Goal: Task Accomplishment & Management: Use online tool/utility

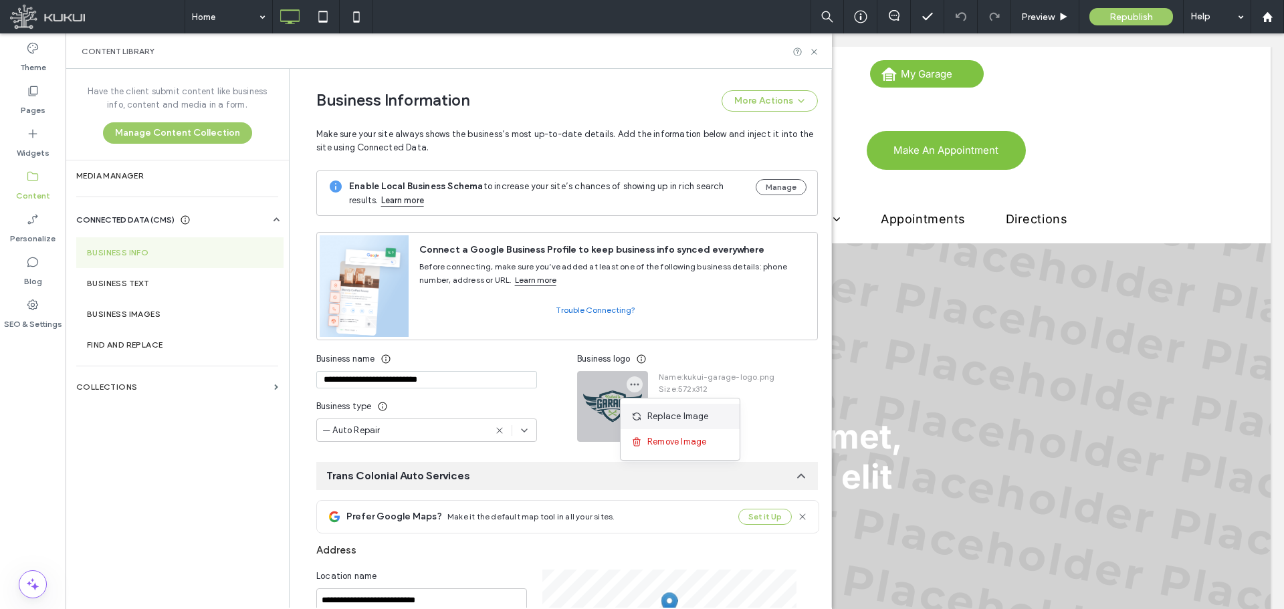
click at [641, 408] on div "Replace Image" at bounding box center [679, 416] width 119 height 25
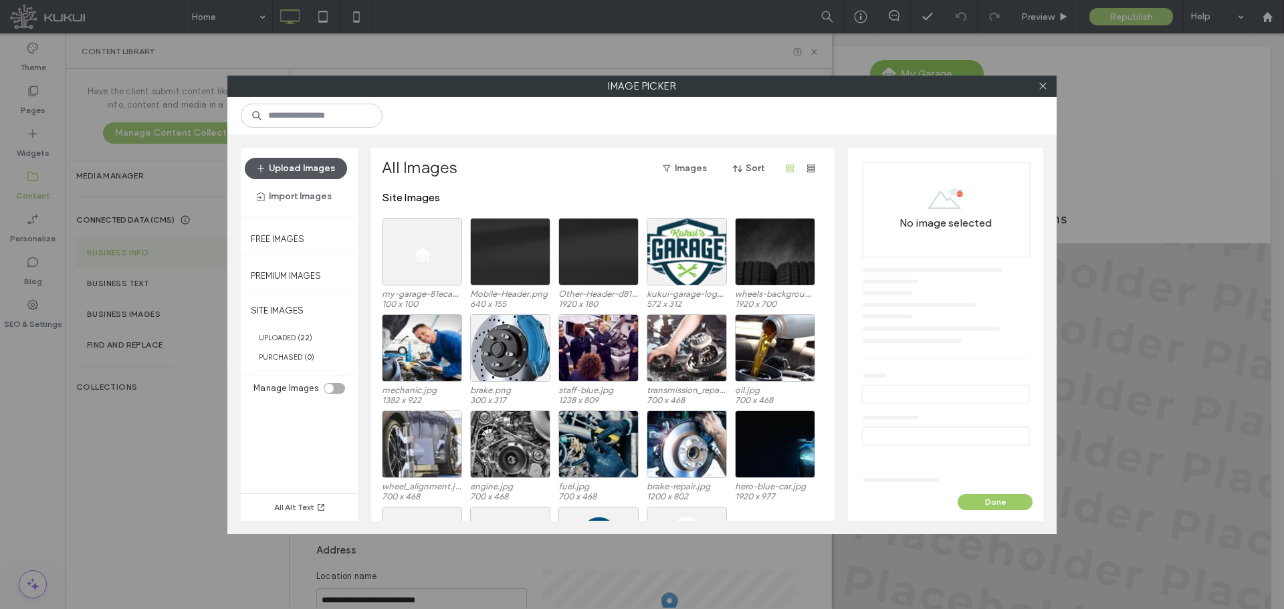
click at [316, 174] on button "Upload Images" at bounding box center [296, 168] width 102 height 21
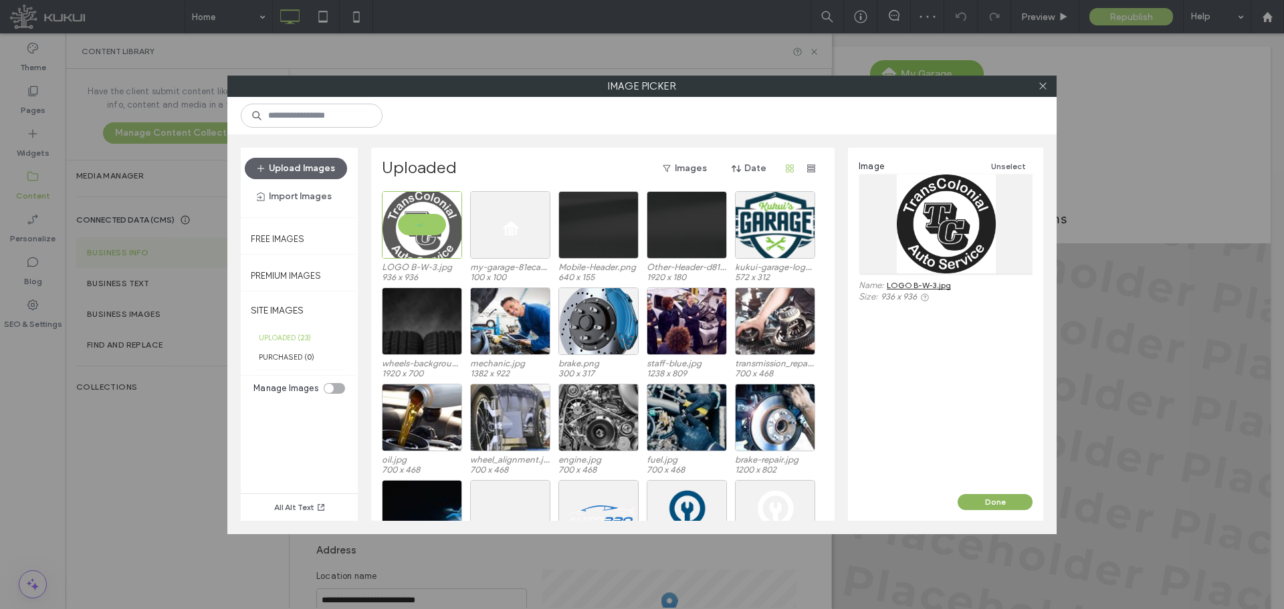
click at [989, 506] on button "Done" at bounding box center [994, 502] width 75 height 16
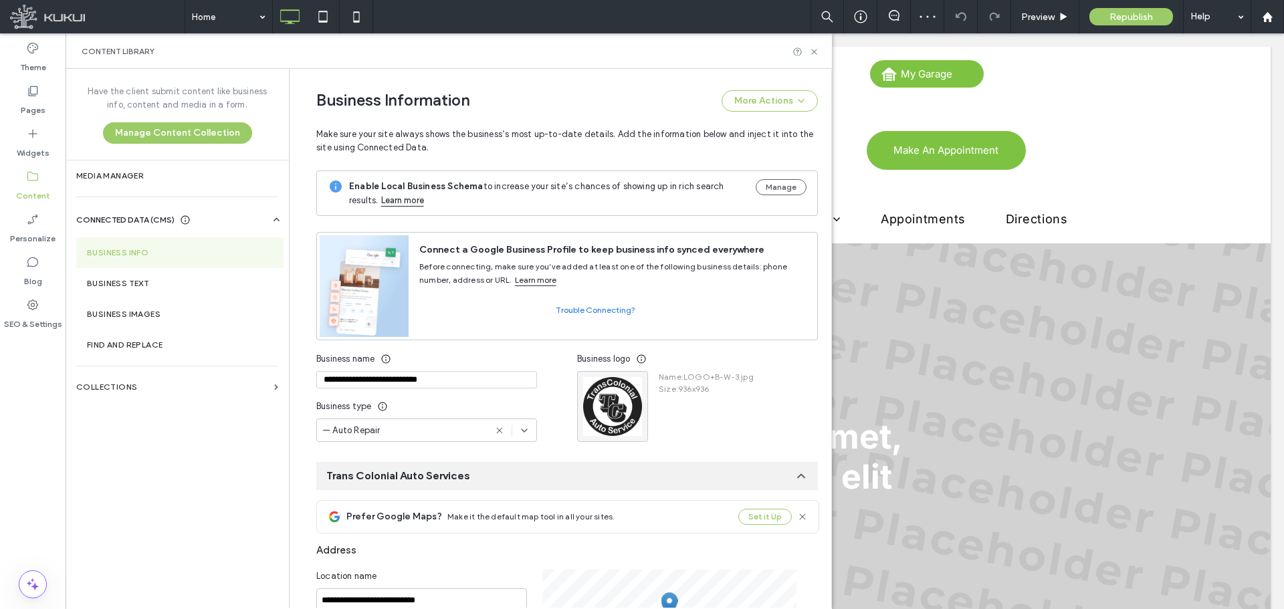
click at [808, 55] on div at bounding box center [805, 52] width 27 height 10
click at [808, 56] on div at bounding box center [805, 52] width 27 height 10
click at [813, 51] on icon at bounding box center [814, 52] width 10 height 10
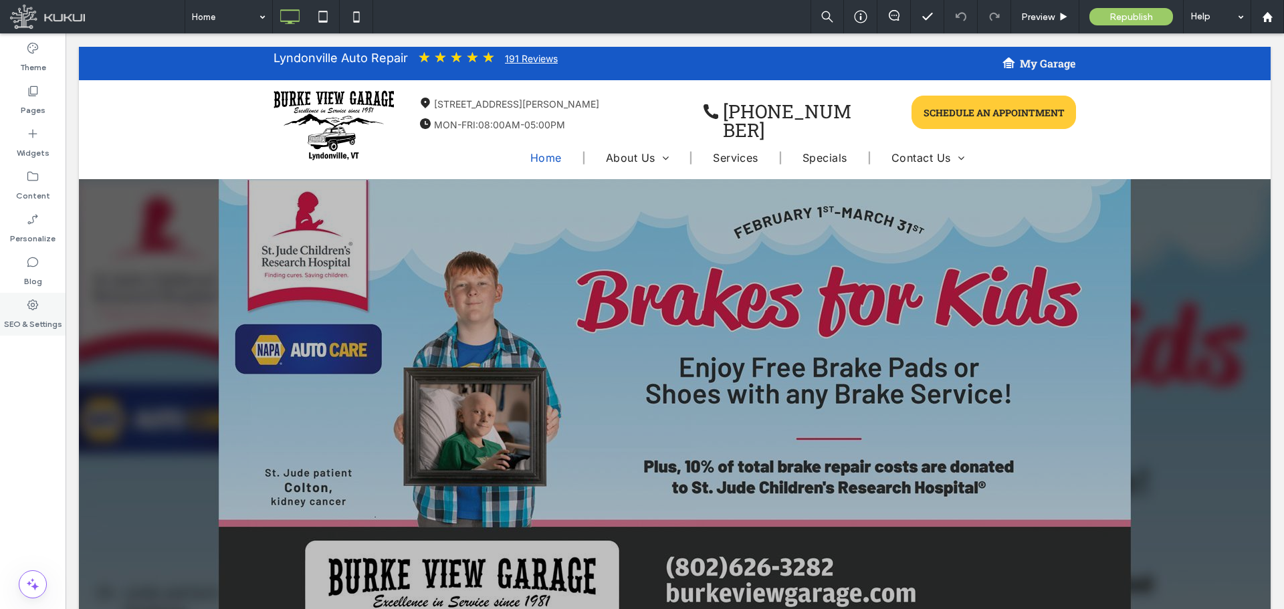
drag, startPoint x: 42, startPoint y: 278, endPoint x: 1, endPoint y: 306, distance: 49.1
click at [43, 278] on div "Blog" at bounding box center [33, 271] width 66 height 43
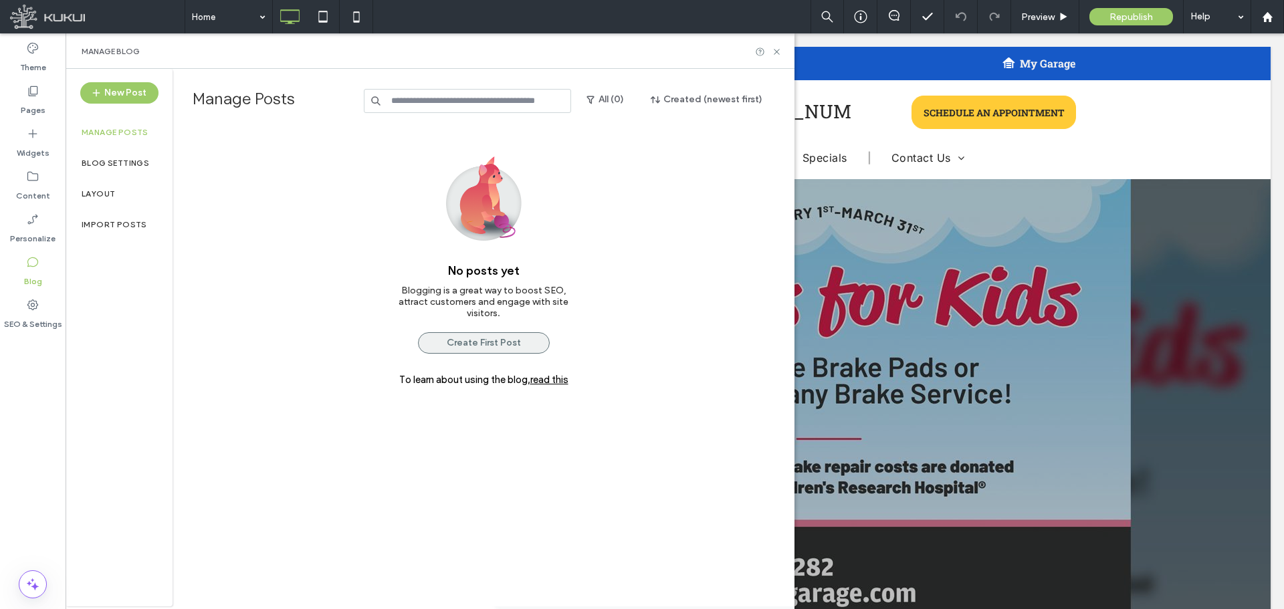
click at [442, 342] on button "Create First Post" at bounding box center [484, 342] width 132 height 21
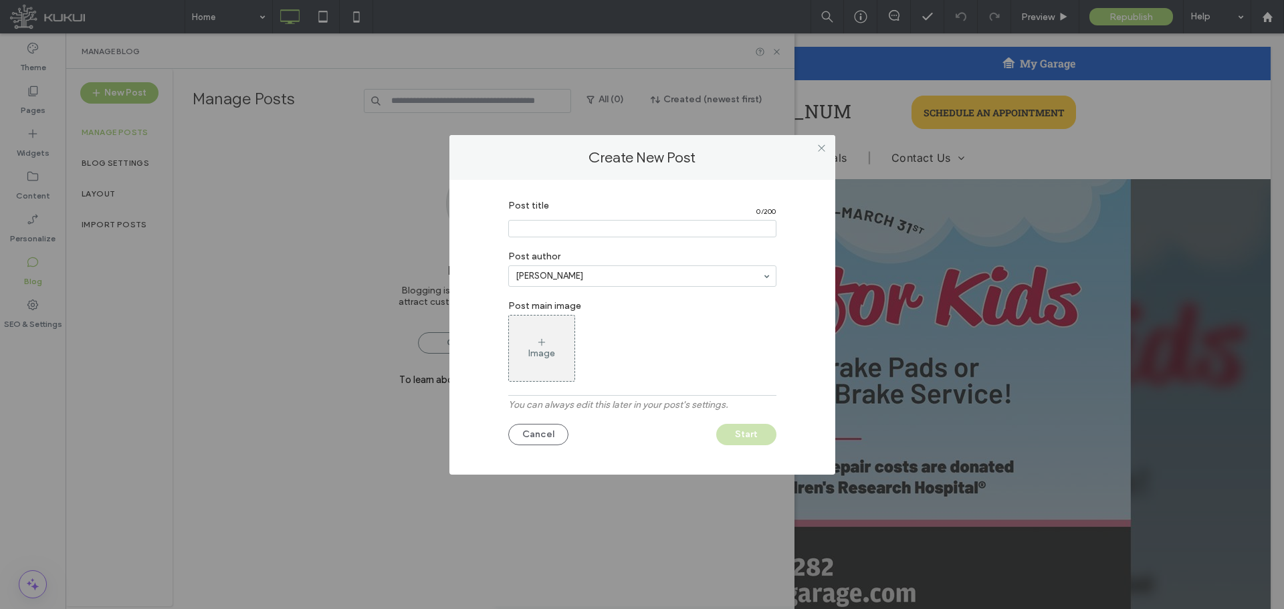
click at [592, 221] on input "Post title" at bounding box center [642, 228] width 268 height 17
paste input "**********"
type input "**********"
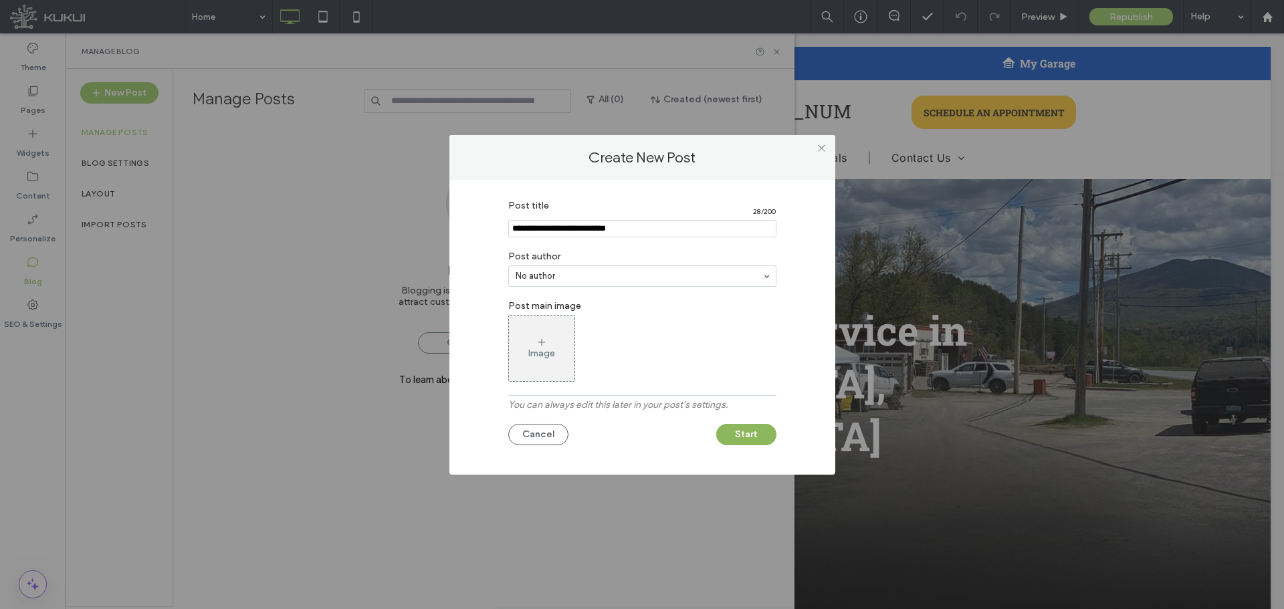
click at [730, 439] on button "Start" at bounding box center [746, 434] width 60 height 21
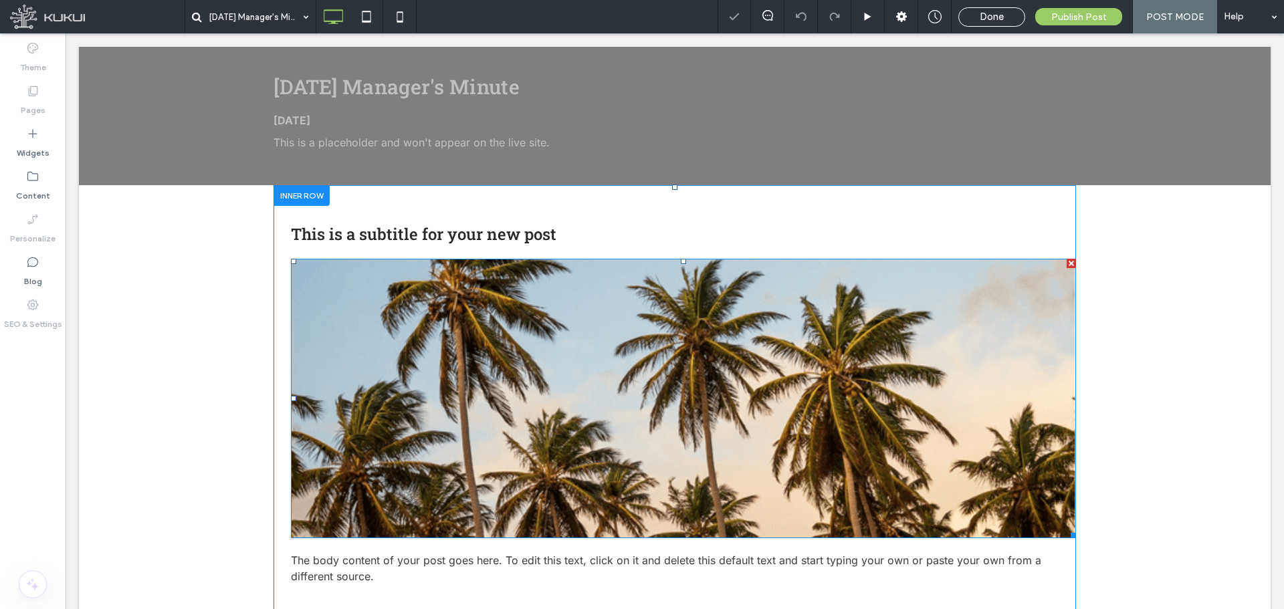
scroll to position [334, 0]
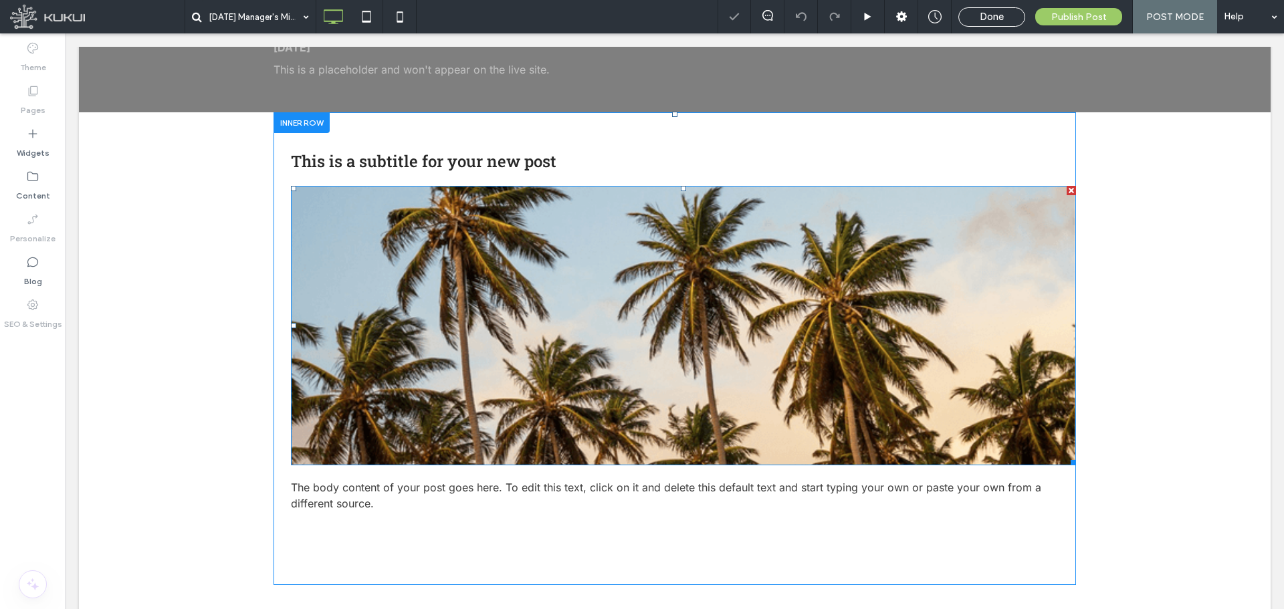
drag, startPoint x: 483, startPoint y: 375, endPoint x: 492, endPoint y: 375, distance: 9.4
click at [483, 375] on img at bounding box center [683, 325] width 785 height 279
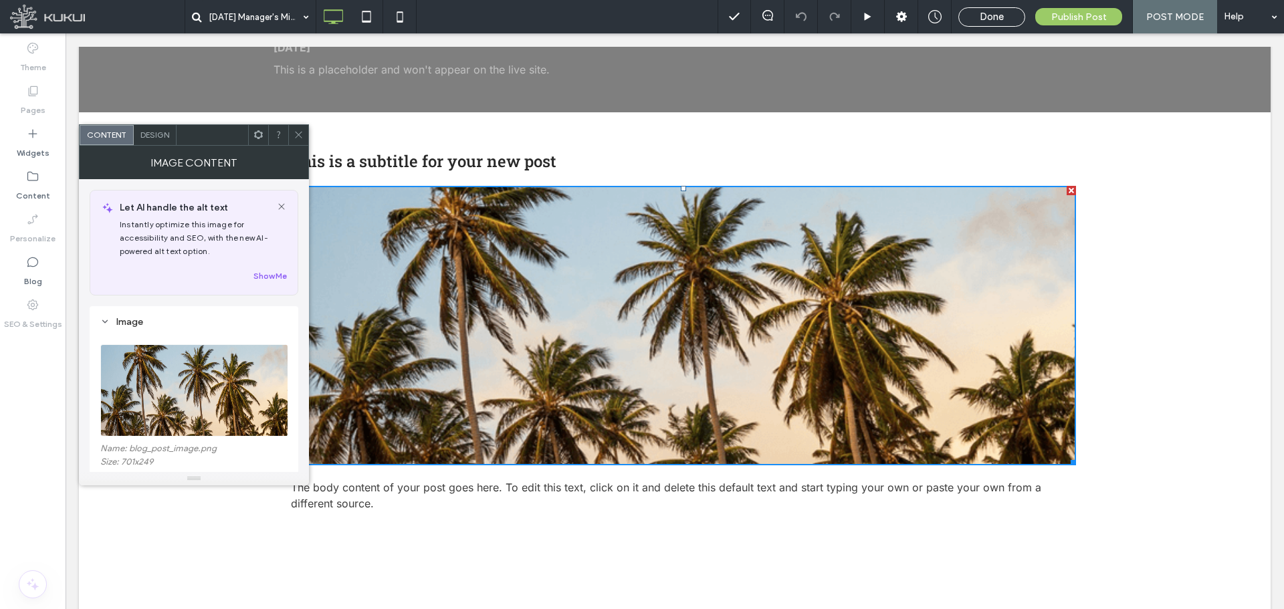
click at [293, 134] on div at bounding box center [298, 135] width 20 height 20
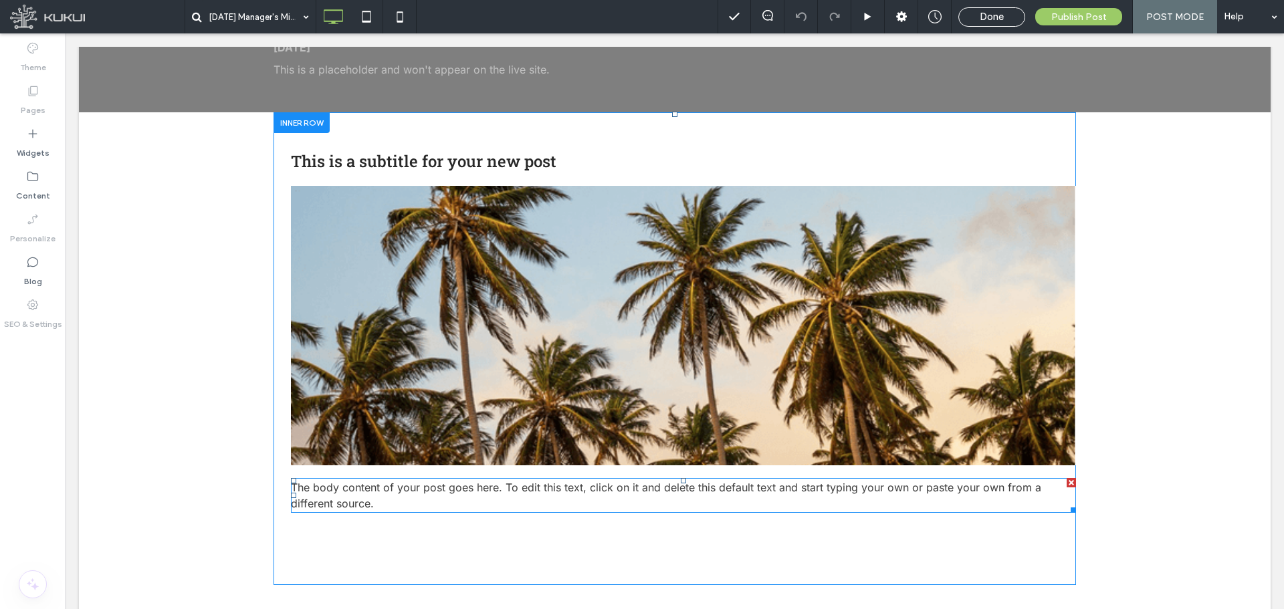
click at [413, 495] on p "The body content of your post goes here. To edit this text, click on it and del…" at bounding box center [683, 495] width 785 height 32
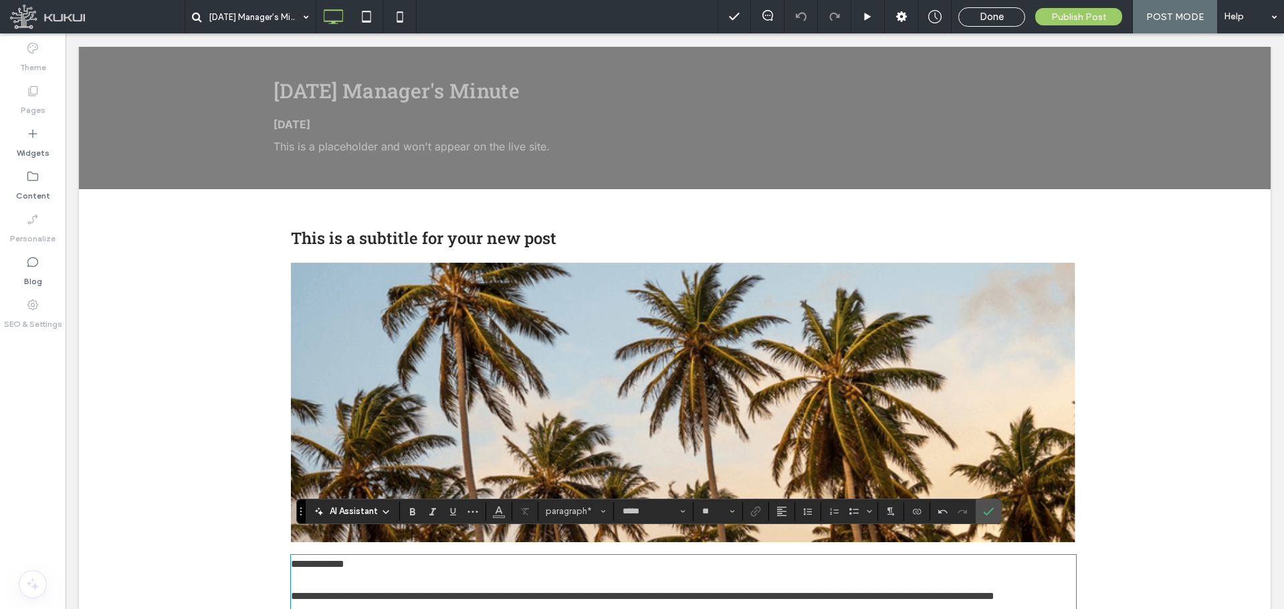
scroll to position [281, 0]
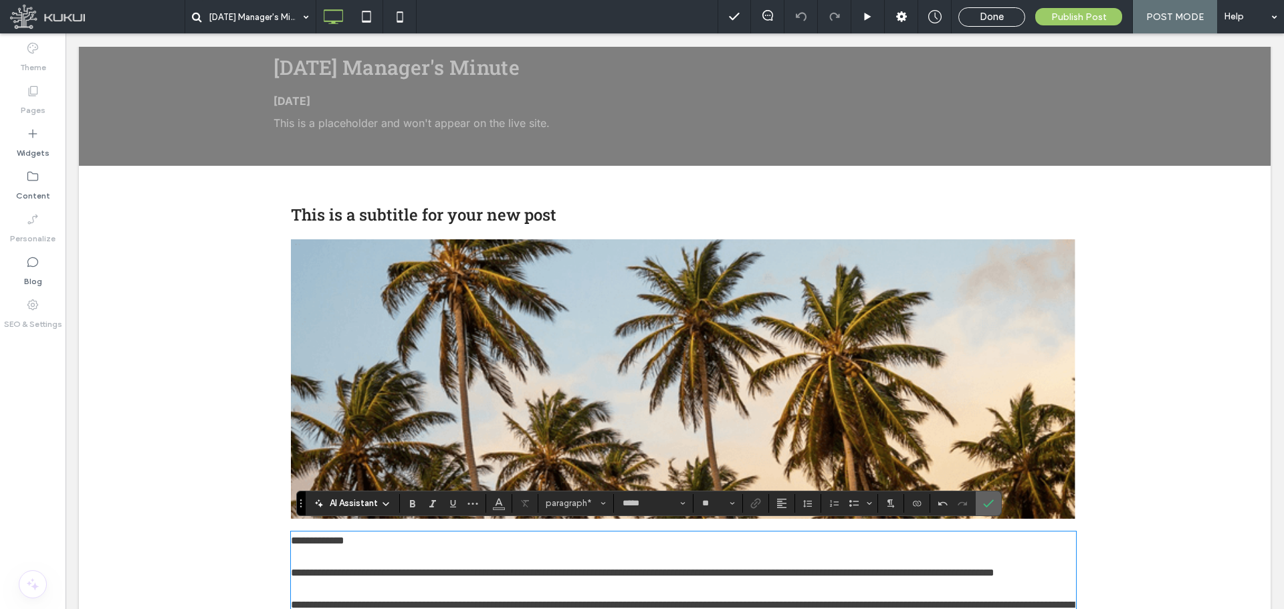
click at [987, 501] on icon "Confirm" at bounding box center [988, 503] width 11 height 11
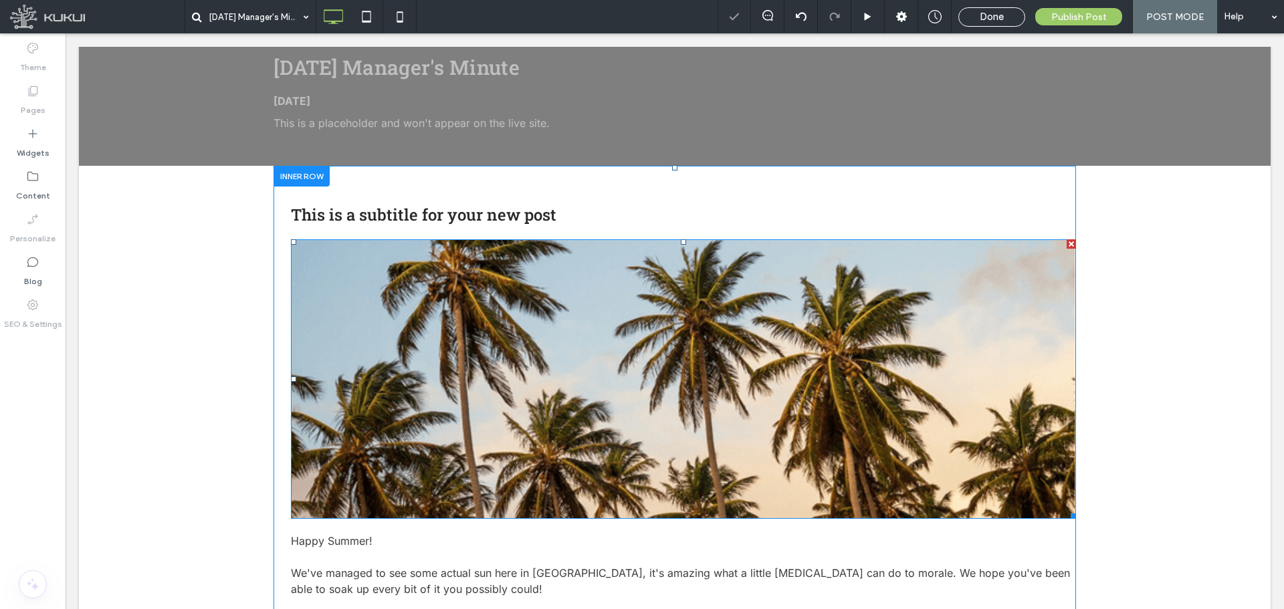
click at [1066, 239] on div at bounding box center [1070, 243] width 9 height 9
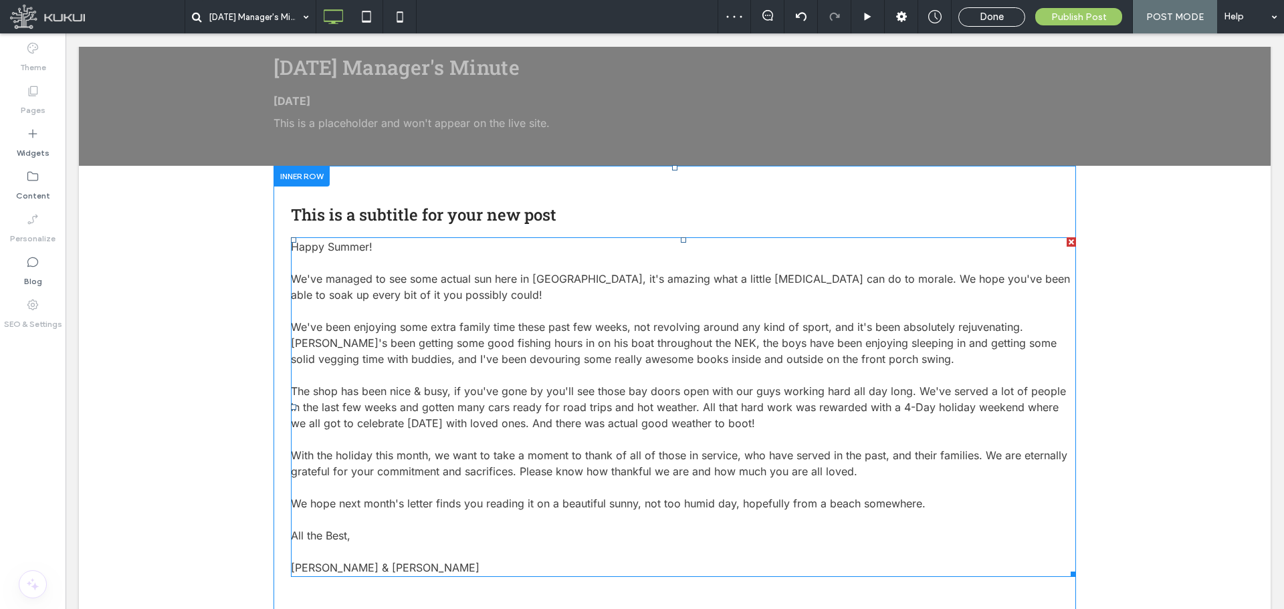
click at [430, 239] on p "Happy Summer!" at bounding box center [683, 247] width 785 height 16
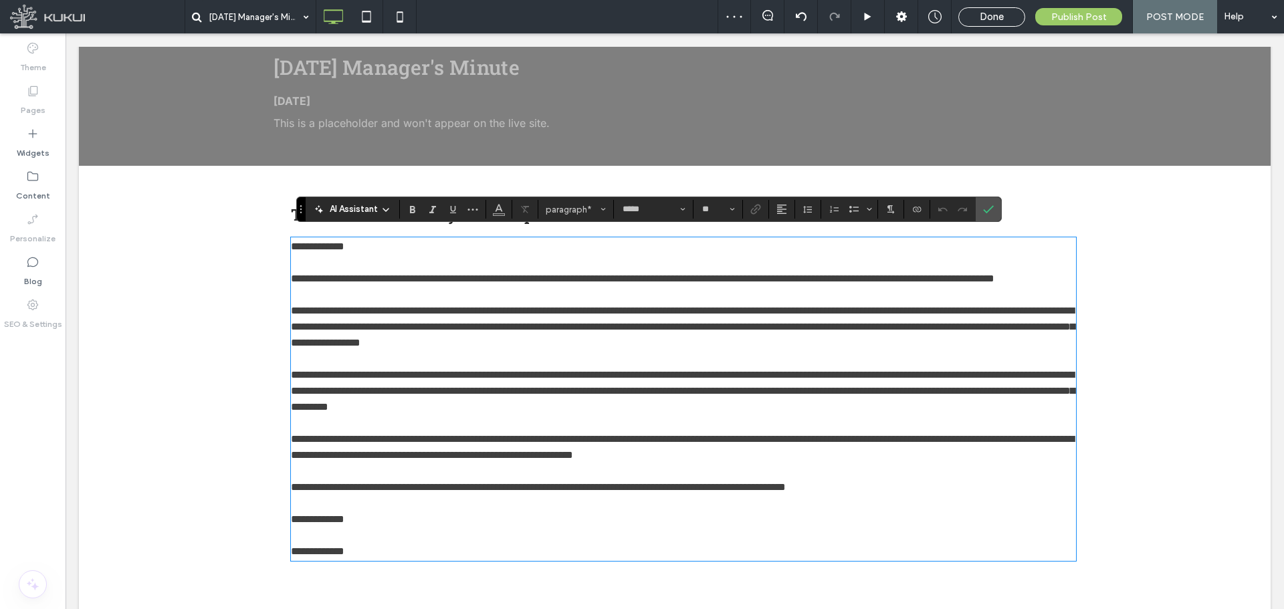
click at [430, 239] on p "**********" at bounding box center [683, 247] width 785 height 16
drag, startPoint x: 430, startPoint y: 239, endPoint x: 269, endPoint y: 239, distance: 160.4
click at [273, 239] on div "**********" at bounding box center [674, 382] width 802 height 367
copy span "**********"
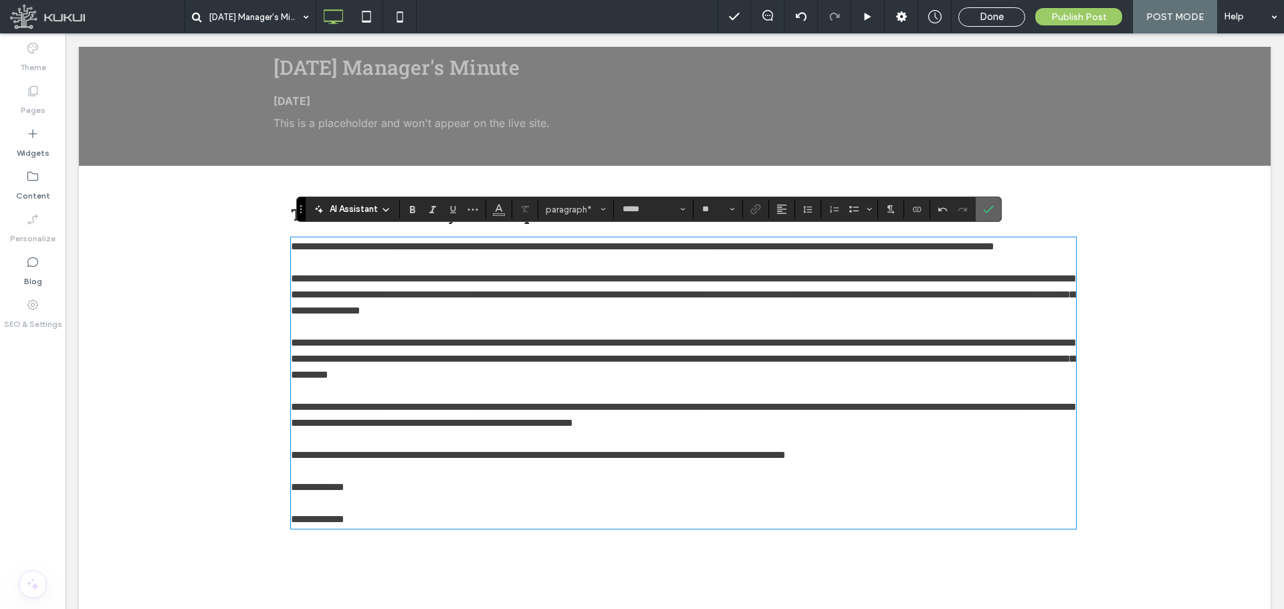
click at [999, 206] on section at bounding box center [987, 209] width 25 height 24
click at [985, 202] on span "Confirm" at bounding box center [986, 209] width 6 height 24
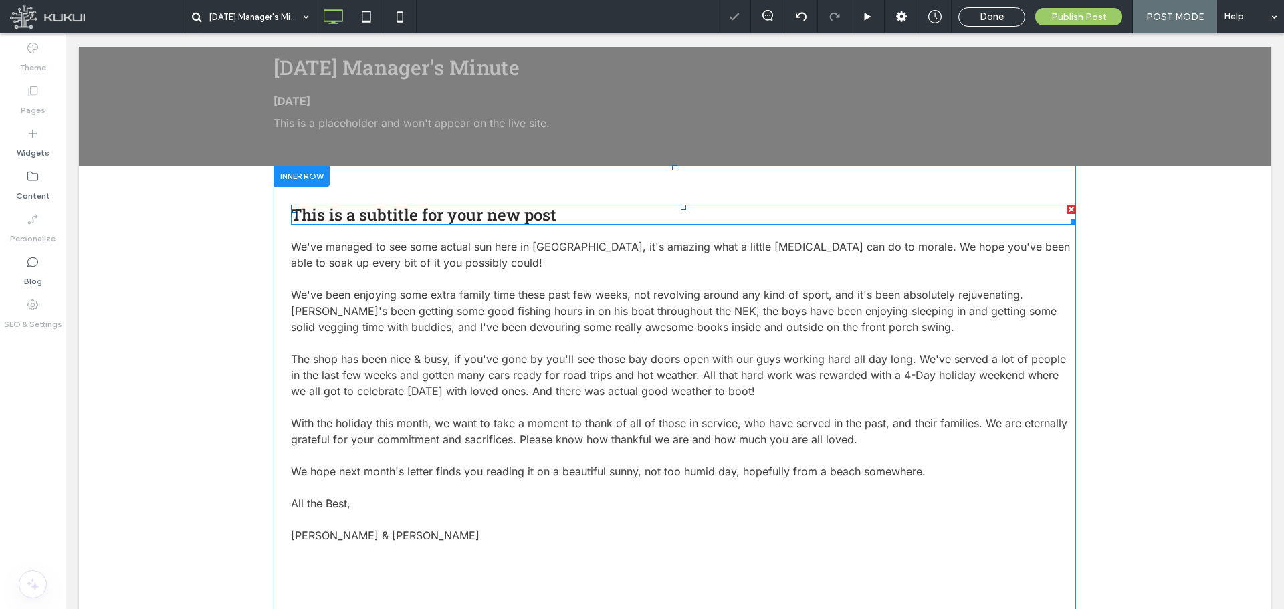
click at [505, 206] on span "This is a subtitle for your new post" at bounding box center [423, 214] width 265 height 21
type input "**********"
type input "**"
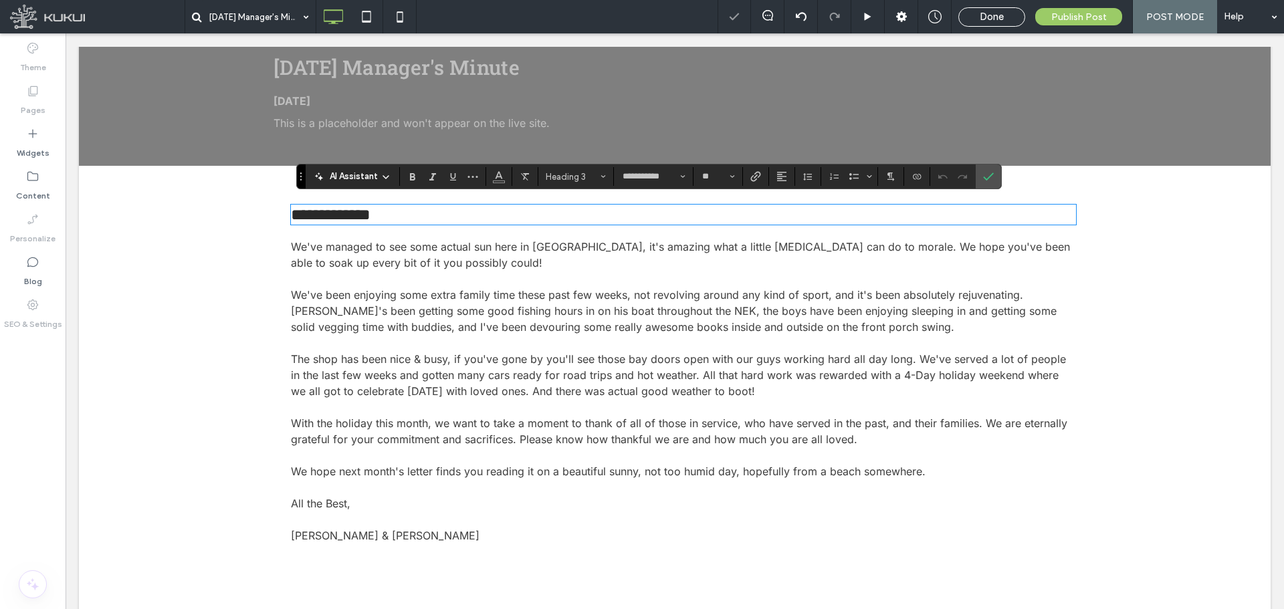
type input "*****"
type input "**"
drag, startPoint x: 989, startPoint y: 181, endPoint x: 910, endPoint y: 166, distance: 80.4
click at [989, 181] on icon "Confirm" at bounding box center [988, 176] width 11 height 11
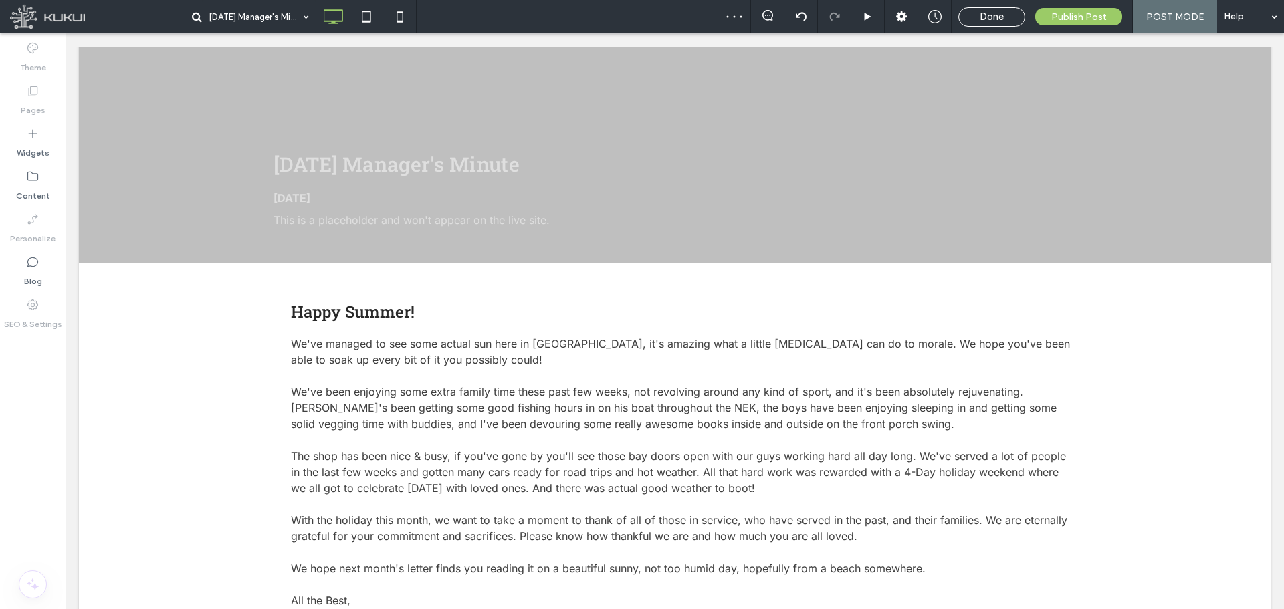
scroll to position [84, 0]
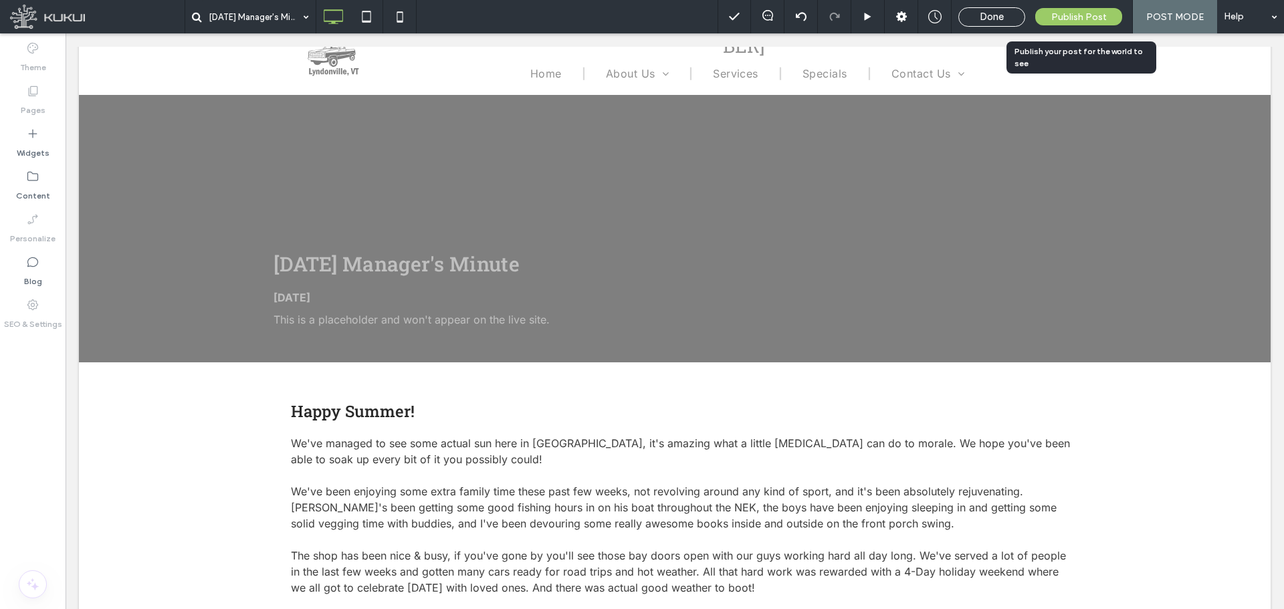
click at [1094, 17] on span "Publish Post" at bounding box center [1078, 16] width 55 height 11
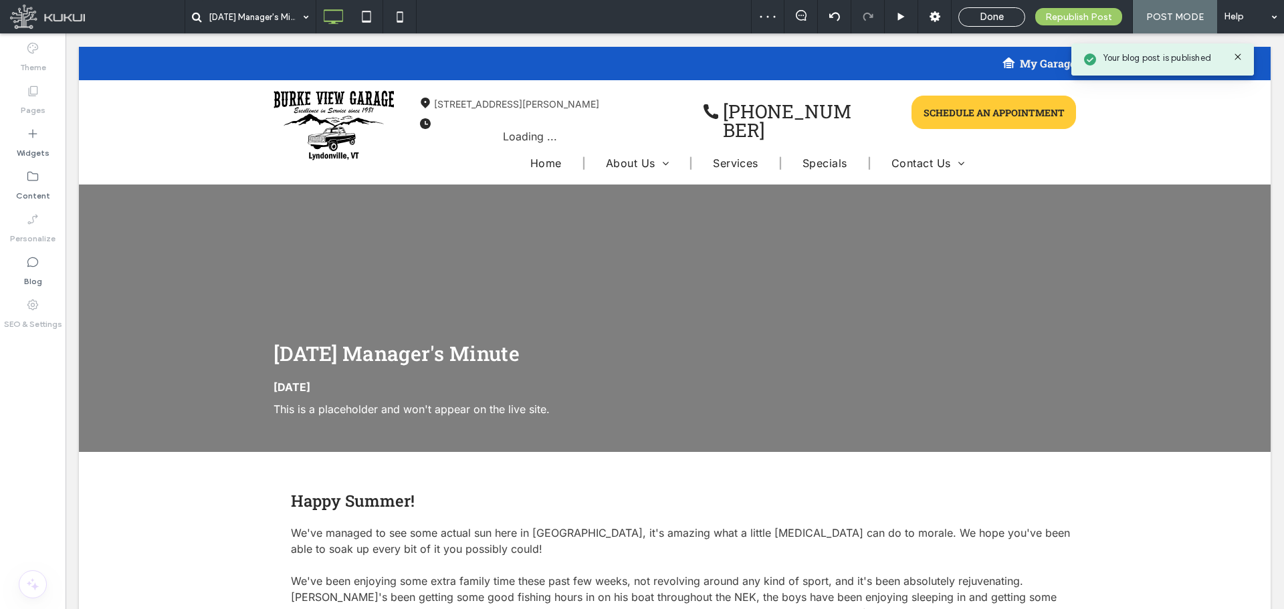
scroll to position [0, 0]
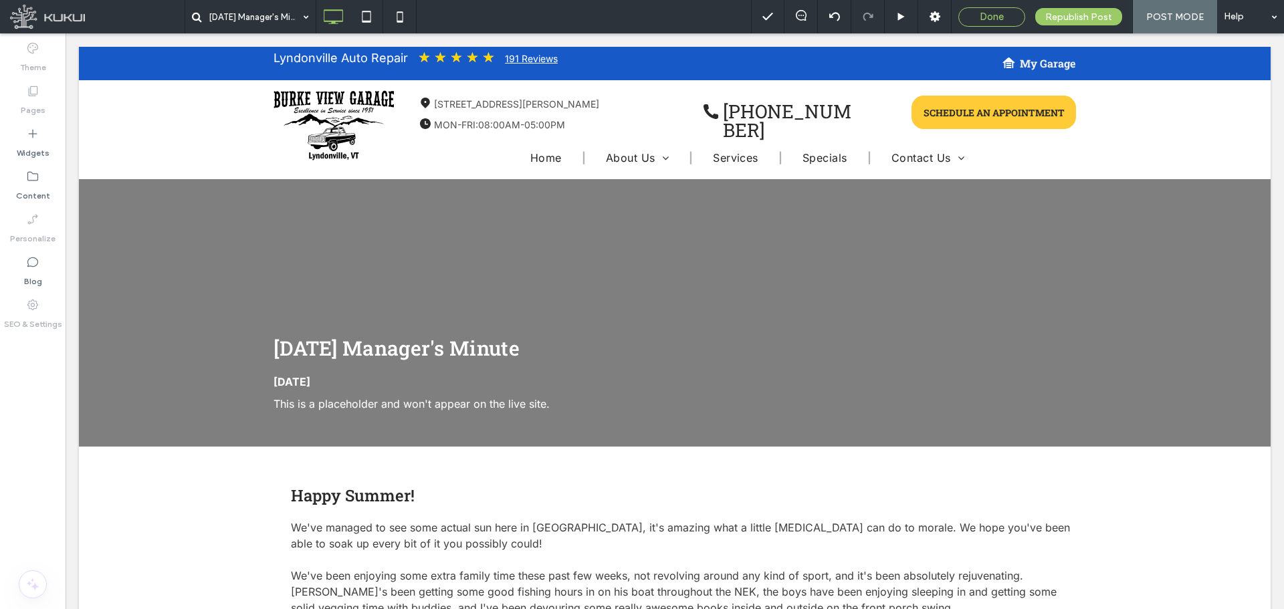
click at [999, 12] on span "Done" at bounding box center [991, 17] width 24 height 12
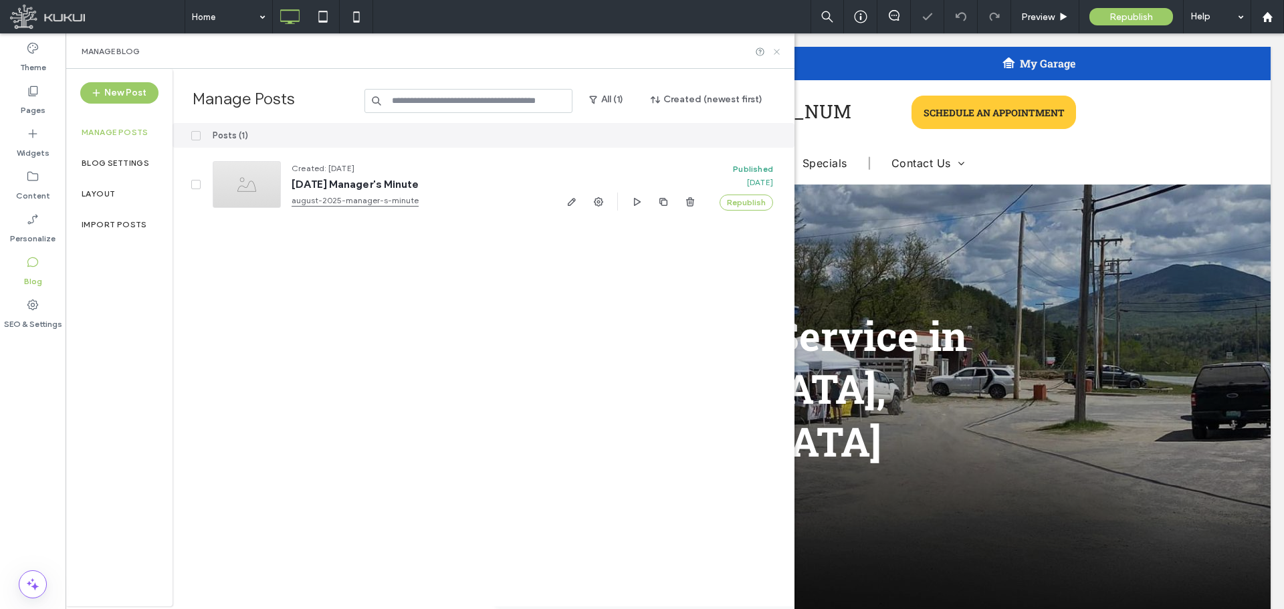
drag, startPoint x: 776, startPoint y: 50, endPoint x: 656, endPoint y: 42, distance: 120.6
click at [777, 50] on icon at bounding box center [776, 52] width 10 height 10
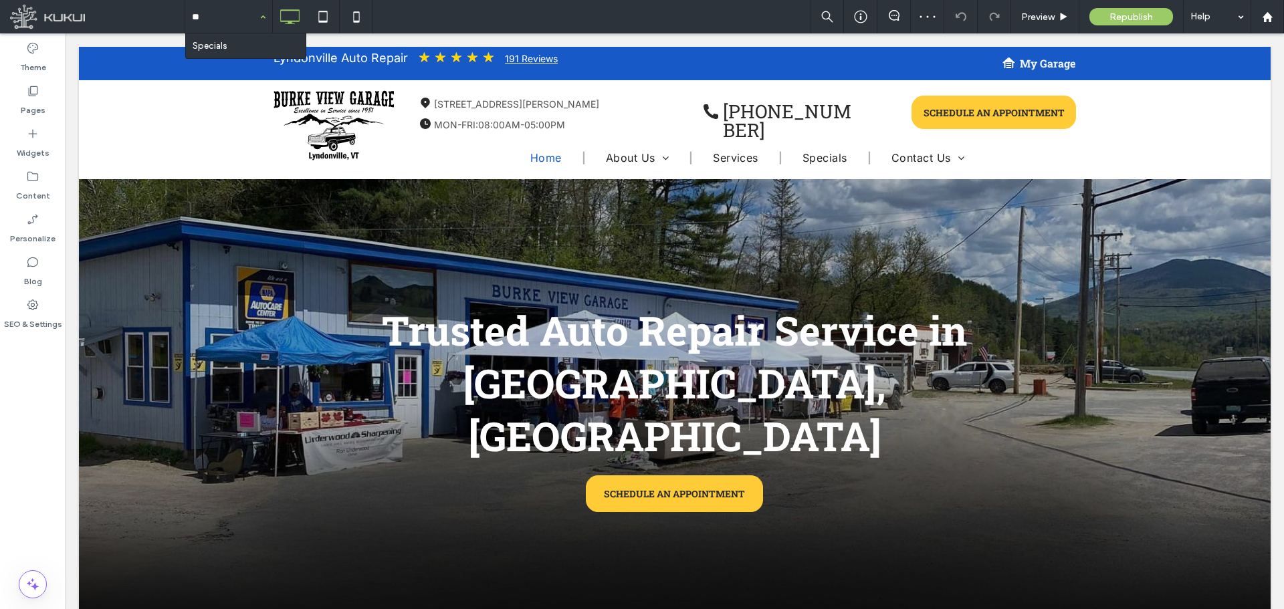
type input "***"
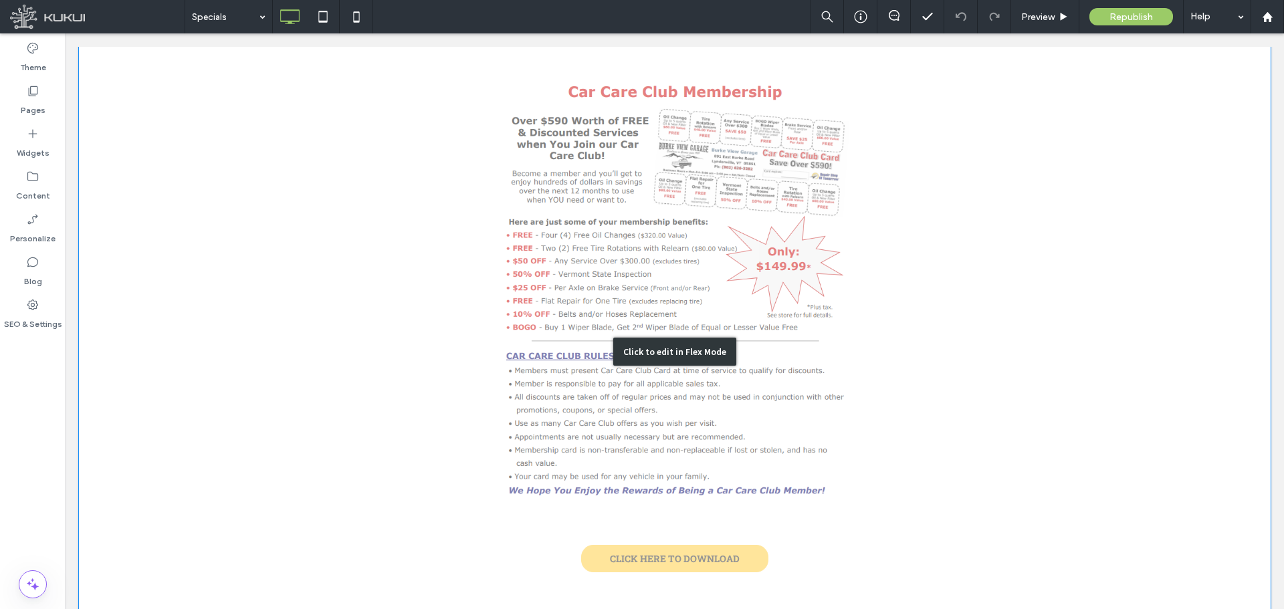
scroll to position [104, 0]
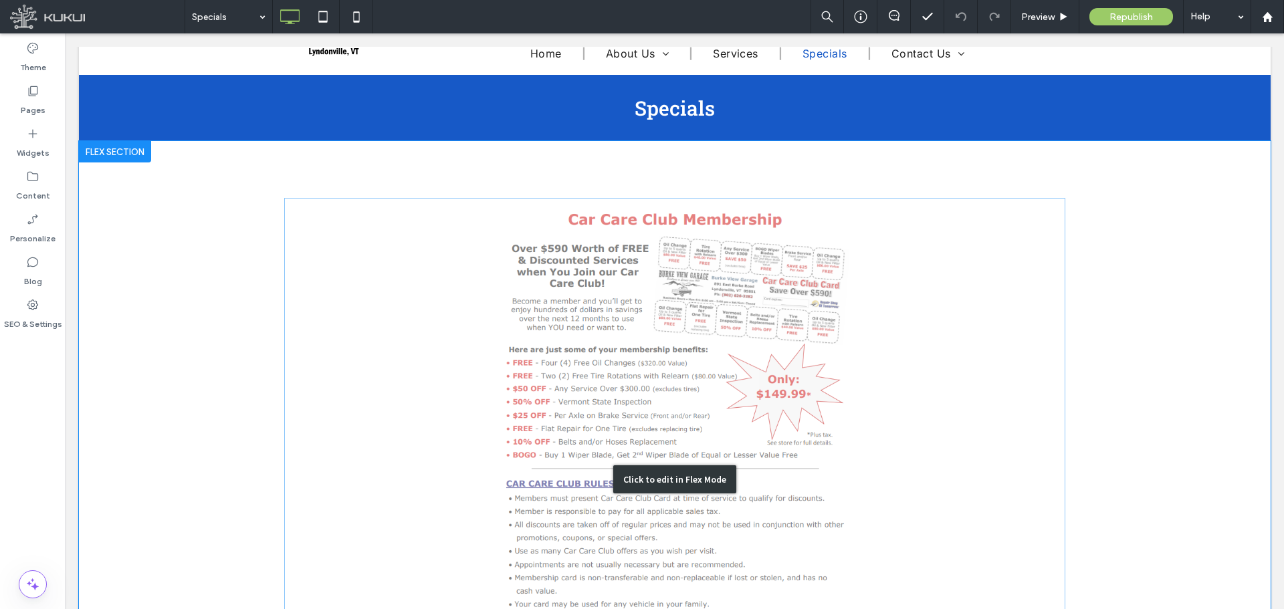
click at [574, 280] on div "Click to edit in Flex Mode" at bounding box center [674, 479] width 1191 height 676
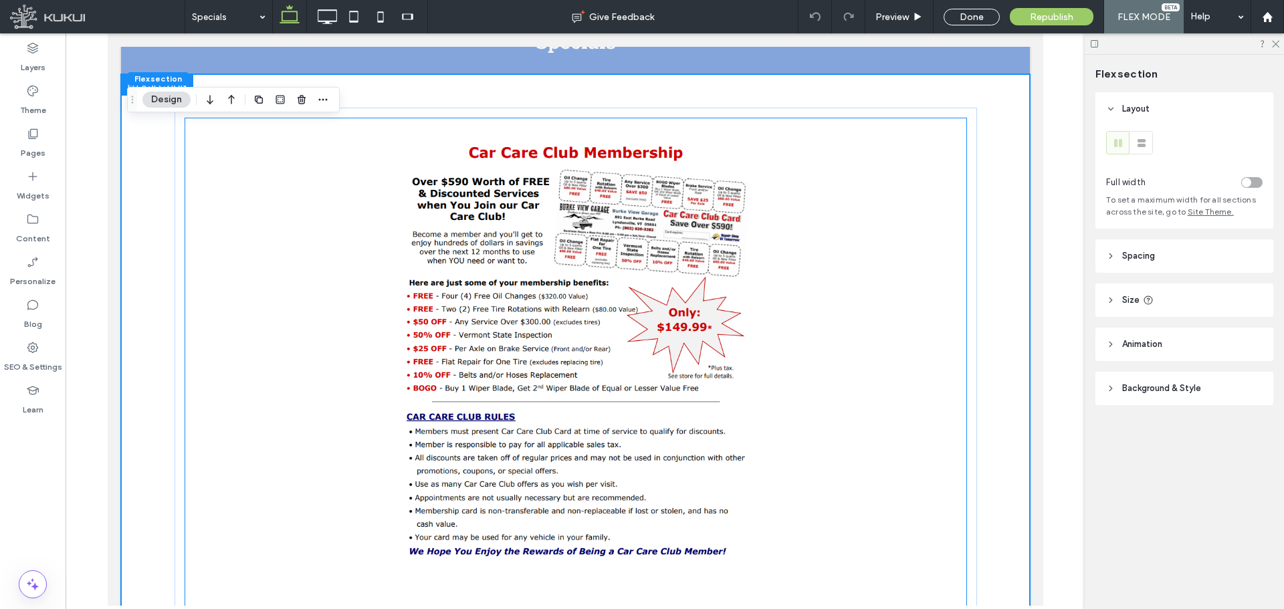
scroll to position [238, 0]
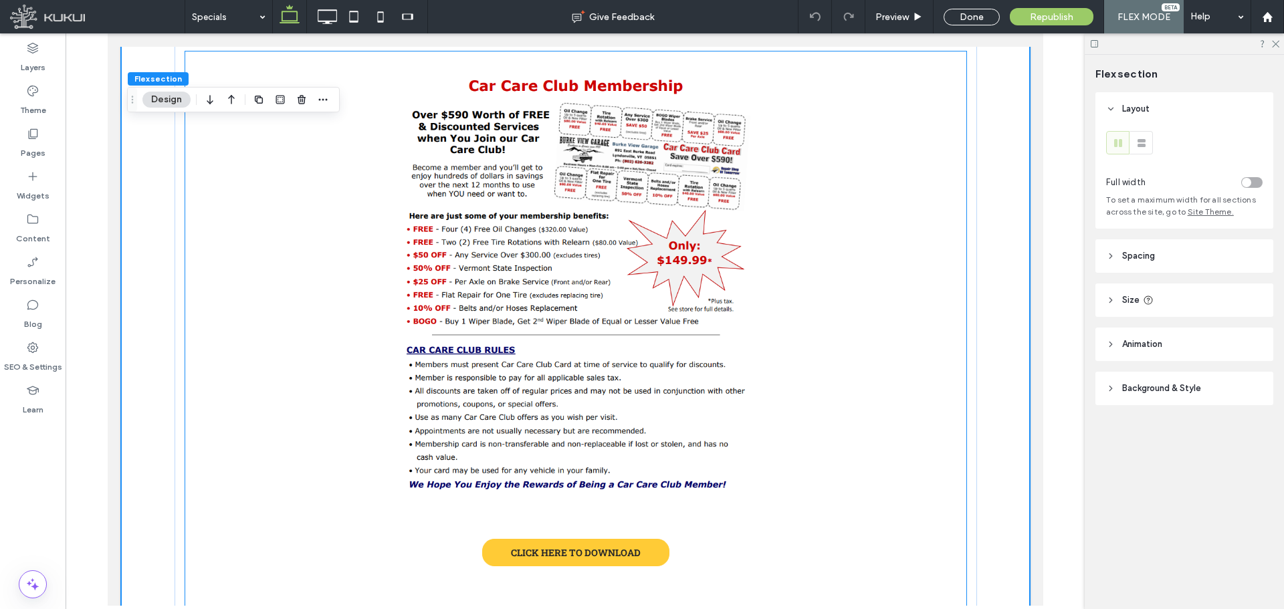
click at [667, 302] on img at bounding box center [575, 288] width 781 height 449
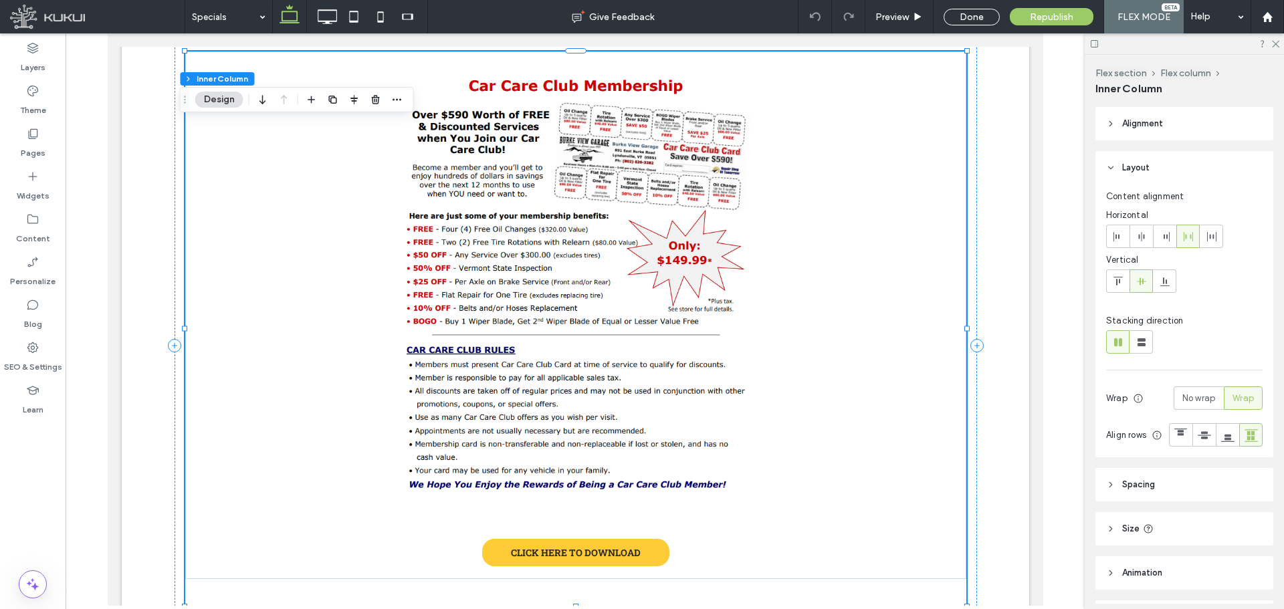
click at [668, 302] on img at bounding box center [575, 288] width 781 height 449
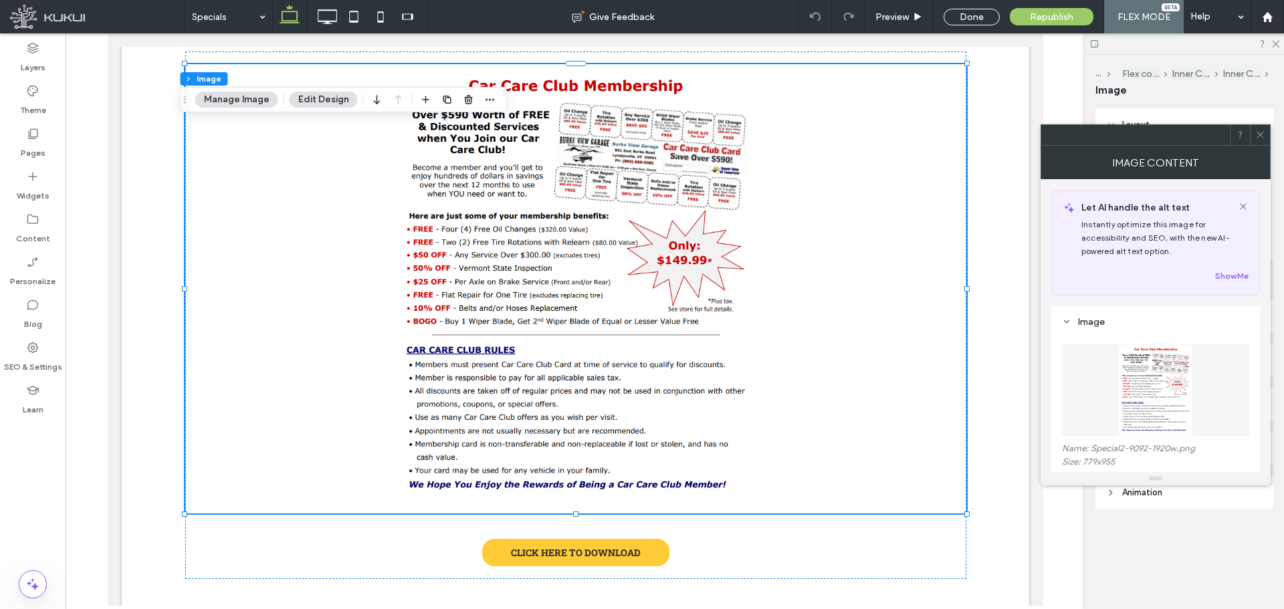
click at [1262, 136] on icon at bounding box center [1260, 135] width 10 height 10
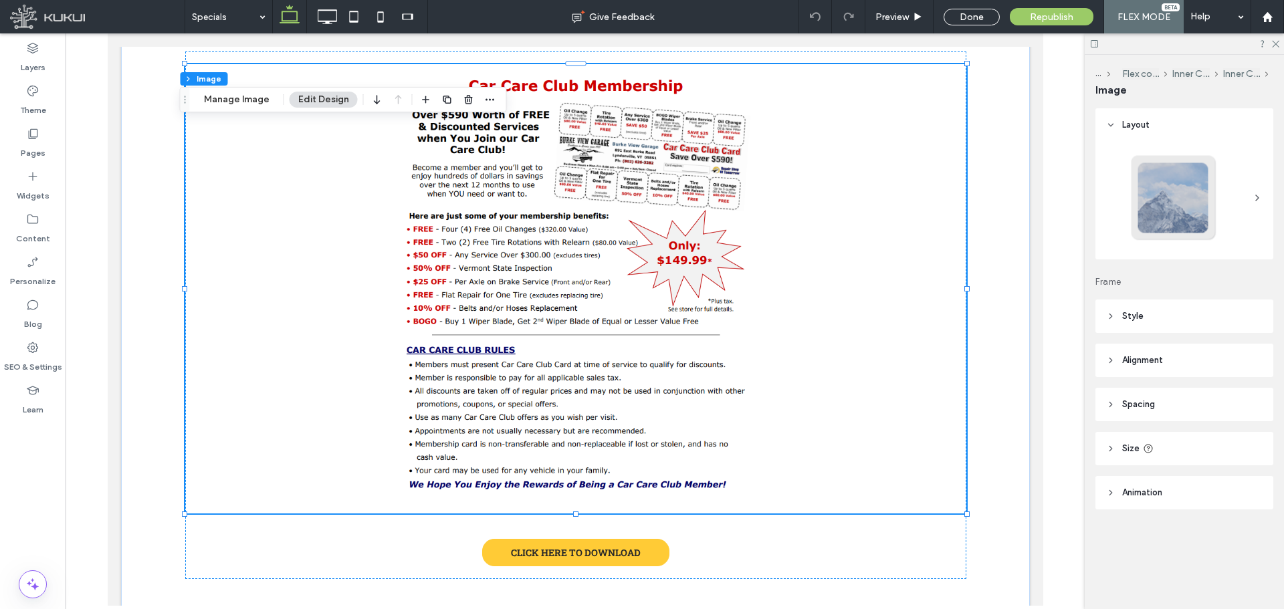
click at [1168, 314] on header "Style" at bounding box center [1184, 315] width 178 height 33
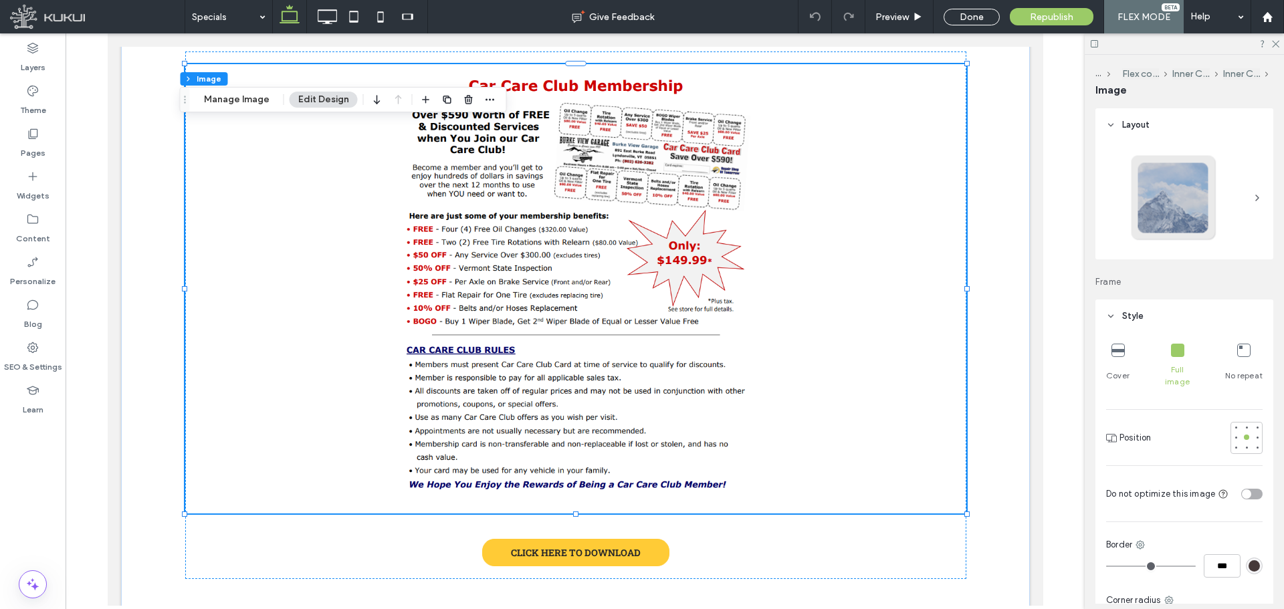
click at [1168, 314] on header "Style" at bounding box center [1184, 315] width 178 height 33
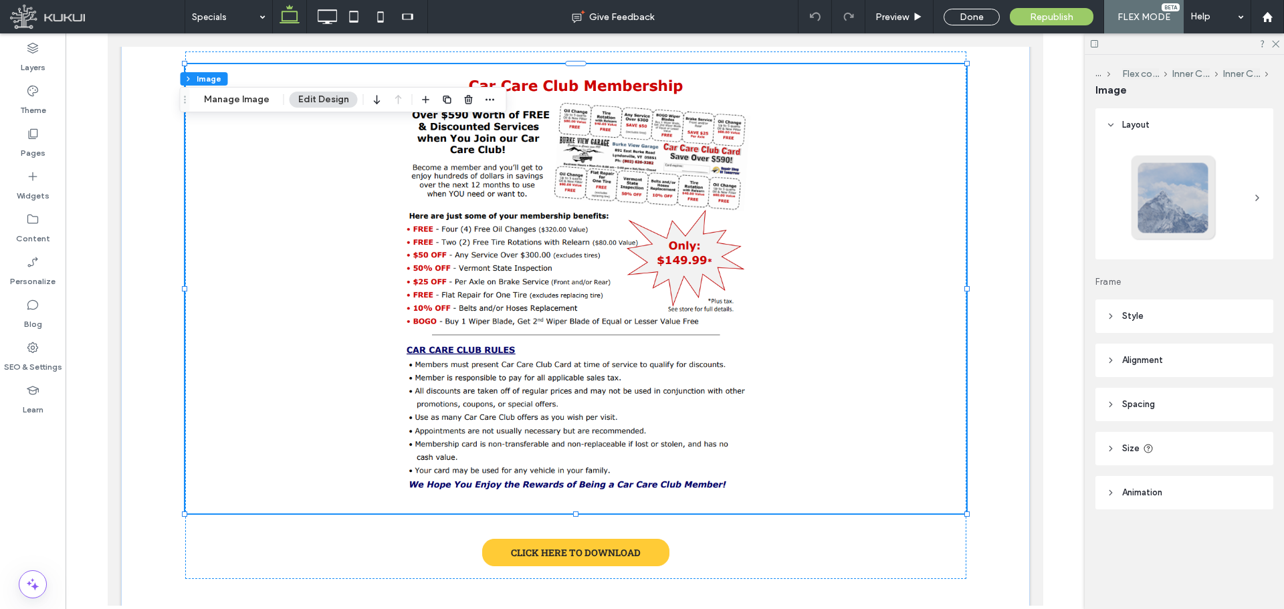
click at [1179, 306] on header "Style" at bounding box center [1184, 315] width 178 height 33
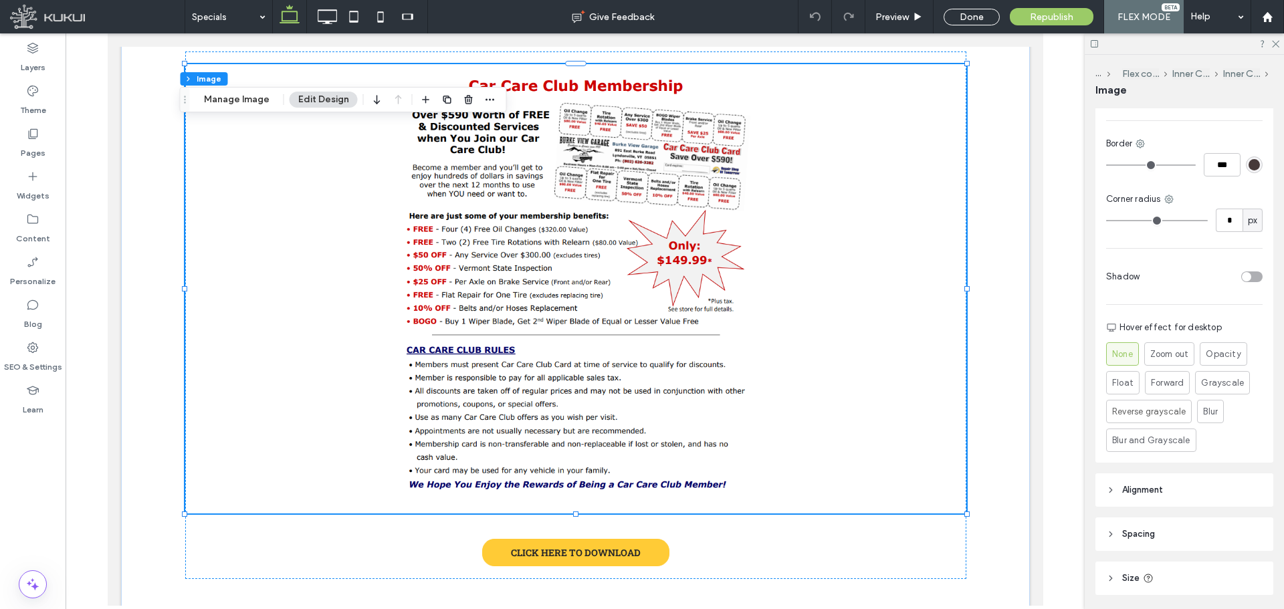
scroll to position [478, 0]
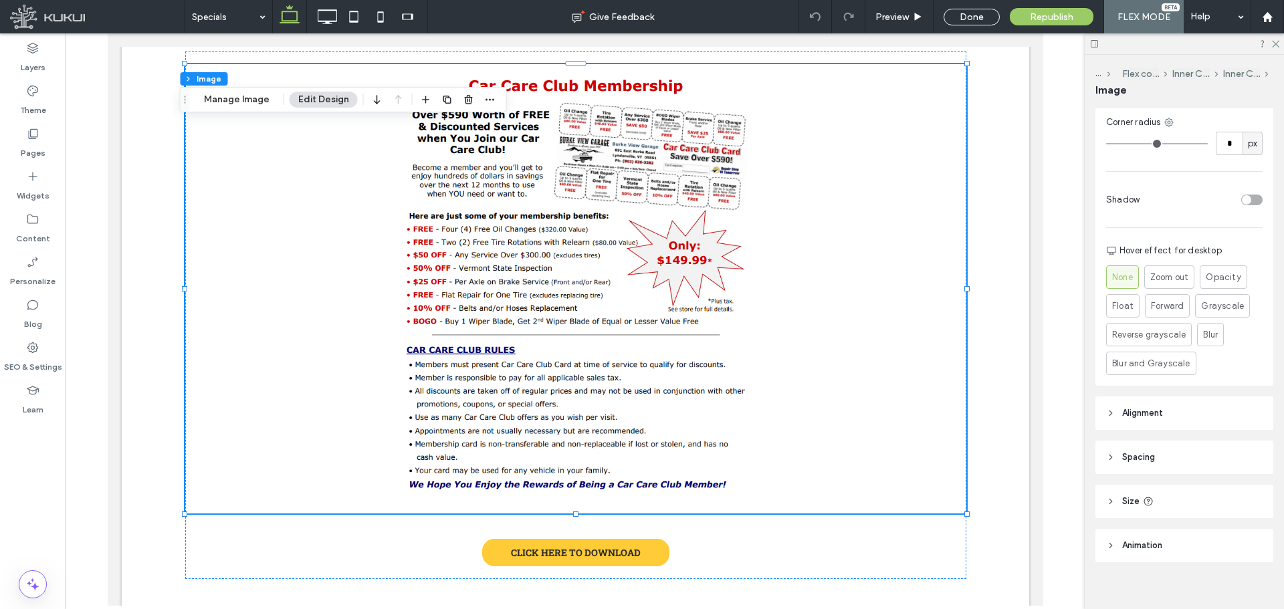
click at [1168, 485] on header "Size" at bounding box center [1184, 501] width 178 height 33
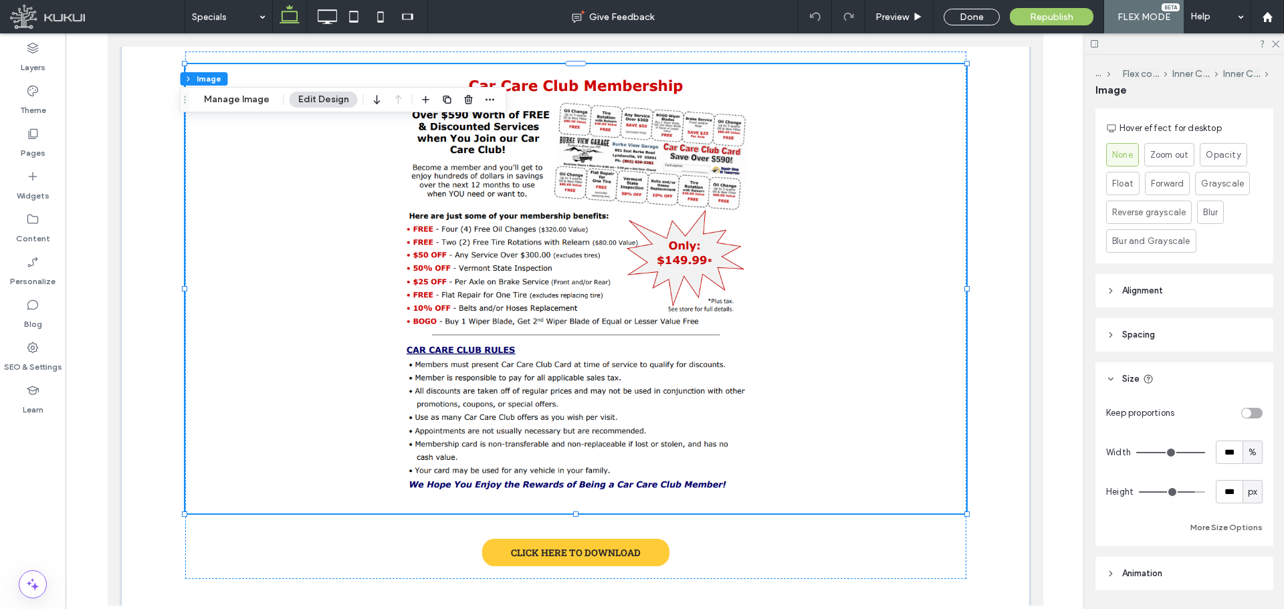
scroll to position [612, 0]
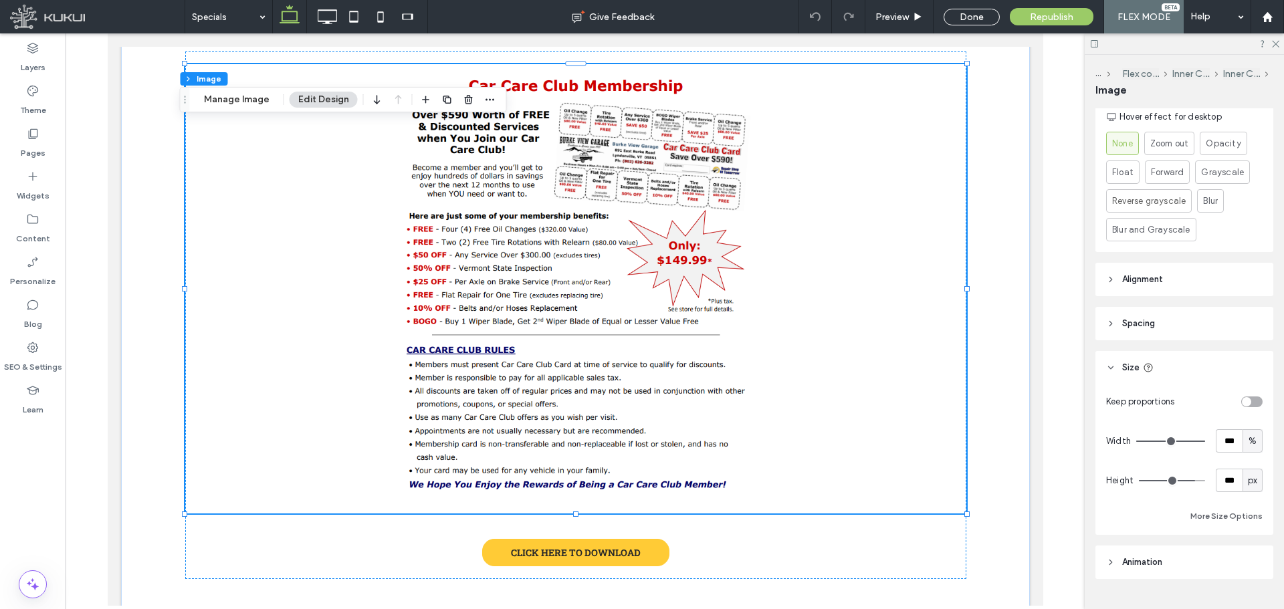
click at [1249, 474] on span "px" at bounding box center [1251, 480] width 9 height 13
click at [1251, 474] on div "px" at bounding box center [1251, 480] width 13 height 13
click at [1242, 429] on div "%" at bounding box center [1252, 440] width 20 height 23
click at [1237, 548] on div "A" at bounding box center [1245, 545] width 19 height 23
type input "*"
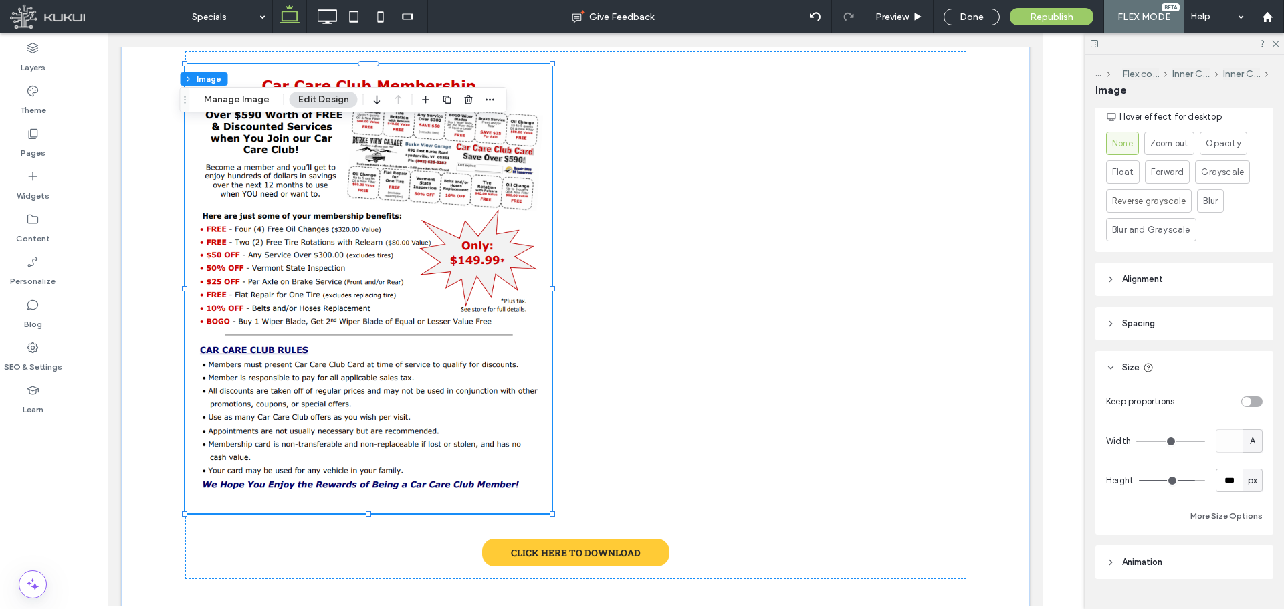
click at [1247, 474] on span "px" at bounding box center [1251, 480] width 9 height 13
click at [1251, 474] on div "px" at bounding box center [1251, 480] width 13 height 13
click at [1251, 435] on div "A" at bounding box center [1251, 441] width 13 height 13
click at [1249, 470] on div "%" at bounding box center [1245, 475] width 19 height 23
type input "**"
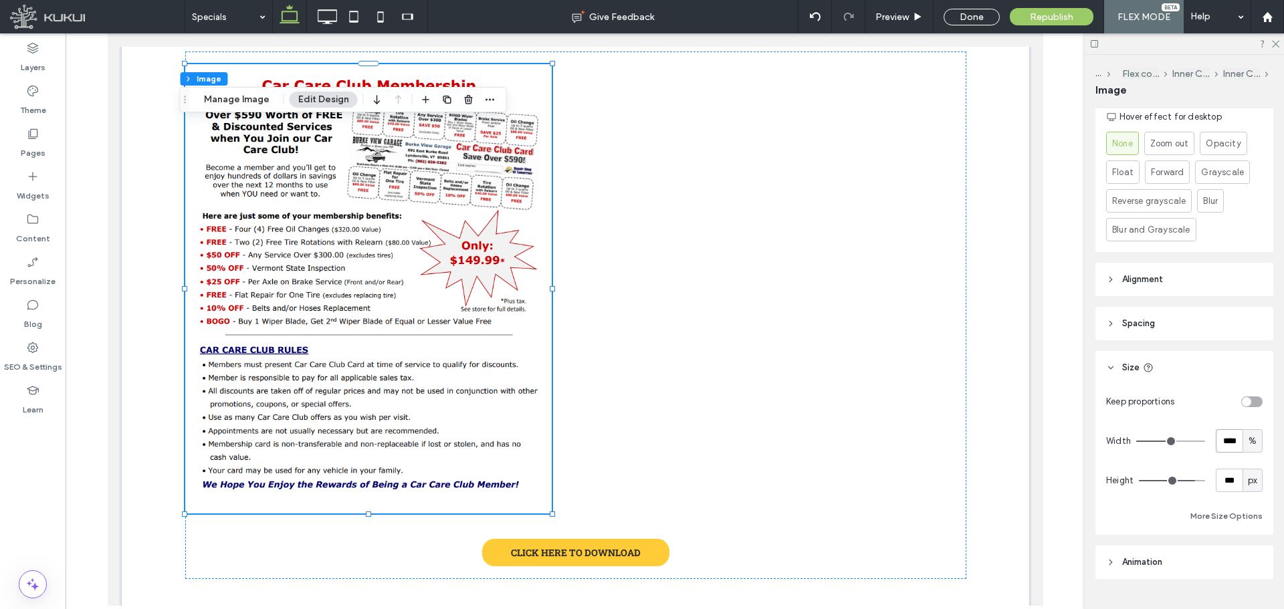
click at [1228, 431] on input "****" at bounding box center [1228, 440] width 27 height 23
type input "**"
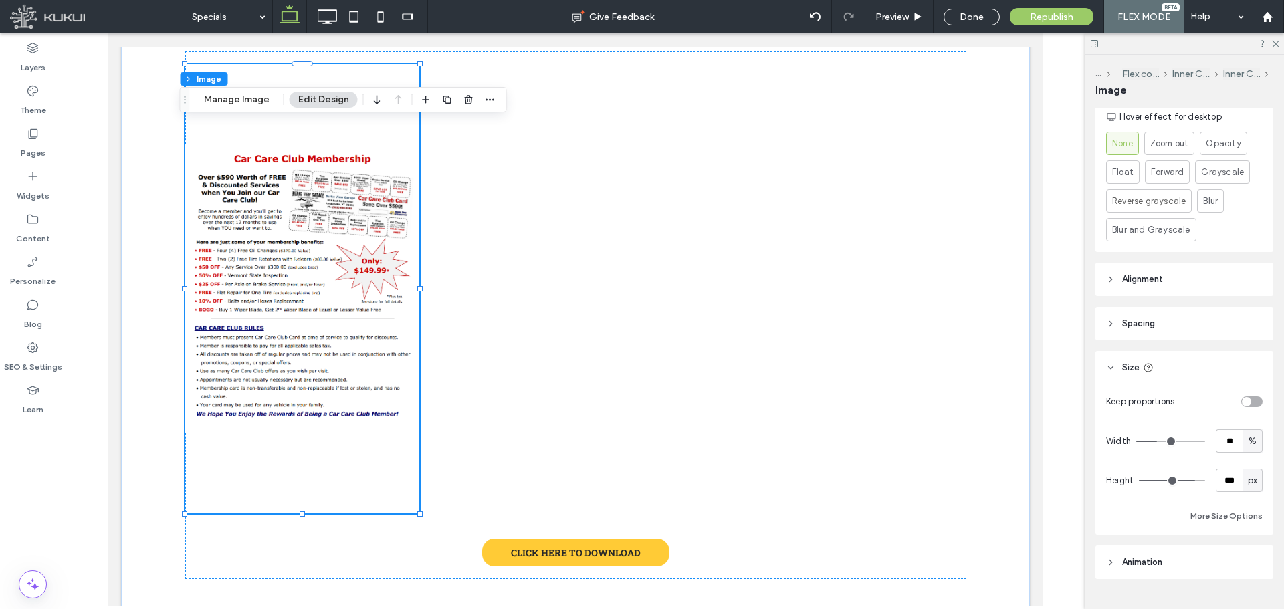
click at [1247, 474] on span "px" at bounding box center [1251, 480] width 9 height 13
click at [1245, 584] on span "A" at bounding box center [1245, 585] width 5 height 13
type input "*"
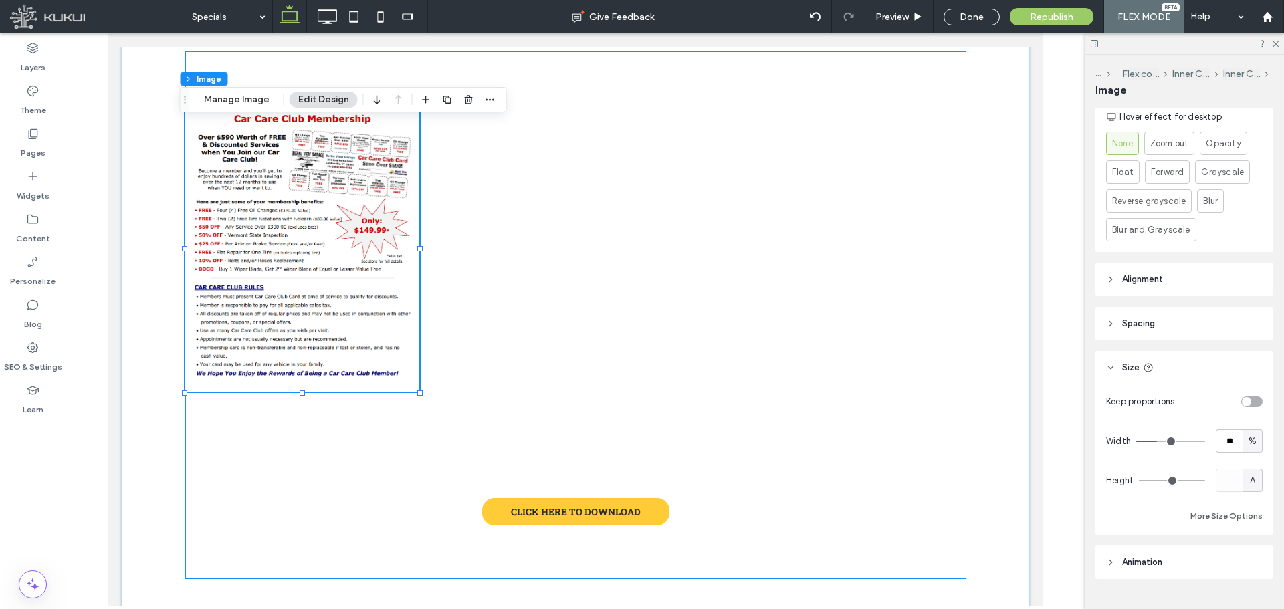
click at [554, 483] on div "CLICK HERE TO DOWNLOAD" at bounding box center [575, 314] width 781 height 527
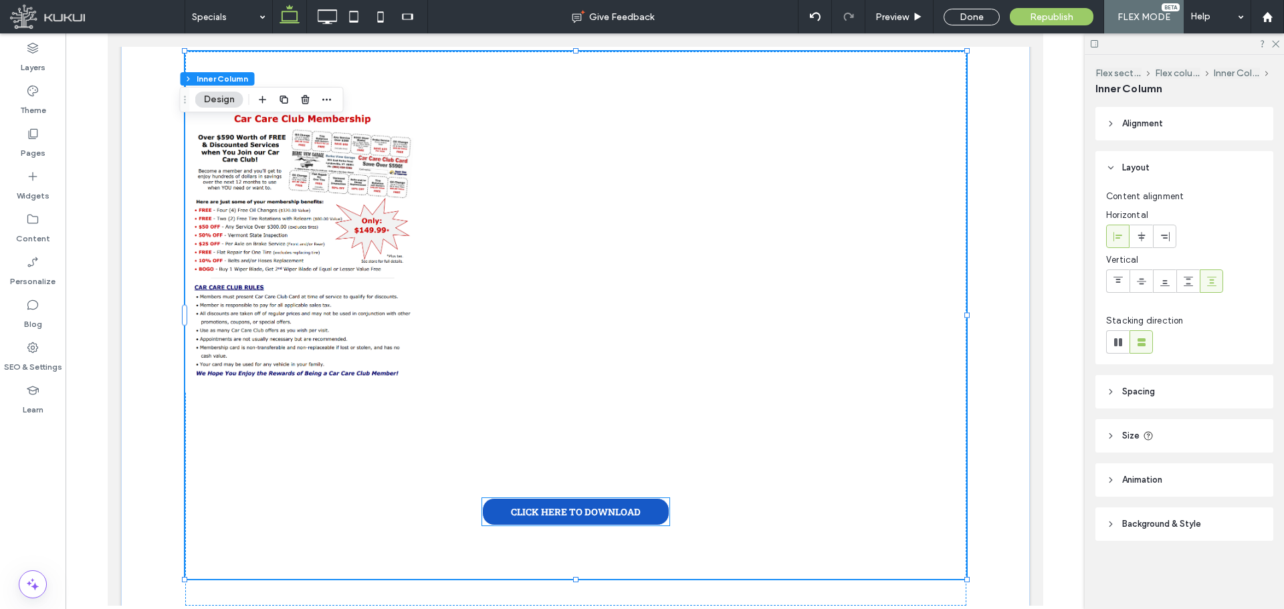
click at [550, 505] on span "CLICK HERE TO DOWNLOAD" at bounding box center [575, 511] width 130 height 13
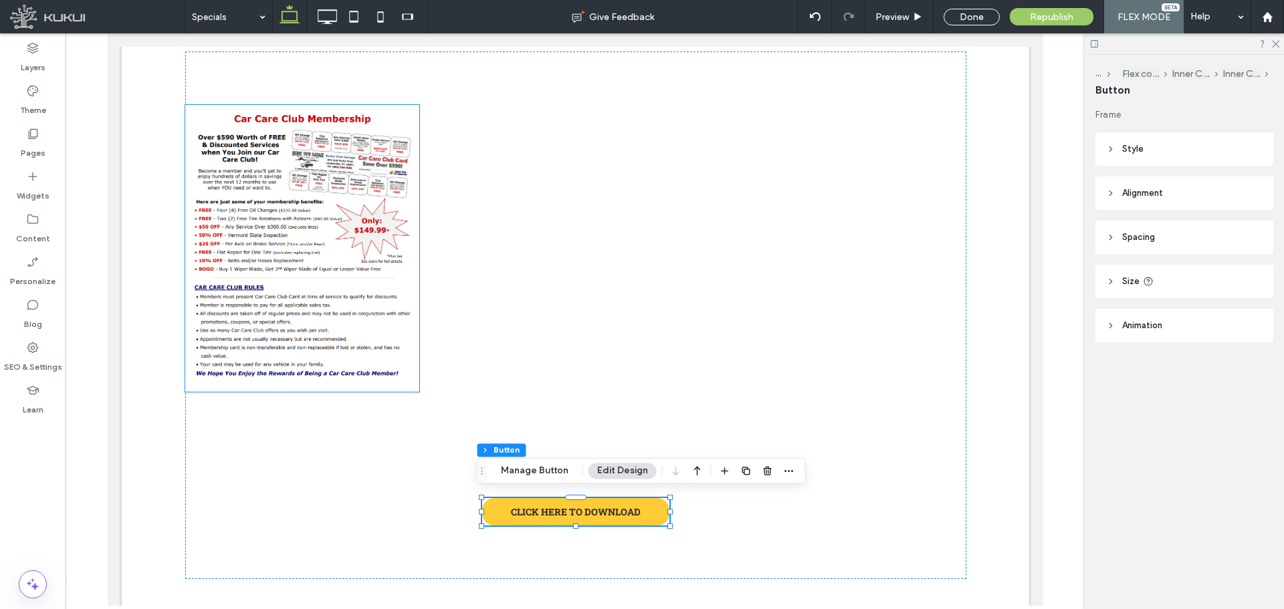
click at [352, 304] on img at bounding box center [302, 248] width 234 height 287
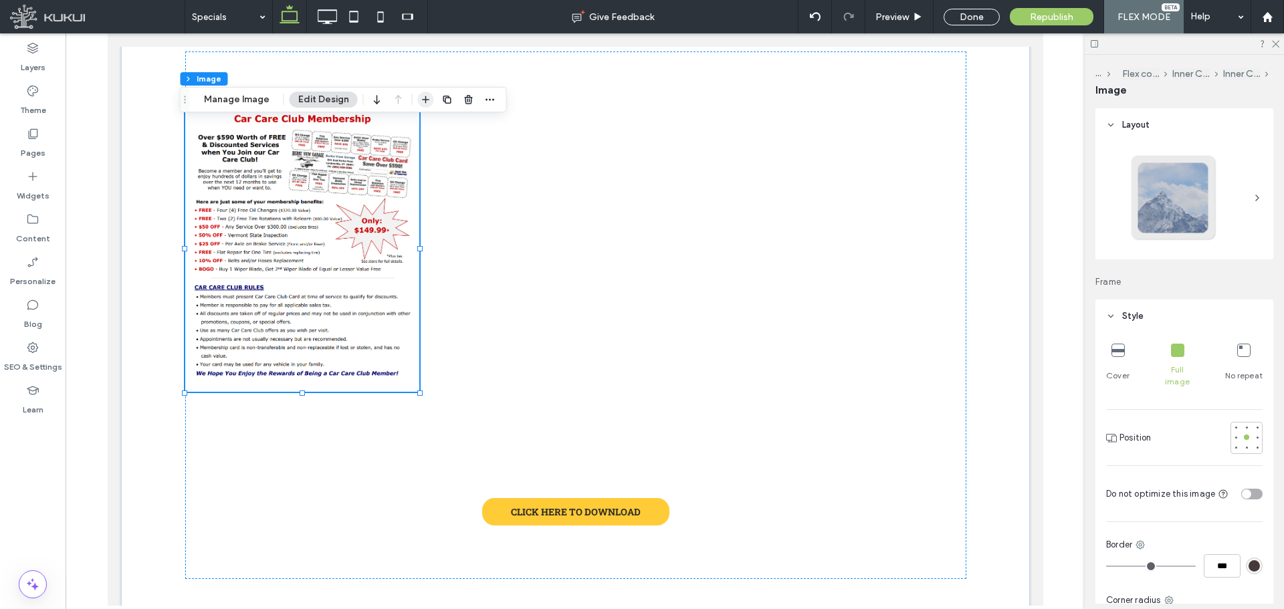
click at [420, 96] on icon "button" at bounding box center [425, 99] width 11 height 11
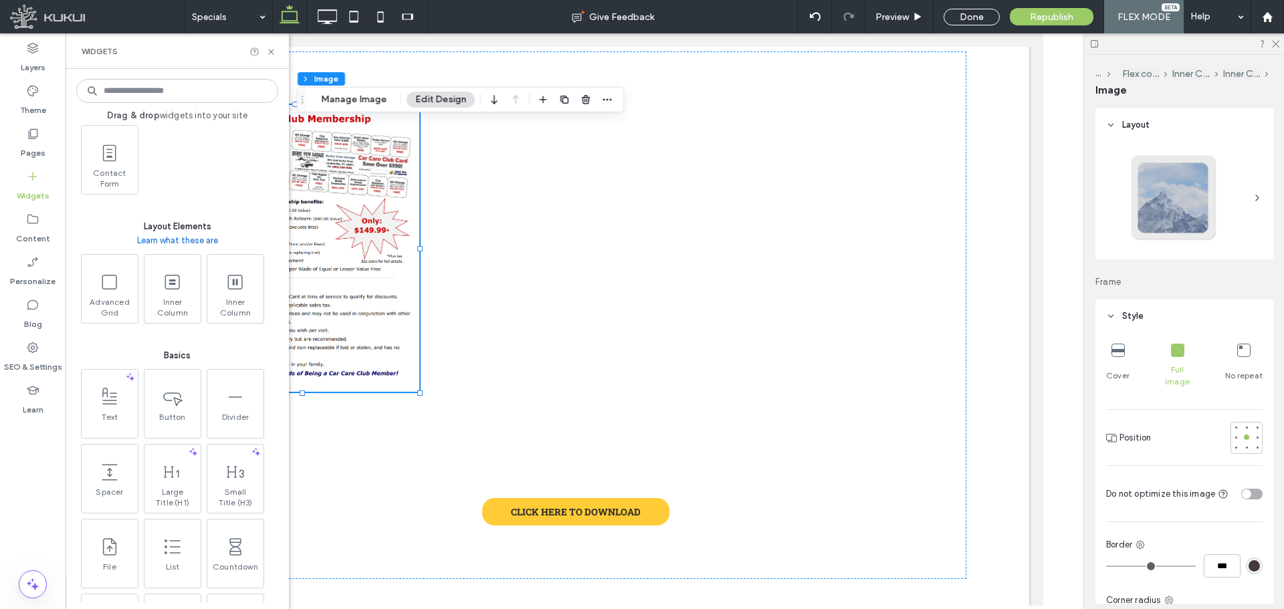
scroll to position [535, 0]
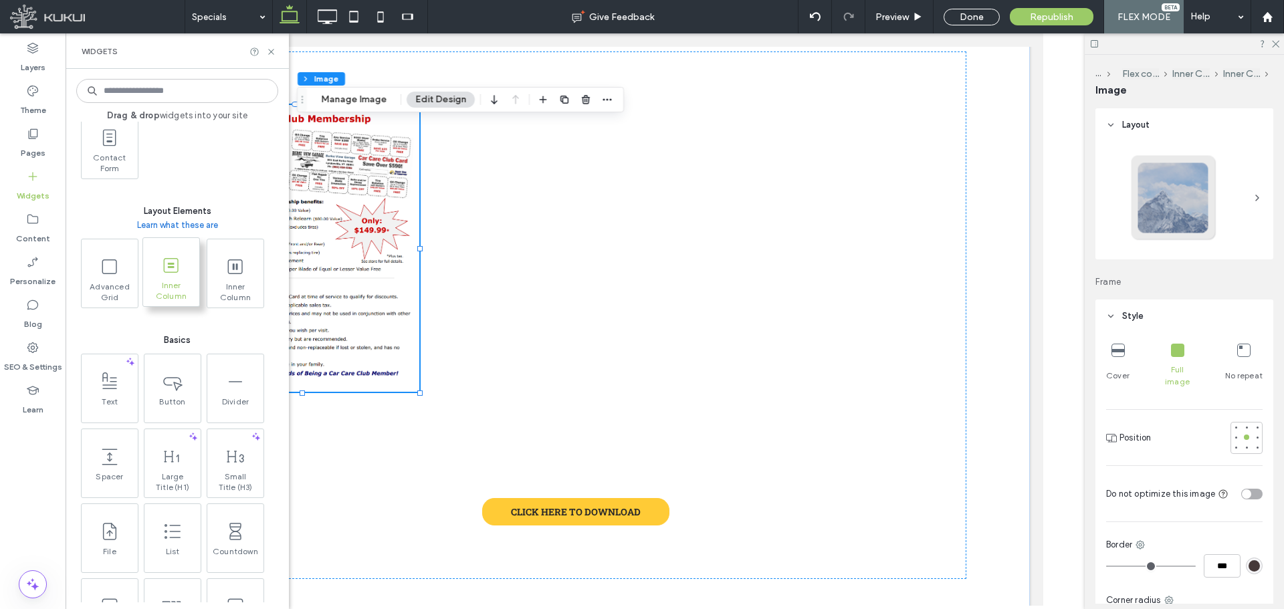
click at [181, 292] on span "Inner Column" at bounding box center [171, 289] width 56 height 19
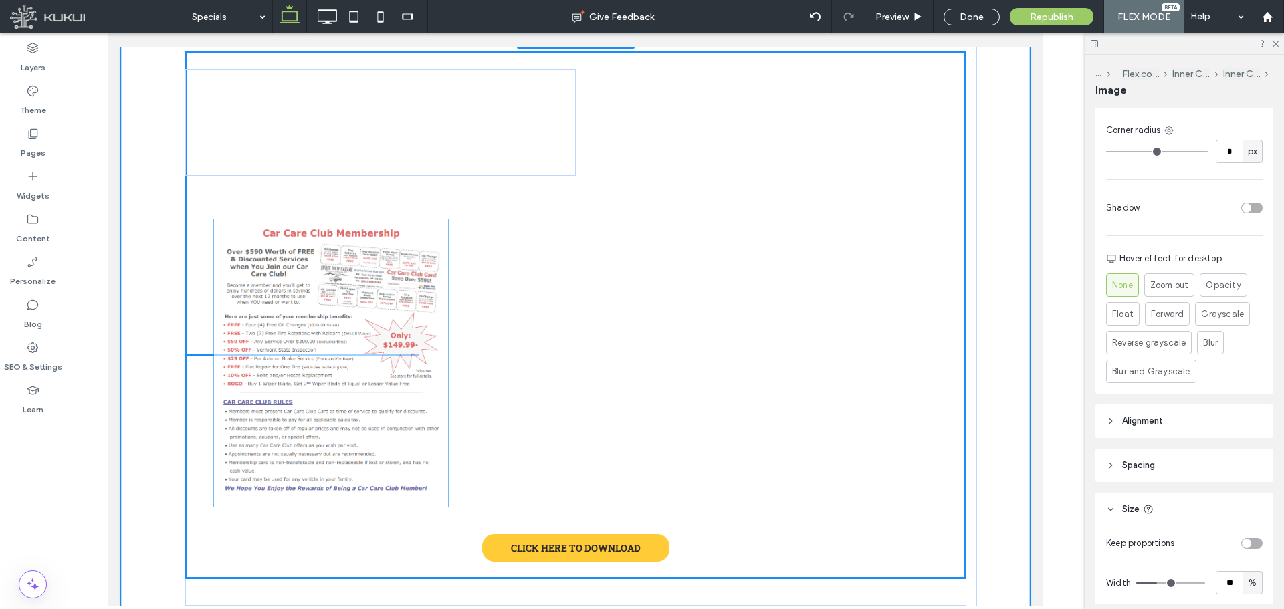
scroll to position [628, 0]
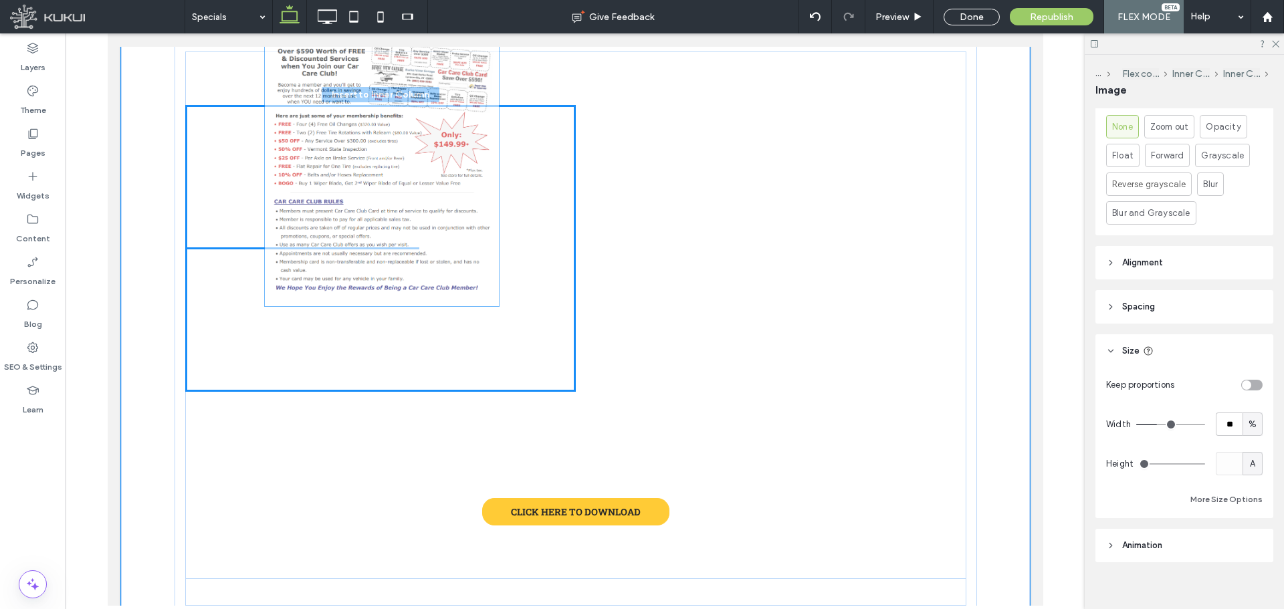
drag, startPoint x: 328, startPoint y: 245, endPoint x: 411, endPoint y: 199, distance: 95.5
type input "**"
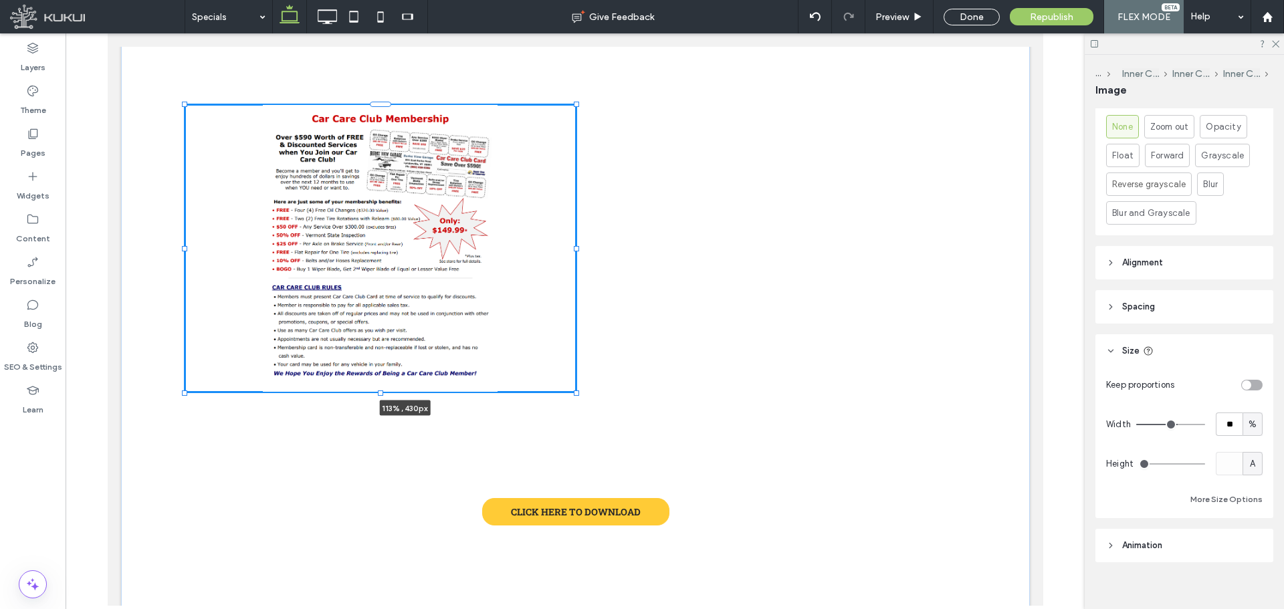
drag, startPoint x: 414, startPoint y: 241, endPoint x: 619, endPoint y: 249, distance: 205.4
click at [619, 249] on div "113% , 430px CLICK HERE TO DOWNLOAD Loading ..." at bounding box center [575, 345] width 802 height 676
type input "***"
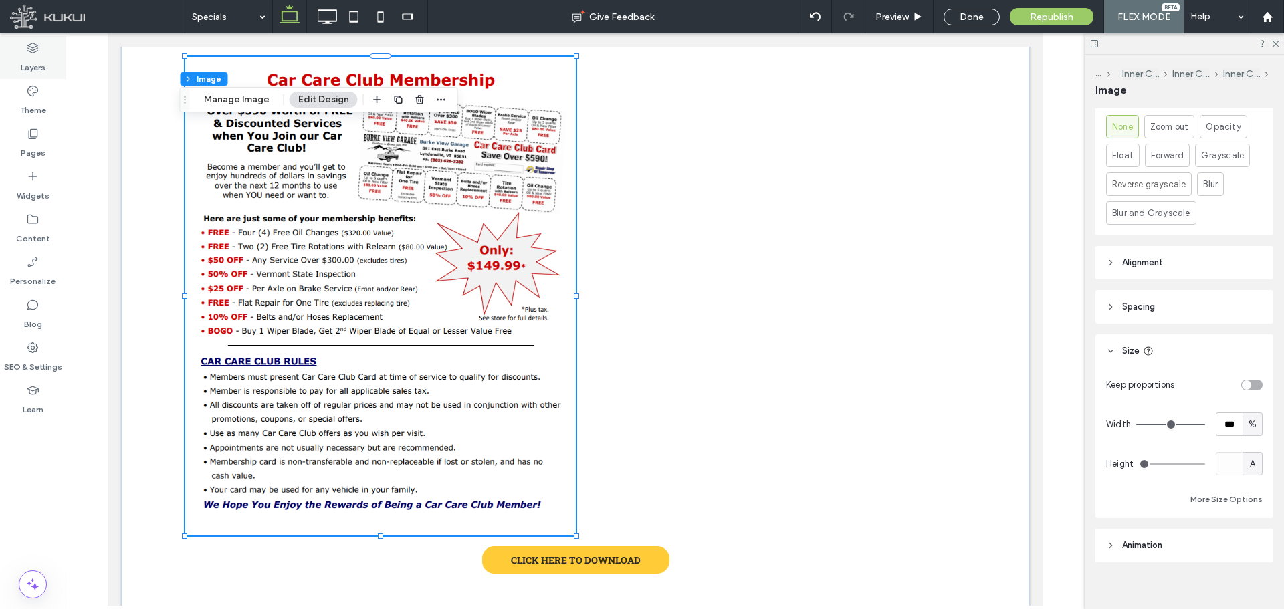
click at [31, 52] on use at bounding box center [32, 48] width 11 height 11
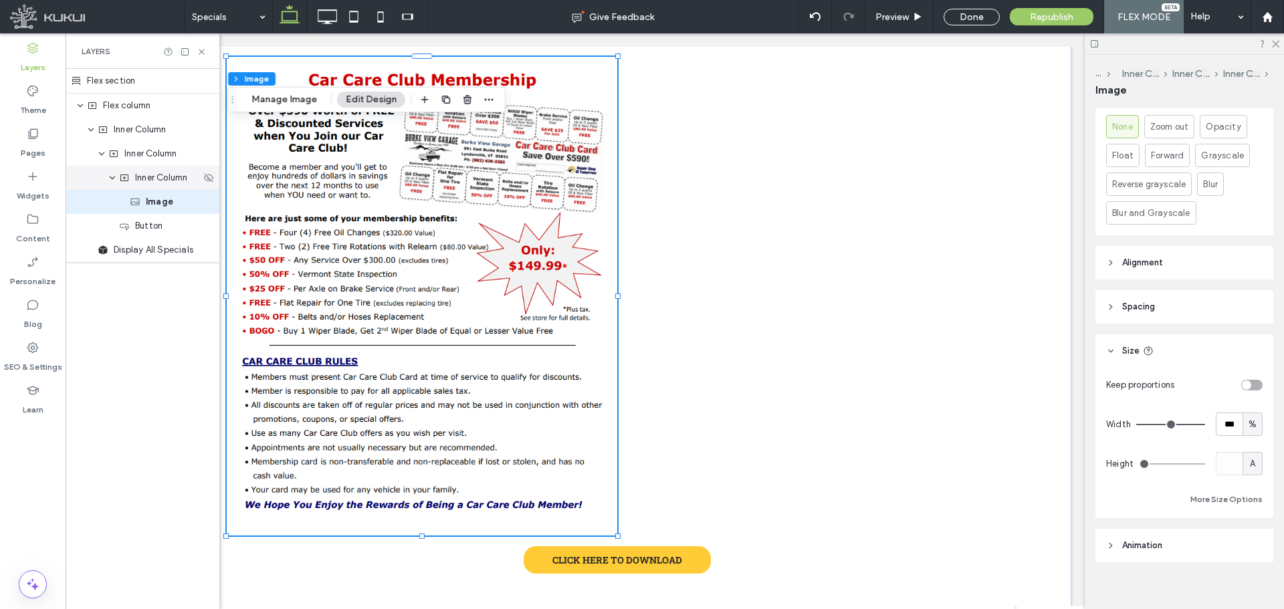
click at [174, 179] on span "Inner Column" at bounding box center [161, 177] width 52 height 13
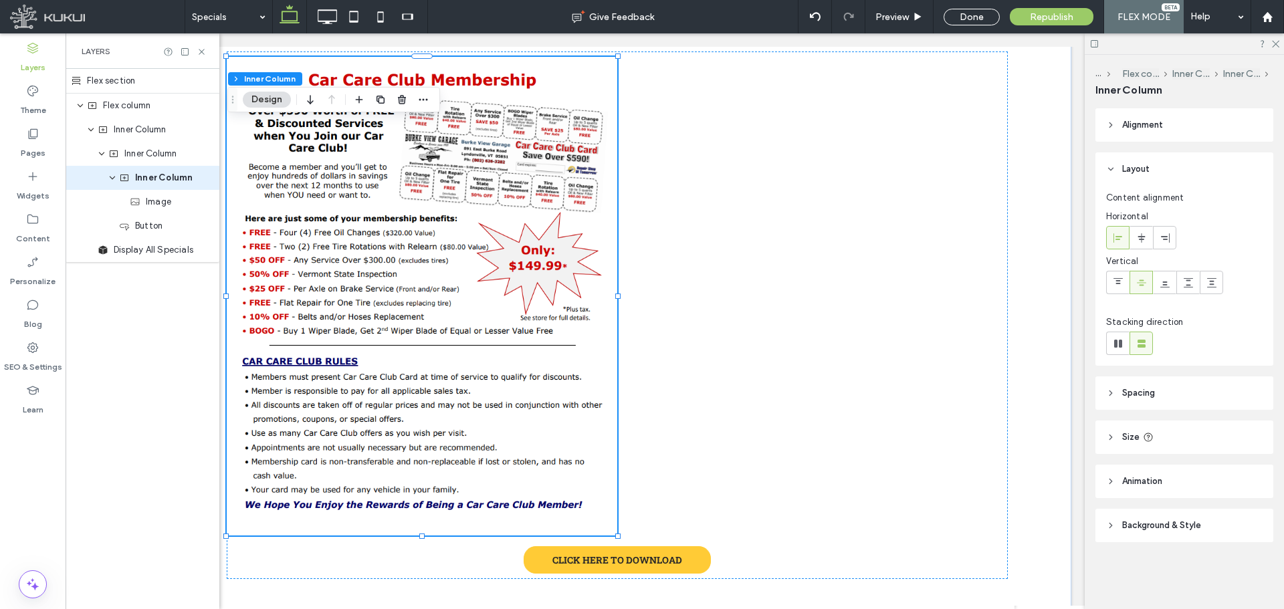
click at [1167, 440] on header "Size" at bounding box center [1184, 436] width 178 height 33
click at [1248, 511] on span "px" at bounding box center [1251, 510] width 9 height 13
click at [1247, 511] on span "px" at bounding box center [1251, 510] width 9 height 13
click at [1230, 470] on input "**" at bounding box center [1228, 470] width 27 height 23
type input "**"
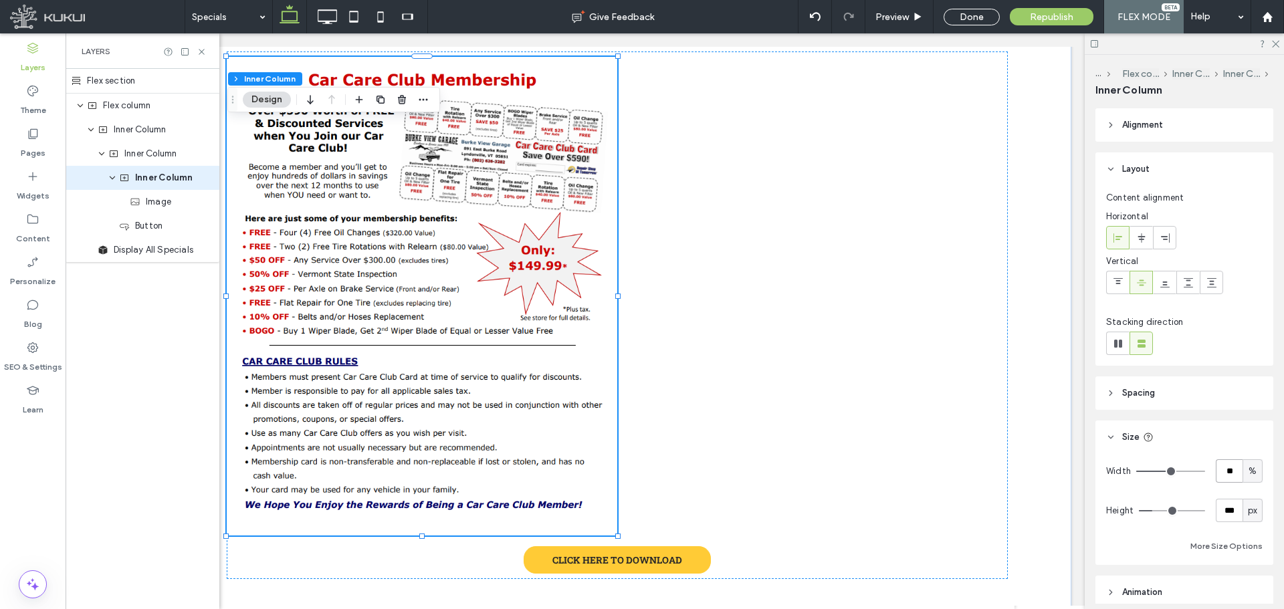
type input "**"
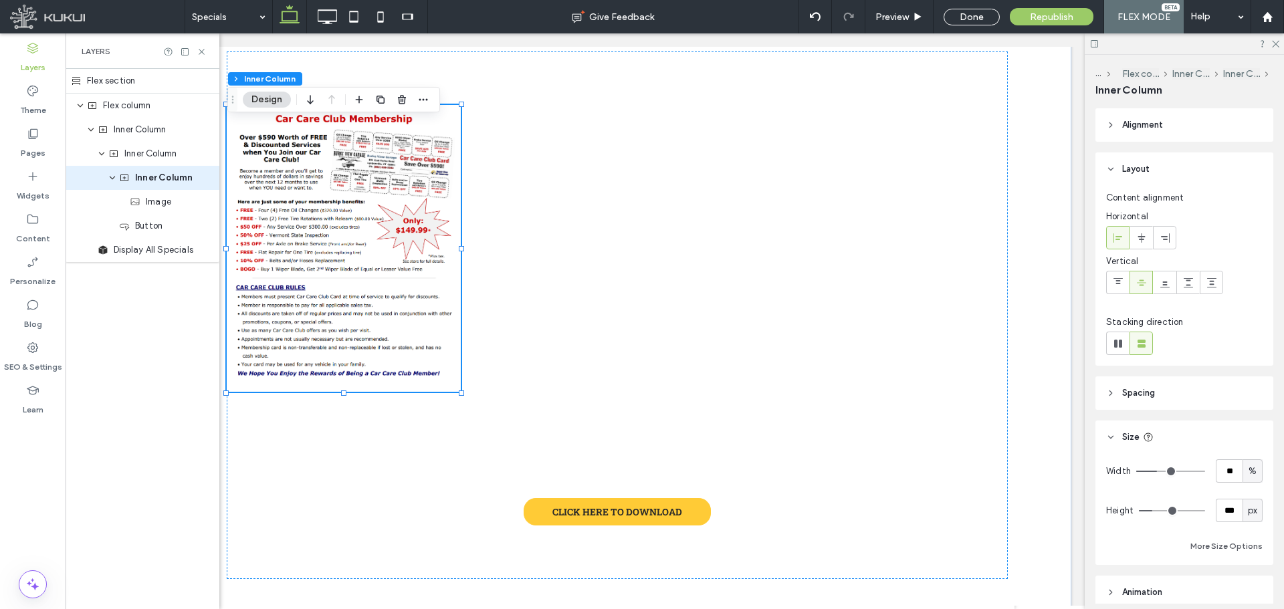
click at [1252, 516] on div "px" at bounding box center [1252, 510] width 20 height 23
click at [1244, 486] on span "A" at bounding box center [1245, 487] width 5 height 13
type input "*"
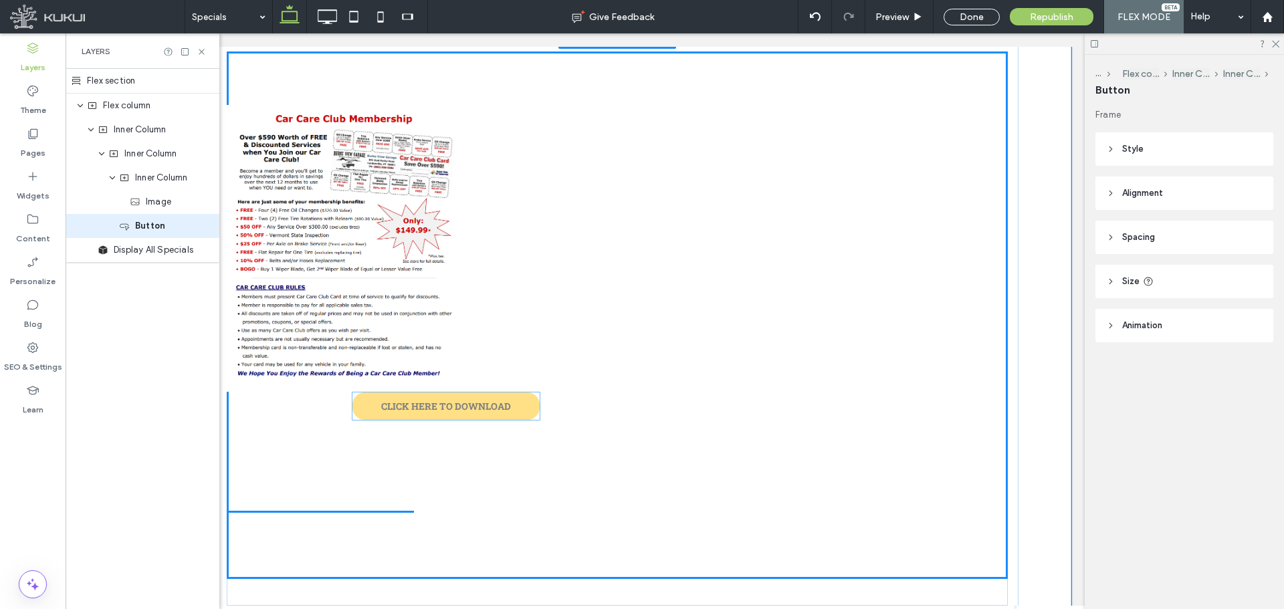
type input "**"
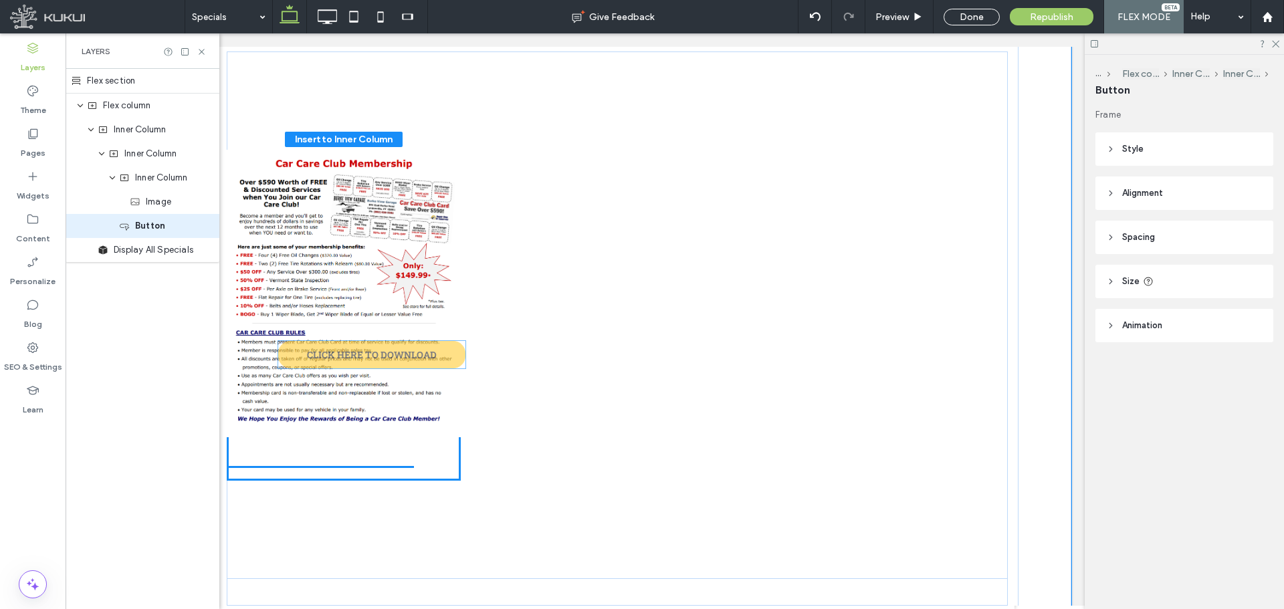
drag, startPoint x: 642, startPoint y: 507, endPoint x: 402, endPoint y: 357, distance: 283.8
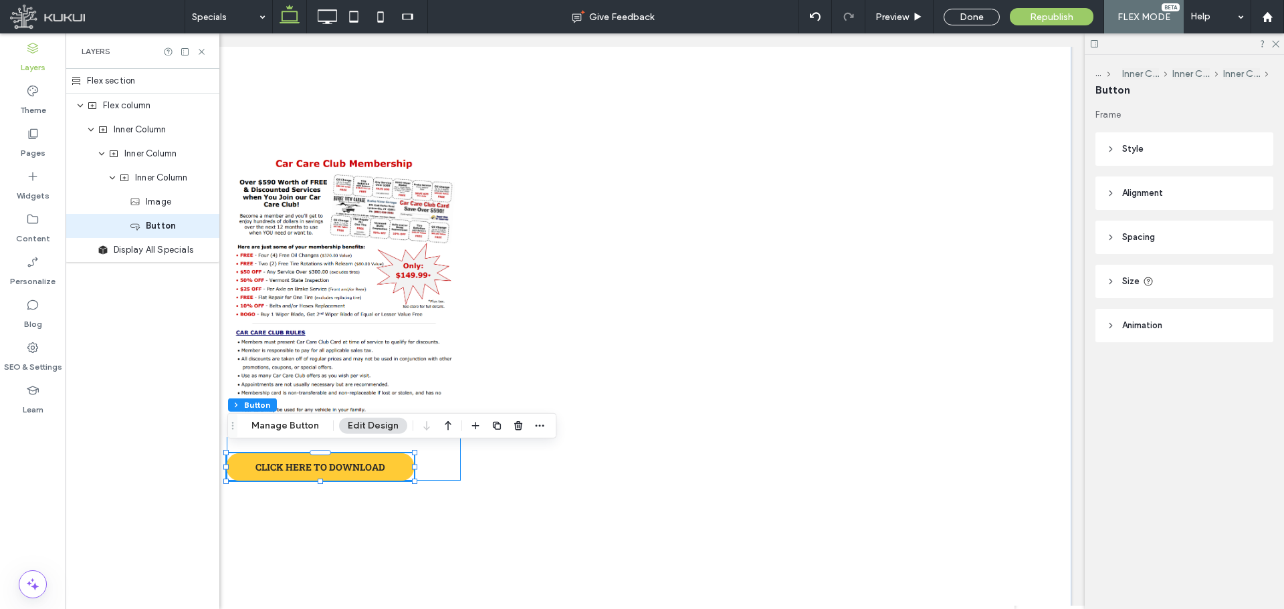
click at [443, 463] on div "CLICK HERE TO DOWNLOAD" at bounding box center [344, 315] width 234 height 331
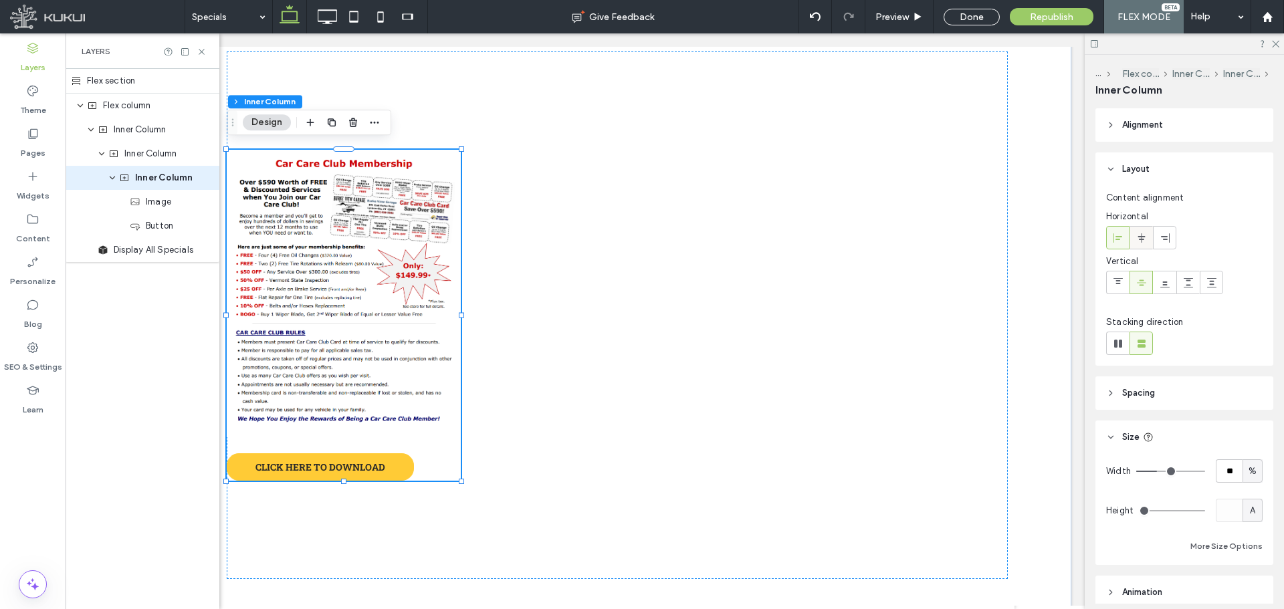
click at [1142, 241] on icon at bounding box center [1141, 238] width 11 height 11
click at [445, 464] on div "CLICK HERE TO DOWNLOAD" at bounding box center [344, 315] width 234 height 331
click at [333, 120] on use "button" at bounding box center [332, 122] width 8 height 8
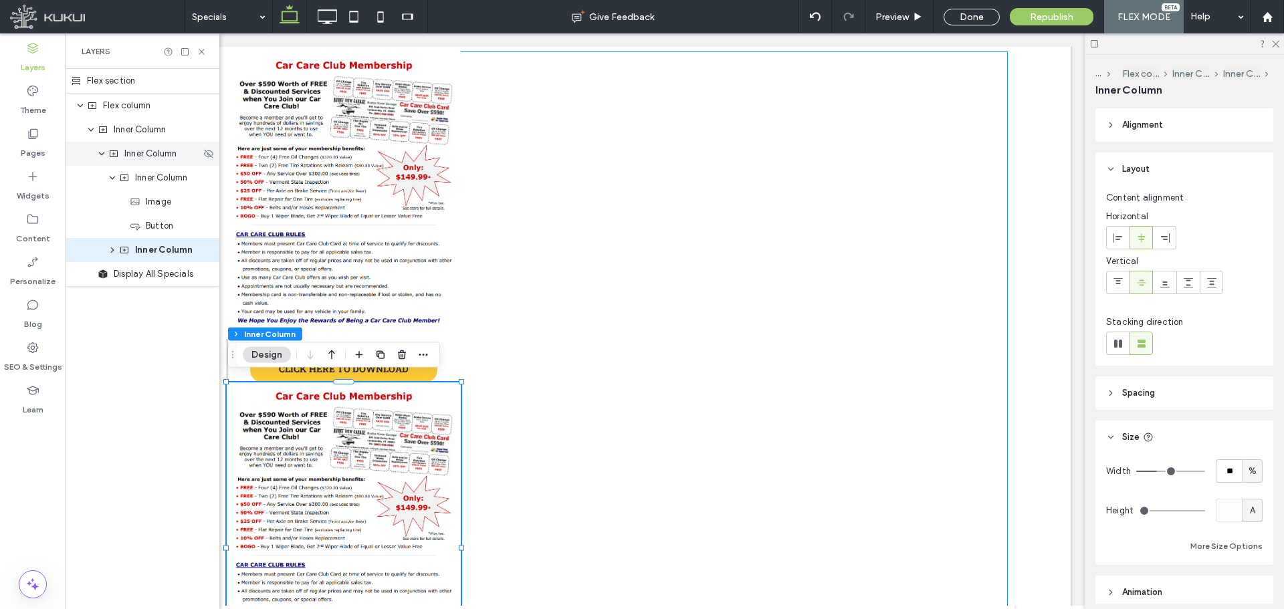
click at [142, 157] on span "Inner Column" at bounding box center [150, 153] width 52 height 13
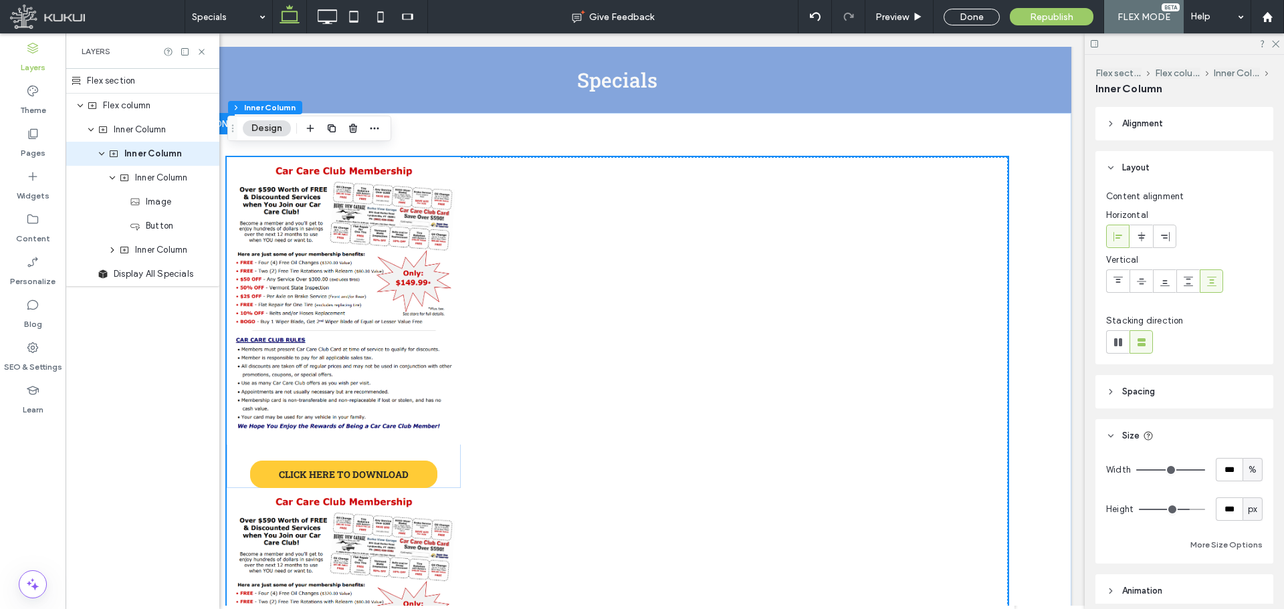
scroll to position [134, 0]
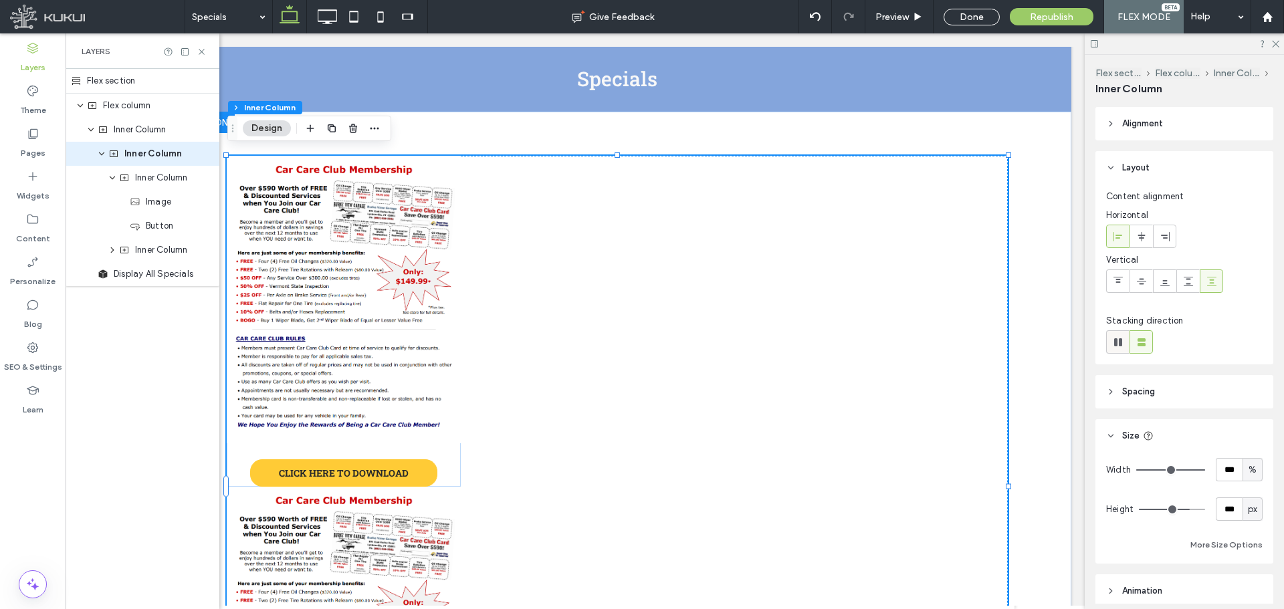
click at [1126, 344] on div at bounding box center [1117, 342] width 22 height 22
type input "**"
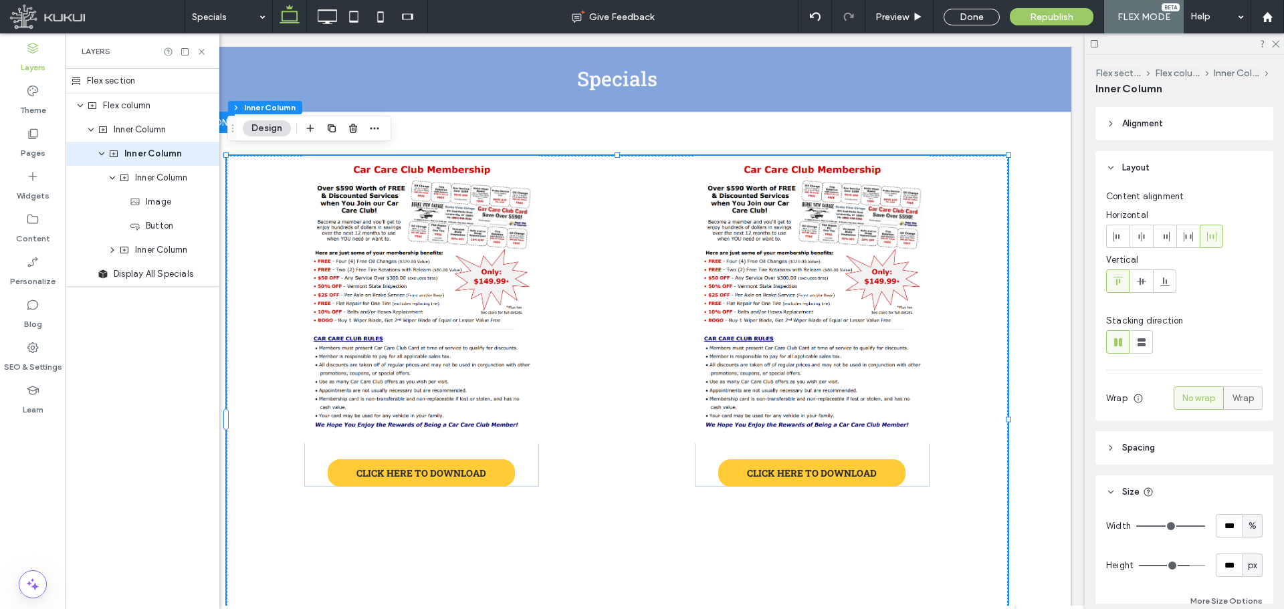
click at [1225, 401] on label "Wrap" at bounding box center [1242, 397] width 39 height 23
type input "**"
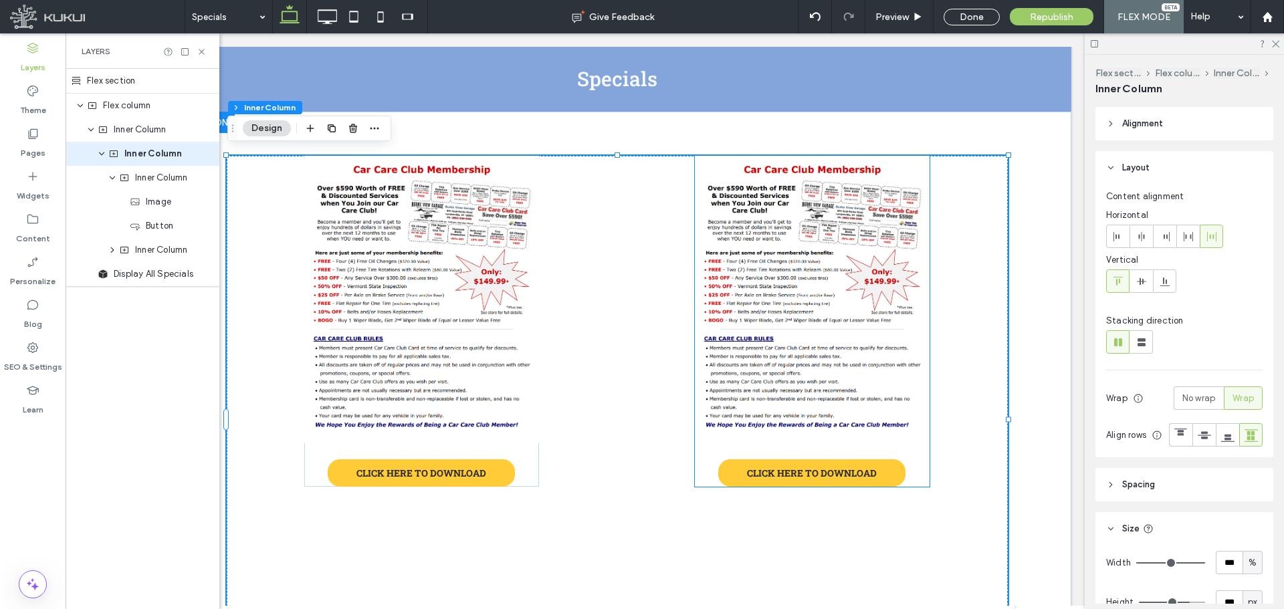
click at [907, 334] on img at bounding box center [812, 299] width 234 height 287
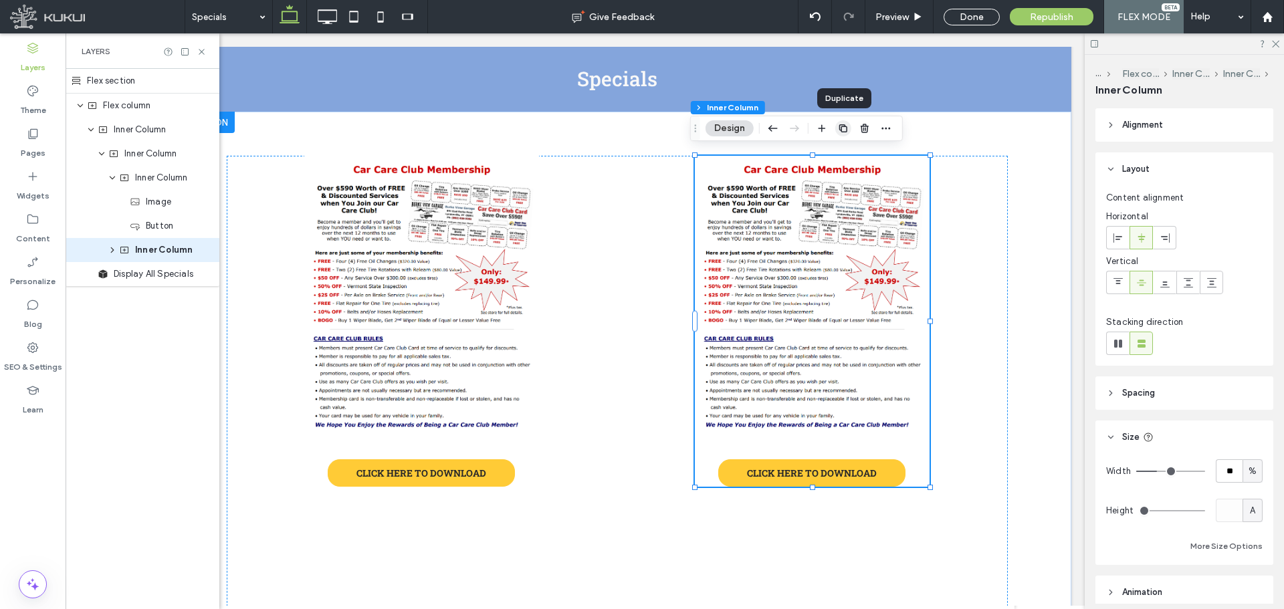
click at [846, 130] on icon "button" at bounding box center [843, 128] width 11 height 11
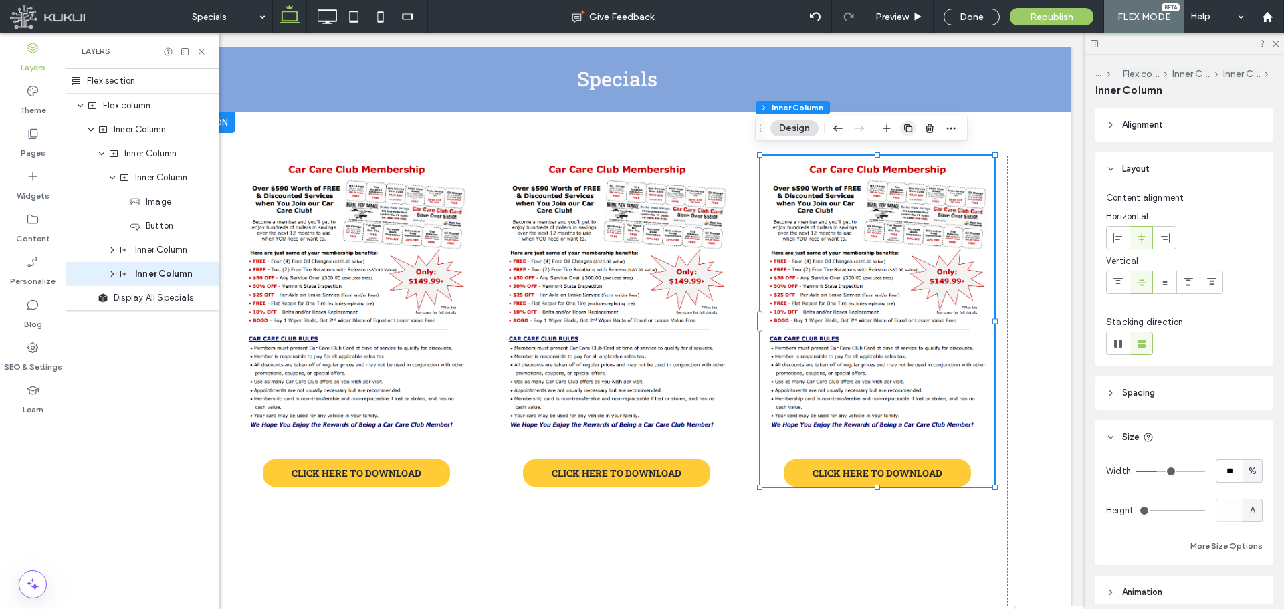
click at [911, 130] on use "button" at bounding box center [908, 128] width 8 height 8
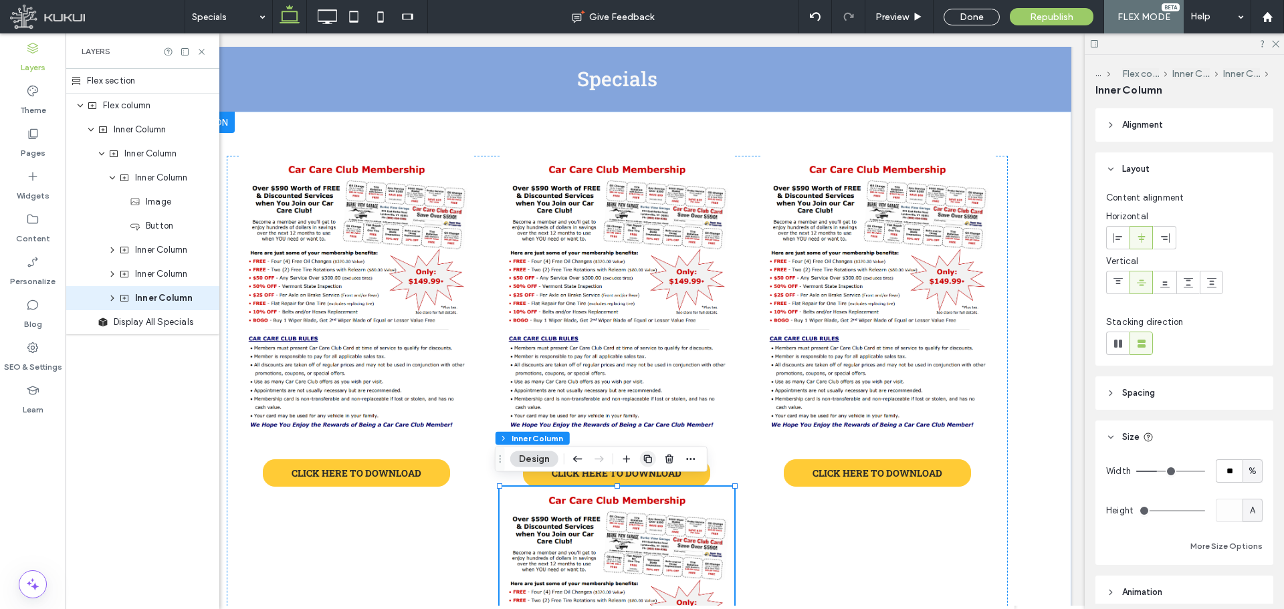
click at [647, 451] on span "button" at bounding box center [648, 459] width 16 height 16
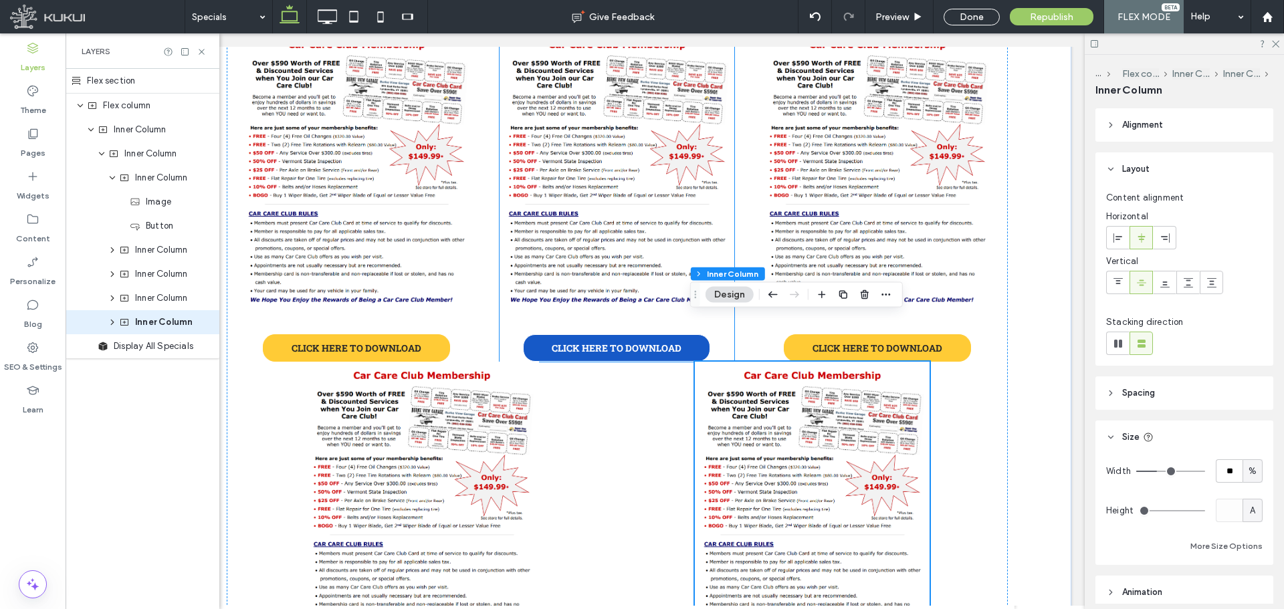
scroll to position [334, 0]
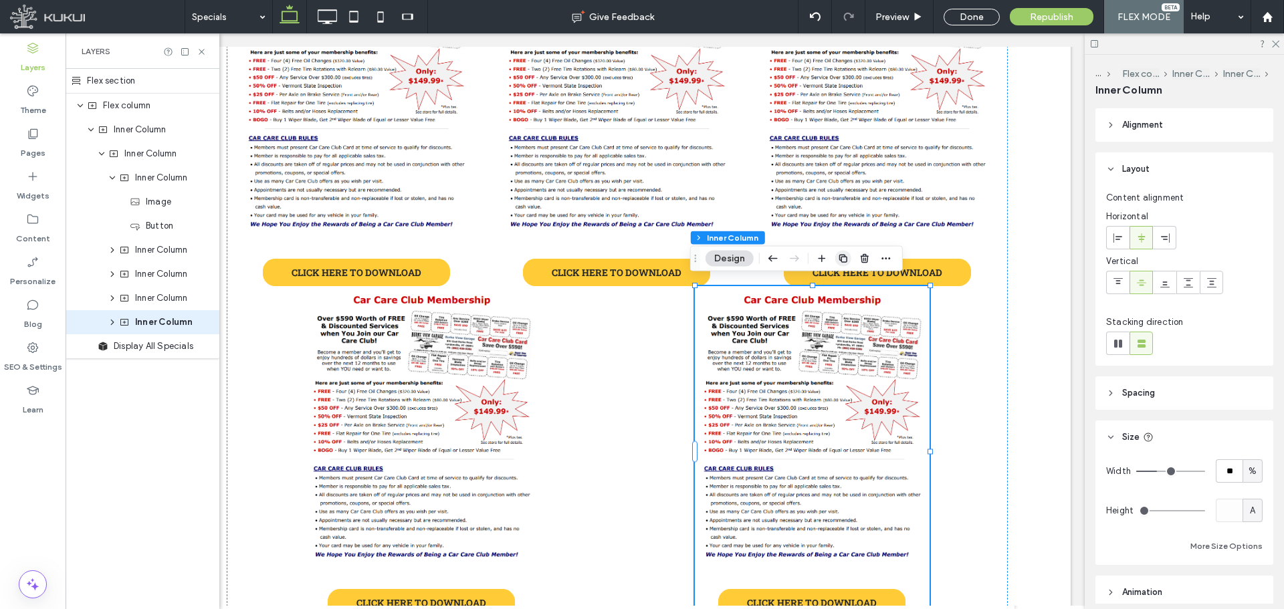
click at [842, 259] on icon "button" at bounding box center [843, 258] width 11 height 11
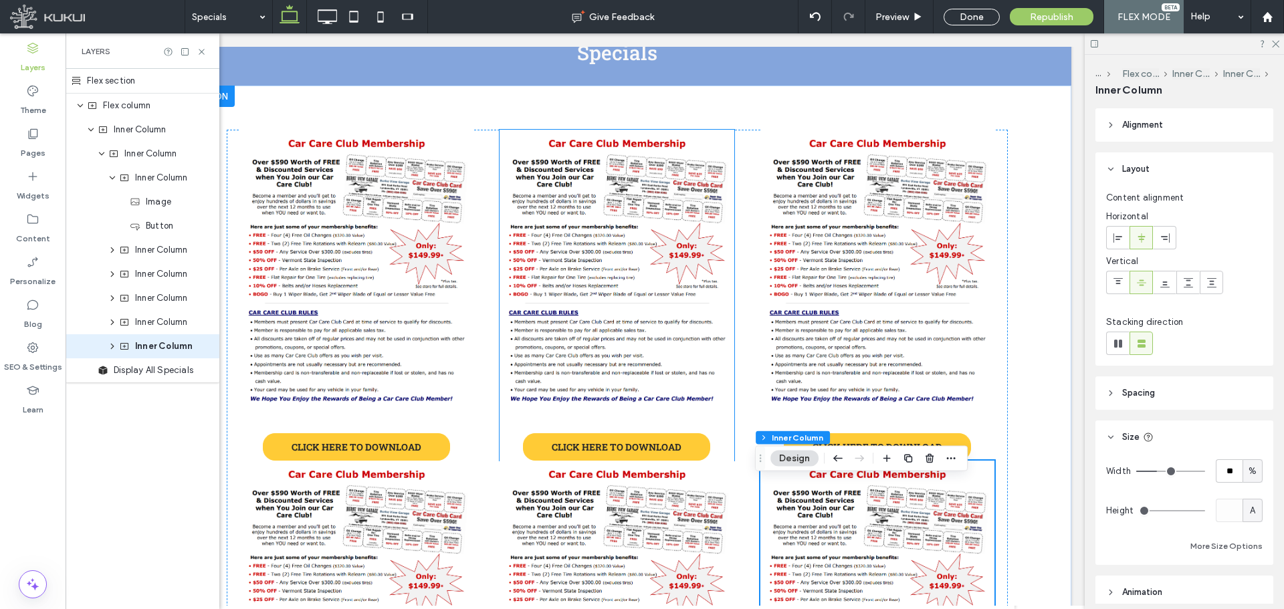
scroll to position [134, 0]
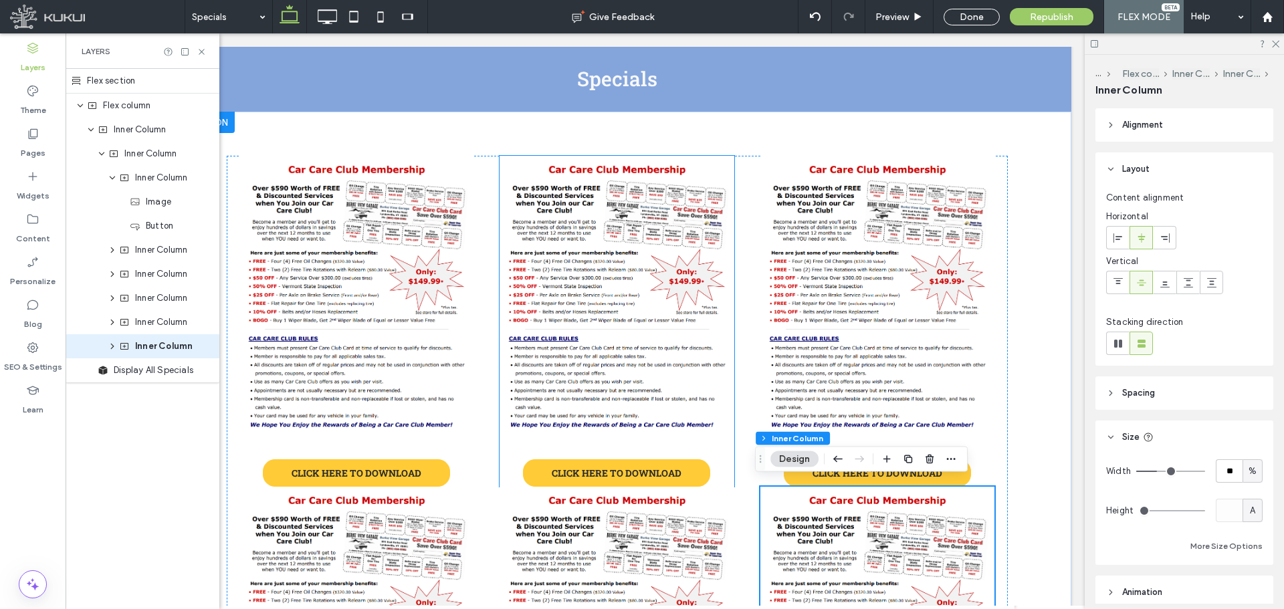
click at [656, 242] on img at bounding box center [616, 299] width 234 height 287
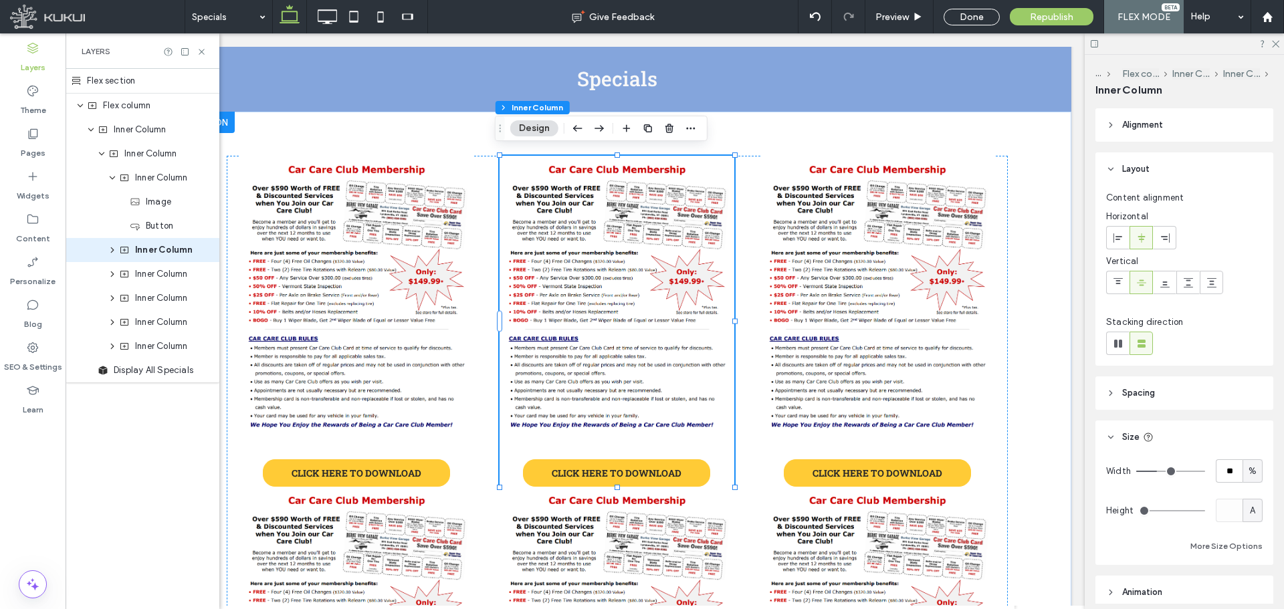
click at [656, 242] on img at bounding box center [616, 299] width 234 height 287
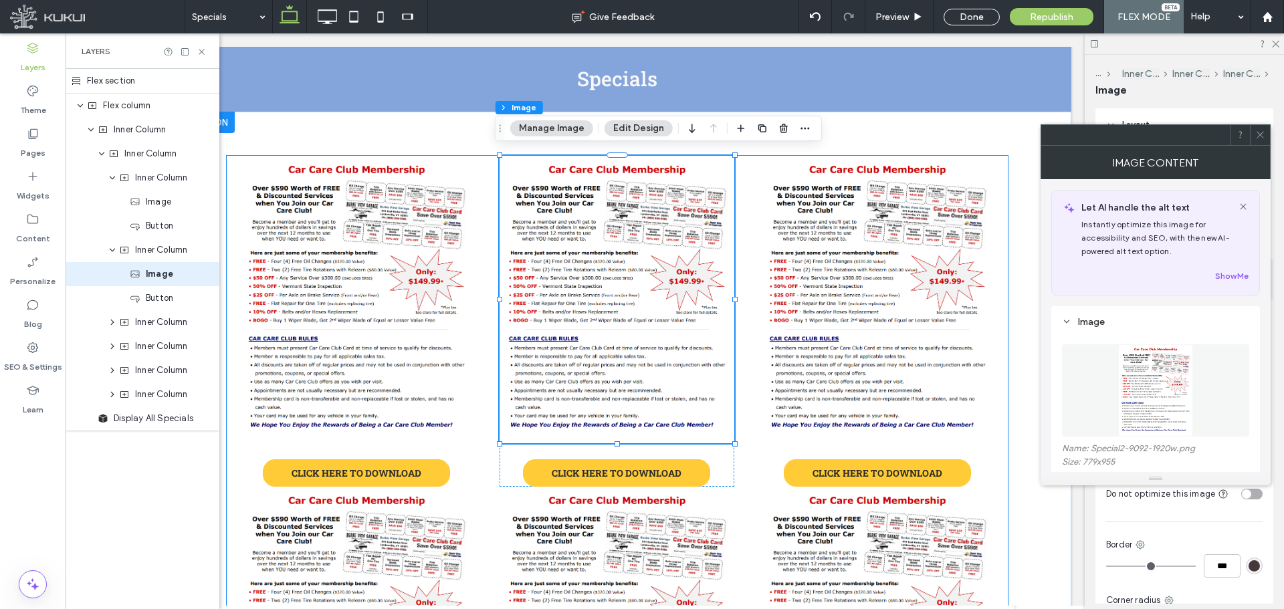
click at [747, 336] on div "CLICK HERE TO DOWNLOAD CLICK HERE TO DOWNLOAD CLICK HERE TO DOWNLOAD CLICK HERE…" at bounding box center [617, 486] width 781 height 661
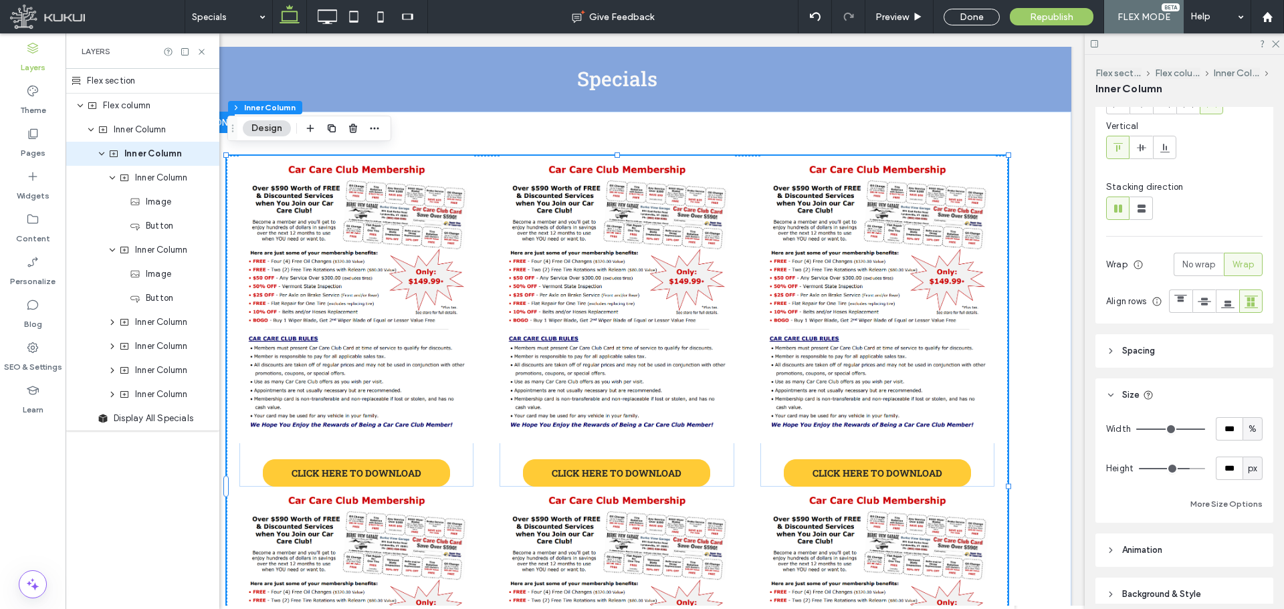
drag, startPoint x: 1167, startPoint y: 381, endPoint x: 1174, endPoint y: 393, distance: 13.8
click at [1167, 368] on header "Spacing" at bounding box center [1184, 350] width 178 height 33
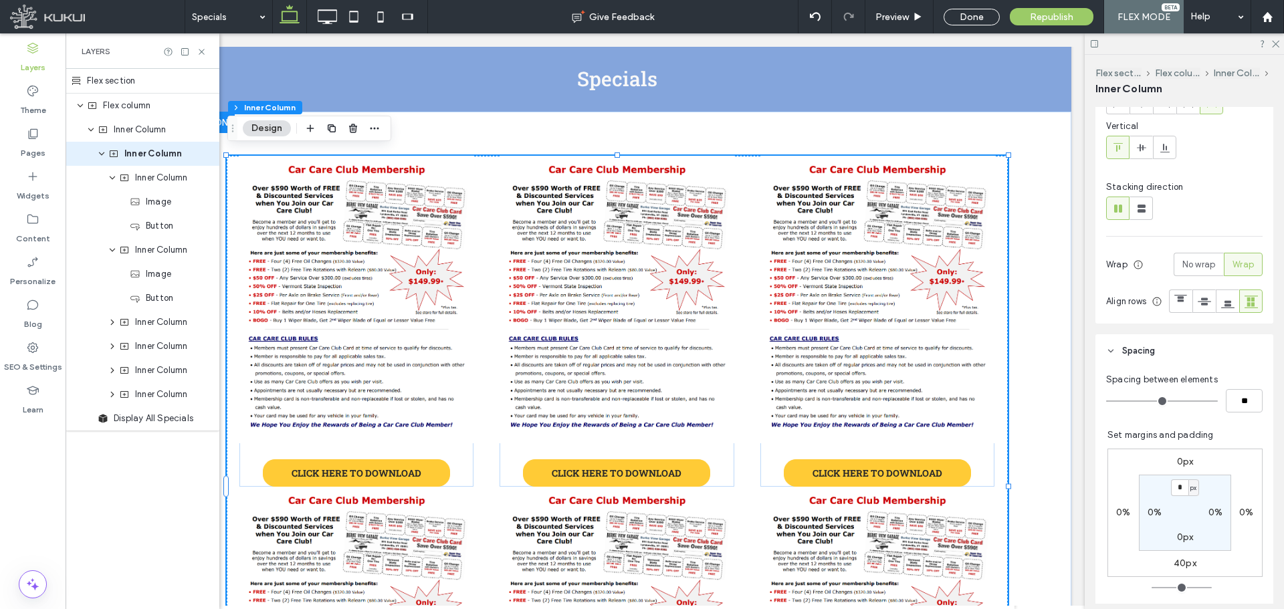
type input "**"
type input "***"
click at [1165, 402] on input "range" at bounding box center [1162, 400] width 112 height 1
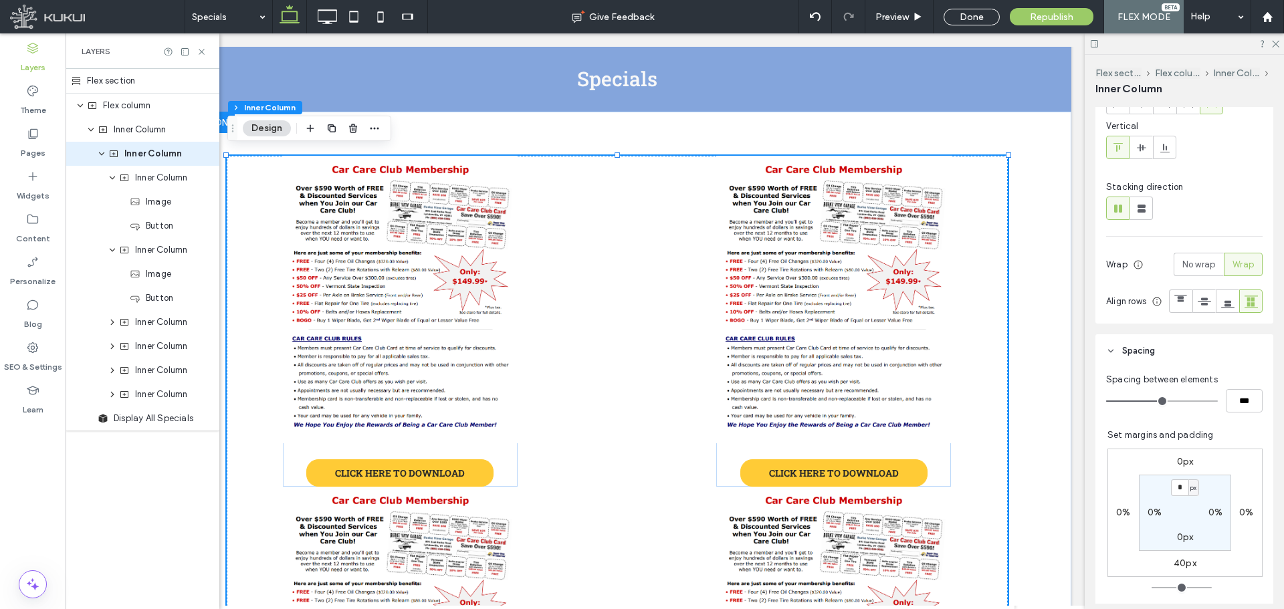
type input "*"
type input "**"
type input "*"
click at [1148, 402] on input "range" at bounding box center [1162, 400] width 112 height 1
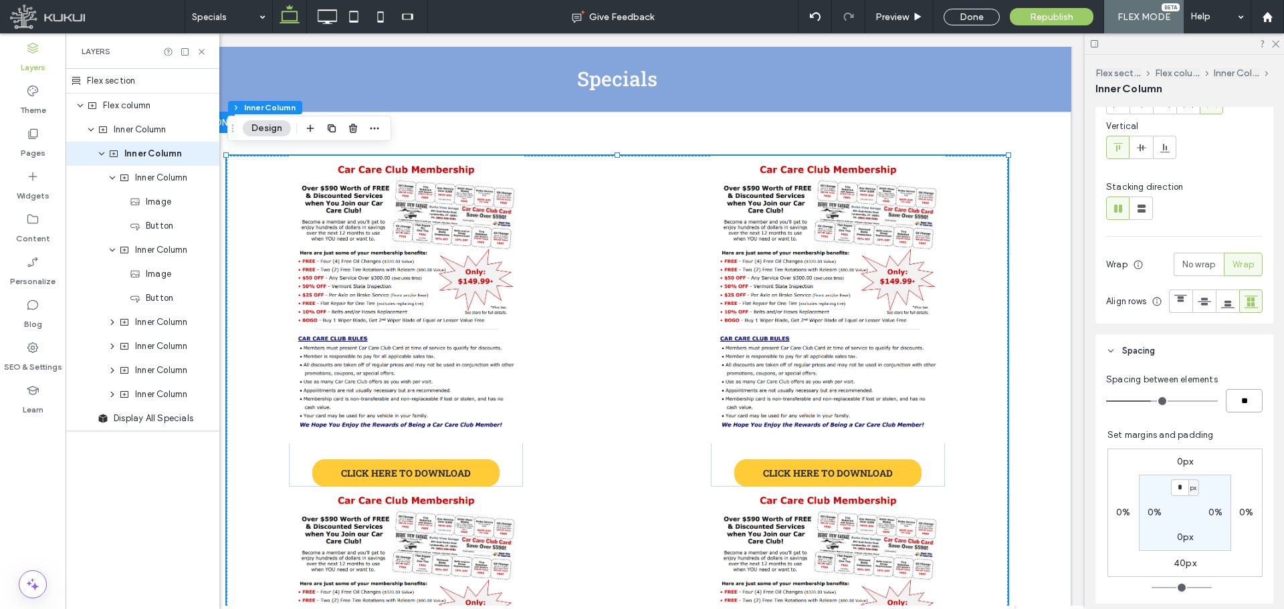
click at [1236, 412] on input "**" at bounding box center [1243, 400] width 37 height 23
type input "*"
type input "**"
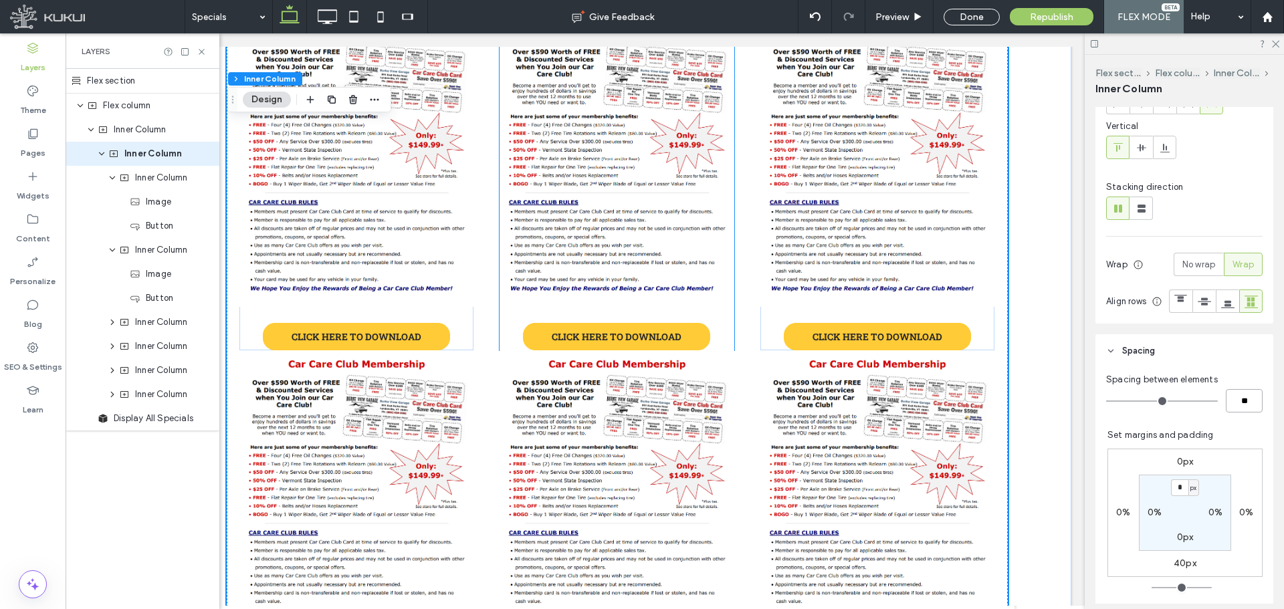
scroll to position [201, 0]
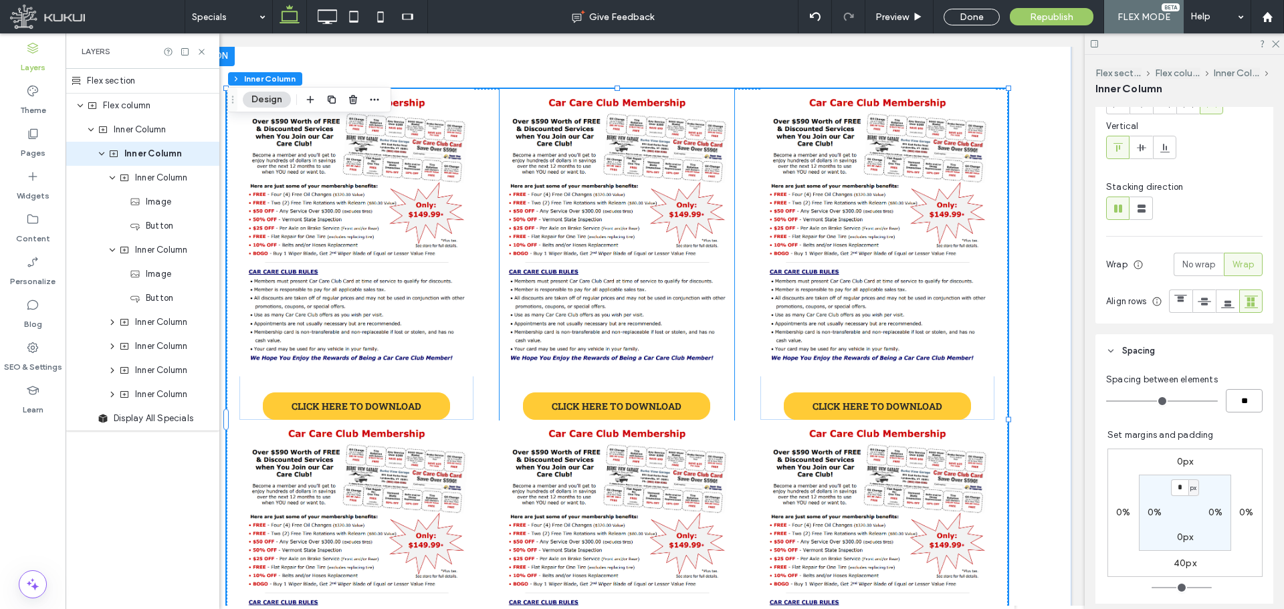
click at [560, 220] on img at bounding box center [616, 232] width 234 height 287
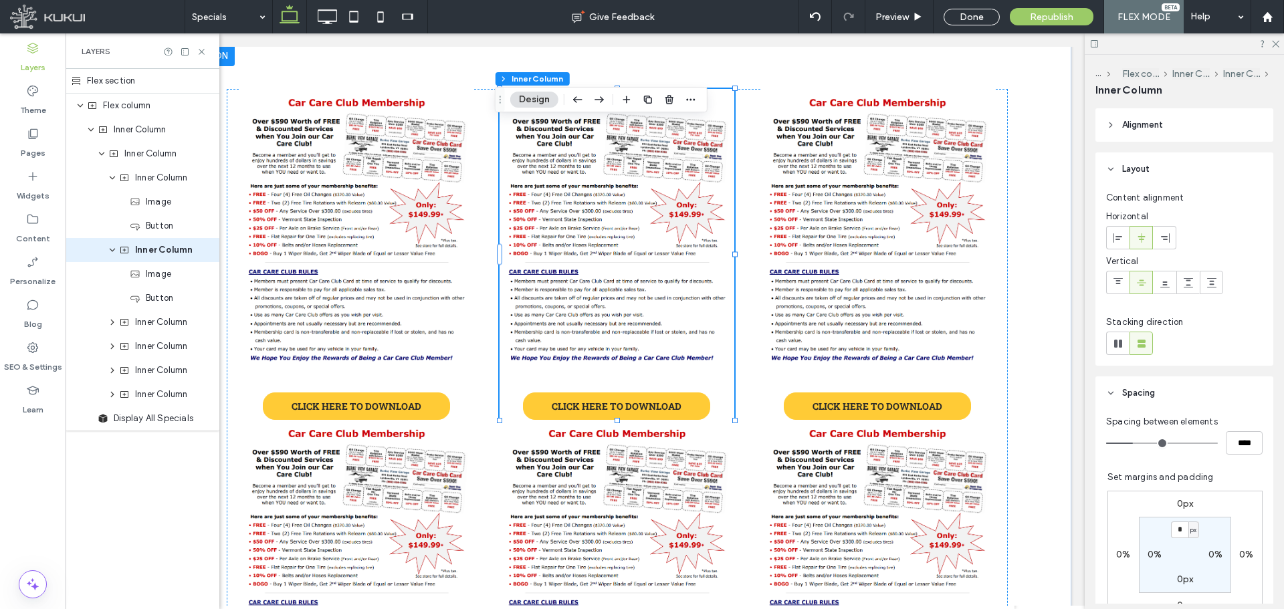
click at [564, 220] on img at bounding box center [616, 232] width 234 height 287
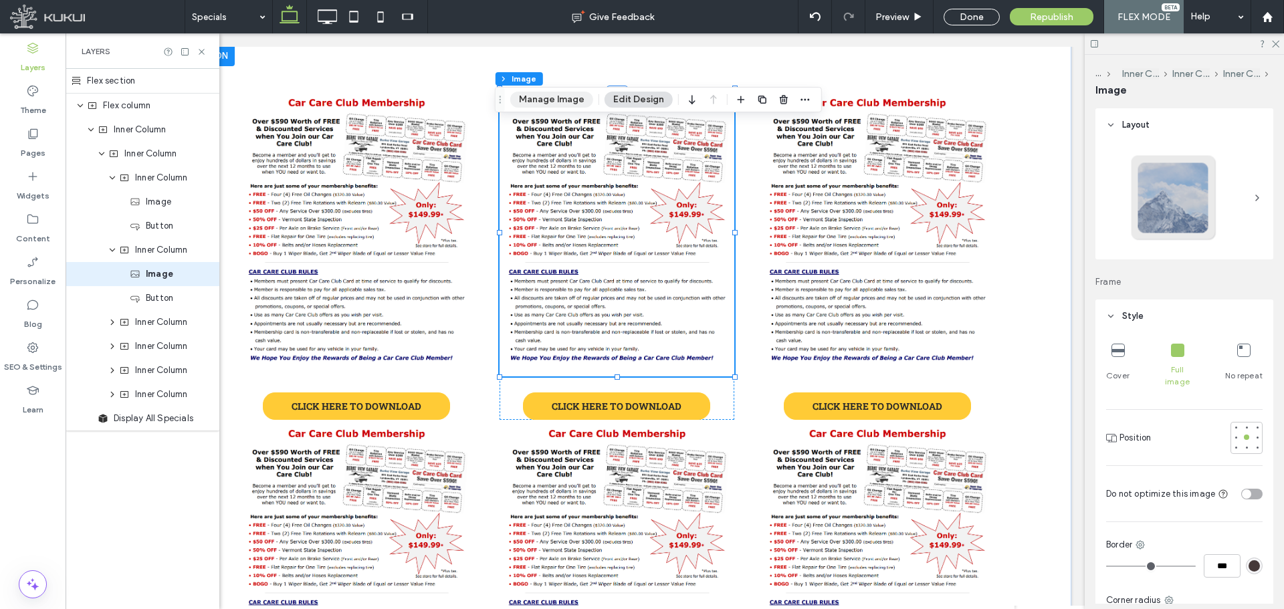
click at [565, 100] on button "Manage Image" at bounding box center [551, 100] width 83 height 16
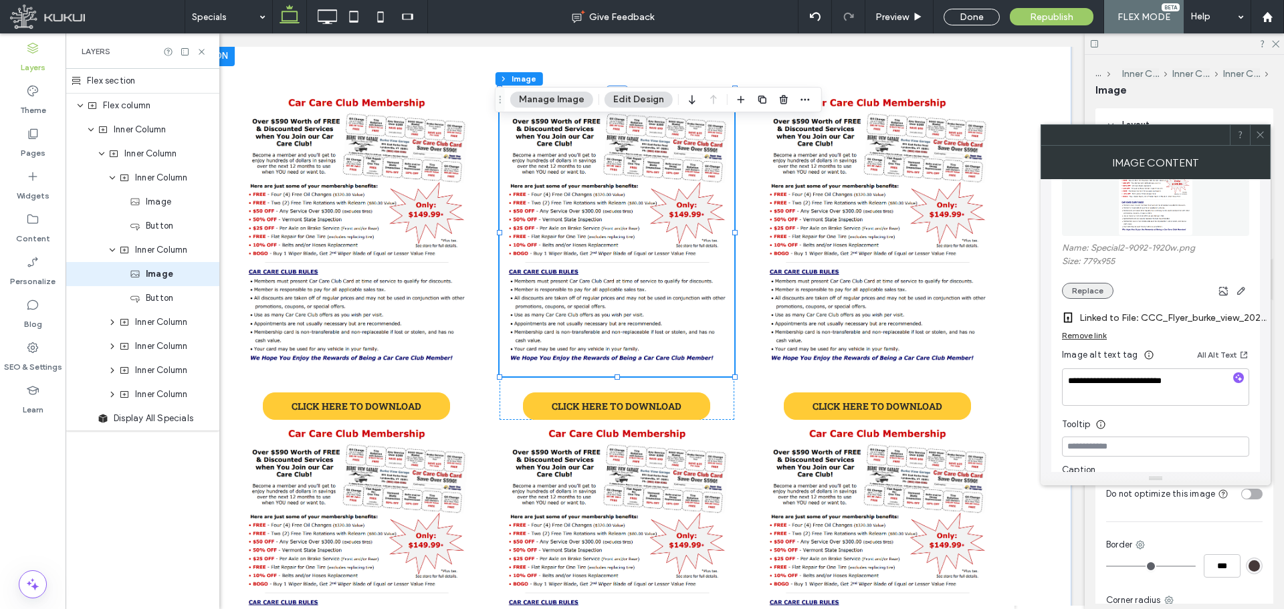
click at [1098, 288] on button "Replace" at bounding box center [1087, 291] width 51 height 16
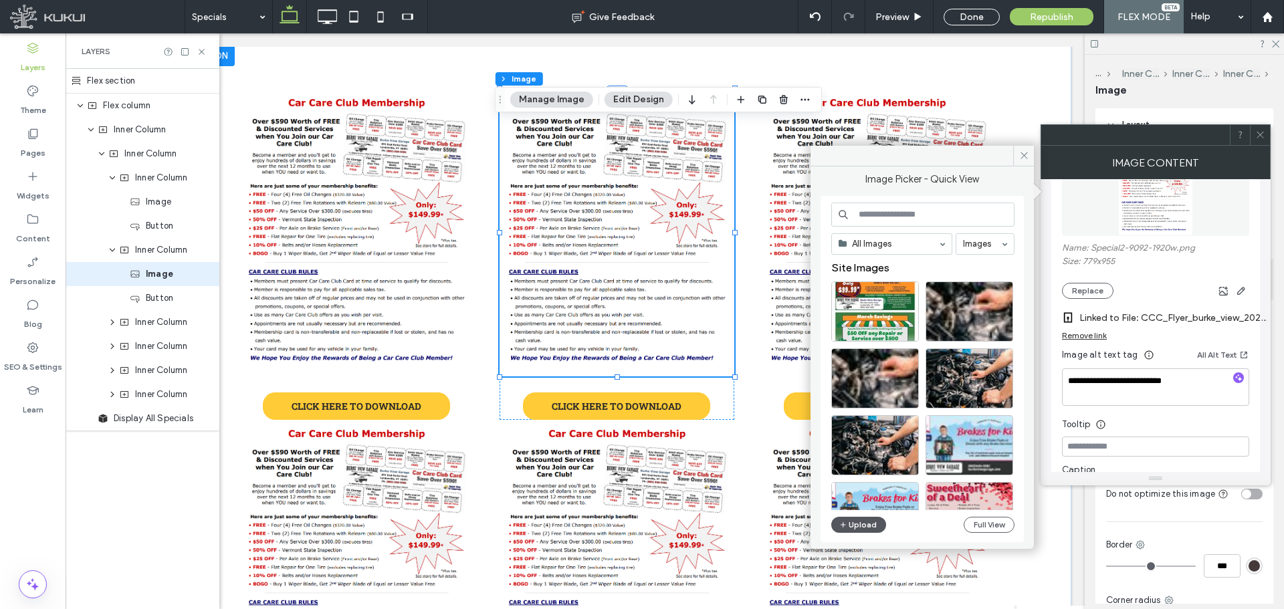
click at [871, 525] on button "Upload" at bounding box center [858, 525] width 55 height 16
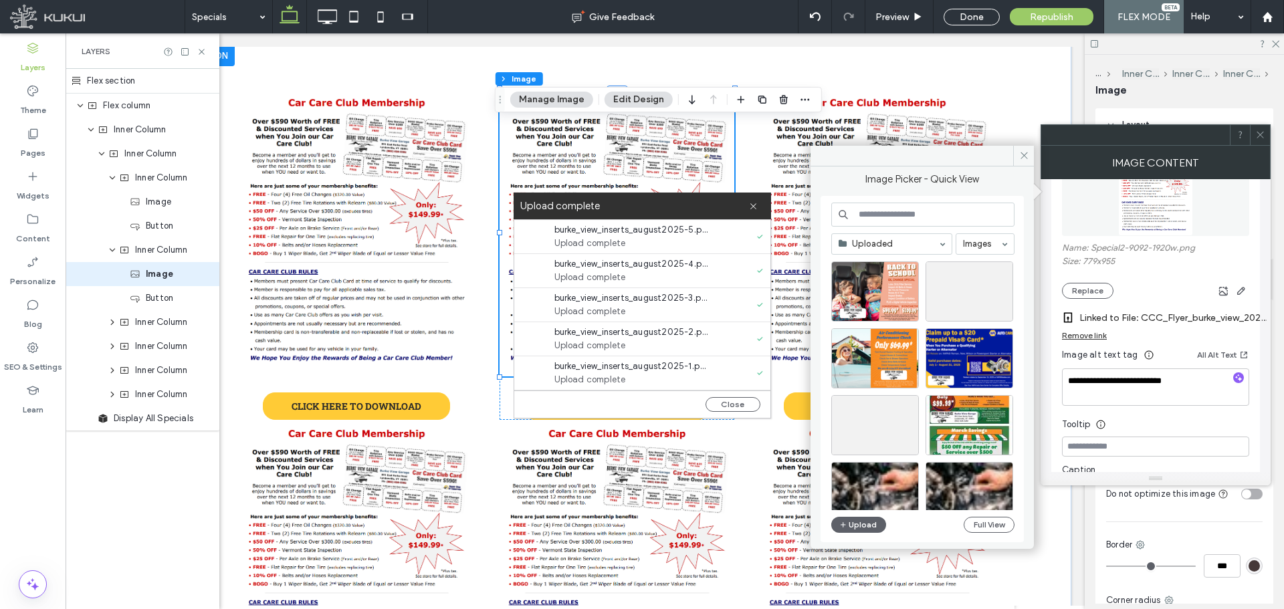
click at [1076, 337] on div "Remove link" at bounding box center [1084, 335] width 45 height 10
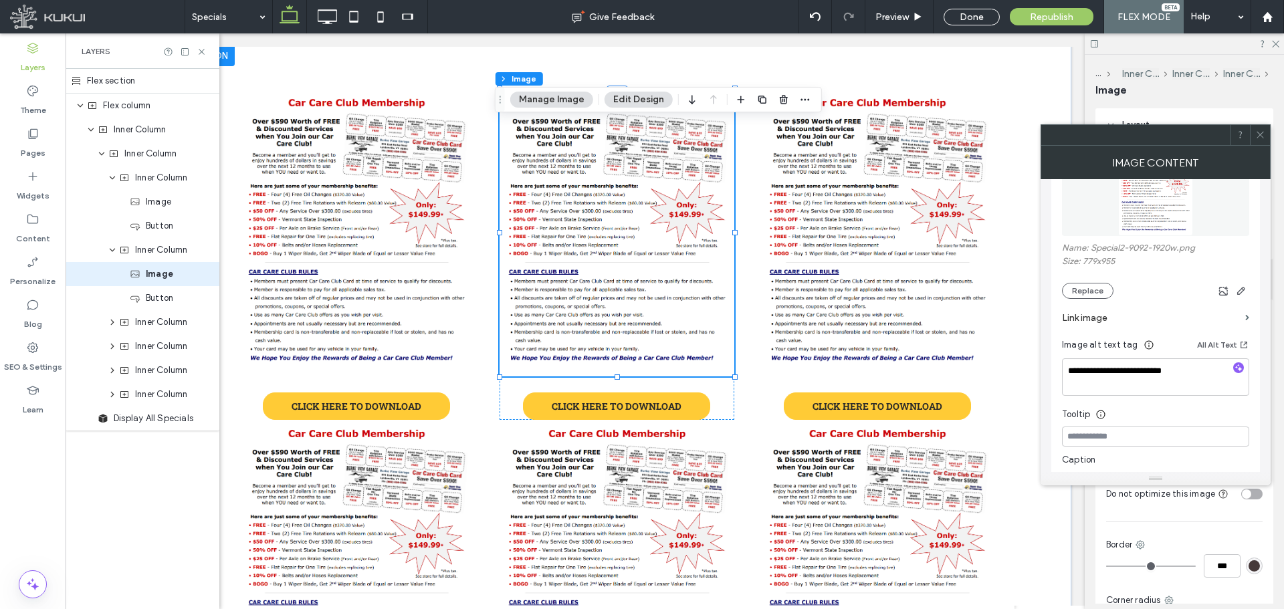
click at [1108, 322] on label "Link image" at bounding box center [1151, 318] width 178 height 25
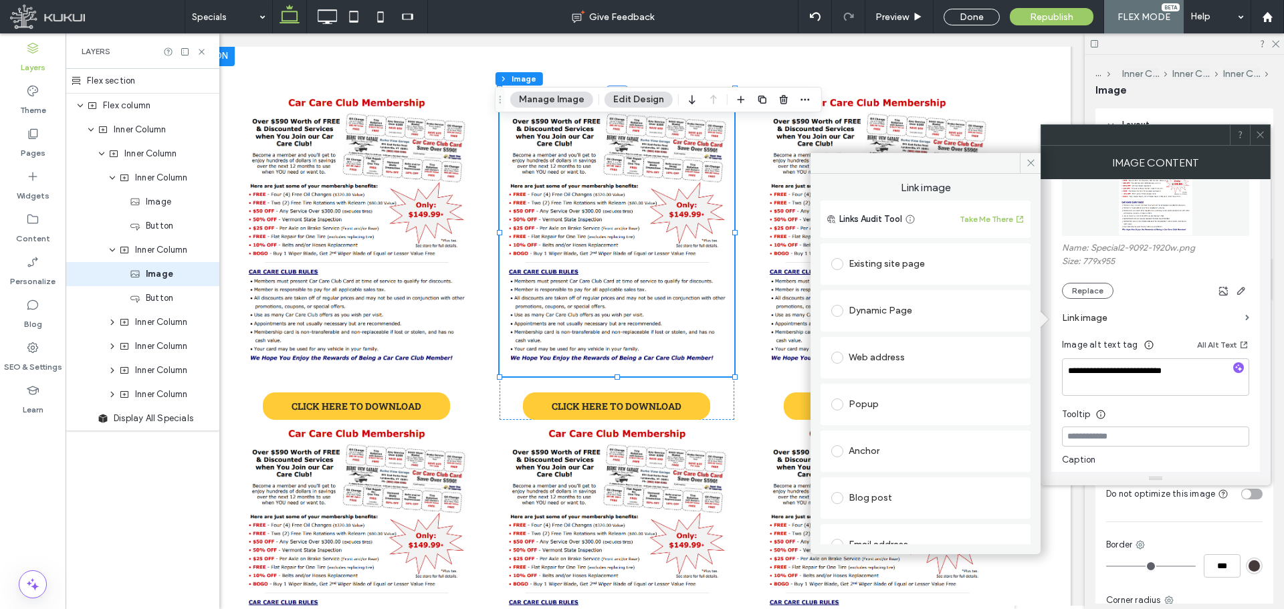
scroll to position [115, 0]
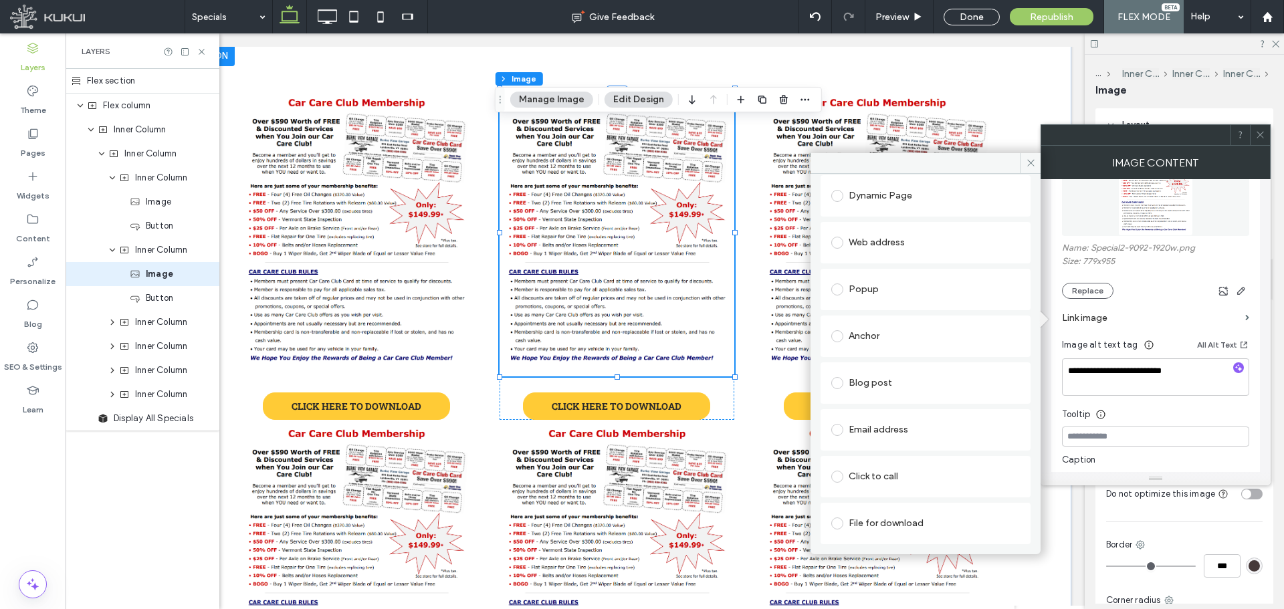
click at [900, 514] on div "File for download" at bounding box center [925, 523] width 189 height 21
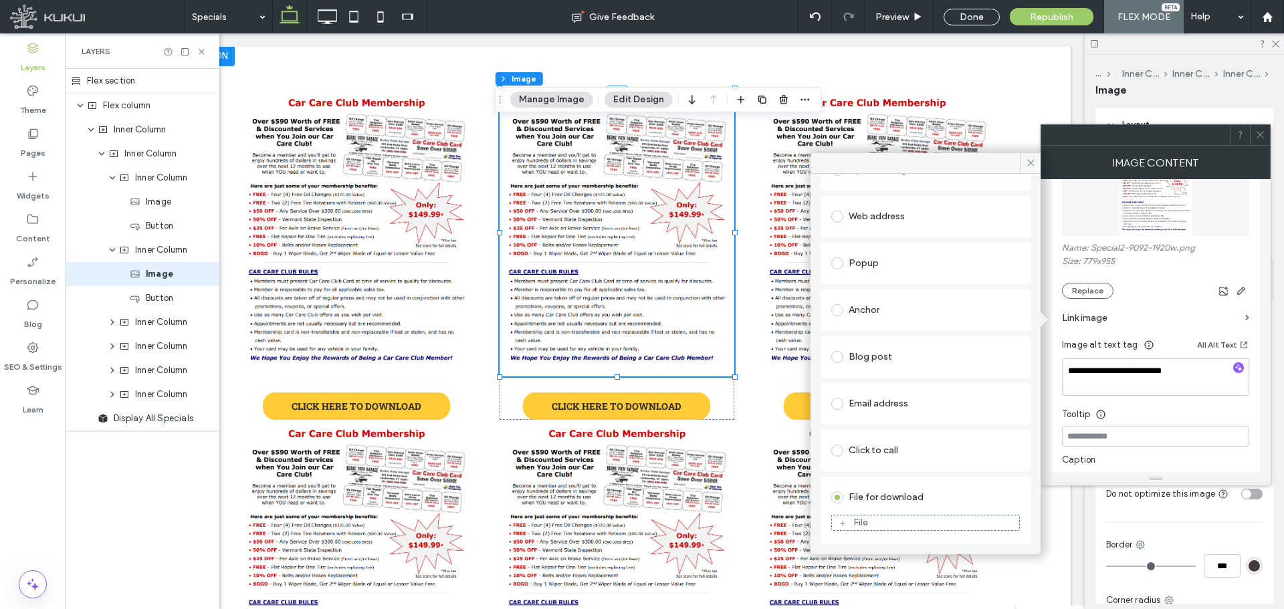
click at [891, 526] on div "File" at bounding box center [925, 523] width 187 height 12
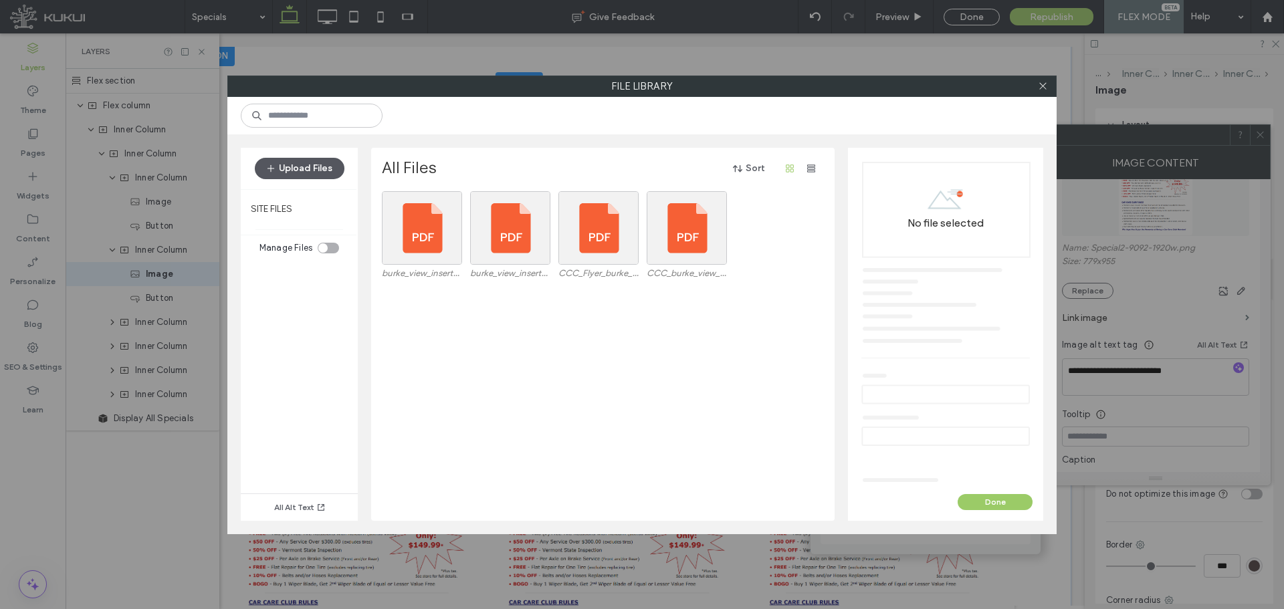
click at [306, 170] on button "Upload Files" at bounding box center [300, 168] width 90 height 21
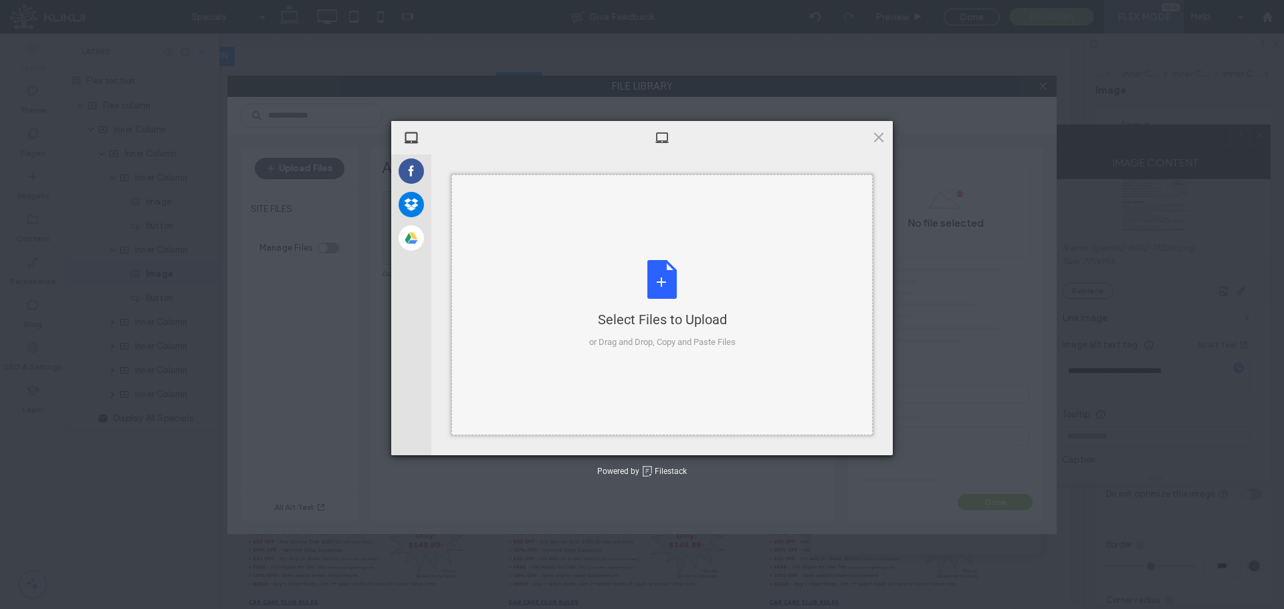
click at [497, 216] on div "Select Files to Upload or Drag and Drop, Copy and Paste Files" at bounding box center [661, 304] width 421 height 261
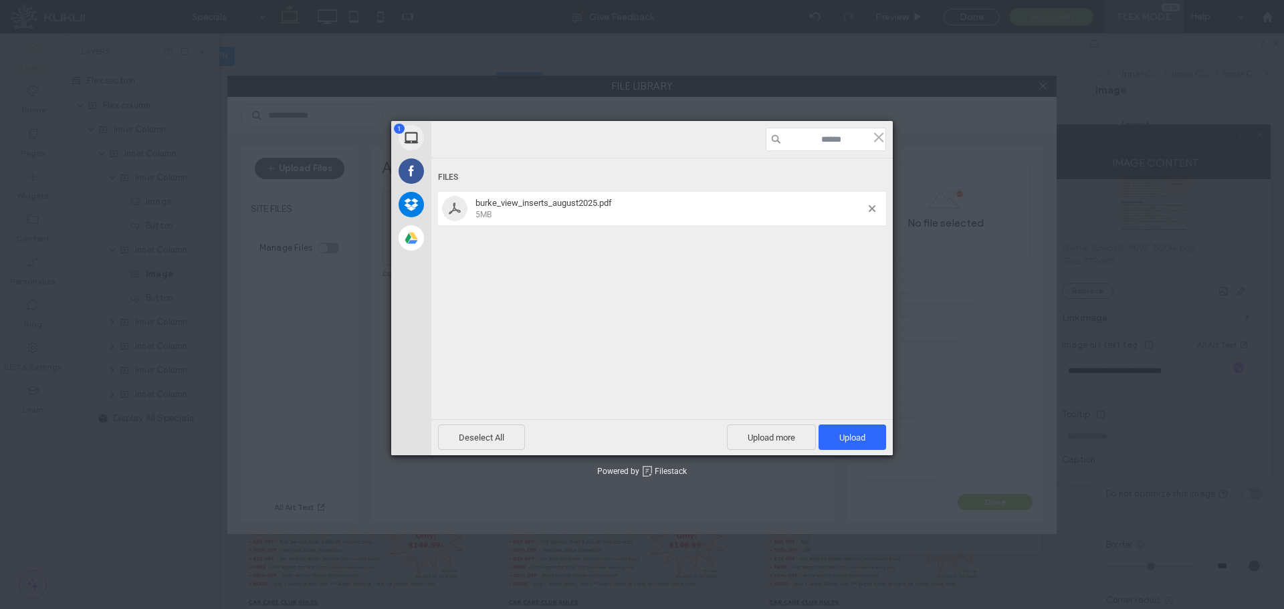
click at [834, 424] on div "Deselect All Upload more Upload 1" at bounding box center [661, 437] width 461 height 36
click at [834, 425] on span "Upload 1" at bounding box center [852, 437] width 68 height 25
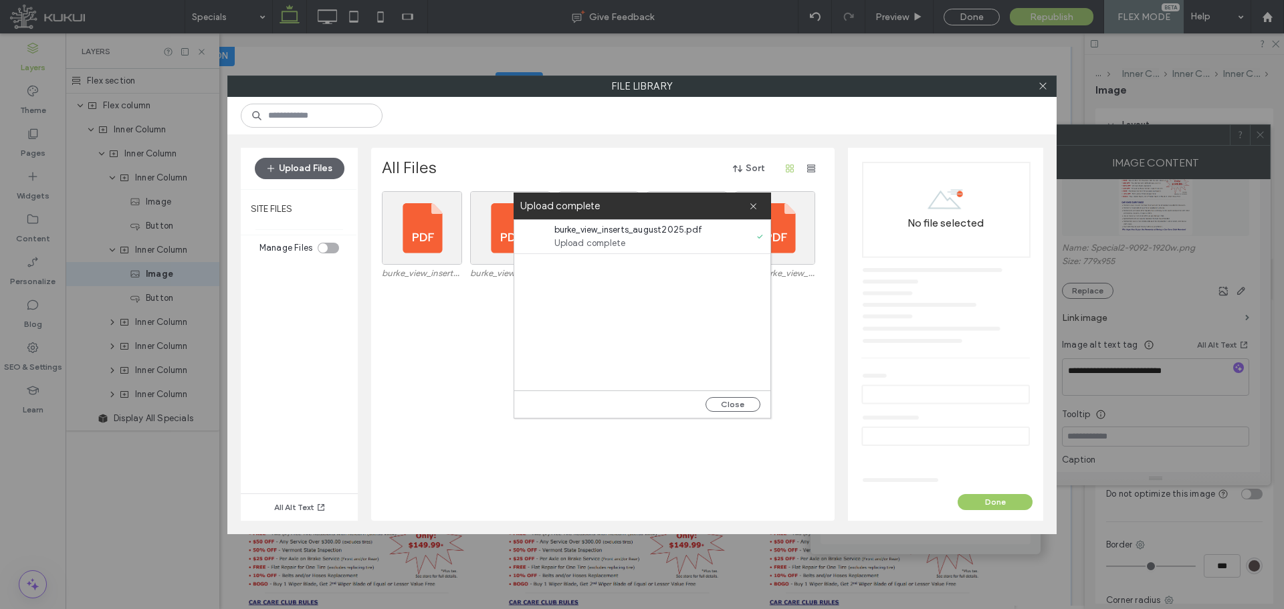
click at [761, 406] on div "Close" at bounding box center [642, 403] width 256 height 27
click at [758, 406] on button "Close" at bounding box center [732, 404] width 55 height 15
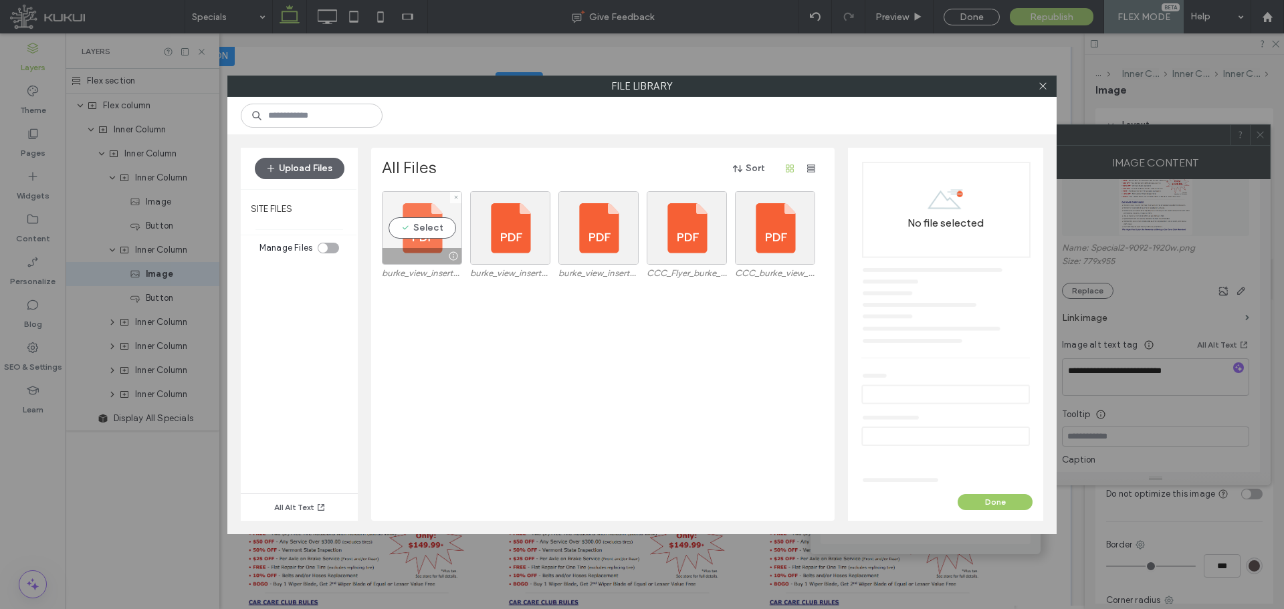
click at [437, 225] on div "Select" at bounding box center [422, 228] width 80 height 74
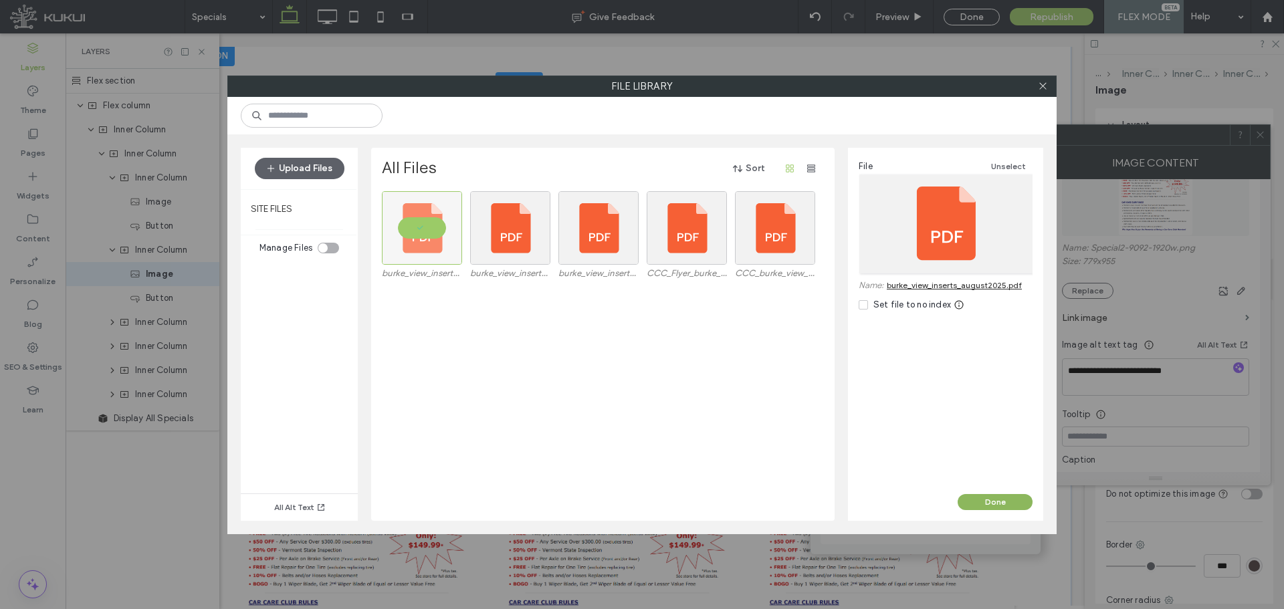
click at [975, 499] on button "Done" at bounding box center [994, 502] width 75 height 16
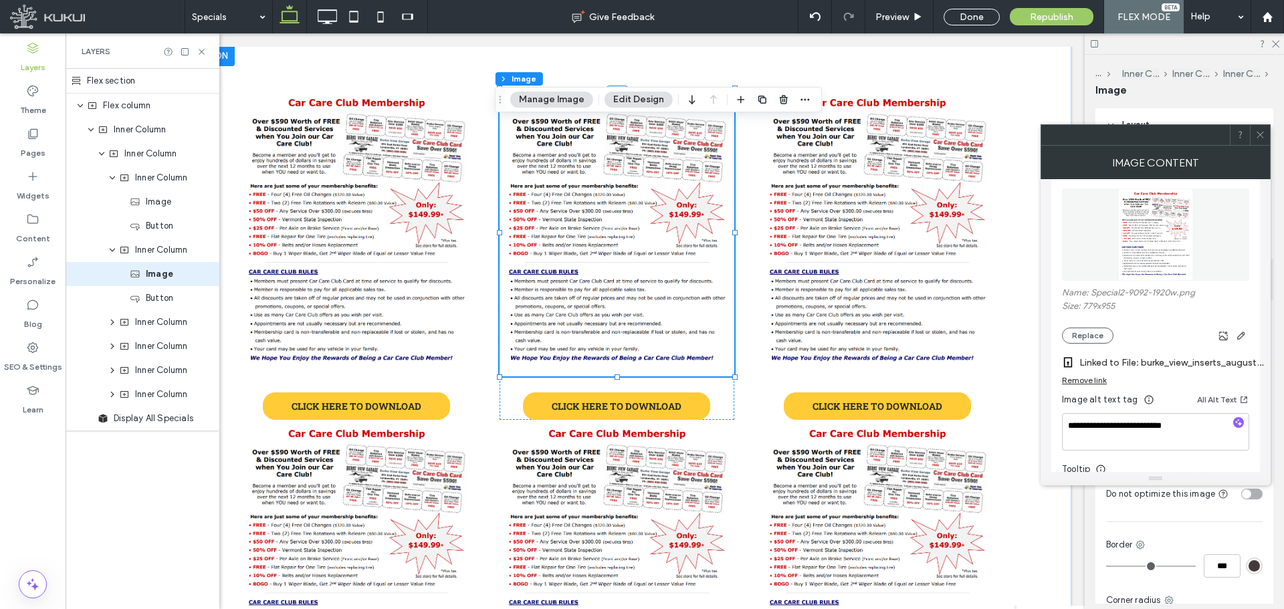
scroll to position [134, 0]
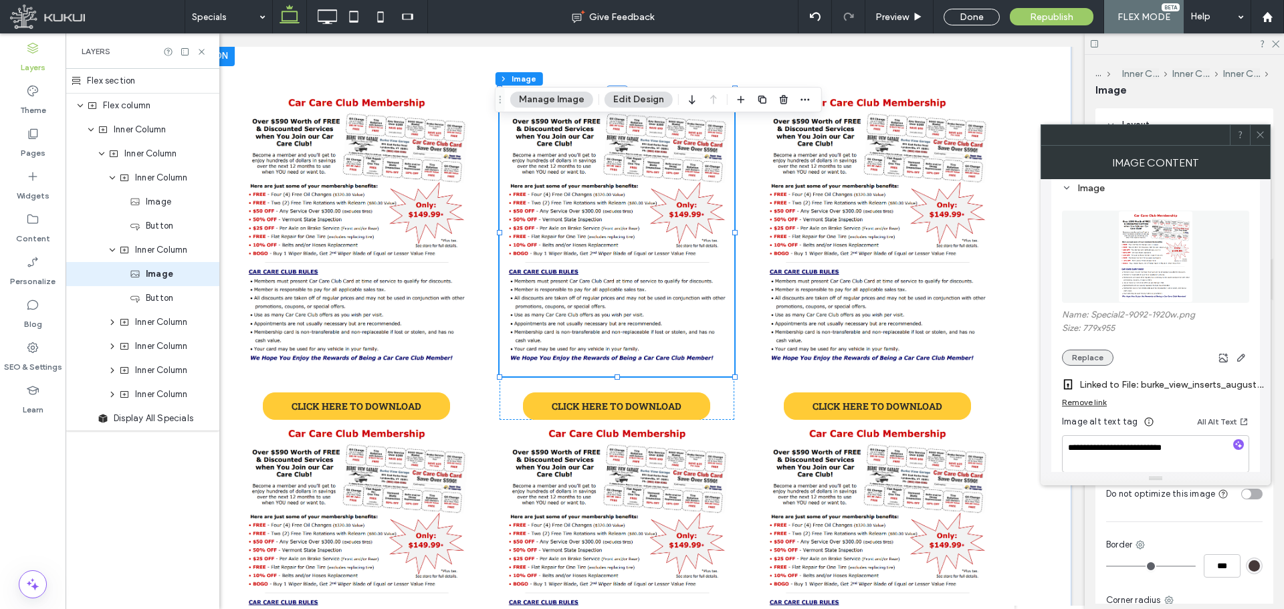
click at [1098, 354] on button "Replace" at bounding box center [1087, 358] width 51 height 16
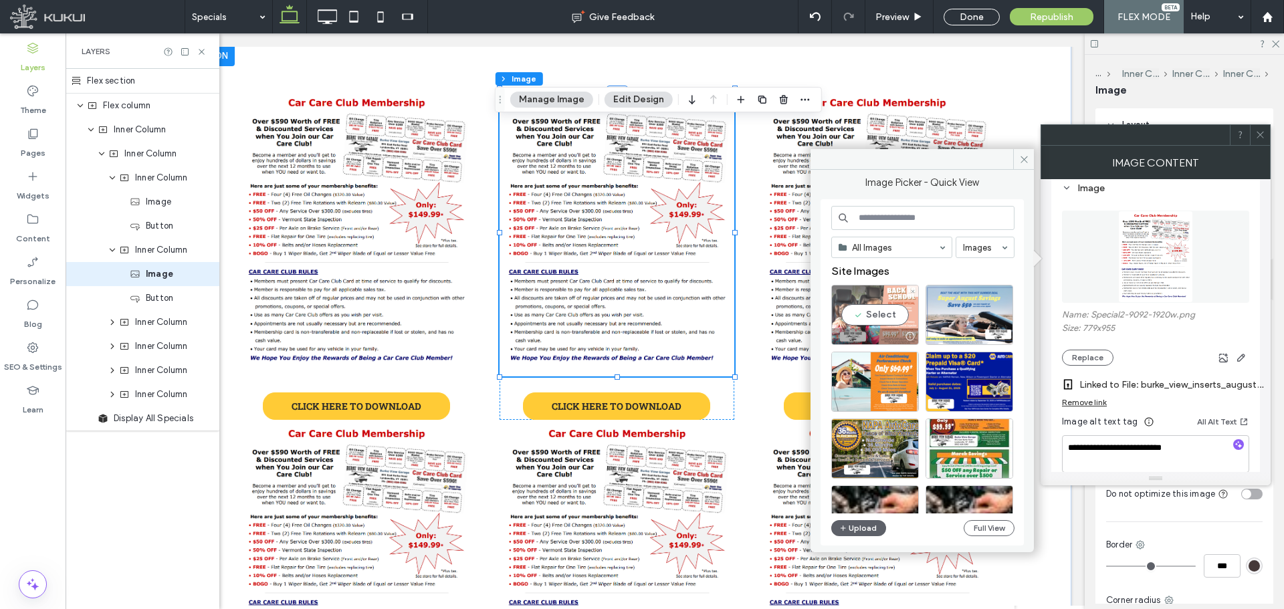
click at [890, 310] on div "Select" at bounding box center [875, 315] width 88 height 60
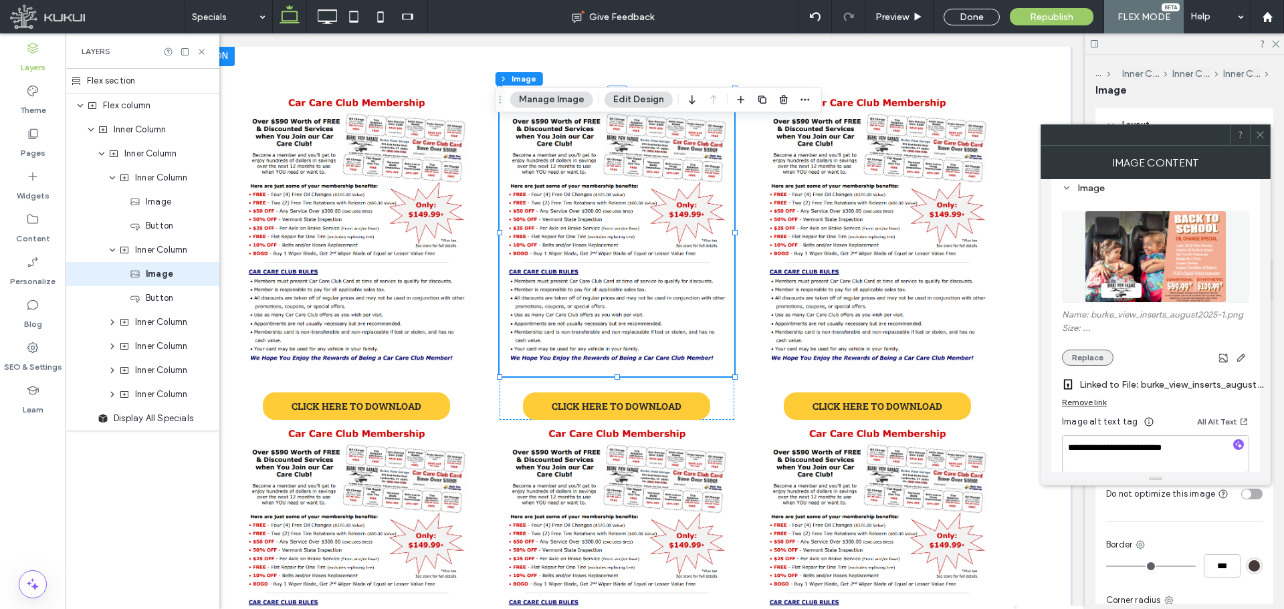
click at [1090, 360] on button "Replace" at bounding box center [1087, 358] width 51 height 16
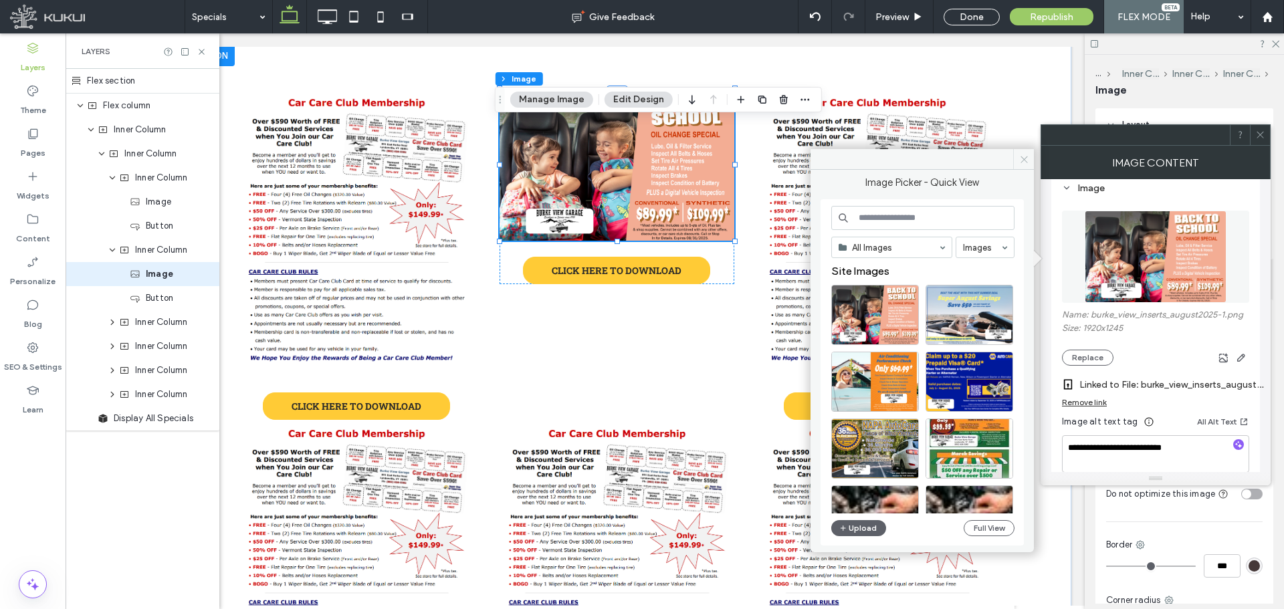
click at [1028, 161] on icon at bounding box center [1024, 159] width 10 height 10
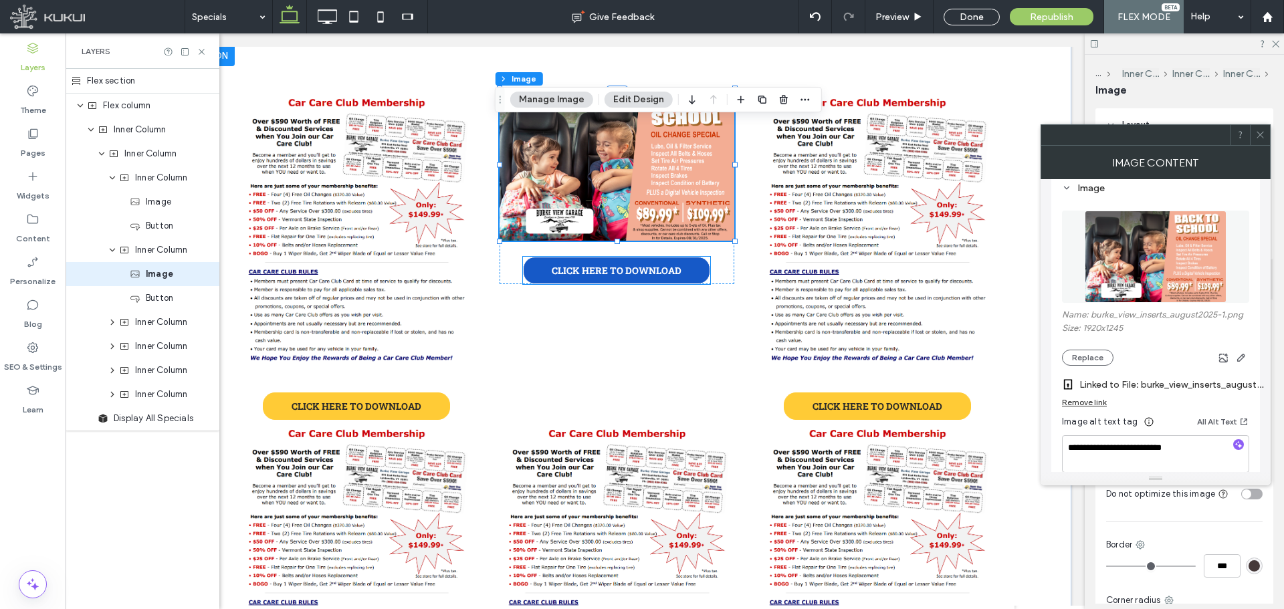
click at [702, 266] on link "CLICK HERE TO DOWNLOAD" at bounding box center [616, 270] width 187 height 27
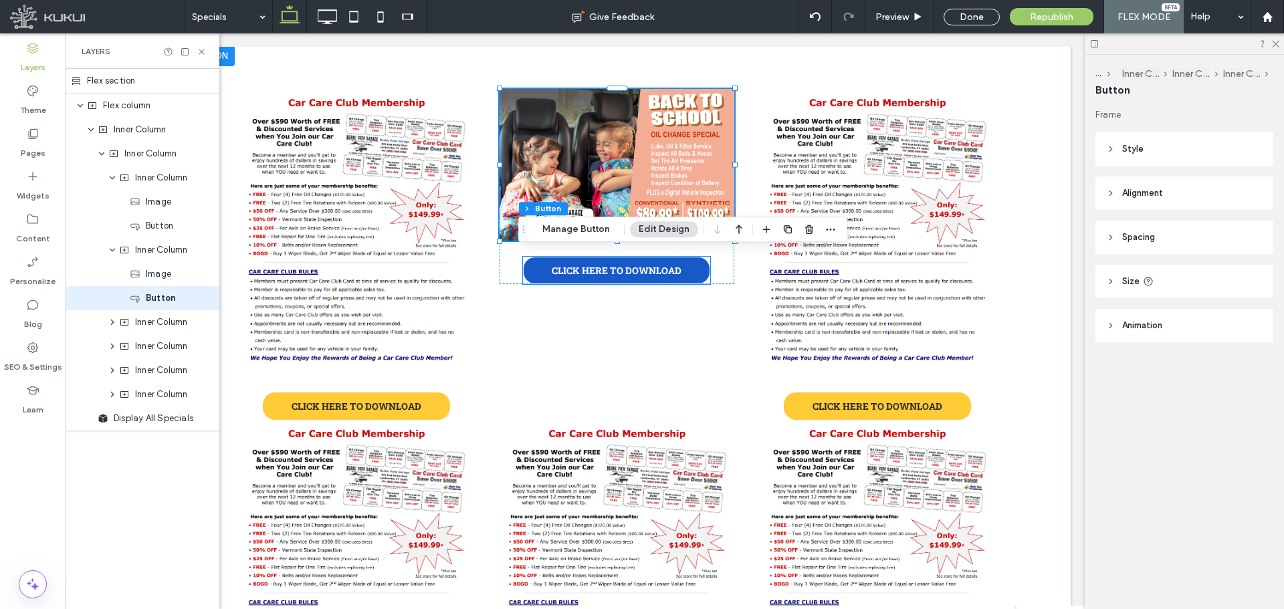
type input "**"
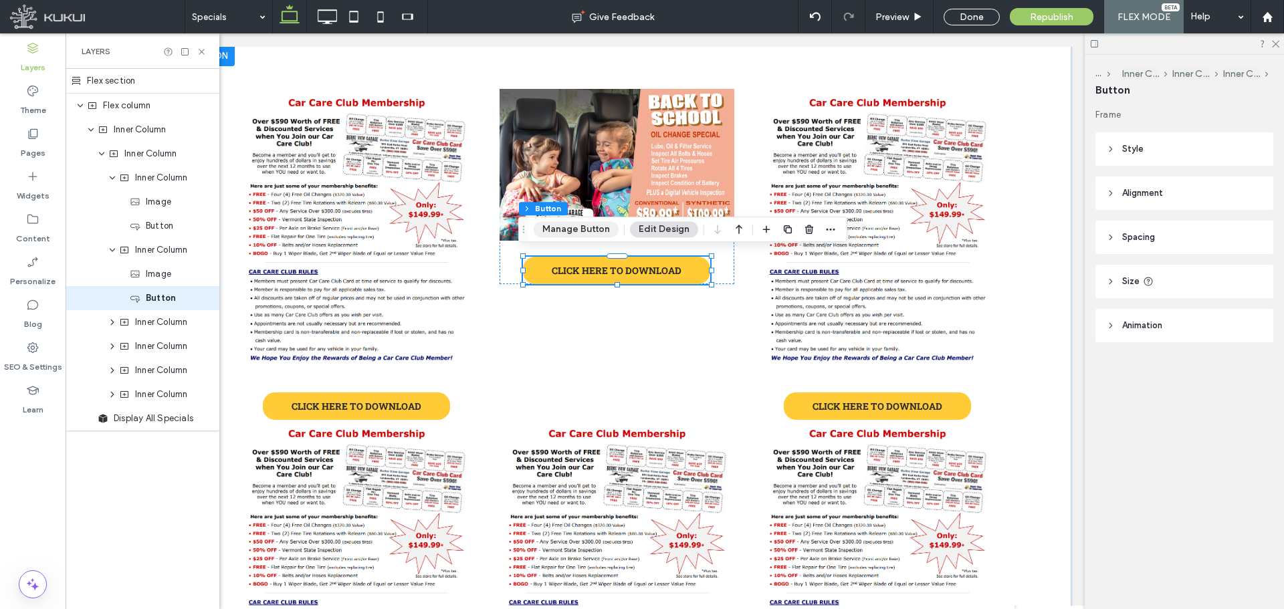
click at [586, 231] on button "Manage Button" at bounding box center [575, 229] width 85 height 16
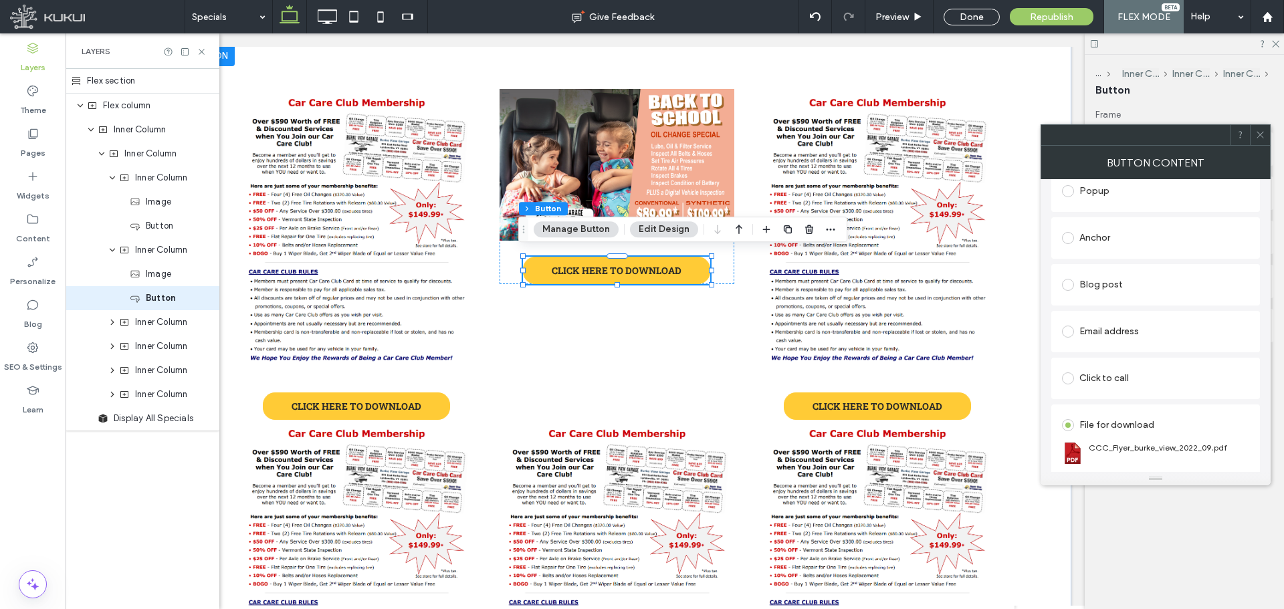
scroll to position [306, 0]
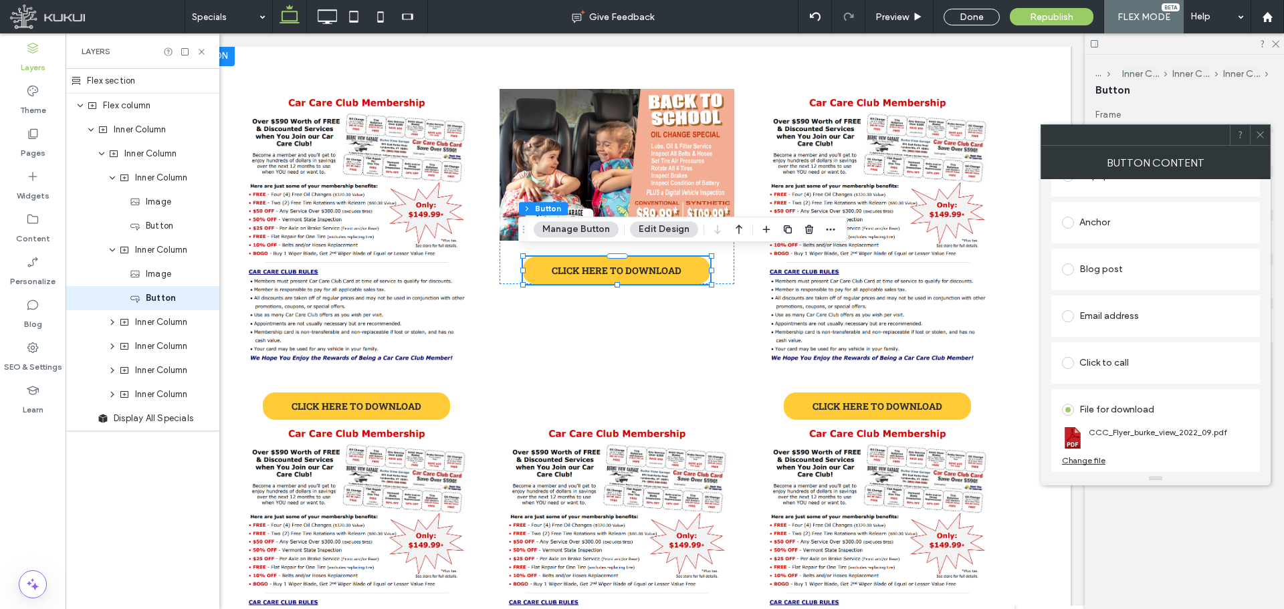
click at [1096, 460] on div "Change file" at bounding box center [1083, 460] width 43 height 10
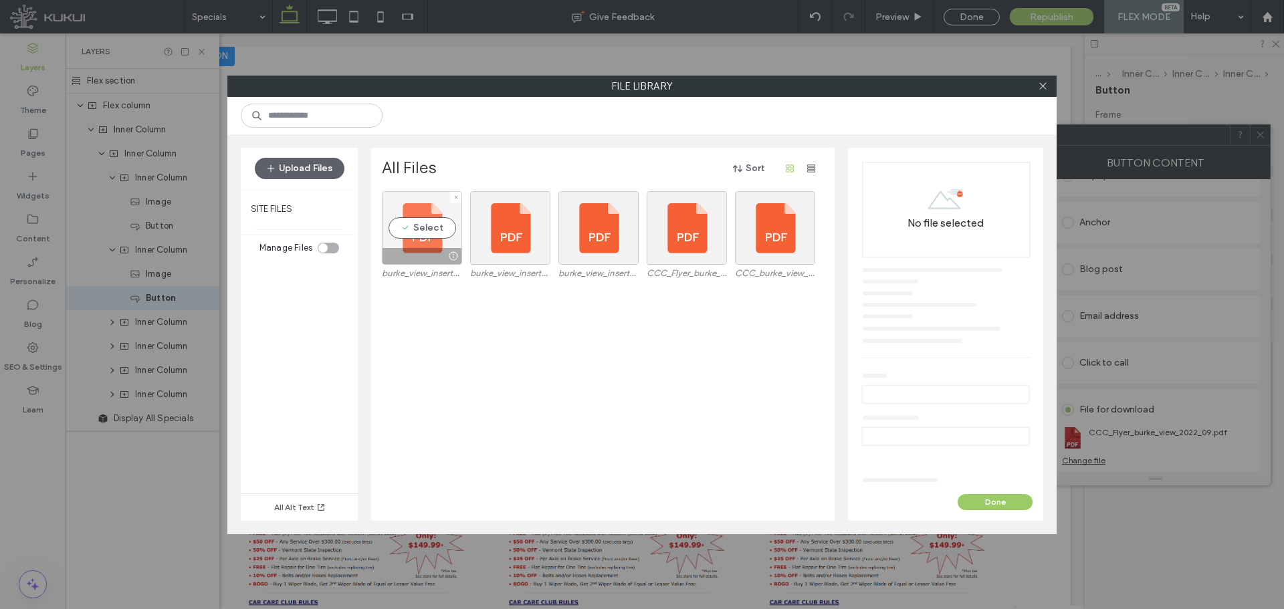
click at [426, 229] on div "Select" at bounding box center [422, 228] width 80 height 74
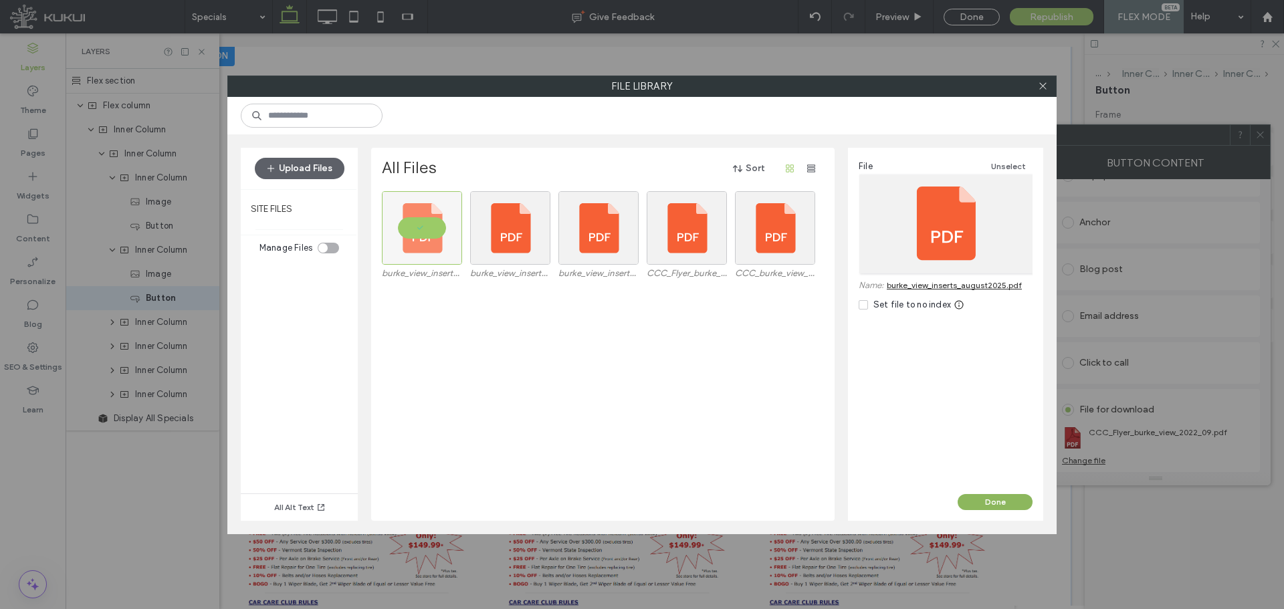
click at [1010, 498] on button "Done" at bounding box center [994, 502] width 75 height 16
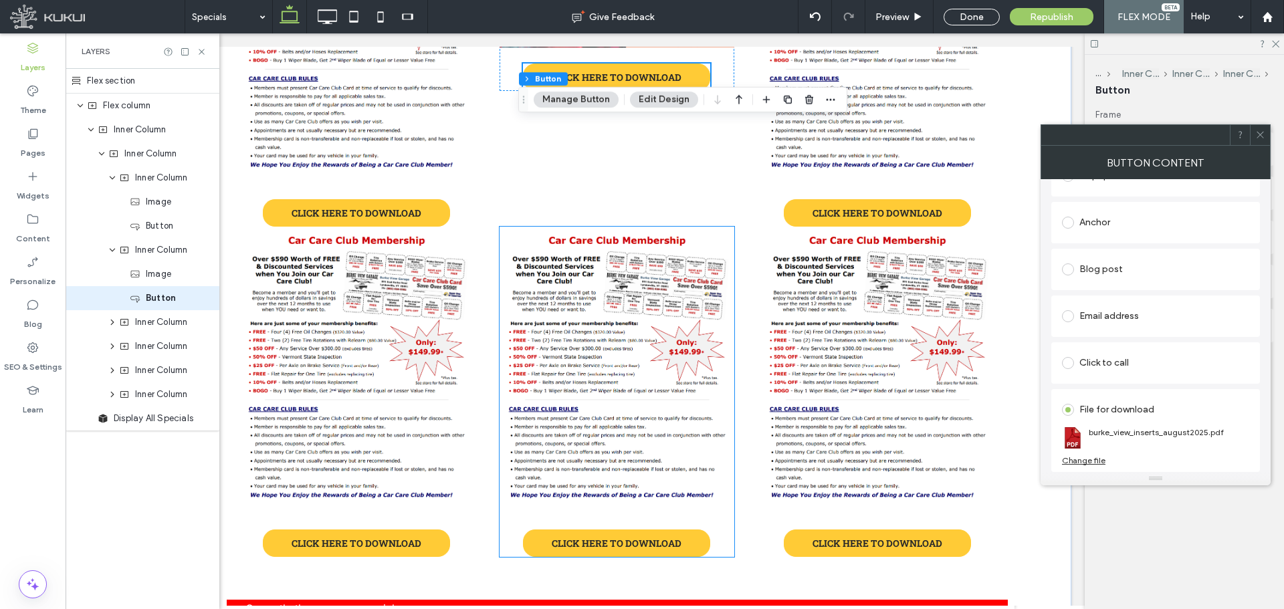
scroll to position [401, 0]
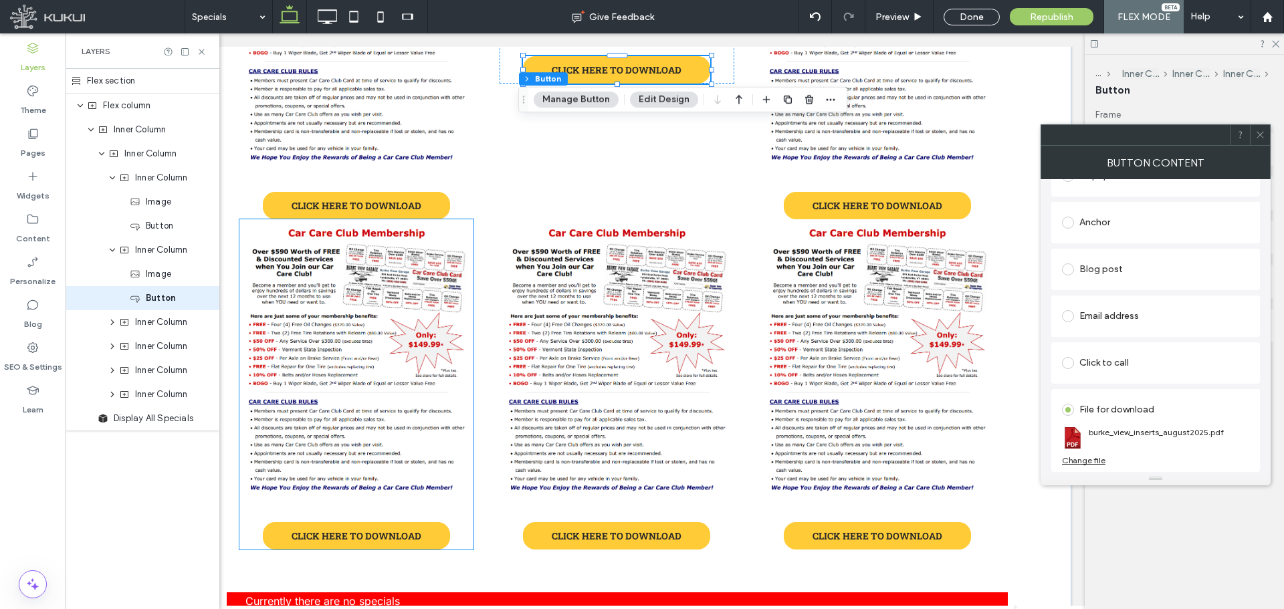
click at [433, 310] on img at bounding box center [356, 362] width 234 height 287
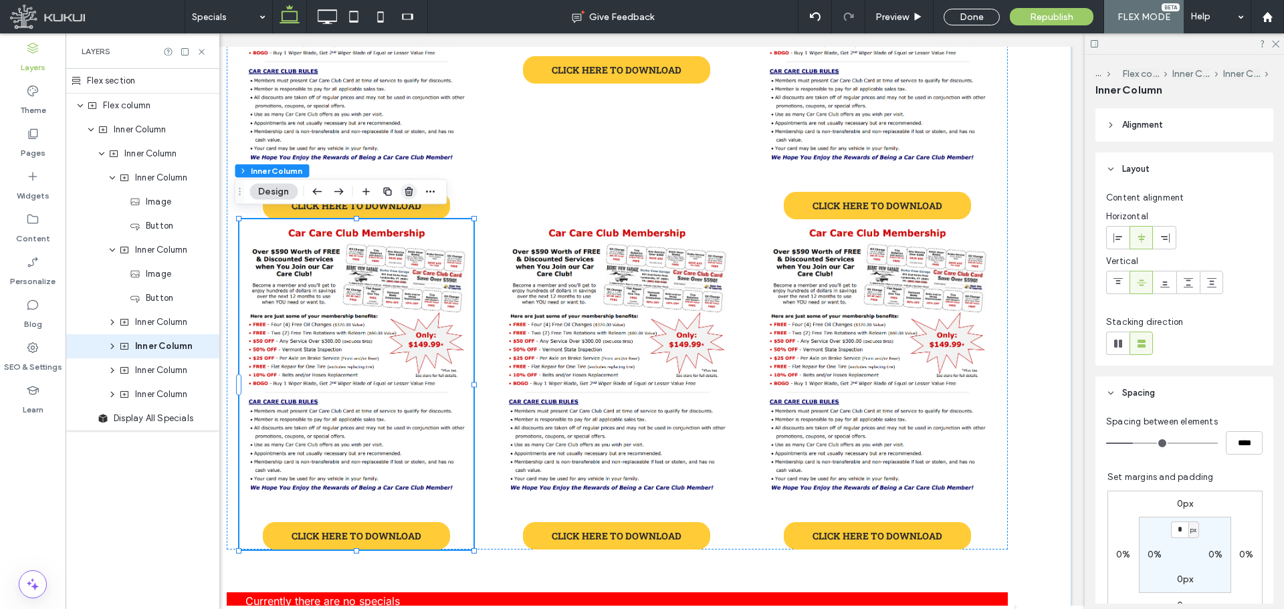
click at [412, 192] on icon "button" at bounding box center [408, 192] width 11 height 11
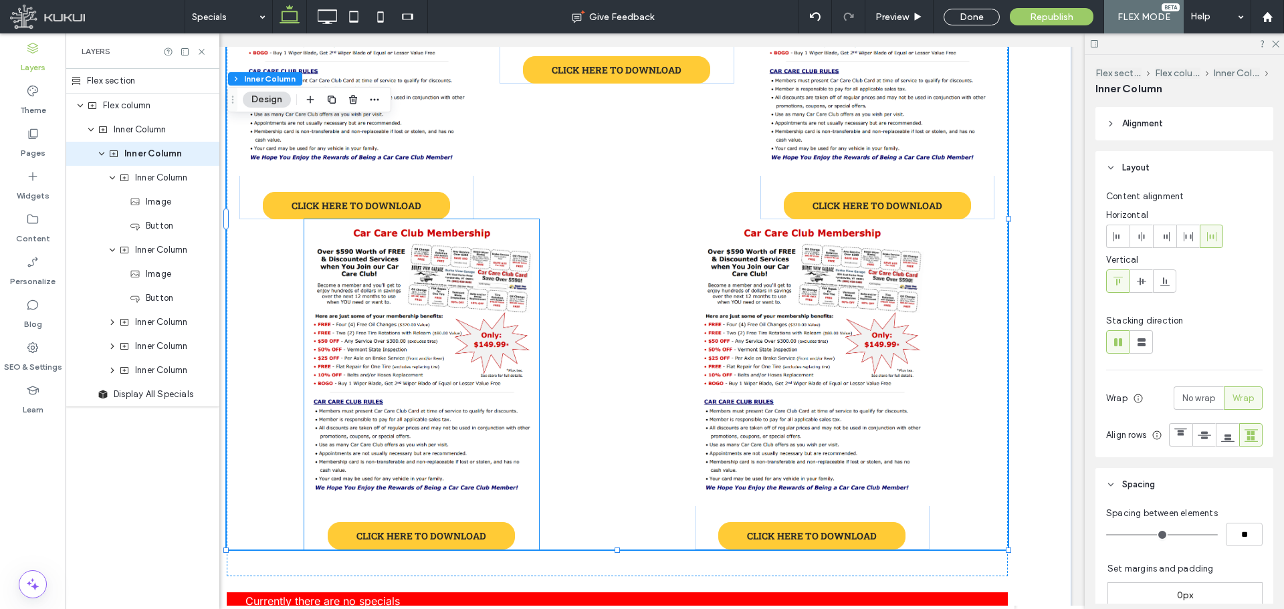
click at [484, 296] on img at bounding box center [421, 362] width 234 height 287
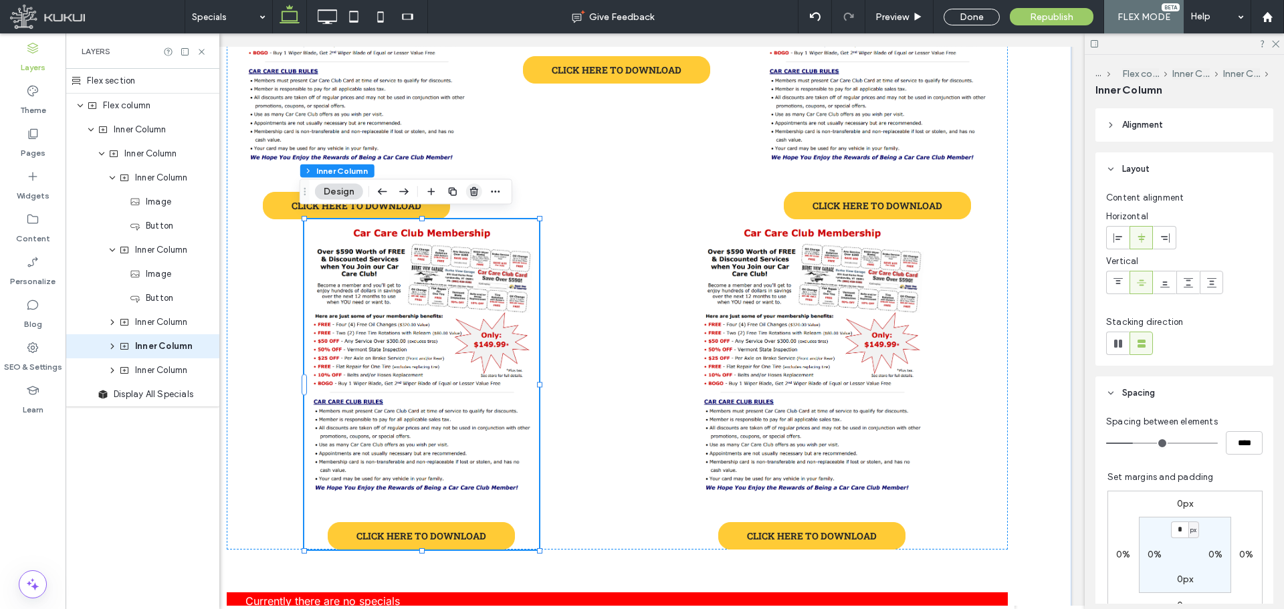
click at [474, 189] on use "button" at bounding box center [474, 191] width 8 height 9
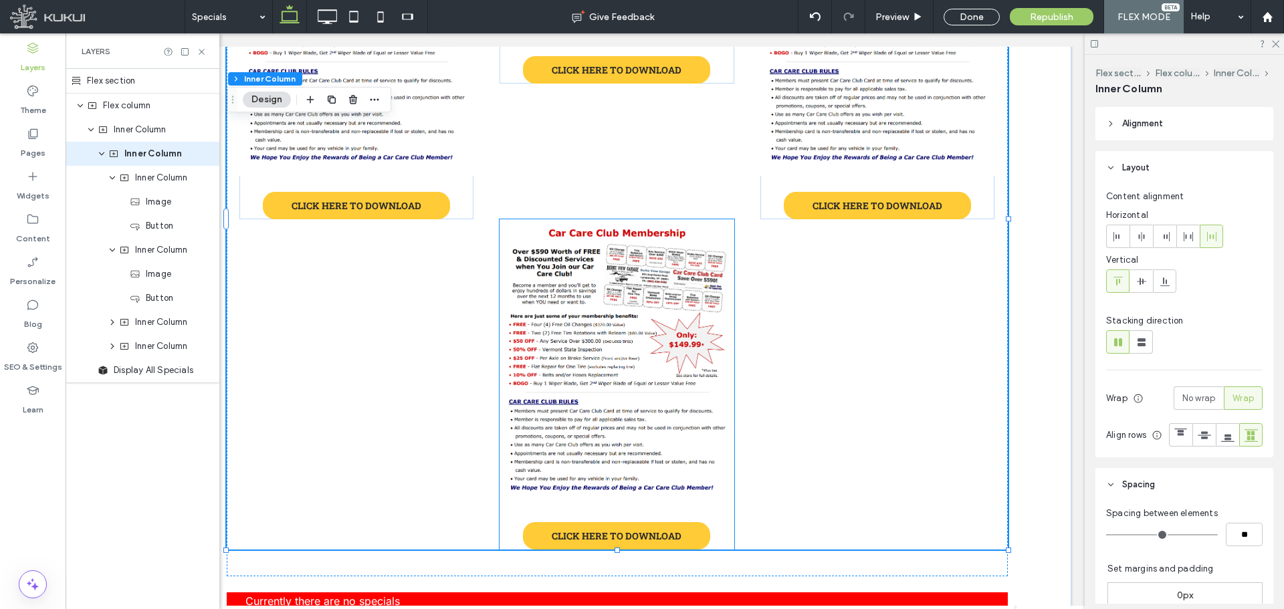
click at [628, 307] on img at bounding box center [616, 362] width 234 height 287
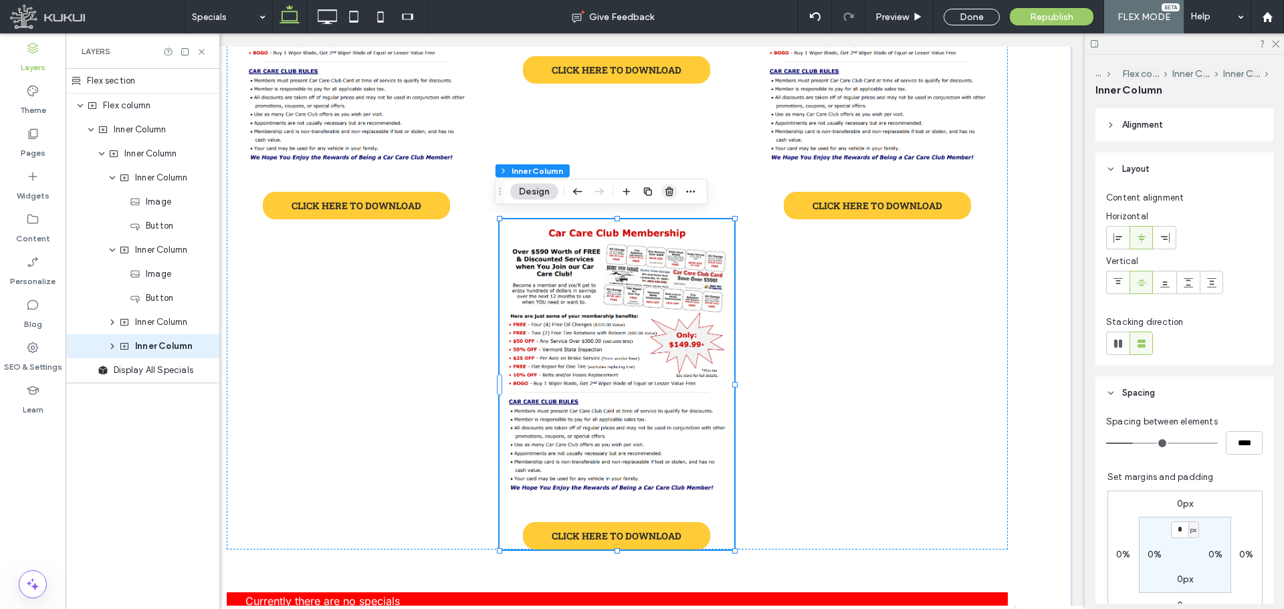
drag, startPoint x: 668, startPoint y: 192, endPoint x: 527, endPoint y: 158, distance: 145.0
click at [668, 192] on use "button" at bounding box center [669, 191] width 8 height 9
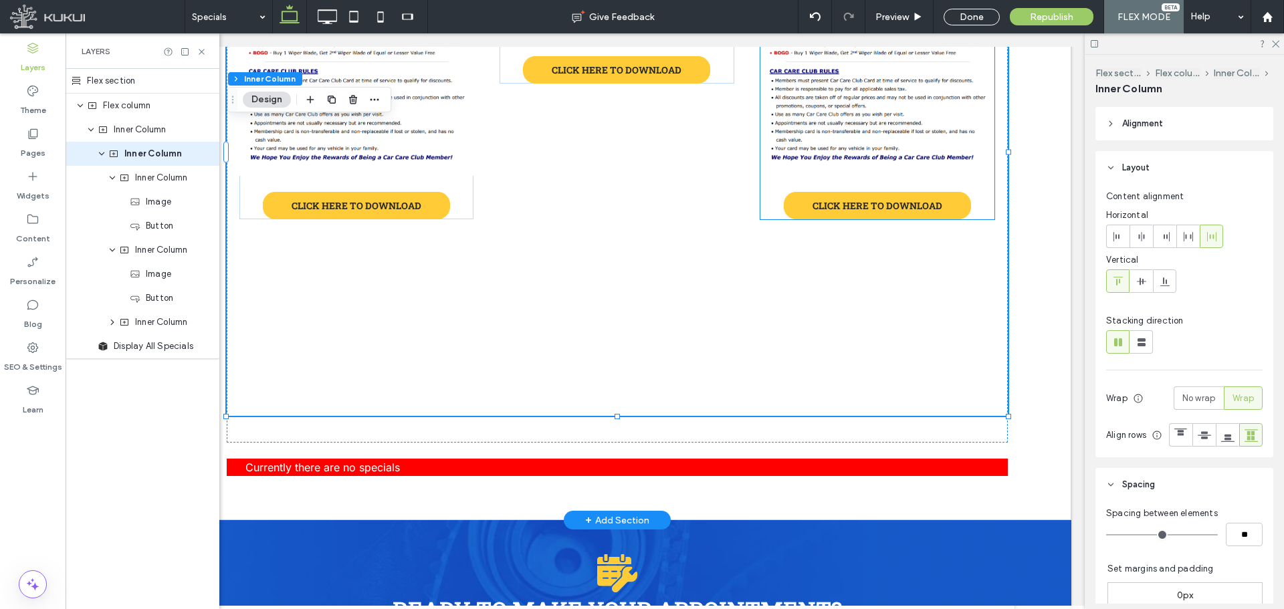
click at [860, 145] on img at bounding box center [877, 31] width 234 height 287
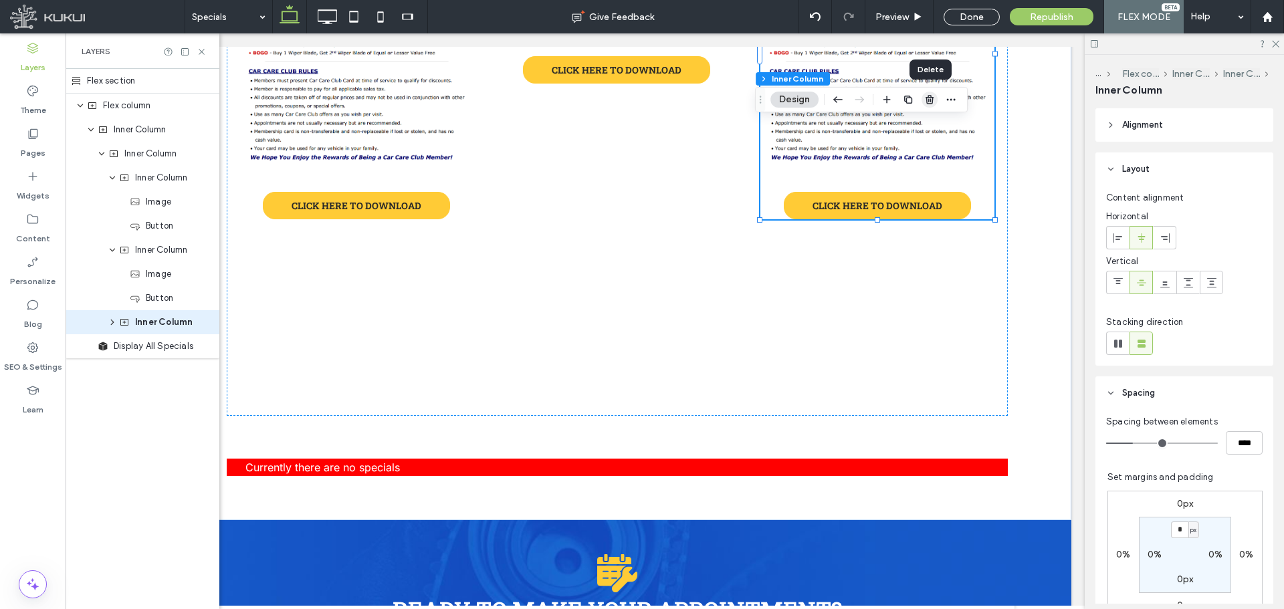
click at [935, 100] on icon "button" at bounding box center [929, 99] width 11 height 11
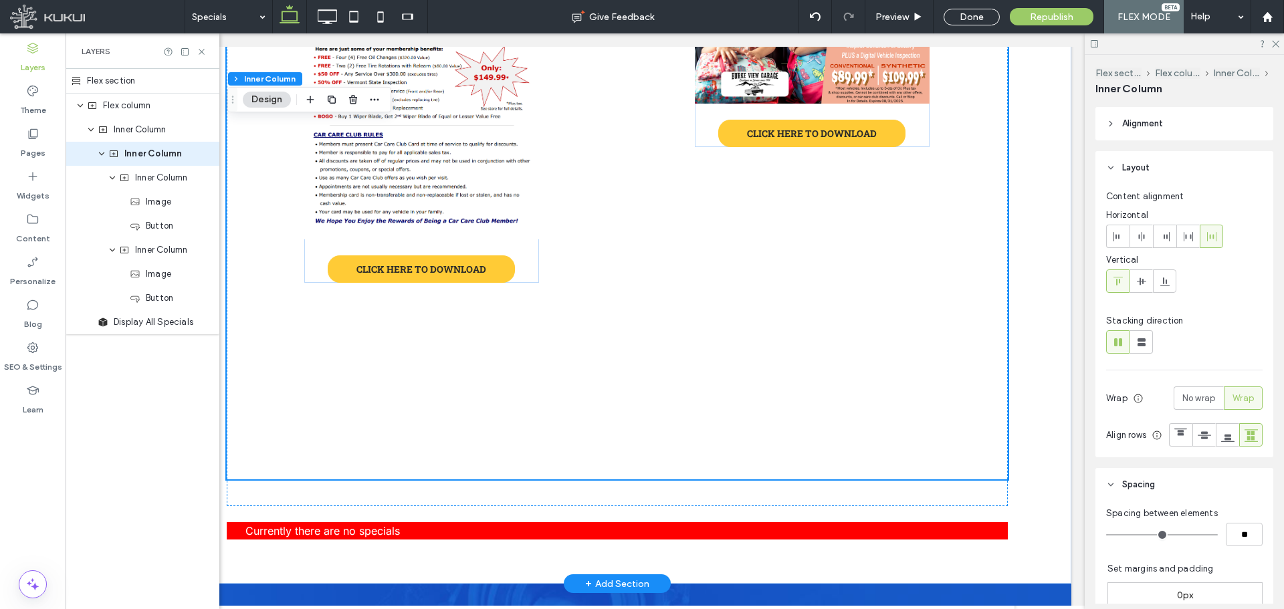
scroll to position [134, 0]
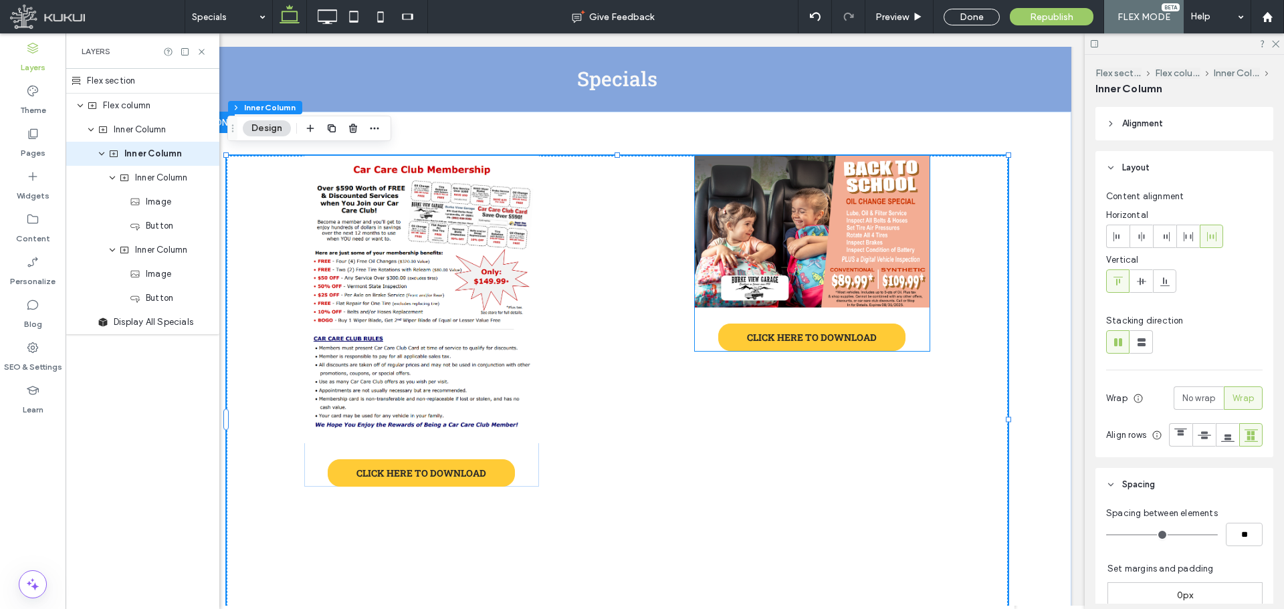
click at [863, 253] on img at bounding box center [812, 232] width 234 height 152
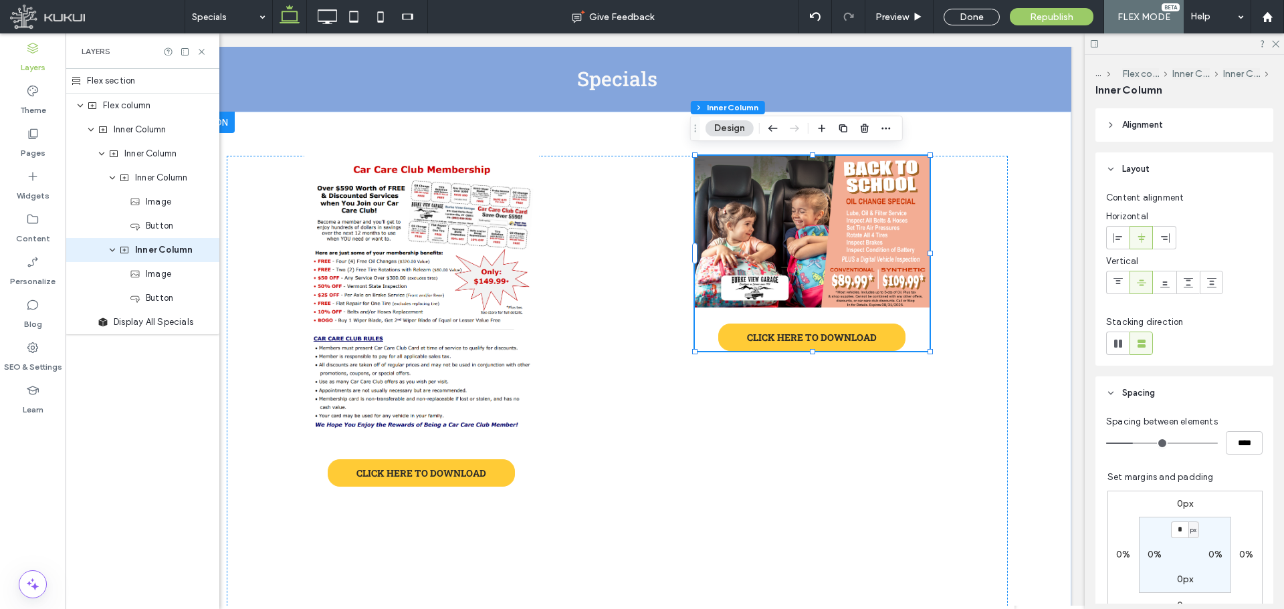
click at [846, 126] on icon "button" at bounding box center [843, 128] width 11 height 11
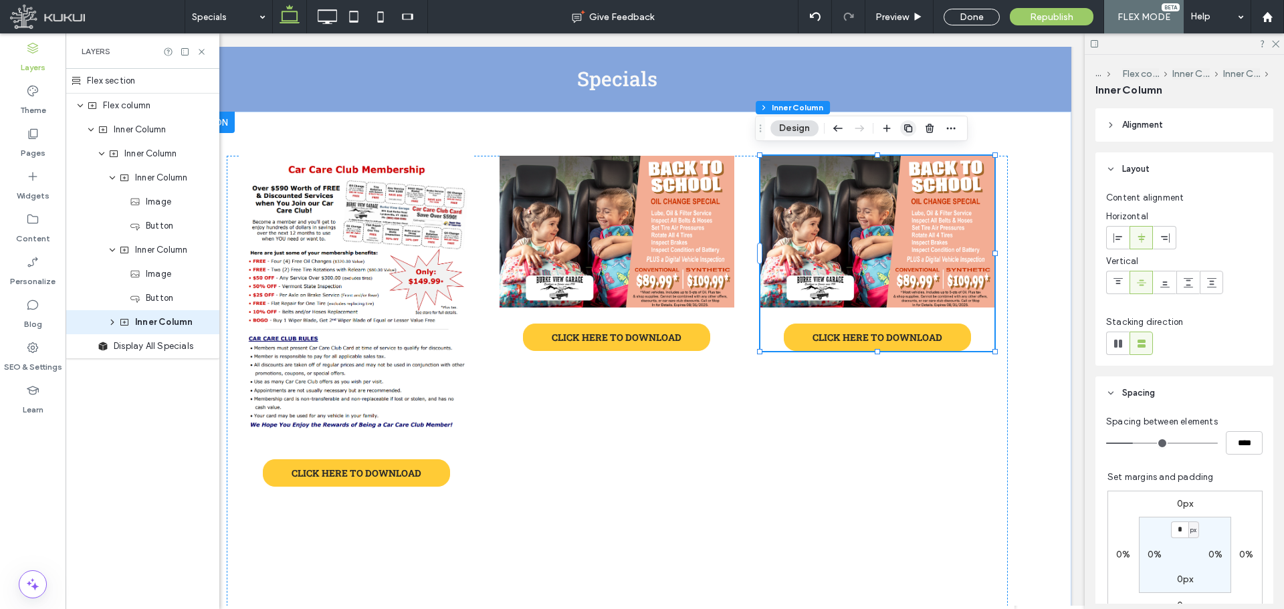
click at [909, 128] on icon "button" at bounding box center [907, 128] width 11 height 11
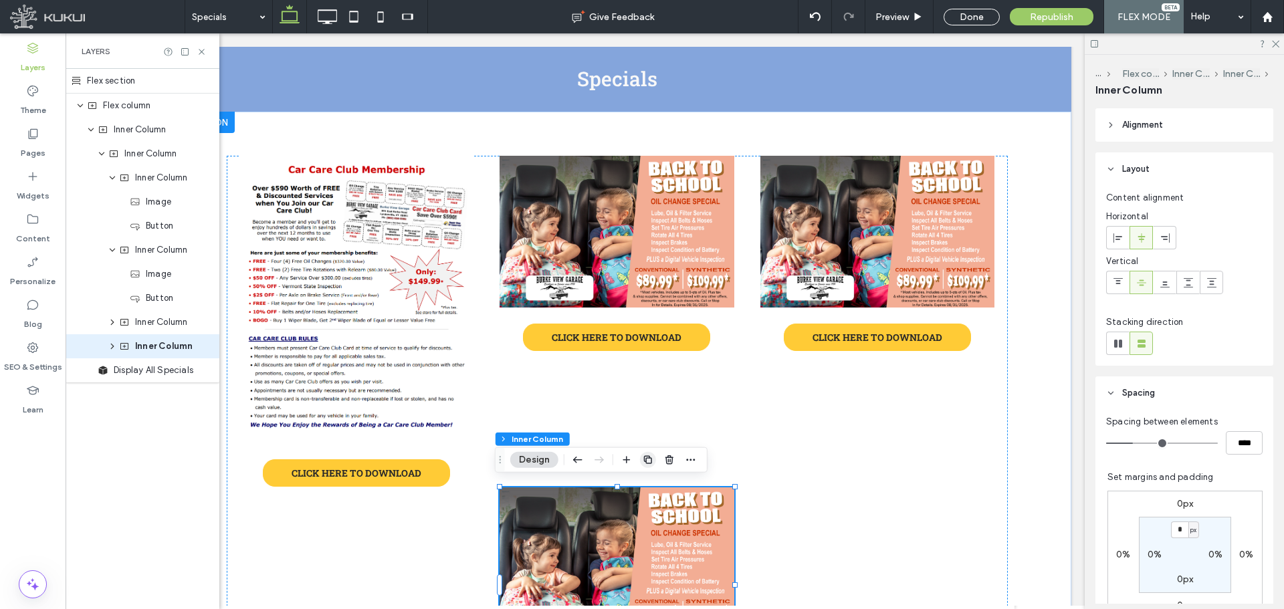
click at [645, 461] on use "button" at bounding box center [648, 460] width 8 height 8
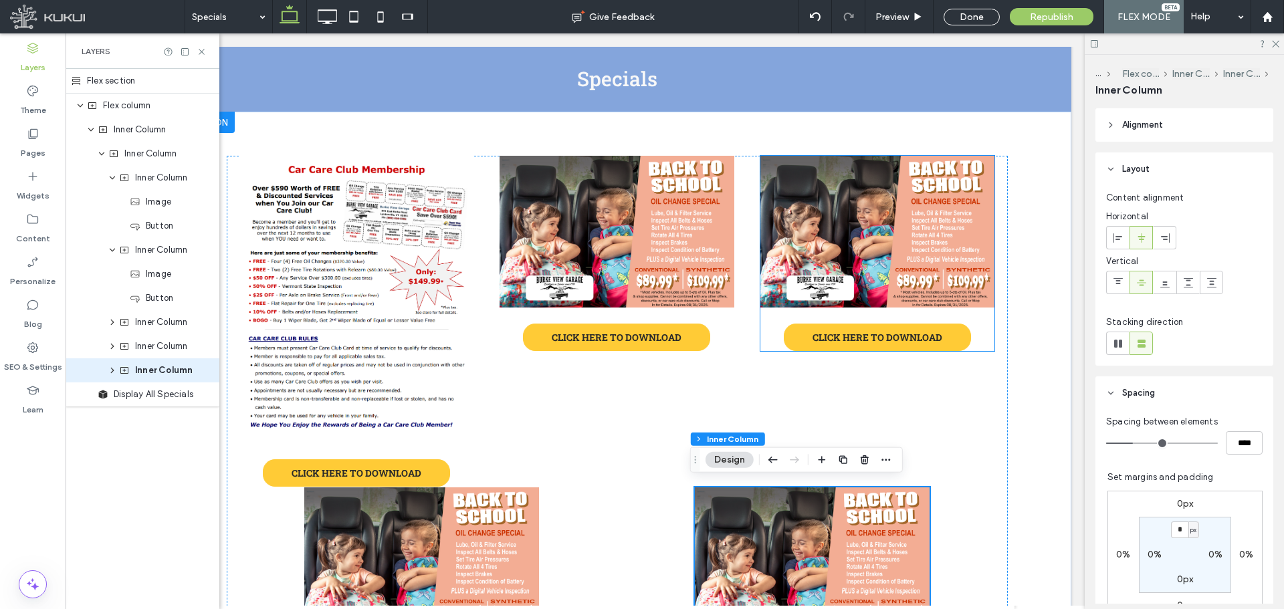
click at [864, 208] on img at bounding box center [877, 232] width 234 height 152
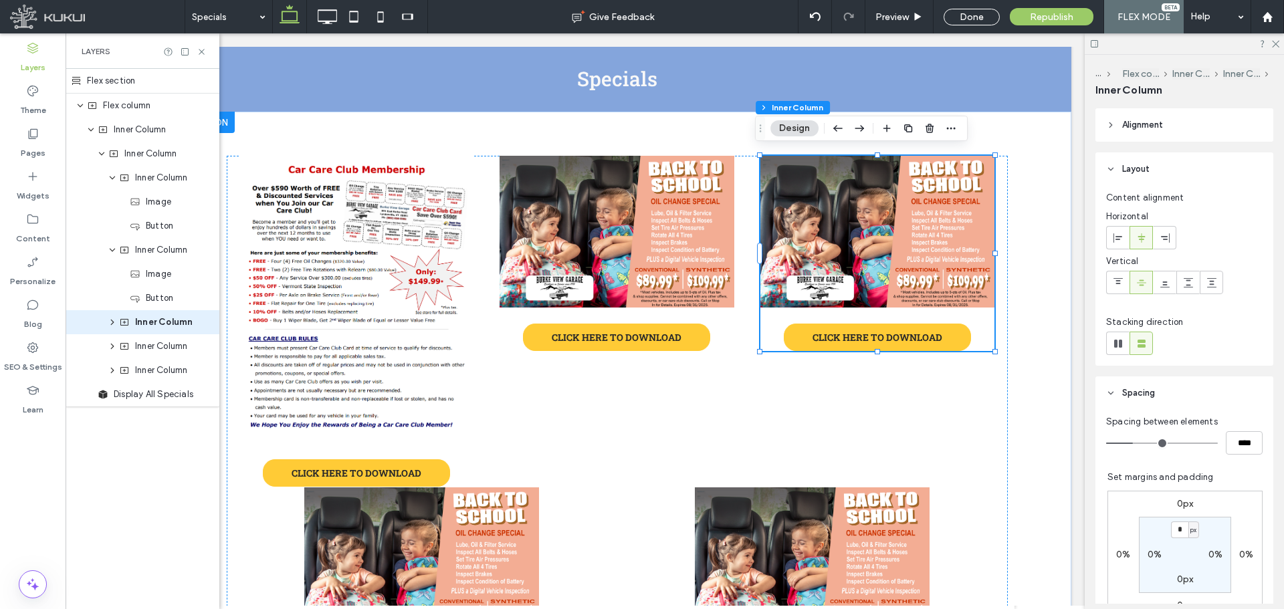
click at [864, 208] on img at bounding box center [877, 232] width 234 height 152
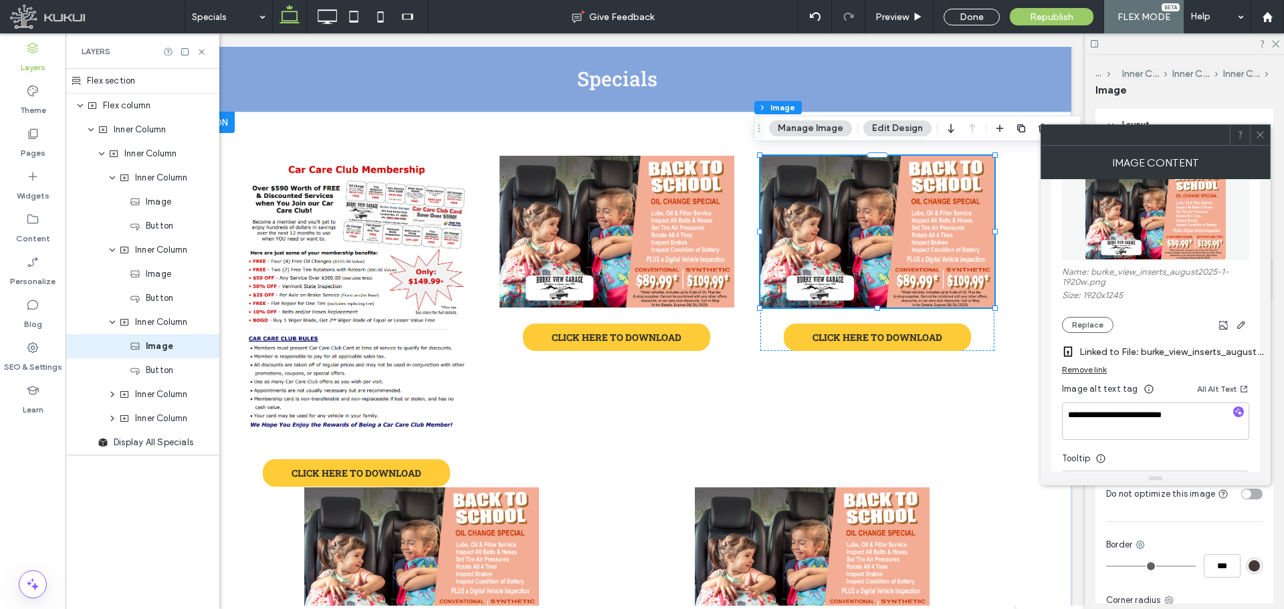
scroll to position [201, 0]
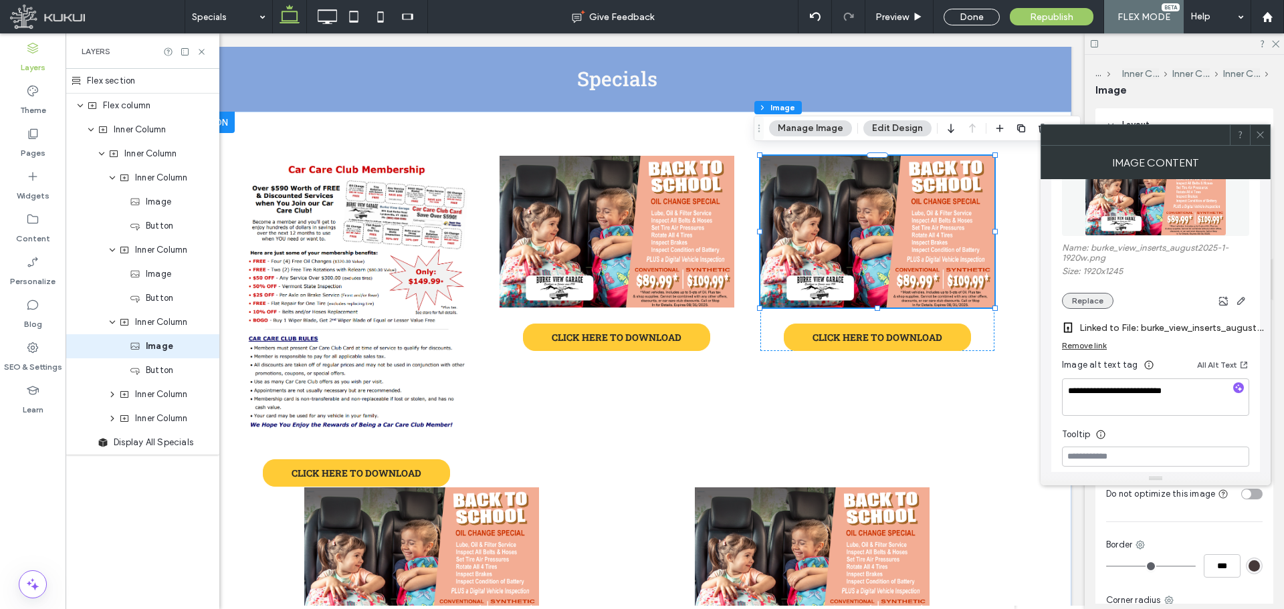
click at [1092, 297] on button "Replace" at bounding box center [1087, 301] width 51 height 16
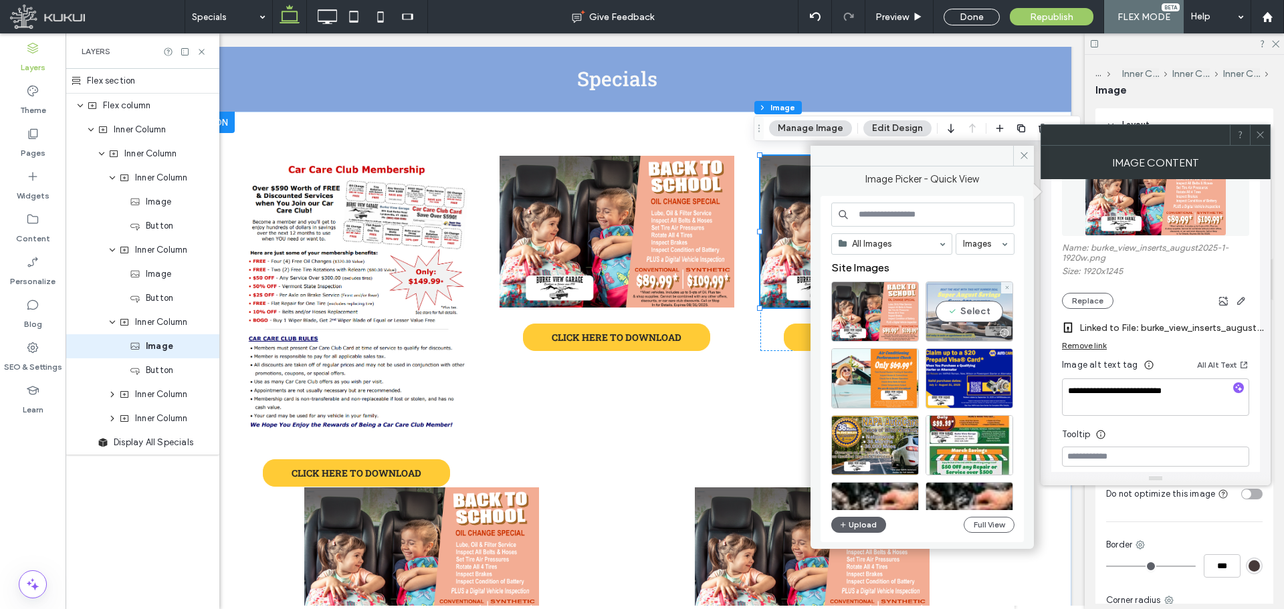
click at [964, 310] on div "Select" at bounding box center [969, 311] width 88 height 60
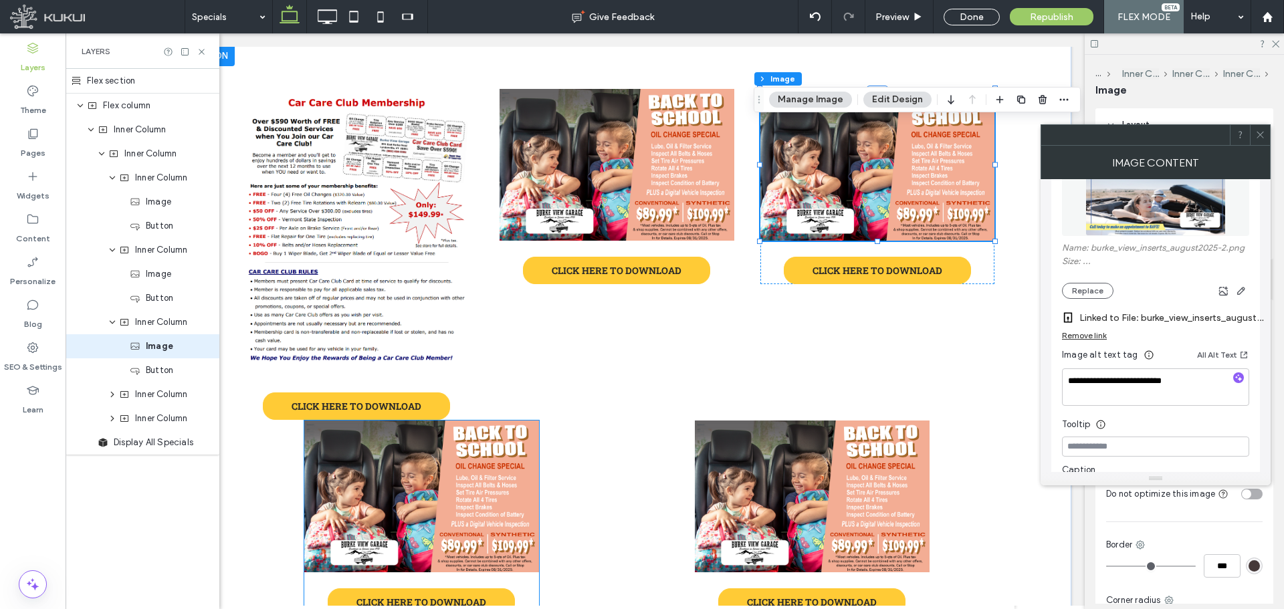
click at [455, 458] on img at bounding box center [421, 496] width 234 height 152
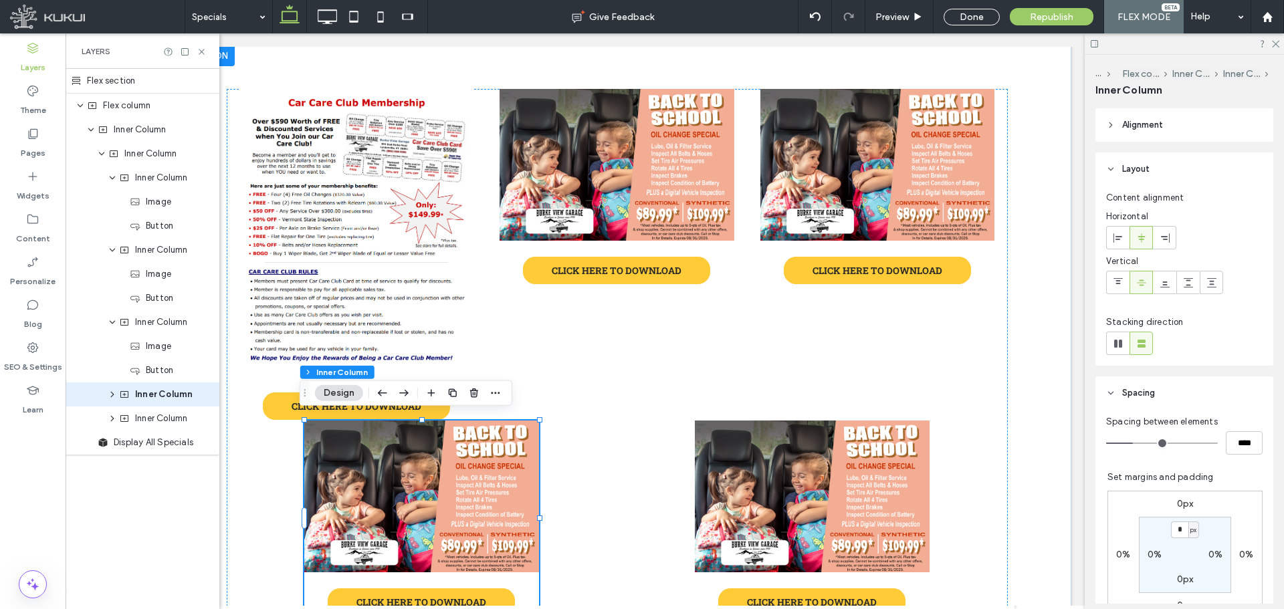
click at [455, 458] on img at bounding box center [421, 496] width 234 height 152
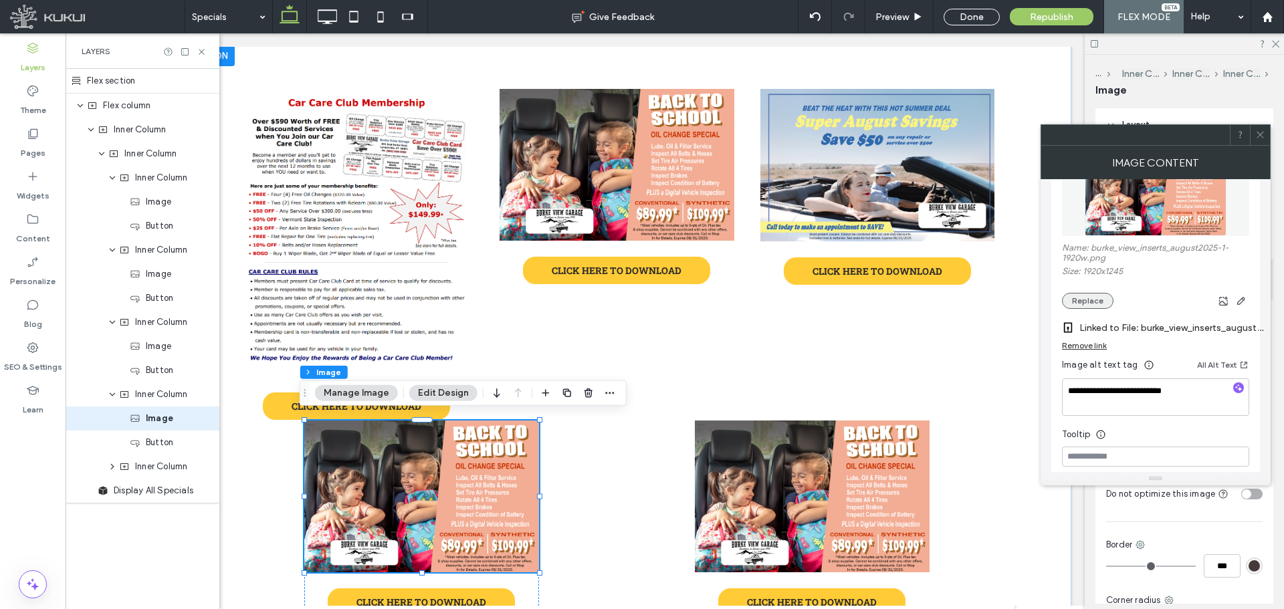
click at [1082, 295] on button "Replace" at bounding box center [1087, 301] width 51 height 16
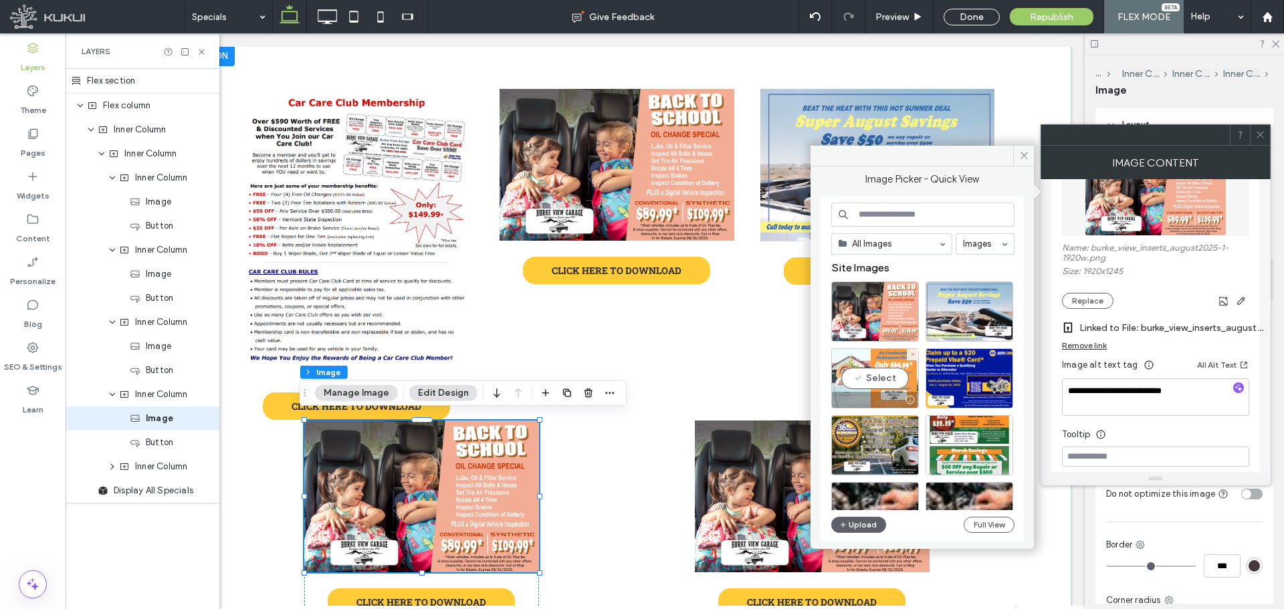
click at [894, 378] on div "Select" at bounding box center [875, 378] width 88 height 60
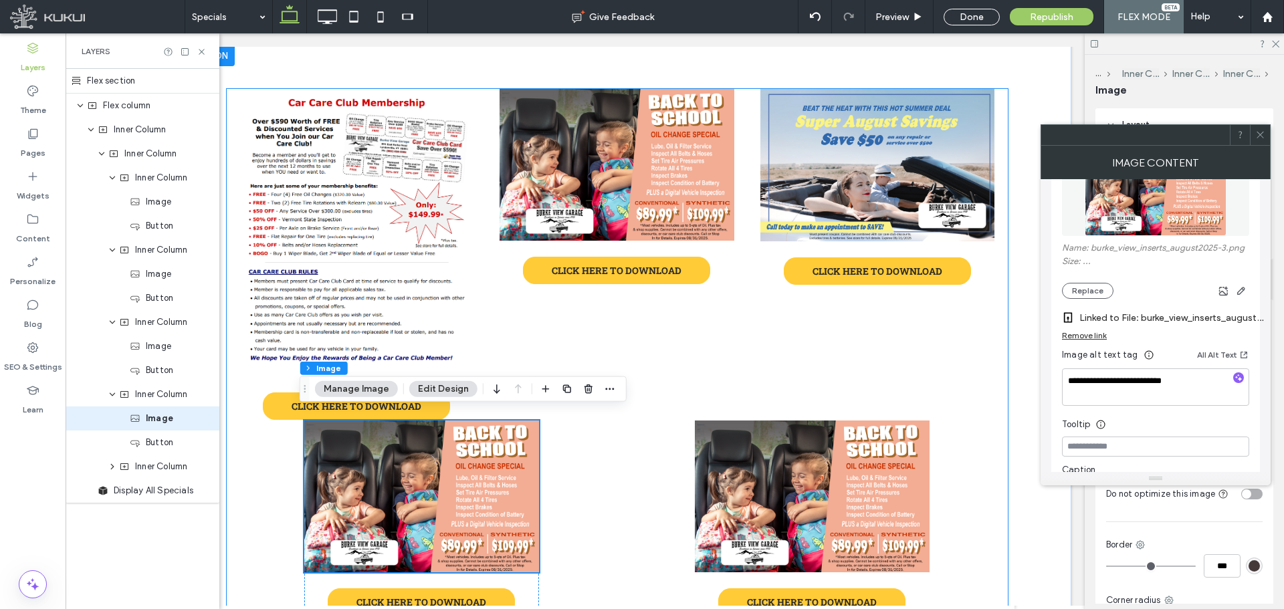
scroll to position [334, 0]
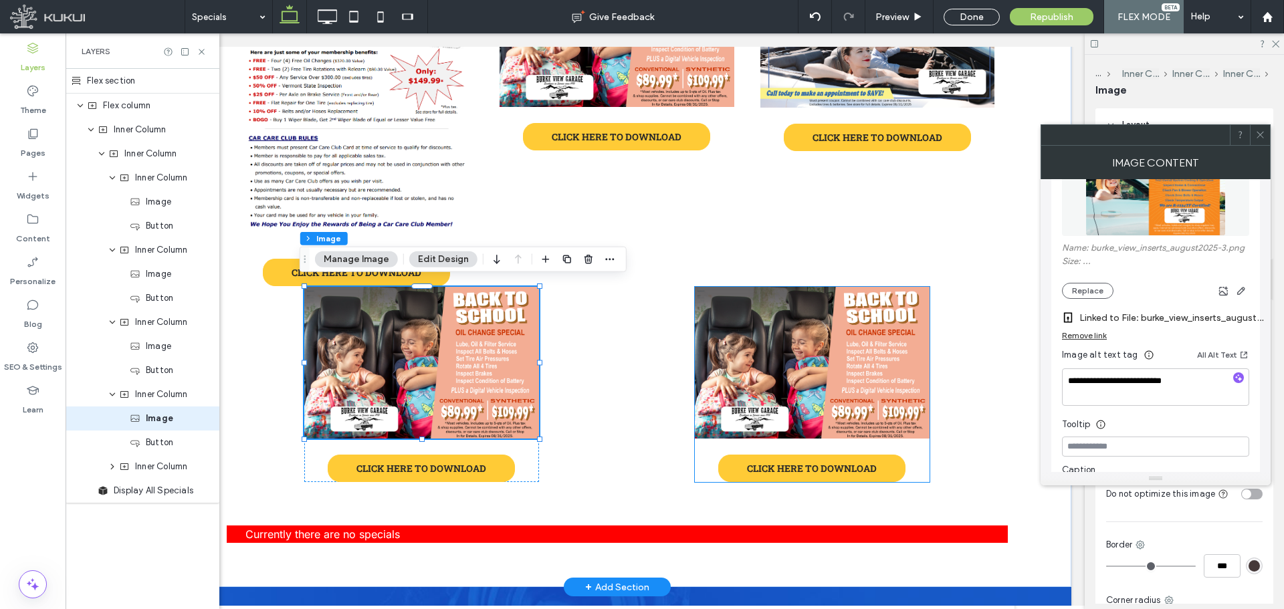
click at [807, 343] on img at bounding box center [812, 363] width 234 height 152
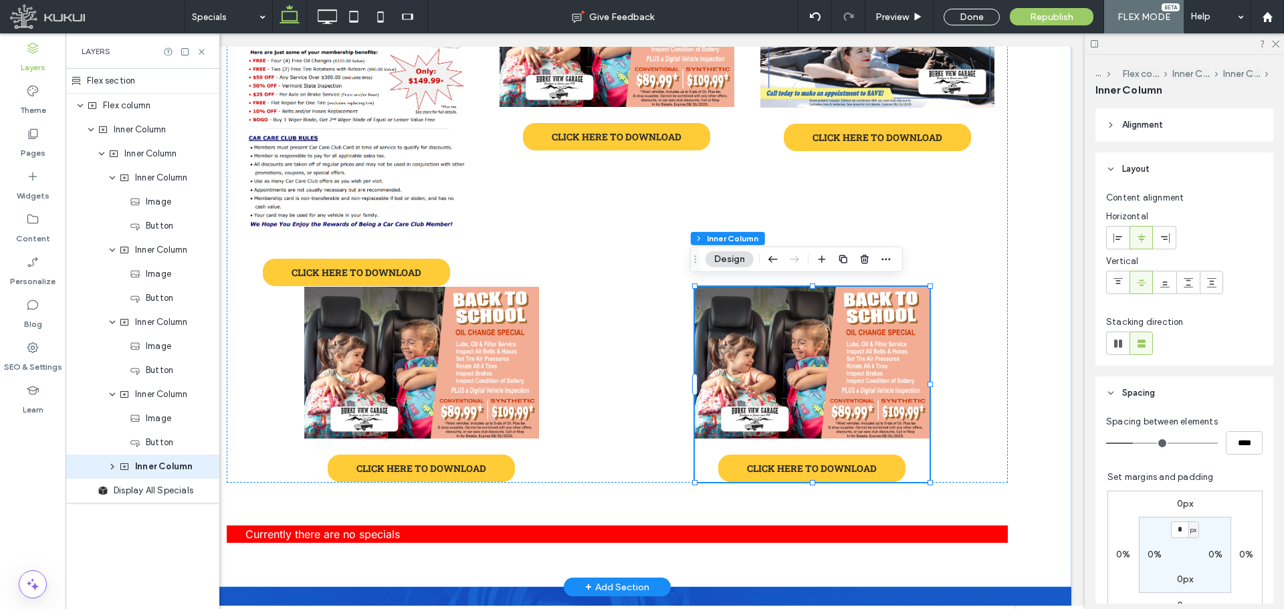
click at [807, 343] on img at bounding box center [812, 363] width 234 height 152
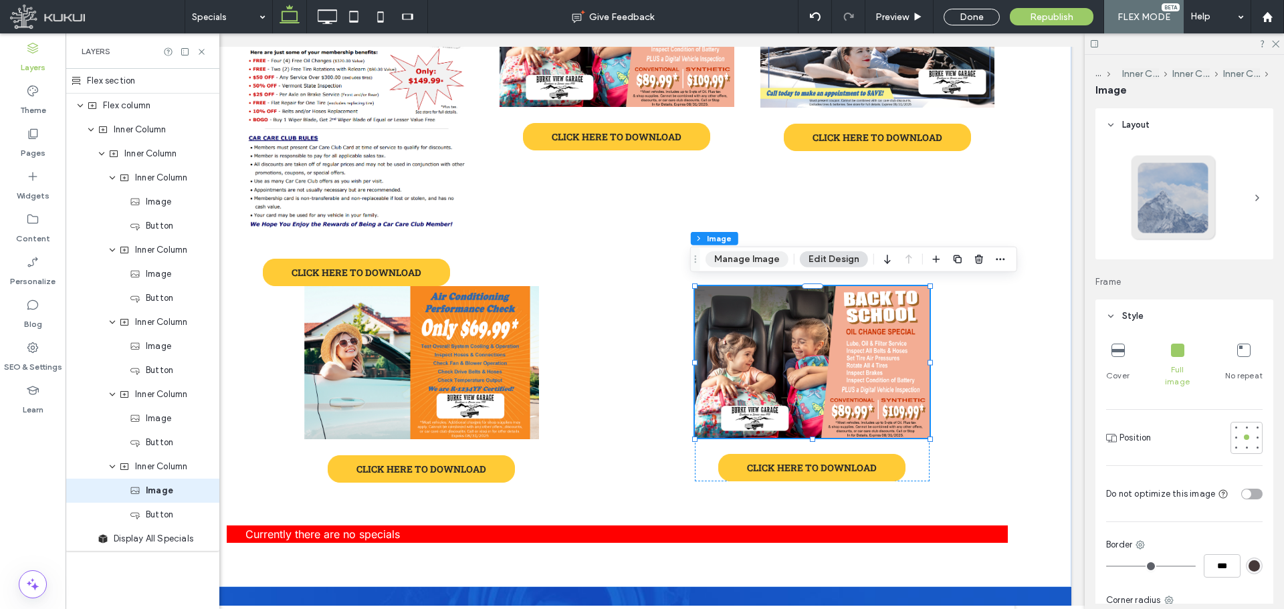
click at [764, 263] on button "Manage Image" at bounding box center [746, 259] width 83 height 16
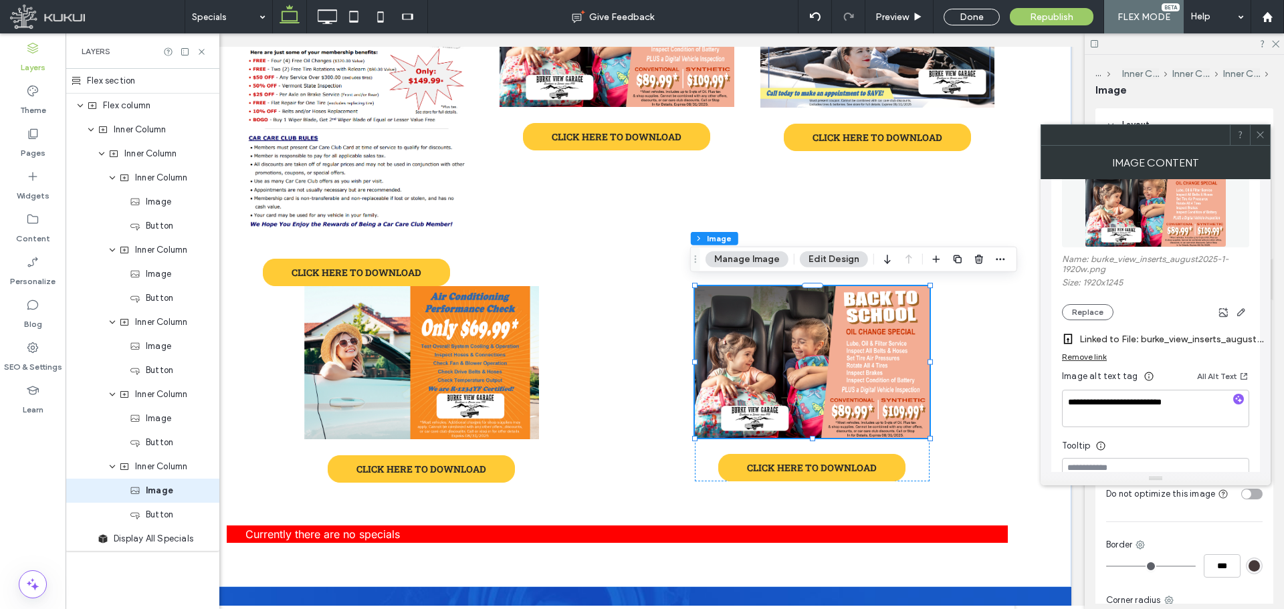
scroll to position [201, 0]
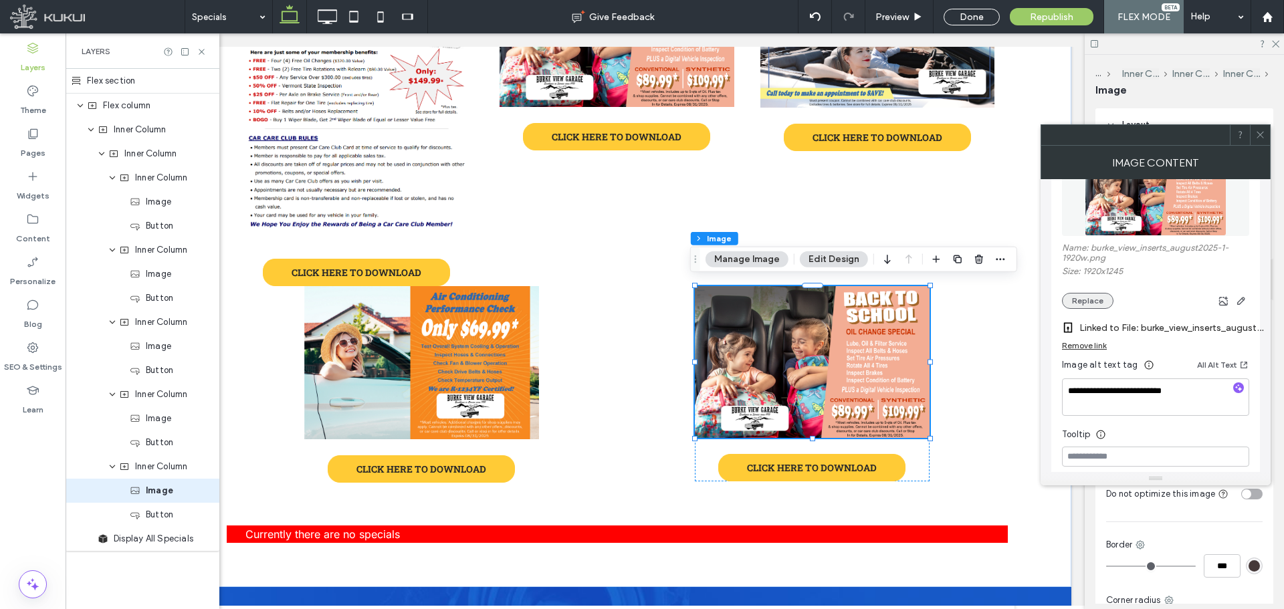
click at [1099, 300] on button "Replace" at bounding box center [1087, 301] width 51 height 16
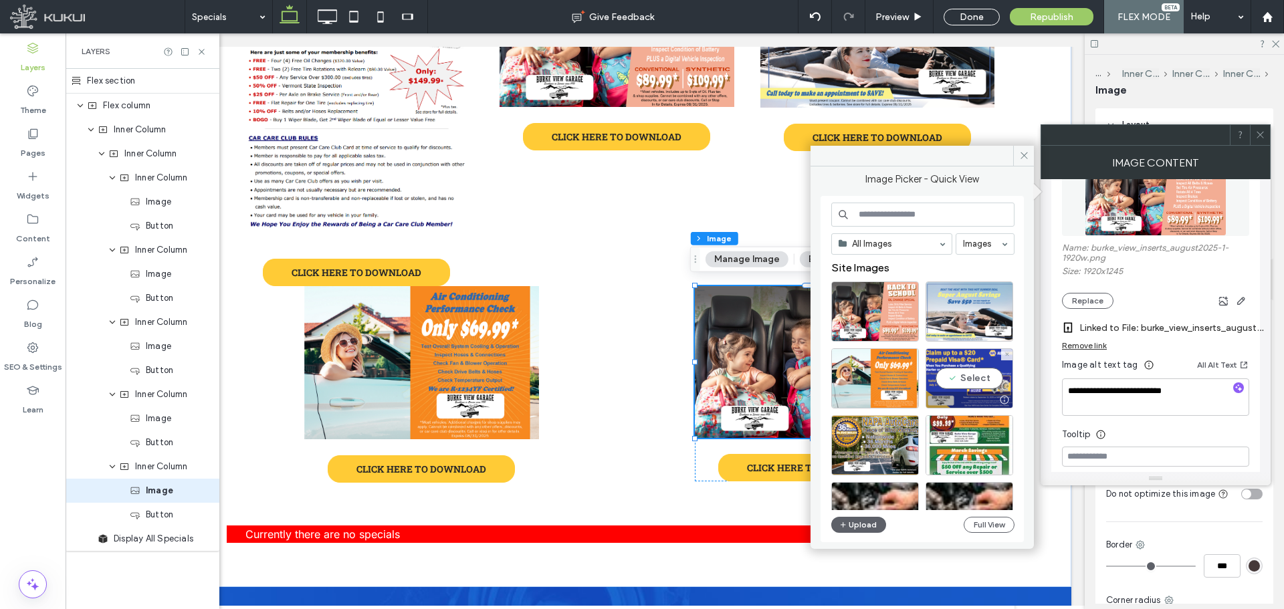
click at [957, 374] on div "Select" at bounding box center [969, 378] width 88 height 60
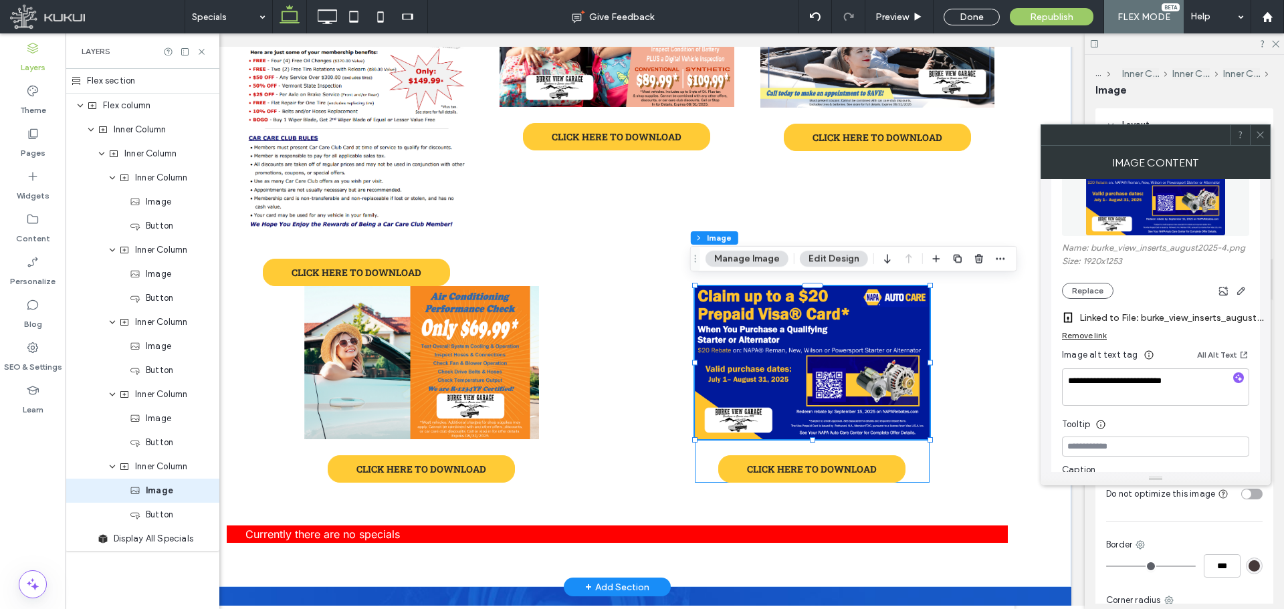
click at [911, 440] on div "CLICK HERE TO DOWNLOAD" at bounding box center [812, 384] width 234 height 197
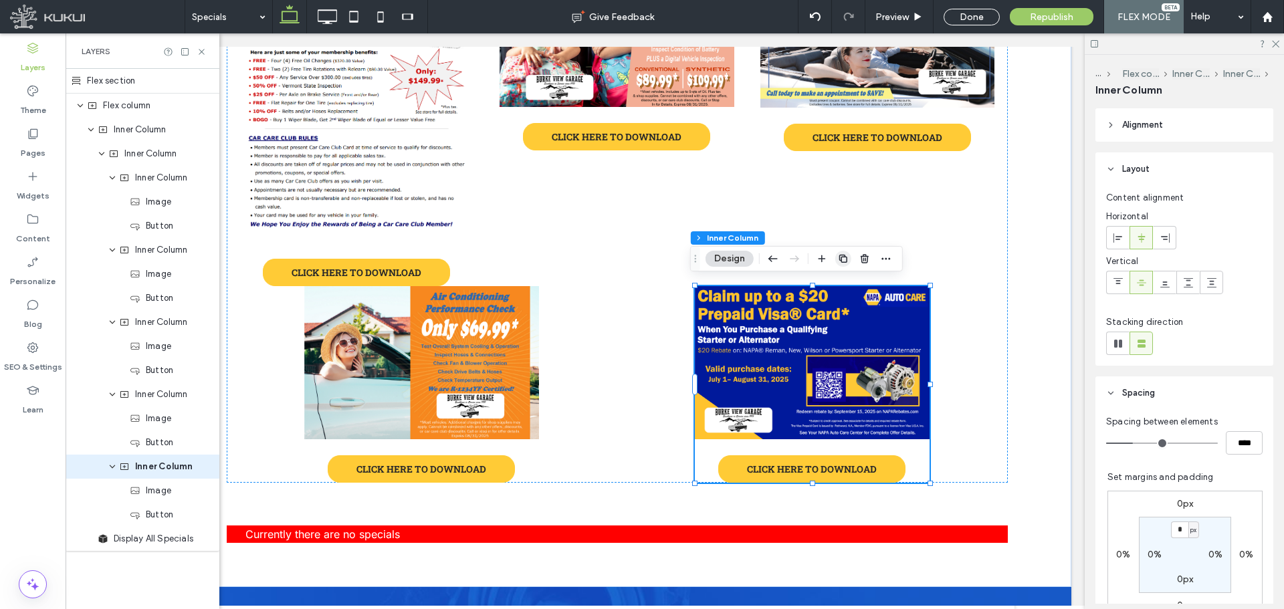
click at [849, 257] on span "button" at bounding box center [843, 259] width 16 height 16
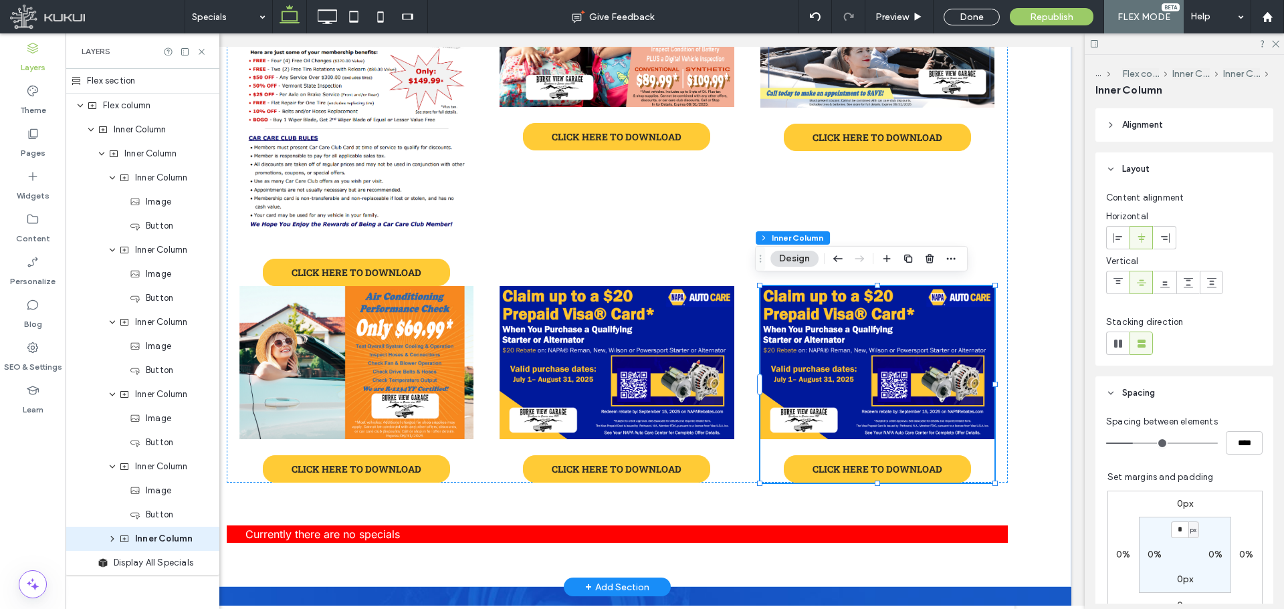
scroll to position [19, 0]
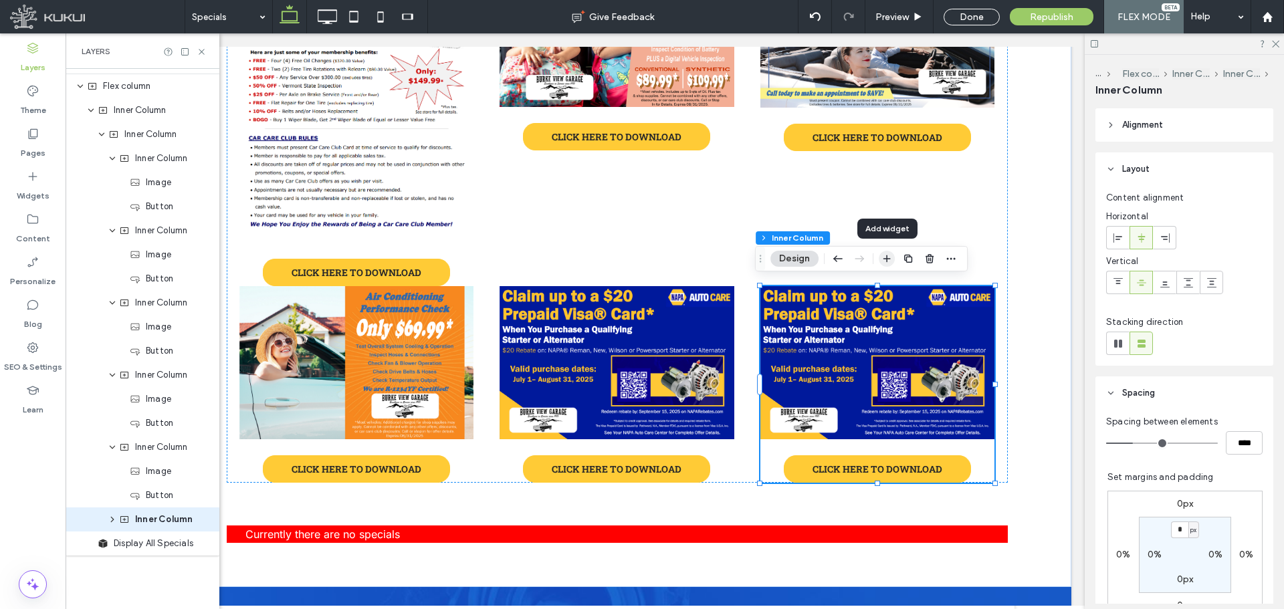
click at [887, 257] on icon "button" at bounding box center [886, 258] width 11 height 11
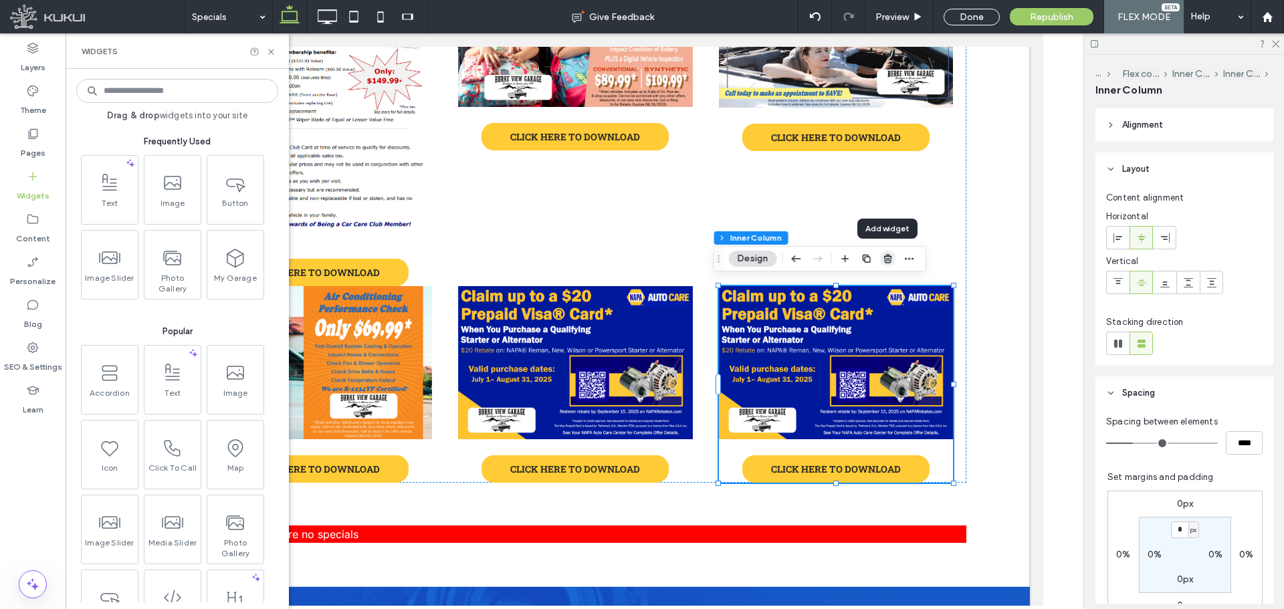
scroll to position [0, 0]
click at [892, 372] on img at bounding box center [835, 362] width 234 height 153
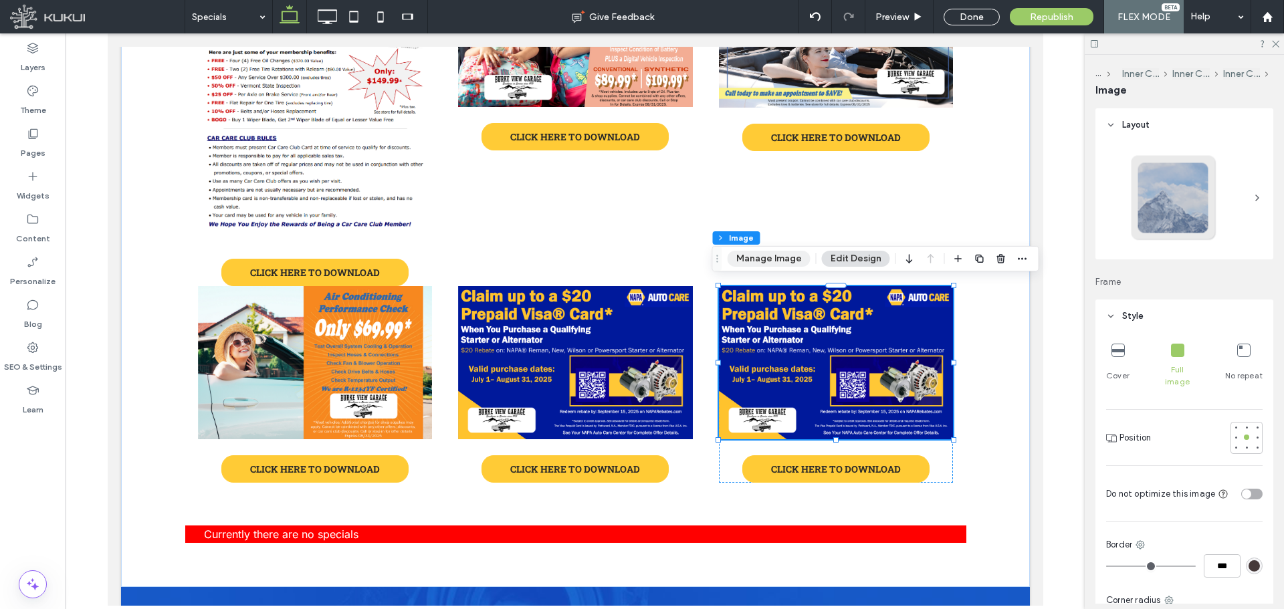
click at [775, 257] on button "Manage Image" at bounding box center [768, 259] width 83 height 16
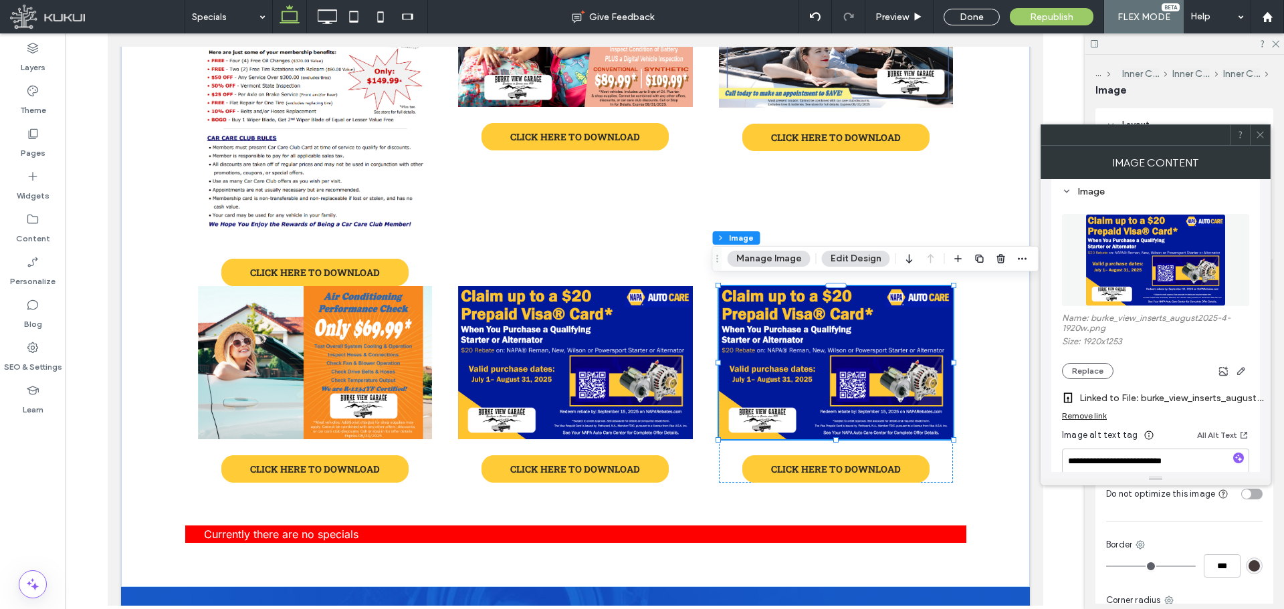
scroll to position [134, 0]
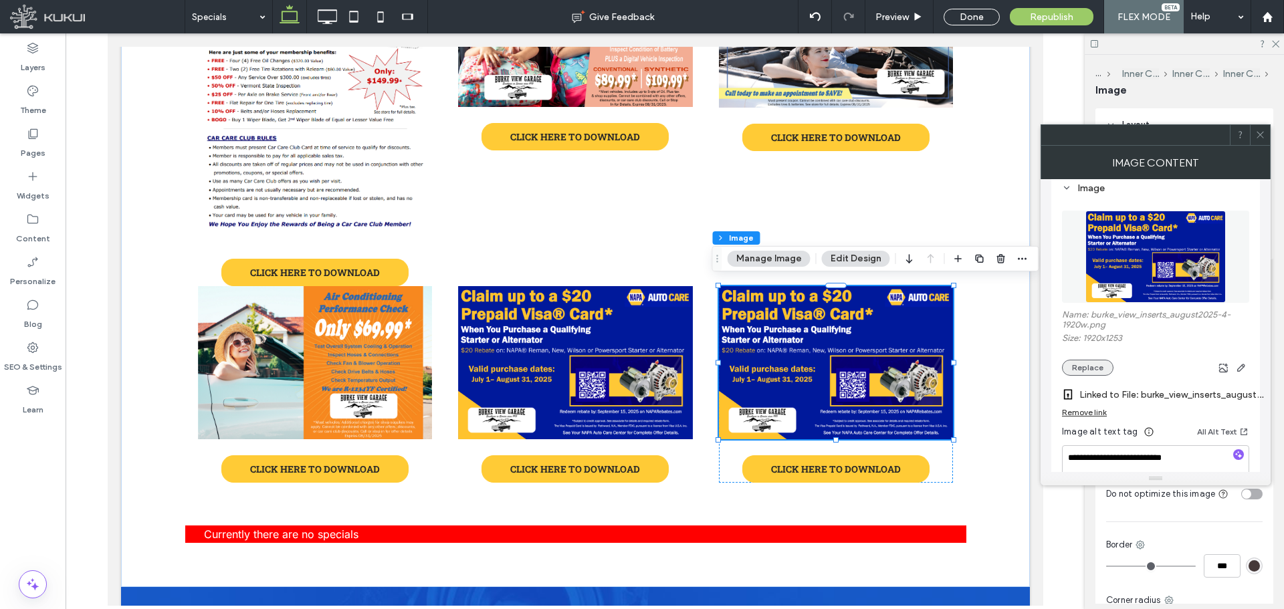
click at [1070, 365] on button "Replace" at bounding box center [1087, 368] width 51 height 16
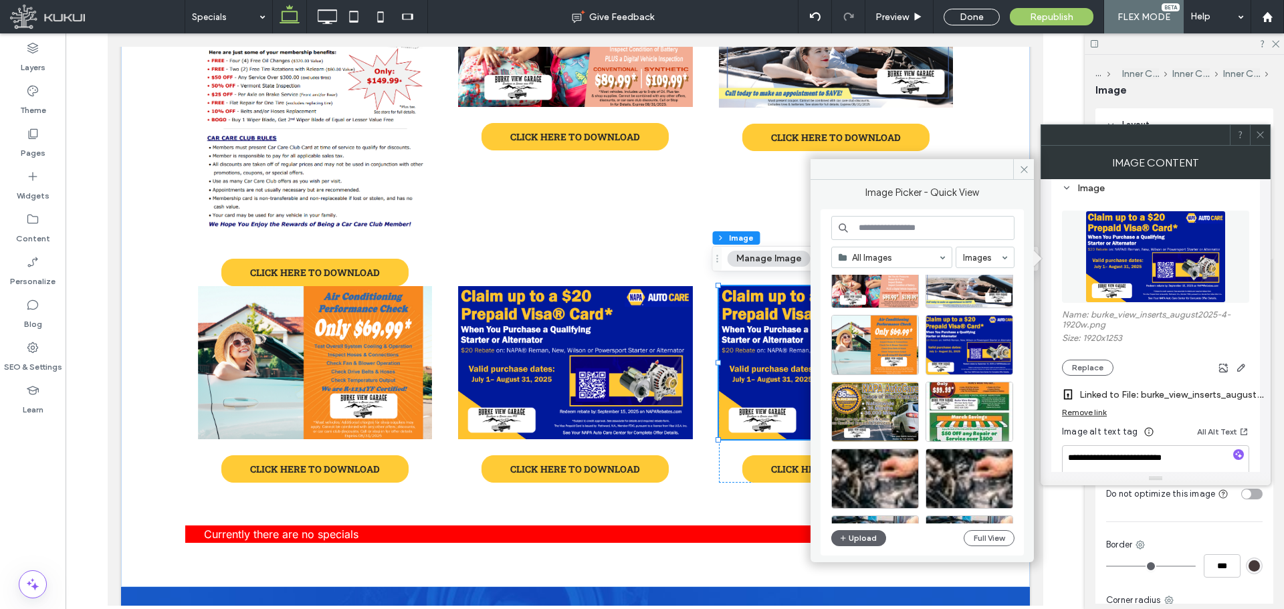
scroll to position [67, 0]
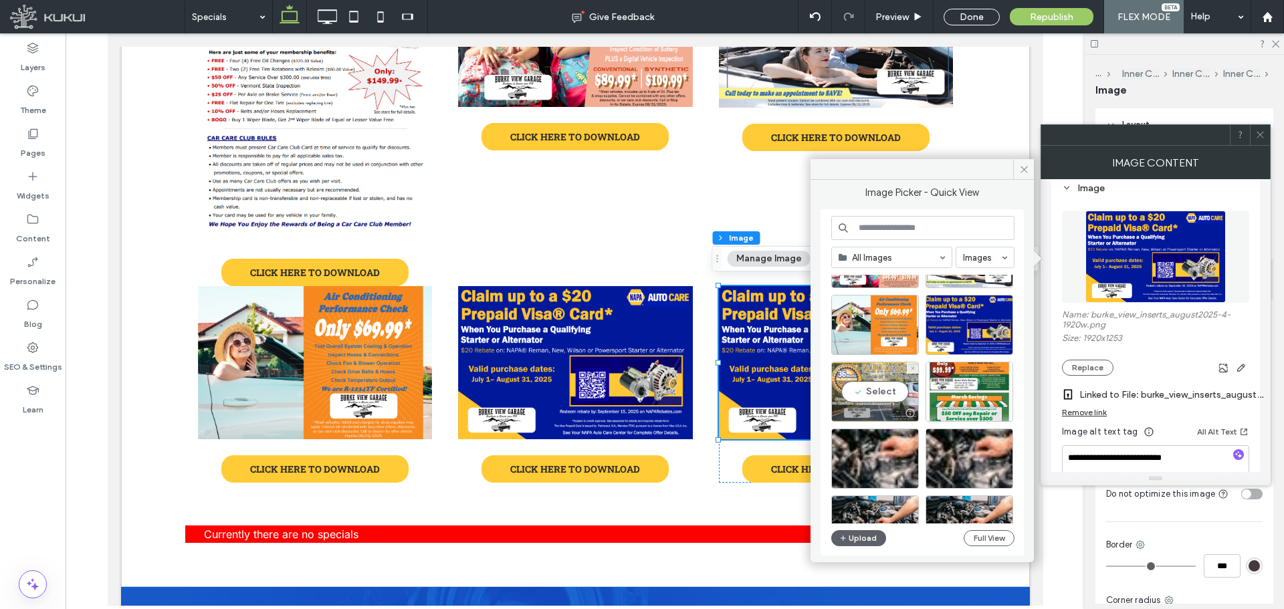
click at [875, 393] on div "Select" at bounding box center [875, 392] width 88 height 60
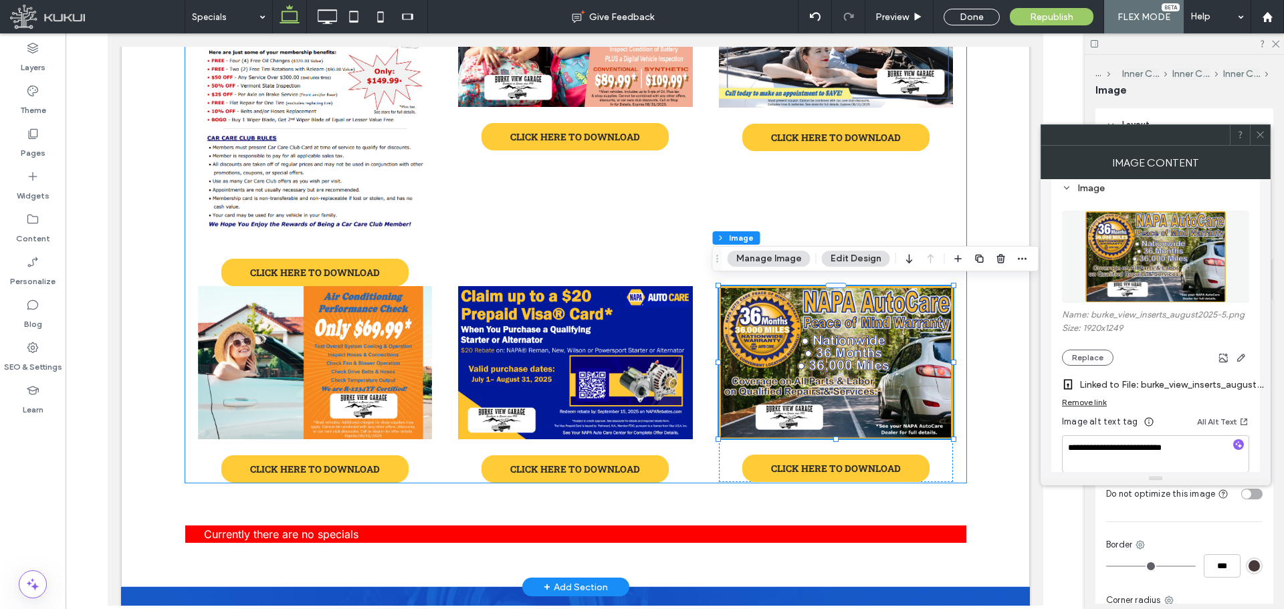
click at [573, 236] on div "CLICK HERE TO DOWNLOAD CLICK HERE TO DOWNLOAD CLICK HERE TO DOWNLOAD CLICK HERE…" at bounding box center [575, 218] width 781 height 527
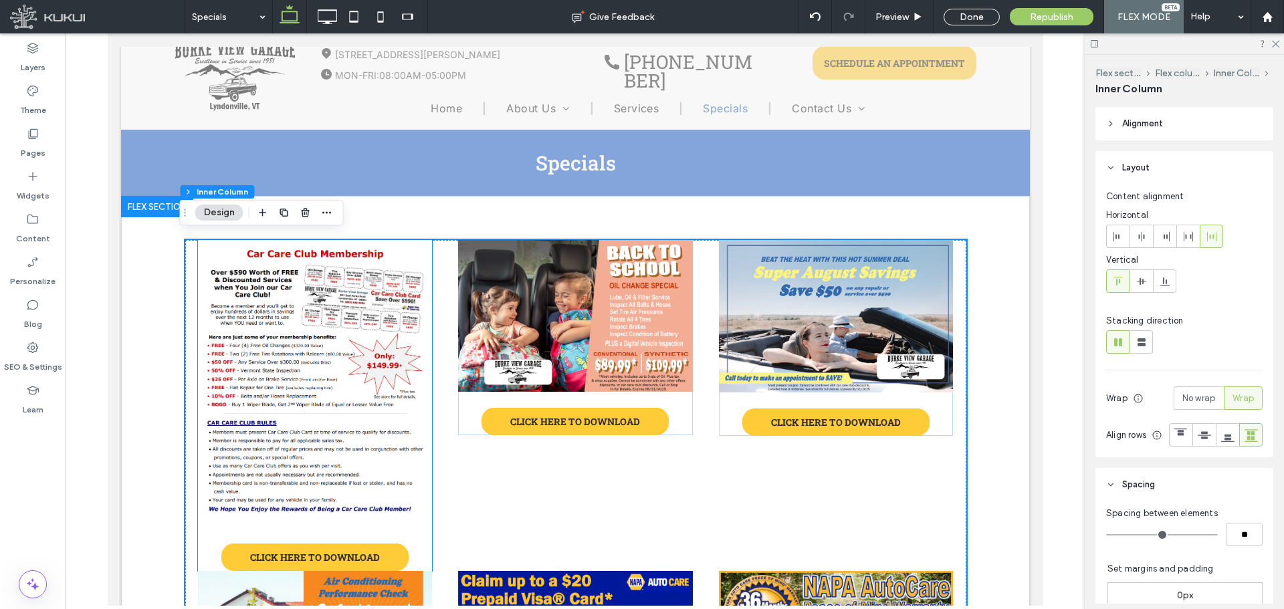
scroll to position [0, 0]
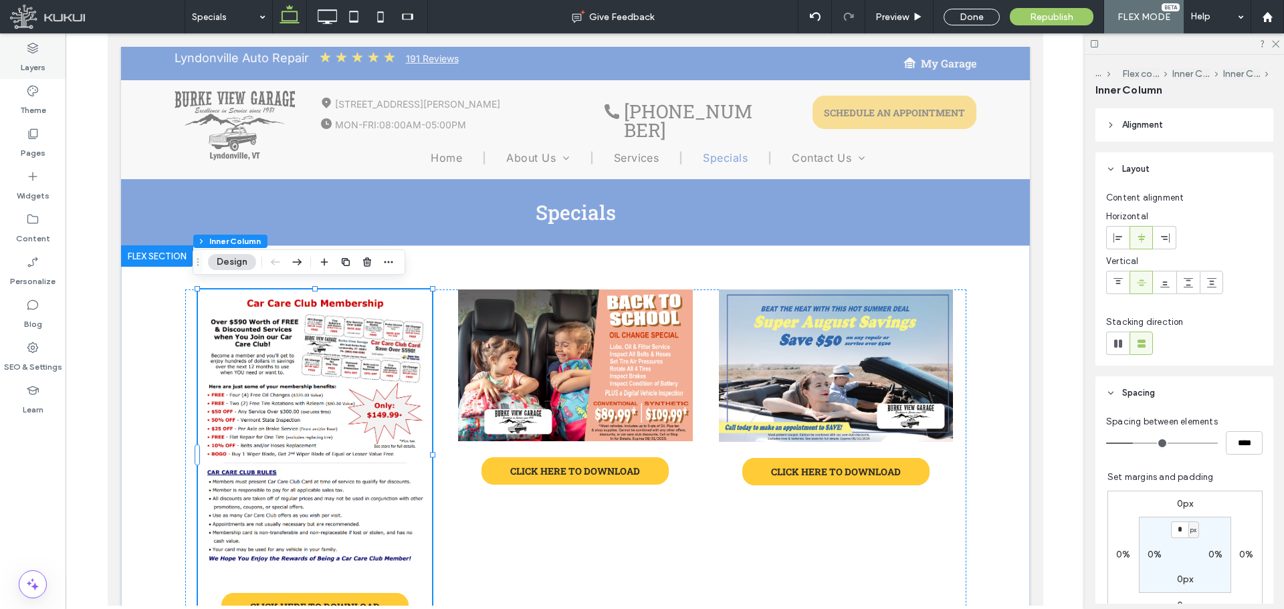
click at [34, 54] on icon at bounding box center [32, 47] width 13 height 13
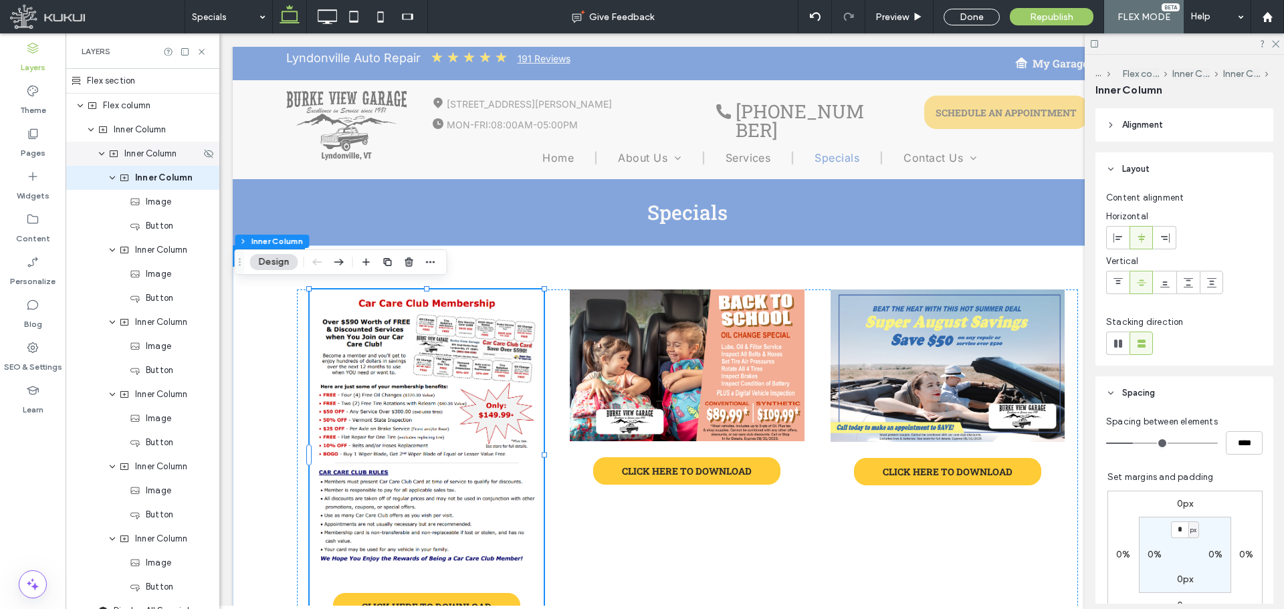
scroll to position [0, 70]
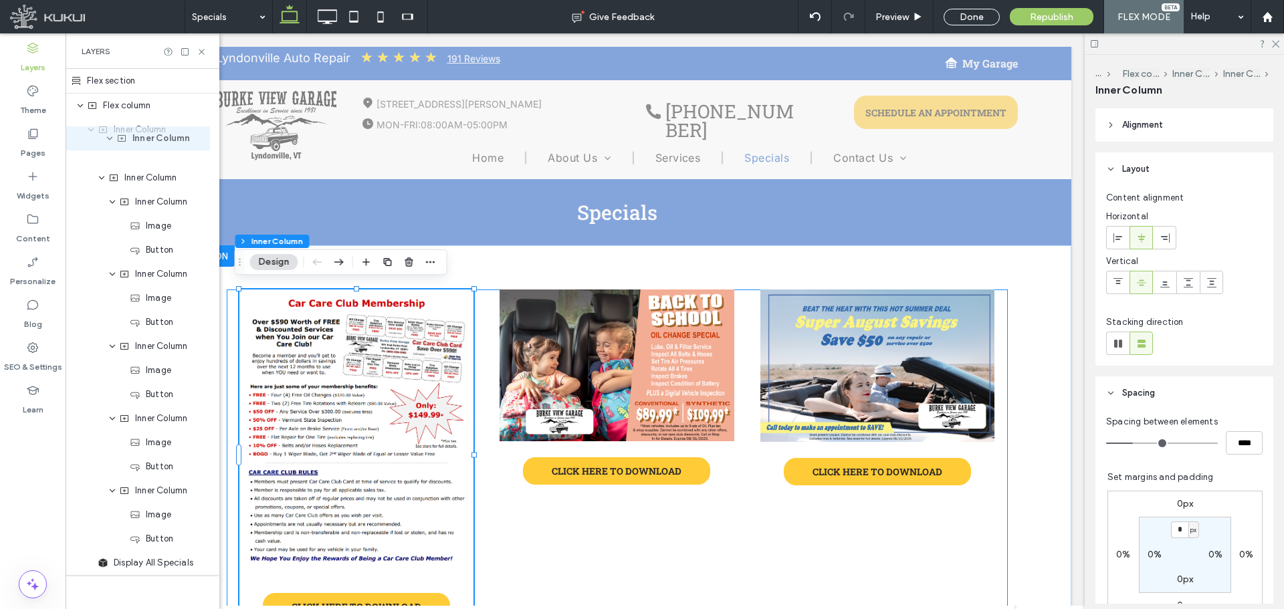
drag, startPoint x: 160, startPoint y: 183, endPoint x: 157, endPoint y: 146, distance: 36.9
click at [157, 144] on div "Flex section Flex column Inner Column Inner Column Inner Column Inner Column Im…" at bounding box center [143, 322] width 154 height 506
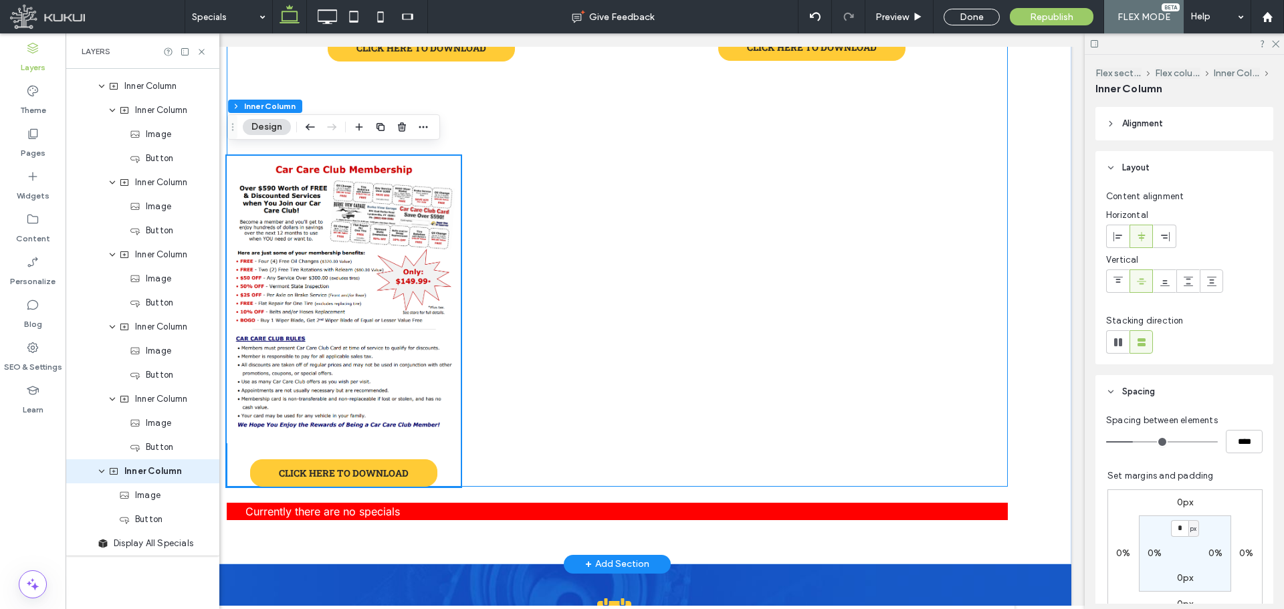
scroll to position [689, 0]
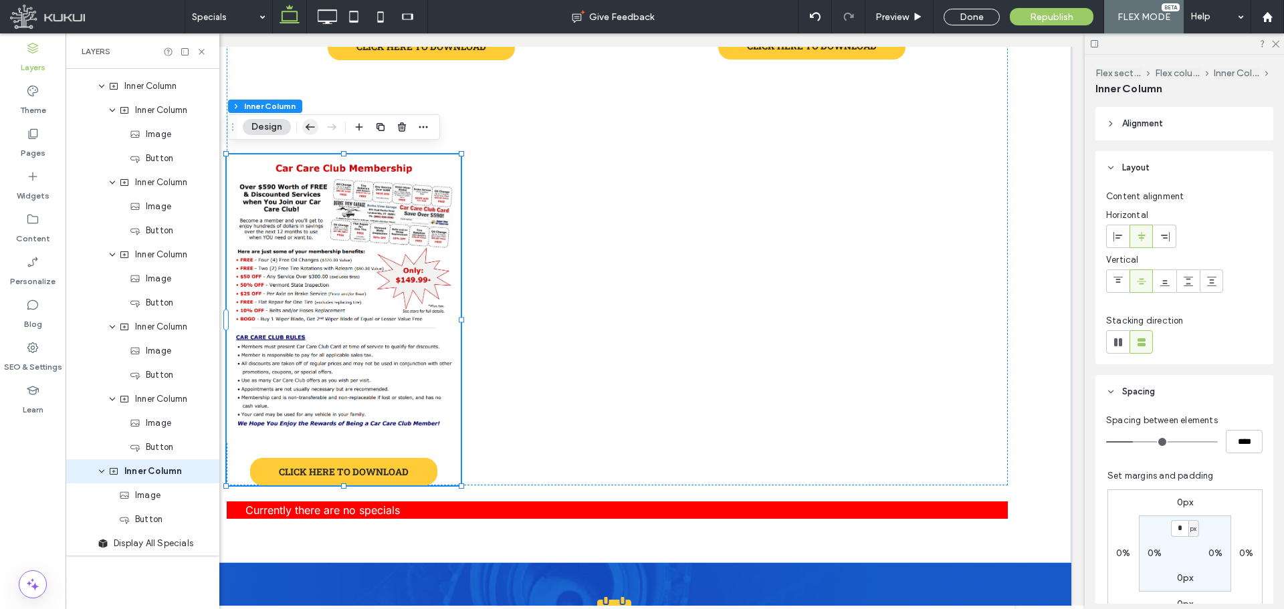
click at [308, 127] on use "button" at bounding box center [310, 127] width 9 height 6
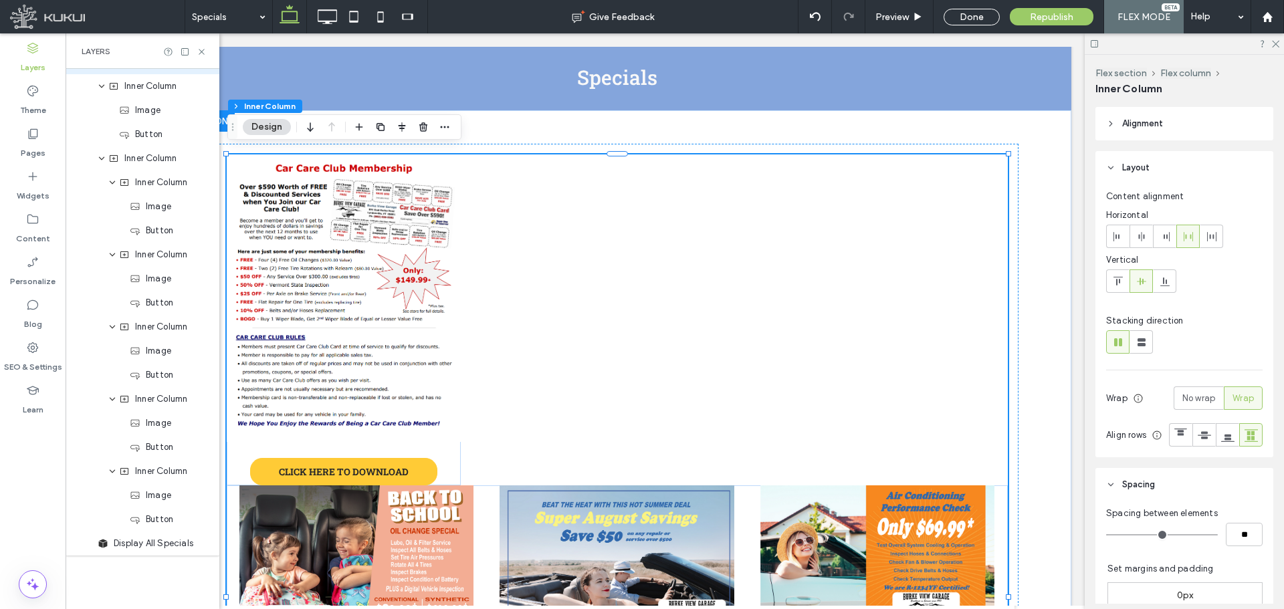
scroll to position [0, 0]
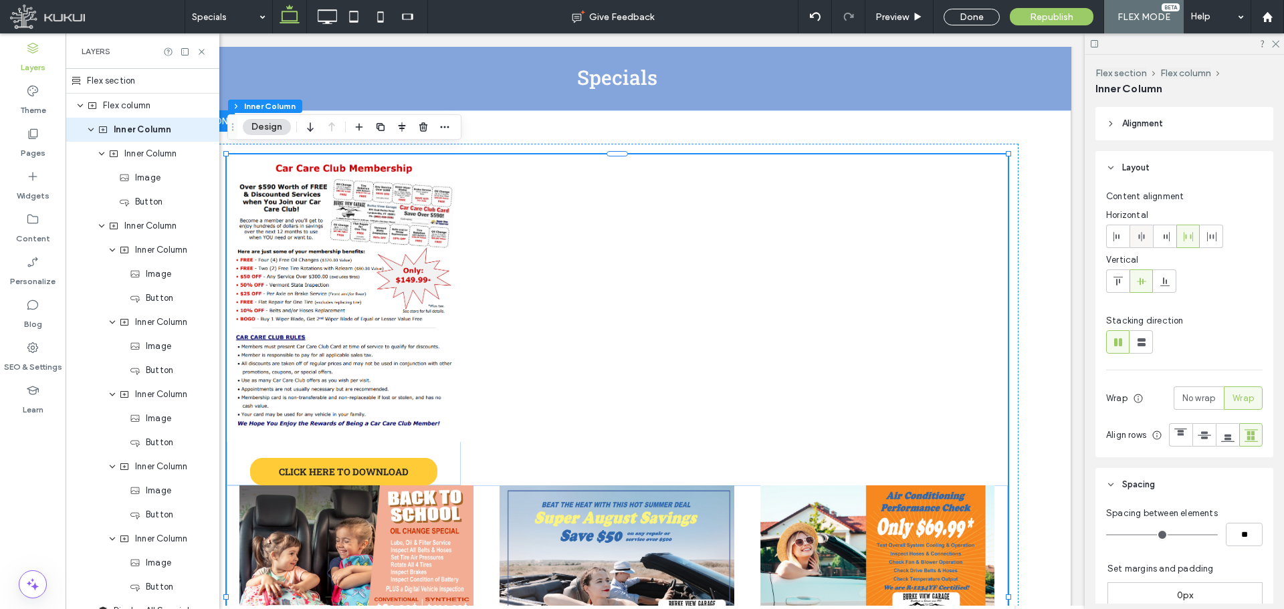
click at [1149, 243] on div at bounding box center [1141, 236] width 22 height 22
type input "**"
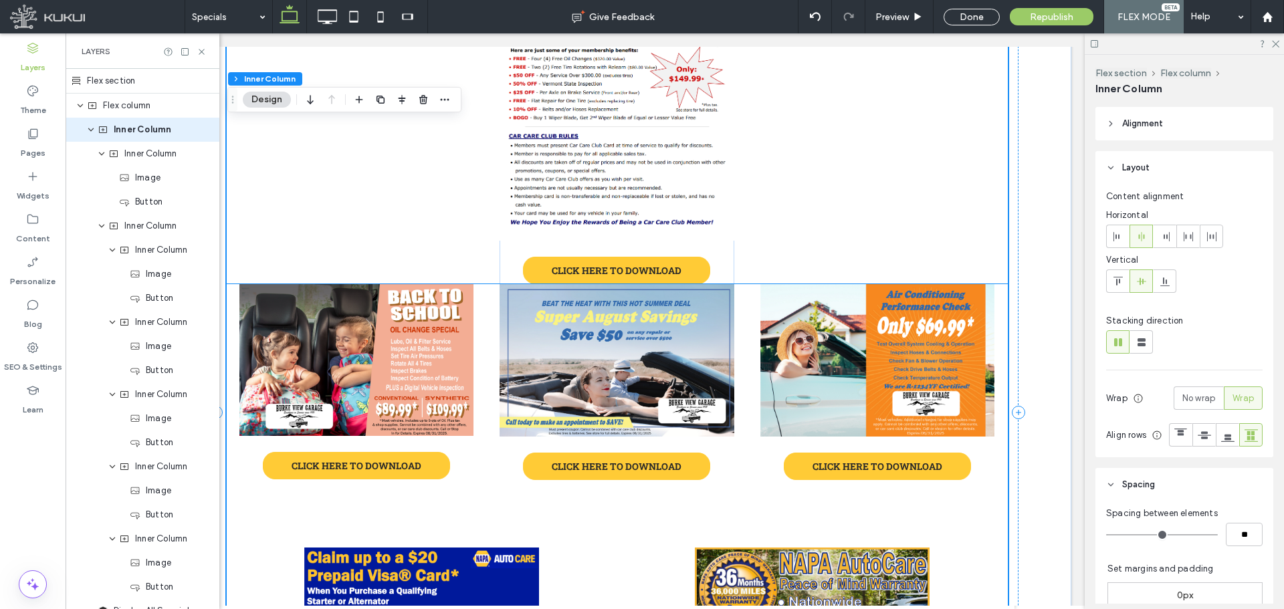
scroll to position [336, 0]
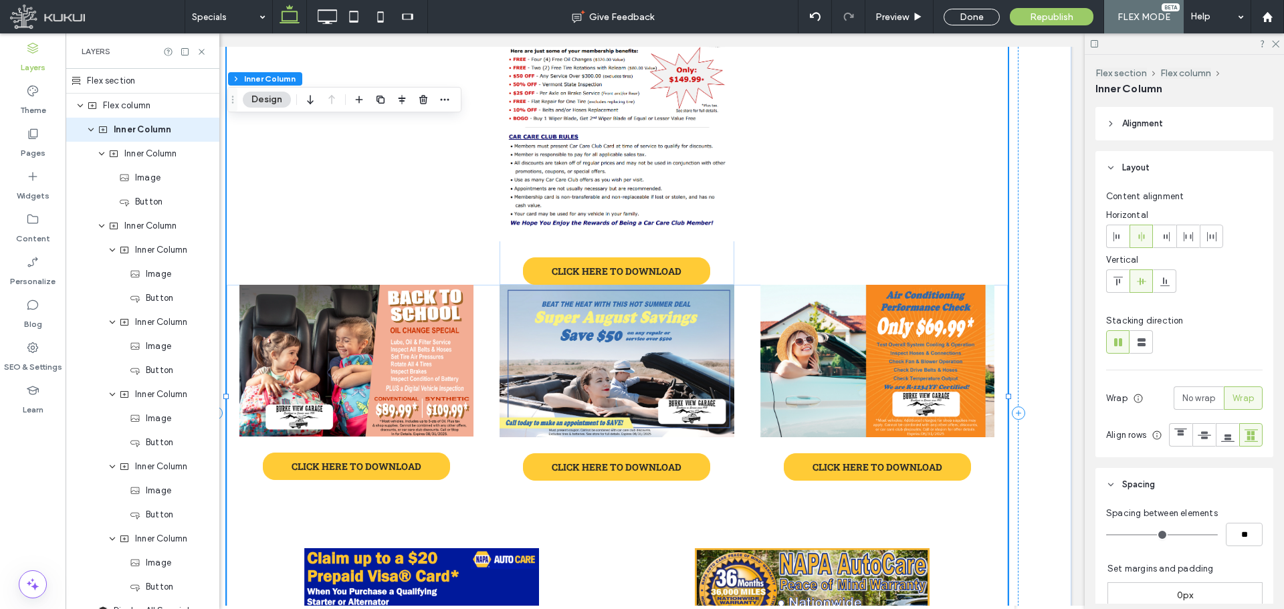
click at [788, 251] on div "CLICK HERE TO DOWNLOAD CLICK HERE TO DOWNLOAD CLICK HERE TO DOWNLOAD CLICK HERE…" at bounding box center [617, 396] width 781 height 885
click at [701, 217] on img at bounding box center [616, 97] width 234 height 287
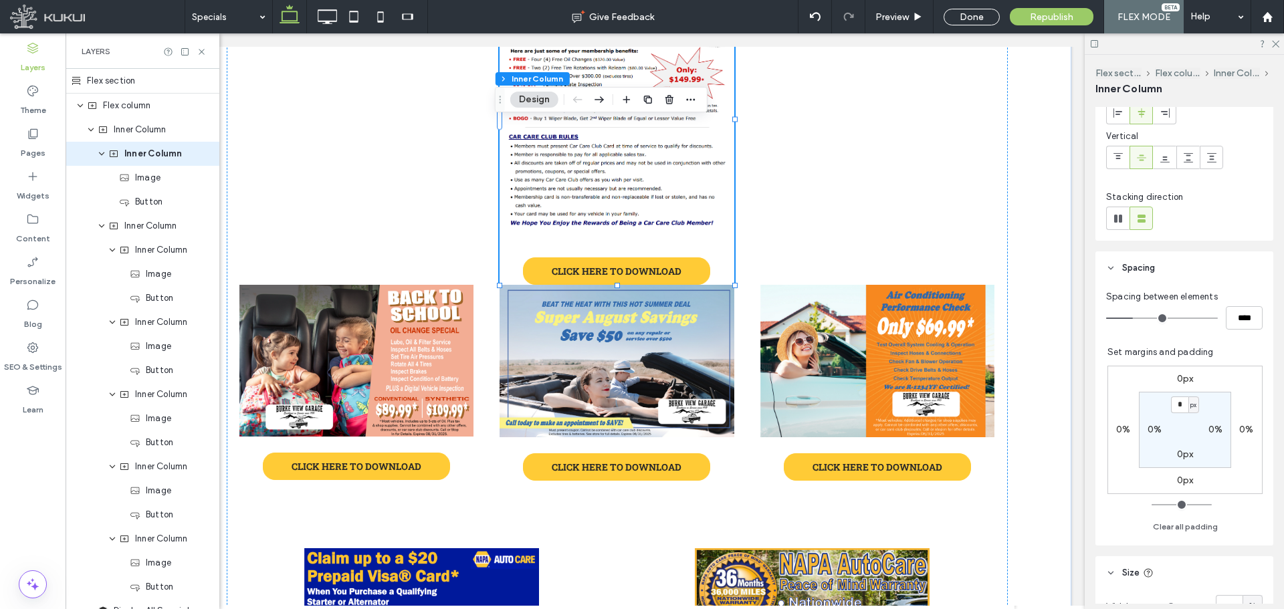
scroll to position [201, 0]
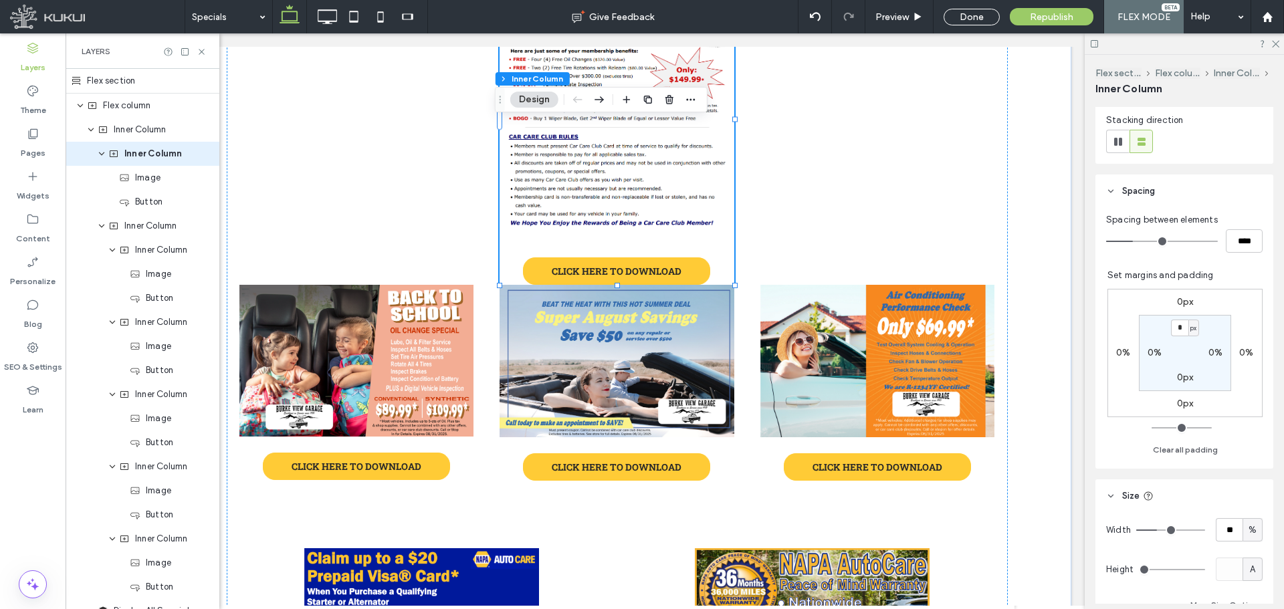
click at [1180, 402] on label "0px" at bounding box center [1185, 403] width 17 height 11
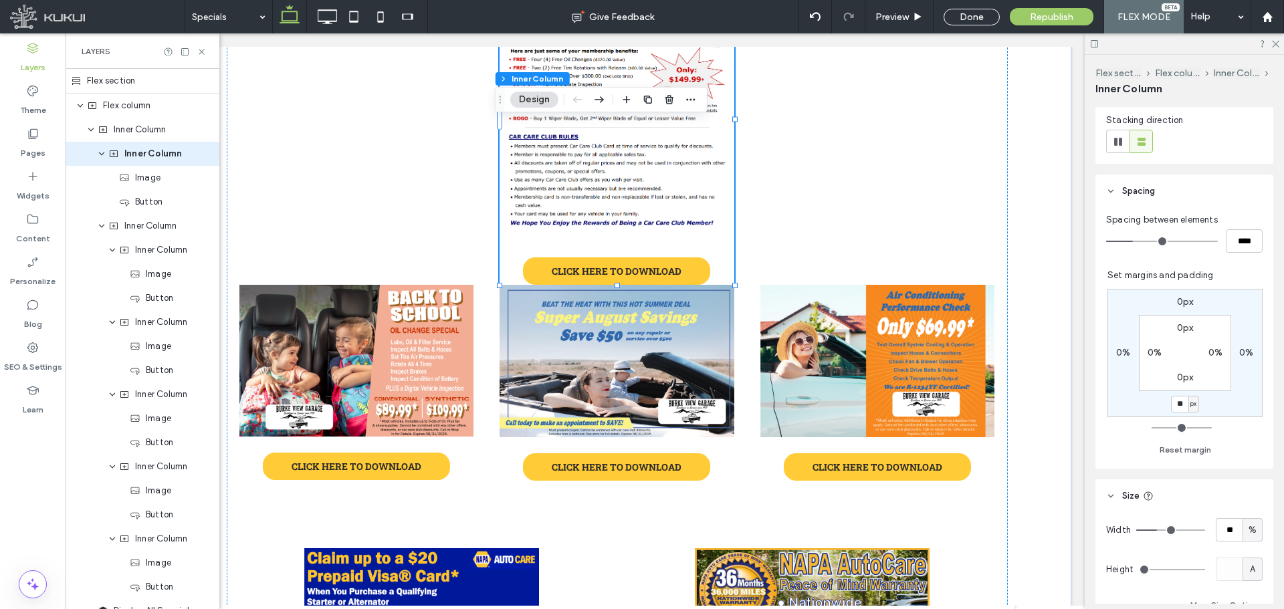
type input "**"
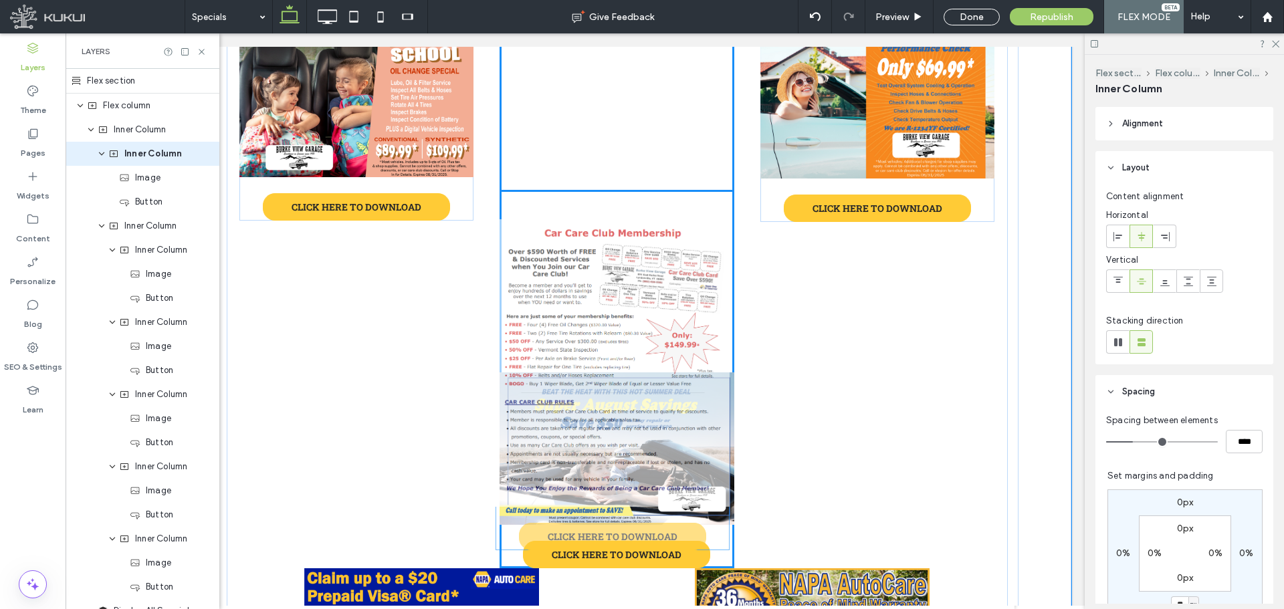
scroll to position [267, 0]
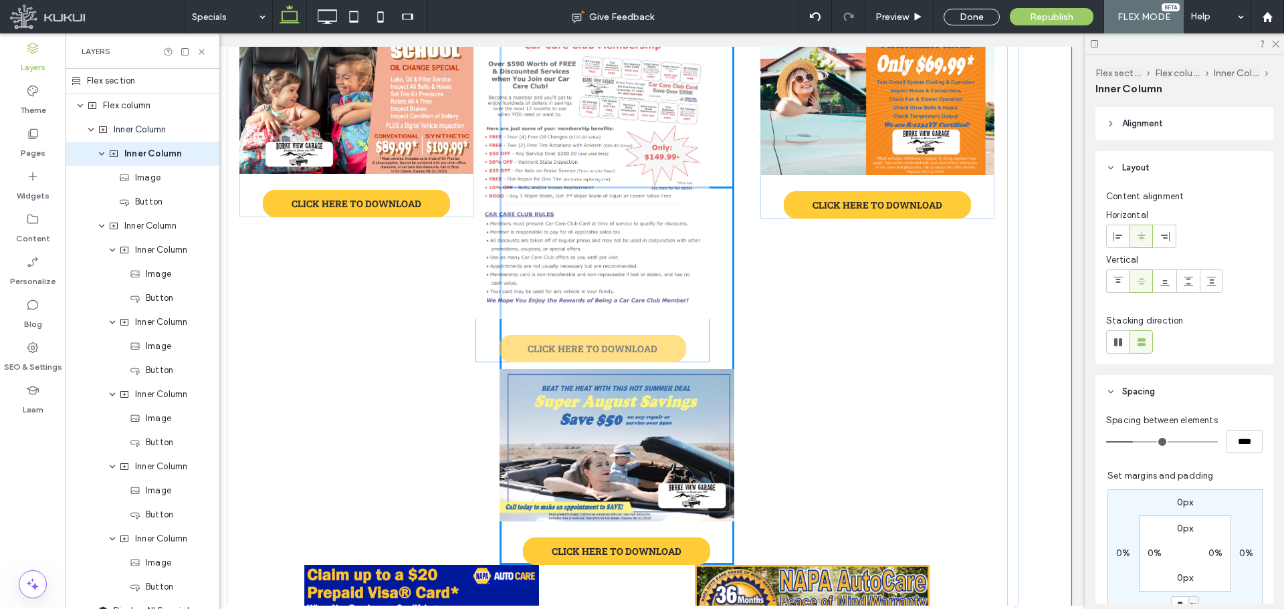
drag, startPoint x: 714, startPoint y: 311, endPoint x: 694, endPoint y: 307, distance: 20.5
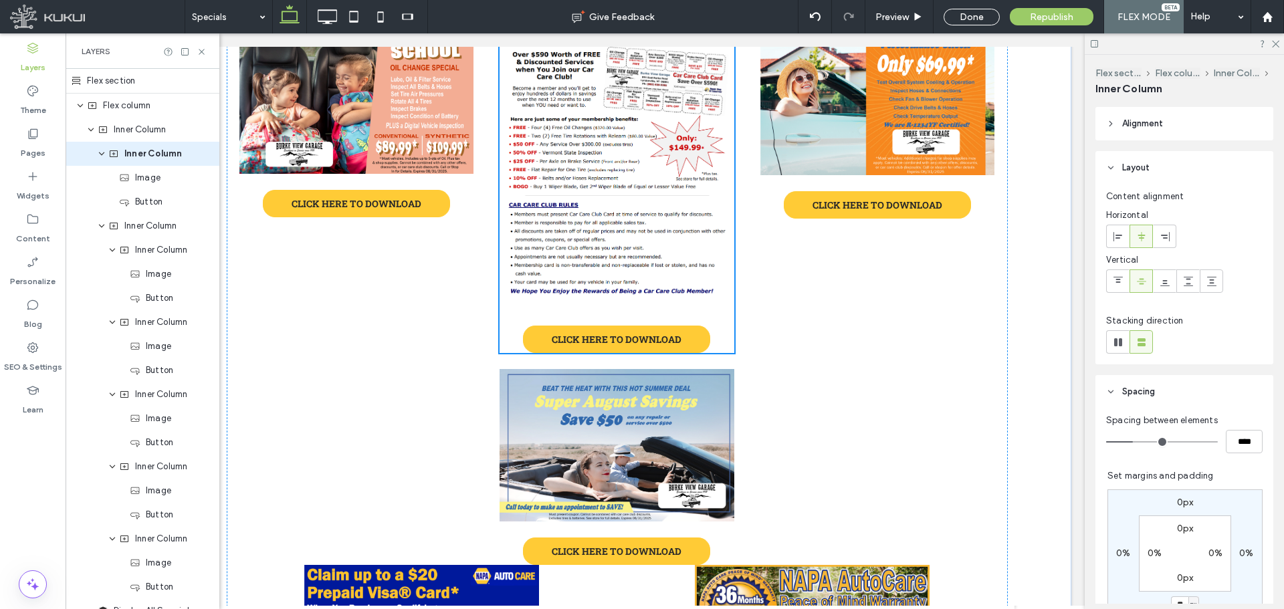
type input "***"
type input "*"
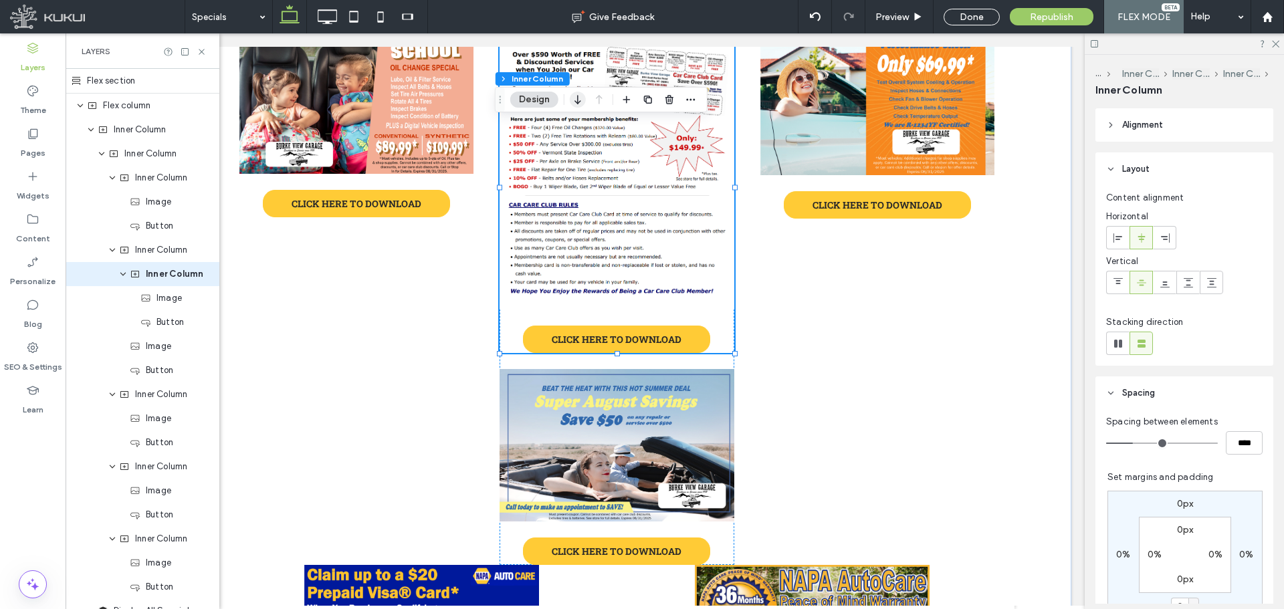
click at [582, 100] on icon "button" at bounding box center [578, 100] width 16 height 24
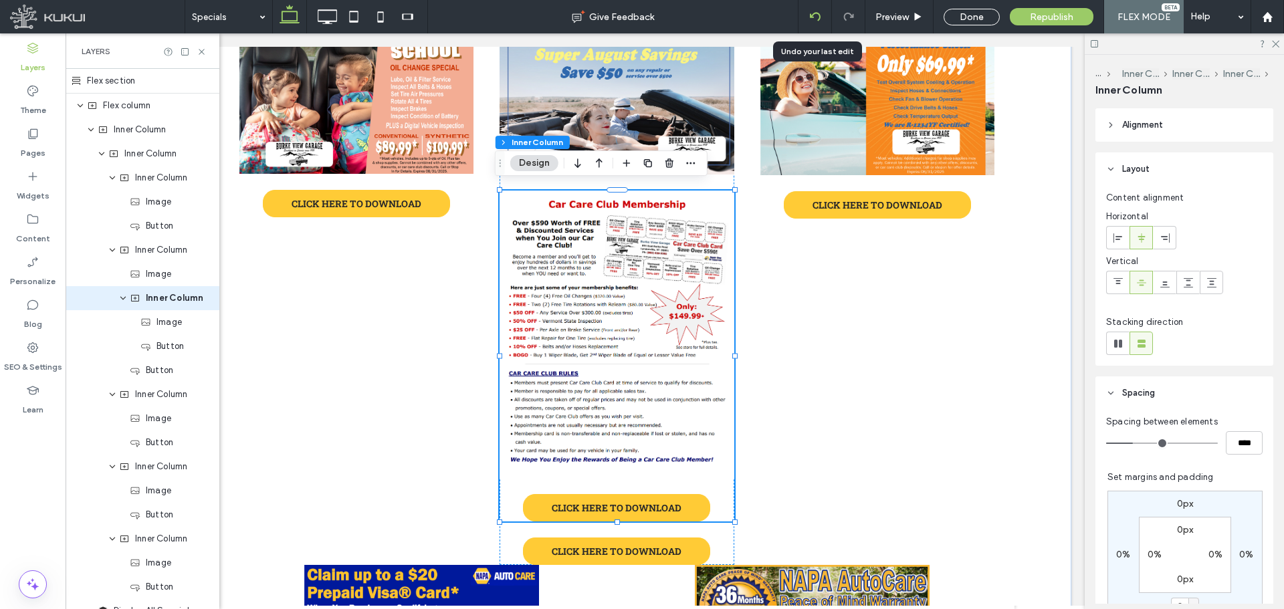
click at [821, 18] on div at bounding box center [814, 16] width 33 height 11
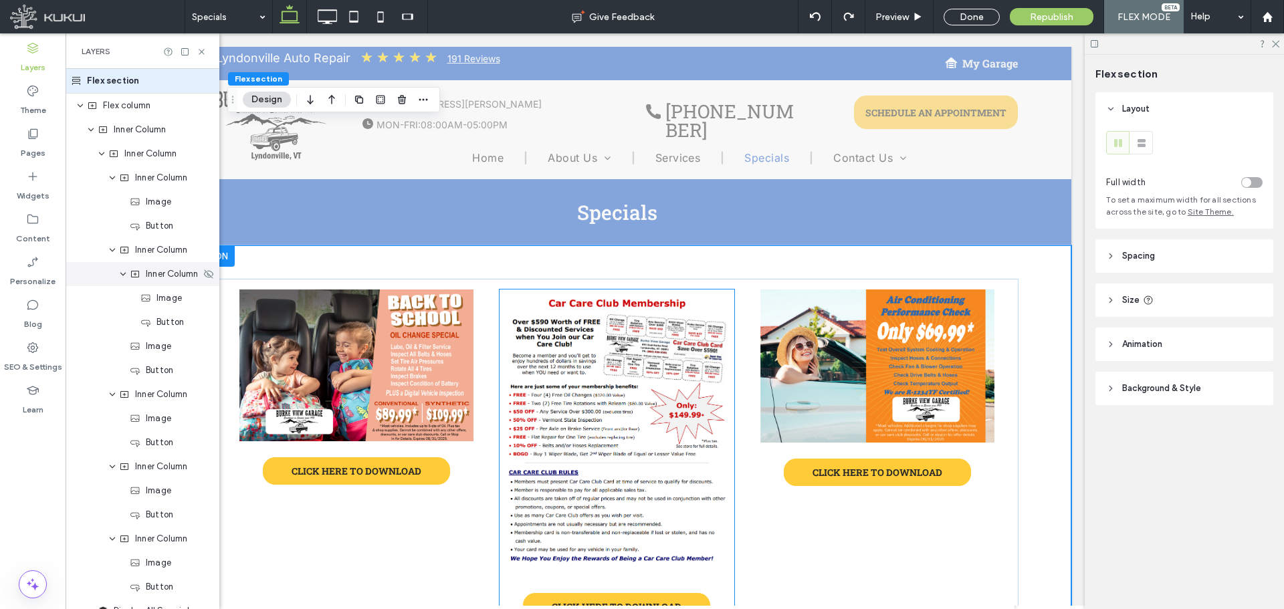
scroll to position [340, 0]
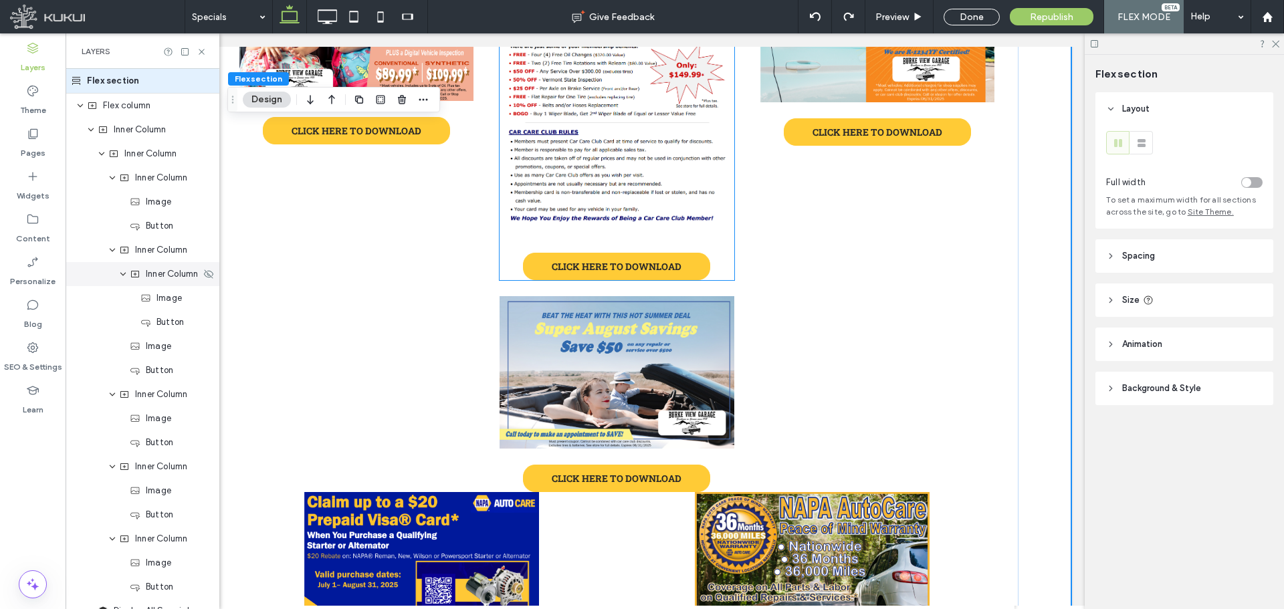
click at [134, 267] on div "Inner Column" at bounding box center [143, 274] width 154 height 24
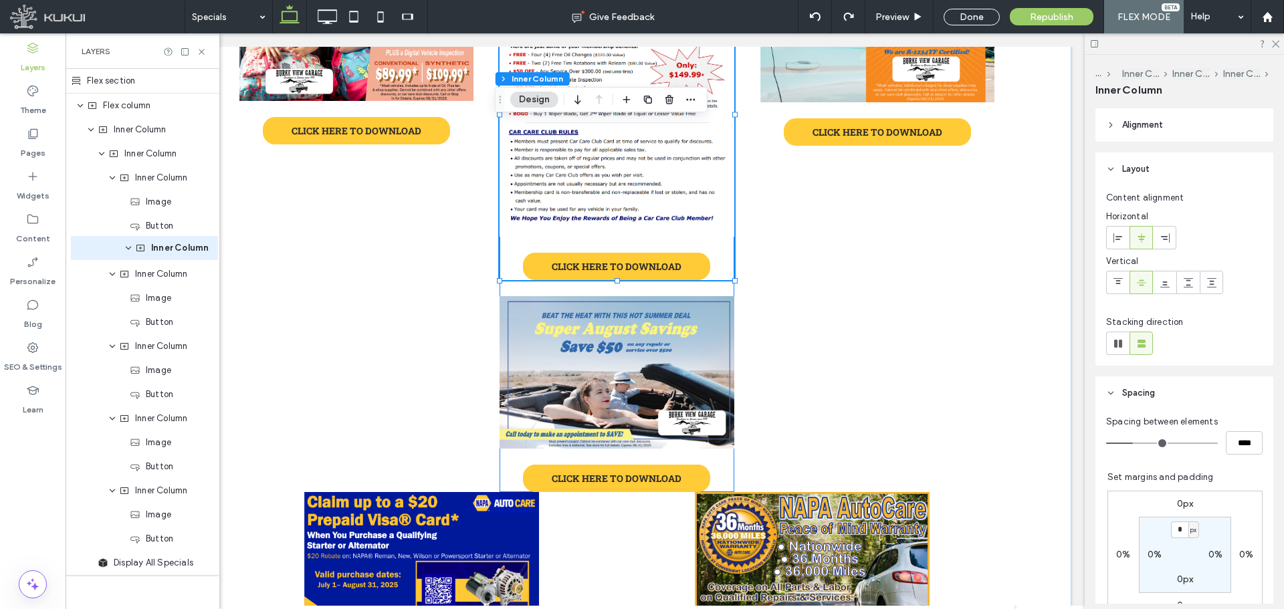
drag, startPoint x: 164, startPoint y: 279, endPoint x: 170, endPoint y: 253, distance: 26.6
click at [170, 253] on div "Flex section Flex column Inner Column Inner Column Inner Column Image Button In…" at bounding box center [143, 322] width 154 height 506
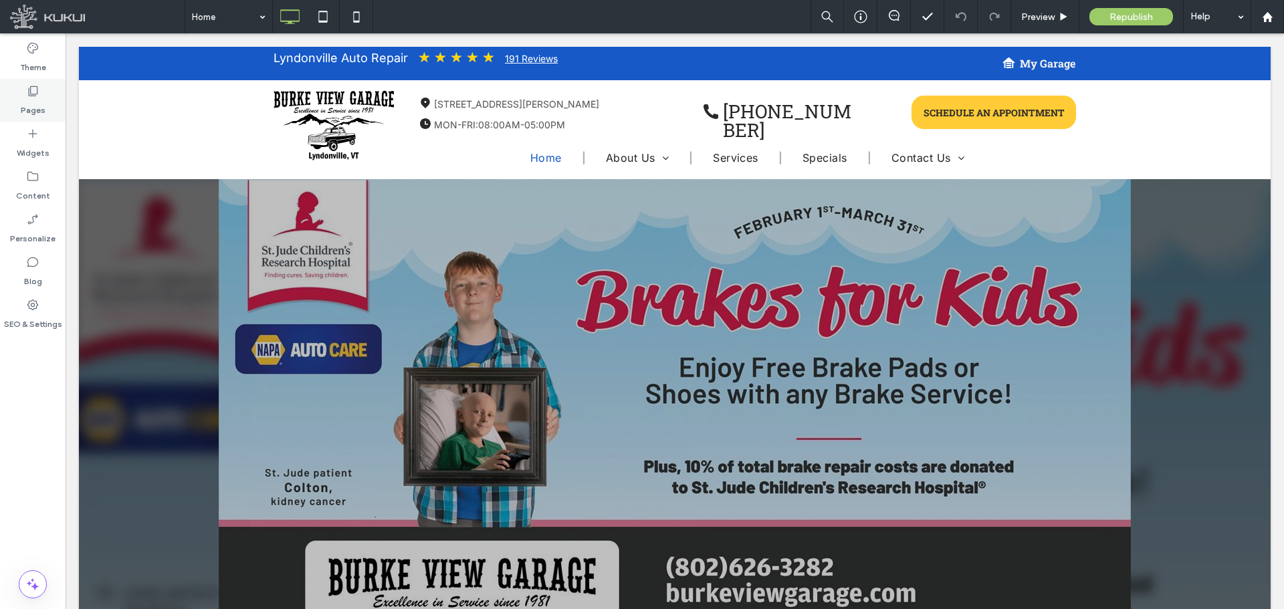
click at [37, 108] on label "Pages" at bounding box center [33, 107] width 25 height 19
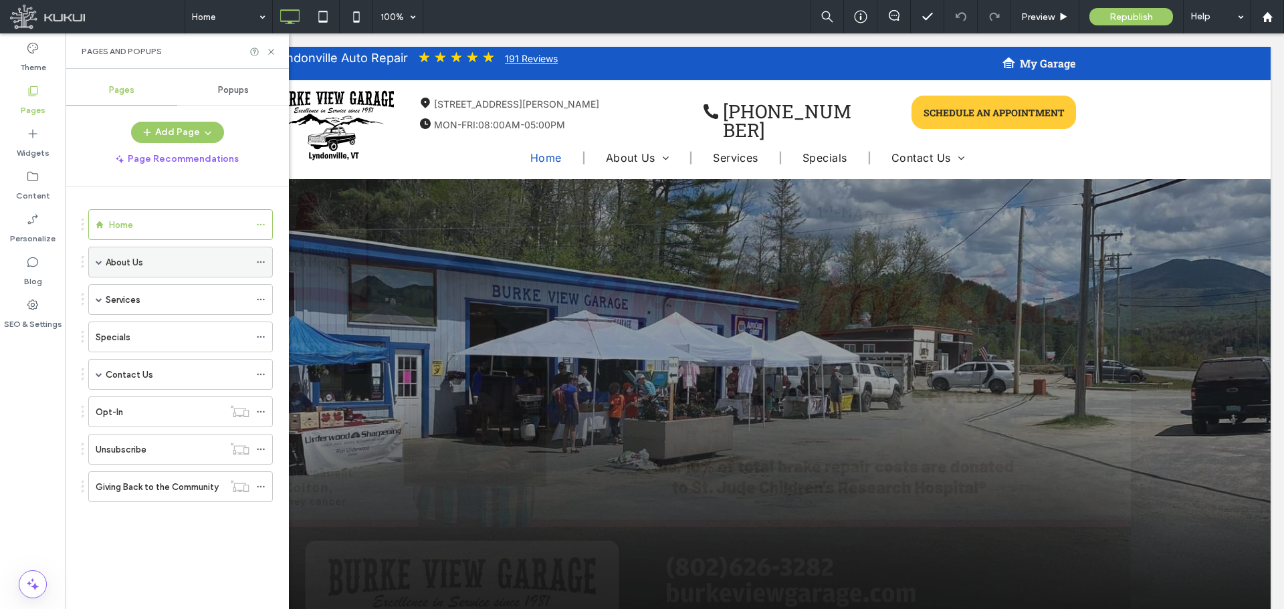
click at [100, 263] on span at bounding box center [99, 262] width 7 height 7
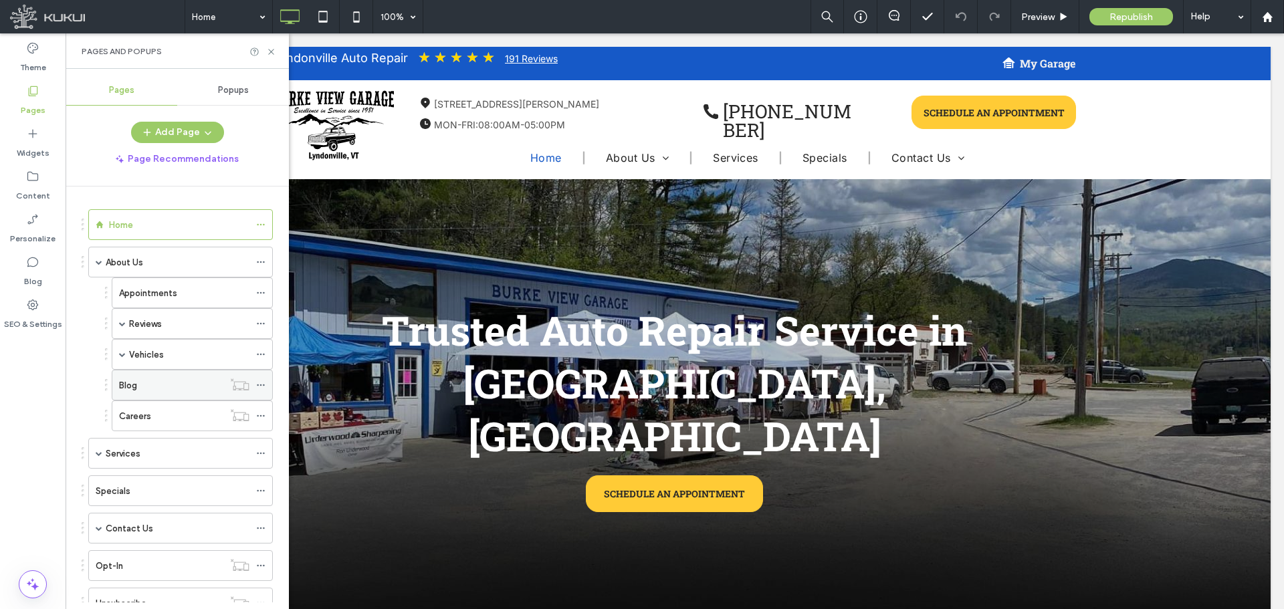
click at [261, 386] on icon at bounding box center [260, 384] width 9 height 9
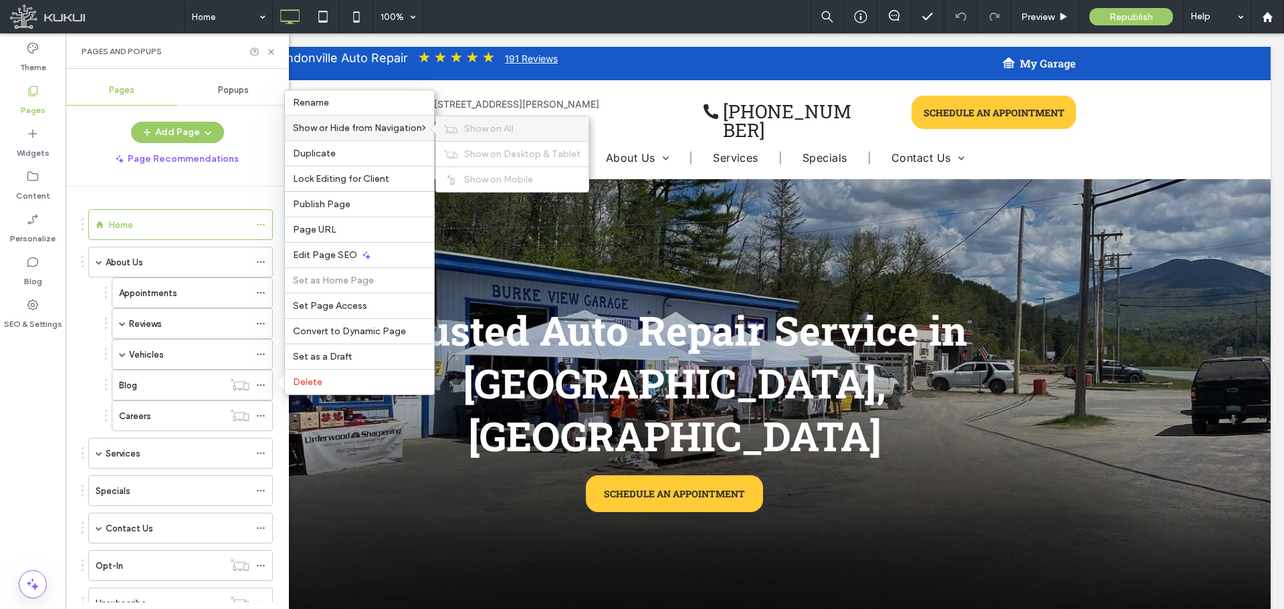
click at [457, 124] on icon at bounding box center [450, 128] width 13 height 9
click at [199, 385] on div "Blog" at bounding box center [184, 385] width 130 height 14
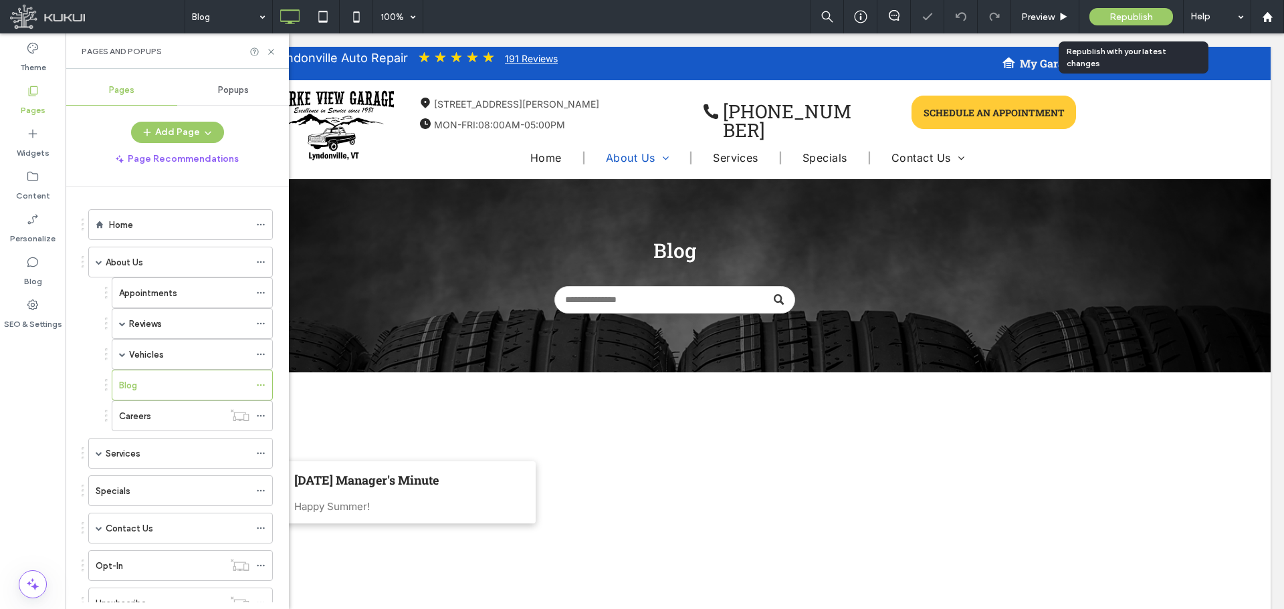
click at [1116, 18] on span "Republish" at bounding box center [1130, 16] width 43 height 11
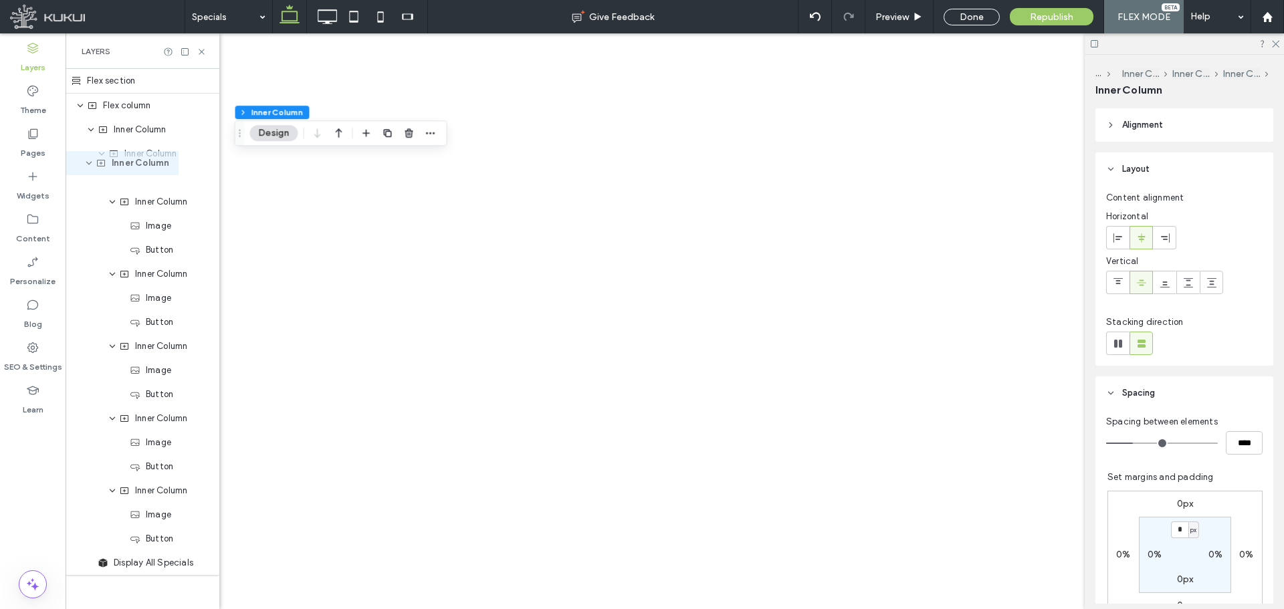
click at [142, 174] on div "Flex section Flex column Inner Column Inner Column Inner Column Image Button In…" at bounding box center [143, 322] width 154 height 506
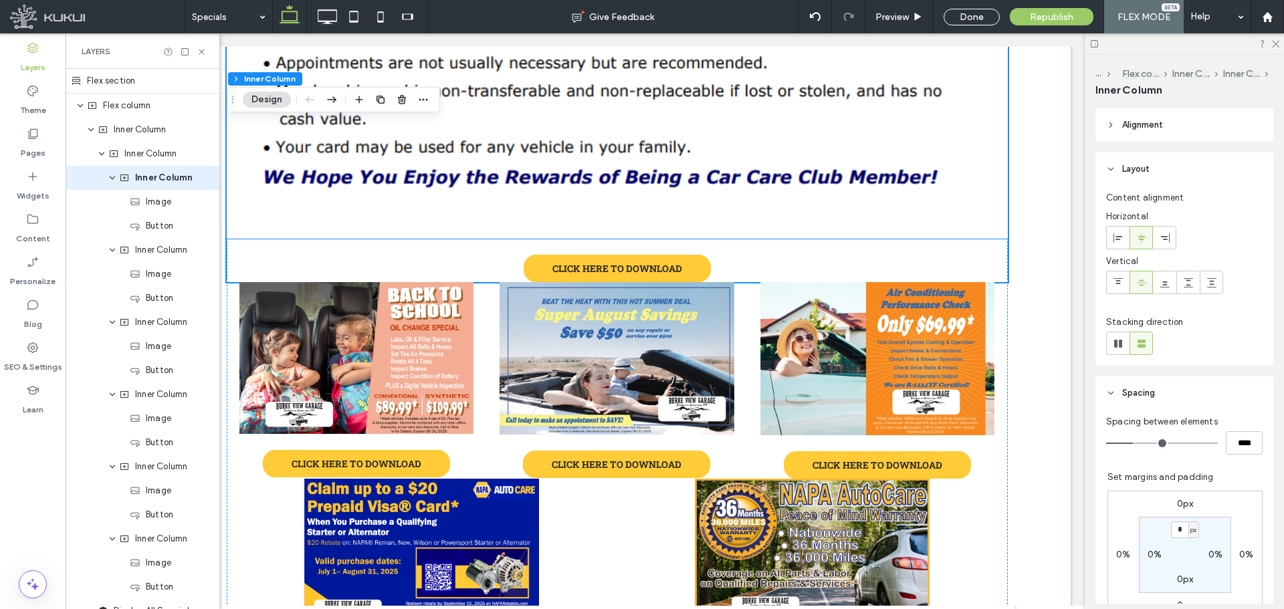
scroll to position [1009, 0]
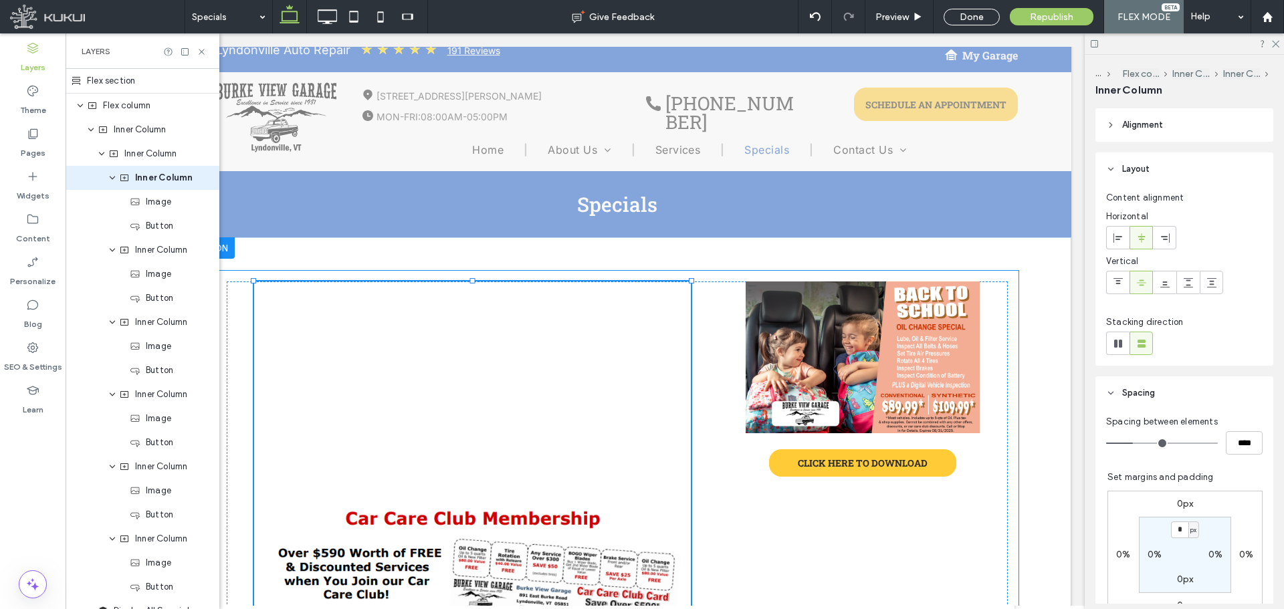
drag, startPoint x: 1004, startPoint y: 275, endPoint x: 660, endPoint y: 41, distance: 416.3
type input "**"
type input "****"
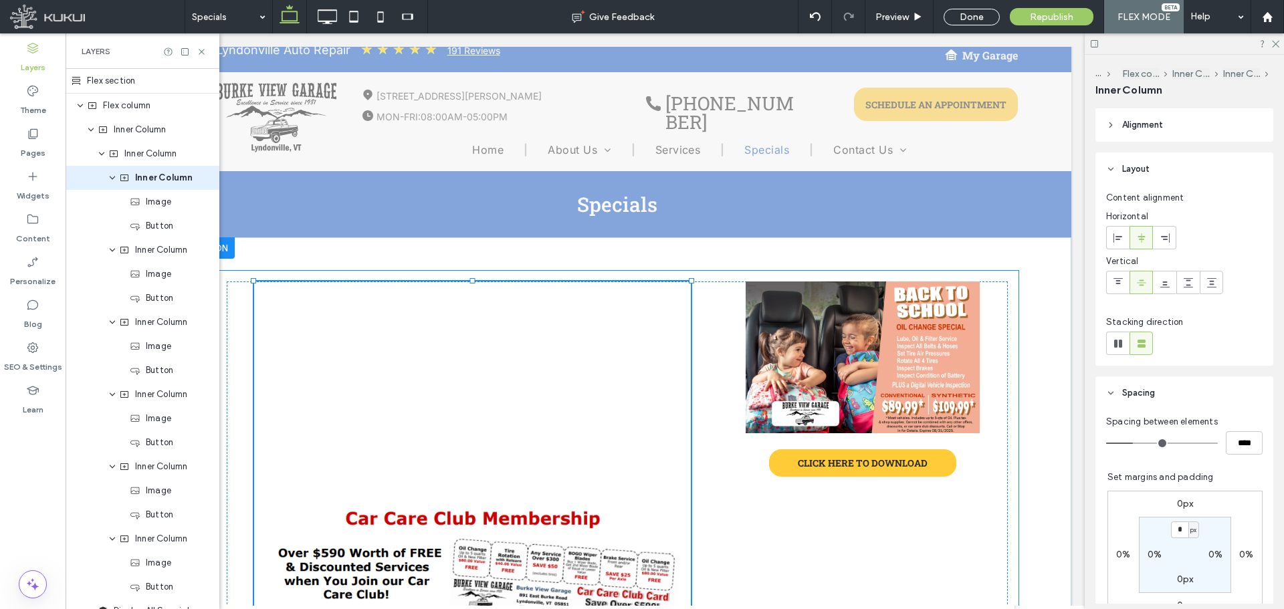
type input "****"
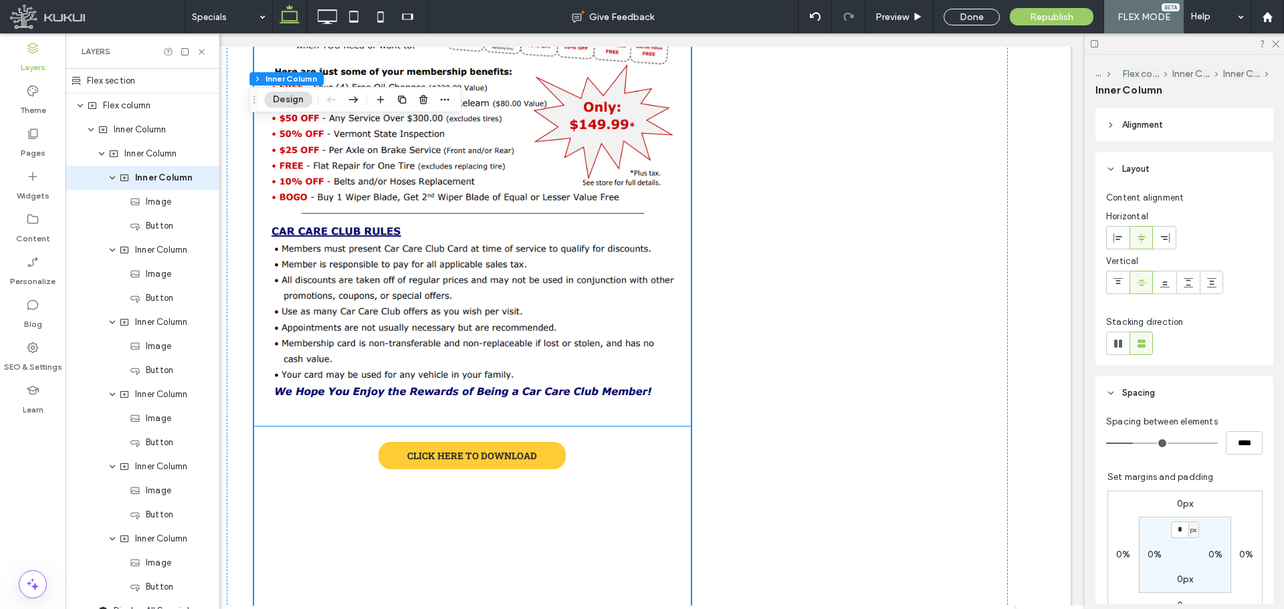
click at [562, 245] on img at bounding box center [472, 158] width 437 height 535
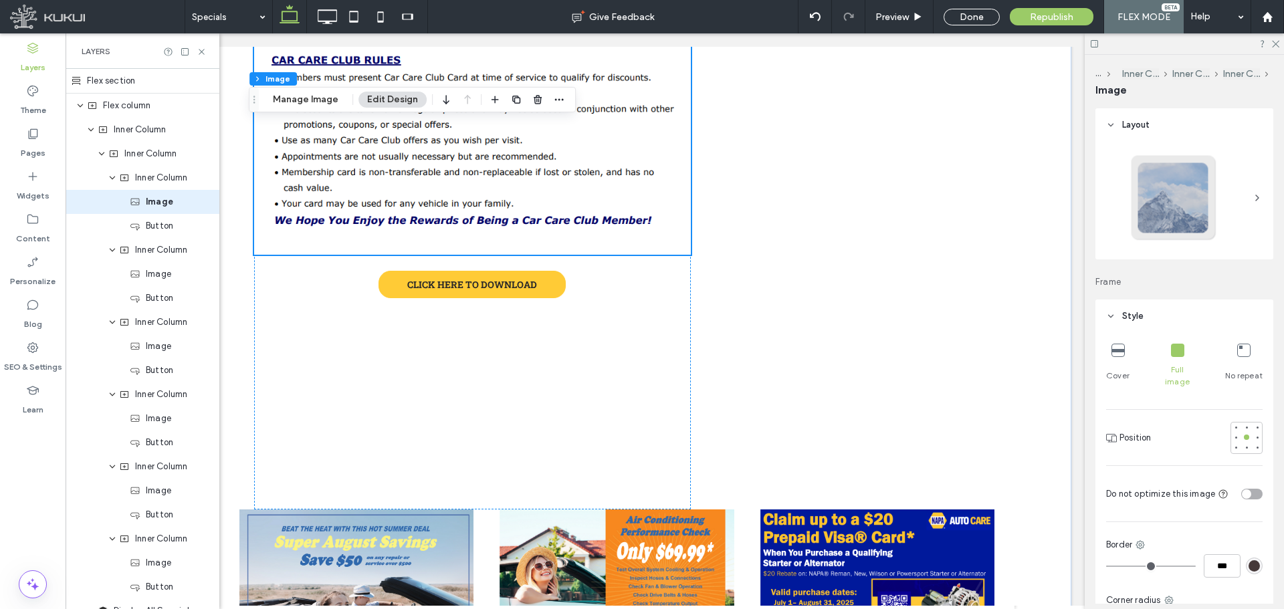
scroll to position [877, 0]
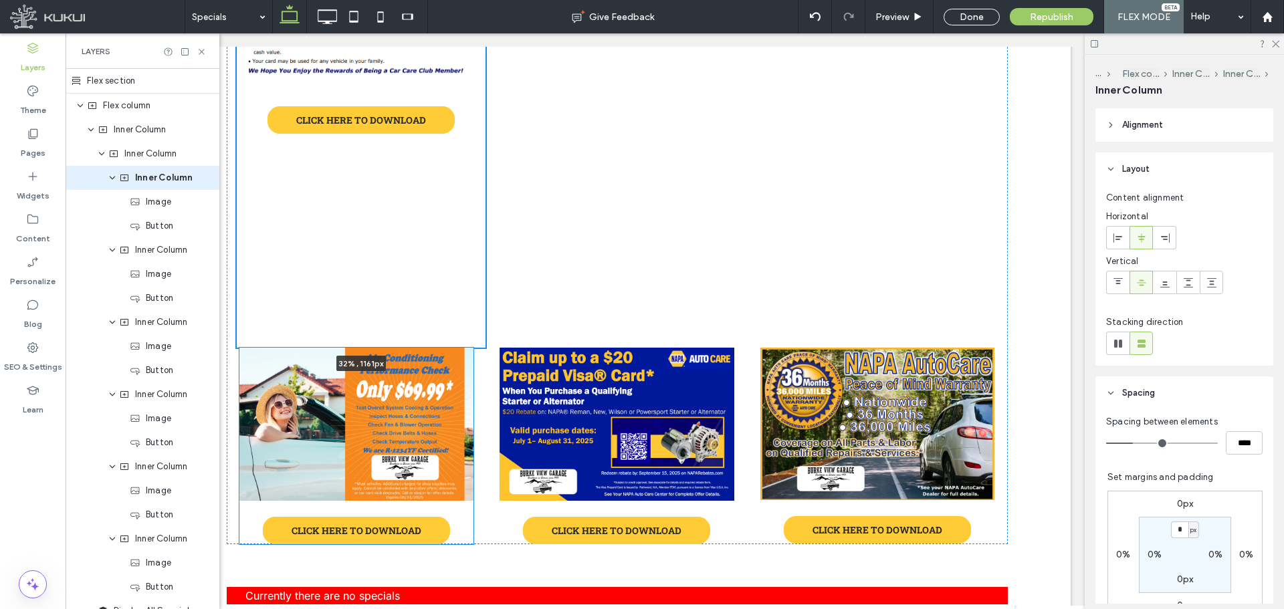
scroll to position [0, 0]
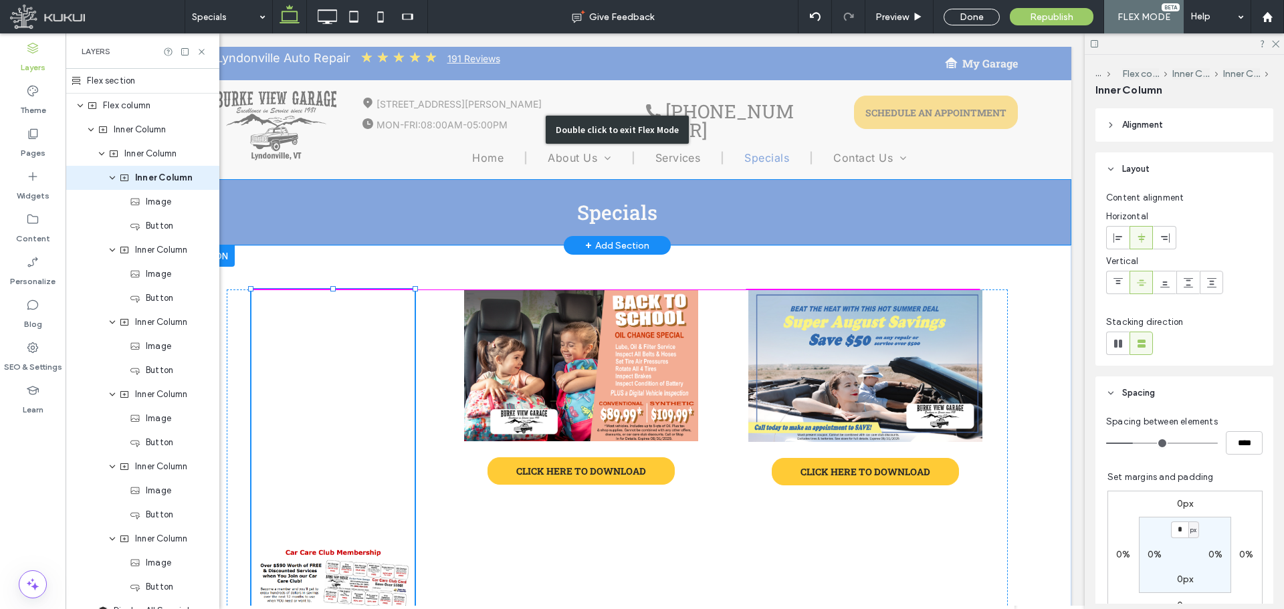
drag, startPoint x: 685, startPoint y: 406, endPoint x: 407, endPoint y: 197, distance: 347.6
type input "**"
type input "****"
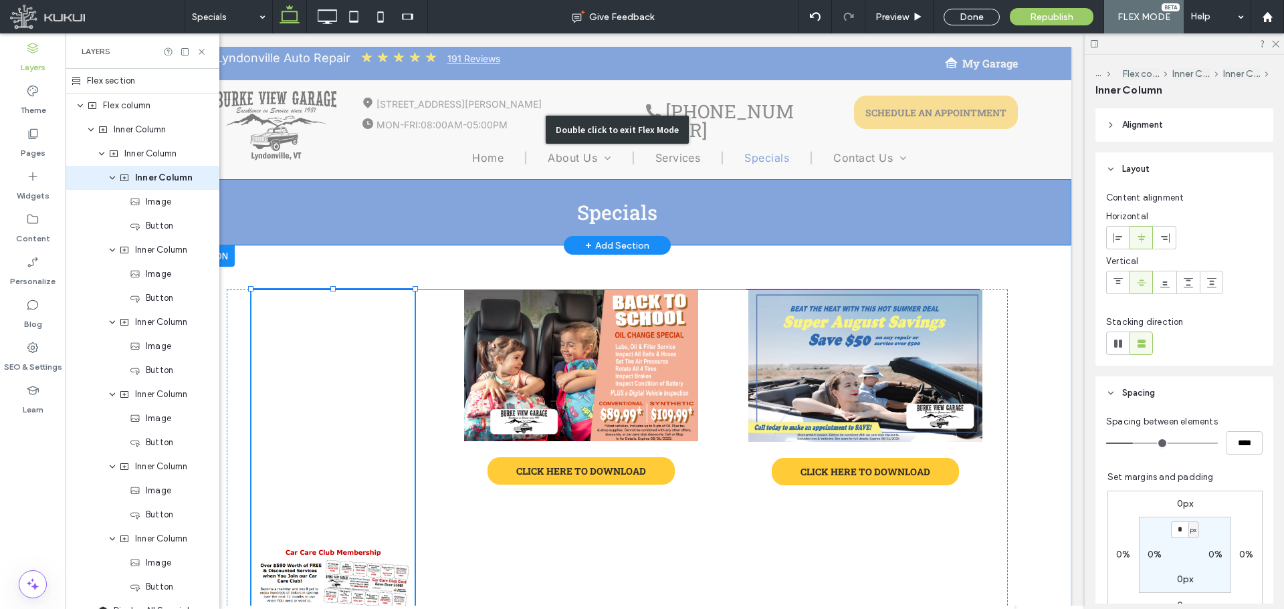
type input "****"
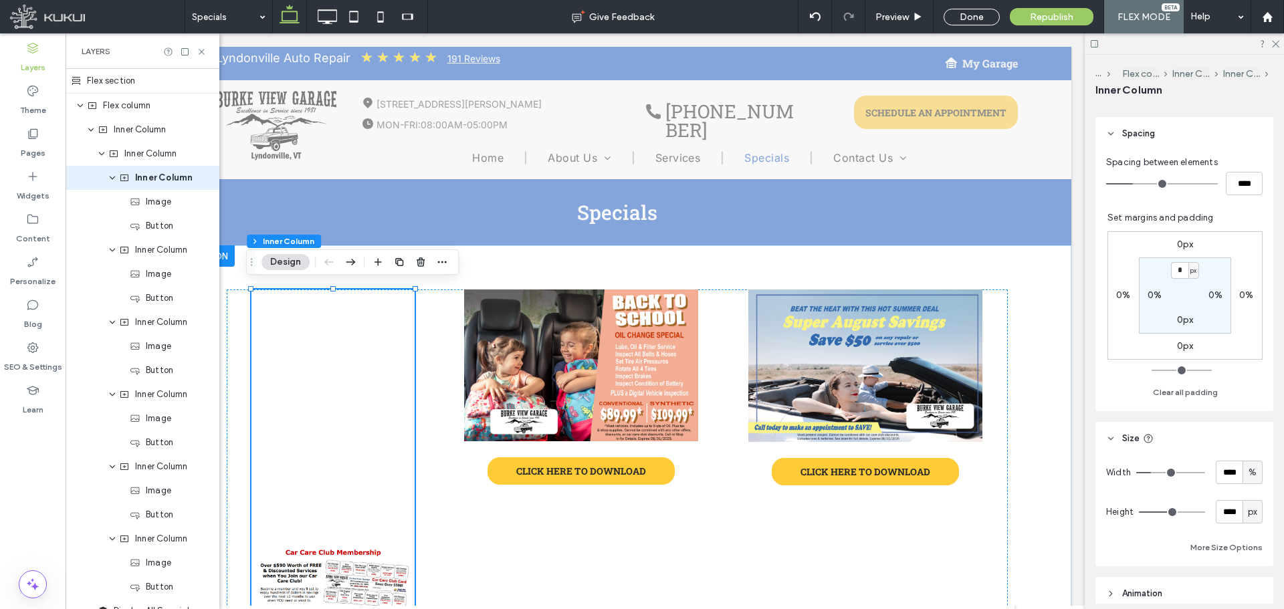
scroll to position [267, 0]
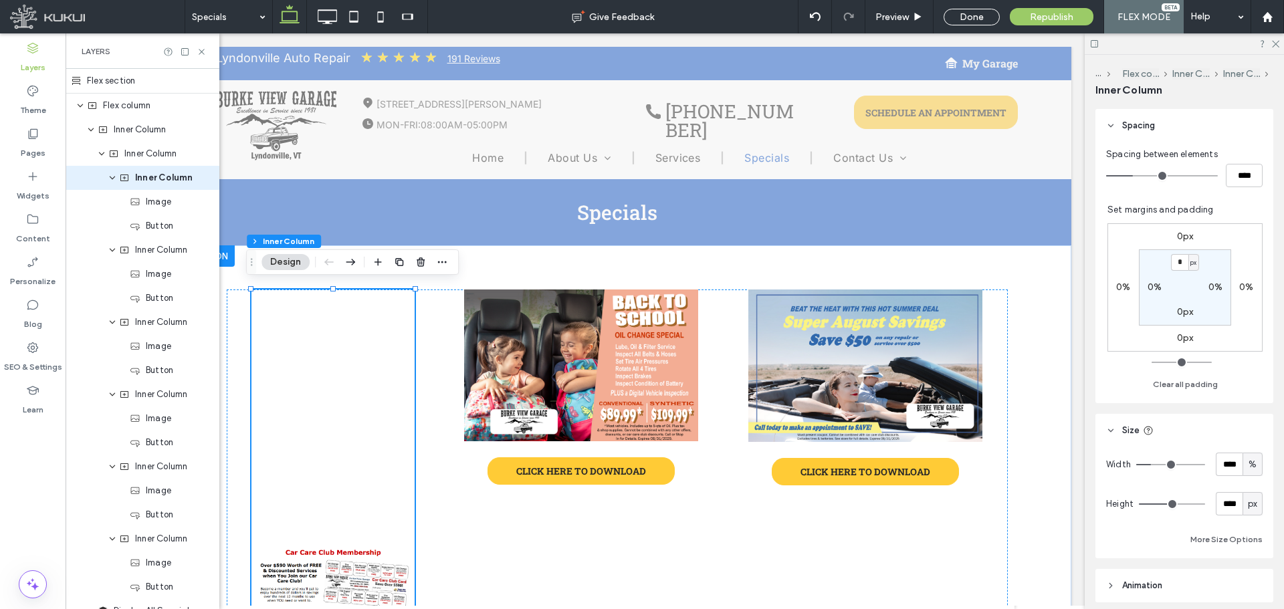
click at [1247, 501] on span "px" at bounding box center [1251, 503] width 9 height 13
click at [1249, 481] on div "A" at bounding box center [1245, 480] width 19 height 23
type input "*"
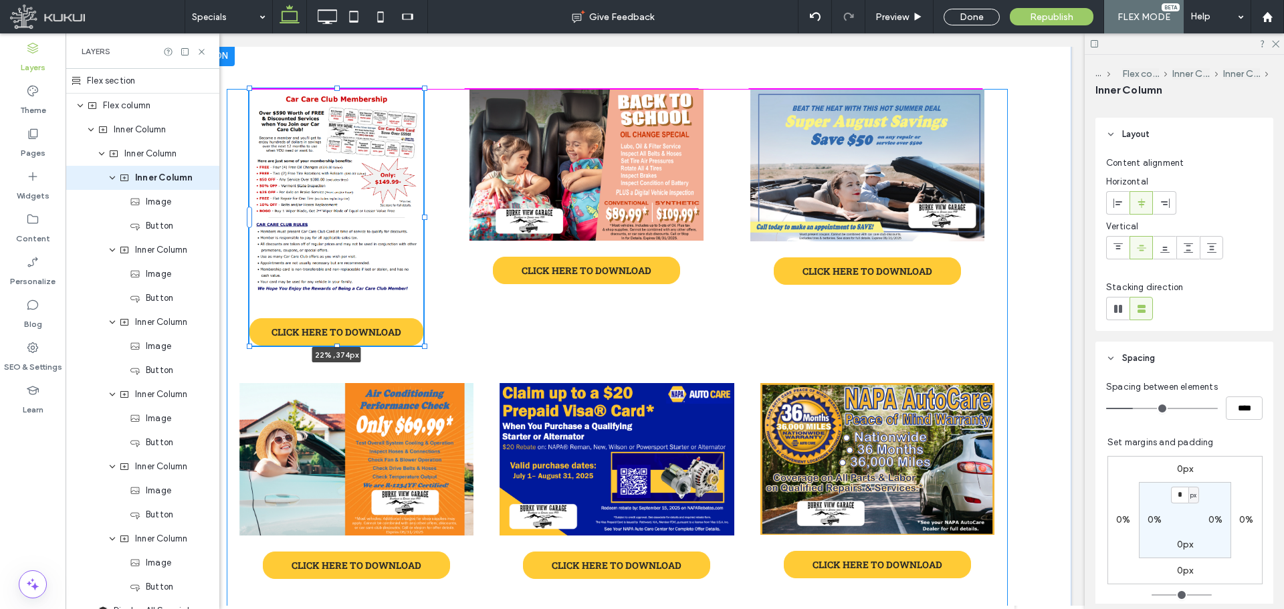
scroll to position [0, 0]
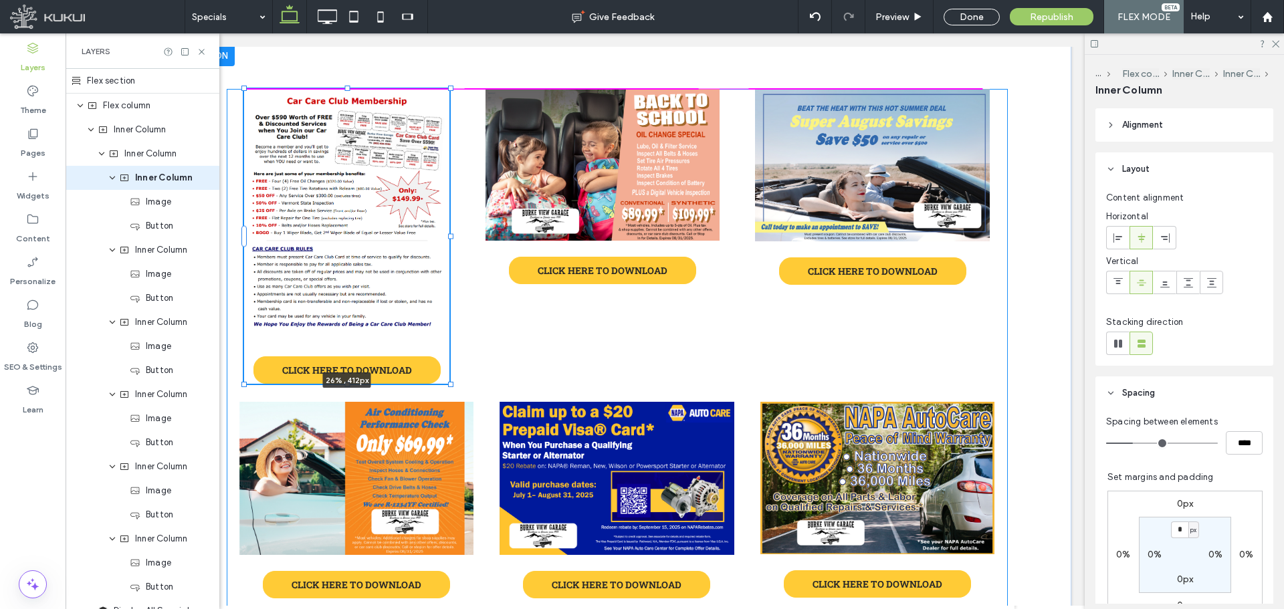
drag, startPoint x: 409, startPoint y: 328, endPoint x: 451, endPoint y: 358, distance: 51.6
click at [451, 359] on div "CLICK HERE TO DOWNLOAD 26% , 412px CLICK HERE TO DOWNLOAD CLICK HERE TO DOWNLOA…" at bounding box center [617, 383] width 802 height 676
type input "**"
type input "***"
type input "****"
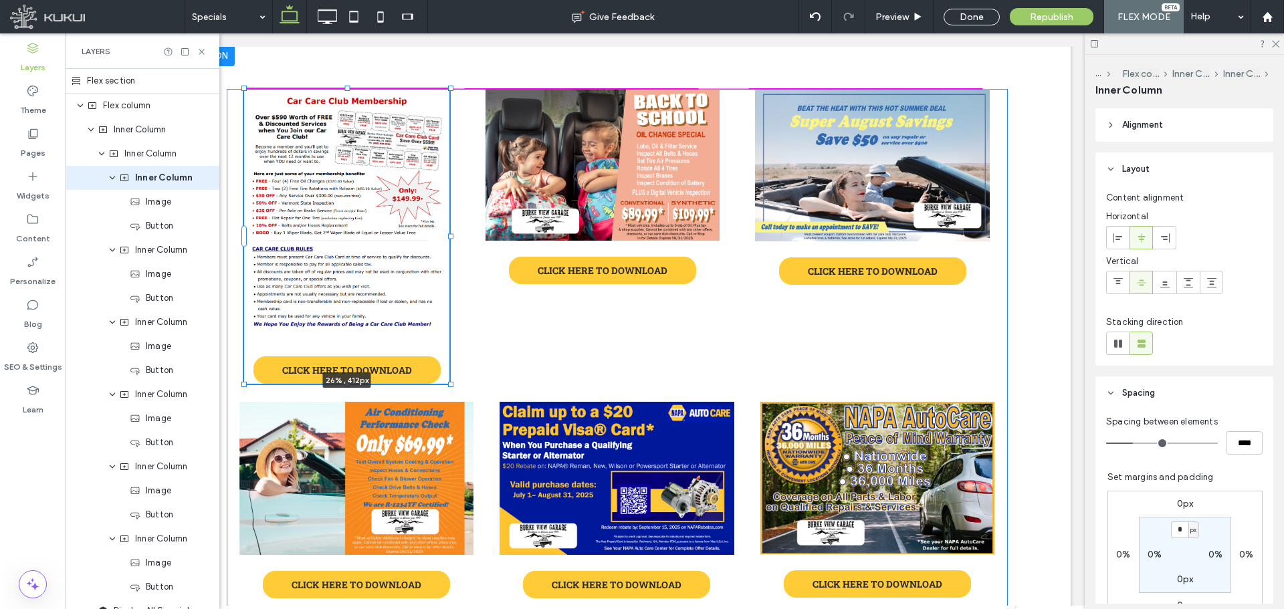
type input "***"
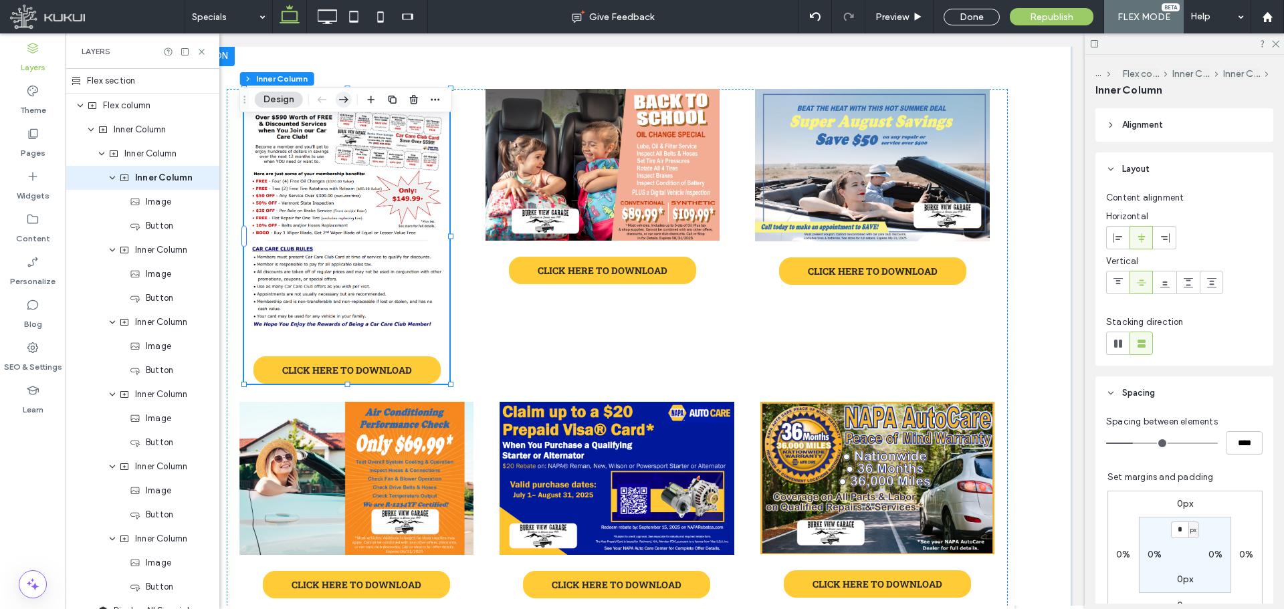
click at [342, 98] on icon "button" at bounding box center [344, 100] width 16 height 24
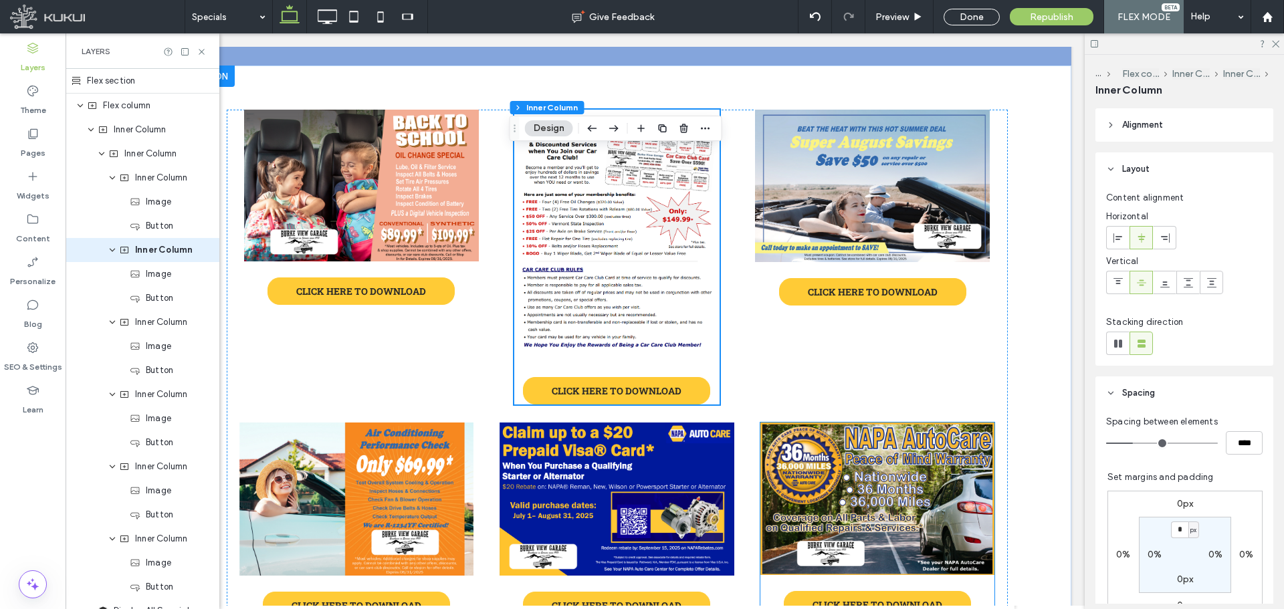
scroll to position [535, 0]
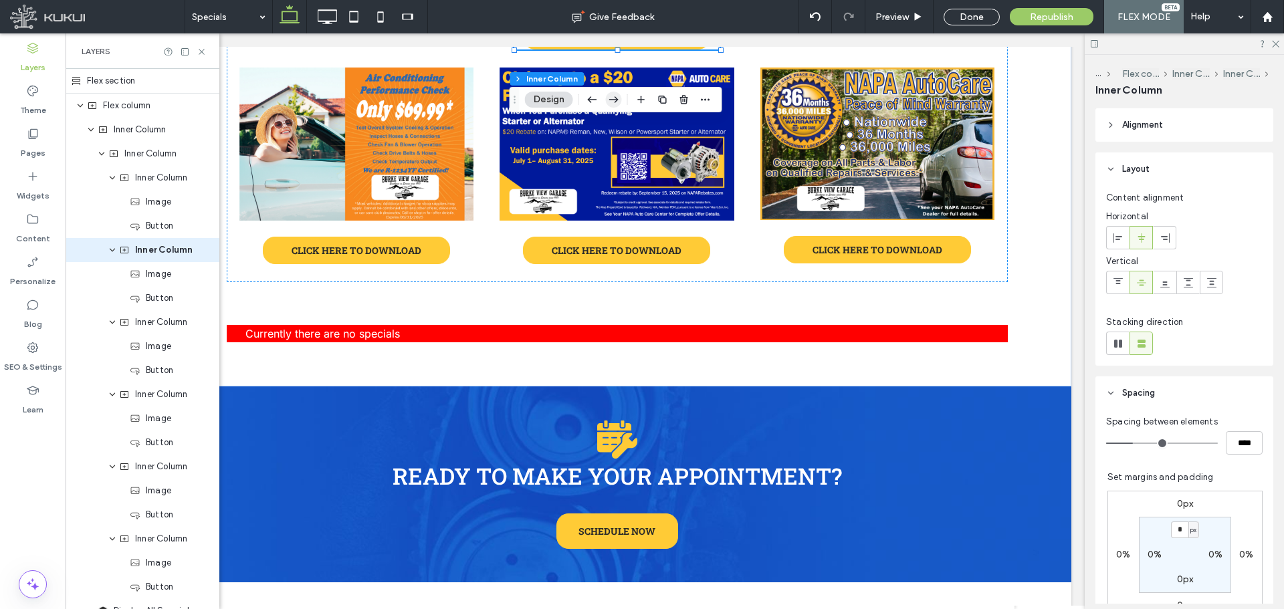
click at [609, 99] on icon "button" at bounding box center [614, 100] width 16 height 24
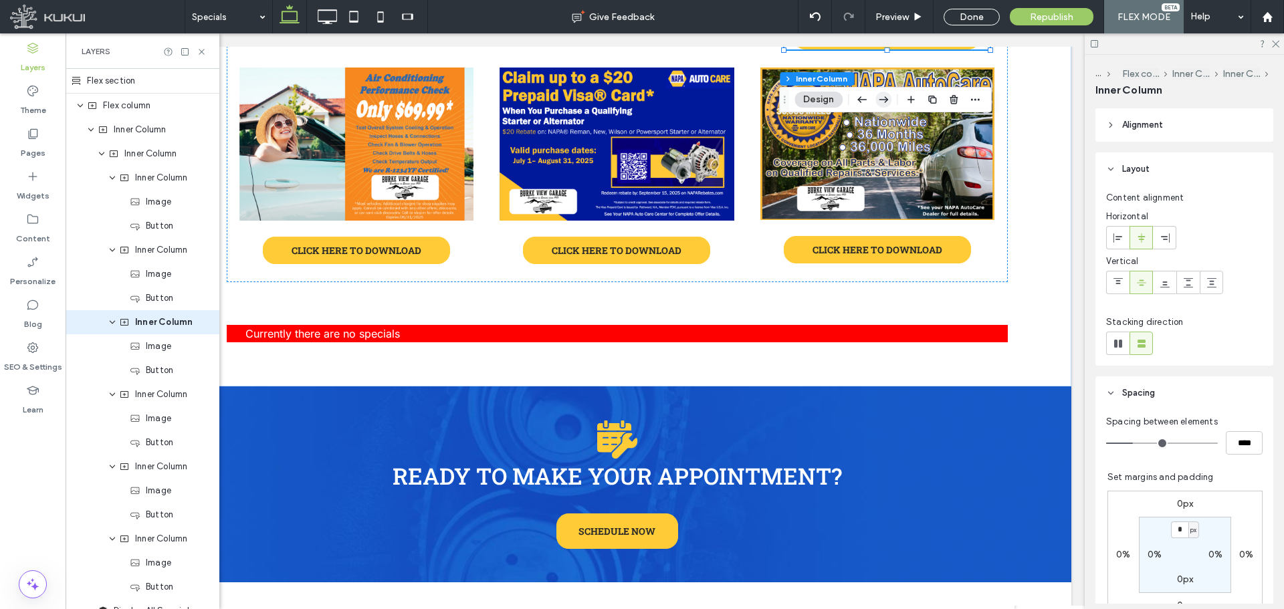
click at [891, 103] on icon "button" at bounding box center [883, 100] width 16 height 24
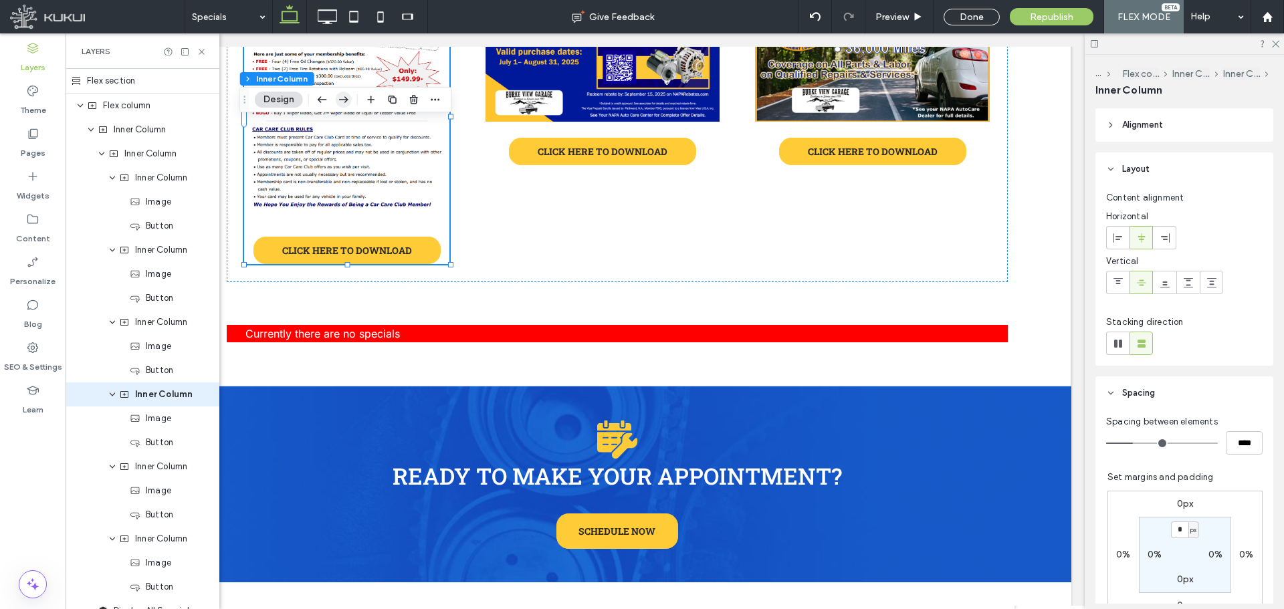
click at [349, 98] on icon "button" at bounding box center [344, 100] width 16 height 24
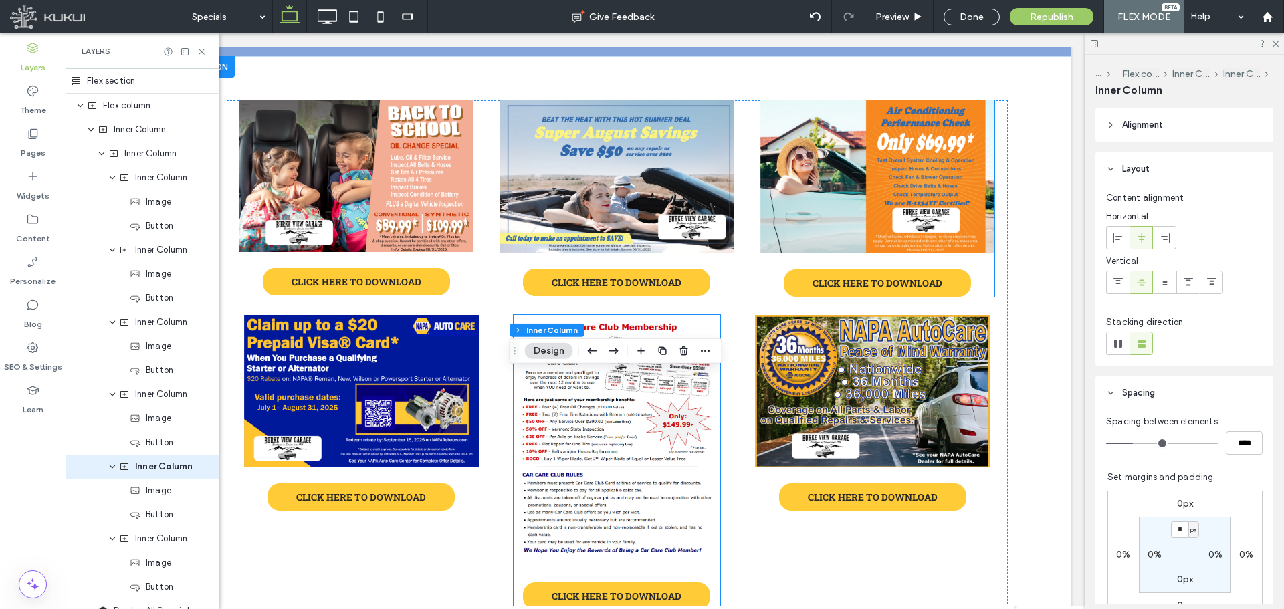
scroll to position [67, 0]
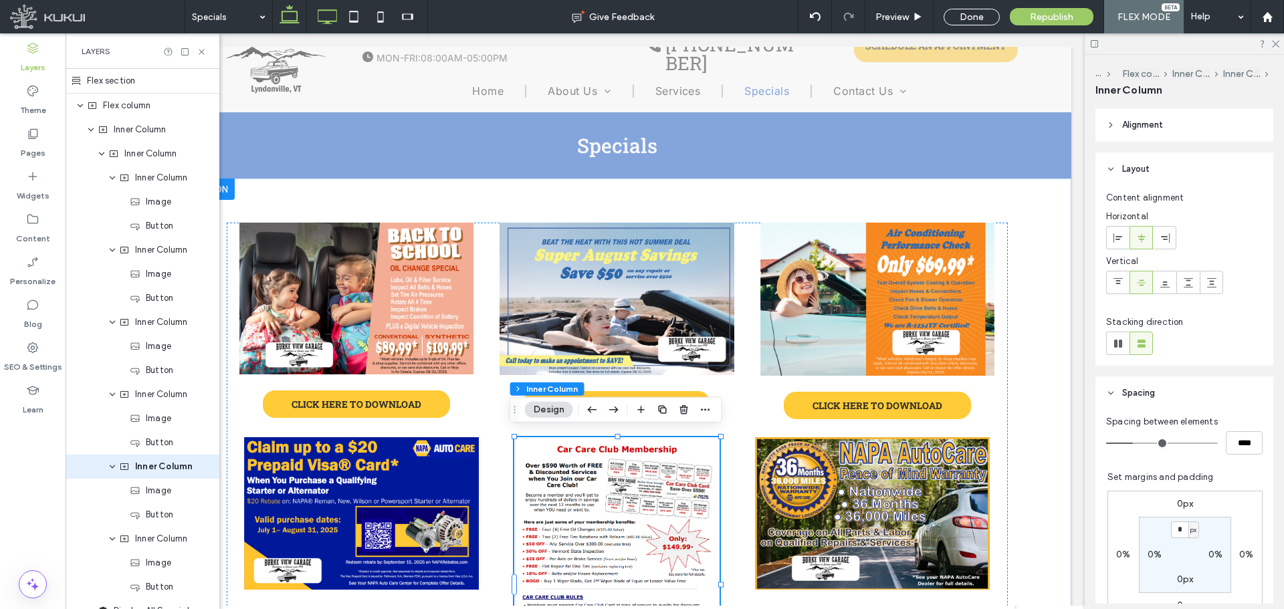
click at [331, 17] on icon at bounding box center [327, 16] width 27 height 27
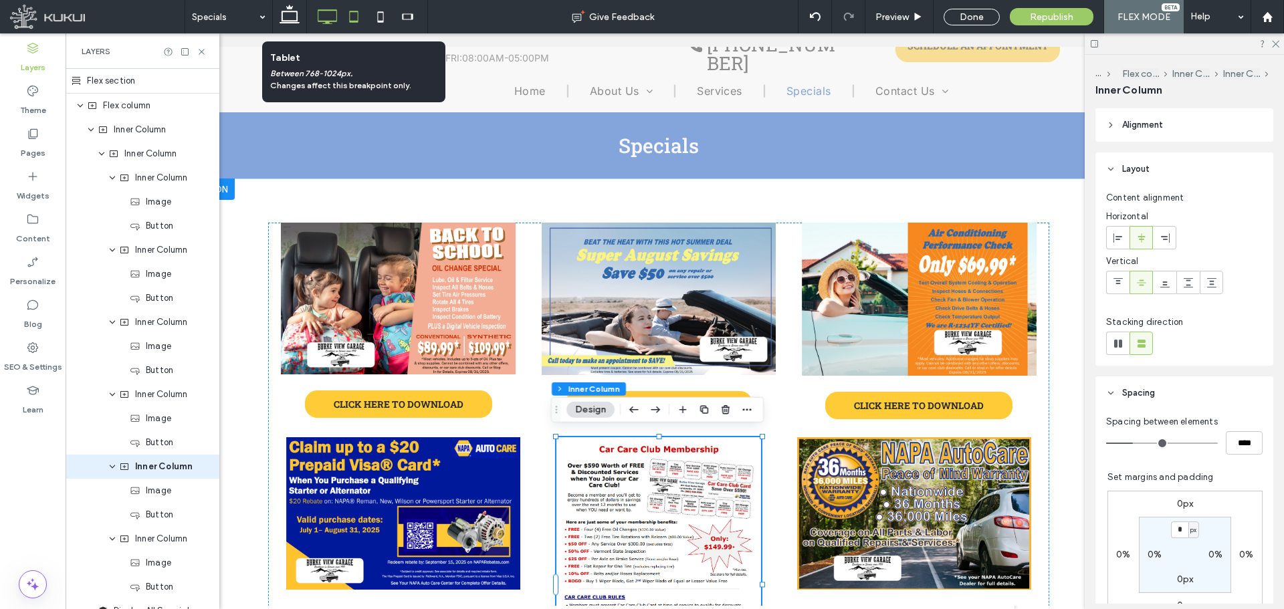
click at [356, 19] on icon at bounding box center [353, 16] width 27 height 27
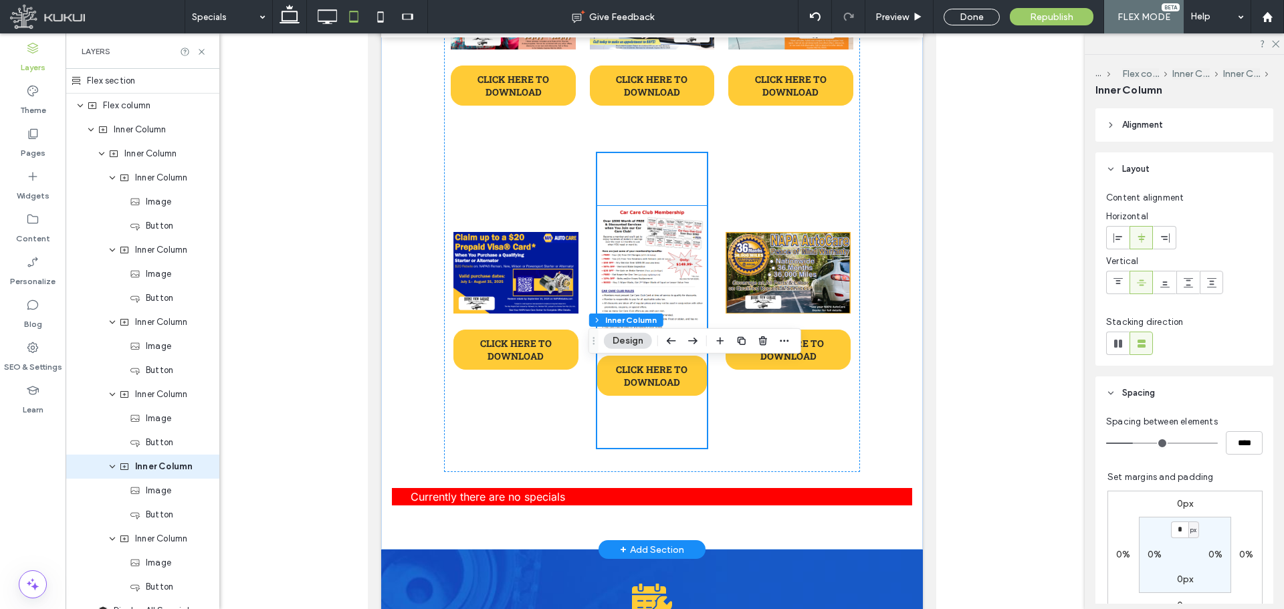
scroll to position [201, 0]
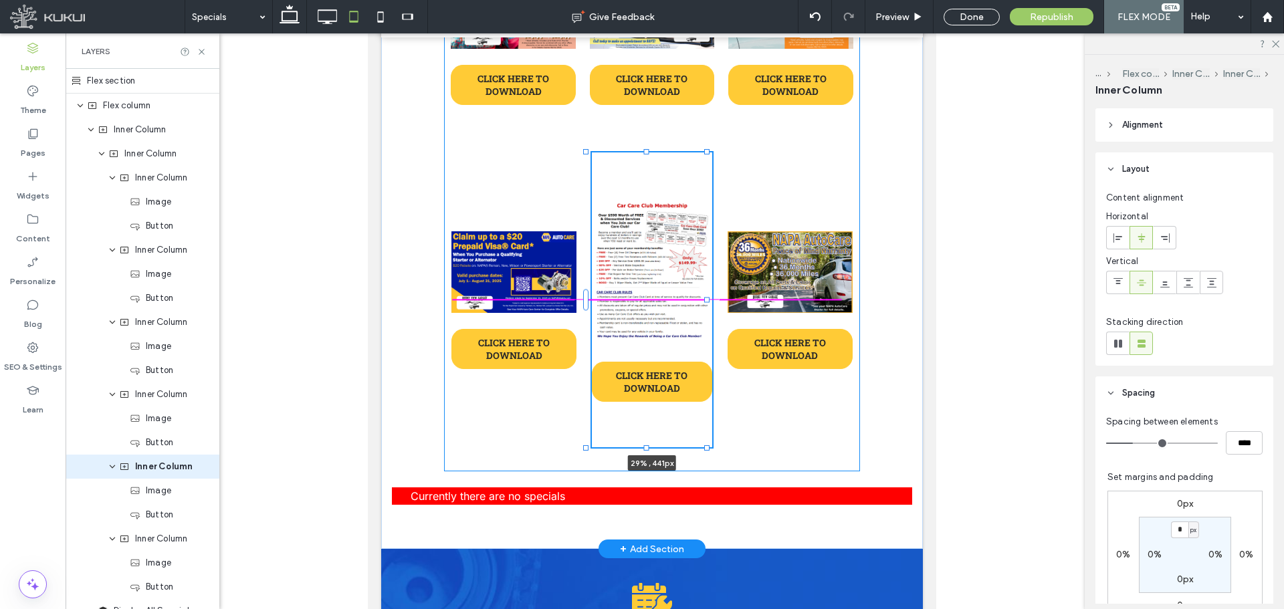
drag, startPoint x: 705, startPoint y: 301, endPoint x: 713, endPoint y: 295, distance: 10.6
click at [713, 295] on div "CLICK HERE TO DOWNLOAD CLICK HERE TO DOWNLOAD CLICK HERE TO DOWNLOAD CLICK HERE…" at bounding box center [651, 224] width 541 height 649
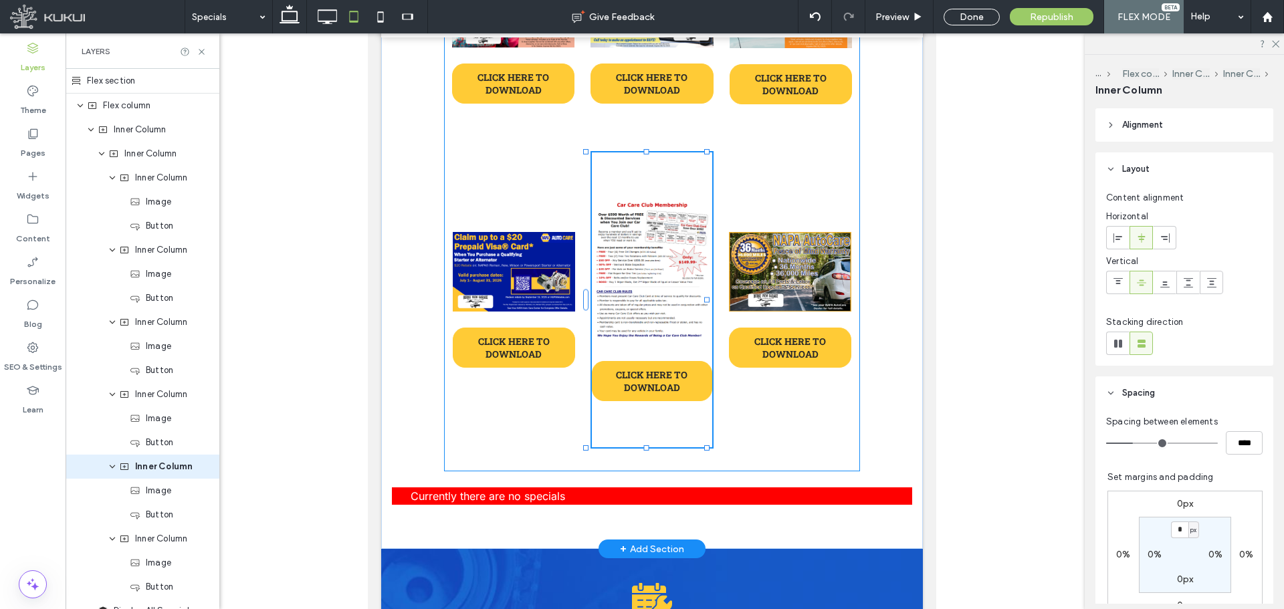
type input "**"
type input "****"
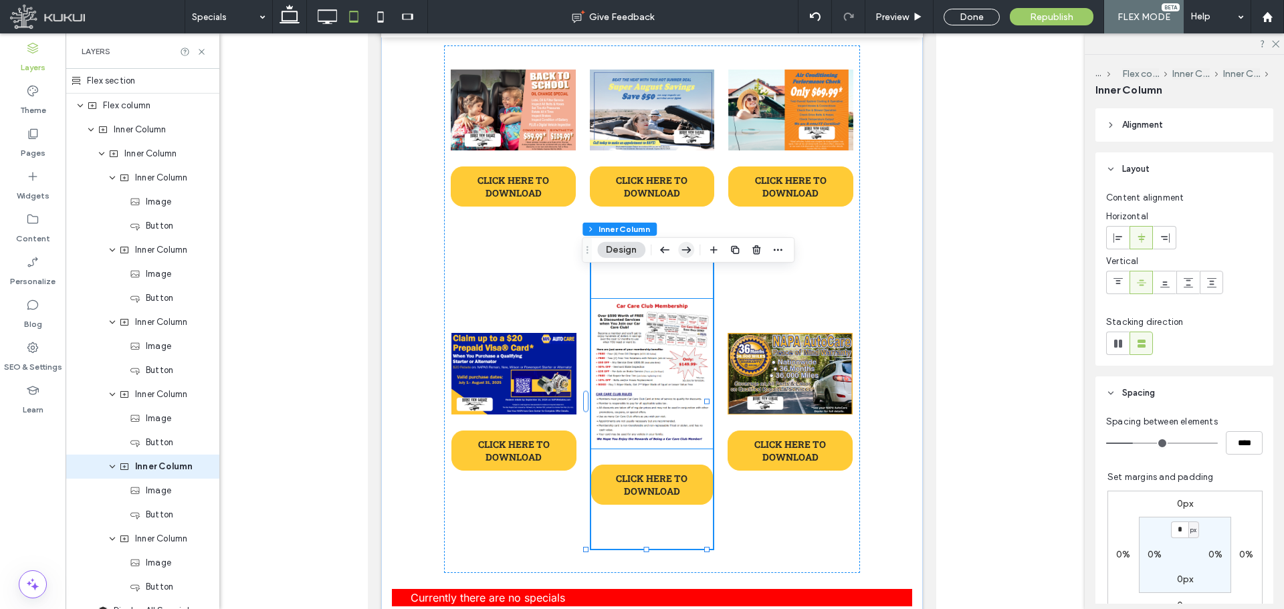
scroll to position [0, 0]
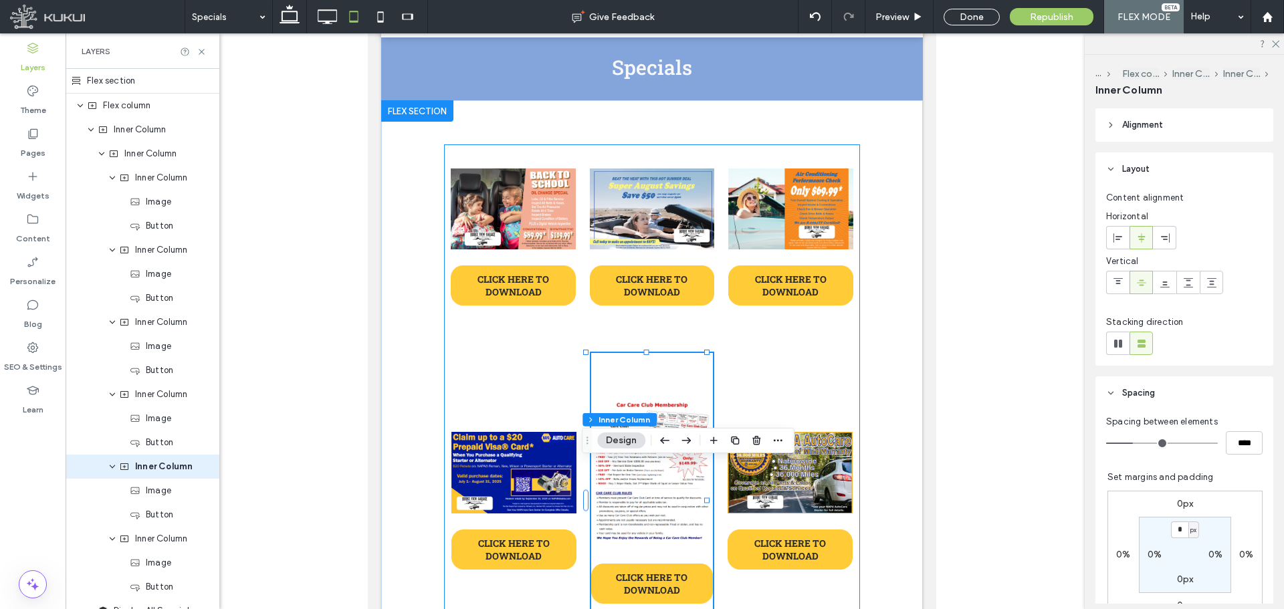
click at [729, 360] on div "CLICK HERE TO DOWNLOAD CLICK HERE TO DOWNLOAD CLICK HERE TO DOWNLOAD CLICK HERE…" at bounding box center [652, 407] width 416 height 527
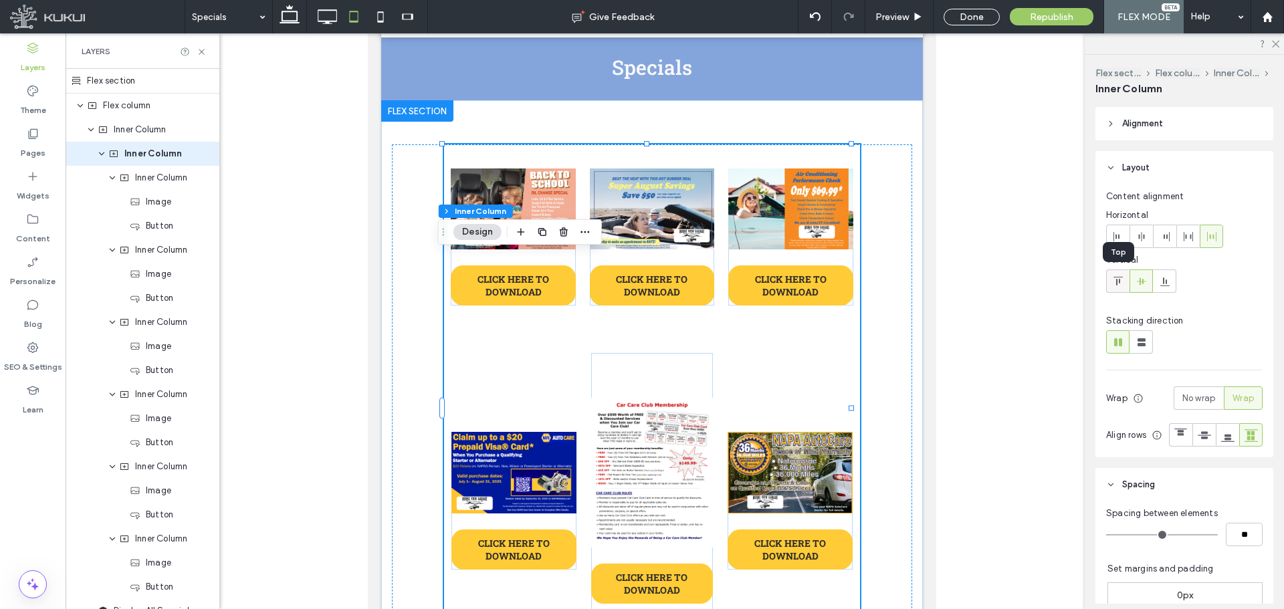
click at [1122, 283] on icon at bounding box center [1117, 281] width 11 height 11
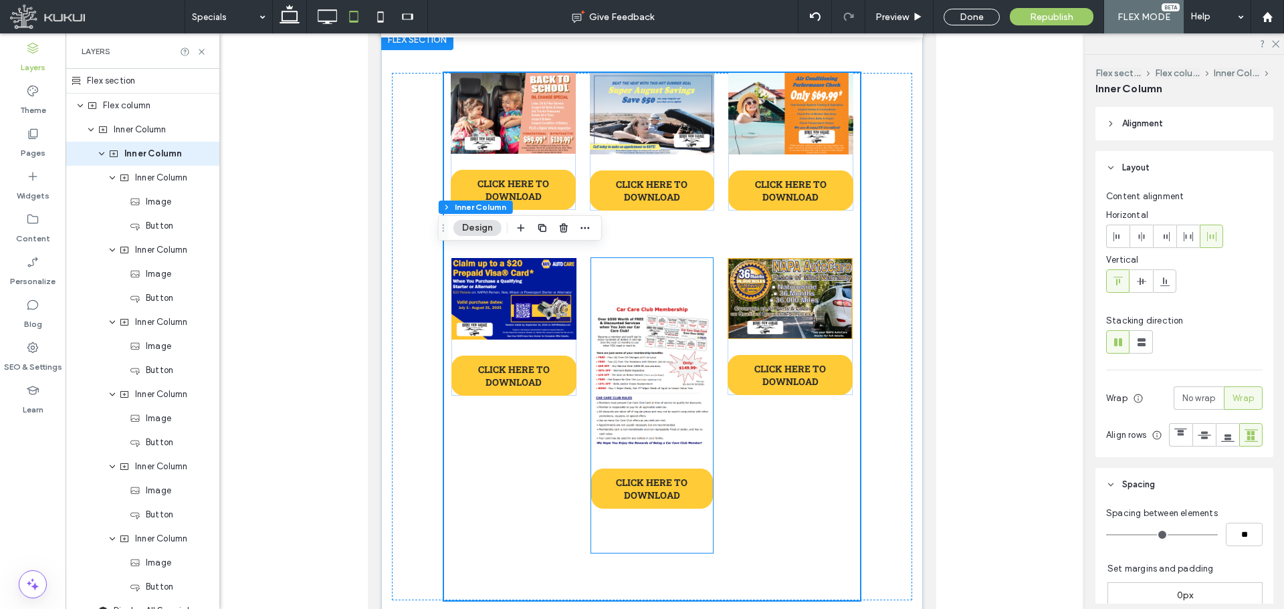
scroll to position [201, 0]
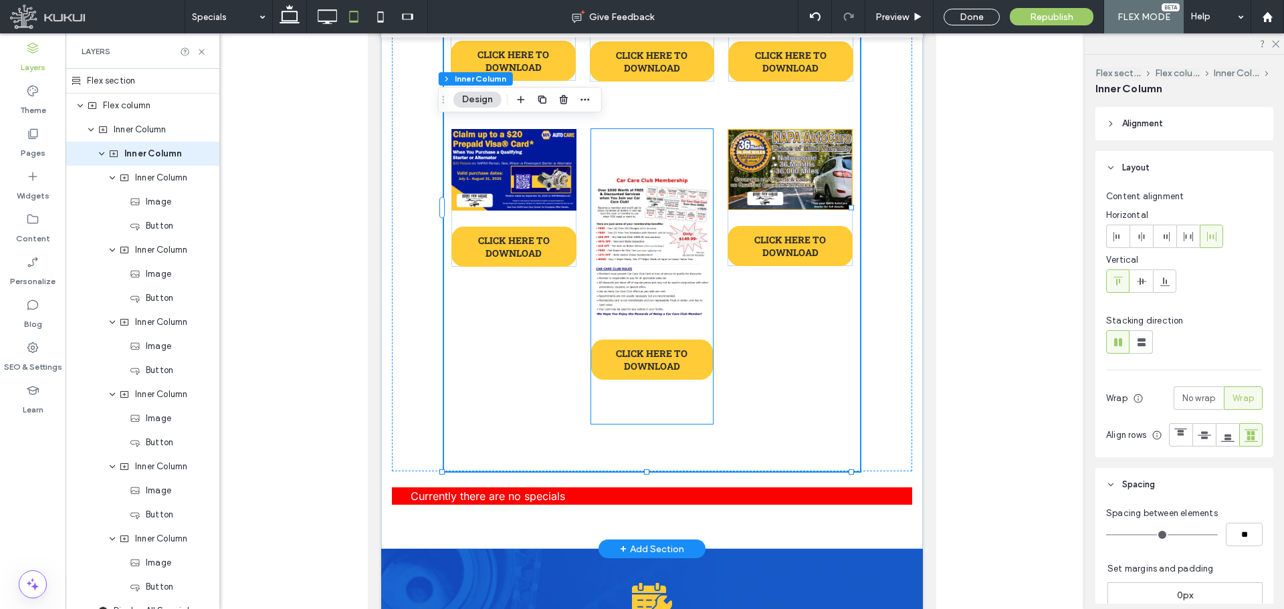
click at [635, 193] on img at bounding box center [652, 248] width 122 height 150
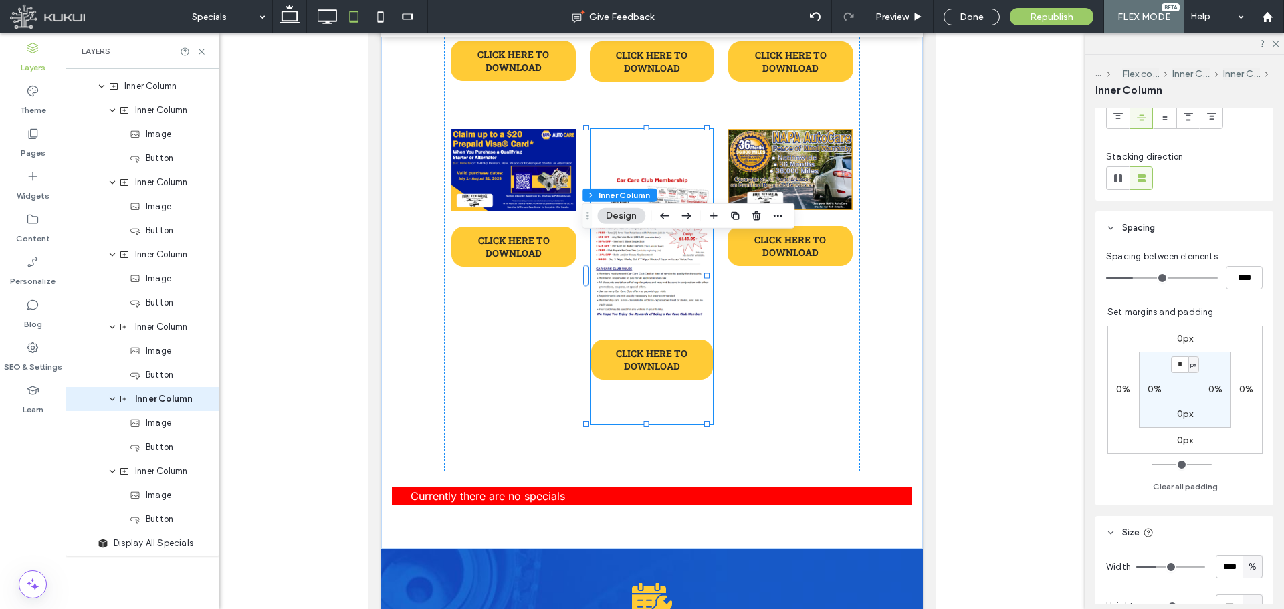
scroll to position [364, 0]
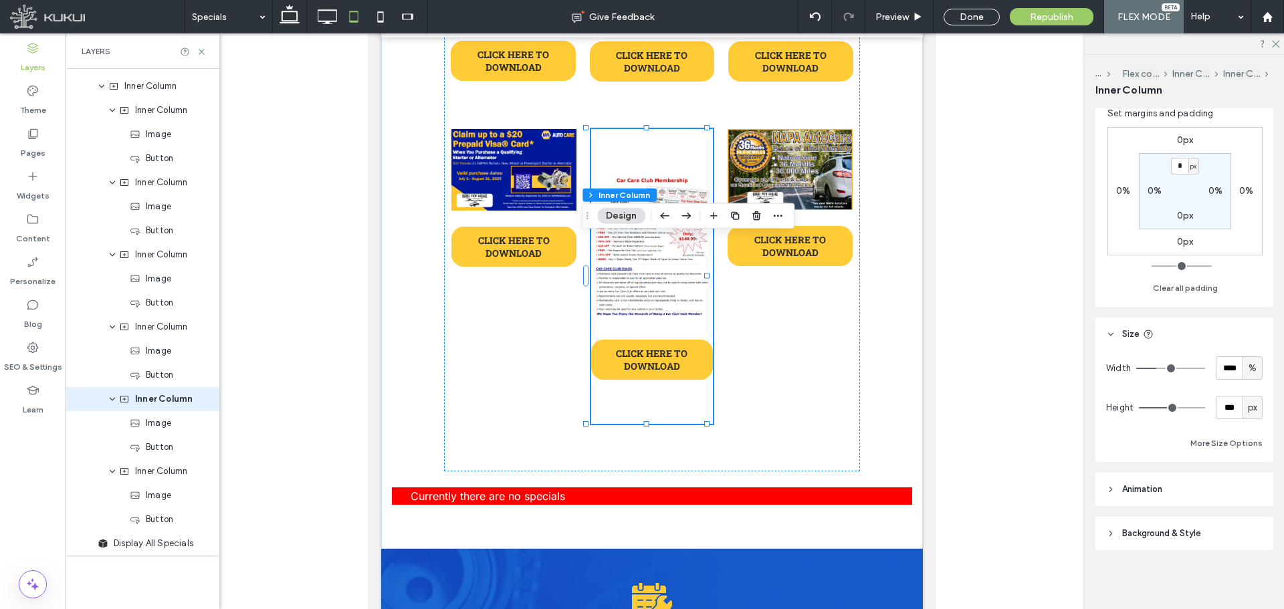
click at [1247, 408] on span "px" at bounding box center [1251, 407] width 9 height 13
drag, startPoint x: 1244, startPoint y: 523, endPoint x: 1232, endPoint y: 525, distance: 12.1
click at [1243, 523] on span "A" at bounding box center [1245, 524] width 5 height 13
type input "*"
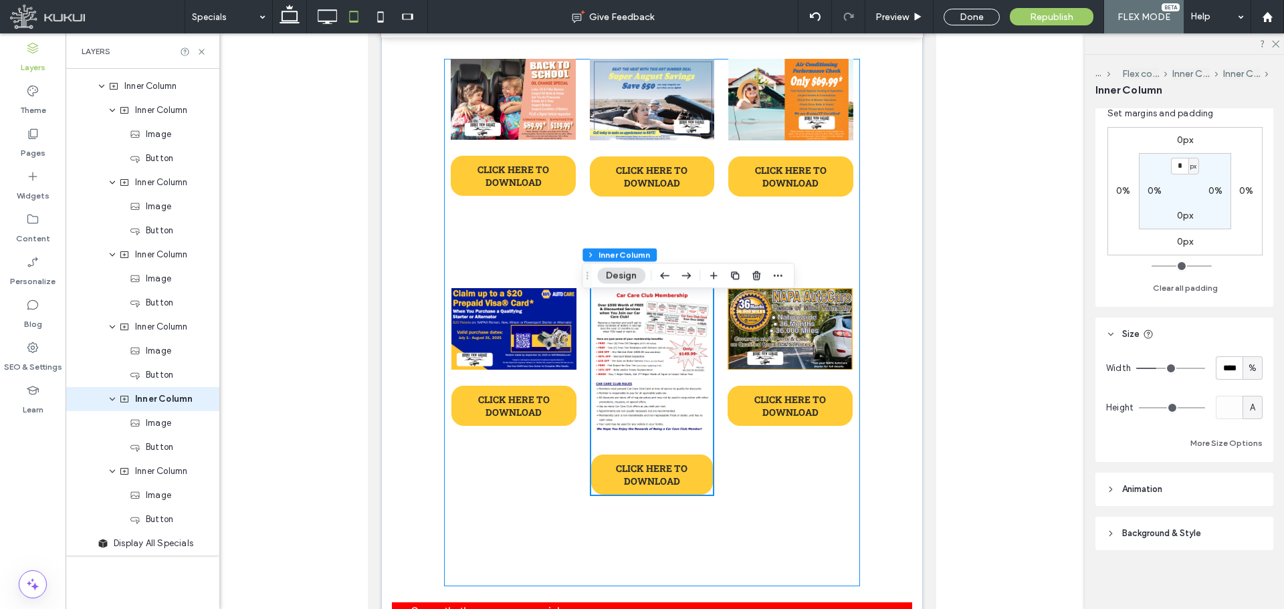
scroll to position [0, 0]
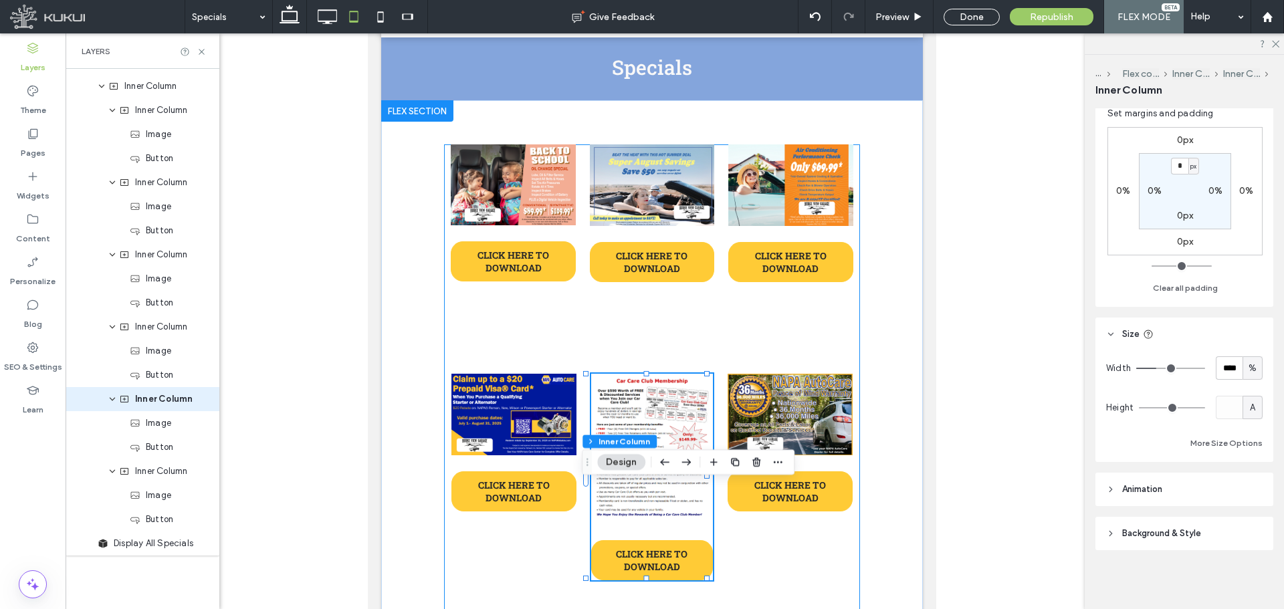
click at [689, 337] on div "CLICK HERE TO DOWNLOAD CLICK HERE TO DOWNLOAD CLICK HERE TO DOWNLOAD CLICK HERE…" at bounding box center [652, 407] width 416 height 527
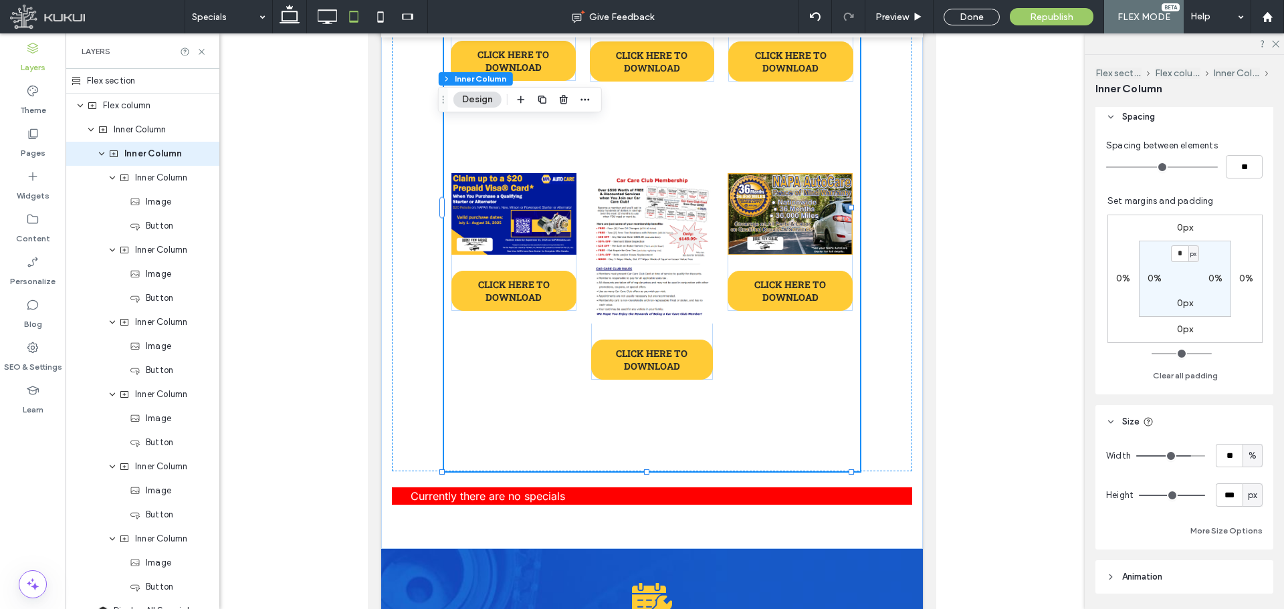
scroll to position [468, 0]
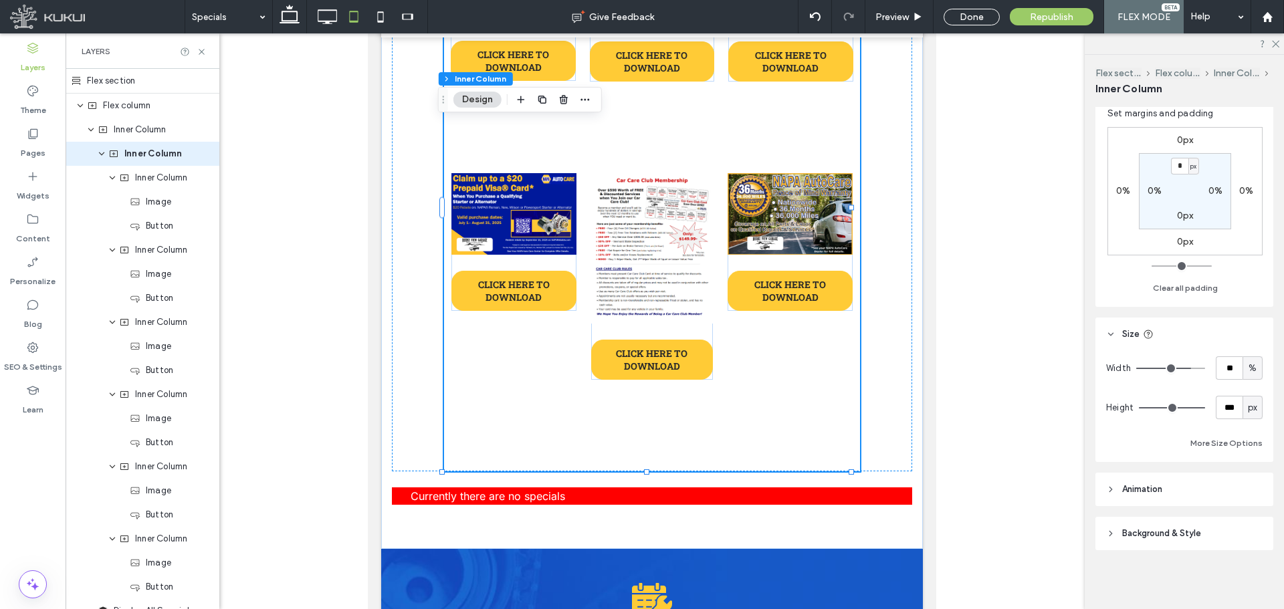
click at [1245, 419] on div "px" at bounding box center [1252, 407] width 20 height 23
click at [1246, 537] on span "A" at bounding box center [1245, 538] width 5 height 13
type input "*"
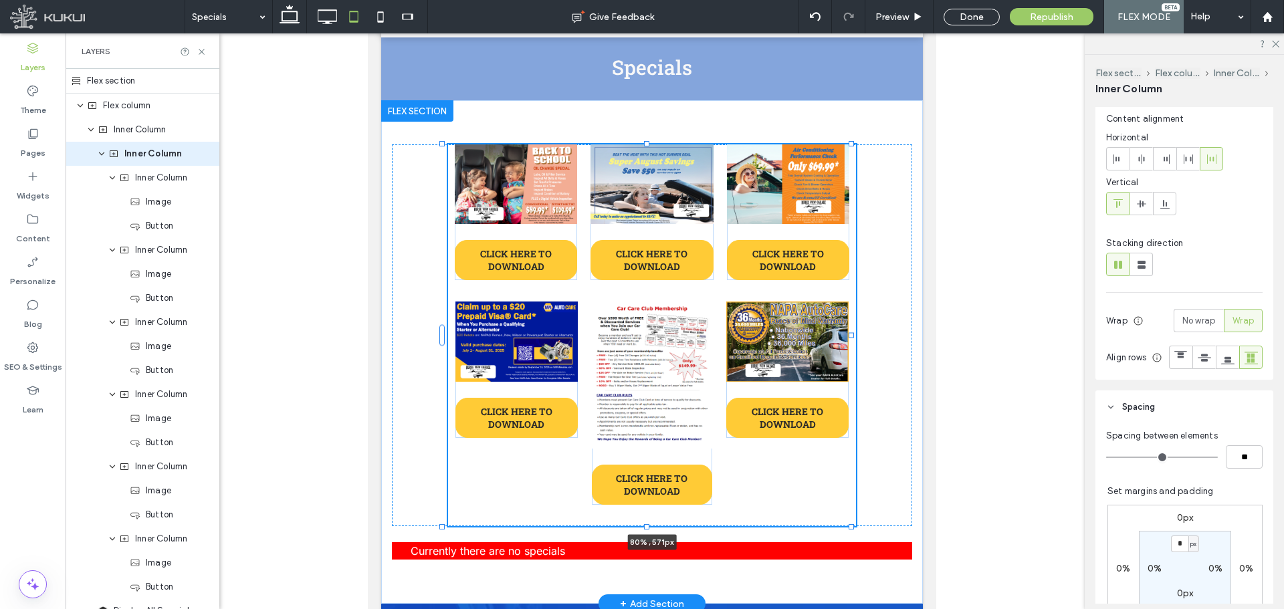
scroll to position [0, 0]
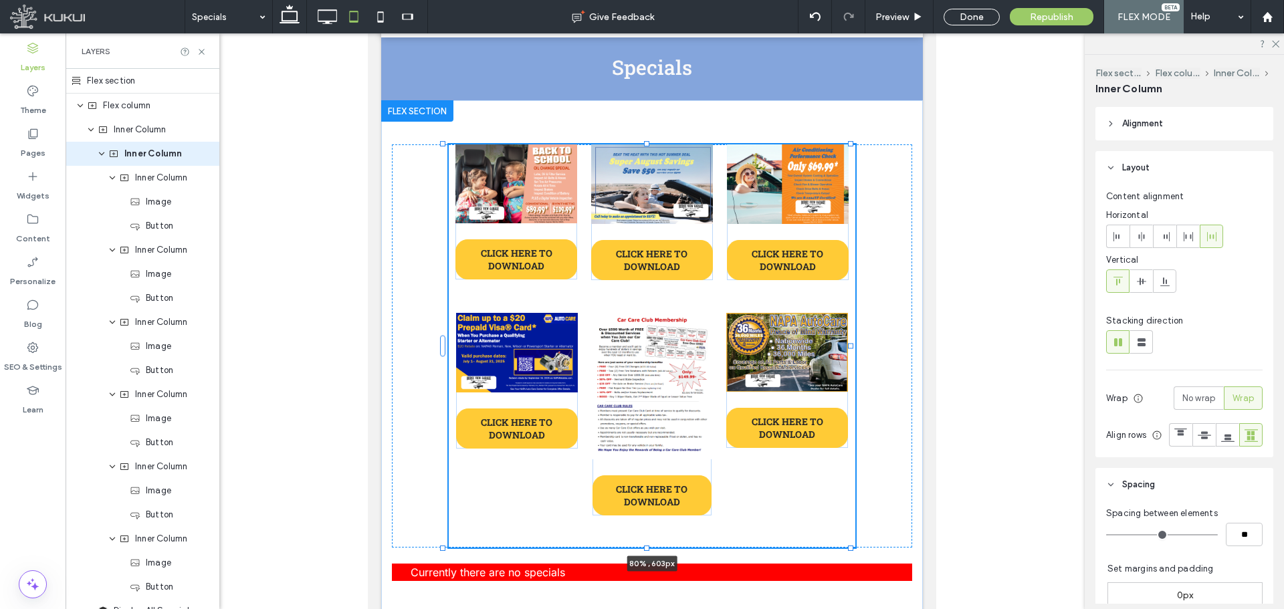
drag, startPoint x: 850, startPoint y: 483, endPoint x: 850, endPoint y: 515, distance: 32.1
click at [850, 515] on div "CLICK HERE TO DOWNLOAD CLICK HERE TO DOWNLOAD CLICK HERE TO DOWNLOAD CLICK HERE…" at bounding box center [651, 362] width 541 height 525
type input "****"
type input "***"
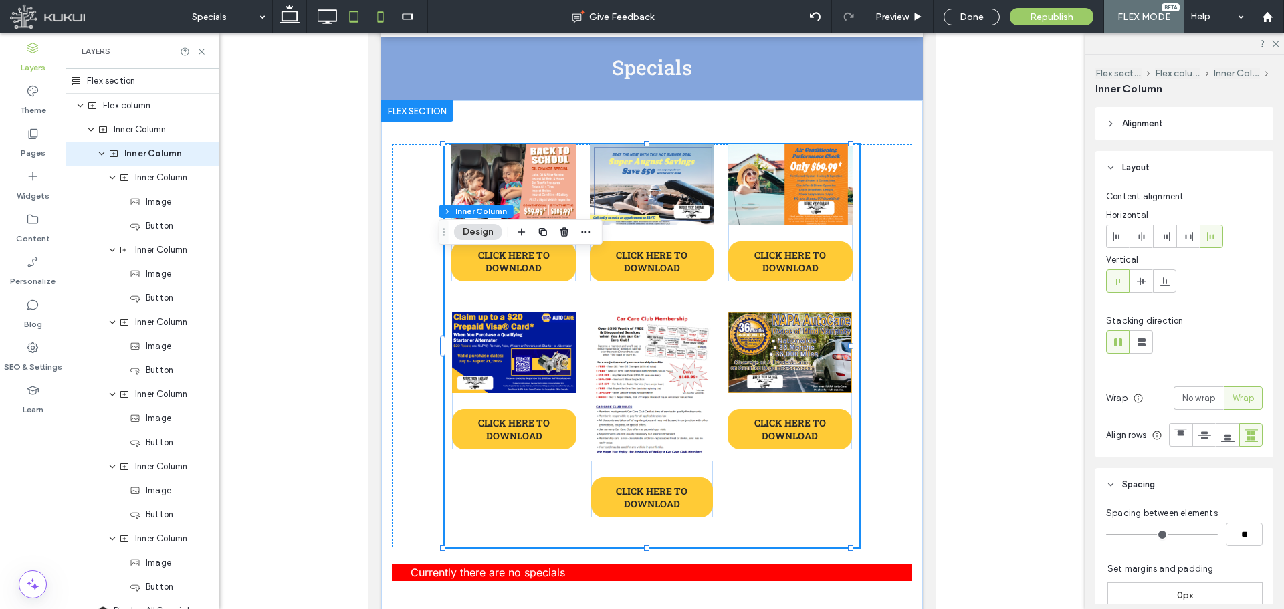
click at [372, 11] on icon at bounding box center [380, 16] width 27 height 27
type input "**"
type input "***"
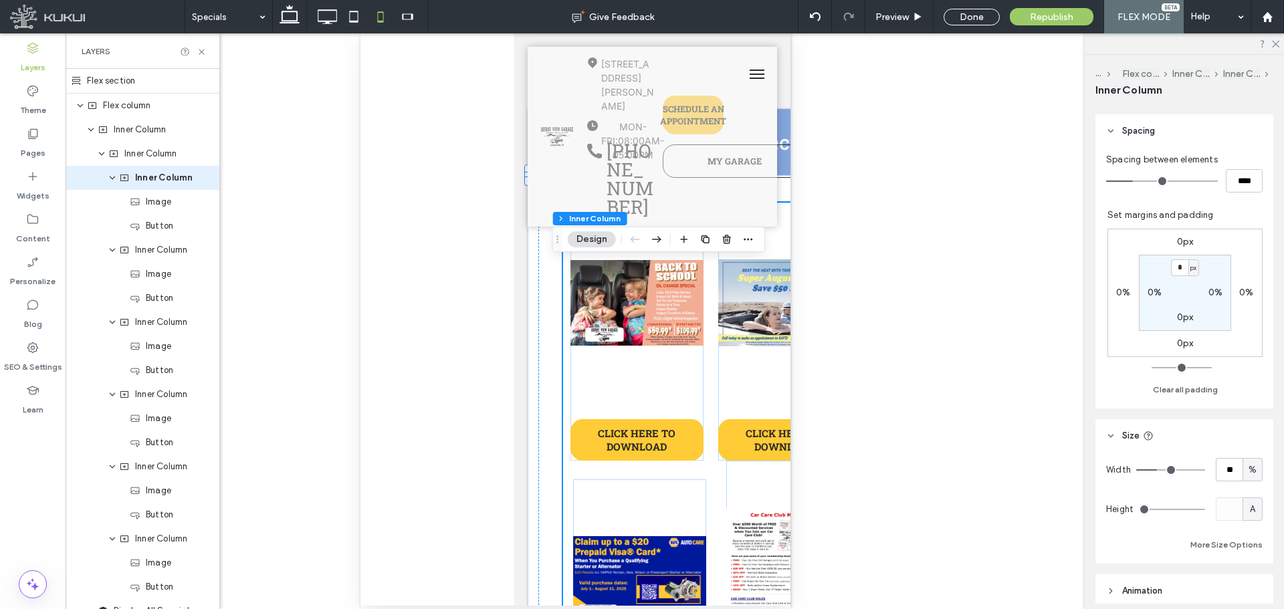
scroll to position [267, 0]
click at [1227, 461] on input "**" at bounding box center [1228, 464] width 27 height 23
type input "***"
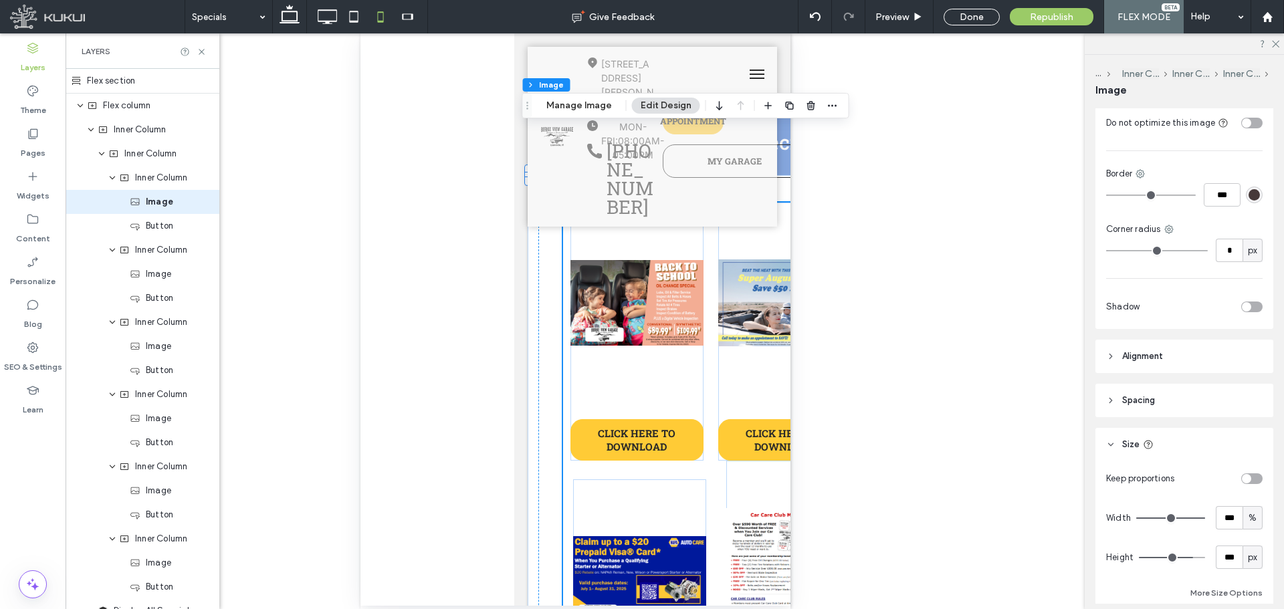
scroll to position [401, 0]
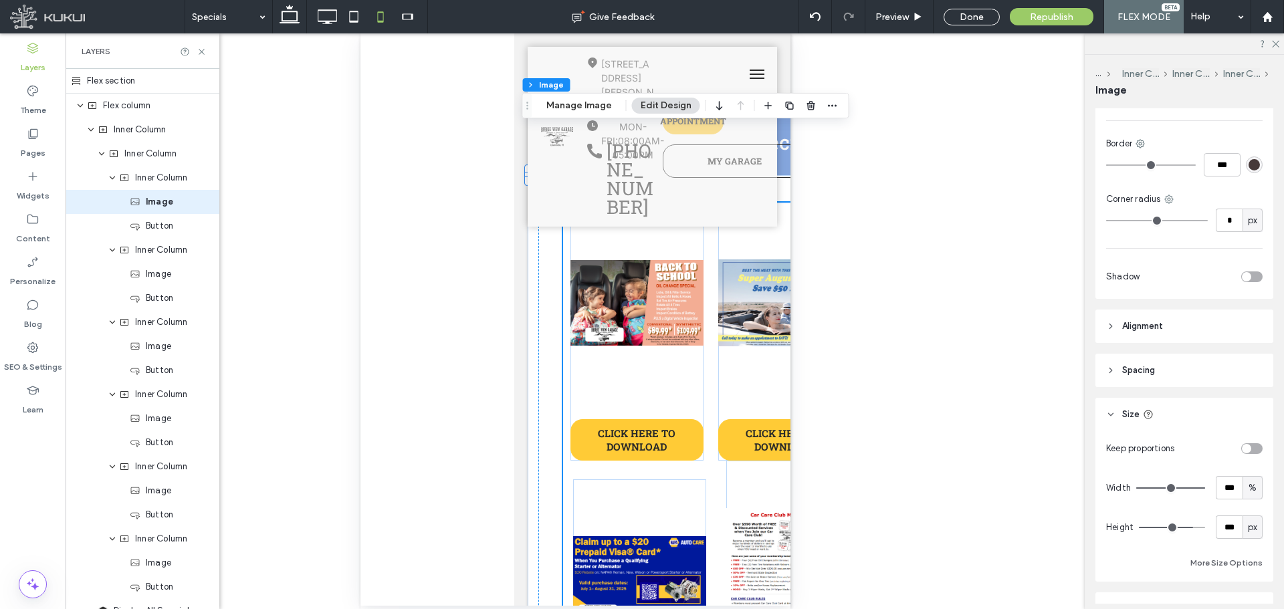
click at [1247, 521] on span "px" at bounding box center [1251, 527] width 9 height 13
click at [1241, 496] on div "A" at bounding box center [1245, 491] width 19 height 23
type input "*"
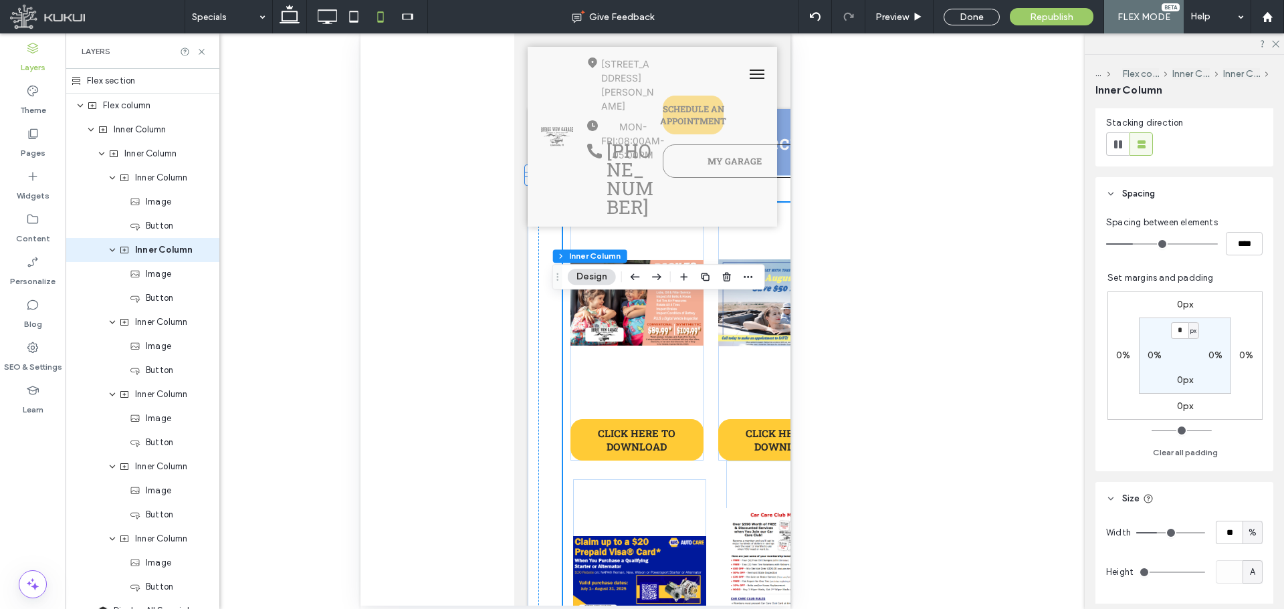
scroll to position [201, 0]
click at [1230, 538] on input "**" at bounding box center [1228, 530] width 27 height 23
type input "***"
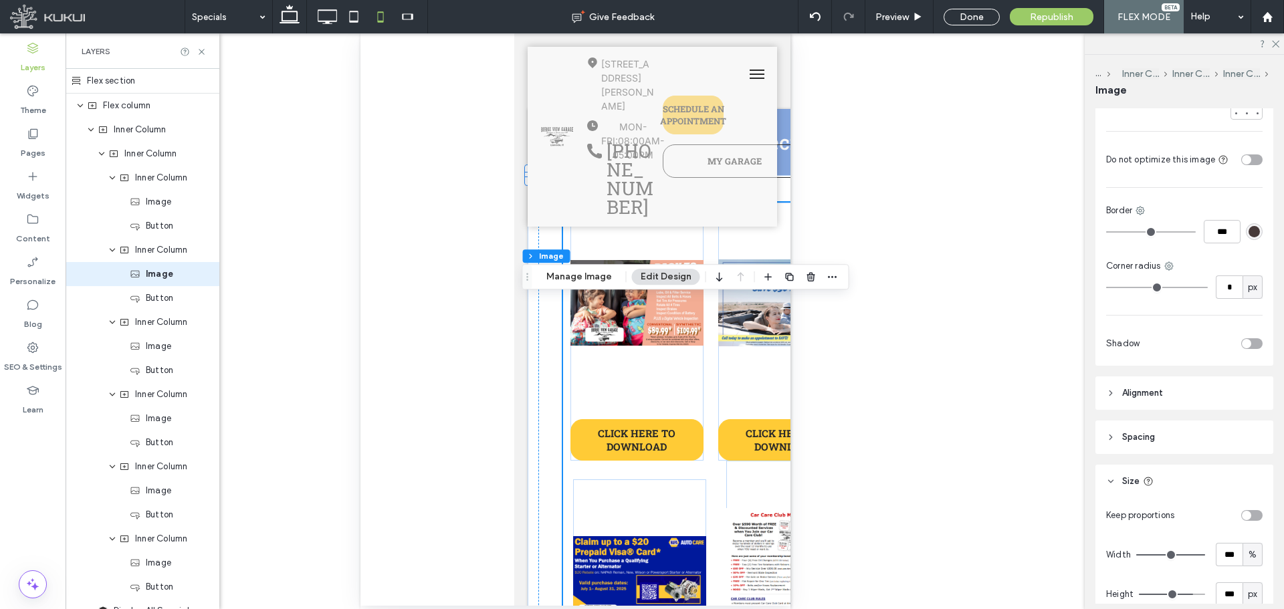
scroll to position [465, 0]
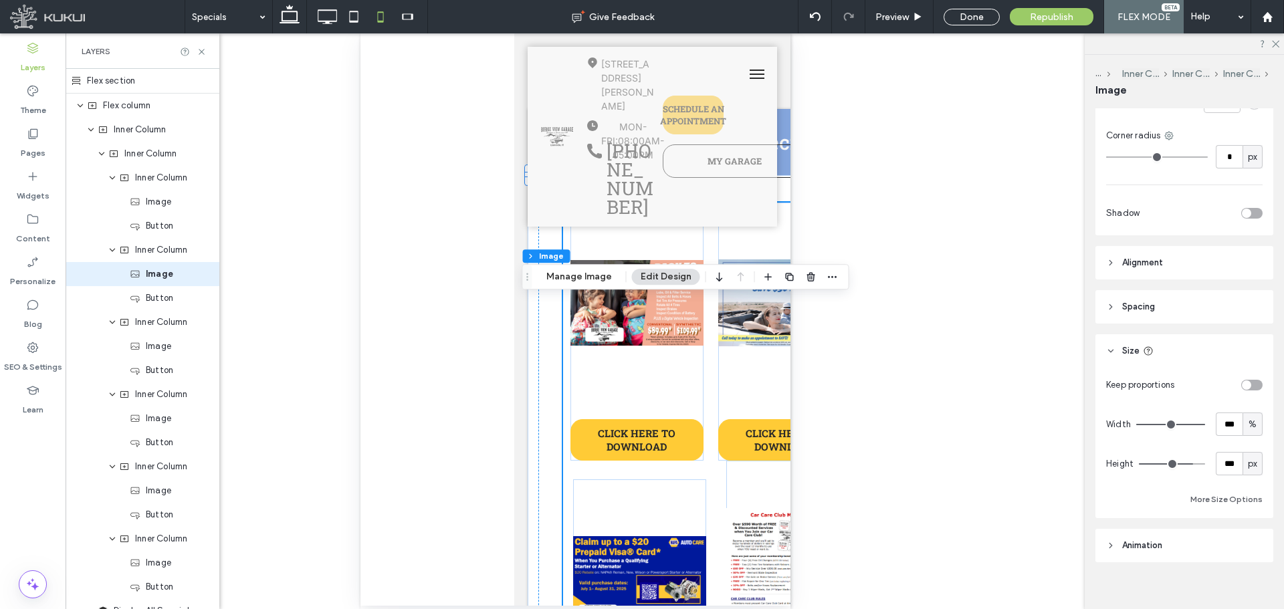
click at [1247, 458] on span "px" at bounding box center [1251, 463] width 9 height 13
click at [1245, 564] on span "A" at bounding box center [1245, 568] width 5 height 13
type input "*"
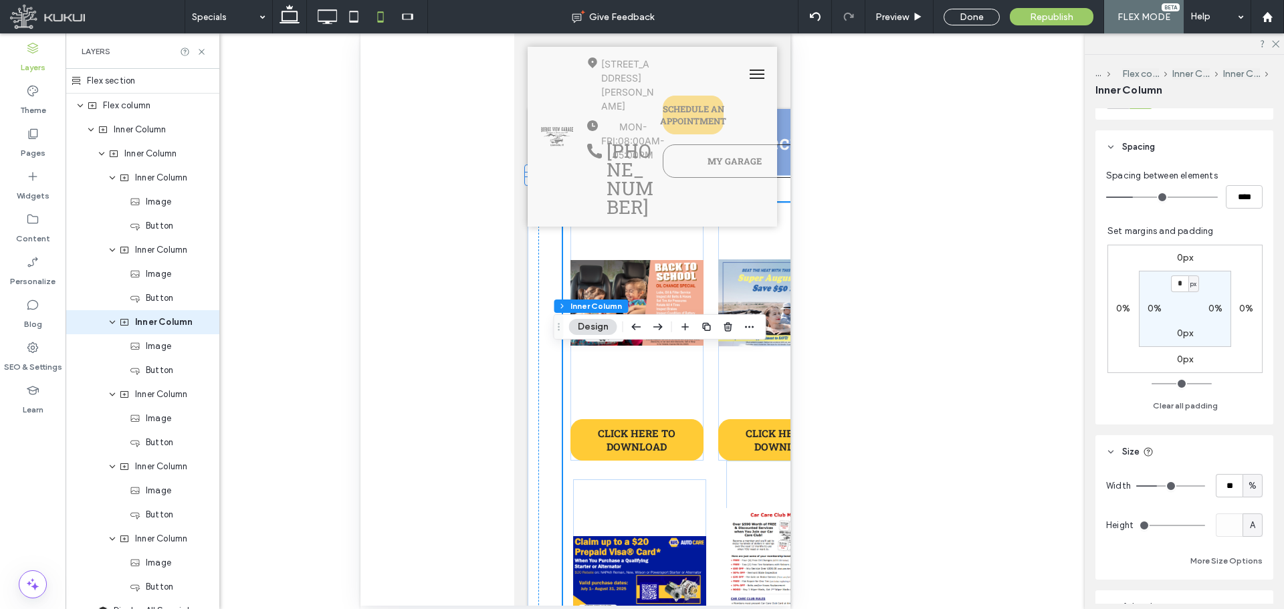
scroll to position [267, 0]
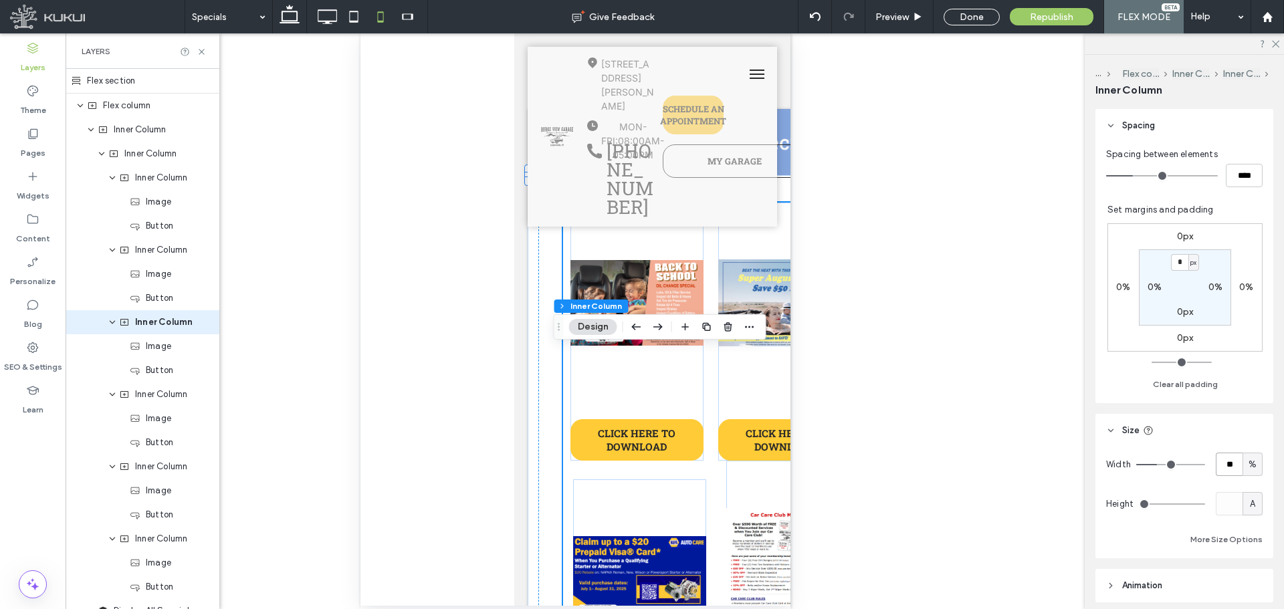
click at [1219, 466] on input "**" at bounding box center [1228, 464] width 27 height 23
type input "***"
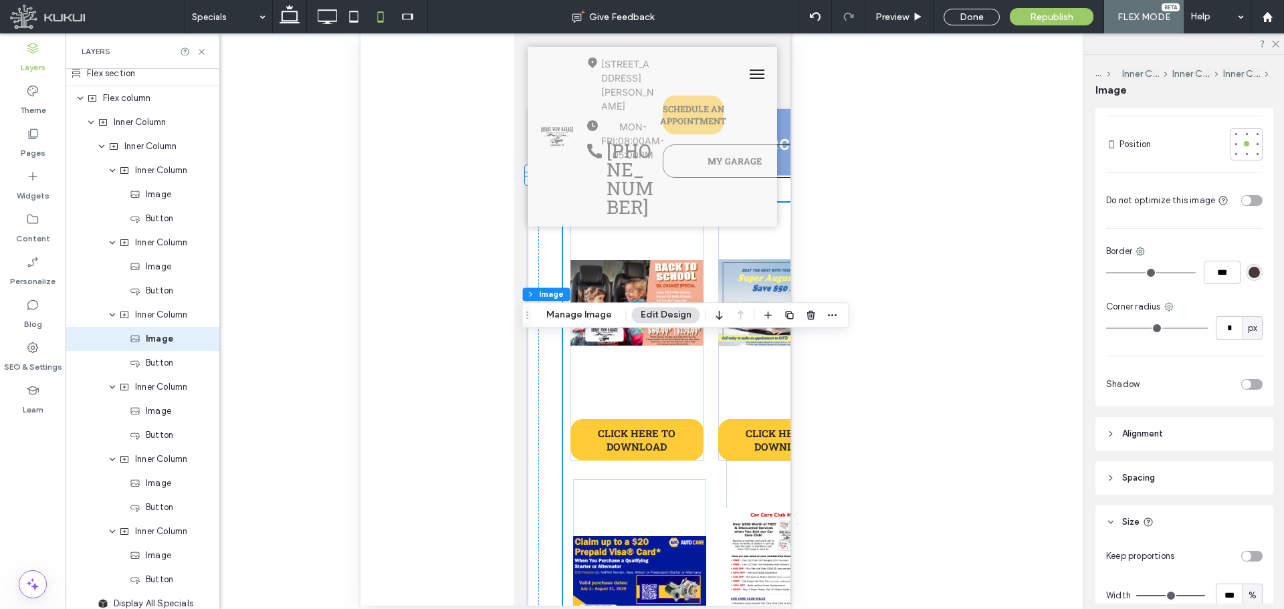
scroll to position [401, 0]
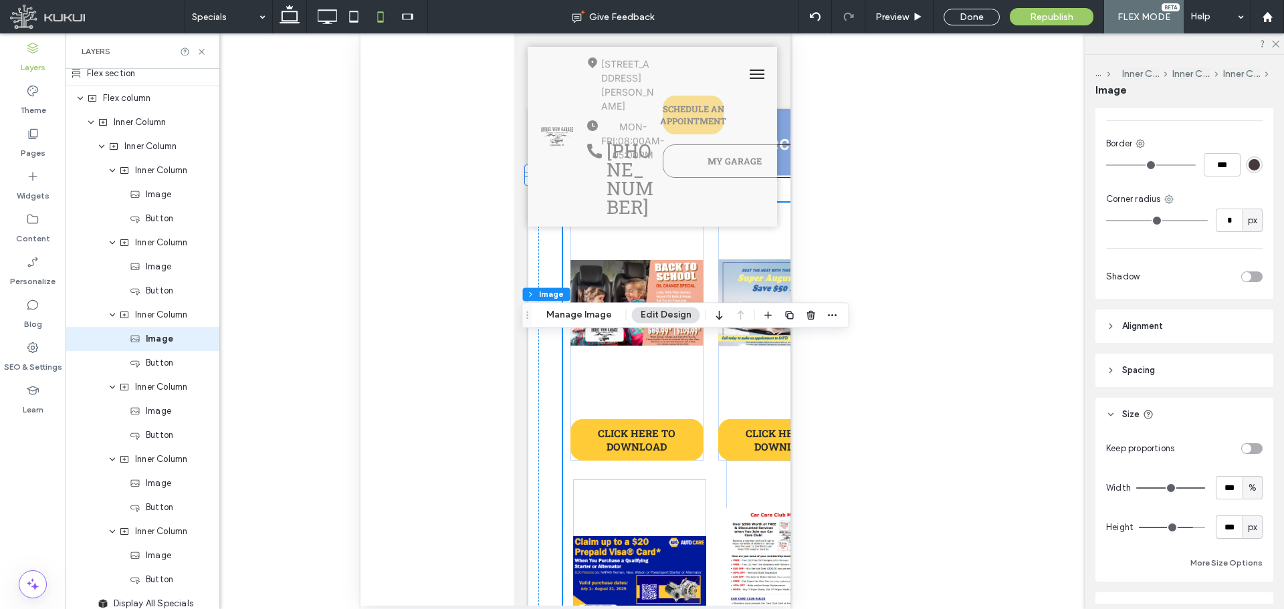
click at [1242, 515] on div "px" at bounding box center [1252, 526] width 20 height 23
click at [1241, 489] on div "A" at bounding box center [1245, 491] width 19 height 23
type input "*"
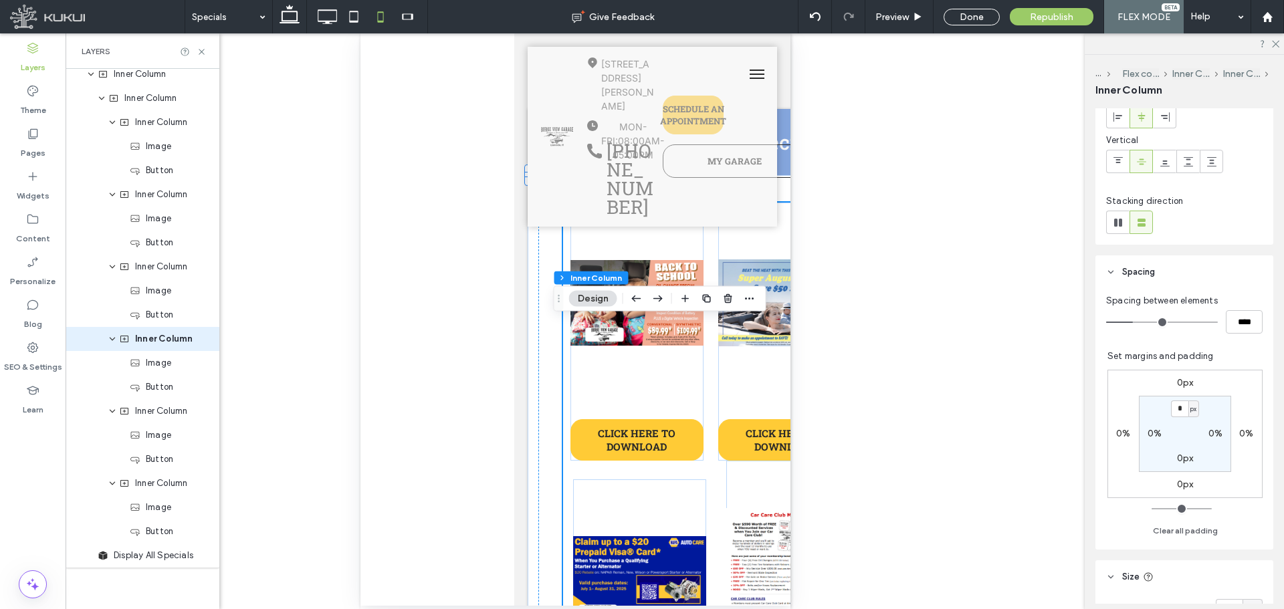
scroll to position [267, 0]
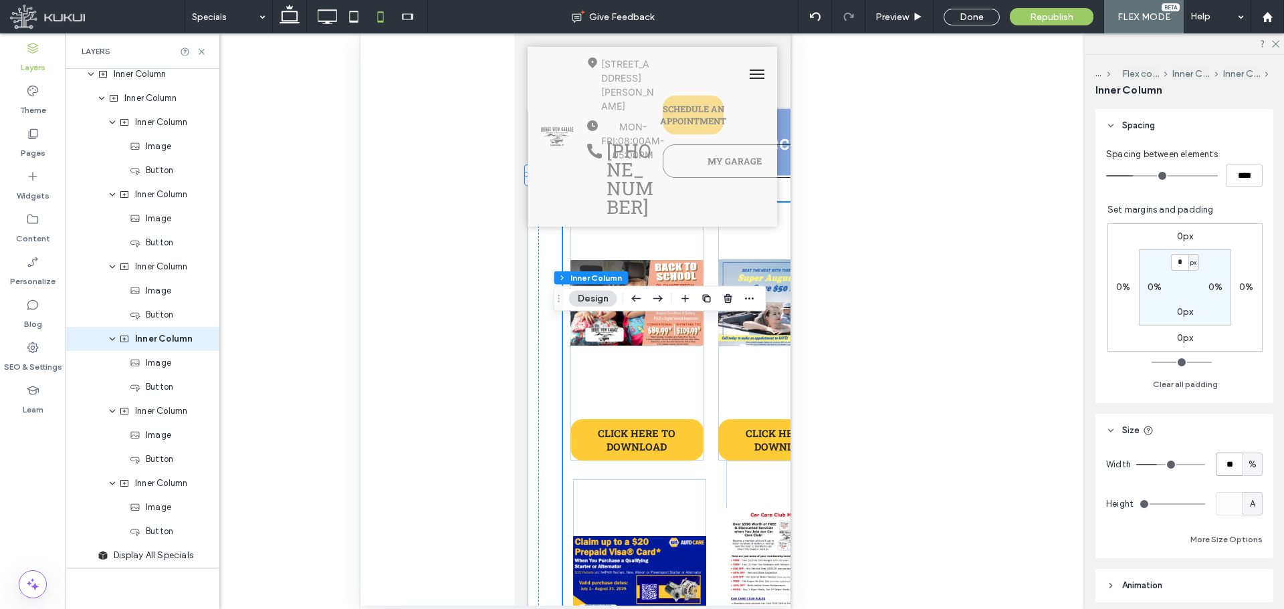
drag, startPoint x: 1232, startPoint y: 465, endPoint x: 1239, endPoint y: 476, distance: 13.2
click at [1232, 465] on input "**" at bounding box center [1228, 464] width 27 height 23
type input "***"
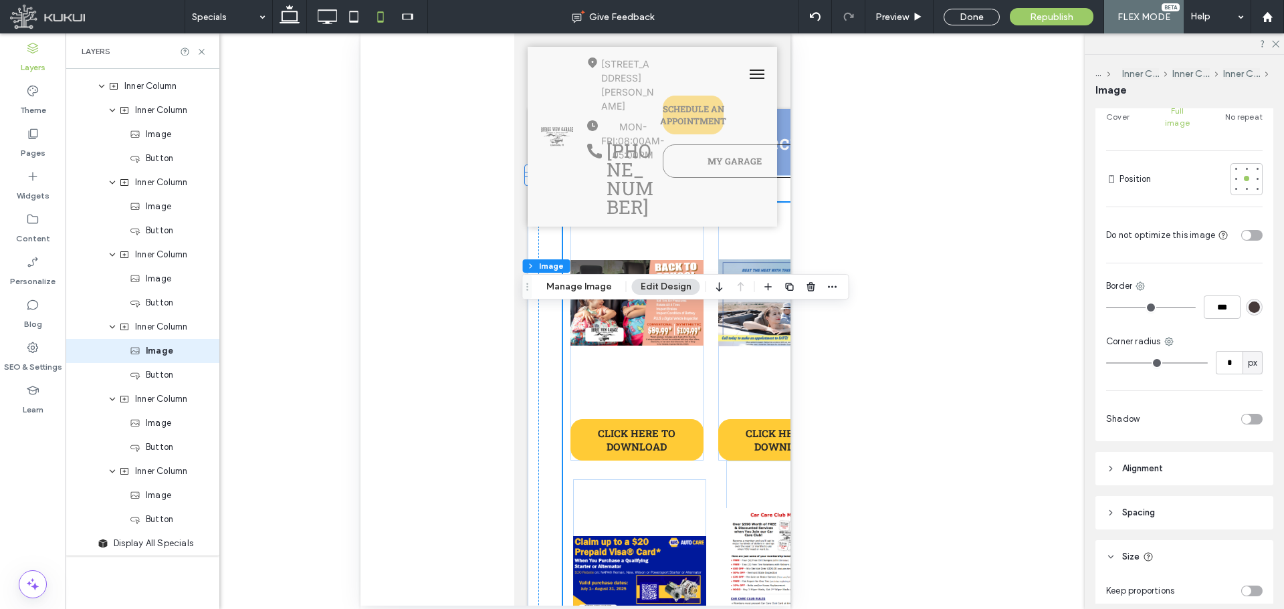
scroll to position [334, 0]
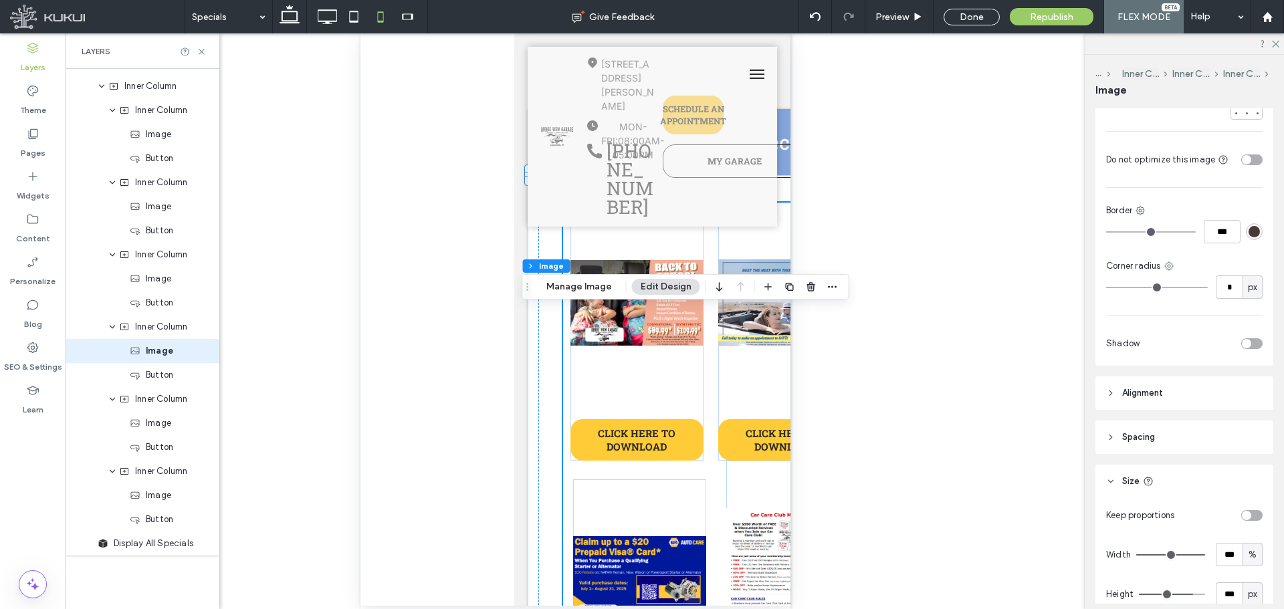
click at [1247, 582] on div "px" at bounding box center [1252, 593] width 20 height 23
click at [1245, 558] on span "A" at bounding box center [1245, 558] width 5 height 13
type input "*"
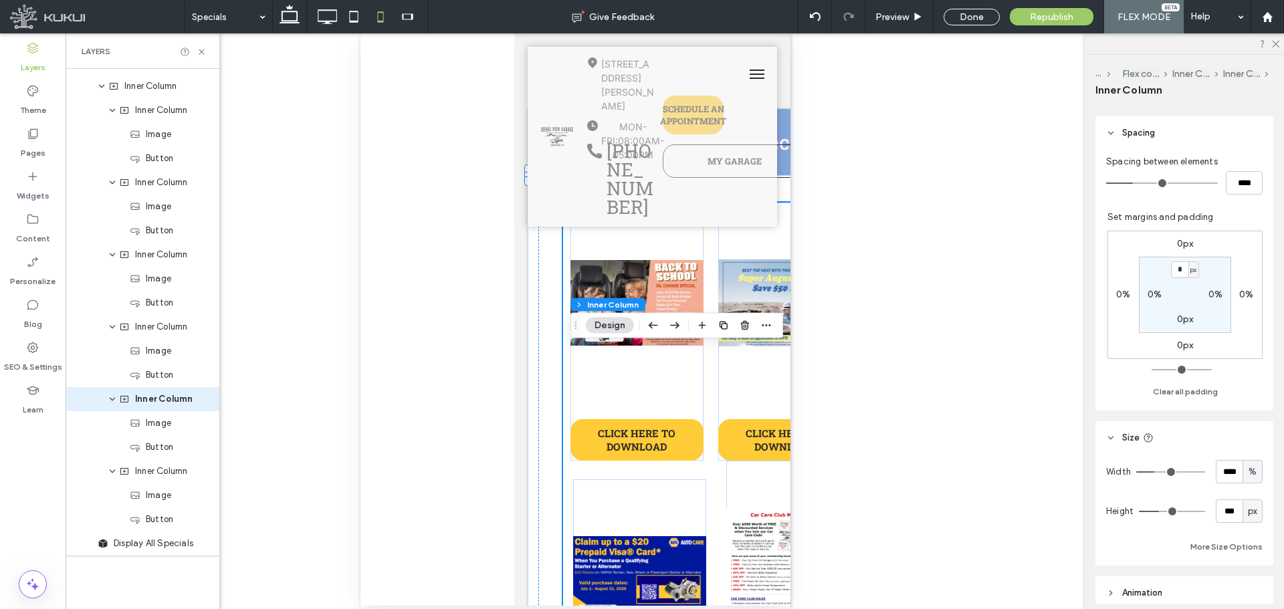
scroll to position [267, 0]
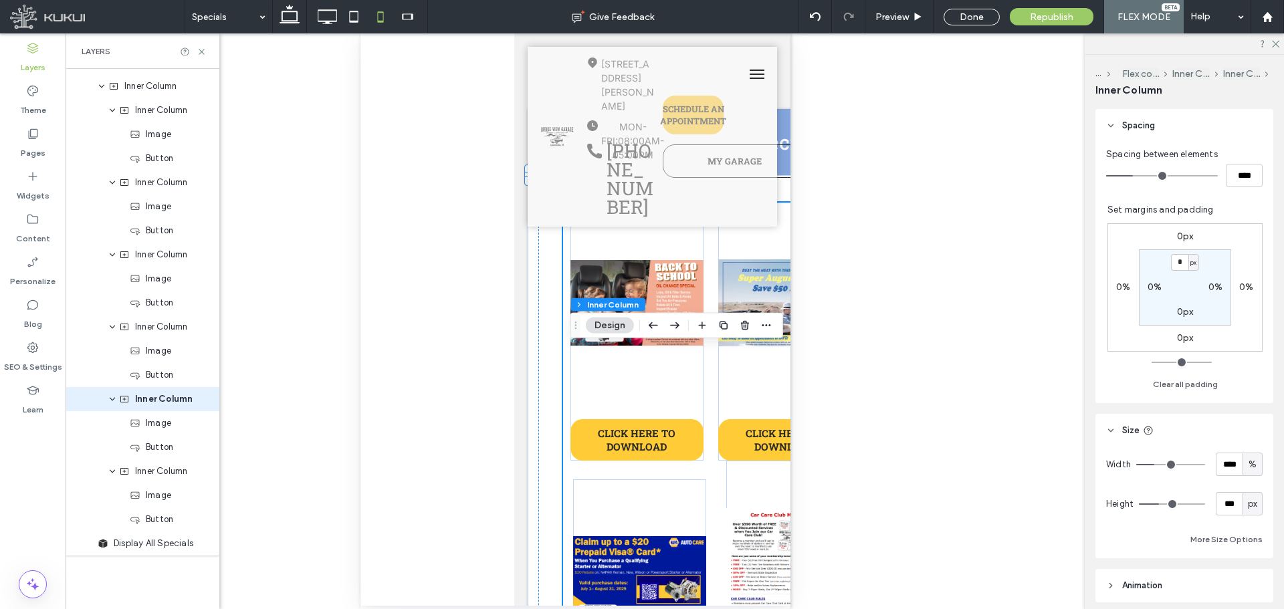
click at [1247, 504] on span "px" at bounding box center [1251, 503] width 9 height 13
click at [1249, 487] on div "A" at bounding box center [1245, 480] width 19 height 23
type input "*"
drag, startPoint x: 1219, startPoint y: 458, endPoint x: 1227, endPoint y: 467, distance: 12.3
click at [1220, 458] on input "****" at bounding box center [1228, 464] width 27 height 23
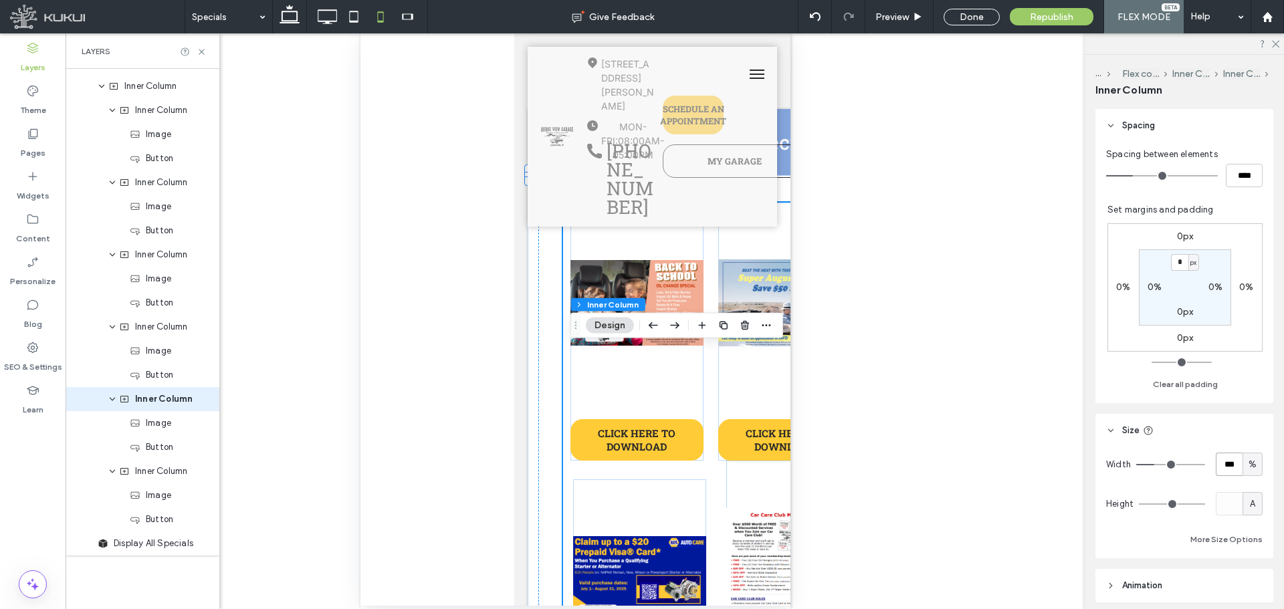
type input "***"
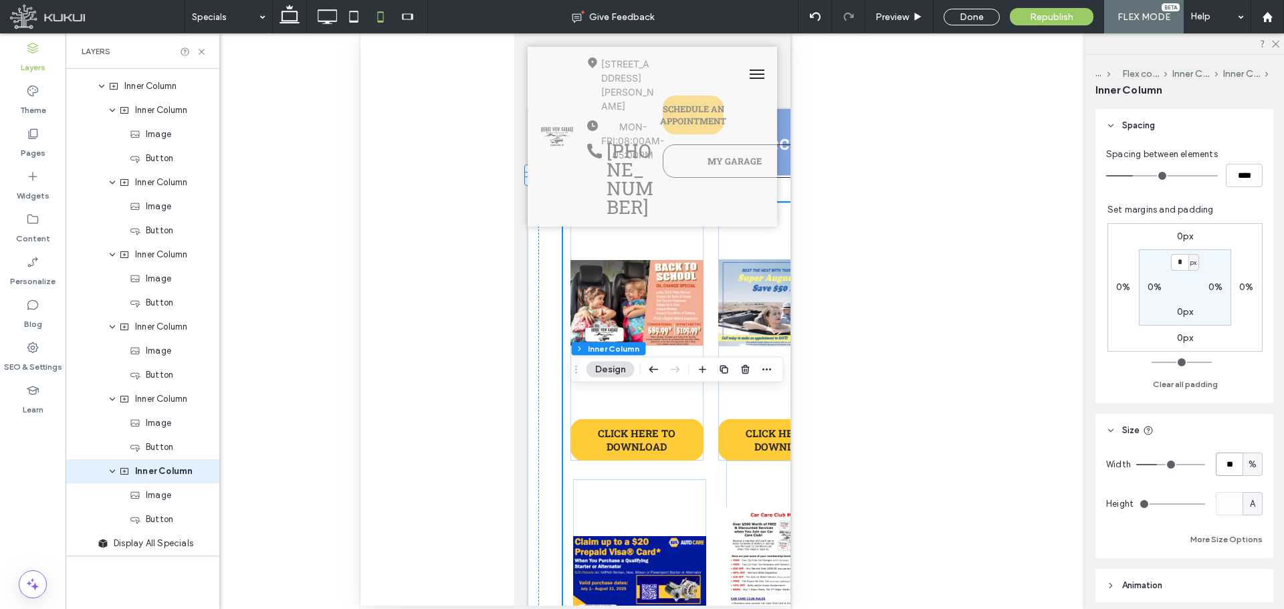
click at [1225, 462] on input "**" at bounding box center [1228, 464] width 27 height 23
type input "***"
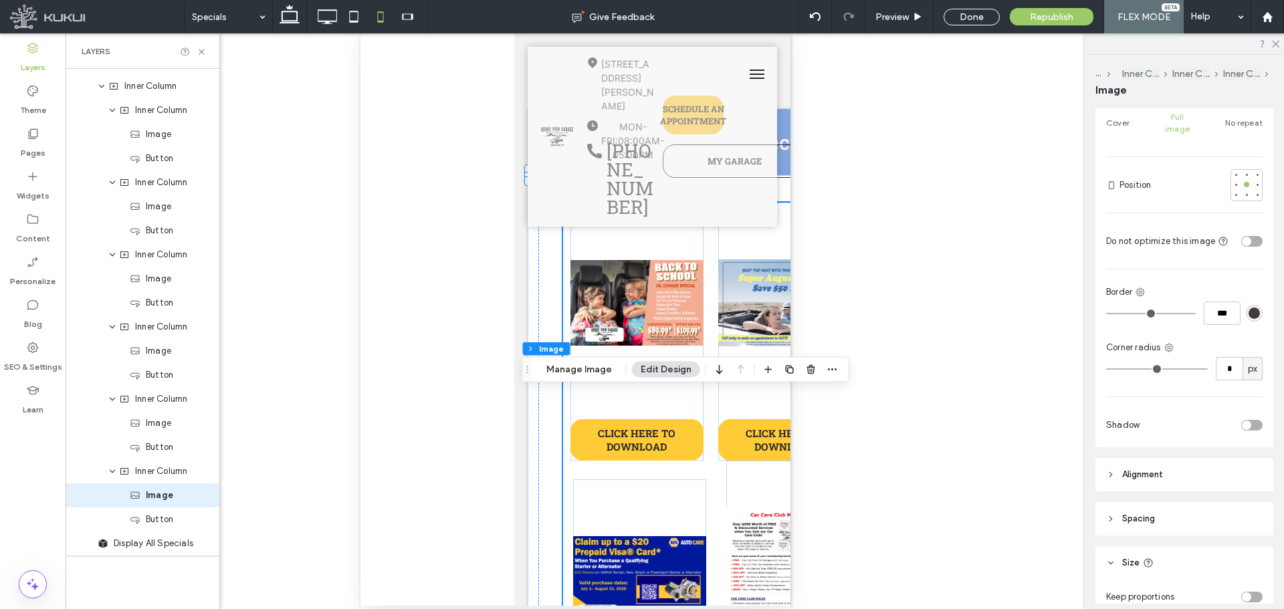
scroll to position [334, 0]
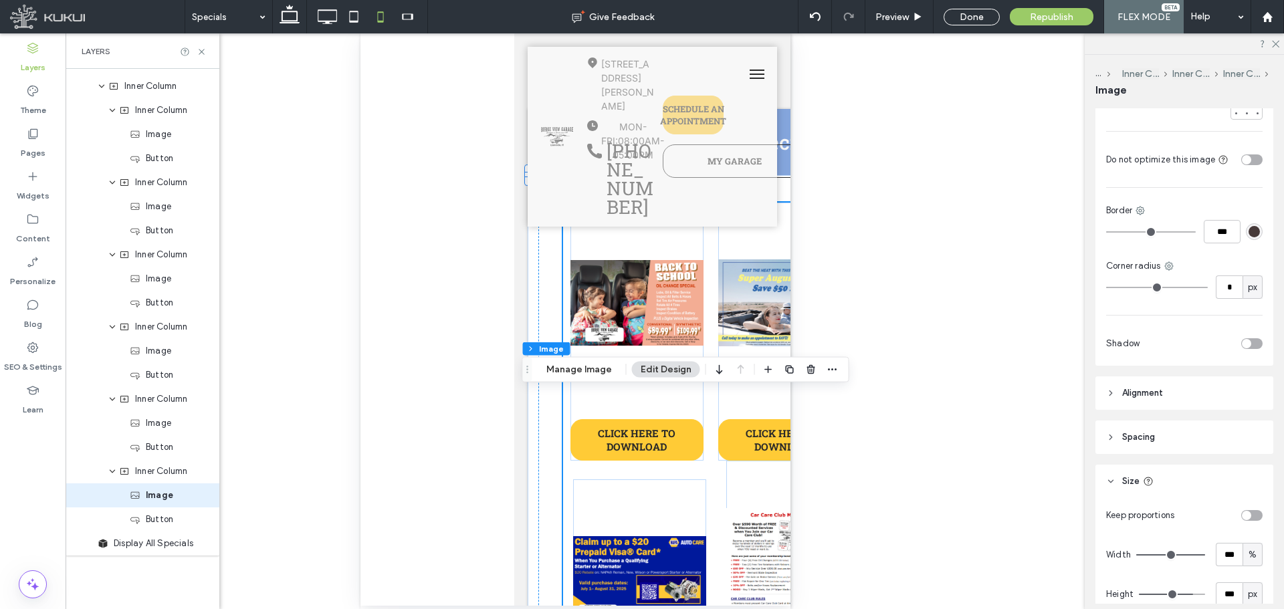
click at [1247, 588] on span "px" at bounding box center [1251, 594] width 9 height 13
click at [1245, 557] on span "A" at bounding box center [1245, 558] width 5 height 13
type input "*"
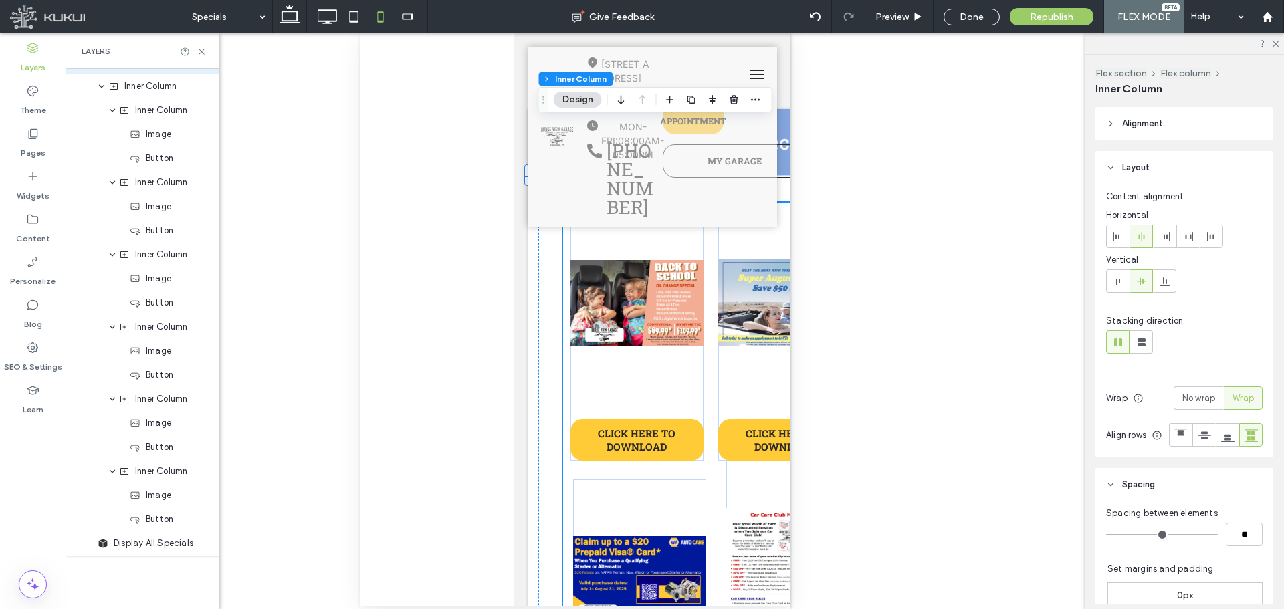
scroll to position [0, 0]
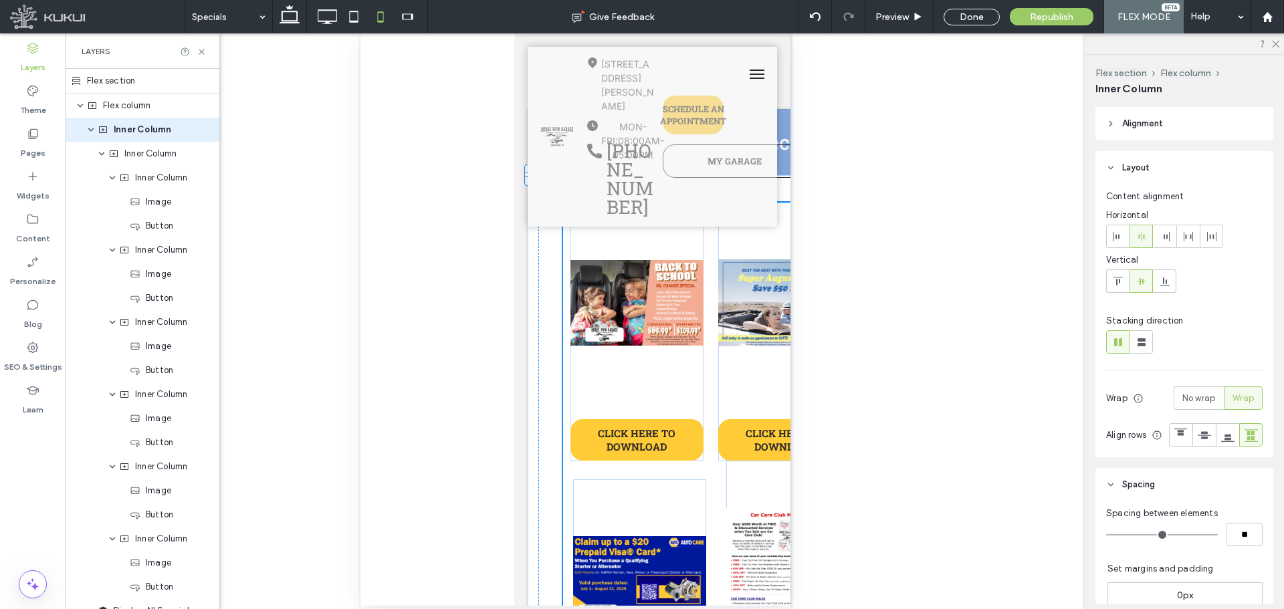
type input "**"
type input "****"
type input "**"
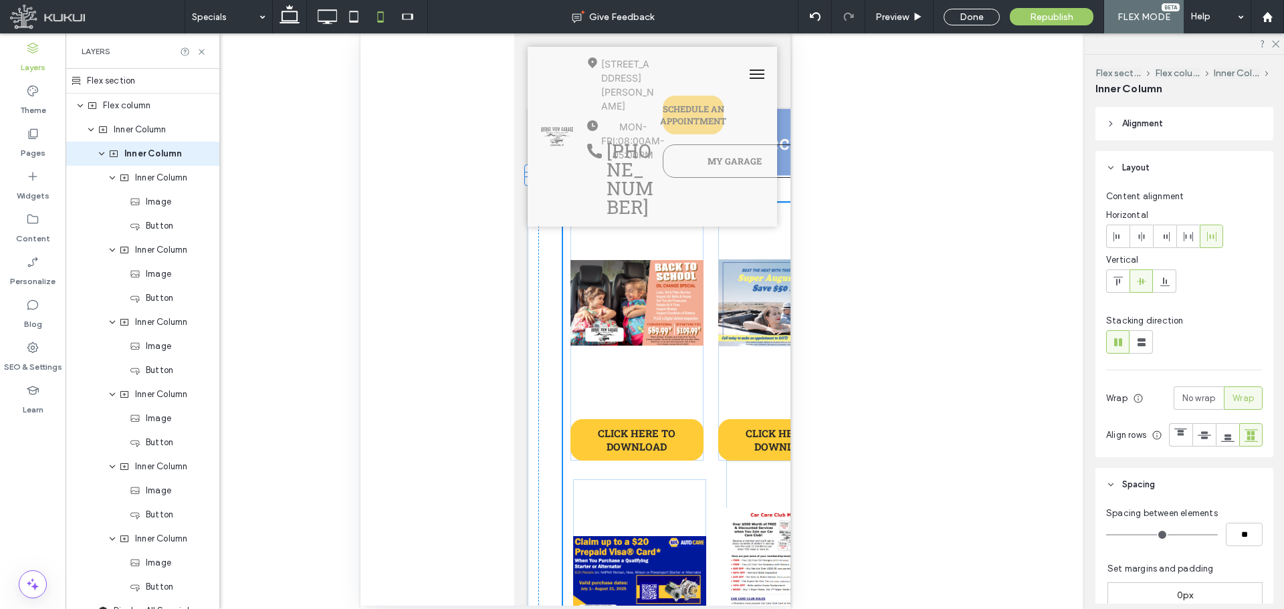
type input "****"
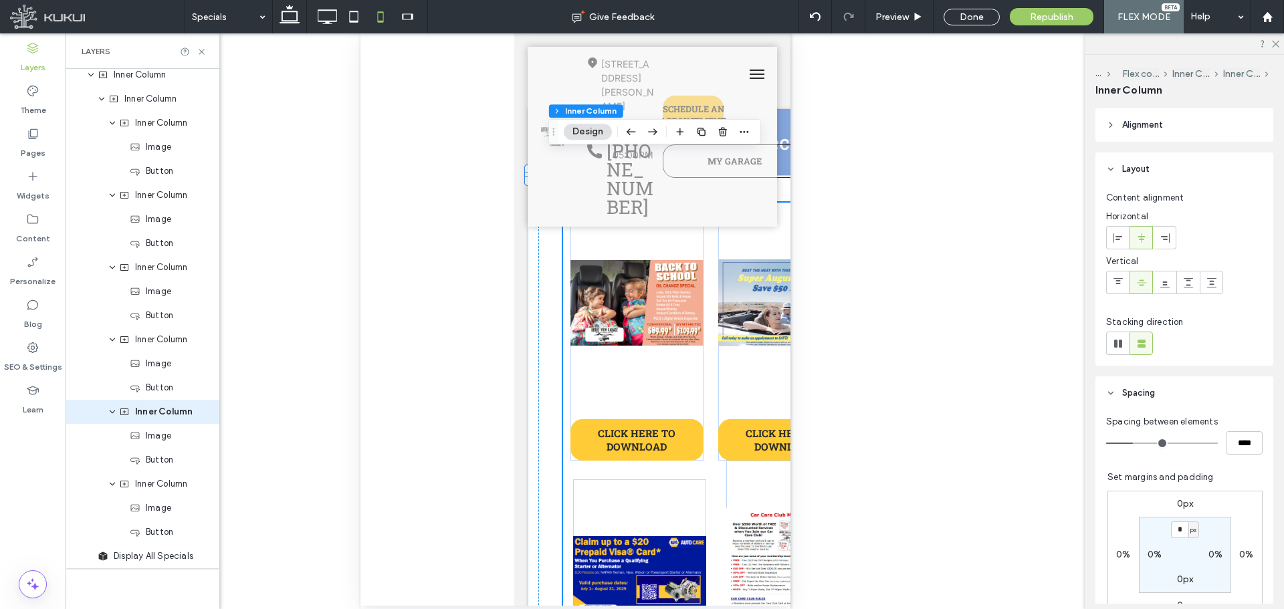
scroll to position [68, 0]
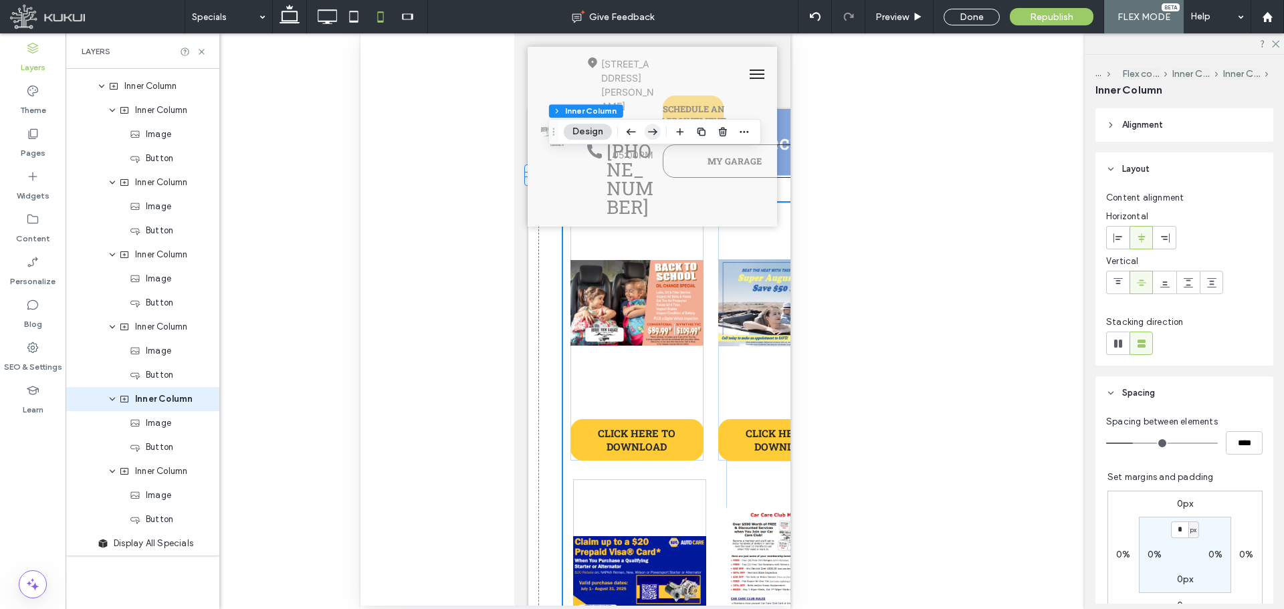
click at [644, 132] on div at bounding box center [641, 132] width 37 height 24
click at [649, 131] on icon "button" at bounding box center [652, 132] width 16 height 24
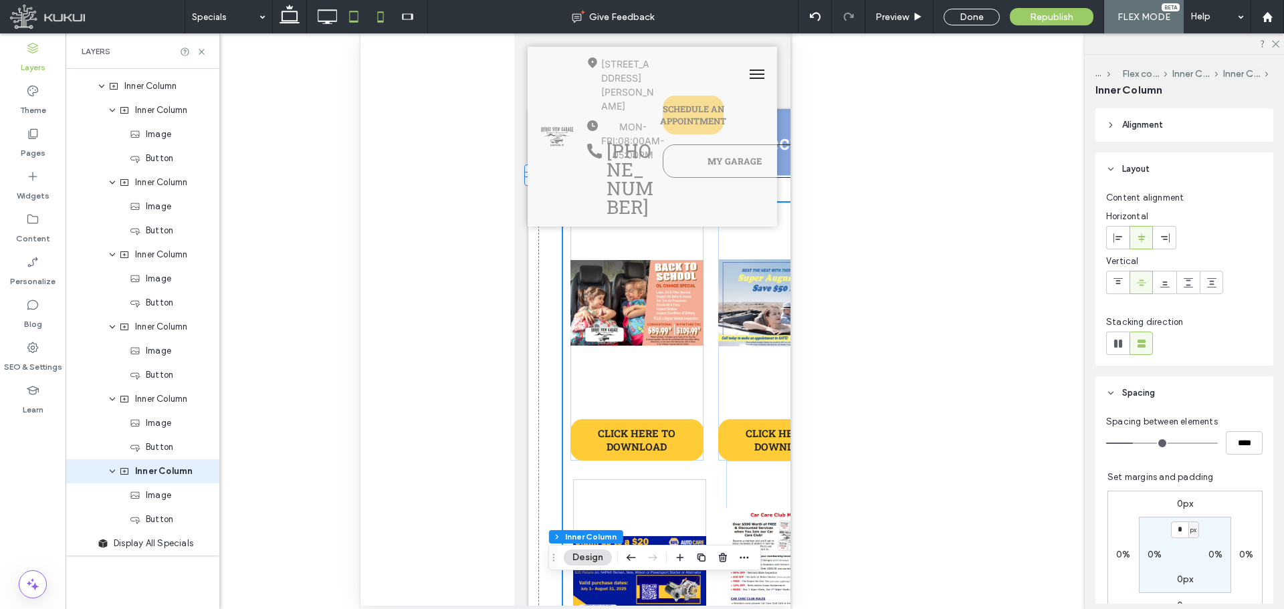
click at [356, 14] on icon at bounding box center [353, 16] width 27 height 27
type input "**"
type input "****"
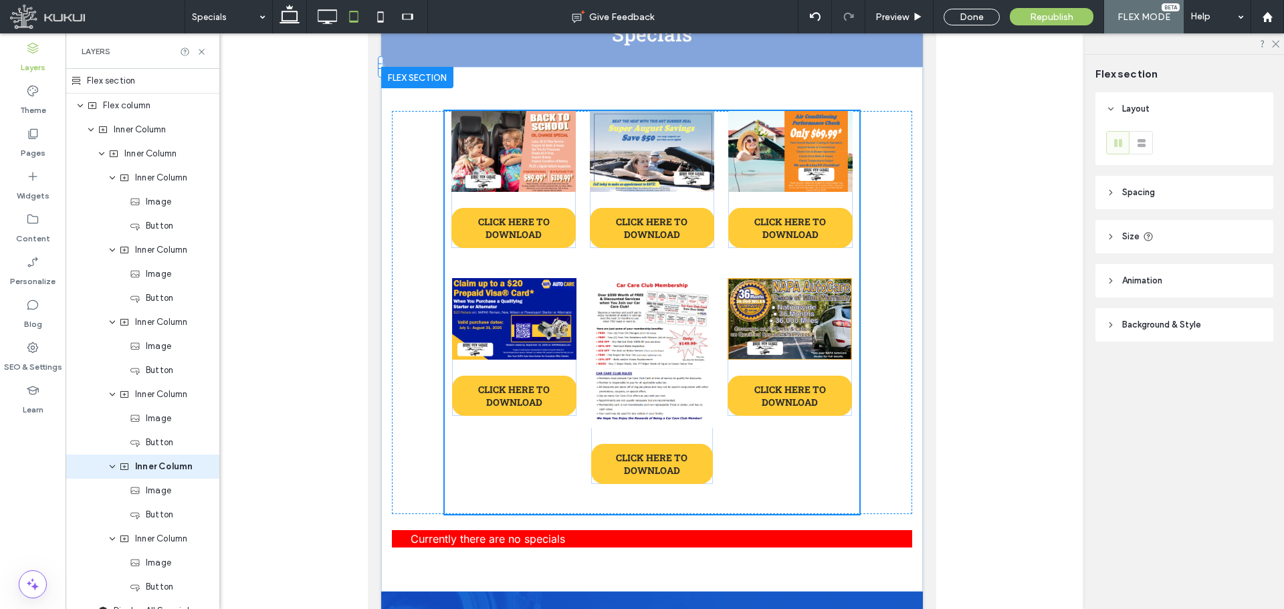
scroll to position [0, 0]
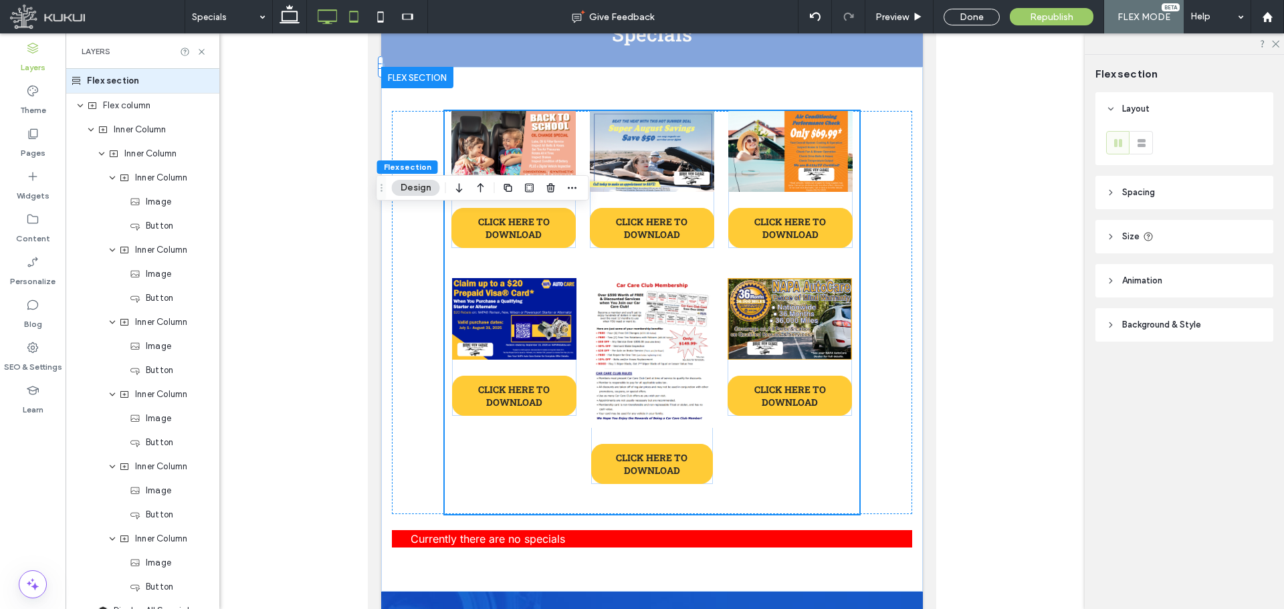
click at [319, 15] on icon at bounding box center [327, 16] width 27 height 27
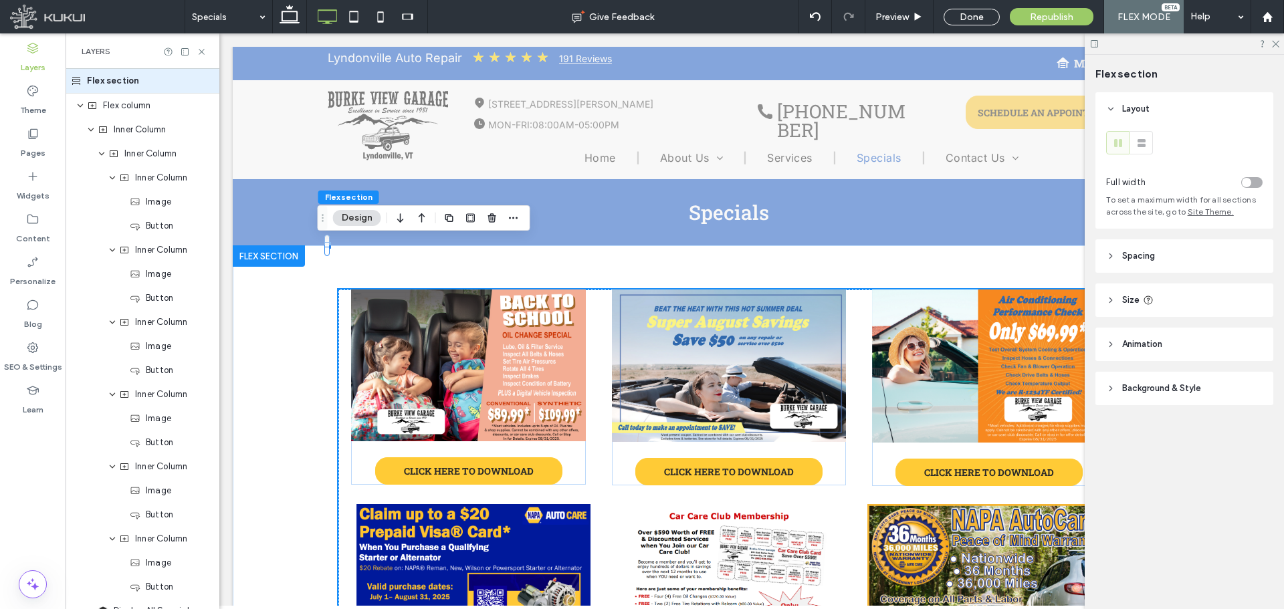
type input "***"
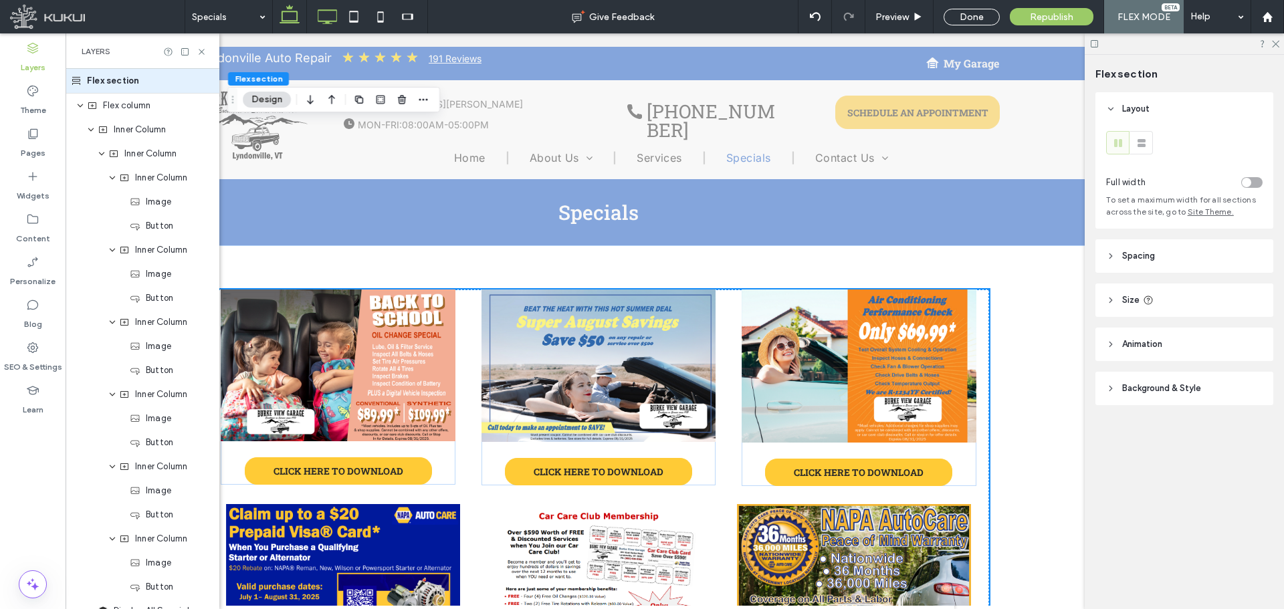
click at [294, 5] on icon at bounding box center [289, 16] width 27 height 27
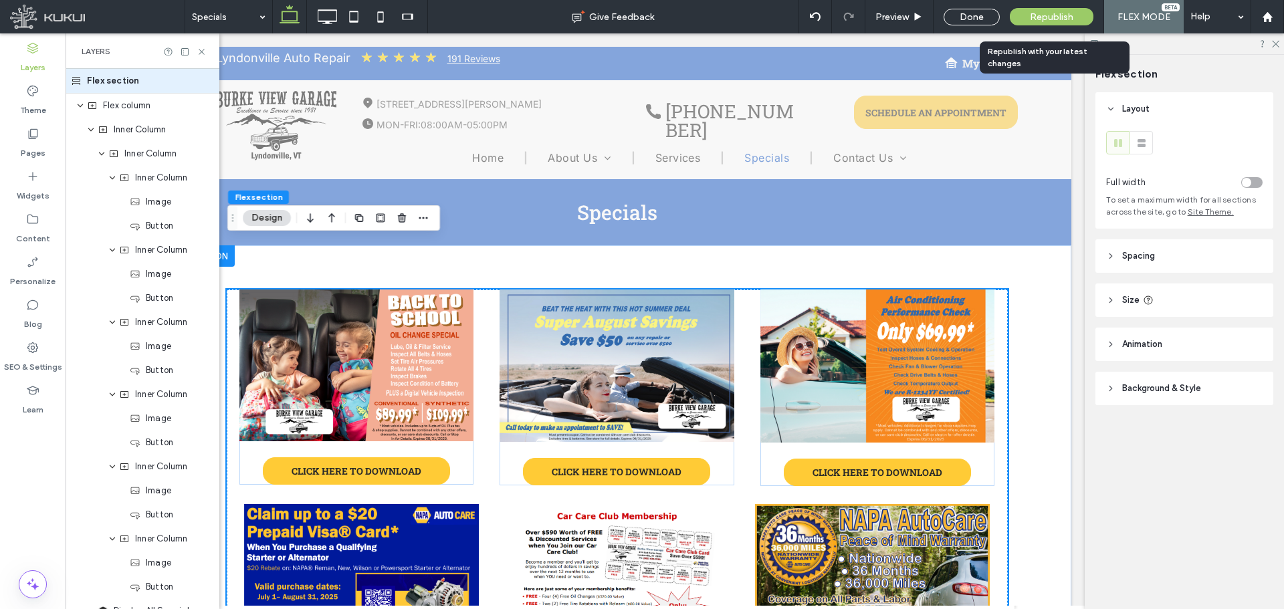
click at [1076, 16] on div "Republish" at bounding box center [1051, 16] width 84 height 17
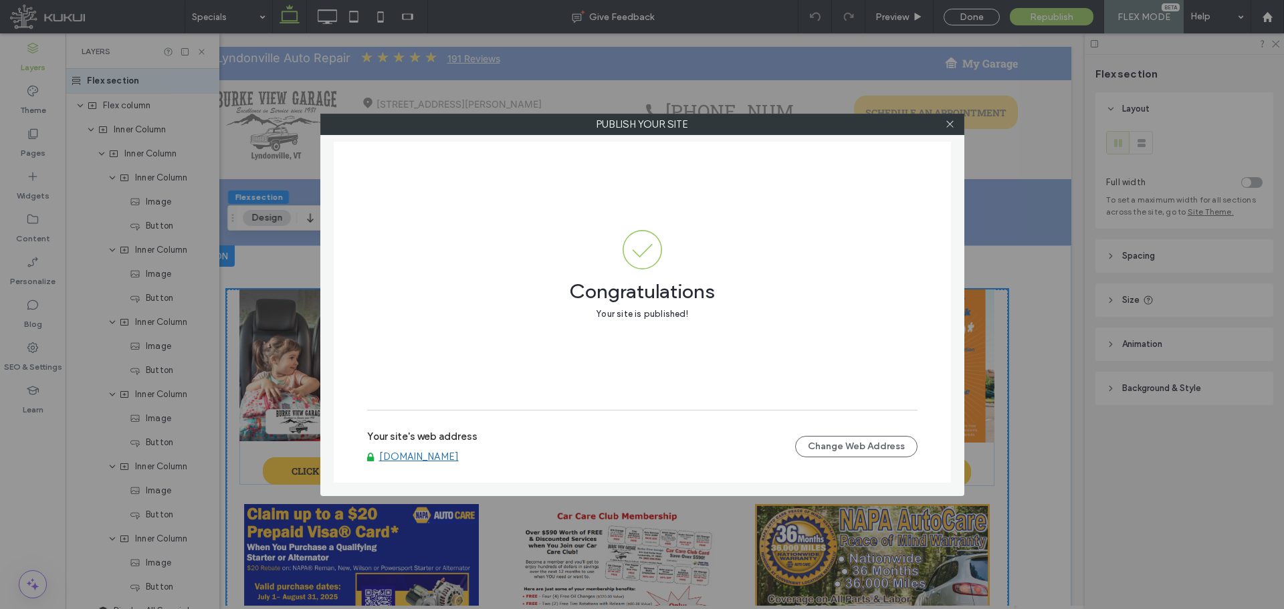
click at [387, 457] on link "www.burkeviewgarage.com" at bounding box center [419, 457] width 80 height 12
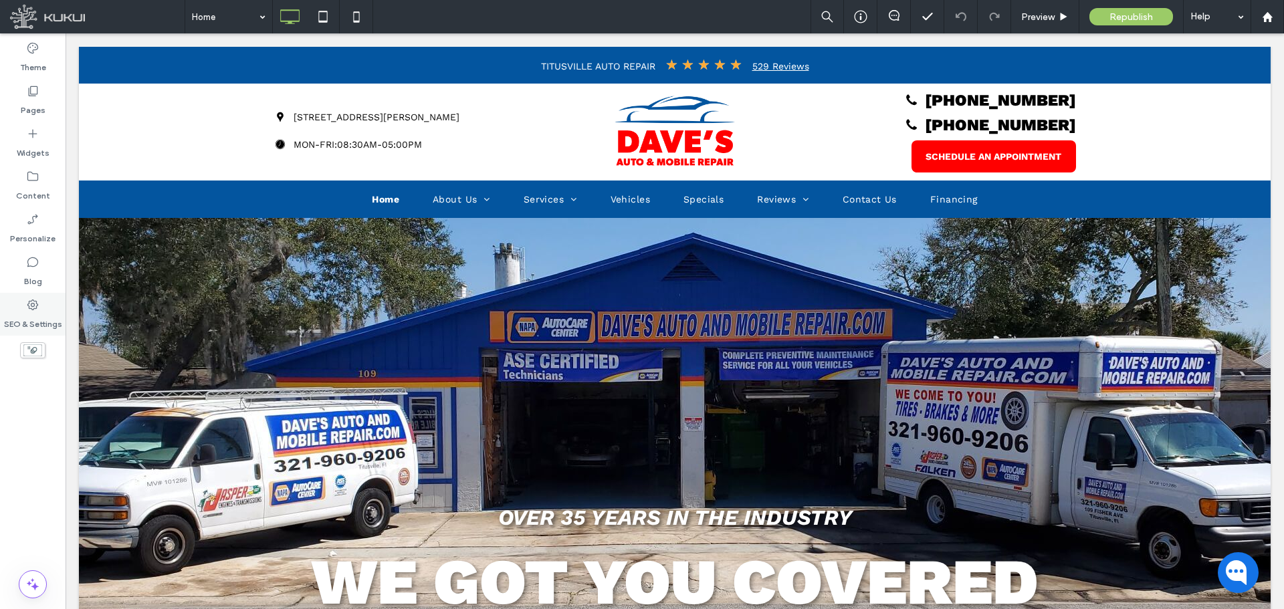
click at [42, 299] on div "SEO & Settings" at bounding box center [33, 314] width 66 height 43
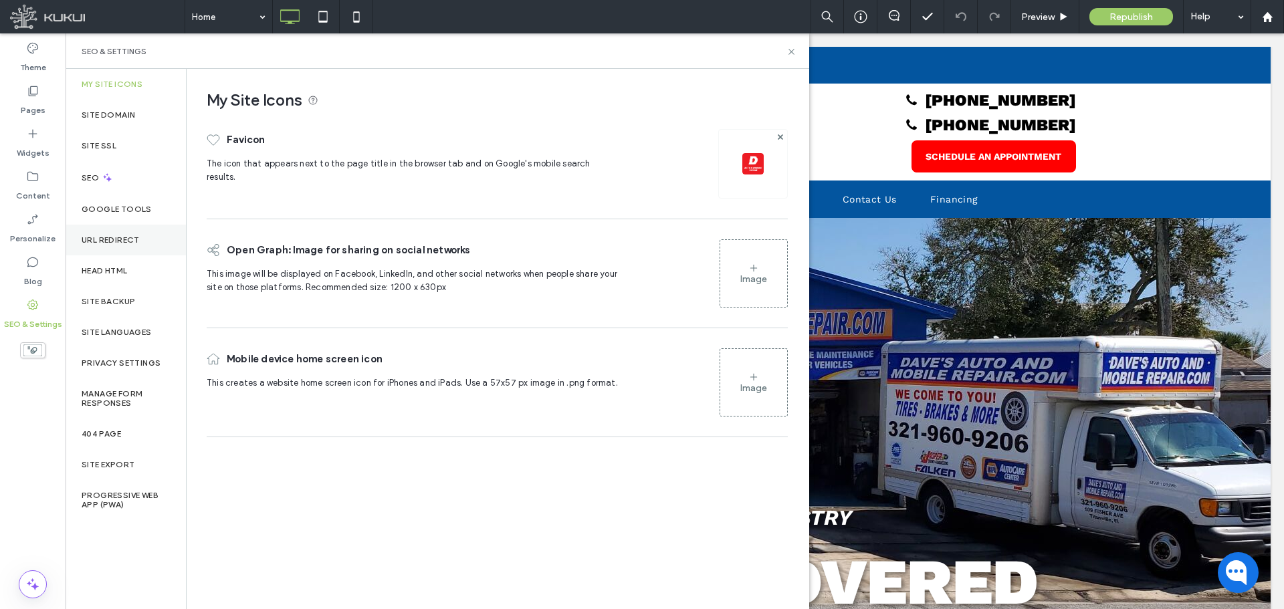
click at [142, 234] on div "URL Redirect" at bounding box center [126, 240] width 120 height 31
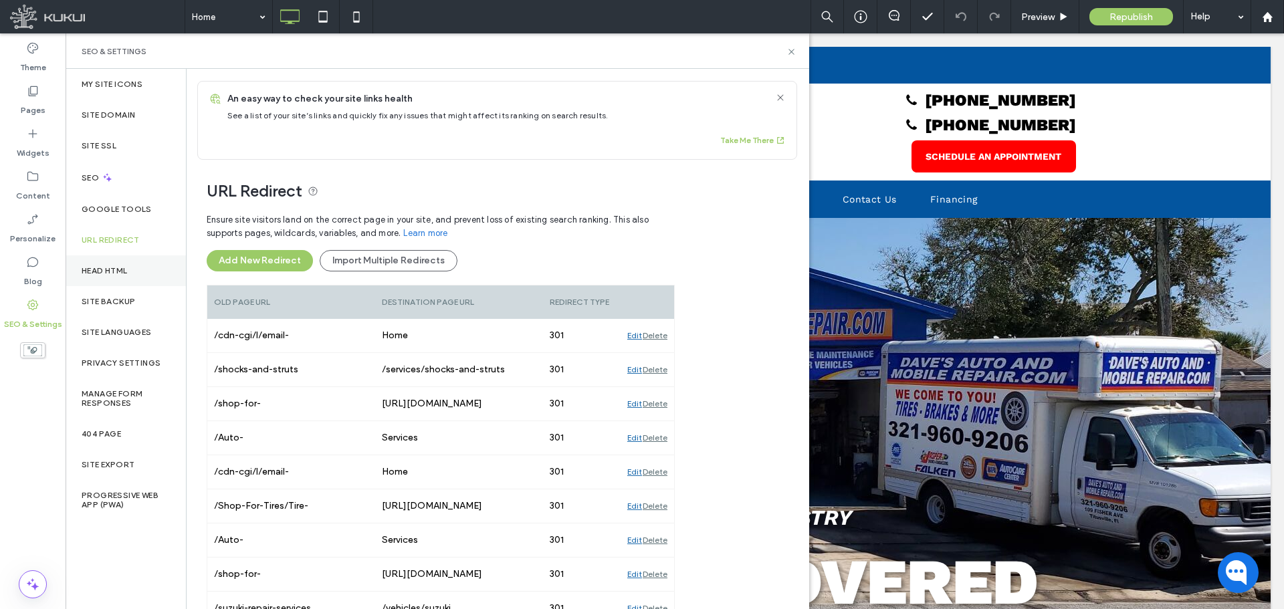
click at [133, 265] on div "Head HTML" at bounding box center [126, 270] width 120 height 31
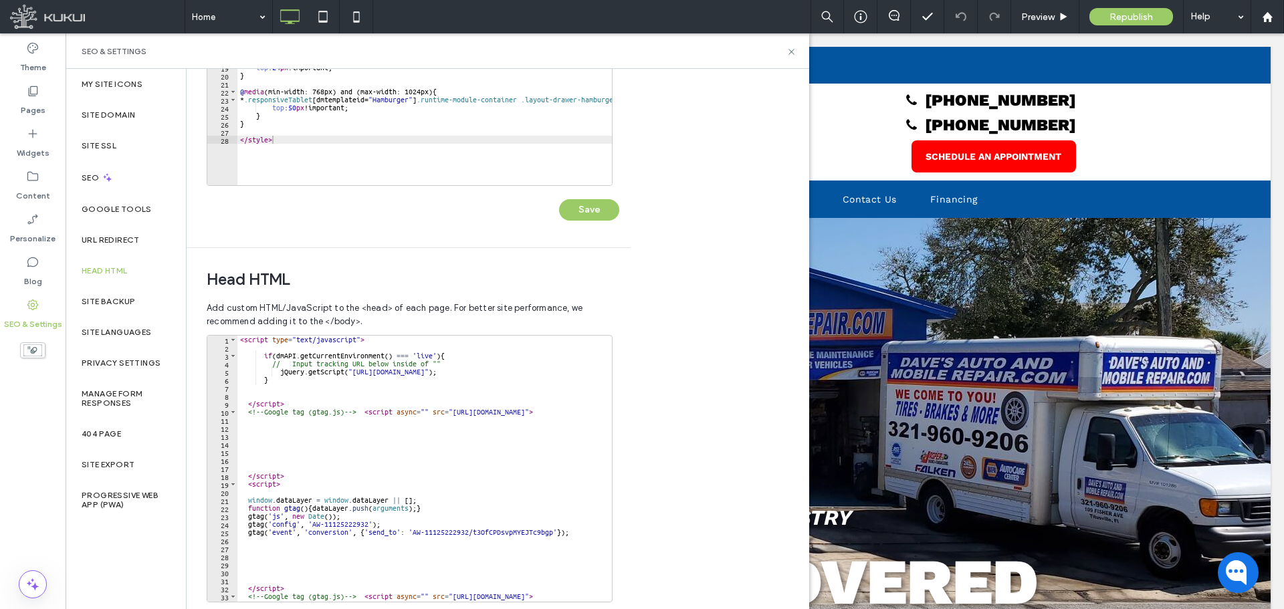
scroll to position [173, 0]
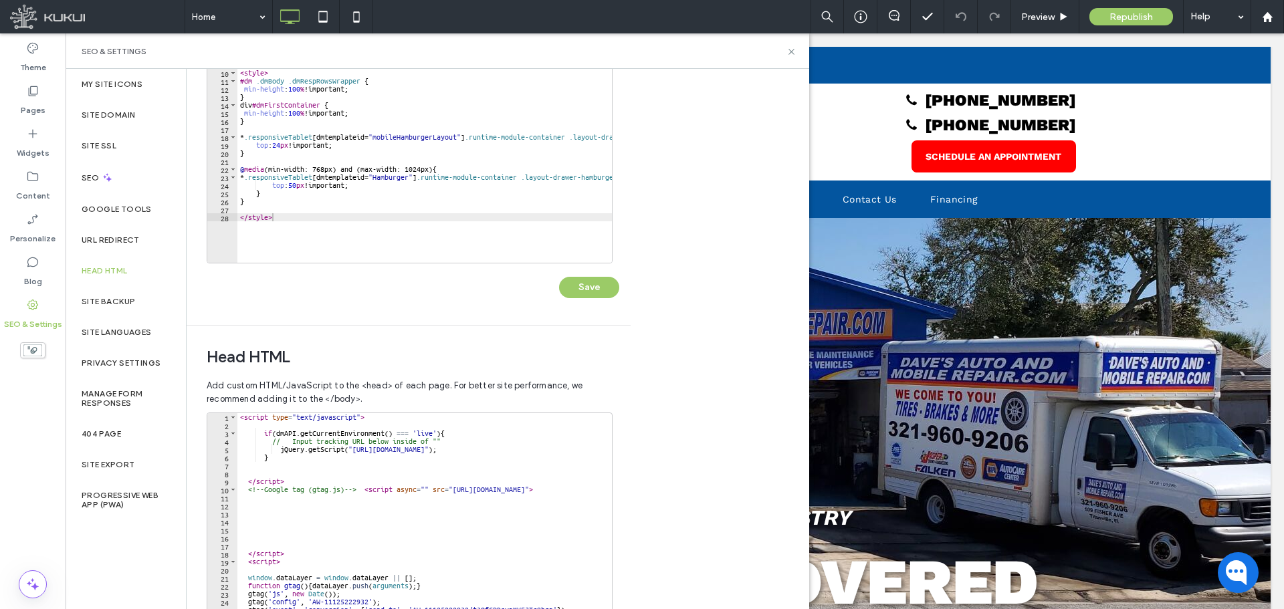
type textarea "********"
click at [313, 240] on div "< div data-inject = "zenogre-body-end-assets" > < script src = "[URL][DOMAIN_NA…" at bounding box center [484, 133] width 495 height 272
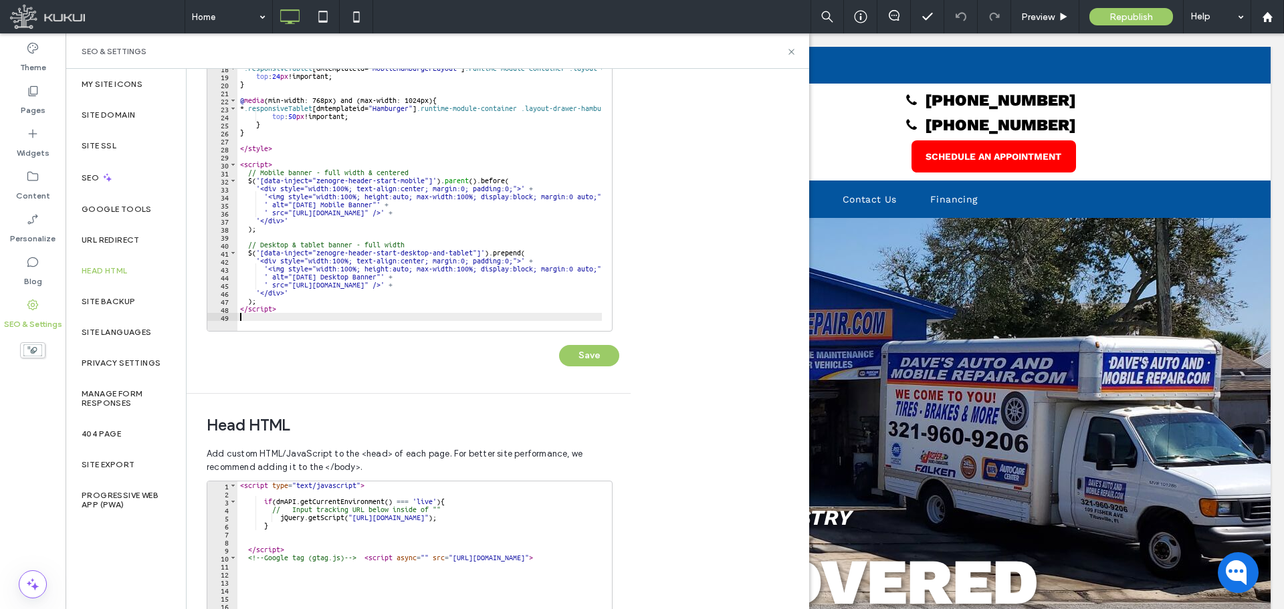
scroll to position [39, 0]
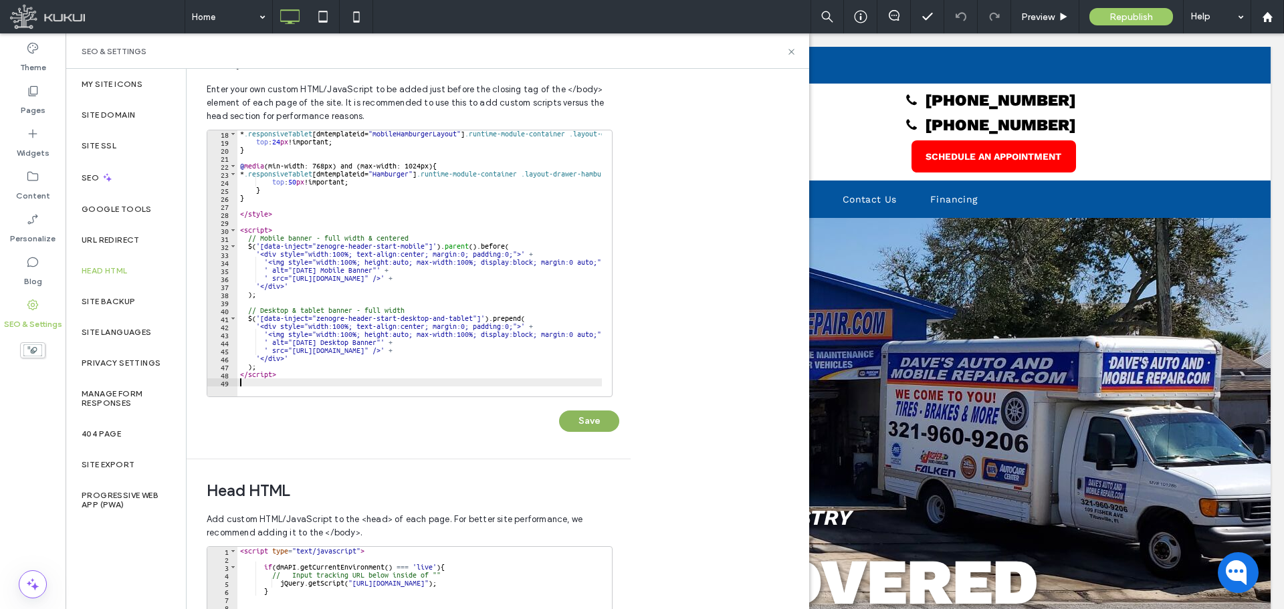
click at [582, 425] on button "Save" at bounding box center [589, 420] width 60 height 21
click at [794, 49] on icon at bounding box center [791, 52] width 10 height 10
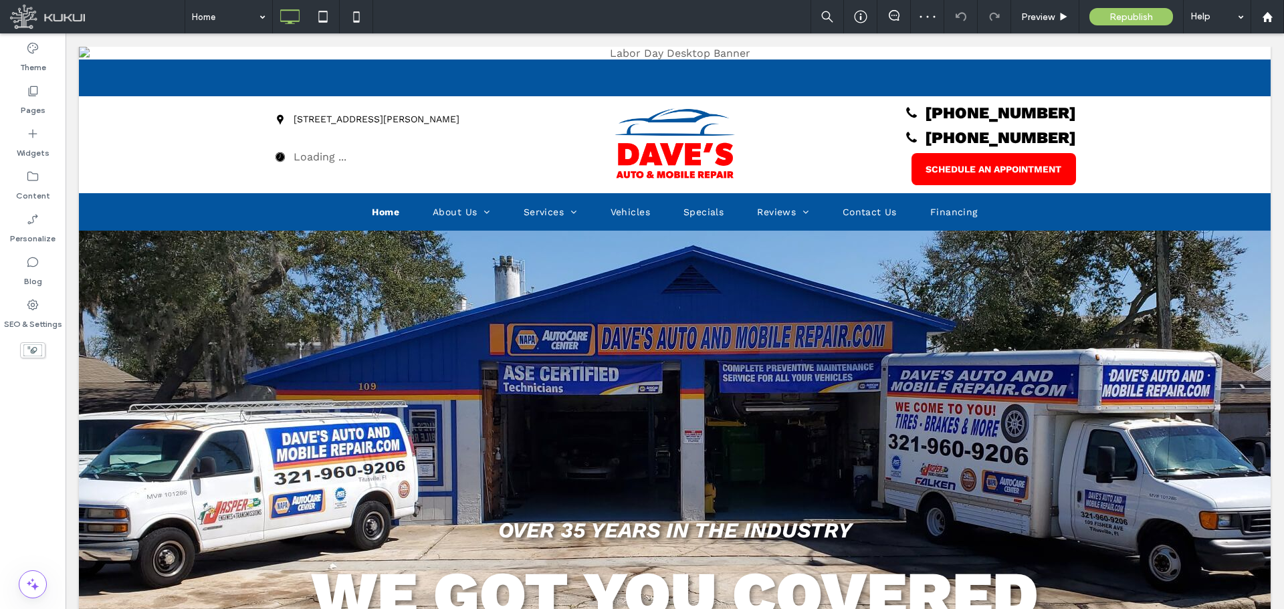
scroll to position [0, 0]
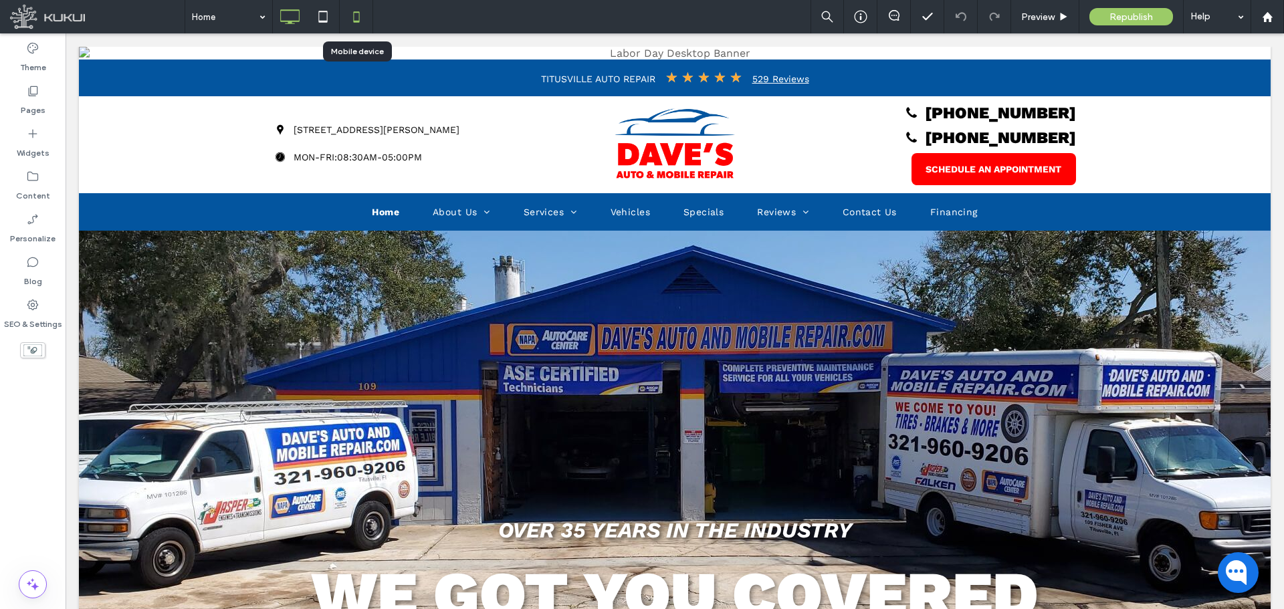
click at [348, 11] on icon at bounding box center [356, 16] width 27 height 27
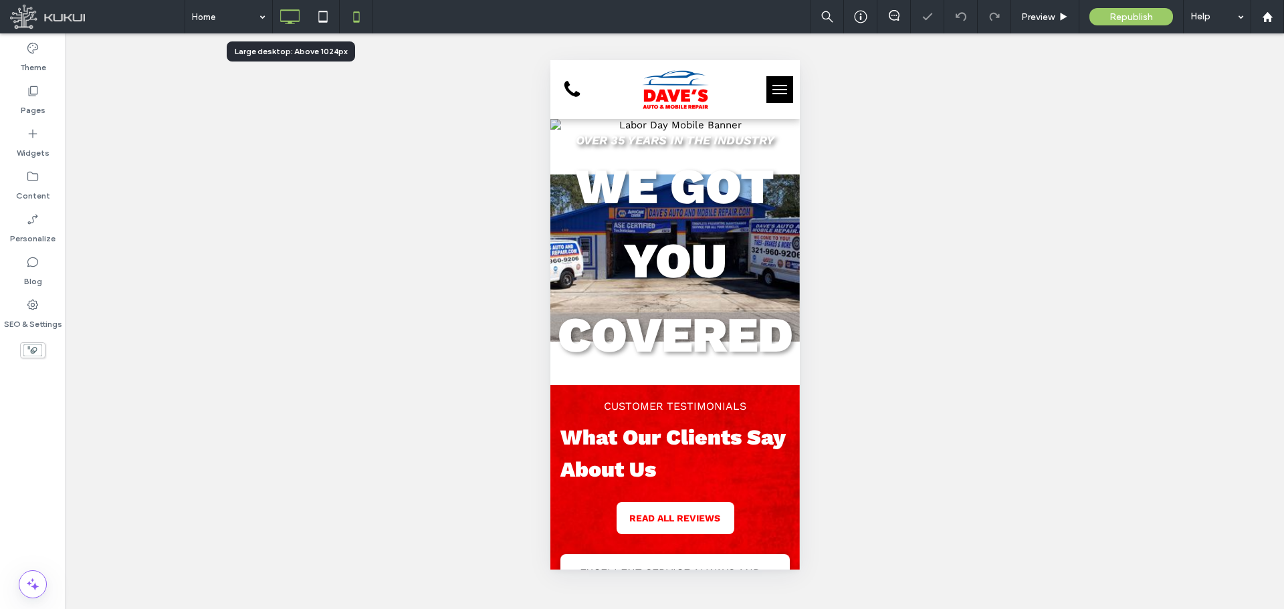
click at [296, 13] on icon at bounding box center [289, 16] width 27 height 27
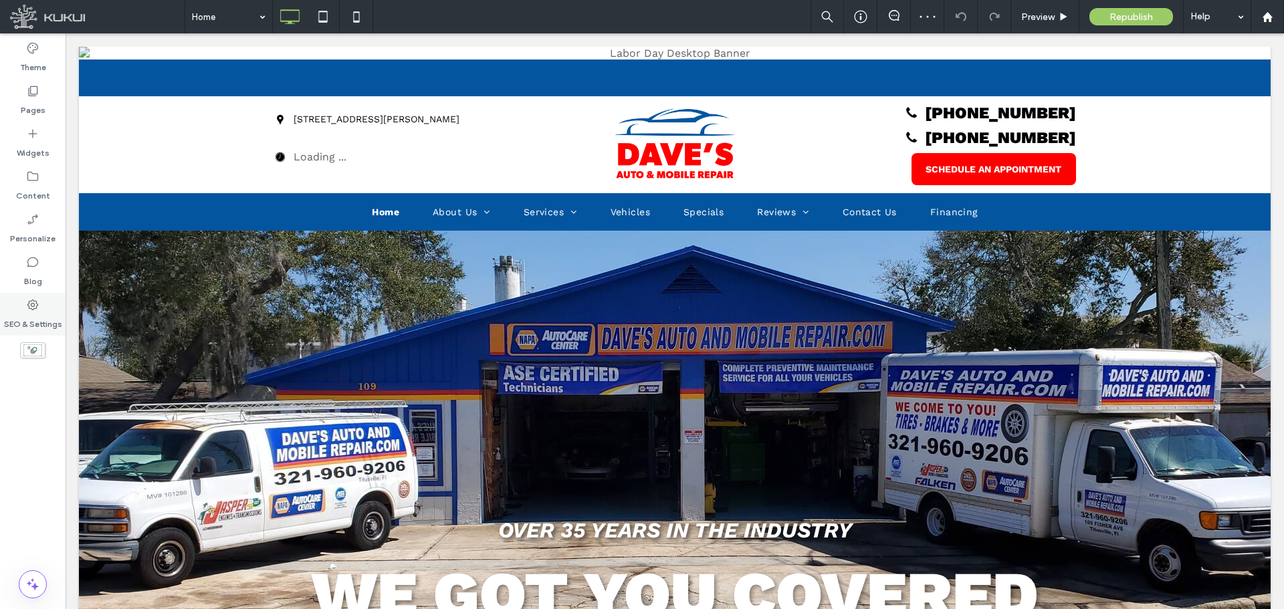
click at [42, 303] on div "SEO & Settings" at bounding box center [33, 314] width 66 height 43
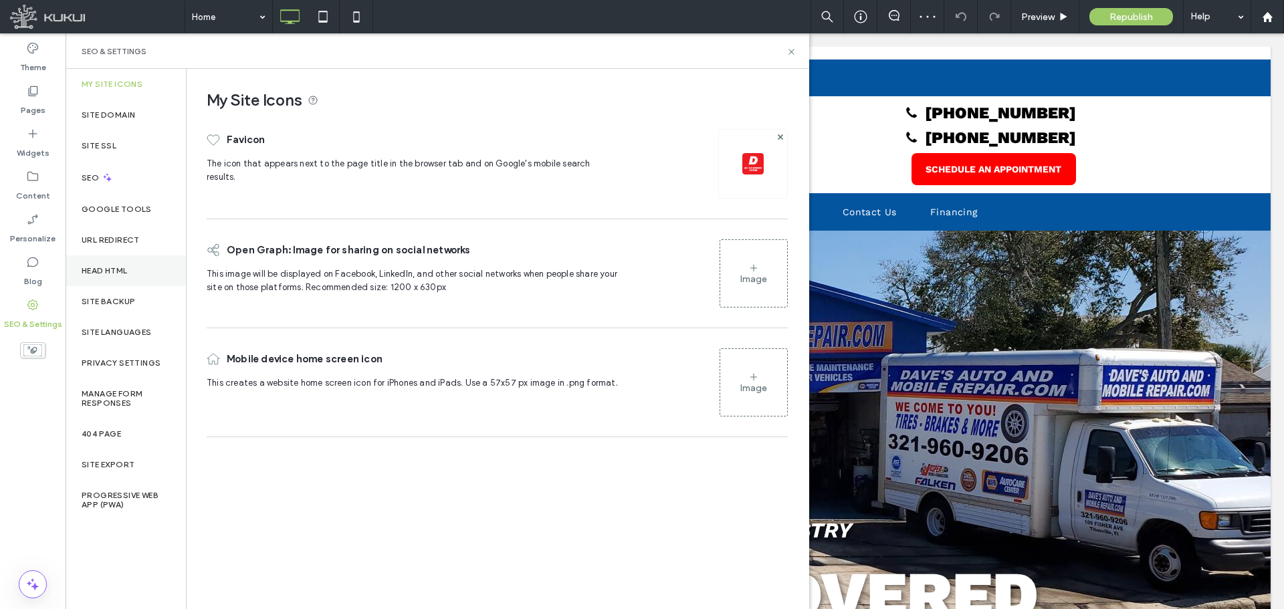
click at [124, 273] on label "Head HTML" at bounding box center [105, 270] width 46 height 9
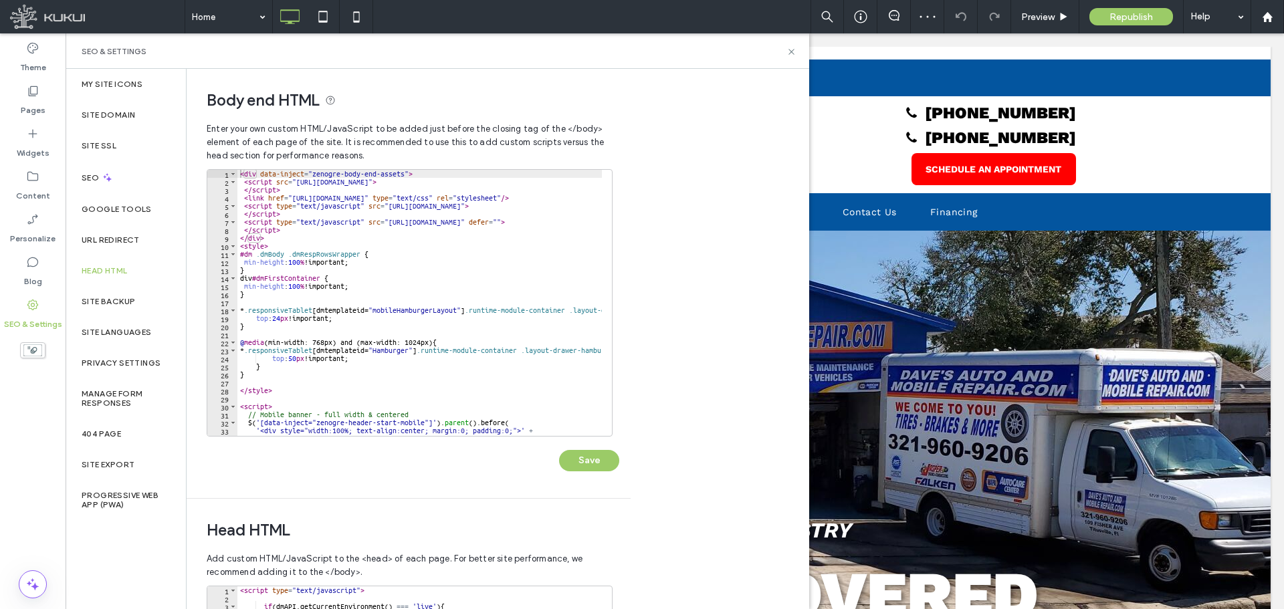
scroll to position [137, 0]
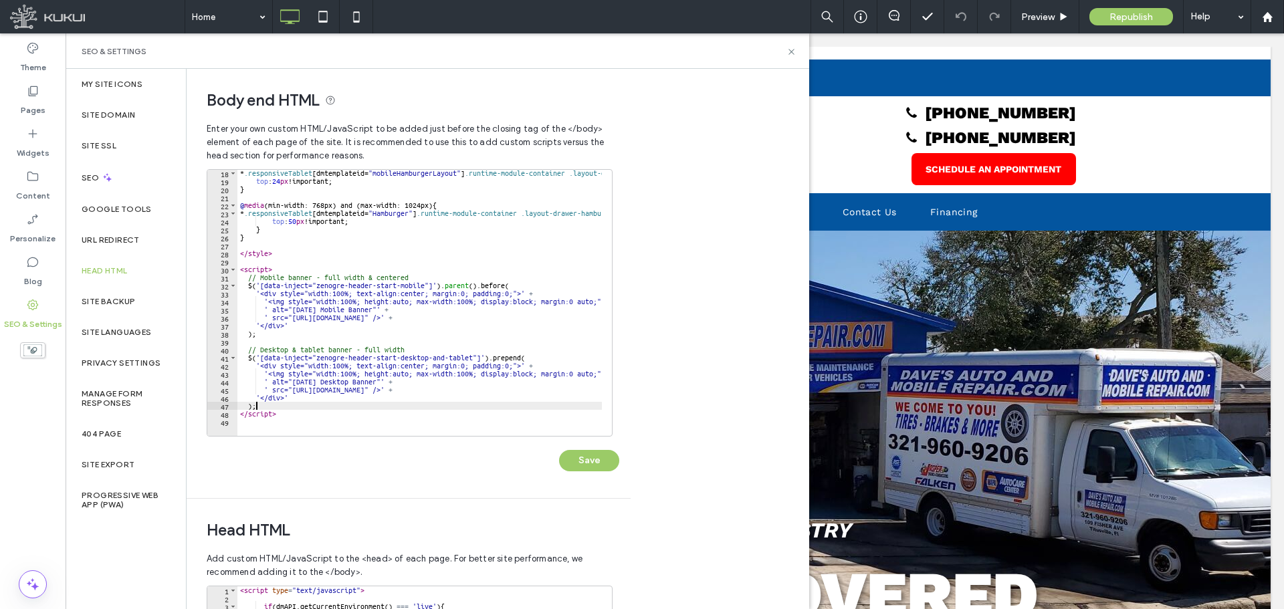
click at [287, 408] on div "* .responsiveTablet [ dmtemplateid = " mobileHamburgerLayout " ] .runtime-modul…" at bounding box center [484, 305] width 495 height 272
click at [285, 406] on div "* .responsiveTablet [ dmtemplateid = " mobileHamburgerLayout " ] .runtime-modul…" at bounding box center [484, 305] width 495 height 272
click at [287, 414] on div "* .responsiveTablet [ dmtemplateid = " mobileHamburgerLayout " ] .runtime-modul…" at bounding box center [484, 305] width 495 height 272
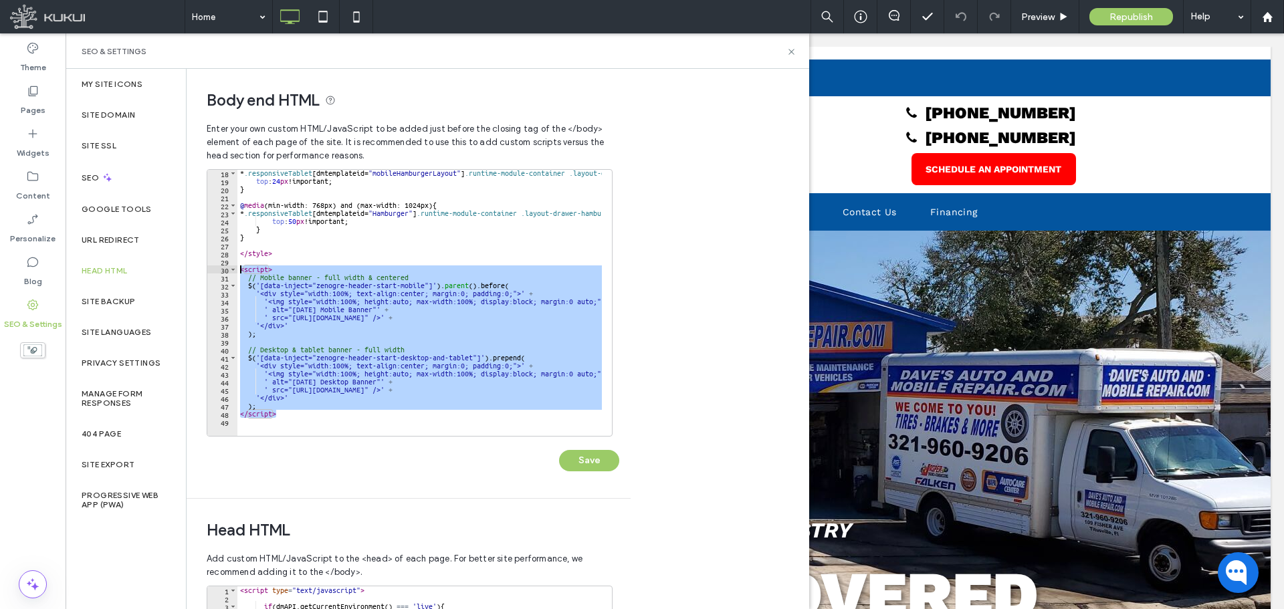
drag, startPoint x: 287, startPoint y: 414, endPoint x: 241, endPoint y: 270, distance: 151.6
click at [241, 270] on div "* .responsiveTablet [ dmtemplateid = " mobileHamburgerLayout " ] .runtime-modul…" at bounding box center [484, 305] width 495 height 272
type textarea "**********"
paste textarea "Cursor at row 30"
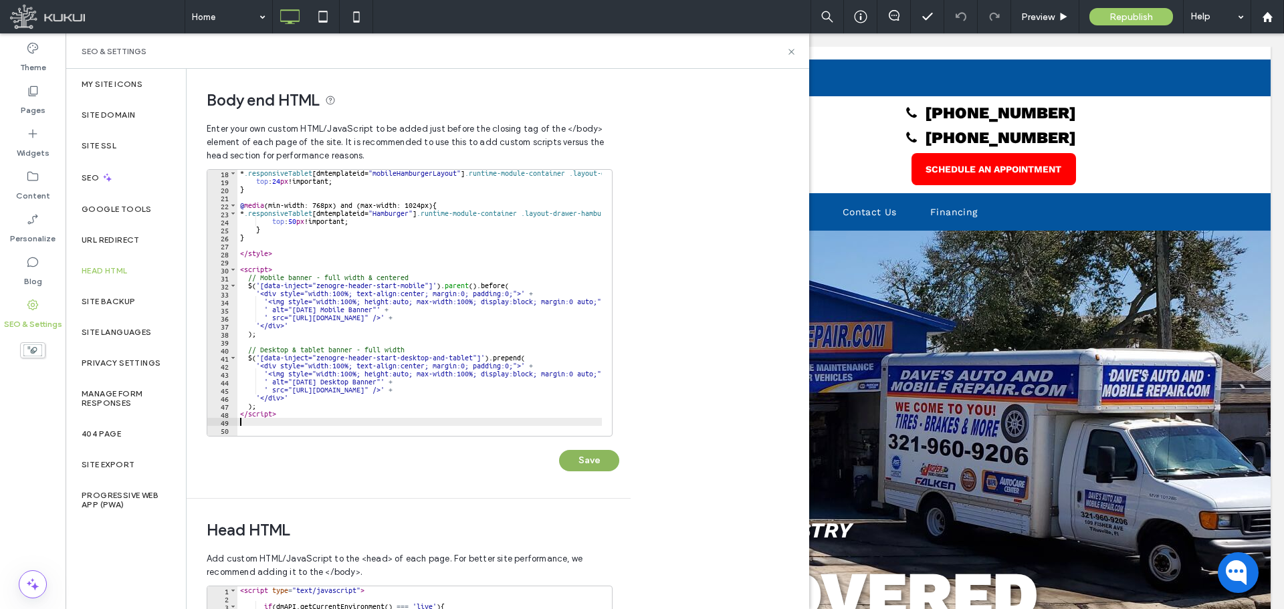
click at [567, 462] on button "Save" at bounding box center [589, 460] width 60 height 21
click at [788, 54] on icon at bounding box center [791, 52] width 10 height 10
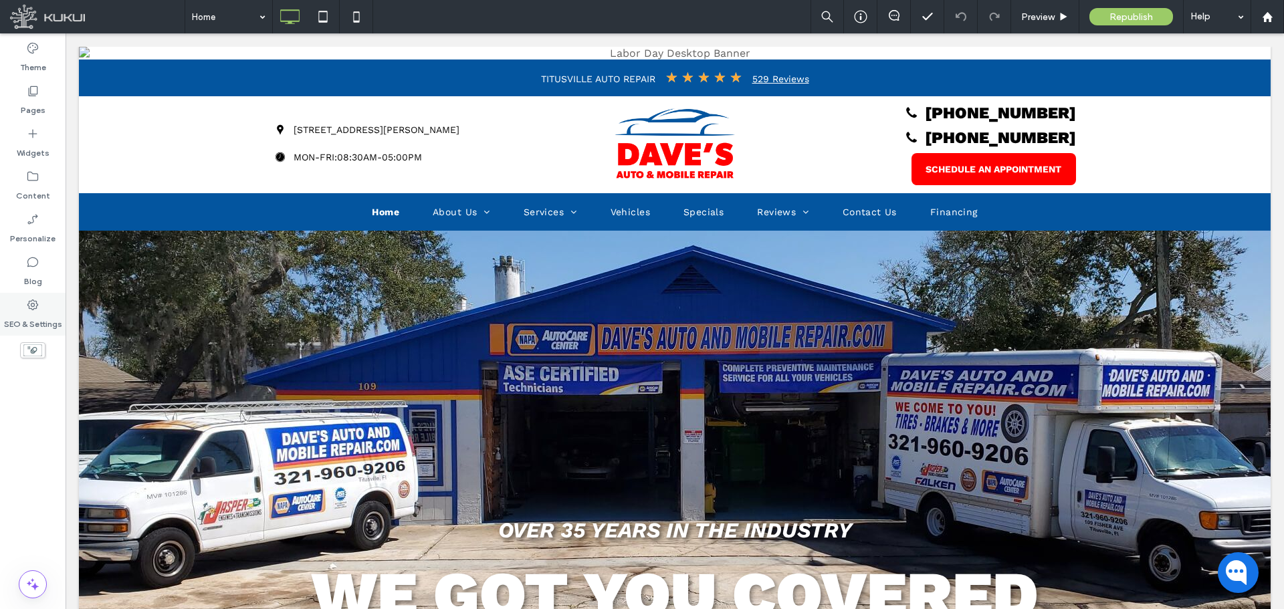
click at [25, 310] on div "SEO & Settings" at bounding box center [33, 314] width 66 height 43
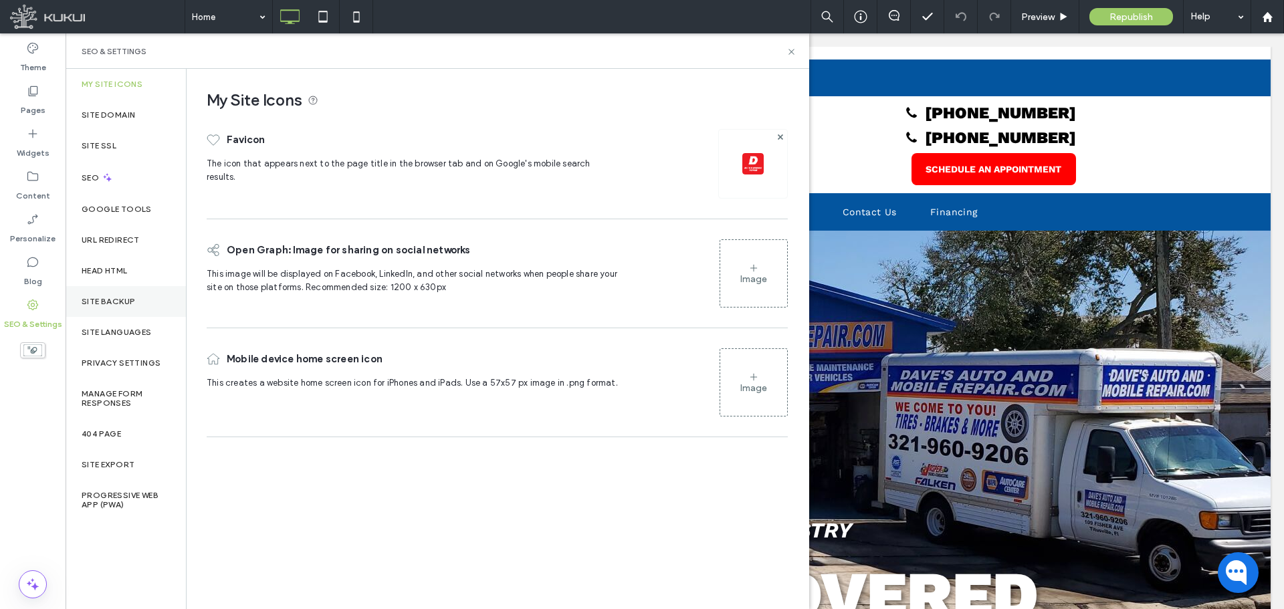
click at [106, 286] on div "Site Backup" at bounding box center [126, 301] width 120 height 31
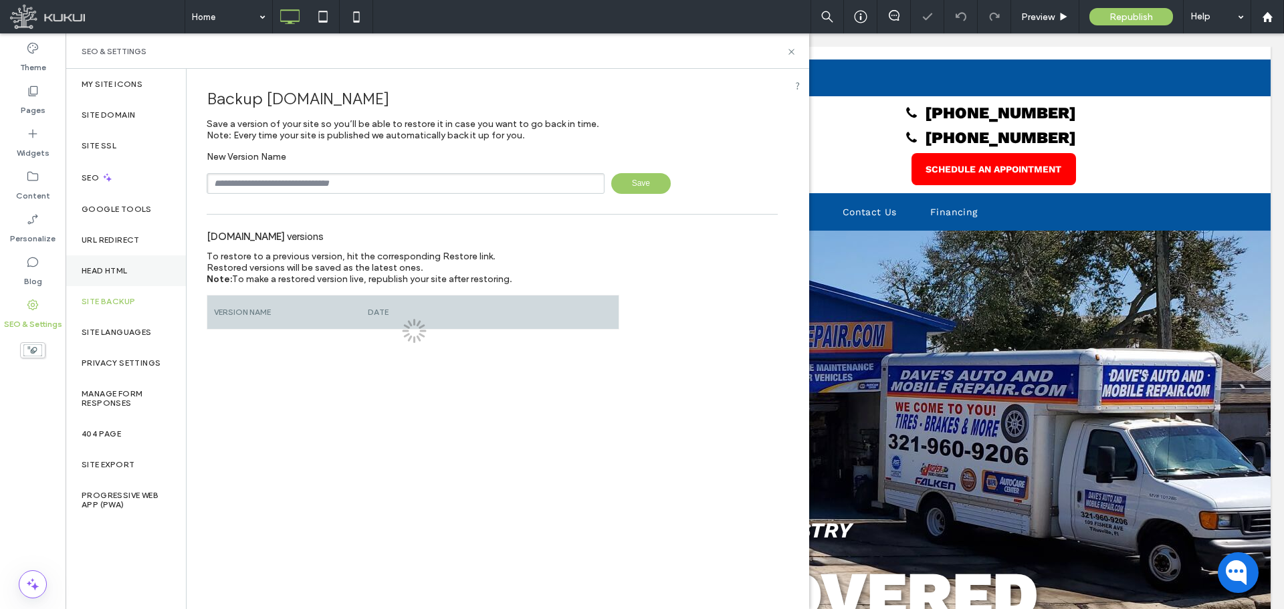
click at [112, 273] on label "Head HTML" at bounding box center [105, 270] width 46 height 9
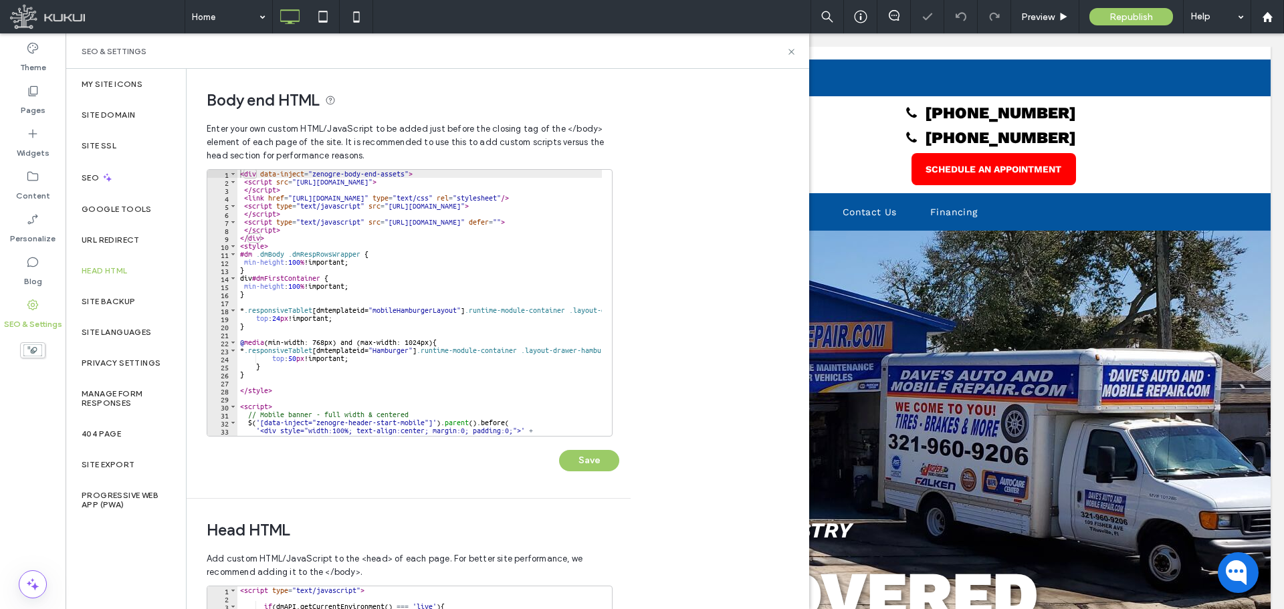
scroll to position [145, 0]
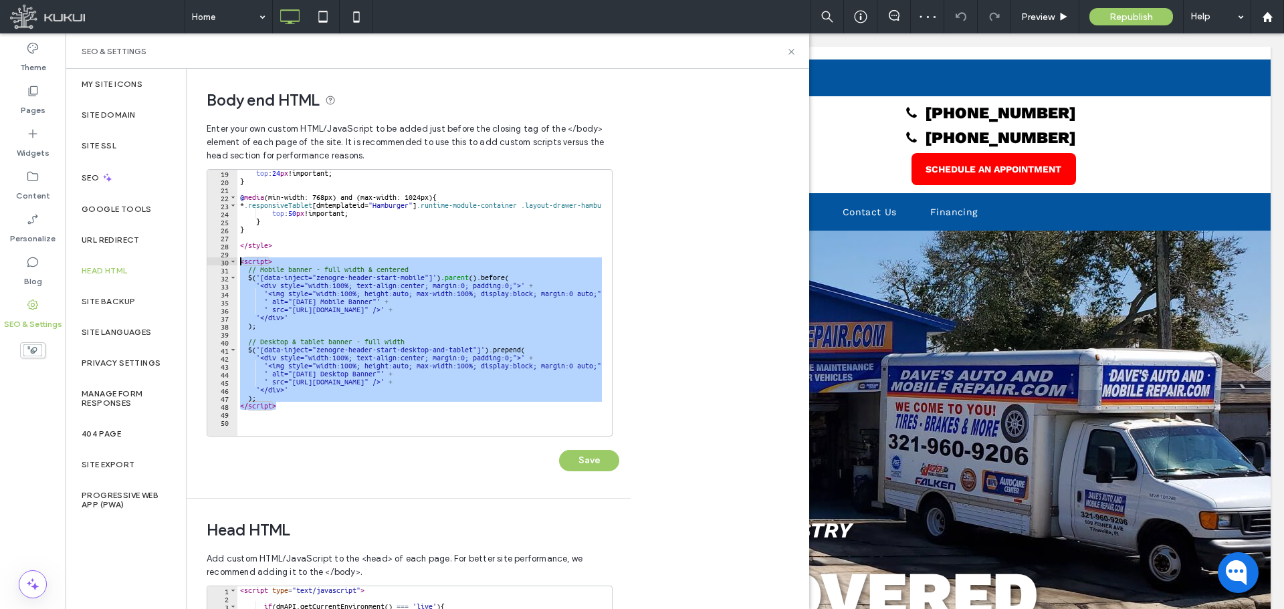
drag, startPoint x: 280, startPoint y: 407, endPoint x: 237, endPoint y: 260, distance: 153.2
click at [237, 260] on div "top : 24 px !important; } @ media (min-width: 768px) and (max-width: 1024px) { …" at bounding box center [484, 305] width 495 height 272
type textarea "**********"
paste textarea "Cursor at row 30"
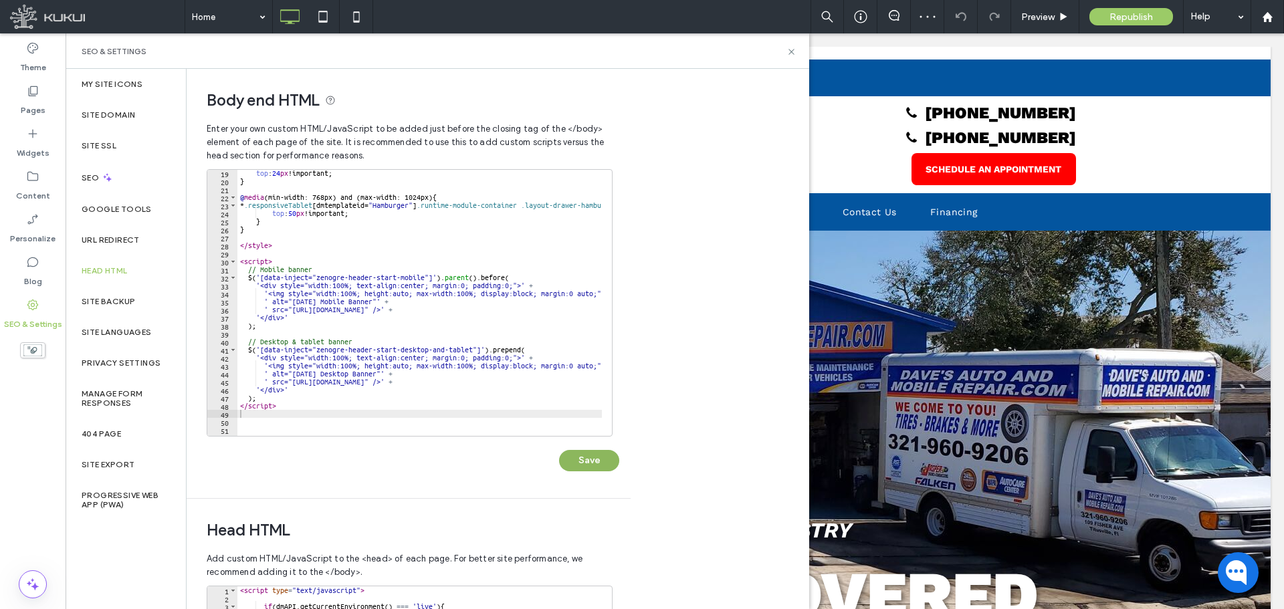
click at [586, 454] on button "Save" at bounding box center [589, 460] width 60 height 21
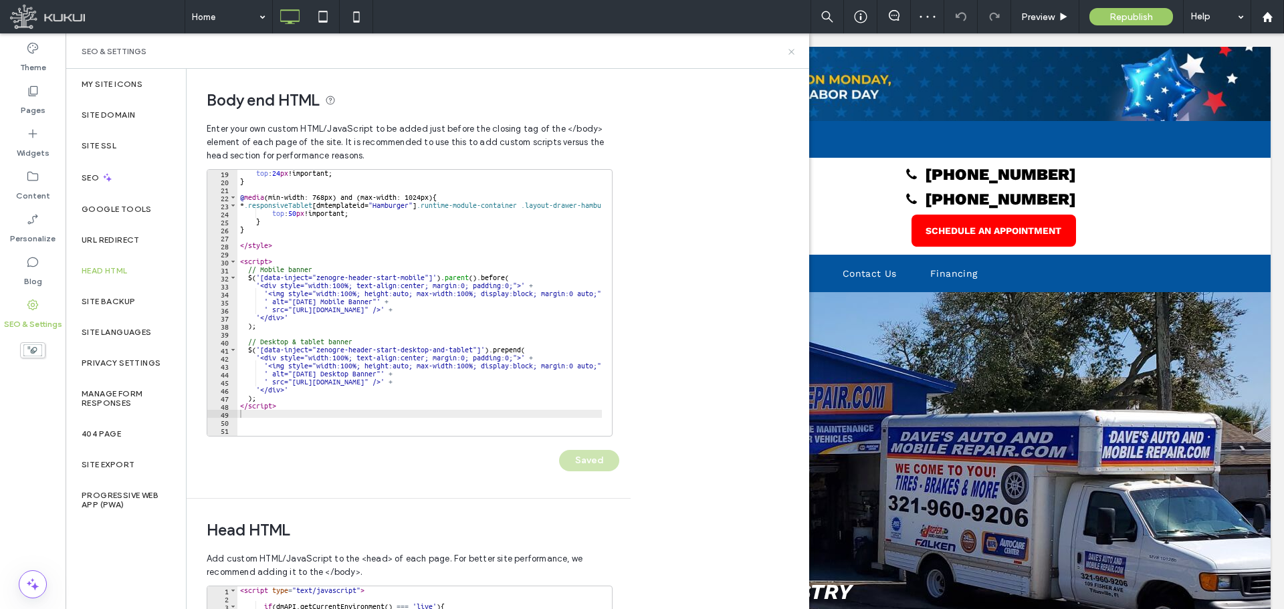
scroll to position [0, 0]
click at [788, 51] on icon at bounding box center [791, 52] width 10 height 10
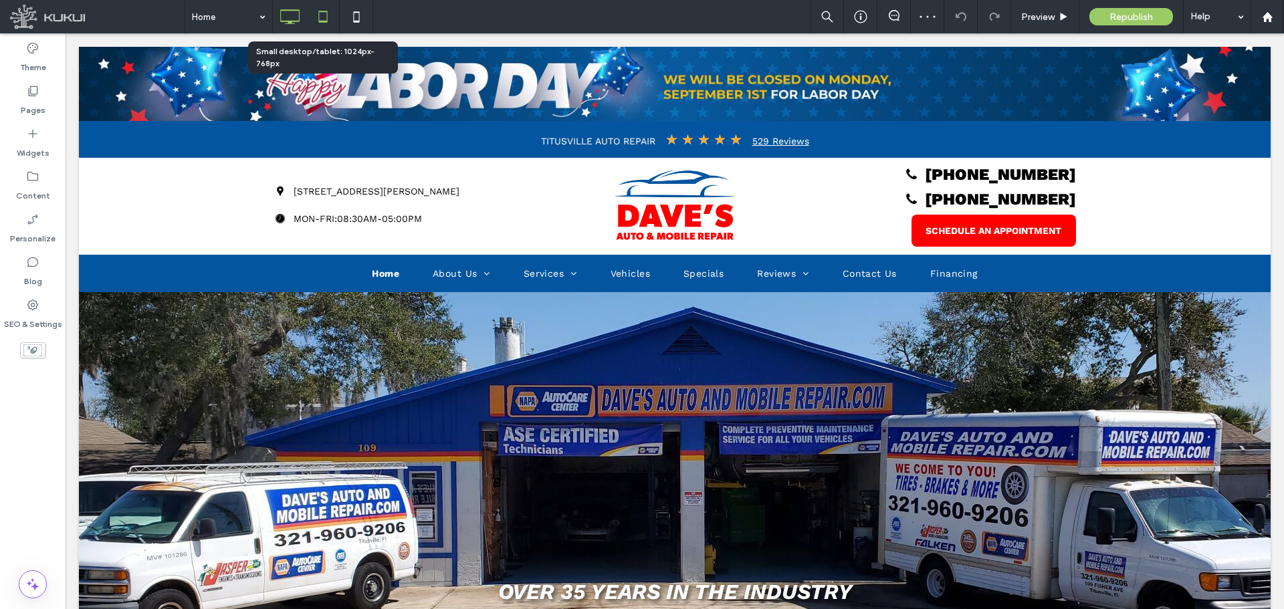
click at [321, 16] on icon at bounding box center [323, 16] width 27 height 27
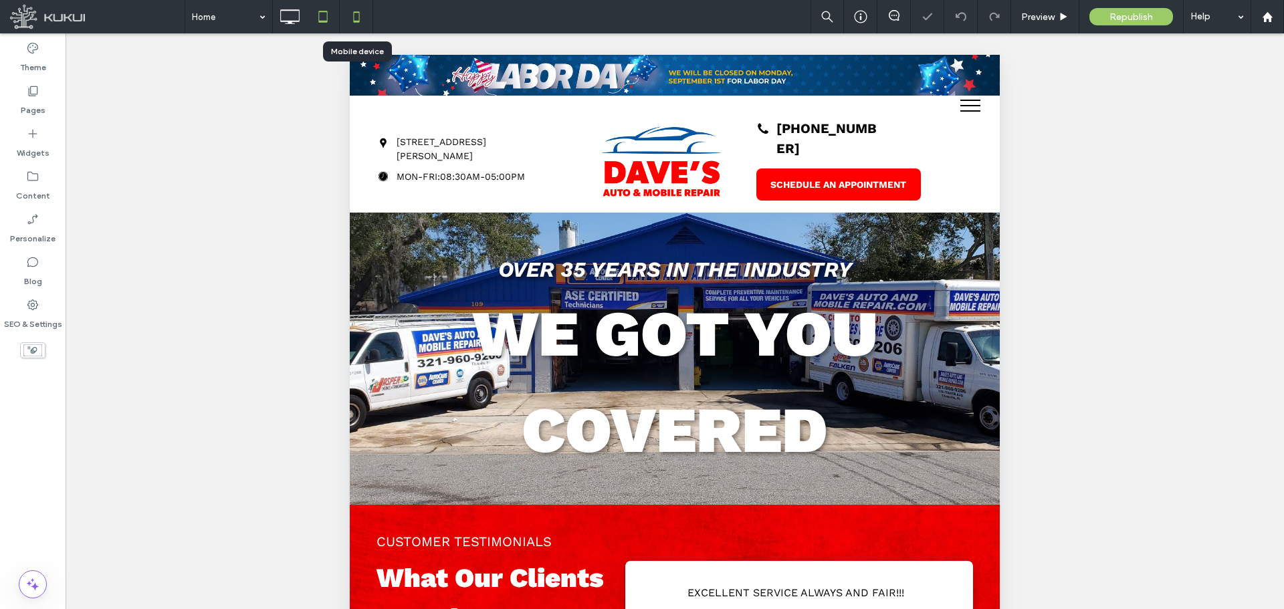
click at [354, 18] on use at bounding box center [356, 16] width 6 height 11
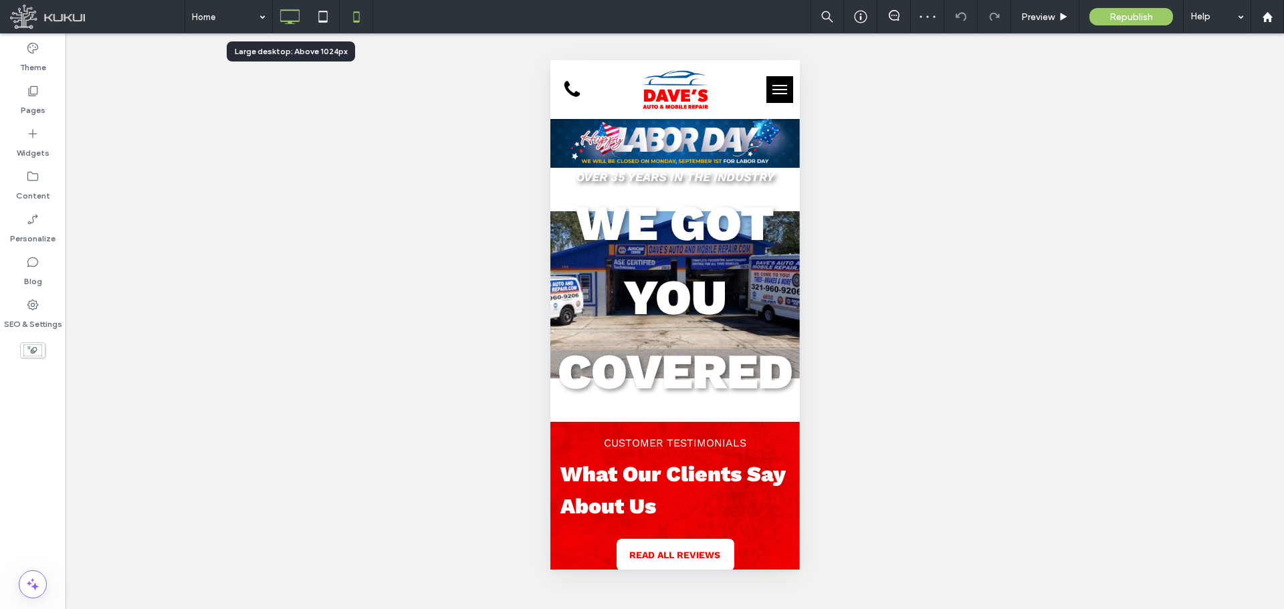
click at [289, 14] on icon at bounding box center [289, 16] width 27 height 27
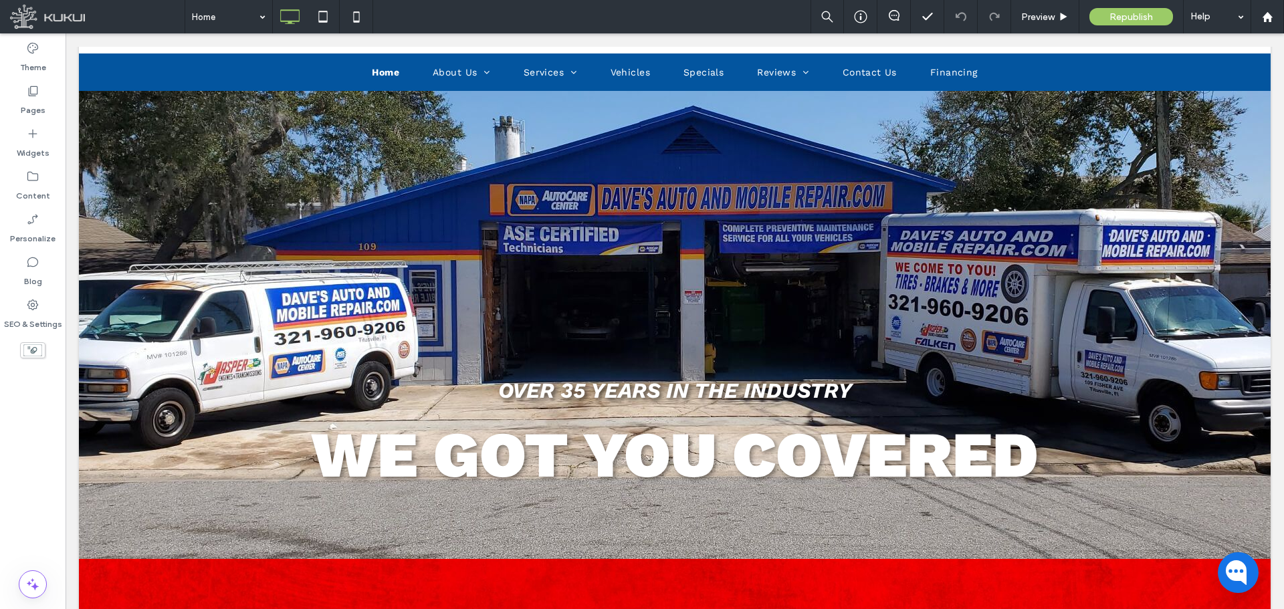
scroll to position [201, 0]
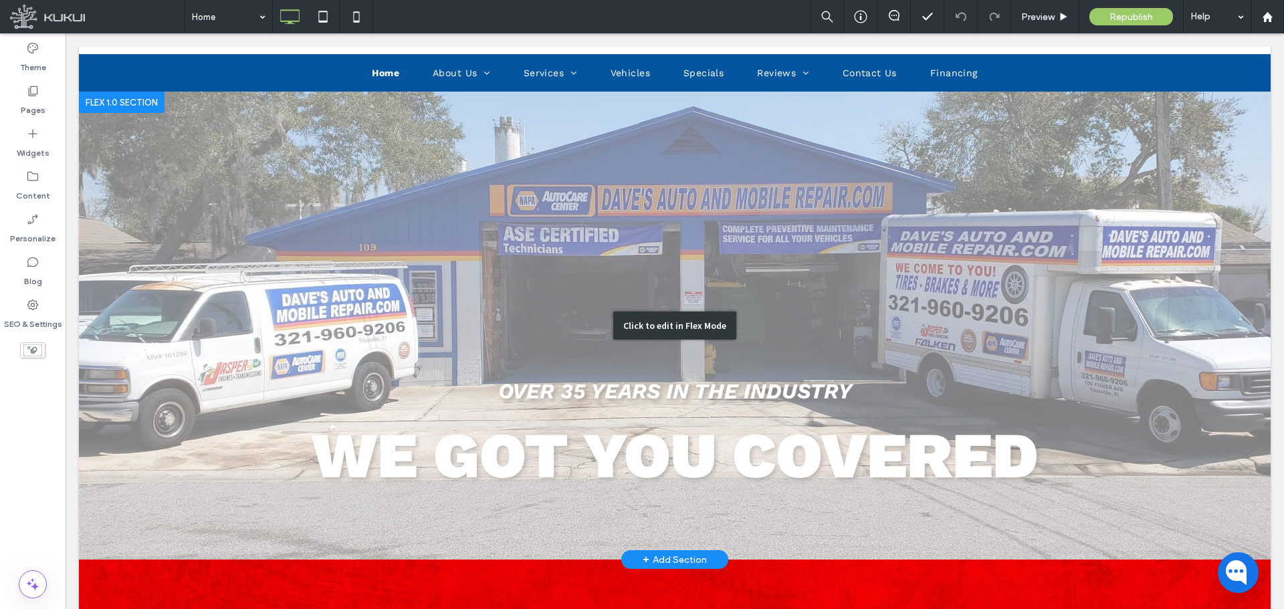
click at [906, 312] on div "Click to edit in Flex Mode" at bounding box center [674, 326] width 1191 height 468
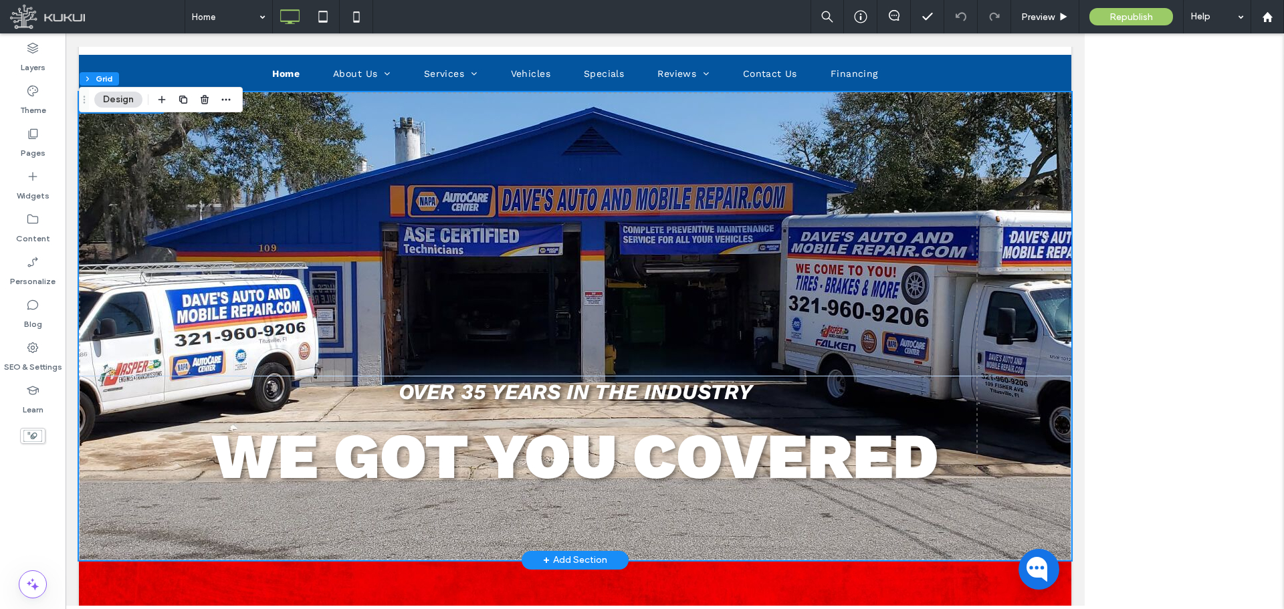
scroll to position [183, 0]
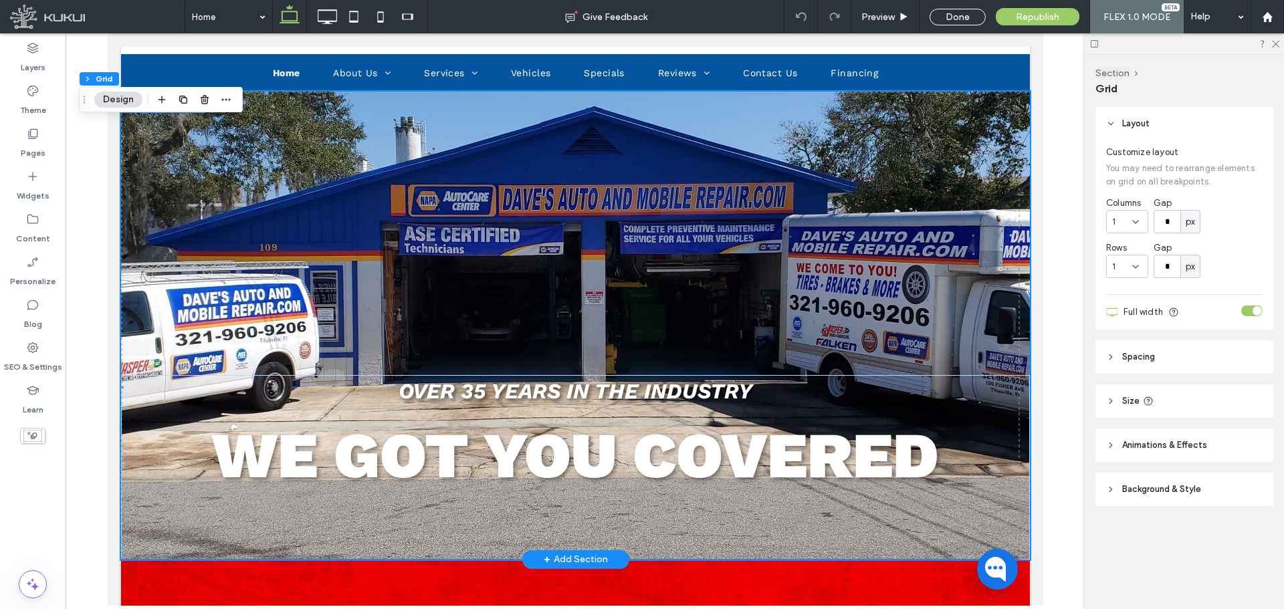
click at [905, 312] on img at bounding box center [574, 326] width 909 height 468
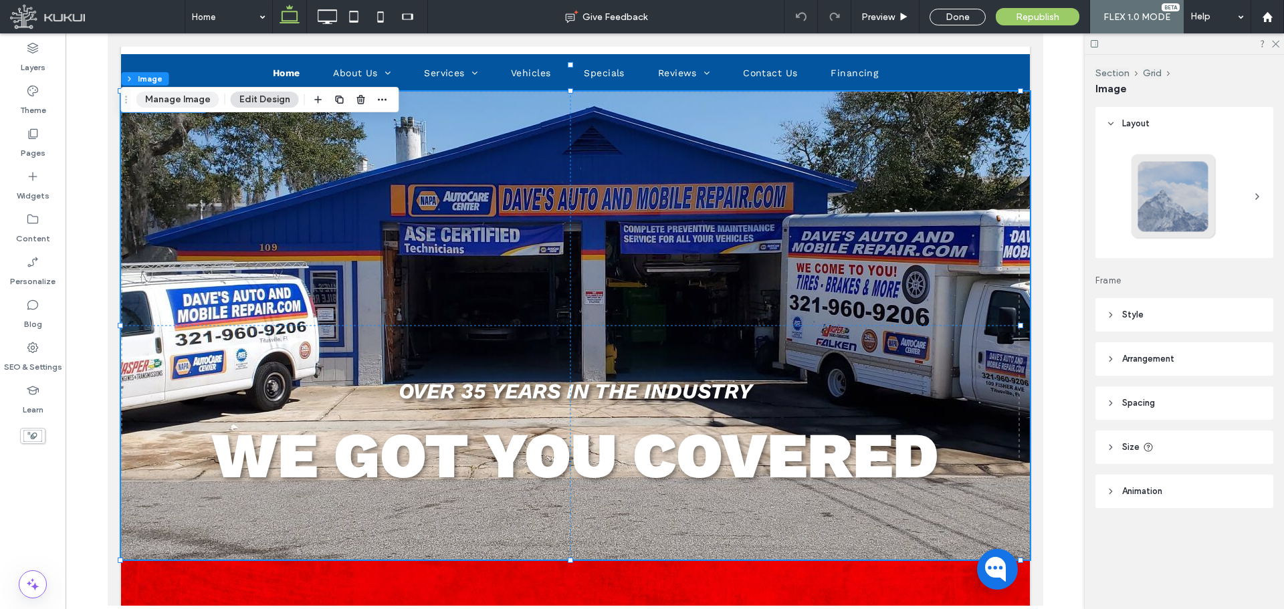
click at [178, 102] on button "Manage Image" at bounding box center [177, 100] width 83 height 16
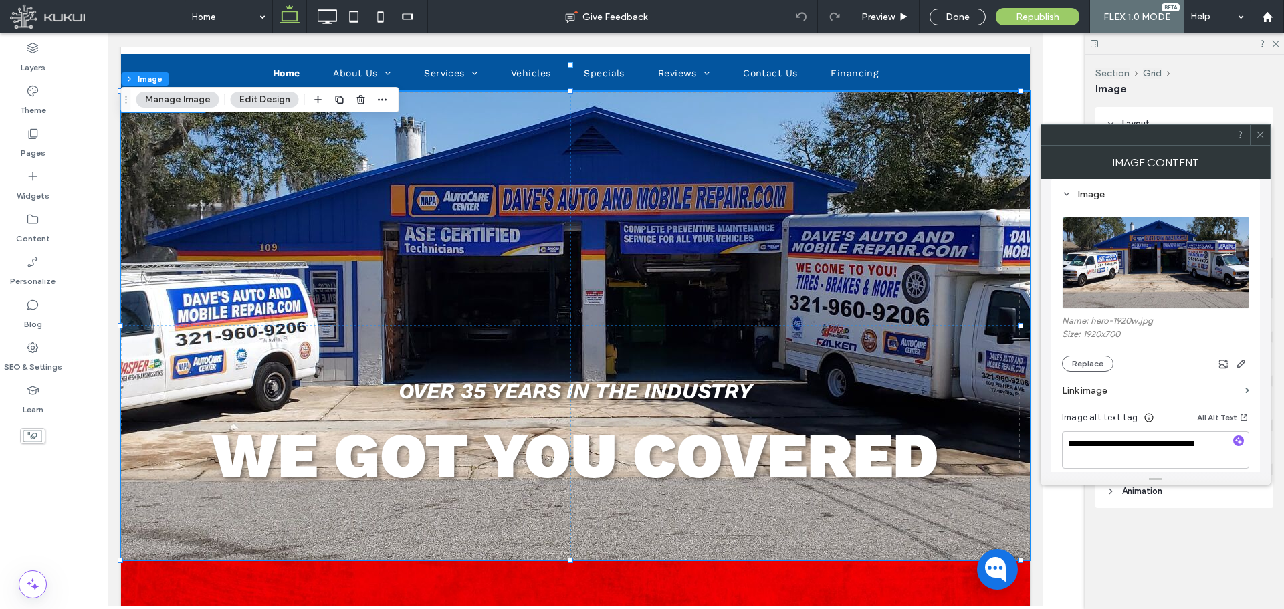
scroll to position [134, 0]
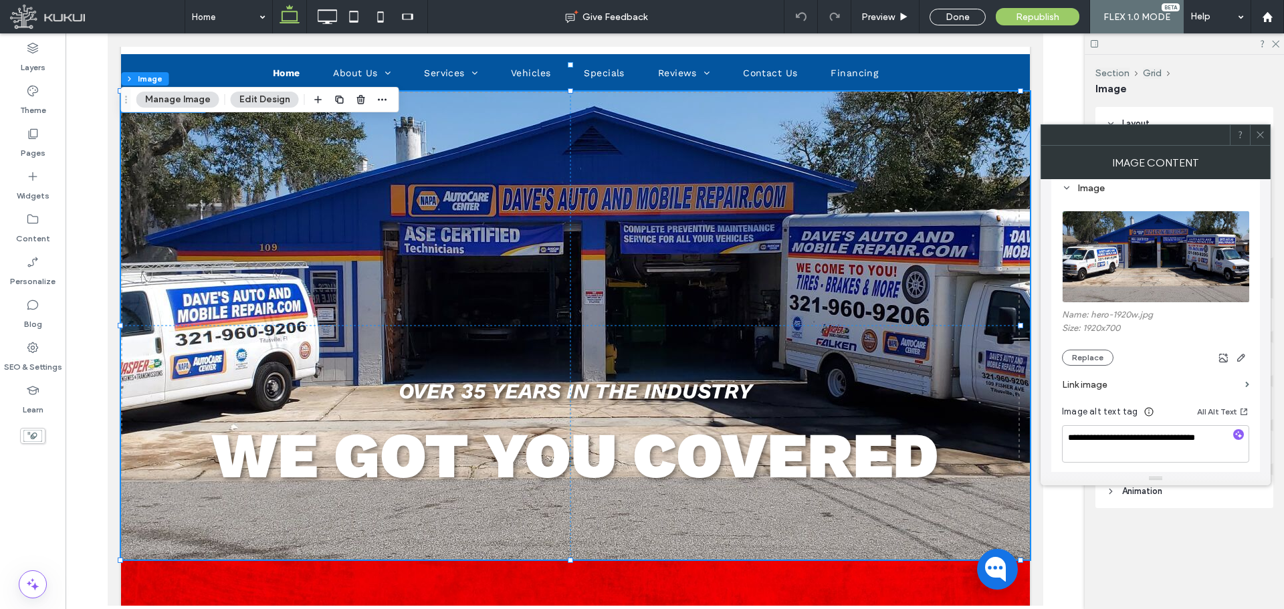
click at [1113, 279] on img at bounding box center [1156, 257] width 189 height 92
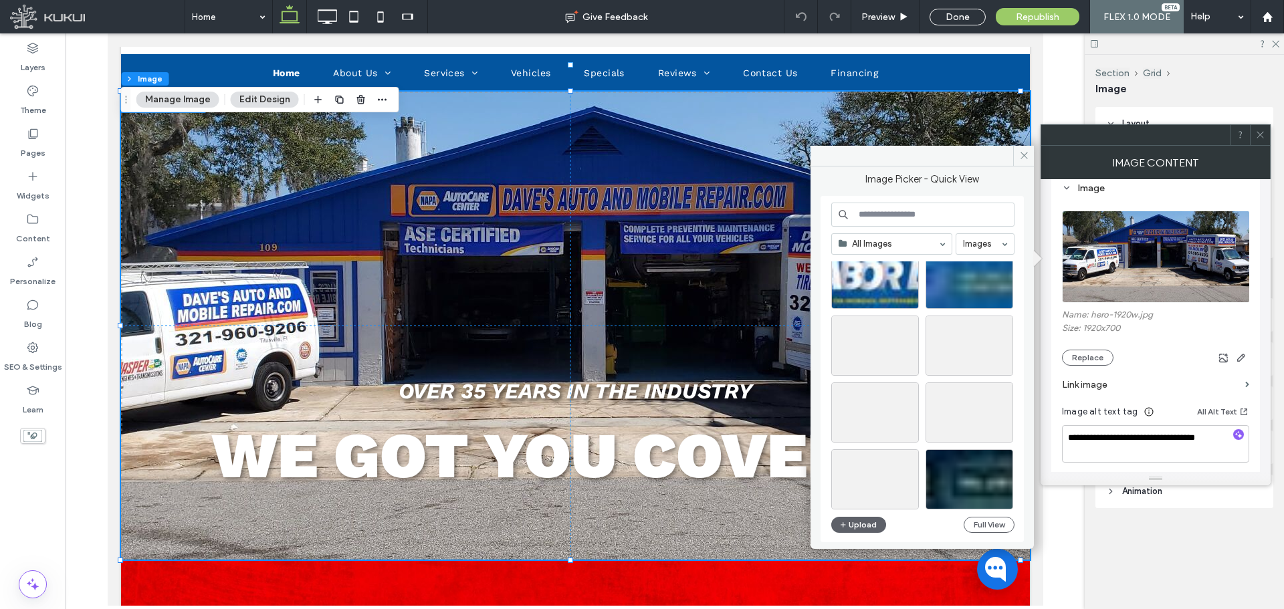
scroll to position [0, 0]
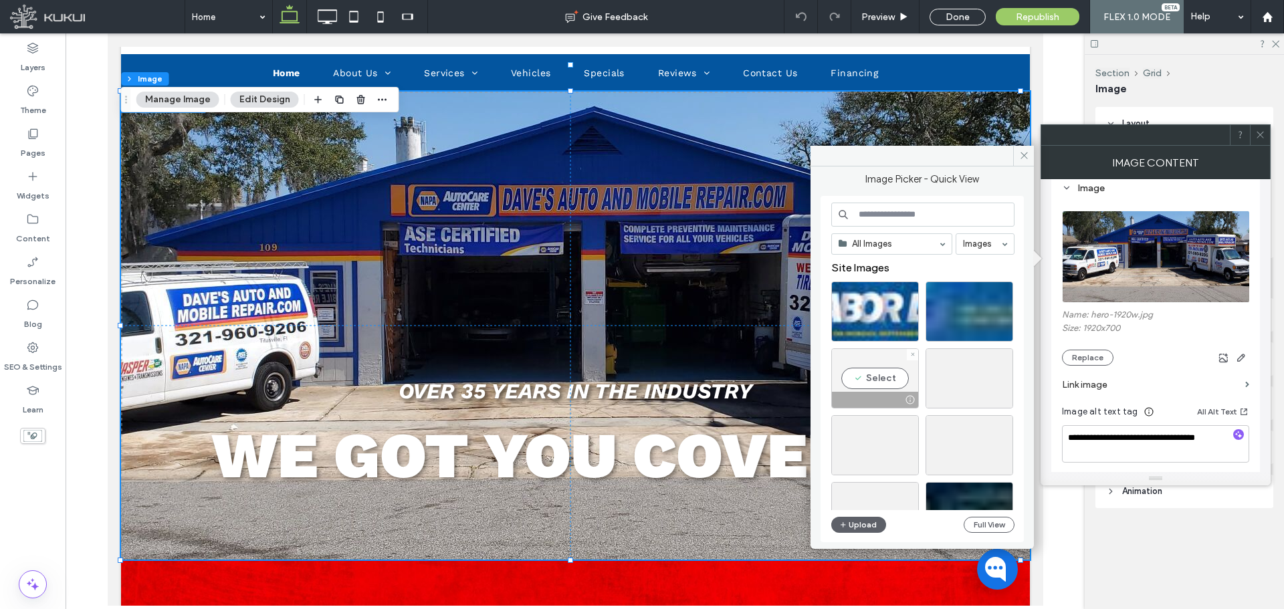
click at [916, 357] on div at bounding box center [912, 354] width 11 height 11
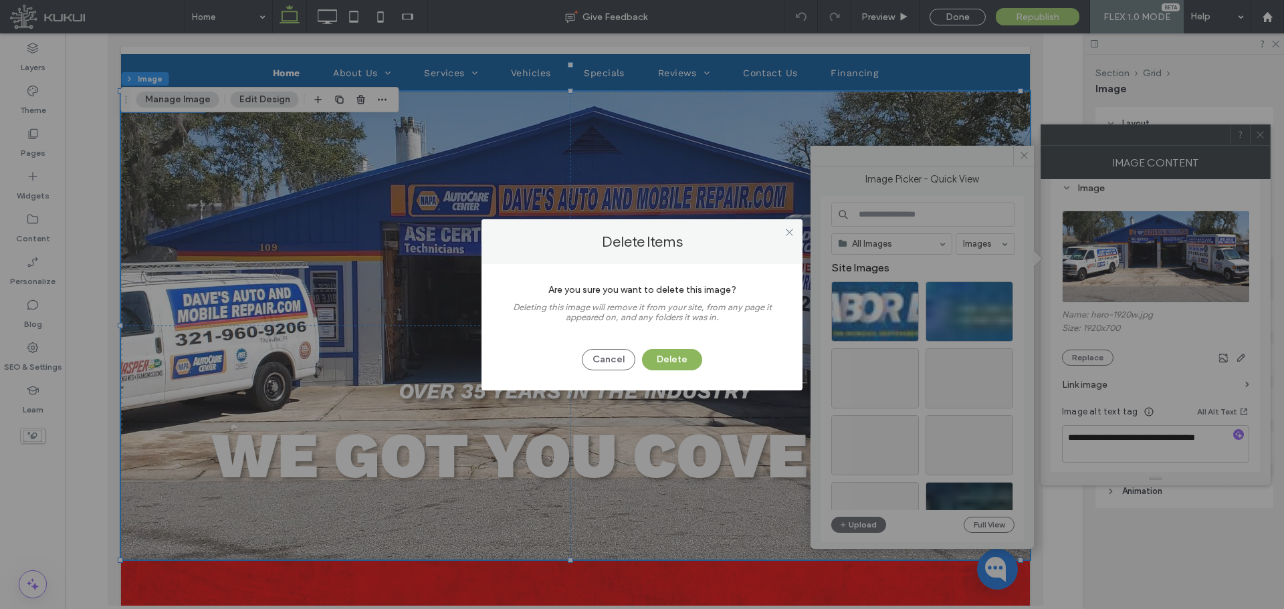
click at [691, 359] on button "Delete" at bounding box center [672, 359] width 60 height 21
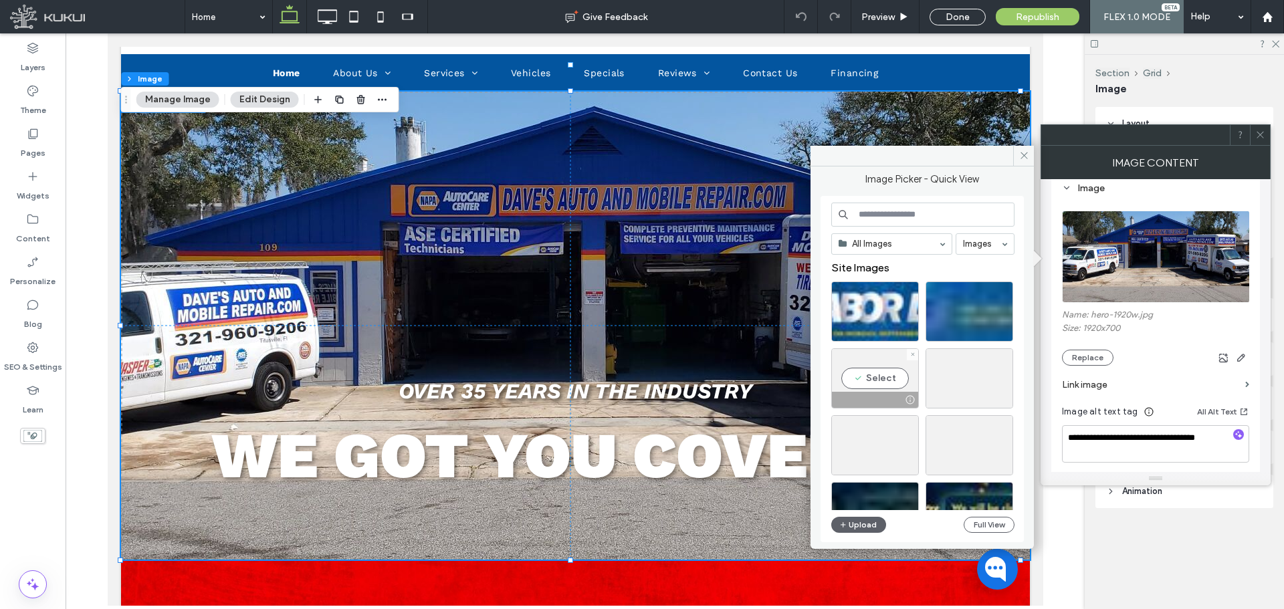
click at [913, 356] on icon at bounding box center [912, 354] width 5 height 5
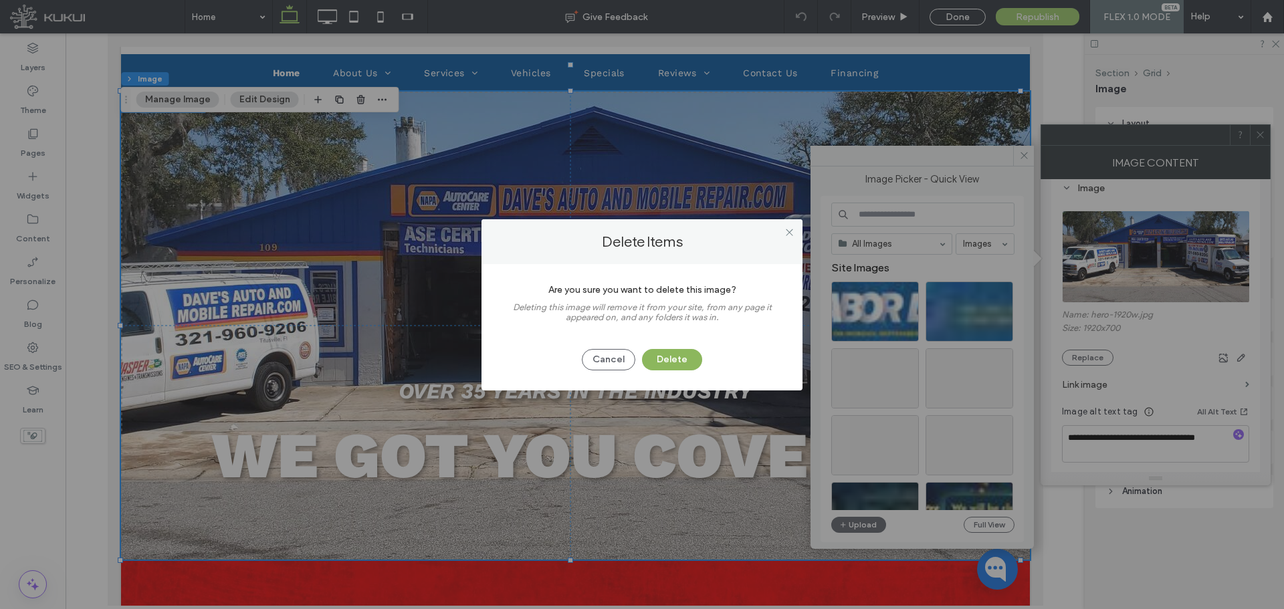
click at [677, 358] on button "Delete" at bounding box center [672, 359] width 60 height 21
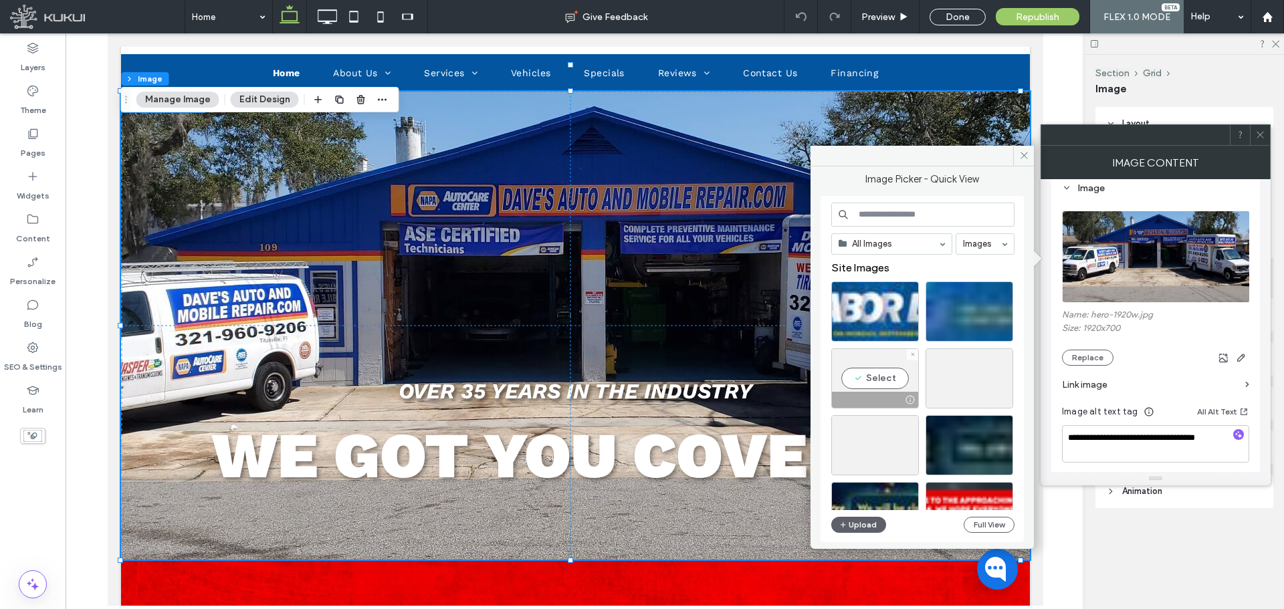
click at [911, 356] on icon at bounding box center [912, 354] width 5 height 5
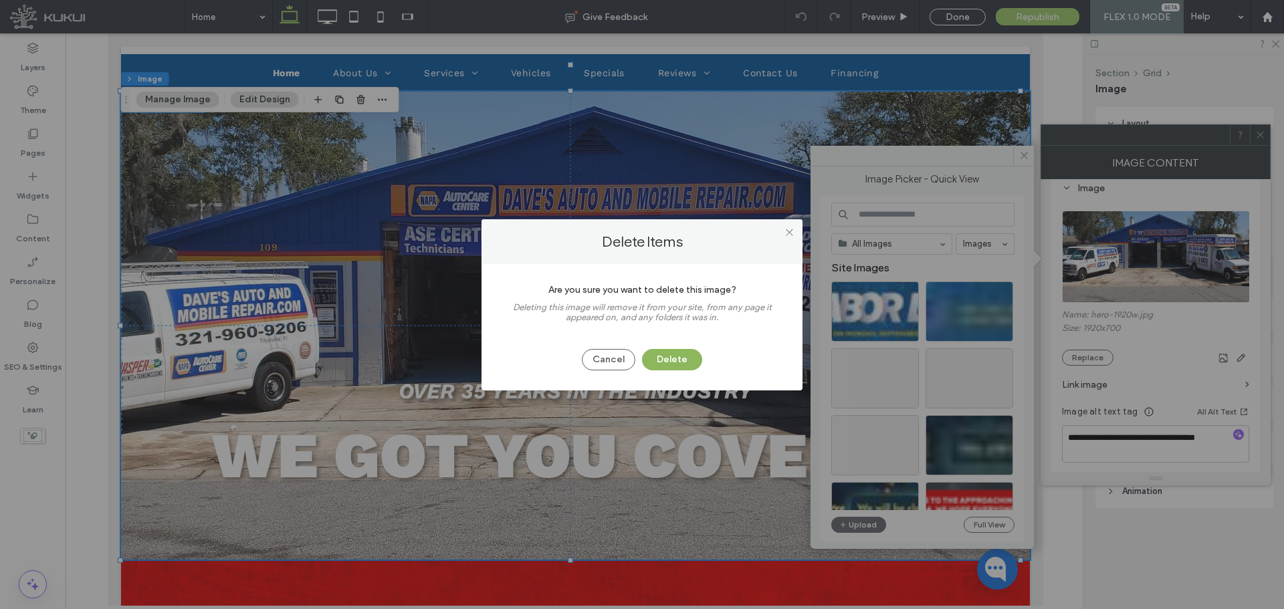
click at [675, 356] on button "Delete" at bounding box center [672, 359] width 60 height 21
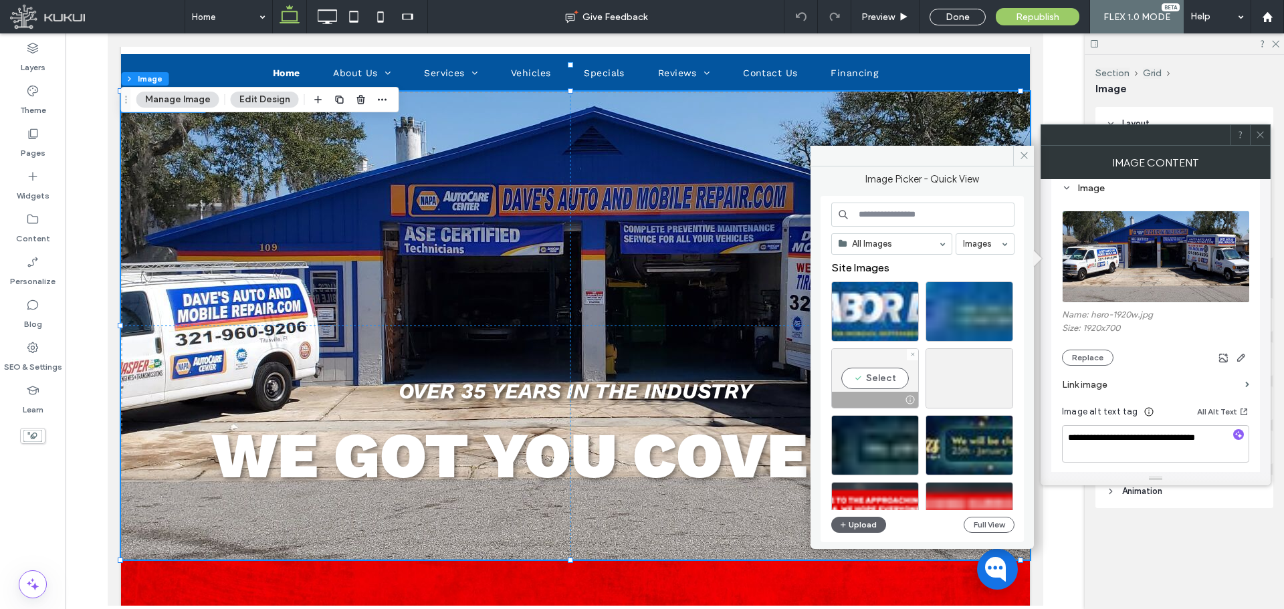
click at [914, 360] on span at bounding box center [912, 354] width 5 height 11
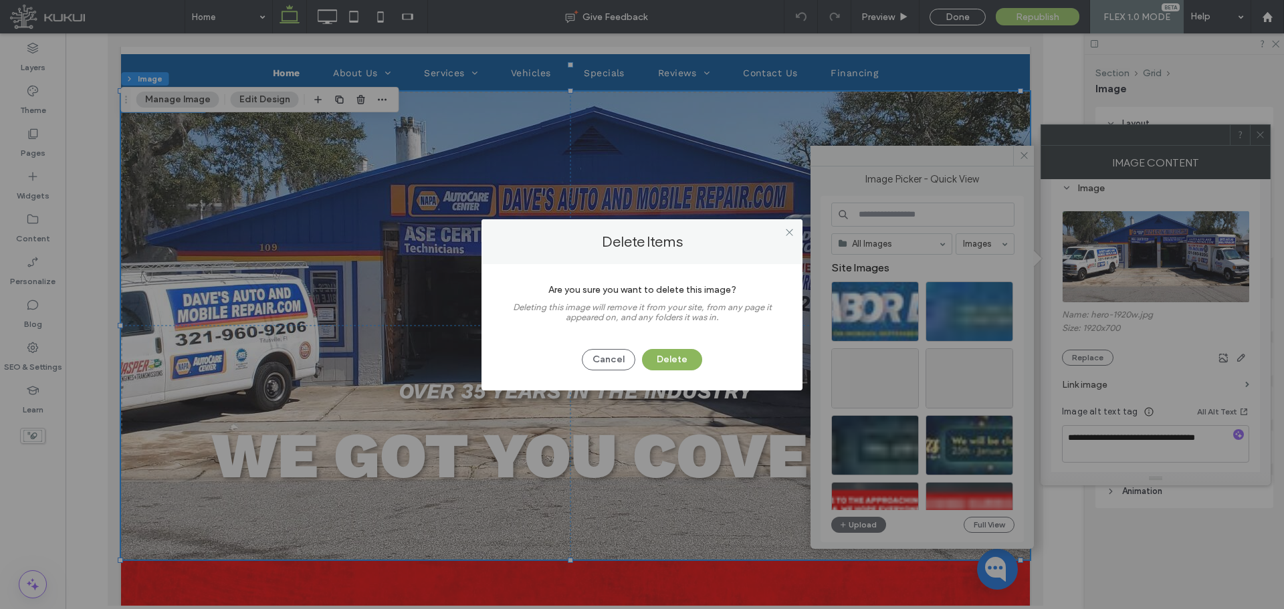
click at [690, 362] on button "Delete" at bounding box center [672, 359] width 60 height 21
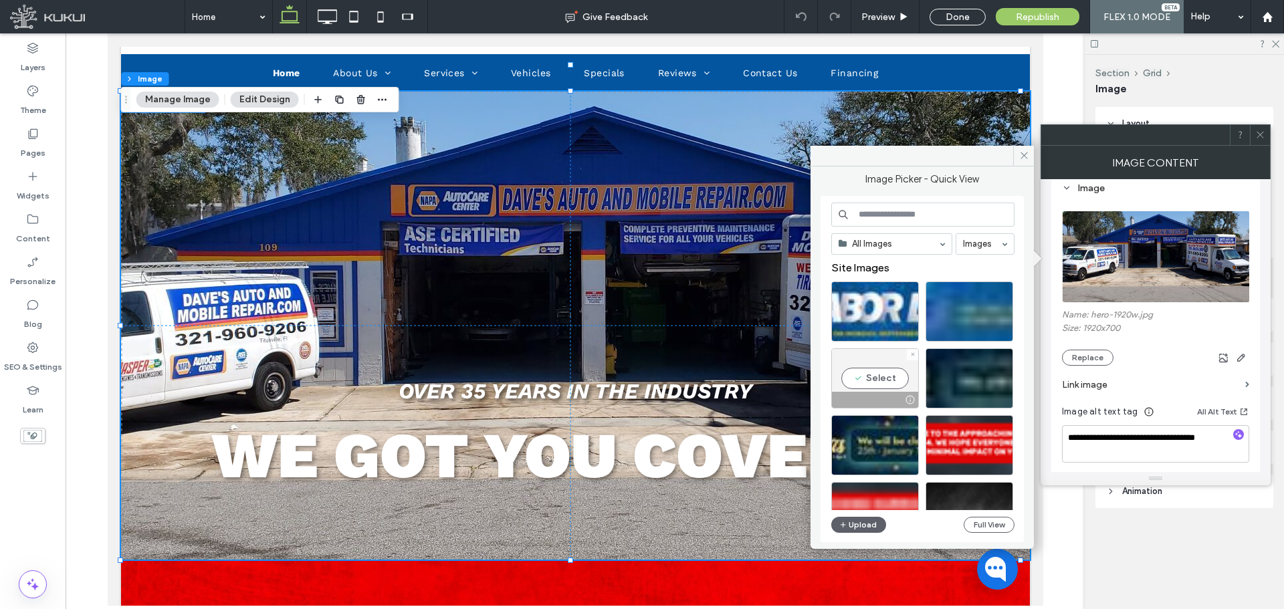
click at [910, 354] on icon at bounding box center [912, 354] width 5 height 5
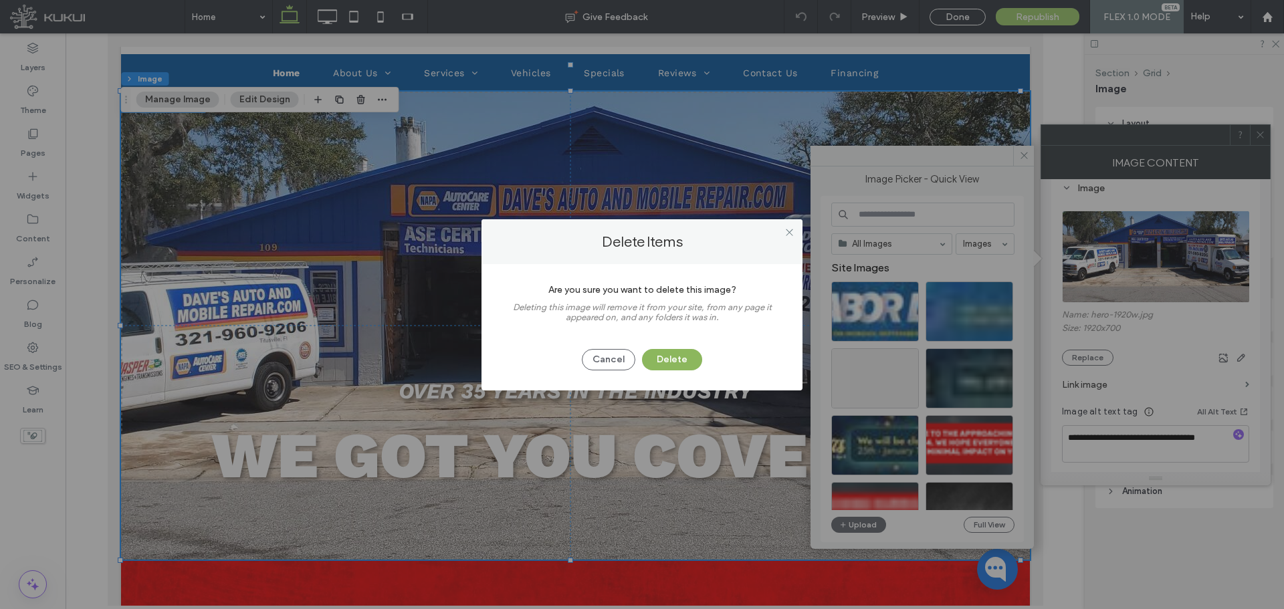
click at [690, 366] on button "Delete" at bounding box center [672, 359] width 60 height 21
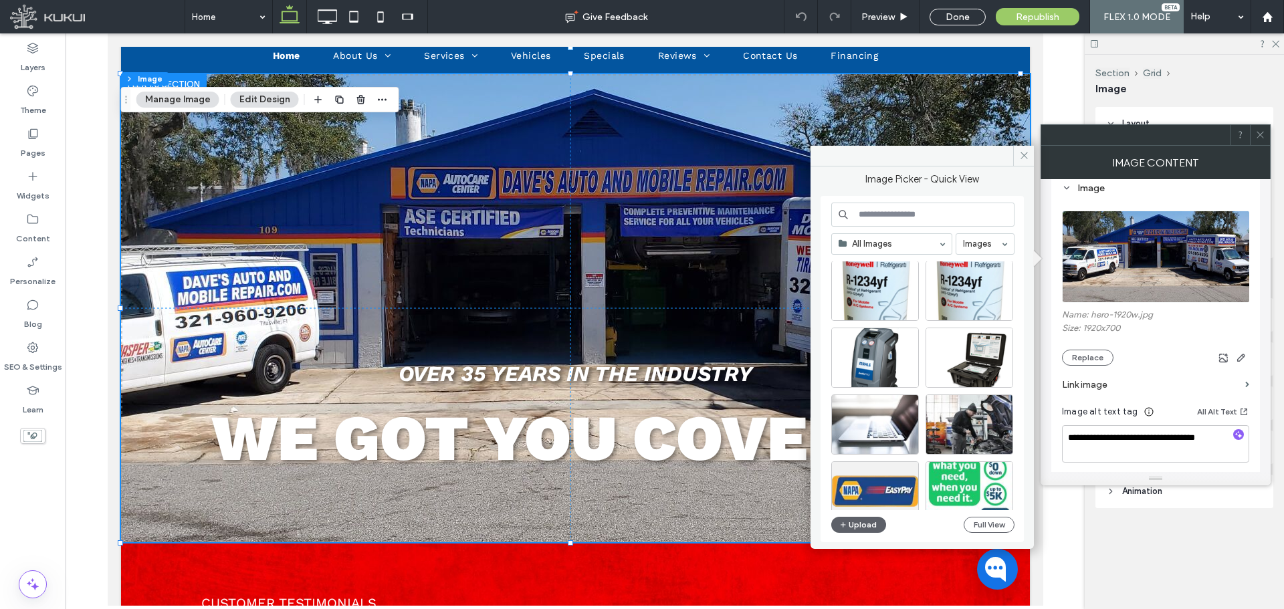
scroll to position [574, 0]
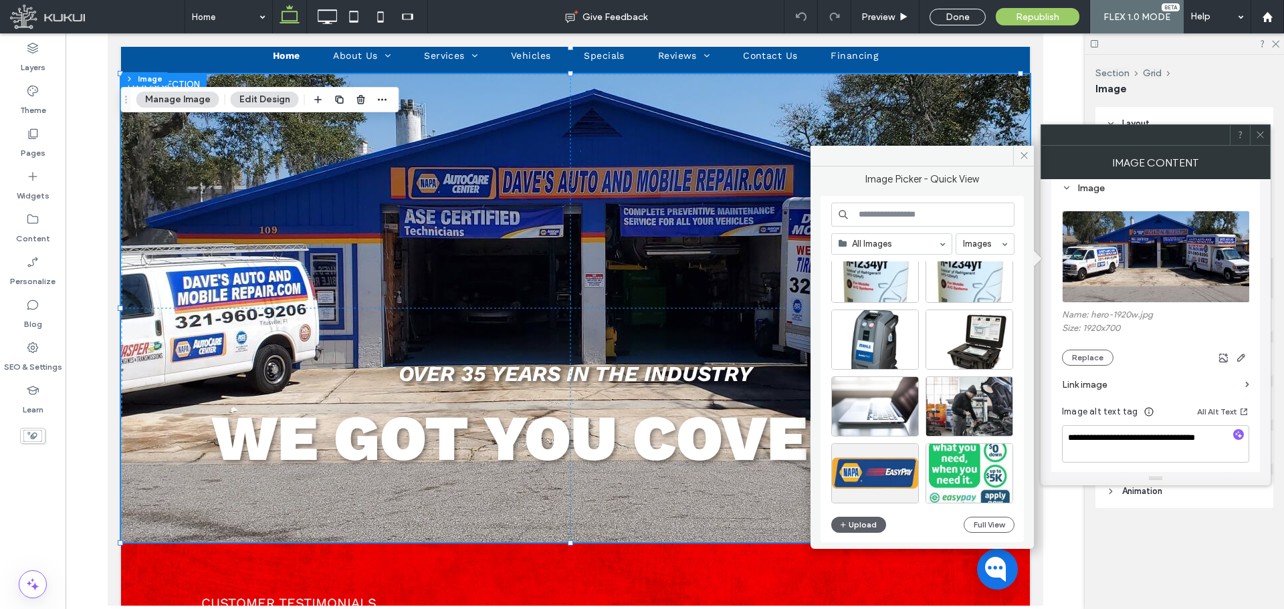
click at [934, 223] on input at bounding box center [922, 215] width 183 height 24
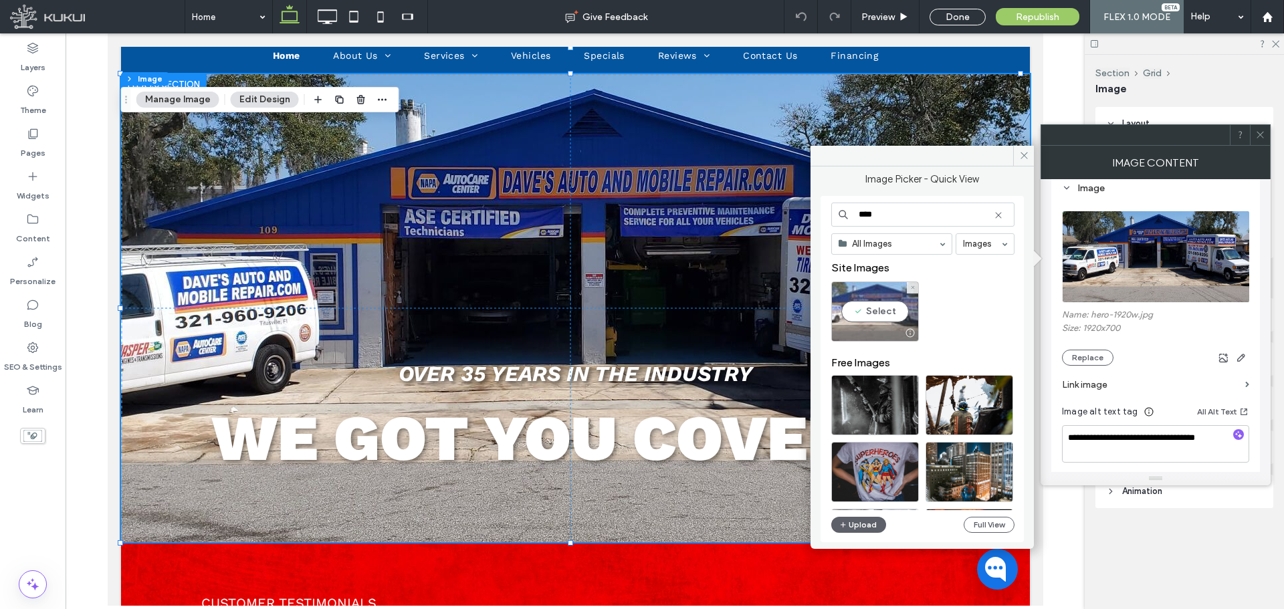
type input "****"
click at [913, 336] on div at bounding box center [909, 333] width 17 height 11
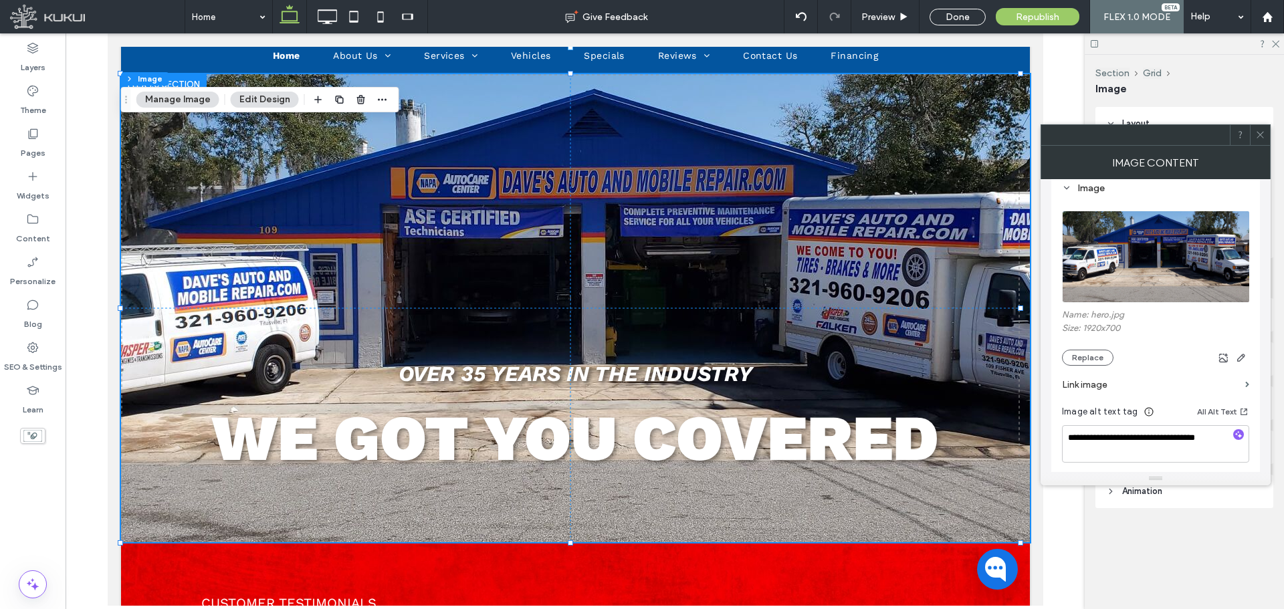
click at [1147, 280] on img at bounding box center [1156, 257] width 189 height 92
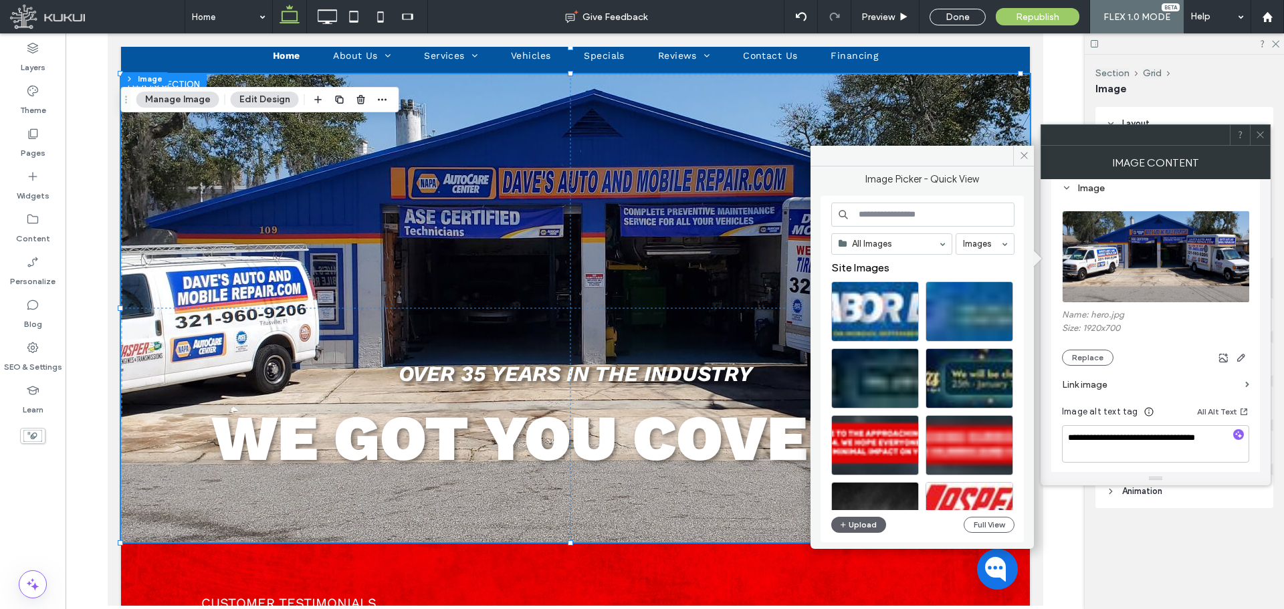
click at [919, 215] on input at bounding box center [922, 215] width 183 height 24
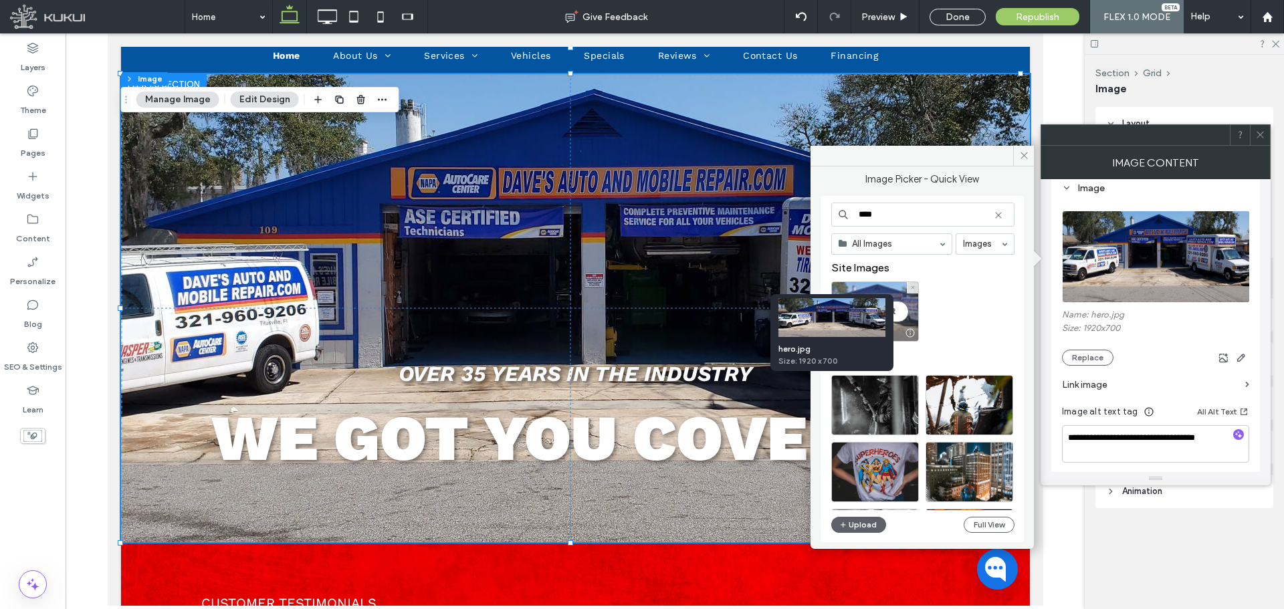
type input "****"
click at [909, 332] on div at bounding box center [909, 333] width 17 height 11
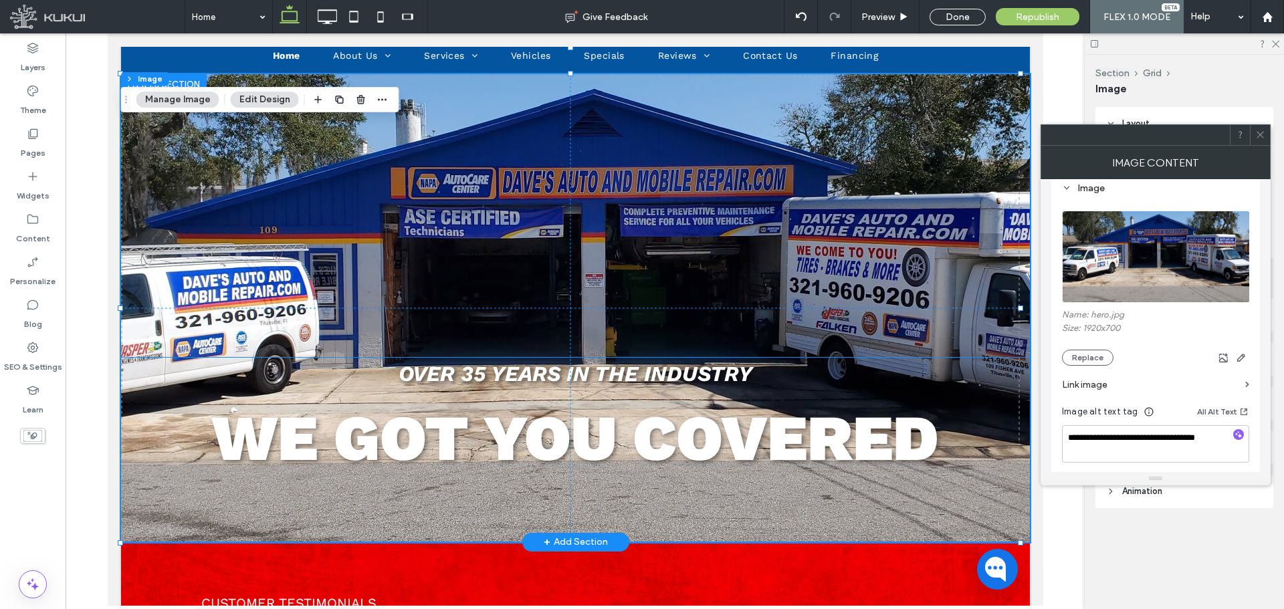
click at [459, 419] on strong "WE GOT YOU COVERED" at bounding box center [574, 437] width 727 height 75
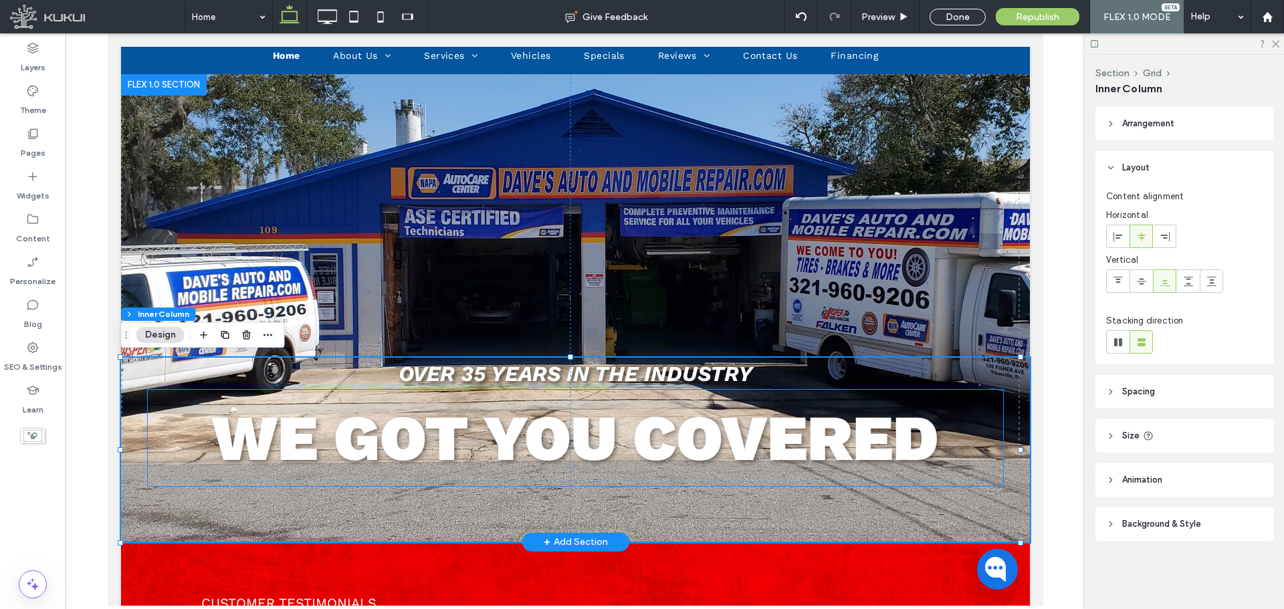
click at [462, 433] on strong "WE GOT YOU COVERED" at bounding box center [574, 437] width 727 height 75
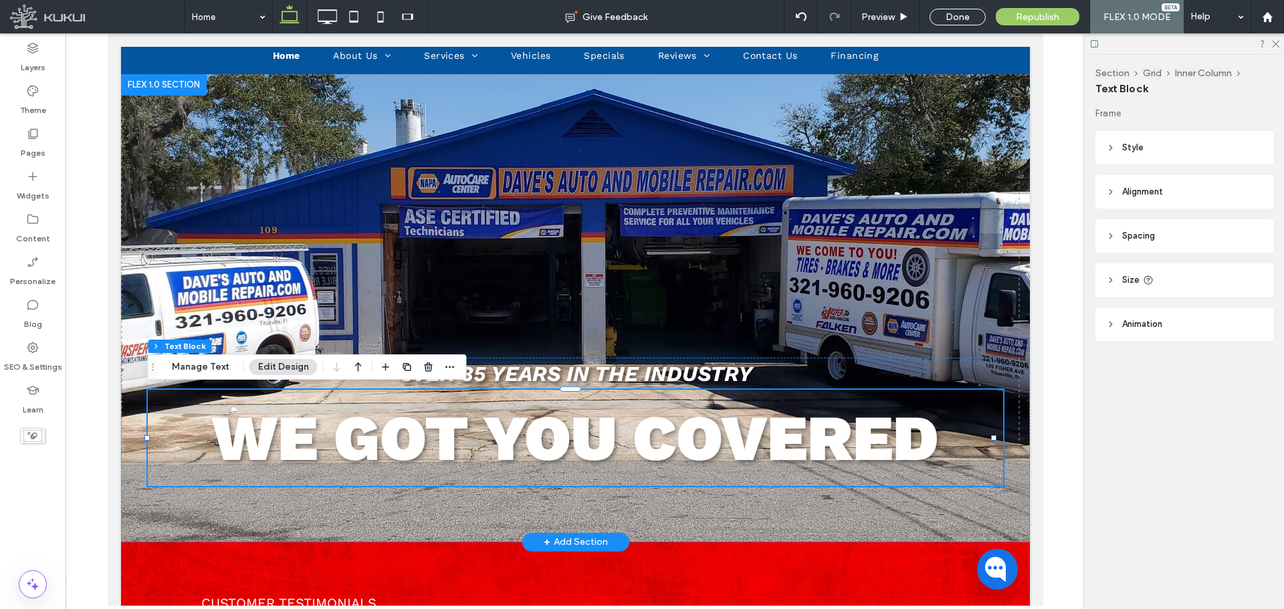
click at [462, 433] on strong "WE GOT YOU COVERED" at bounding box center [574, 437] width 727 height 75
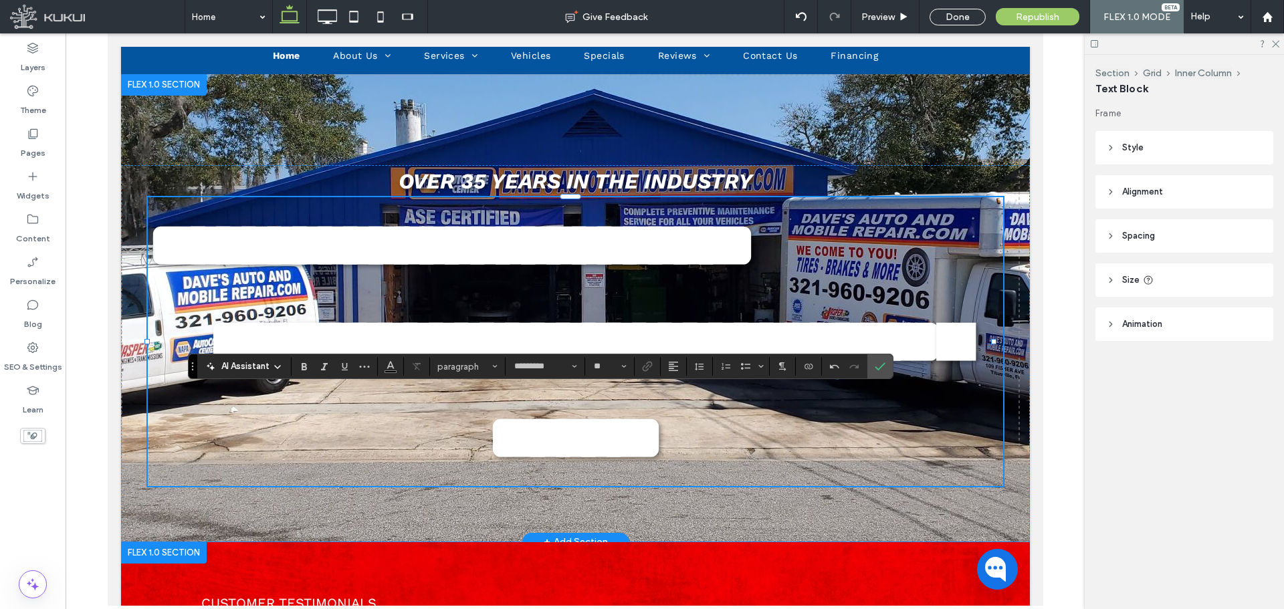
scroll to position [393, 0]
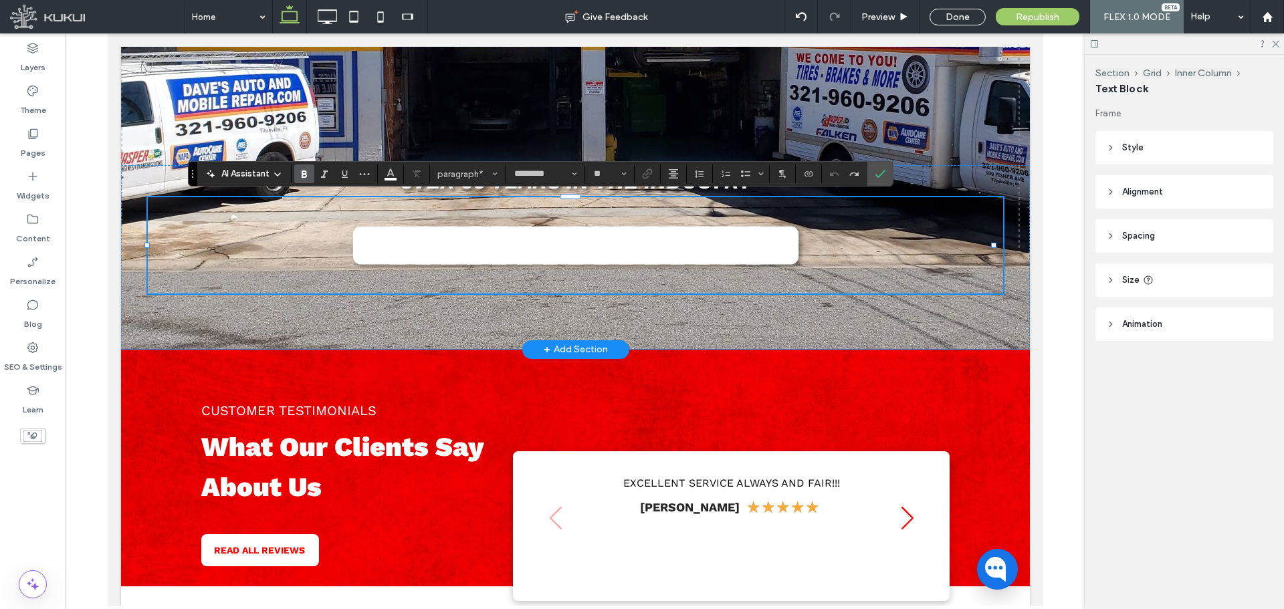
click at [543, 248] on strong "**********" at bounding box center [575, 245] width 456 height 64
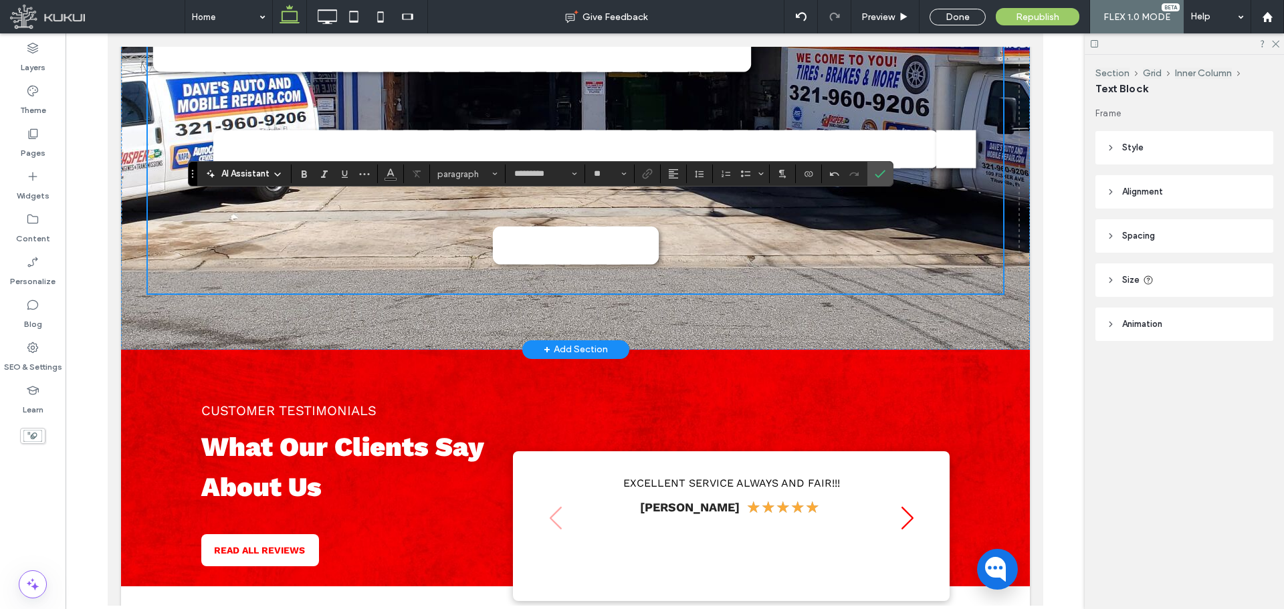
scroll to position [126, 0]
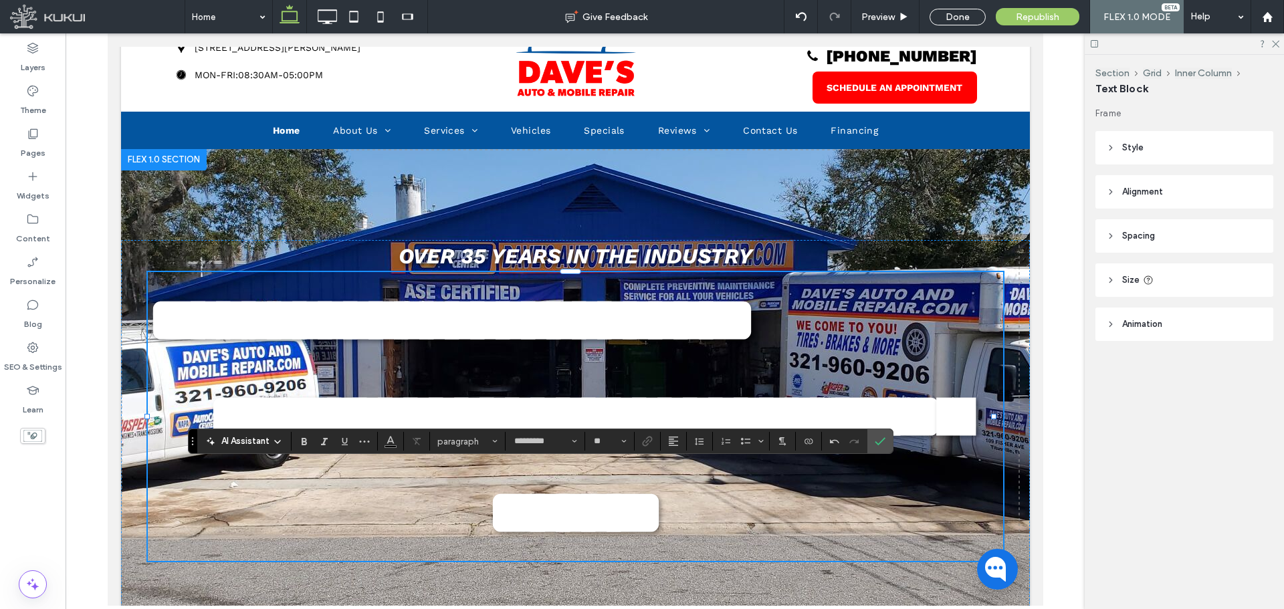
type input "**"
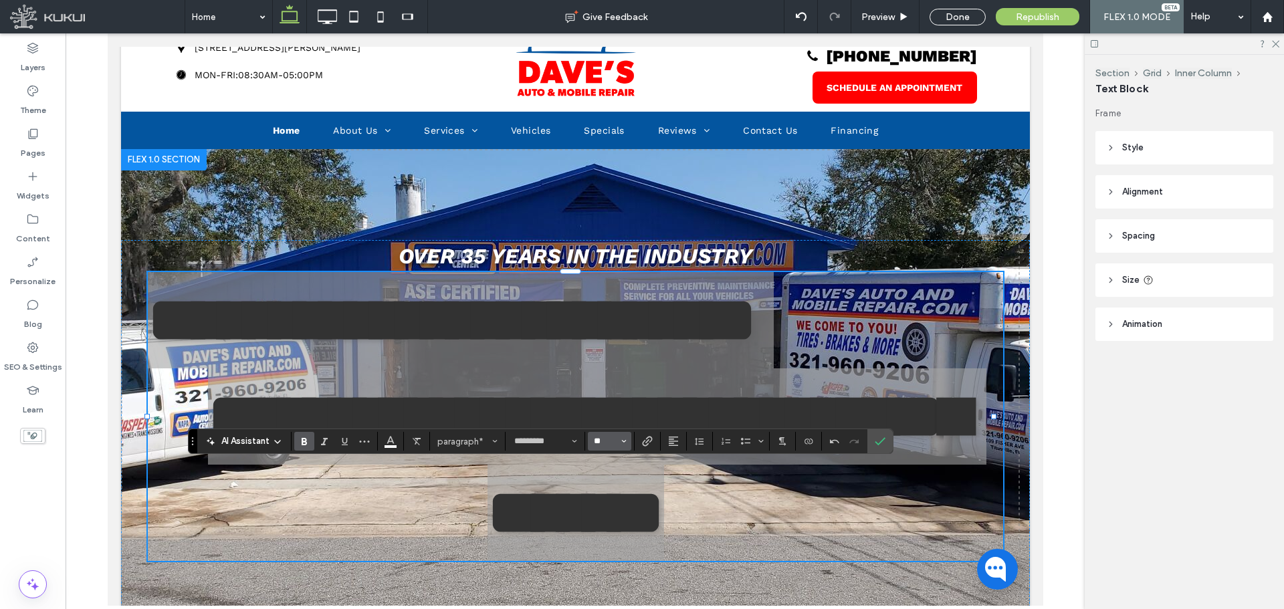
click at [610, 440] on input "**" at bounding box center [605, 441] width 26 height 11
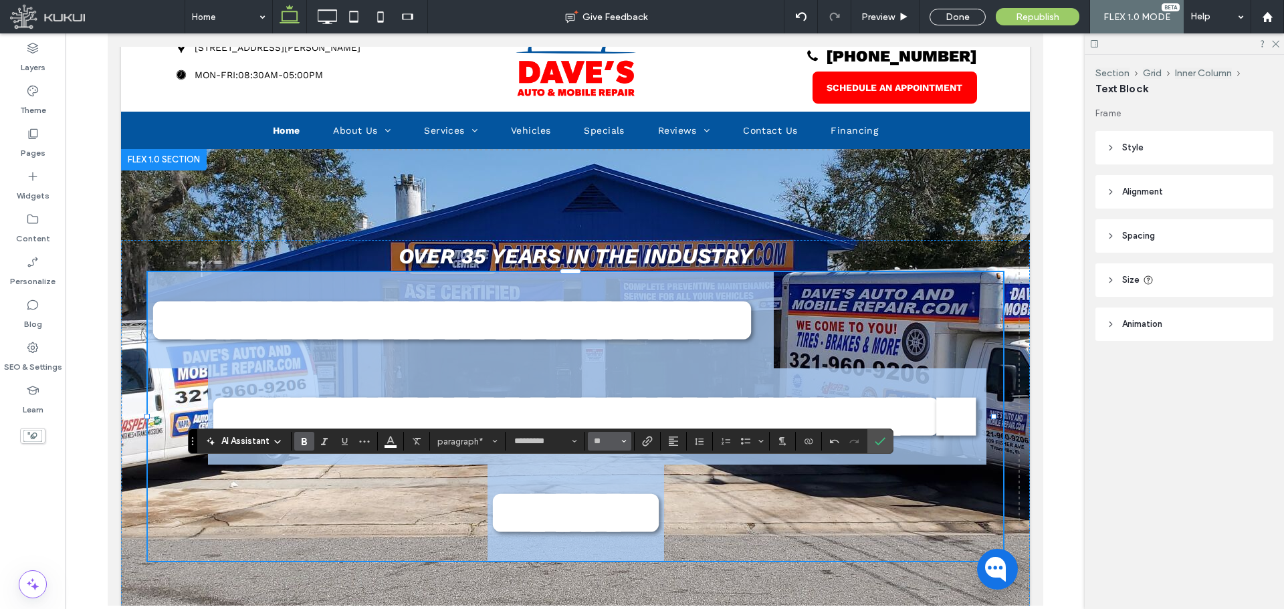
type input "**"
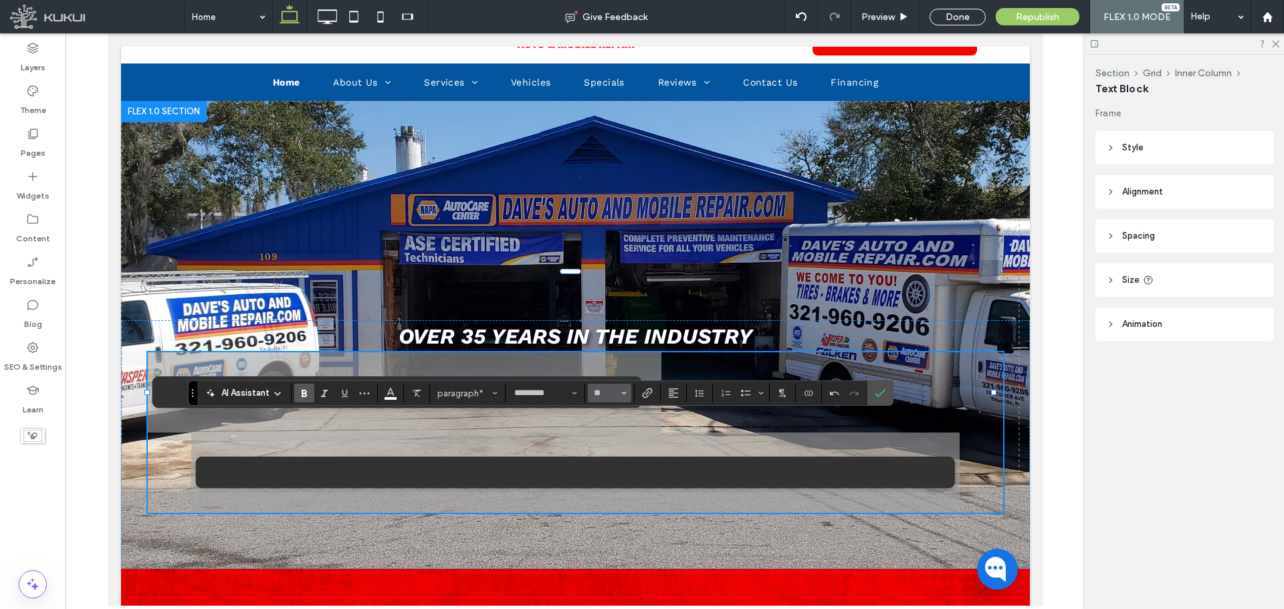
click at [604, 394] on input "**" at bounding box center [605, 393] width 26 height 11
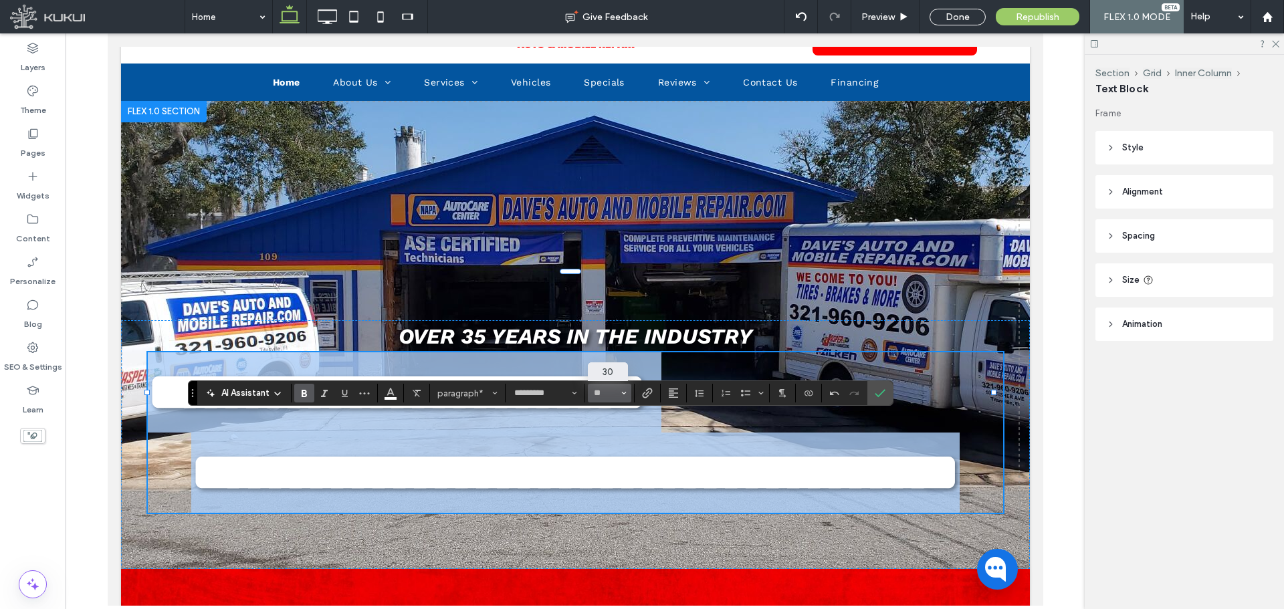
type input "**"
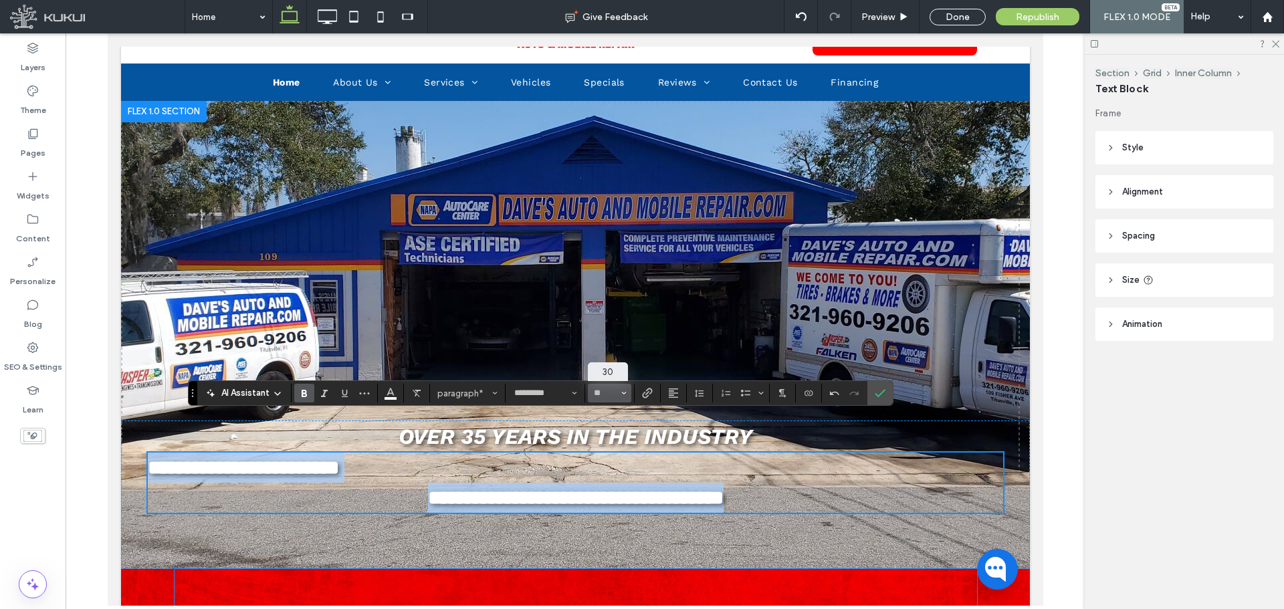
scroll to position [354, 0]
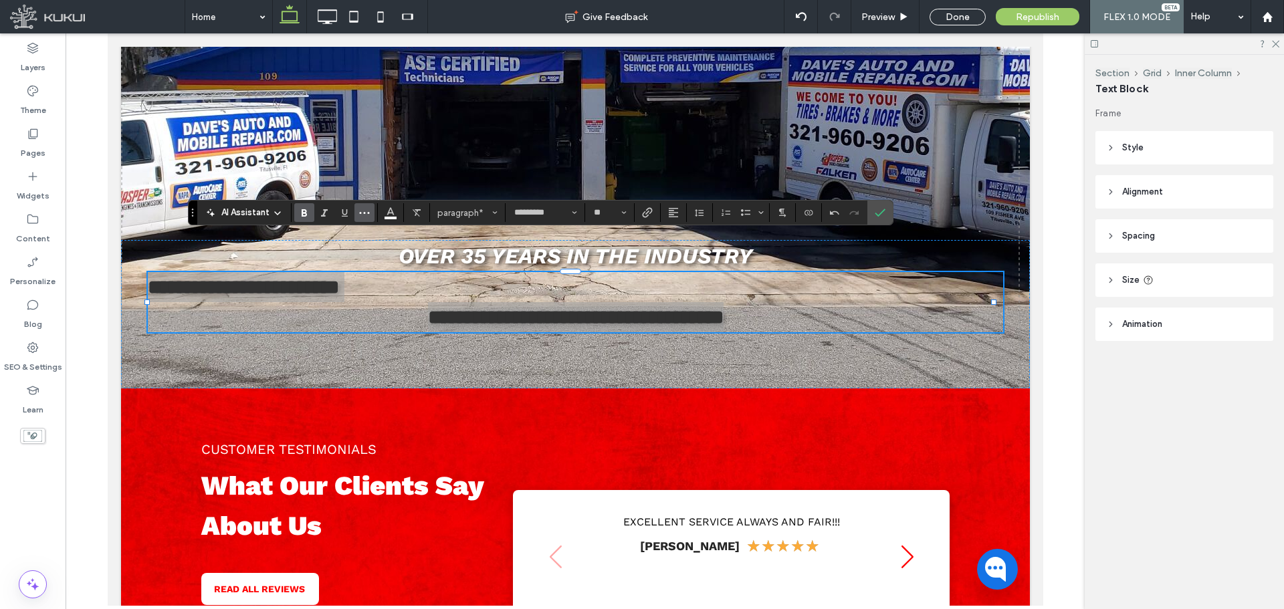
click at [360, 213] on use "More" at bounding box center [364, 213] width 10 height 2
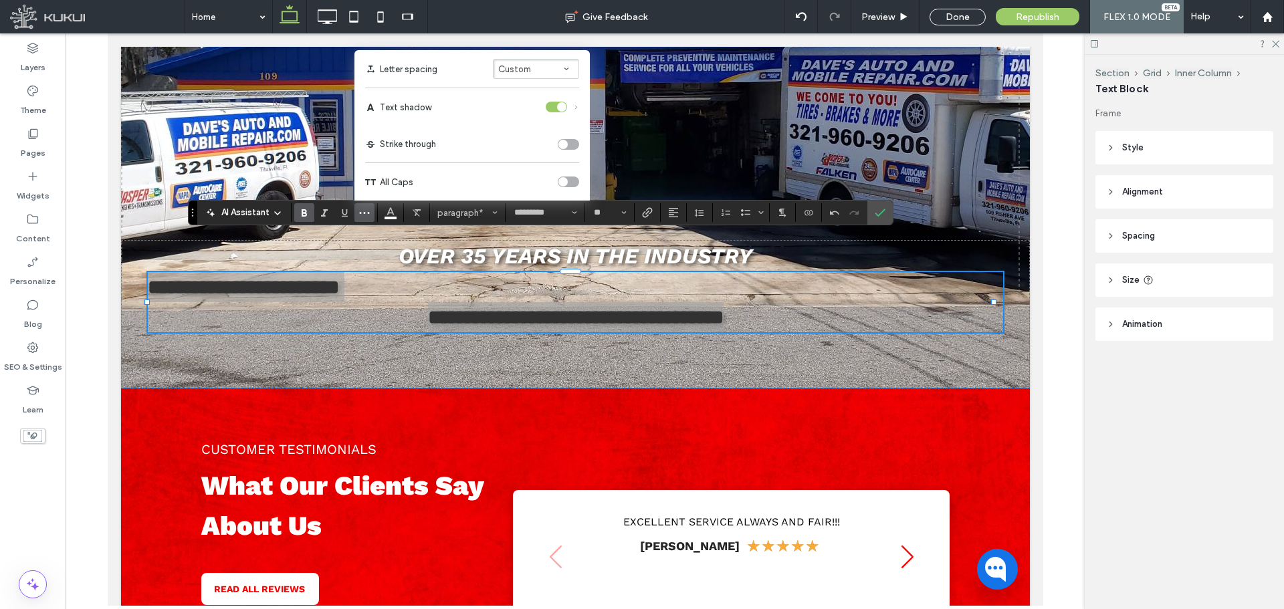
click at [568, 182] on div "toggle" at bounding box center [568, 181] width 21 height 11
click at [597, 209] on input "**" at bounding box center [605, 212] width 26 height 11
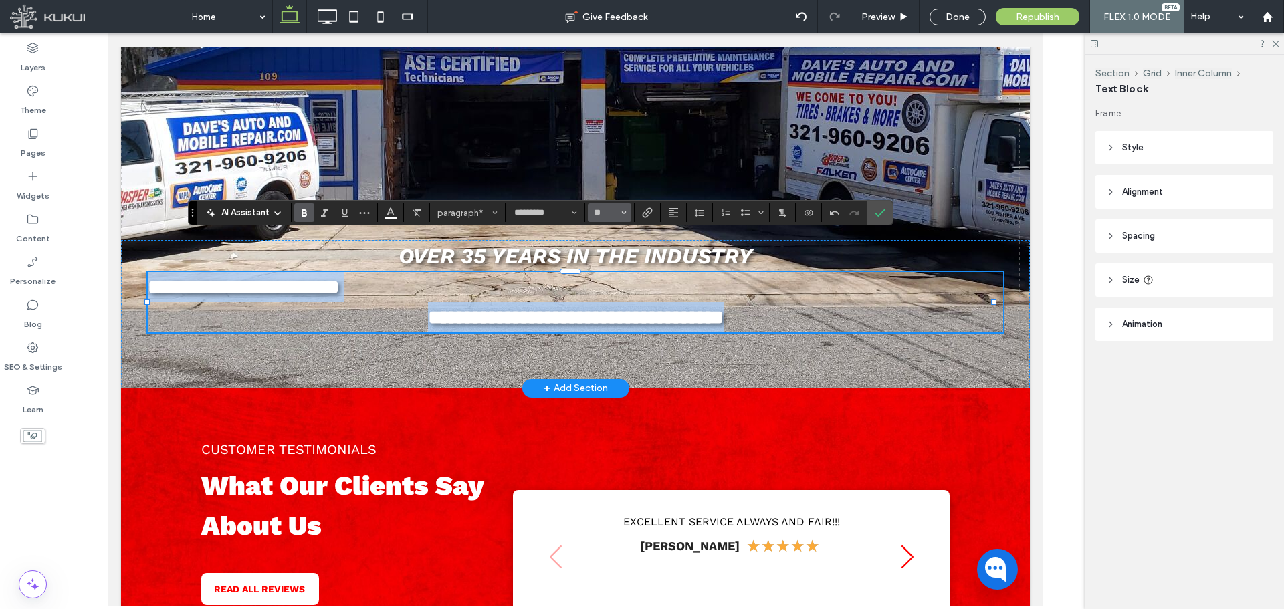
type input "**"
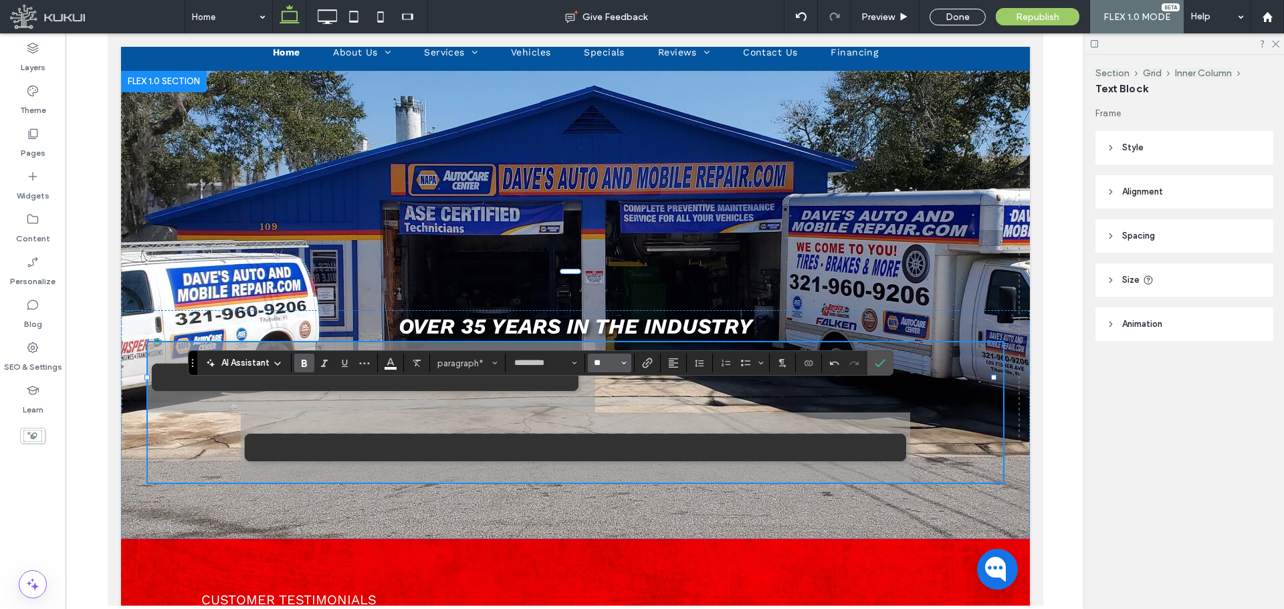
click at [603, 366] on input "**" at bounding box center [605, 363] width 26 height 11
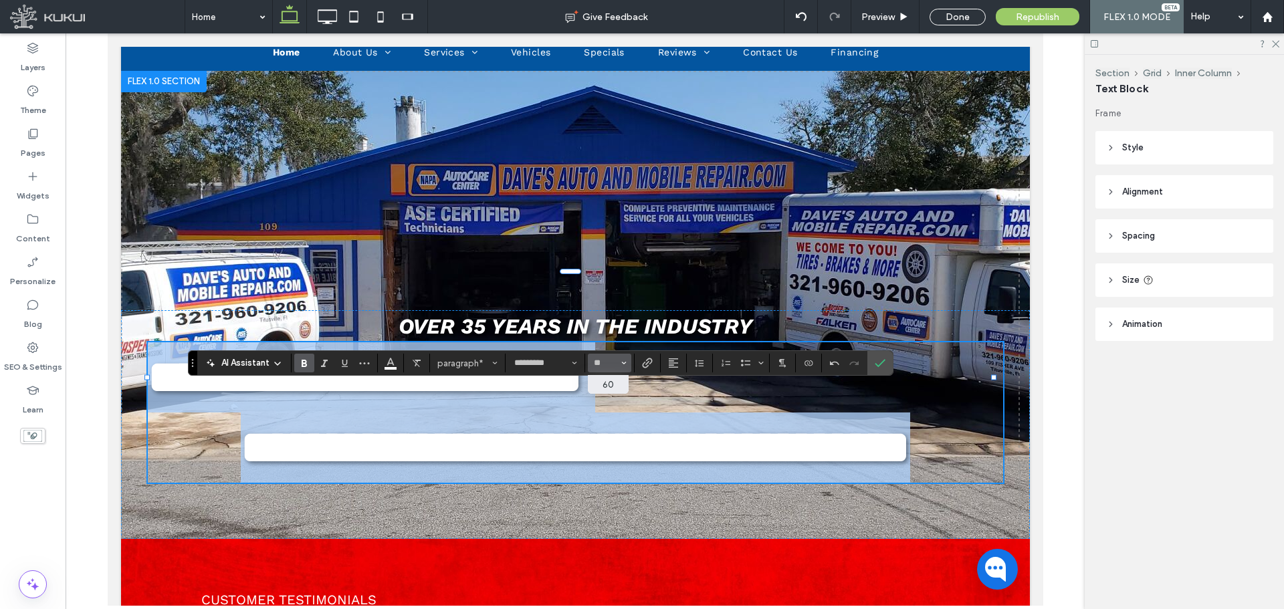
type input "**"
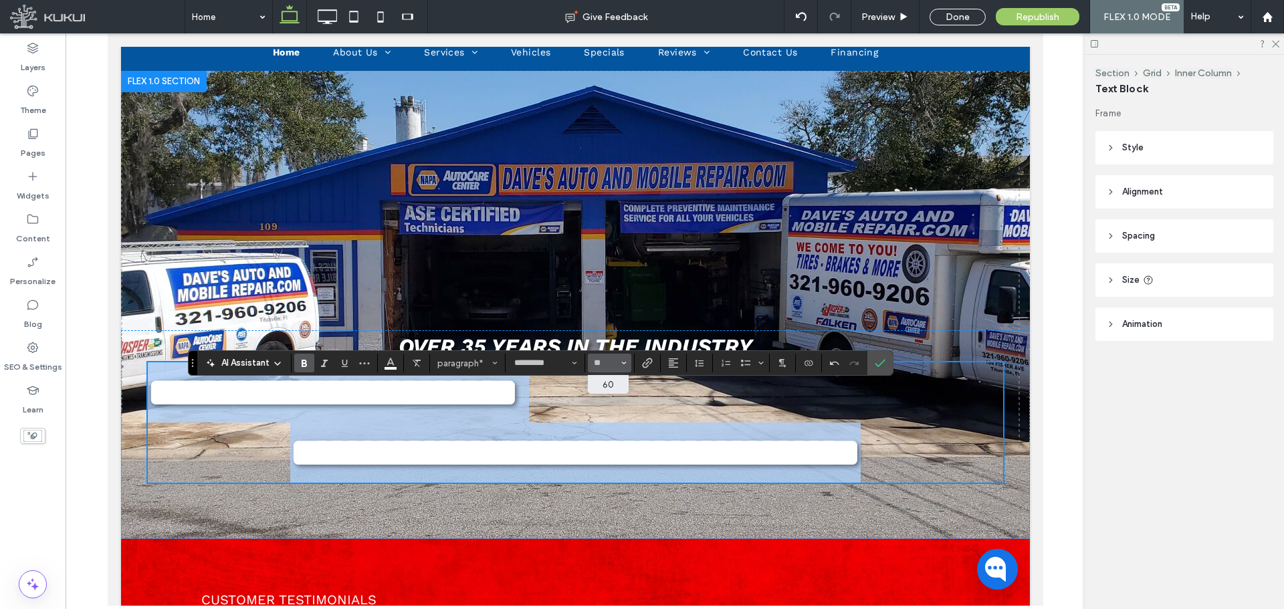
scroll to position [234, 0]
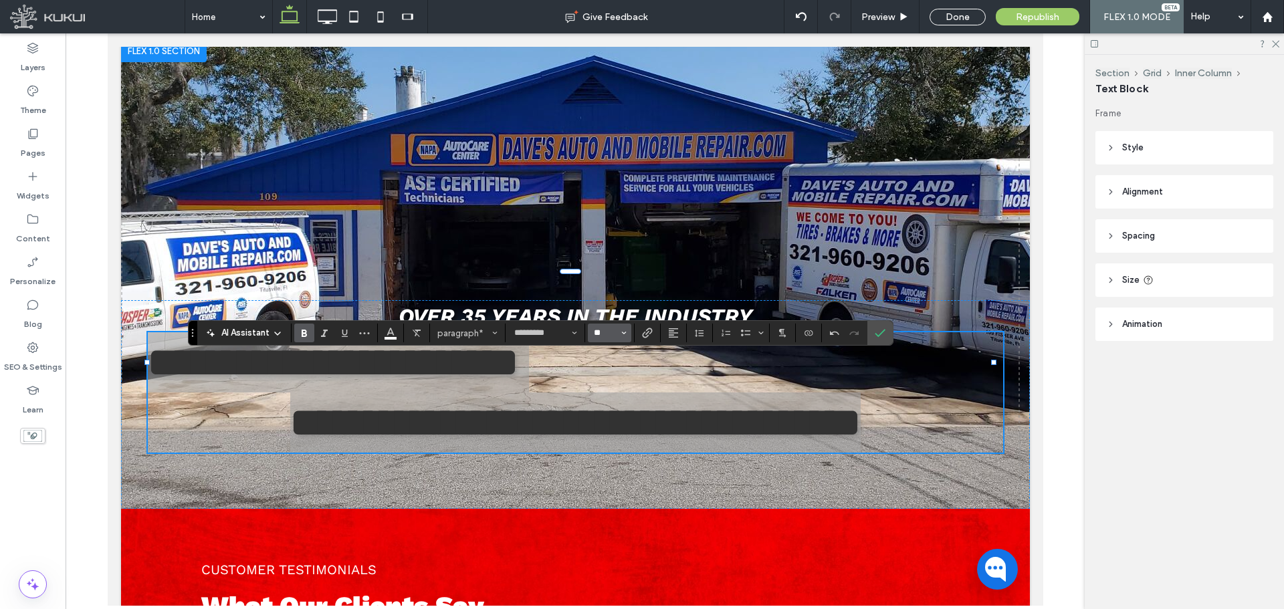
click at [598, 333] on input "**" at bounding box center [605, 333] width 26 height 11
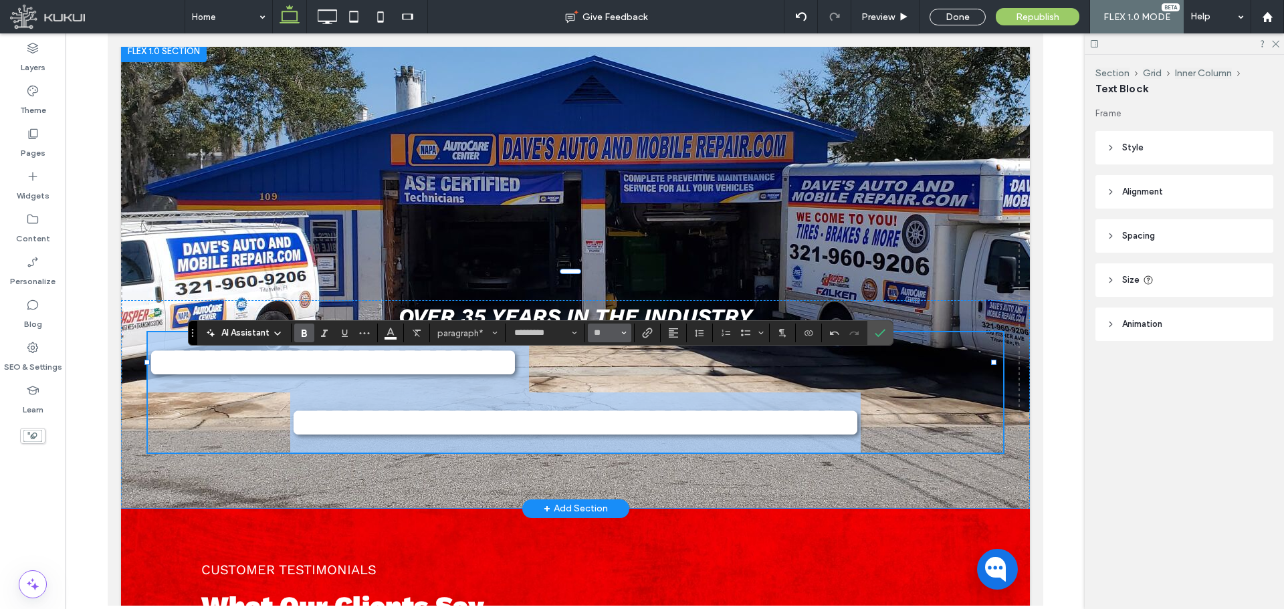
type input "**"
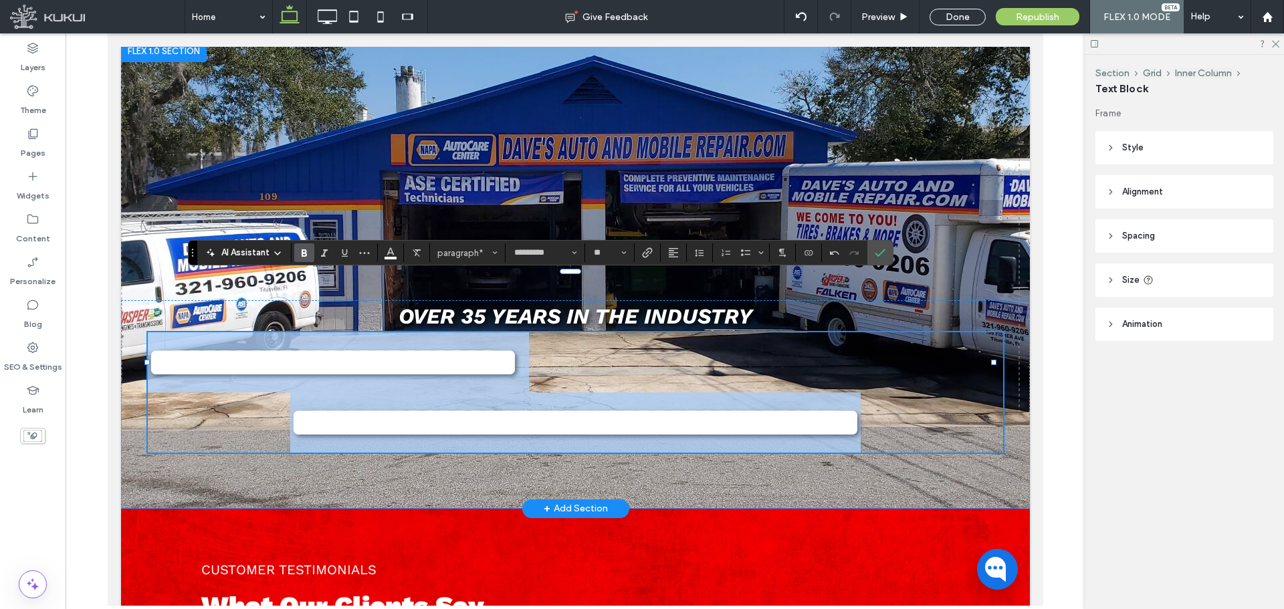
scroll to position [314, 0]
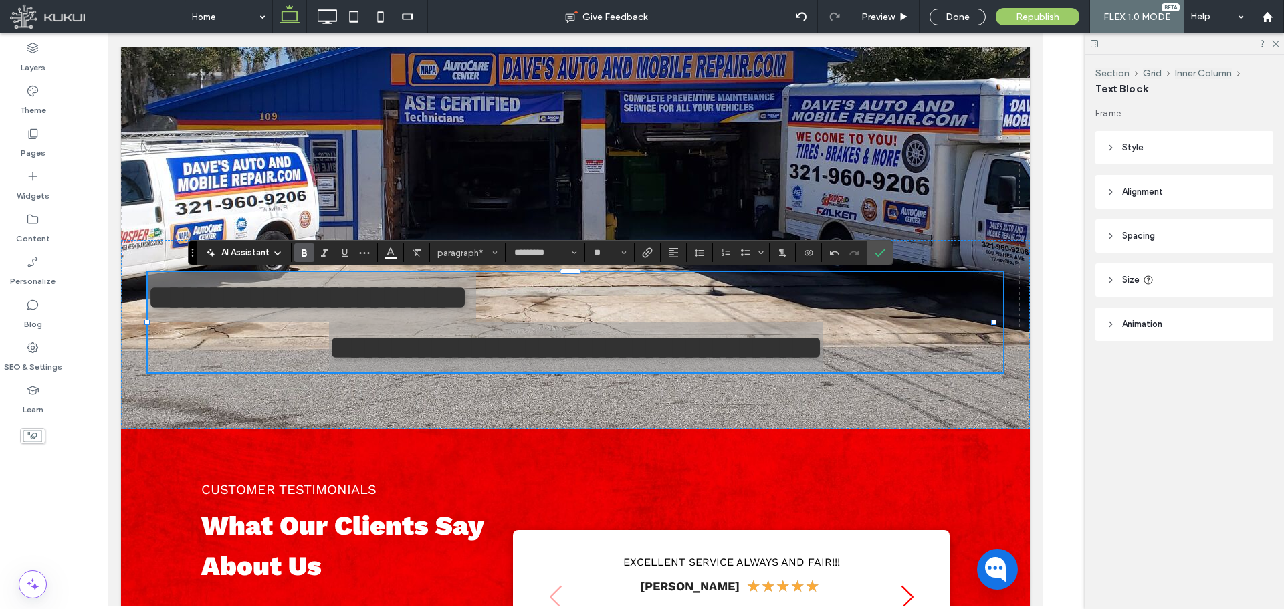
click at [1138, 150] on span "Style" at bounding box center [1132, 147] width 21 height 13
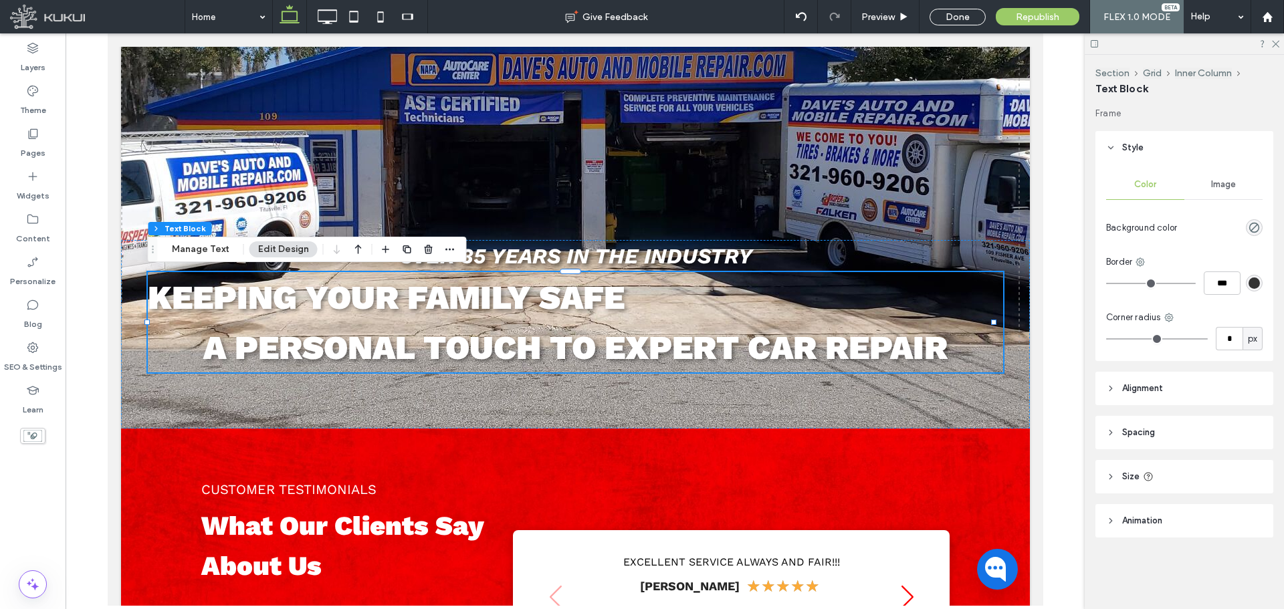
click at [1149, 152] on header "Style" at bounding box center [1184, 147] width 178 height 33
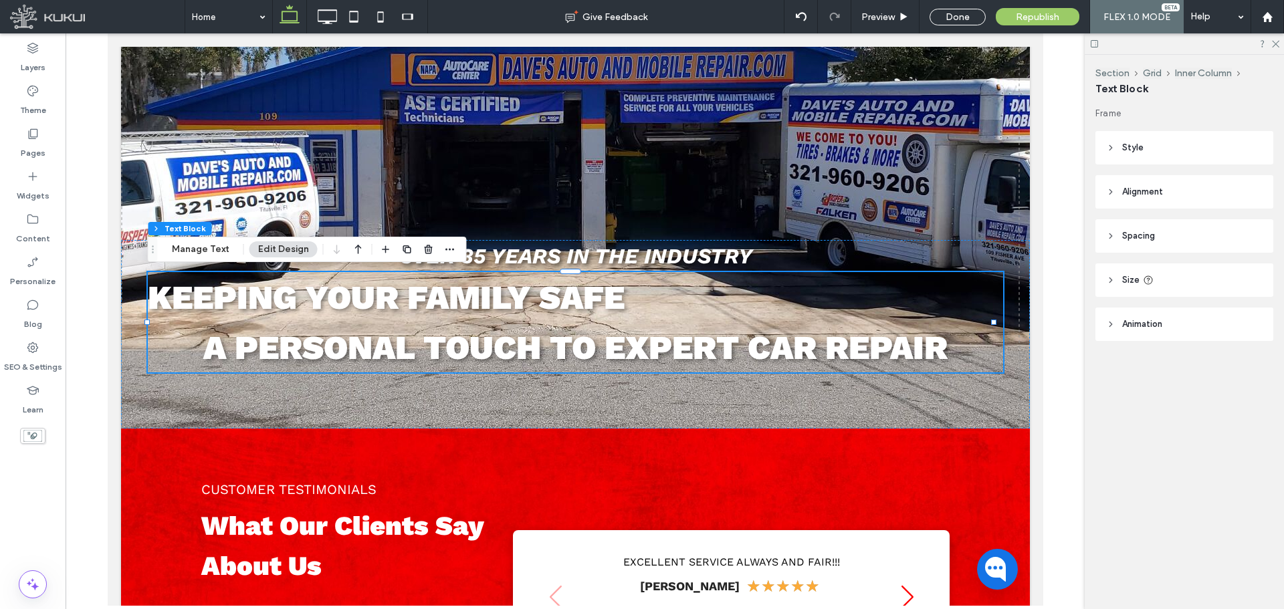
click at [1168, 270] on header "Size" at bounding box center [1184, 279] width 178 height 33
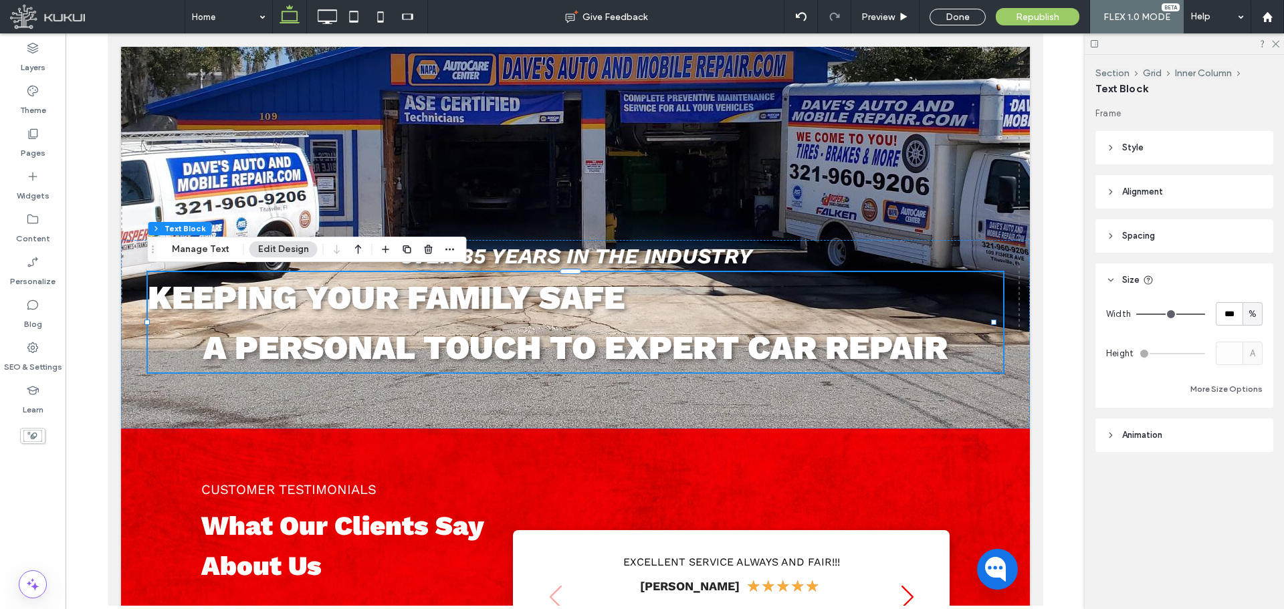
click at [1175, 239] on header "Spacing" at bounding box center [1184, 235] width 178 height 33
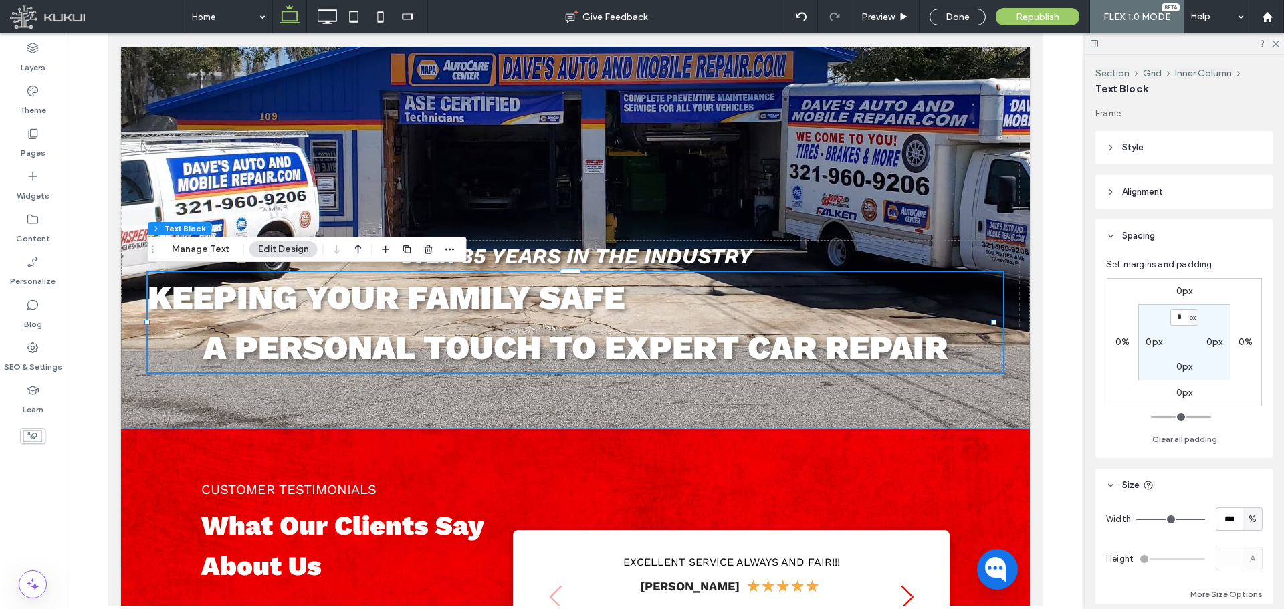
click at [1184, 196] on header "Alignment" at bounding box center [1184, 191] width 178 height 33
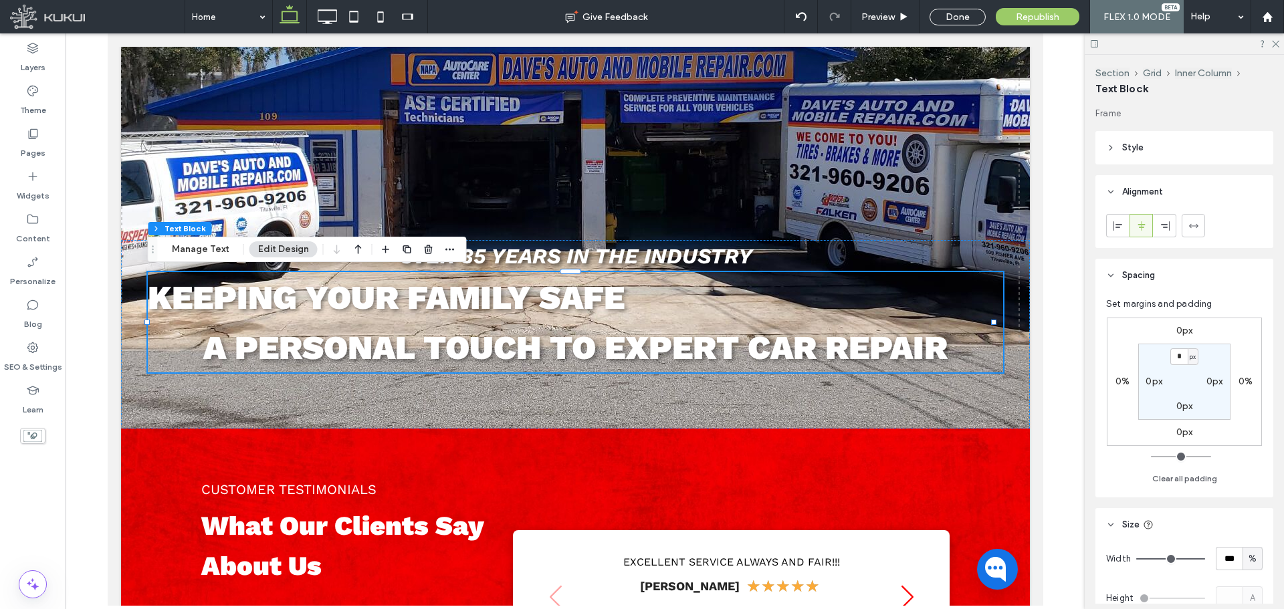
click at [1145, 225] on icon at bounding box center [1141, 226] width 11 height 11
click at [1151, 225] on label at bounding box center [1140, 225] width 23 height 23
click at [1158, 225] on div at bounding box center [1164, 226] width 22 height 22
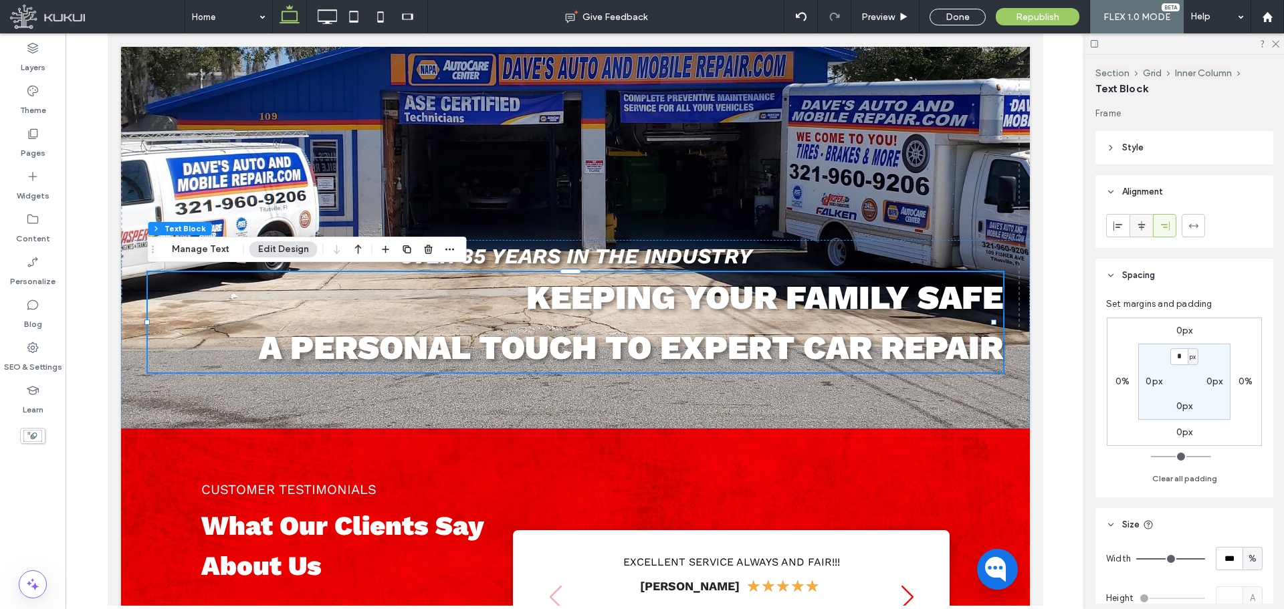
click at [1145, 225] on icon at bounding box center [1141, 226] width 11 height 11
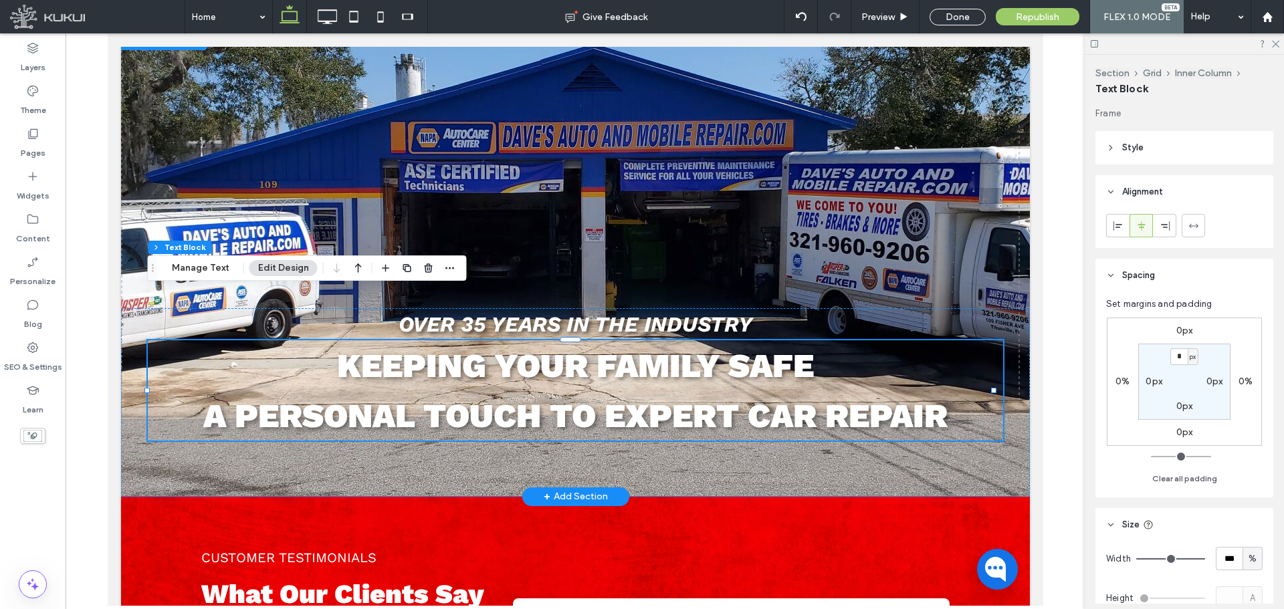
scroll to position [180, 0]
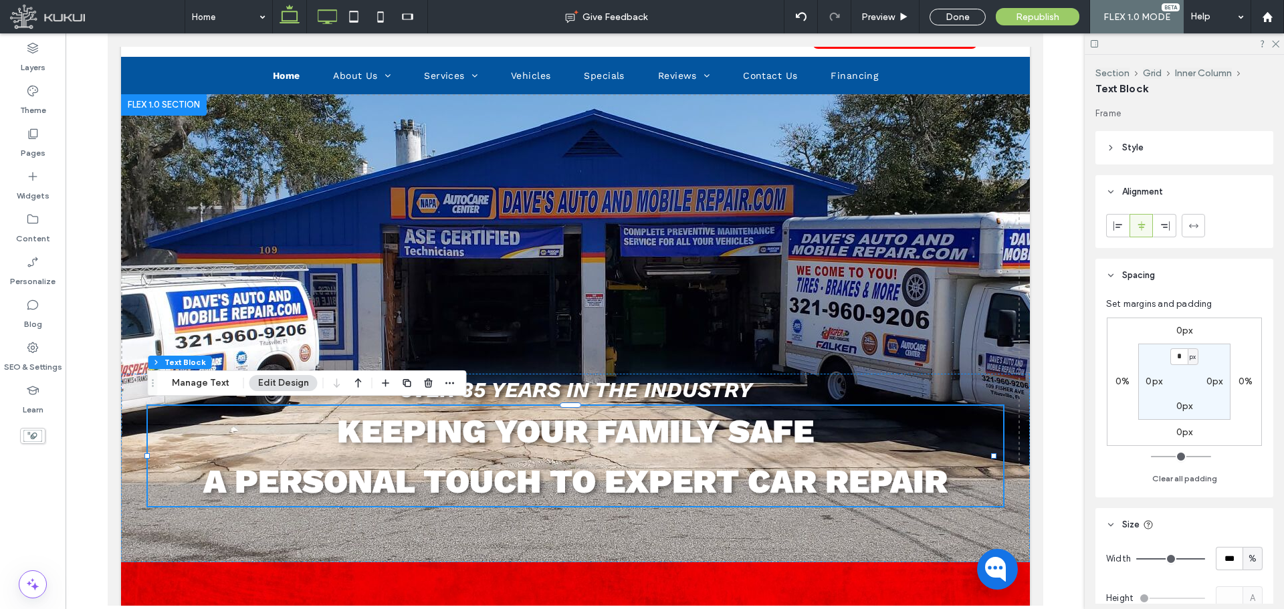
click at [334, 20] on icon at bounding box center [327, 16] width 27 height 27
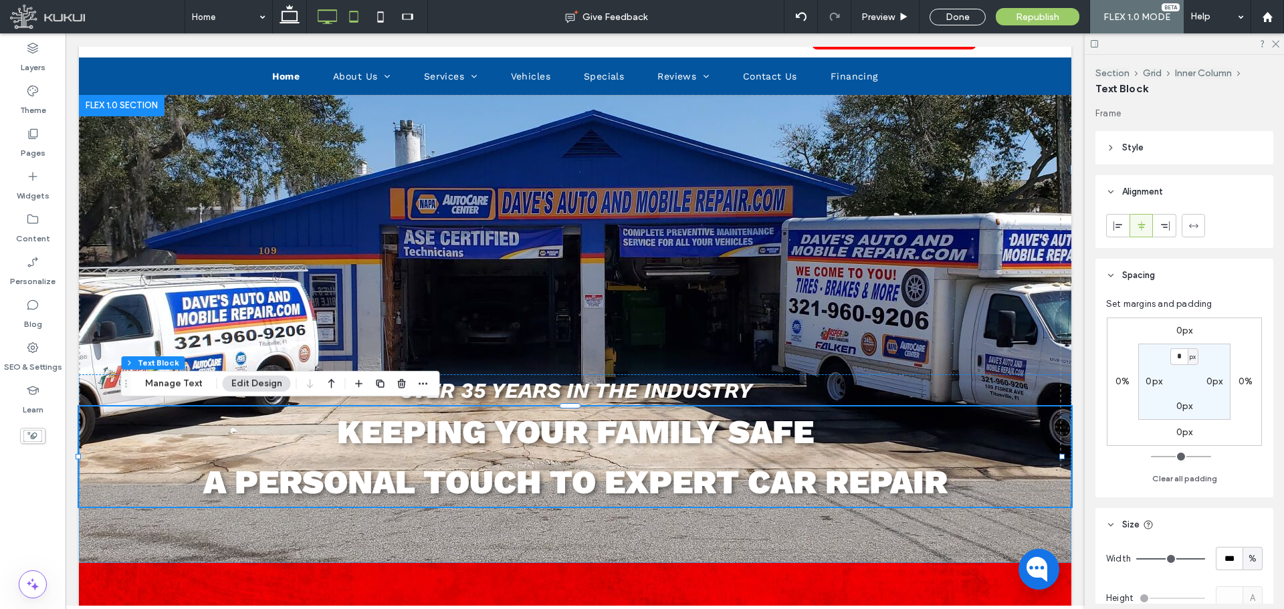
click at [356, 21] on use at bounding box center [354, 16] width 9 height 11
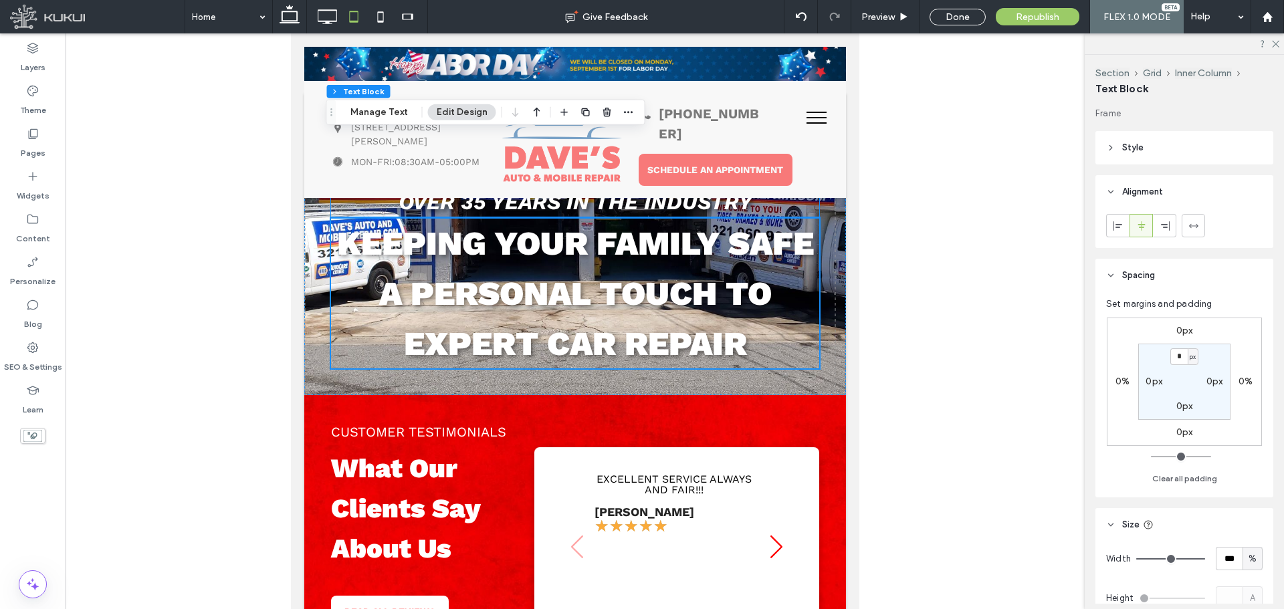
scroll to position [0, 0]
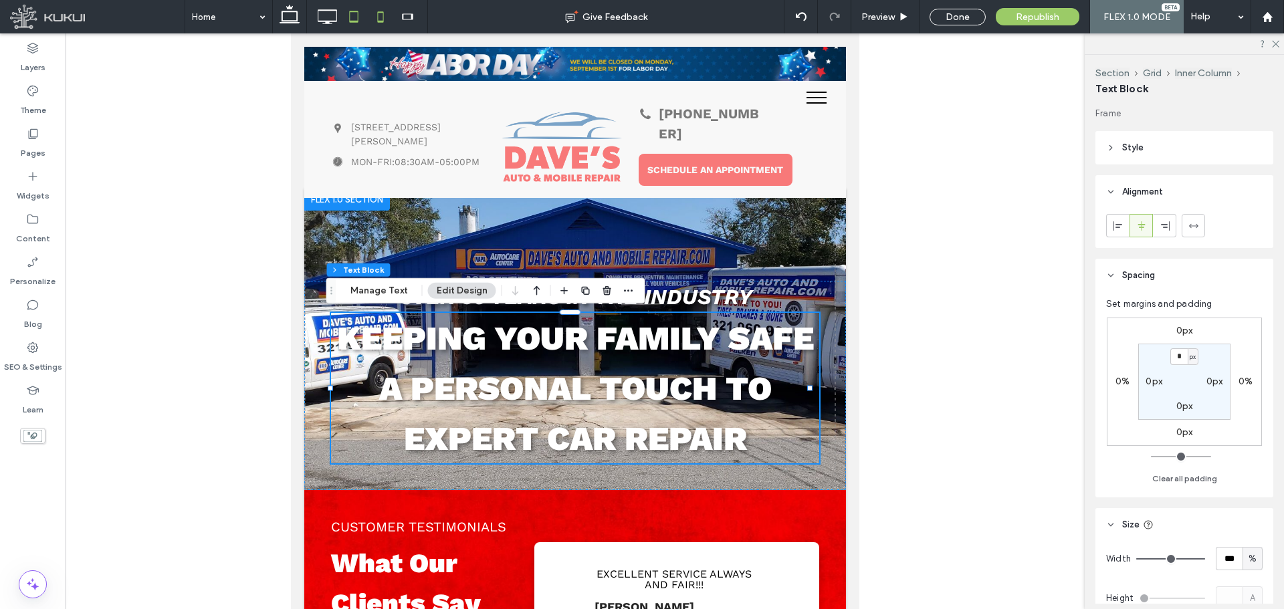
click at [380, 7] on icon at bounding box center [380, 16] width 27 height 27
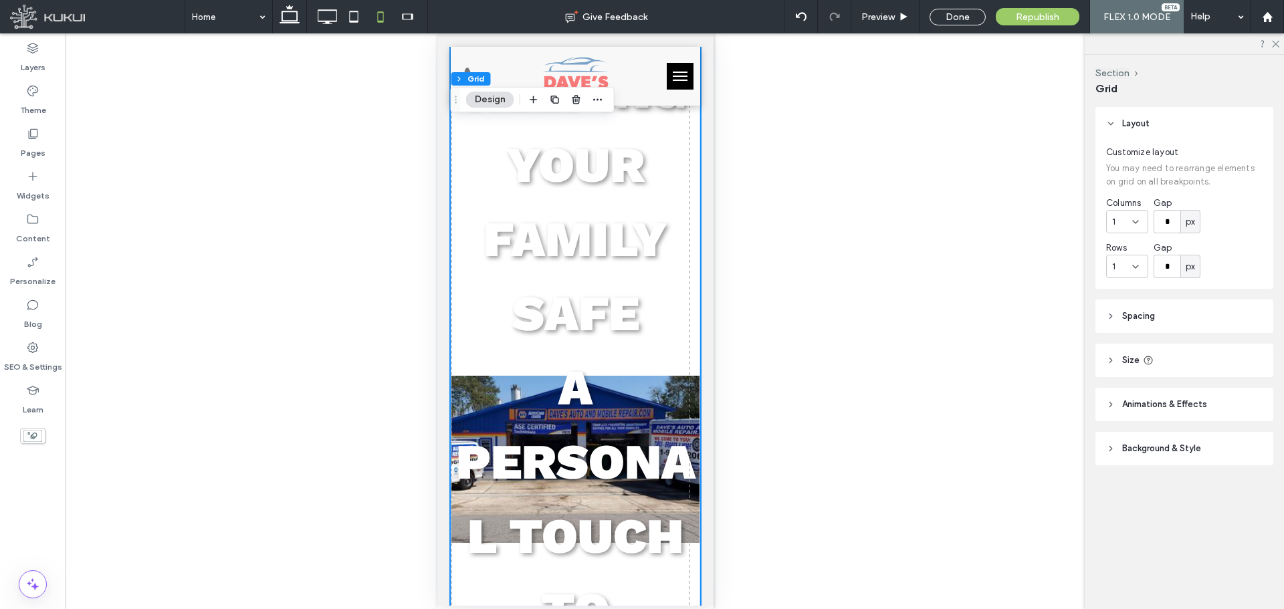
click at [589, 291] on strong "Keeping Your Family Safe" at bounding box center [575, 202] width 221 height 281
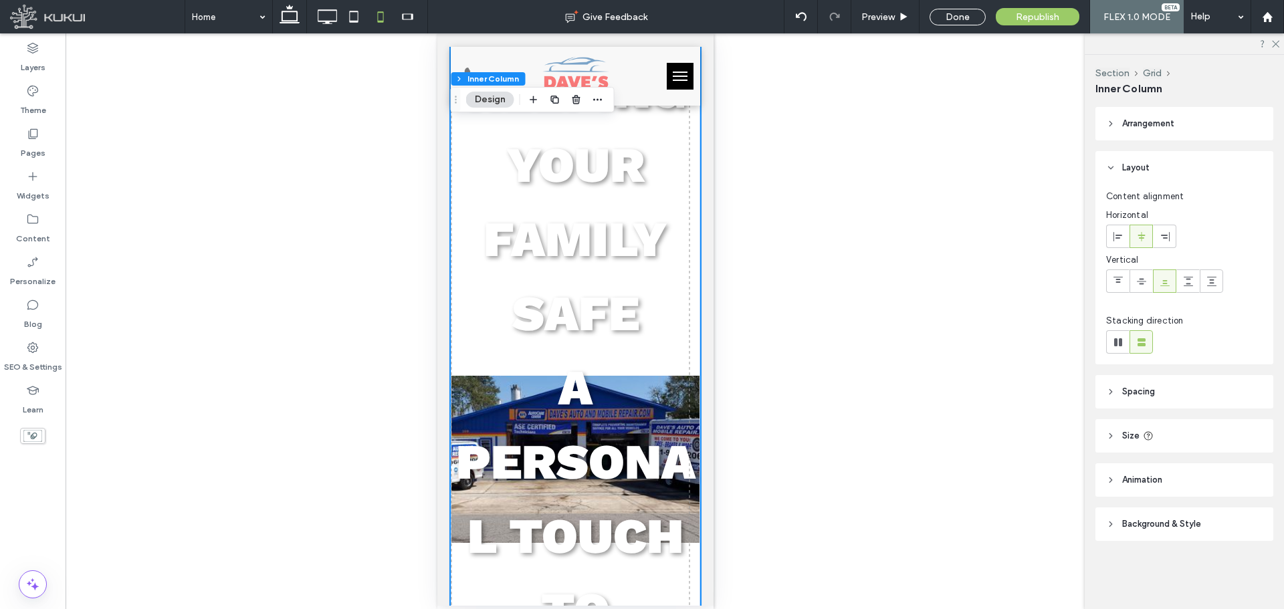
type input "**"
click at [589, 291] on strong "Keeping Your Family Safe" at bounding box center [575, 202] width 221 height 281
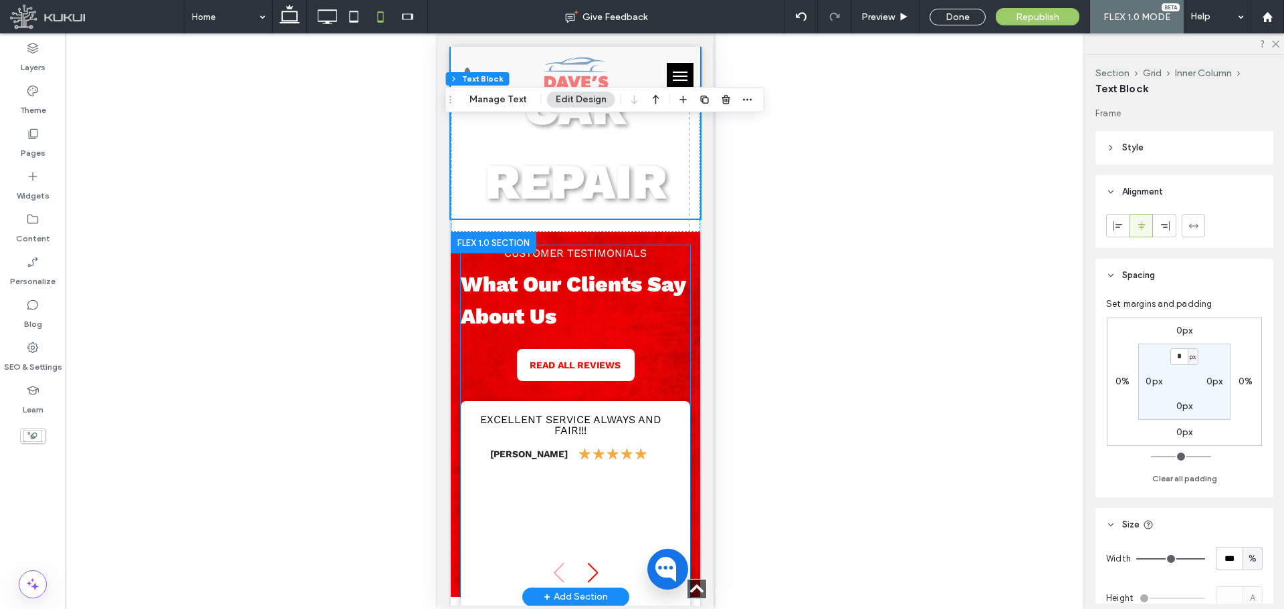
scroll to position [788, 0]
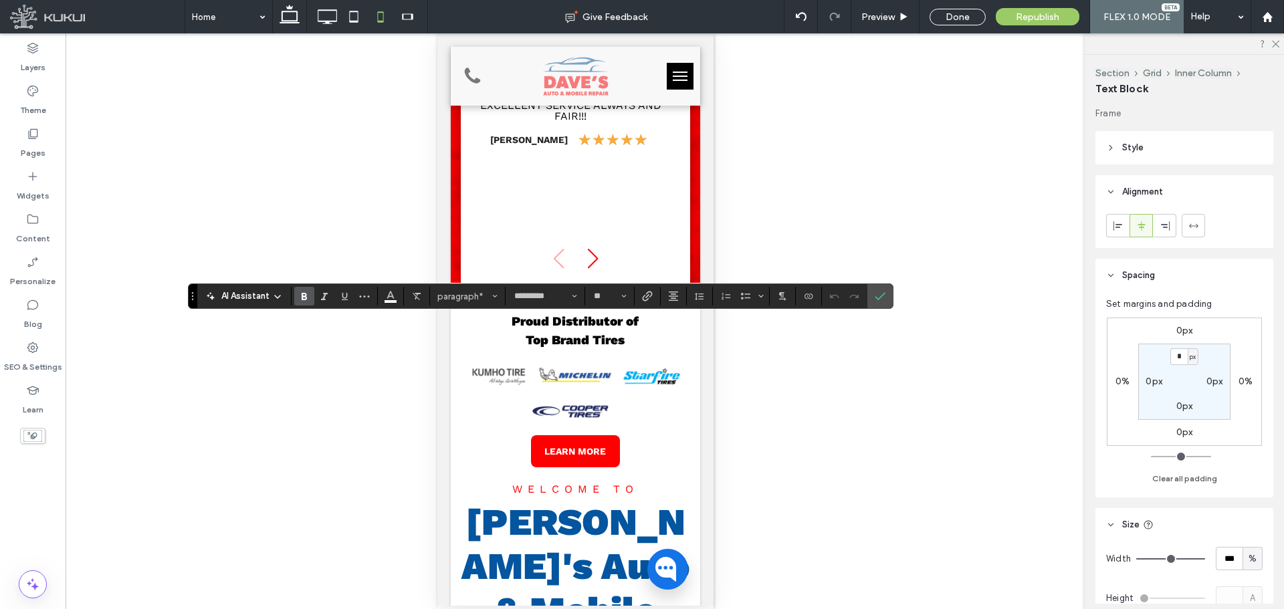
scroll to position [0, 0]
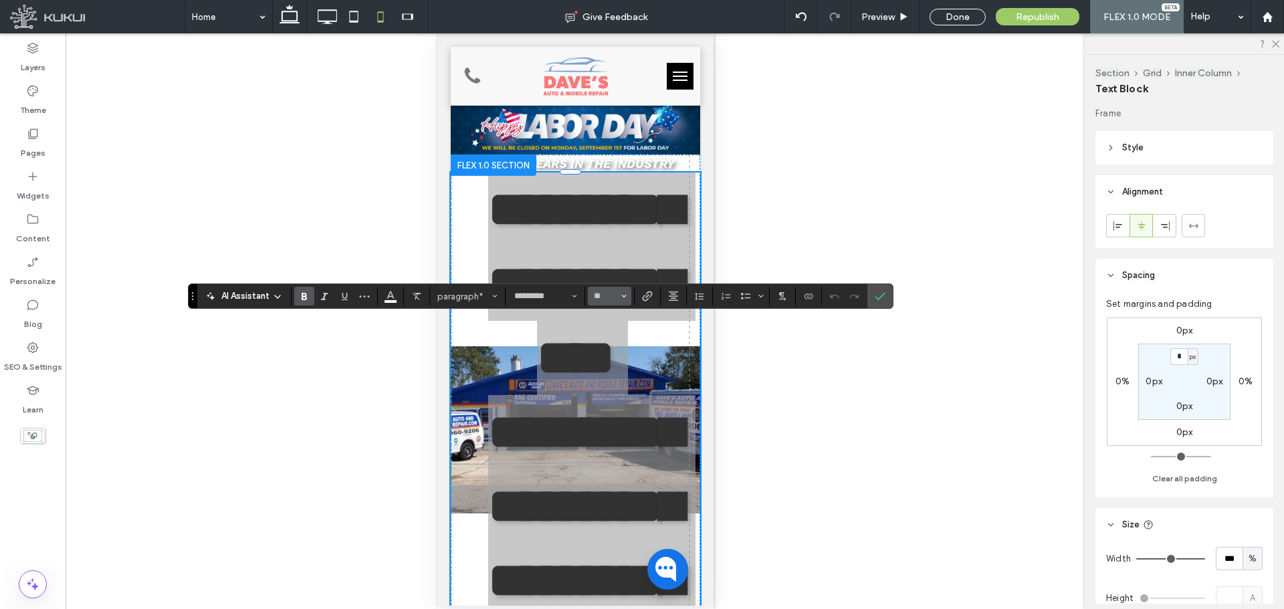
click at [607, 295] on input "**" at bounding box center [605, 296] width 26 height 11
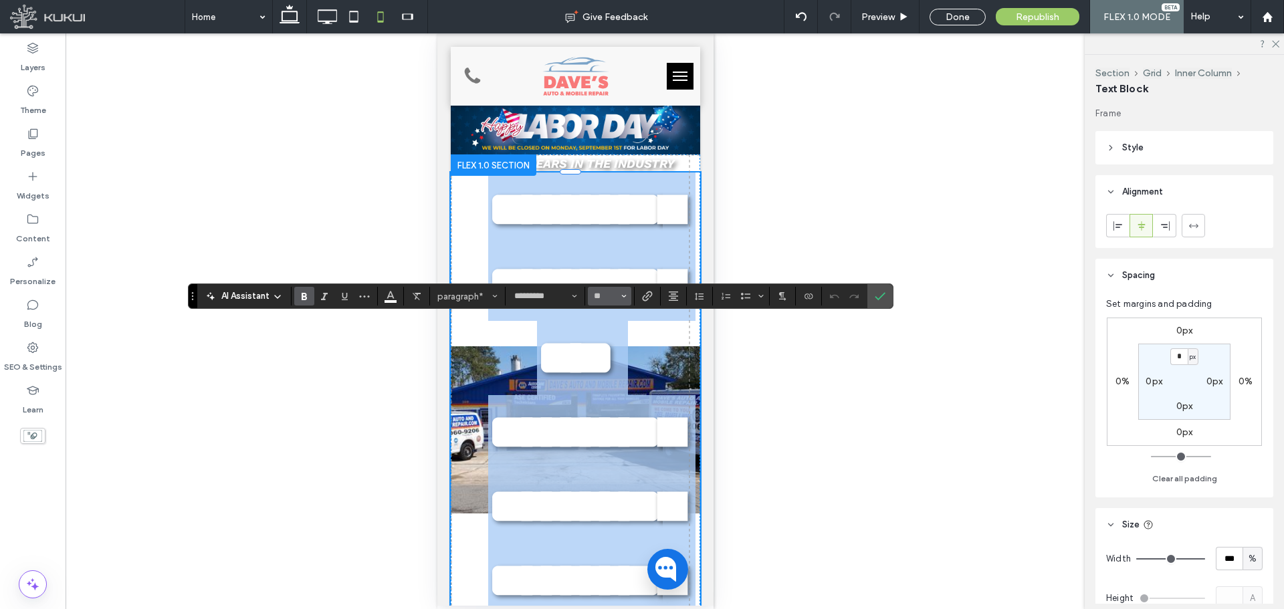
type input "**"
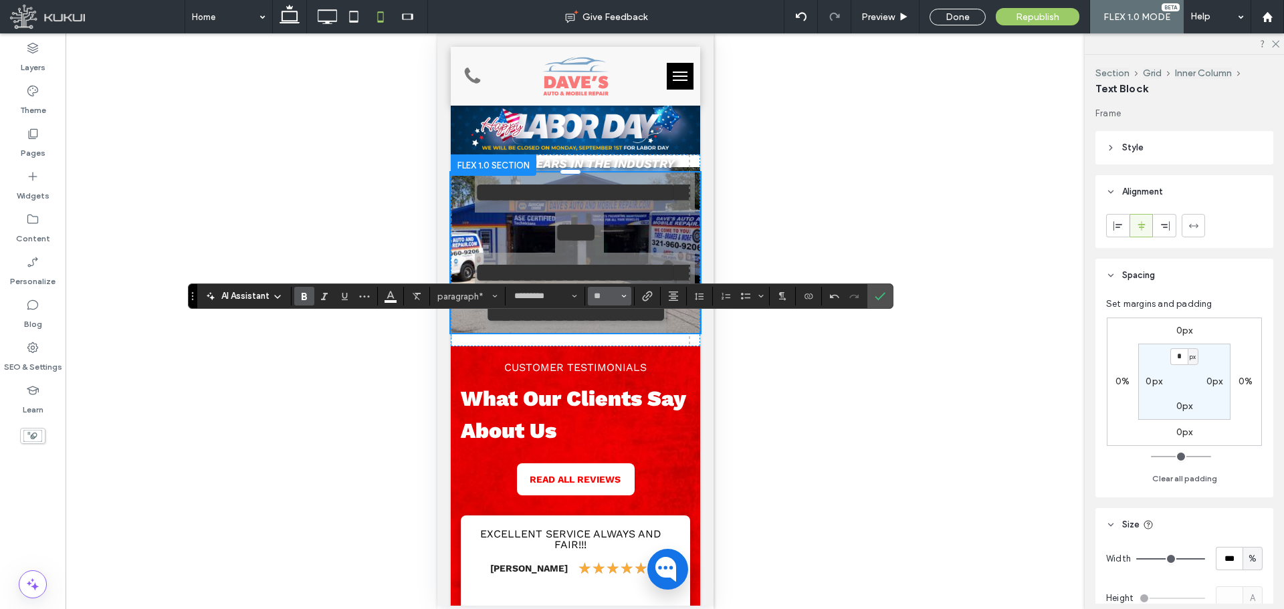
click at [602, 295] on input "**" at bounding box center [605, 296] width 26 height 11
type input "**"
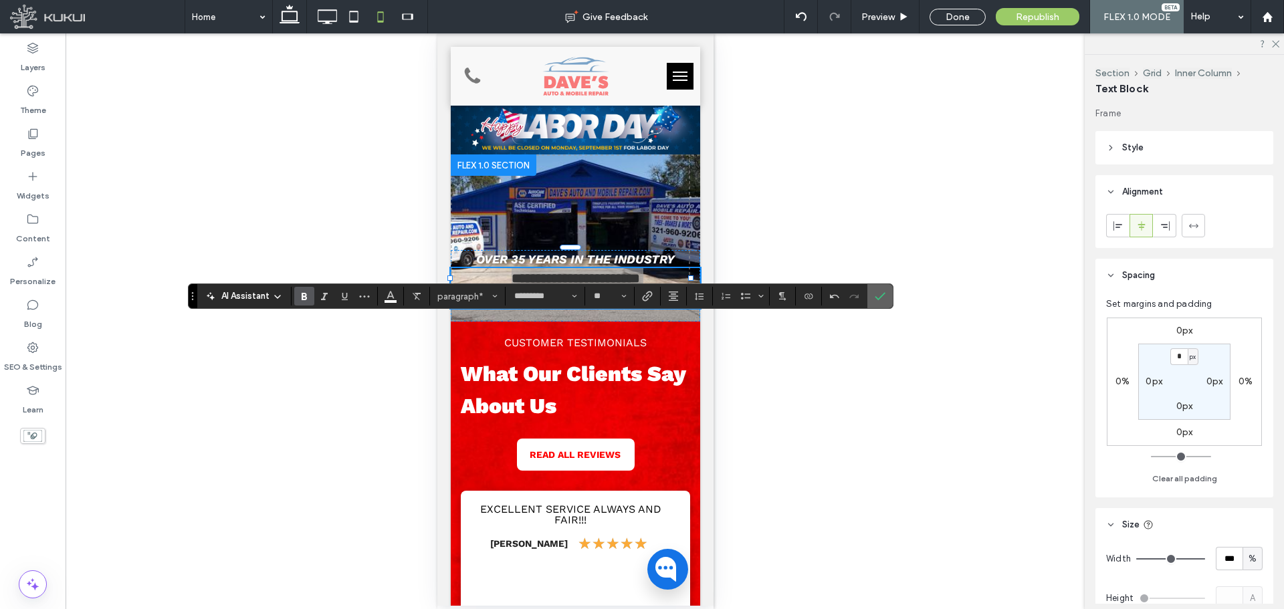
click at [882, 290] on span "Confirm" at bounding box center [879, 296] width 11 height 23
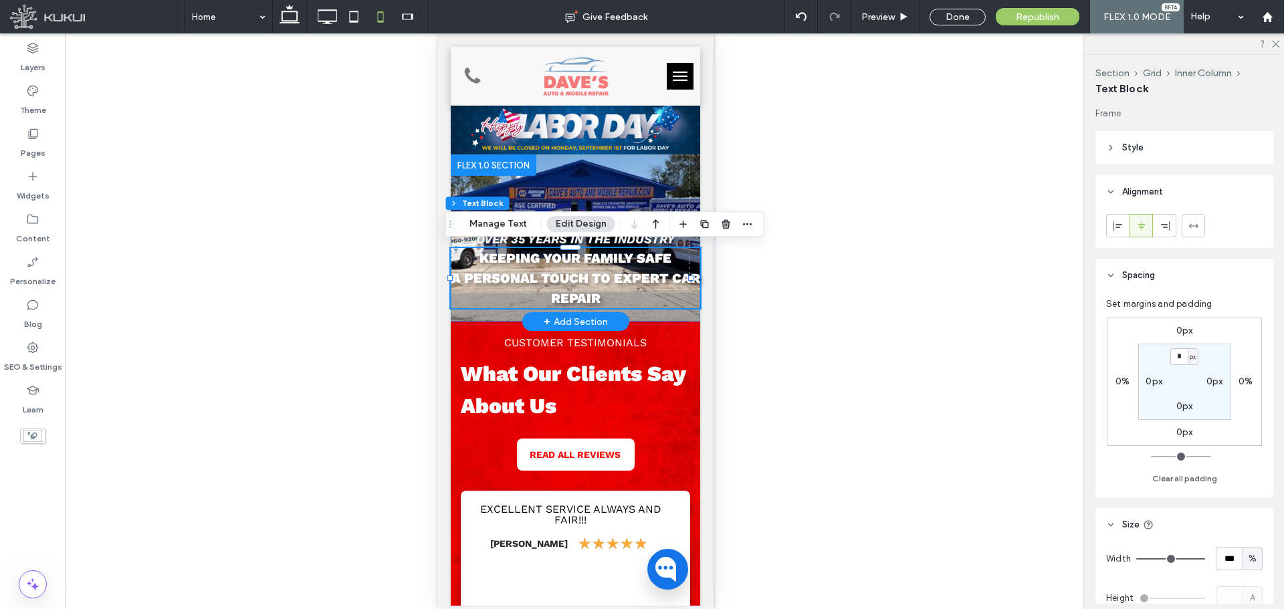
click at [624, 276] on strong "A Personal Touch to Expert Car Repair" at bounding box center [575, 288] width 249 height 36
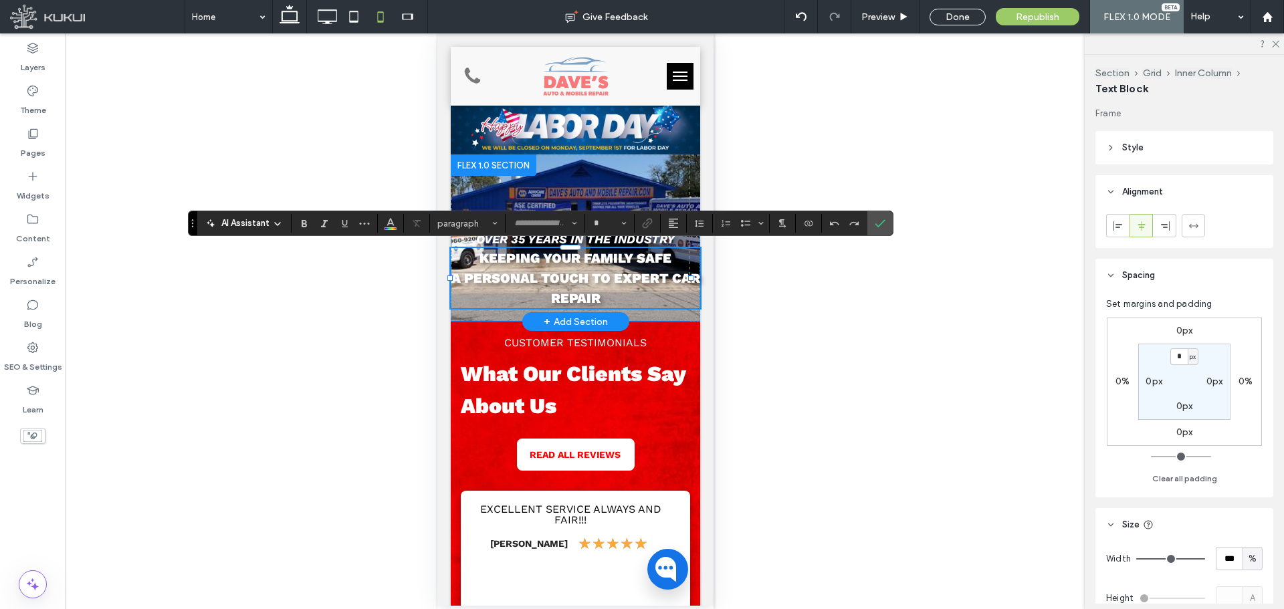
type input "*********"
type input "**"
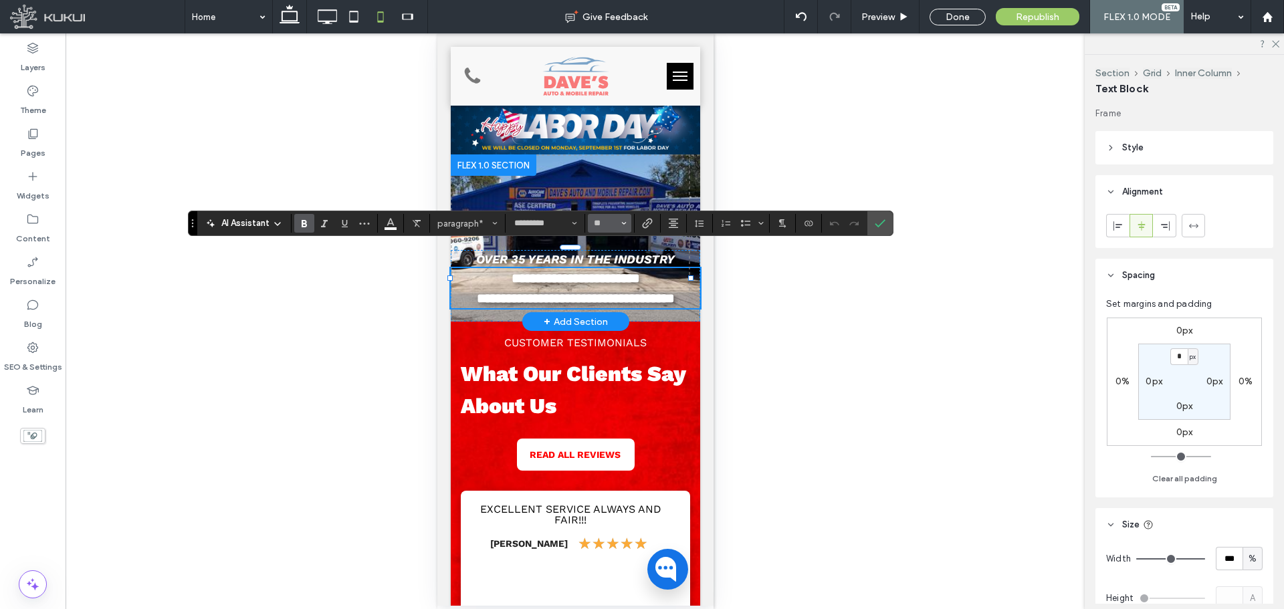
click at [608, 225] on input "**" at bounding box center [605, 223] width 26 height 11
type input "**"
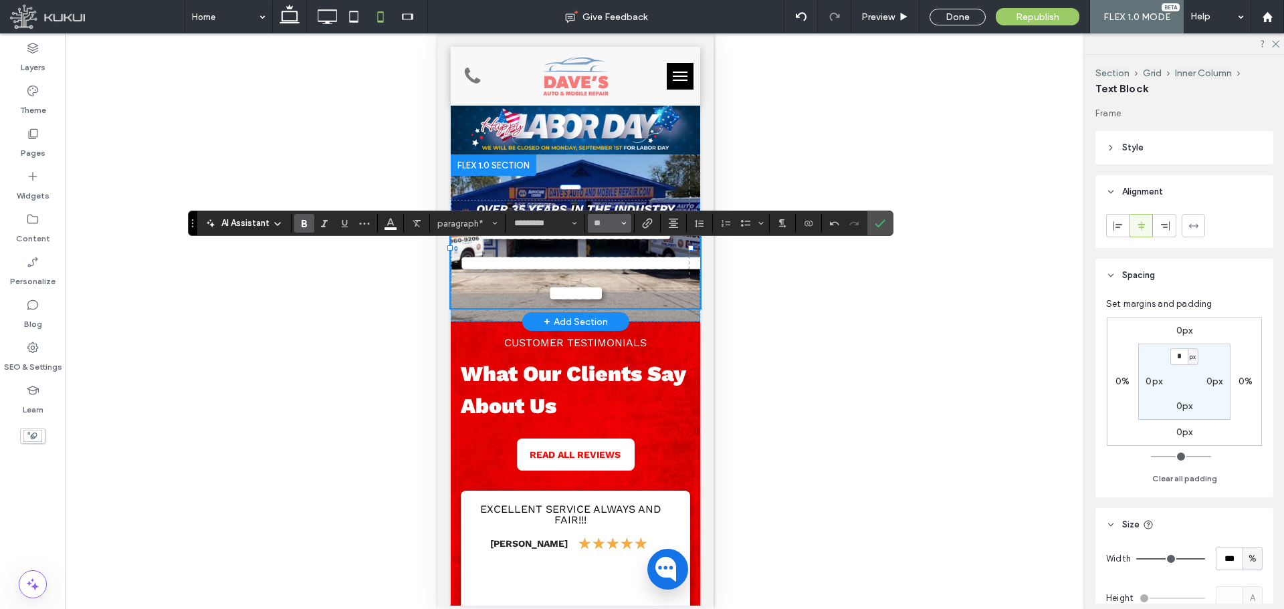
click at [603, 225] on input "**" at bounding box center [605, 223] width 26 height 11
type input "**"
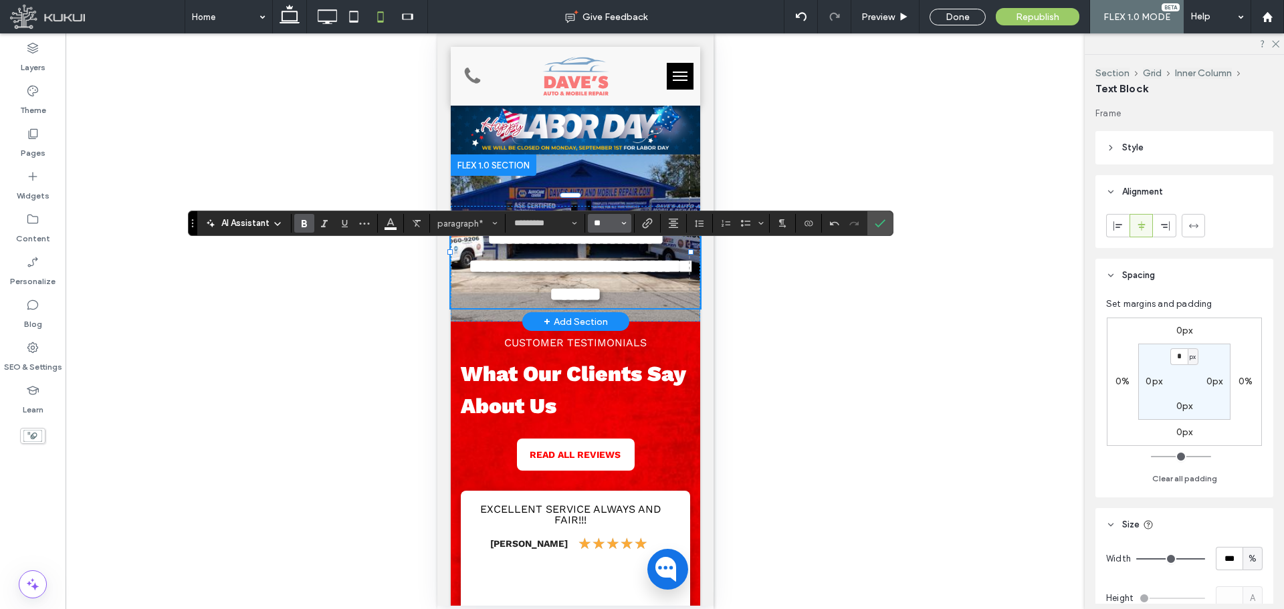
click at [604, 226] on input "**" at bounding box center [605, 223] width 26 height 11
type input "**"
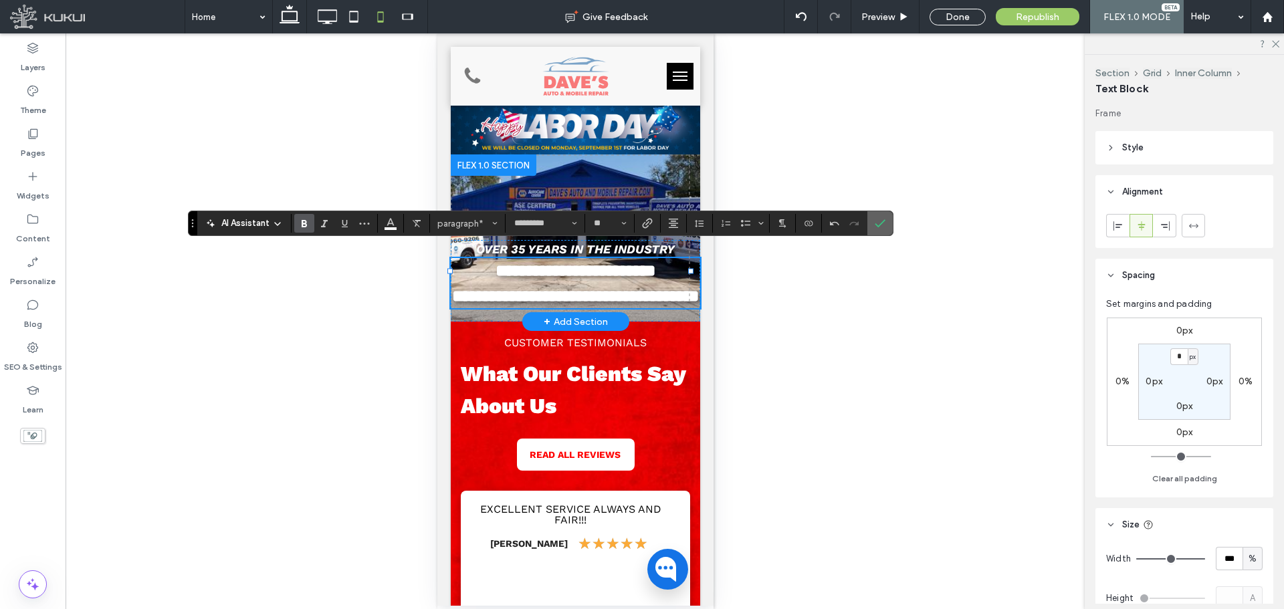
click at [884, 219] on label "Confirm" at bounding box center [880, 223] width 20 height 24
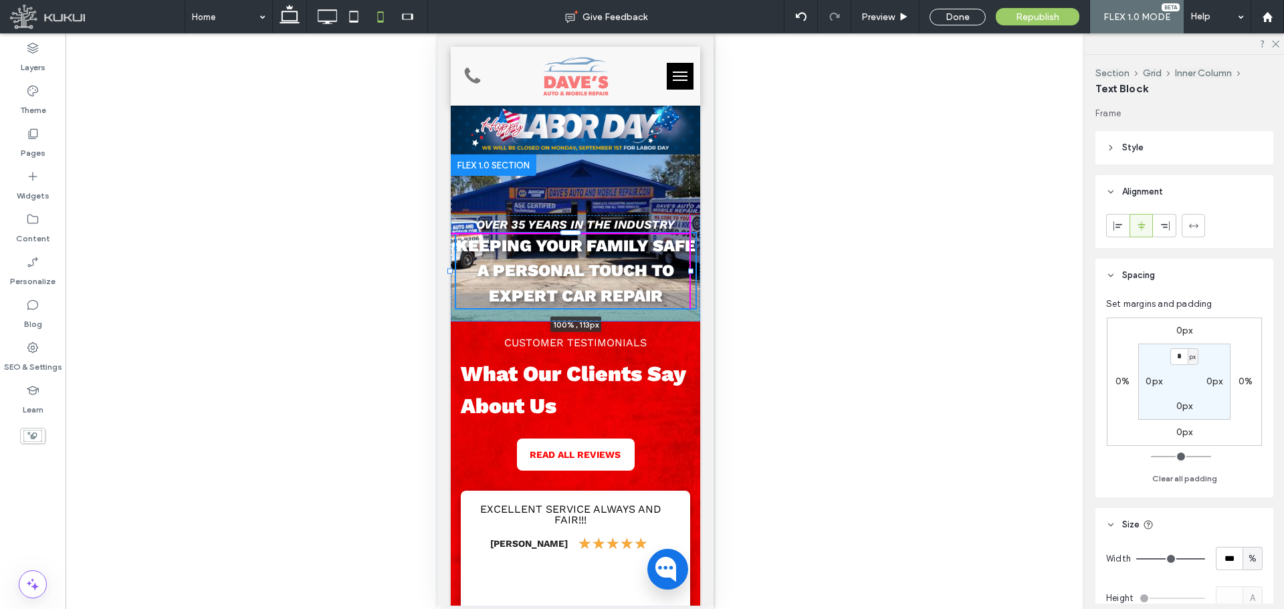
click at [689, 269] on div at bounding box center [689, 271] width 5 height 5
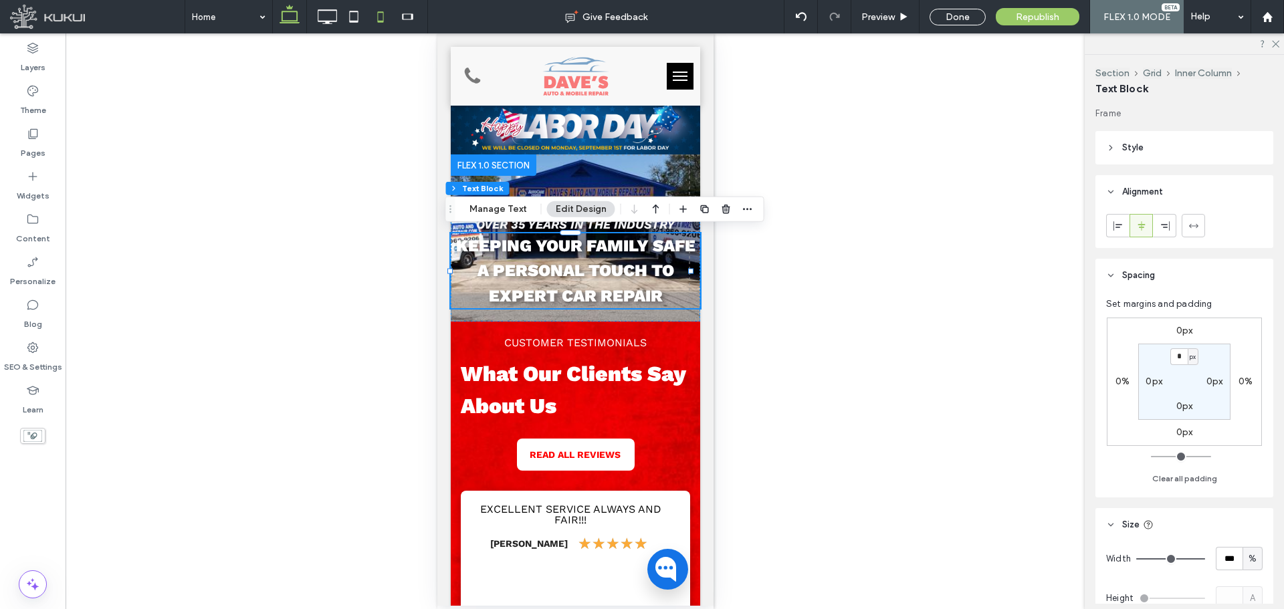
click at [297, 17] on use at bounding box center [289, 14] width 20 height 19
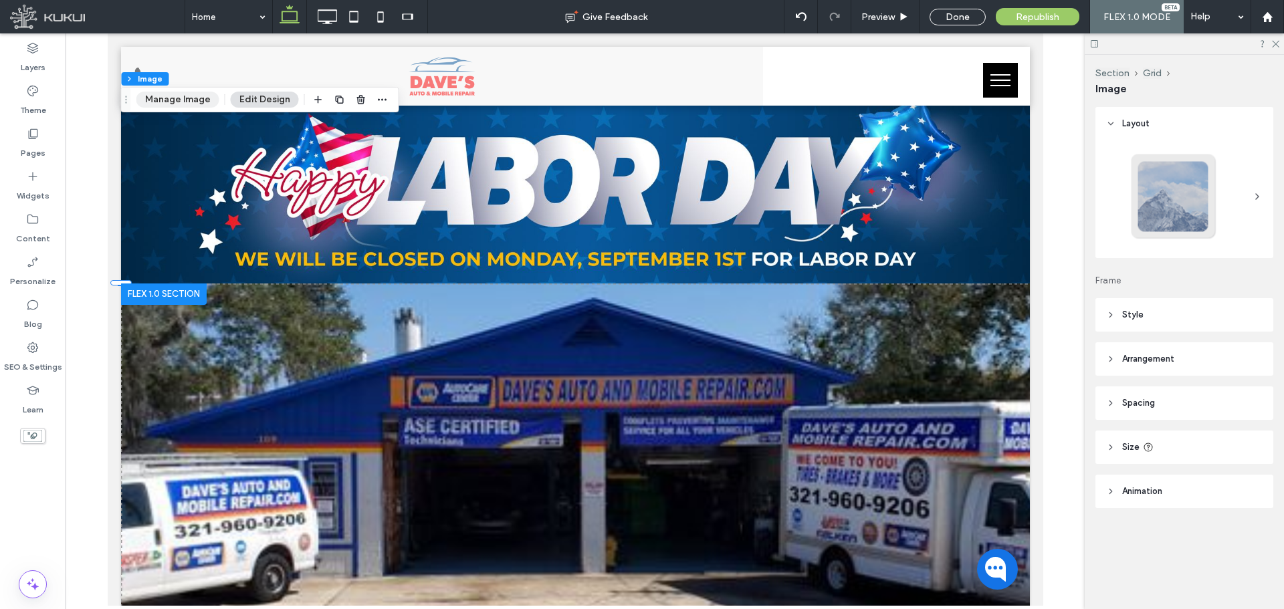
click at [186, 98] on button "Manage Image" at bounding box center [177, 100] width 83 height 16
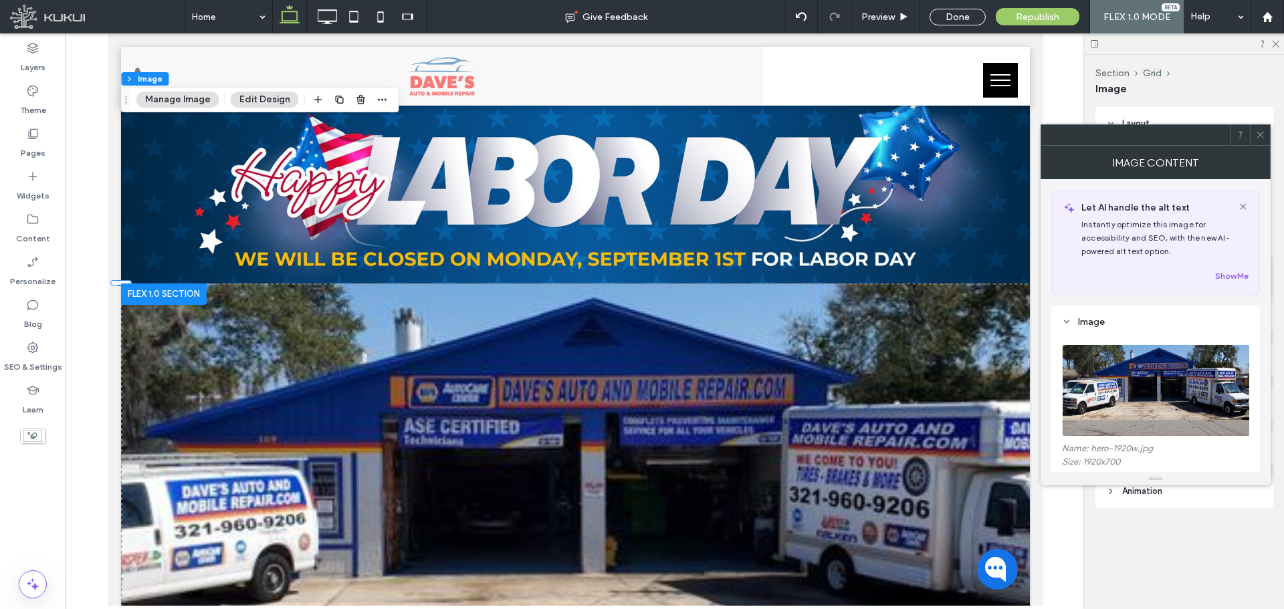
scroll to position [201, 0]
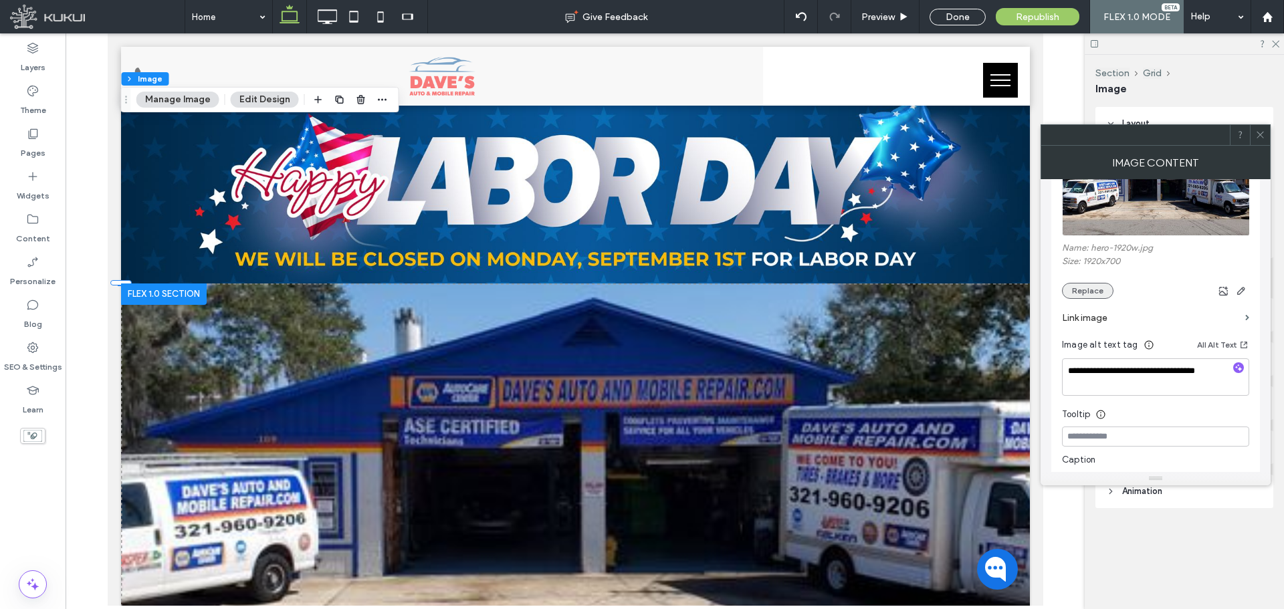
click at [1078, 292] on button "Replace" at bounding box center [1087, 291] width 51 height 16
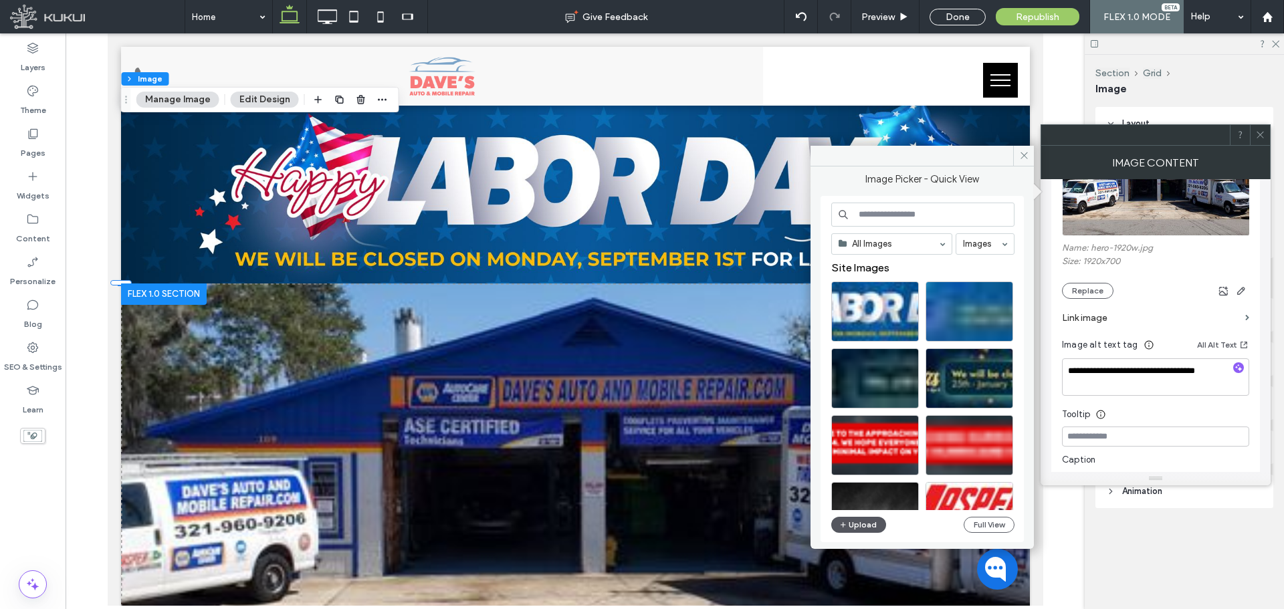
click at [860, 522] on button "Upload" at bounding box center [858, 525] width 55 height 16
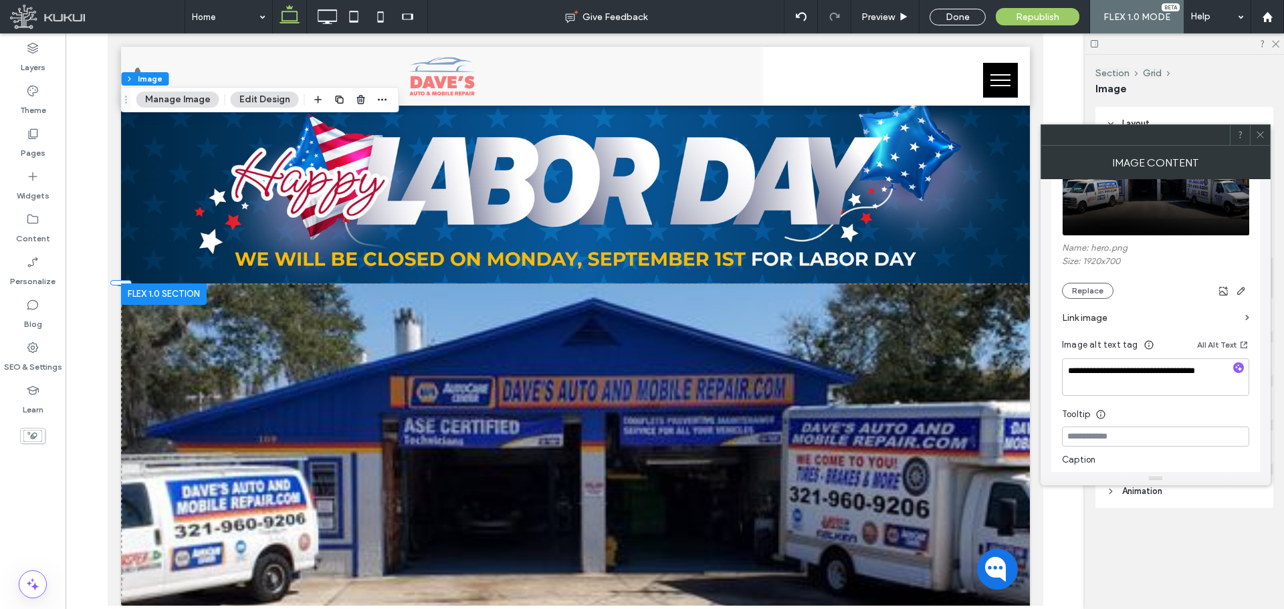
click at [1255, 137] on icon at bounding box center [1260, 135] width 10 height 10
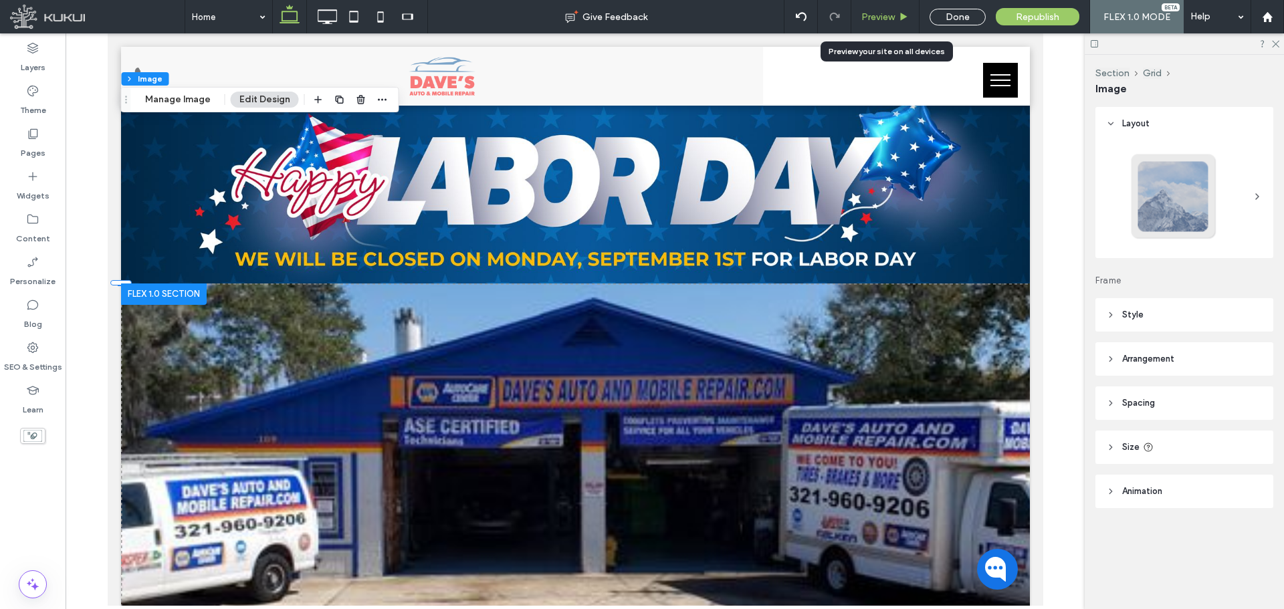
click at [909, 17] on icon at bounding box center [903, 17] width 10 height 10
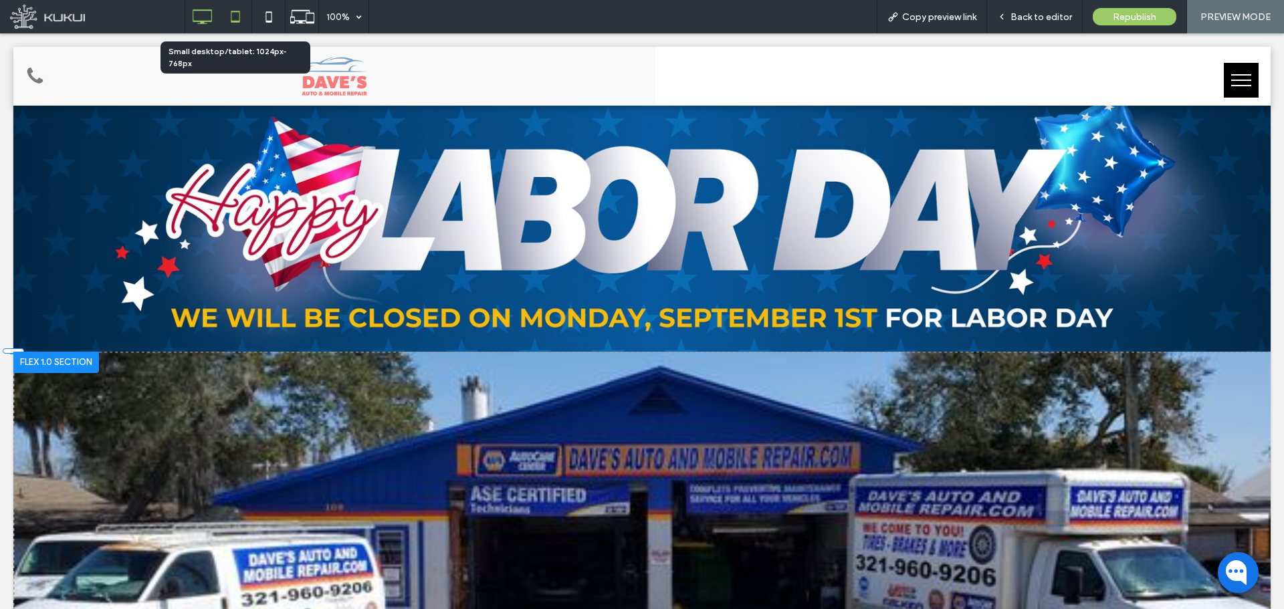
click at [233, 17] on icon at bounding box center [235, 16] width 27 height 27
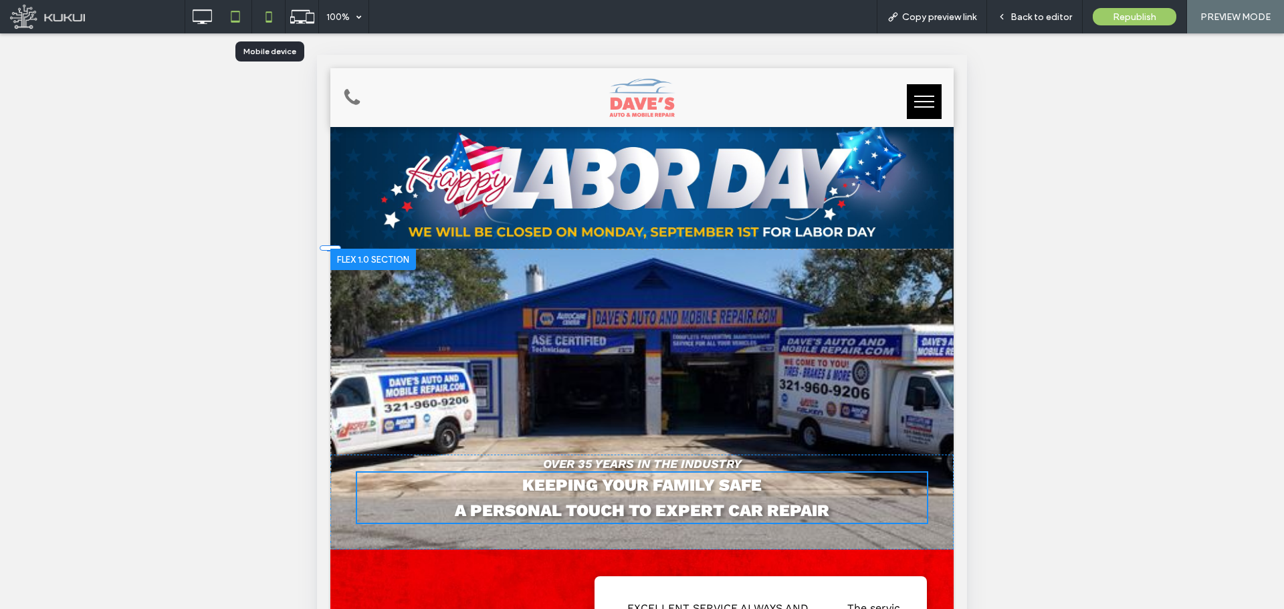
click at [270, 22] on icon at bounding box center [268, 16] width 27 height 27
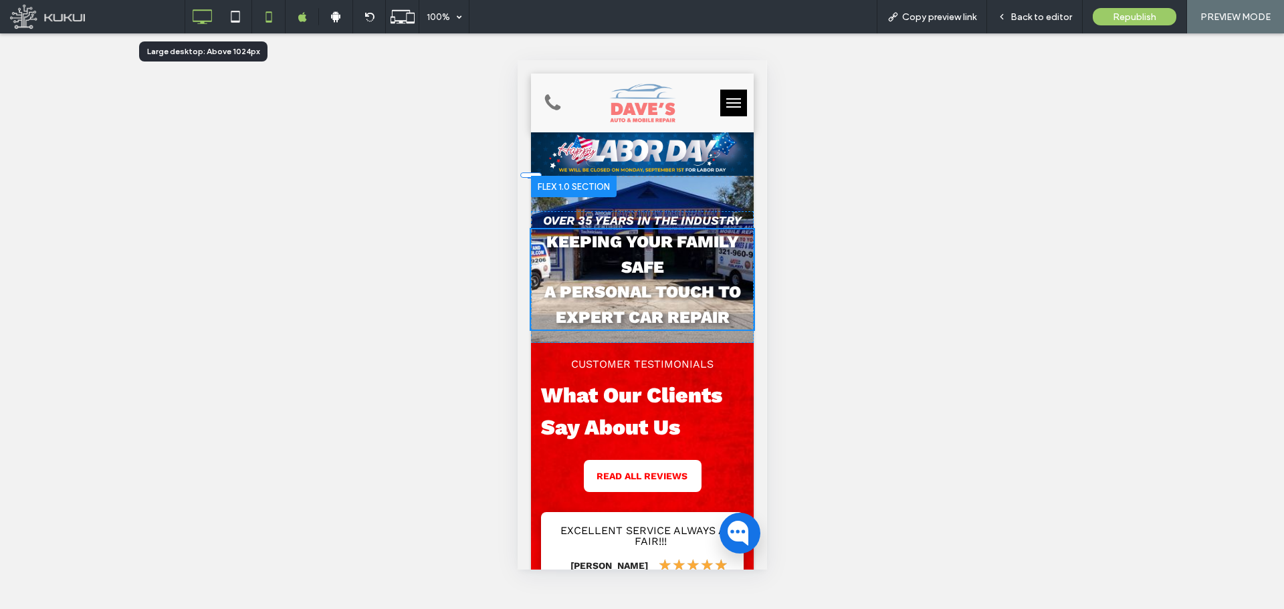
click at [215, 13] on icon at bounding box center [202, 16] width 27 height 27
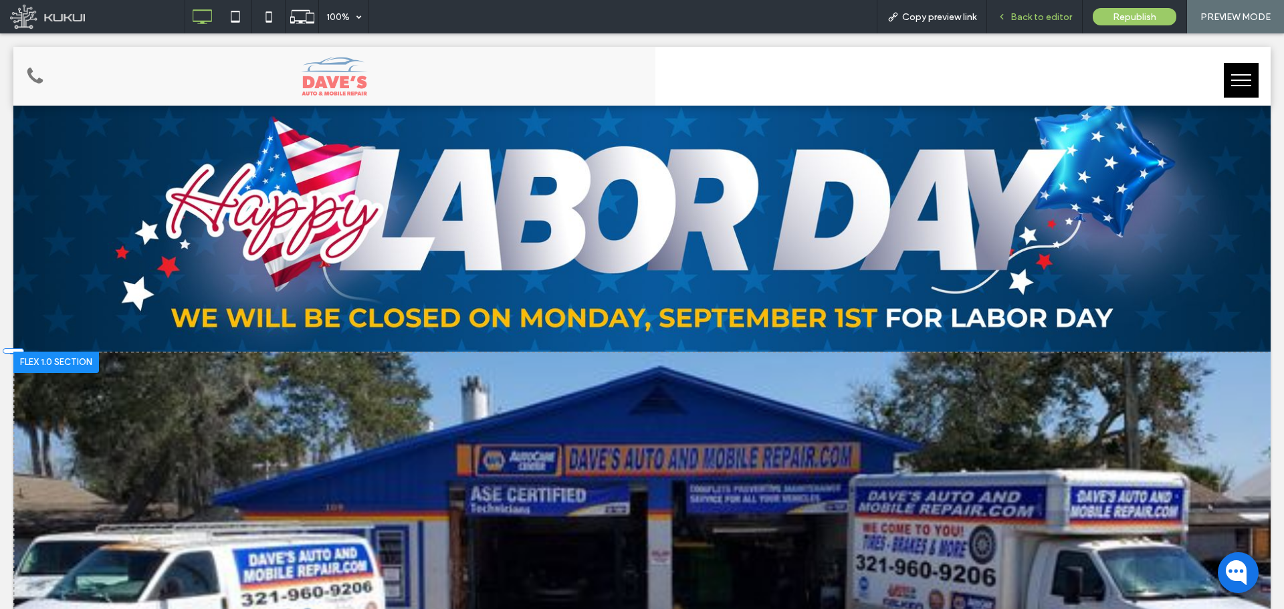
click at [1023, 13] on span "Back to editor" at bounding box center [1041, 16] width 62 height 11
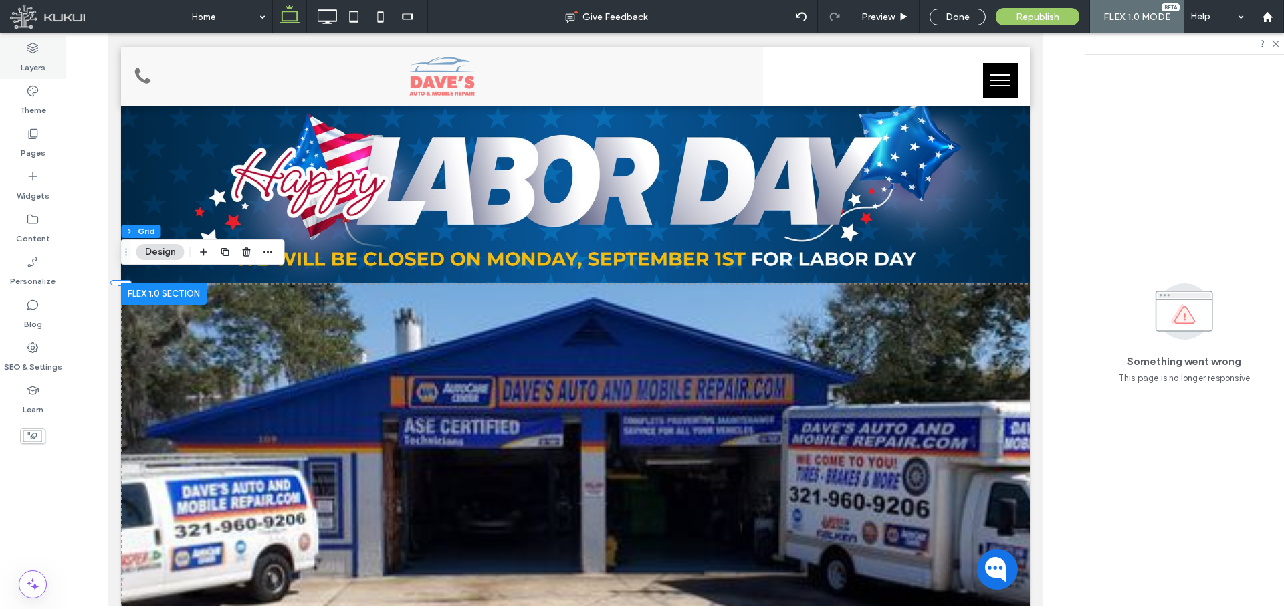
click at [41, 65] on label "Layers" at bounding box center [33, 64] width 25 height 19
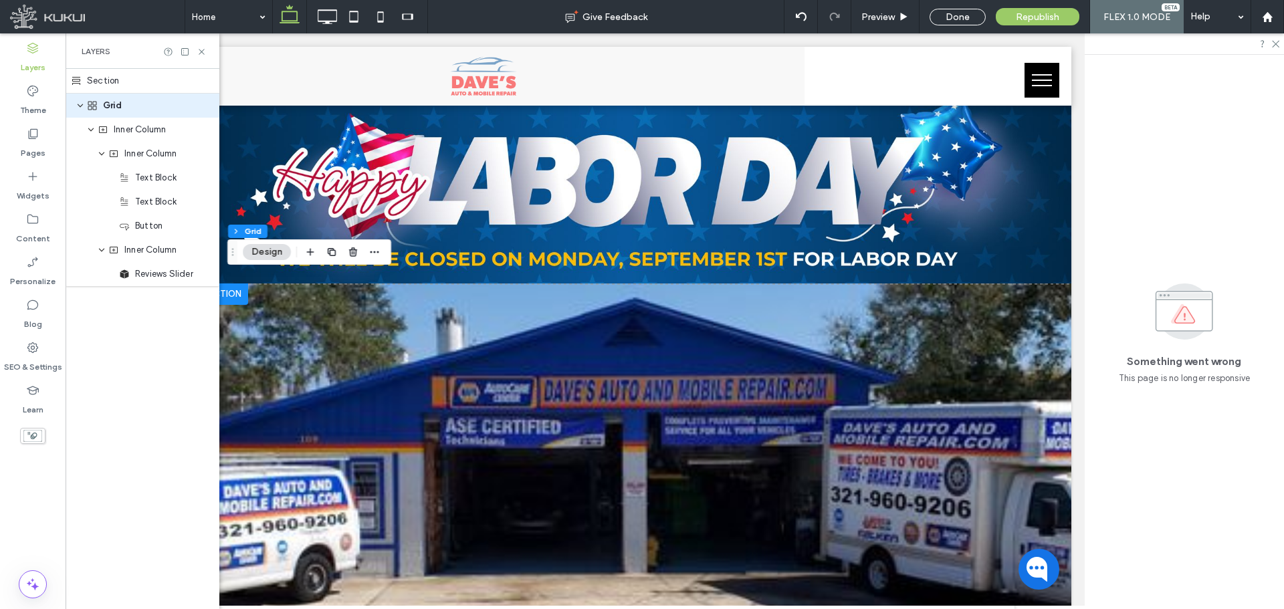
click at [112, 83] on div "Section" at bounding box center [143, 81] width 154 height 25
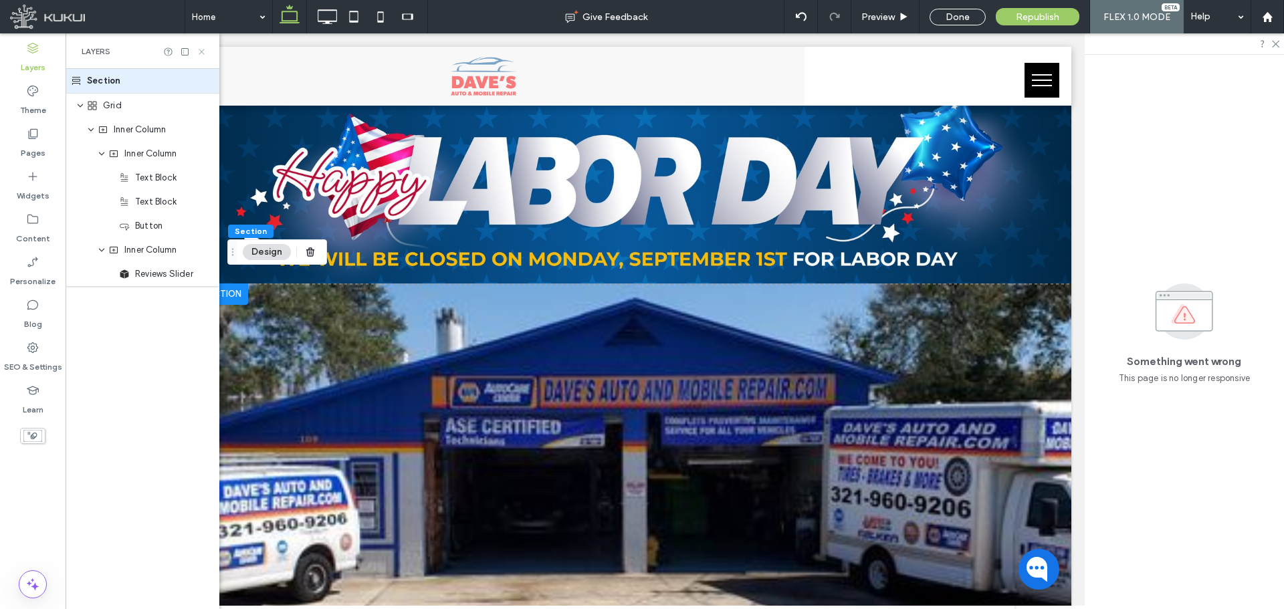
click at [204, 49] on use at bounding box center [201, 51] width 5 height 5
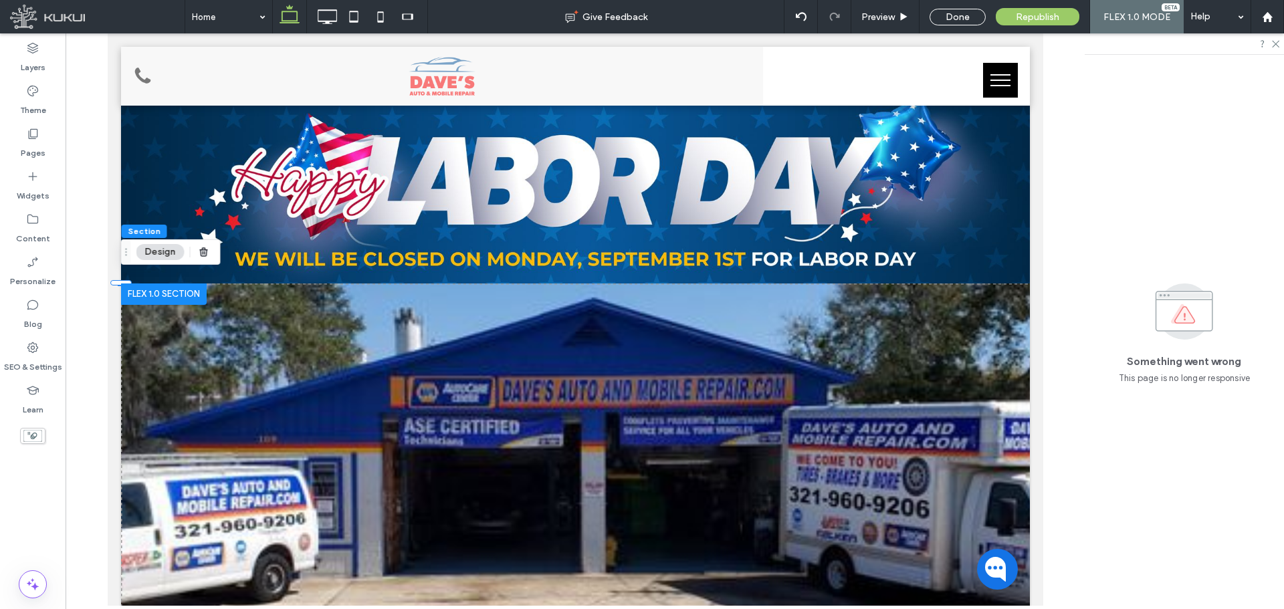
scroll to position [0, 0]
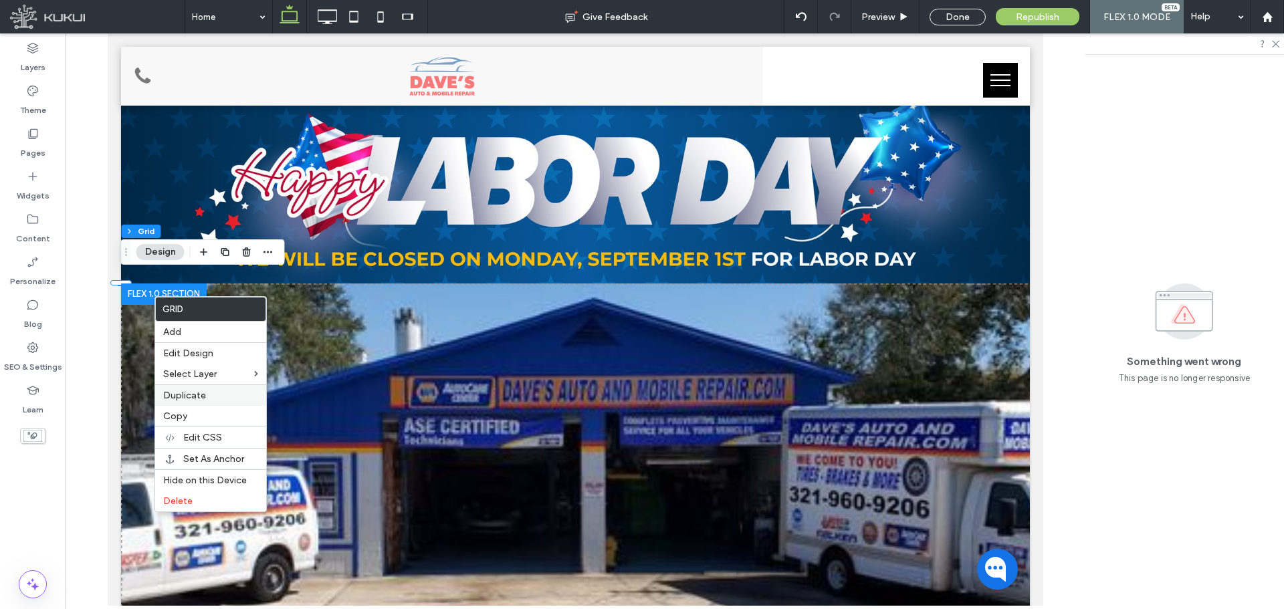
click at [183, 400] on span "Duplicate" at bounding box center [184, 395] width 43 height 11
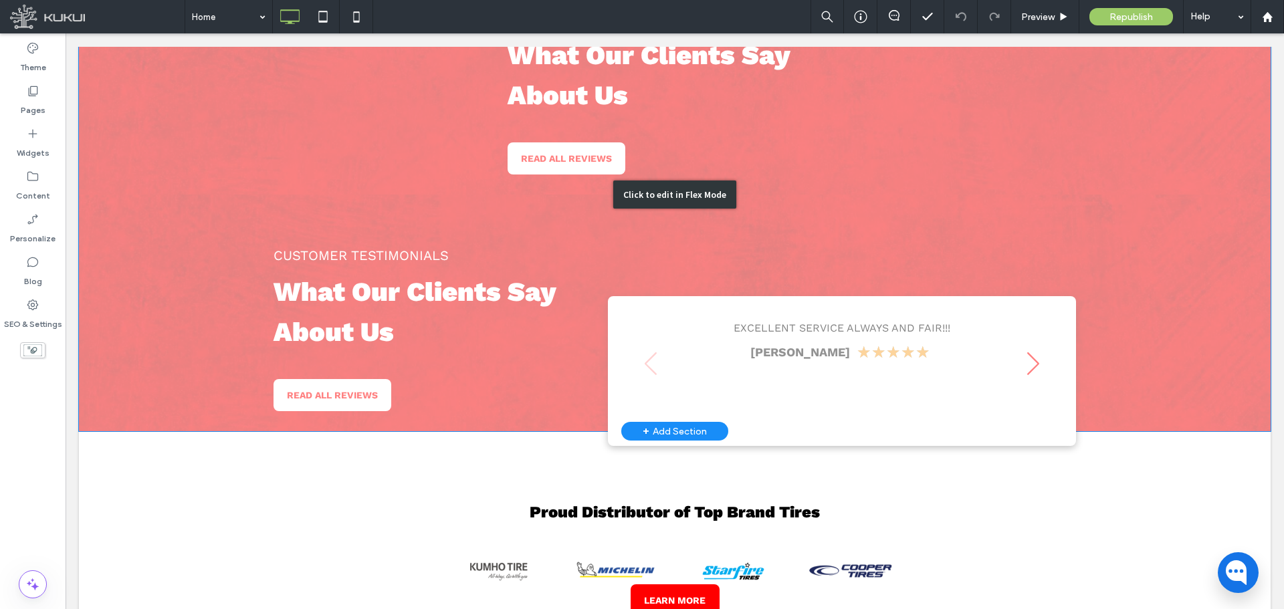
click at [822, 227] on div "Click to edit in Flex Mode" at bounding box center [674, 194] width 1191 height 473
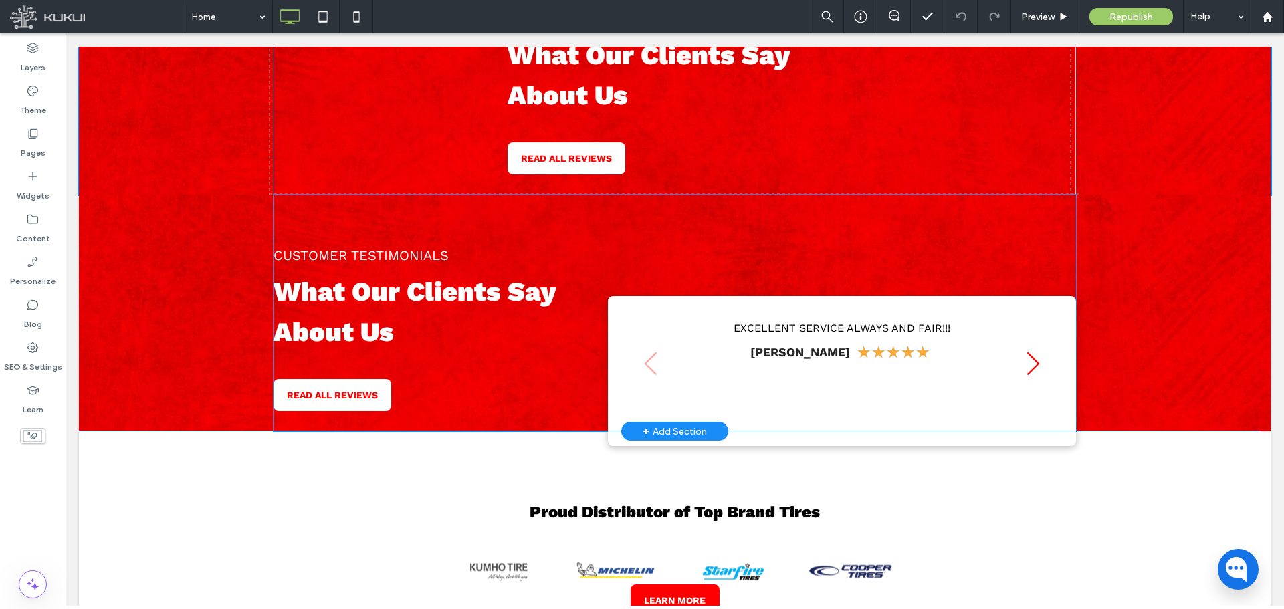
scroll to position [790, 0]
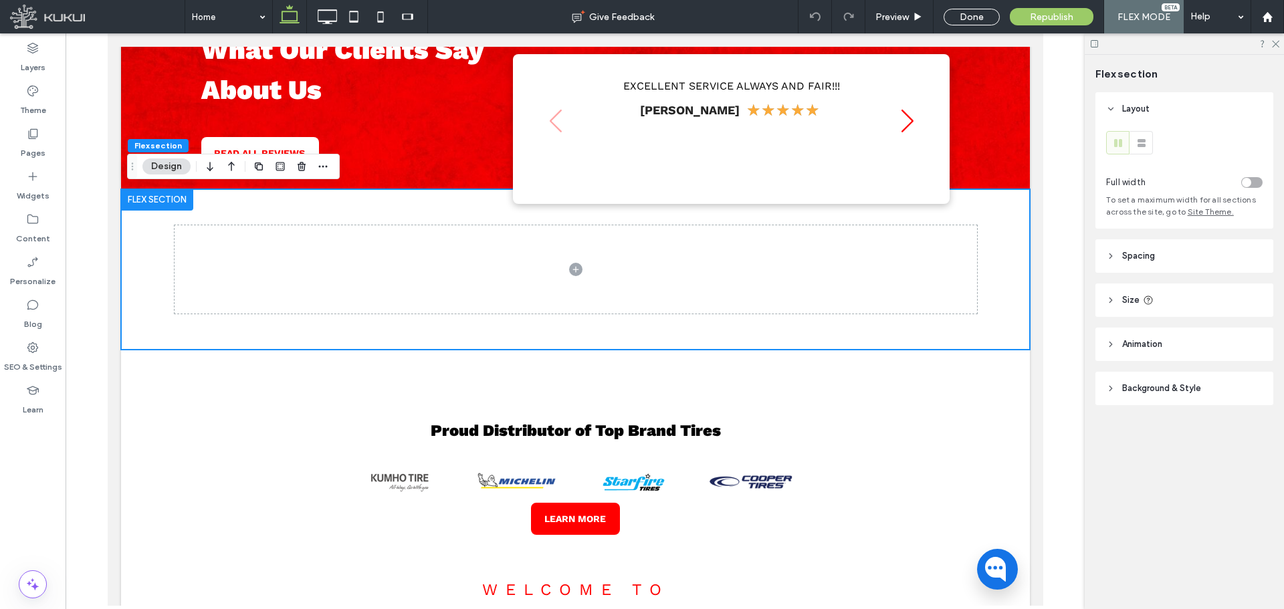
click at [1207, 388] on header "Background & Style" at bounding box center [1184, 388] width 178 height 33
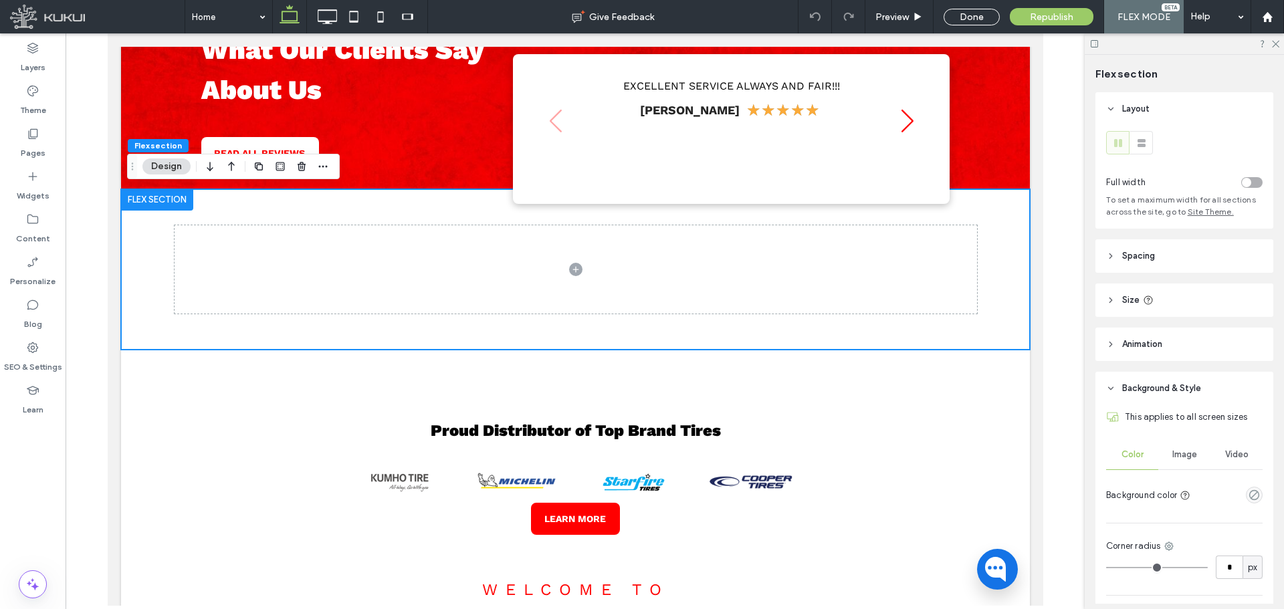
click at [1241, 180] on div "toggle" at bounding box center [1245, 182] width 9 height 9
click at [1193, 259] on header "Spacing" at bounding box center [1184, 255] width 178 height 33
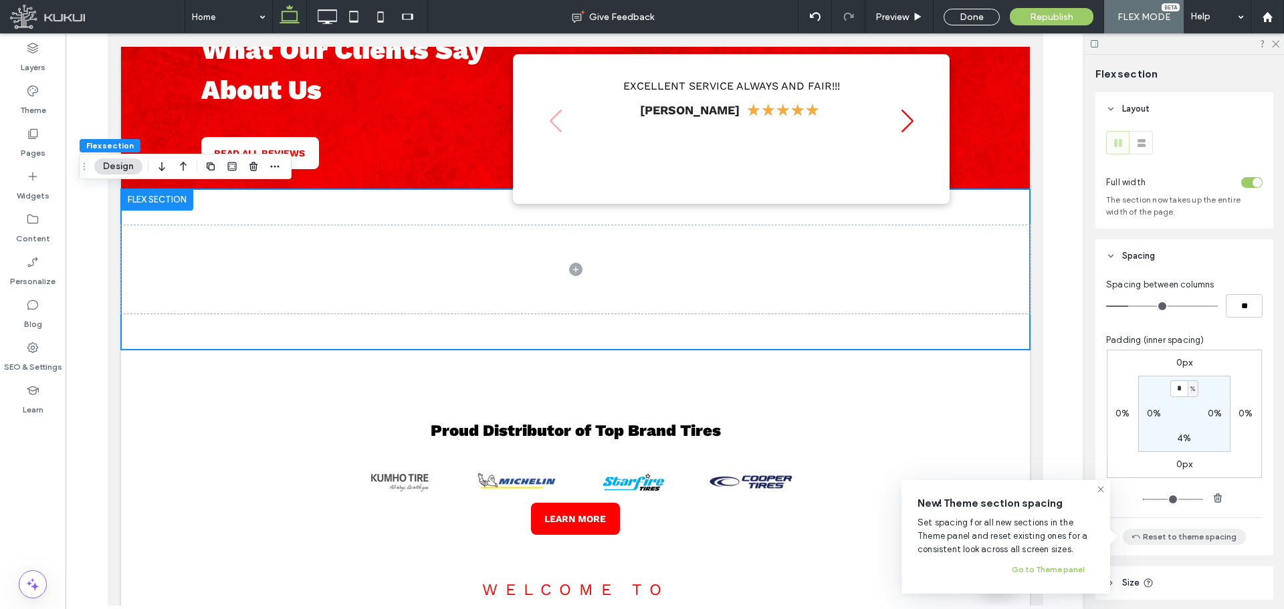
click at [1178, 540] on button "Reset to theme spacing" at bounding box center [1183, 537] width 123 height 16
type input "*"
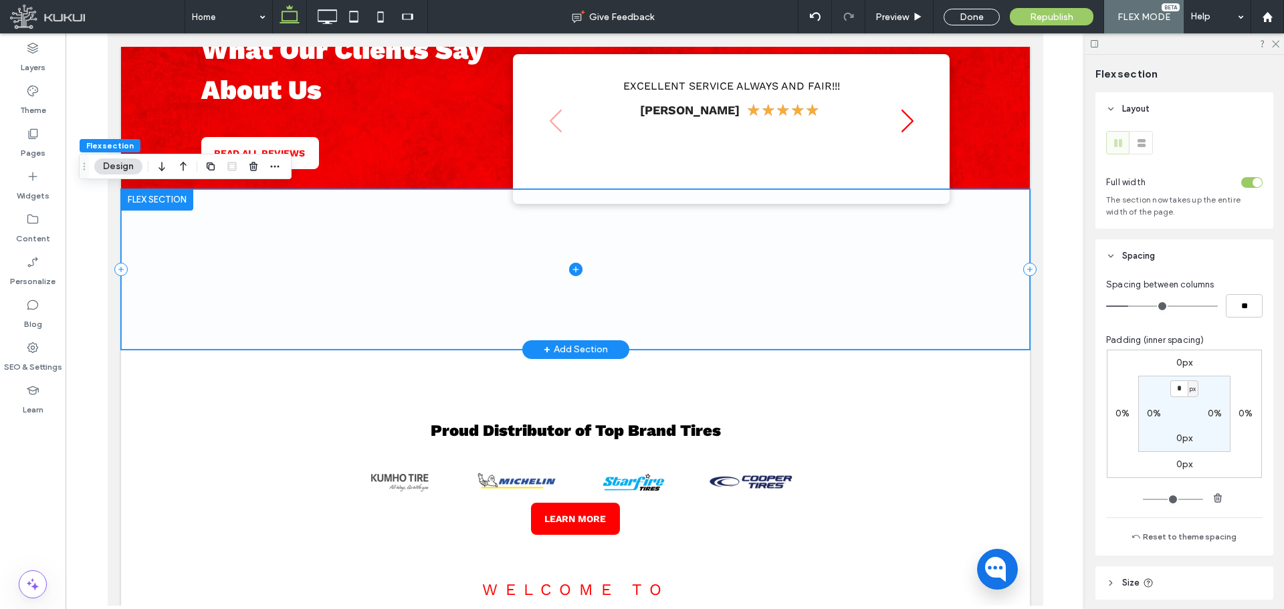
click at [474, 267] on span at bounding box center [574, 269] width 909 height 160
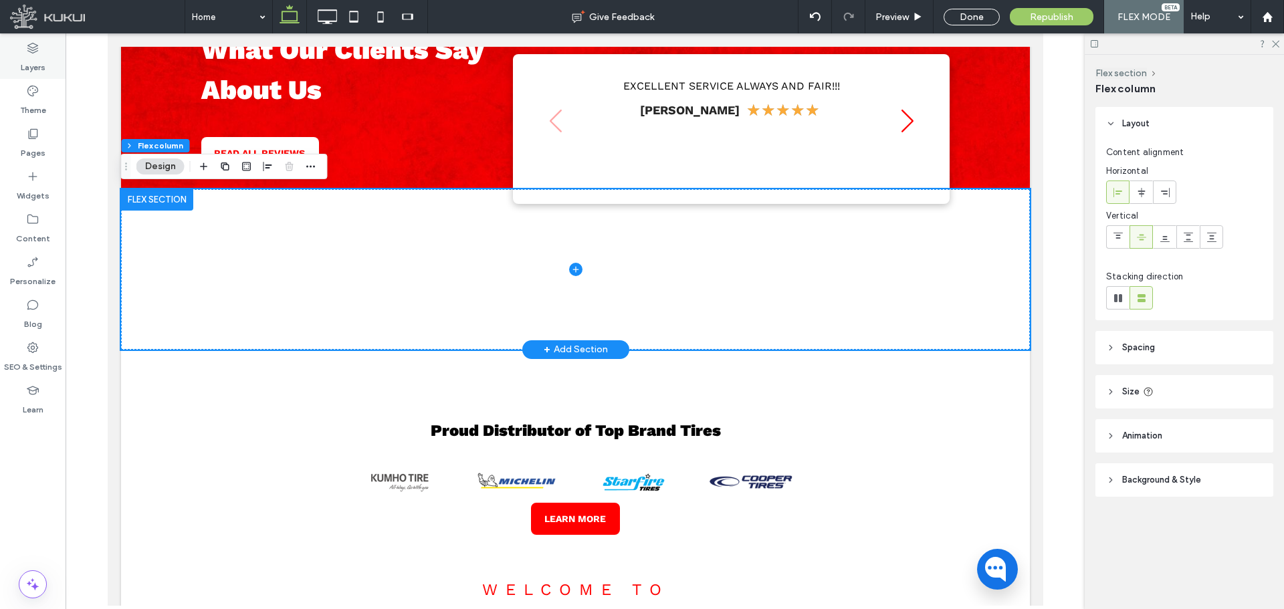
click at [39, 55] on label "Layers" at bounding box center [33, 64] width 25 height 19
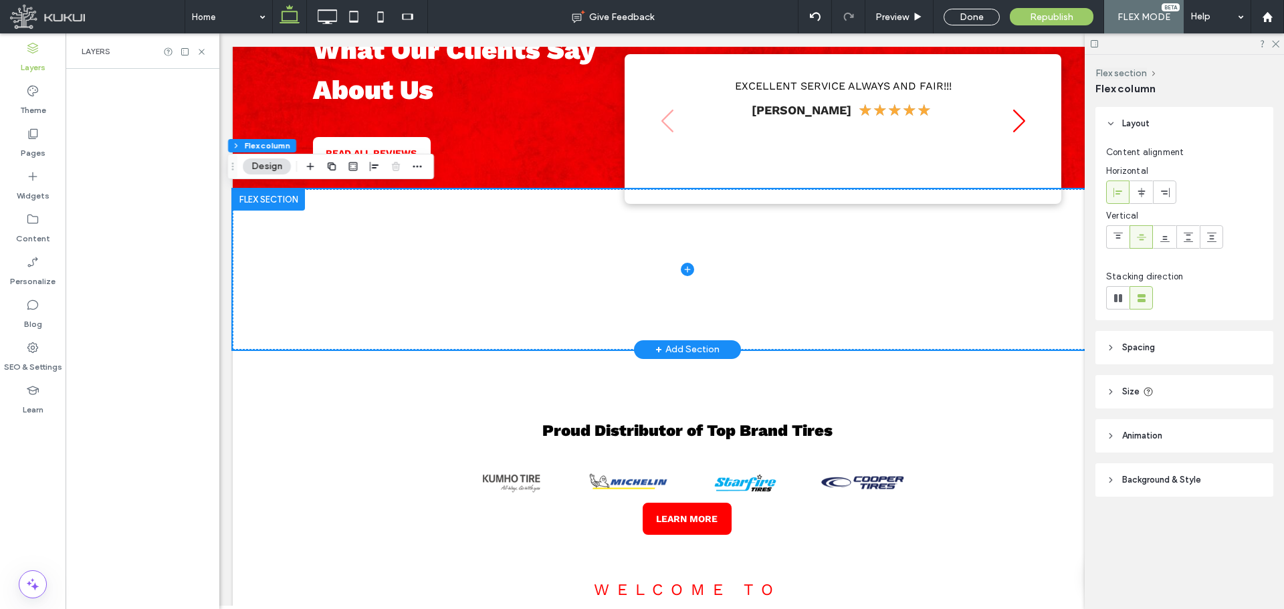
scroll to position [0, 70]
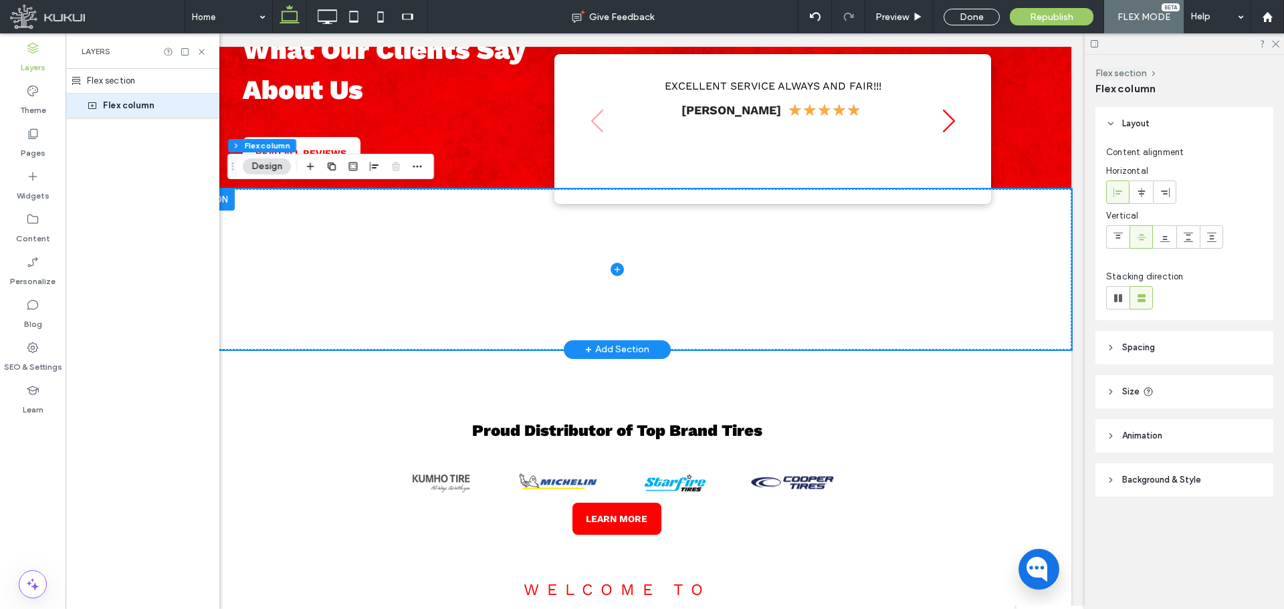
click at [1179, 477] on span "Background & Style" at bounding box center [1161, 479] width 79 height 13
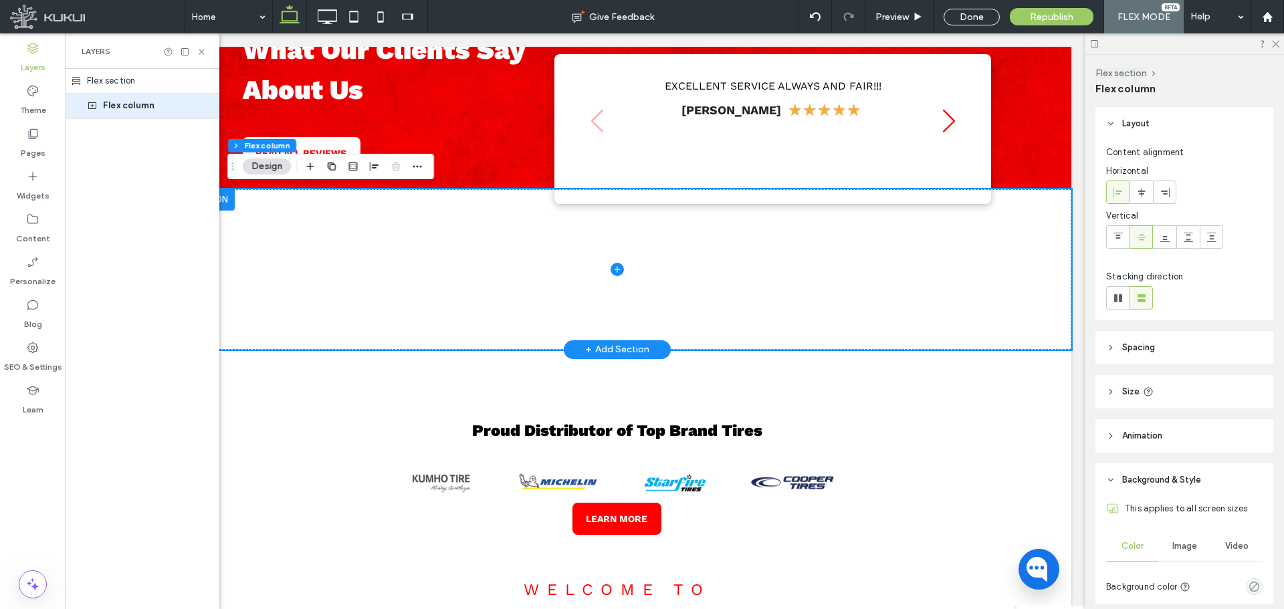
click at [1179, 478] on span "Background & Style" at bounding box center [1161, 479] width 79 height 13
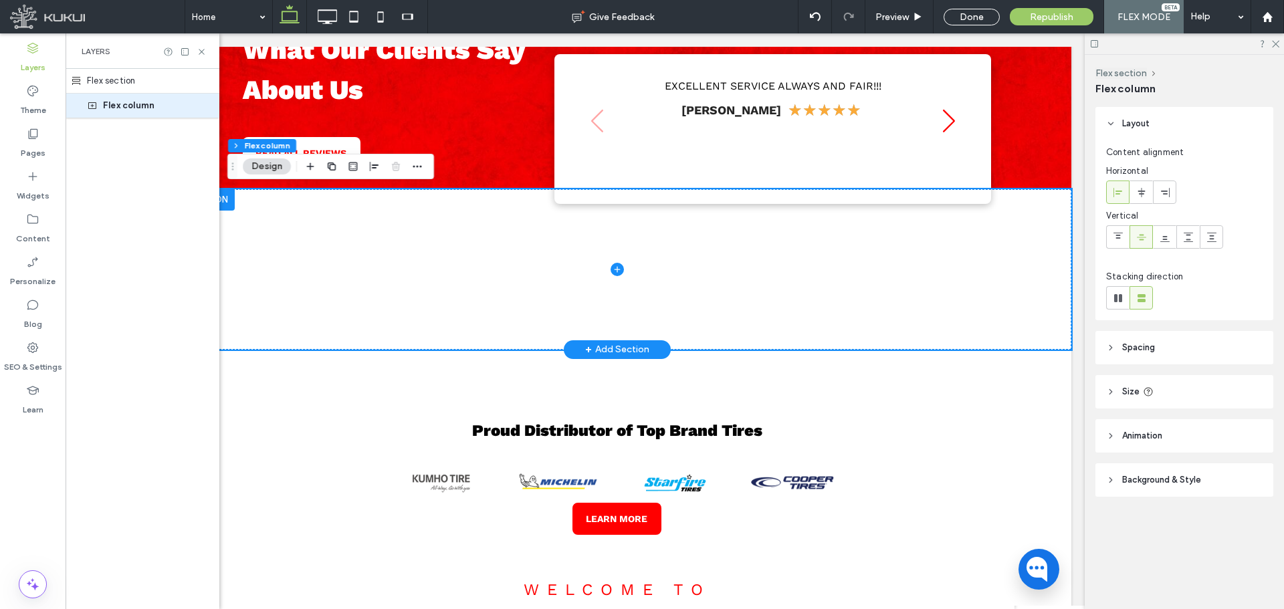
click at [1203, 351] on header "Spacing" at bounding box center [1184, 347] width 178 height 33
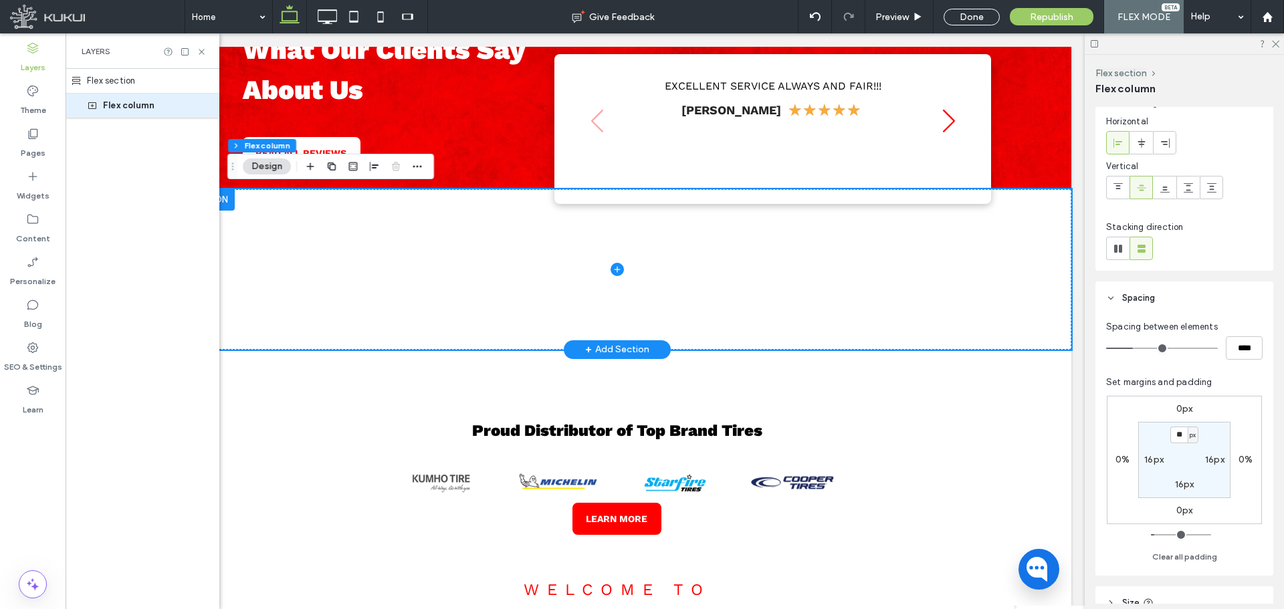
scroll to position [134, 0]
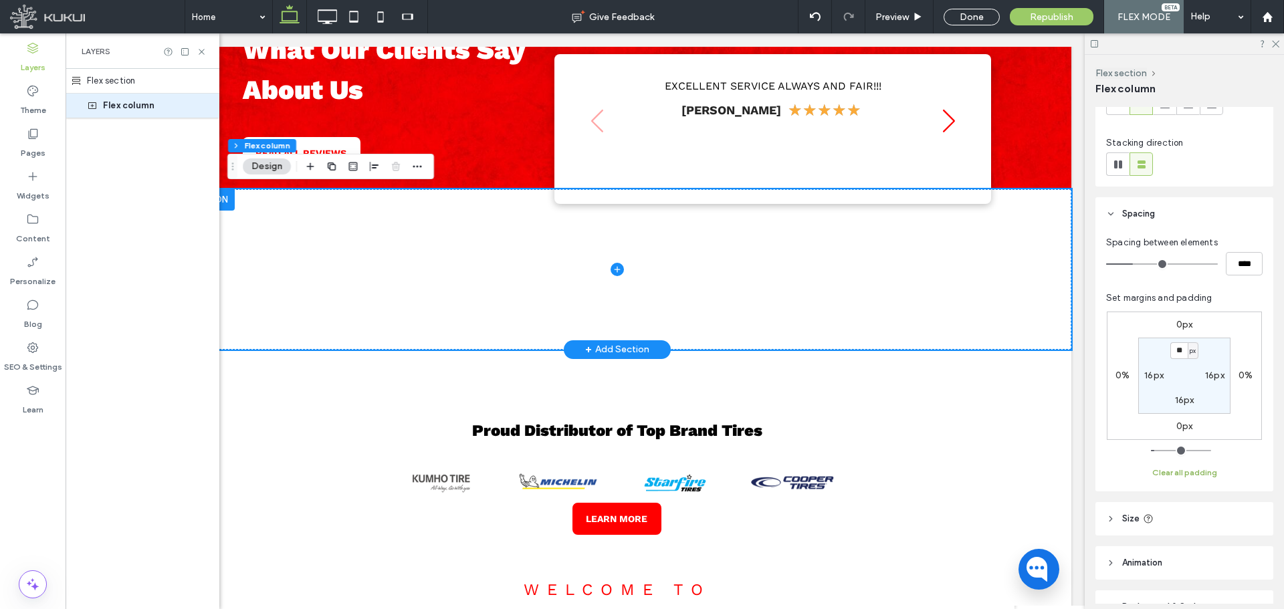
click at [1187, 475] on button "Clear all padding" at bounding box center [1184, 473] width 65 height 16
type input "*"
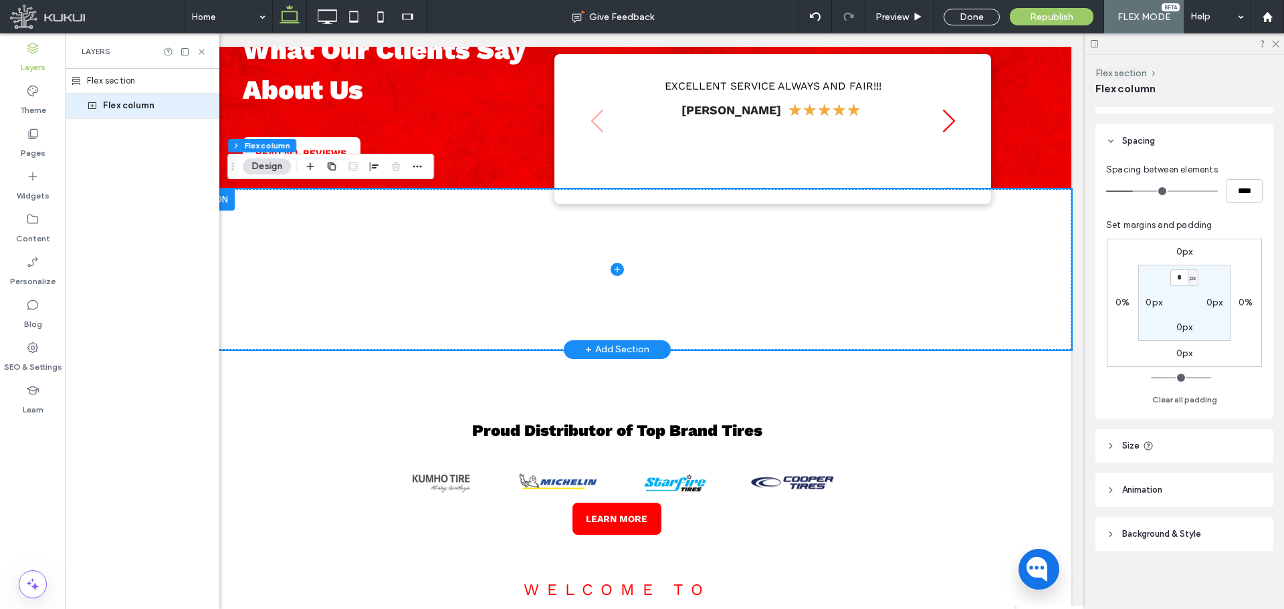
scroll to position [207, 0]
click at [1179, 539] on span "Background & Style" at bounding box center [1161, 533] width 79 height 13
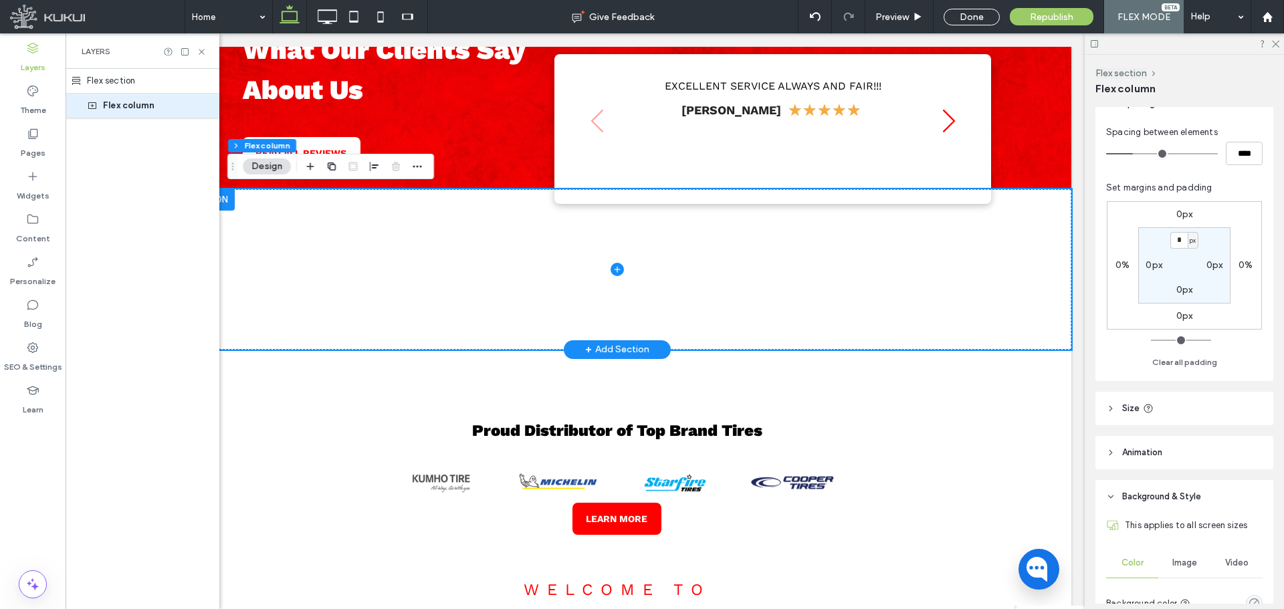
scroll to position [274, 0]
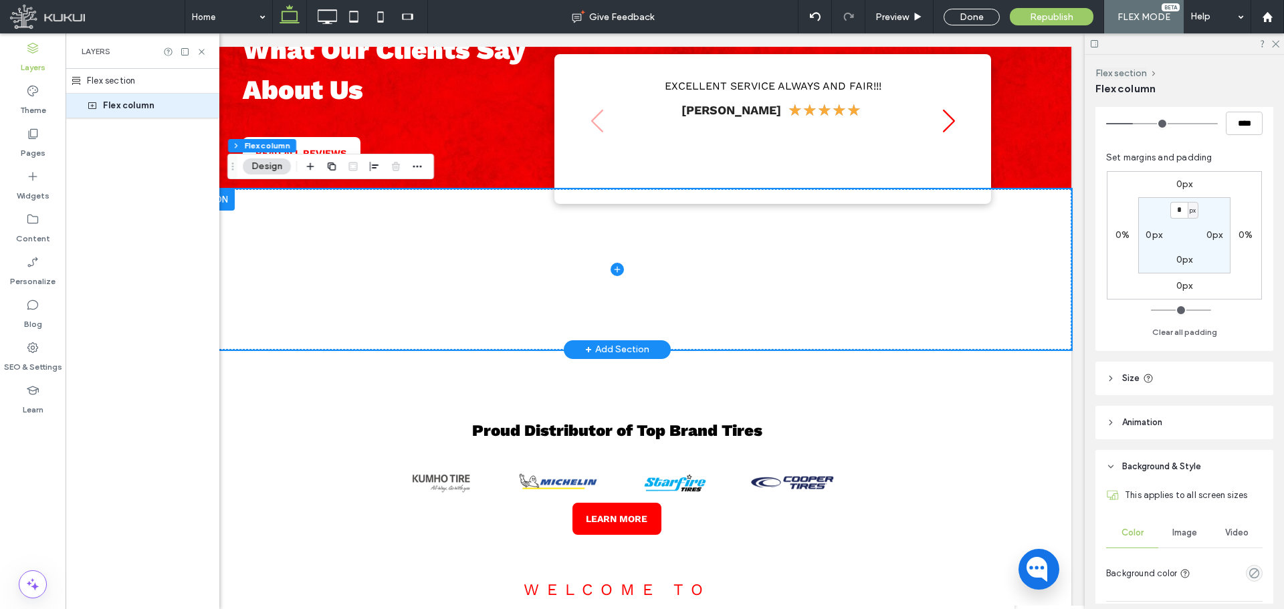
click at [1195, 384] on header "Size" at bounding box center [1184, 378] width 178 height 33
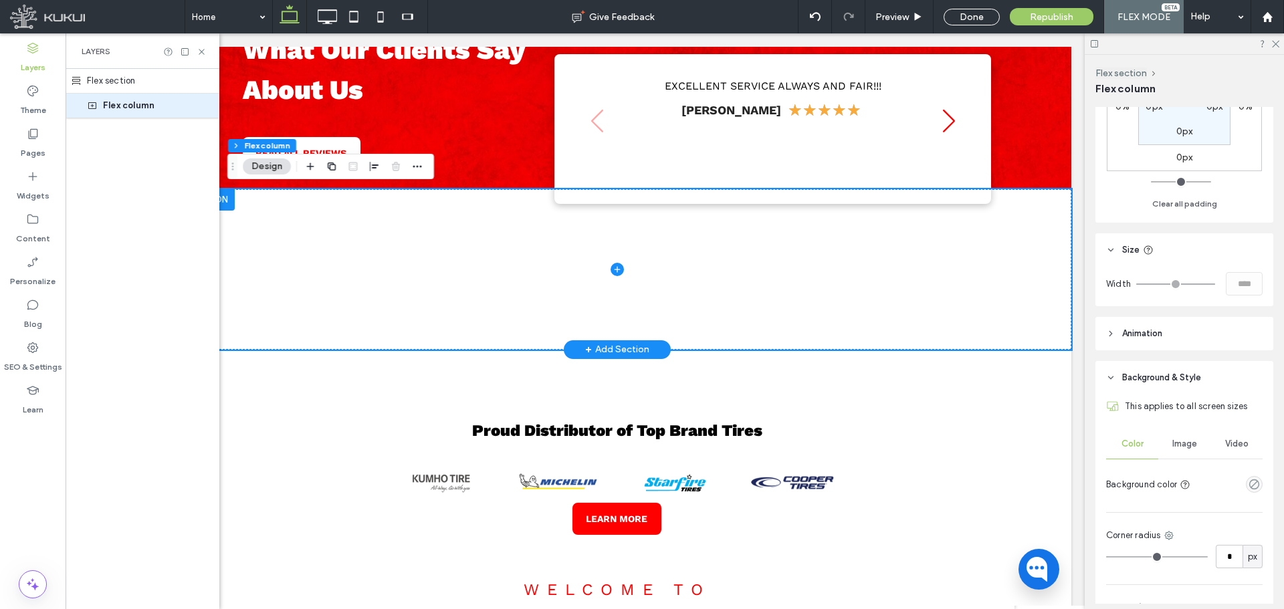
scroll to position [408, 0]
click at [307, 170] on icon "button" at bounding box center [310, 166] width 11 height 11
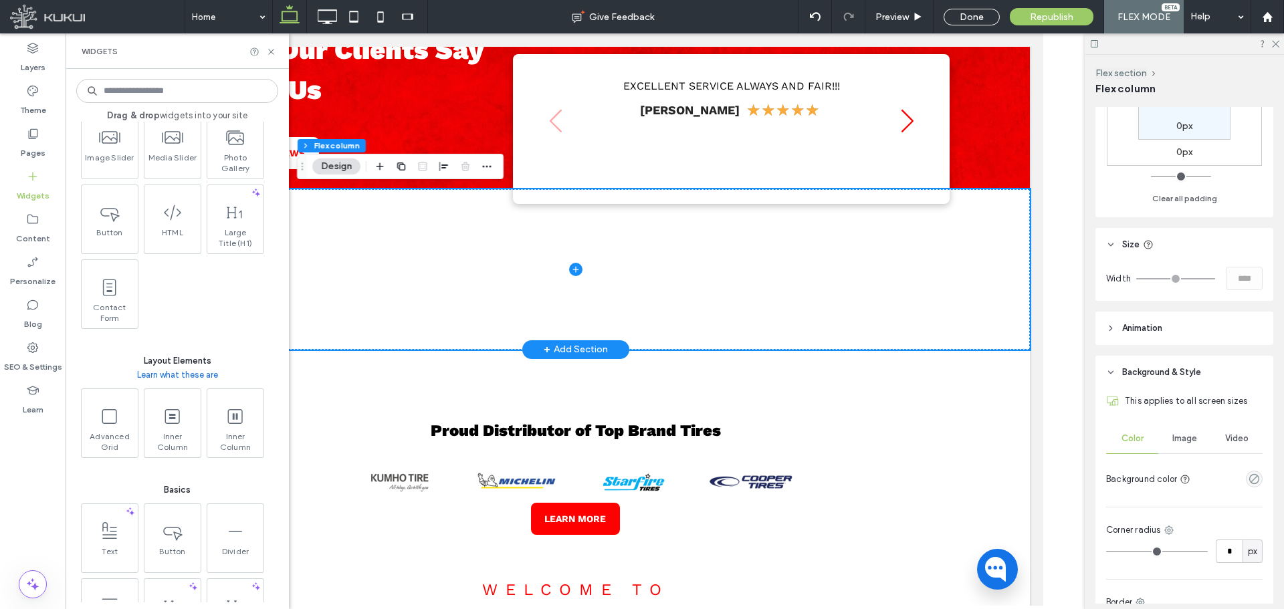
scroll to position [401, 0]
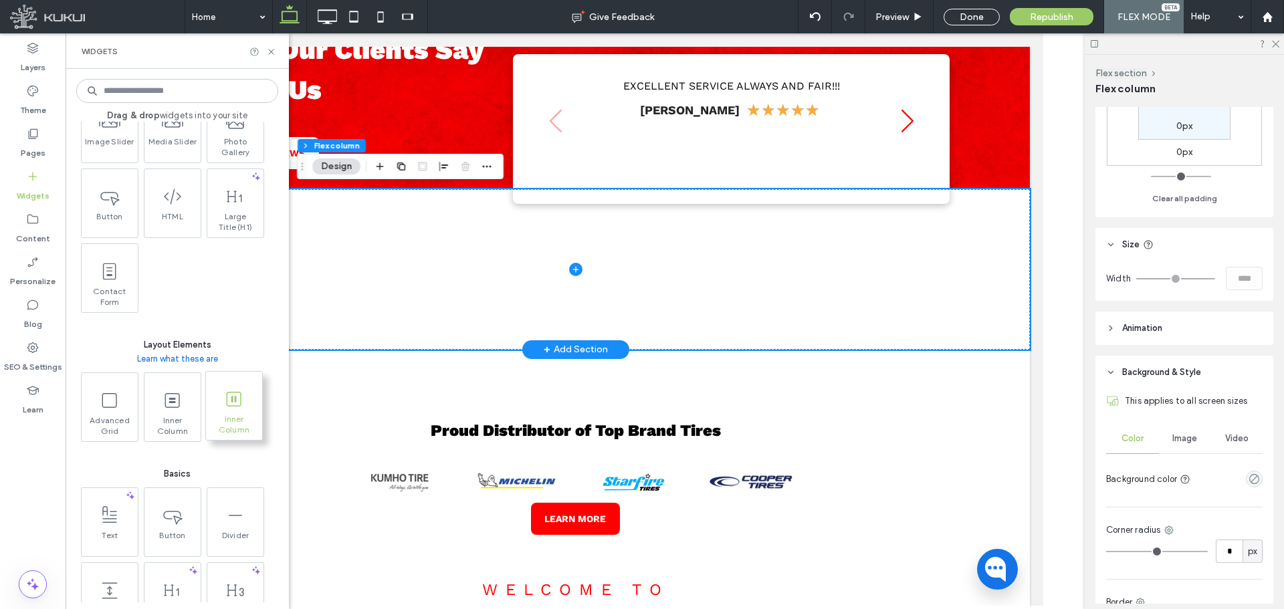
click at [238, 410] on span at bounding box center [234, 399] width 56 height 30
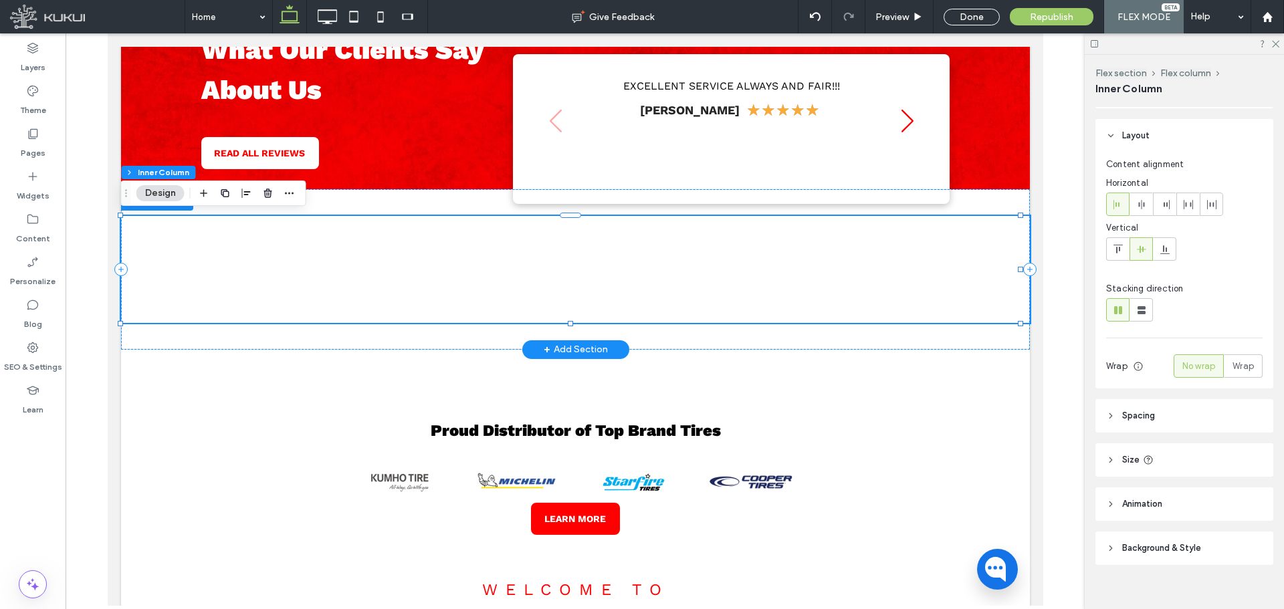
scroll to position [47, 0]
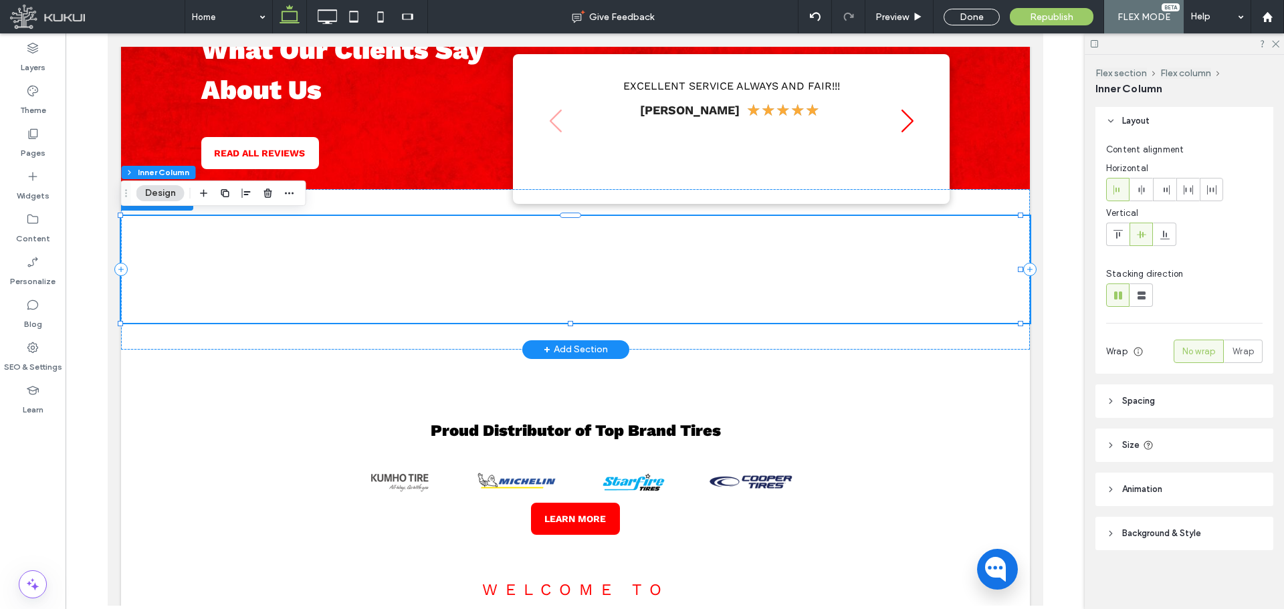
click at [1202, 412] on header "Spacing" at bounding box center [1184, 400] width 178 height 33
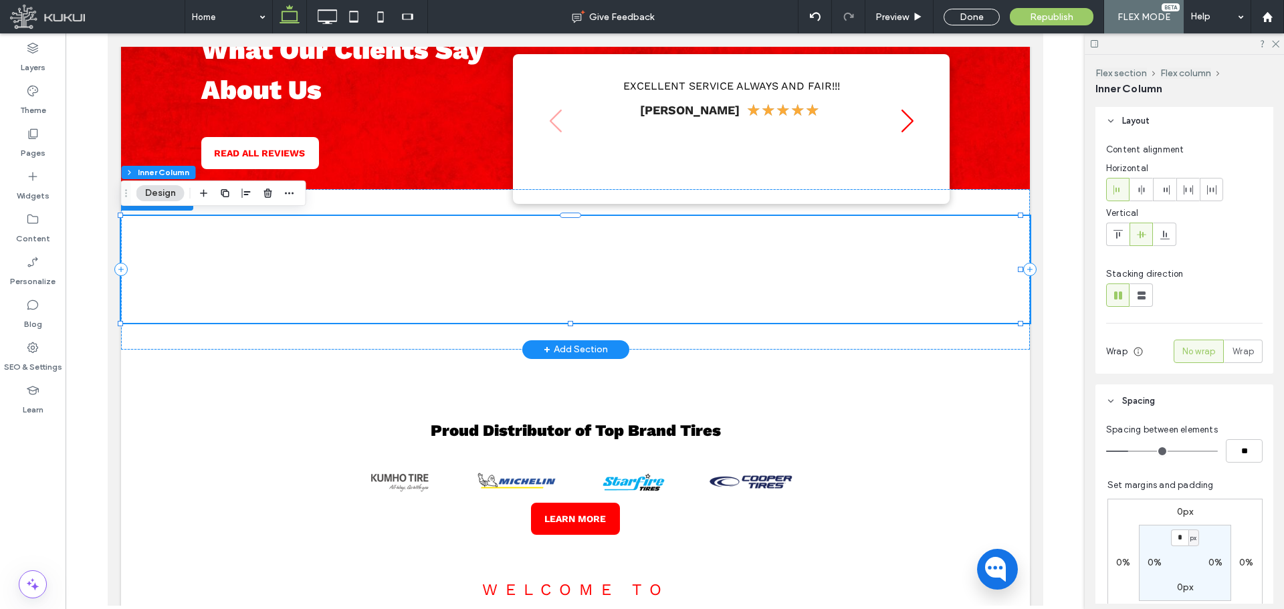
scroll to position [180, 0]
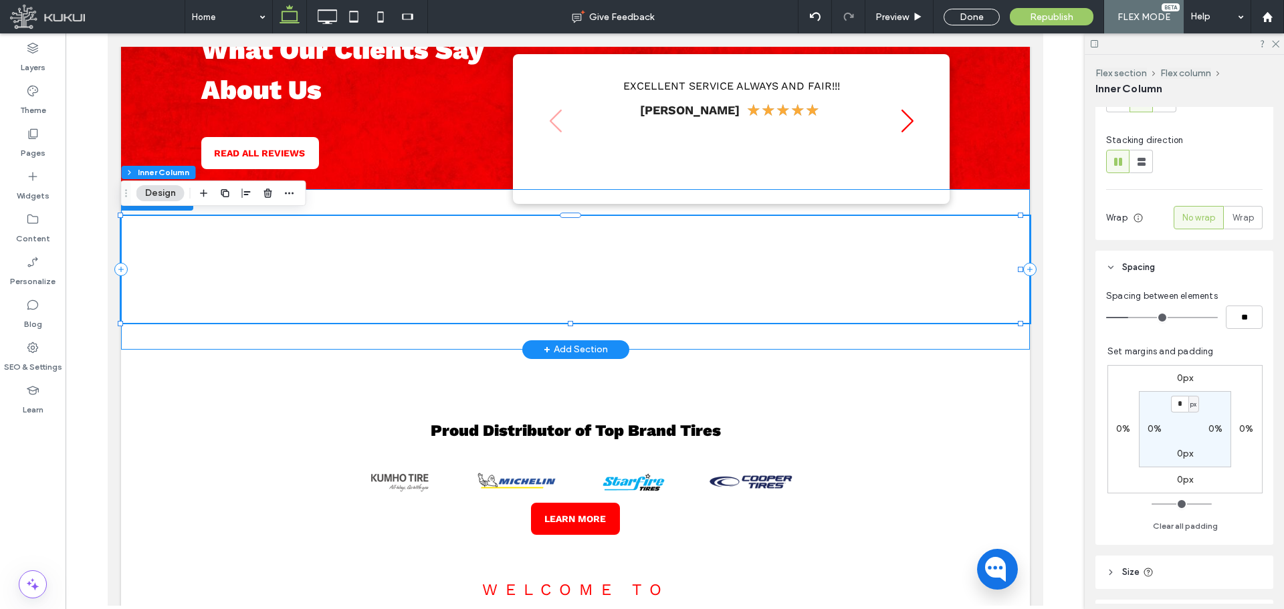
click at [940, 336] on div at bounding box center [574, 269] width 909 height 160
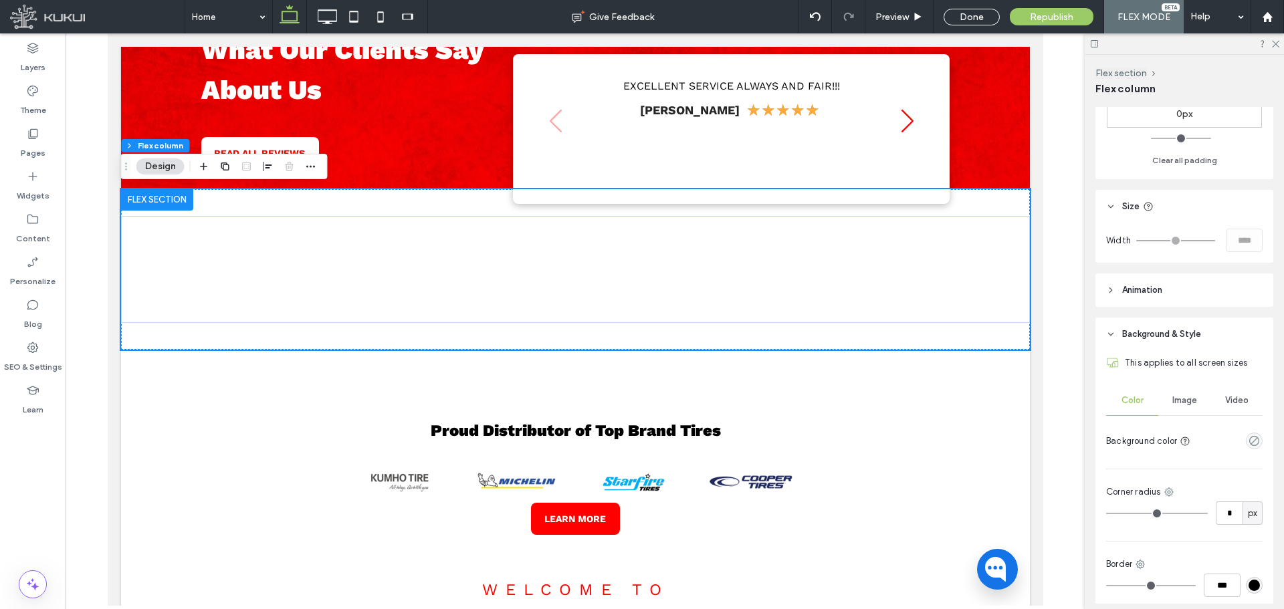
scroll to position [468, 0]
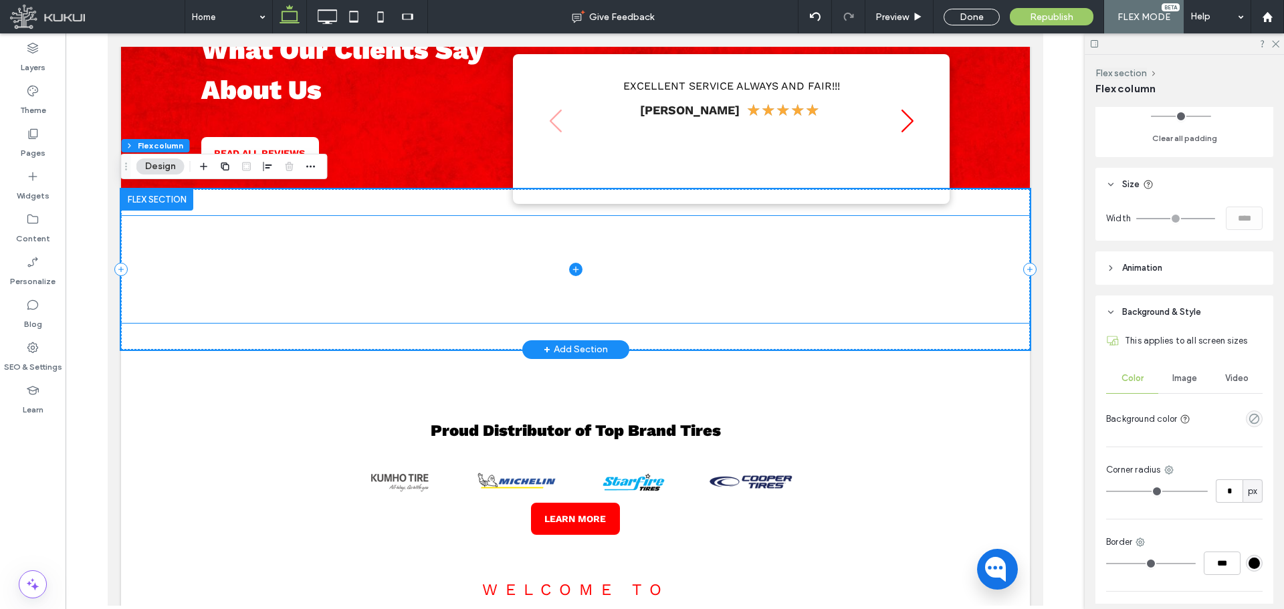
click at [941, 298] on span at bounding box center [574, 269] width 909 height 107
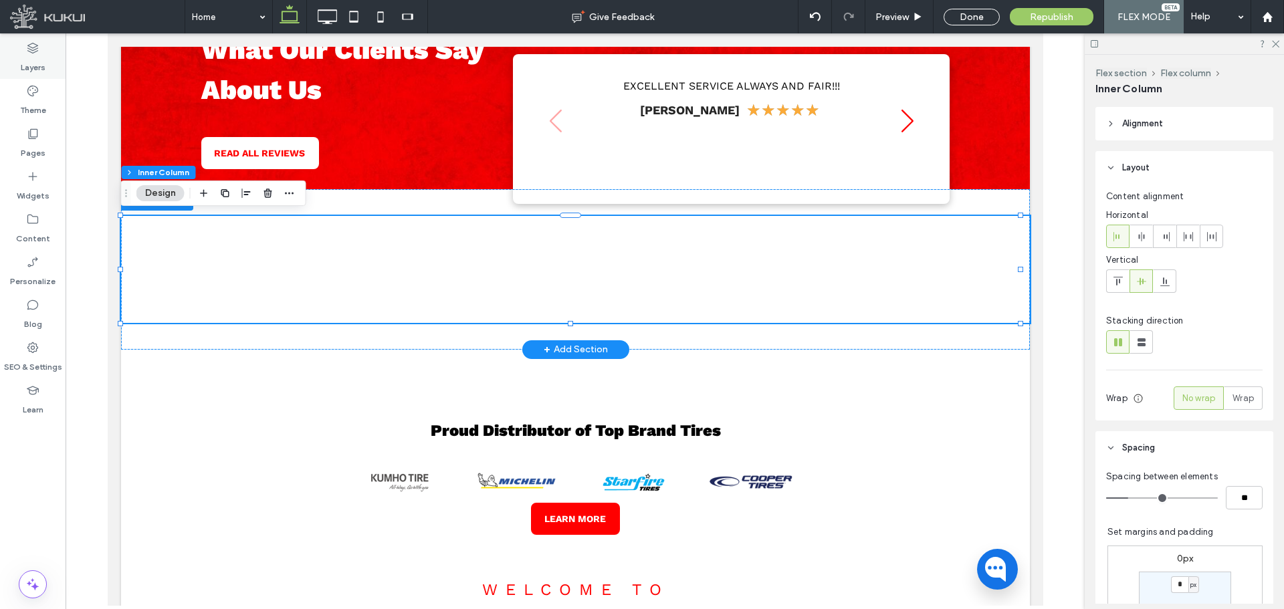
click at [41, 47] on div "Layers" at bounding box center [33, 57] width 66 height 43
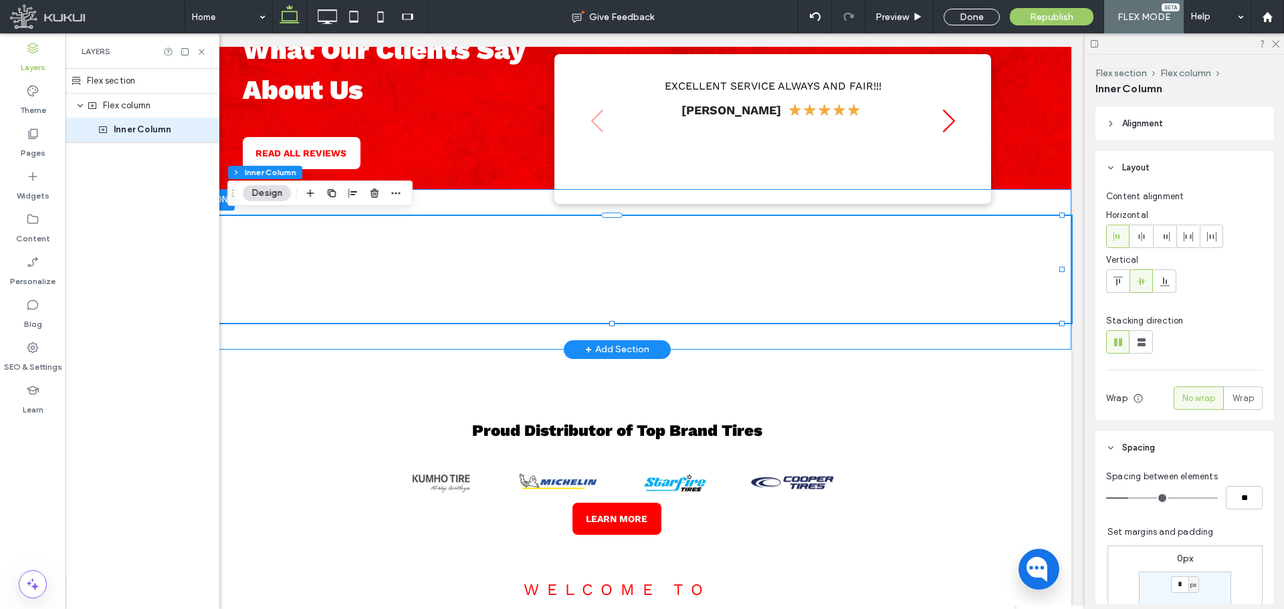
click at [132, 85] on div "Flex section" at bounding box center [143, 81] width 154 height 25
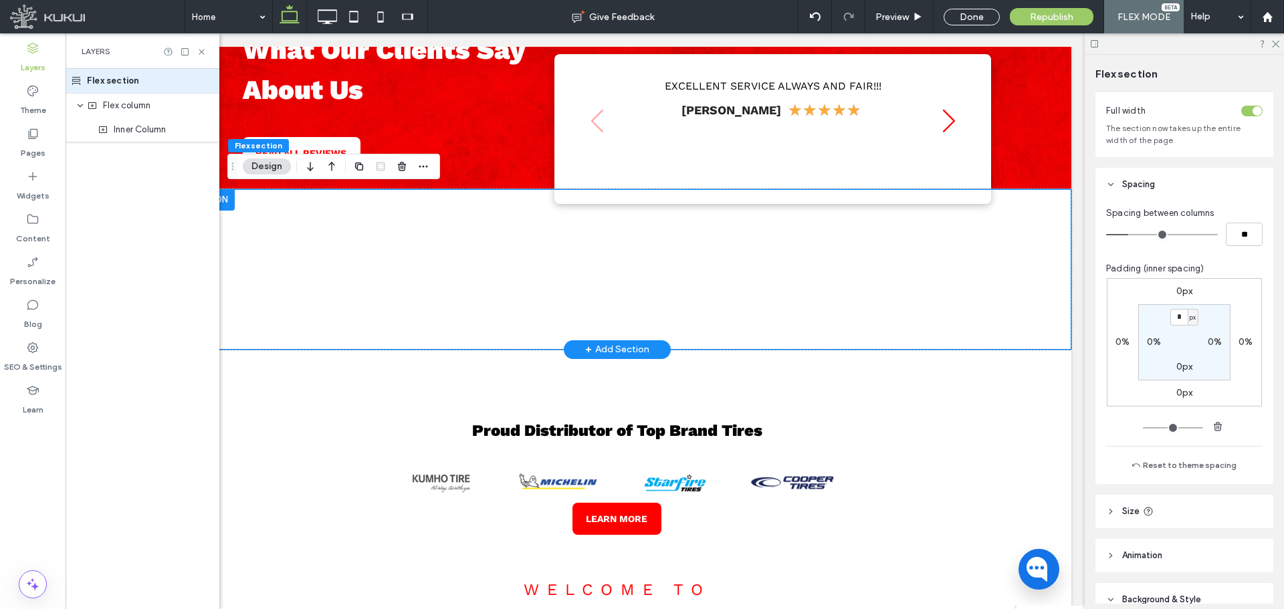
scroll to position [267, 0]
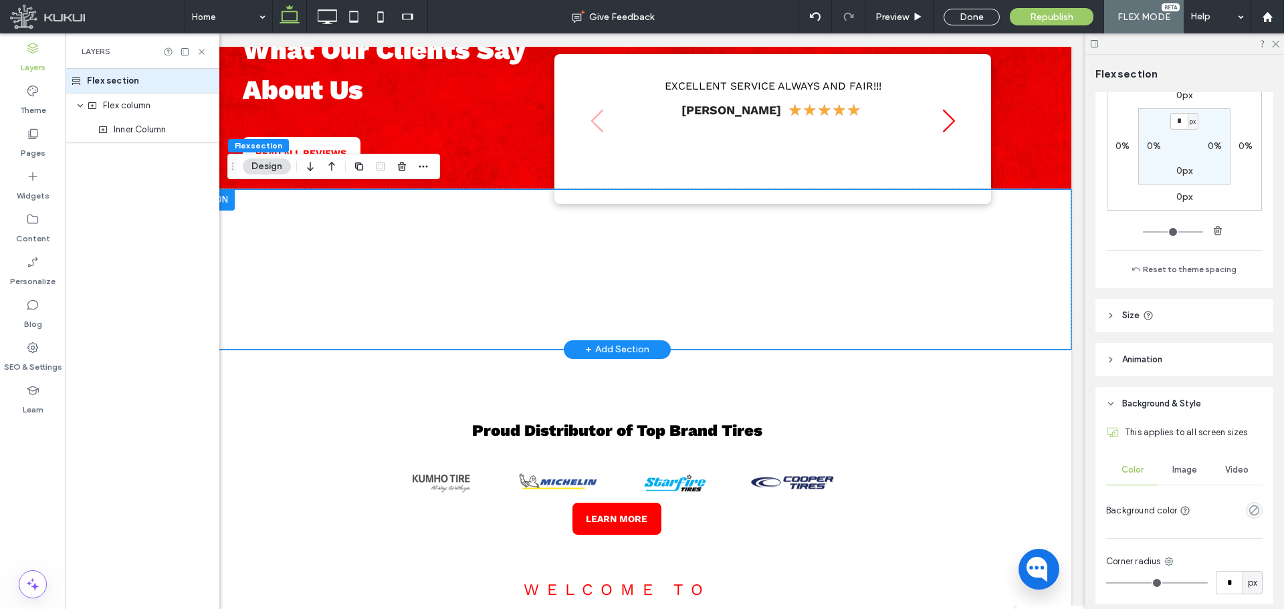
click at [1212, 321] on header "Size" at bounding box center [1184, 315] width 178 height 33
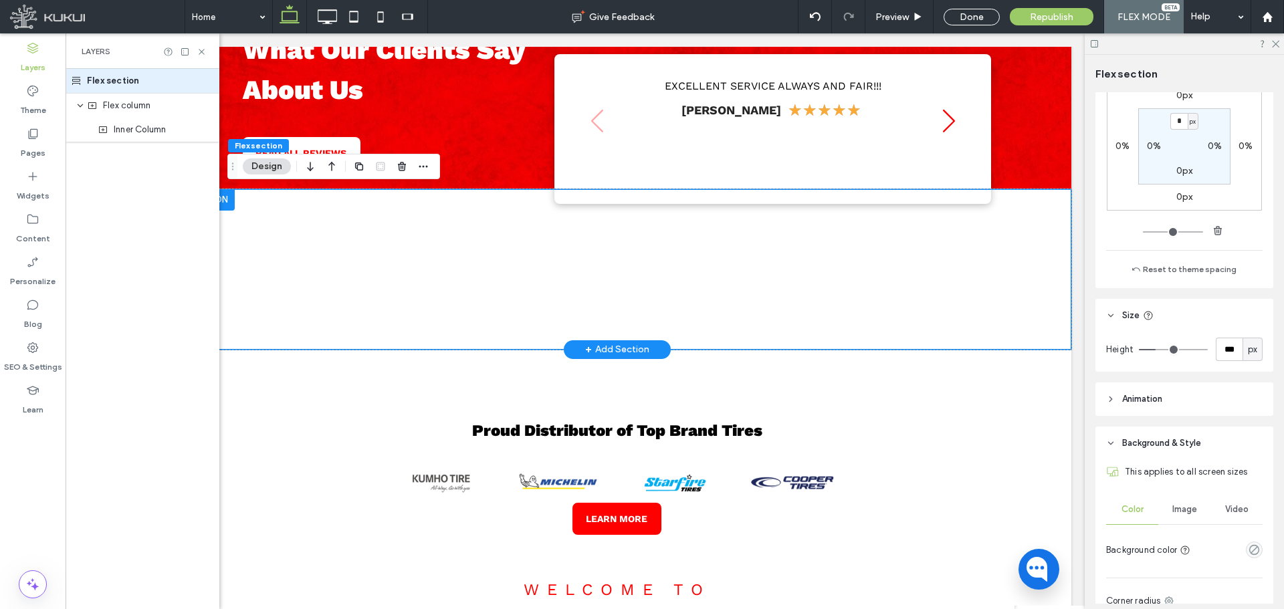
click at [1247, 355] on span "px" at bounding box center [1251, 349] width 9 height 13
click at [1243, 459] on div "A" at bounding box center [1245, 466] width 19 height 23
type input "*"
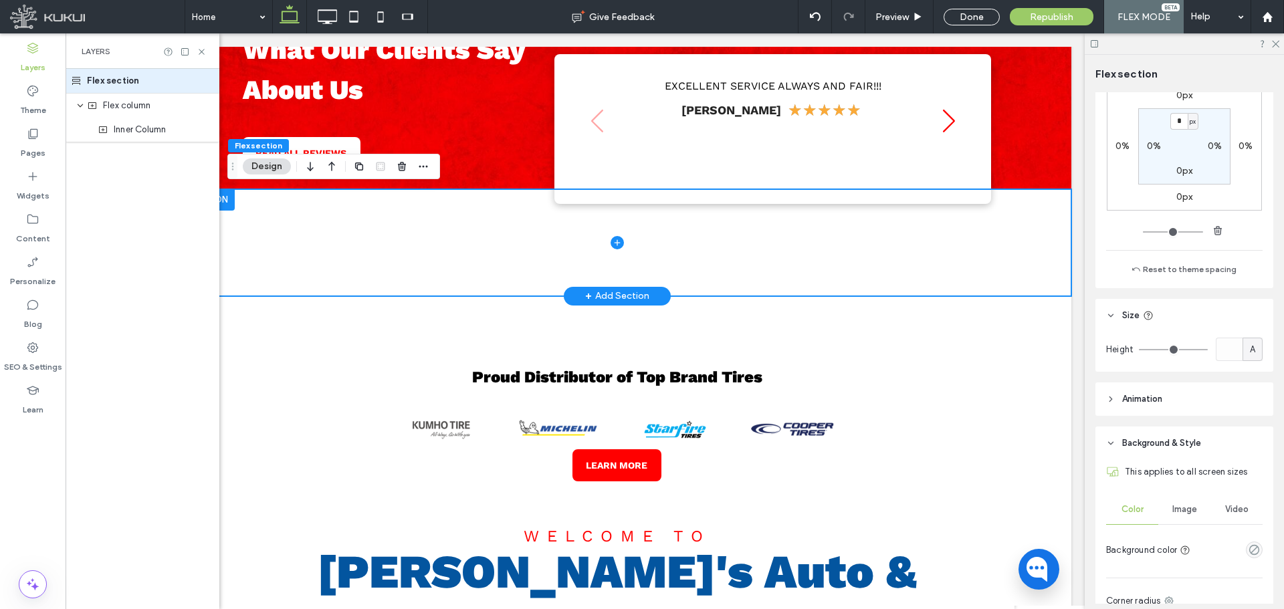
click at [874, 253] on span at bounding box center [616, 242] width 909 height 107
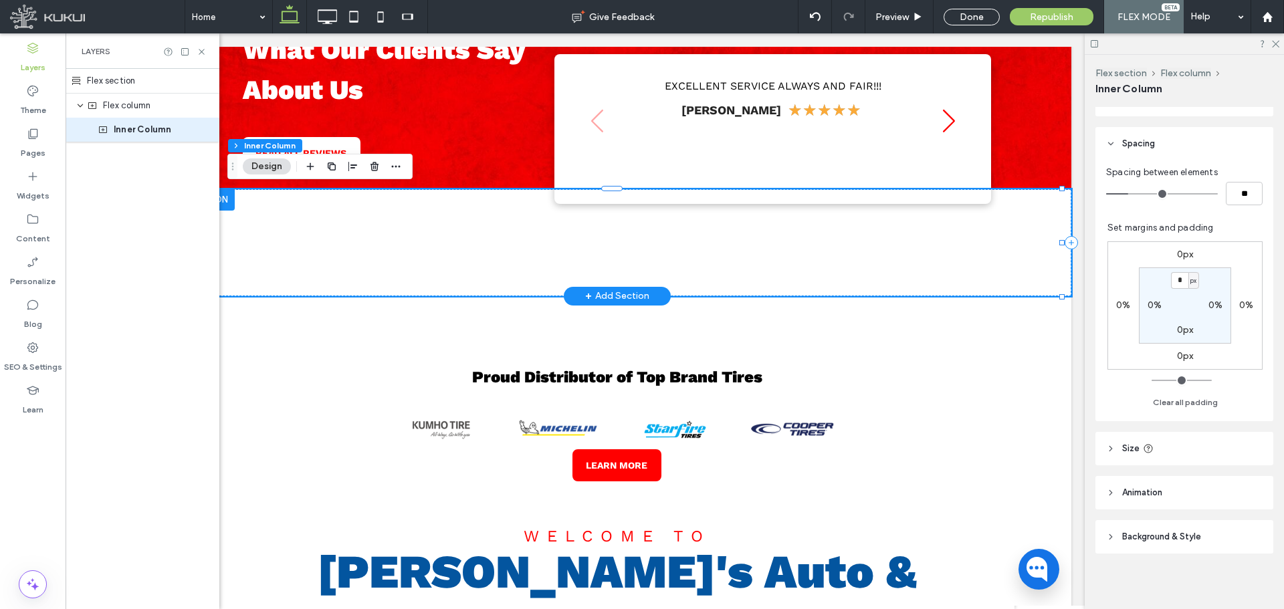
scroll to position [308, 0]
click at [1197, 438] on header "Size" at bounding box center [1184, 445] width 178 height 33
click at [1231, 544] on div "Width *** % Height *** px More Size Options" at bounding box center [1184, 514] width 156 height 95
click at [1229, 553] on button "More Size Options" at bounding box center [1226, 554] width 72 height 16
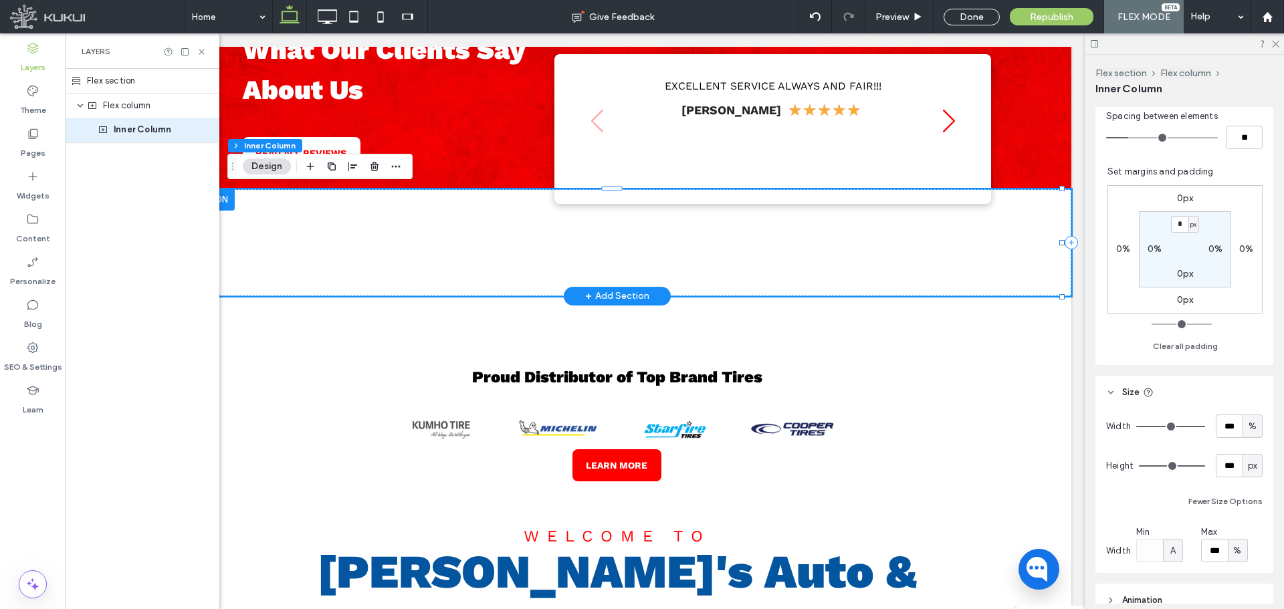
scroll to position [441, 0]
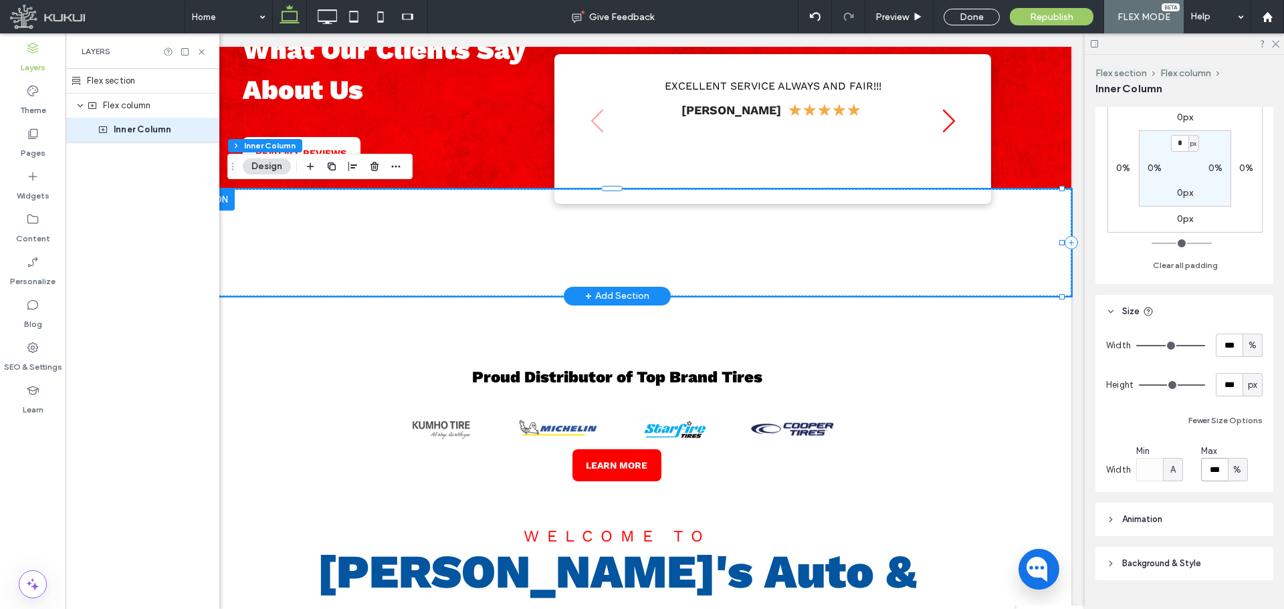
click at [1220, 469] on input "***" at bounding box center [1214, 469] width 27 height 23
click at [1238, 471] on div "%" at bounding box center [1237, 469] width 13 height 13
click at [1238, 495] on span "px" at bounding box center [1233, 493] width 9 height 13
click at [1216, 469] on input "****" at bounding box center [1214, 469] width 27 height 23
type input "****"
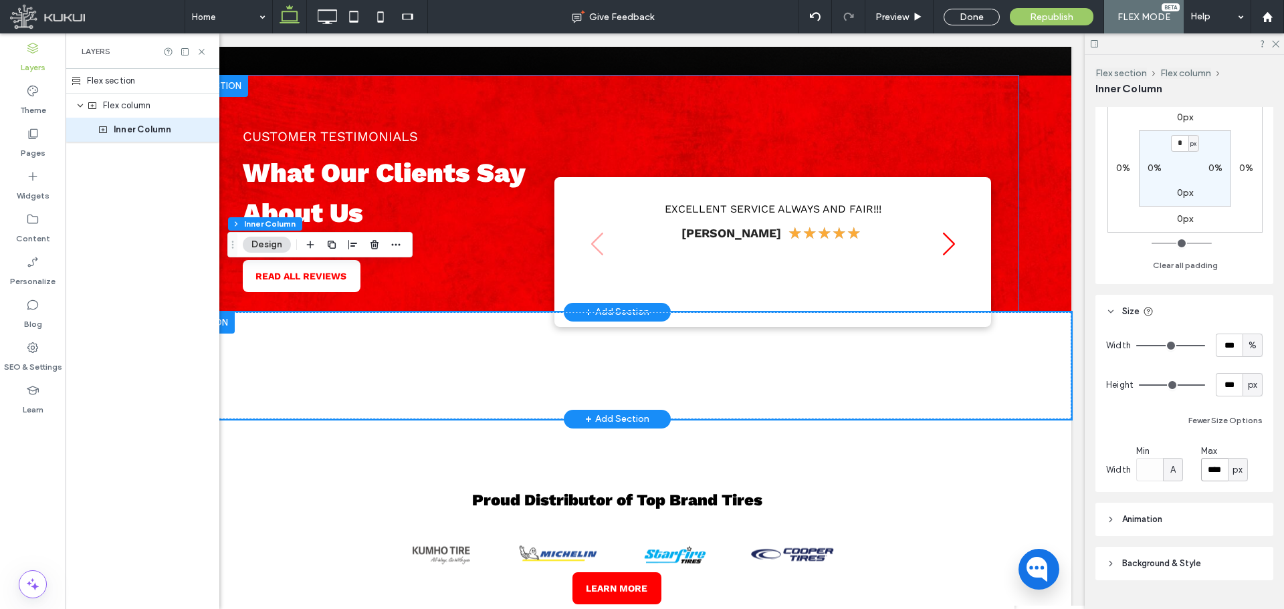
scroll to position [656, 0]
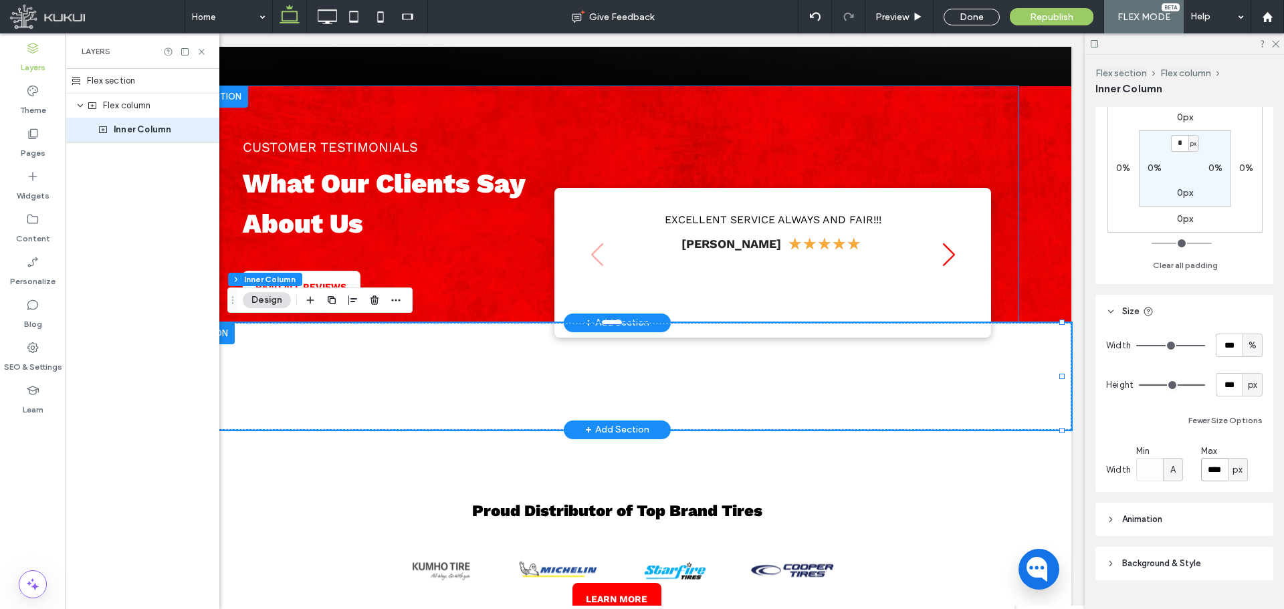
click at [1000, 176] on div "CUSTOMER TESTIMONIALS What Our Clients Say About Us READ ALL REVIEWS Loading ..…" at bounding box center [617, 204] width 802 height 237
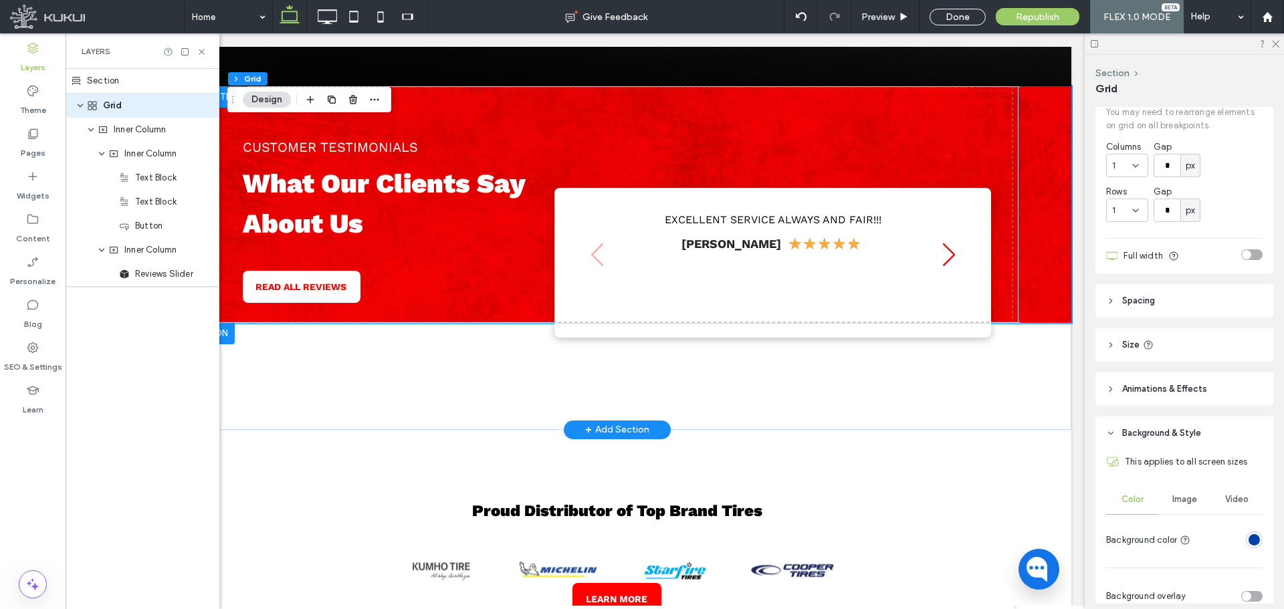
scroll to position [134, 0]
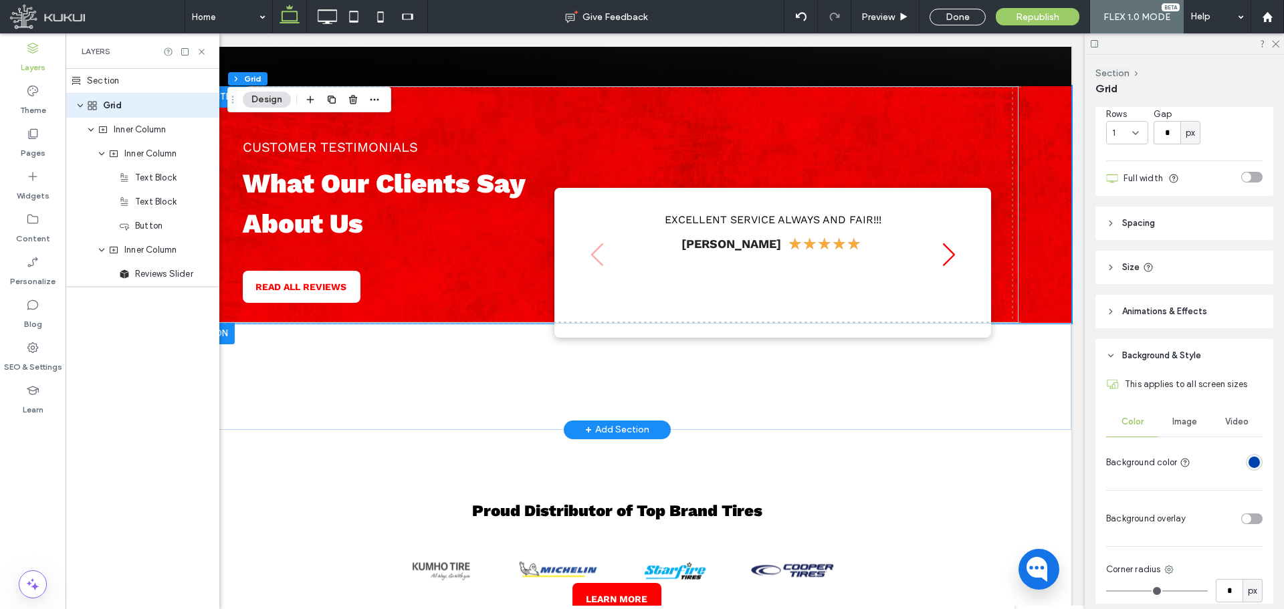
click at [1193, 267] on header "Size" at bounding box center [1184, 267] width 178 height 33
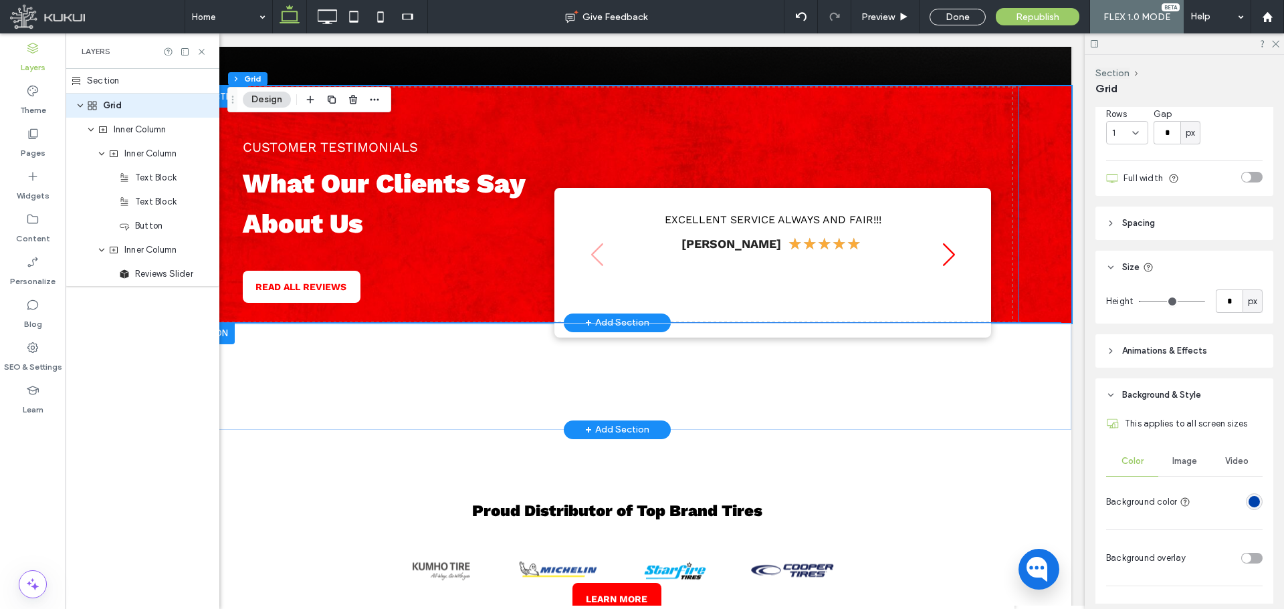
click at [963, 166] on div "CUSTOMER TESTIMONIALS What Our Clients Say About Us READ ALL REVIEWS Loading ..…" at bounding box center [617, 204] width 802 height 237
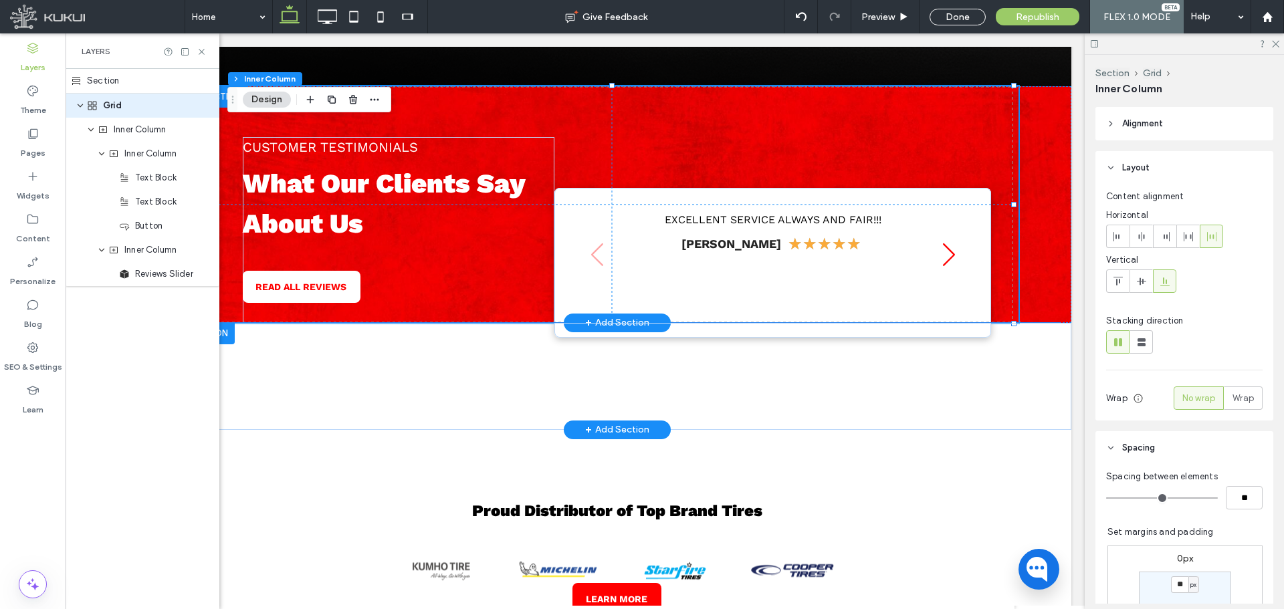
type input "**"
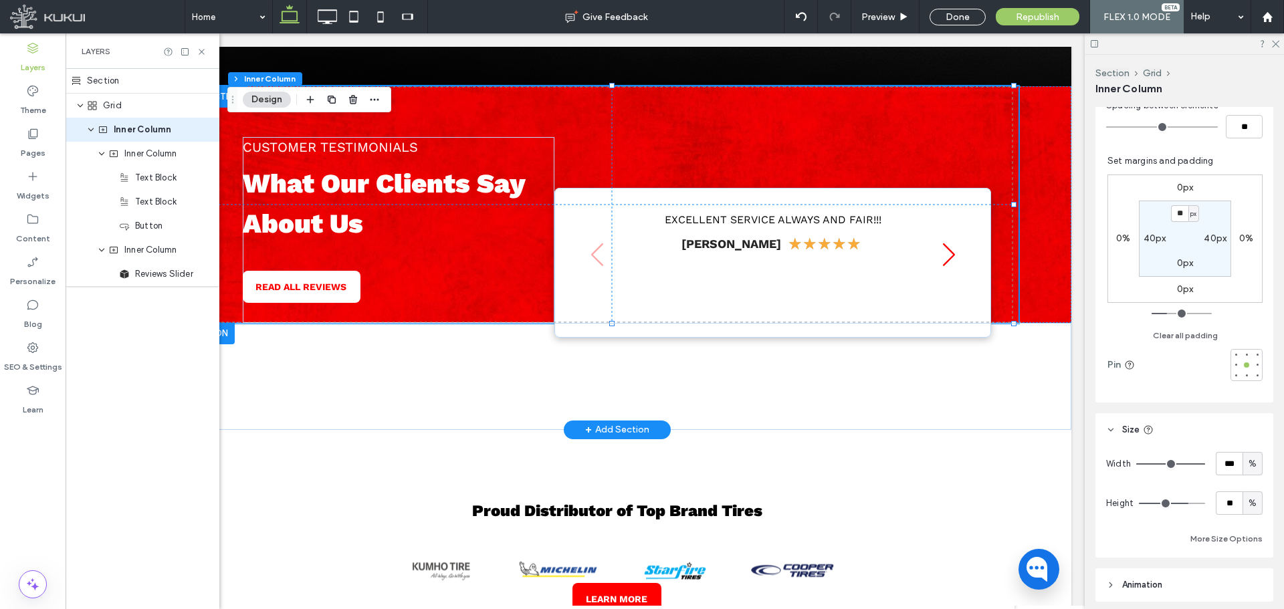
scroll to position [401, 0]
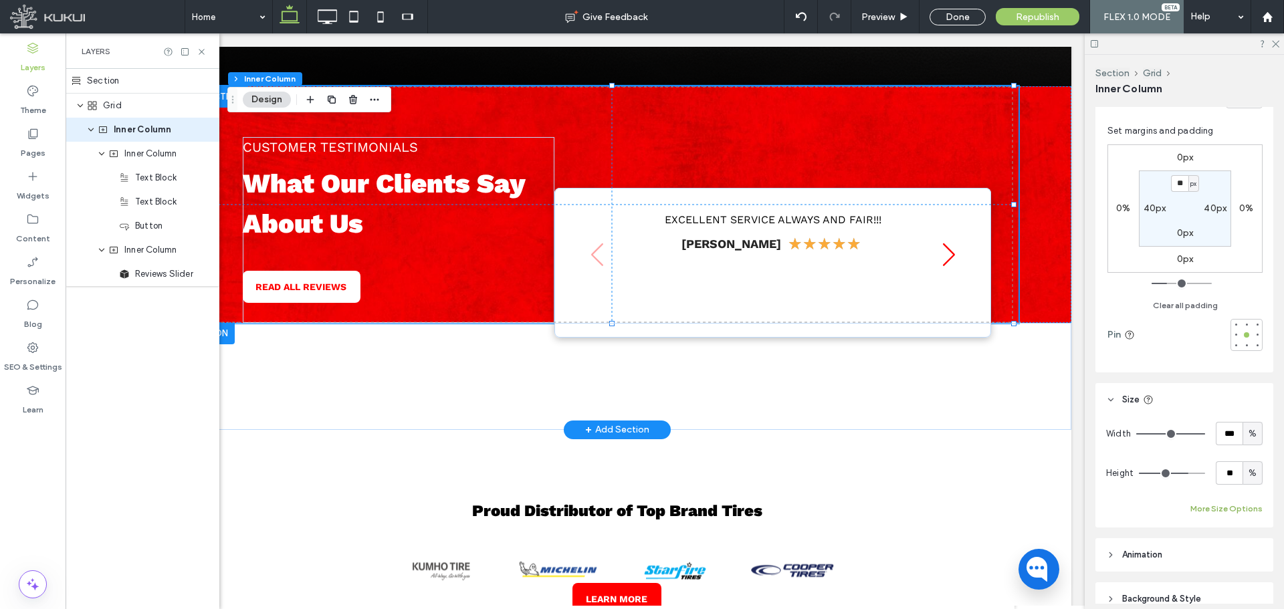
click at [1211, 508] on button "More Size Options" at bounding box center [1226, 509] width 72 height 16
click at [1211, 508] on button "Fewer Size Options" at bounding box center [1225, 509] width 74 height 16
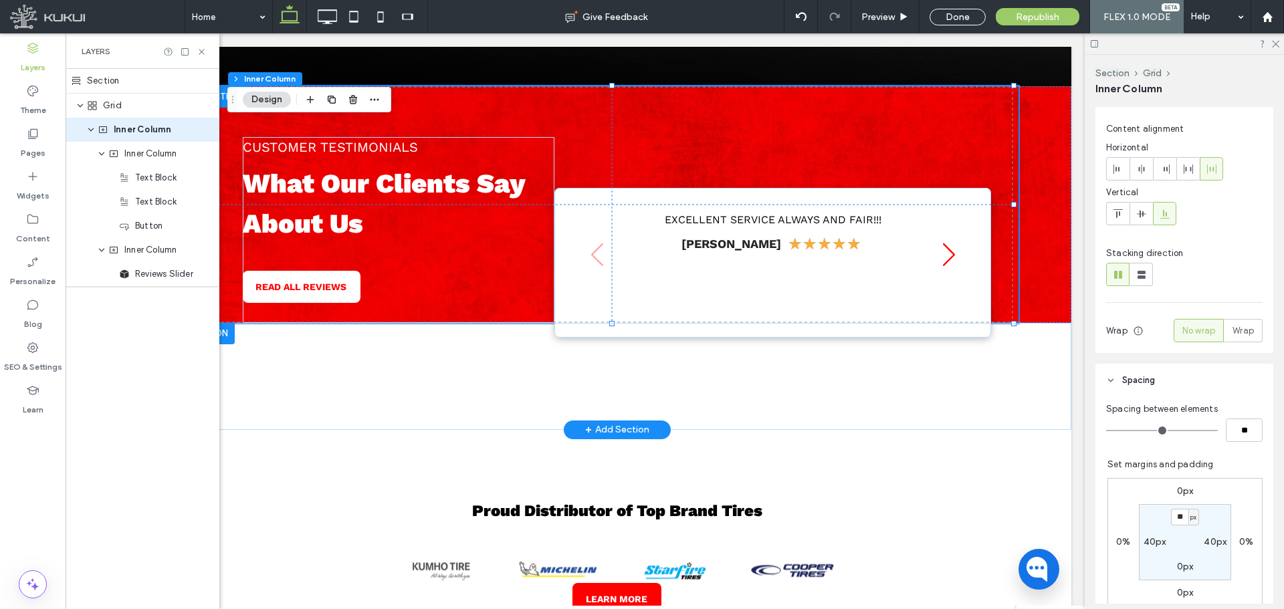
scroll to position [67, 0]
click at [832, 400] on span at bounding box center [616, 376] width 909 height 107
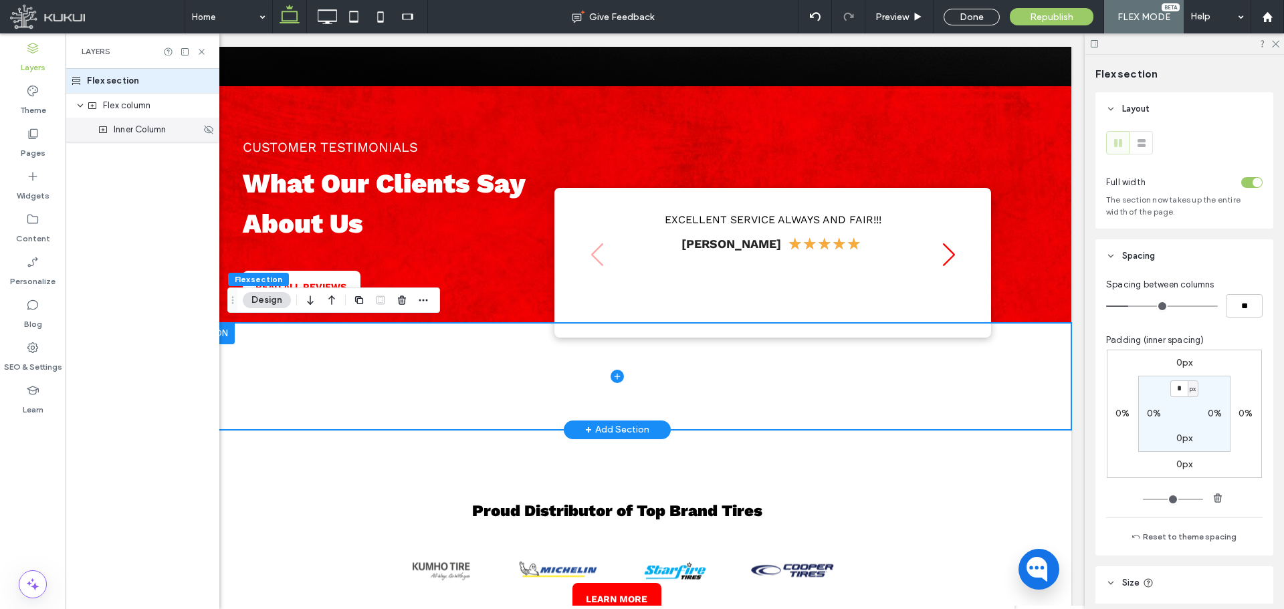
click at [152, 132] on span "Inner Column" at bounding box center [140, 129] width 52 height 13
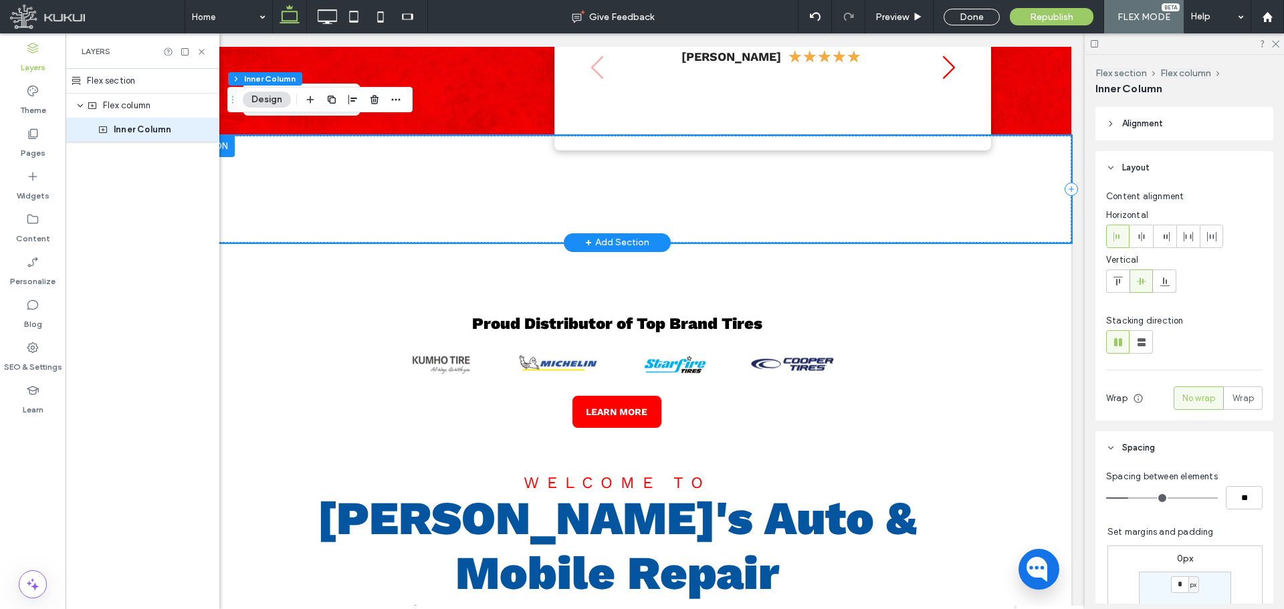
scroll to position [857, 0]
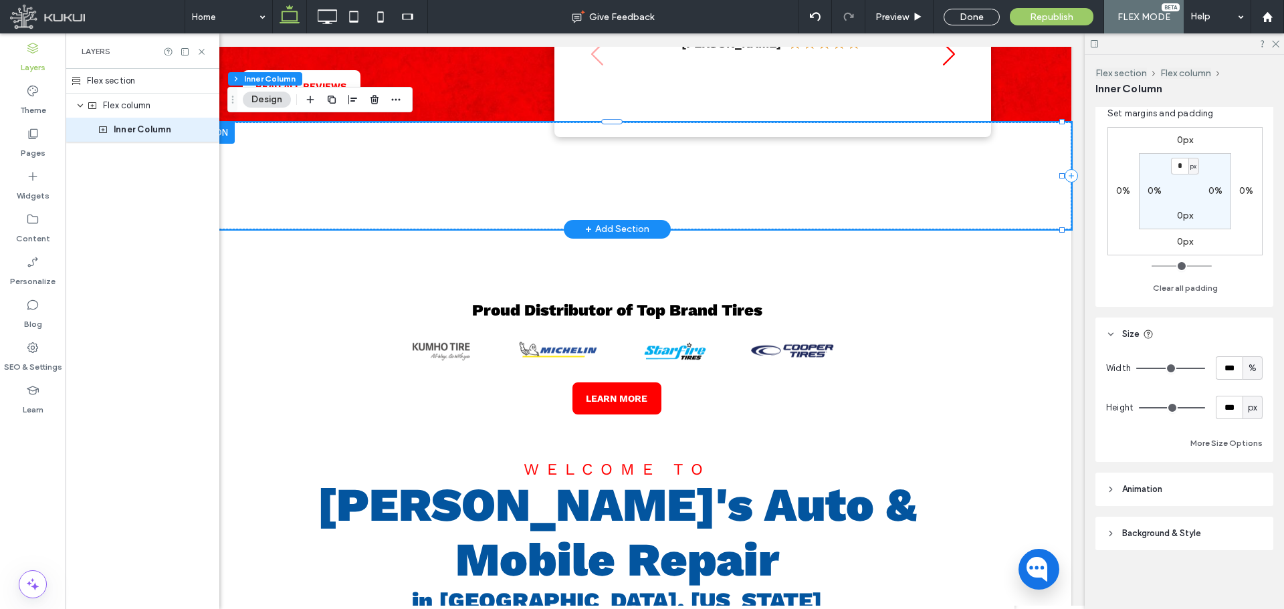
click at [1179, 526] on header "Background & Style" at bounding box center [1184, 533] width 178 height 33
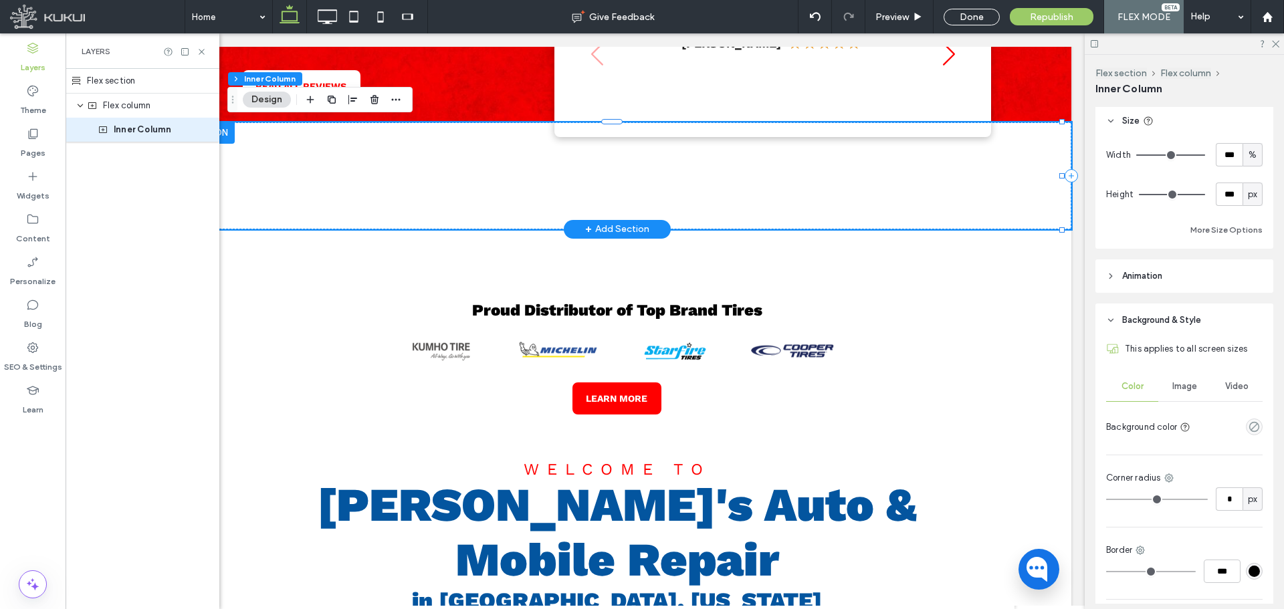
scroll to position [633, 0]
click at [1190, 386] on span "Image" at bounding box center [1184, 385] width 25 height 11
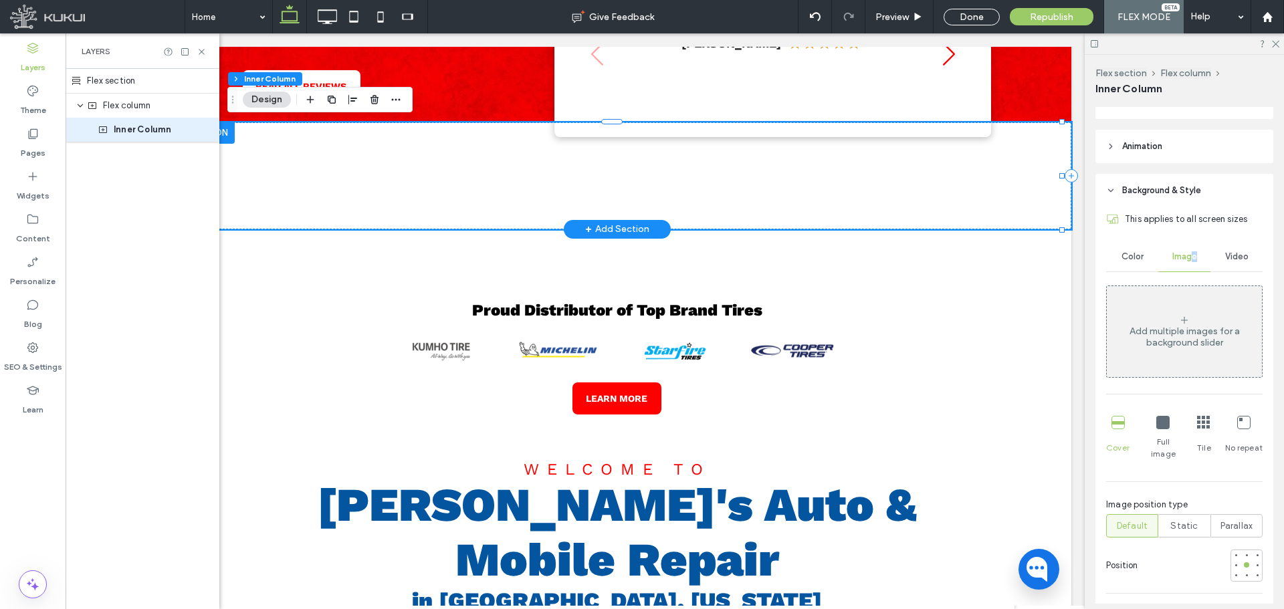
scroll to position [767, 0]
click at [1192, 350] on div "Add multiple images for a background slider" at bounding box center [1183, 326] width 155 height 88
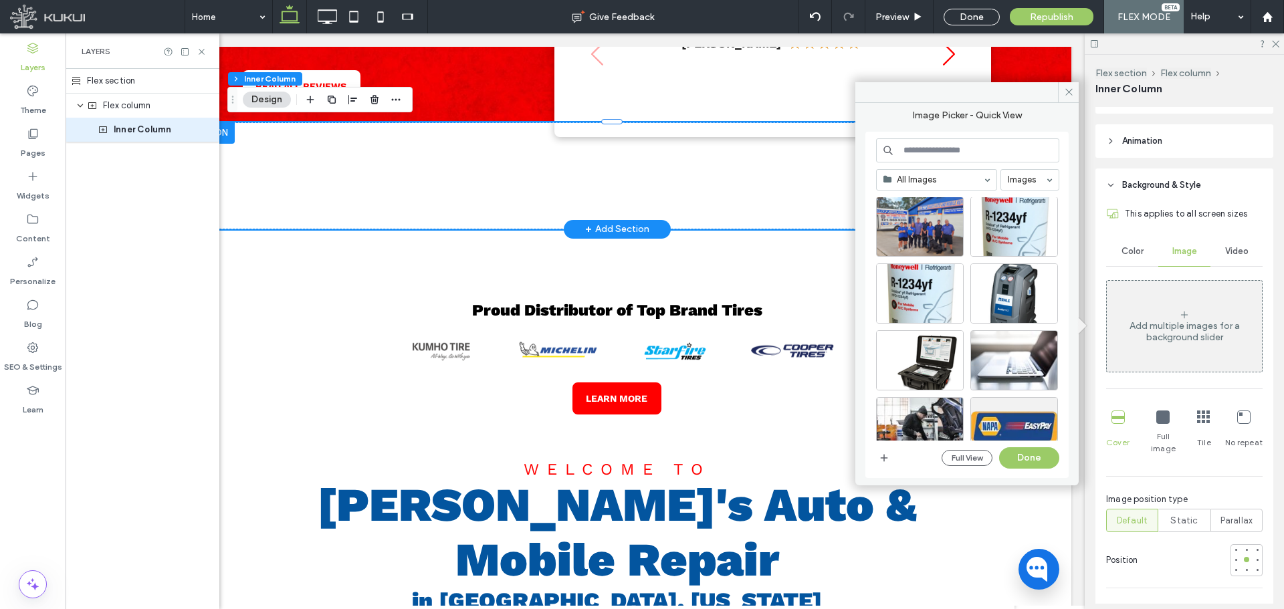
scroll to position [579, 0]
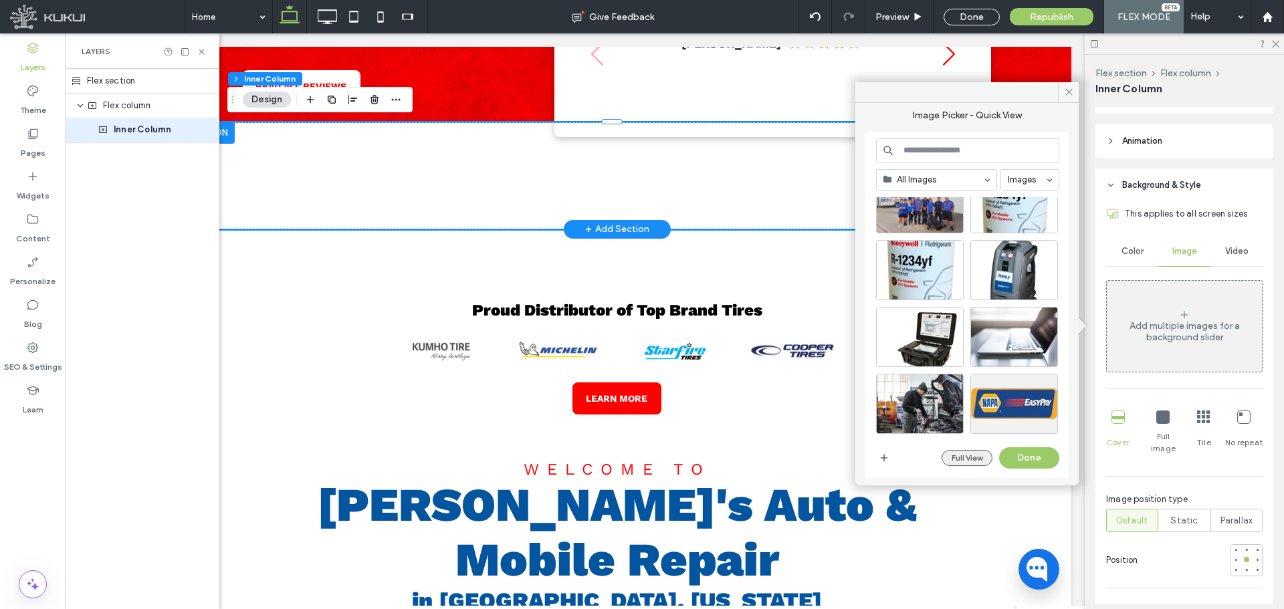
click at [965, 457] on button "Full View" at bounding box center [966, 458] width 51 height 16
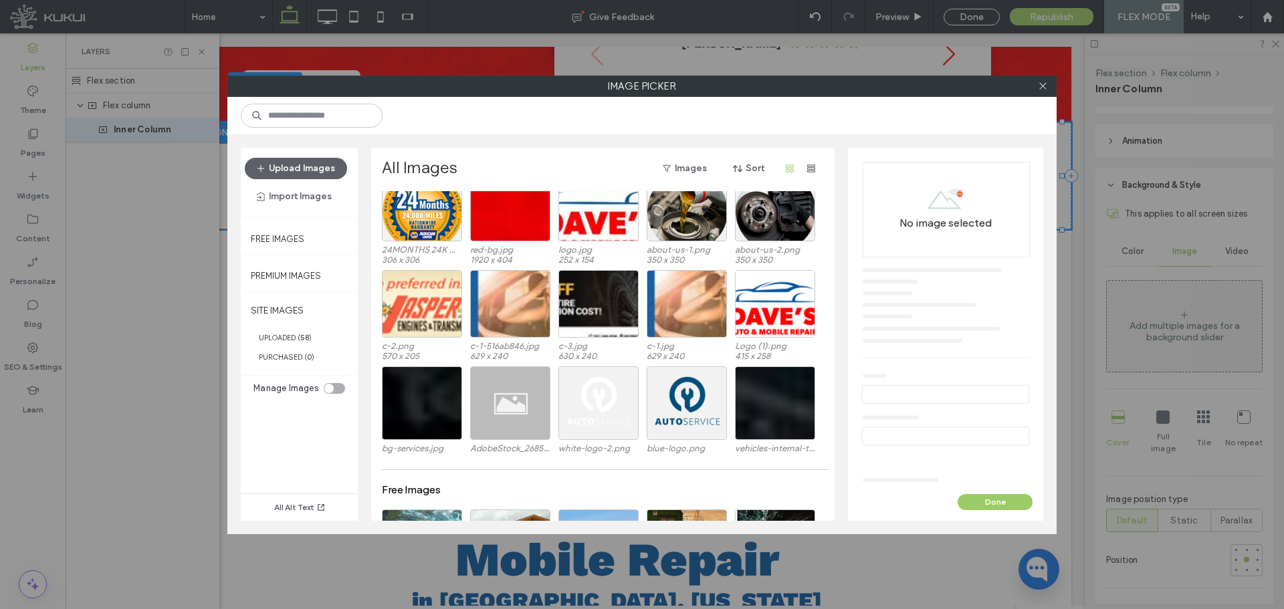
scroll to position [777, 0]
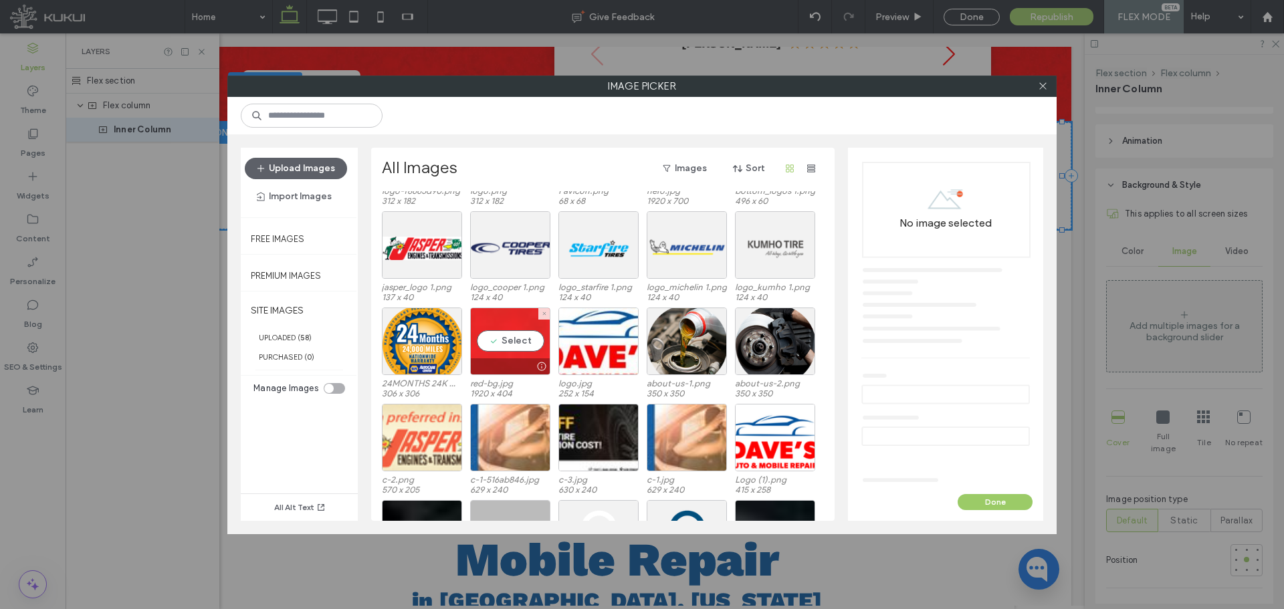
click at [541, 366] on div at bounding box center [541, 366] width 17 height 11
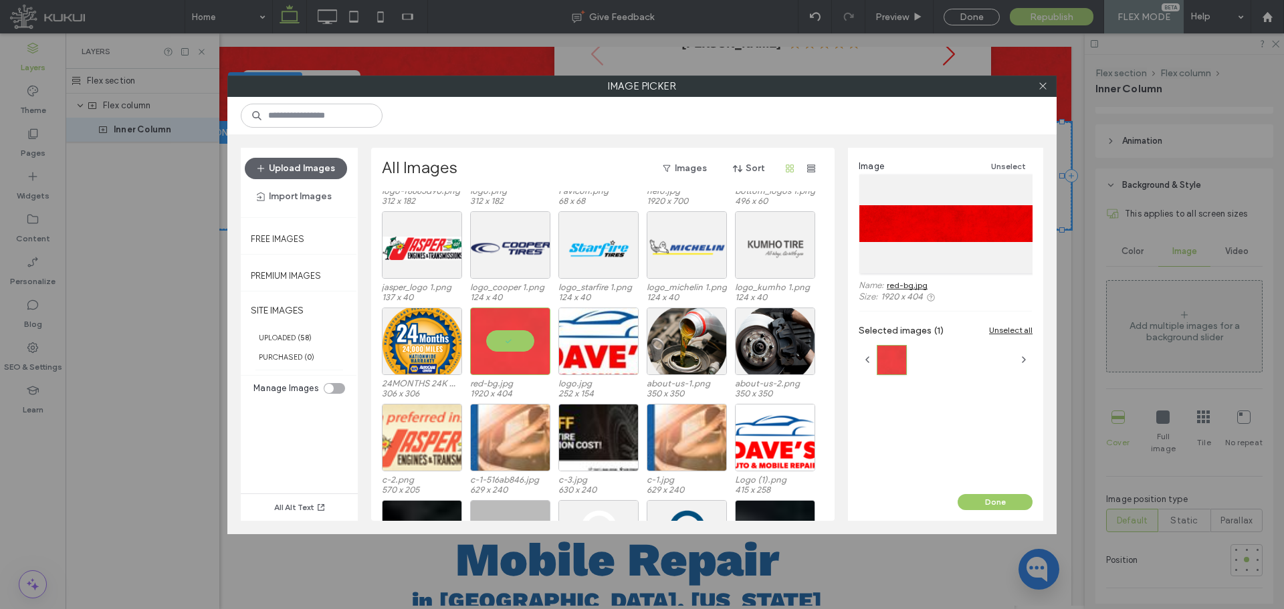
drag, startPoint x: 950, startPoint y: 229, endPoint x: 908, endPoint y: 281, distance: 66.5
click at [908, 281] on link "red-bg.jpg" at bounding box center [906, 285] width 41 height 10
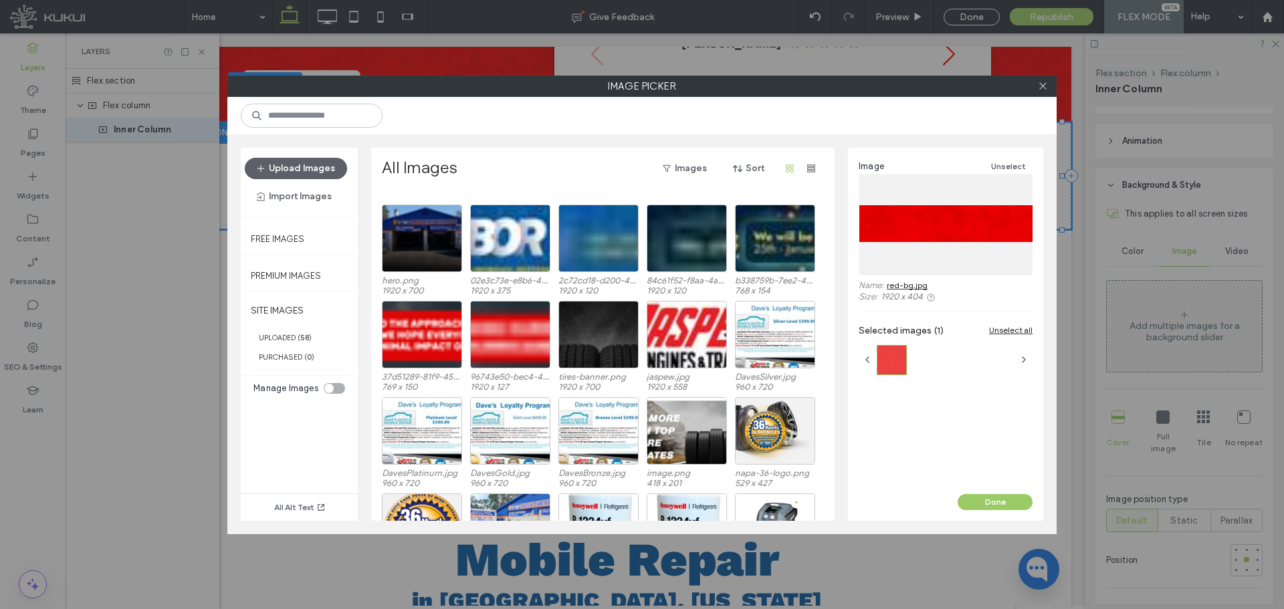
scroll to position [0, 0]
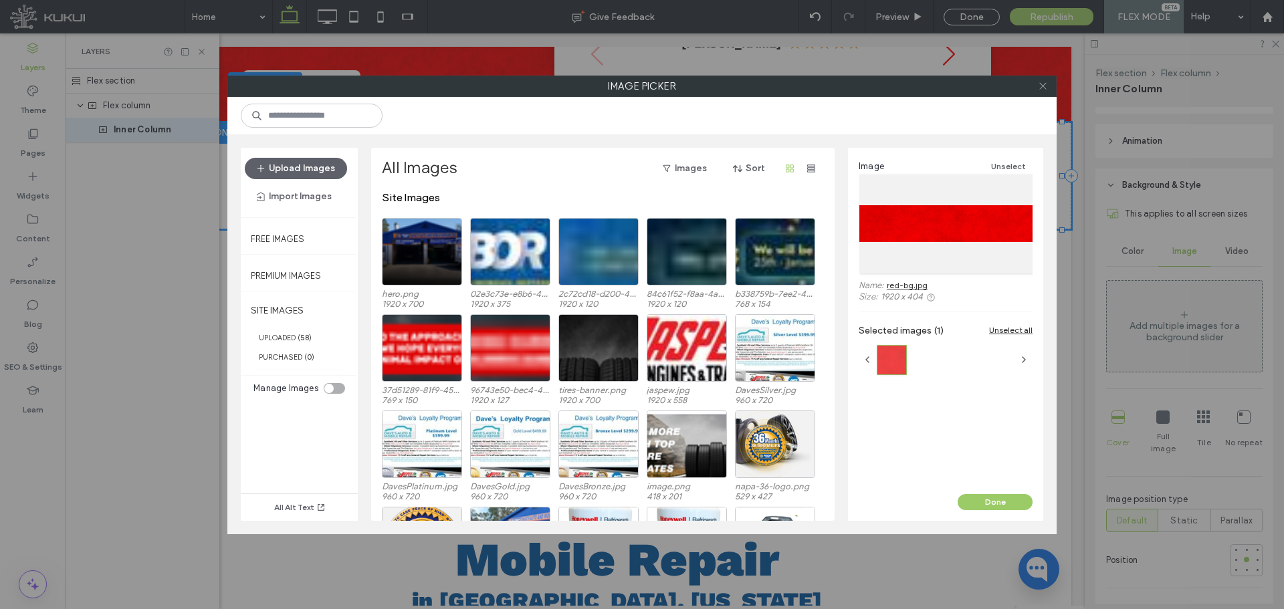
click at [1044, 92] on span at bounding box center [1043, 86] width 10 height 20
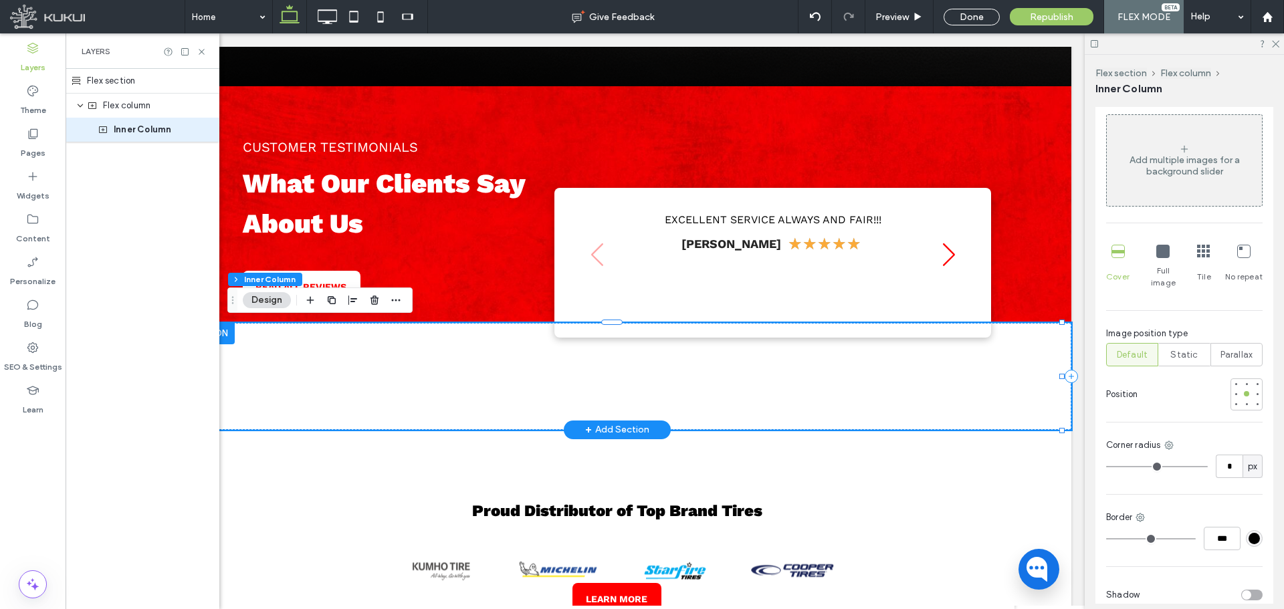
scroll to position [987, 0]
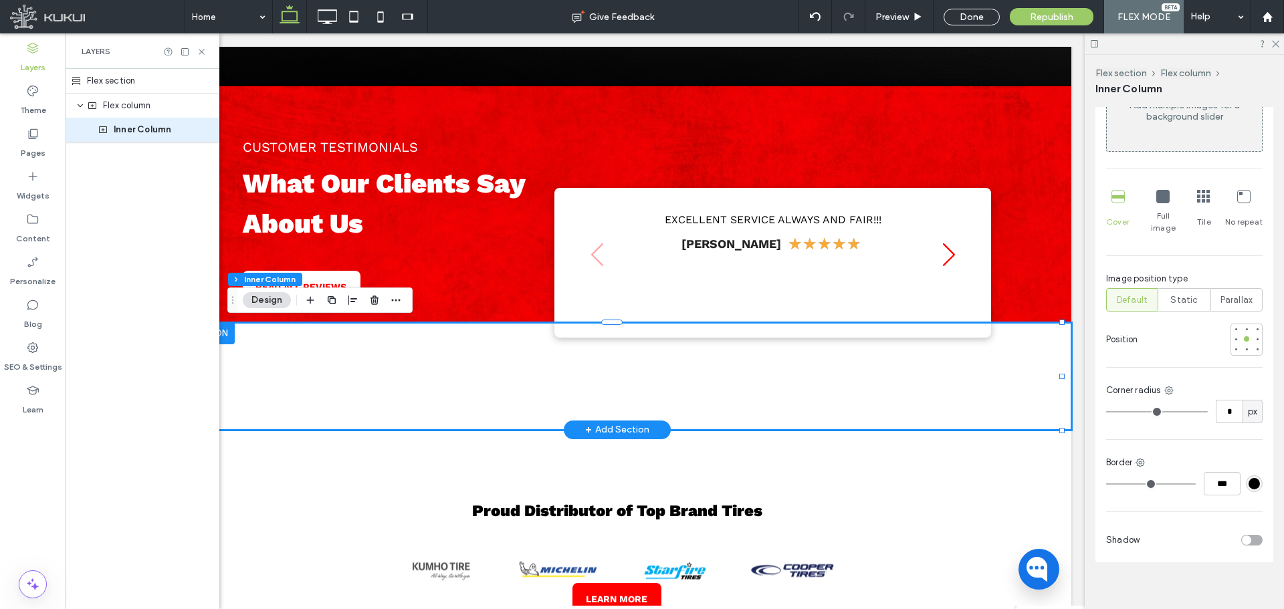
click at [142, 74] on div "Flex section" at bounding box center [143, 81] width 154 height 25
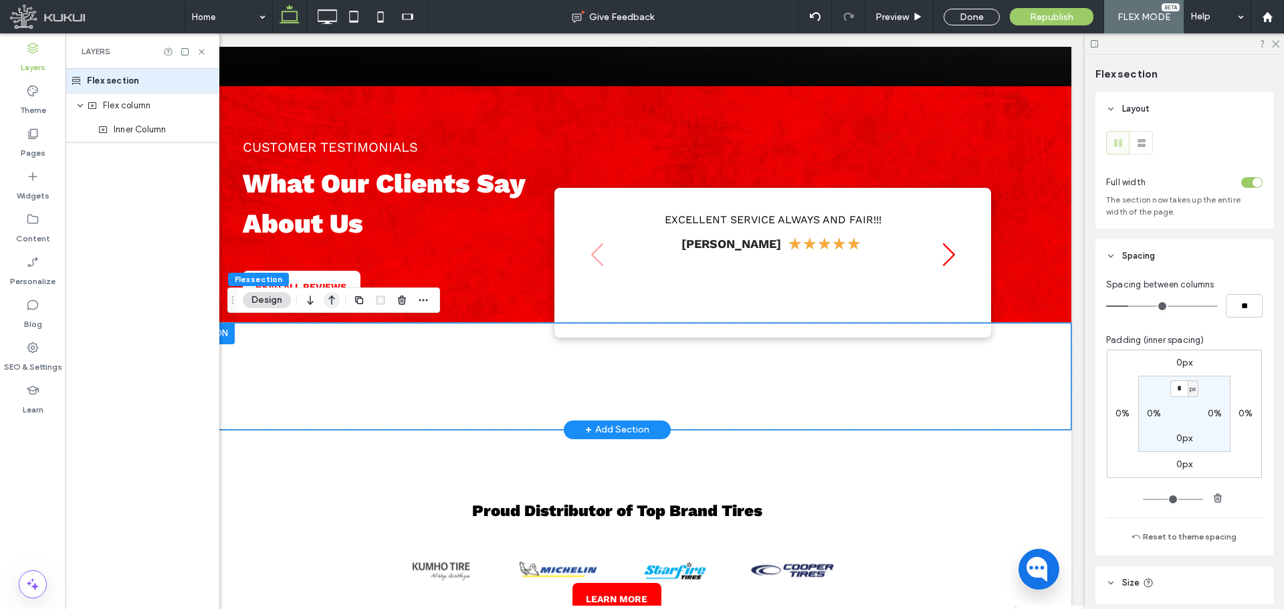
click at [324, 302] on icon "button" at bounding box center [332, 300] width 16 height 24
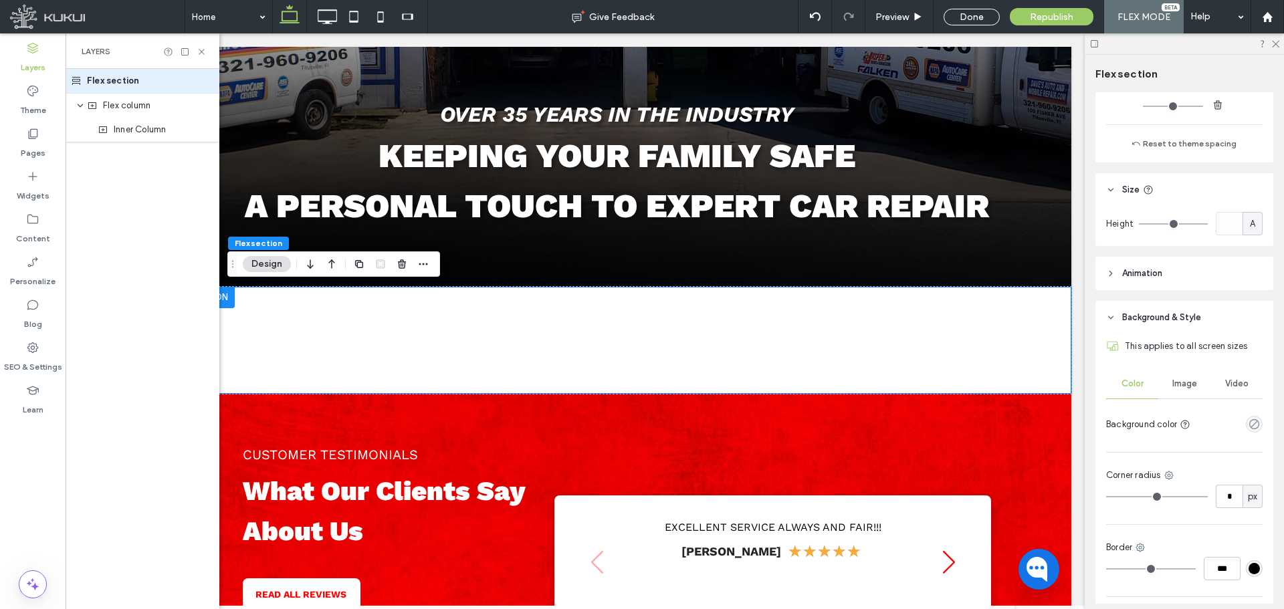
scroll to position [468, 0]
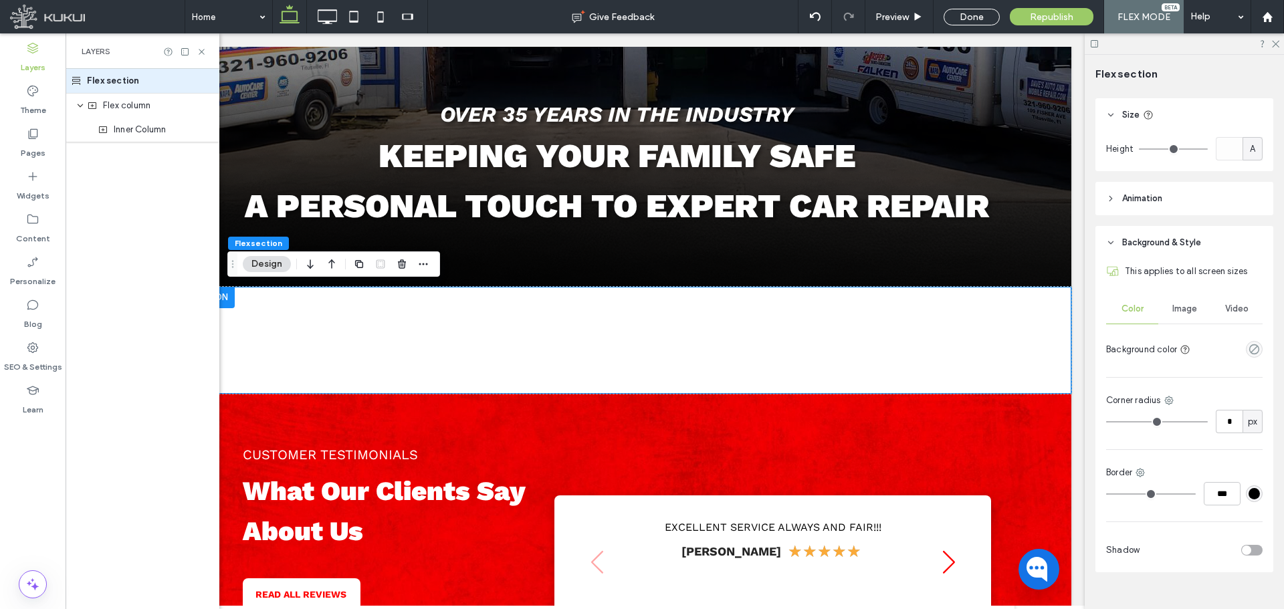
click at [1197, 313] on div "Image" at bounding box center [1184, 308] width 52 height 29
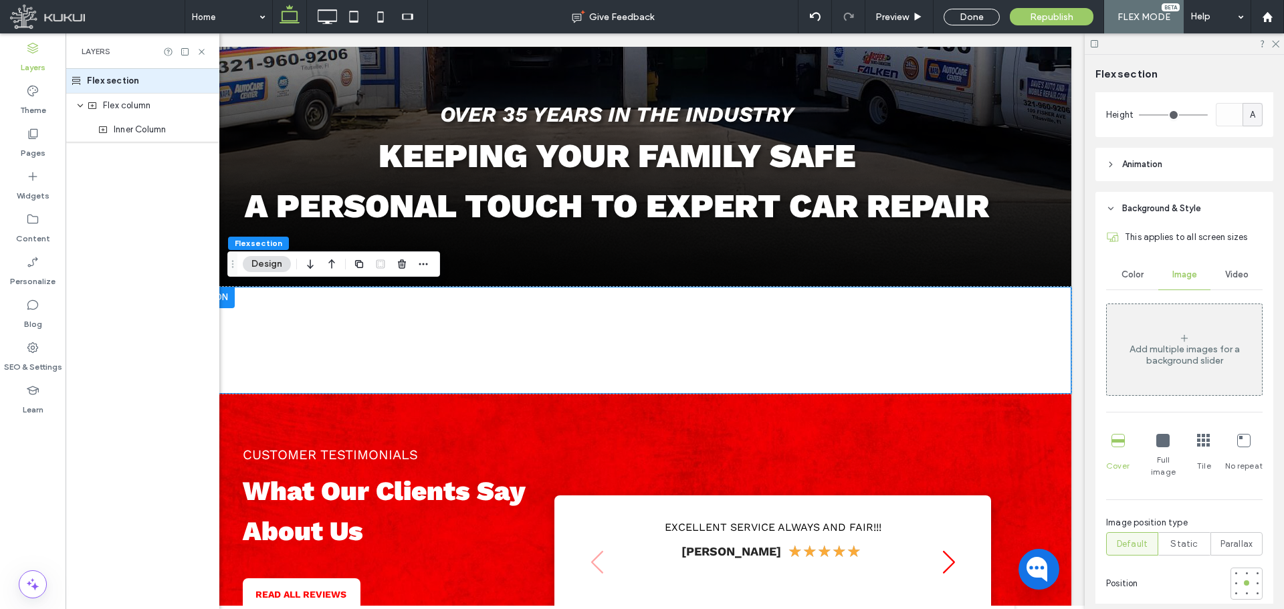
scroll to position [535, 0]
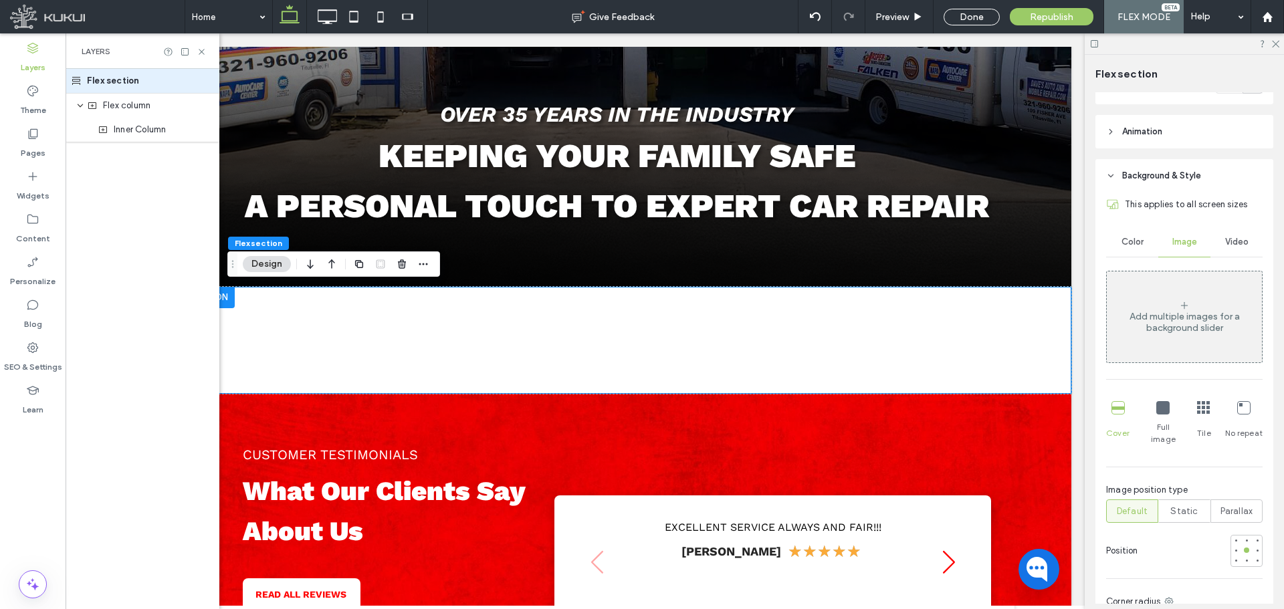
click at [1206, 327] on div "Add multiple images for a background slider" at bounding box center [1183, 322] width 155 height 23
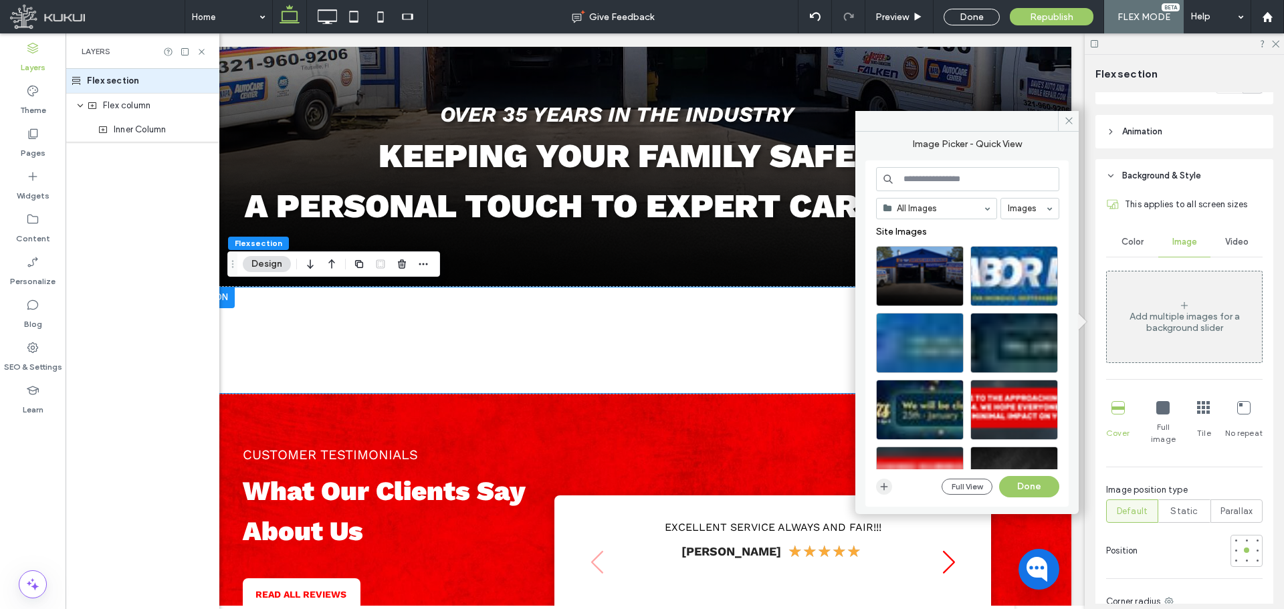
click at [884, 486] on use "button" at bounding box center [883, 486] width 7 height 7
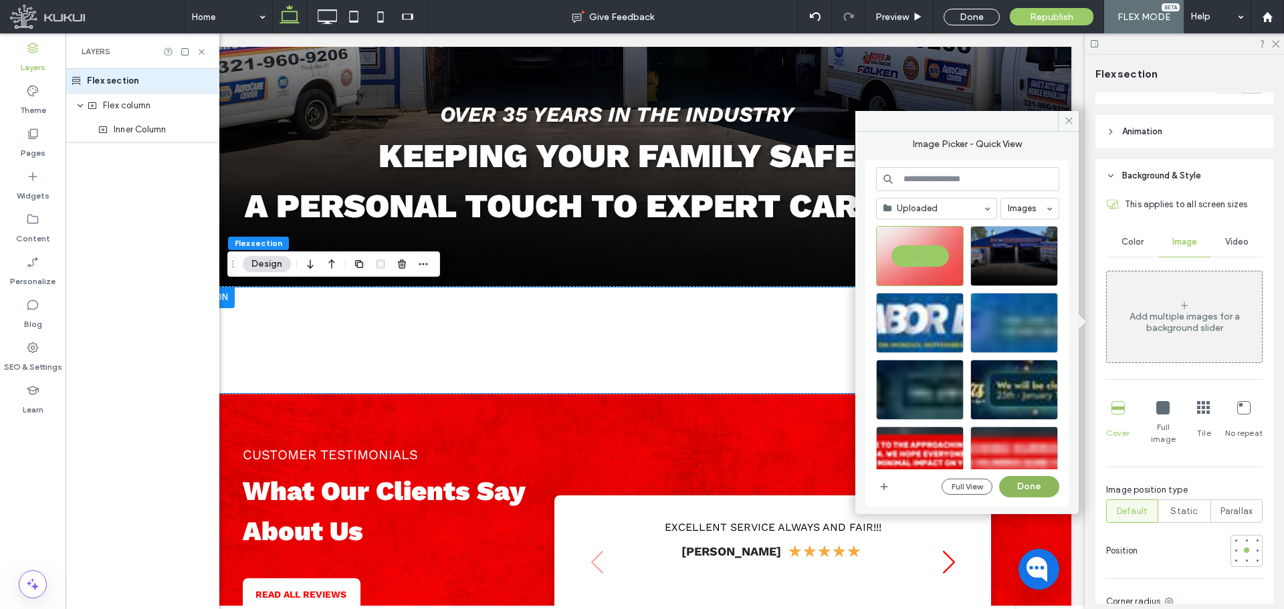
click at [1030, 487] on button "Done" at bounding box center [1029, 486] width 60 height 21
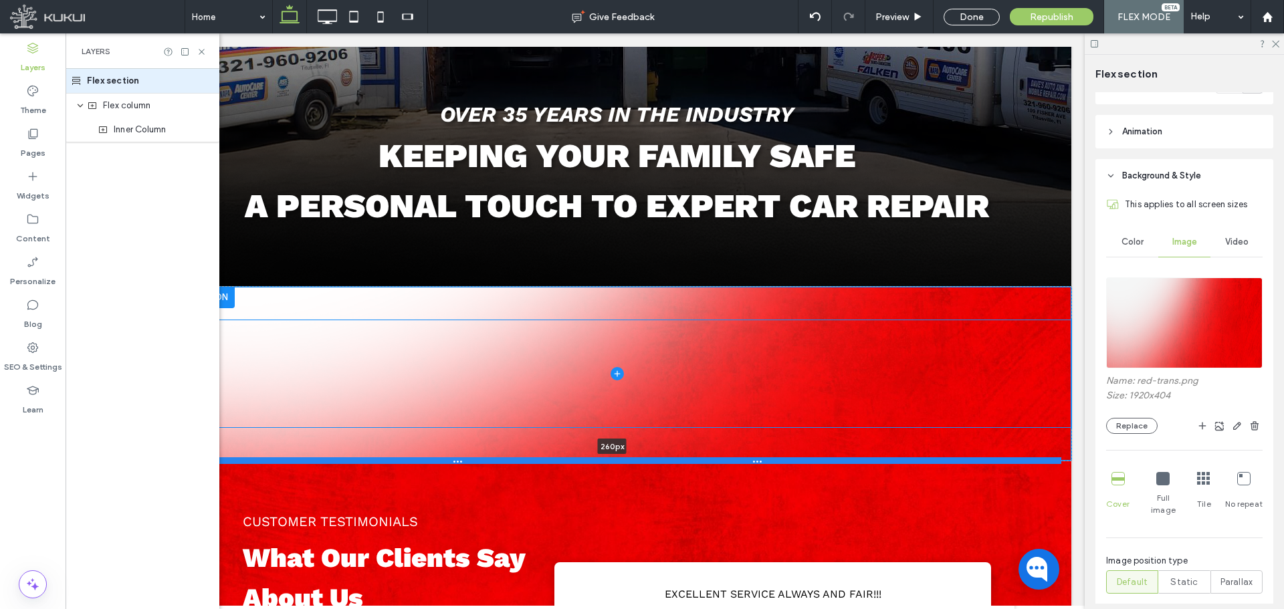
drag, startPoint x: 347, startPoint y: 392, endPoint x: 334, endPoint y: 459, distance: 68.2
click at [334, 459] on div at bounding box center [611, 460] width 898 height 7
type input "***"
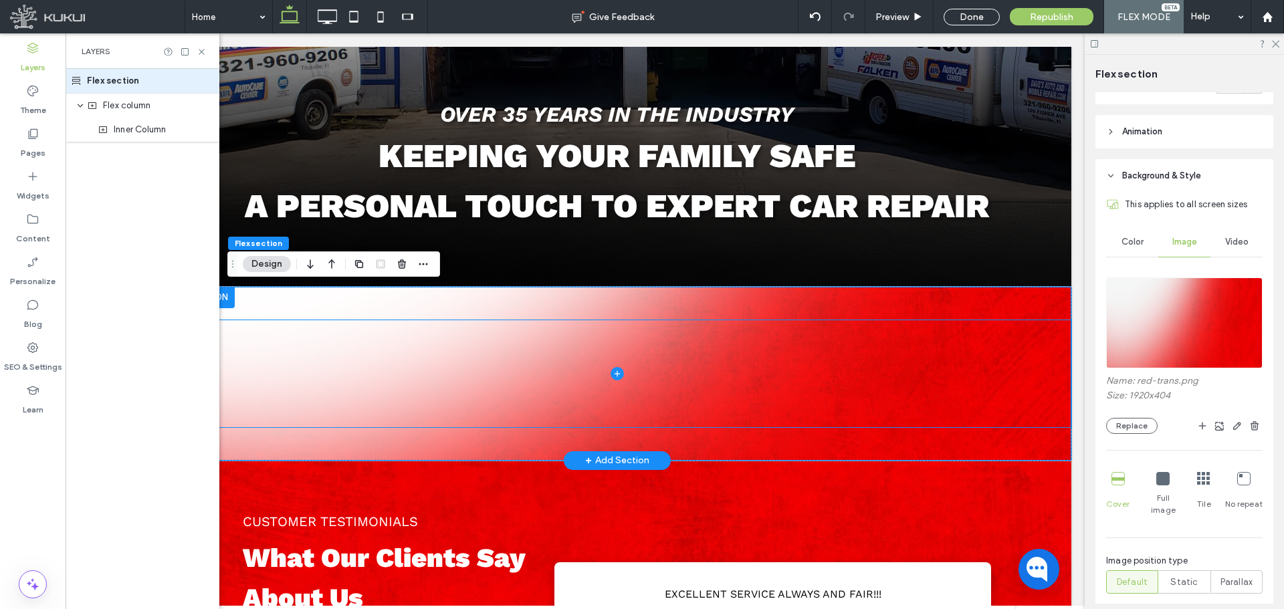
click at [548, 397] on span at bounding box center [616, 373] width 909 height 107
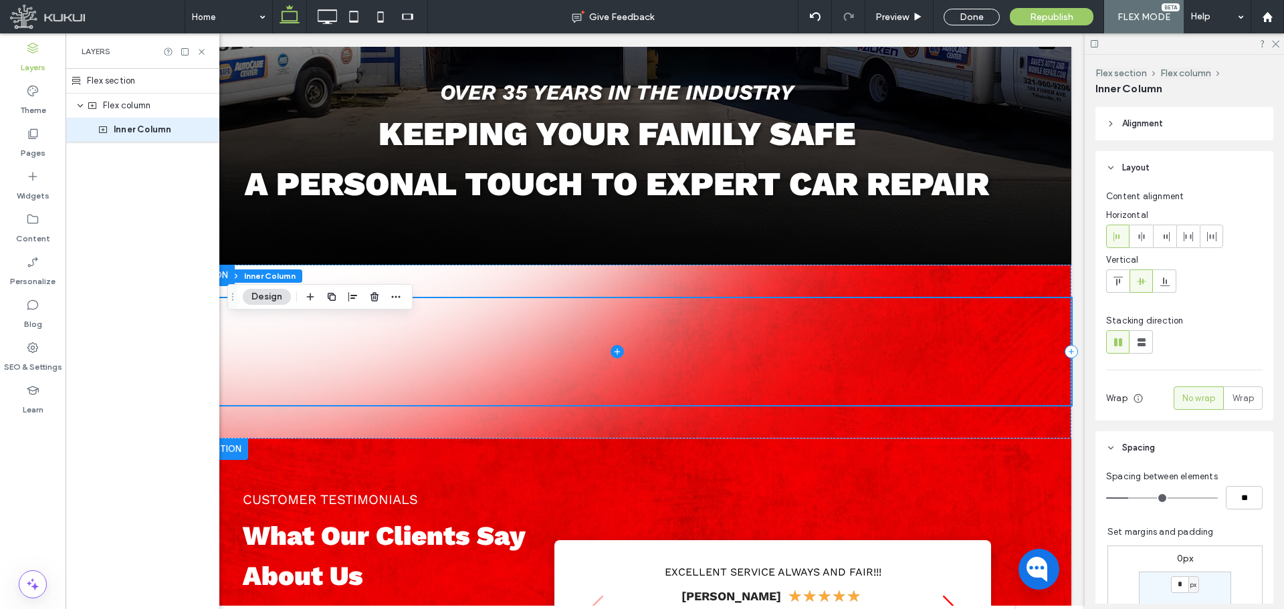
scroll to position [656, 0]
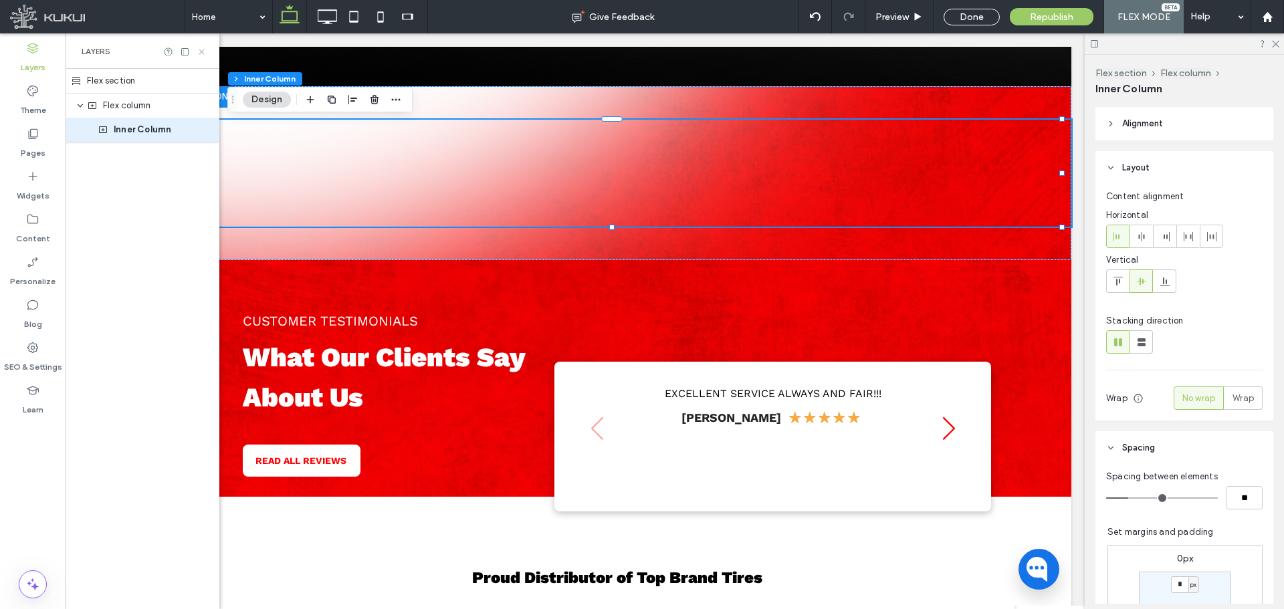
click at [206, 49] on icon at bounding box center [202, 52] width 10 height 10
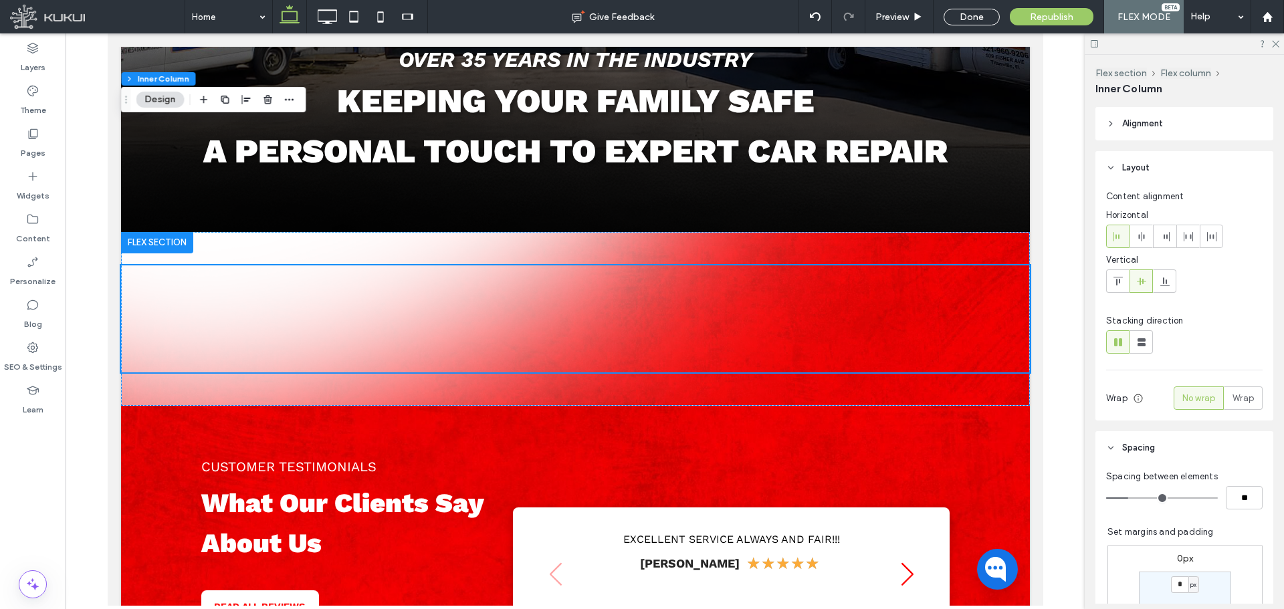
scroll to position [857, 0]
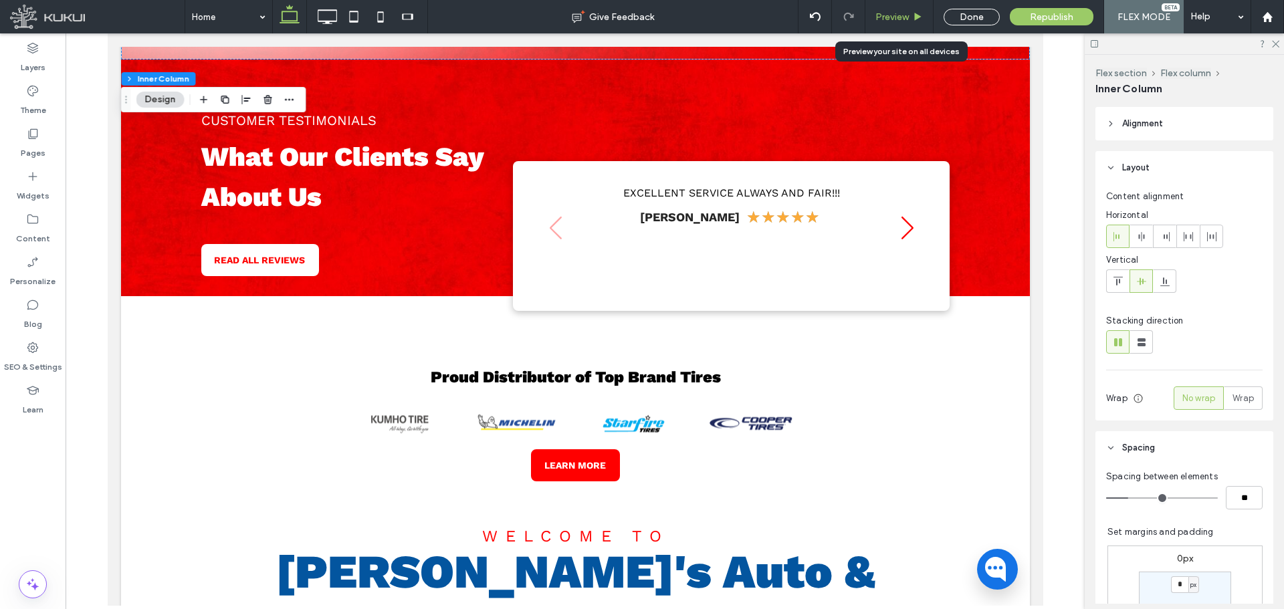
click at [900, 21] on span "Preview" at bounding box center [891, 16] width 33 height 11
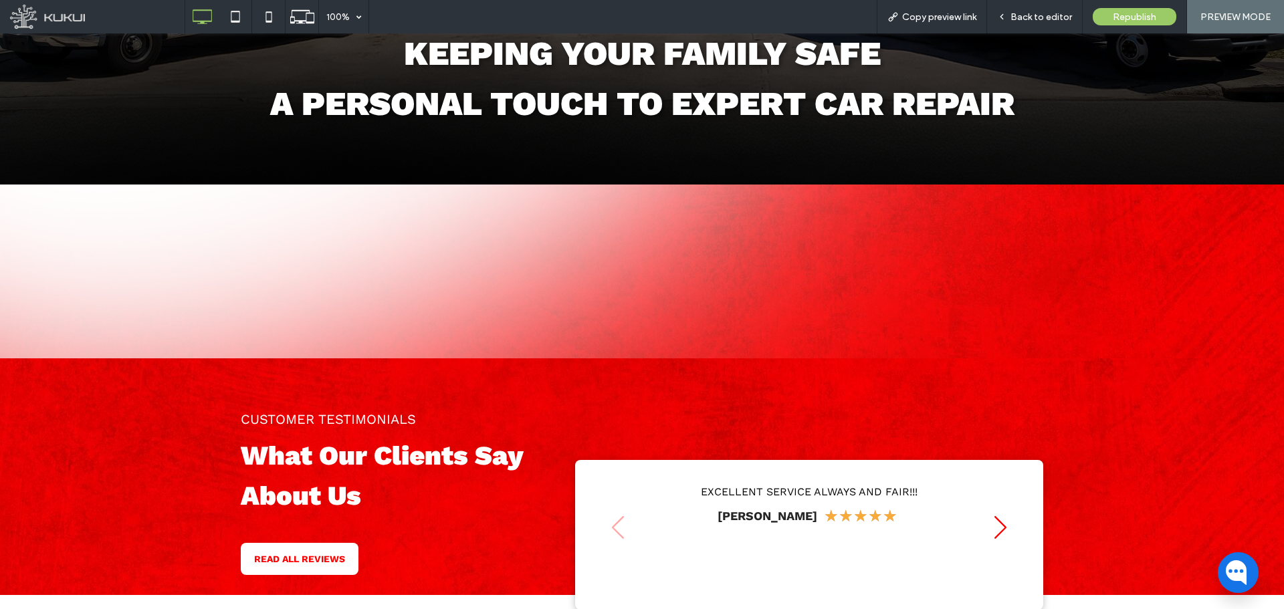
scroll to position [544, 0]
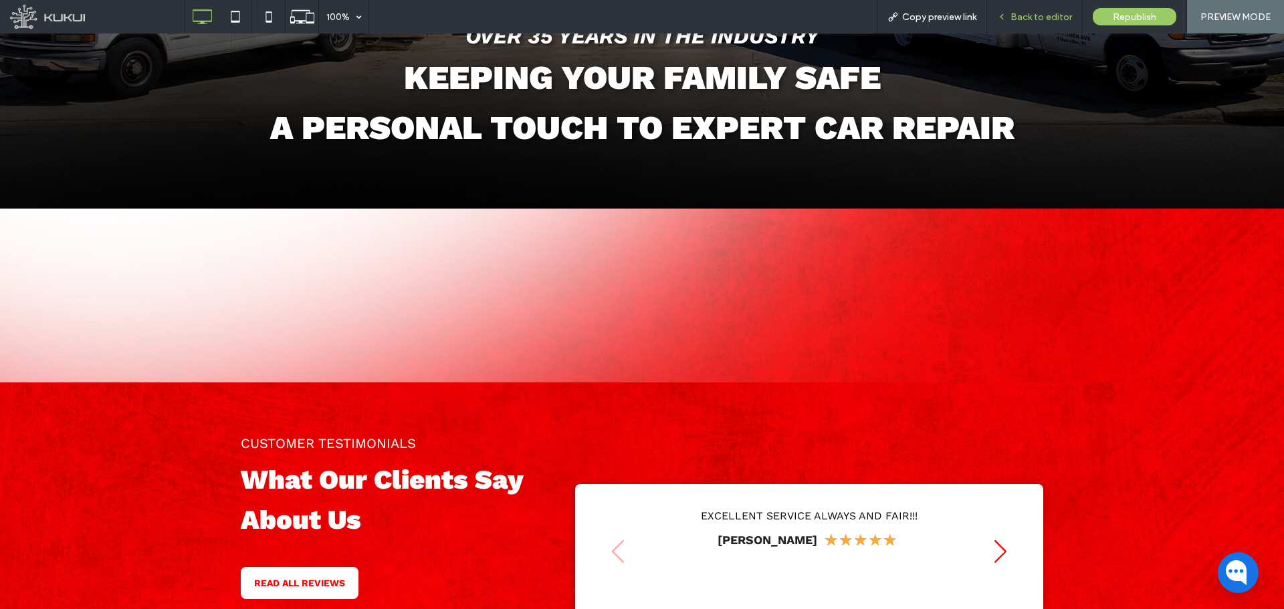
click at [1029, 14] on span "Back to editor" at bounding box center [1041, 16] width 62 height 11
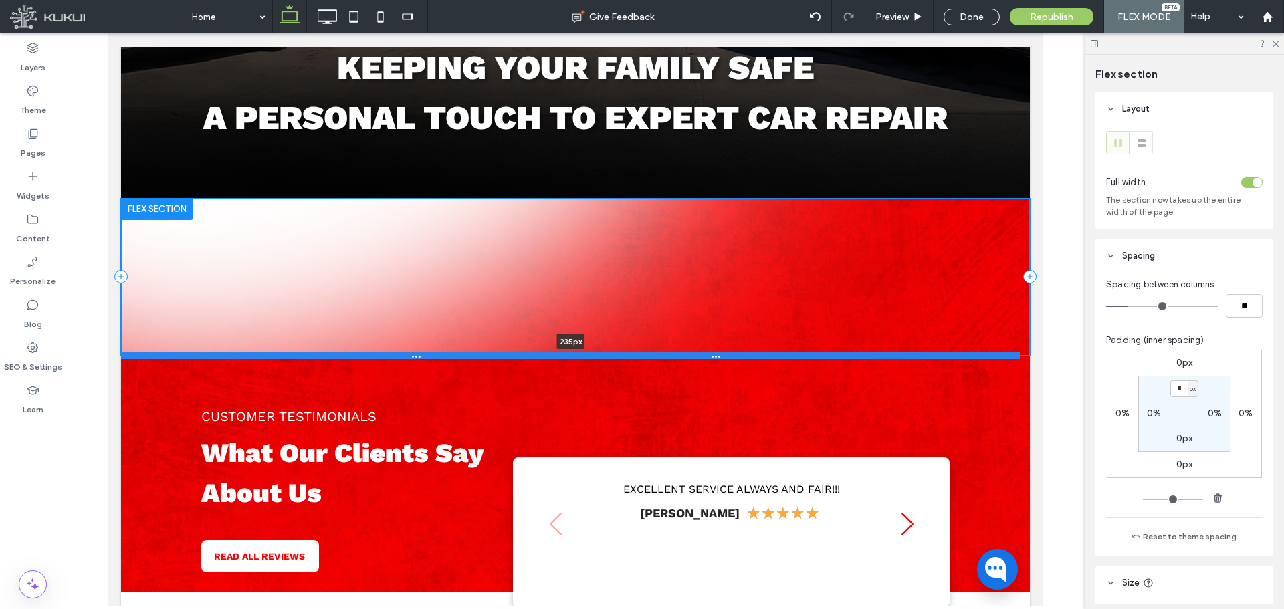
drag, startPoint x: 492, startPoint y: 370, endPoint x: 493, endPoint y: 352, distance: 18.1
click at [493, 352] on div at bounding box center [569, 355] width 898 height 7
type input "***"
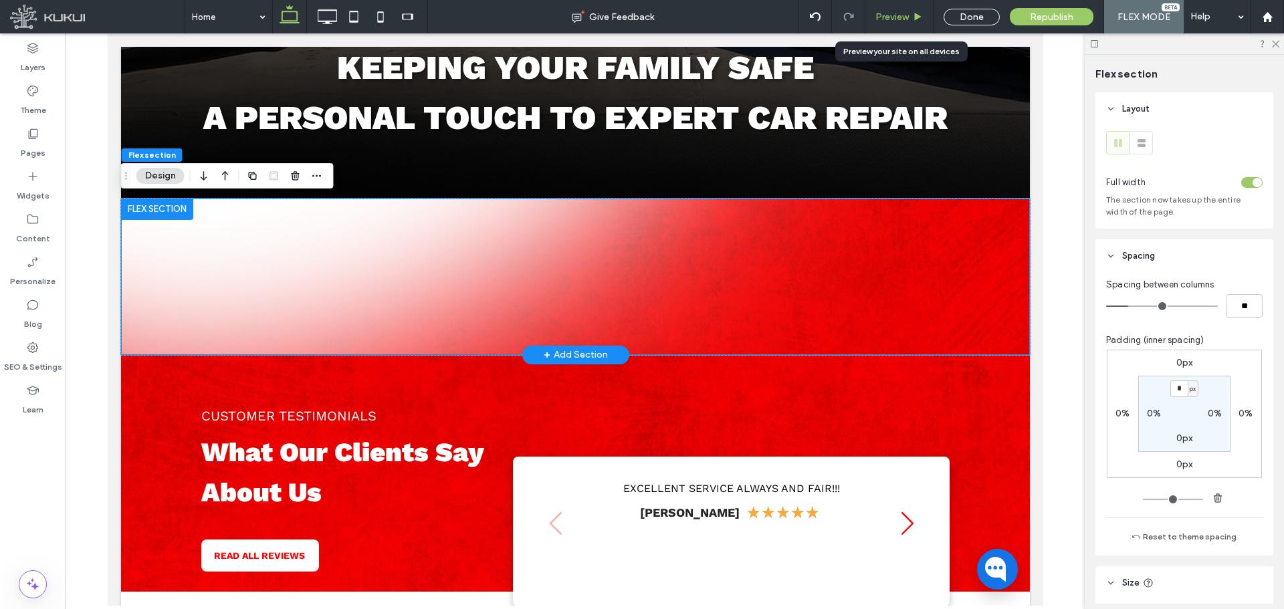
click at [911, 18] on div "Preview" at bounding box center [899, 16] width 68 height 11
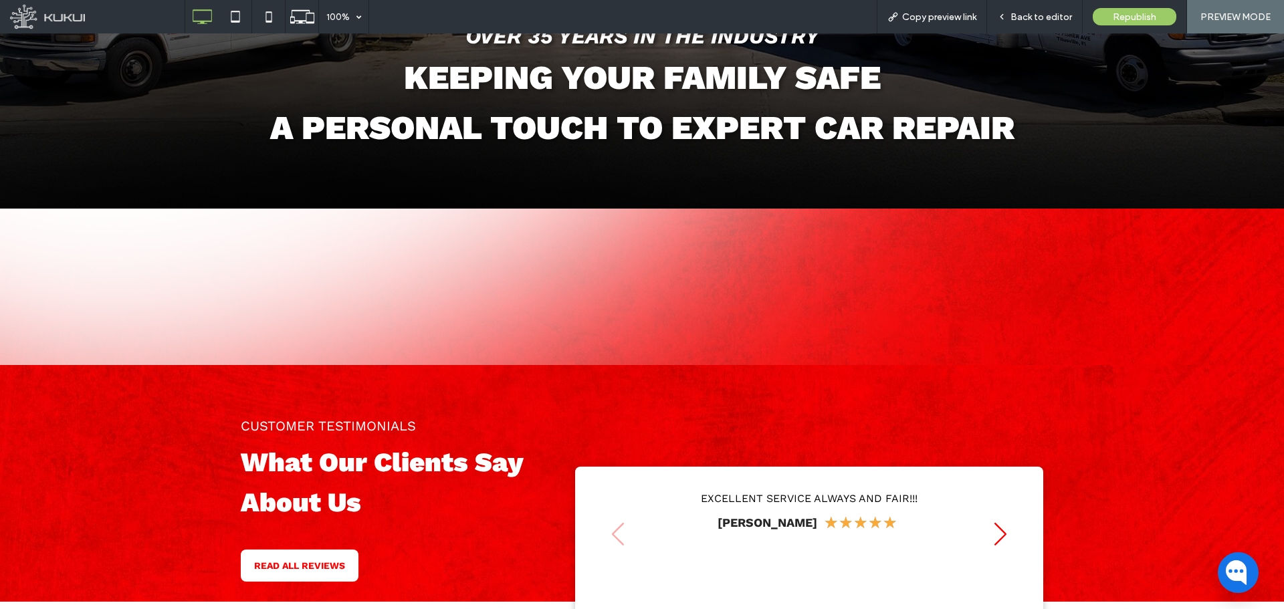
scroll to position [561, 0]
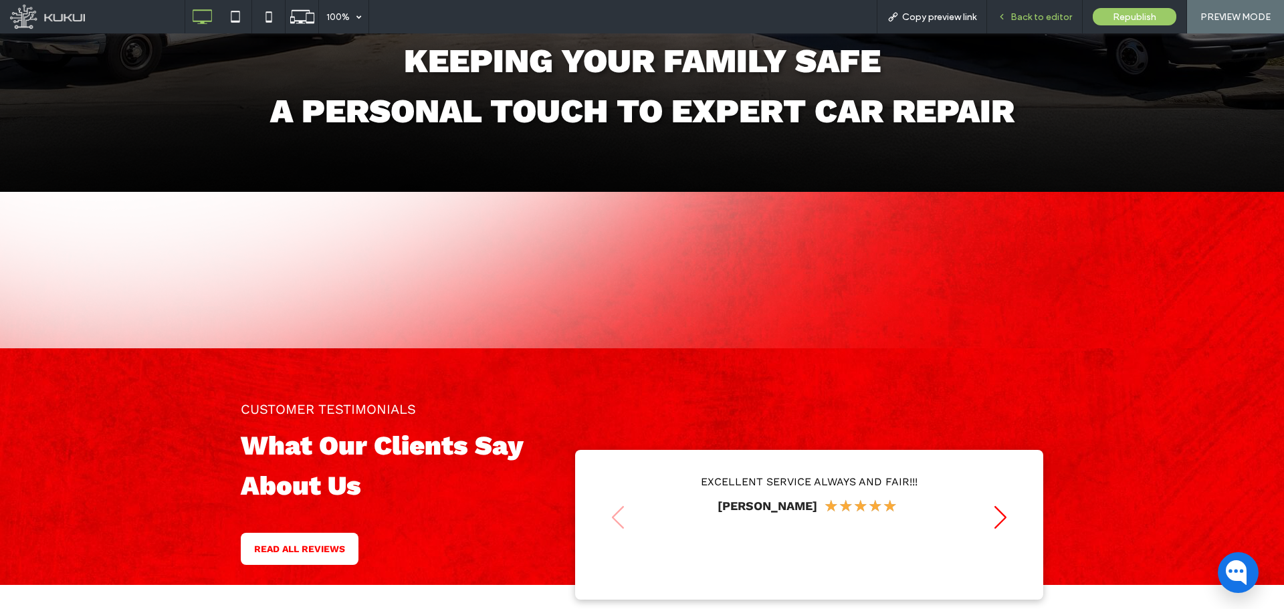
click at [1029, 6] on div "Back to editor" at bounding box center [1035, 16] width 96 height 33
click at [1025, 16] on span "Back to editor" at bounding box center [1041, 16] width 62 height 11
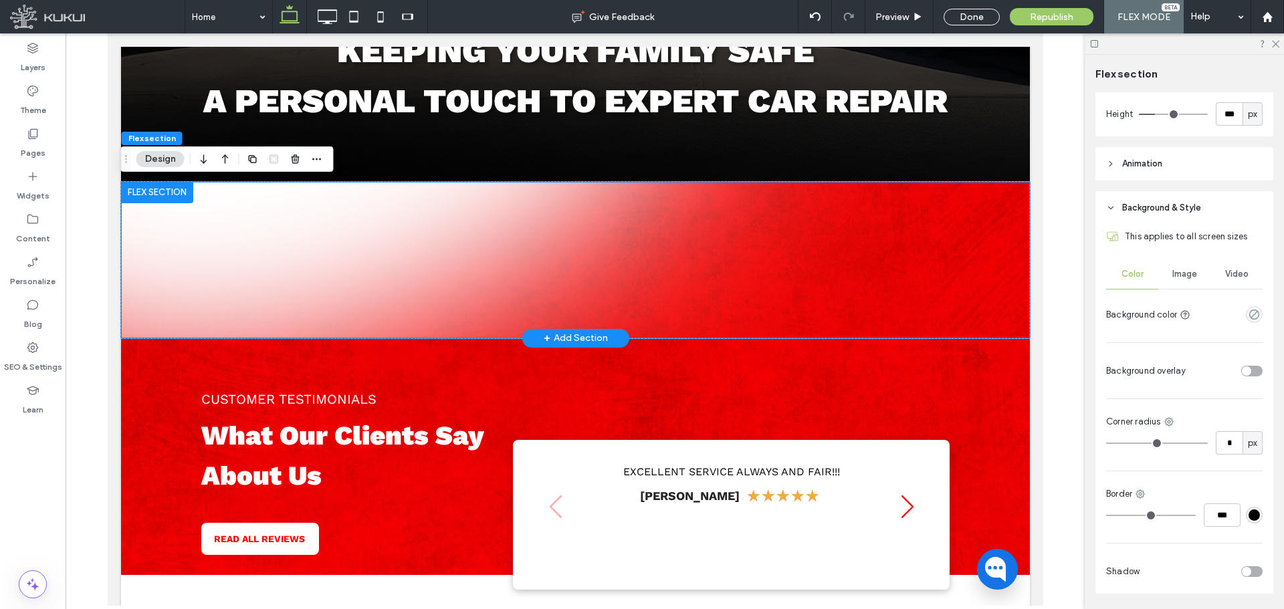
scroll to position [546, 0]
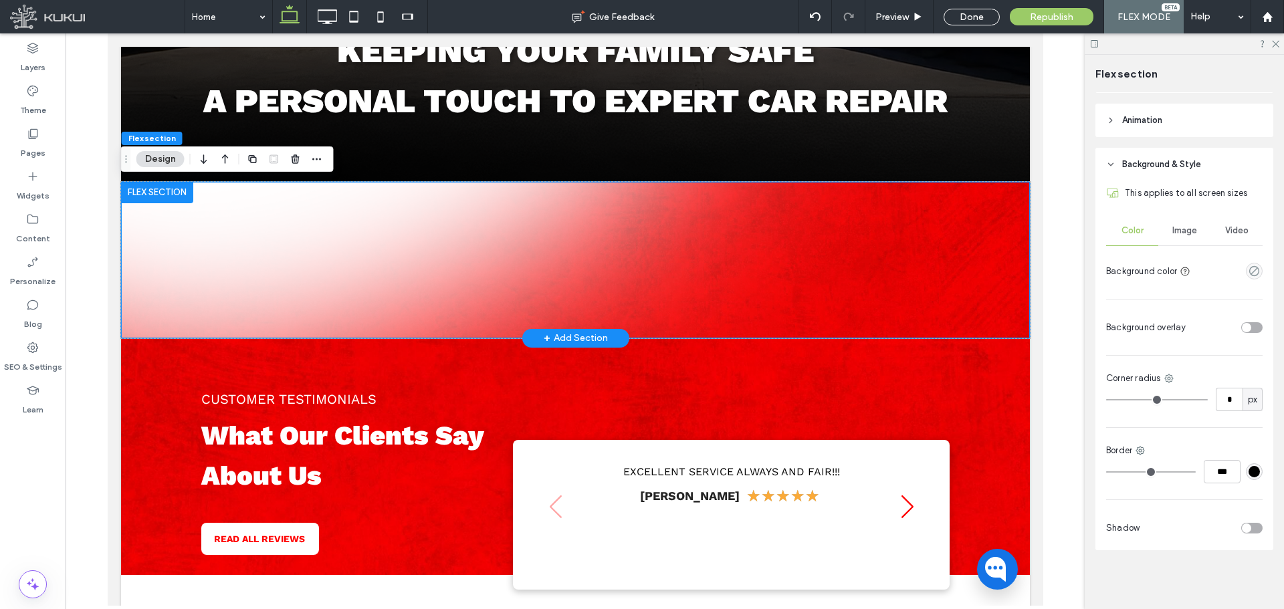
click at [1193, 230] on span "Image" at bounding box center [1184, 230] width 25 height 11
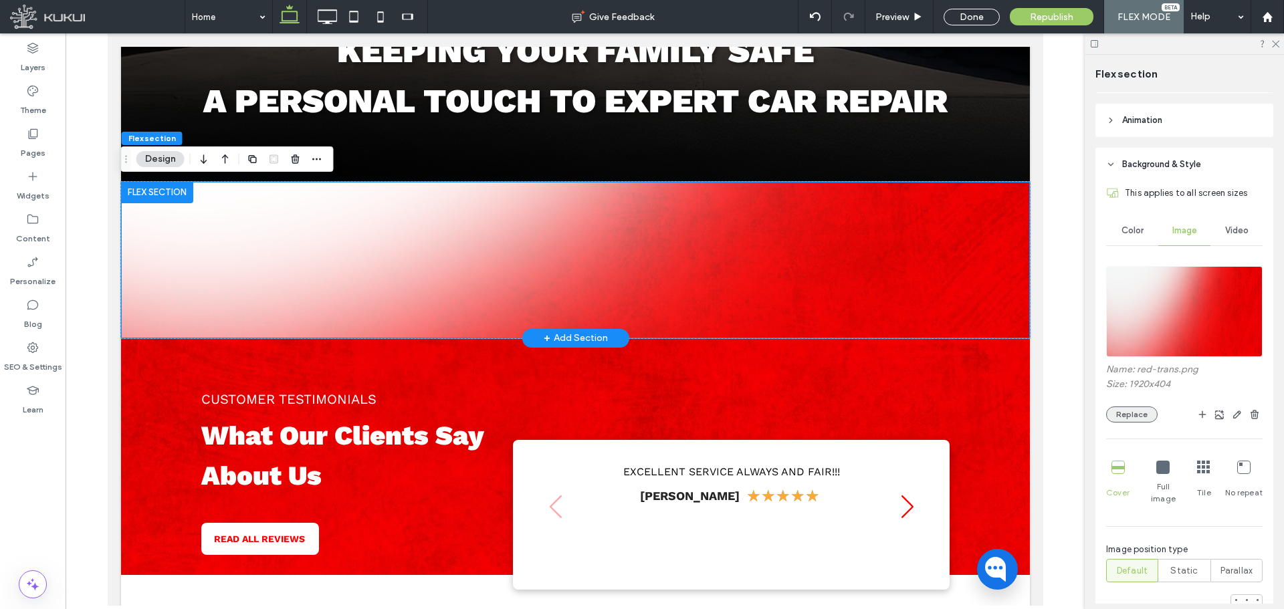
click at [1147, 410] on button "Replace" at bounding box center [1131, 414] width 51 height 16
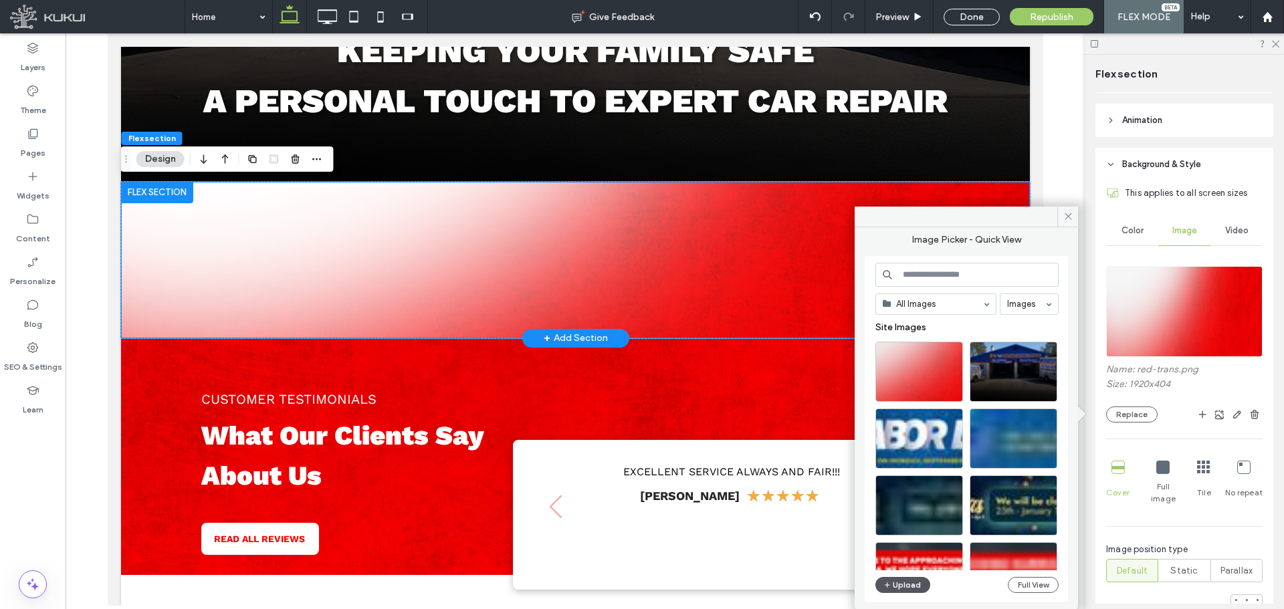
click at [903, 581] on button "Upload" at bounding box center [902, 585] width 55 height 16
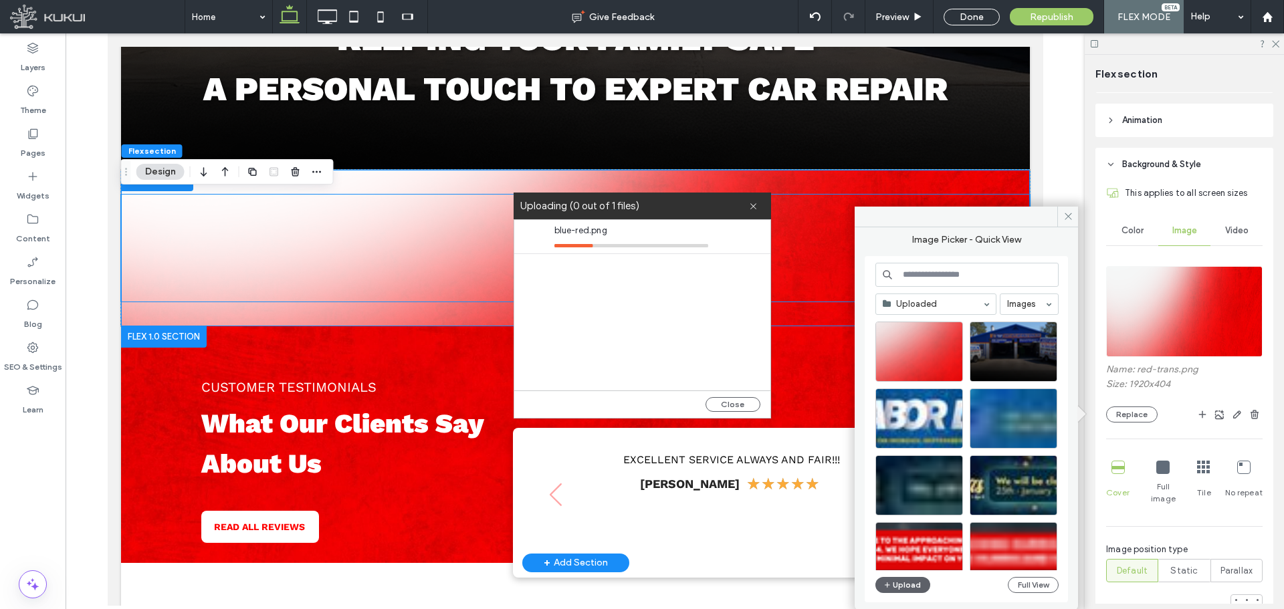
scroll to position [695, 0]
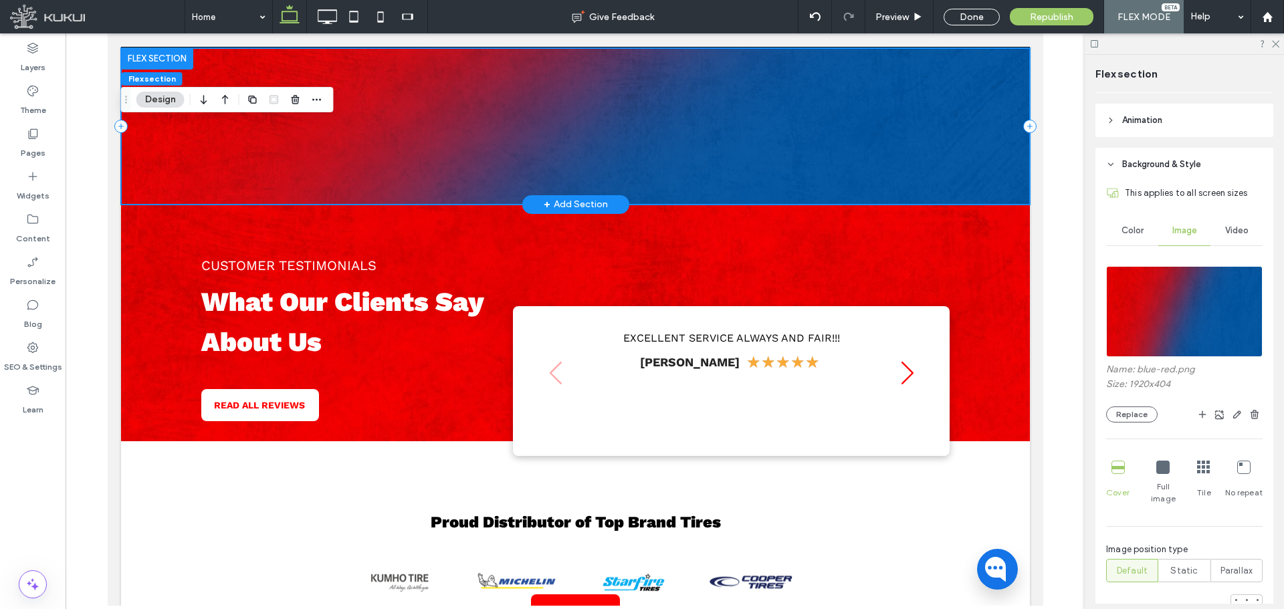
click at [740, 200] on div at bounding box center [574, 126] width 909 height 156
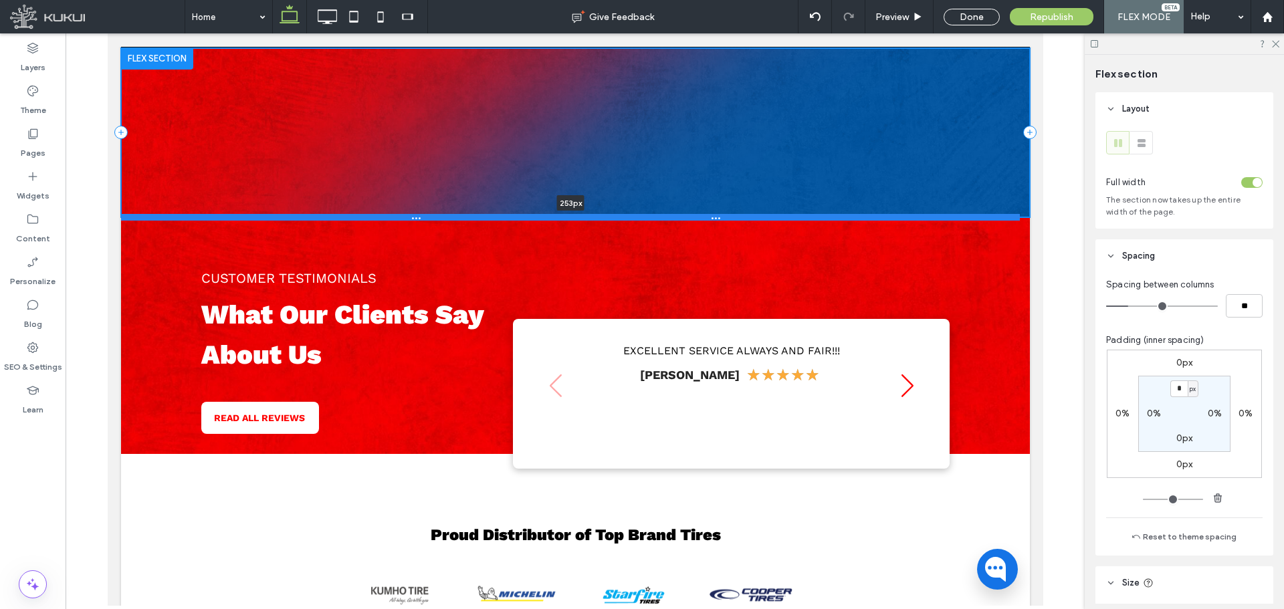
drag, startPoint x: 740, startPoint y: 205, endPoint x: 752, endPoint y: 217, distance: 17.5
click at [752, 217] on div at bounding box center [569, 217] width 898 height 7
type input "***"
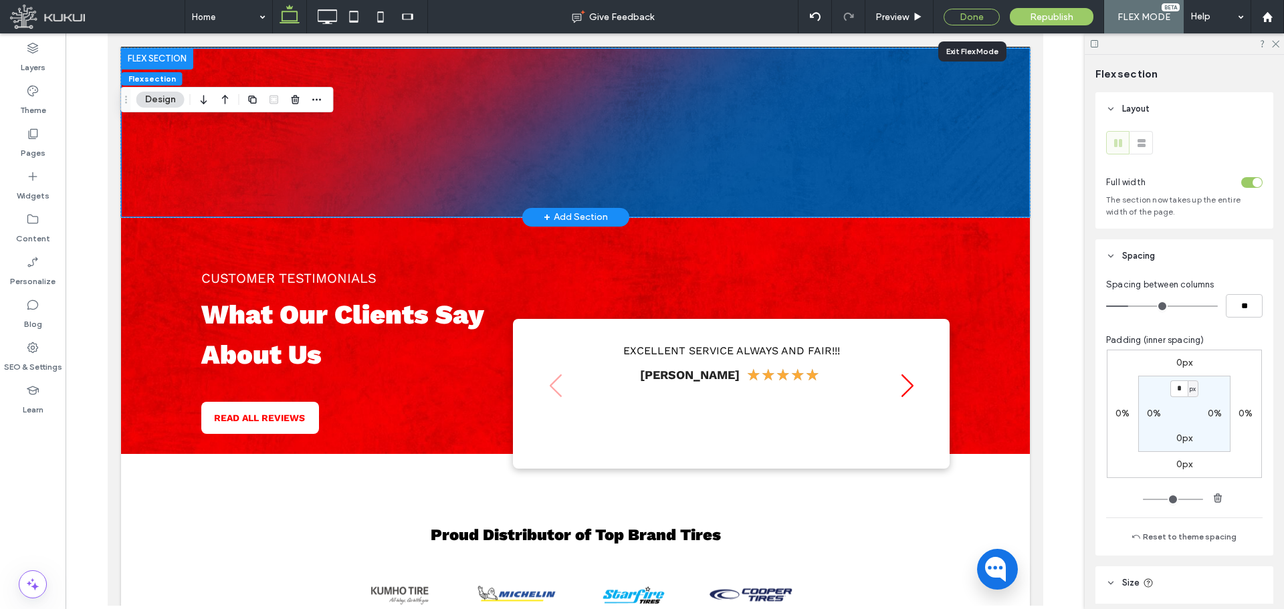
drag, startPoint x: 953, startPoint y: 15, endPoint x: 810, endPoint y: 102, distance: 166.5
click at [953, 15] on div "Done" at bounding box center [971, 17] width 56 height 17
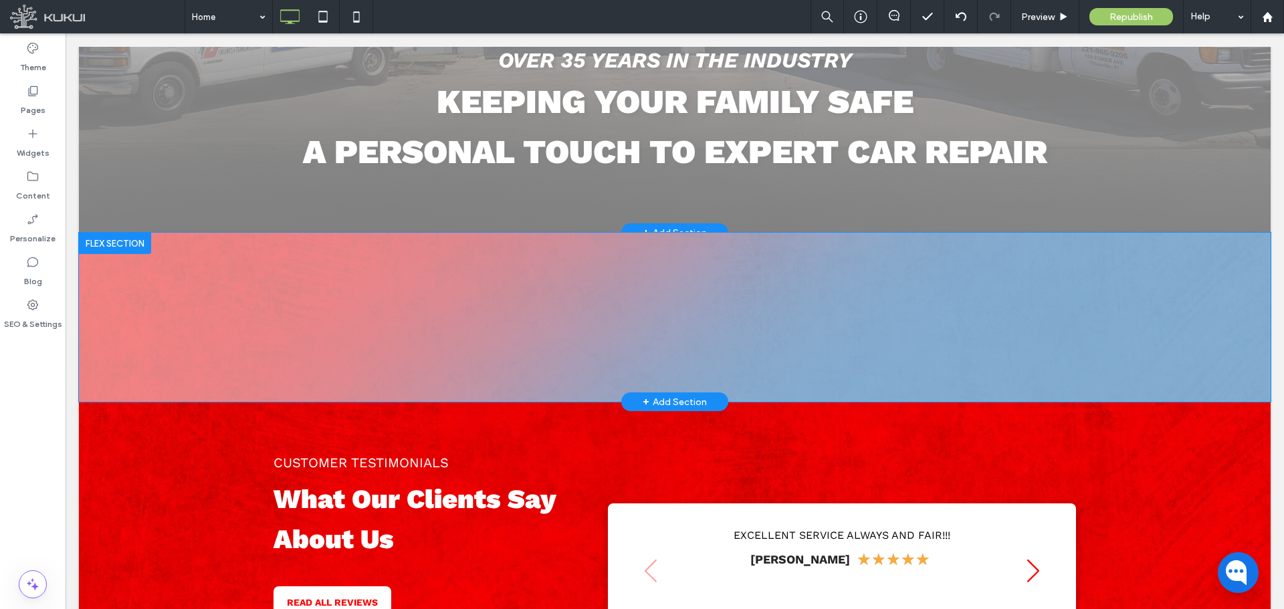
scroll to position [561, 0]
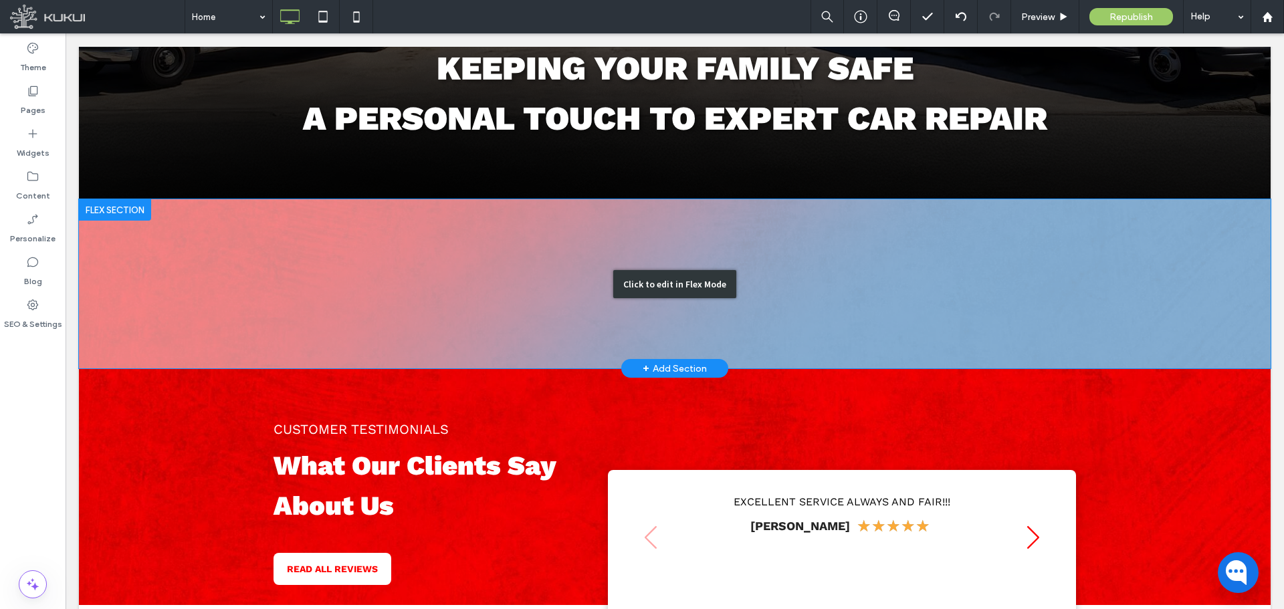
click at [507, 248] on div "Click to edit in Flex Mode" at bounding box center [674, 283] width 1191 height 169
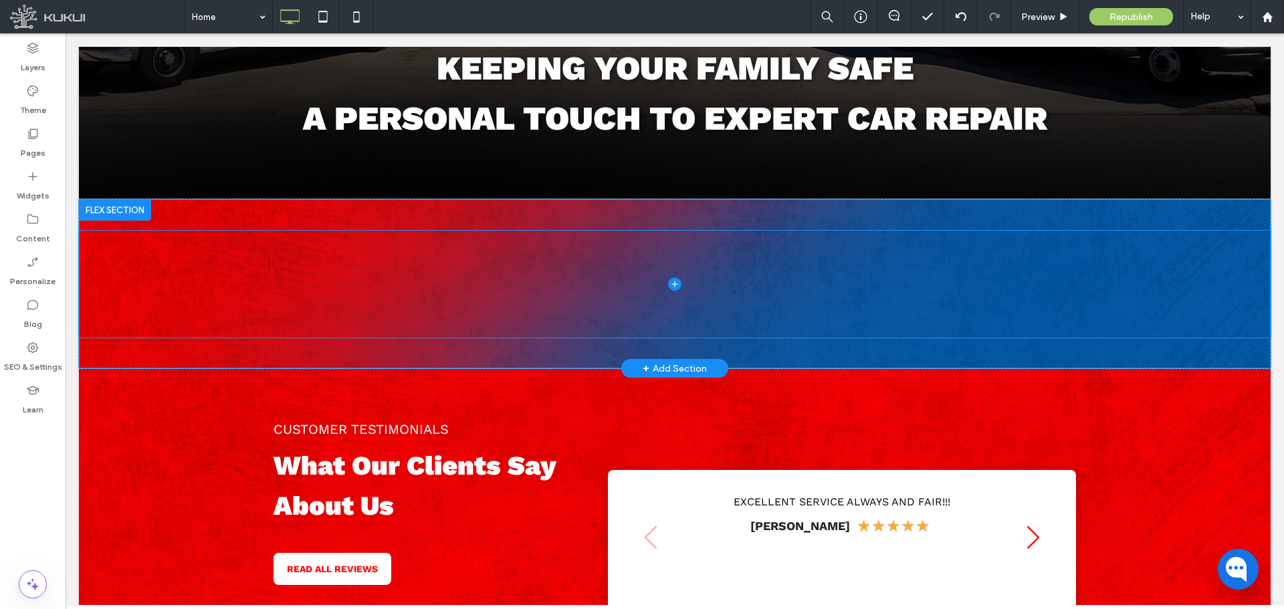
scroll to position [544, 0]
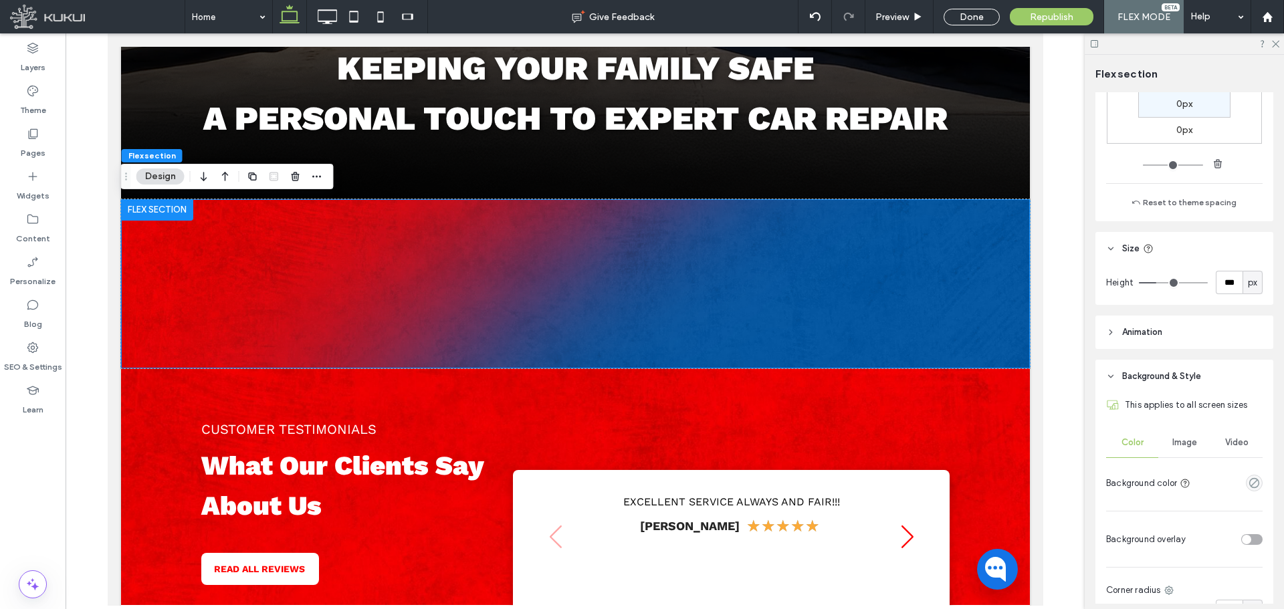
click at [1186, 445] on span "Image" at bounding box center [1184, 442] width 25 height 11
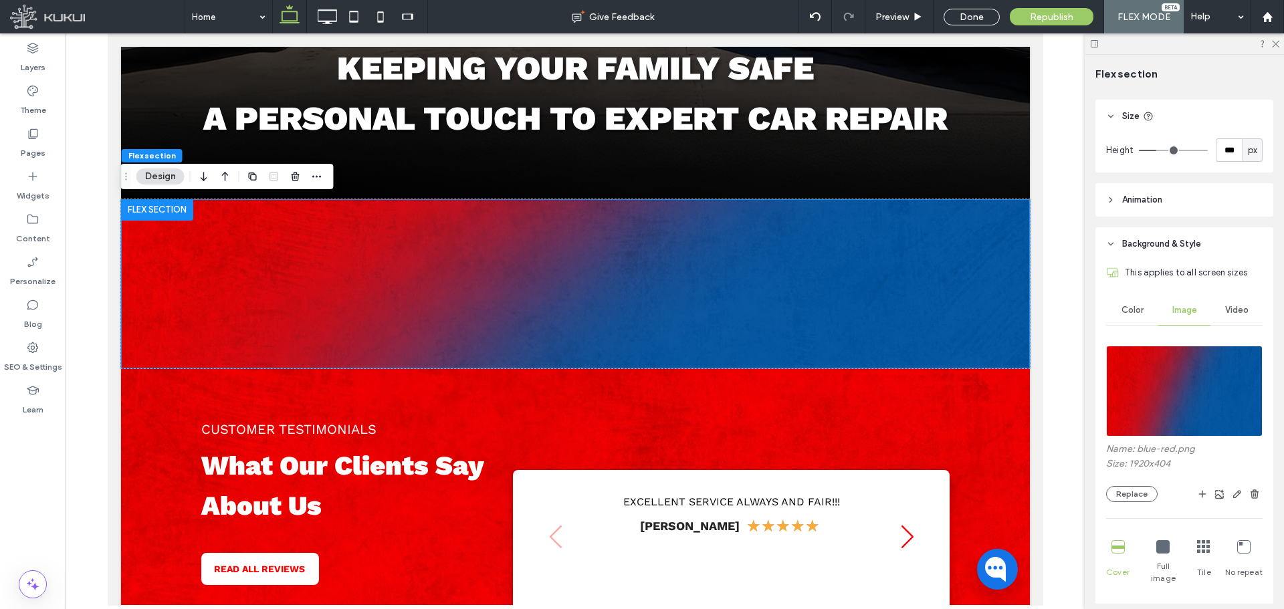
scroll to position [468, 0]
click at [1147, 493] on button "Replace" at bounding box center [1131, 493] width 51 height 16
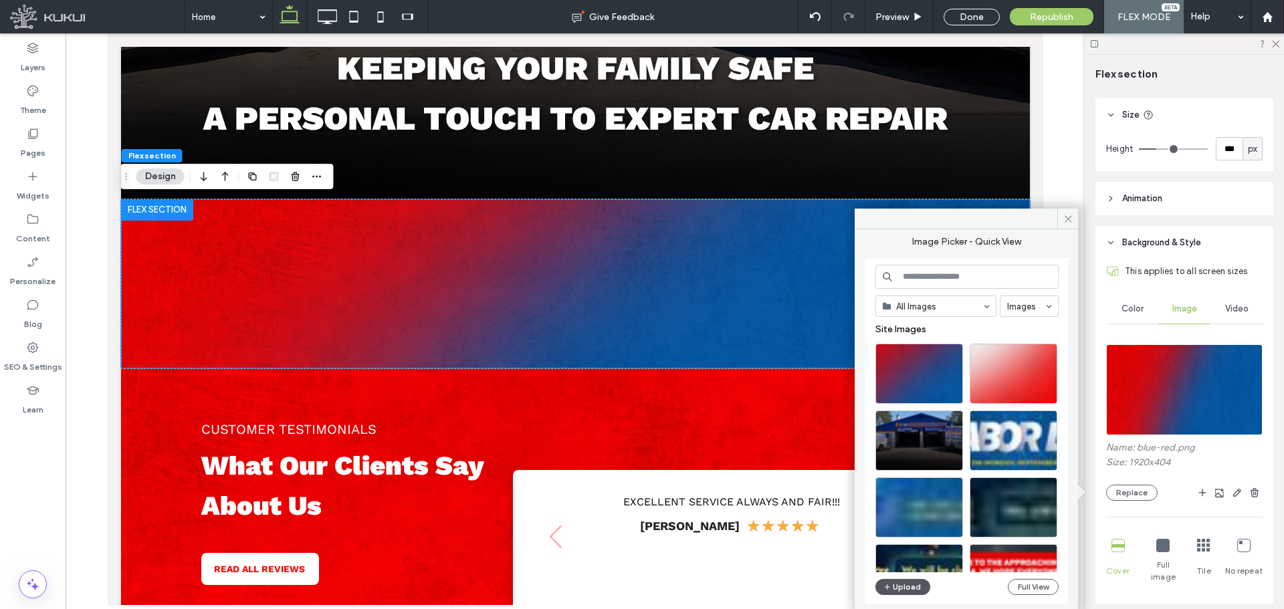
click at [896, 586] on button "Upload" at bounding box center [902, 587] width 55 height 16
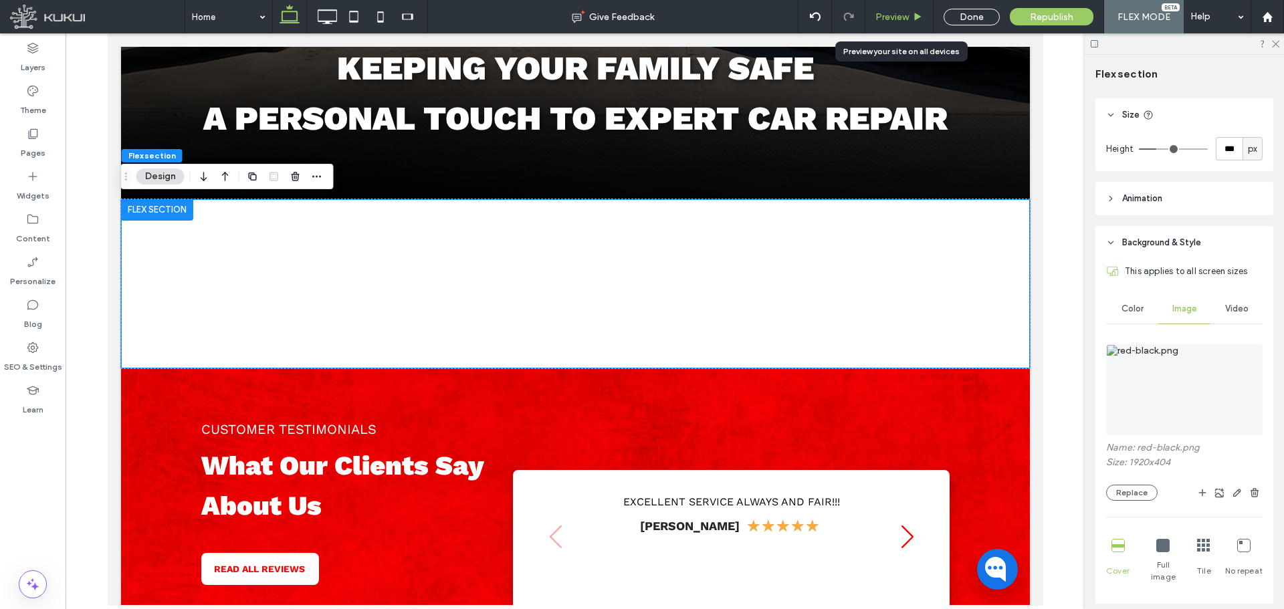
click at [890, 14] on span "Preview" at bounding box center [891, 16] width 33 height 11
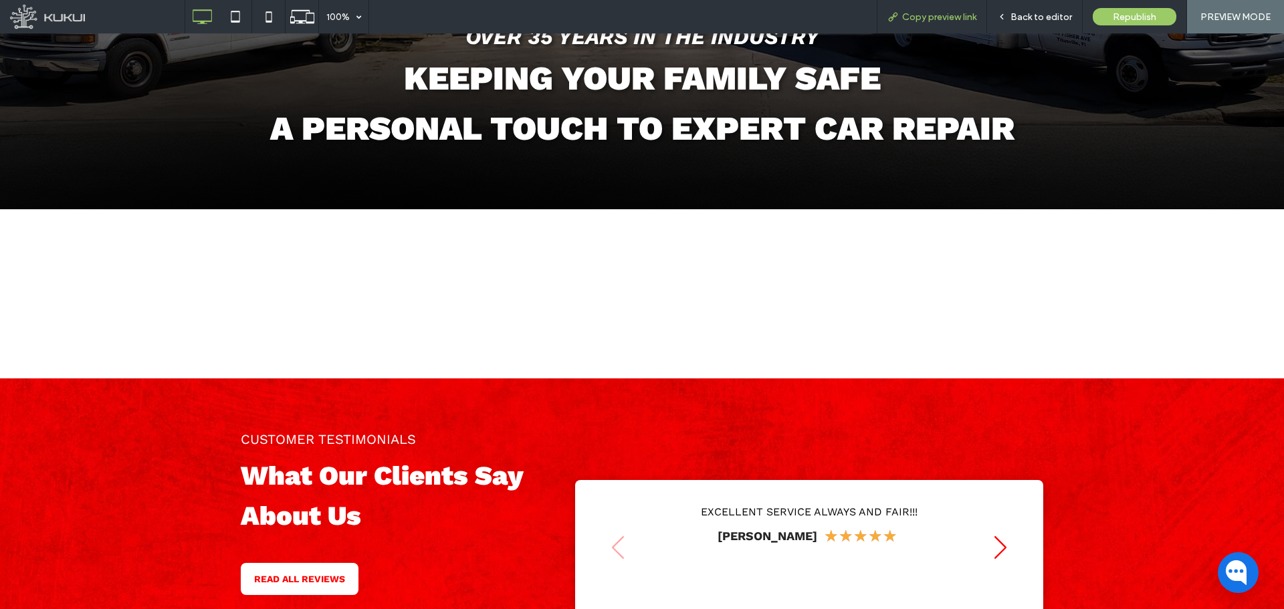
scroll to position [560, 0]
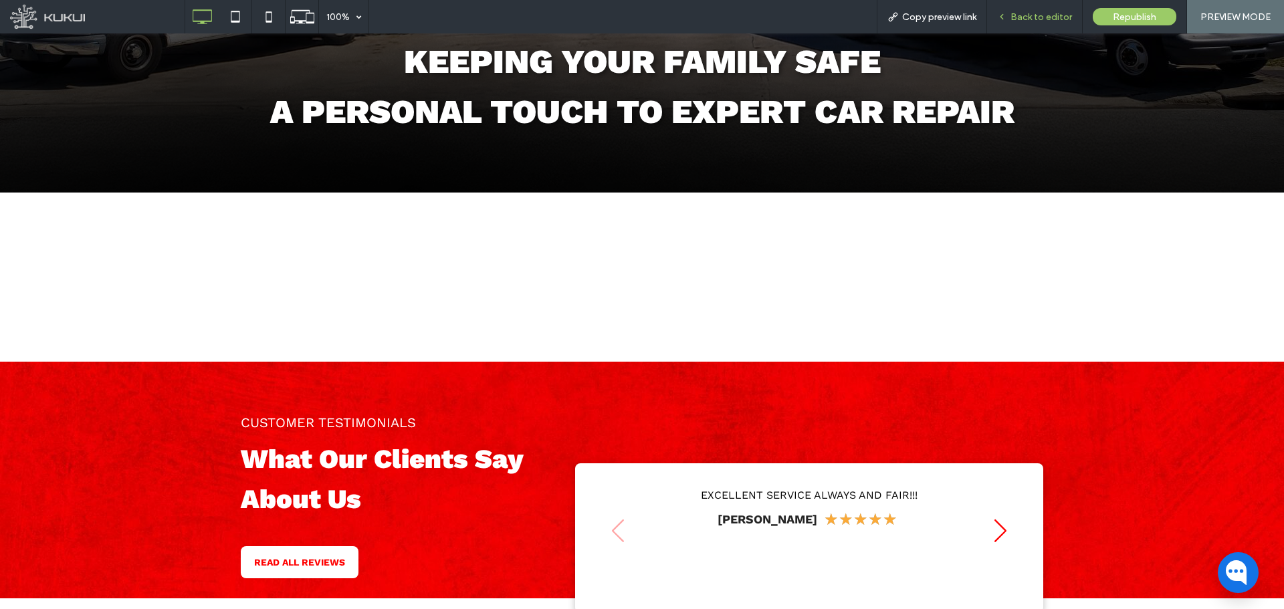
click at [1032, 18] on span "Back to editor" at bounding box center [1041, 16] width 62 height 11
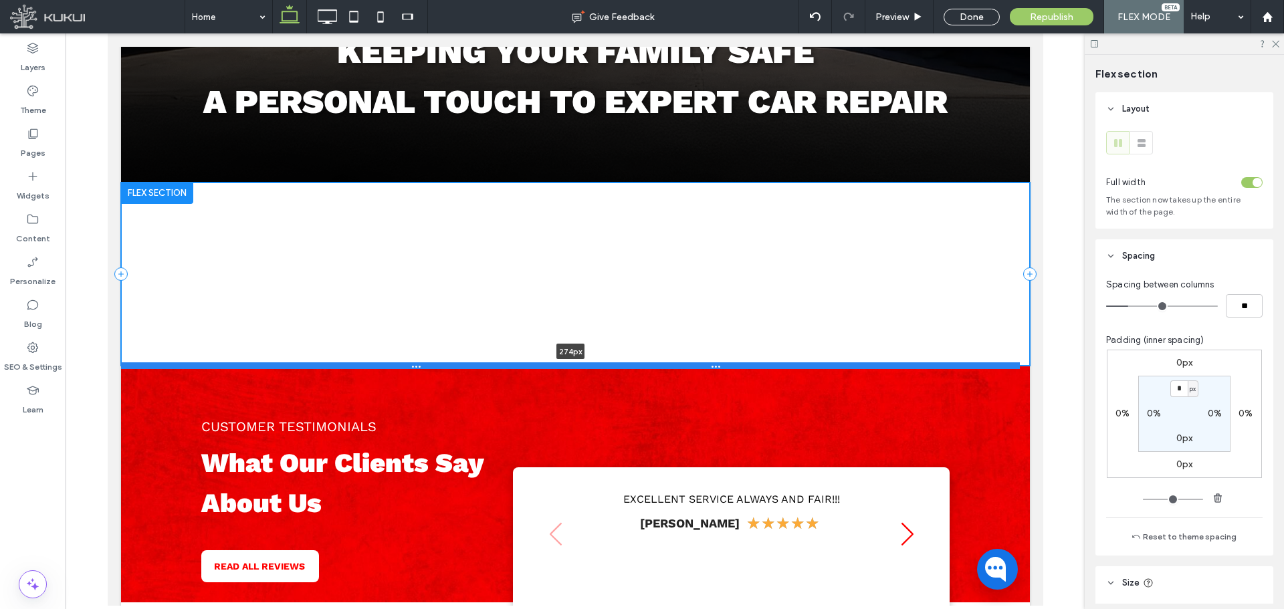
drag, startPoint x: 645, startPoint y: 349, endPoint x: 658, endPoint y: 363, distance: 19.4
click at [658, 363] on div at bounding box center [569, 365] width 898 height 7
type input "***"
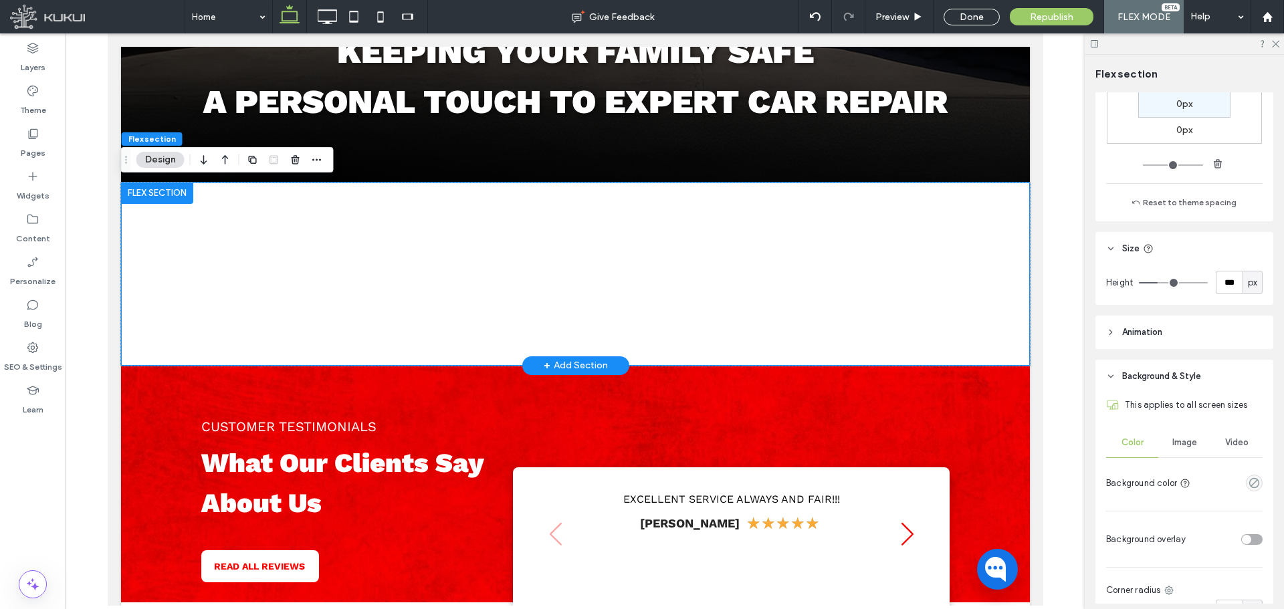
scroll to position [535, 0]
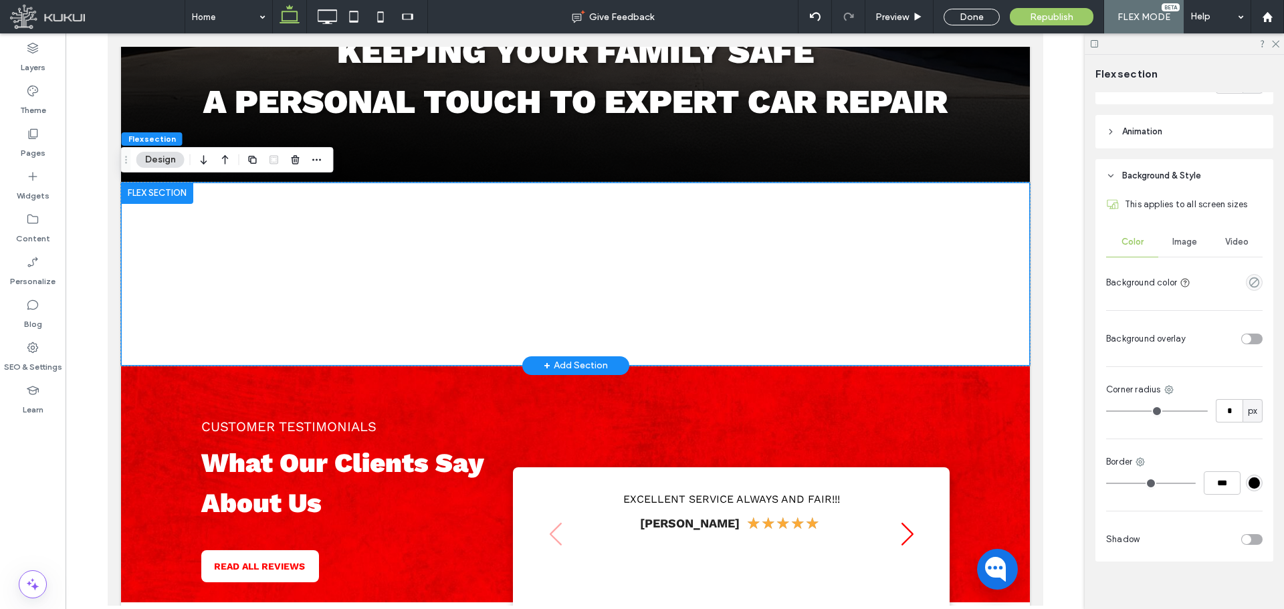
click at [1187, 243] on span "Image" at bounding box center [1184, 242] width 25 height 11
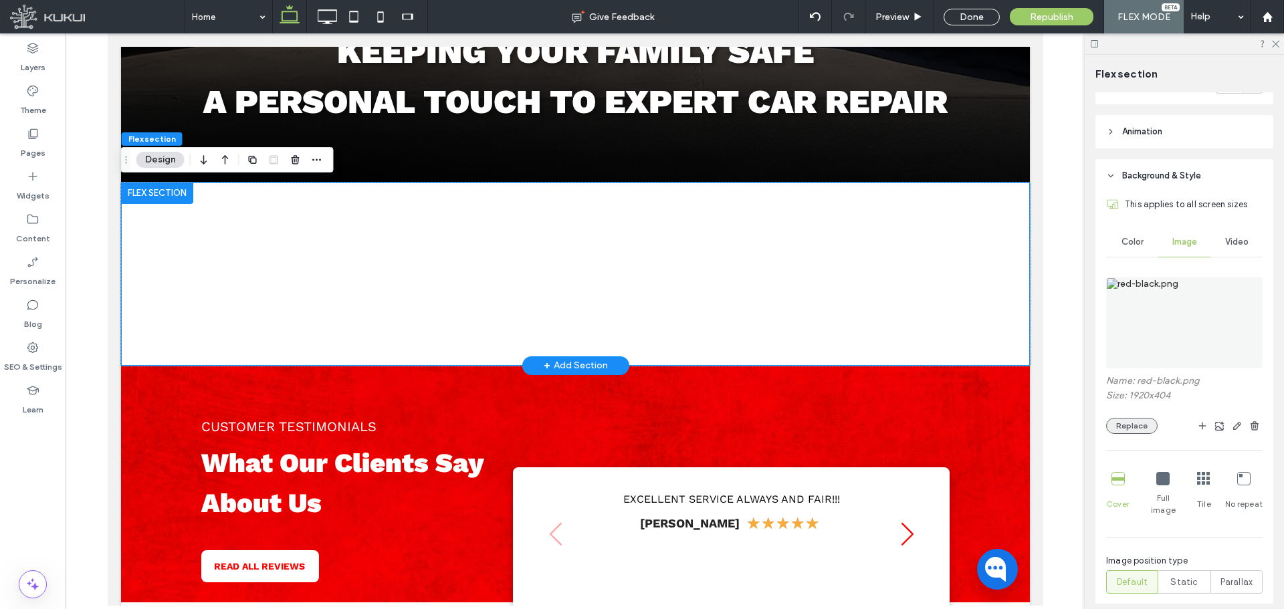
click at [1144, 423] on button "Replace" at bounding box center [1131, 426] width 51 height 16
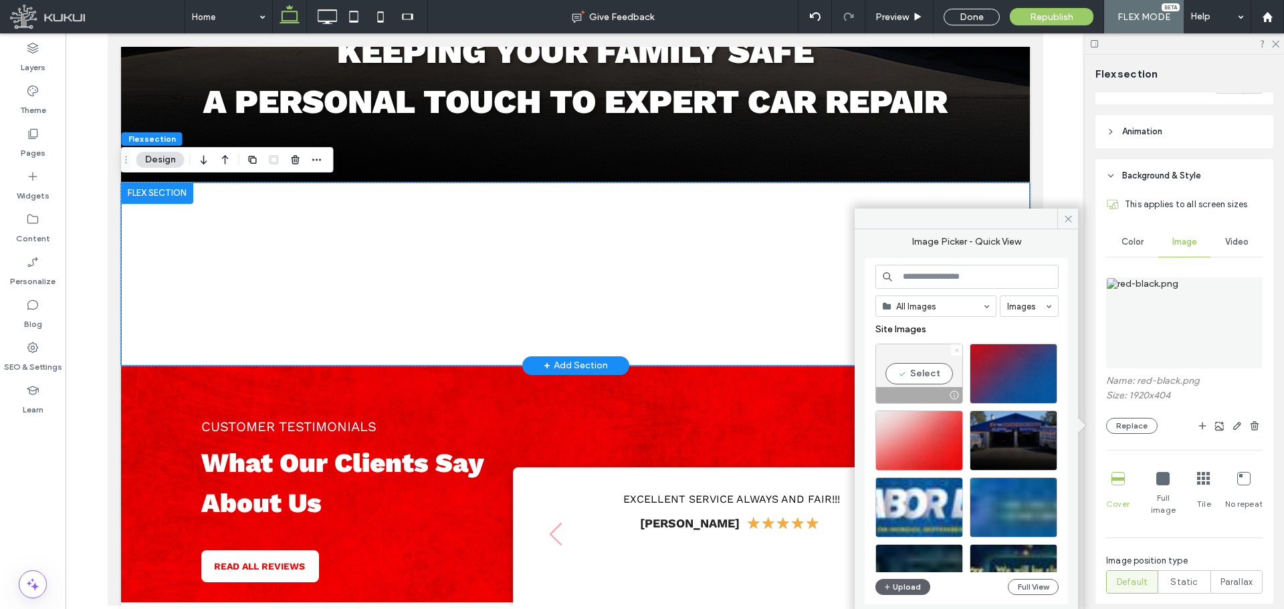
click at [957, 353] on span at bounding box center [956, 349] width 5 height 11
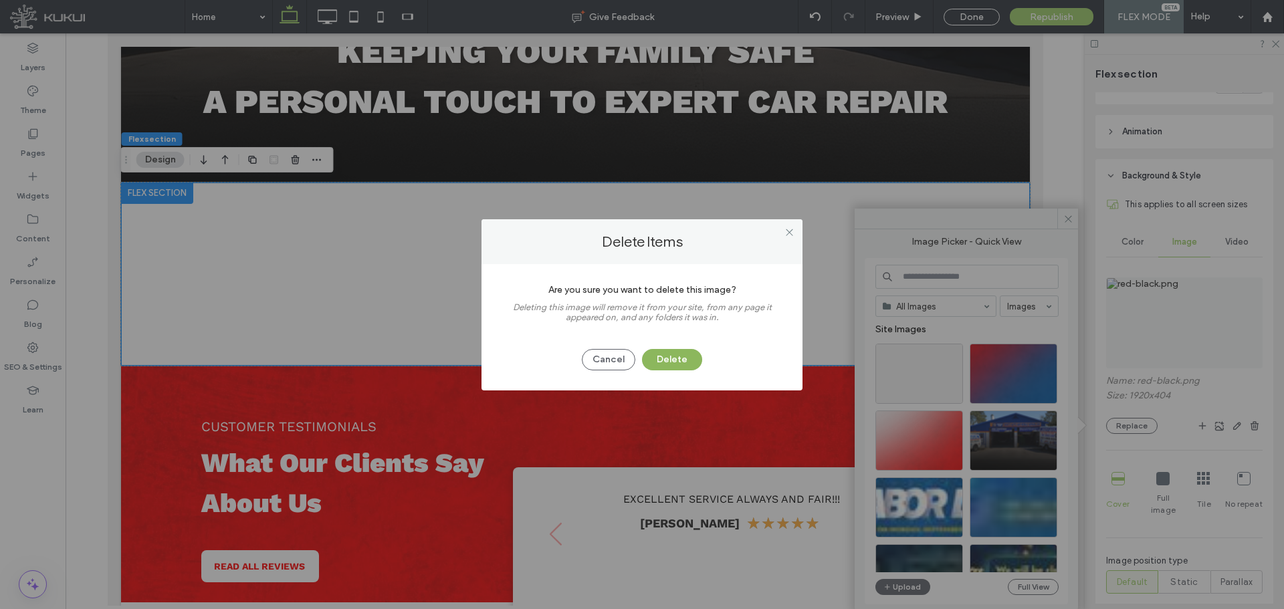
drag, startPoint x: 670, startPoint y: 360, endPoint x: 695, endPoint y: 376, distance: 29.9
click at [670, 359] on button "Delete" at bounding box center [672, 359] width 60 height 21
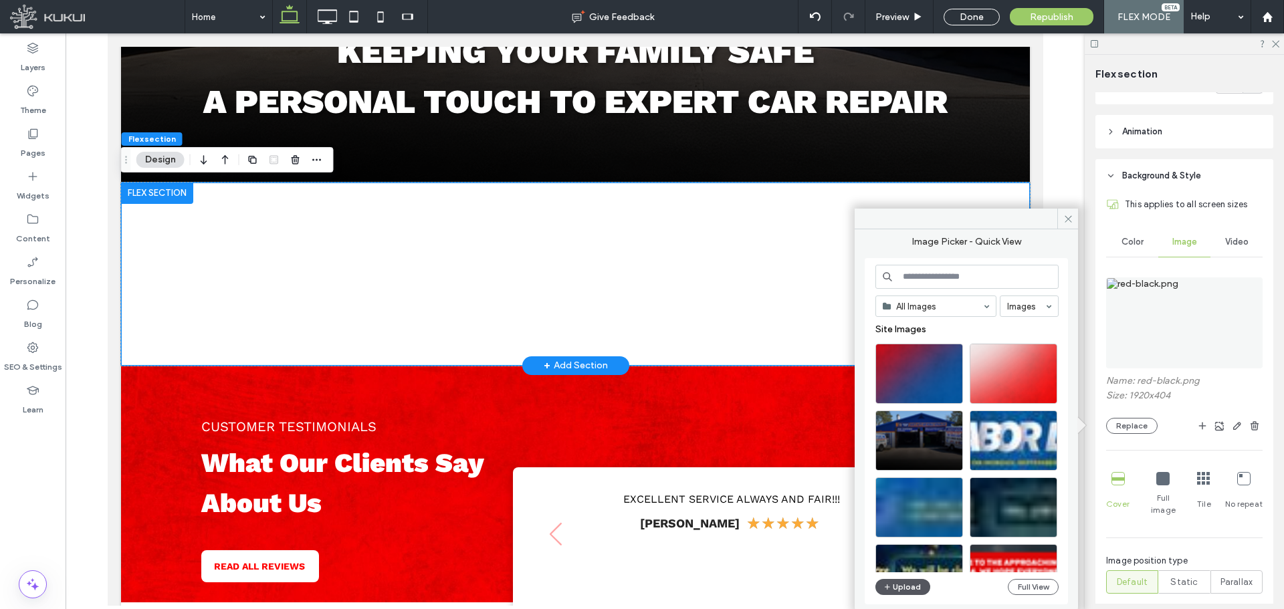
click at [898, 583] on button "Upload" at bounding box center [902, 587] width 55 height 16
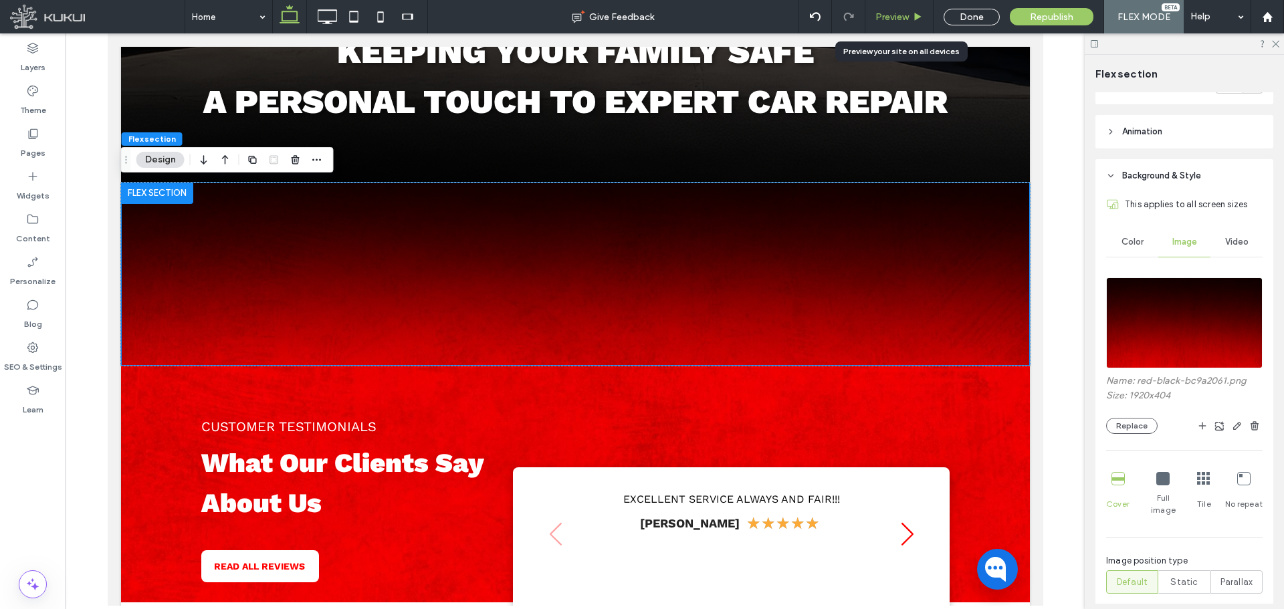
click at [897, 20] on span "Preview" at bounding box center [891, 16] width 33 height 11
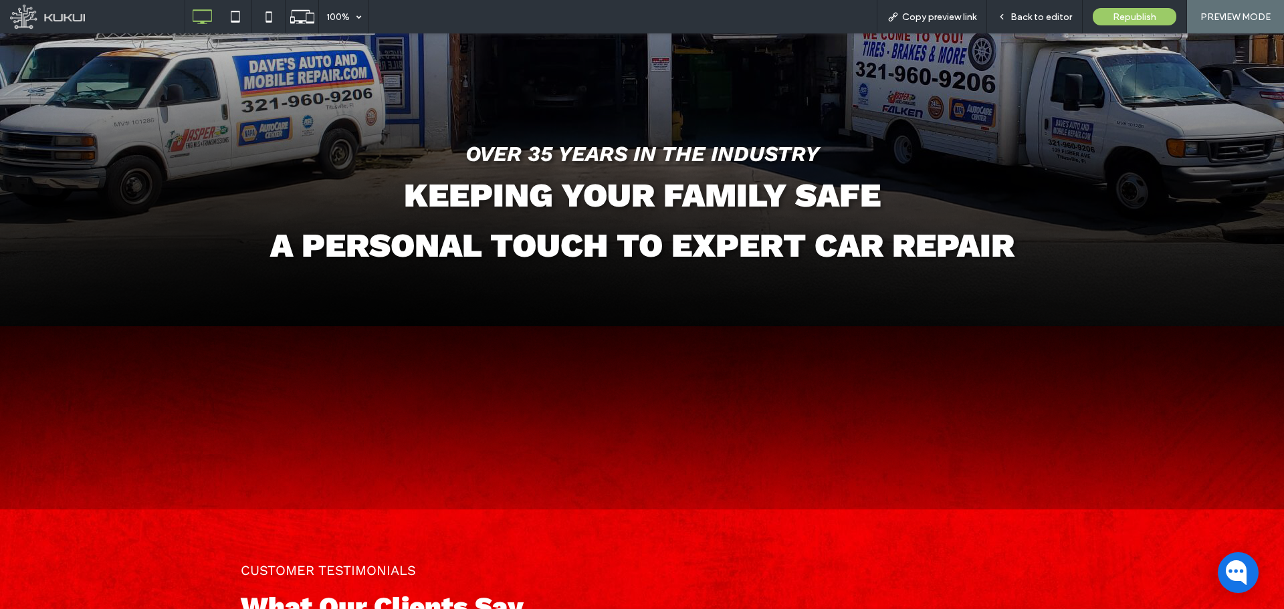
scroll to position [443, 0]
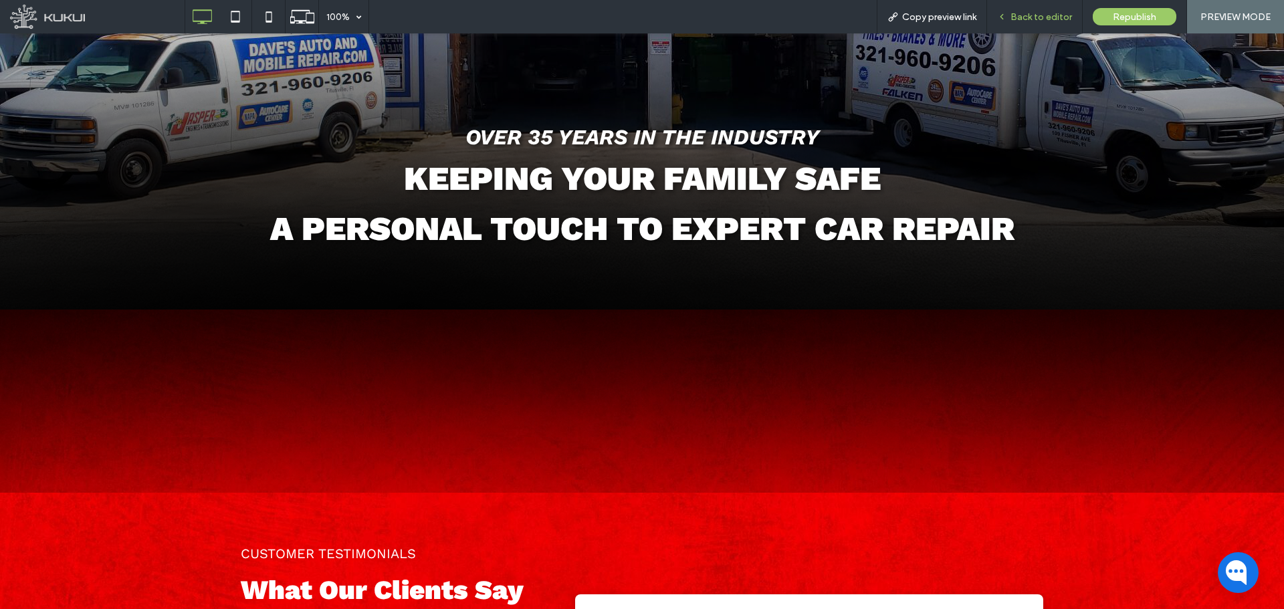
click at [1018, 17] on span "Back to editor" at bounding box center [1041, 16] width 62 height 11
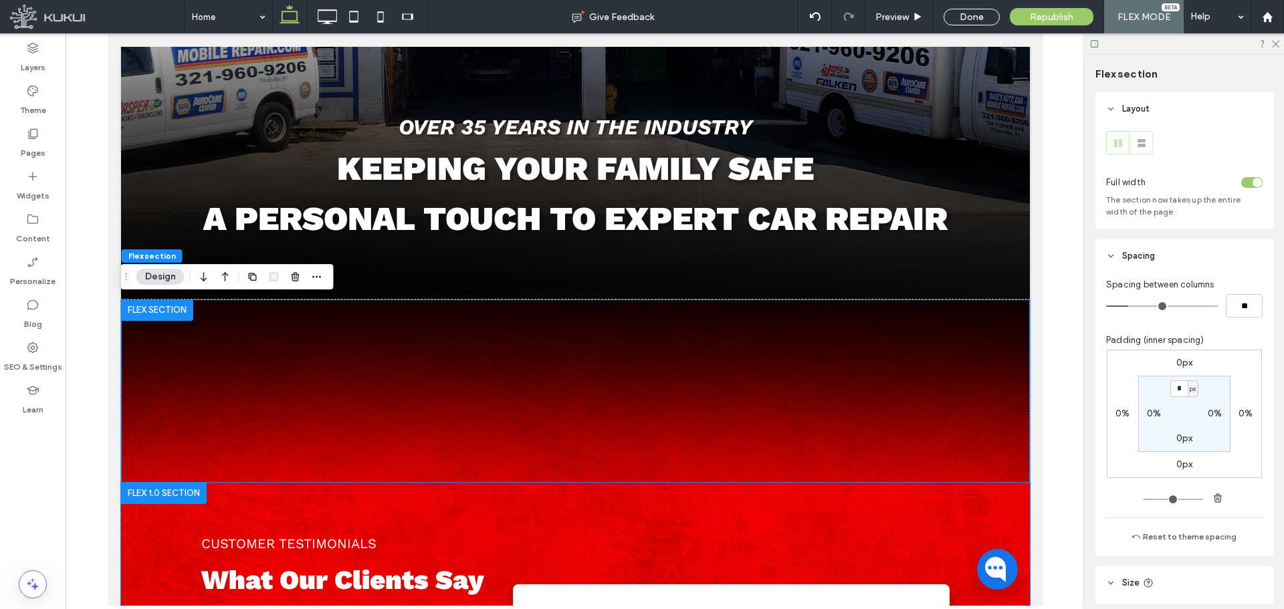
click at [987, 503] on div "CUSTOMER TESTIMONIALS What Our Clients Say About Us READ ALL REVIEWS Loading ..…" at bounding box center [574, 601] width 909 height 237
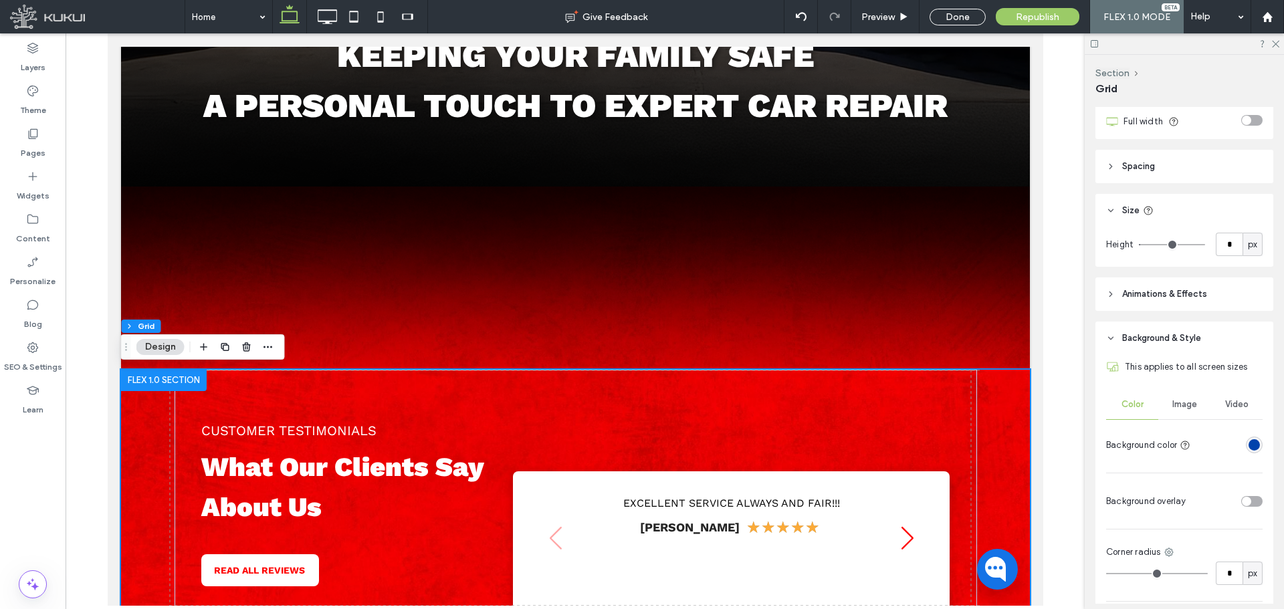
scroll to position [201, 0]
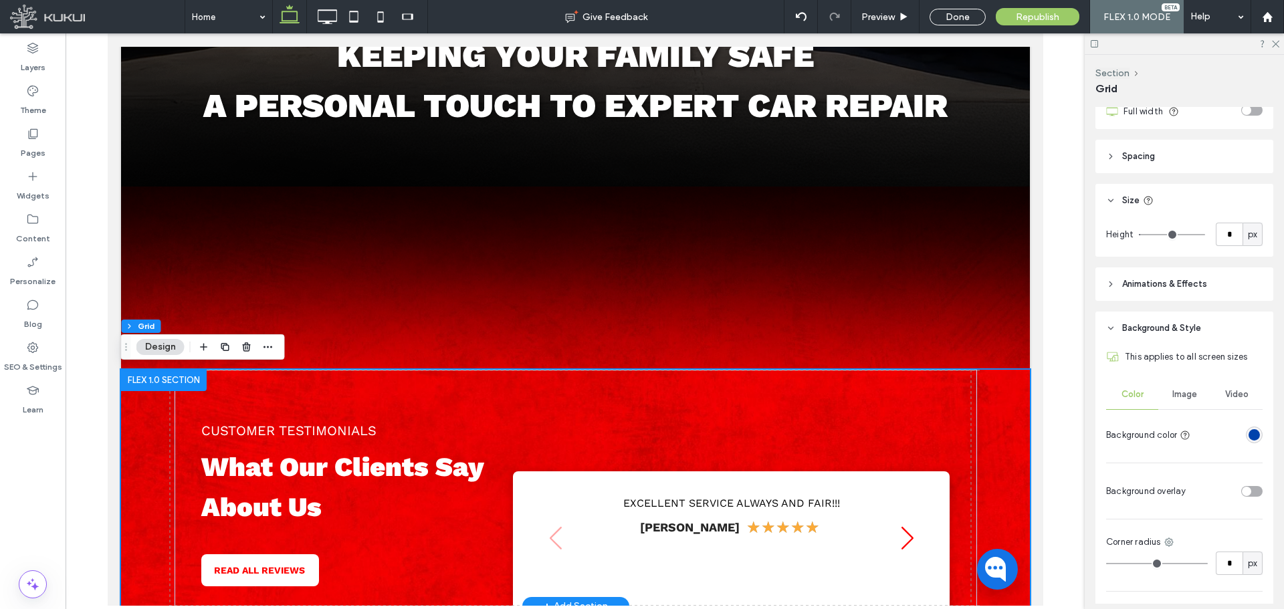
click at [1010, 389] on div "CUSTOMER TESTIMONIALS What Our Clients Say About Us READ ALL REVIEWS Loading ..…" at bounding box center [574, 488] width 909 height 237
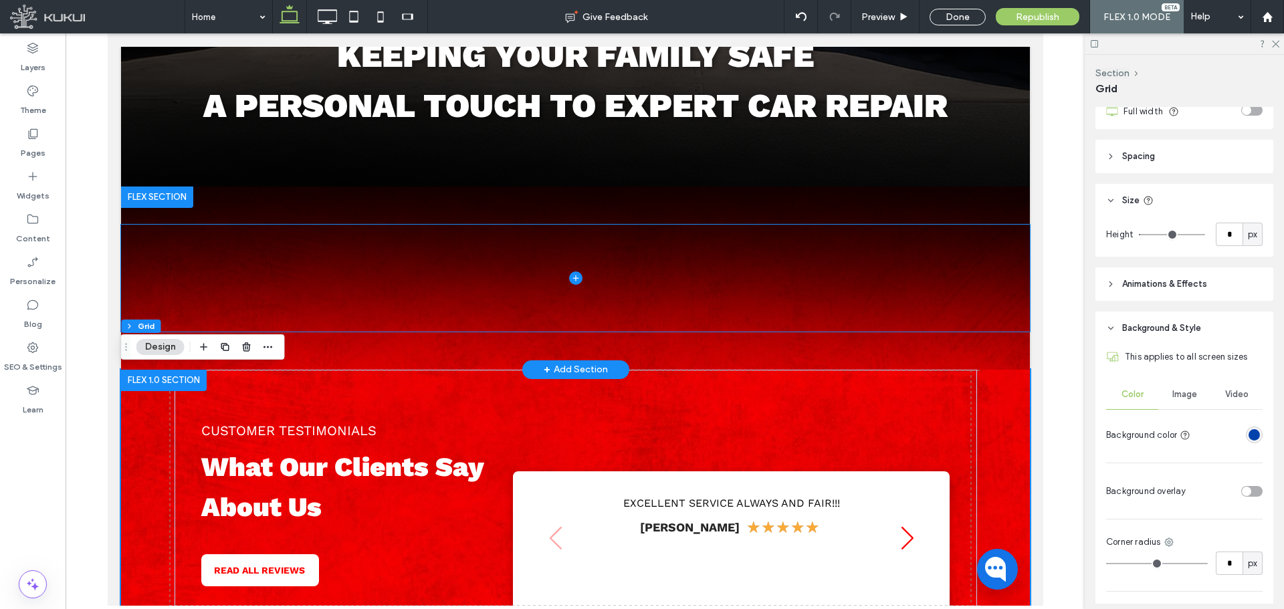
click at [731, 285] on span at bounding box center [574, 278] width 909 height 107
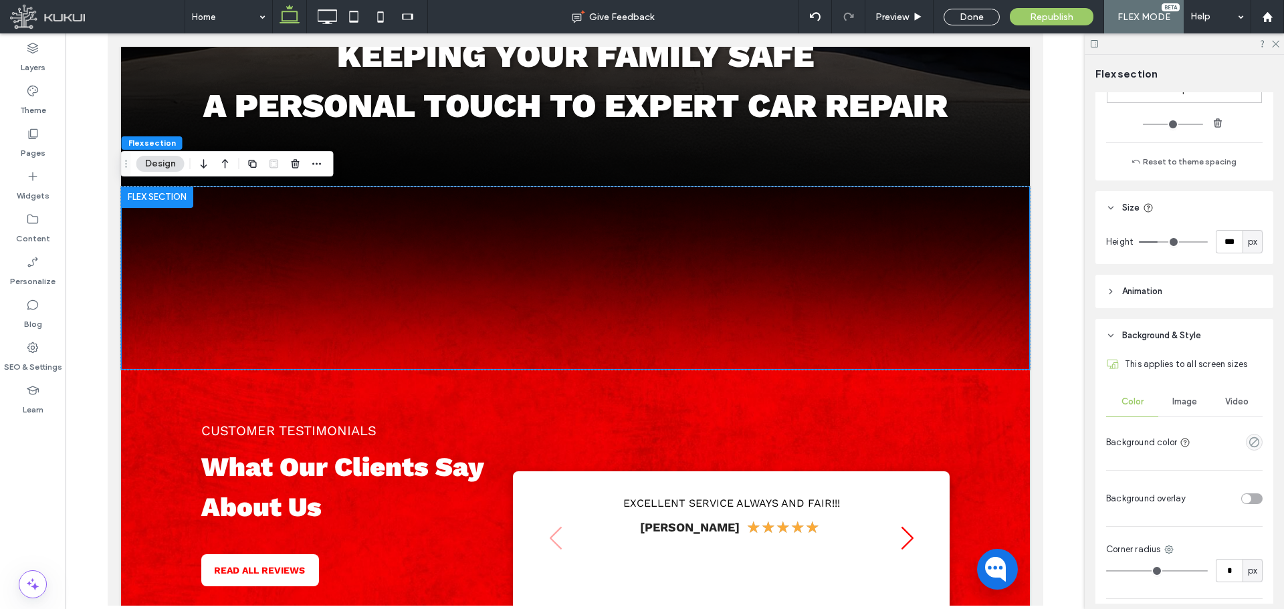
scroll to position [401, 0]
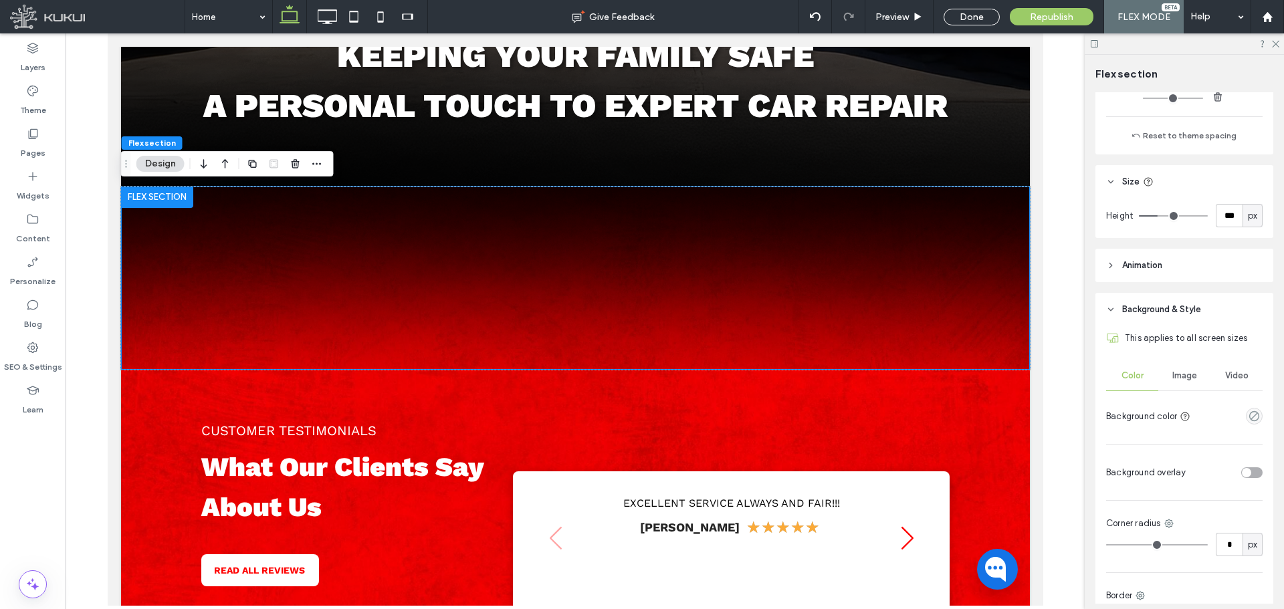
click at [1191, 382] on div "Image" at bounding box center [1184, 375] width 52 height 29
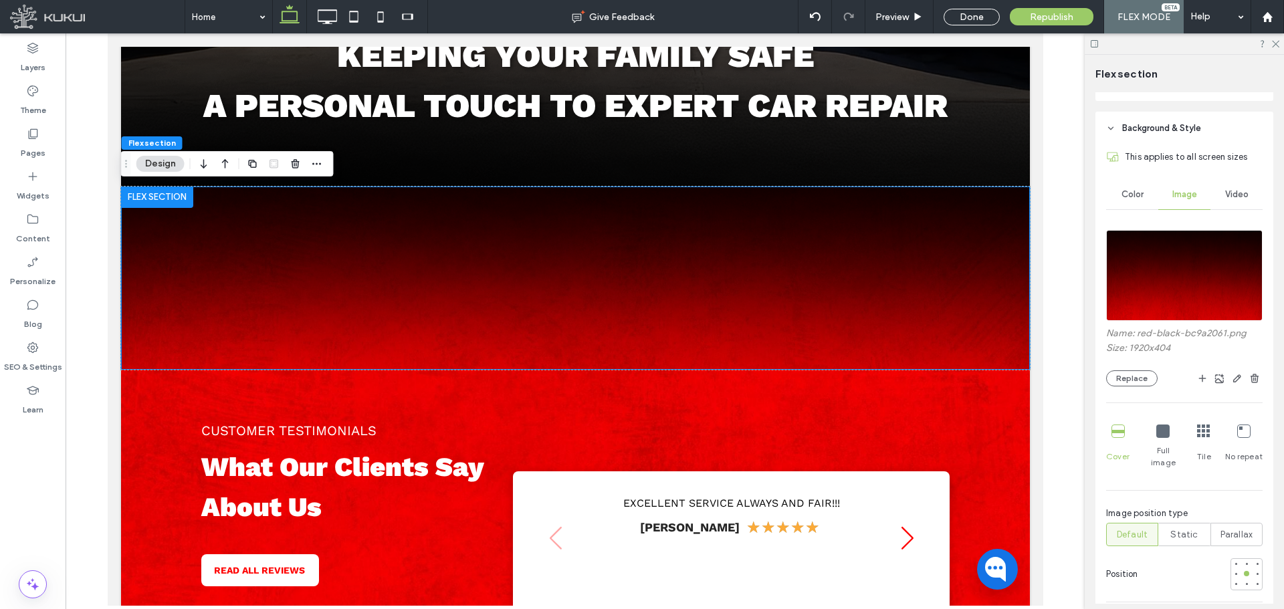
scroll to position [602, 0]
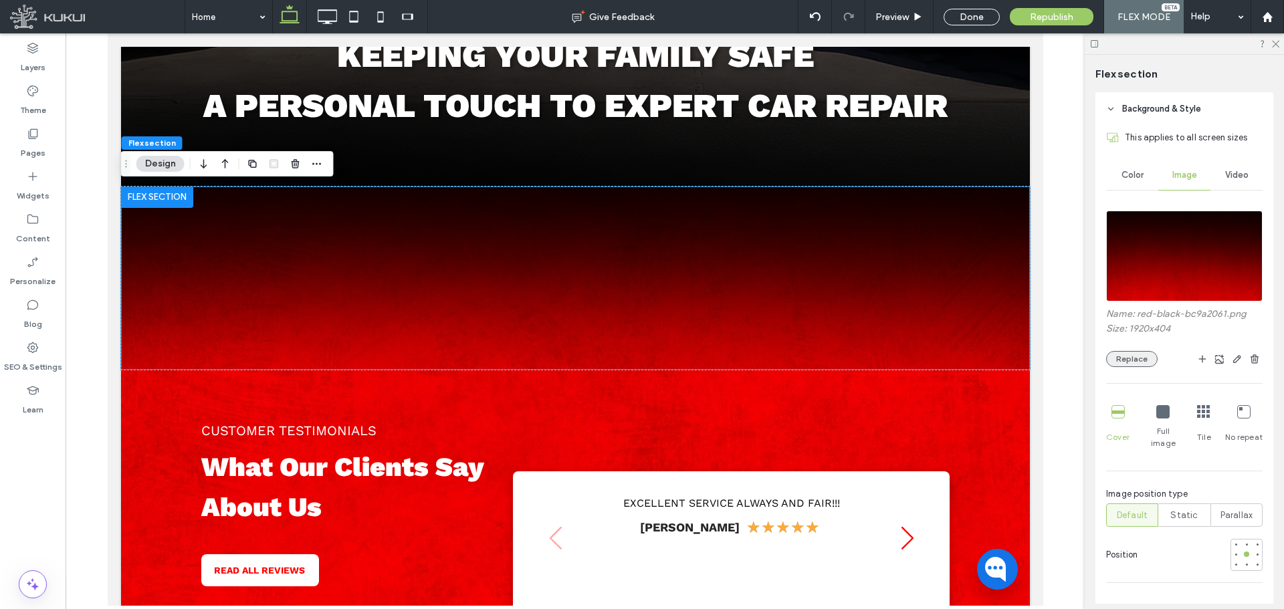
click at [1126, 357] on button "Replace" at bounding box center [1131, 359] width 51 height 16
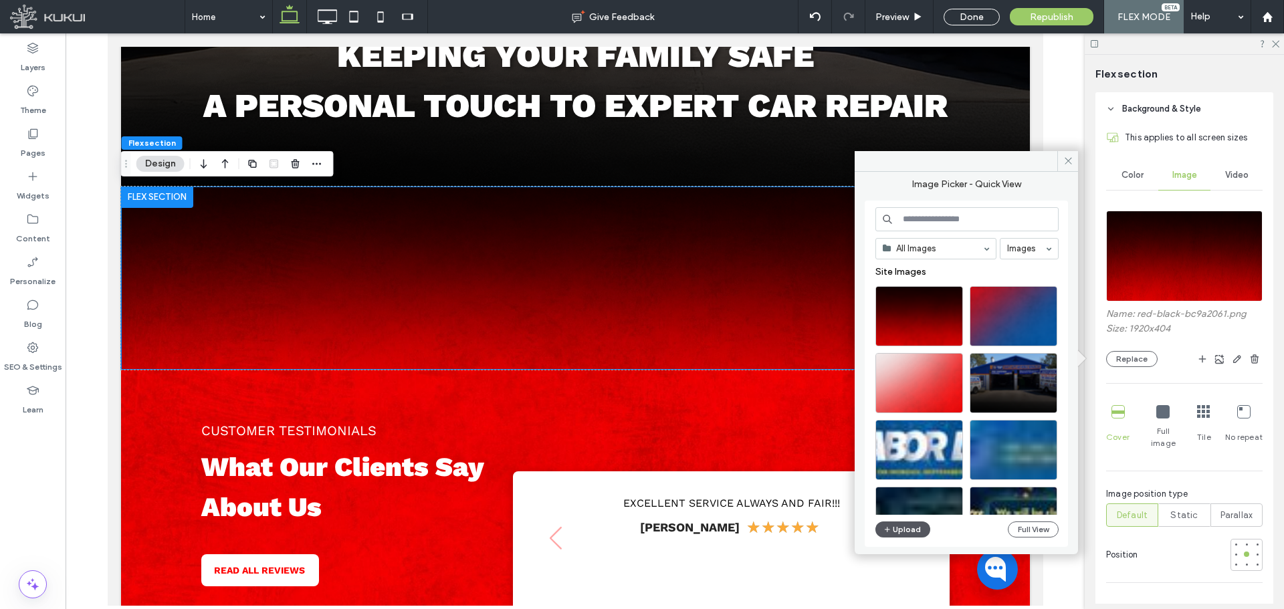
click at [897, 530] on button "Upload" at bounding box center [902, 529] width 55 height 16
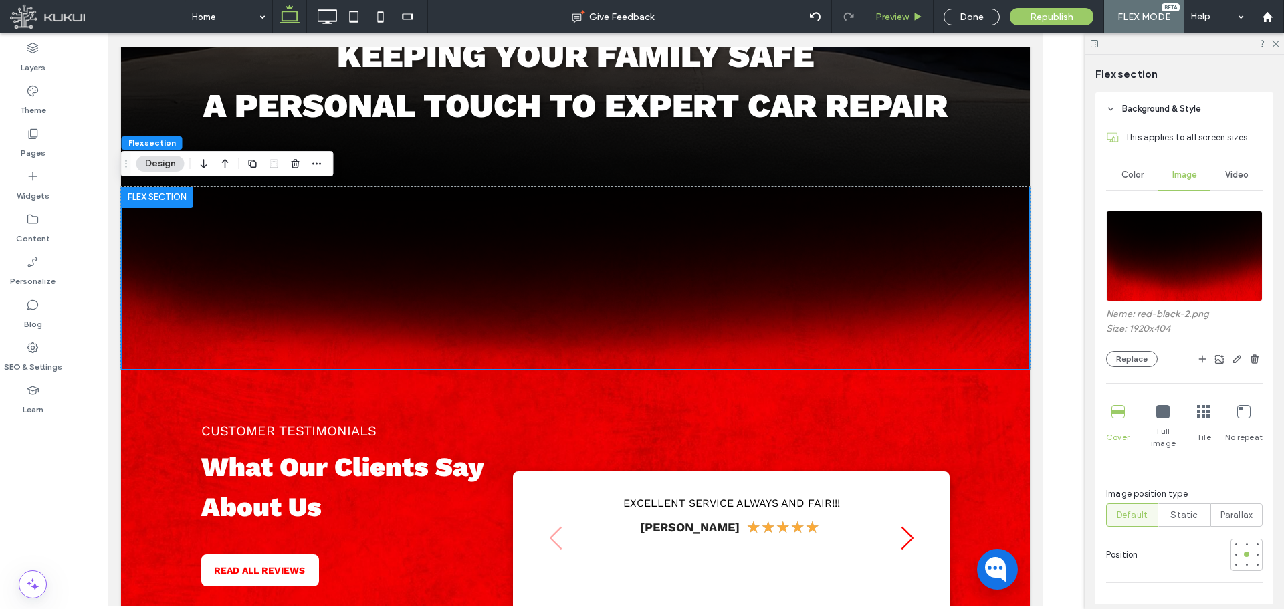
click at [895, 21] on span "Preview" at bounding box center [891, 16] width 33 height 11
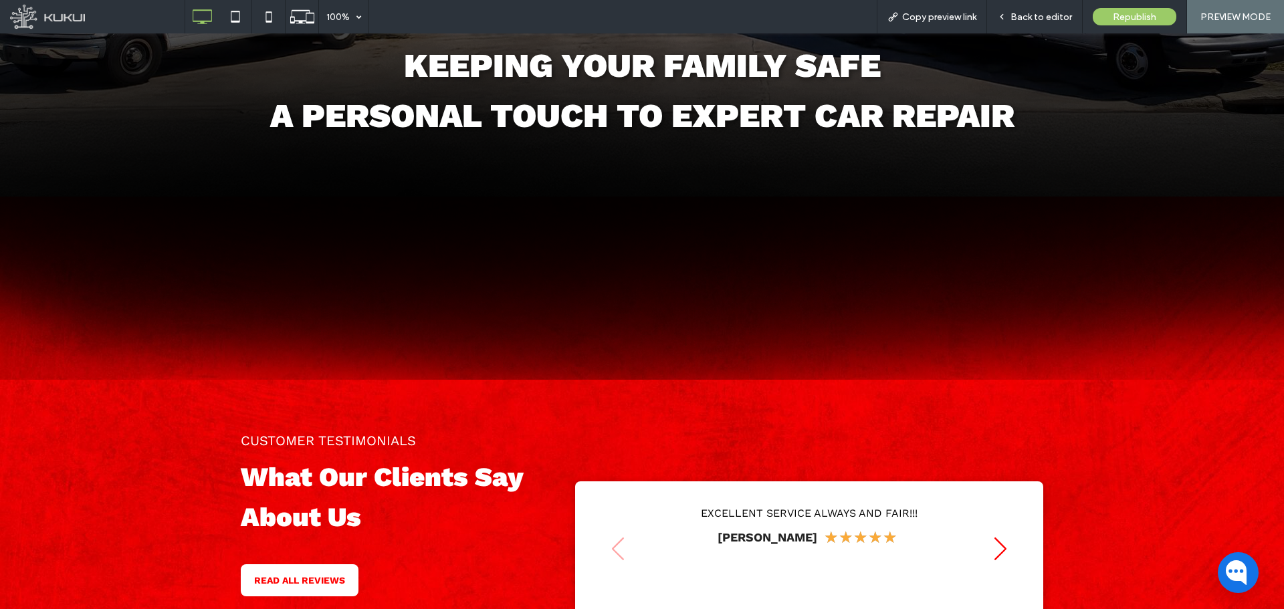
scroll to position [573, 0]
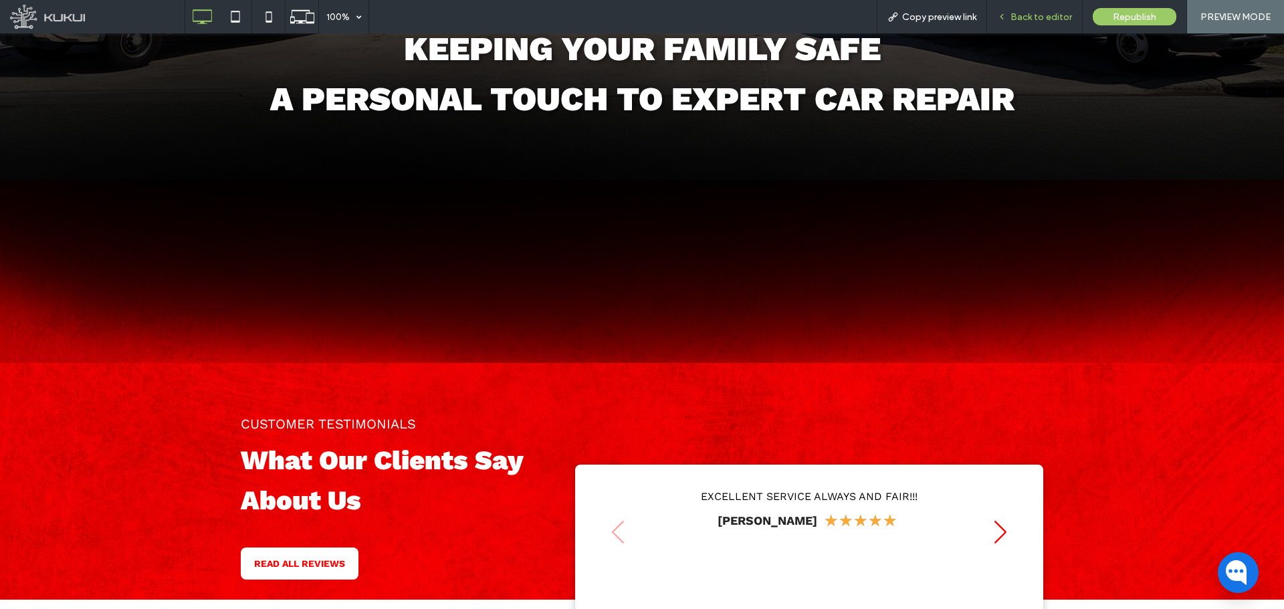
click at [1009, 15] on div "Back to editor" at bounding box center [1034, 16] width 95 height 11
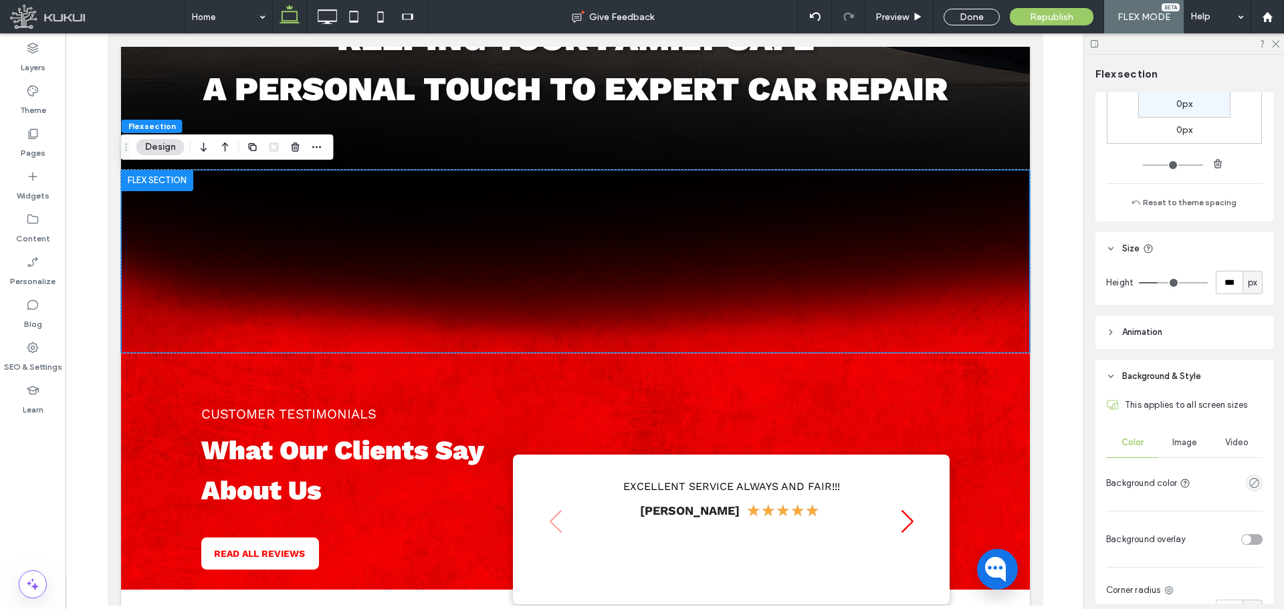
click at [1180, 453] on div "Image" at bounding box center [1184, 442] width 52 height 29
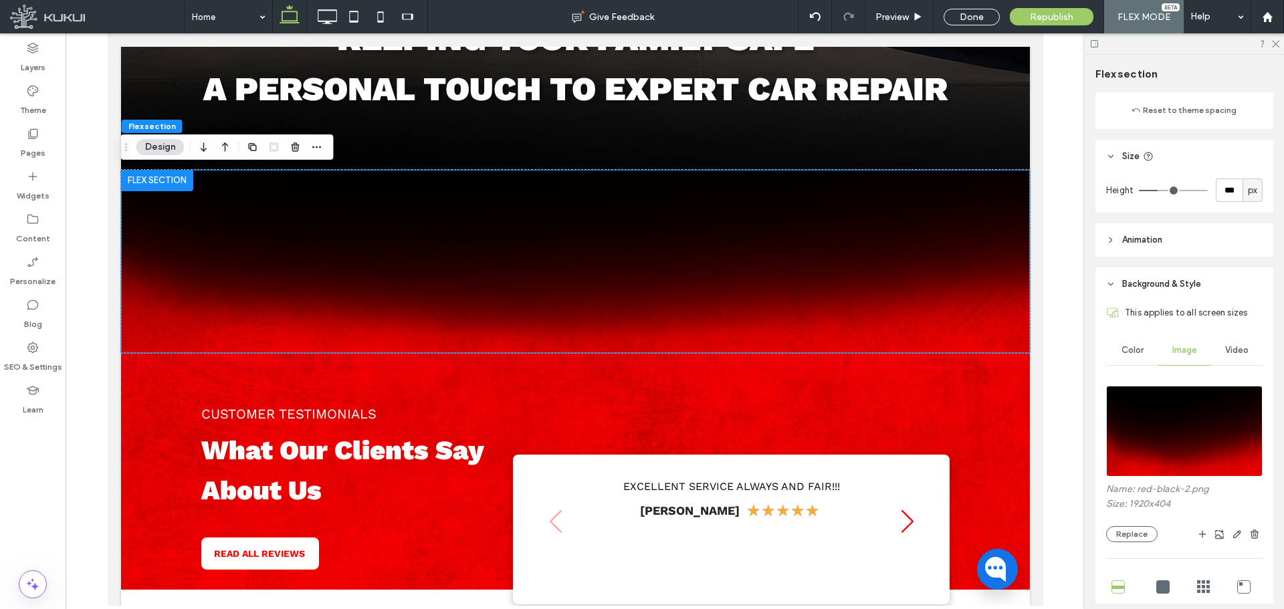
scroll to position [535, 0]
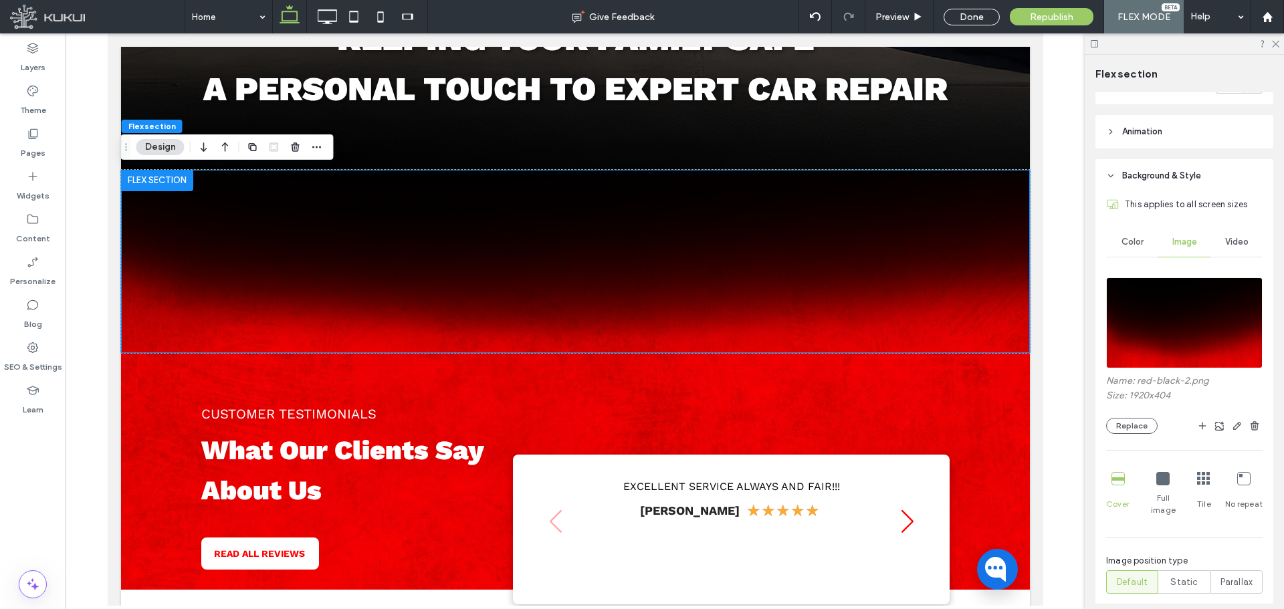
click at [1166, 478] on icon at bounding box center [1162, 478] width 13 height 13
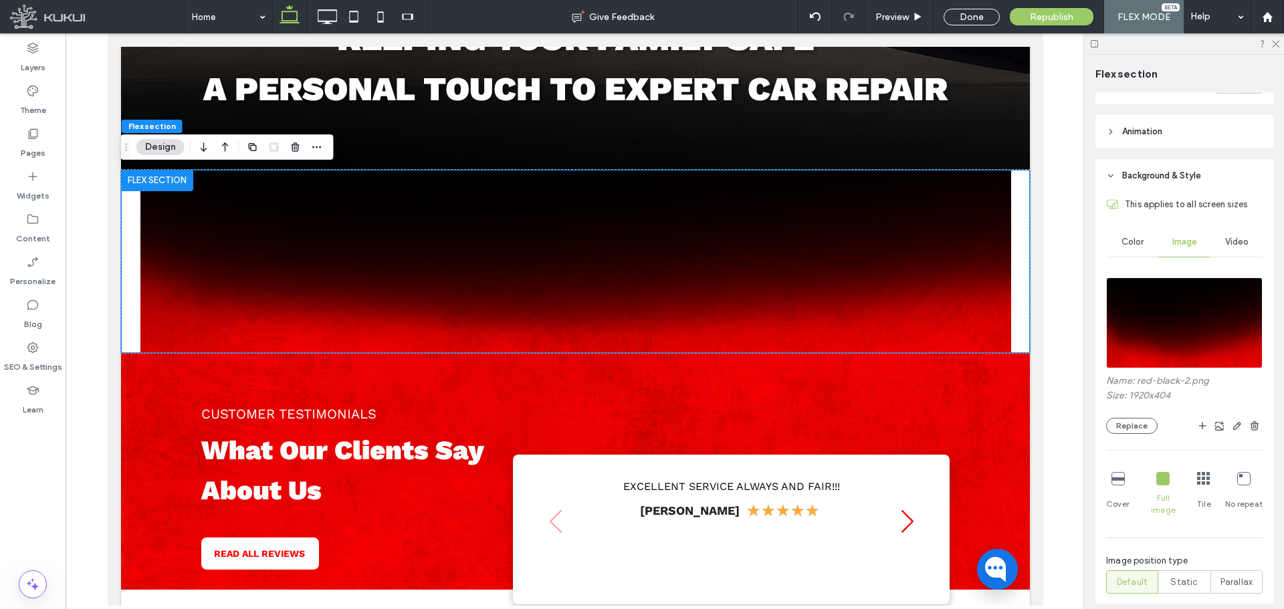
click at [1237, 483] on icon at bounding box center [1243, 478] width 13 height 13
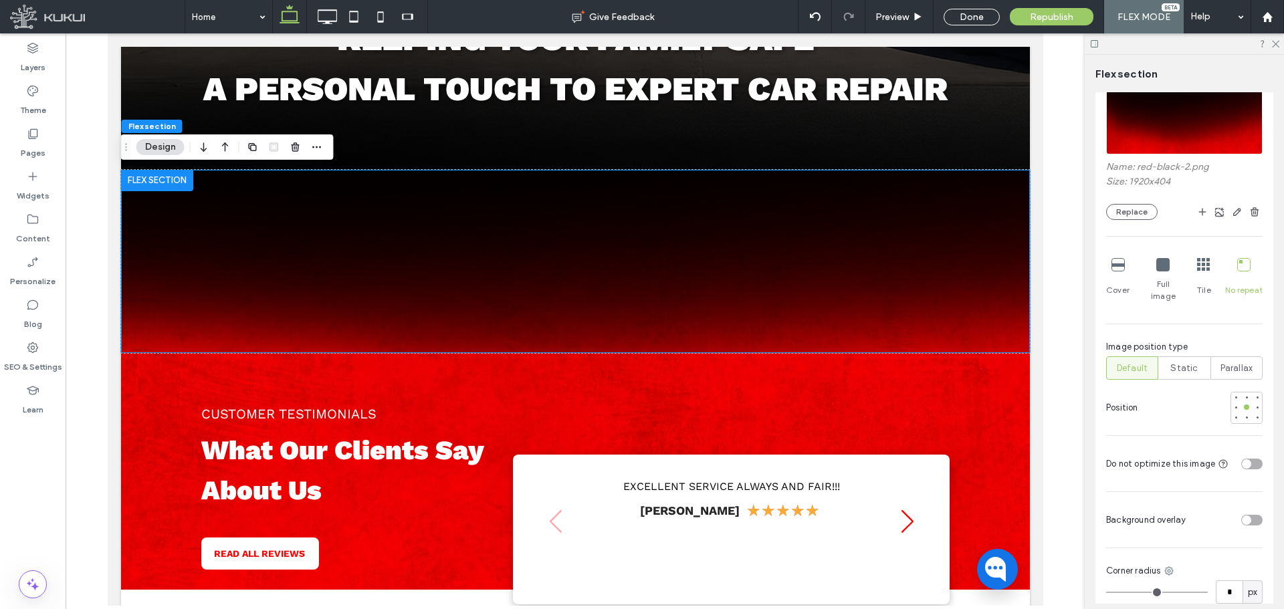
scroll to position [802, 0]
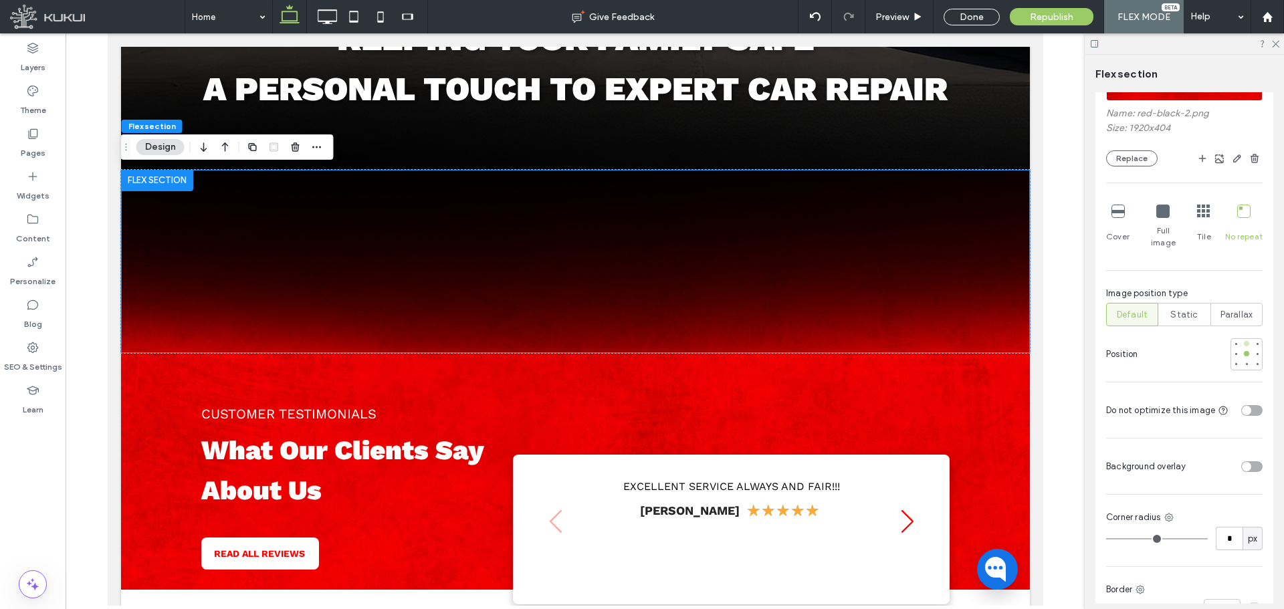
click at [1243, 341] on div at bounding box center [1245, 343] width 5 height 5
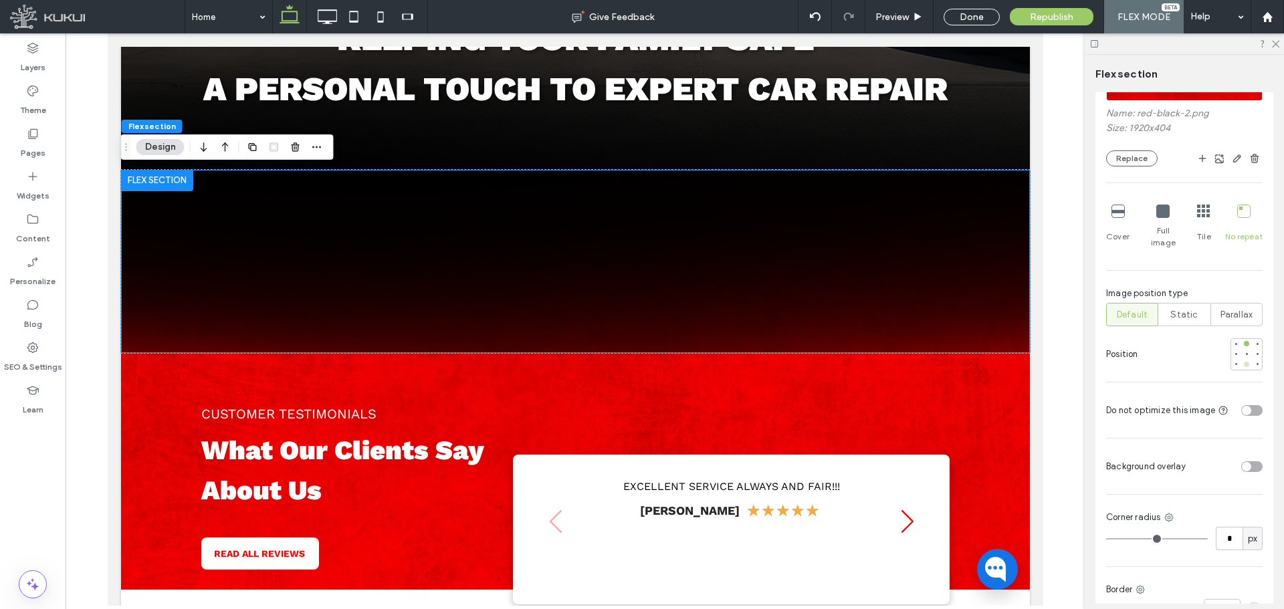
click at [1242, 360] on div at bounding box center [1245, 364] width 9 height 9
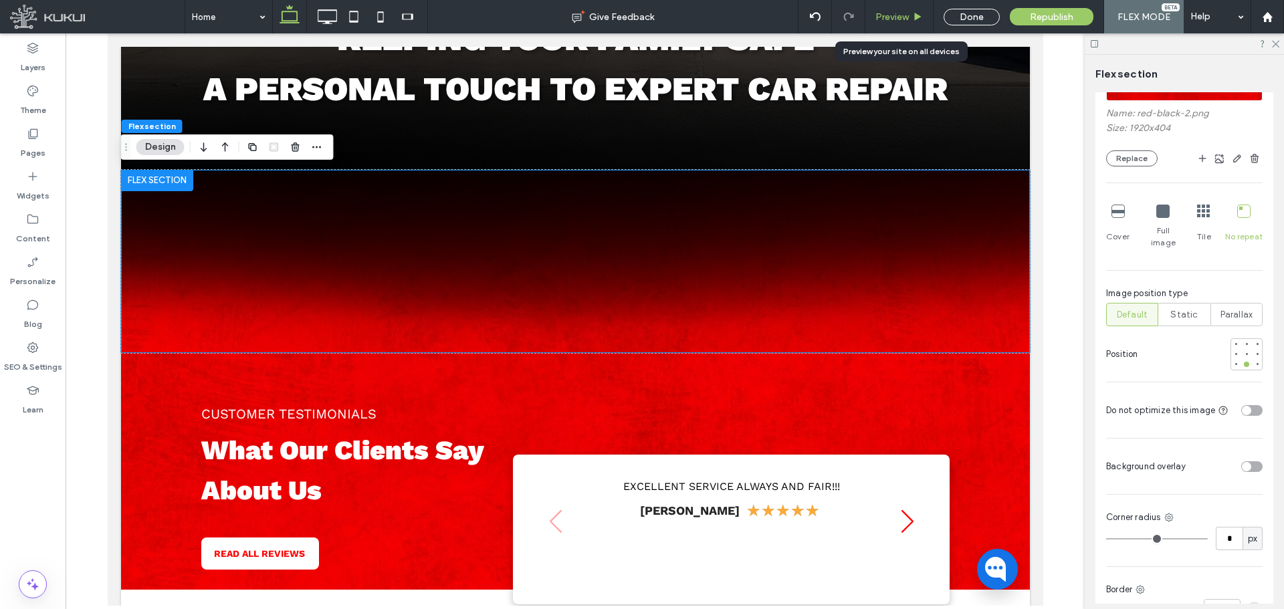
click at [921, 18] on icon at bounding box center [918, 17] width 10 height 10
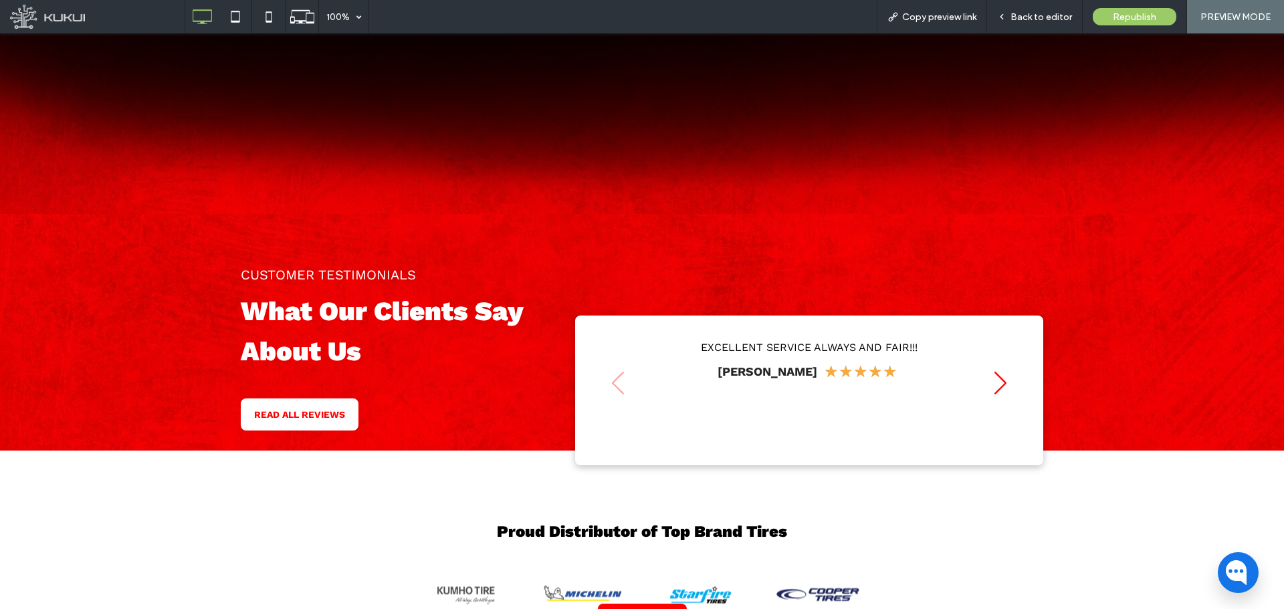
scroll to position [723, 0]
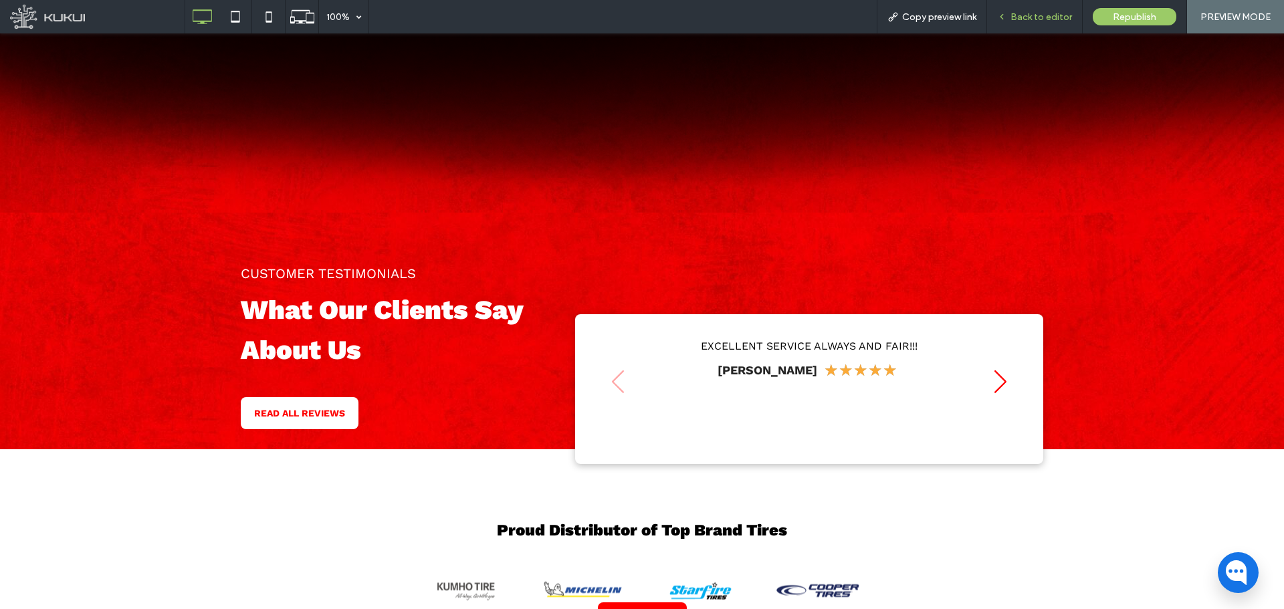
click at [1039, 21] on span "Back to editor" at bounding box center [1041, 16] width 62 height 11
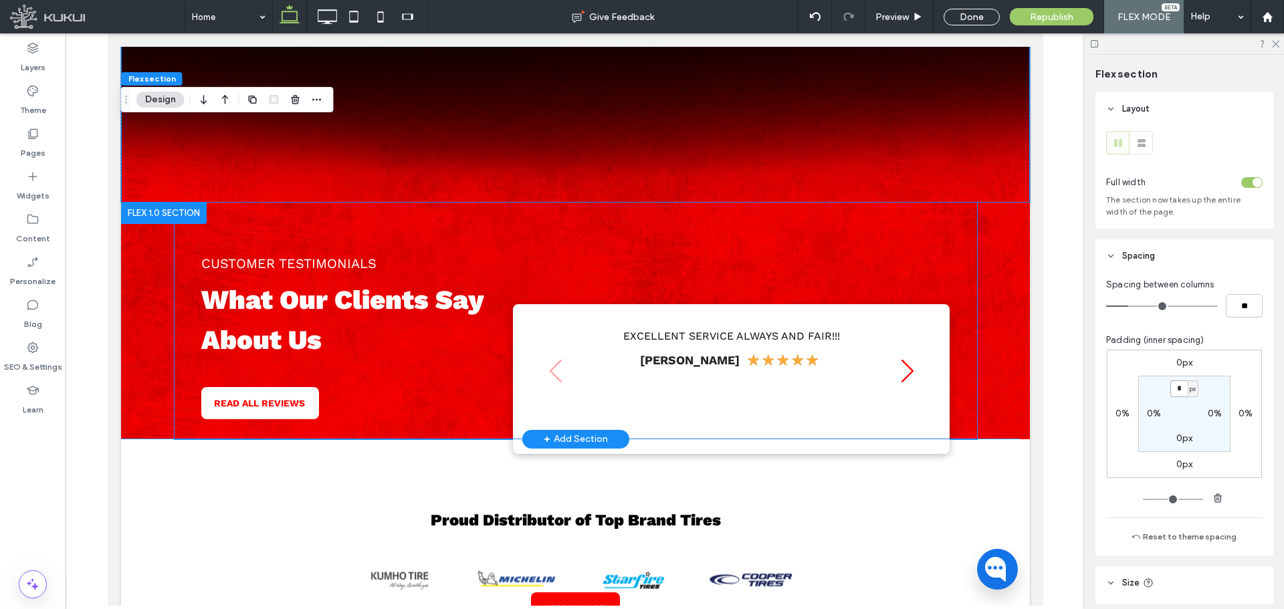
click at [306, 306] on span "What Our Clients Say About Us" at bounding box center [342, 320] width 282 height 72
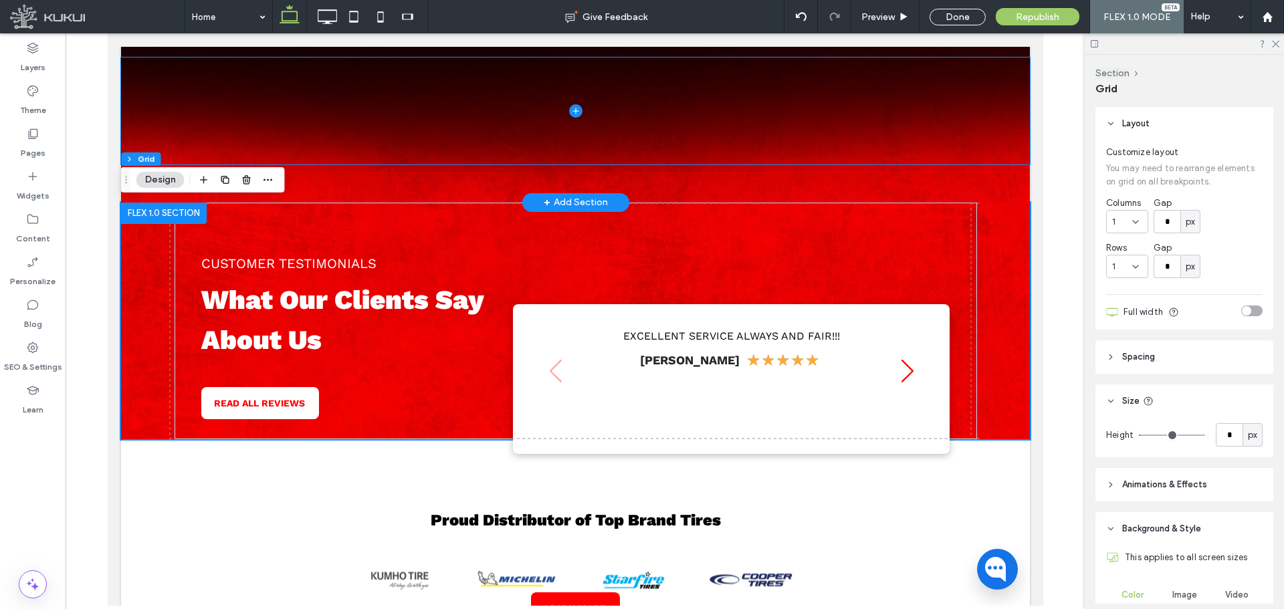
click at [330, 122] on span at bounding box center [574, 110] width 909 height 107
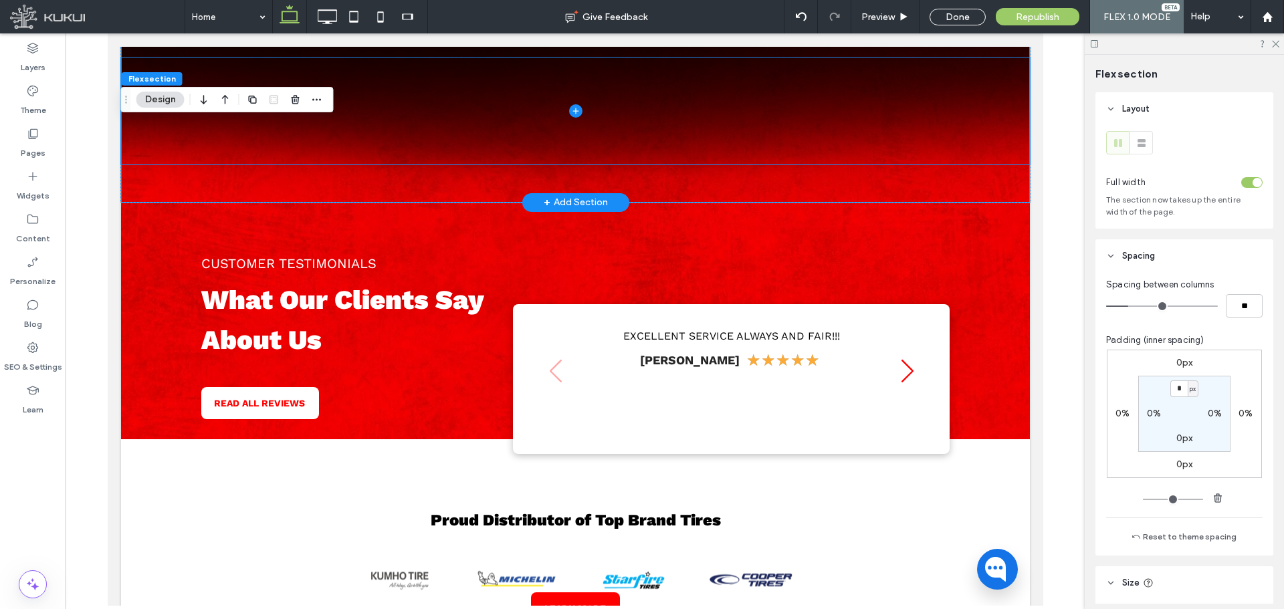
scroll to position [709, 0]
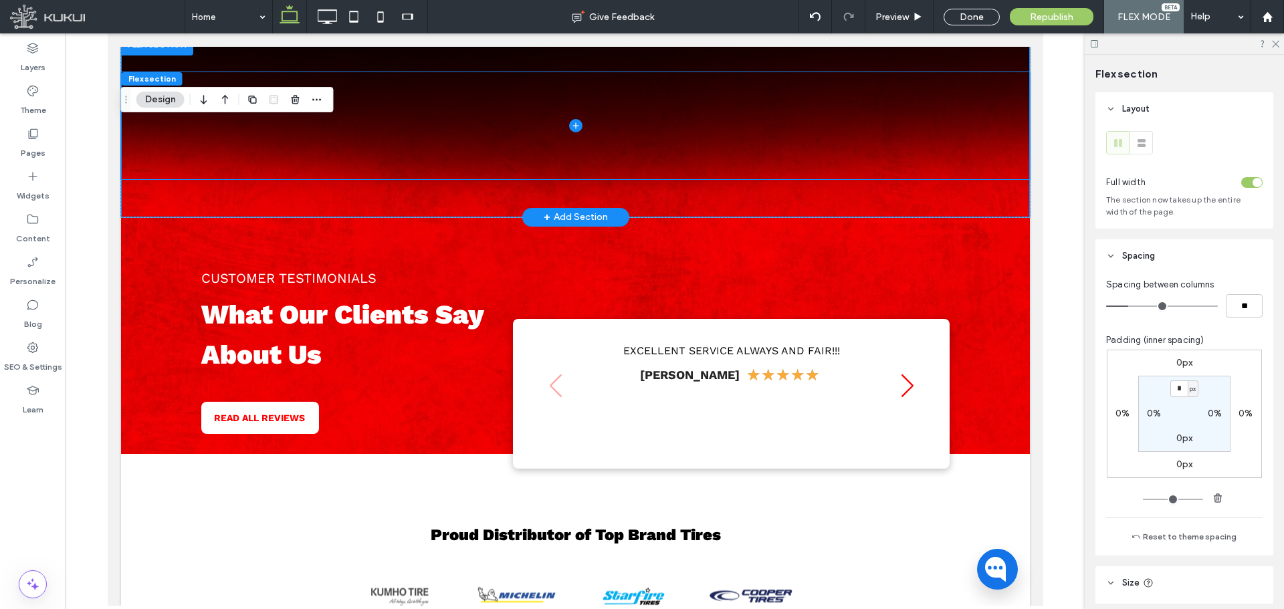
click at [305, 140] on span at bounding box center [574, 125] width 909 height 107
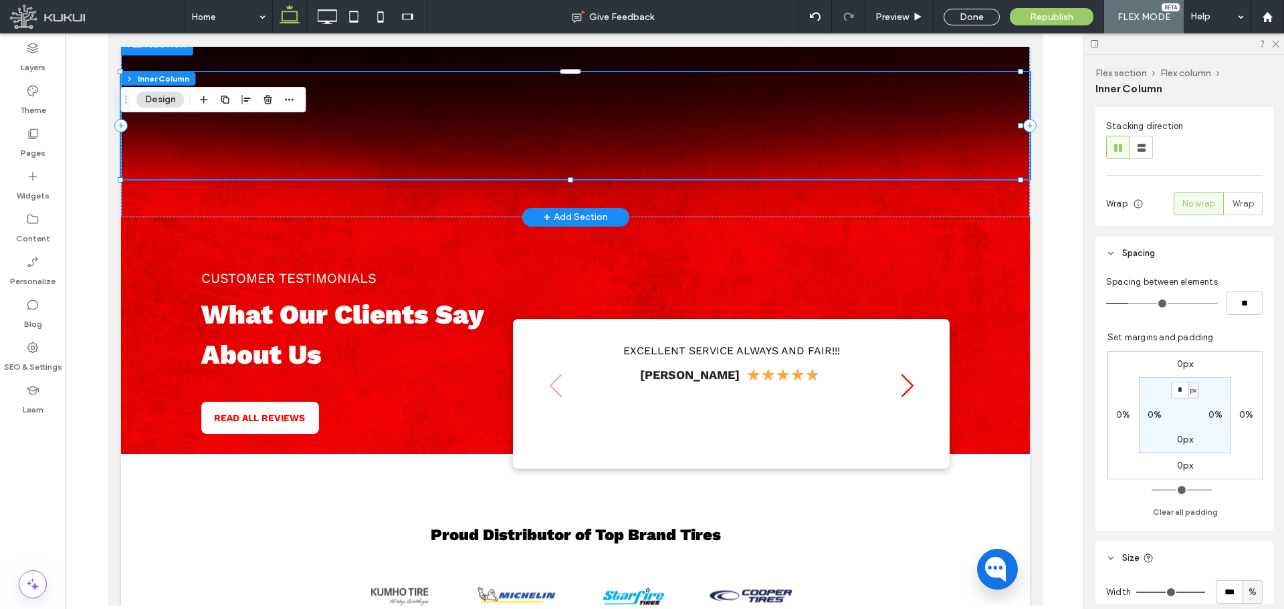
scroll to position [201, 0]
click at [1218, 405] on div "0%" at bounding box center [1215, 409] width 30 height 12
click at [1211, 407] on label "0%" at bounding box center [1215, 408] width 14 height 11
click at [1221, 412] on span "%" at bounding box center [1223, 408] width 5 height 13
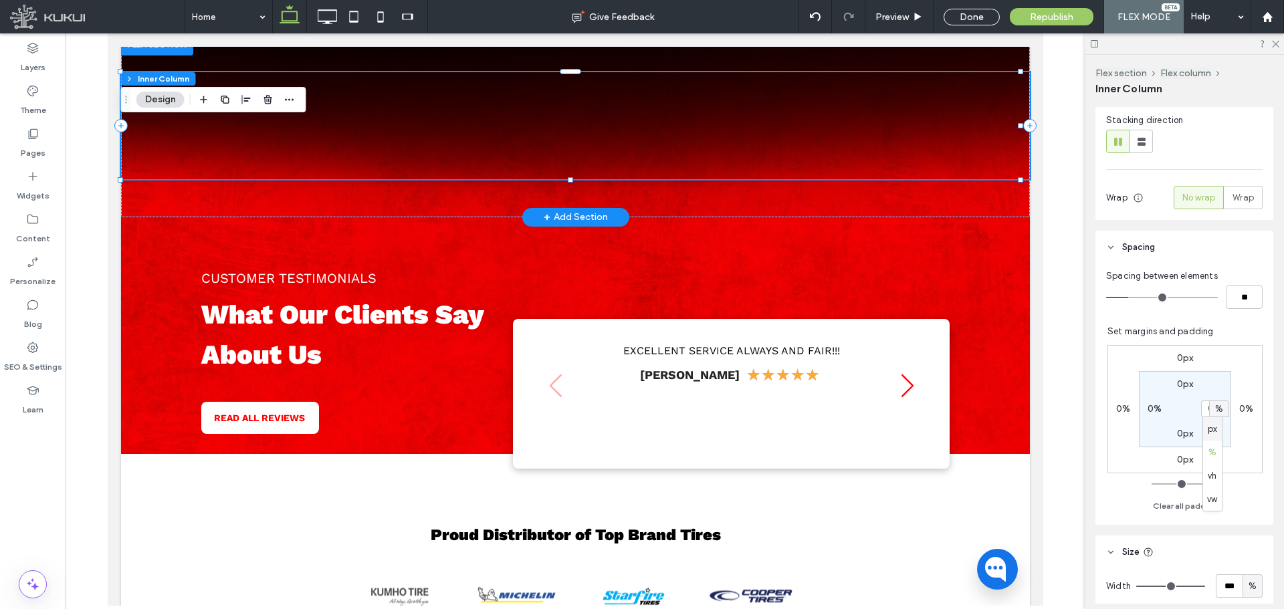
click at [1212, 427] on span "px" at bounding box center [1211, 429] width 9 height 13
click at [1207, 410] on input "*" at bounding box center [1209, 408] width 17 height 17
type input "**"
click at [1210, 417] on input "**" at bounding box center [1209, 408] width 17 height 17
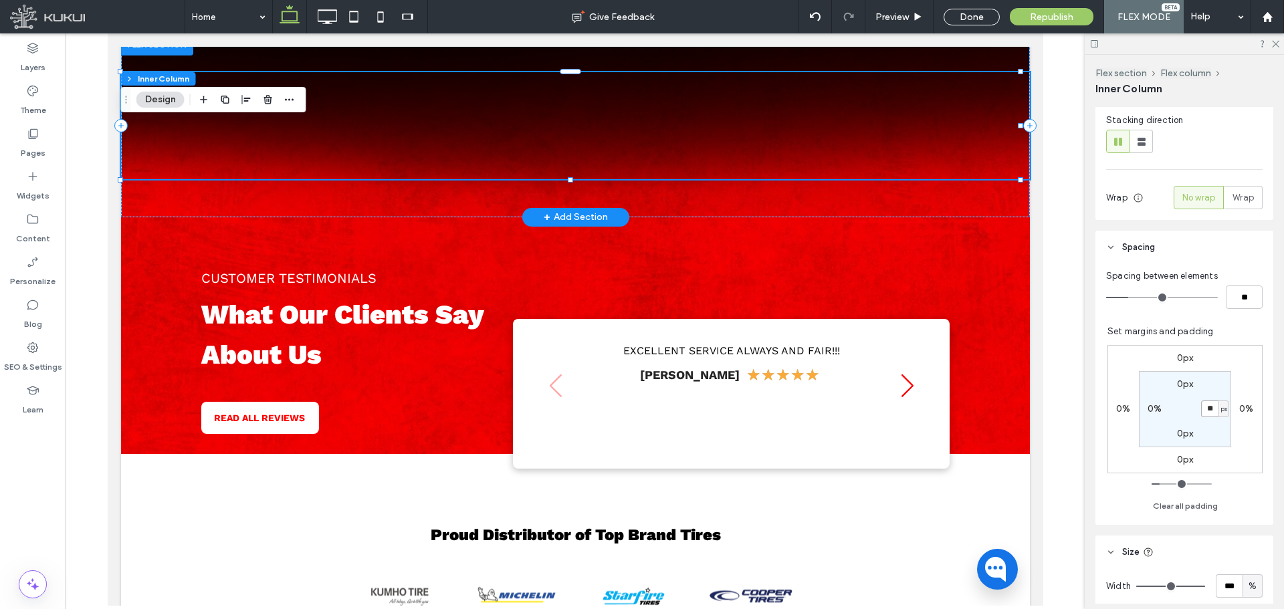
click at [1209, 415] on input "**" at bounding box center [1209, 408] width 17 height 17
click at [1210, 407] on input "**" at bounding box center [1209, 408] width 17 height 17
type input "*"
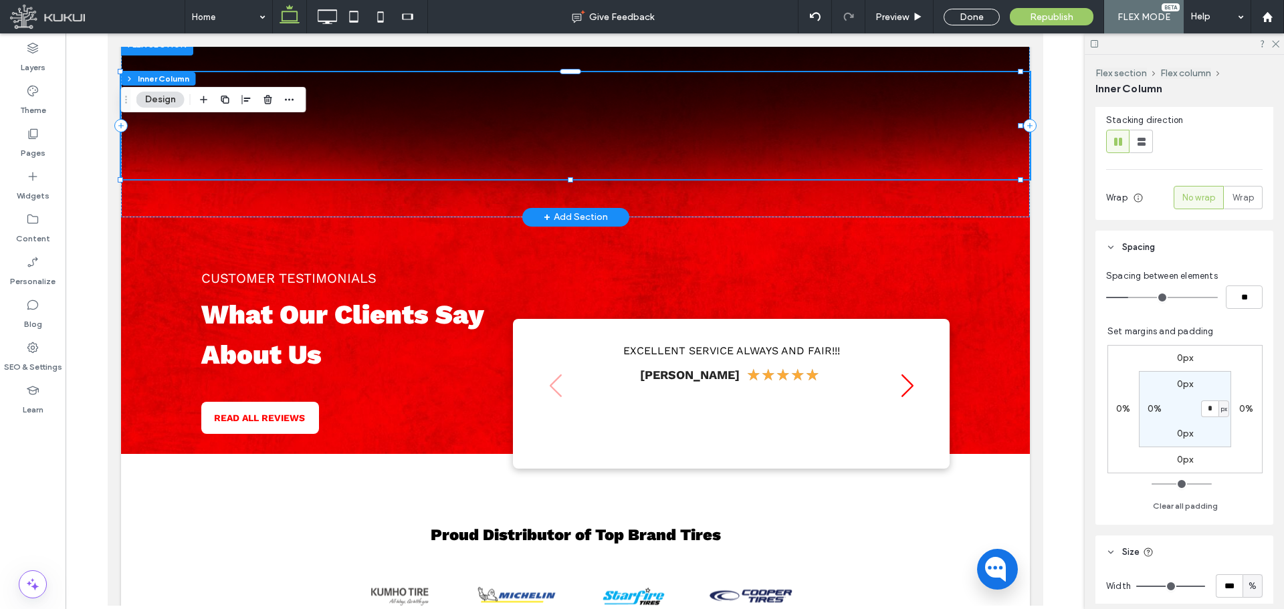
click at [1244, 410] on label "0%" at bounding box center [1246, 408] width 14 height 11
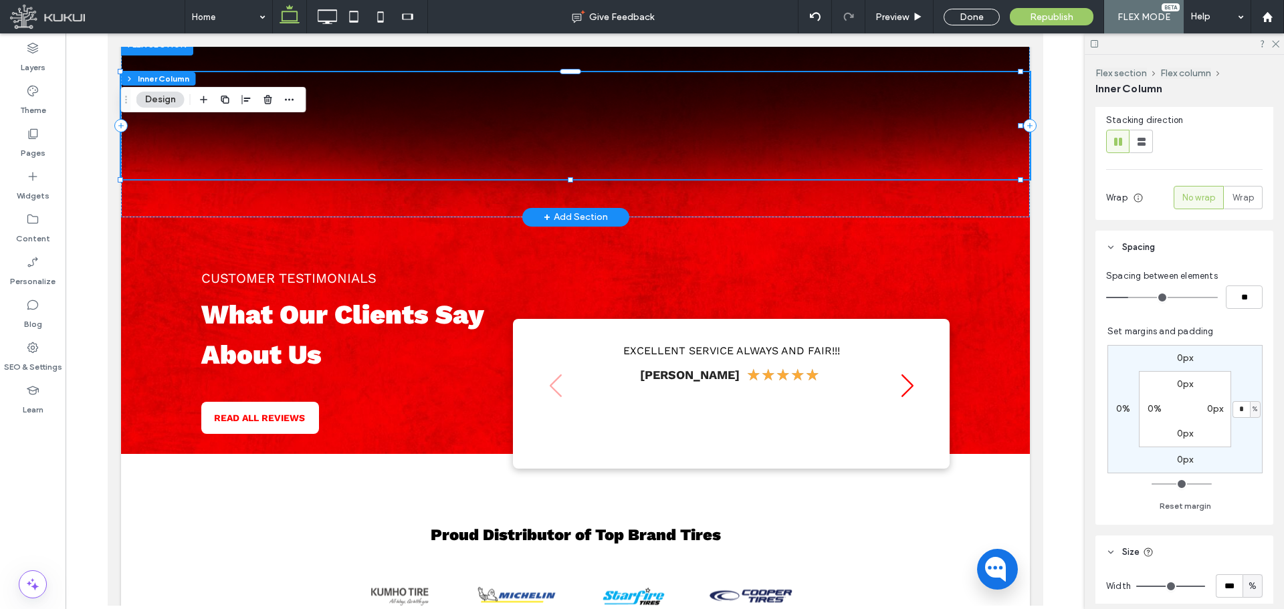
click at [1252, 412] on span "%" at bounding box center [1254, 408] width 5 height 13
click at [1247, 430] on span "px" at bounding box center [1243, 429] width 9 height 13
click at [1240, 412] on input "*" at bounding box center [1240, 409] width 17 height 17
type input "**"
click at [1116, 407] on label "0%" at bounding box center [1123, 408] width 14 height 11
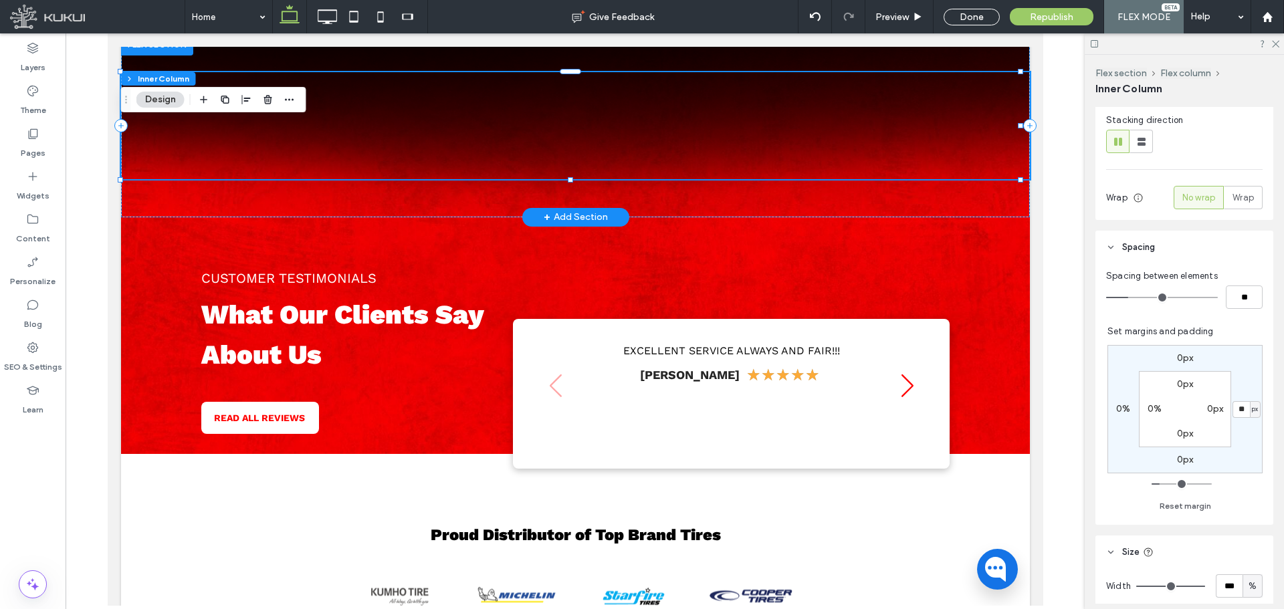
type input "*"
click at [1129, 408] on span "%" at bounding box center [1131, 408] width 5 height 13
click at [1122, 428] on span "px" at bounding box center [1120, 429] width 9 height 13
click at [1116, 416] on input "*" at bounding box center [1117, 409] width 17 height 17
type input "**"
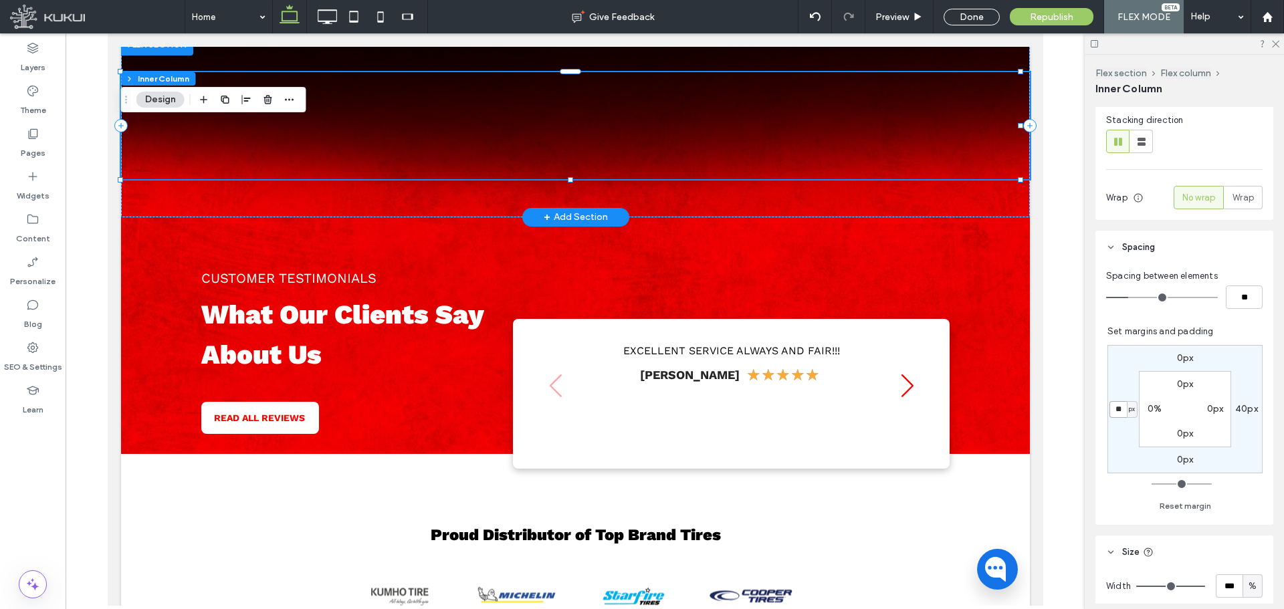
type input "**"
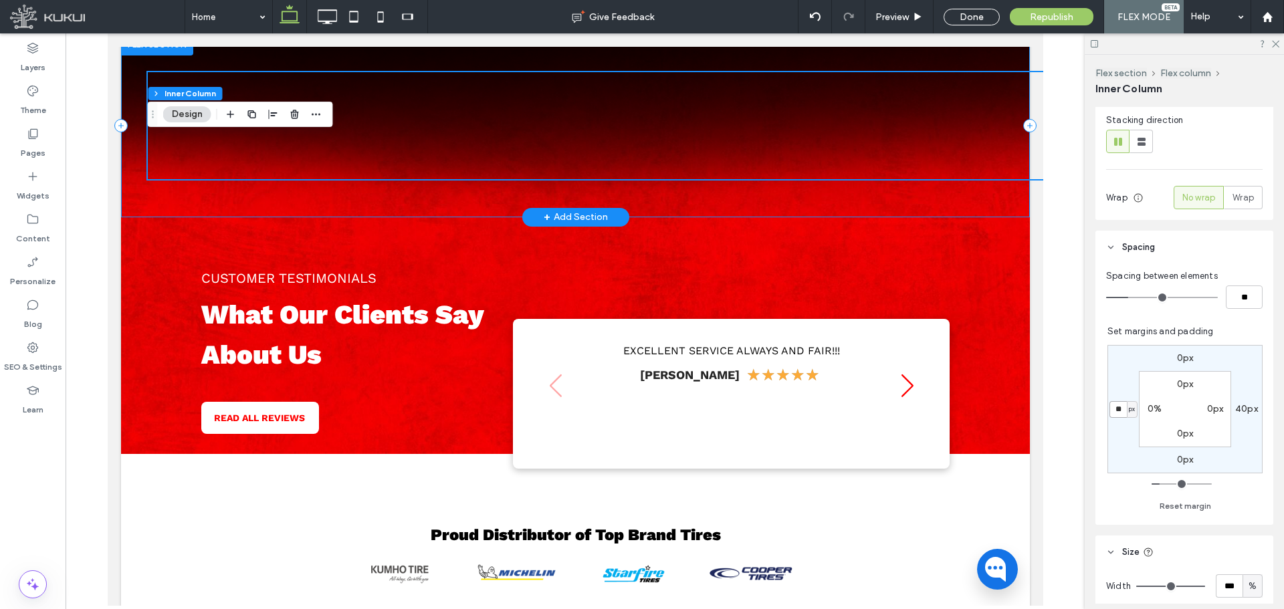
scroll to position [508, 0]
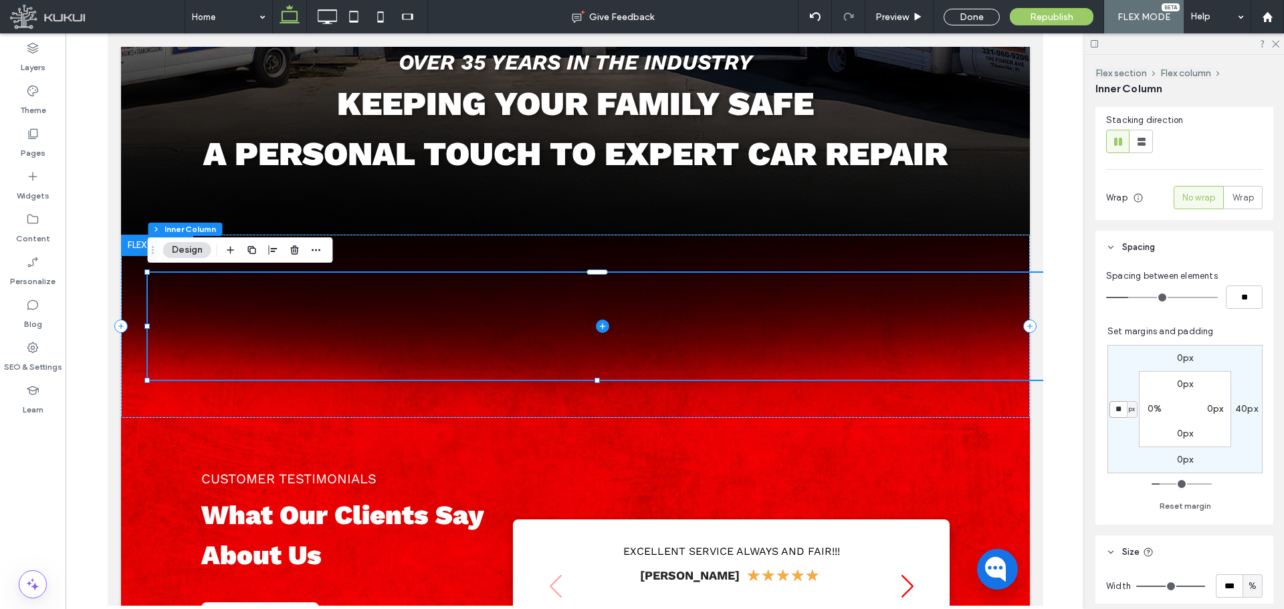
click at [929, 322] on span at bounding box center [601, 326] width 909 height 107
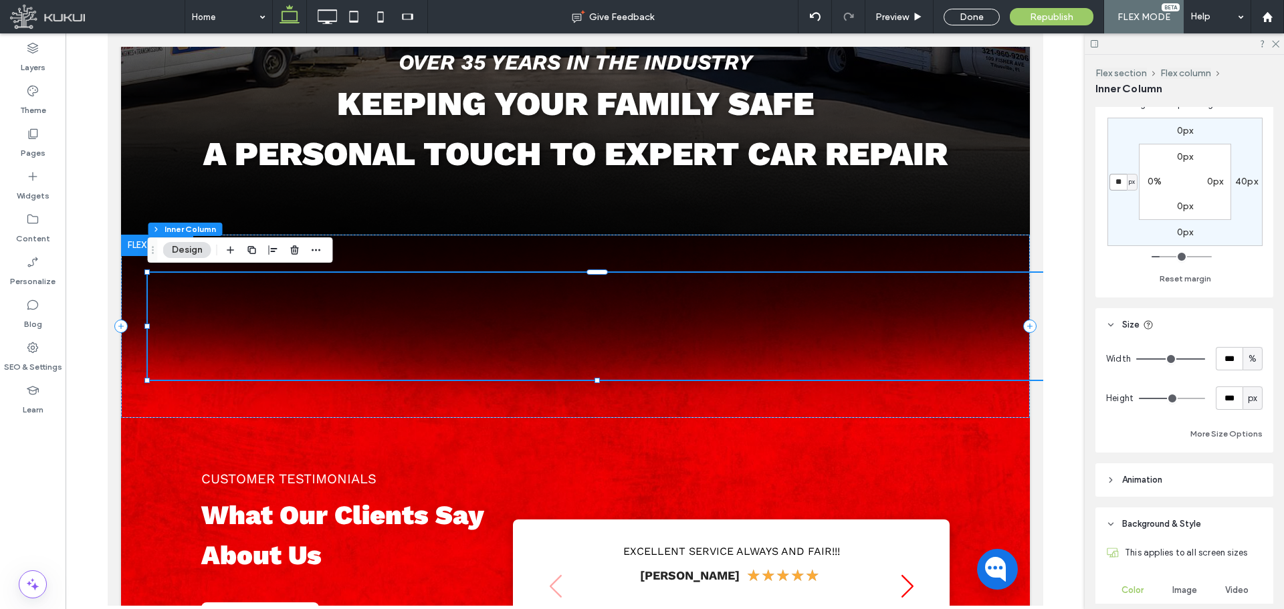
scroll to position [468, 0]
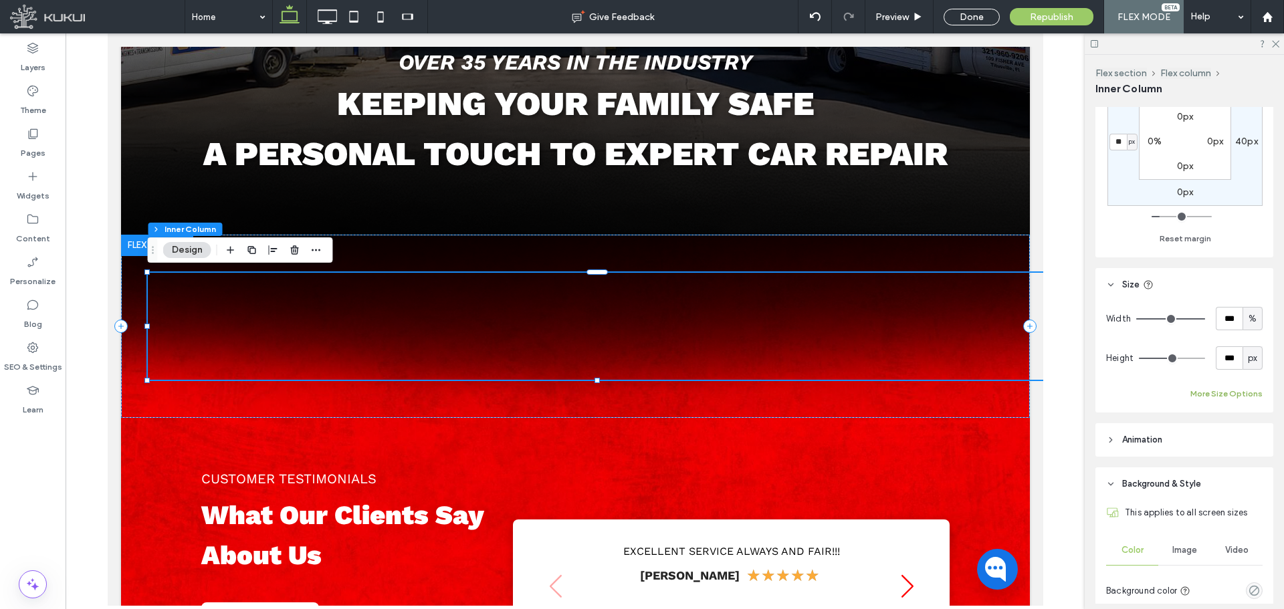
click at [1221, 395] on button "More Size Options" at bounding box center [1226, 394] width 72 height 16
click at [1222, 398] on button "Fewer Size Options" at bounding box center [1225, 394] width 74 height 16
click at [1242, 138] on label "40px" at bounding box center [1246, 141] width 23 height 11
type input "*"
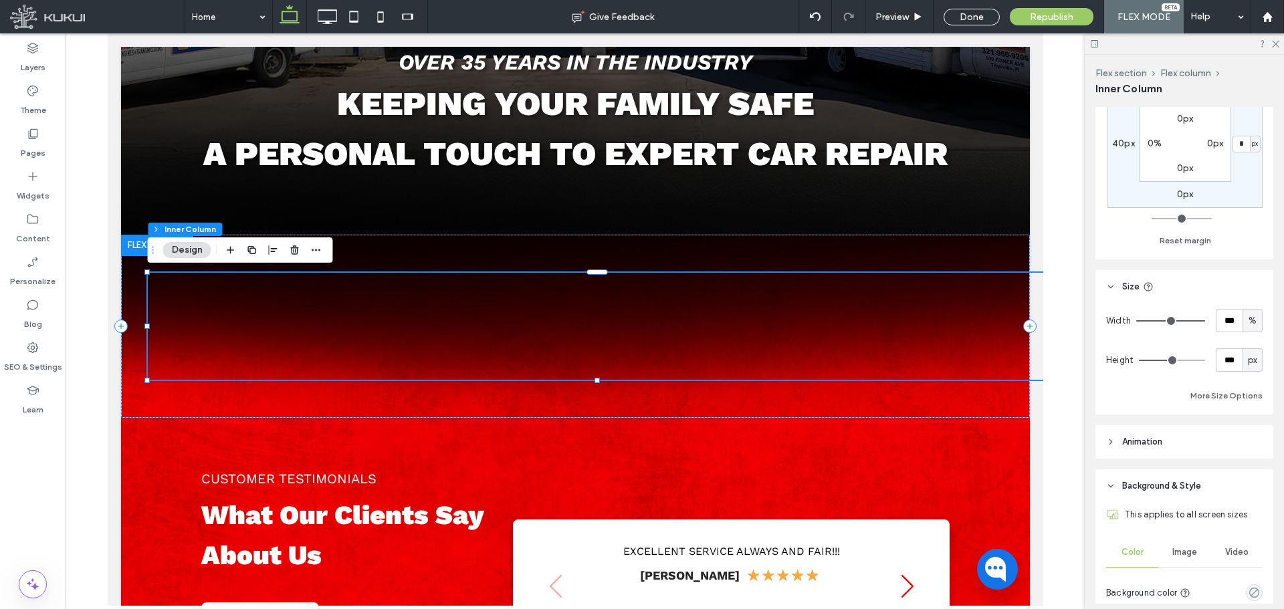
click at [1114, 141] on label "40px" at bounding box center [1123, 143] width 23 height 11
type input "*"
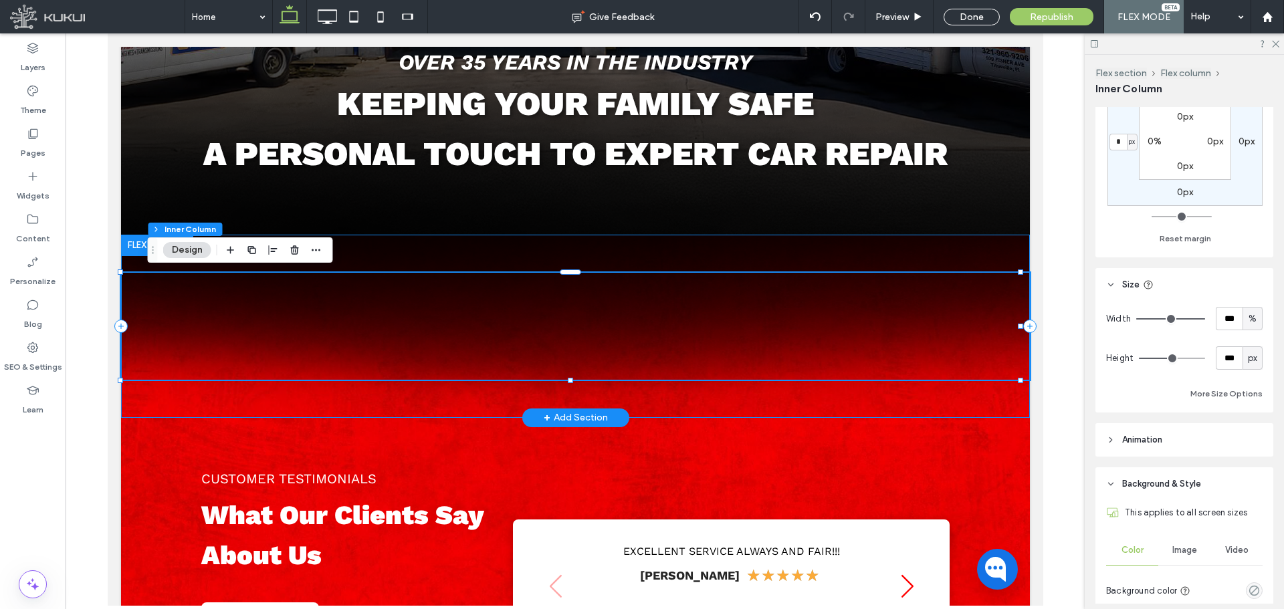
click at [820, 402] on div at bounding box center [574, 326] width 909 height 183
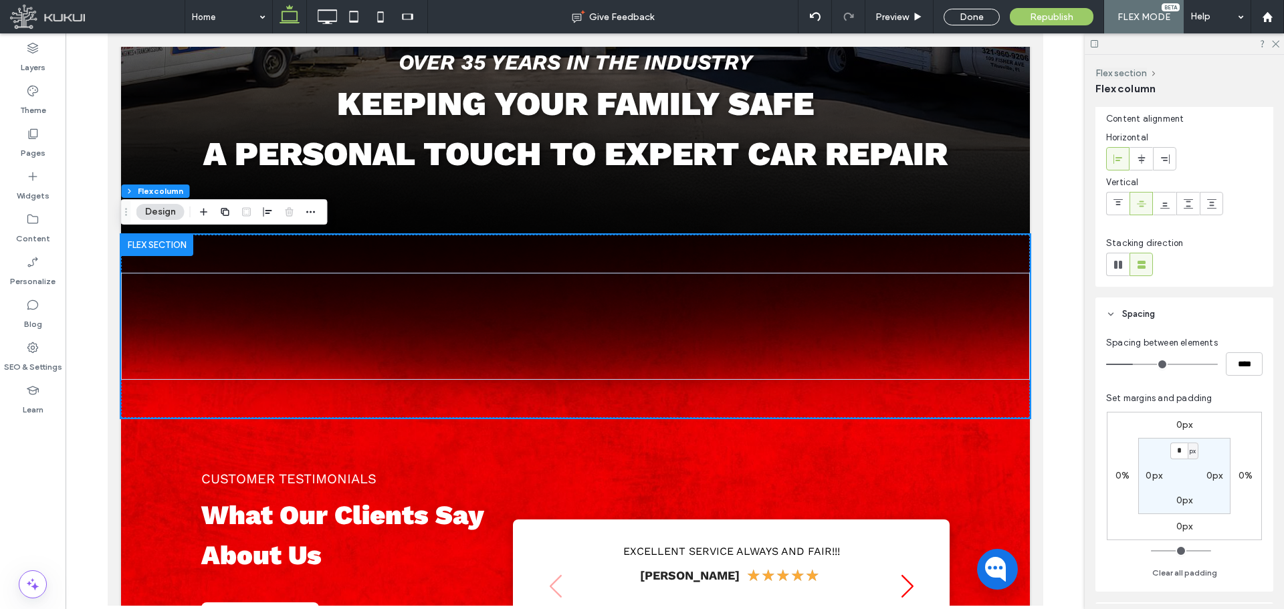
scroll to position [0, 0]
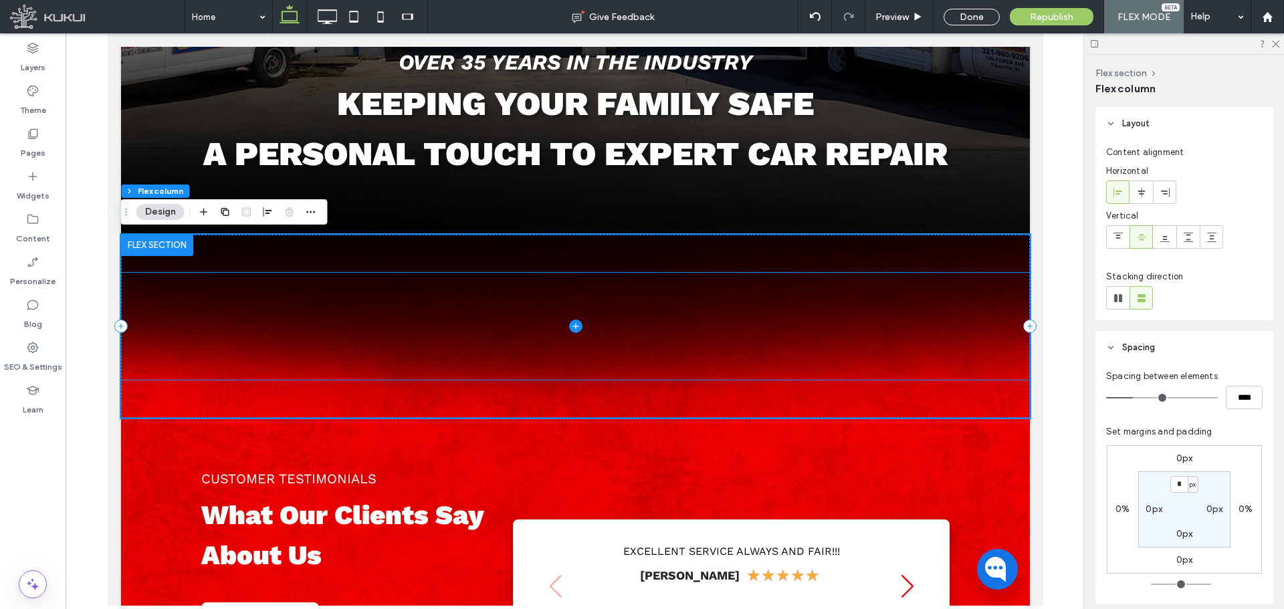
click at [953, 342] on span at bounding box center [574, 326] width 909 height 107
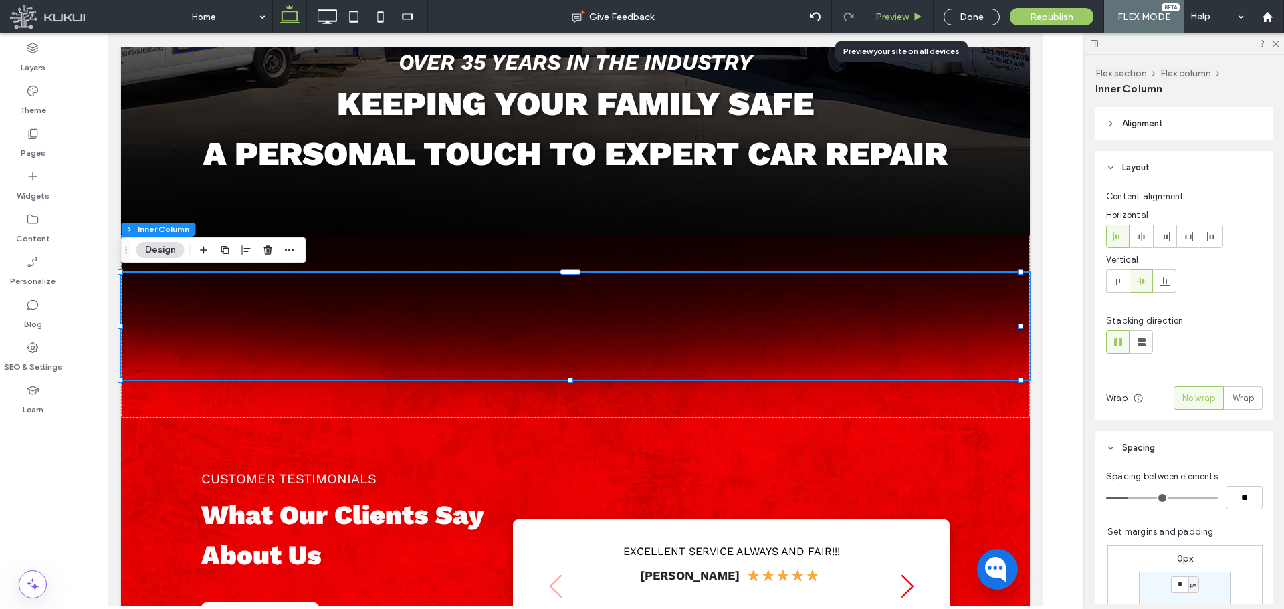
click at [884, 12] on span "Preview" at bounding box center [891, 16] width 33 height 11
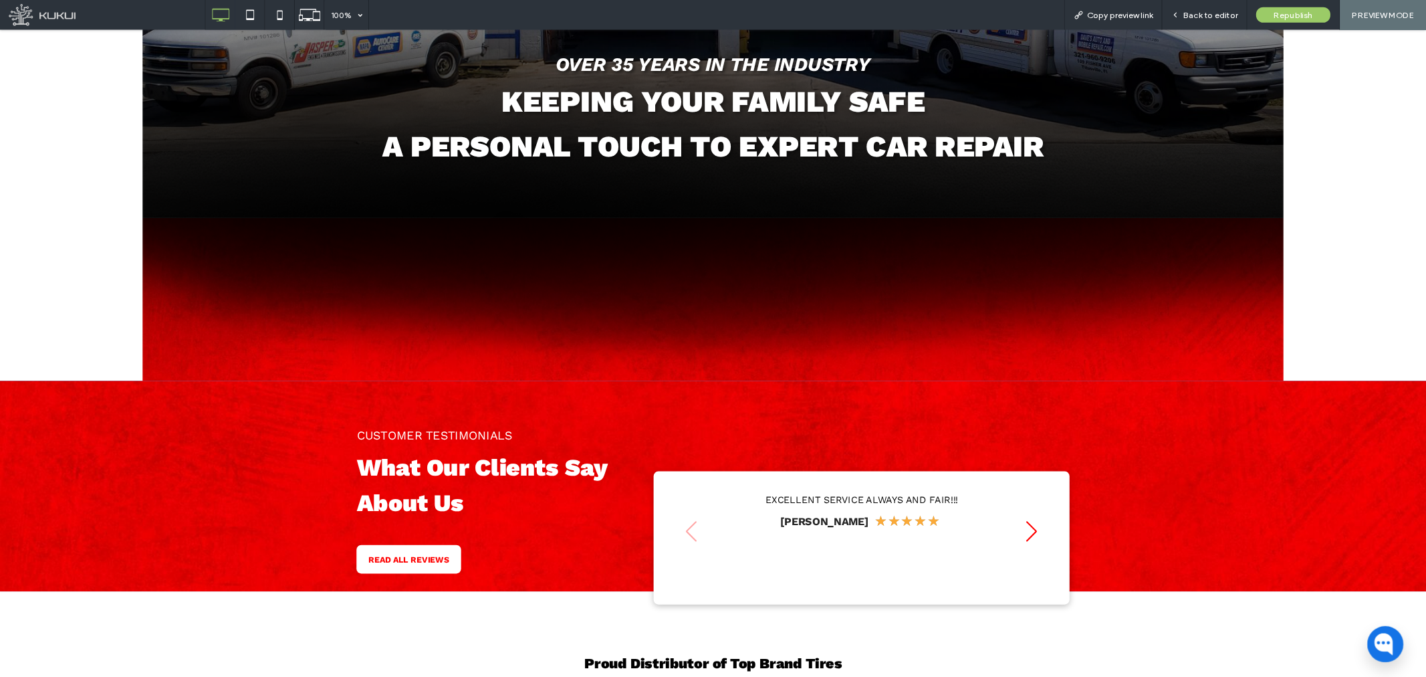
scroll to position [527, 0]
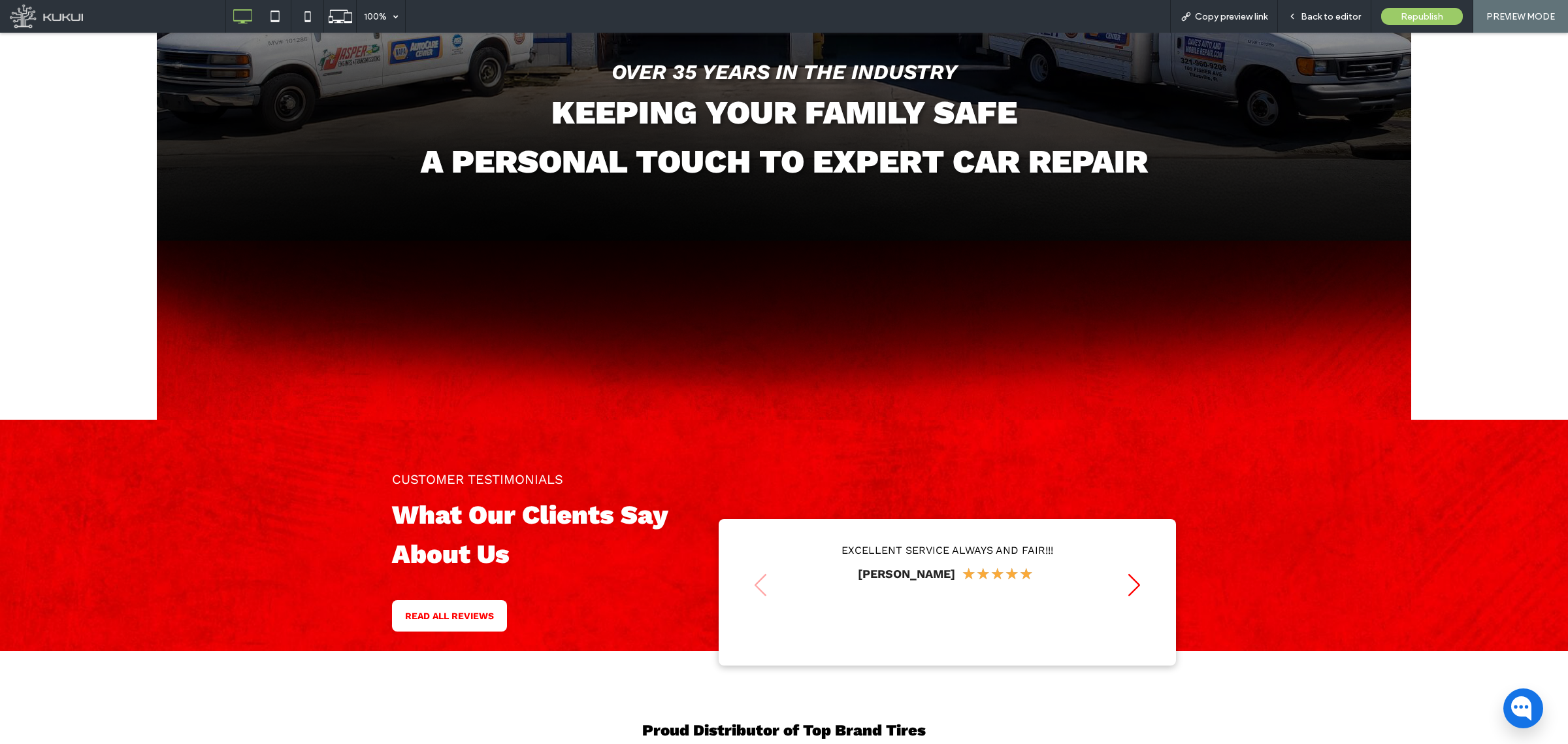
drag, startPoint x: 1319, startPoint y: 15, endPoint x: 1291, endPoint y: 89, distance: 79.1
click at [1254, 15] on span "Back to editor" at bounding box center [1331, 16] width 61 height 11
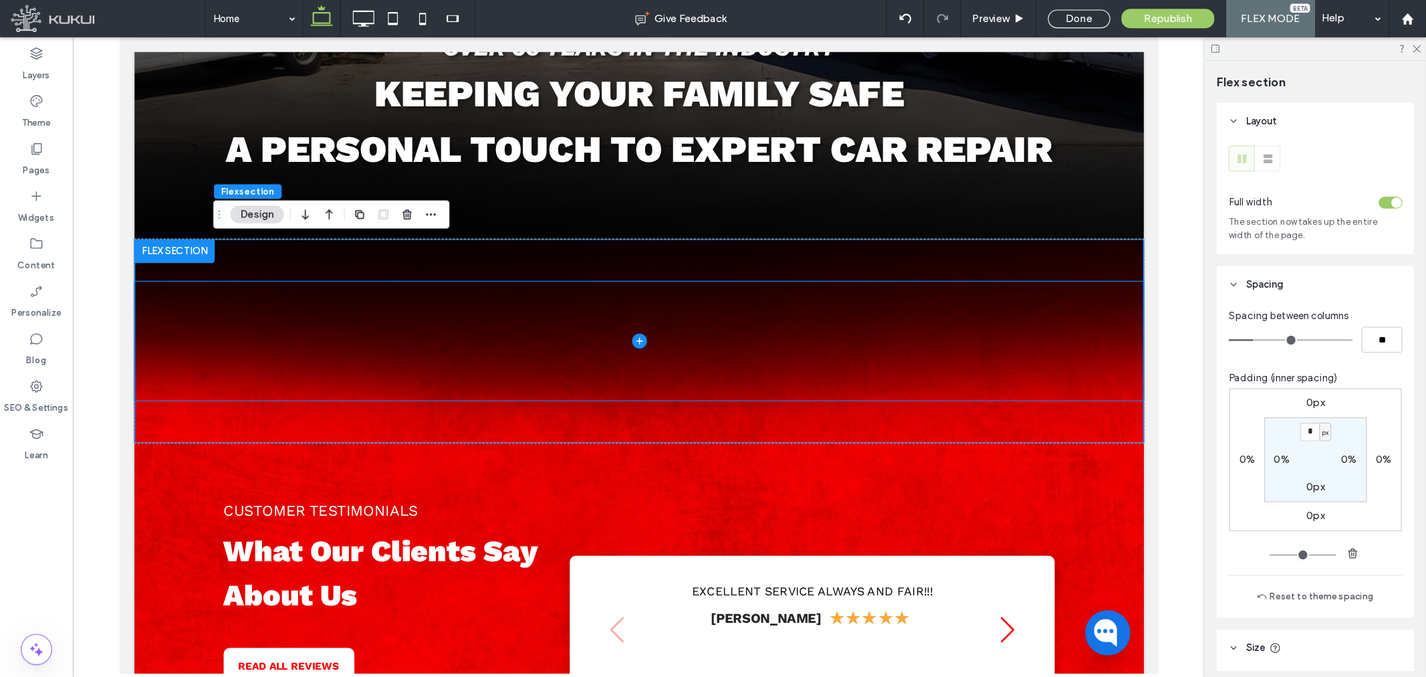
scroll to position [527, 0]
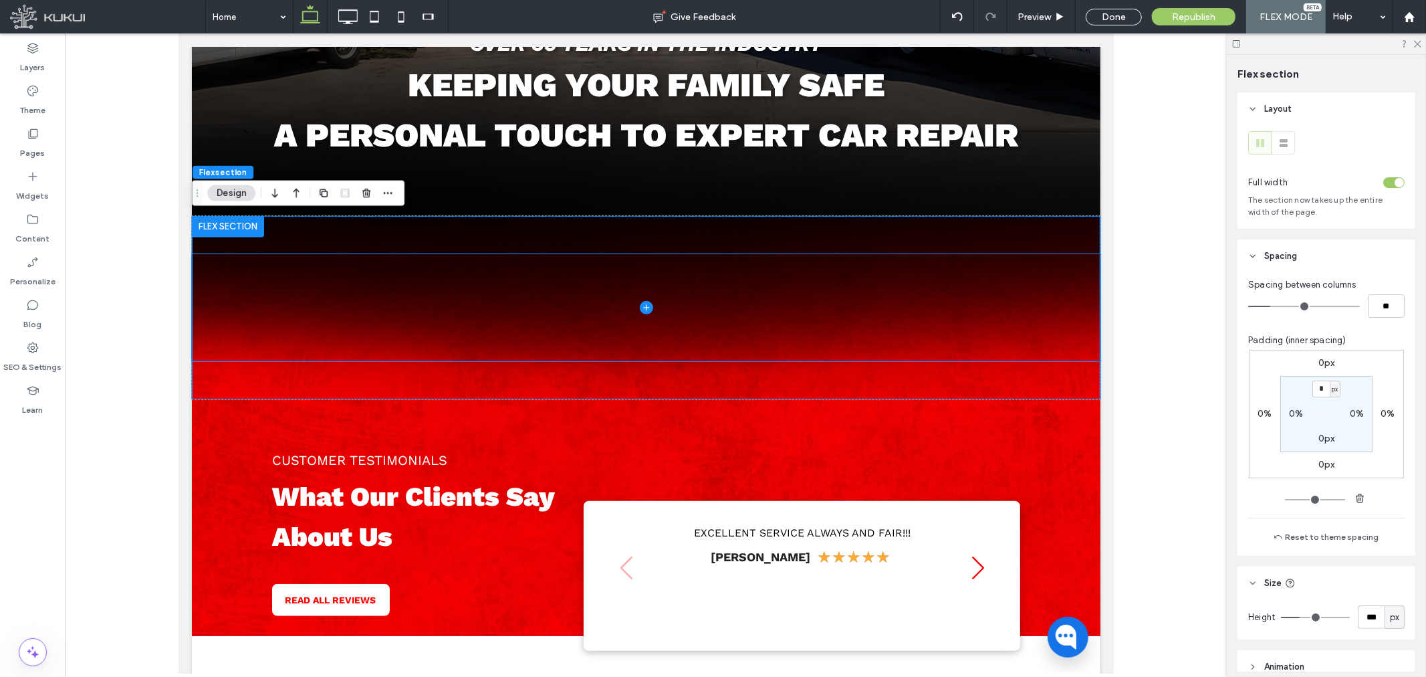
click at [840, 287] on span at bounding box center [645, 306] width 909 height 107
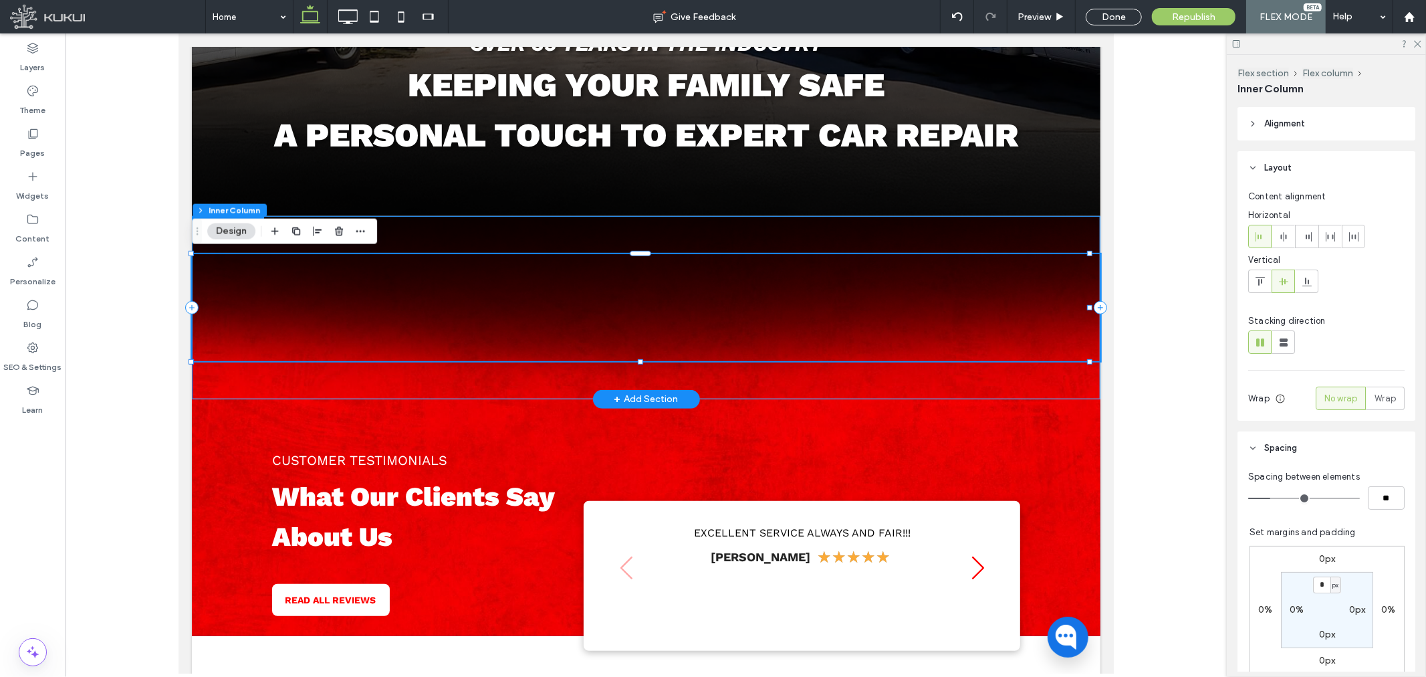
click at [1058, 370] on div at bounding box center [645, 306] width 909 height 183
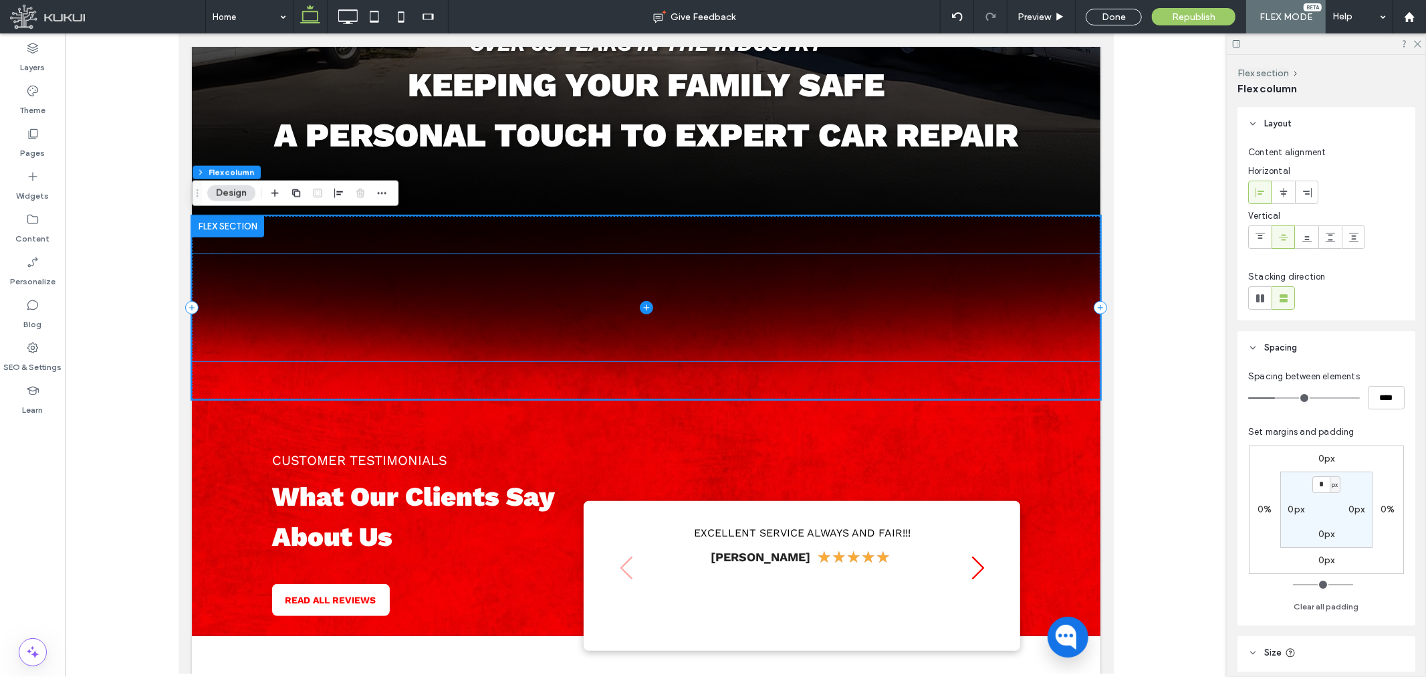
click at [917, 324] on span at bounding box center [645, 306] width 909 height 107
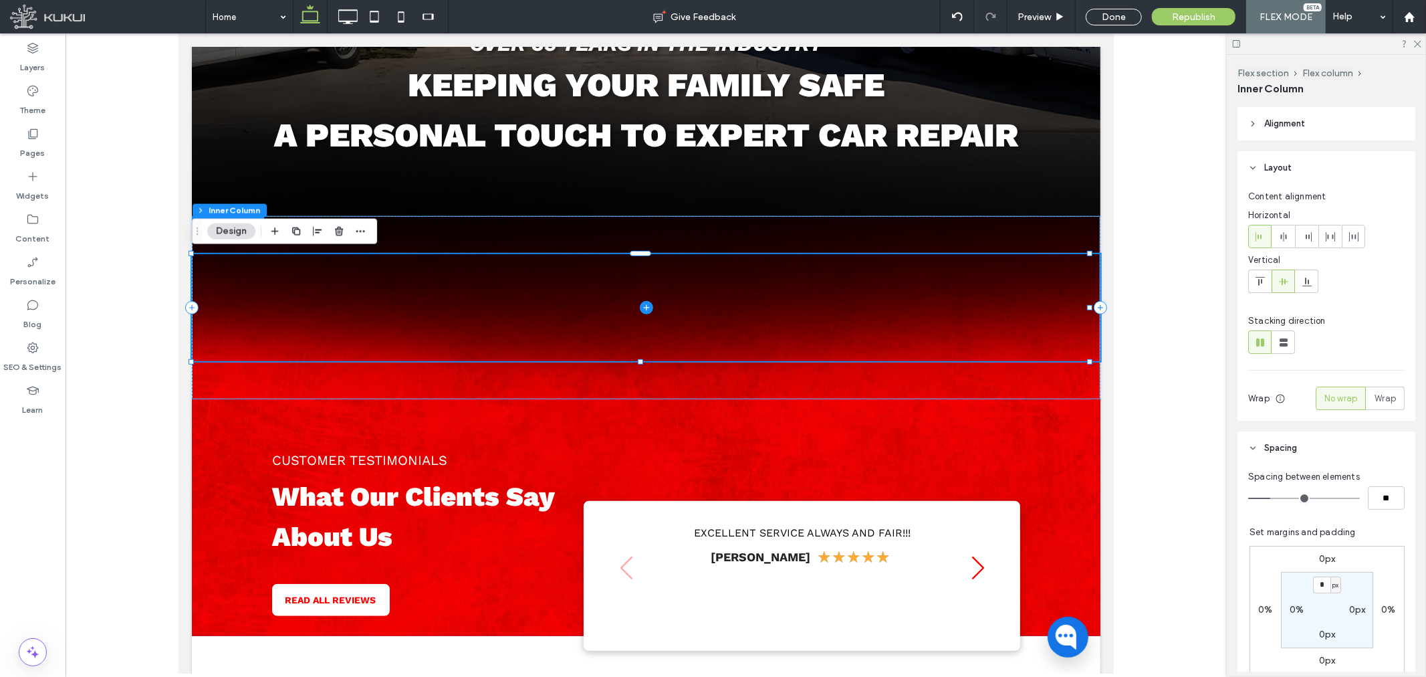
click at [1006, 344] on span at bounding box center [645, 306] width 909 height 107
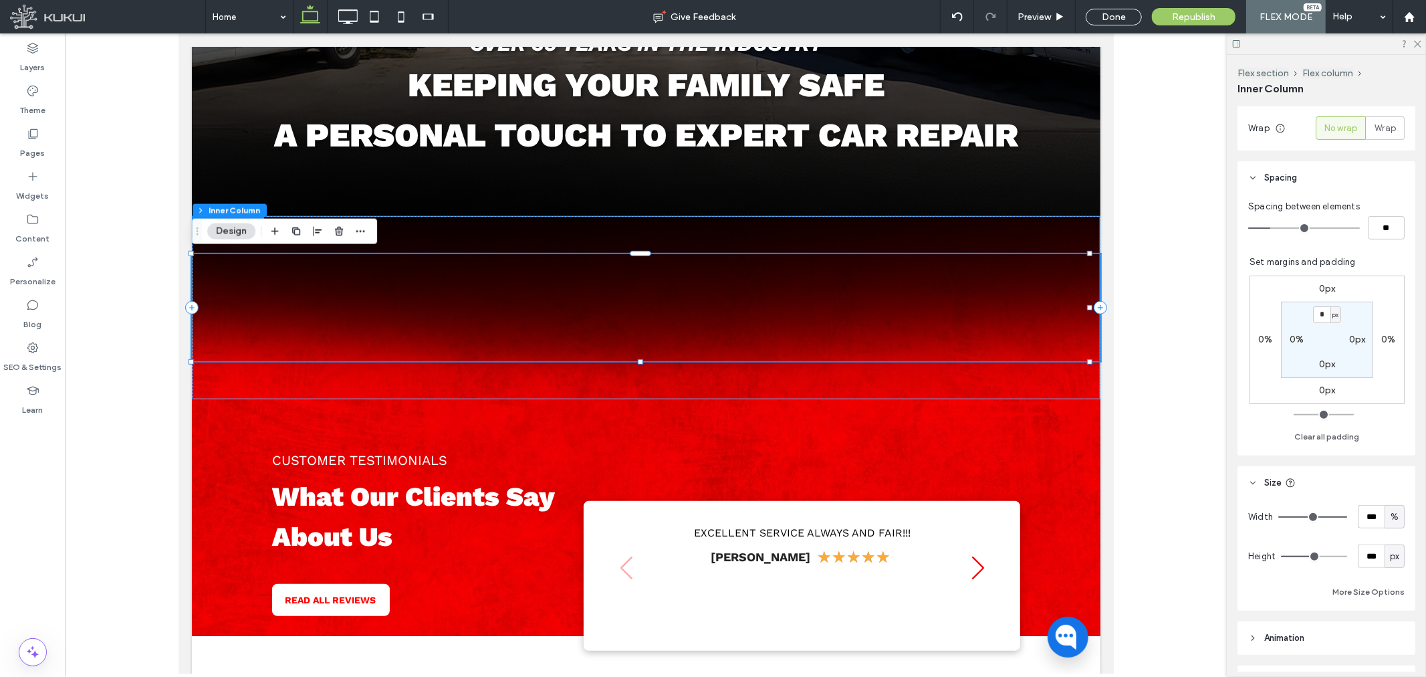
scroll to position [297, 0]
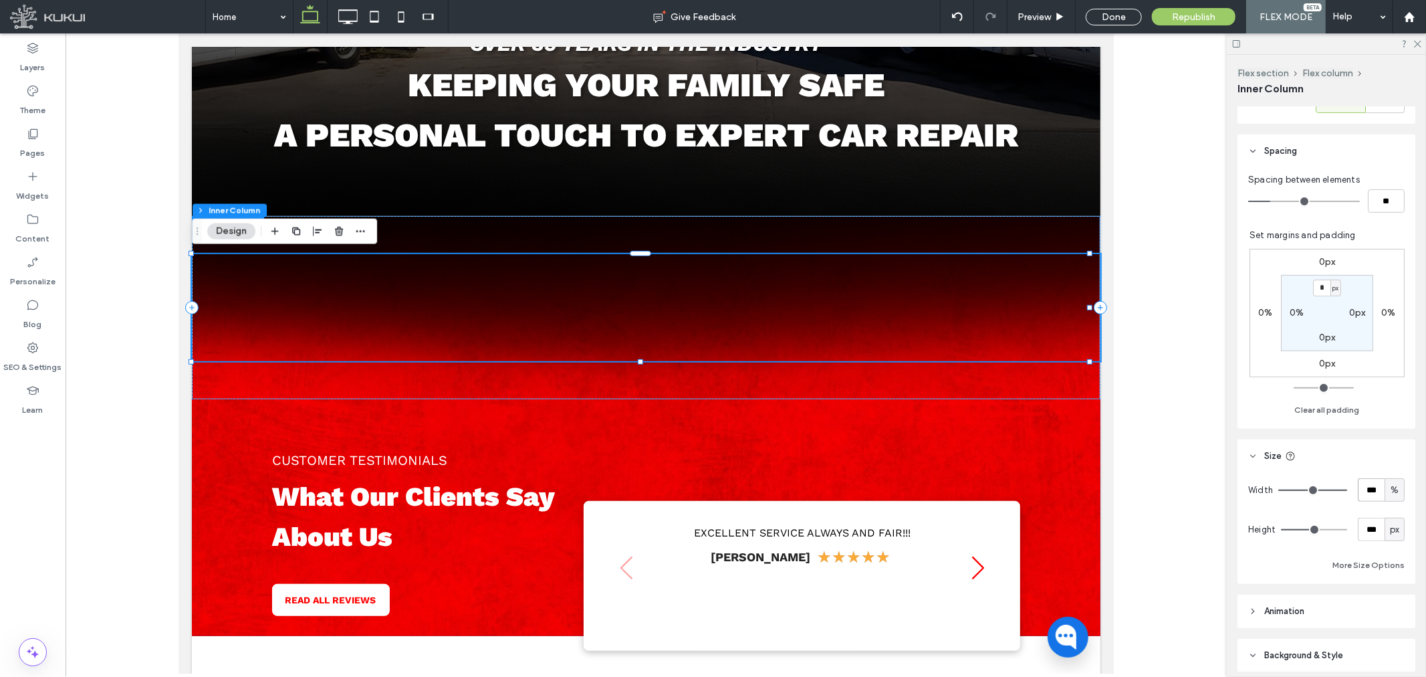
click at [1283, 490] on input "***" at bounding box center [1371, 489] width 27 height 23
type input "**"
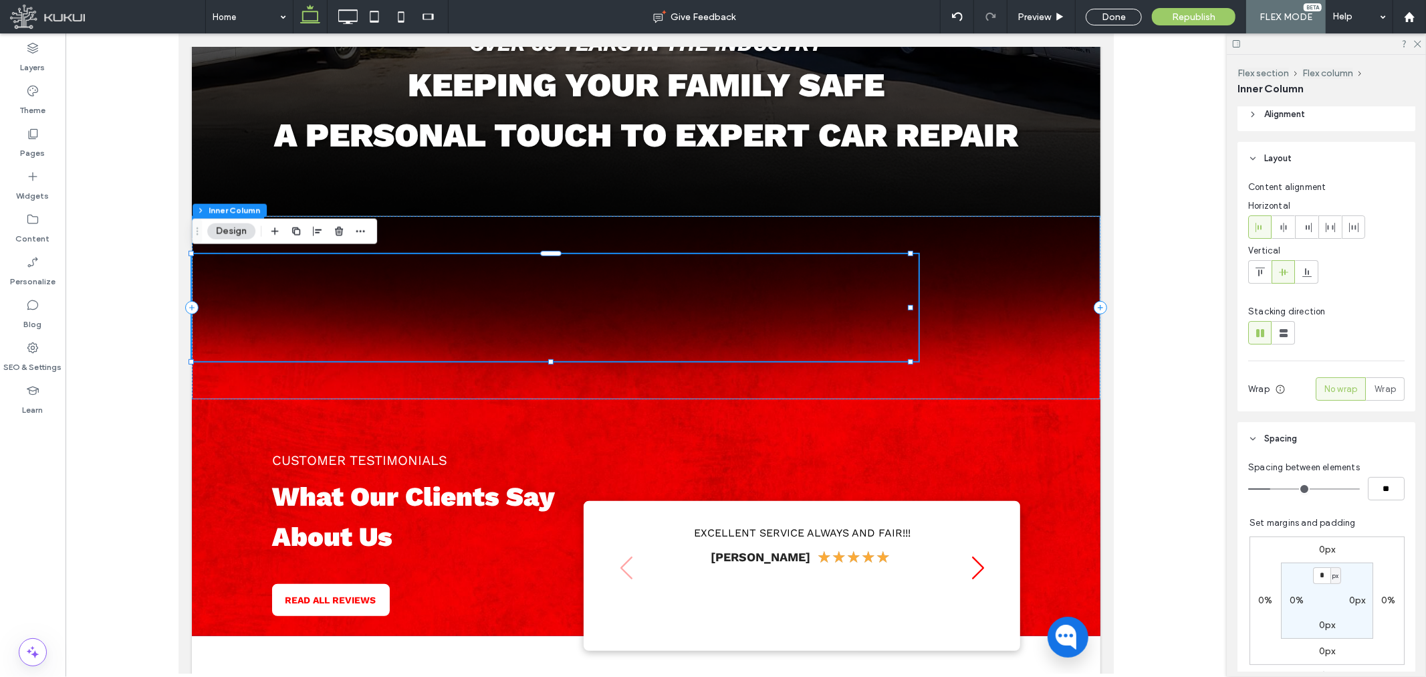
scroll to position [0, 0]
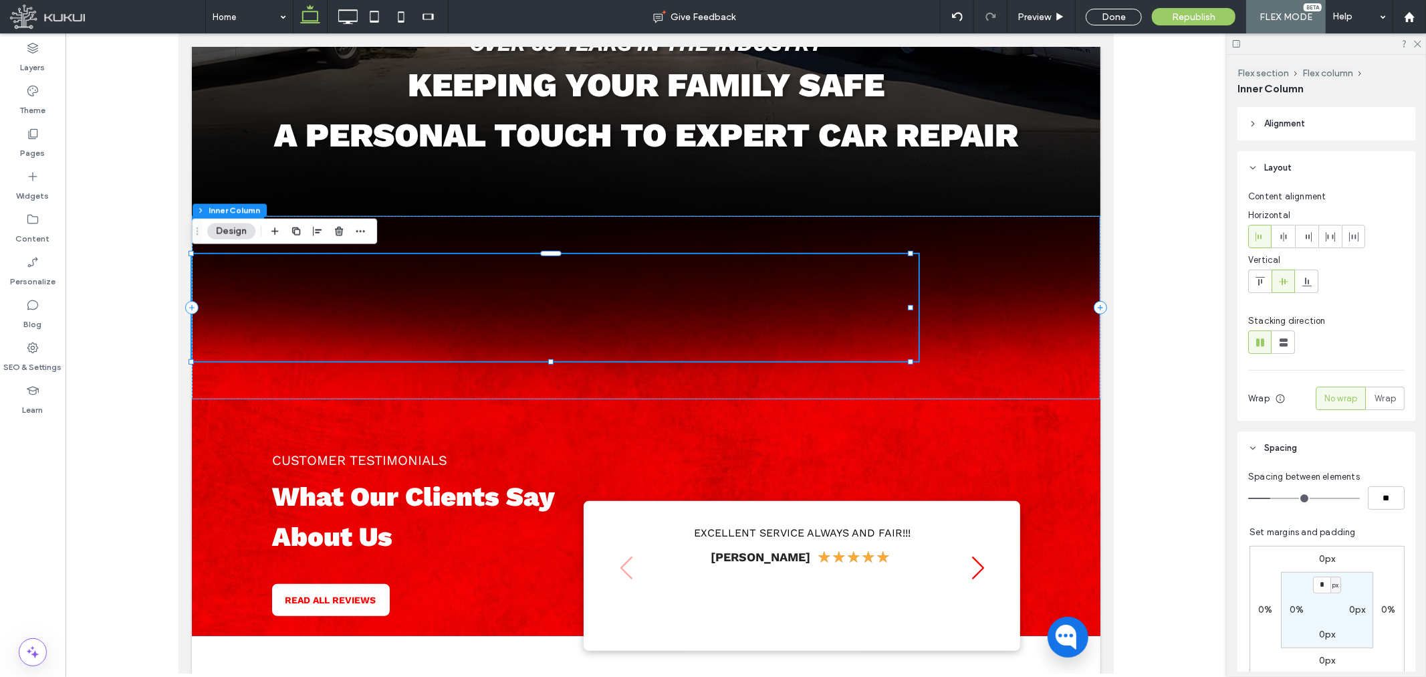
click at [1283, 114] on header "Alignment" at bounding box center [1326, 123] width 178 height 33
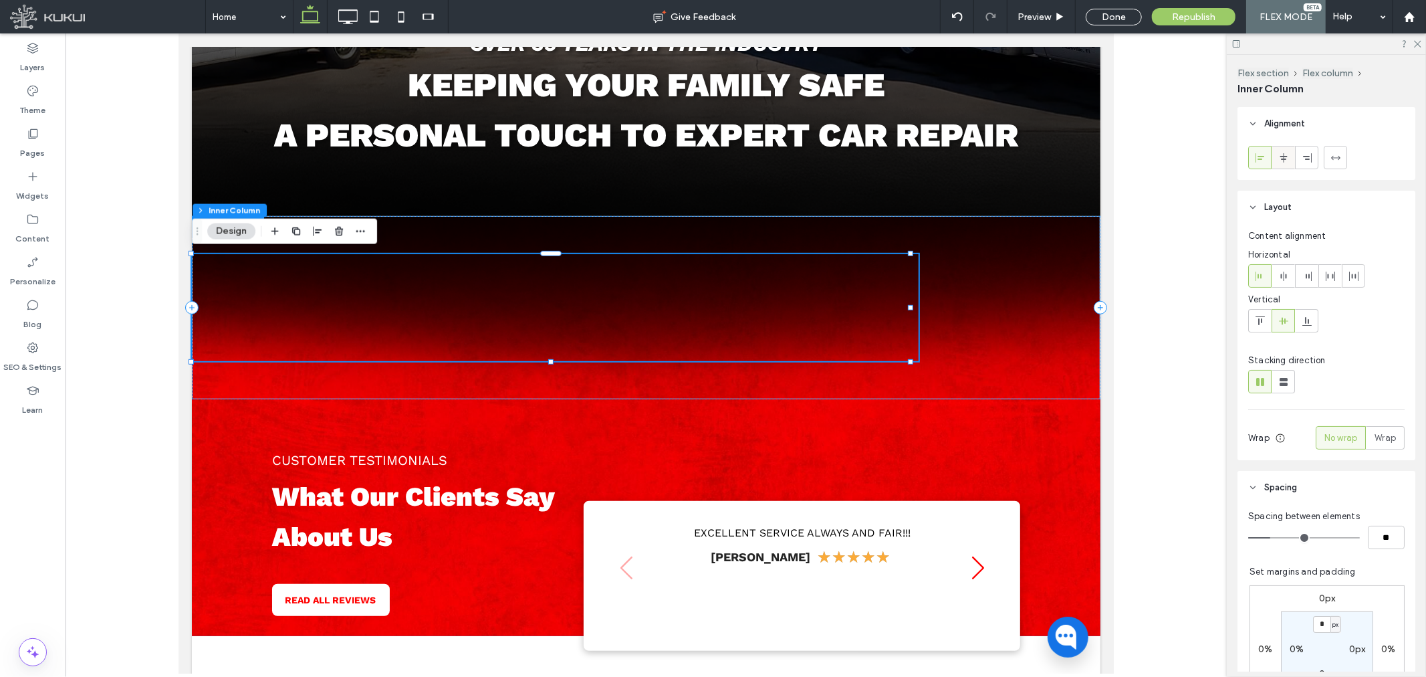
click at [1283, 158] on icon at bounding box center [1283, 157] width 11 height 11
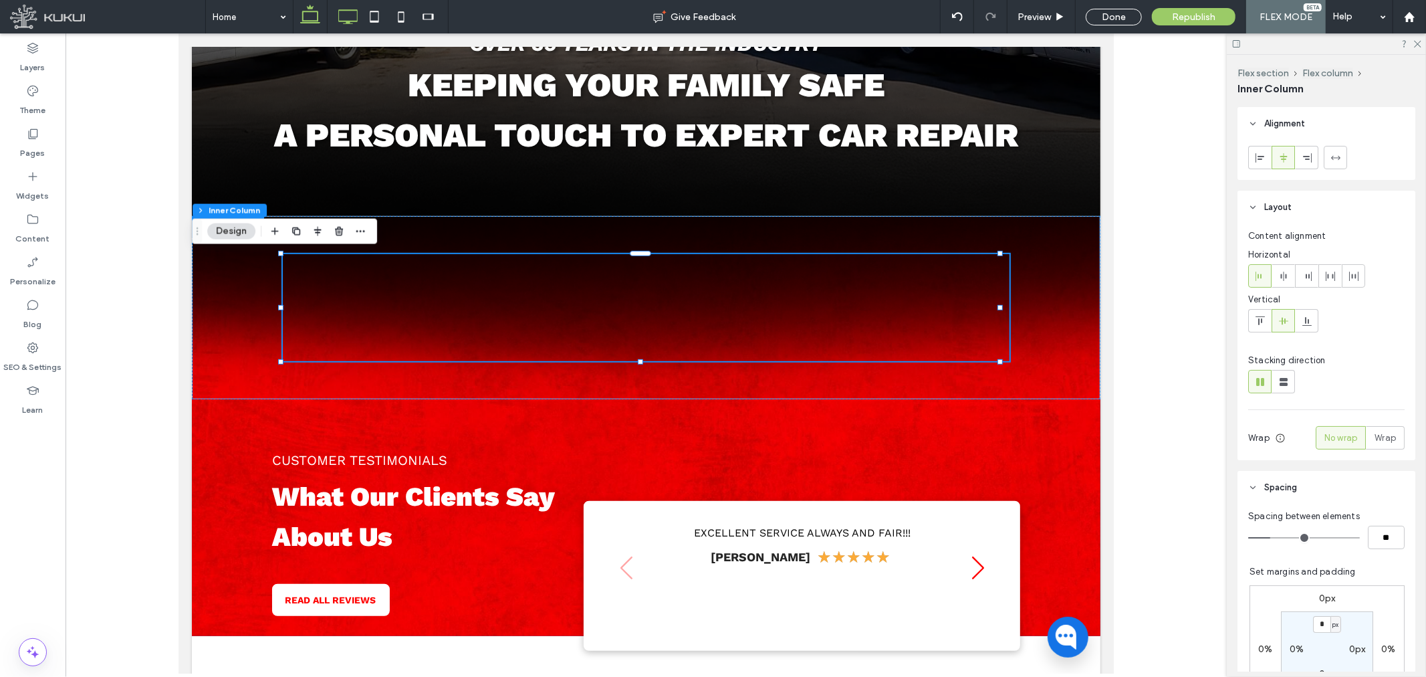
click at [346, 25] on icon at bounding box center [347, 16] width 27 height 27
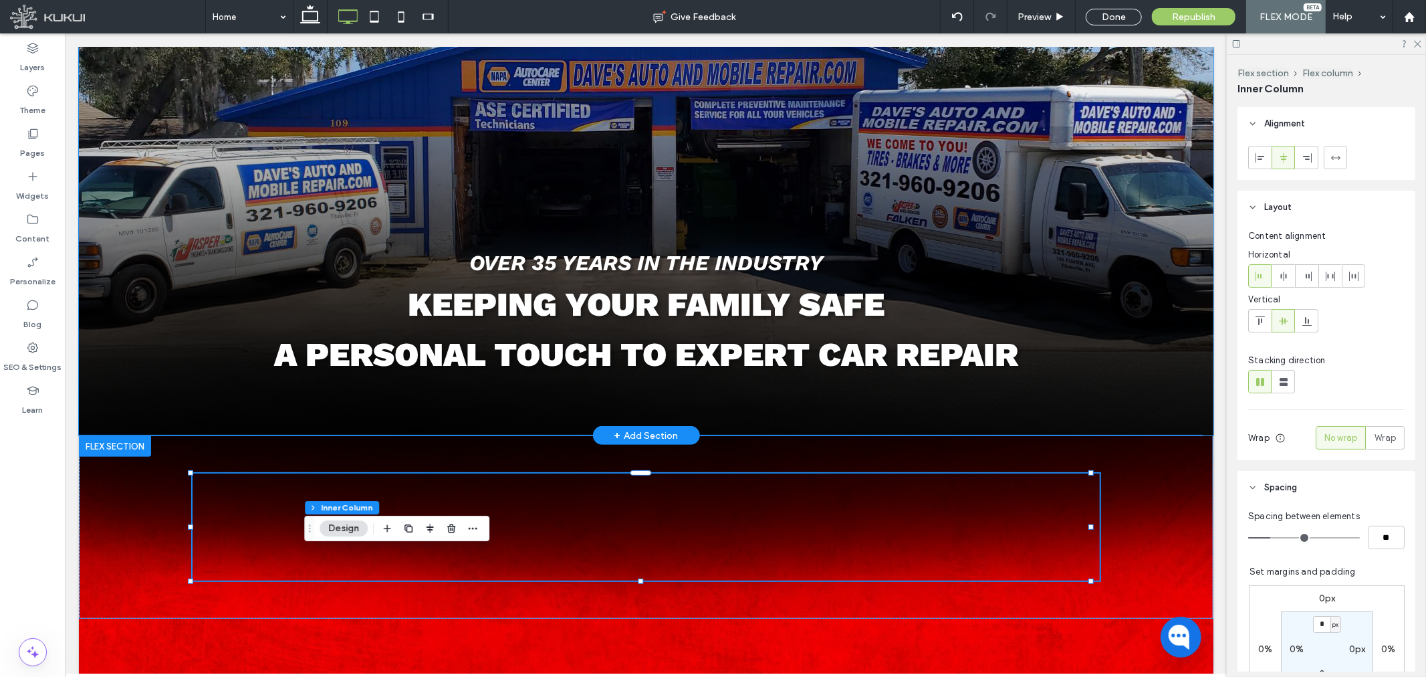
scroll to position [467, 0]
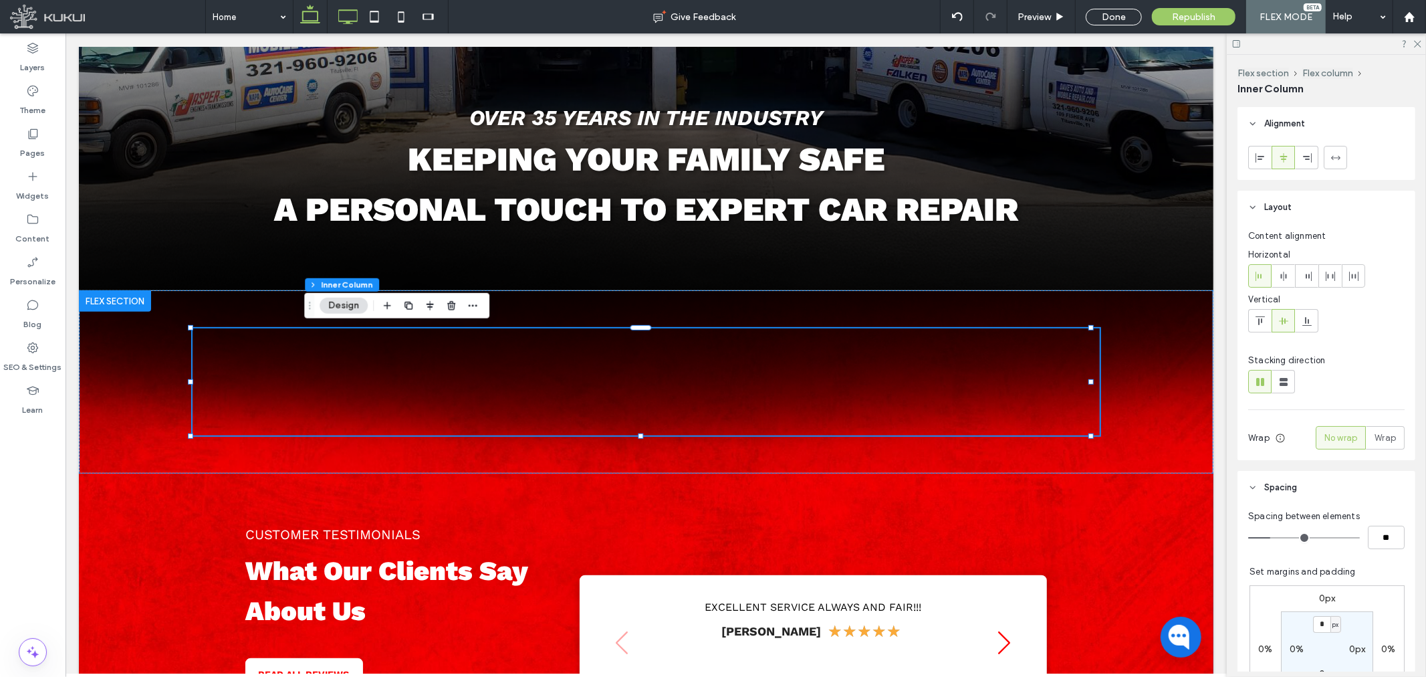
click at [316, 12] on icon at bounding box center [310, 16] width 27 height 27
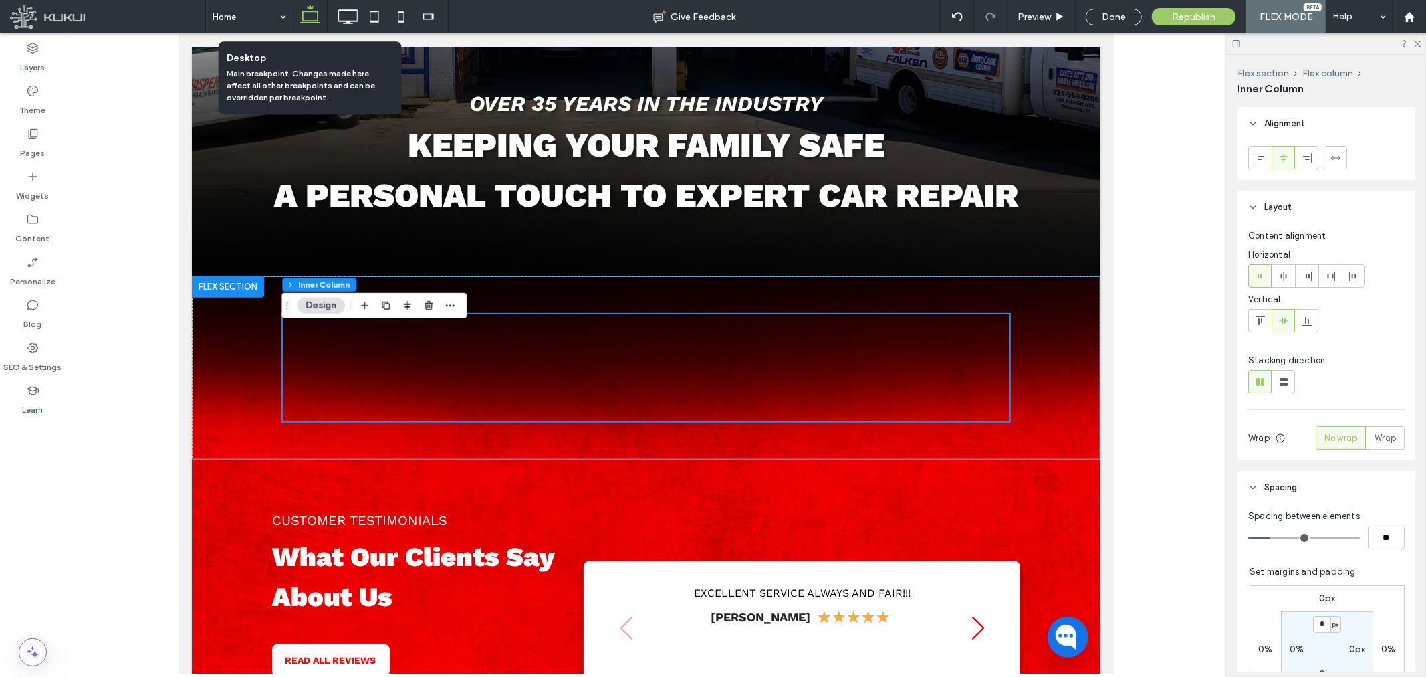
scroll to position [453, 0]
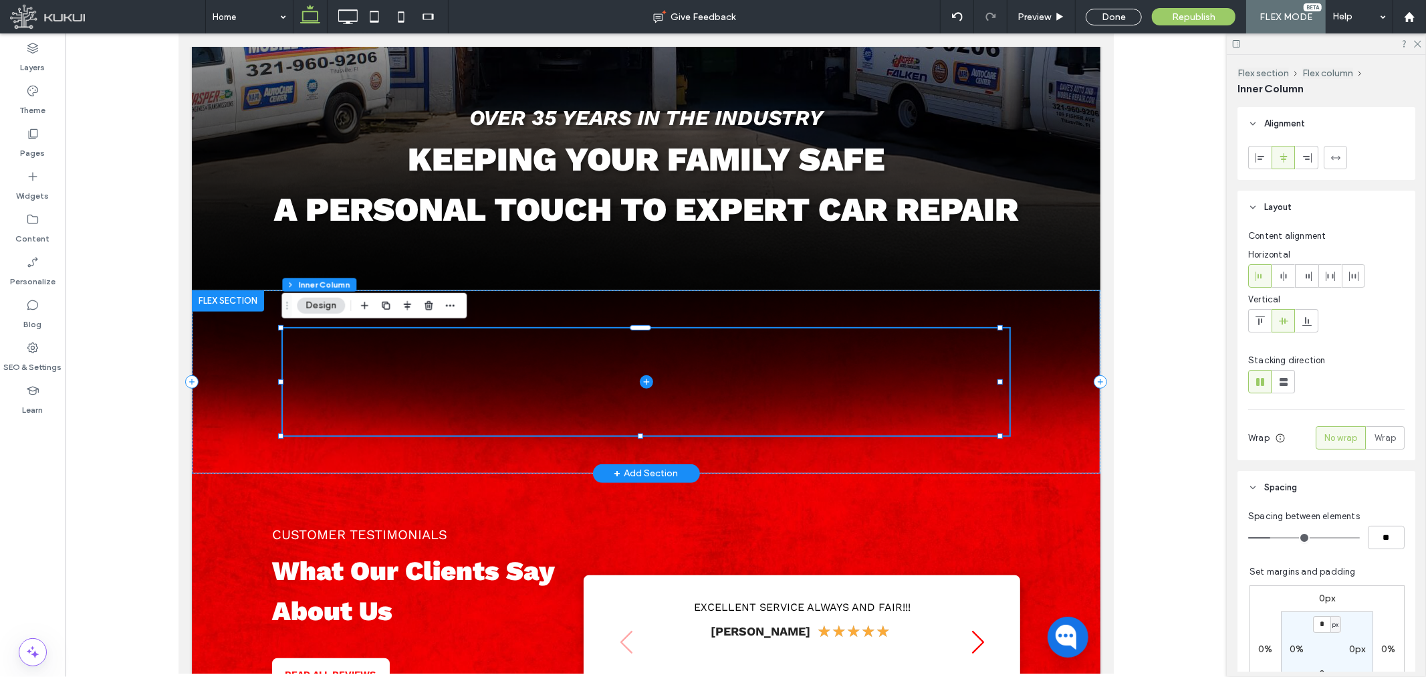
click at [643, 382] on icon at bounding box center [645, 380] width 13 height 13
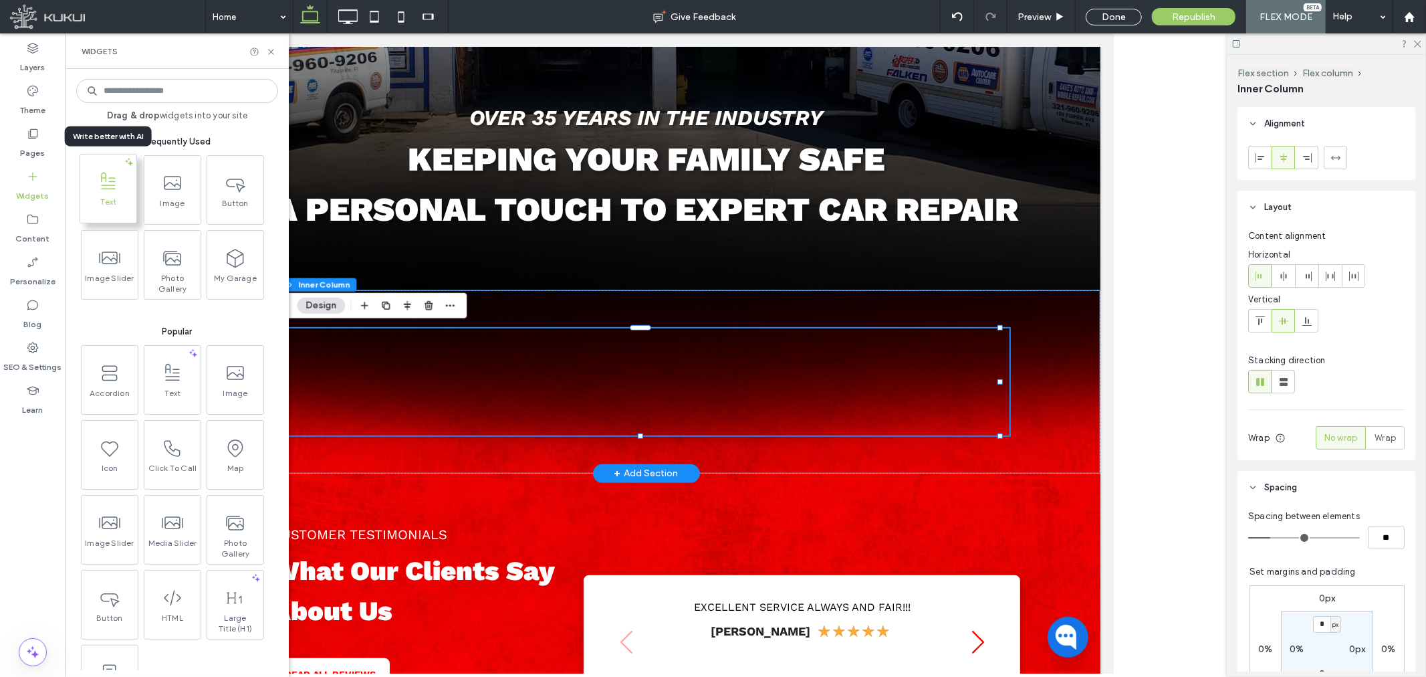
click at [116, 193] on span at bounding box center [108, 181] width 56 height 30
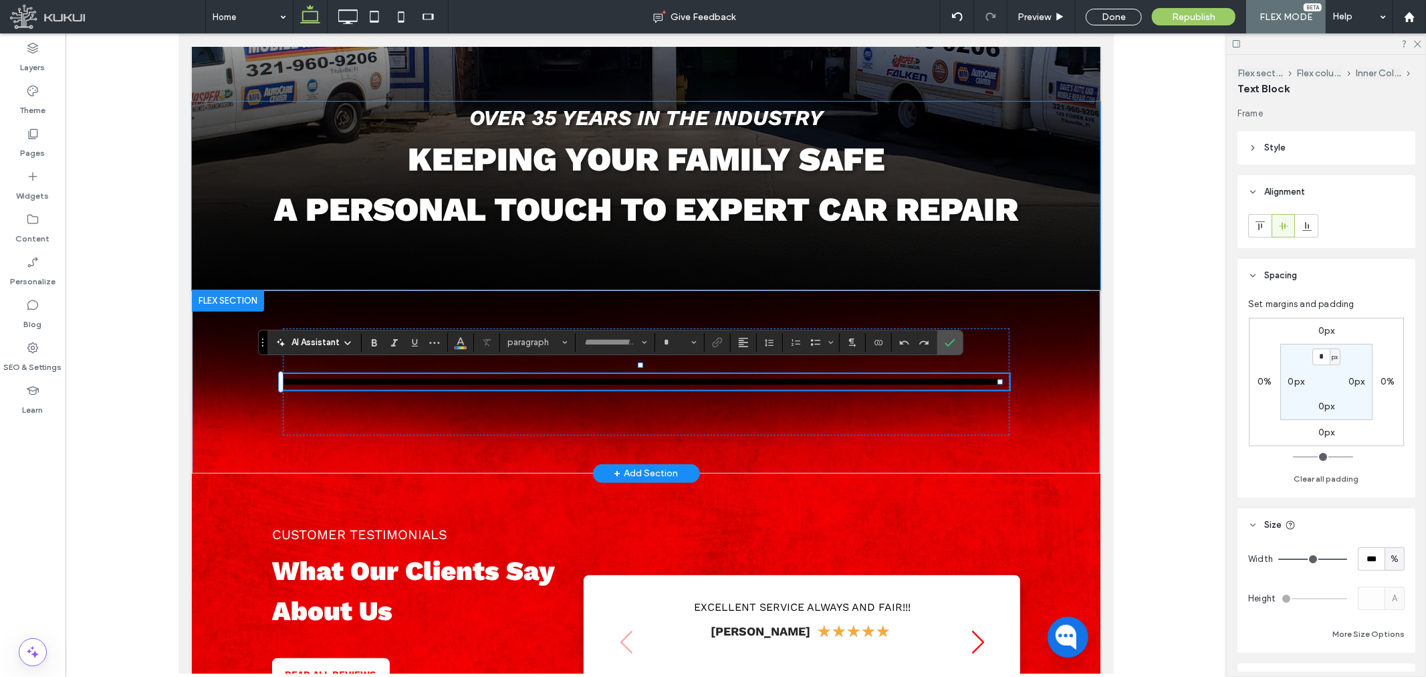
type input "*********"
type input "**"
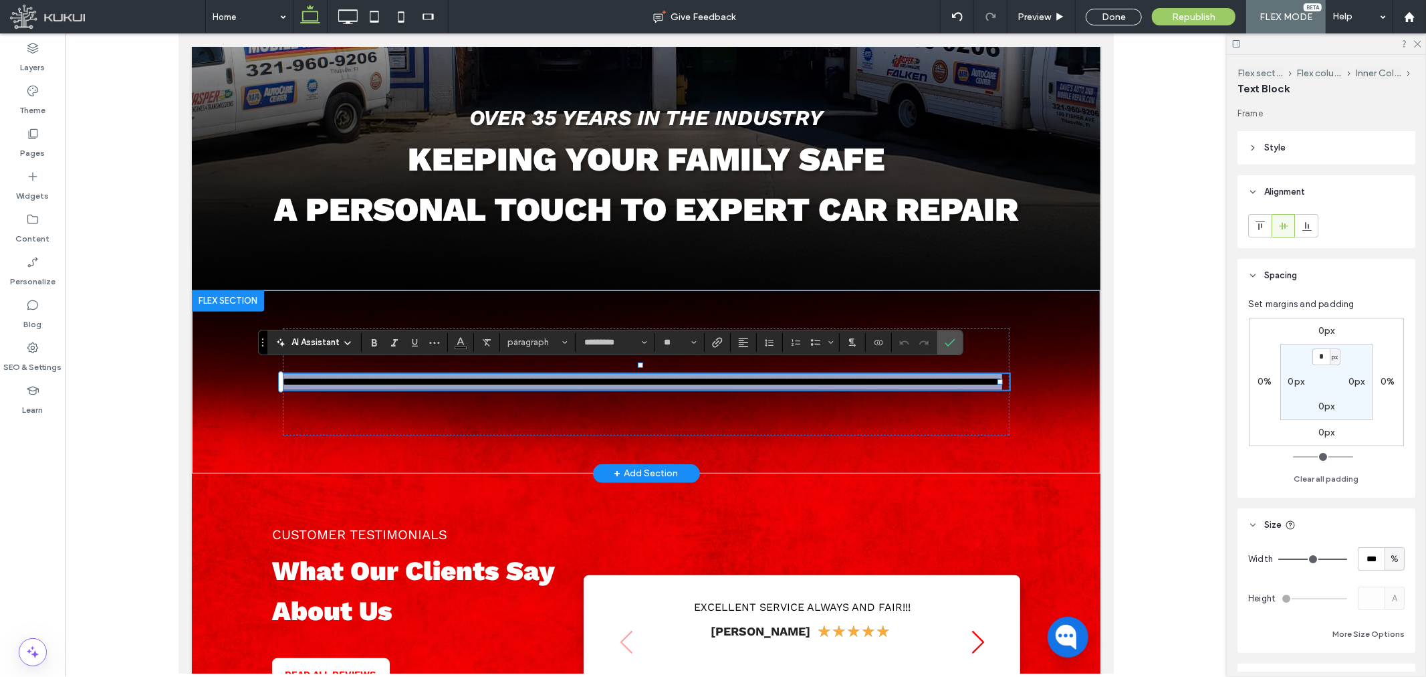
click at [410, 376] on span "**********" at bounding box center [641, 381] width 719 height 10
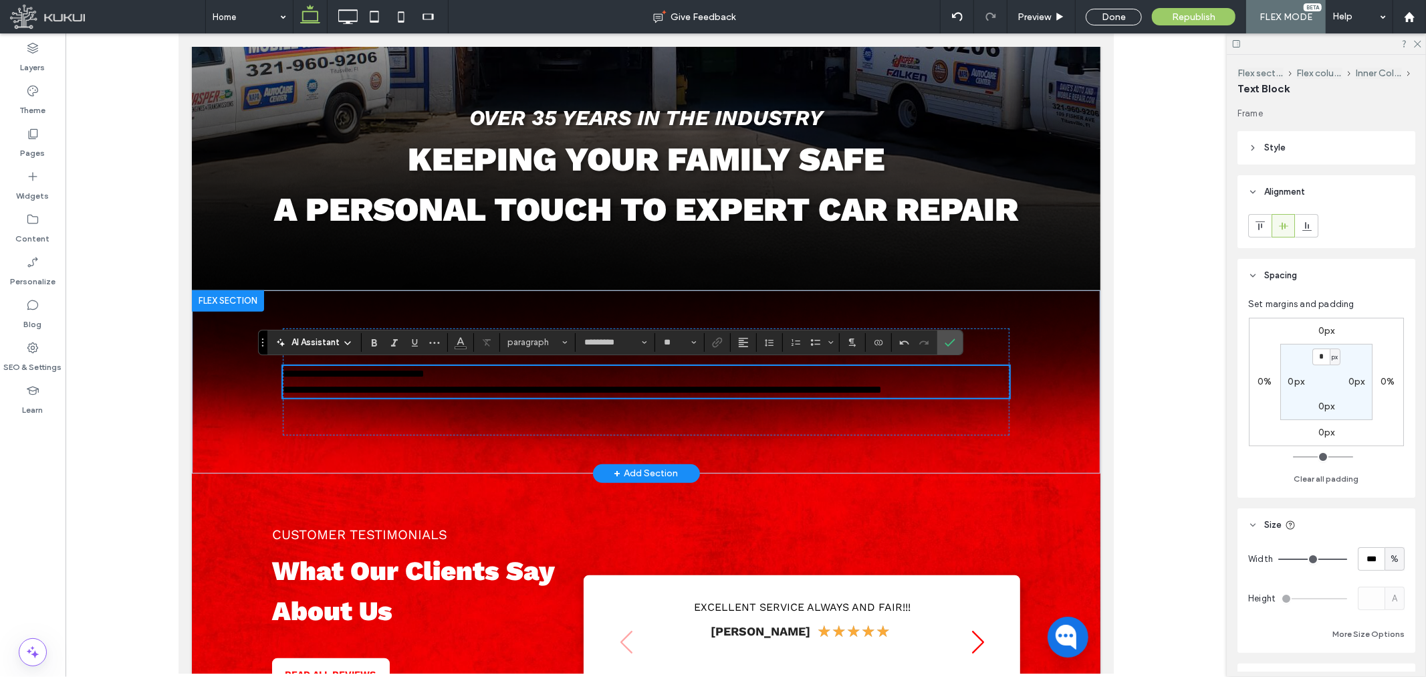
scroll to position [0, 0]
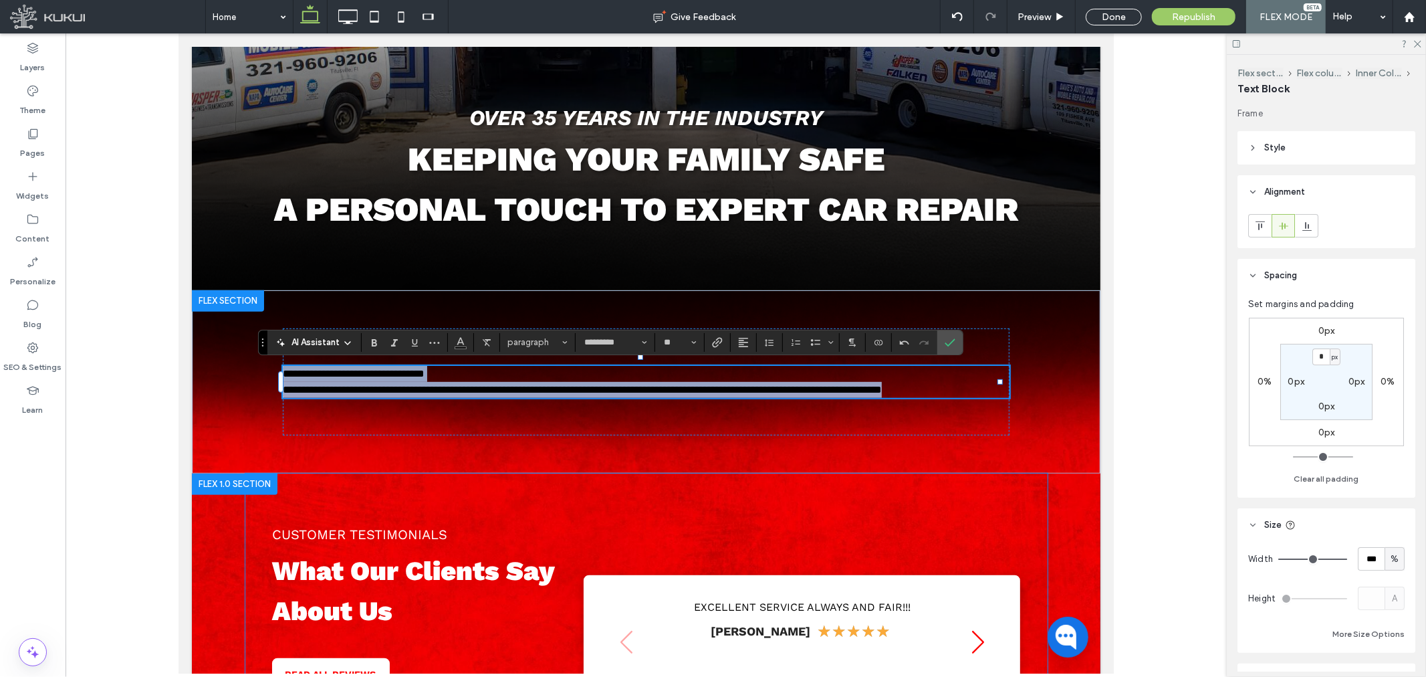
click at [425, 563] on span "What Our Clients Say About Us" at bounding box center [412, 590] width 282 height 72
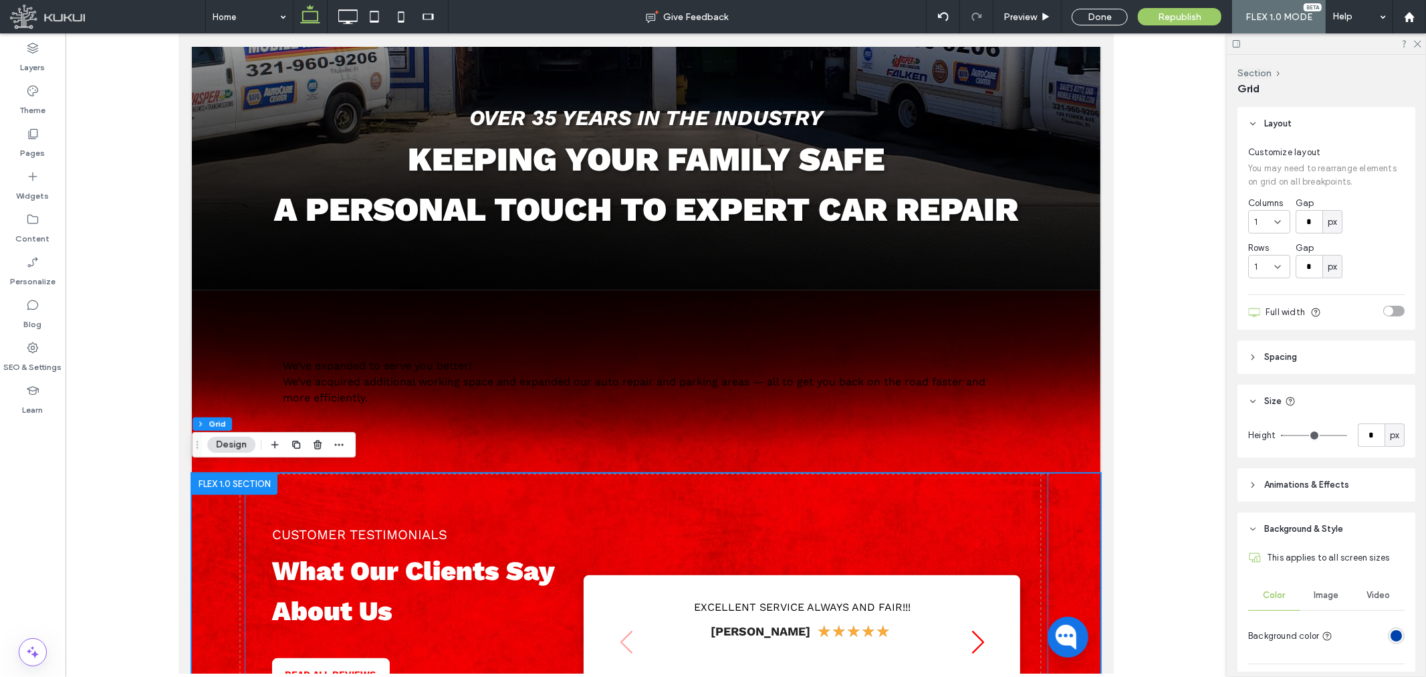
scroll to position [489, 0]
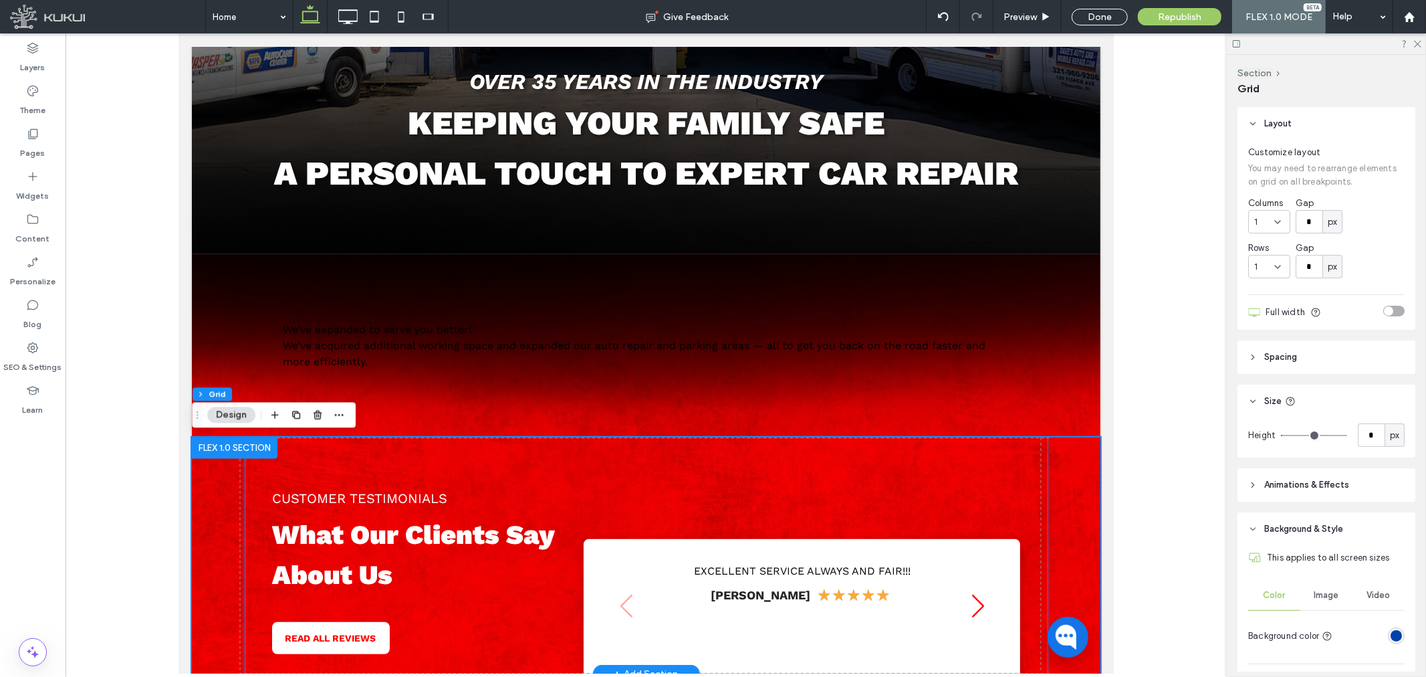
click at [429, 537] on span "What Our Clients Say About Us" at bounding box center [412, 554] width 282 height 72
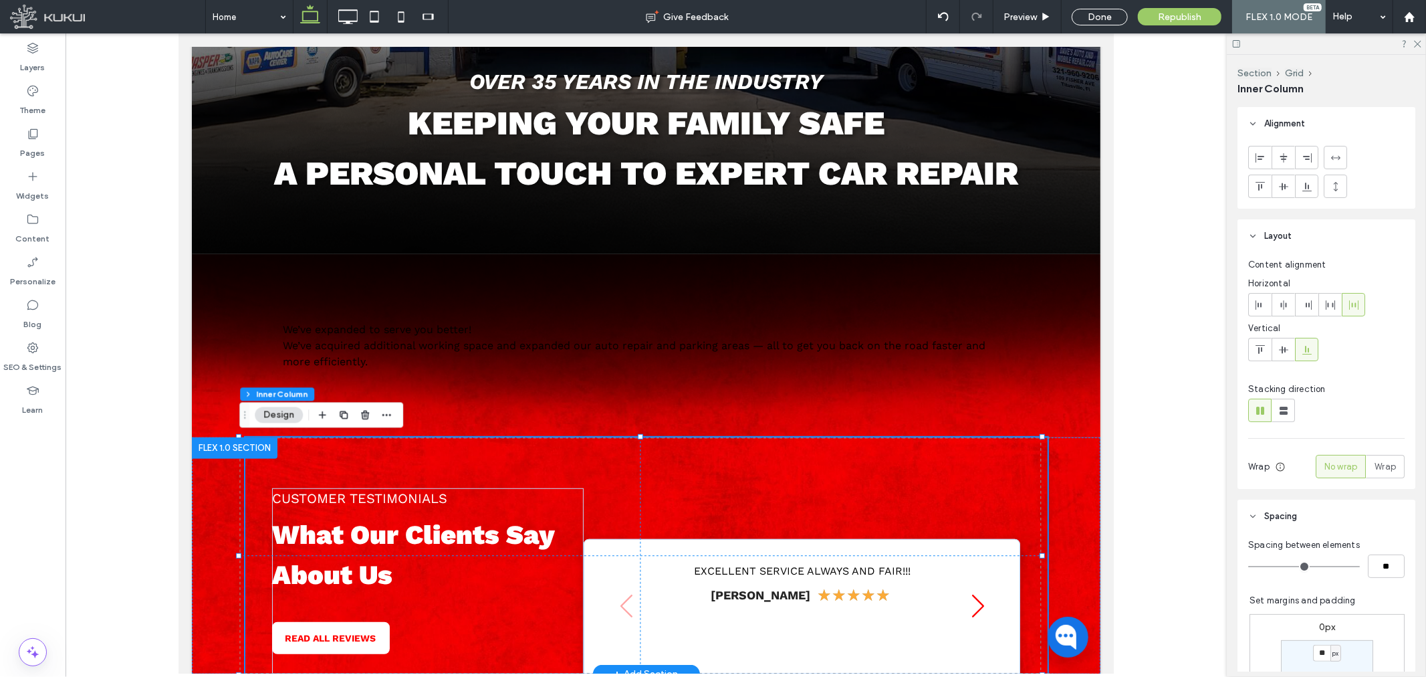
click at [429, 537] on span "What Our Clients Say About Us" at bounding box center [412, 554] width 282 height 72
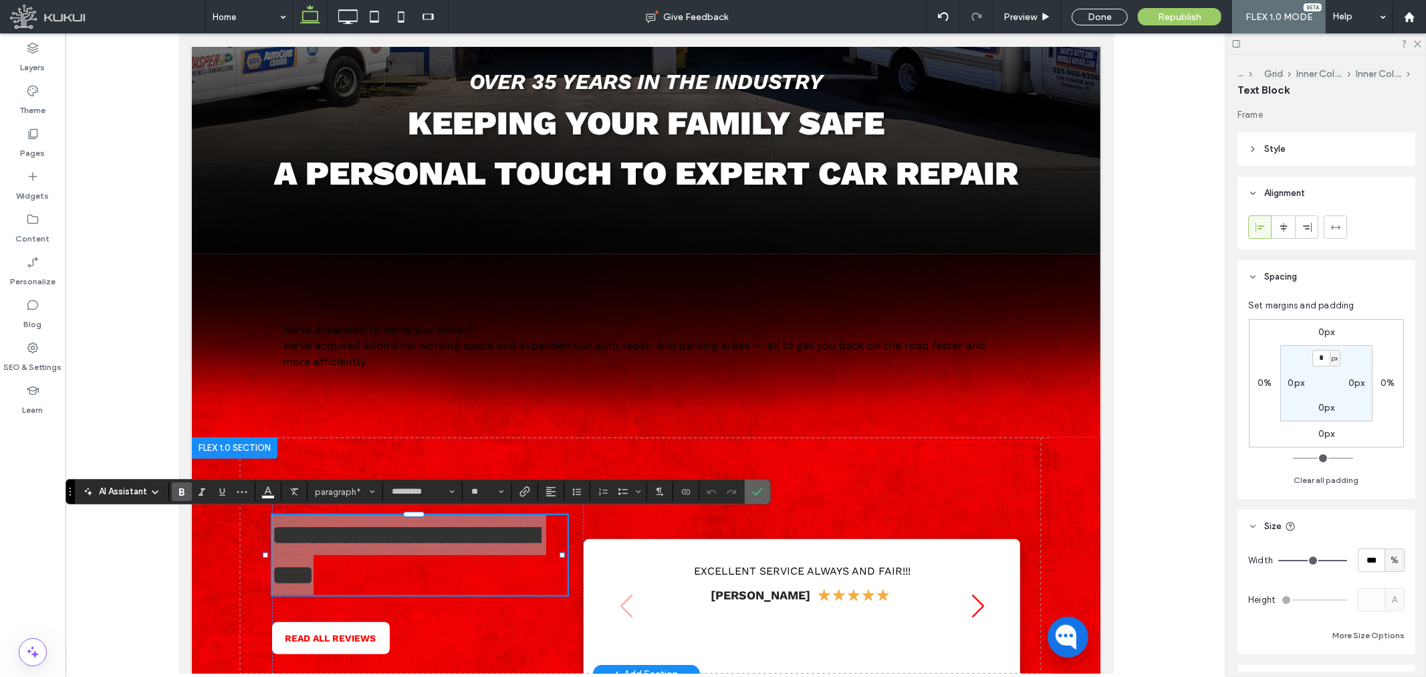
click at [755, 491] on icon "Confirm" at bounding box center [757, 491] width 11 height 11
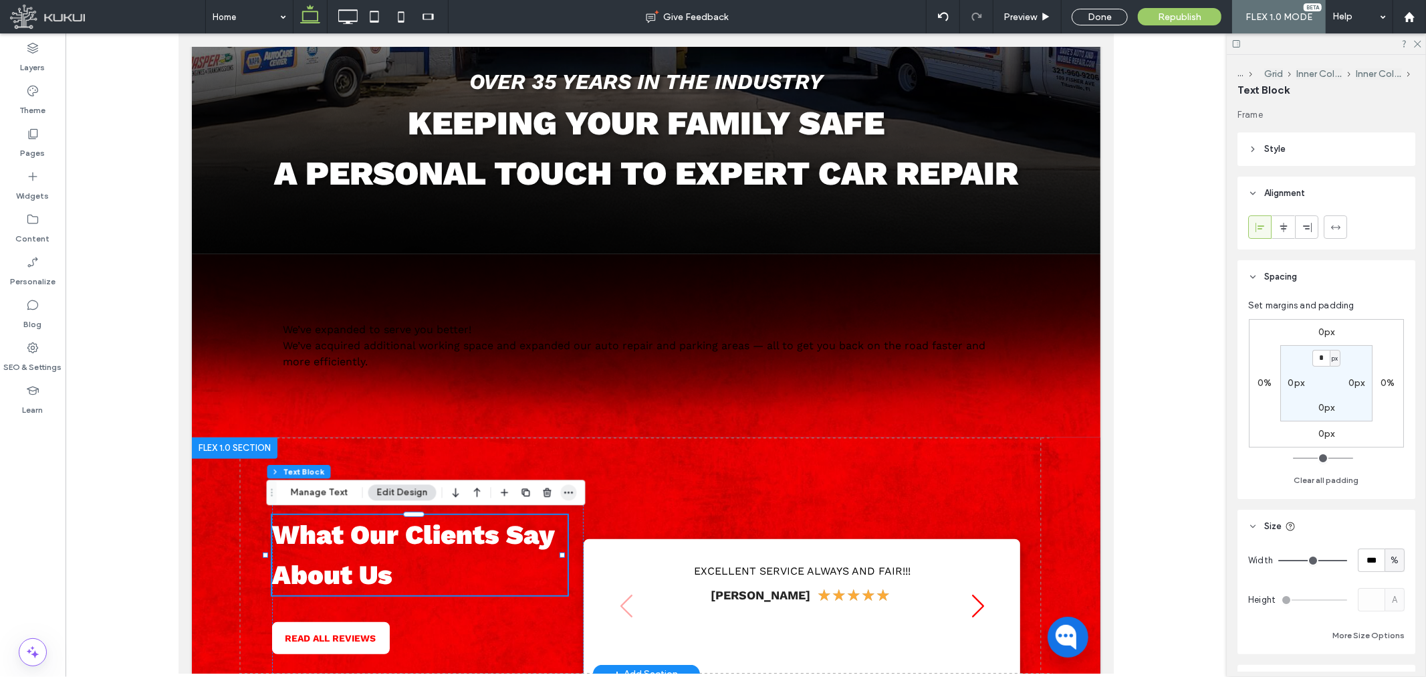
click at [564, 492] on icon "button" at bounding box center [569, 492] width 11 height 11
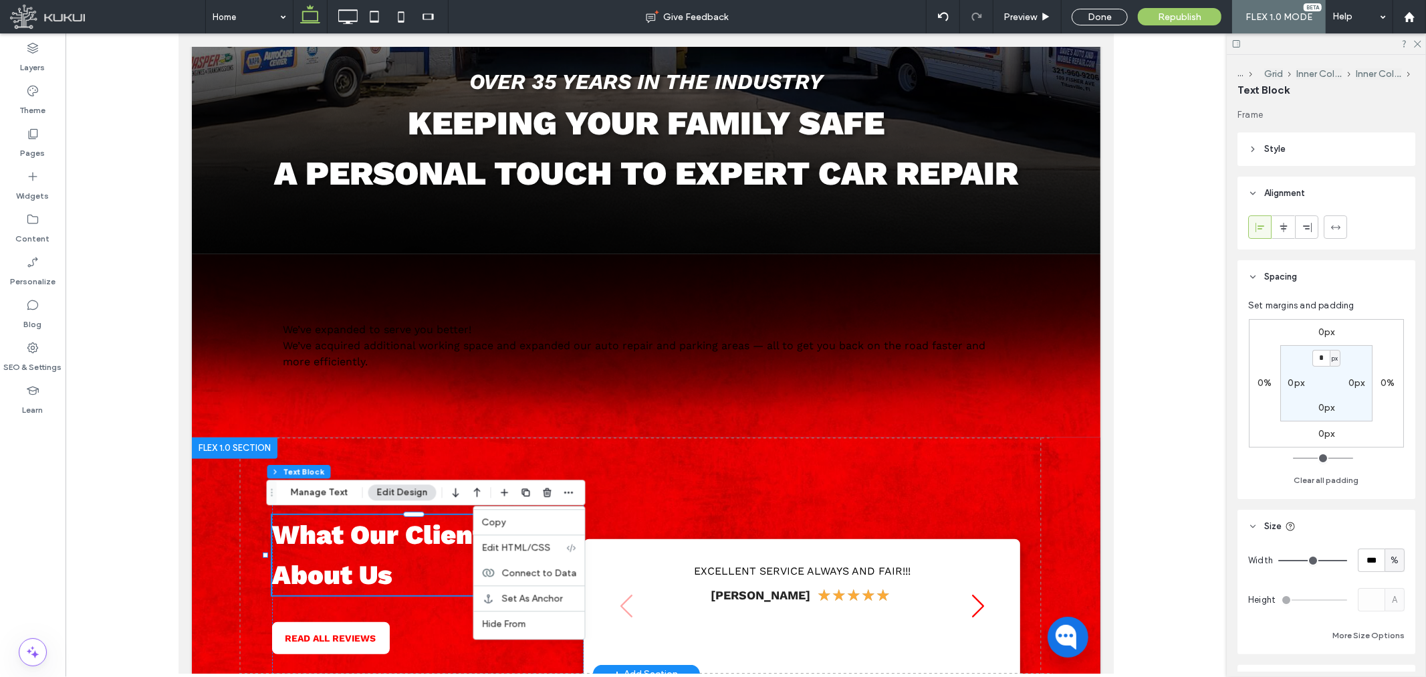
click at [527, 525] on label "Copy" at bounding box center [529, 521] width 95 height 11
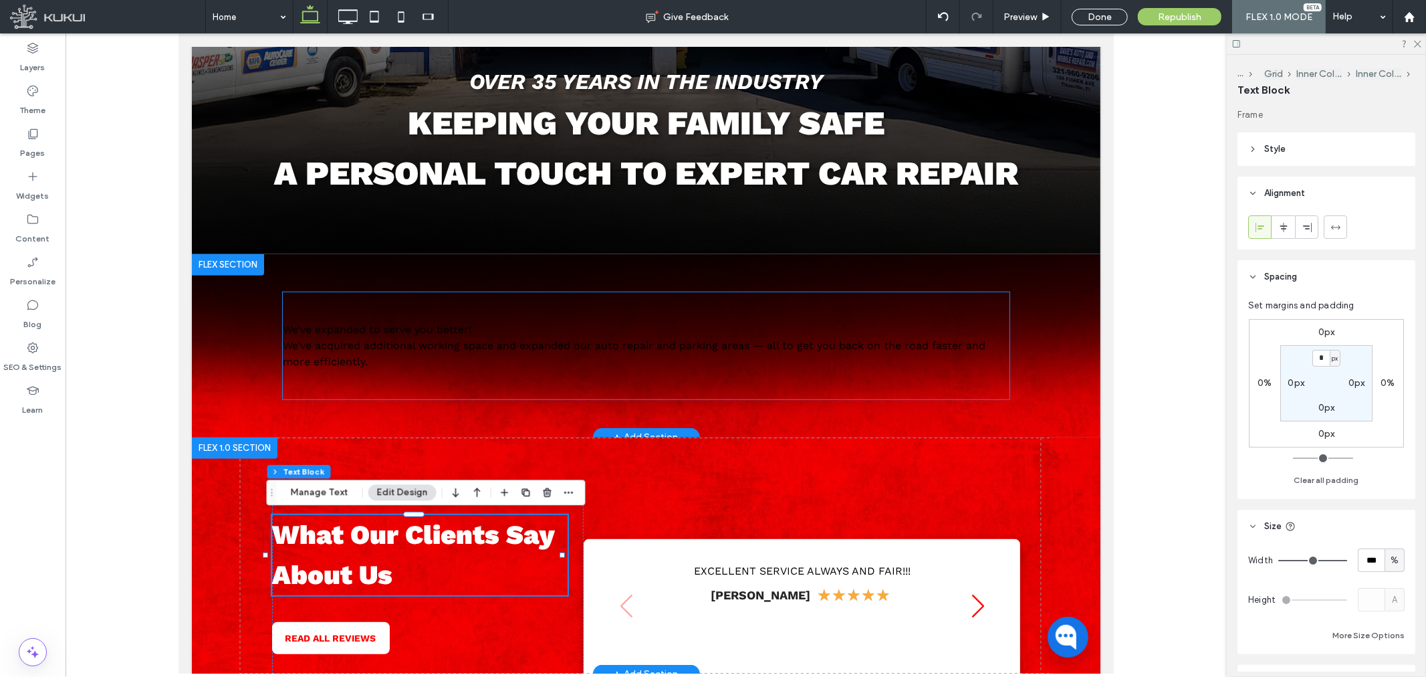
click at [465, 349] on span "We’ve acquired additional working space and expanded our auto repair and parkin…" at bounding box center [633, 352] width 703 height 29
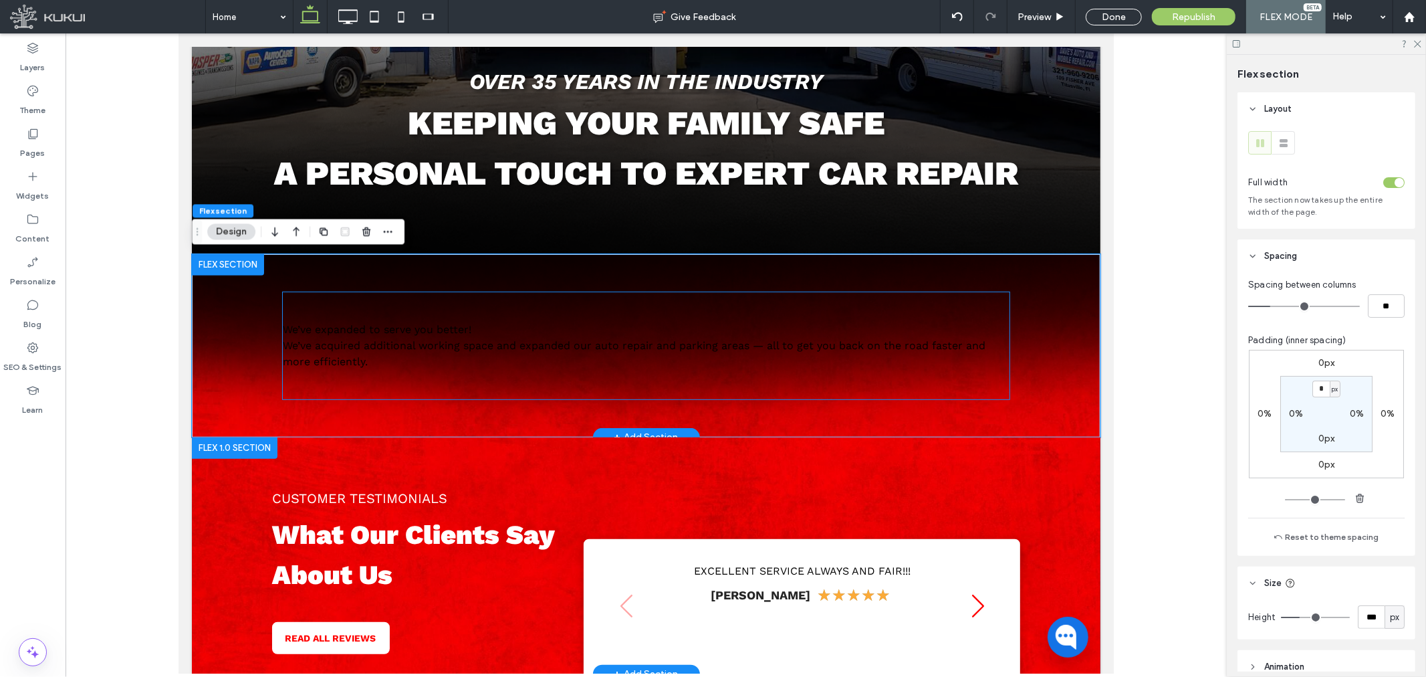
click at [462, 357] on p "We’ve acquired additional working space and expanded our auto repair and parkin…" at bounding box center [645, 353] width 727 height 32
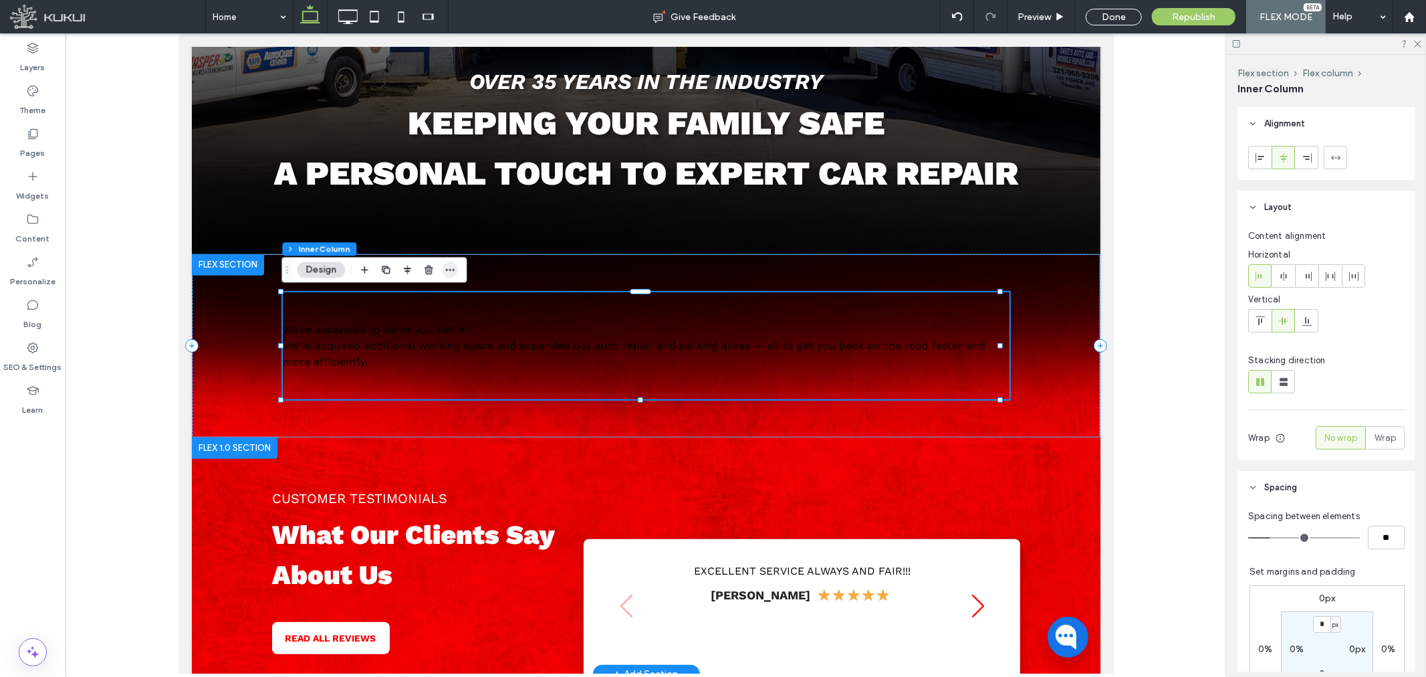
click at [449, 265] on icon "button" at bounding box center [450, 269] width 11 height 11
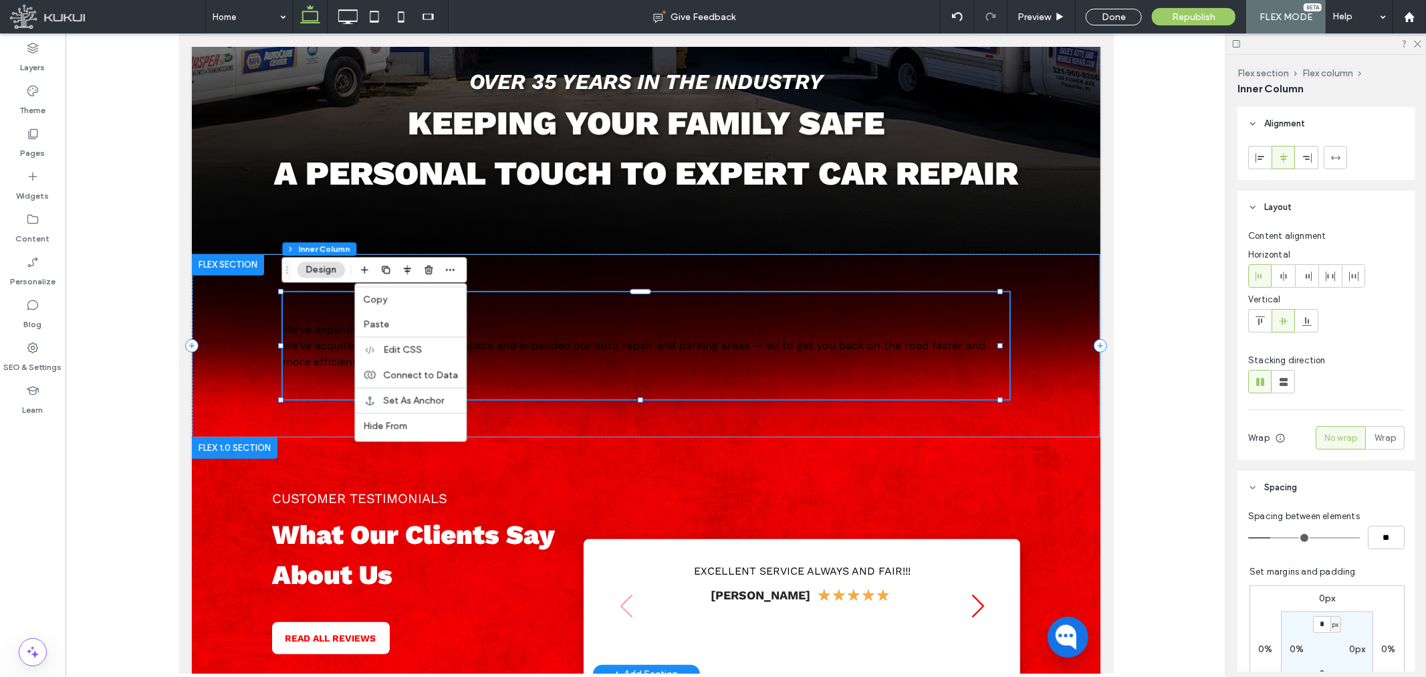
click at [422, 326] on label "Paste" at bounding box center [410, 323] width 95 height 11
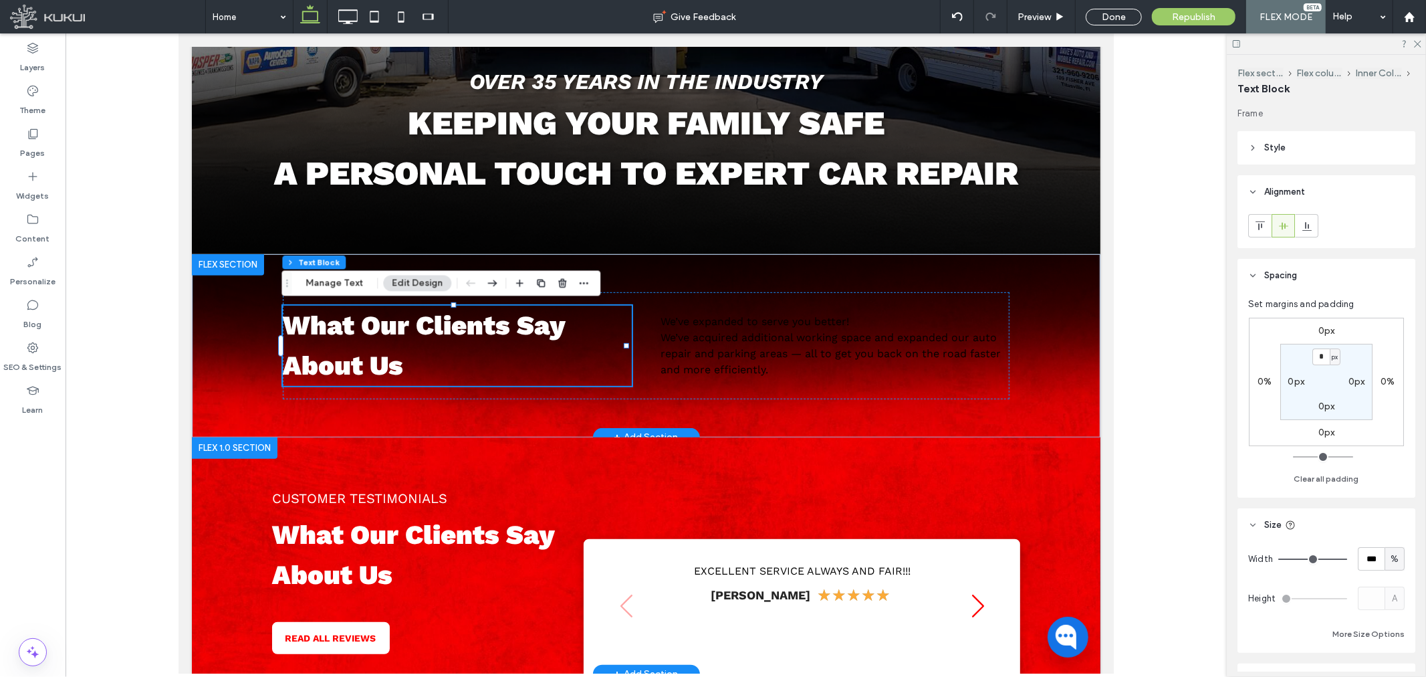
click at [373, 343] on p "What Our Clients Say About Us" at bounding box center [456, 345] width 349 height 80
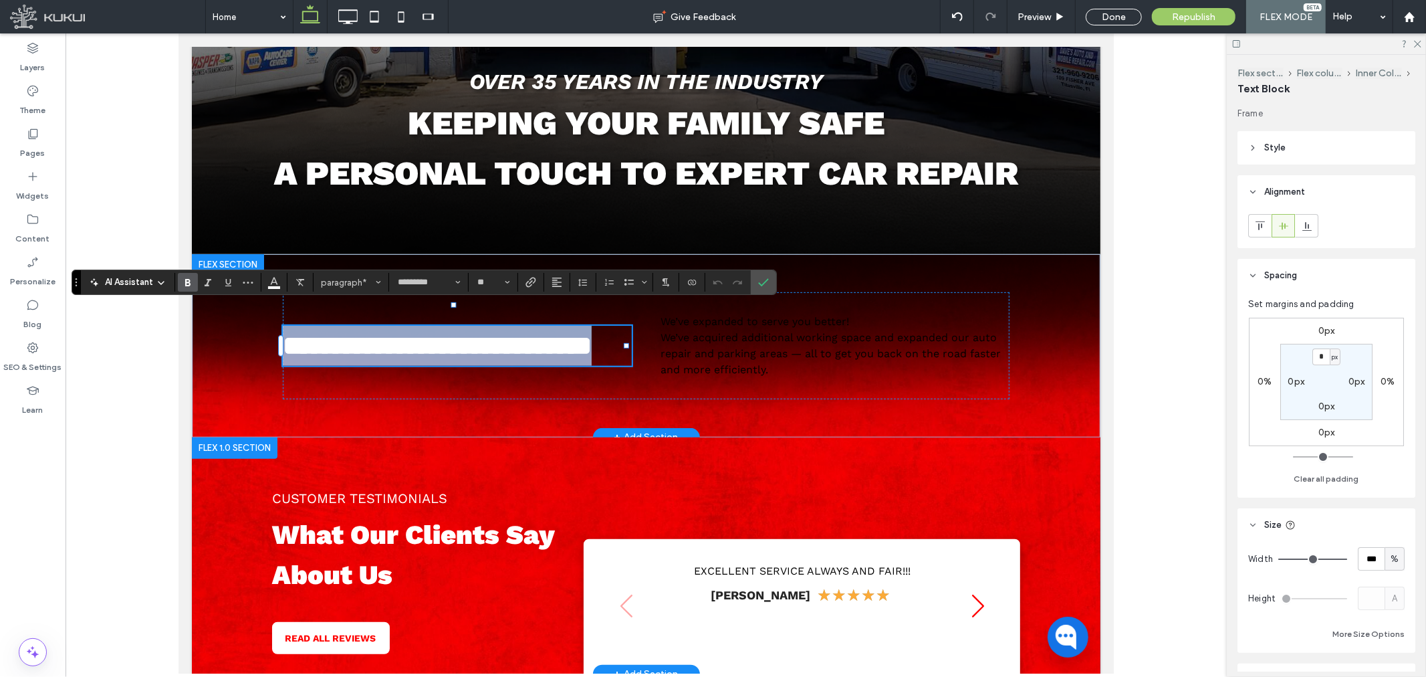
paste div
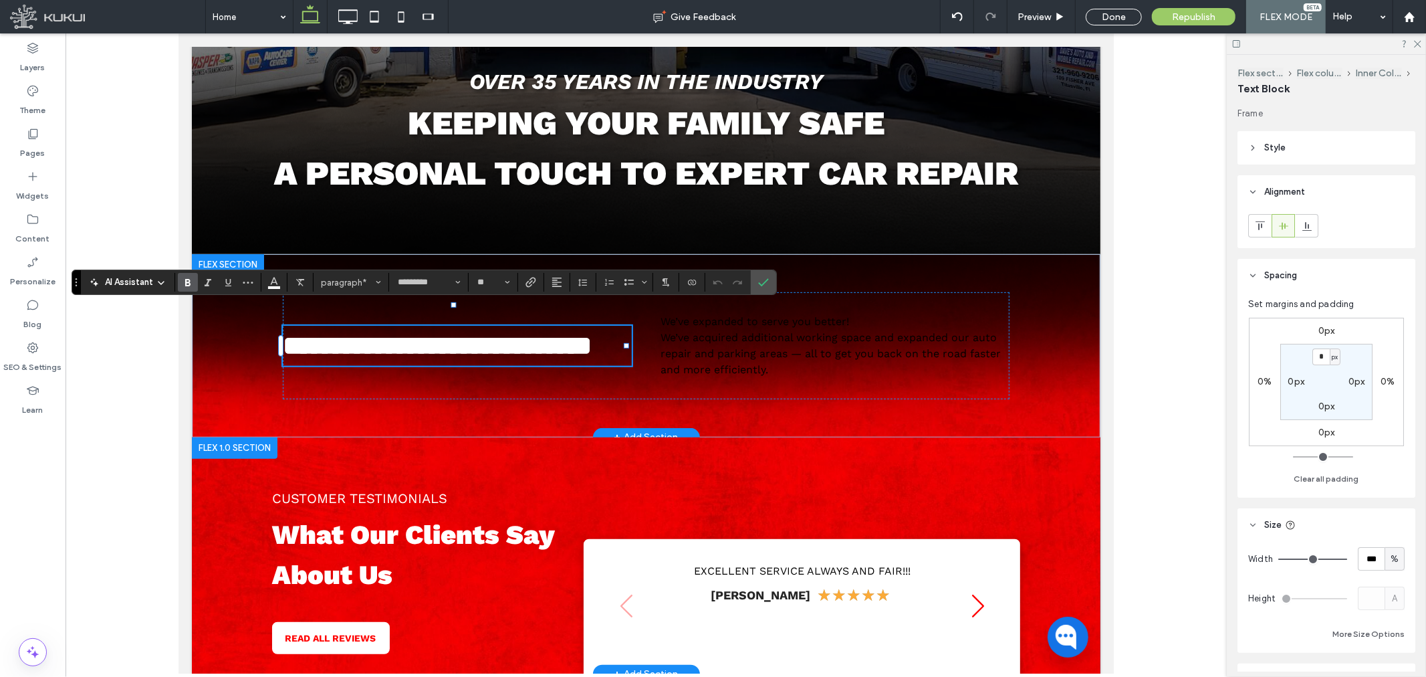
type input "**"
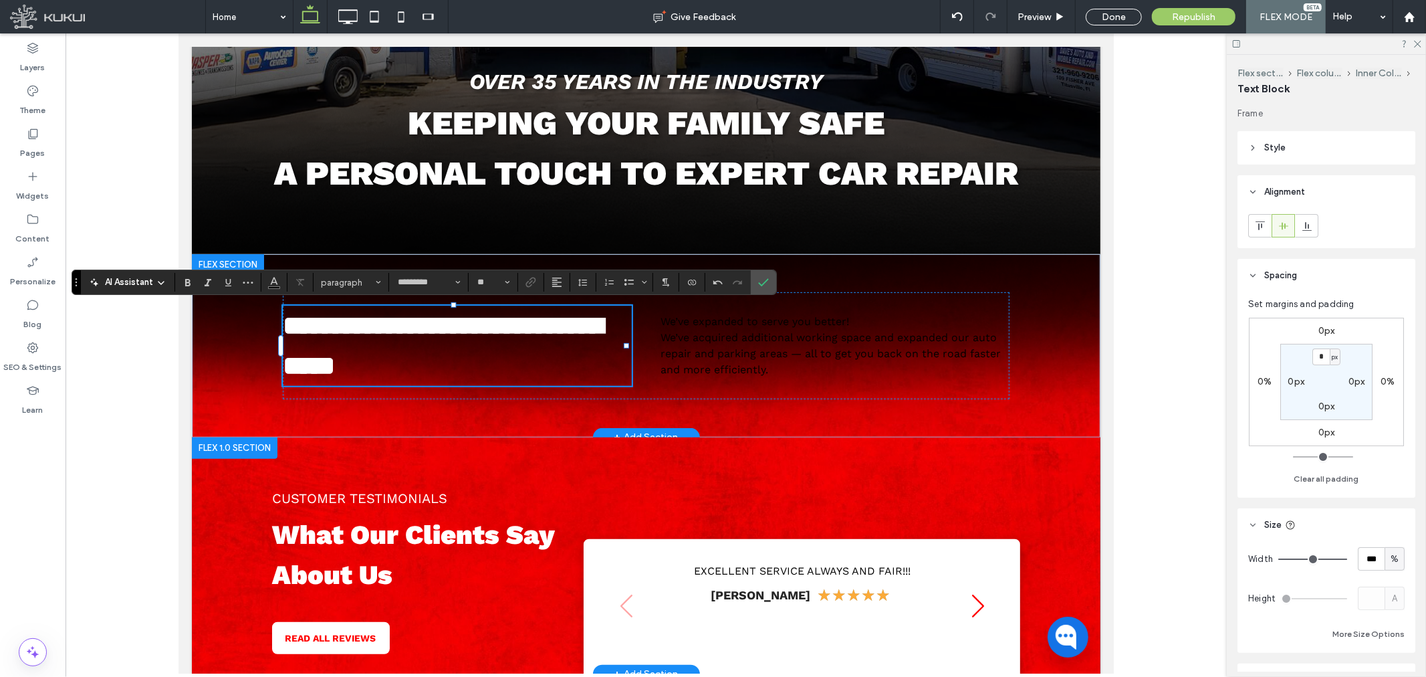
type input "**"
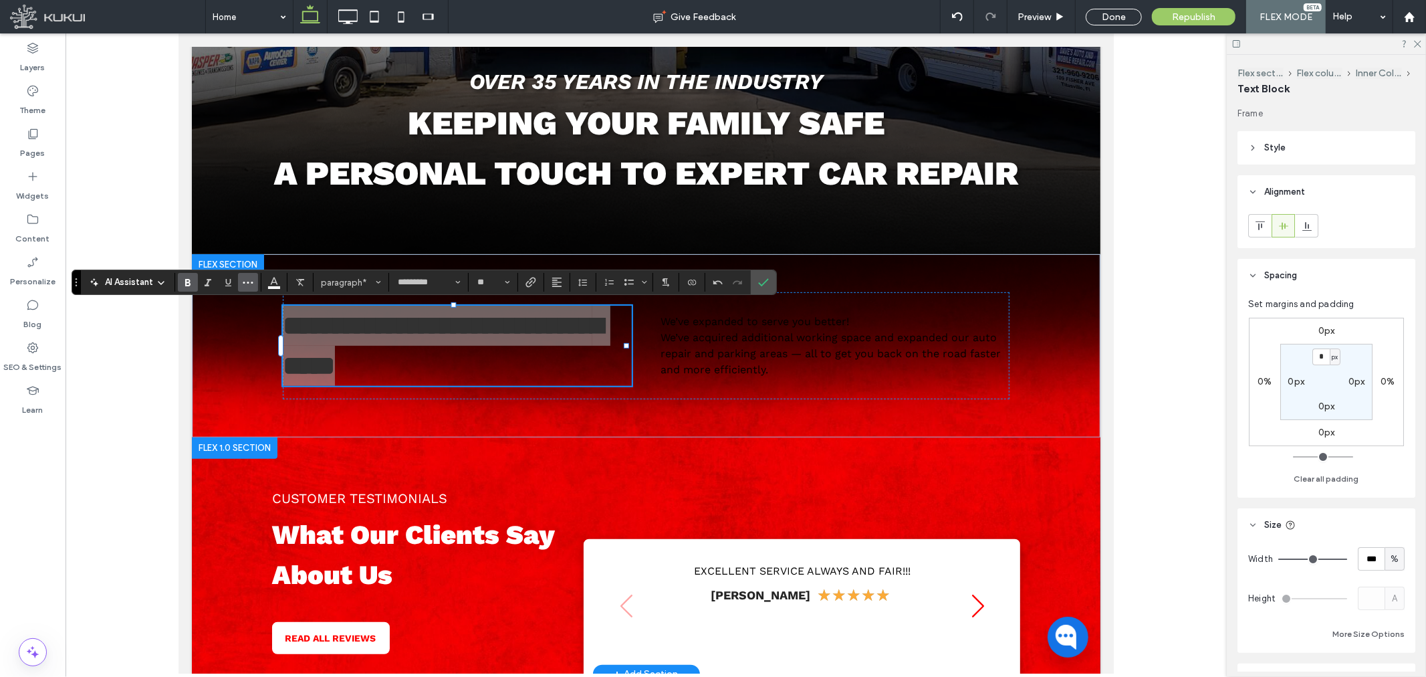
click at [249, 281] on icon "More" at bounding box center [248, 282] width 11 height 11
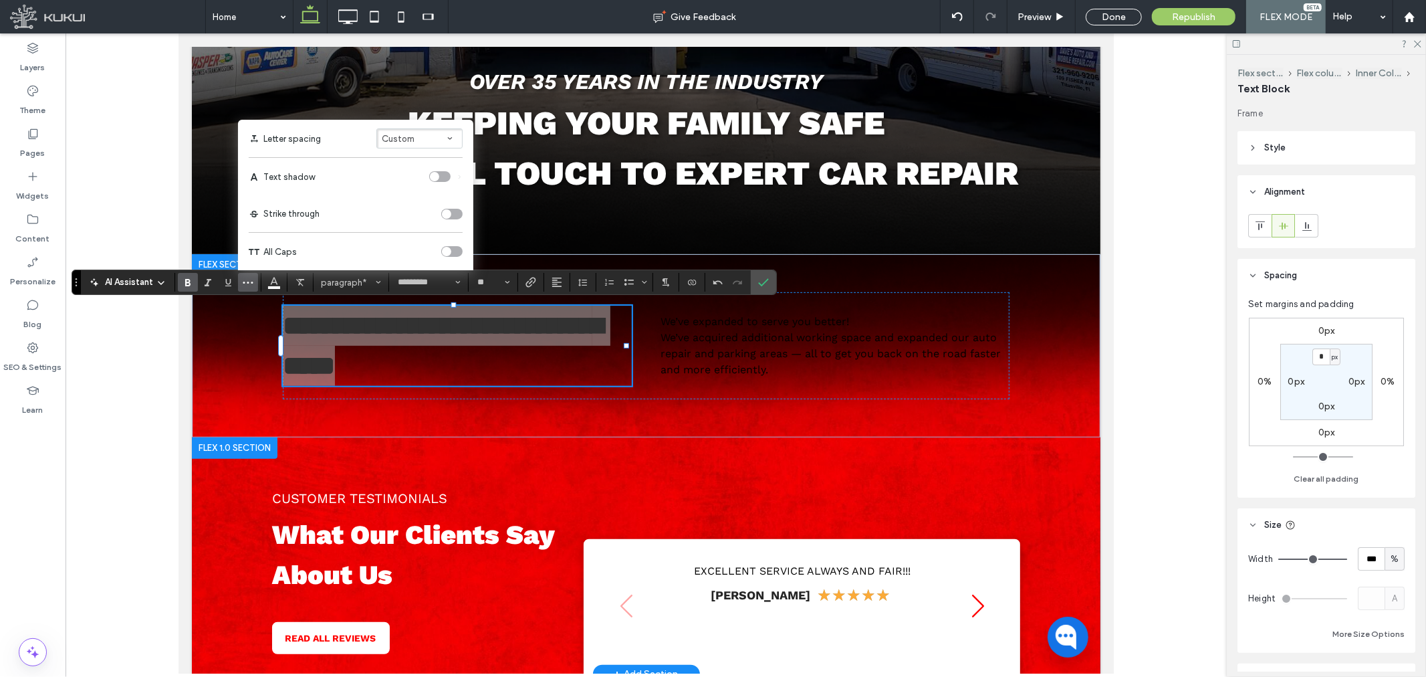
click at [448, 251] on div "toggle" at bounding box center [446, 251] width 9 height 9
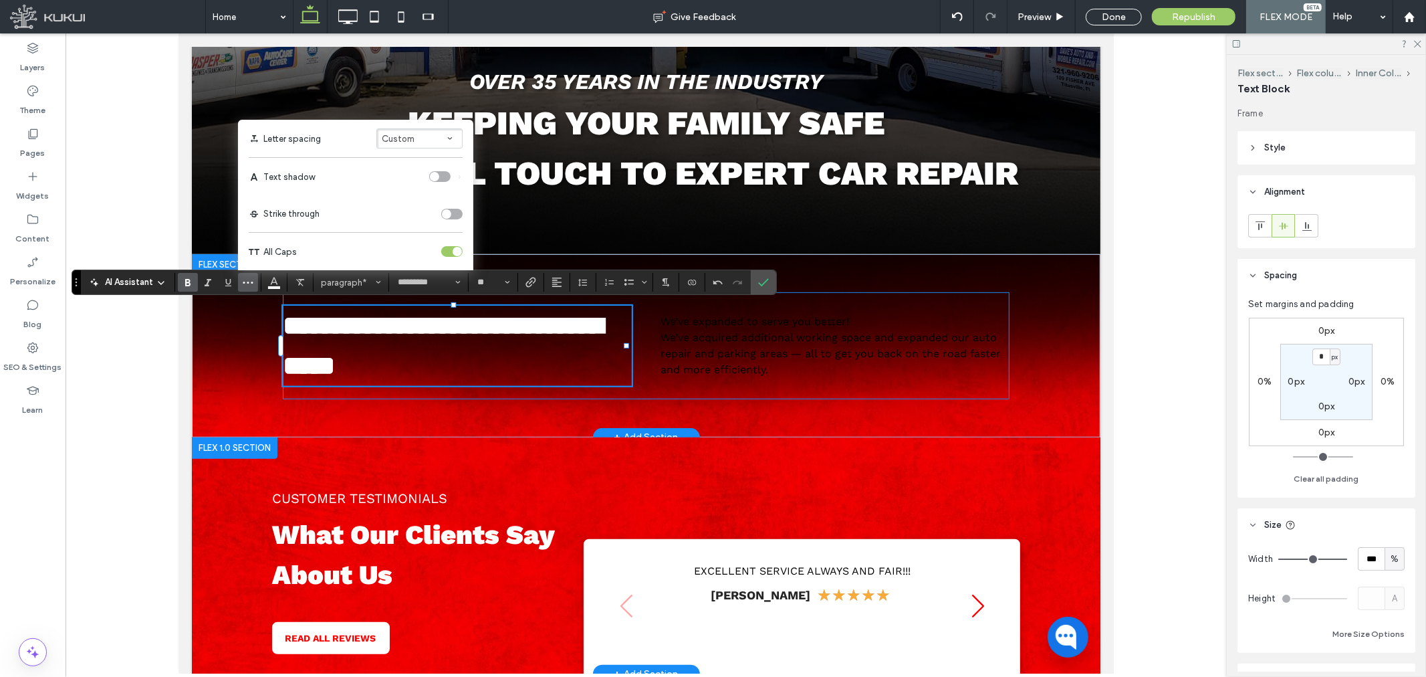
click at [646, 351] on div "**********" at bounding box center [645, 344] width 727 height 107
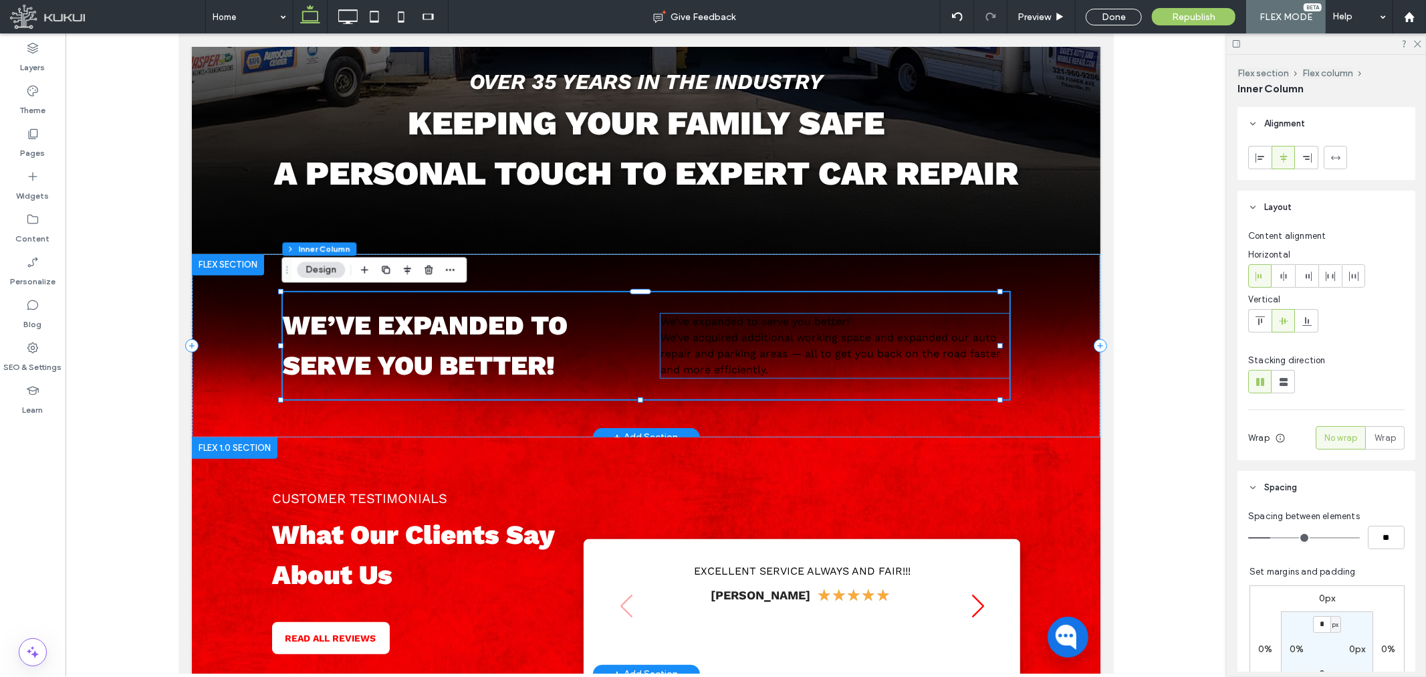
click at [716, 356] on span "We’ve acquired additional working space and expanded our auto repair and parkin…" at bounding box center [830, 352] width 340 height 45
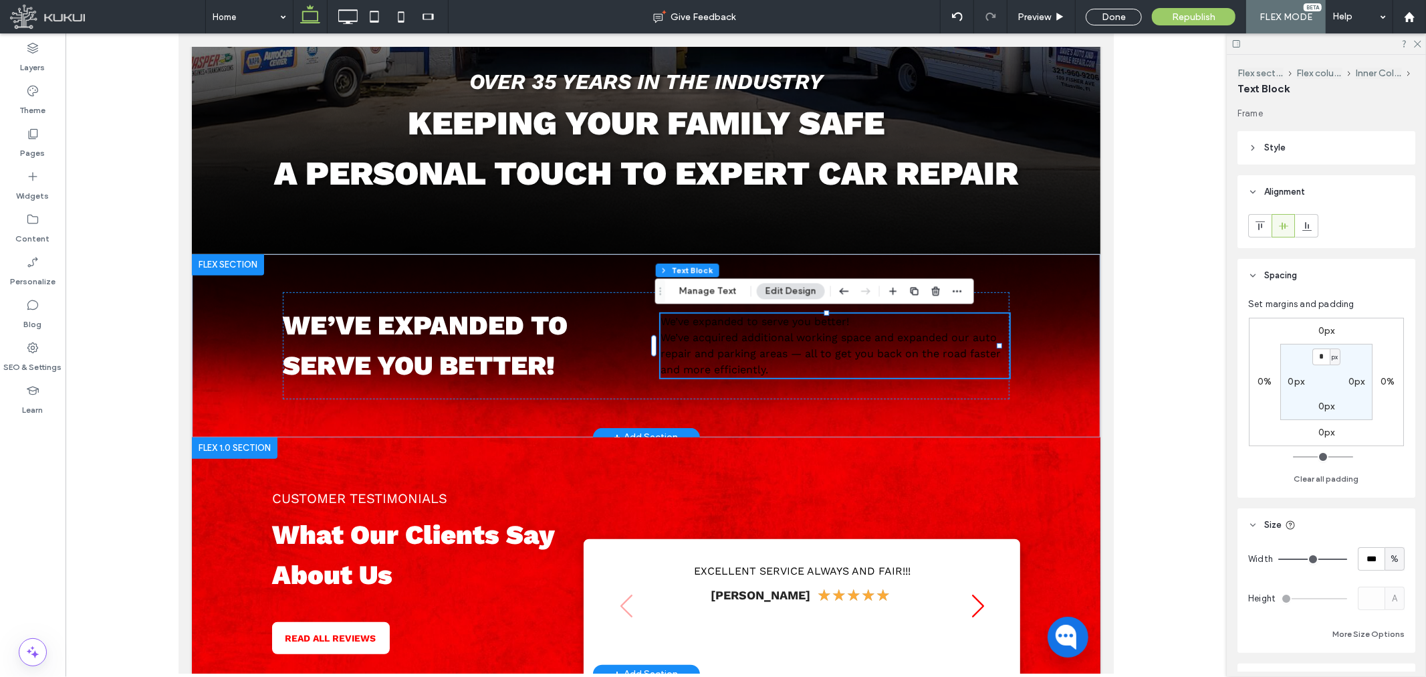
click at [716, 356] on span "We’ve acquired additional working space and expanded our auto repair and parkin…" at bounding box center [830, 352] width 340 height 45
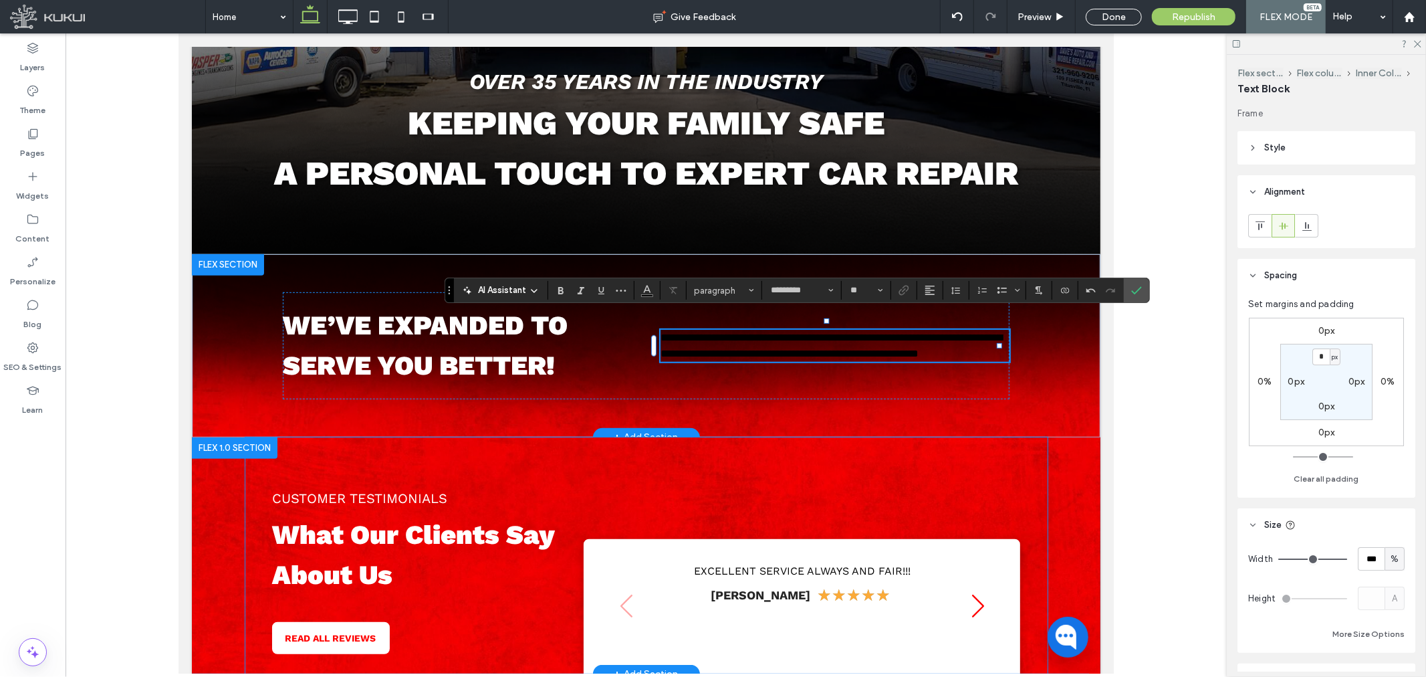
click at [376, 499] on span "CUSTOMER TESTIMONIALS" at bounding box center [358, 497] width 175 height 16
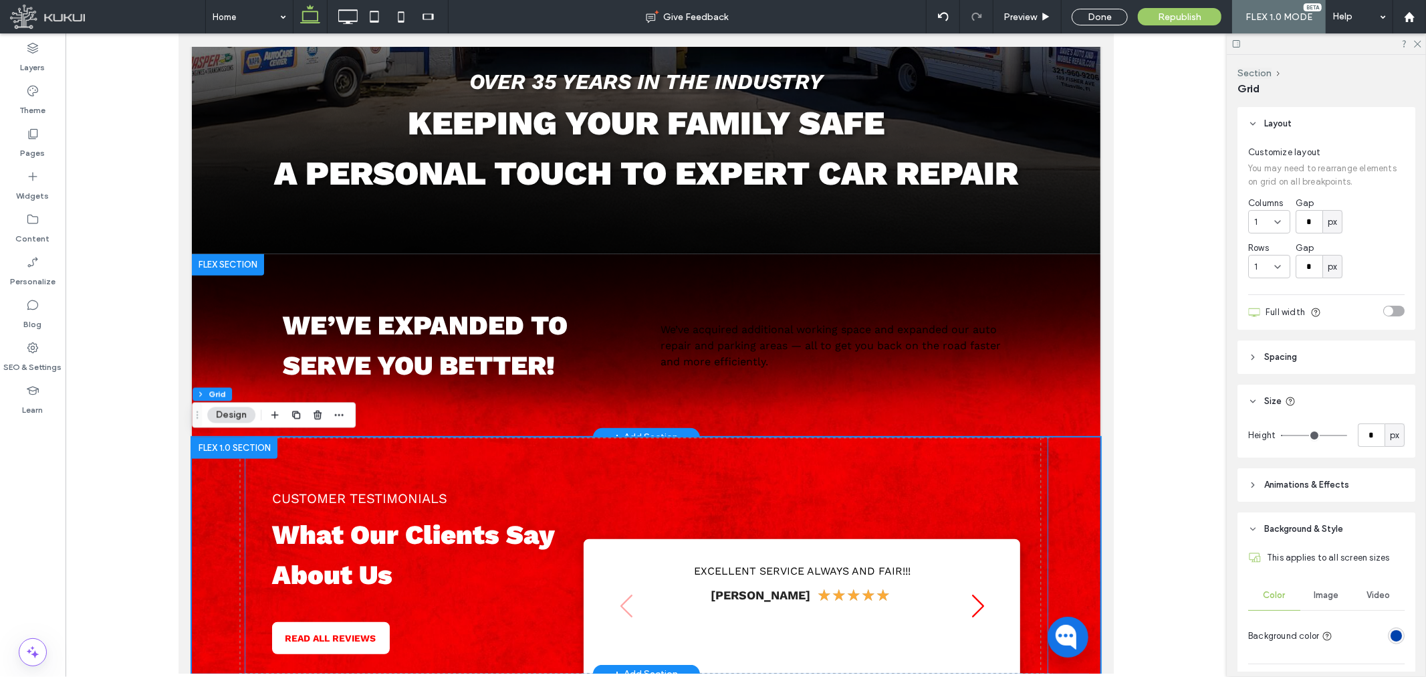
click at [376, 499] on span "CUSTOMER TESTIMONIALS" at bounding box center [358, 497] width 175 height 16
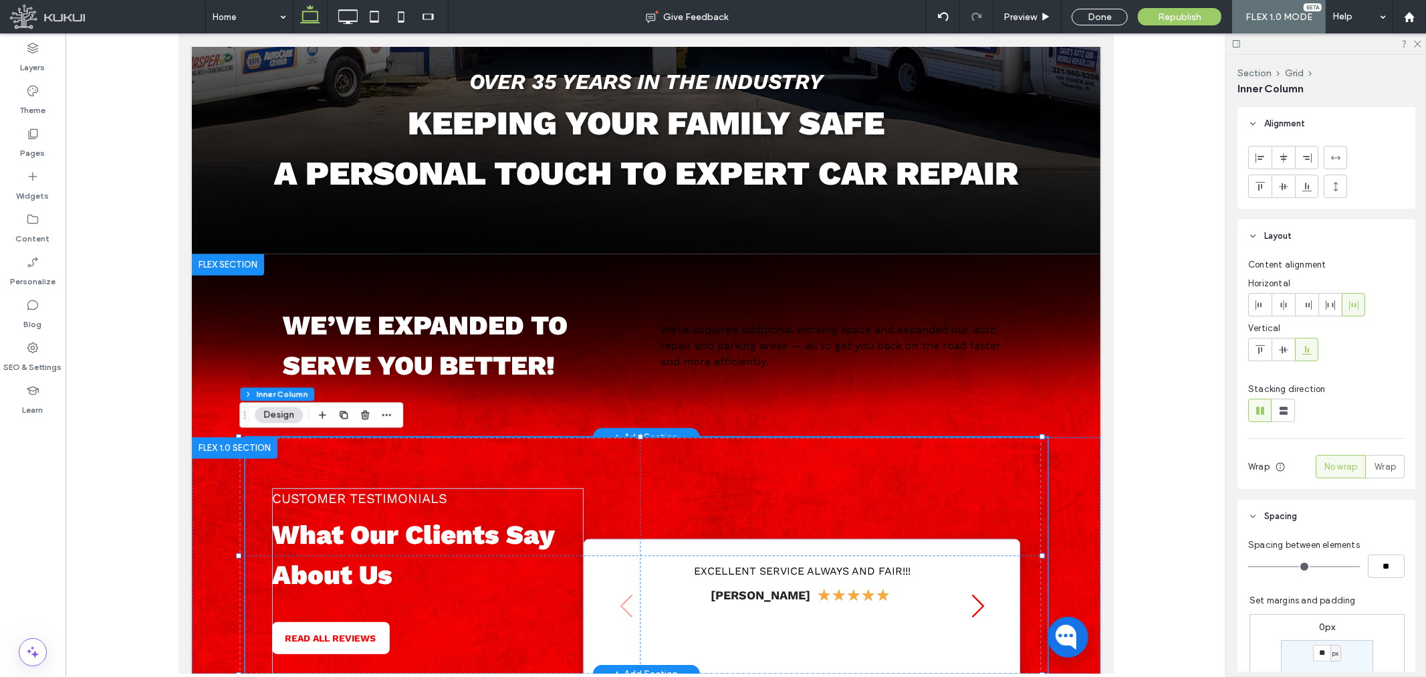
click at [378, 492] on span "CUSTOMER TESTIMONIALS" at bounding box center [358, 497] width 175 height 16
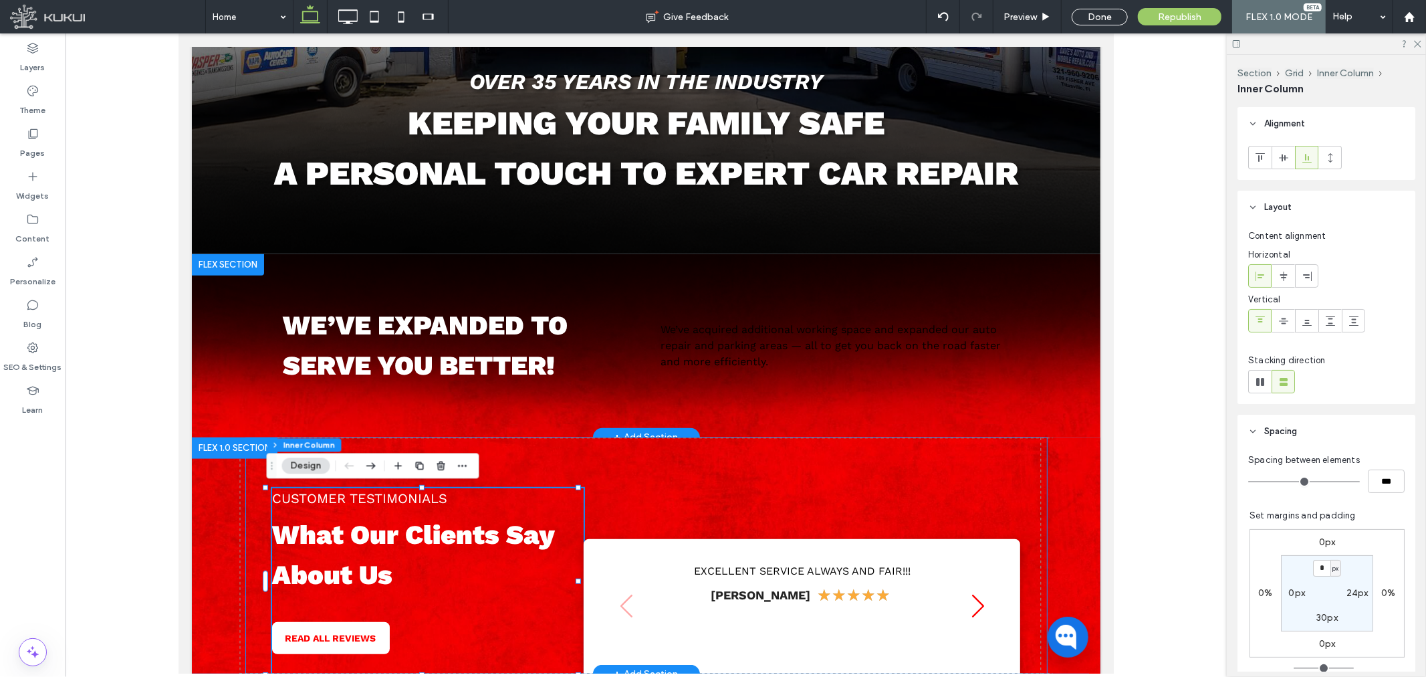
type input "**"
click at [378, 492] on span "CUSTOMER TESTIMONIALS" at bounding box center [358, 497] width 175 height 16
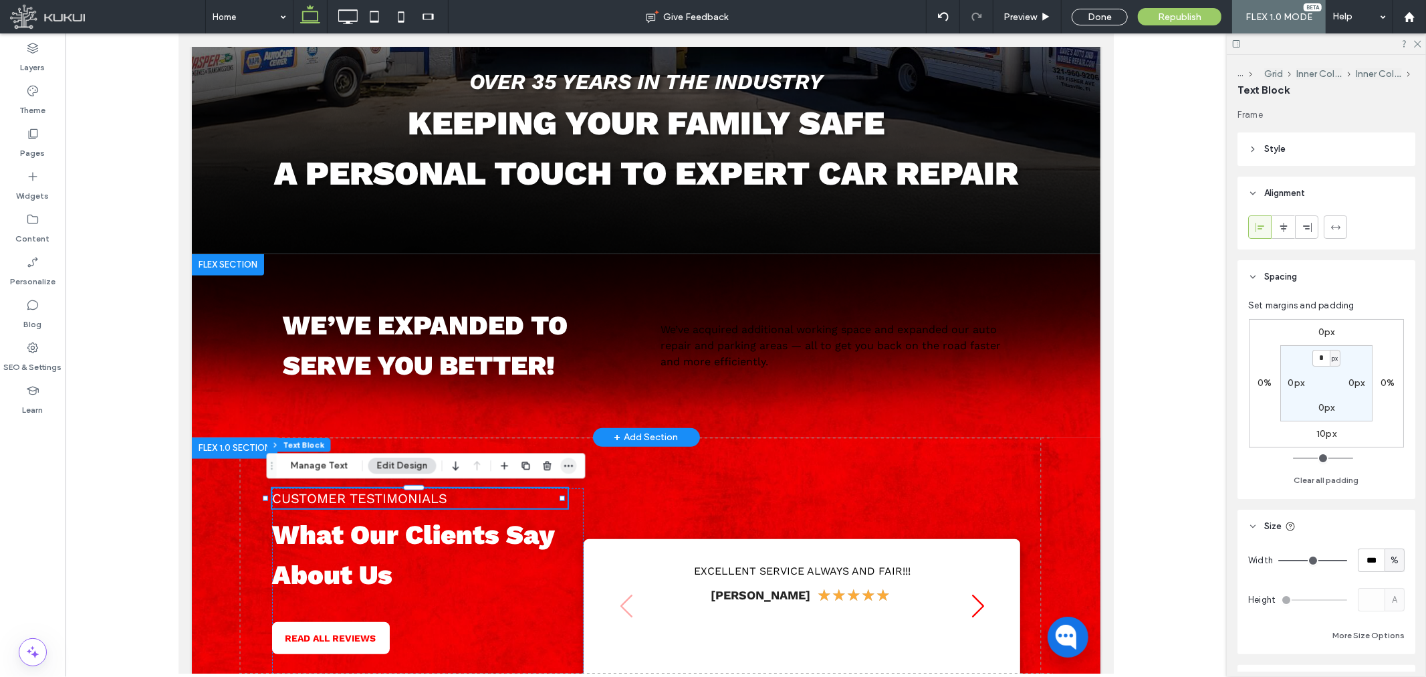
click at [568, 465] on icon "button" at bounding box center [569, 465] width 11 height 11
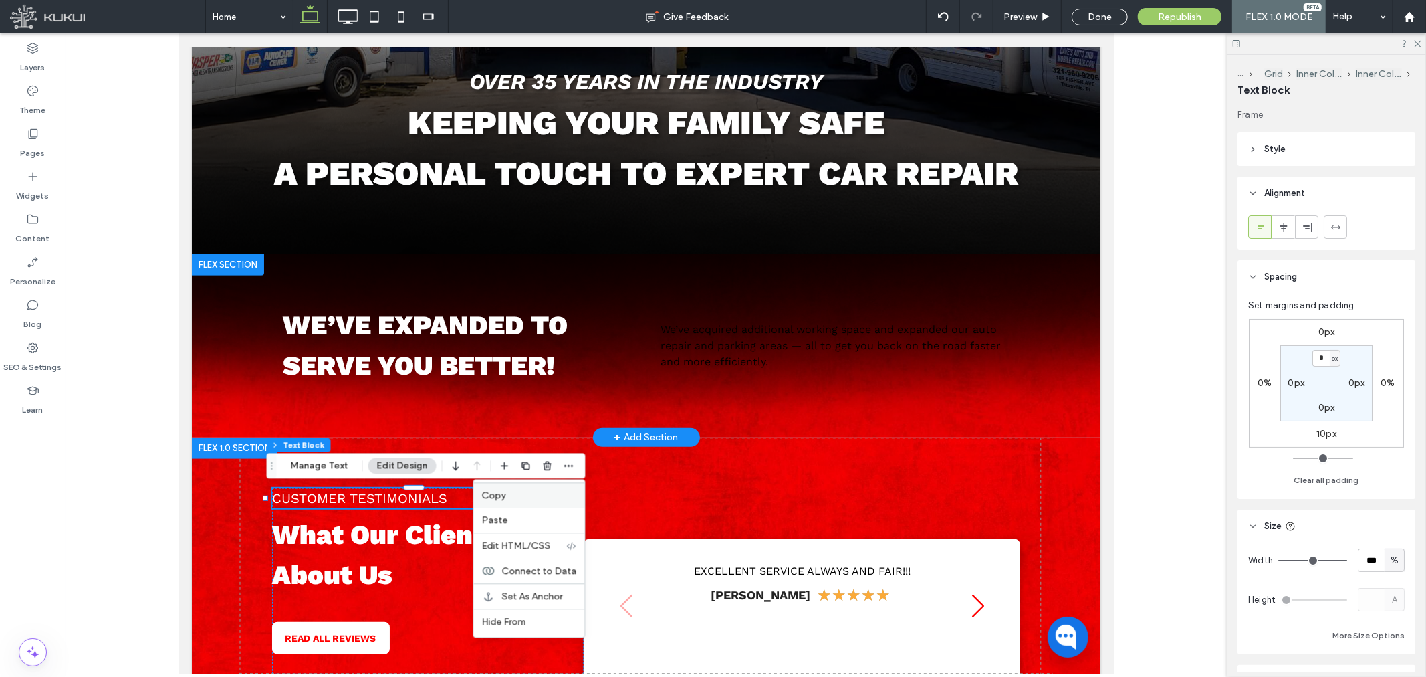
click at [505, 497] on label "Copy" at bounding box center [529, 494] width 95 height 11
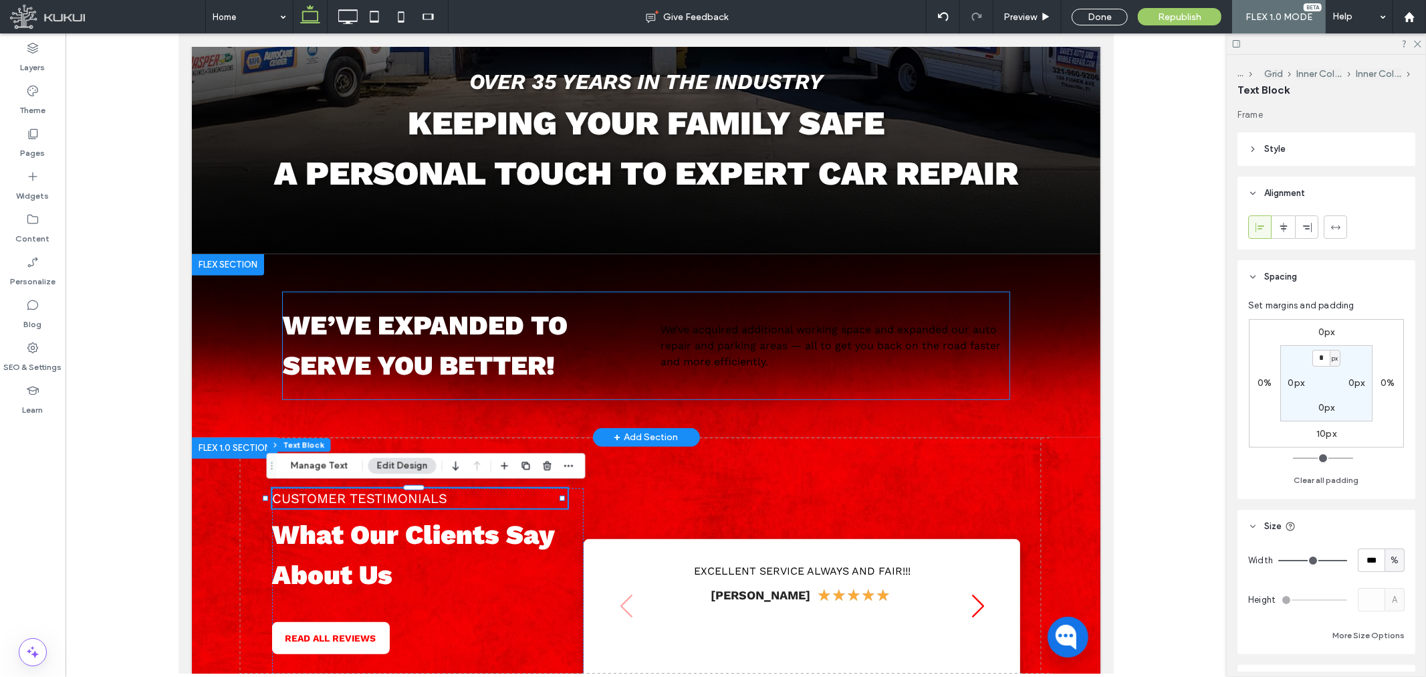
click at [743, 374] on div "We’ve expanded to serve you better! We’ve acquired additional working space and…" at bounding box center [645, 344] width 727 height 107
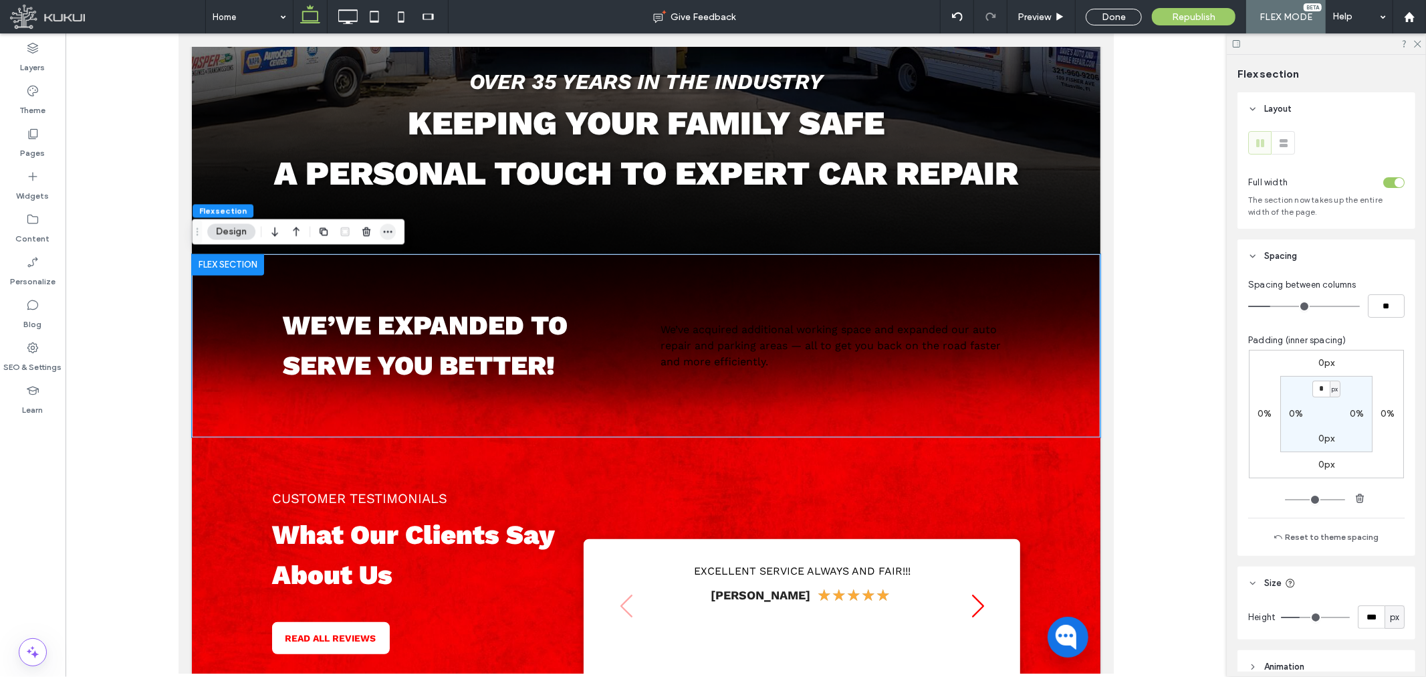
click at [386, 235] on icon "button" at bounding box center [387, 231] width 11 height 11
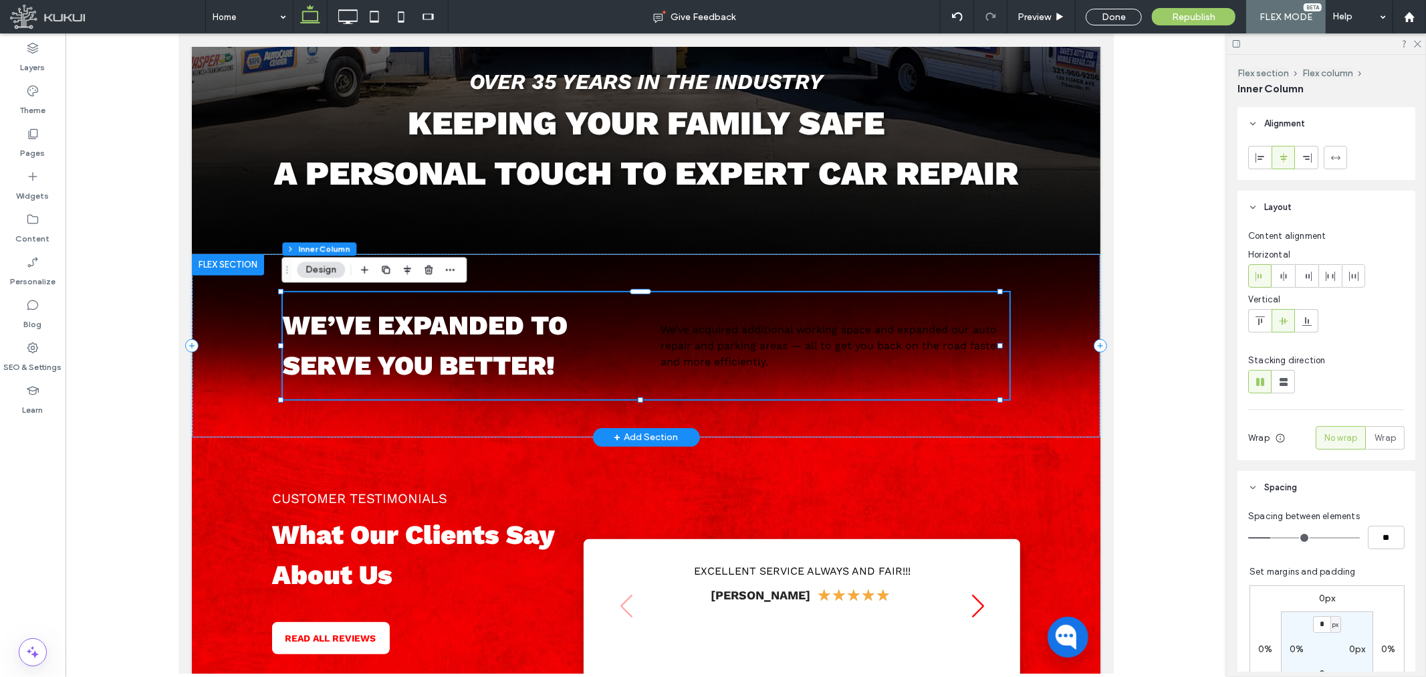
click at [644, 388] on div "We’ve expanded to serve you better! We’ve acquired additional working space and…" at bounding box center [645, 344] width 727 height 107
click at [452, 261] on span "button" at bounding box center [450, 269] width 16 height 16
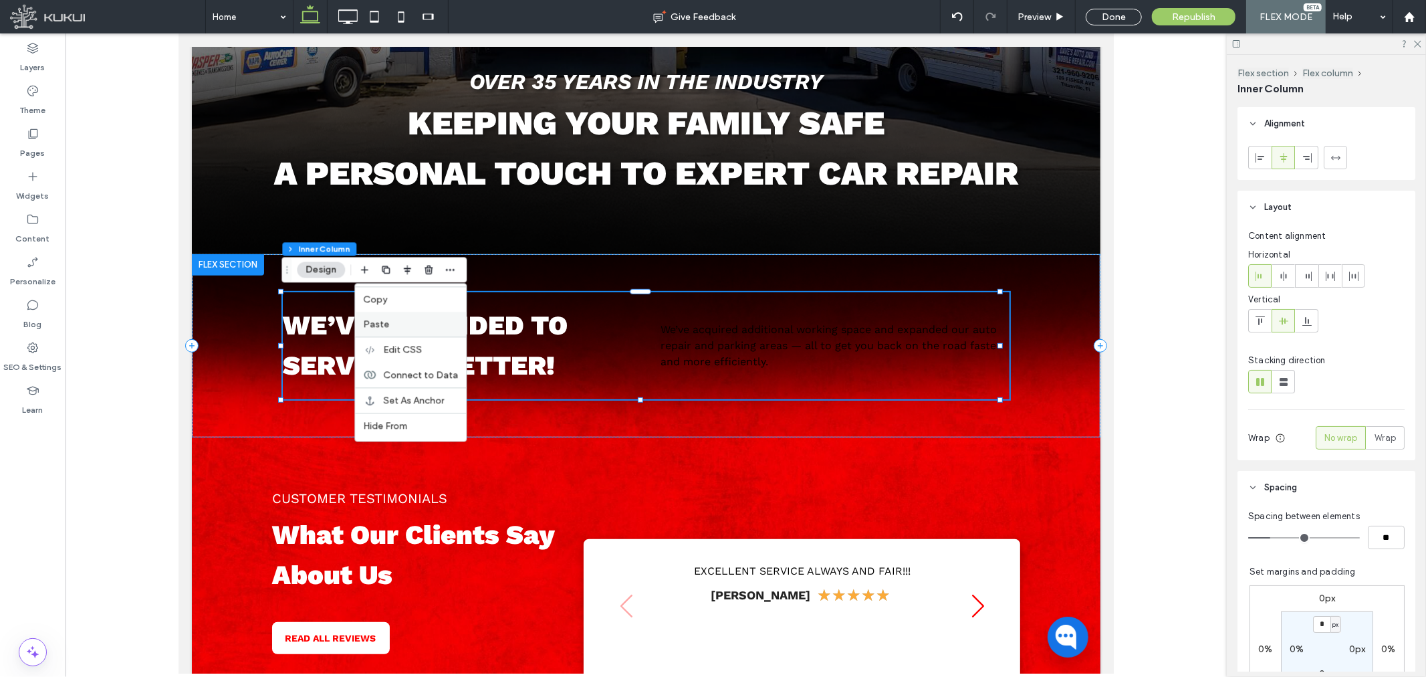
click at [421, 328] on label "Paste" at bounding box center [410, 323] width 95 height 11
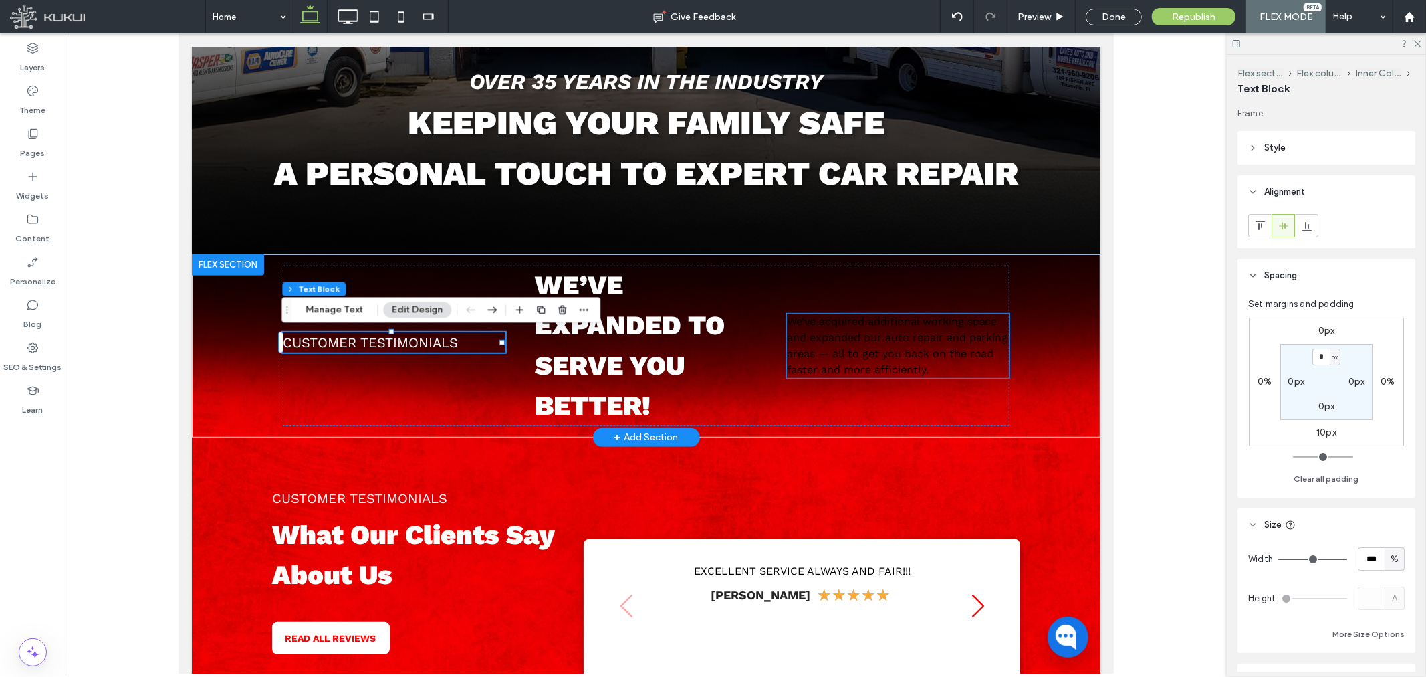
click at [853, 354] on span "We’ve acquired additional working space and expanded our auto repair and parkin…" at bounding box center [896, 344] width 221 height 61
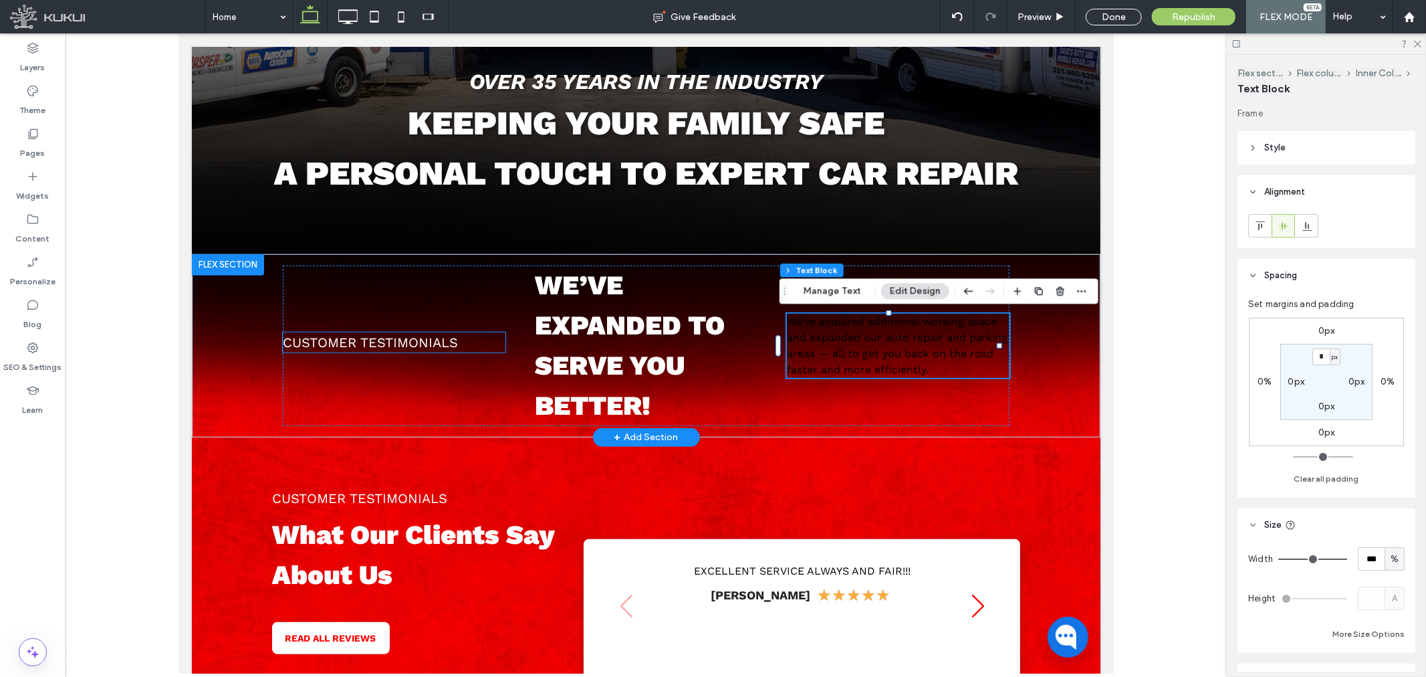
click at [356, 340] on span "CUSTOMER TESTIMONIALS" at bounding box center [369, 342] width 175 height 16
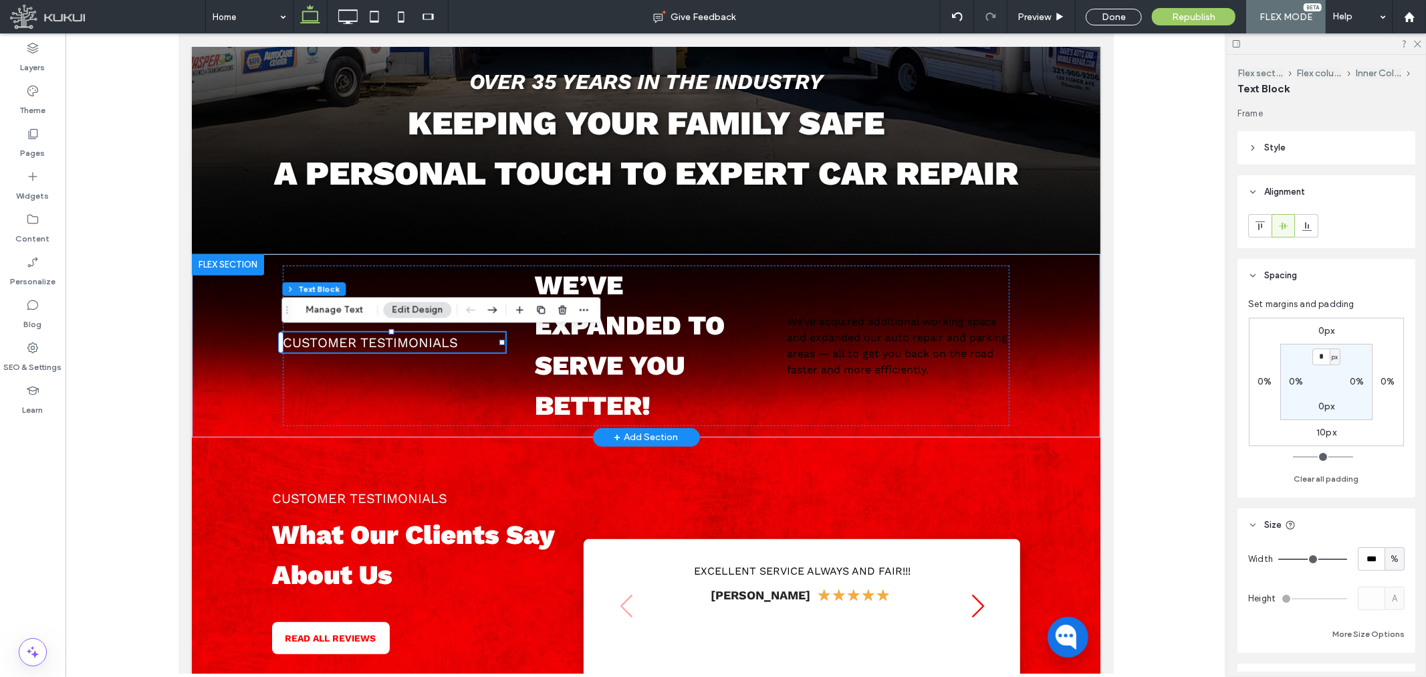
click at [356, 340] on span "CUSTOMER TESTIMONIALS" at bounding box center [369, 342] width 175 height 16
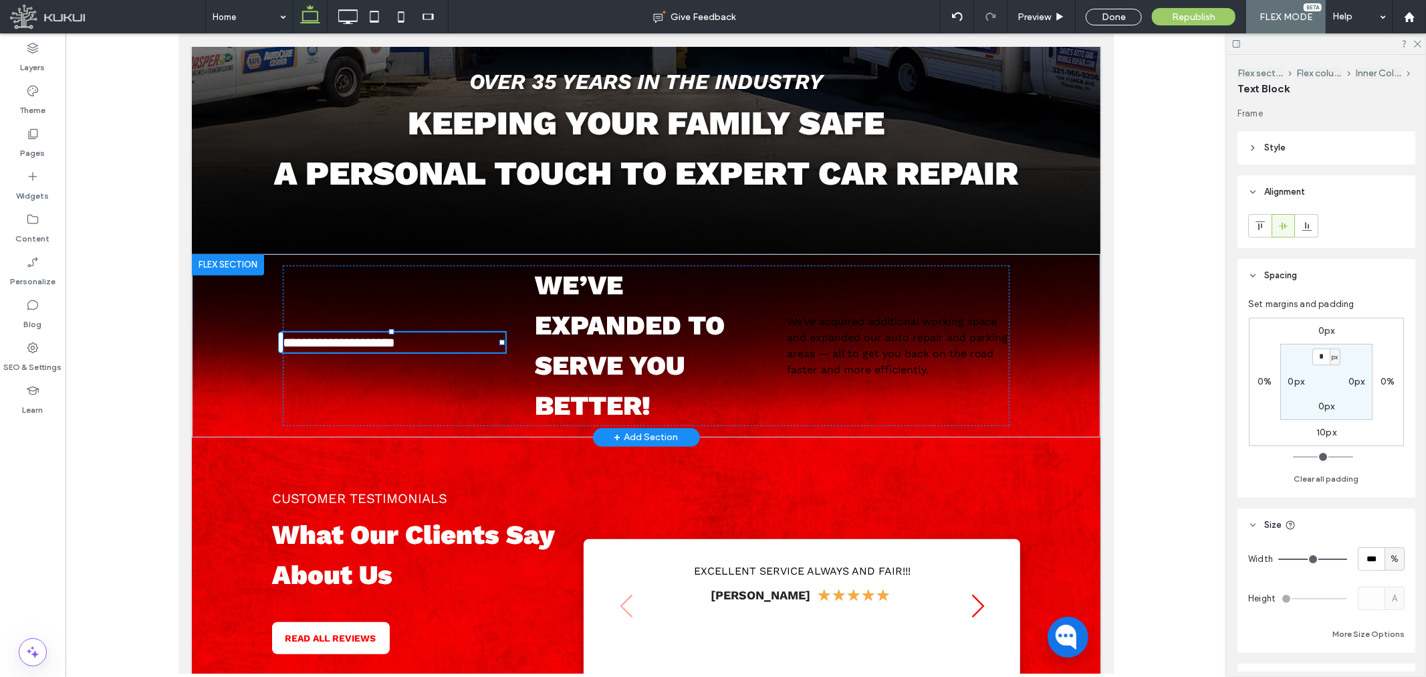
type input "*********"
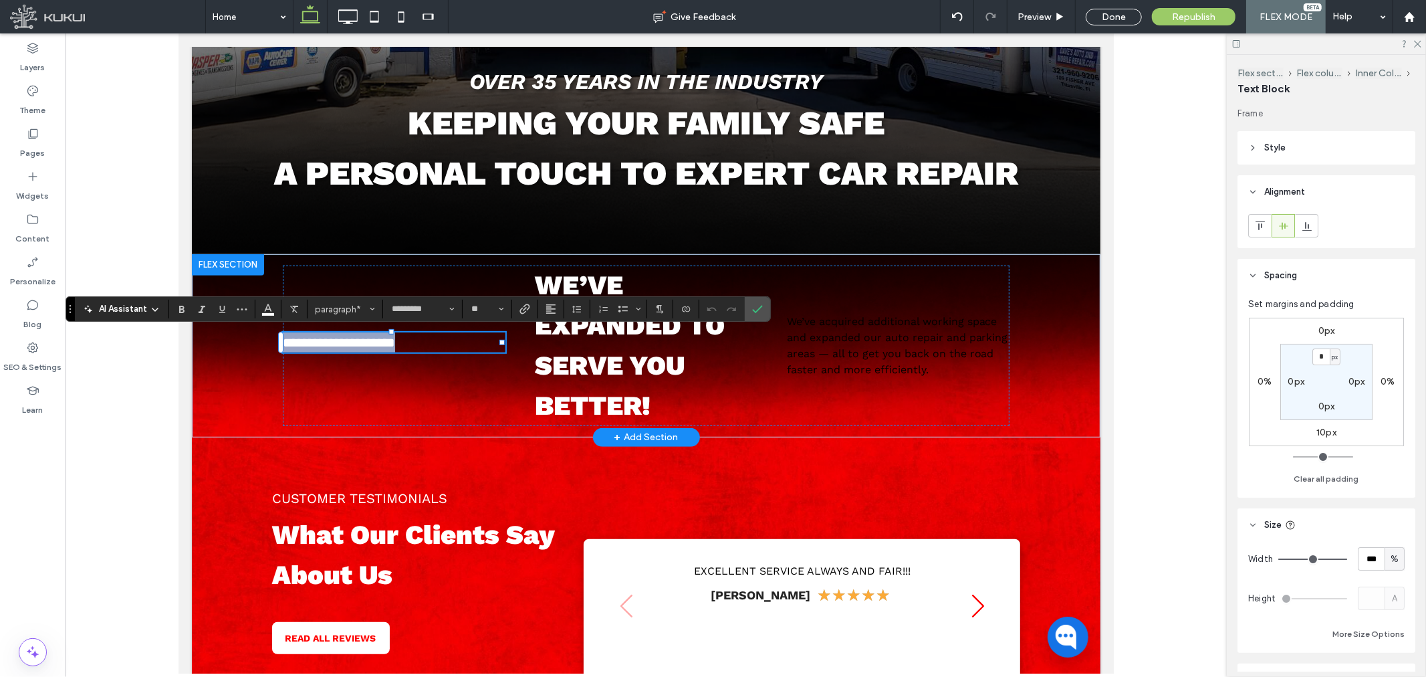
type input "**"
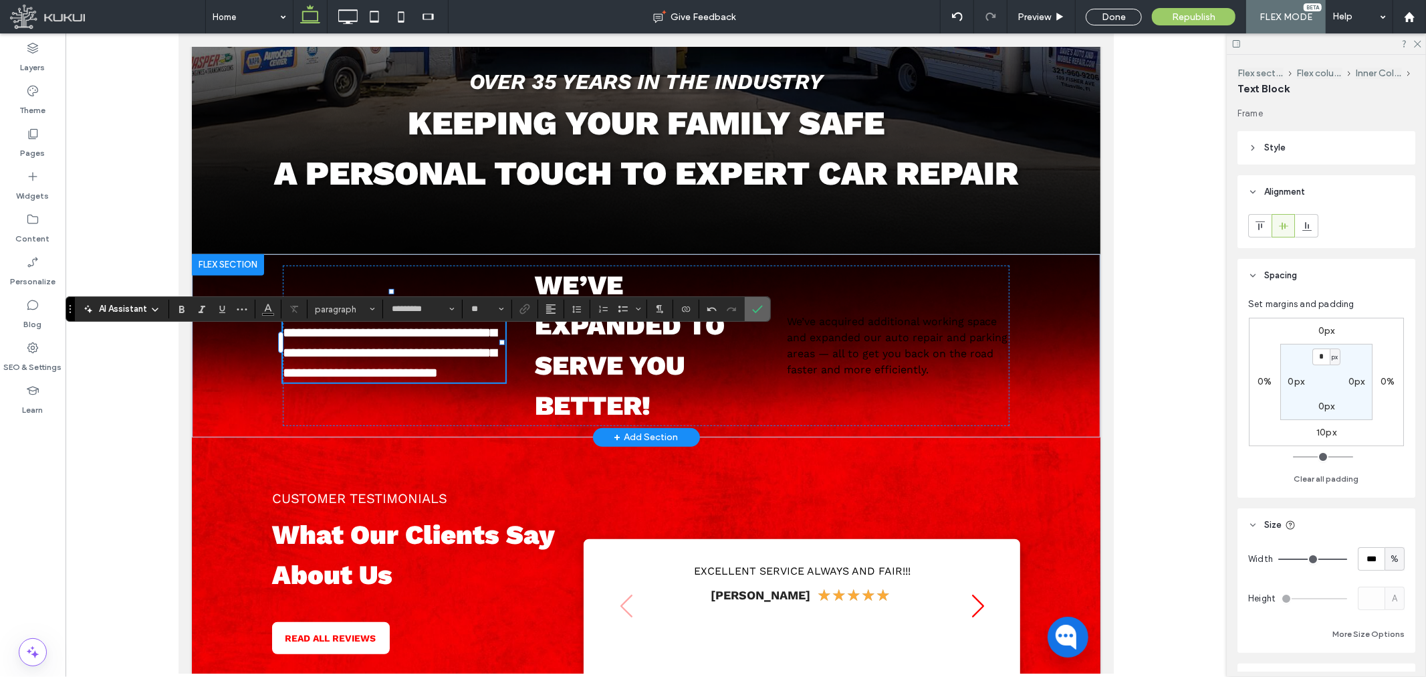
click at [749, 310] on label "Confirm" at bounding box center [757, 309] width 20 height 24
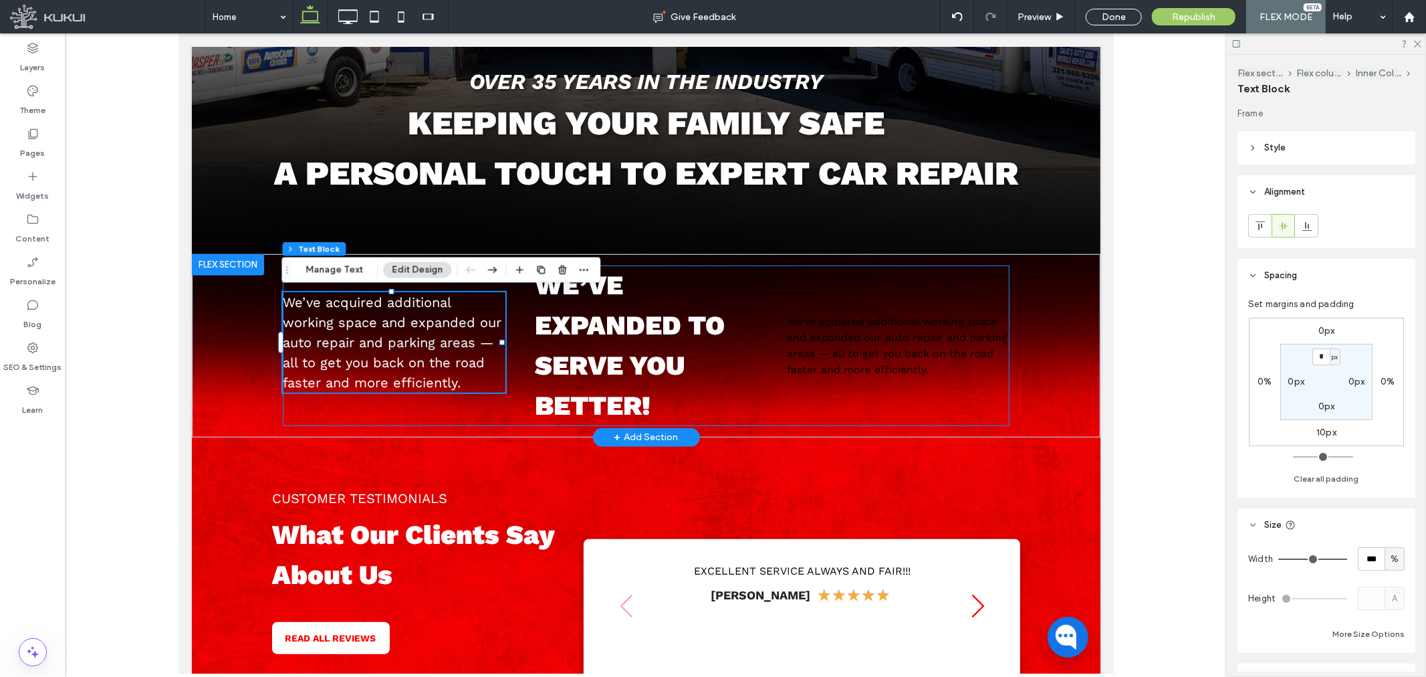
click at [525, 315] on div "We’ve acquired additional working space and expanded our auto repair and parkin…" at bounding box center [645, 345] width 727 height 160
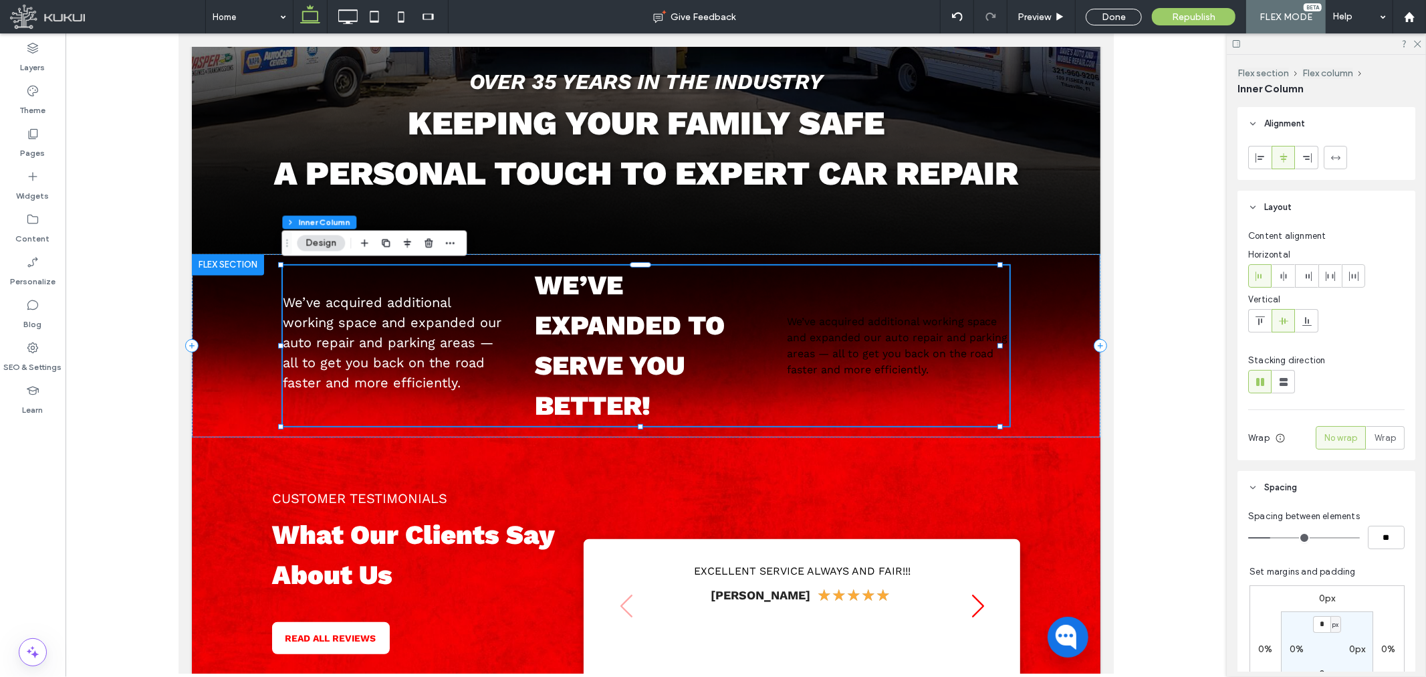
click at [374, 239] on div at bounding box center [407, 243] width 102 height 24
click at [371, 239] on span "button" at bounding box center [364, 243] width 16 height 16
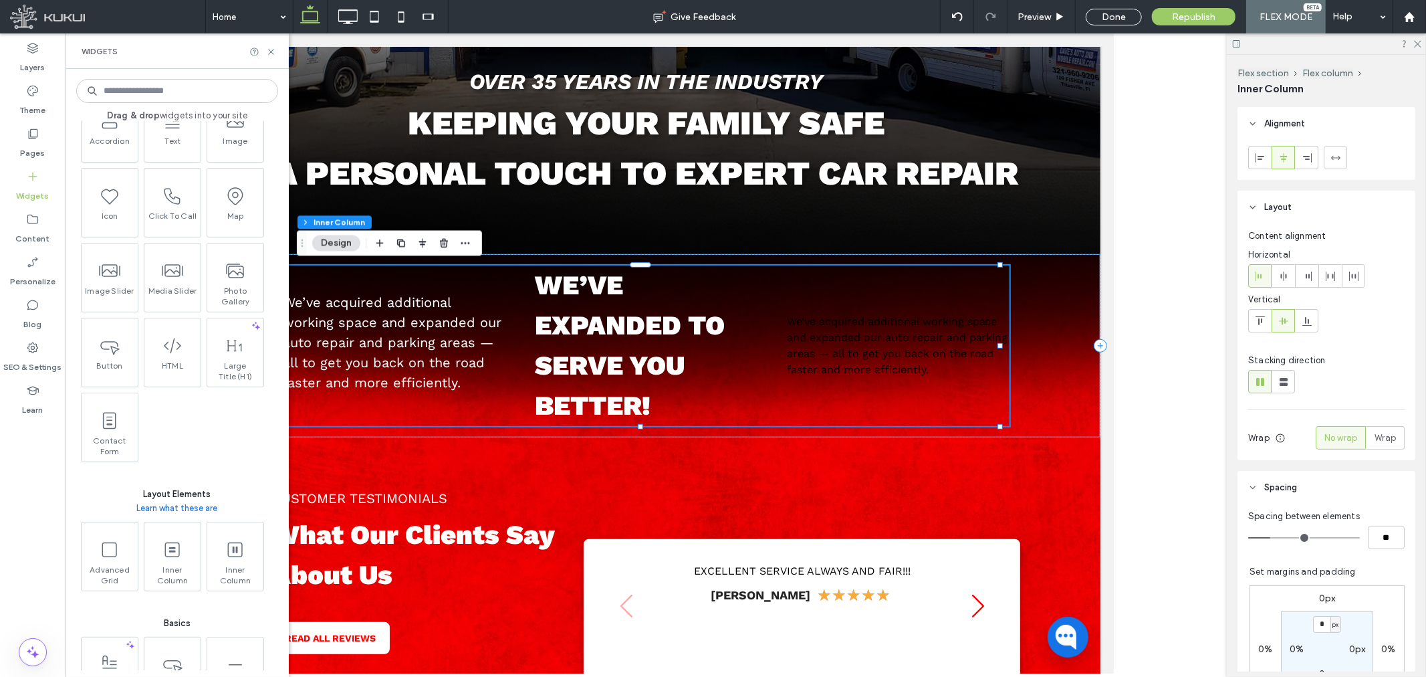
scroll to position [297, 0]
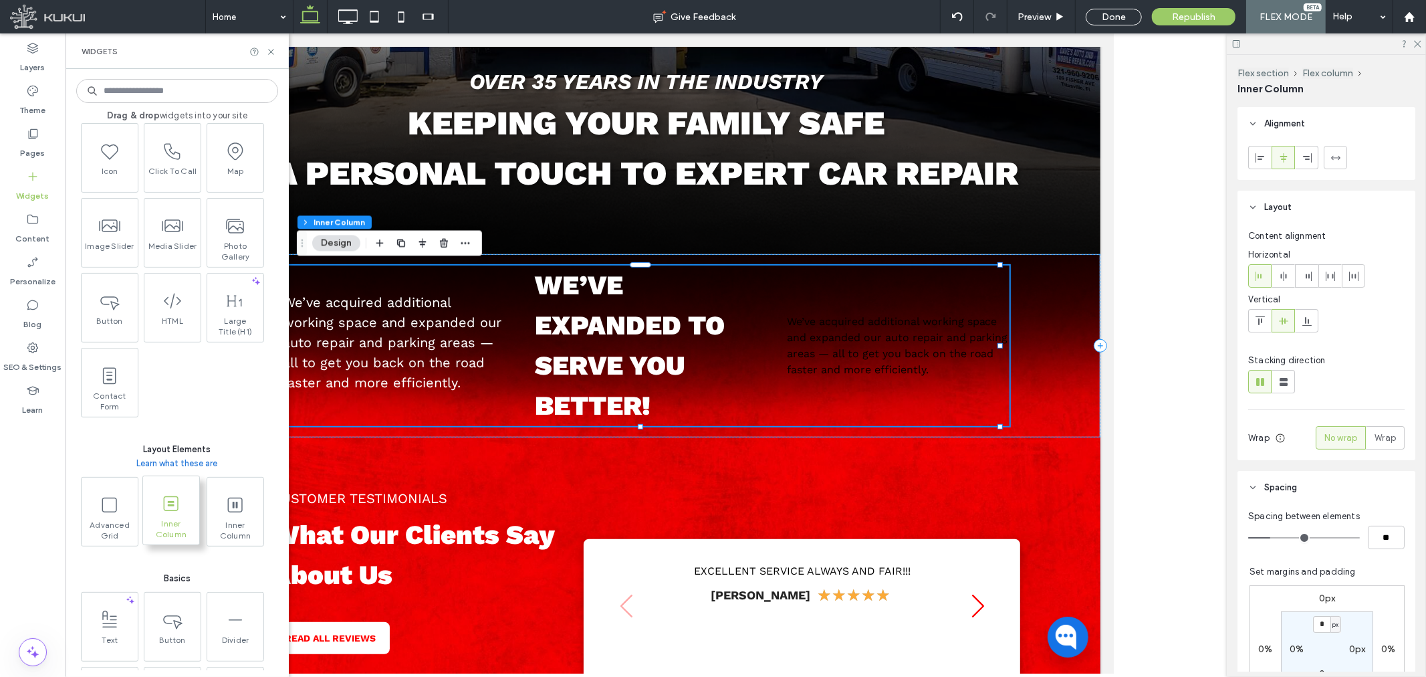
click at [182, 489] on span at bounding box center [171, 503] width 56 height 30
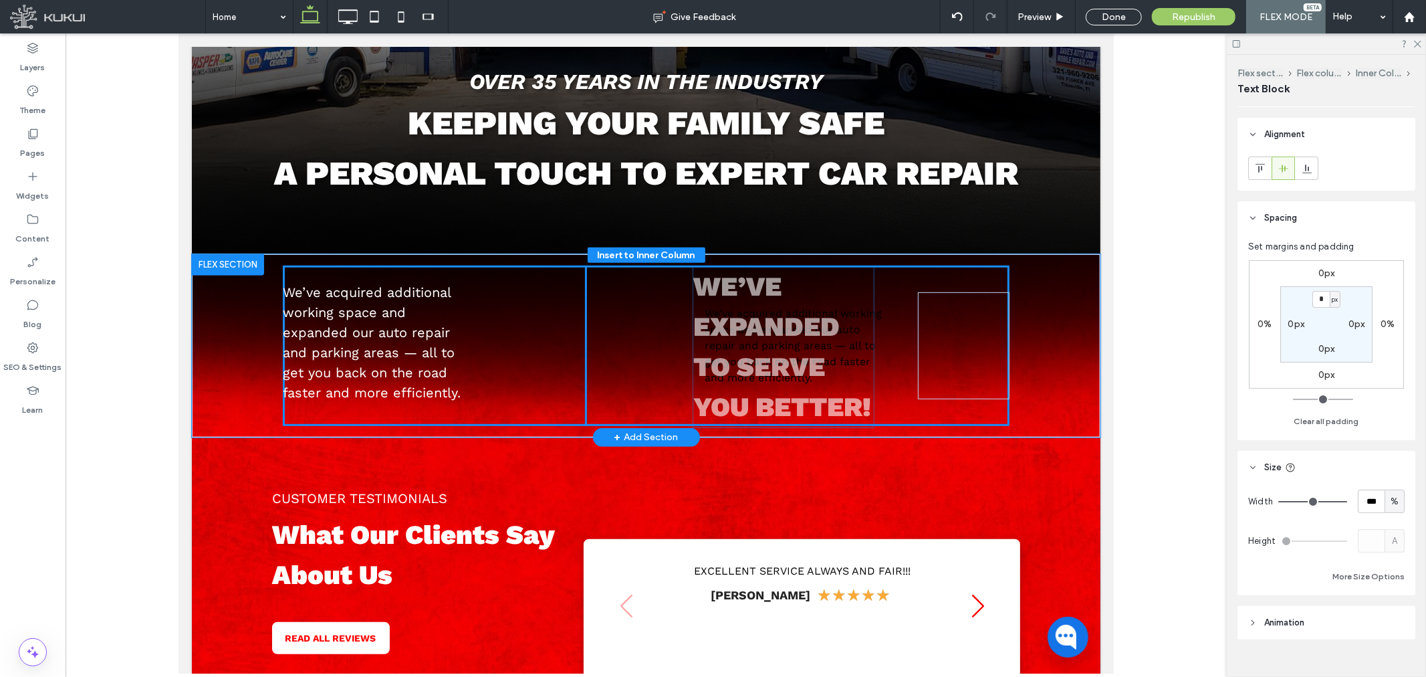
scroll to position [68, 0]
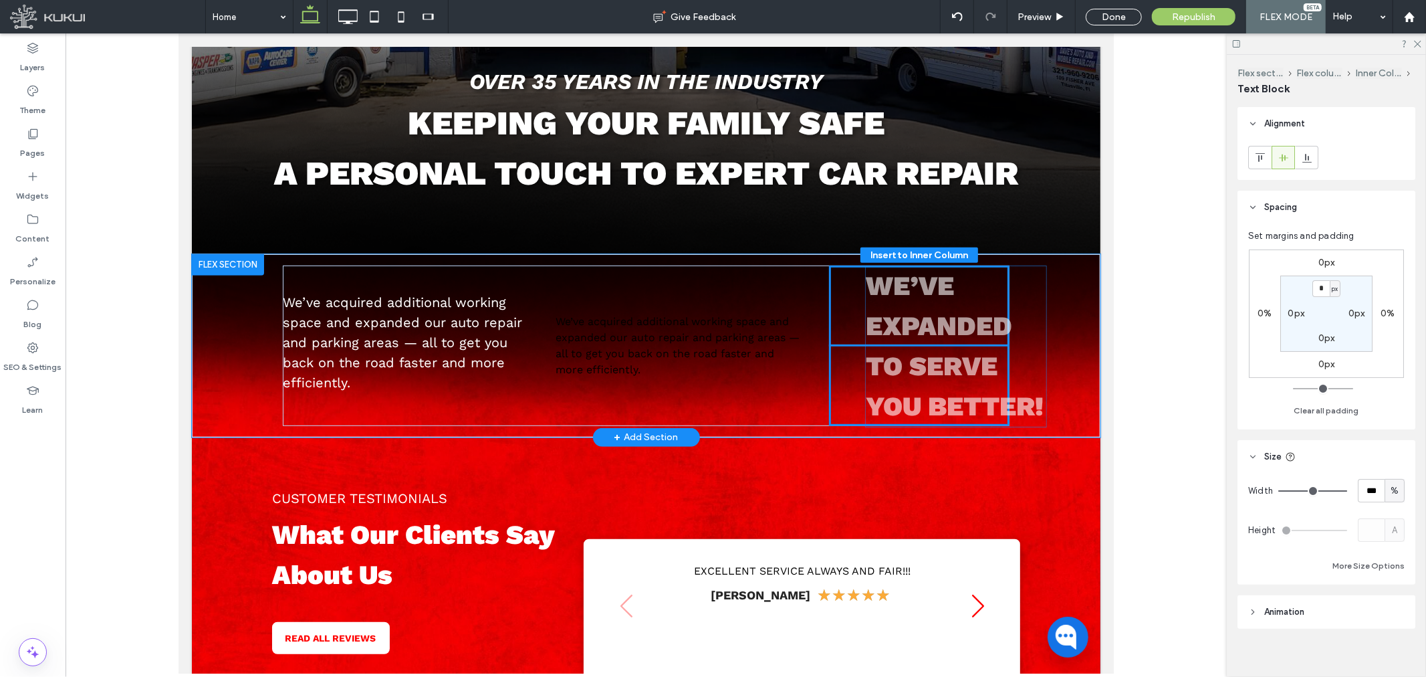
drag, startPoint x: 559, startPoint y: 342, endPoint x: 907, endPoint y: 351, distance: 348.4
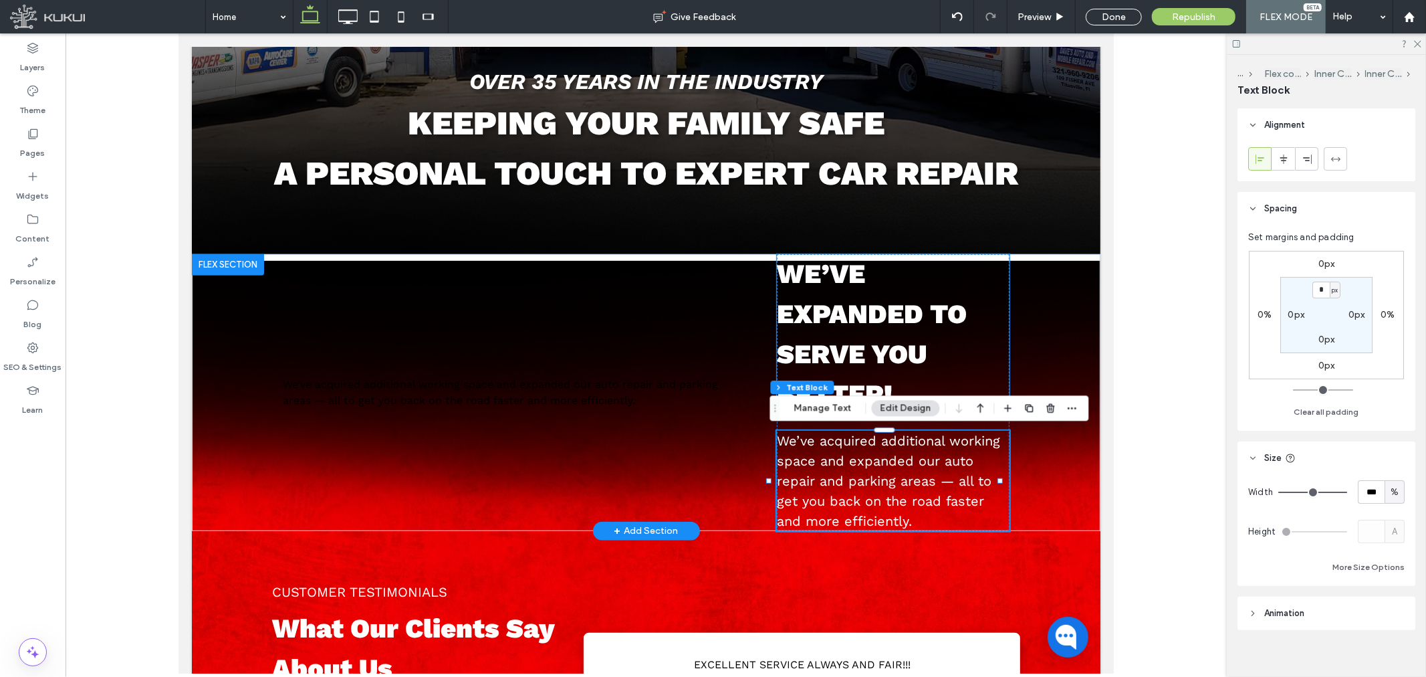
click at [776, 370] on p "We’ve expanded to serve you better!" at bounding box center [892, 333] width 233 height 160
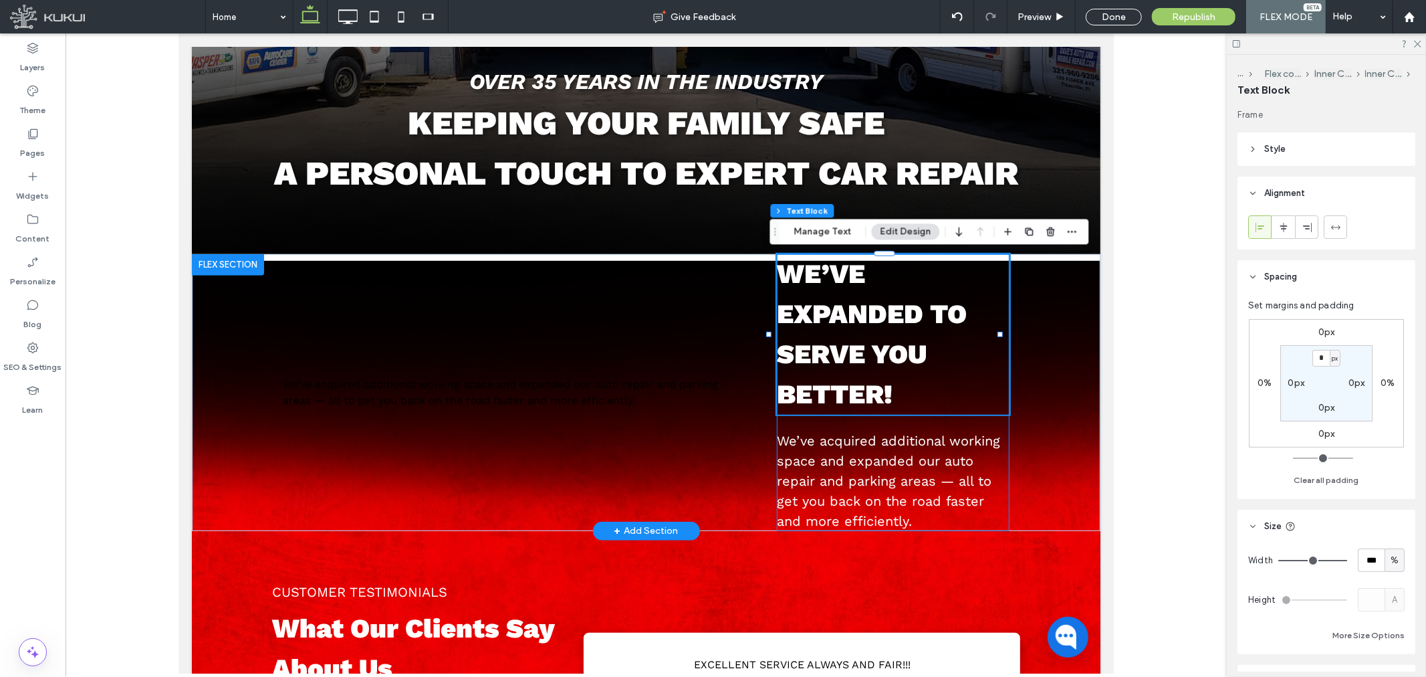
click at [776, 419] on div "We’ve expanded to serve you better! We’ve acquired additional working space and…" at bounding box center [892, 391] width 233 height 277
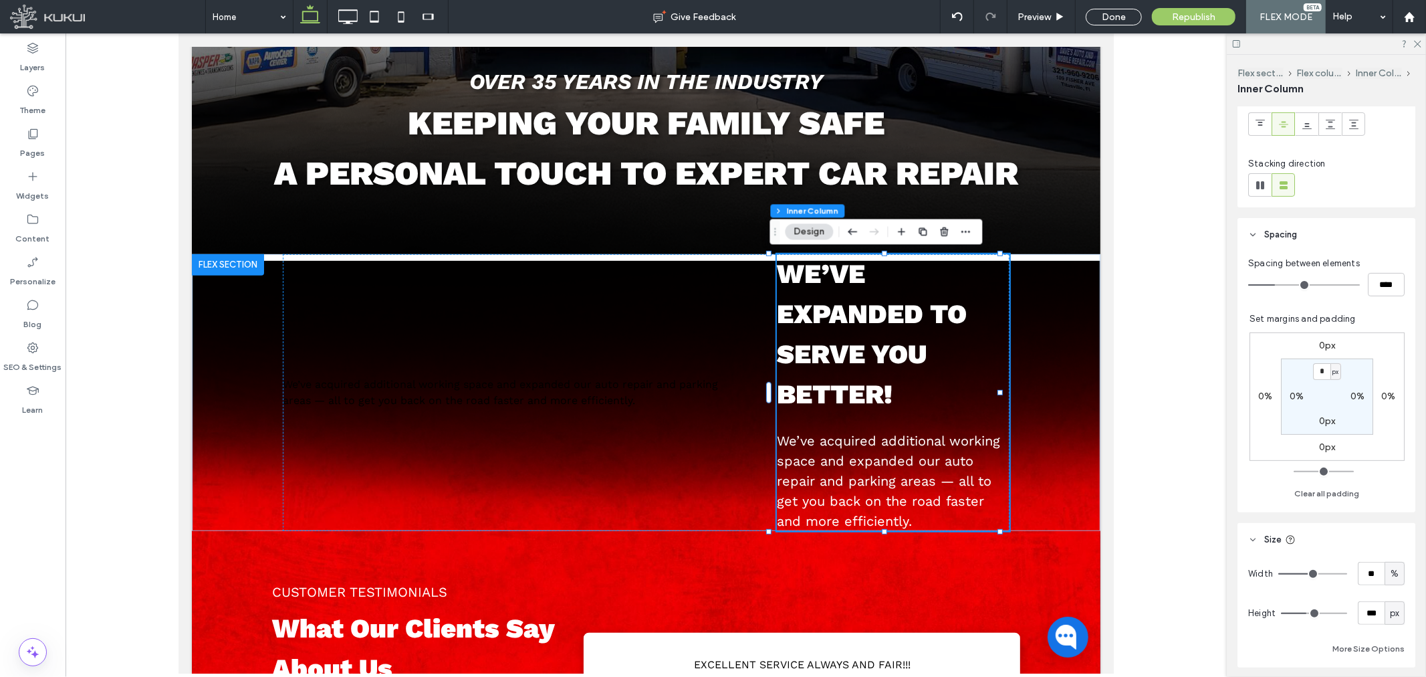
scroll to position [223, 0]
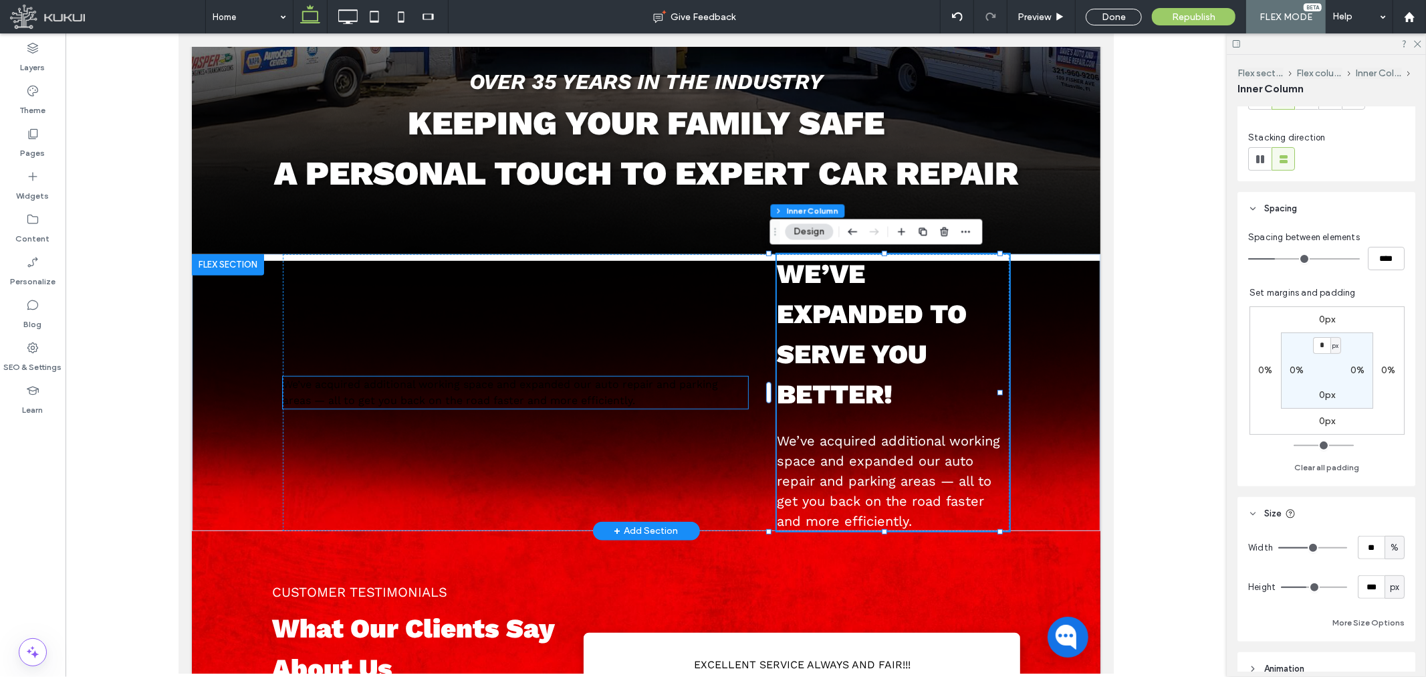
click at [533, 396] on span "We’ve acquired additional working space and expanded our auto repair and parkin…" at bounding box center [499, 391] width 435 height 29
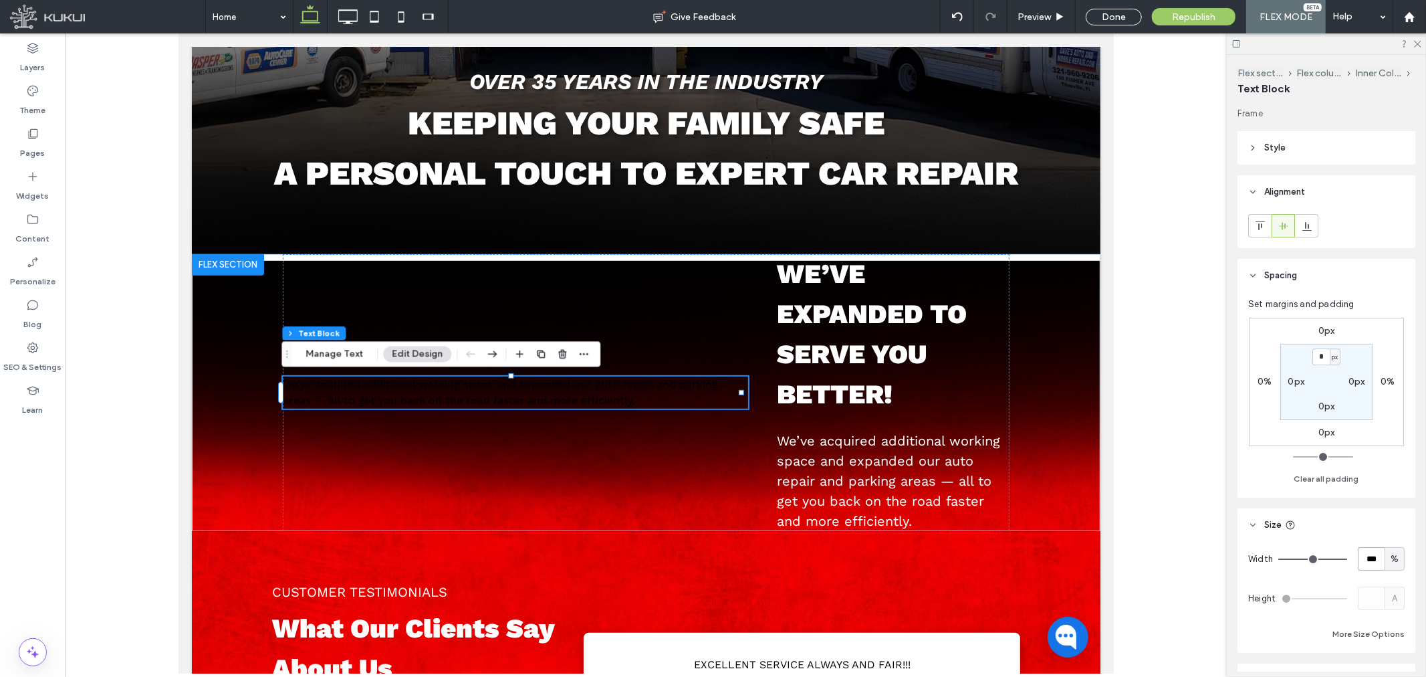
click at [1358, 557] on input "***" at bounding box center [1371, 558] width 27 height 23
type input "**"
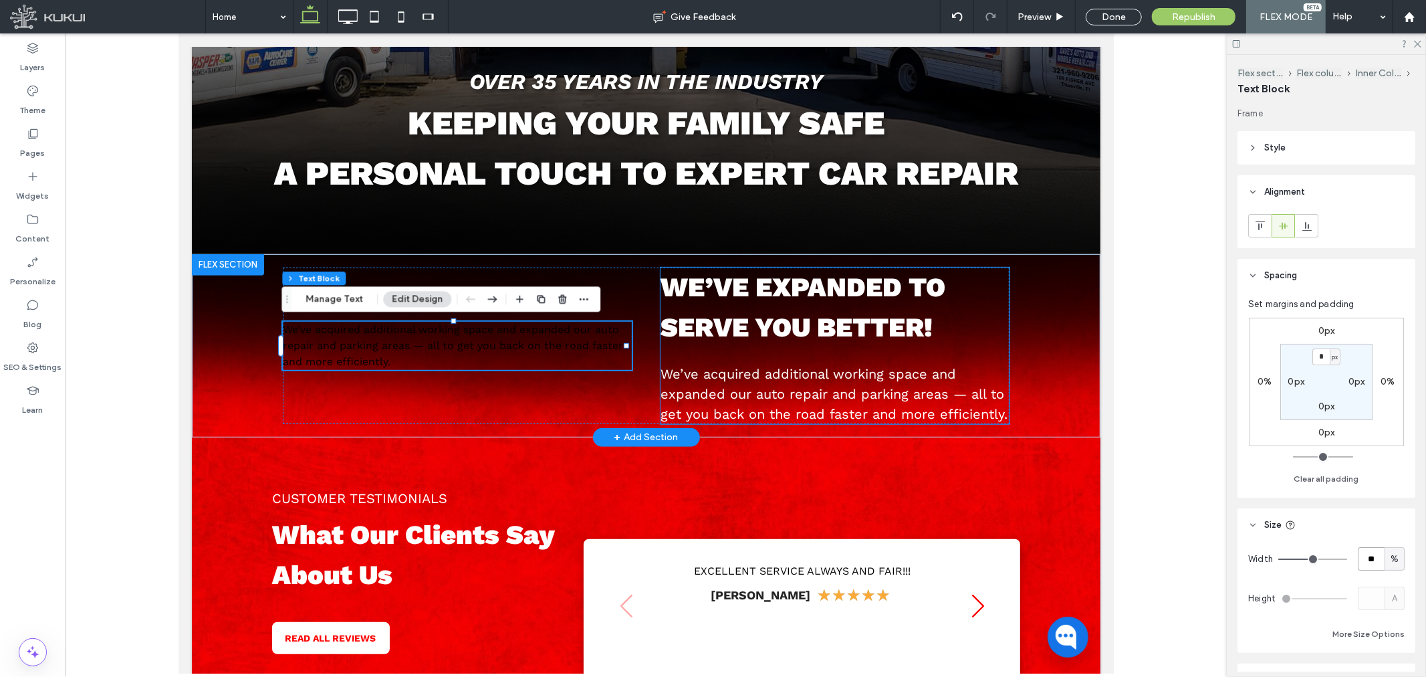
click at [907, 344] on div "We’ve expanded to serve you better! We’ve acquired additional working space and…" at bounding box center [834, 345] width 349 height 156
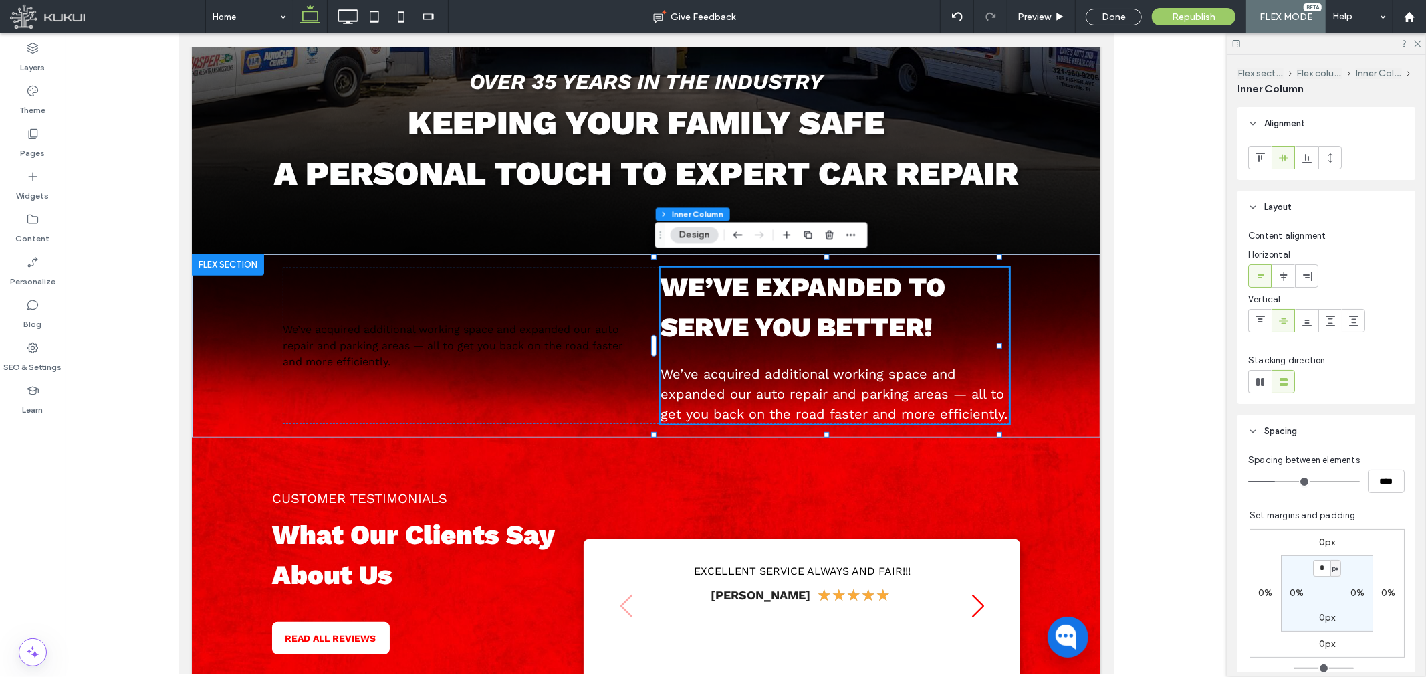
drag, startPoint x: 723, startPoint y: 234, endPoint x: 729, endPoint y: 230, distance: 7.2
click at [724, 233] on hr at bounding box center [724, 234] width 1 height 11
click at [732, 230] on icon "button" at bounding box center [738, 235] width 16 height 24
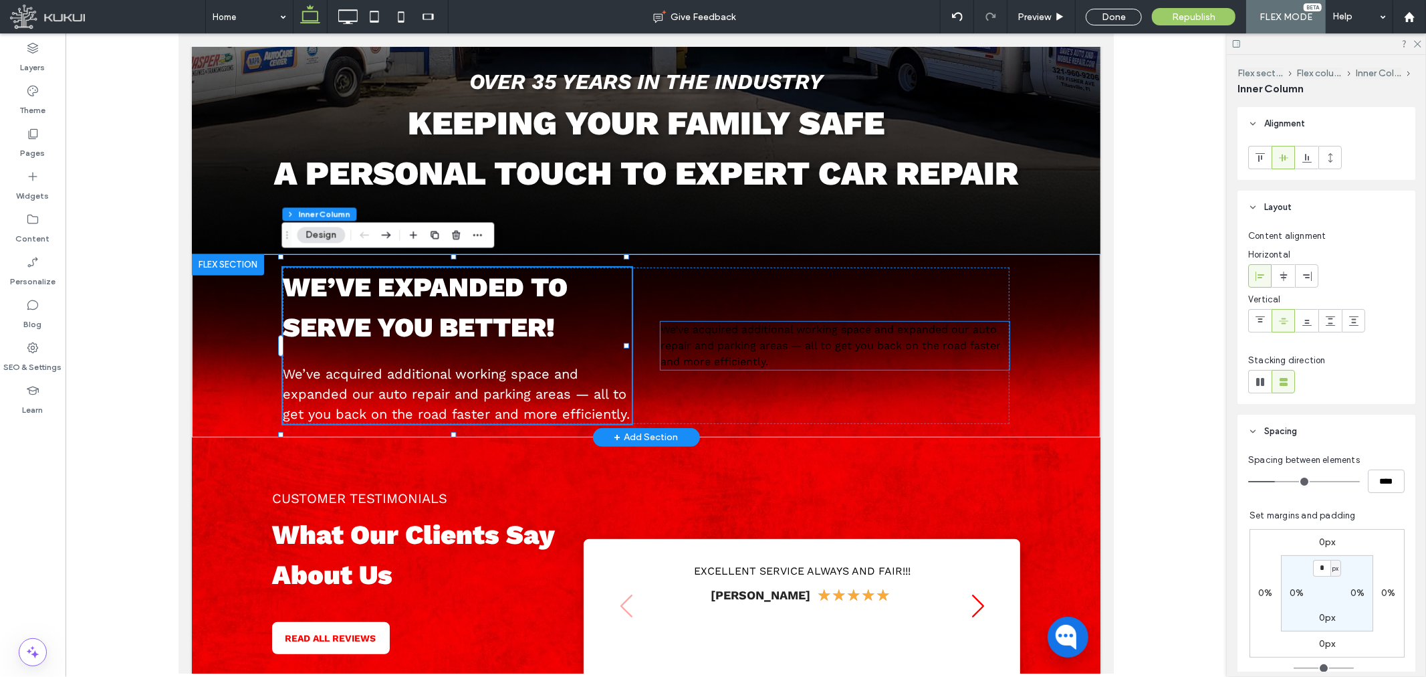
click at [700, 330] on span "We’ve acquired additional working space and expanded our auto repair and parkin…" at bounding box center [830, 344] width 340 height 45
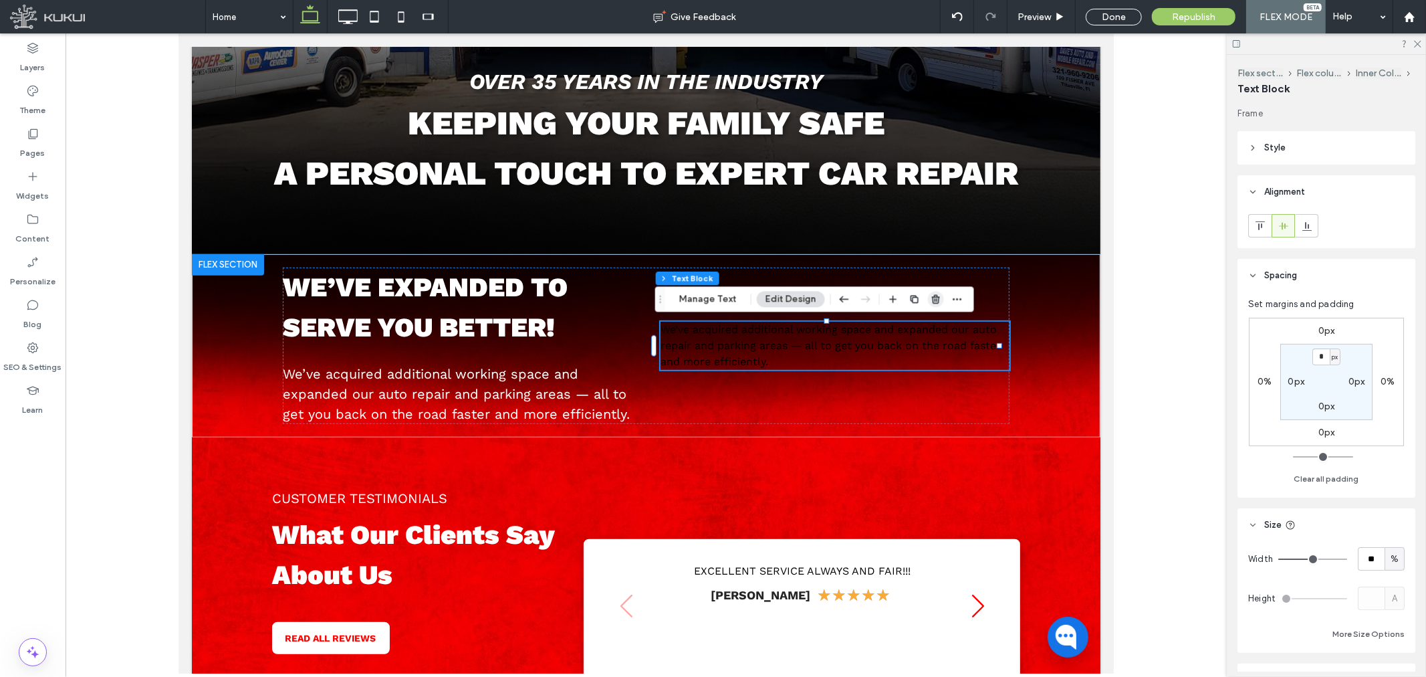
drag, startPoint x: 935, startPoint y: 302, endPoint x: 448, endPoint y: 290, distance: 486.8
click at [935, 302] on icon "button" at bounding box center [936, 298] width 11 height 11
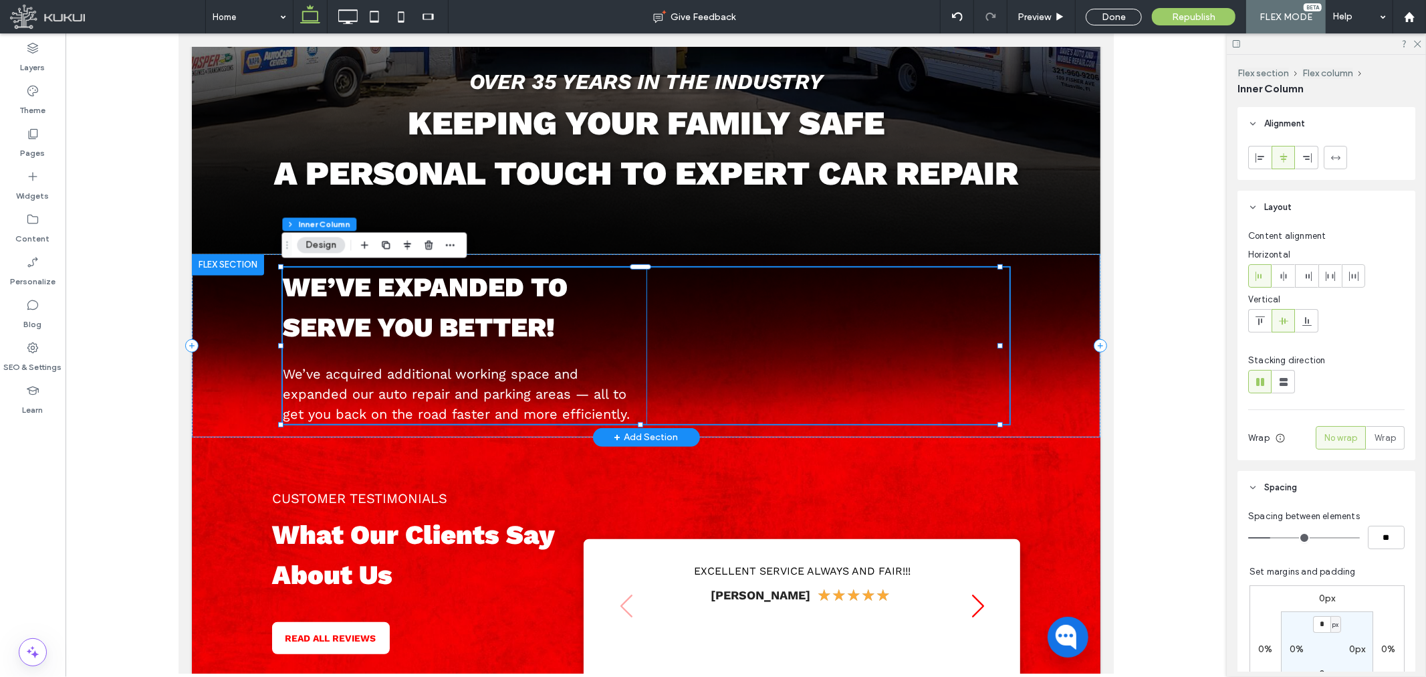
click at [566, 356] on div "We’ve expanded to serve you better! We’ve acquired additional working space and…" at bounding box center [464, 345] width 364 height 156
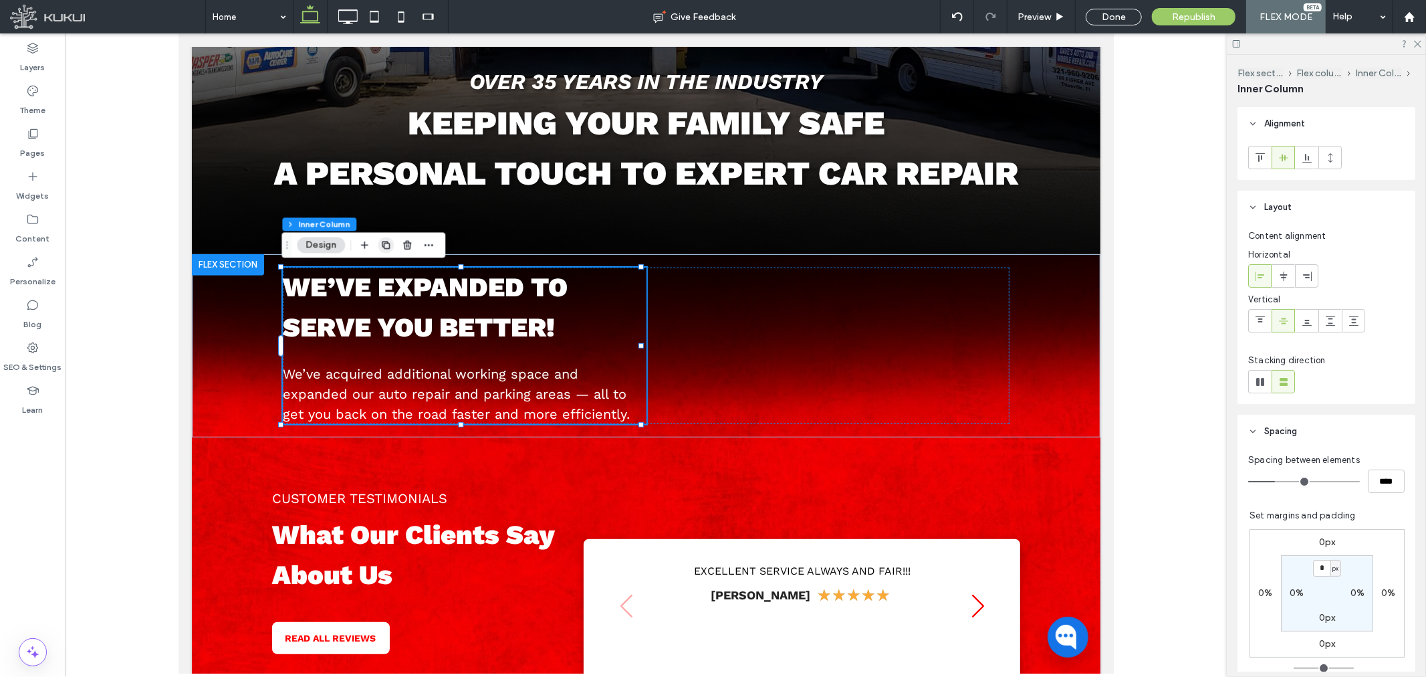
click at [385, 243] on use "button" at bounding box center [386, 245] width 8 height 8
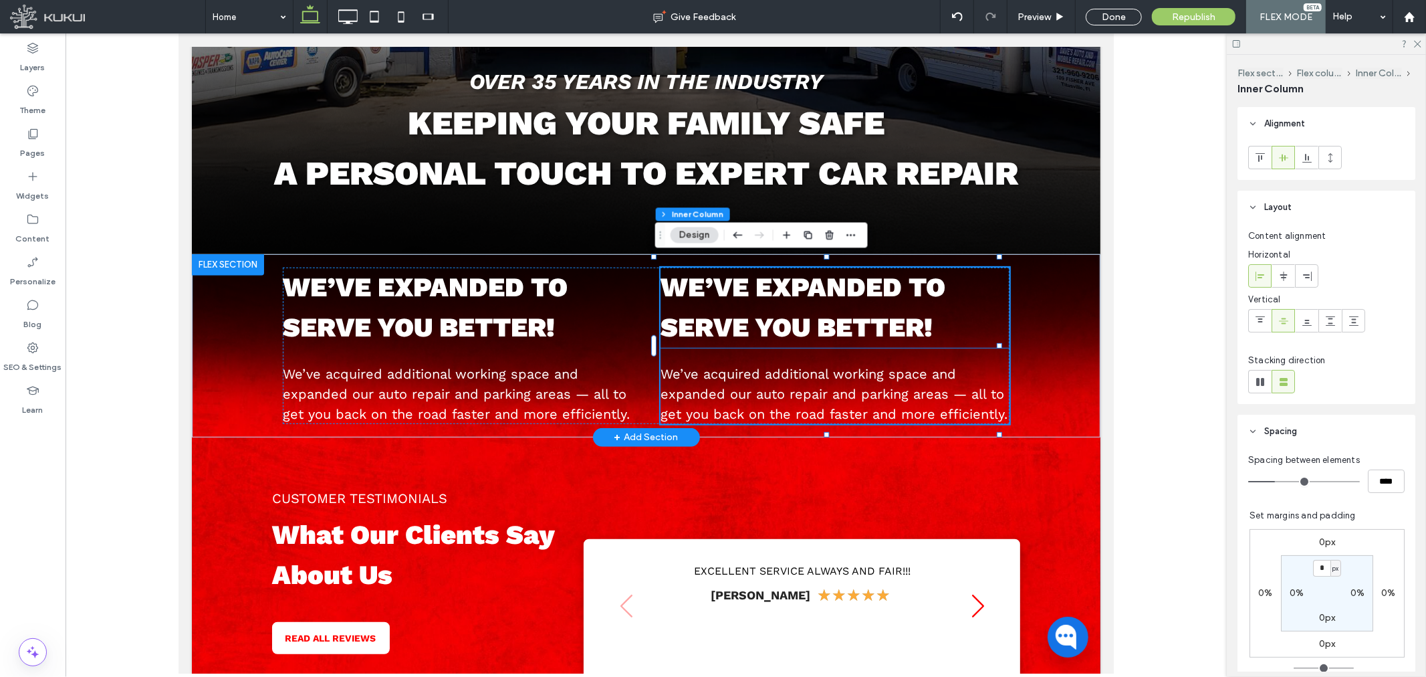
click at [866, 312] on strong "We’ve expanded to serve you better!" at bounding box center [802, 307] width 285 height 72
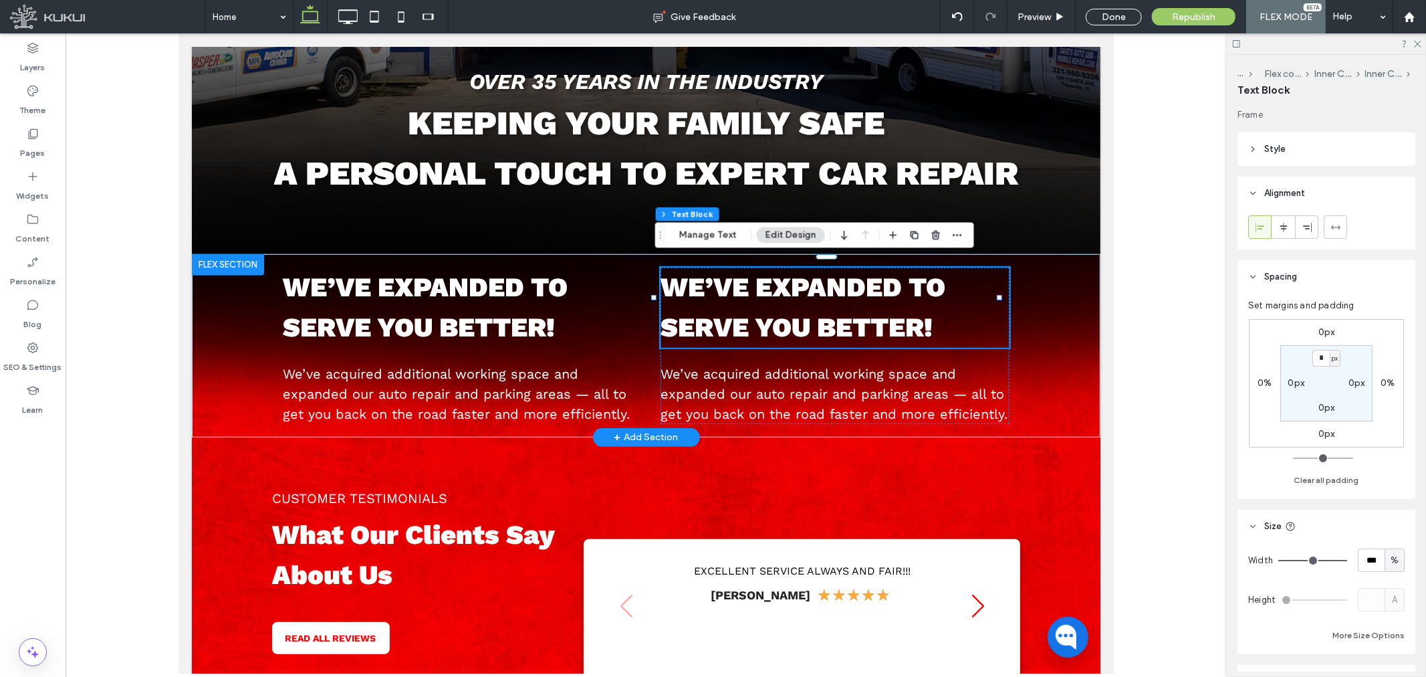
click at [866, 312] on strong "We’ve expanded to serve you better!" at bounding box center [802, 307] width 285 height 72
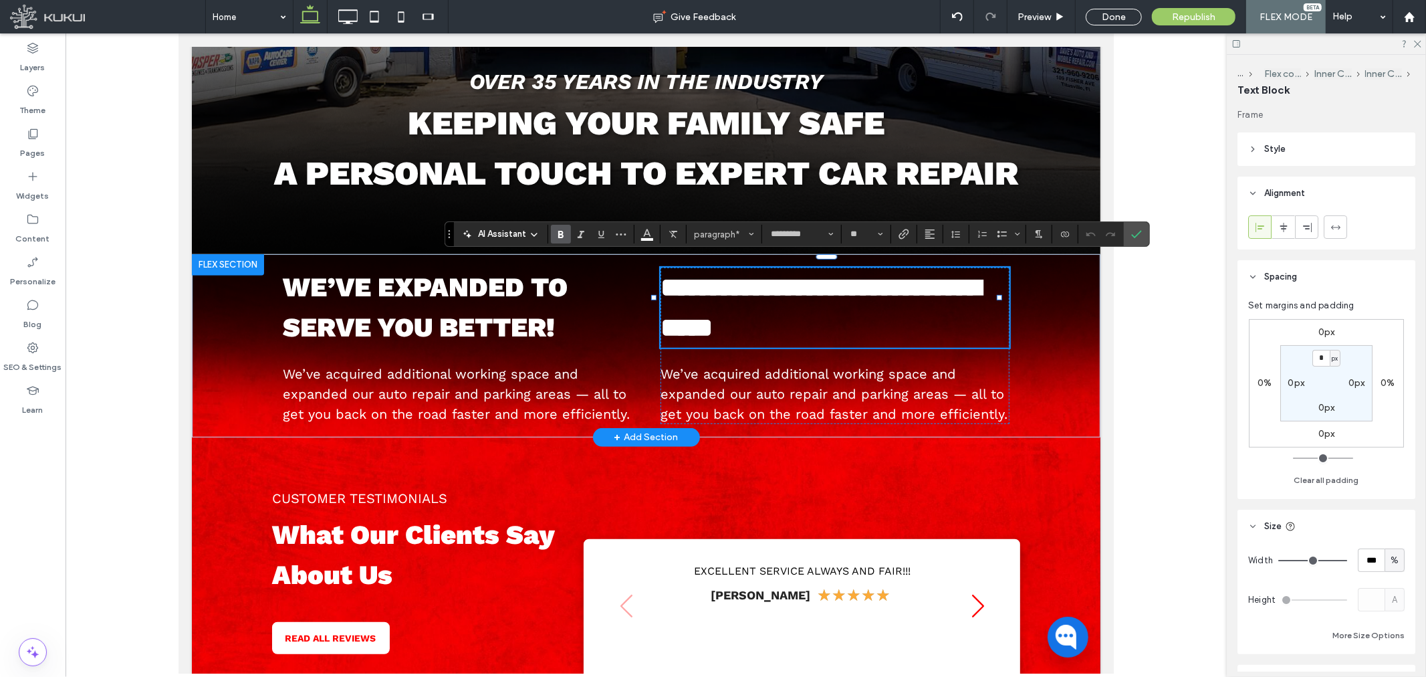
type input "**"
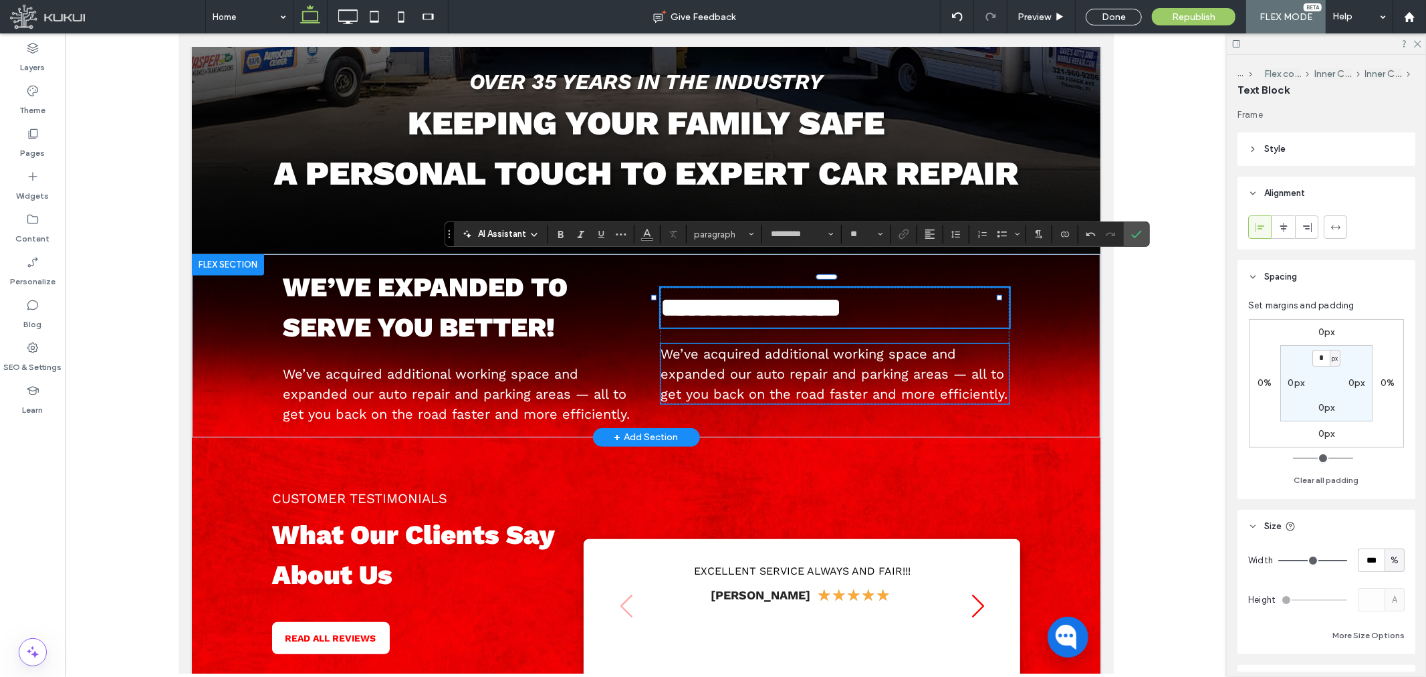
click at [768, 378] on span "We’ve acquired additional working space and expanded our auto repair and parkin…" at bounding box center [833, 373] width 347 height 56
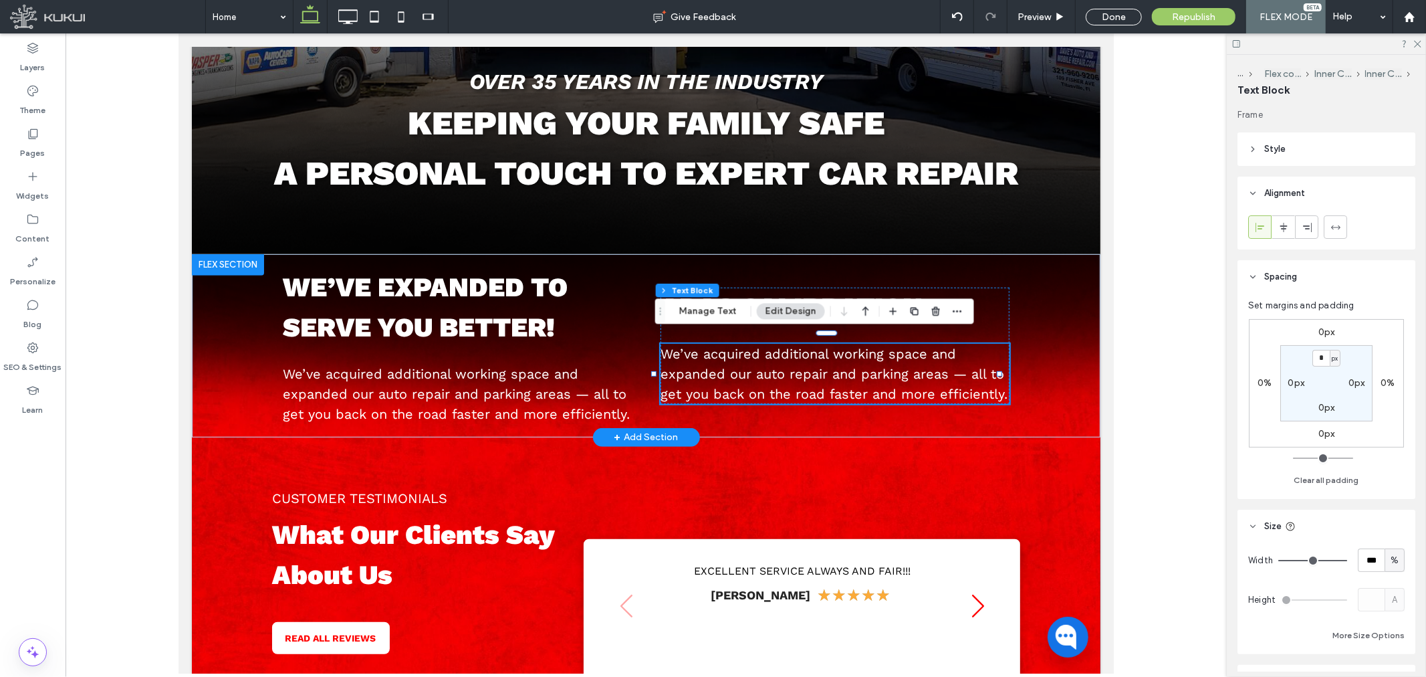
click at [768, 378] on span "We’ve acquired additional working space and expanded our auto repair and parkin…" at bounding box center [833, 373] width 347 height 56
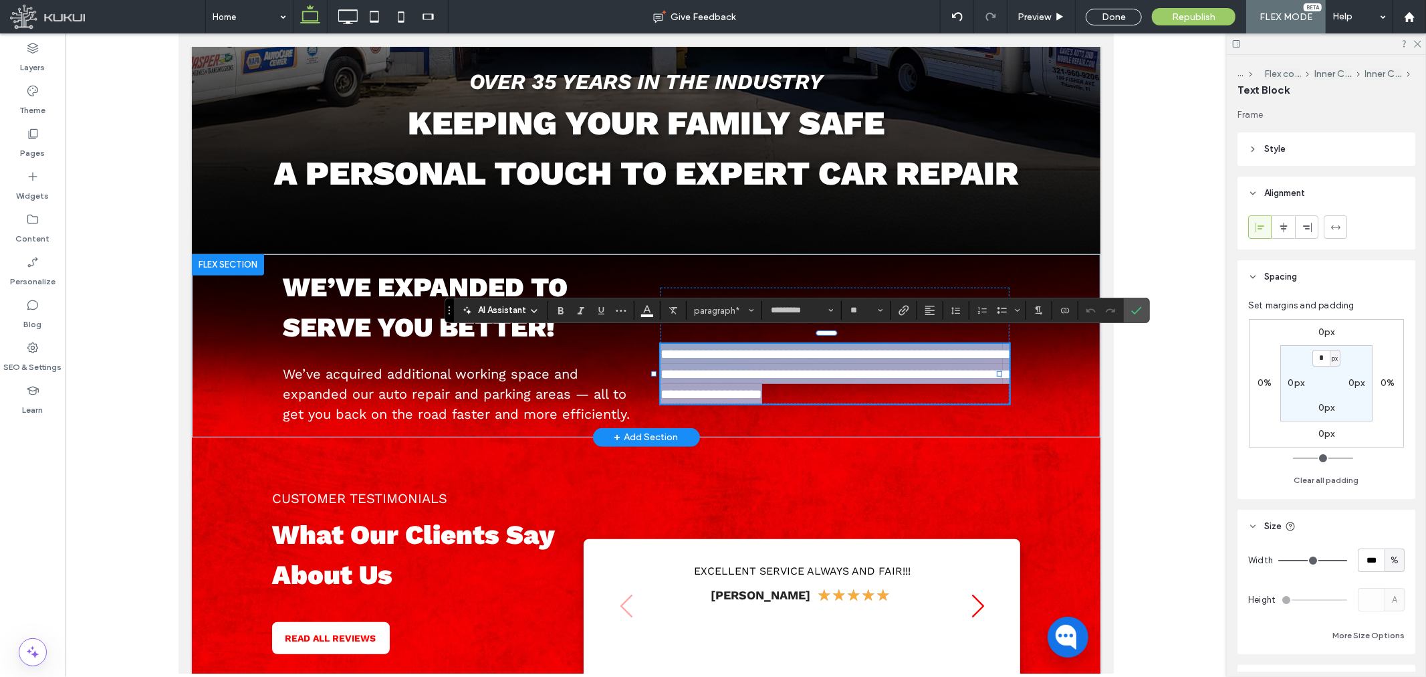
type input "**"
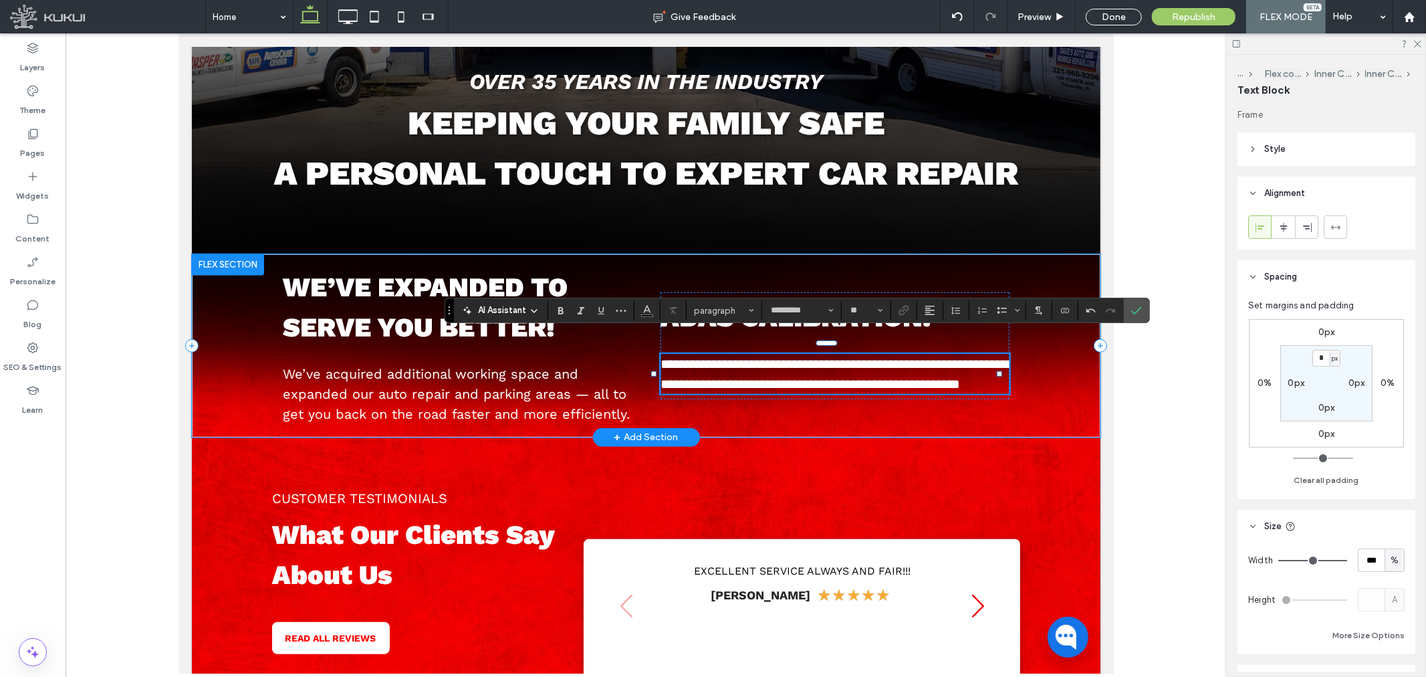
click at [1015, 391] on div "**********" at bounding box center [645, 344] width 909 height 183
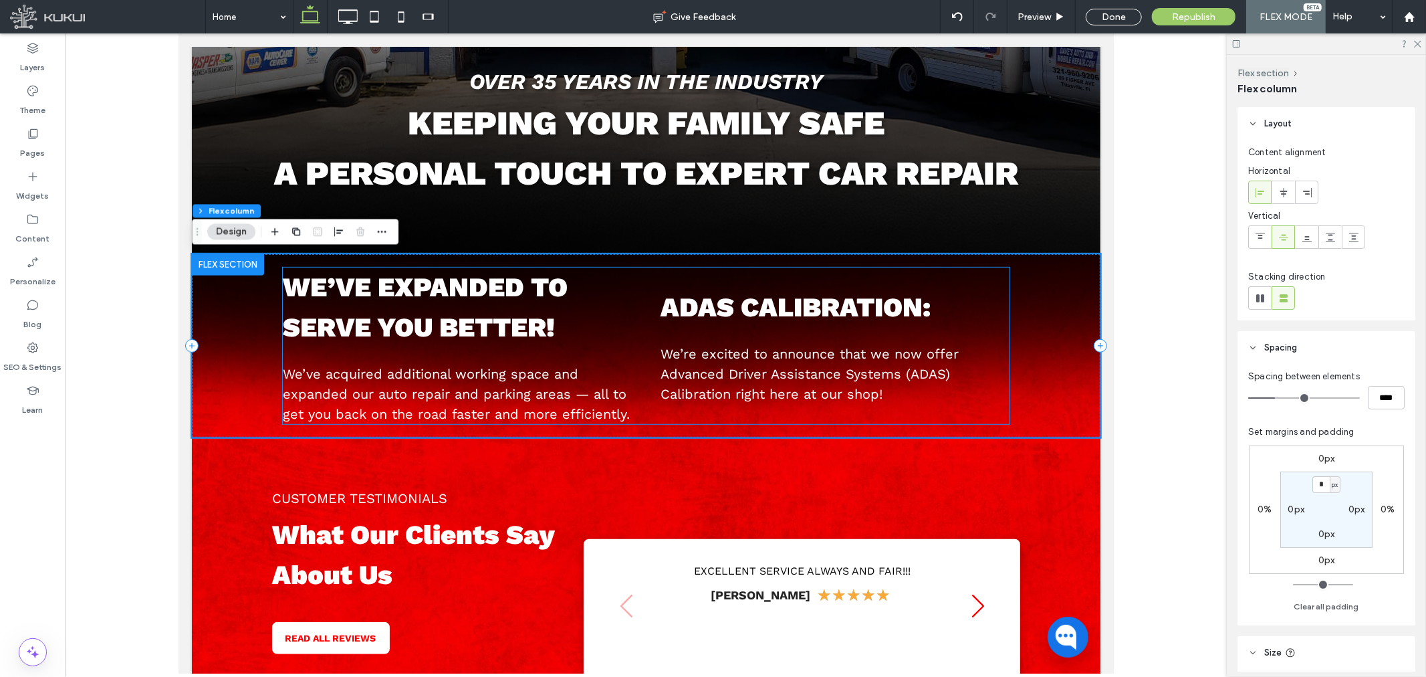
click at [599, 304] on p "We’ve expanded to serve you better!" at bounding box center [456, 307] width 349 height 80
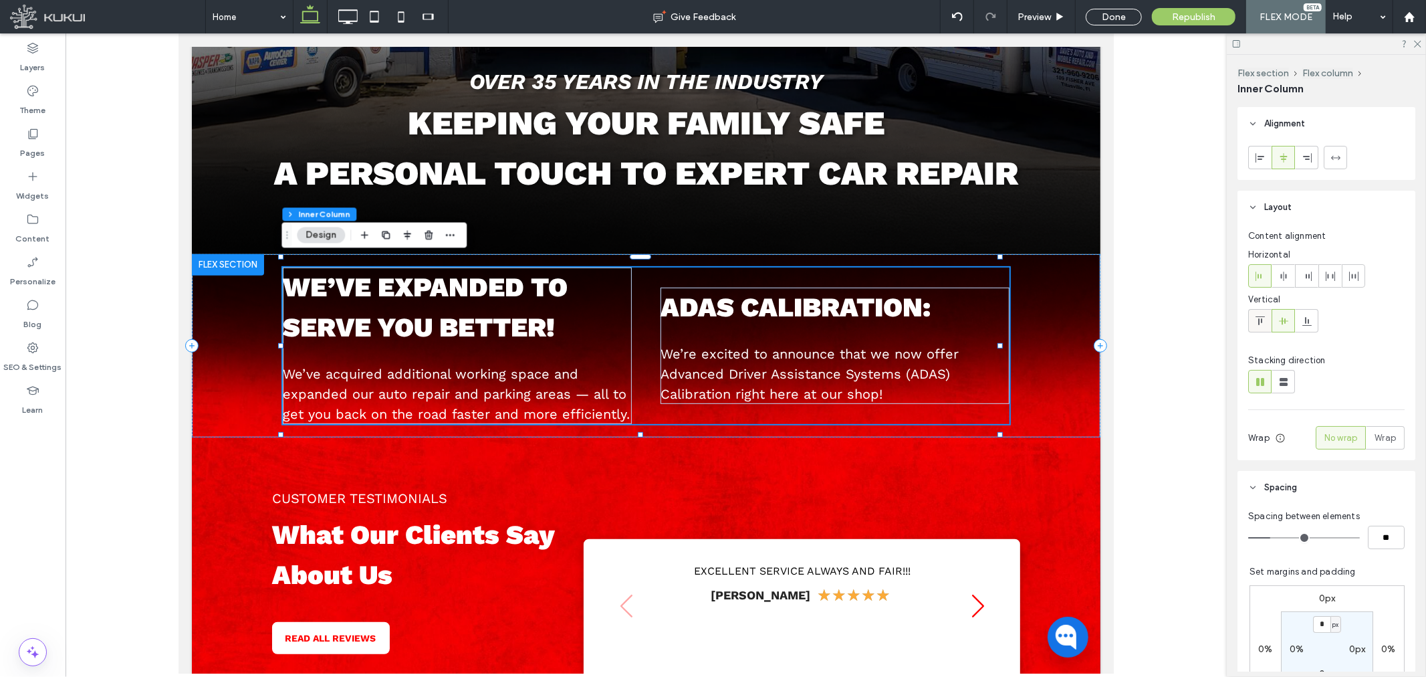
click at [1265, 322] on icon at bounding box center [1260, 321] width 11 height 11
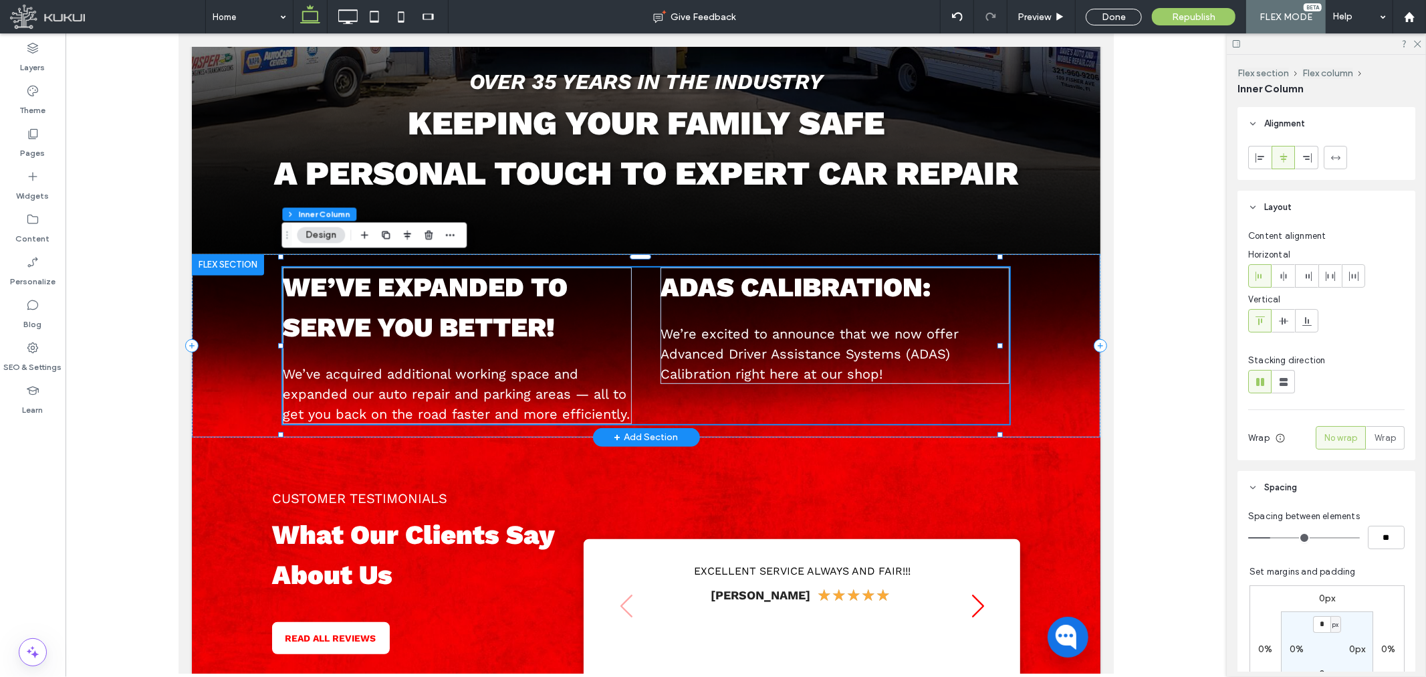
click at [733, 394] on div "We’ve expanded to serve you better! We’ve acquired additional working space and…" at bounding box center [645, 345] width 727 height 156
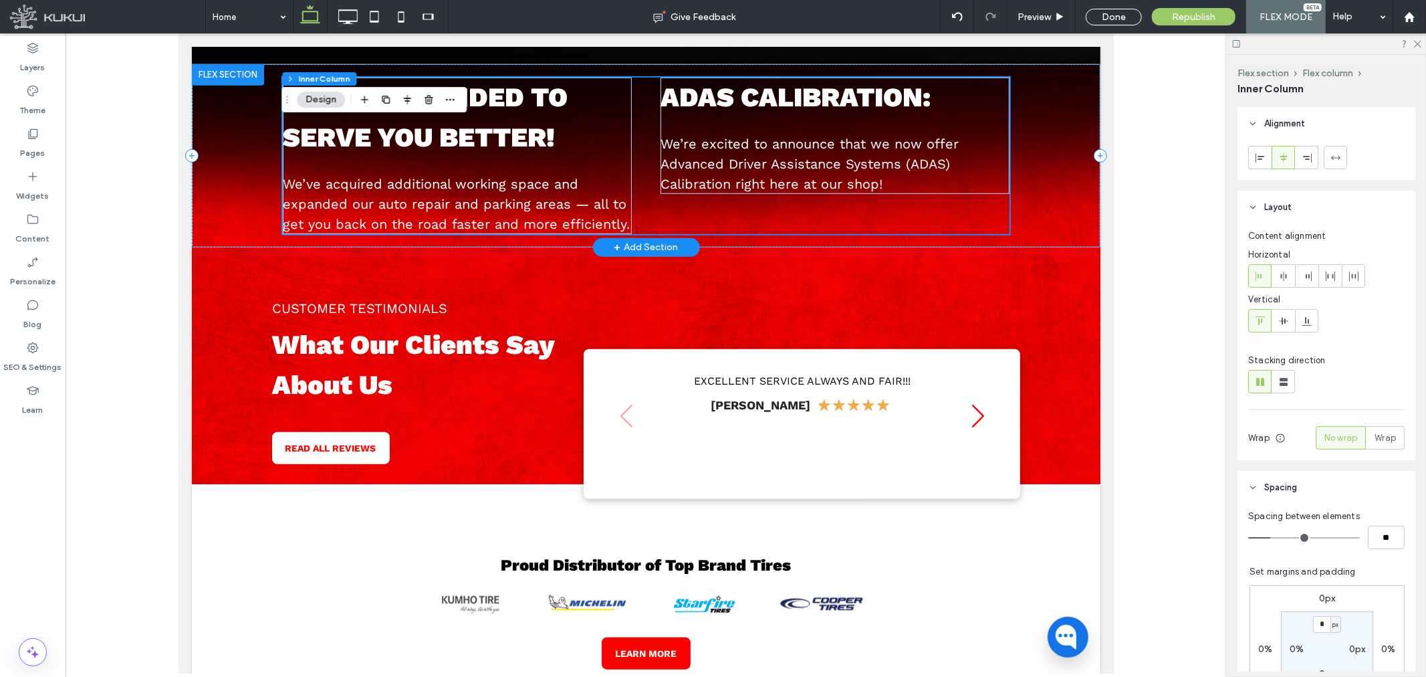
scroll to position [414, 0]
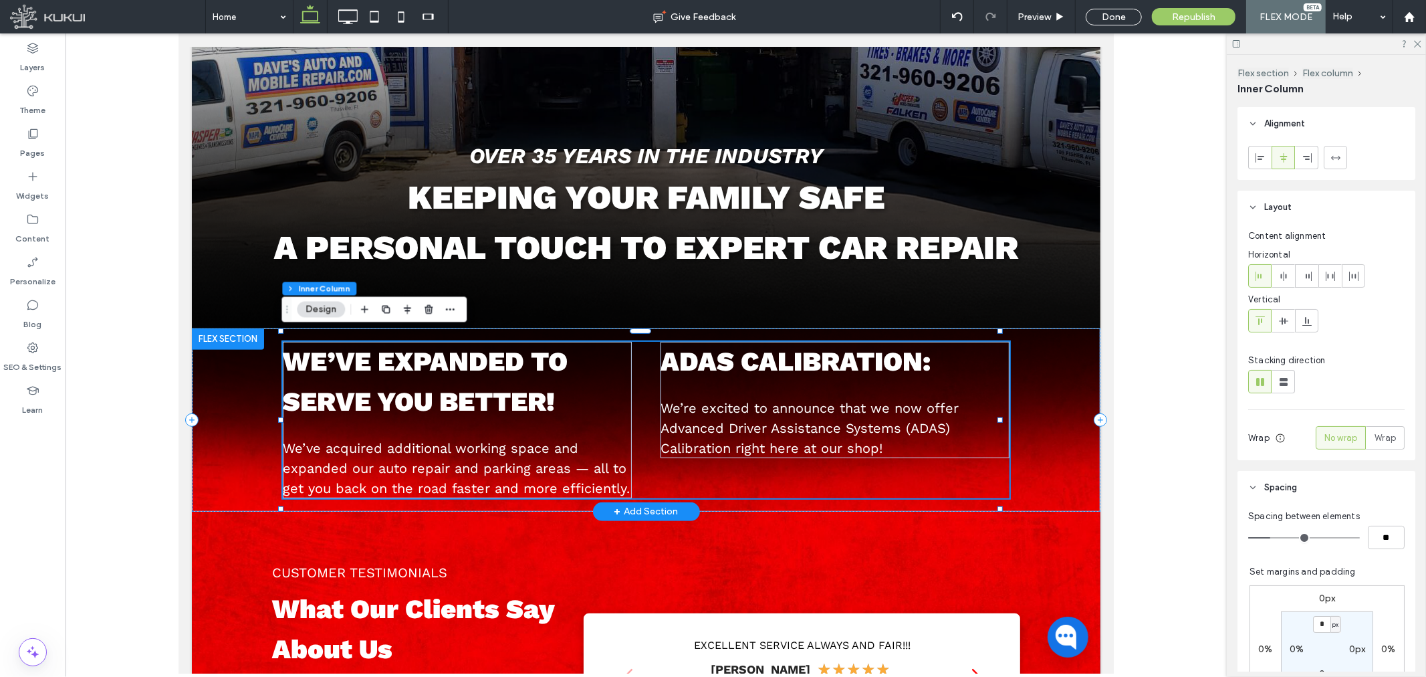
click at [911, 484] on div "We’ve expanded to serve you better! We’ve acquired additional working space and…" at bounding box center [645, 419] width 727 height 156
click at [353, 5] on icon at bounding box center [347, 16] width 27 height 27
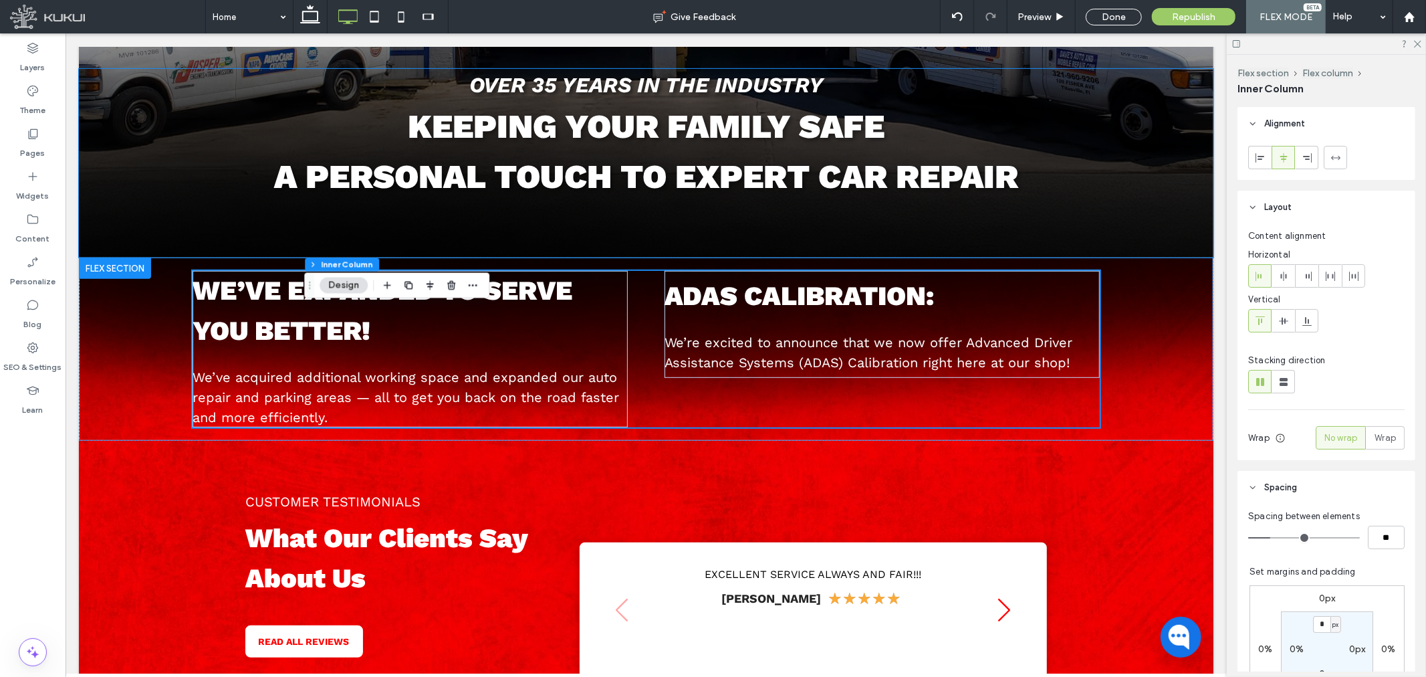
scroll to position [577, 0]
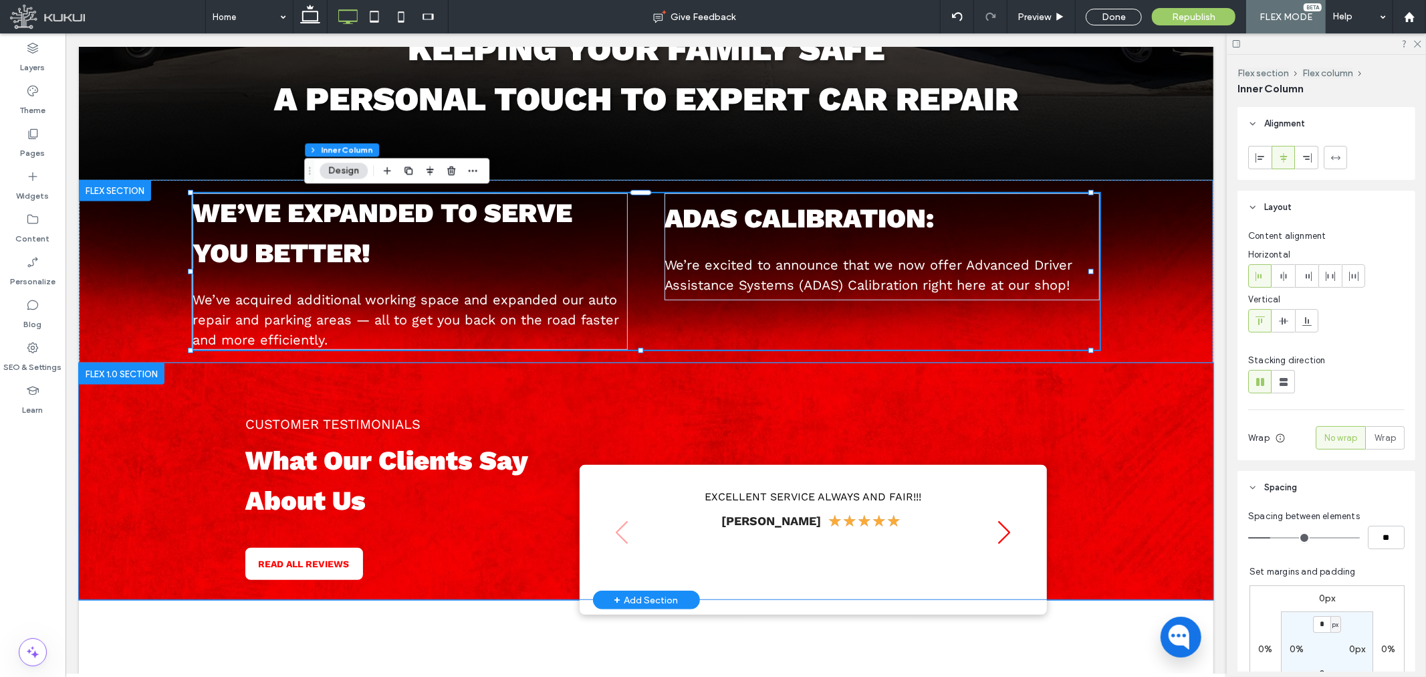
click at [203, 407] on div "CUSTOMER TESTIMONIALS What Our Clients Say About Us READ ALL REVIEWS Loading ..…" at bounding box center [645, 480] width 1134 height 237
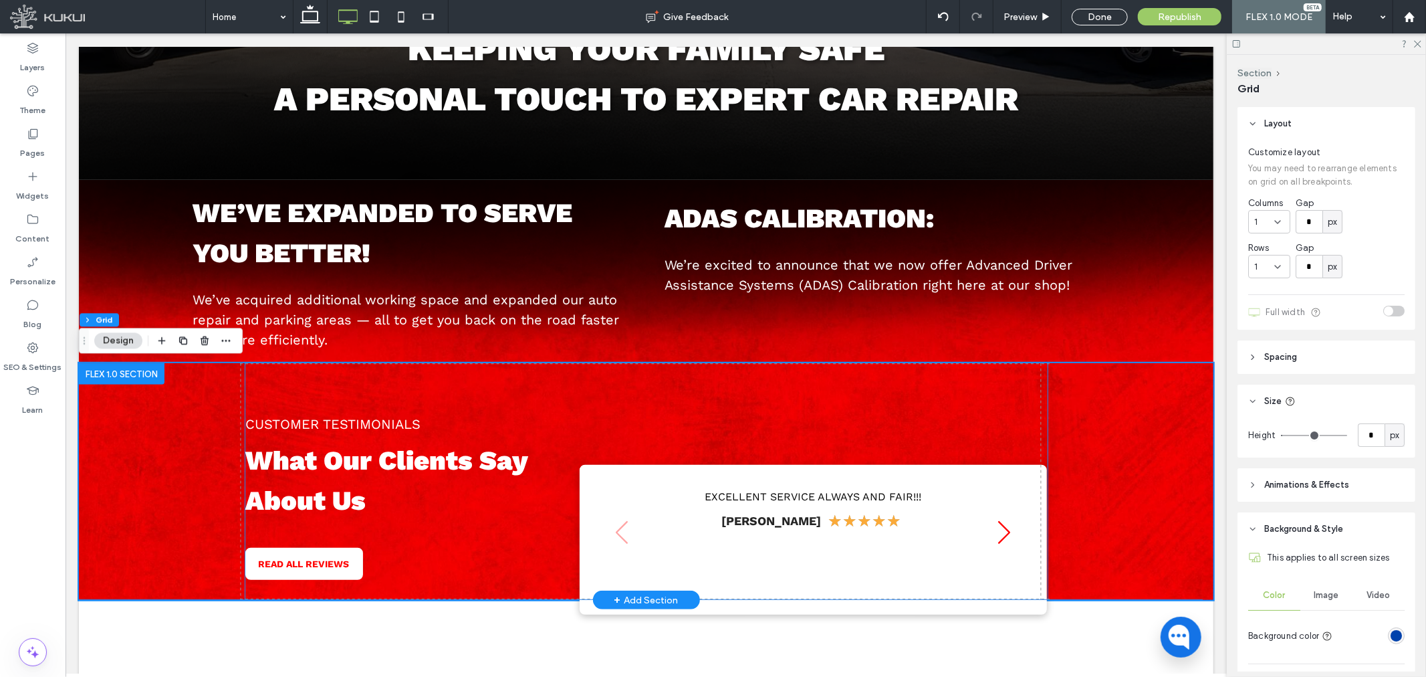
click at [312, 390] on div "CUSTOMER TESTIMONIALS What Our Clients Say About Us READ ALL REVIEWS Loading ..…" at bounding box center [646, 480] width 802 height 237
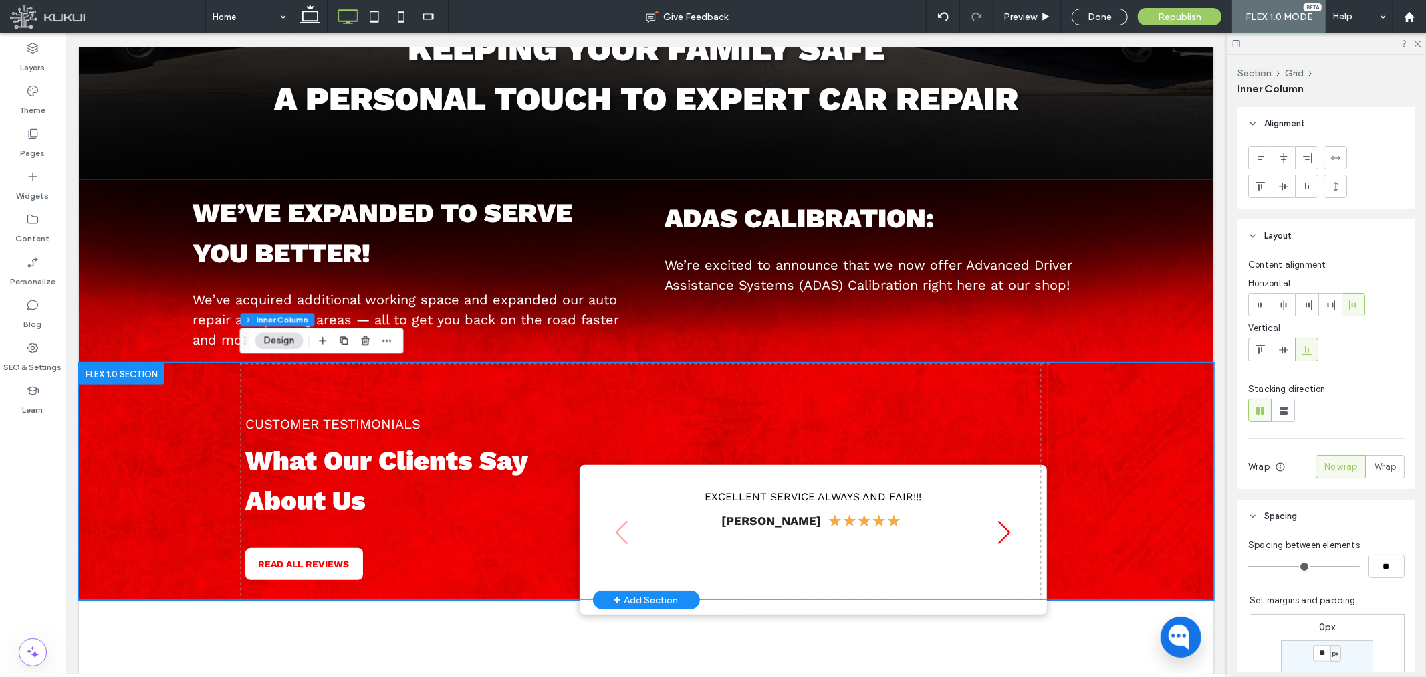
type input "**"
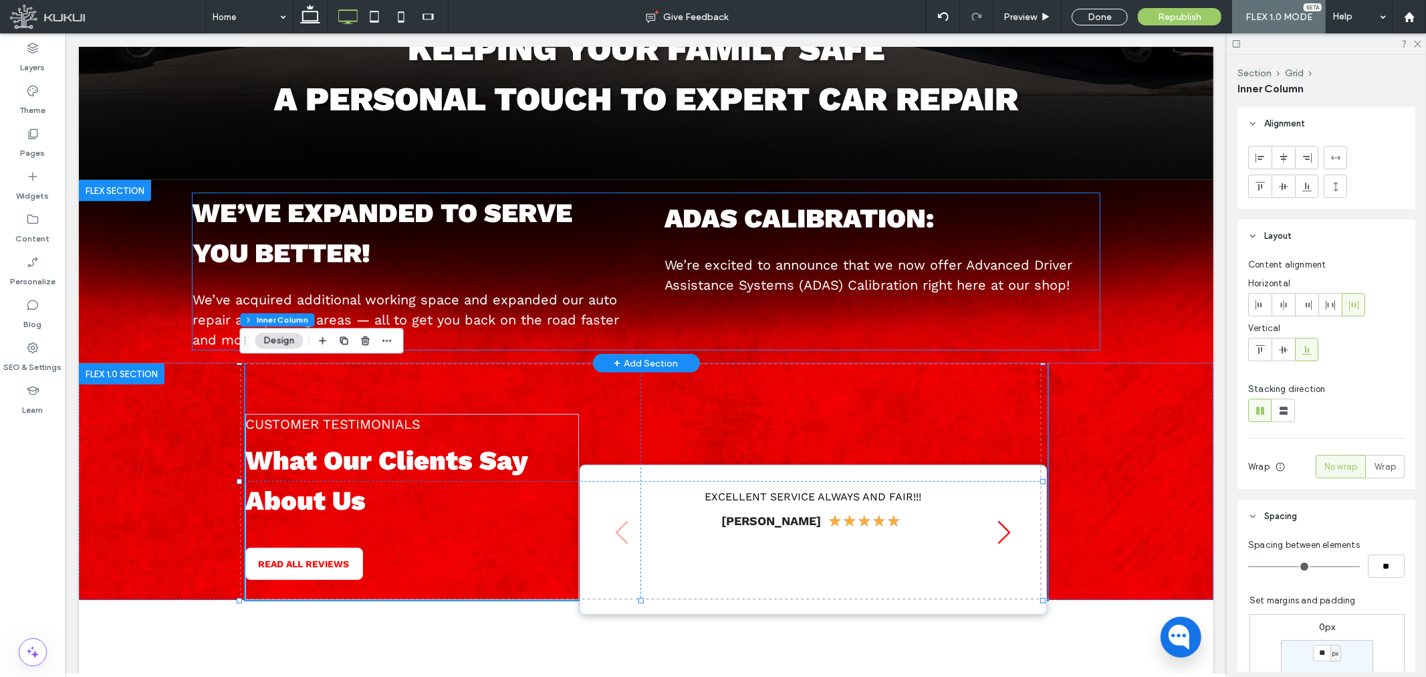
click at [439, 331] on p "We’ve acquired additional working space and expanded our auto repair and parkin…" at bounding box center [410, 319] width 436 height 60
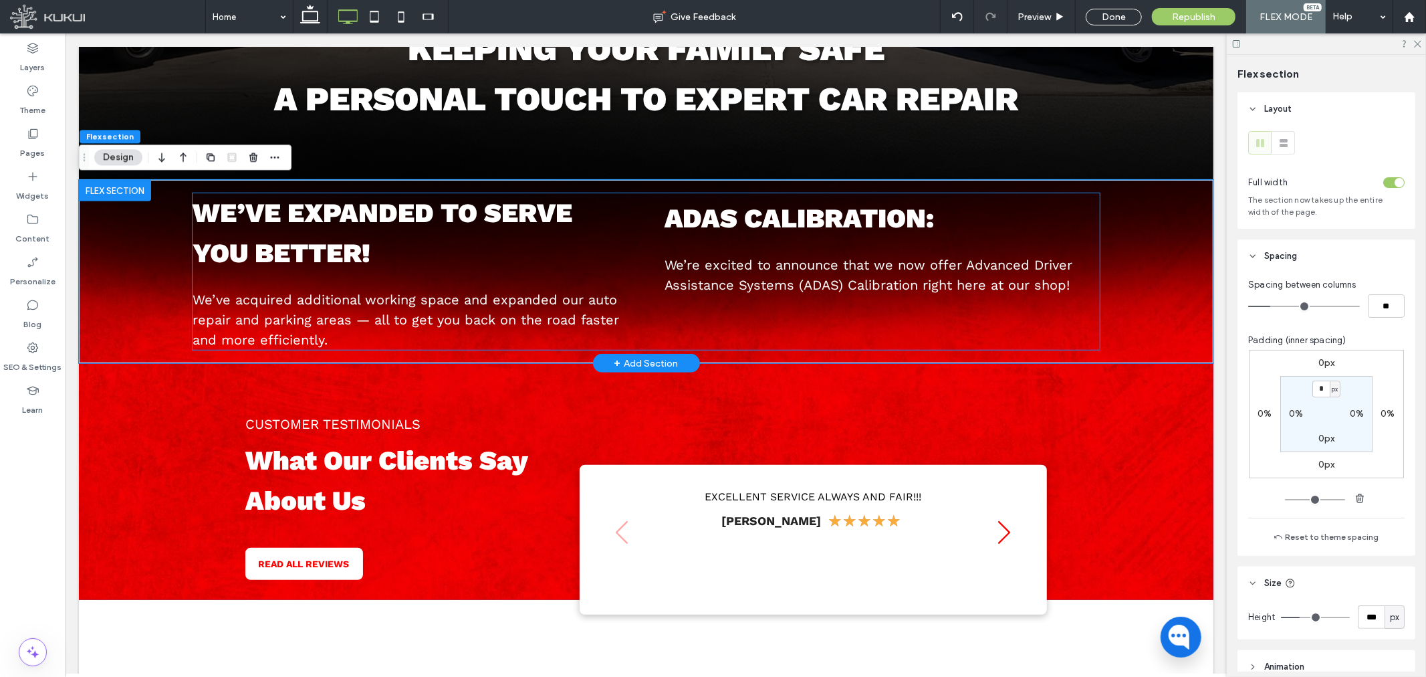
click at [1050, 331] on div "We’ve expanded to serve you better! We’ve acquired additional working space and…" at bounding box center [646, 271] width 908 height 156
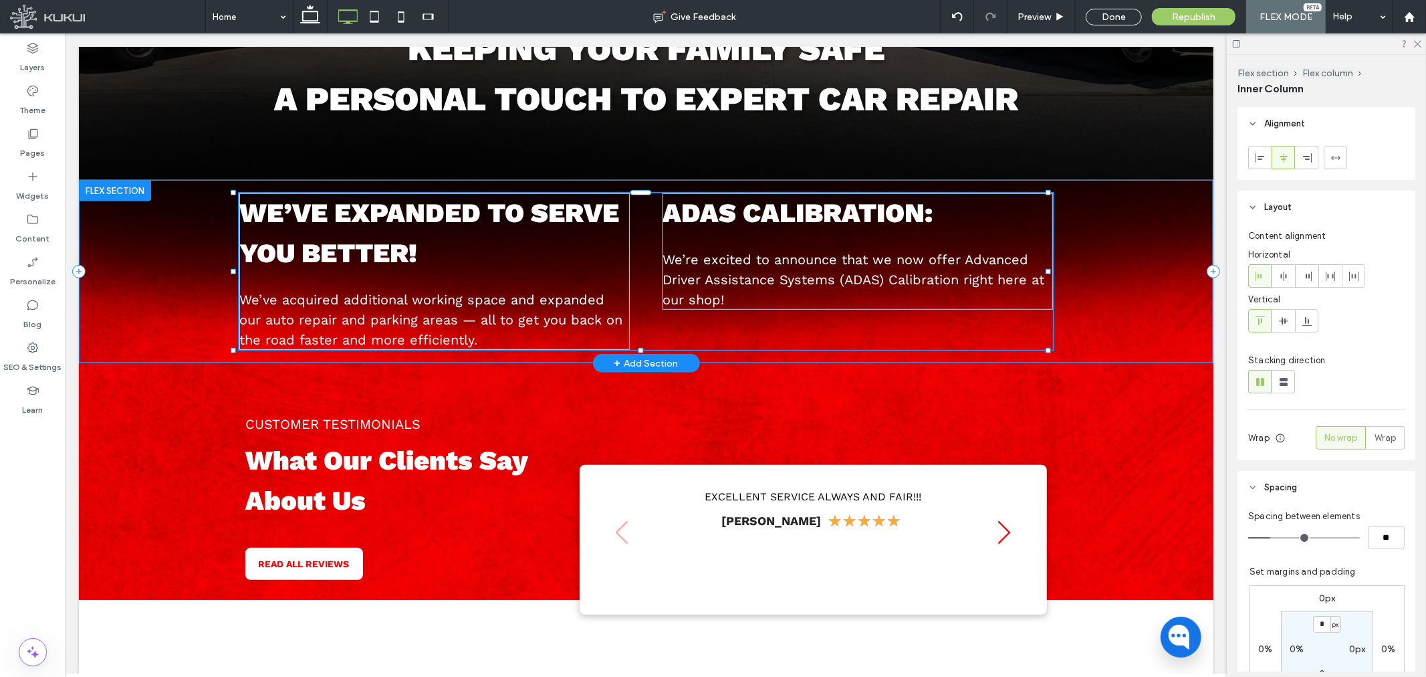
drag, startPoint x: 1087, startPoint y: 270, endPoint x: 1044, endPoint y: 271, distance: 42.8
click at [1045, 271] on div at bounding box center [1047, 270] width 5 height 5
type input "**"
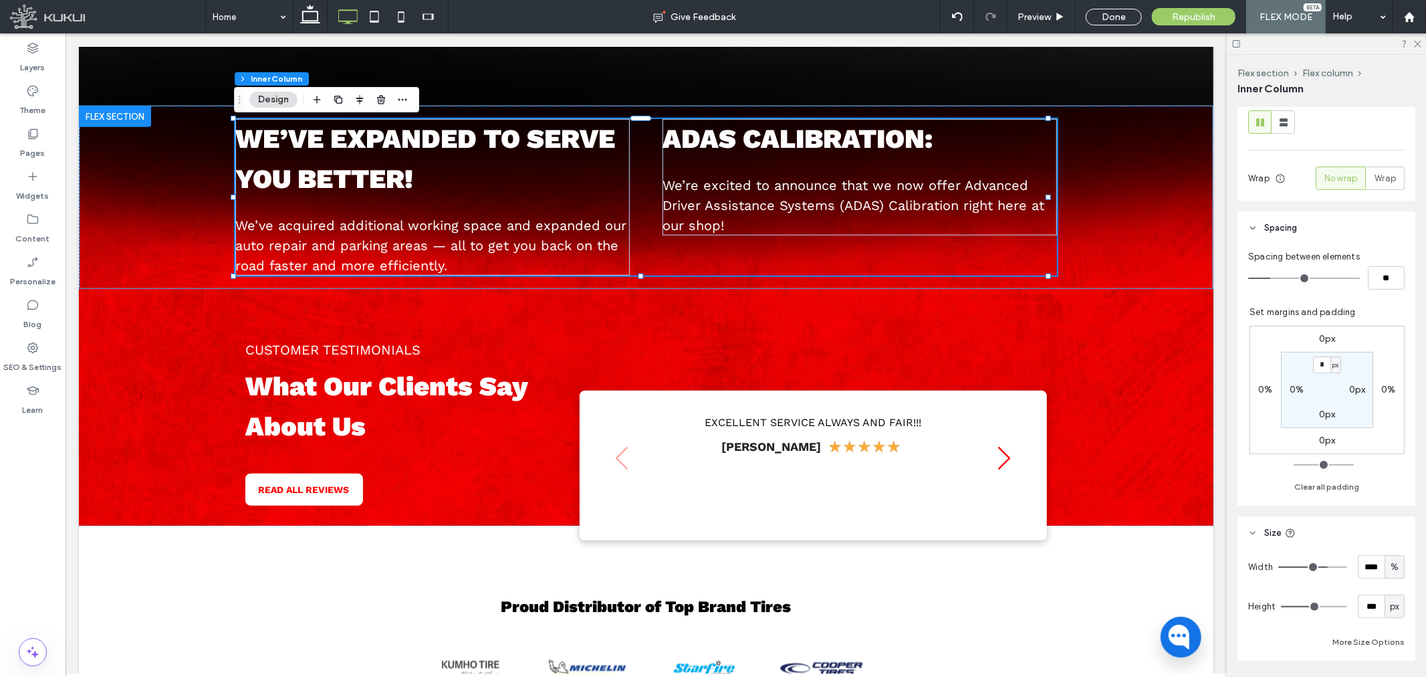
scroll to position [297, 0]
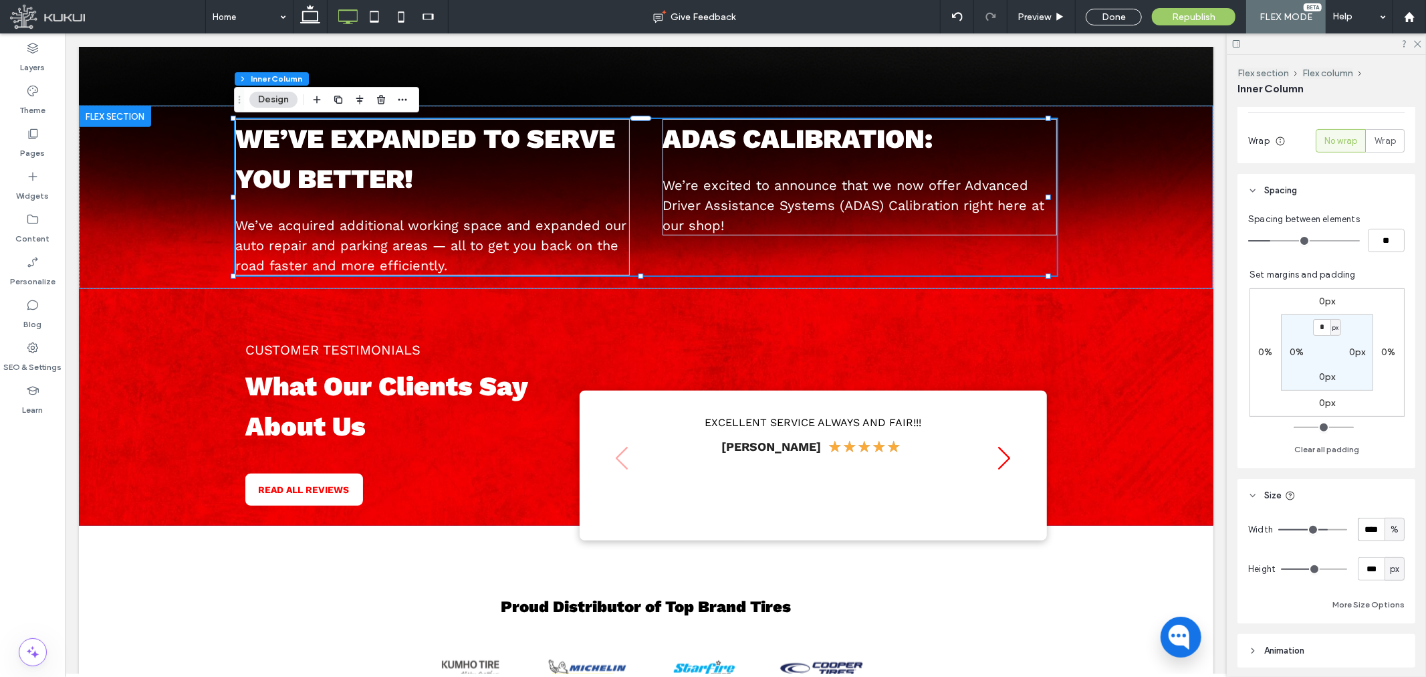
click at [1367, 525] on input "****" at bounding box center [1371, 528] width 27 height 23
type input "**"
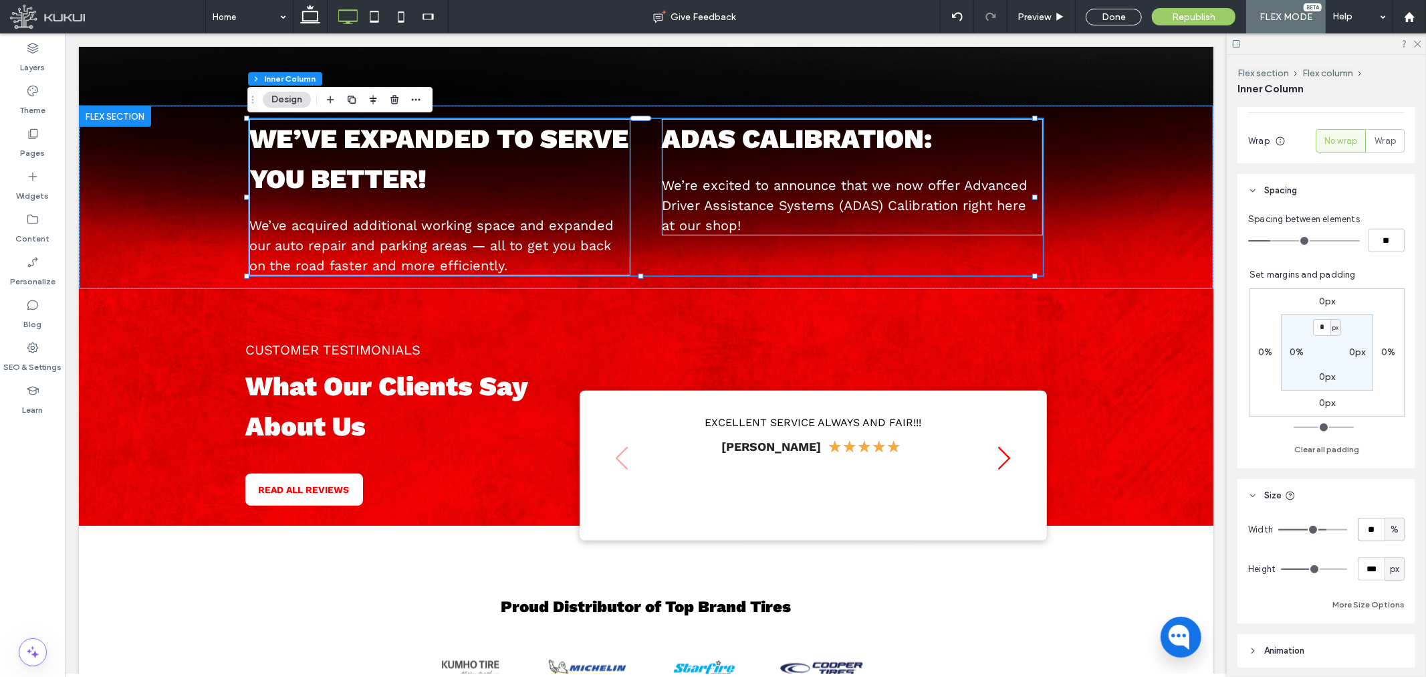
type input "**"
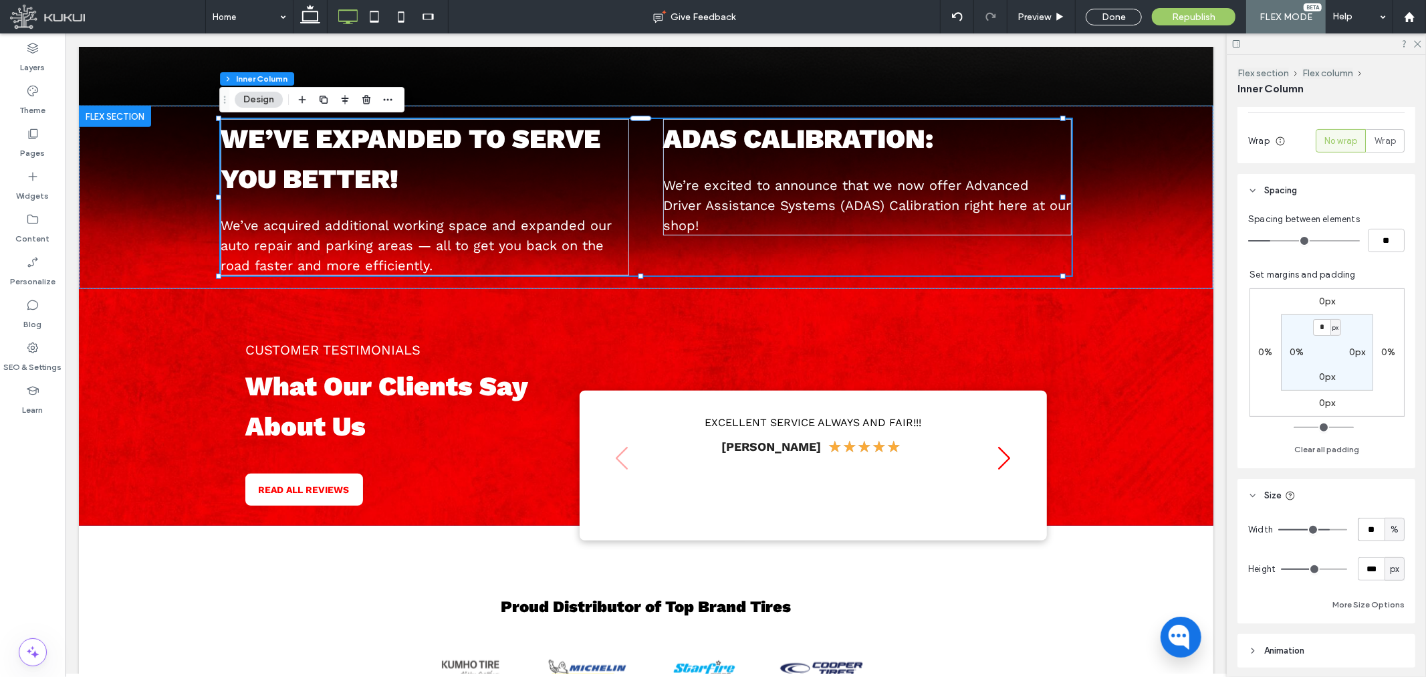
type input "**"
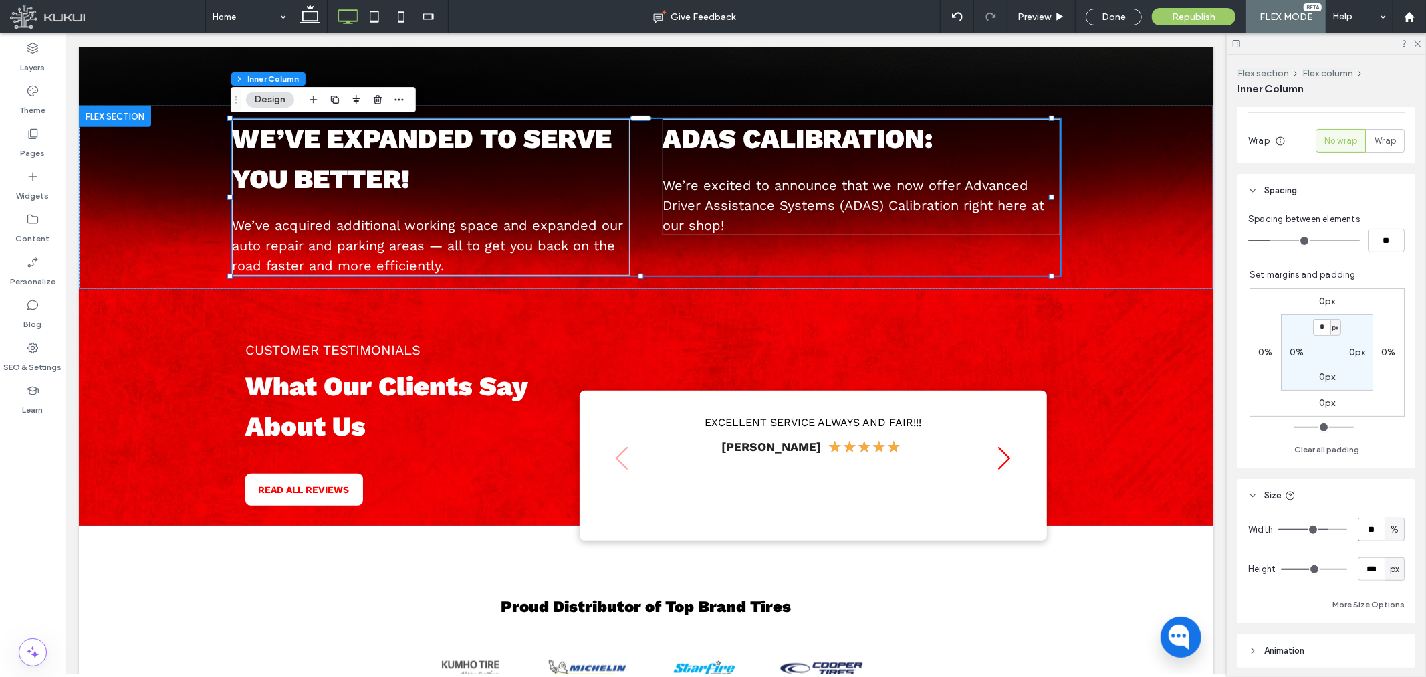
type input "**"
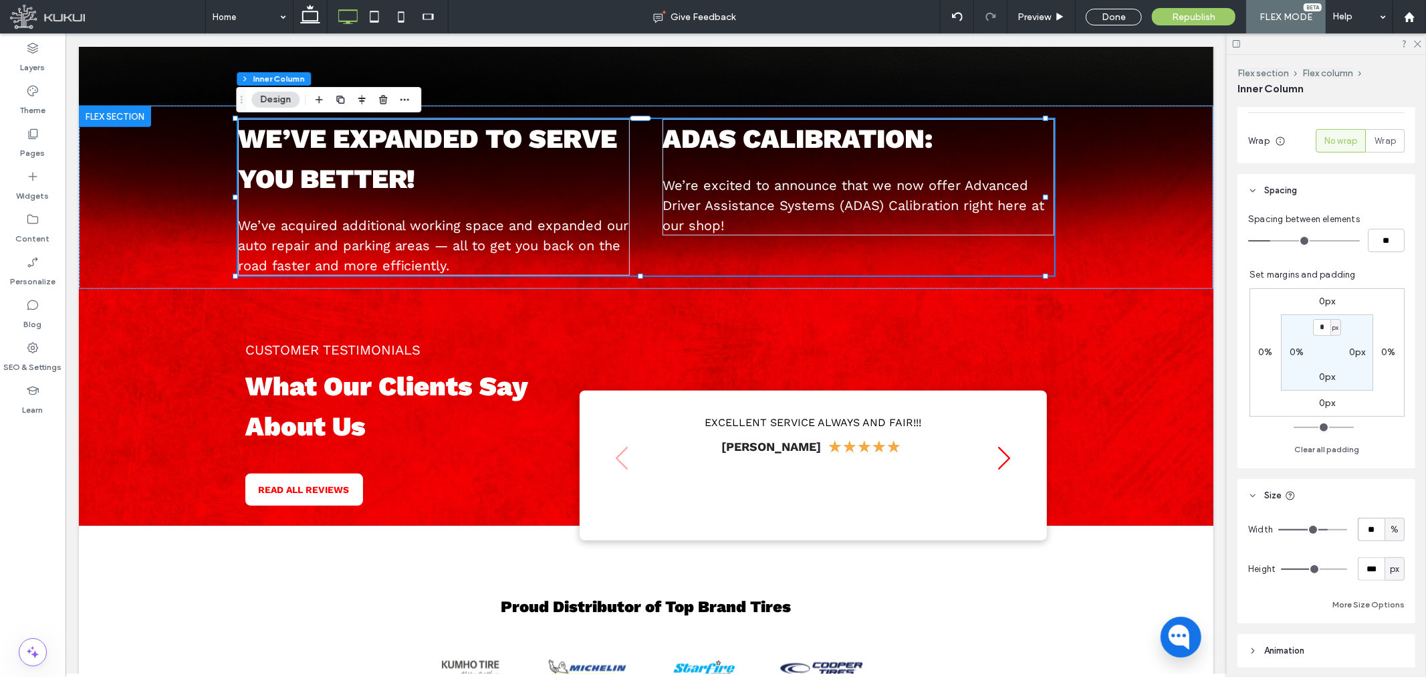
type input "**"
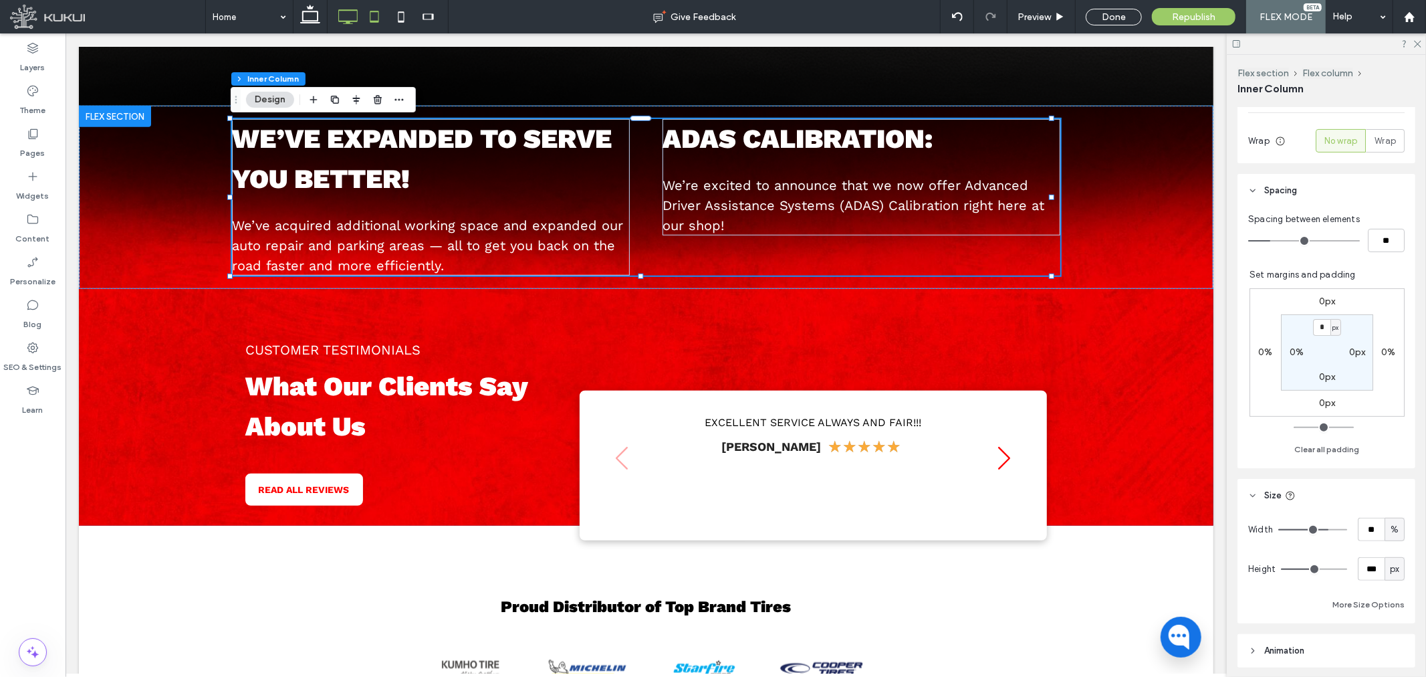
click at [376, 17] on icon at bounding box center [374, 16] width 27 height 27
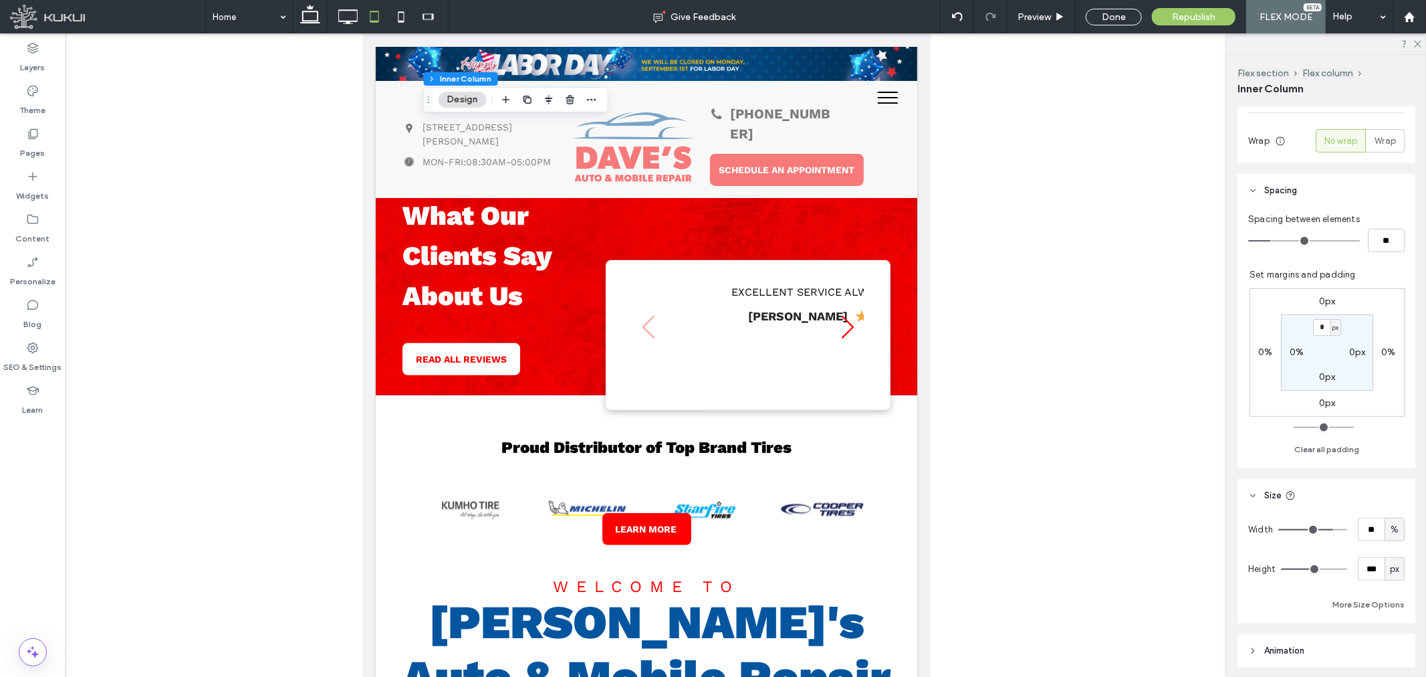
type input "**"
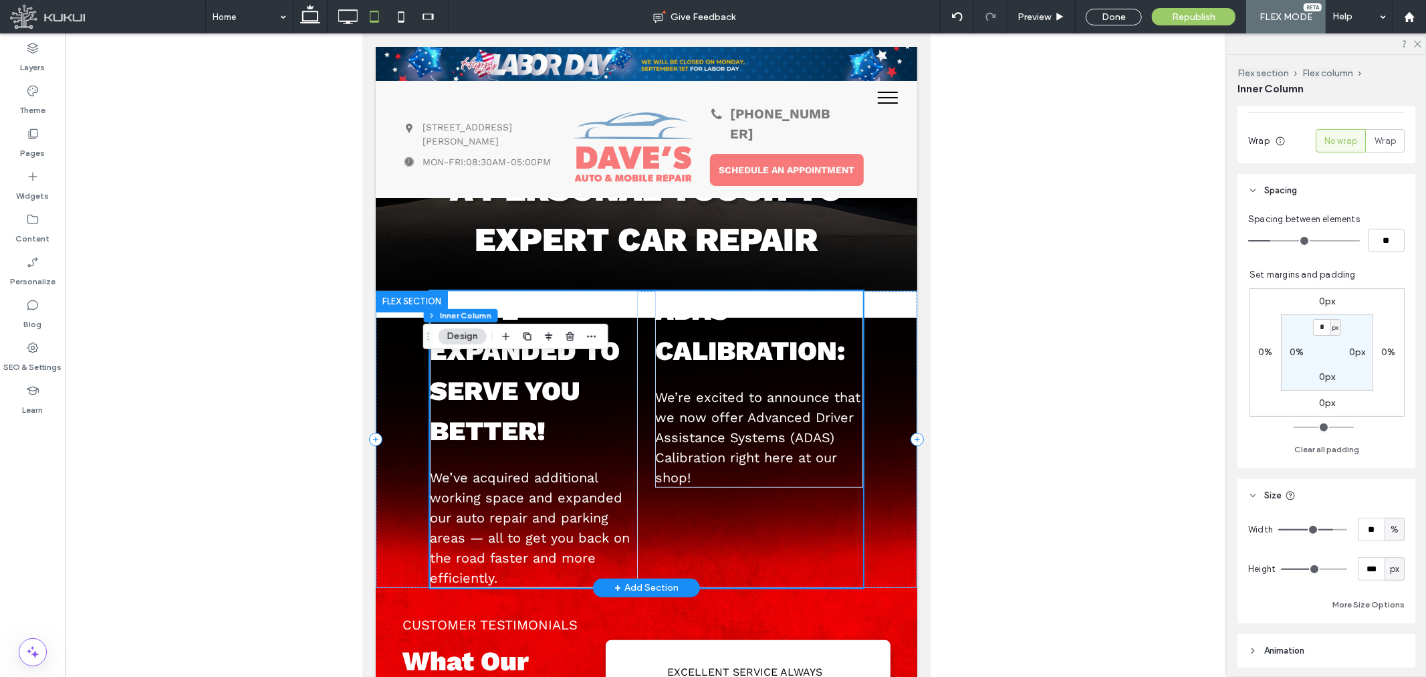
scroll to position [279, 0]
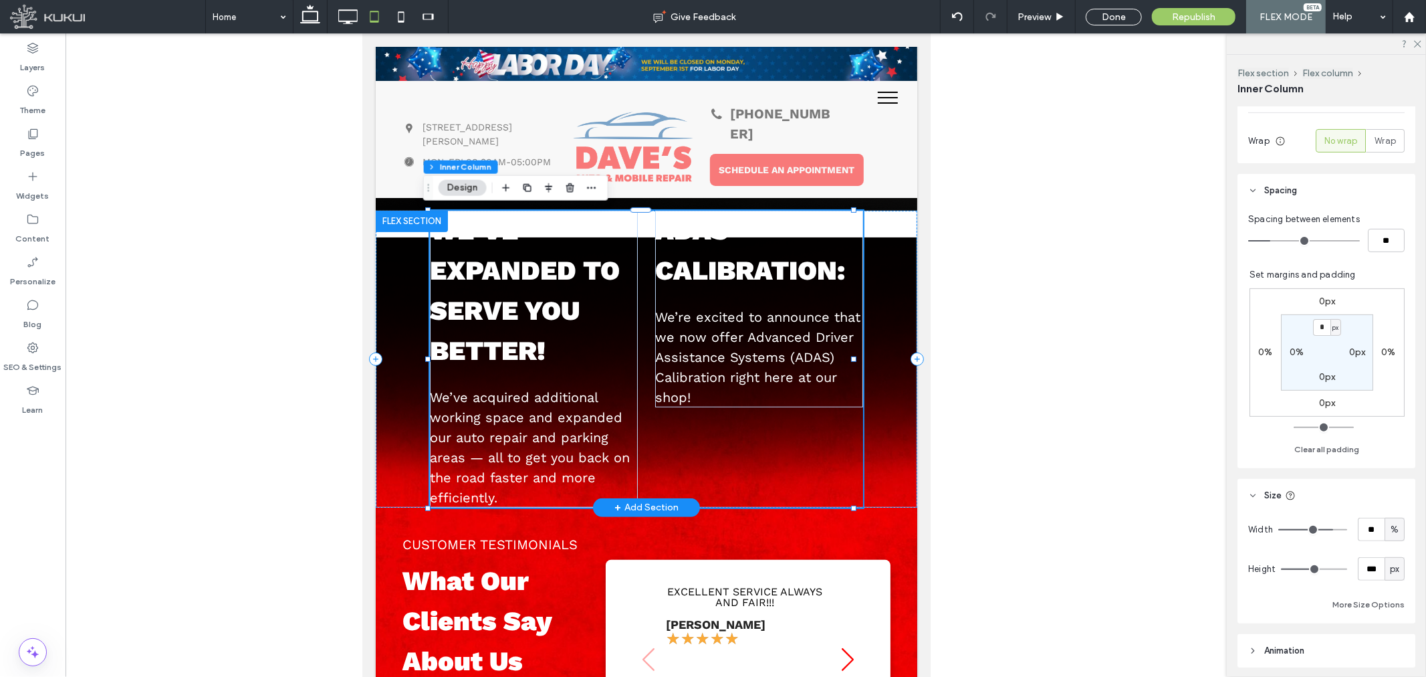
click at [828, 469] on div "We’ve expanded to serve you better! We’ve acquired additional working space and…" at bounding box center [645, 358] width 433 height 297
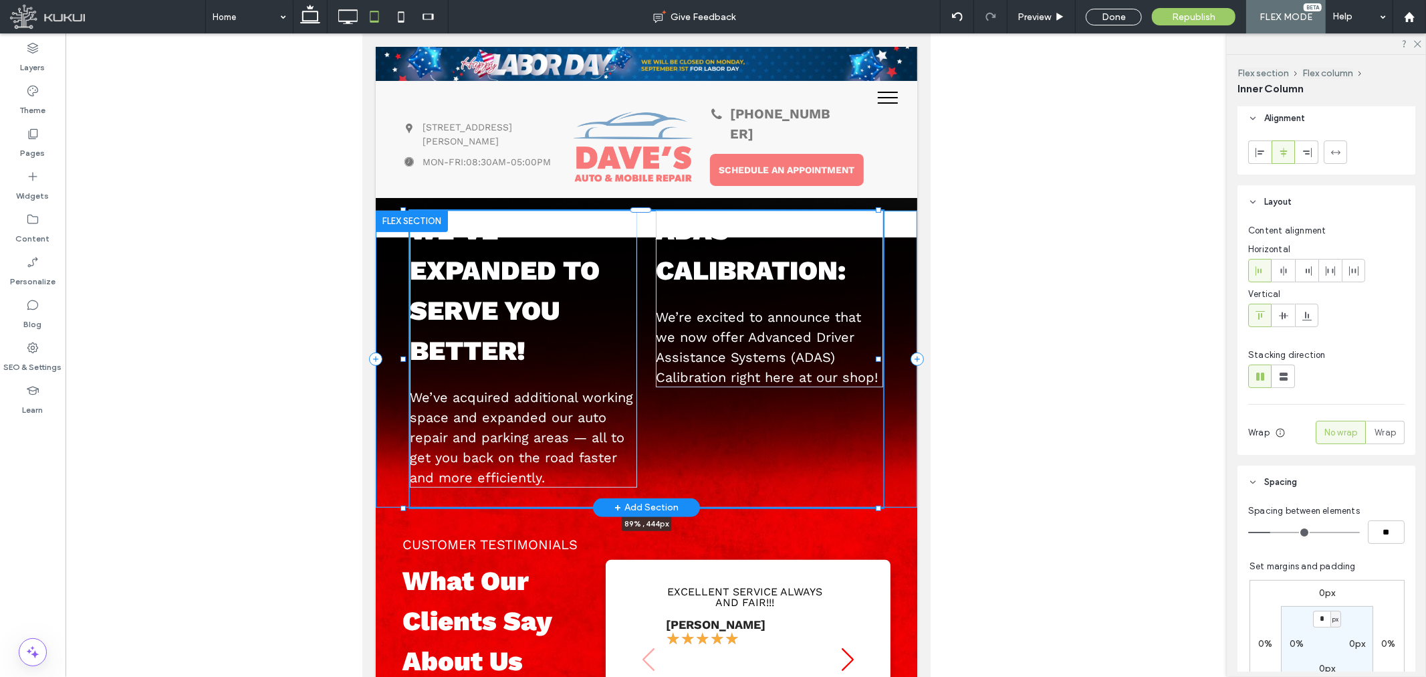
scroll to position [0, 0]
drag, startPoint x: 854, startPoint y: 356, endPoint x: 880, endPoint y: 356, distance: 26.7
click at [880, 356] on div at bounding box center [879, 358] width 5 height 5
type input "**"
type input "****"
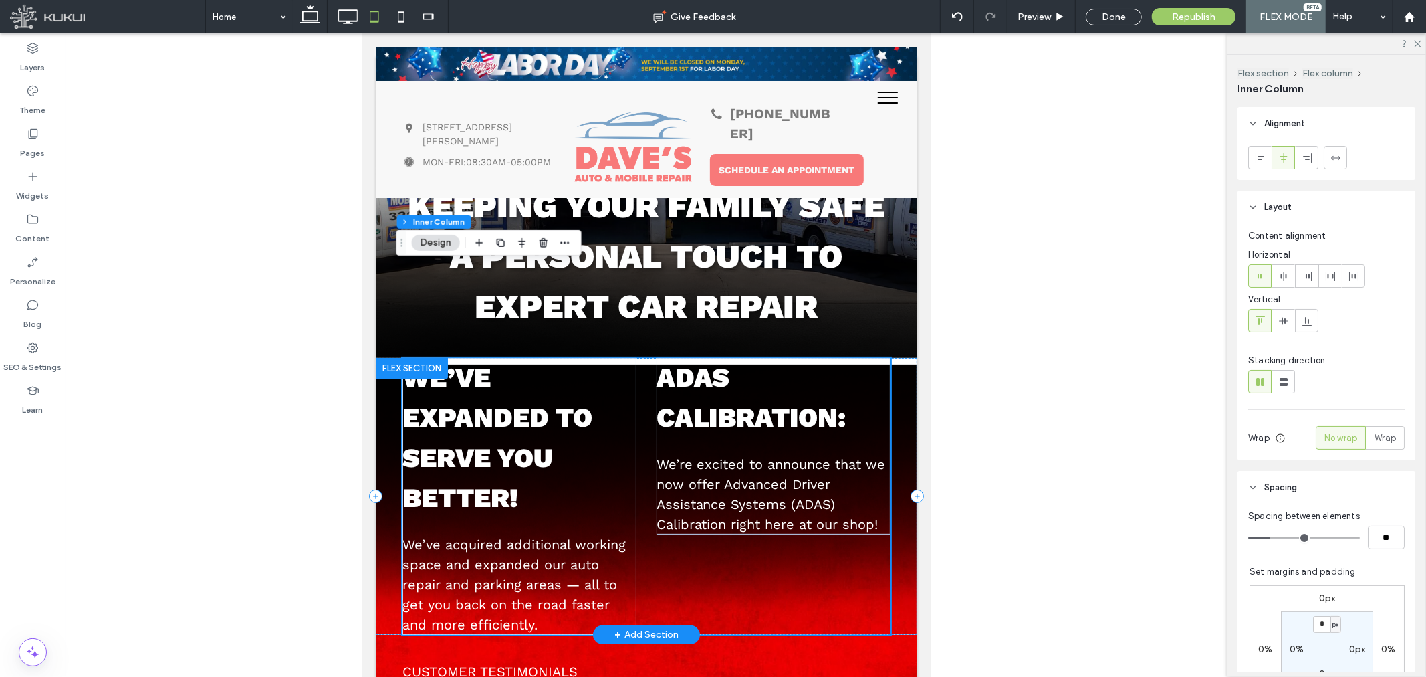
scroll to position [131, 0]
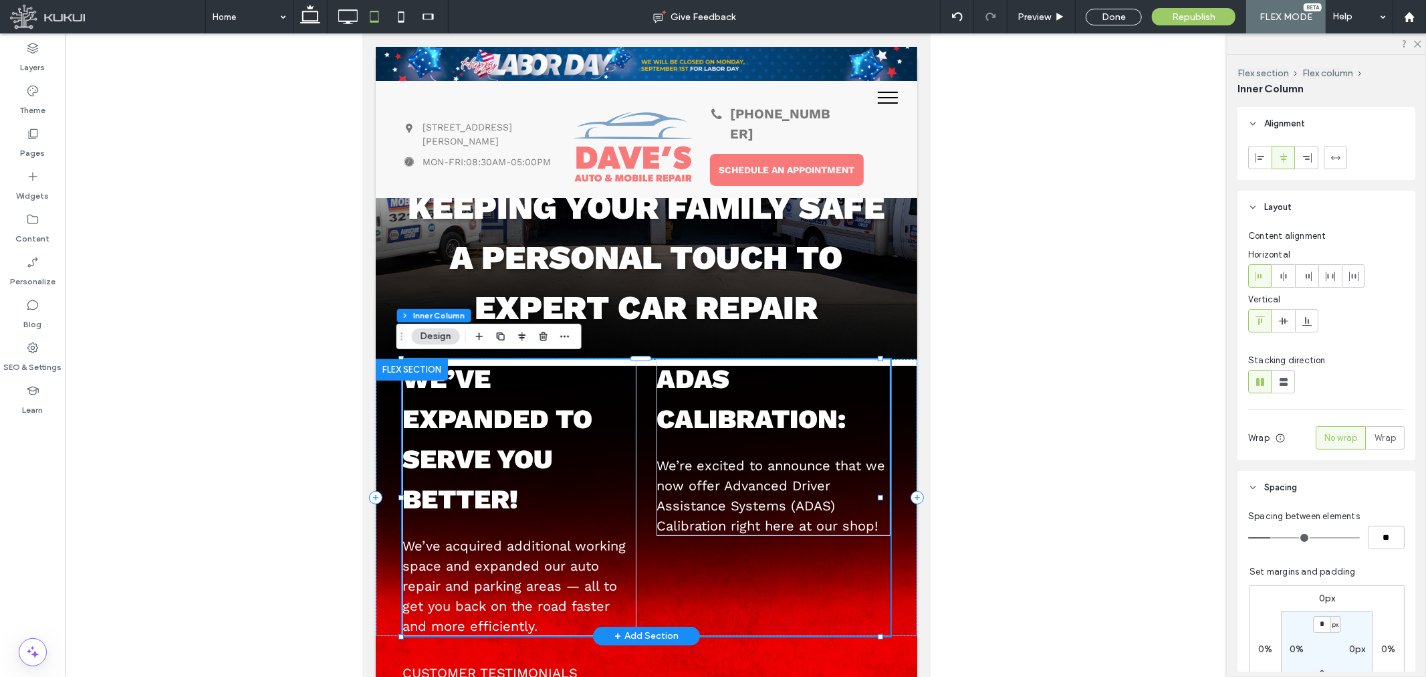
click at [636, 390] on div "We’ve expanded to serve you better! We’ve acquired additional working space and…" at bounding box center [646, 496] width 488 height 277
click at [578, 519] on div "We’ve expanded to serve you better! We’ve acquired additional working space and…" at bounding box center [519, 496] width 234 height 277
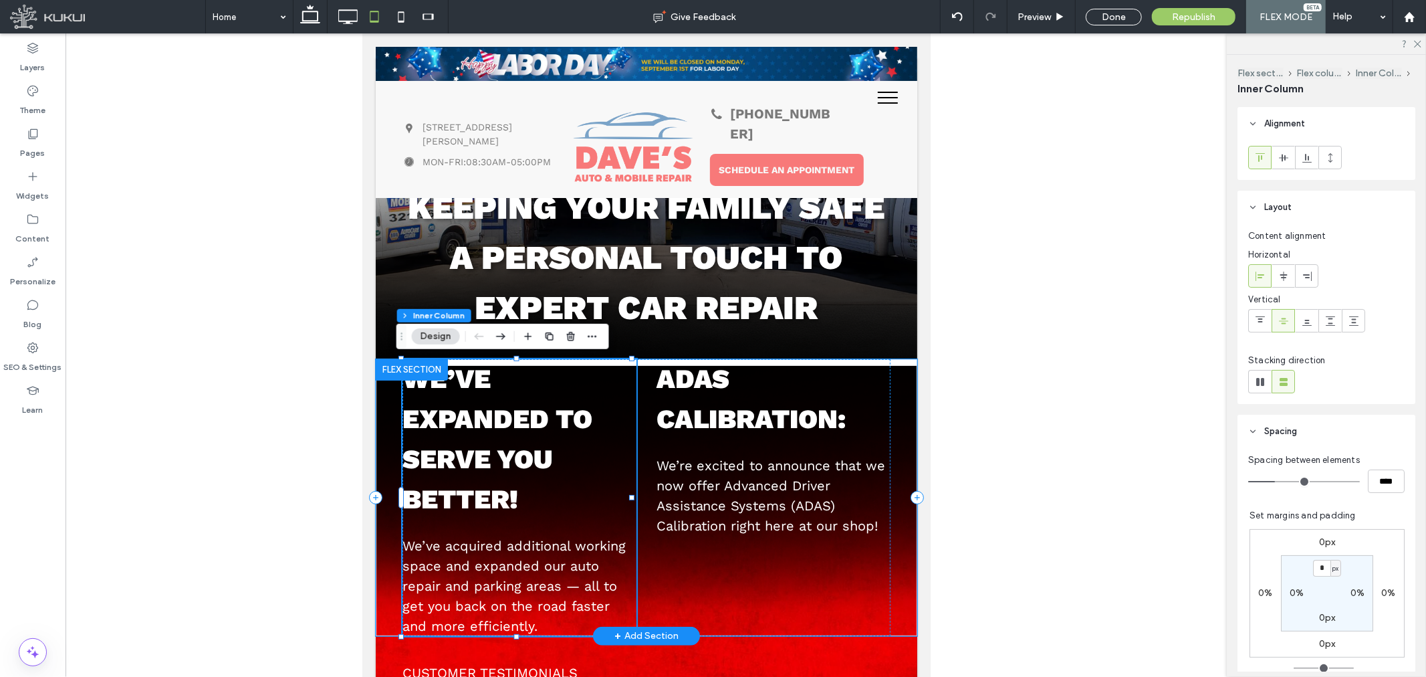
click at [897, 447] on div "We’ve expanded to serve you better! We’ve acquired additional working space and…" at bounding box center [645, 496] width 541 height 277
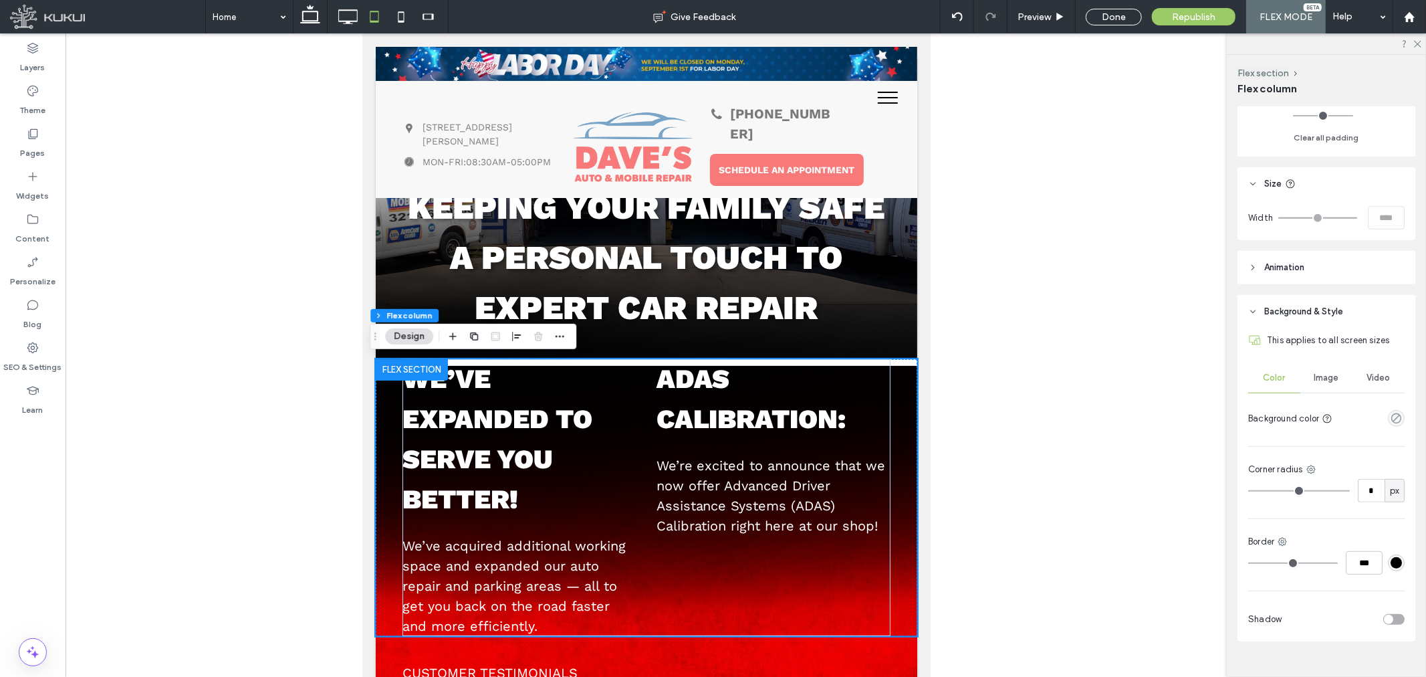
scroll to position [491, 0]
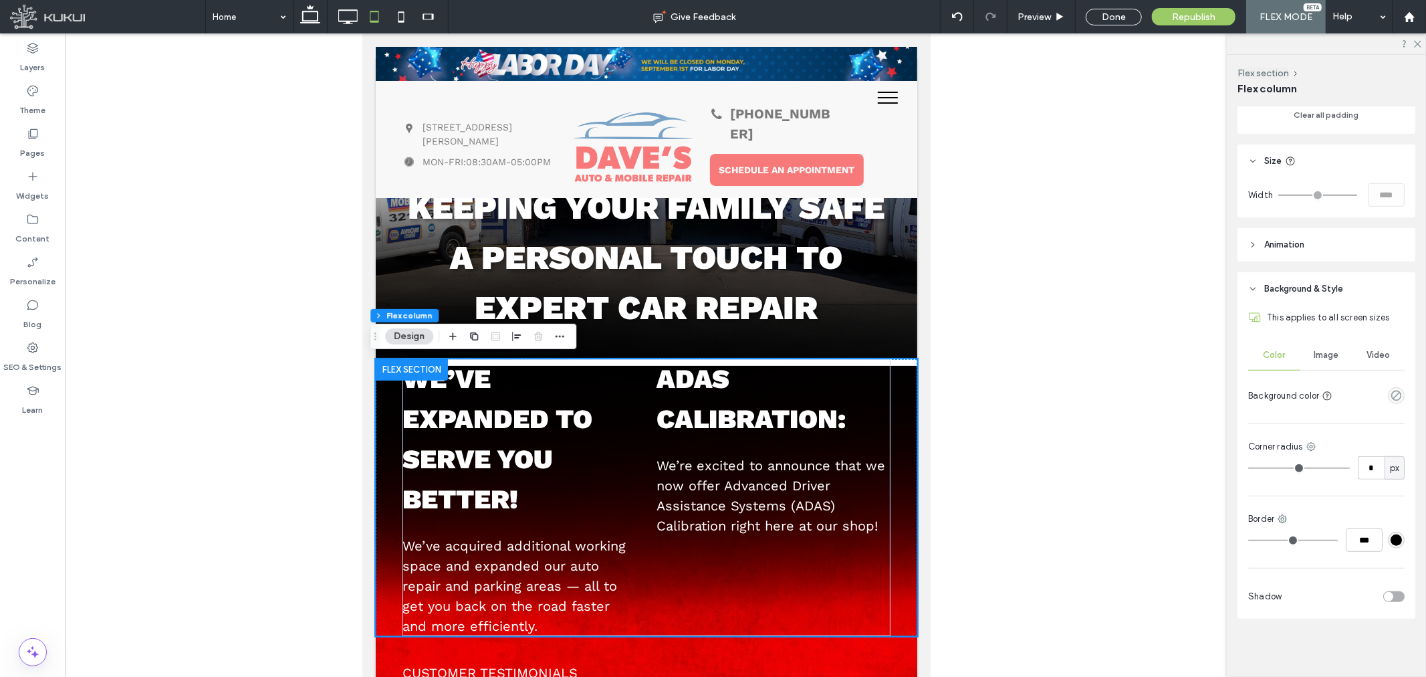
click at [1324, 363] on div "Image" at bounding box center [1326, 354] width 52 height 29
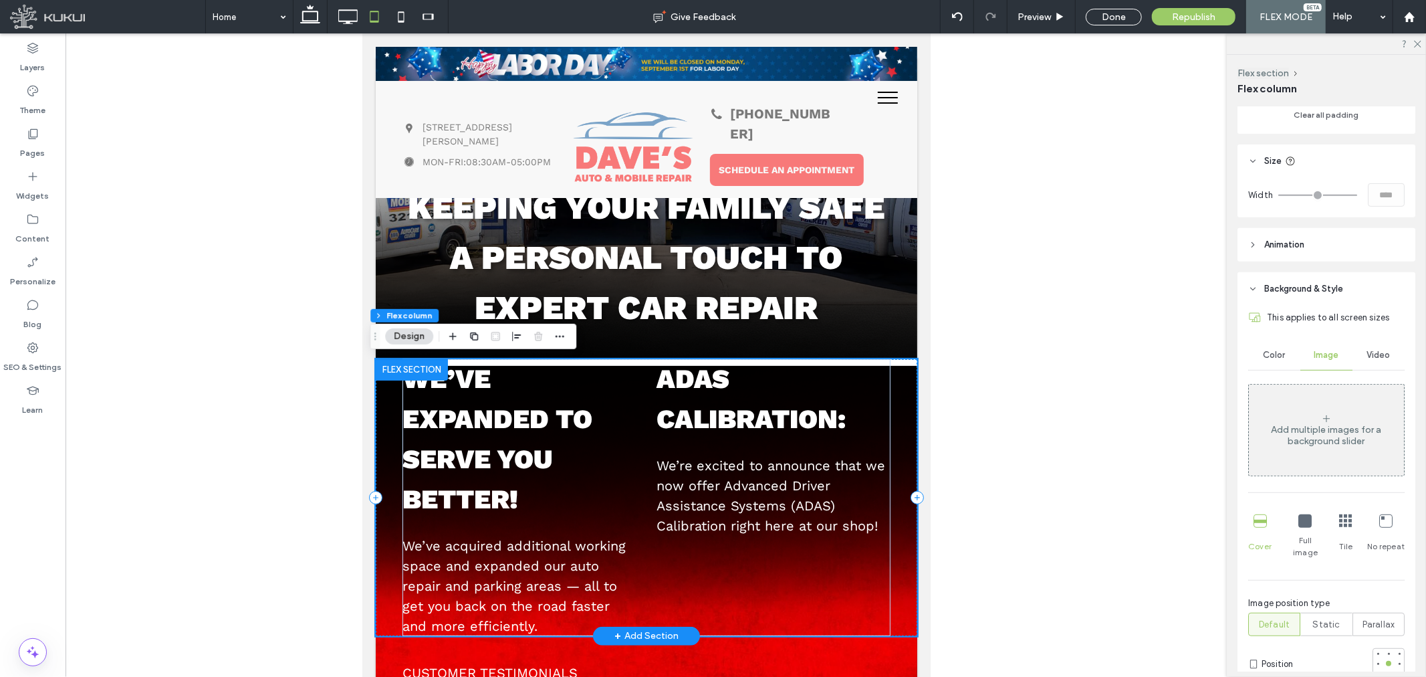
click at [892, 397] on div "We’ve expanded to serve you better! We’ve acquired additional working space and…" at bounding box center [645, 496] width 541 height 277
click at [25, 62] on label "Layers" at bounding box center [33, 64] width 25 height 19
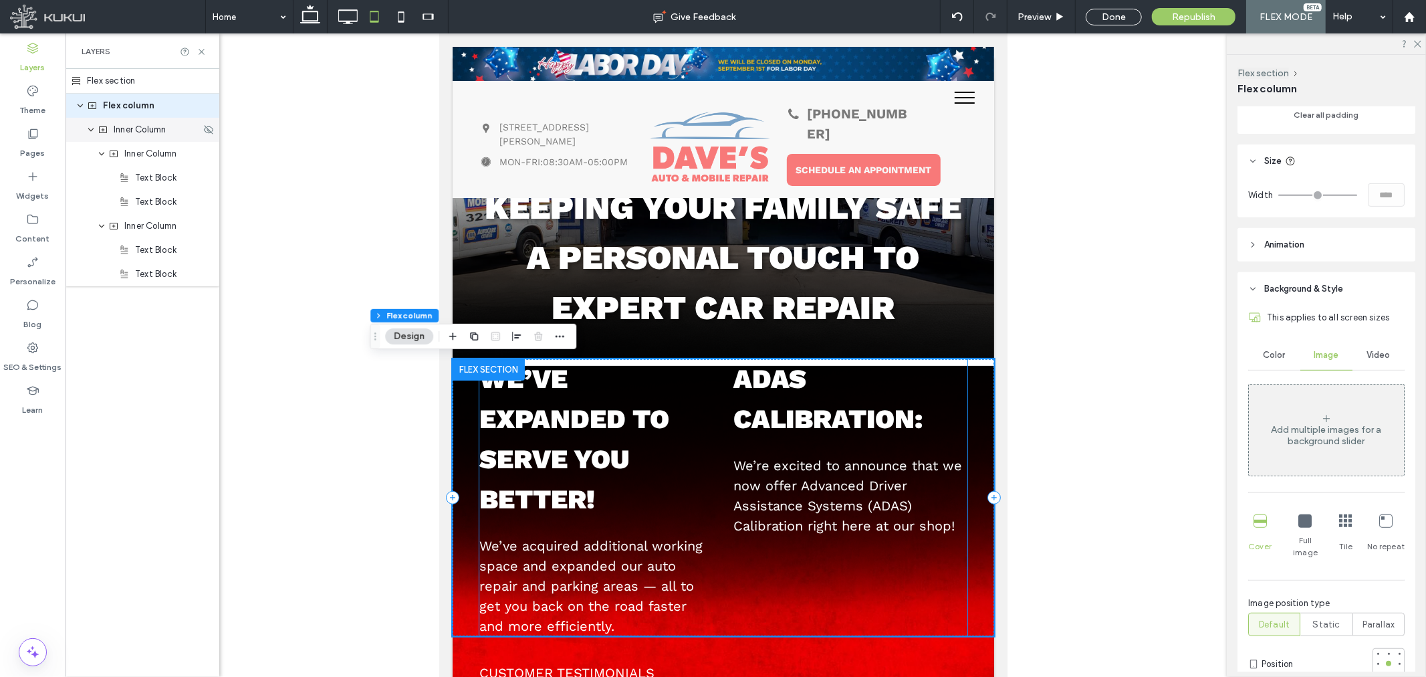
click at [130, 131] on span "Inner Column" at bounding box center [140, 129] width 52 height 13
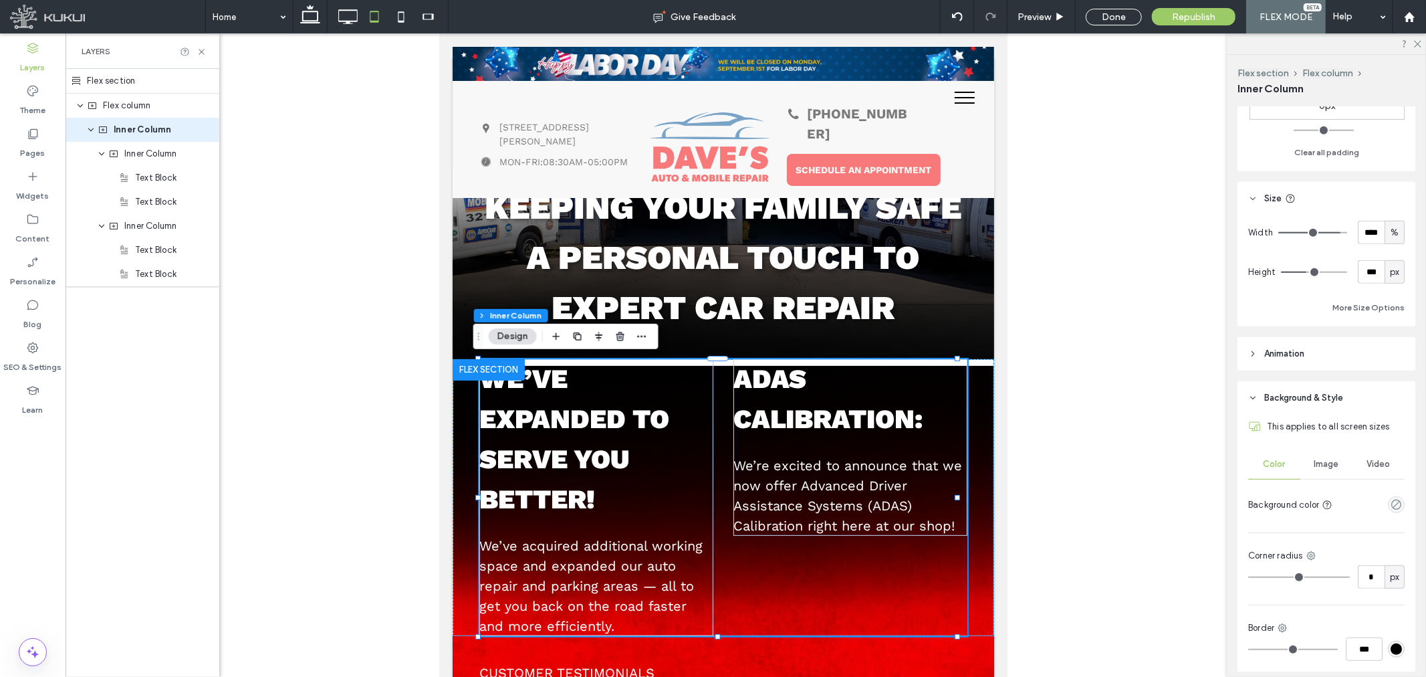
click at [1317, 459] on span "Image" at bounding box center [1326, 464] width 25 height 11
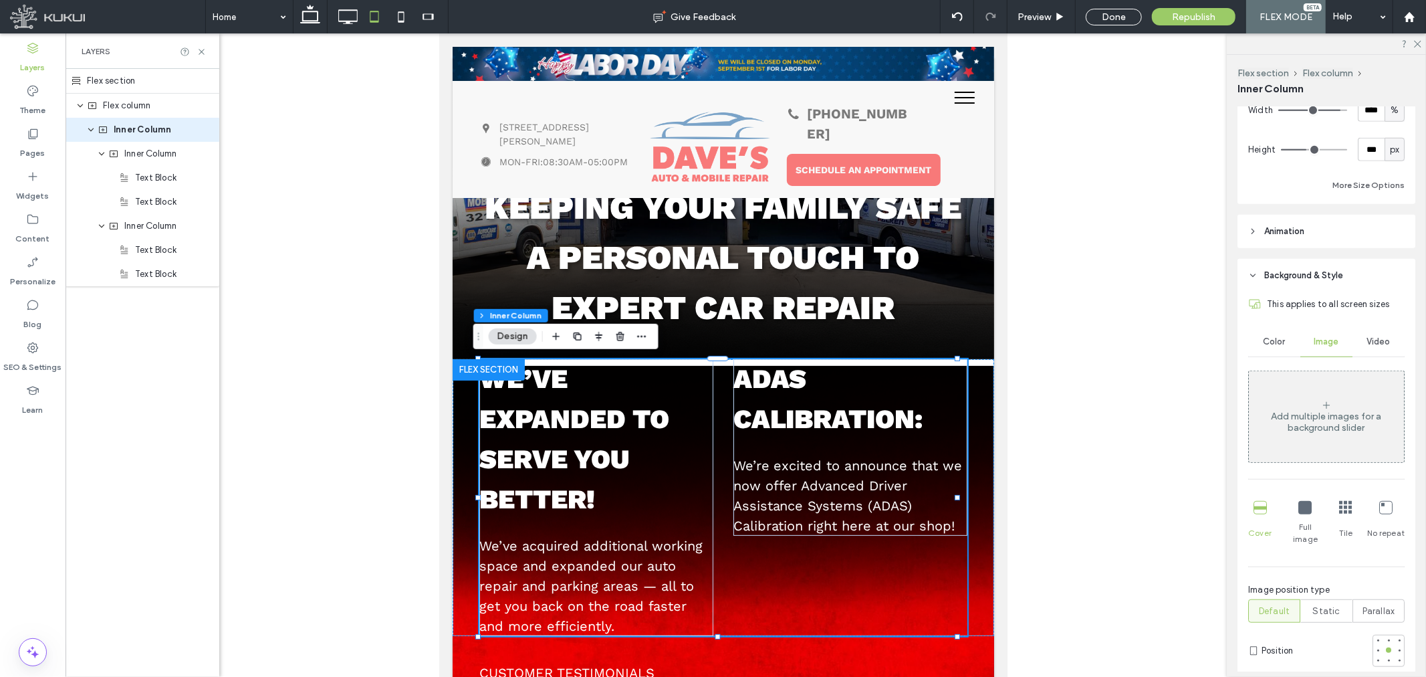
scroll to position [743, 0]
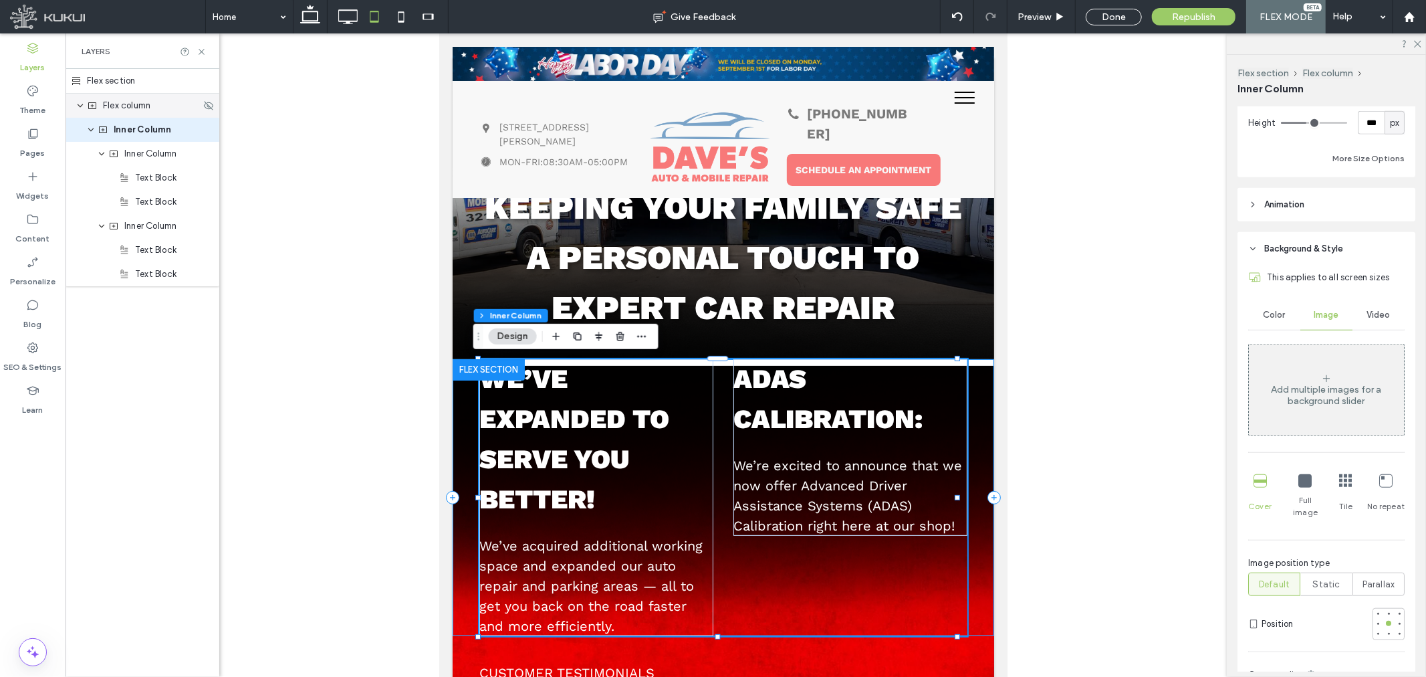
click at [164, 99] on div "Flex column" at bounding box center [144, 105] width 114 height 13
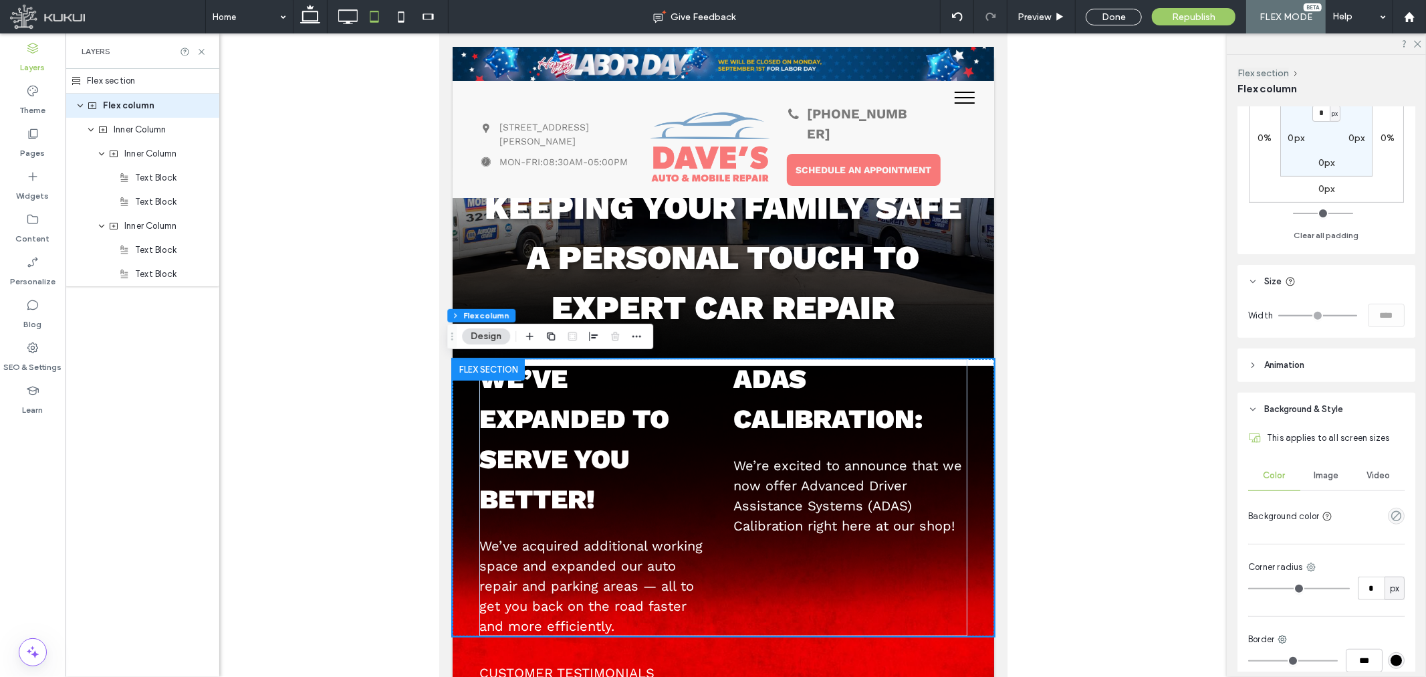
click at [1326, 472] on span "Image" at bounding box center [1326, 475] width 25 height 11
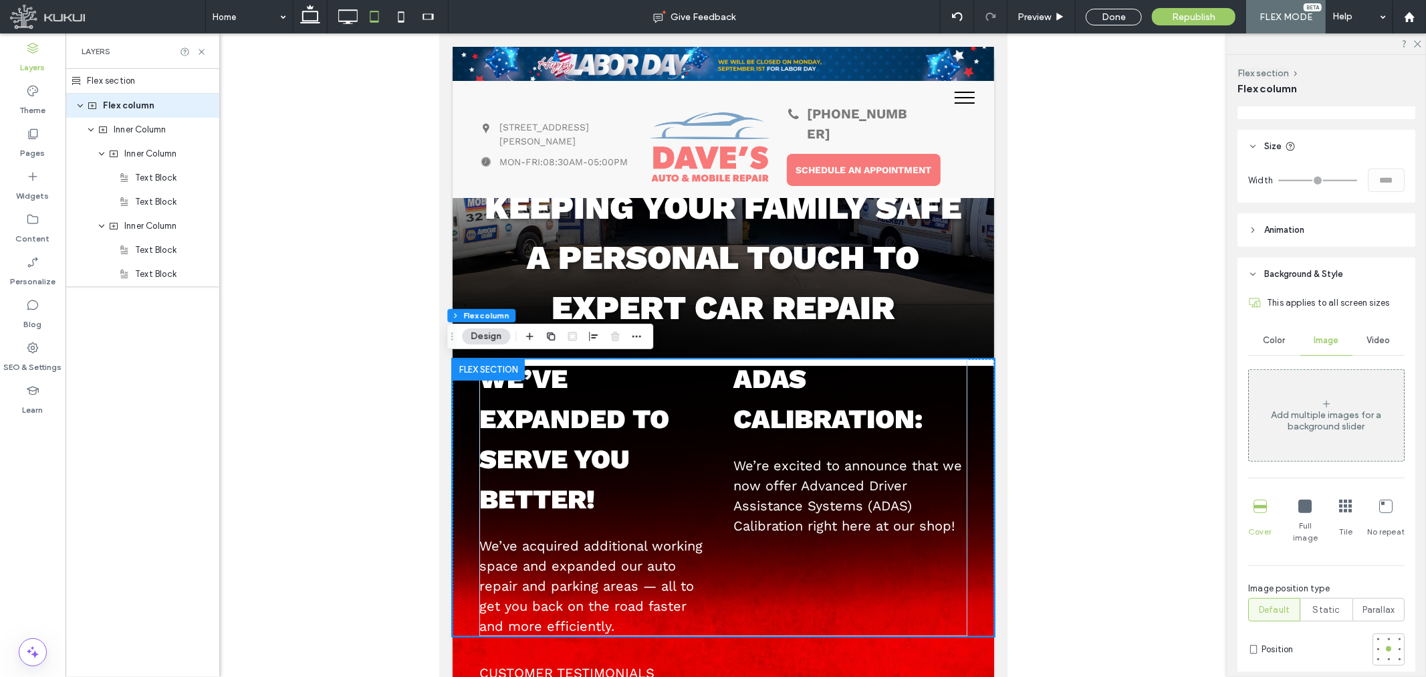
scroll to position [519, 0]
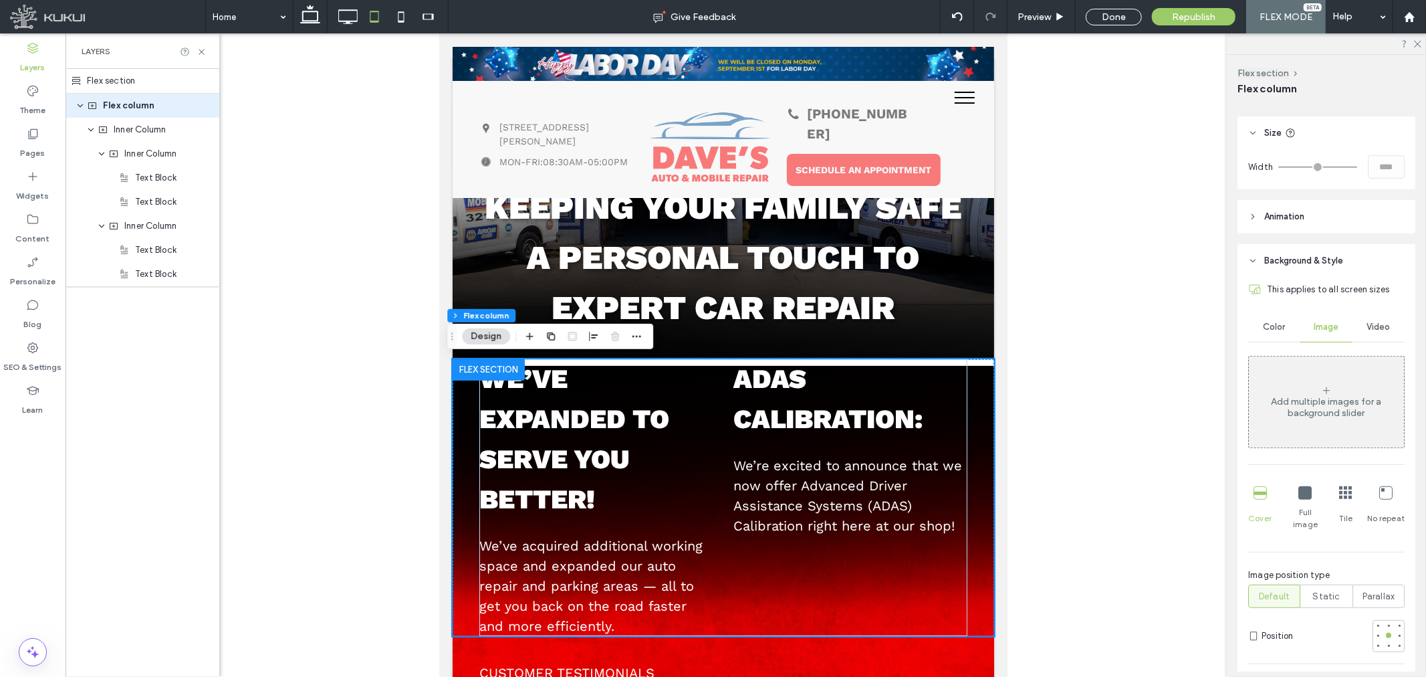
click at [1379, 493] on icon at bounding box center [1385, 492] width 13 height 13
click at [1265, 495] on div "Cover" at bounding box center [1259, 508] width 23 height 55
click at [146, 223] on span "Inner Column" at bounding box center [150, 225] width 52 height 13
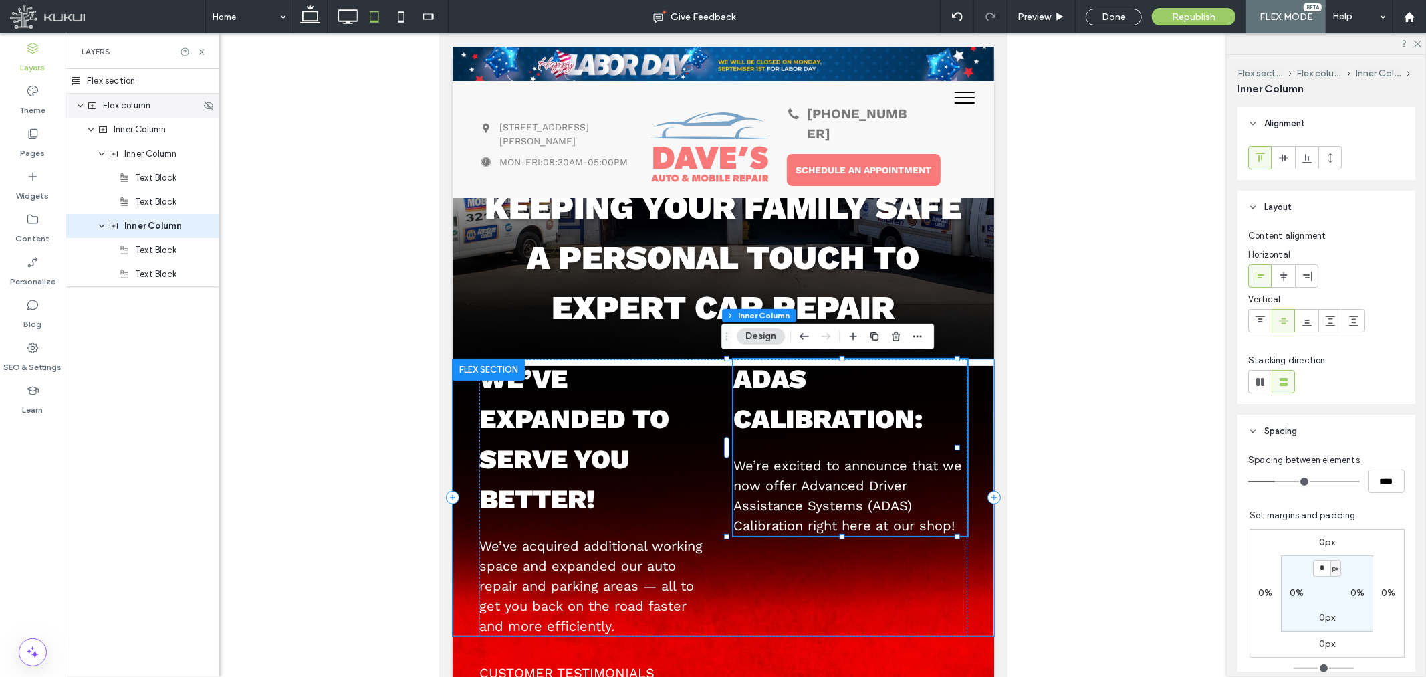
click at [149, 99] on span "Flex column" at bounding box center [126, 105] width 47 height 13
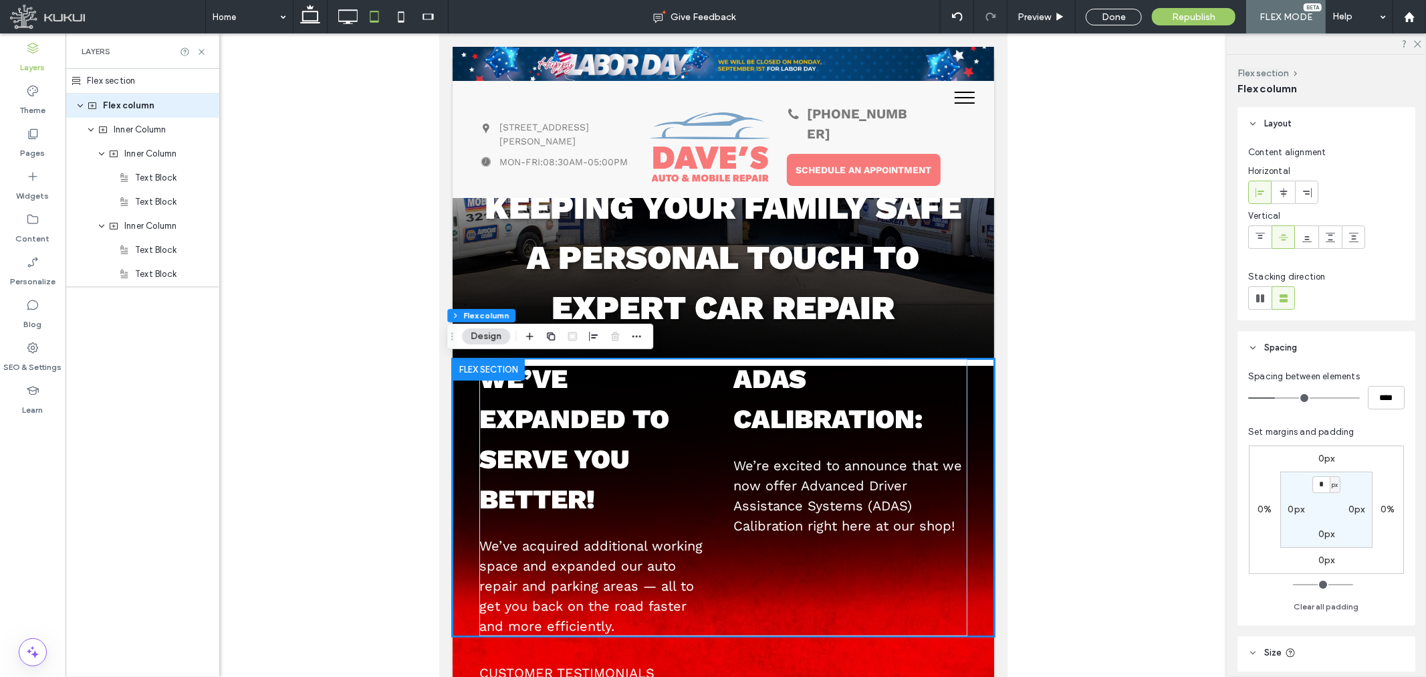
click at [144, 78] on div "Flex section" at bounding box center [143, 81] width 154 height 25
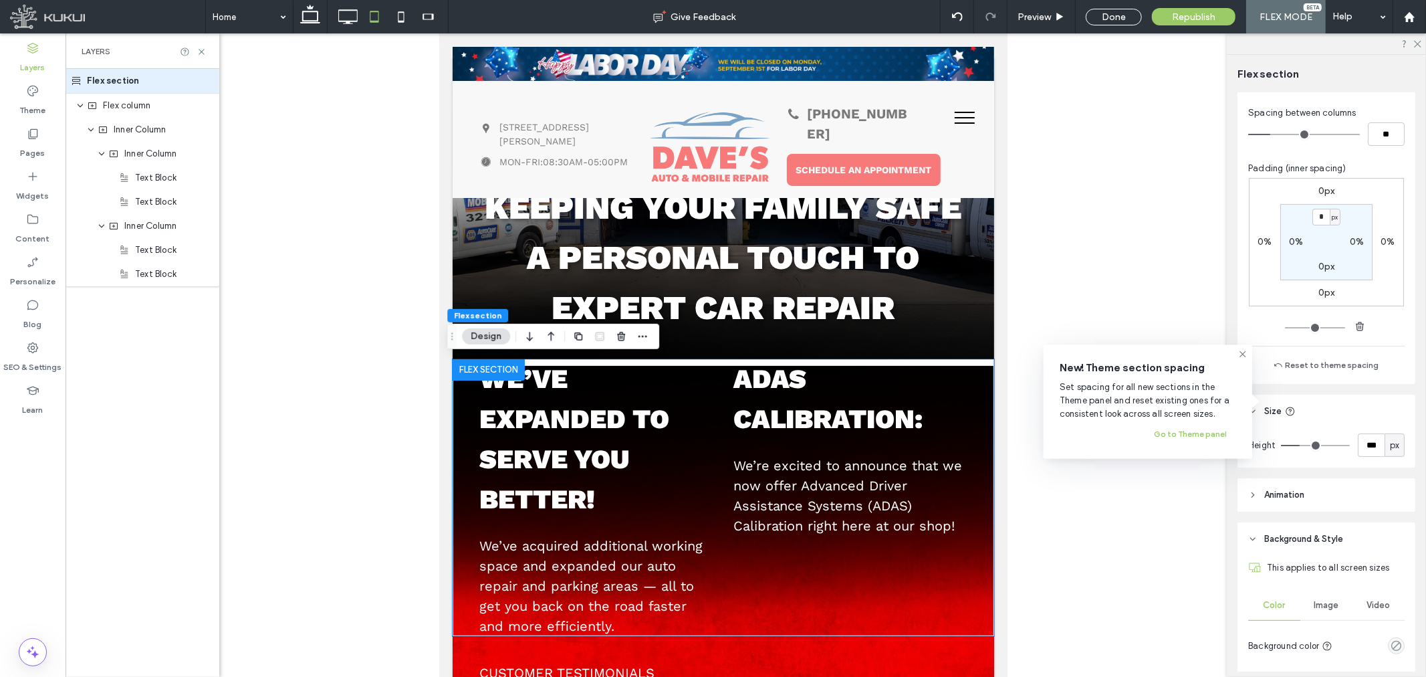
scroll to position [297, 0]
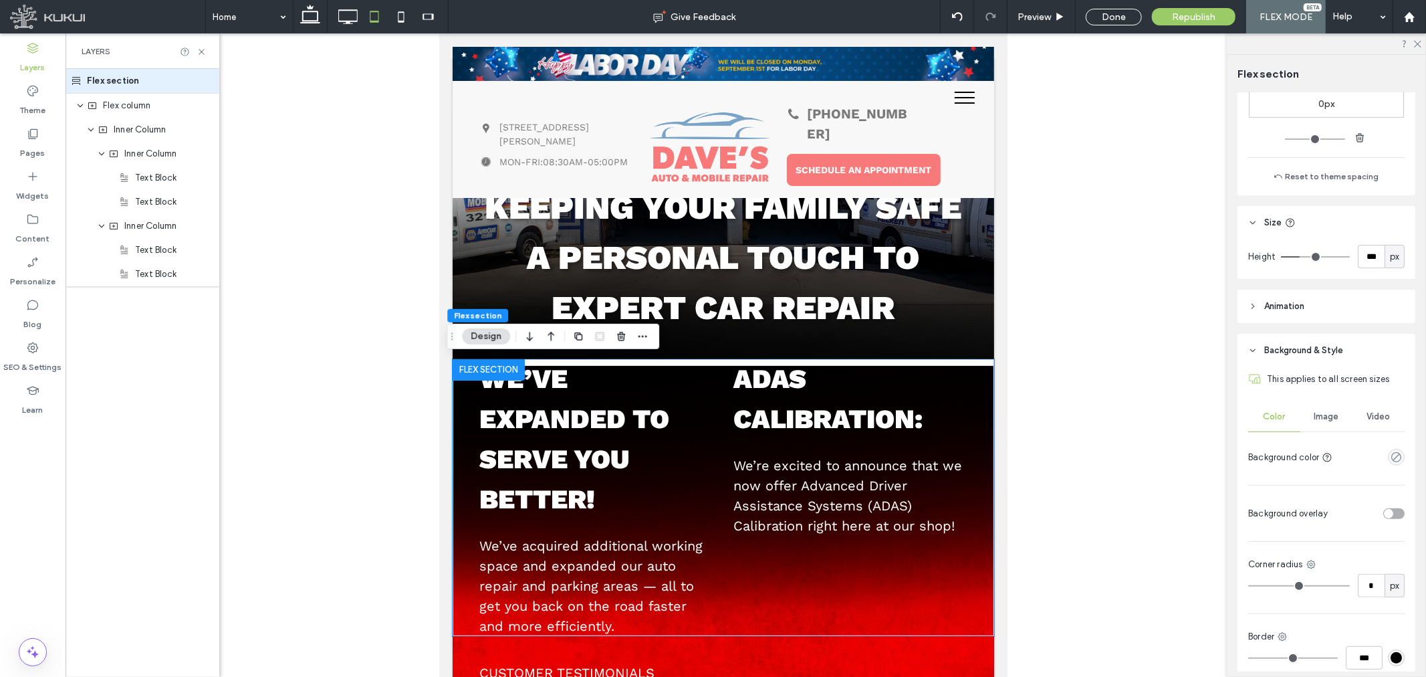
click at [1339, 423] on div "Image" at bounding box center [1326, 416] width 52 height 29
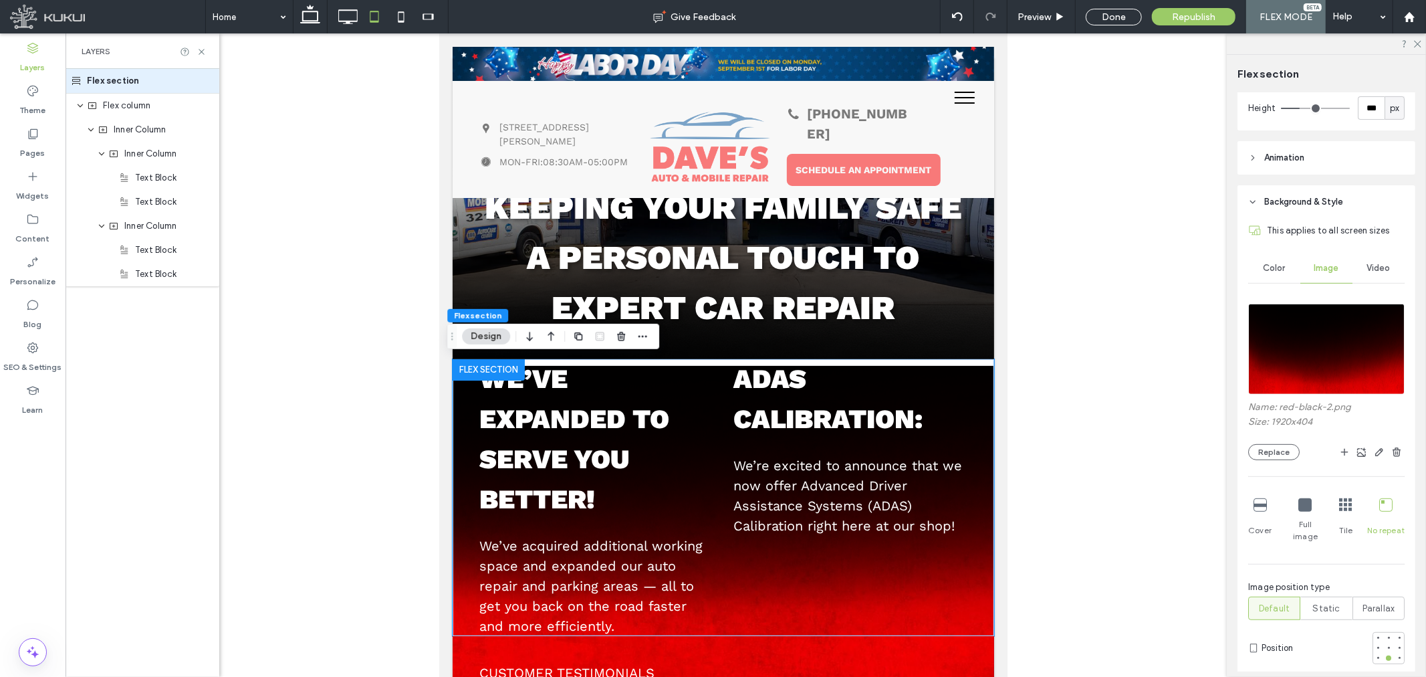
scroll to position [519, 0]
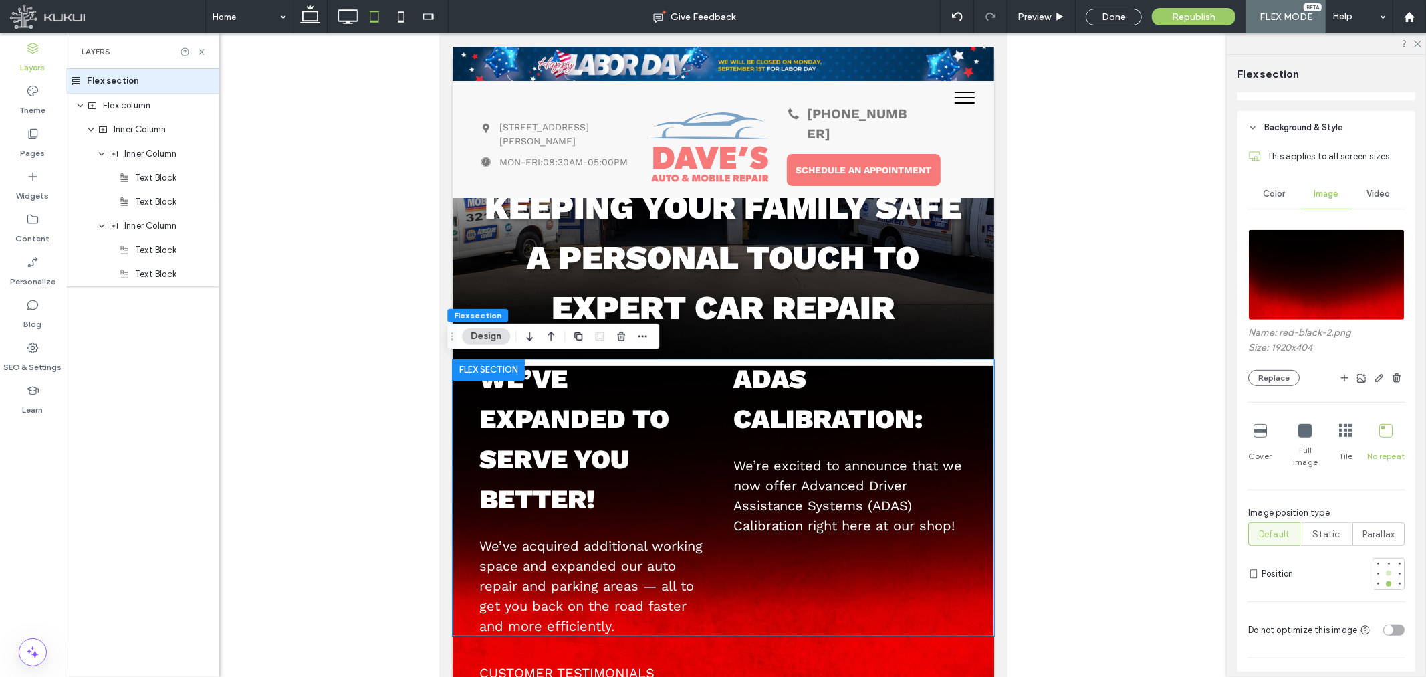
click at [1386, 570] on div at bounding box center [1388, 572] width 5 height 5
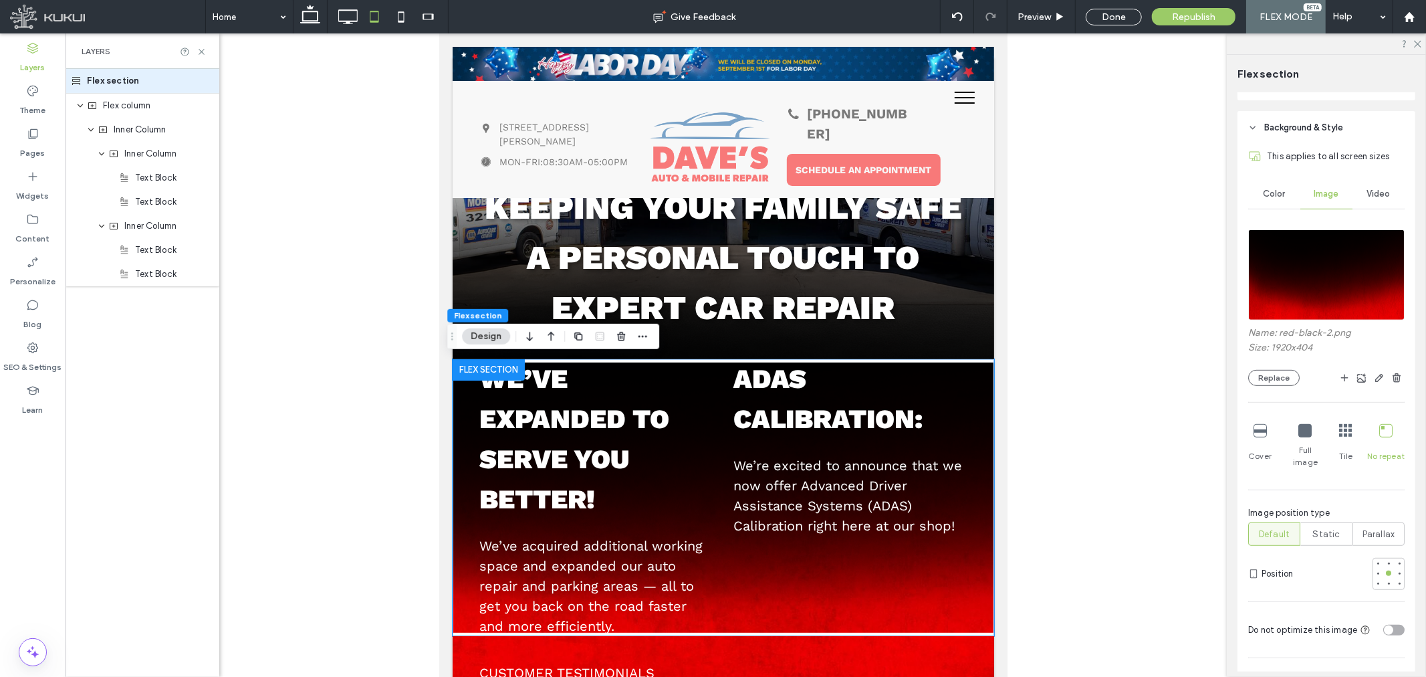
click at [1259, 432] on icon at bounding box center [1259, 430] width 13 height 13
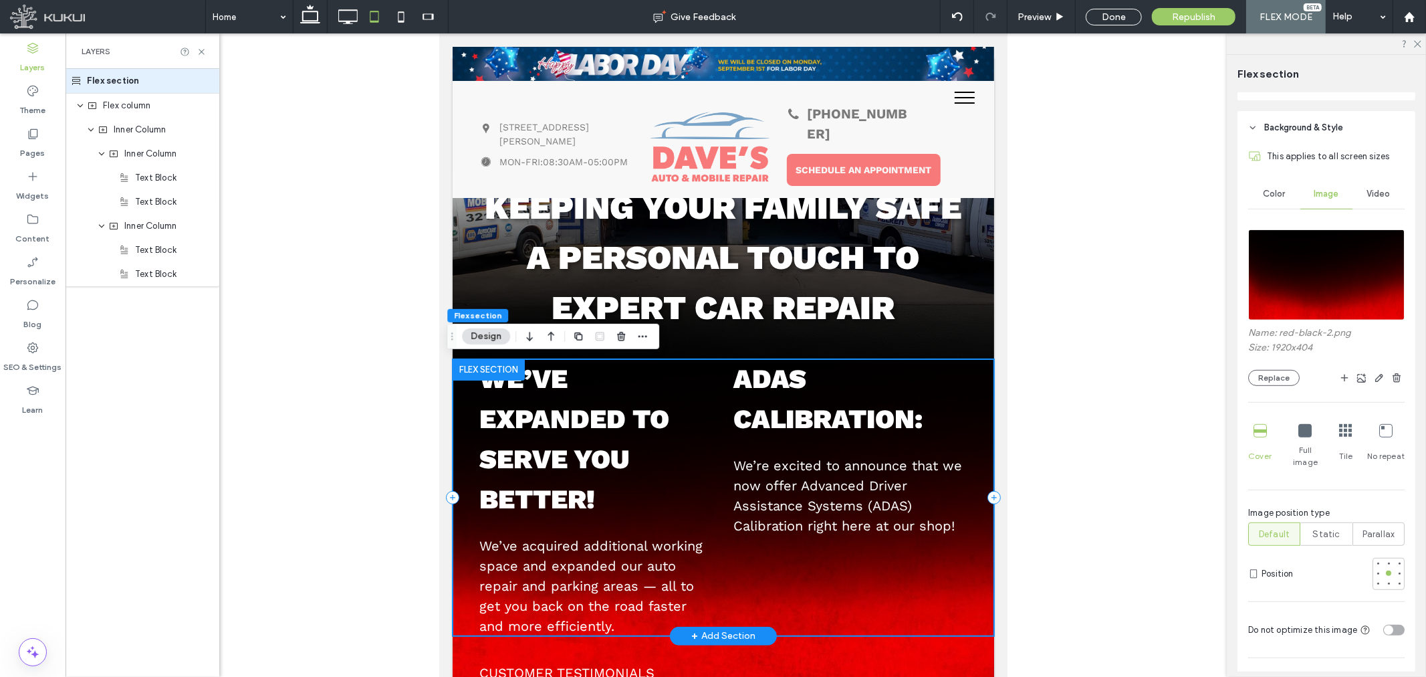
click at [965, 371] on div "We’ve expanded to serve you better! We’ve acquired additional working space and…" at bounding box center [722, 496] width 541 height 277
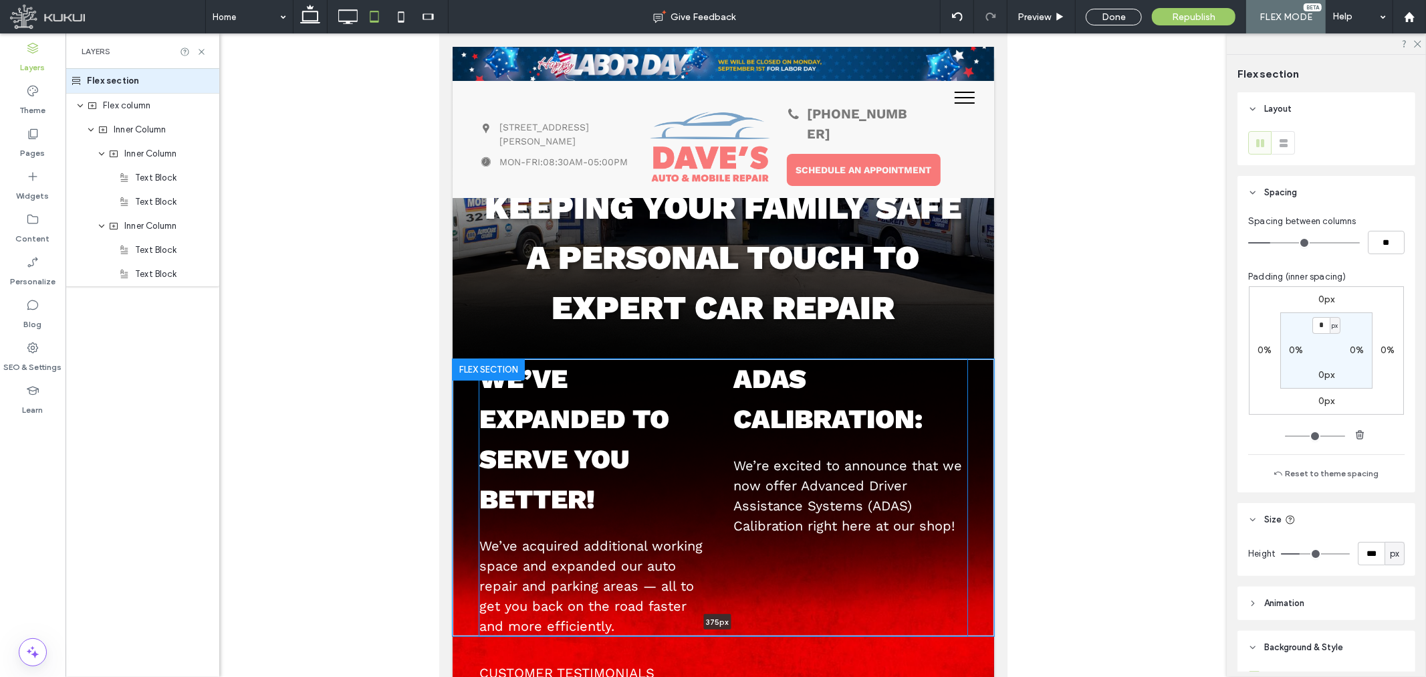
drag, startPoint x: 804, startPoint y: 630, endPoint x: 814, endPoint y: 604, distance: 28.6
click at [814, 604] on div "We’ve expanded to serve you better! We’ve acquired additional working space and…" at bounding box center [722, 496] width 541 height 277
type input "***"
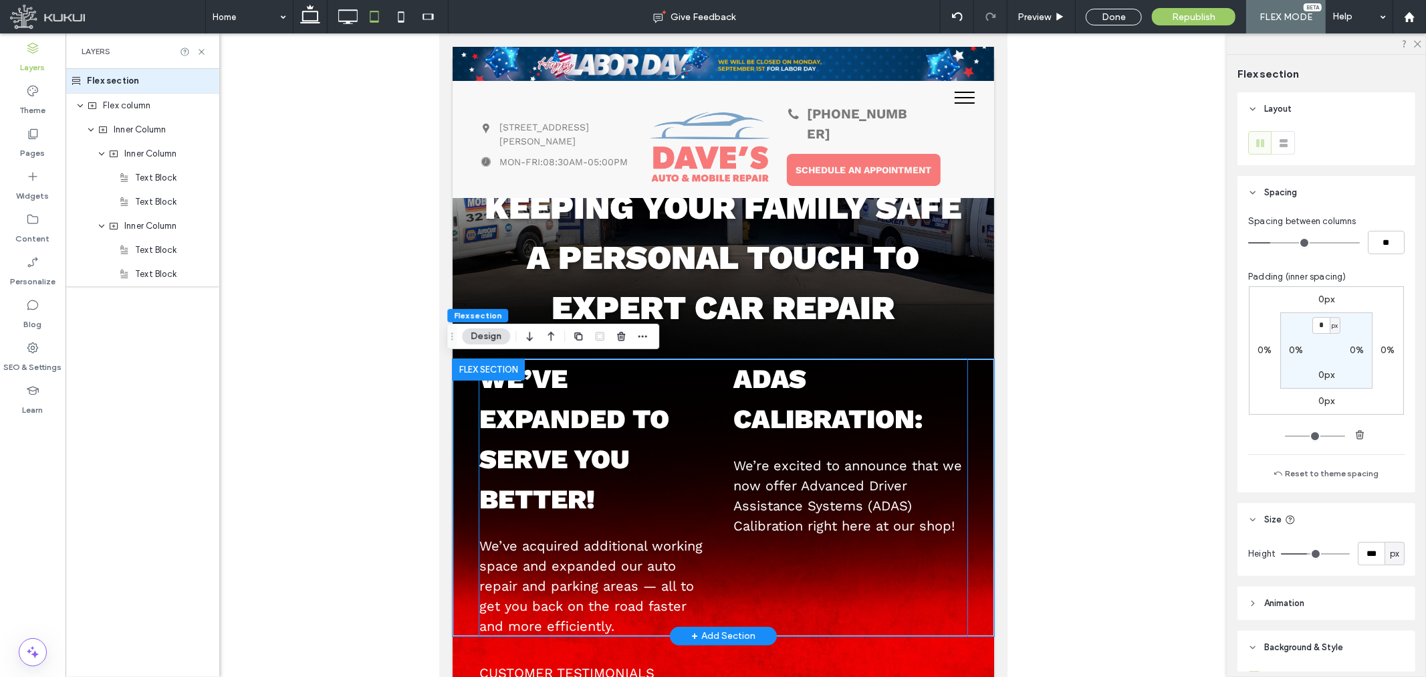
click at [907, 381] on p "ADAS Calibration:" at bounding box center [850, 398] width 234 height 80
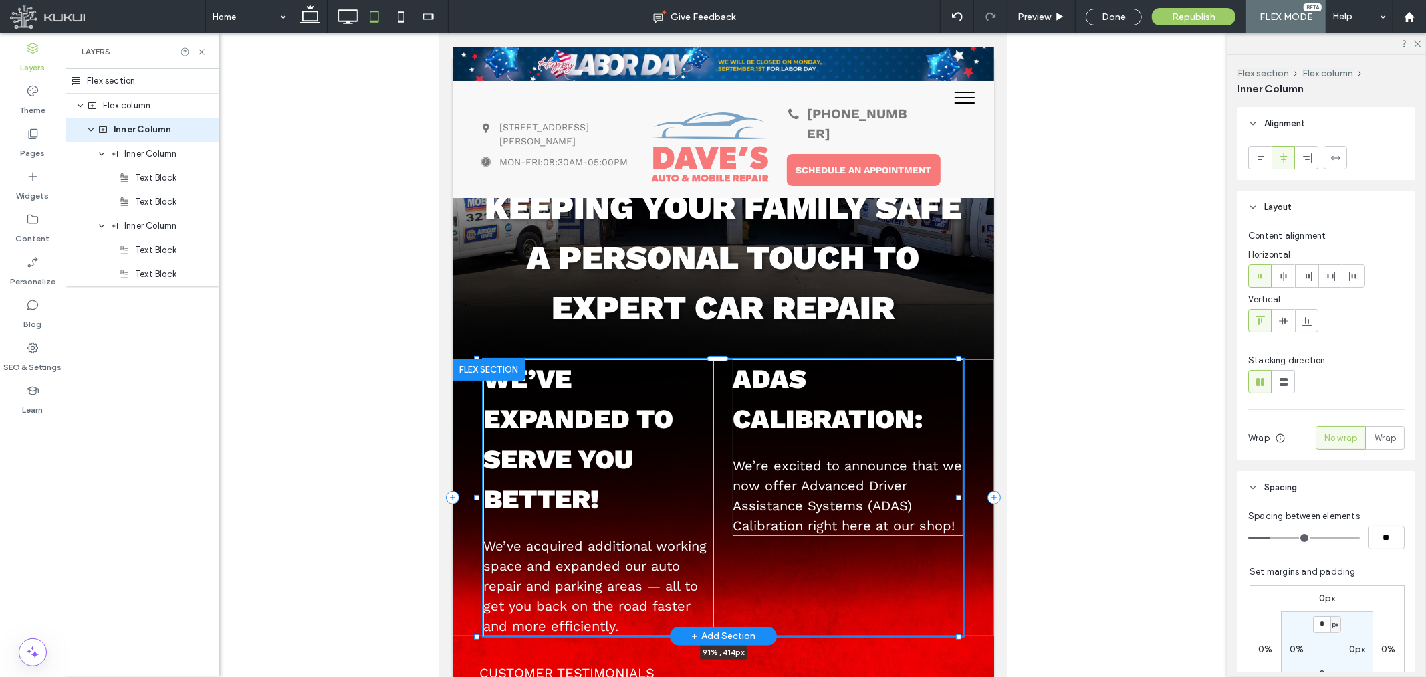
click at [958, 494] on div at bounding box center [957, 496] width 5 height 5
type input "**"
type input "****"
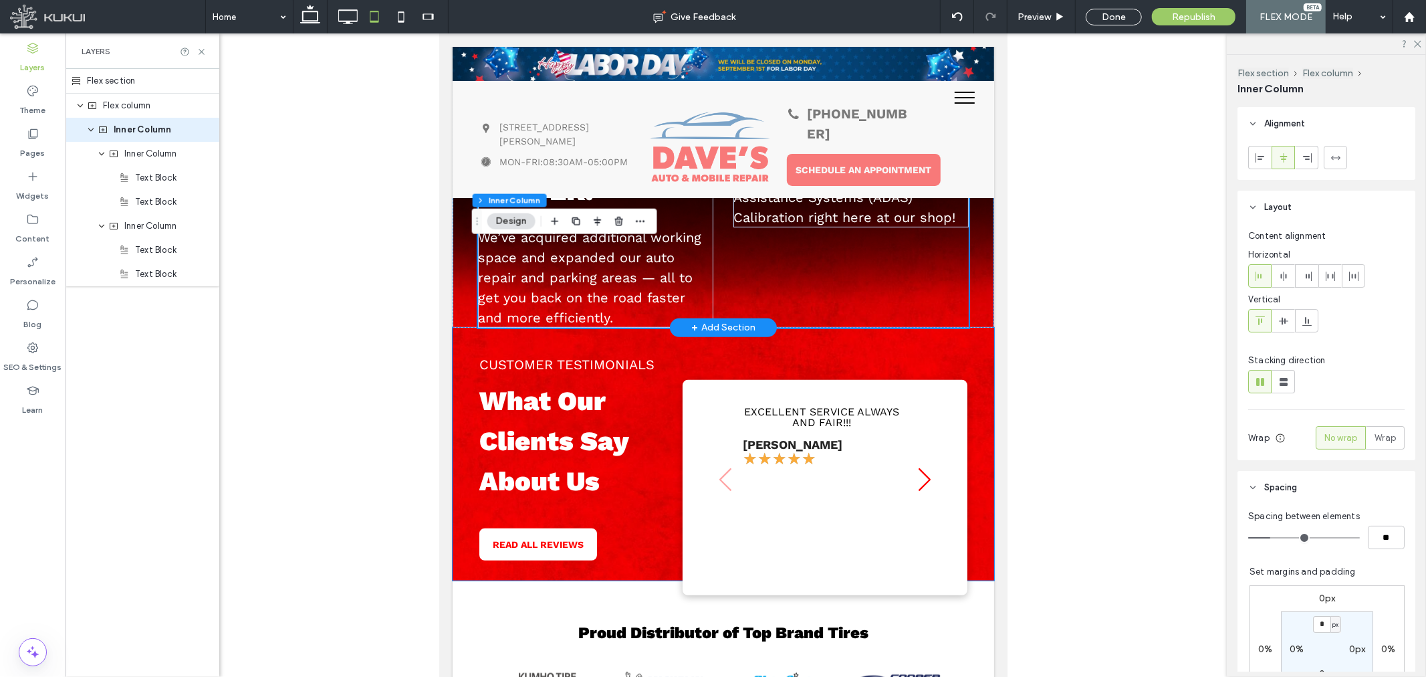
scroll to position [205, 0]
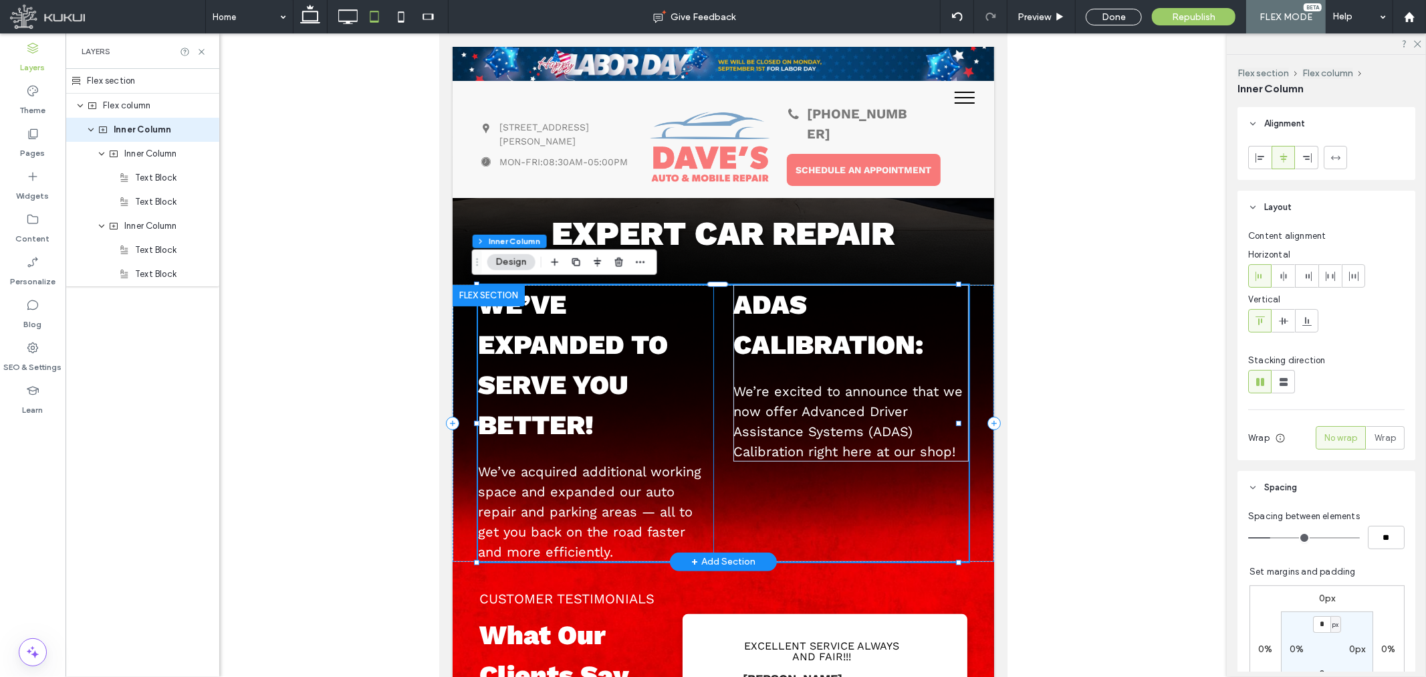
click at [684, 424] on p "We’ve expanded to serve you better!" at bounding box center [594, 364] width 235 height 160
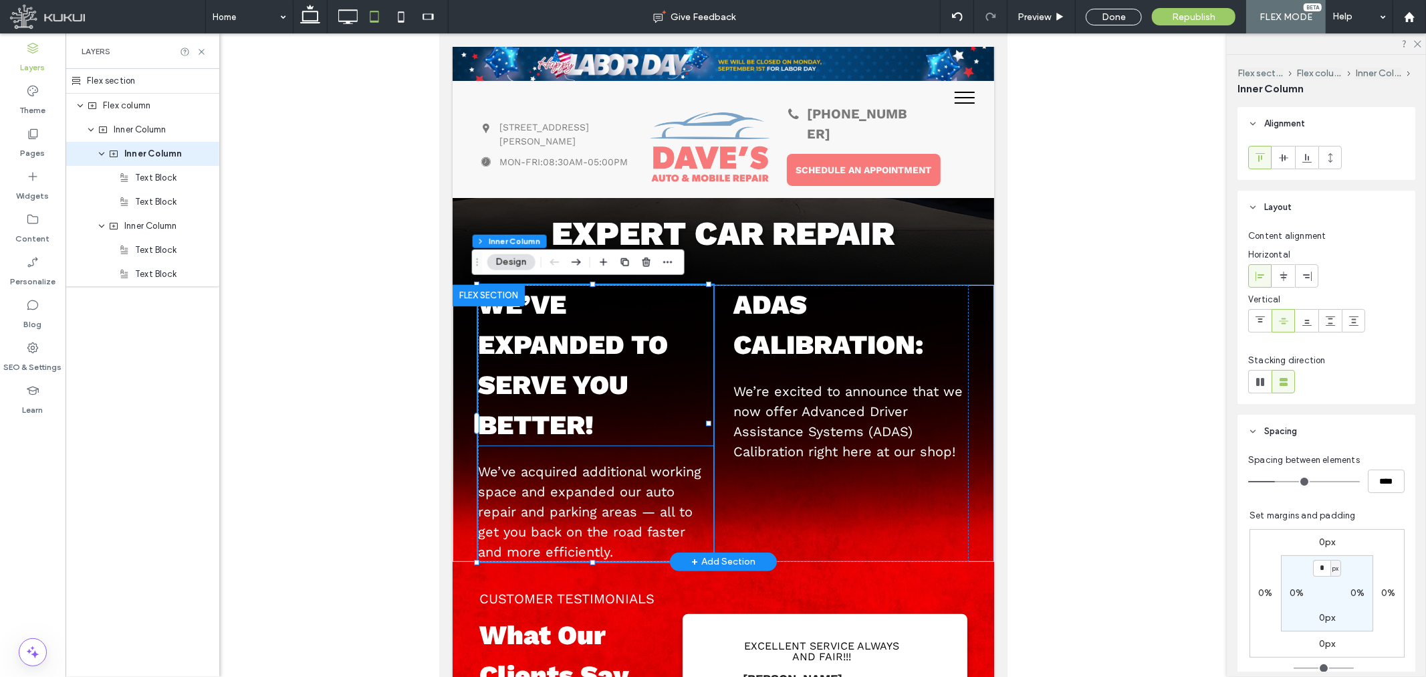
click at [623, 382] on strong "We’ve expanded to serve you better!" at bounding box center [572, 364] width 190 height 152
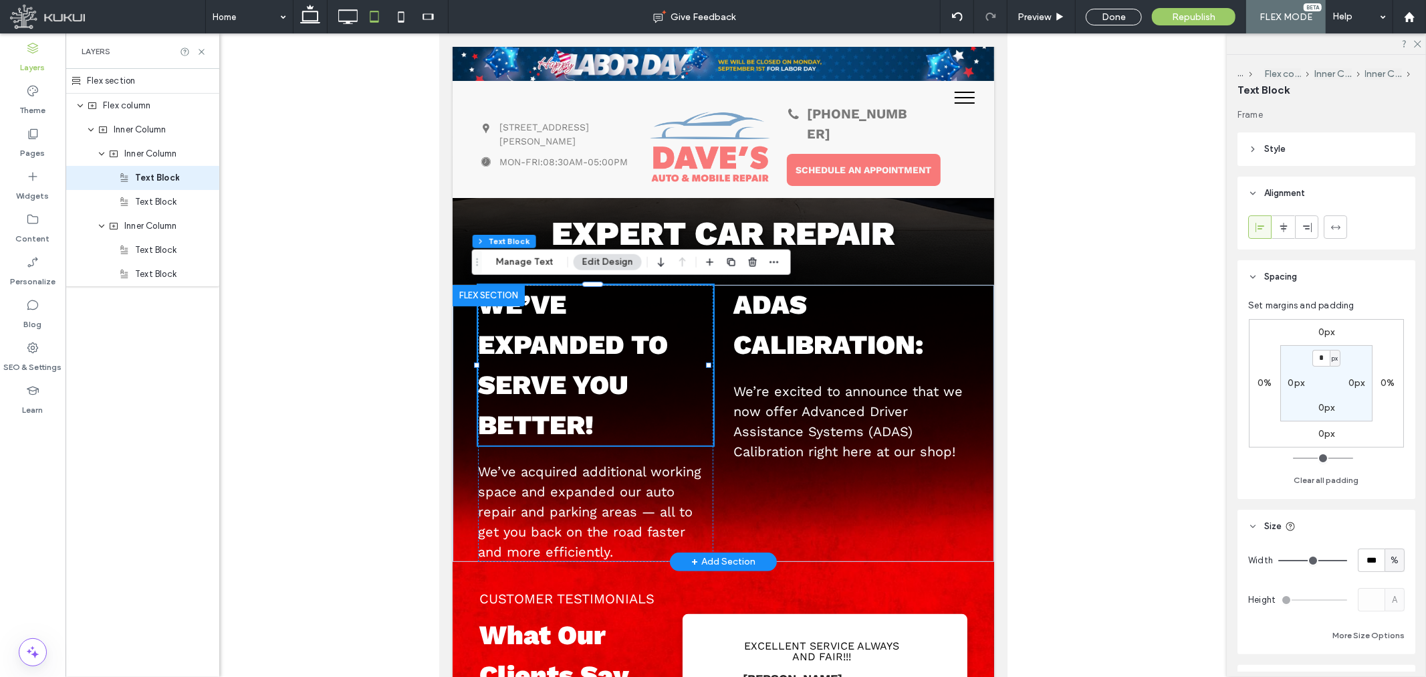
click at [623, 382] on strong "We’ve expanded to serve you better!" at bounding box center [572, 364] width 190 height 152
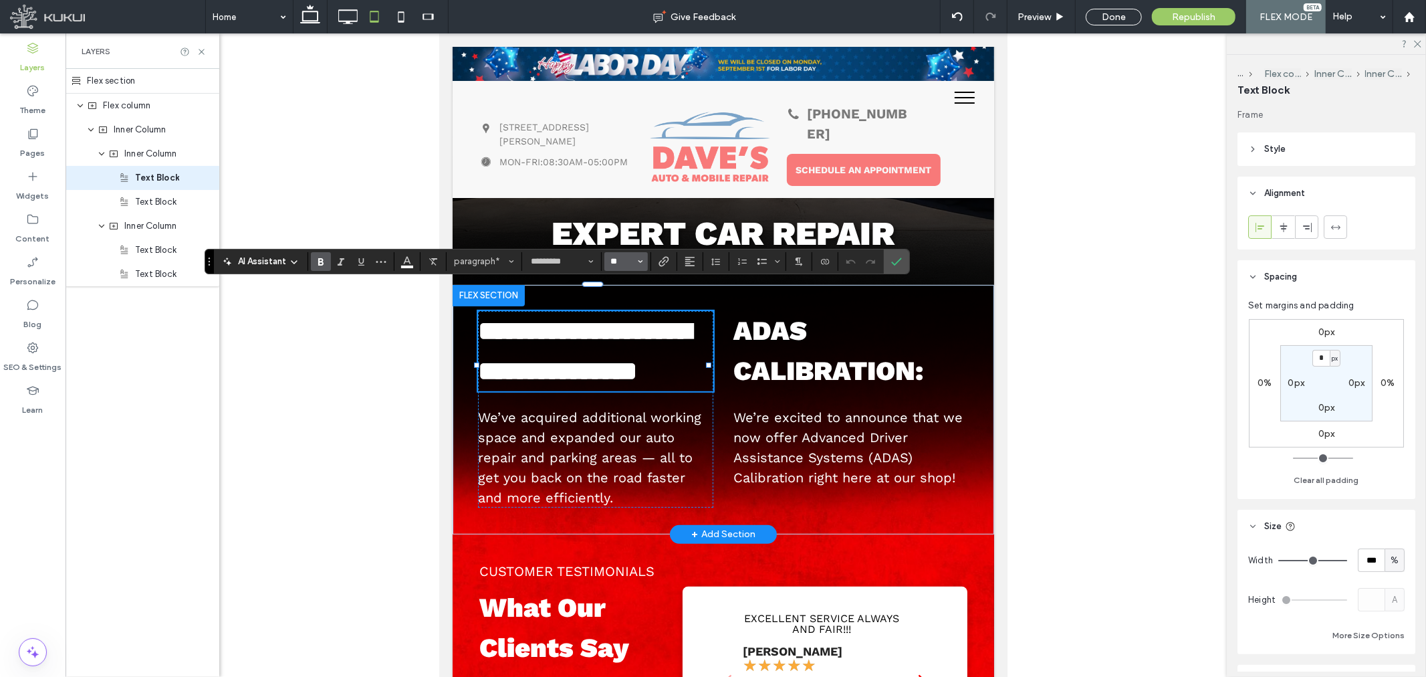
click at [622, 264] on input "**" at bounding box center [622, 261] width 26 height 11
type input "**"
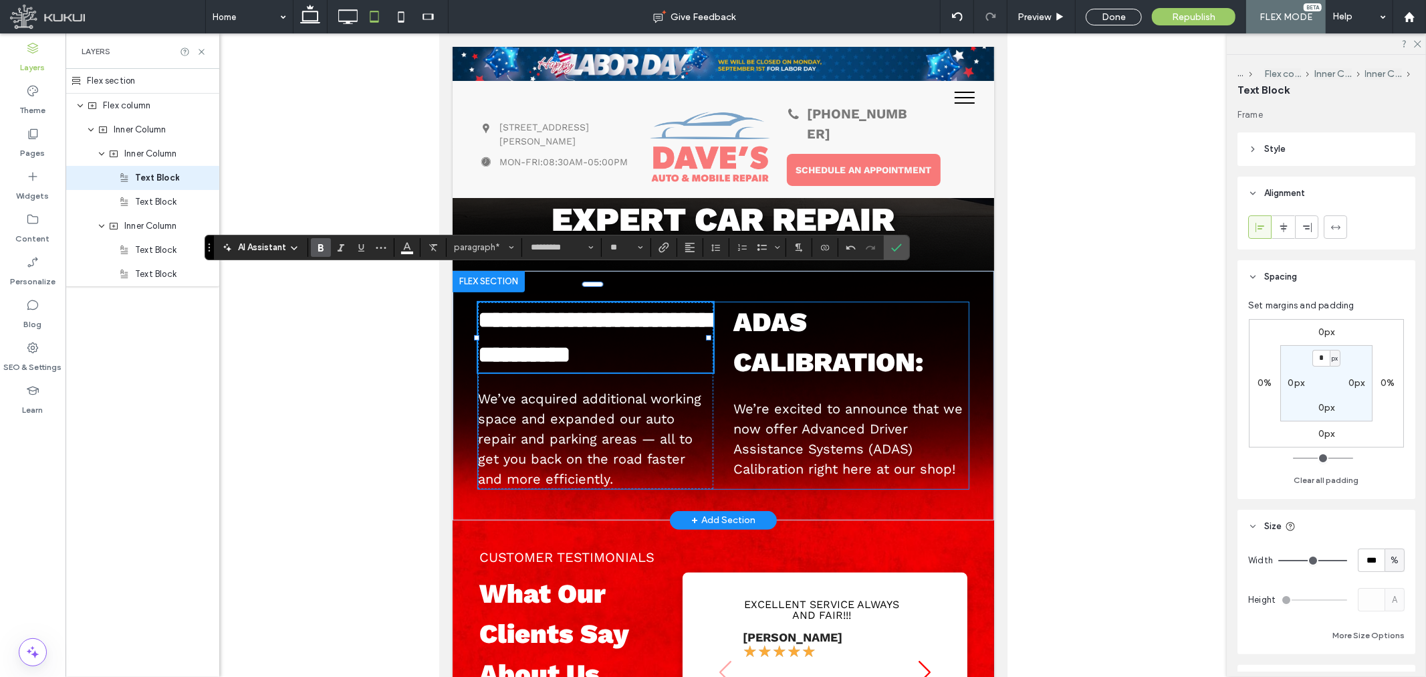
click at [845, 488] on div "**********" at bounding box center [722, 395] width 491 height 187
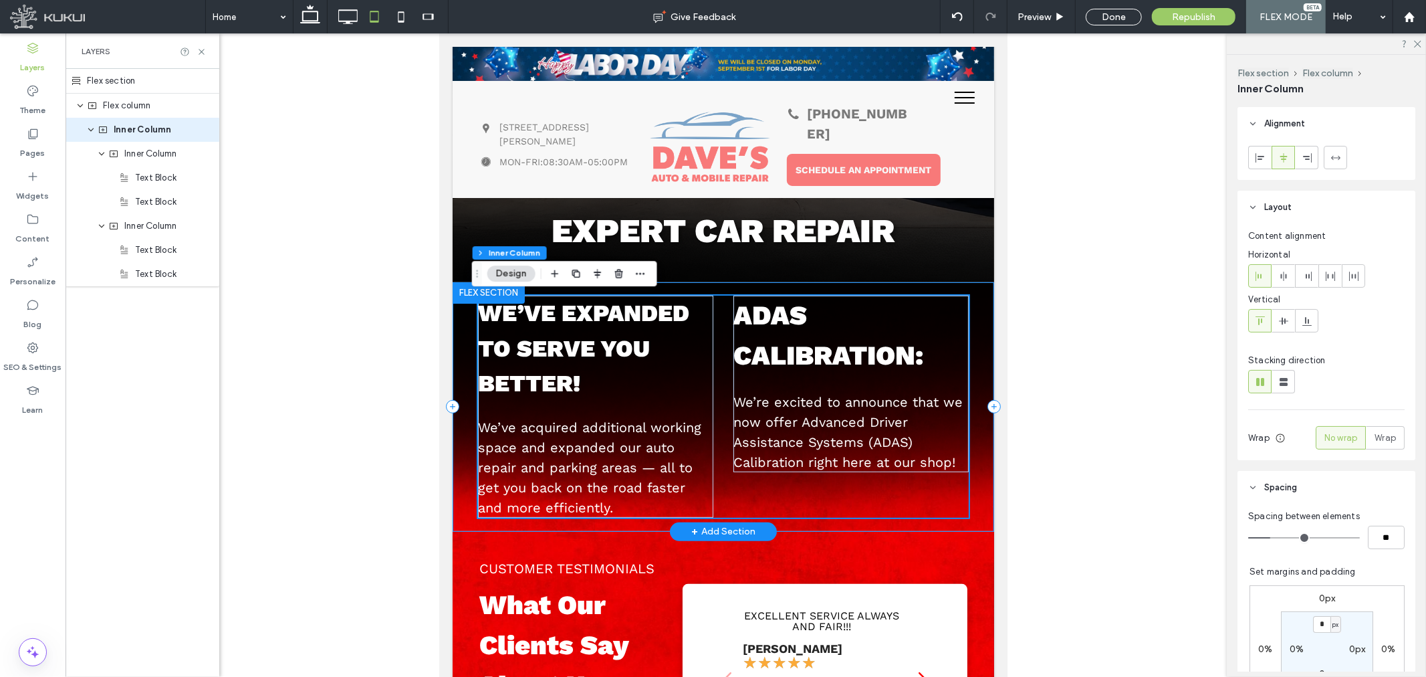
scroll to position [74, 0]
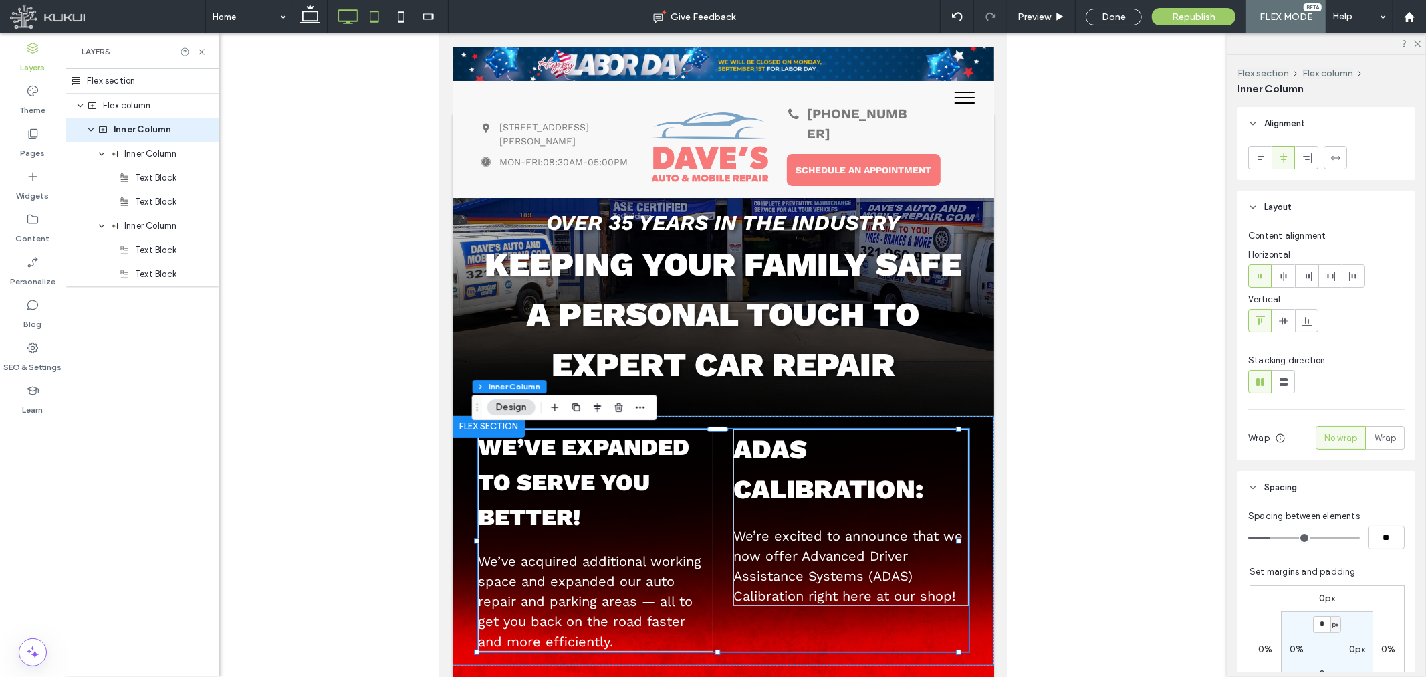
click at [342, 12] on icon at bounding box center [347, 16] width 27 height 27
type input "**"
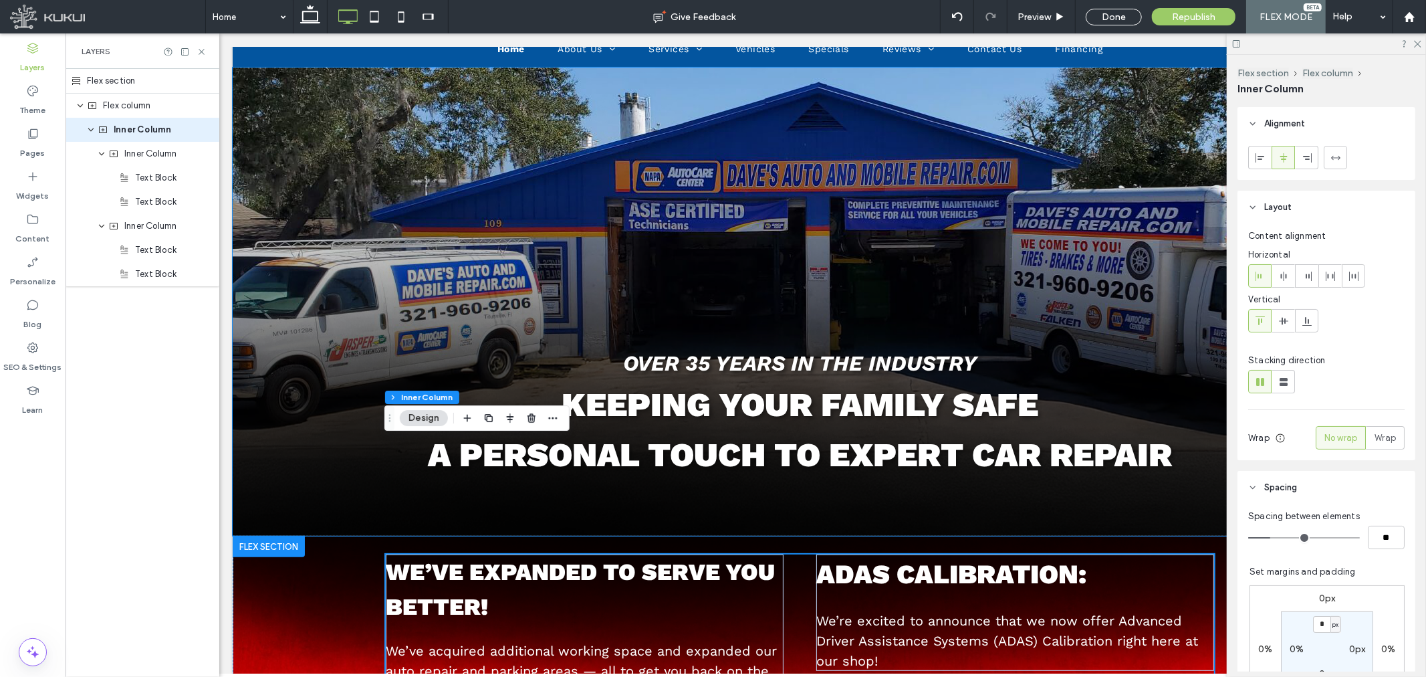
scroll to position [519, 0]
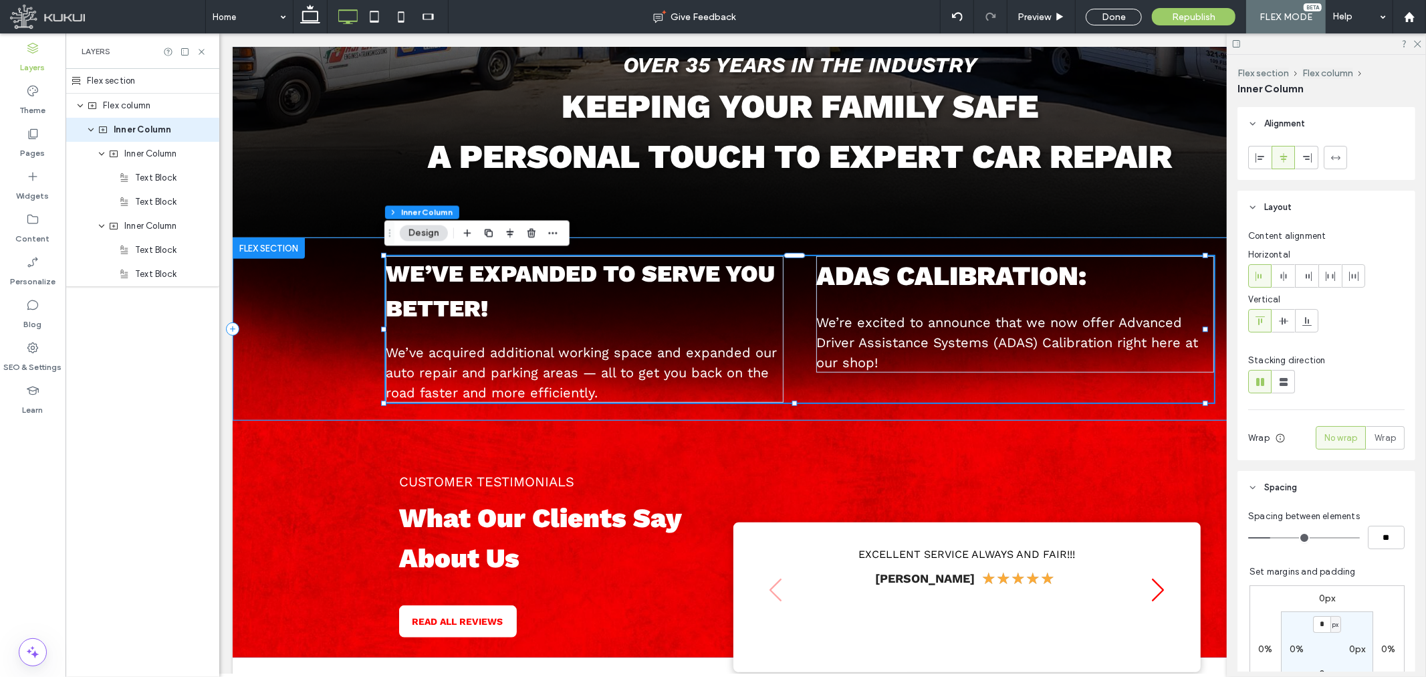
click at [871, 409] on div "We’ve expanded to serve you better! We’ve acquired additional working space and…" at bounding box center [799, 328] width 1134 height 183
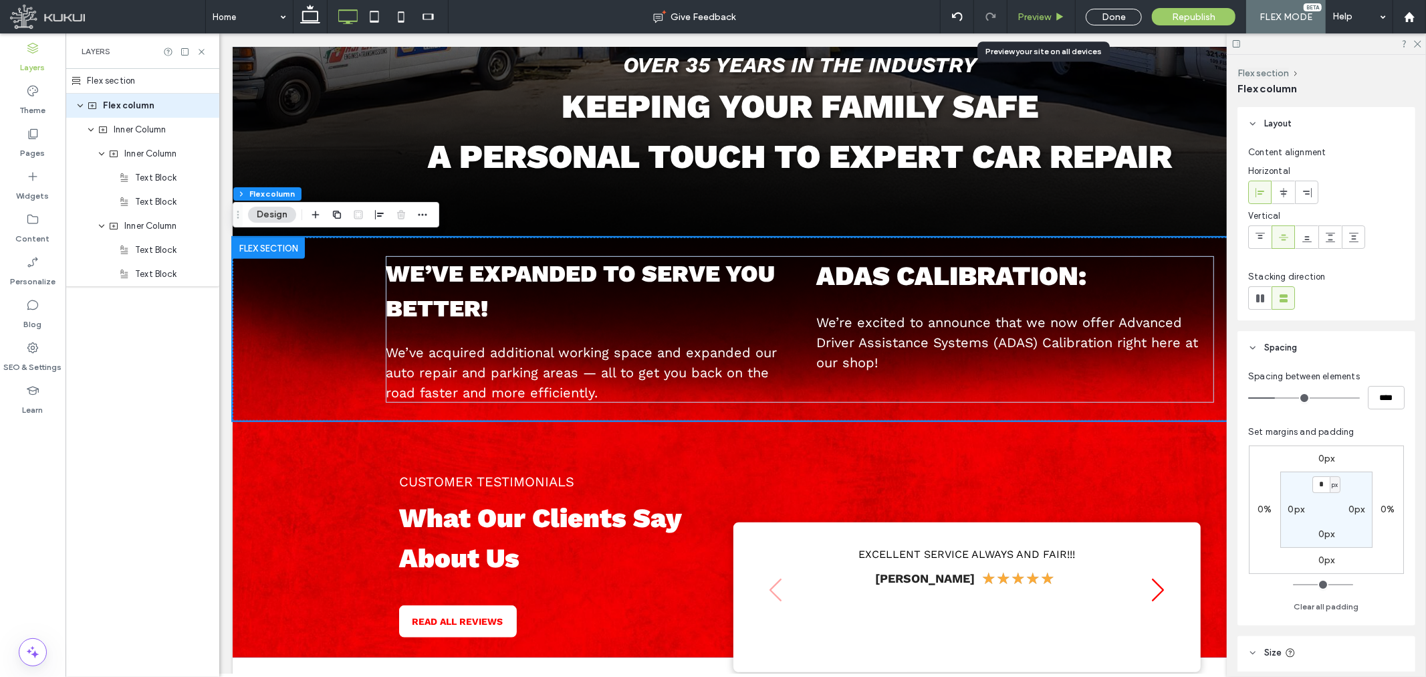
drag, startPoint x: 1057, startPoint y: 11, endPoint x: 981, endPoint y: 134, distance: 143.8
click at [1057, 12] on icon at bounding box center [1060, 17] width 10 height 10
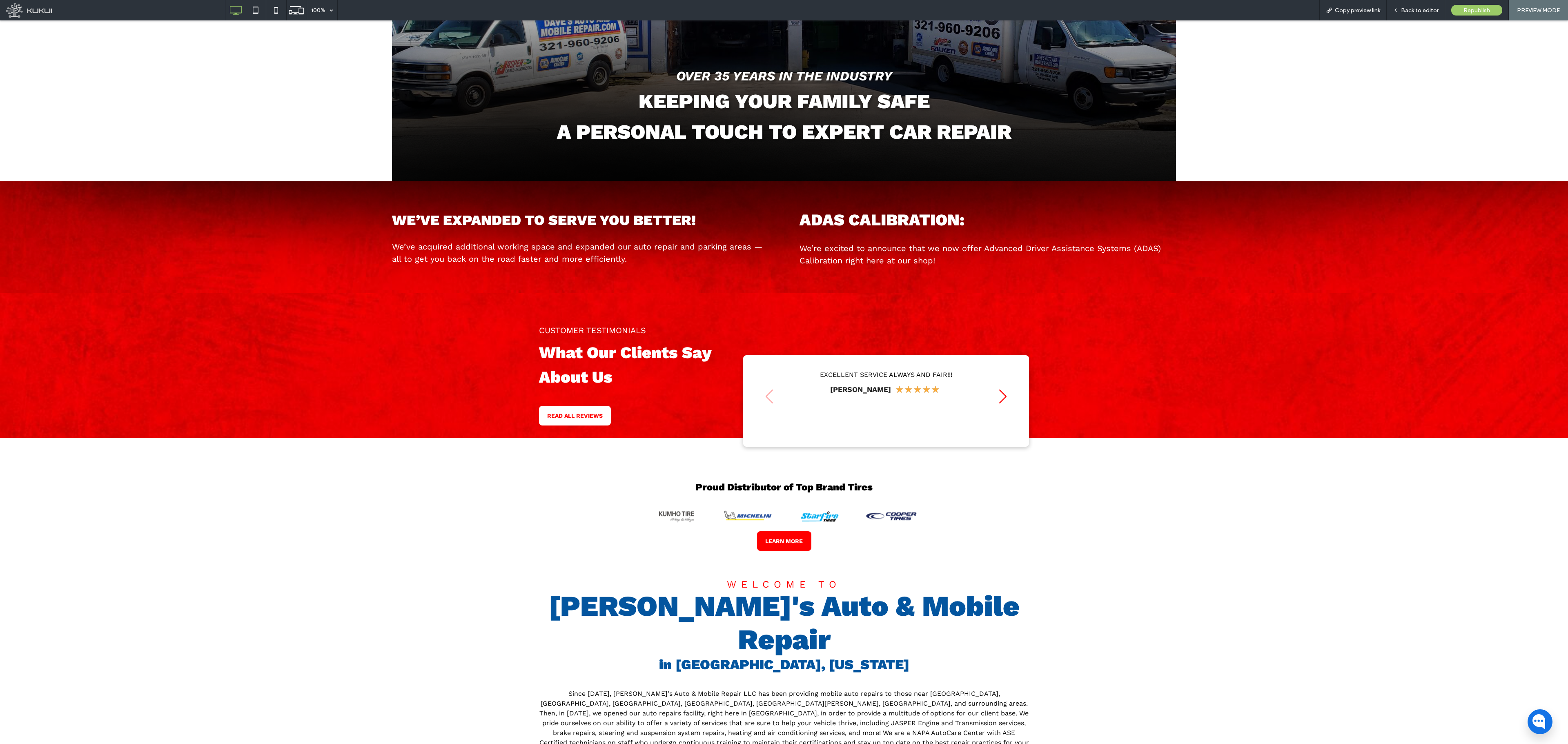
scroll to position [327, 0]
click at [870, 10] on icon at bounding box center [1395, 10] width 5 height 5
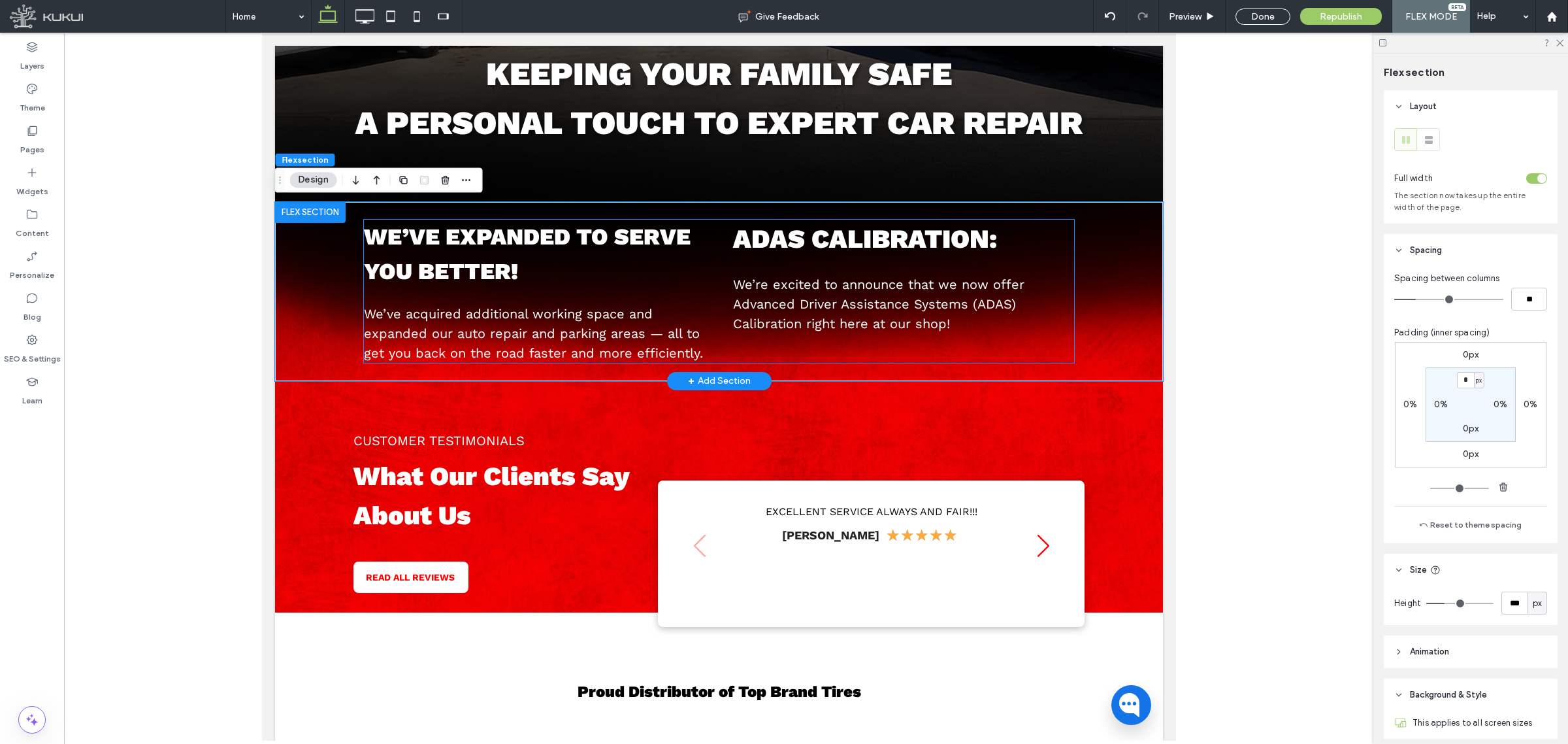
scroll to position [524, 0]
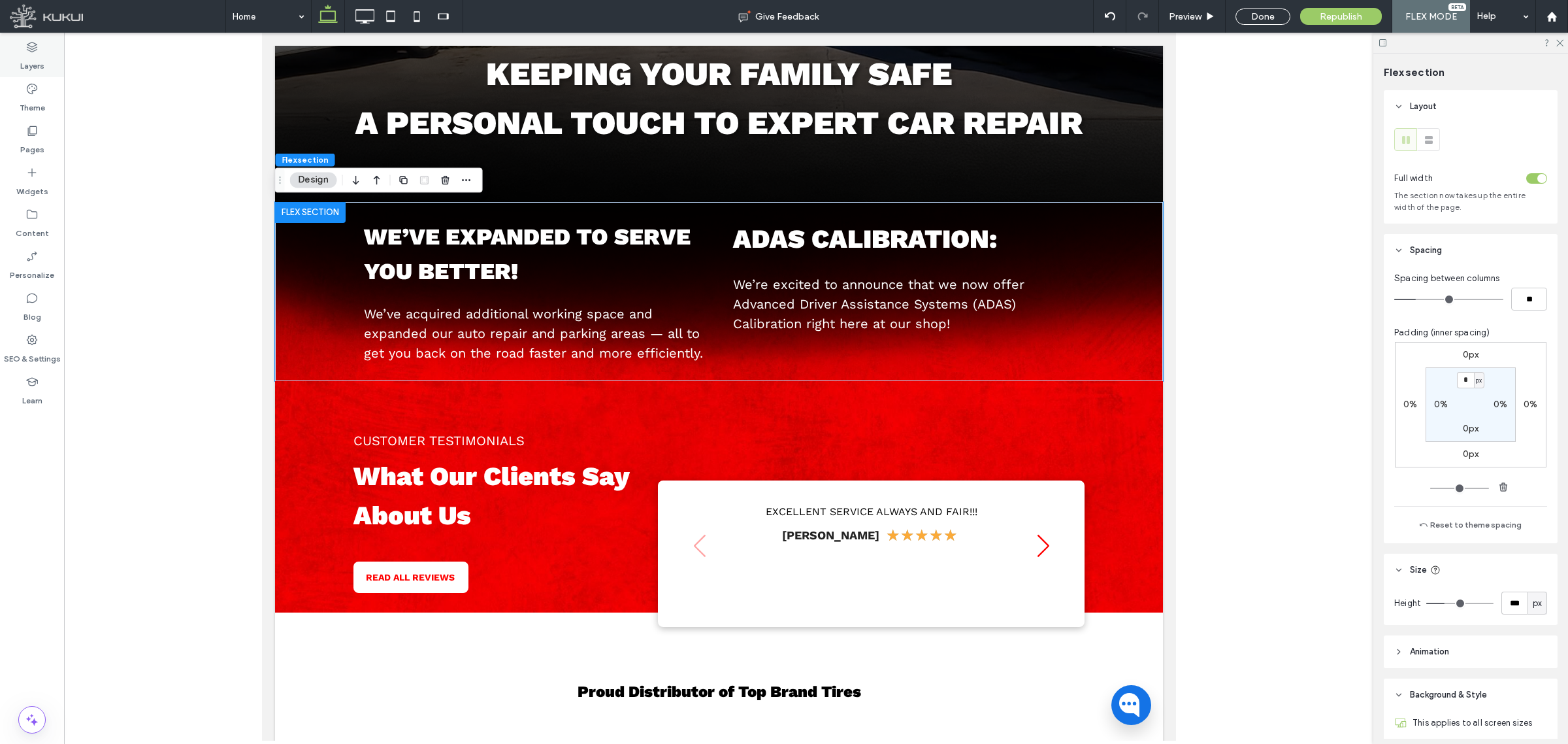
click at [3, 51] on div "Layers" at bounding box center [32, 56] width 65 height 42
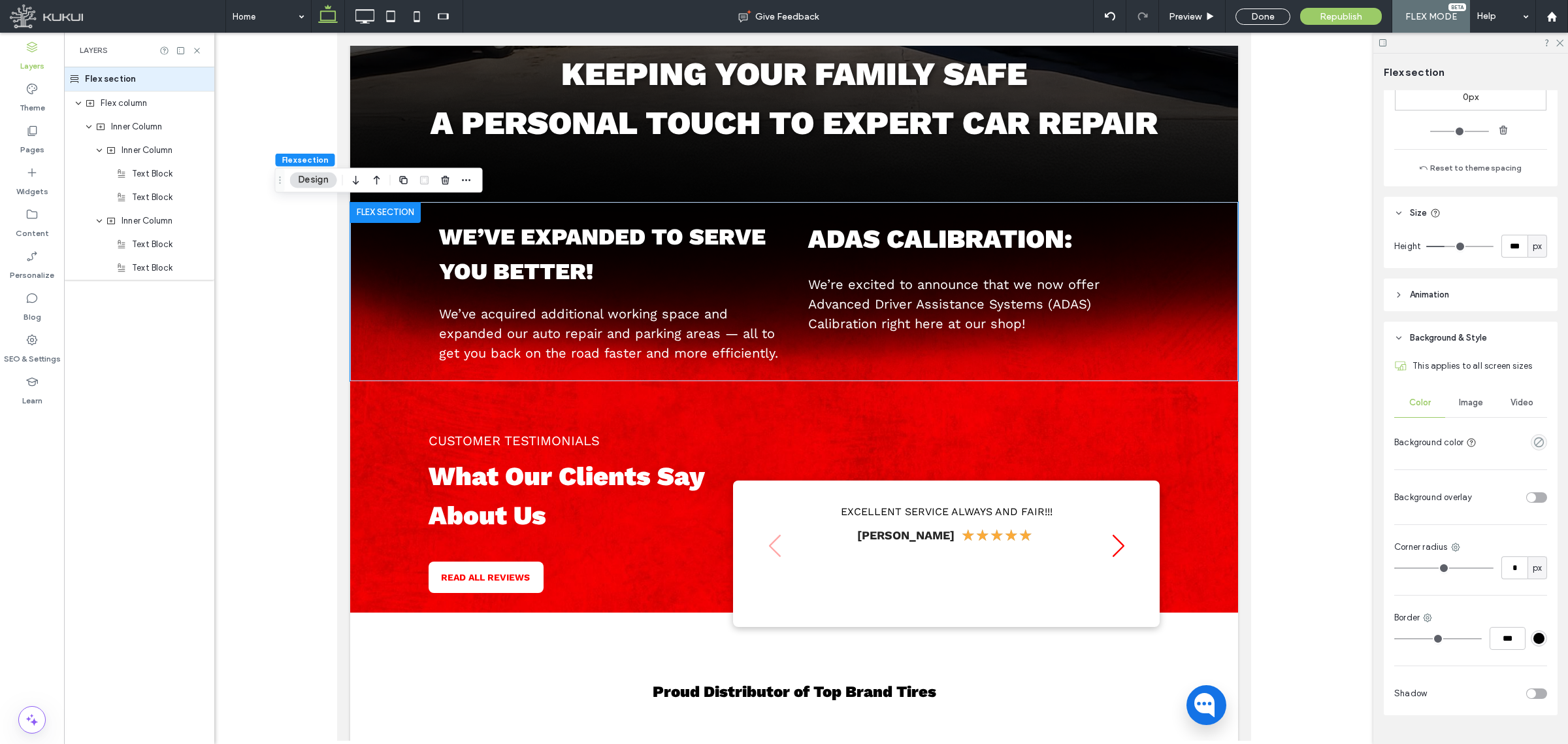
scroll to position [387, 0]
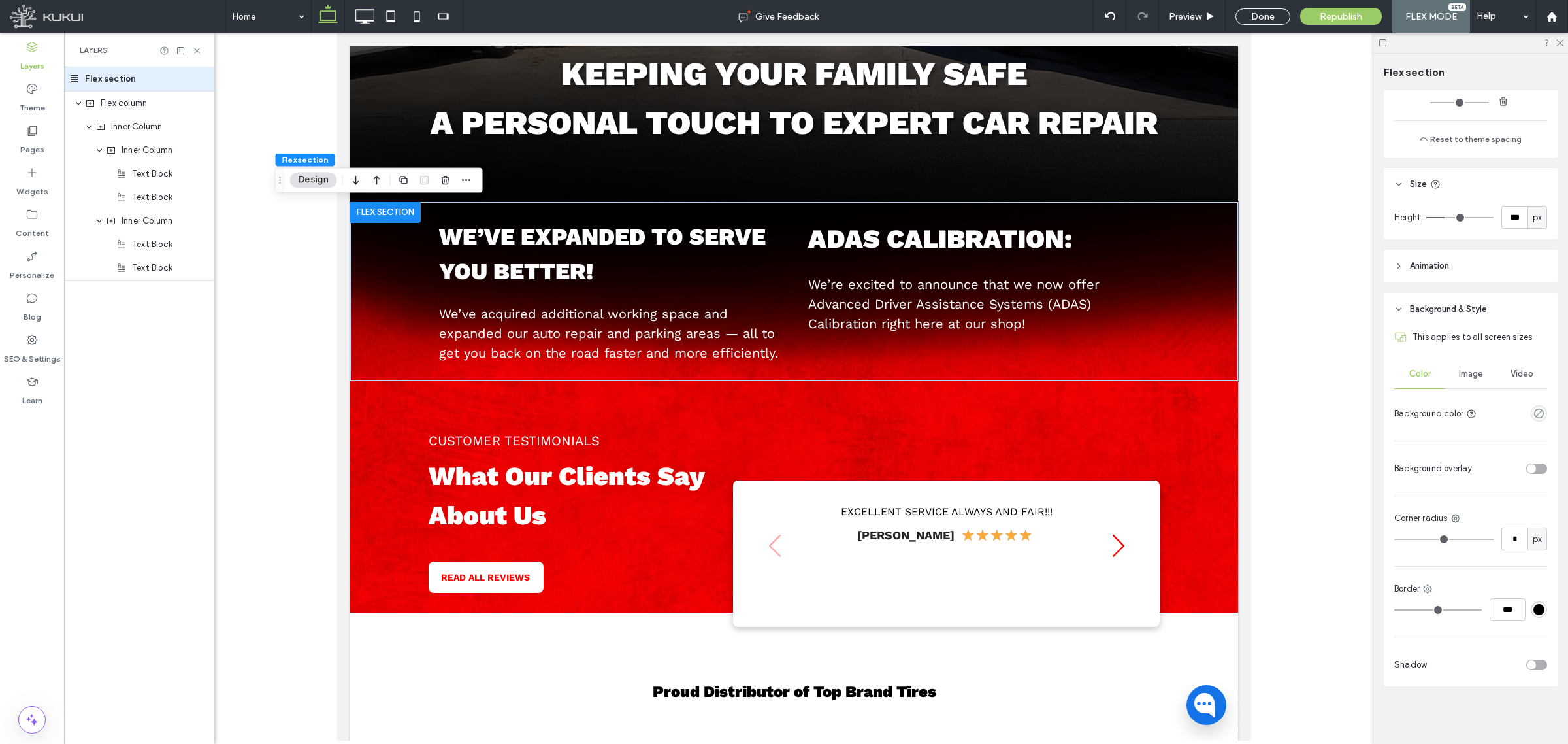
click at [1393, 358] on div "This applies to all screen sizes Color Image Video Background color Background …" at bounding box center [1471, 505] width 174 height 361
click at [1393, 371] on span "Image" at bounding box center [1471, 373] width 24 height 11
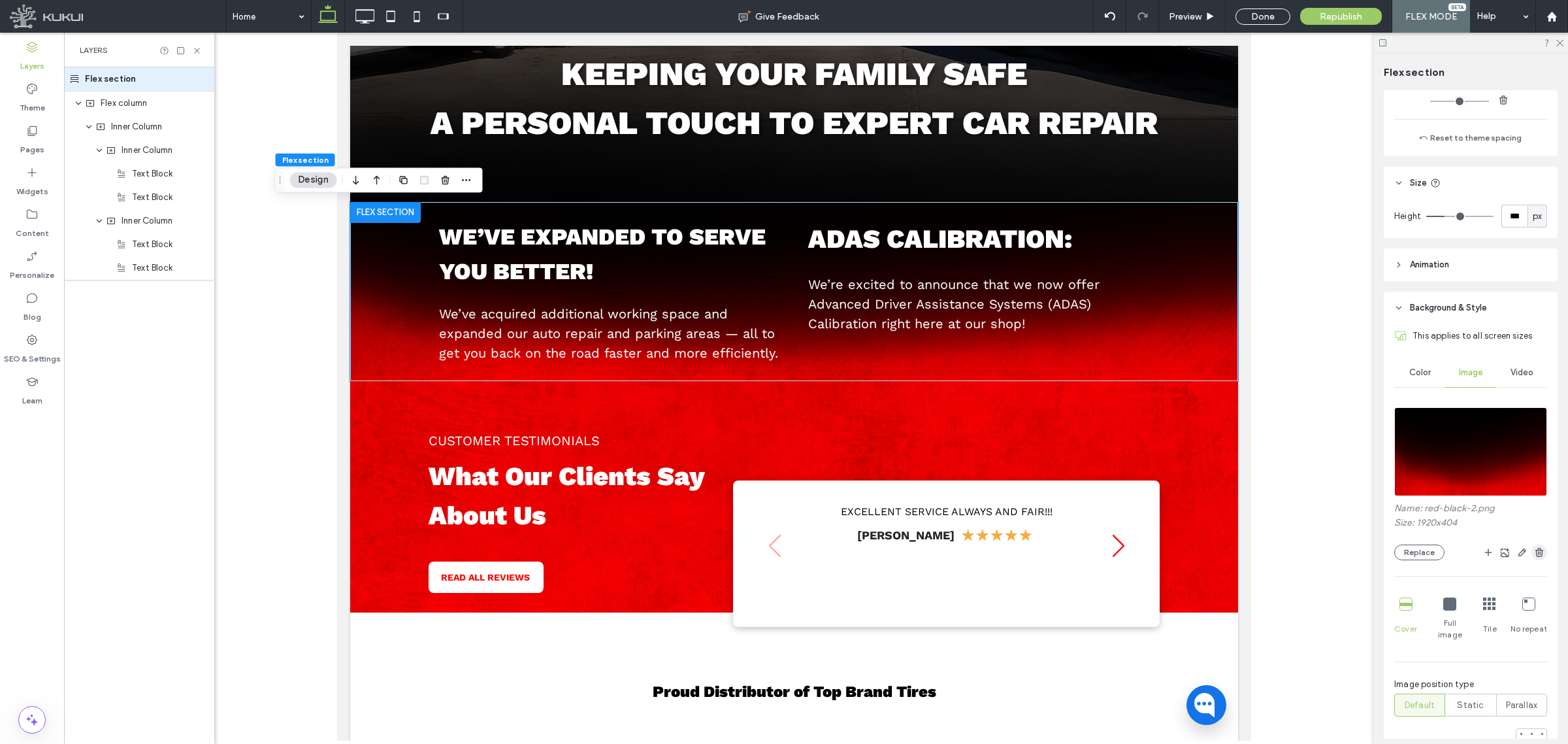
click at [1393, 554] on use "button" at bounding box center [1540, 551] width 8 height 9
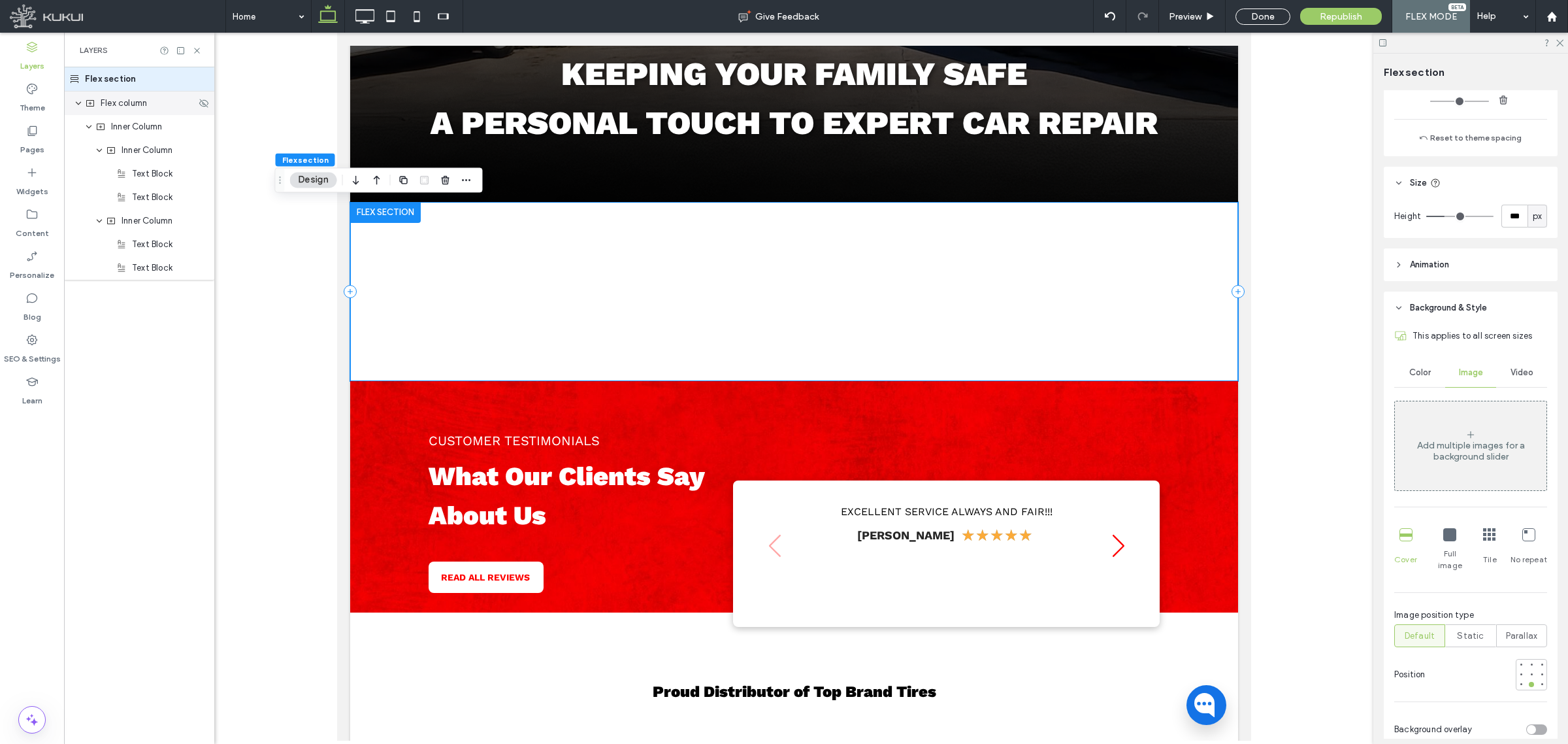
click at [145, 106] on span "Flex column" at bounding box center [123, 103] width 46 height 13
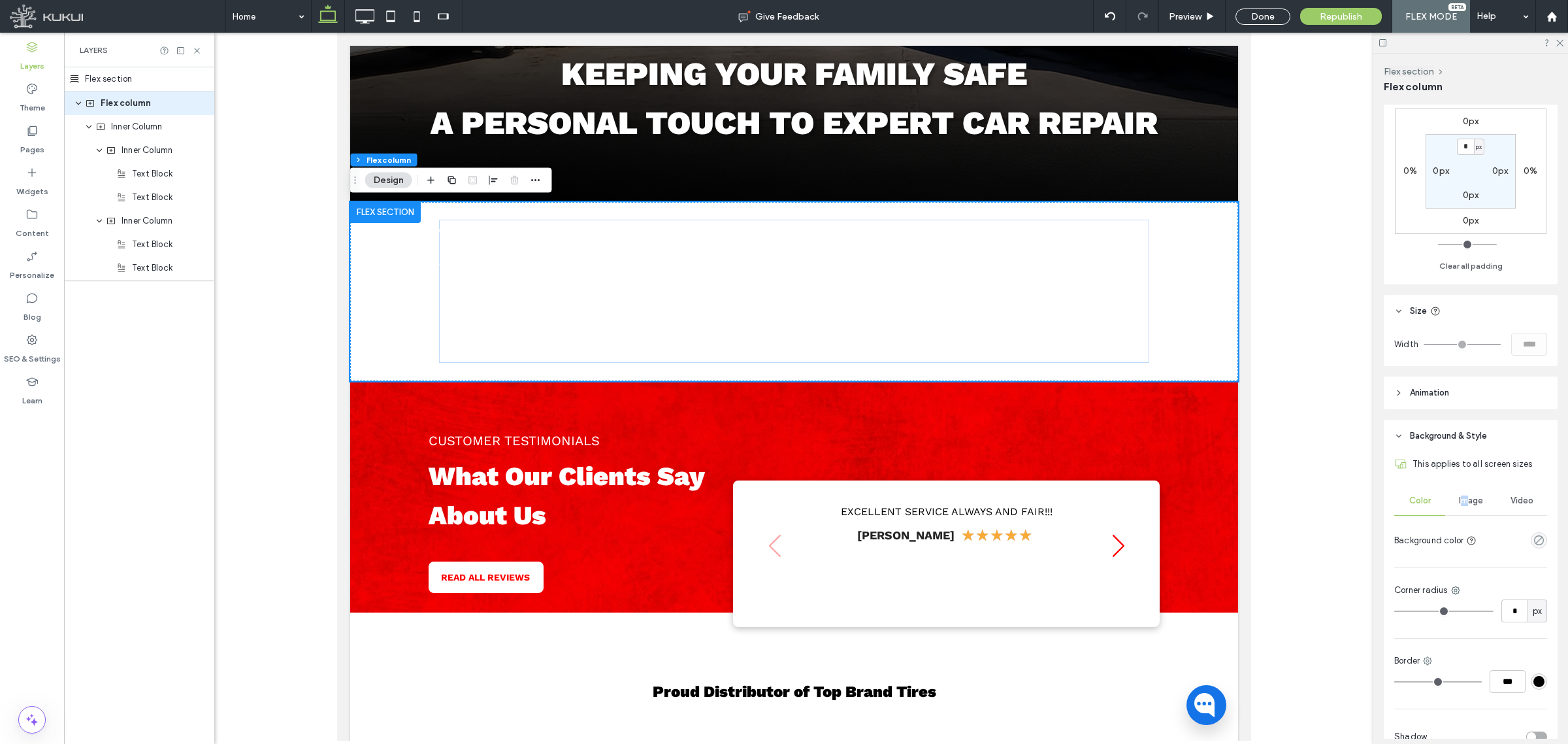
click at [1393, 507] on div "Image" at bounding box center [1471, 500] width 51 height 28
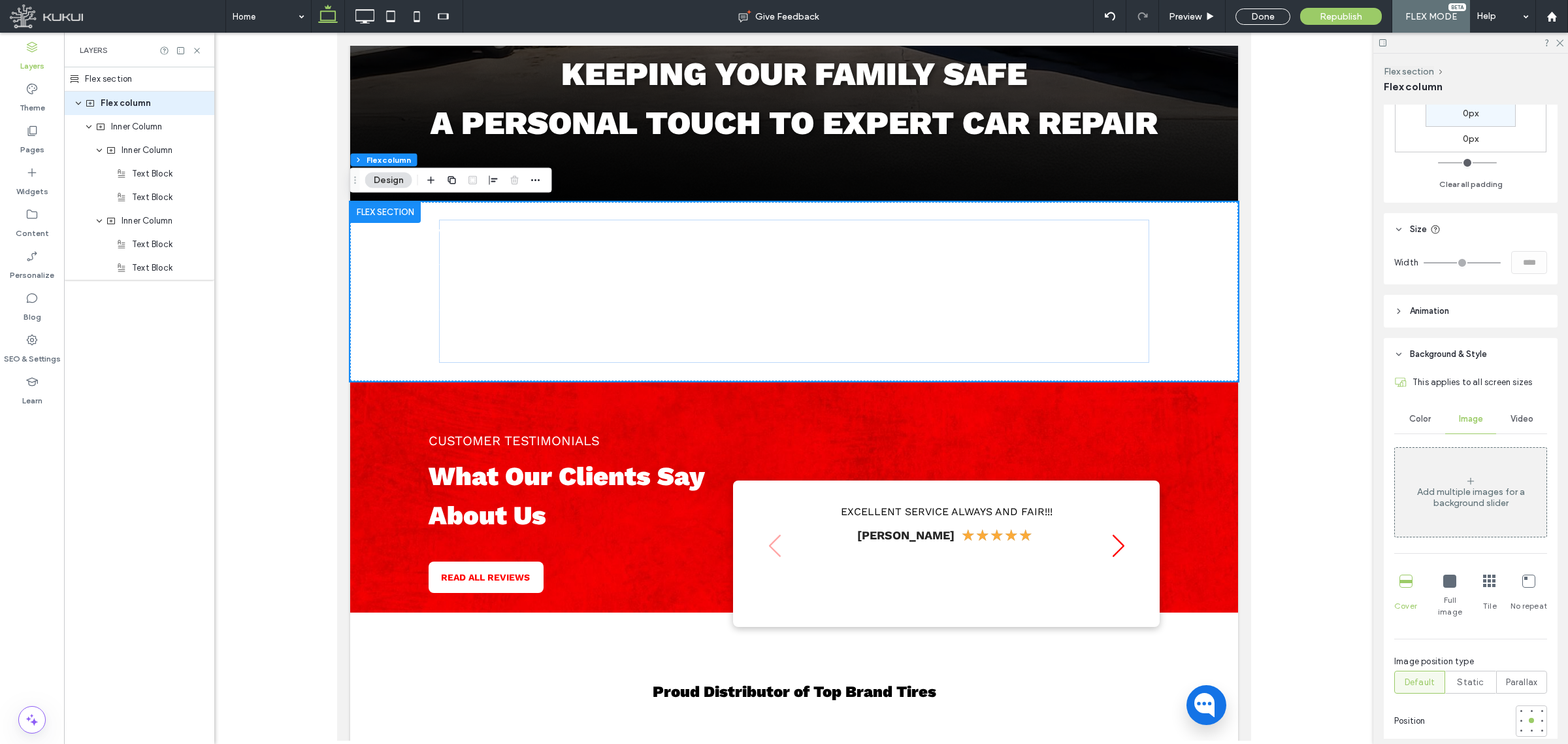
click at [1393, 514] on div "Add multiple images for a background slider" at bounding box center [1470, 492] width 152 height 86
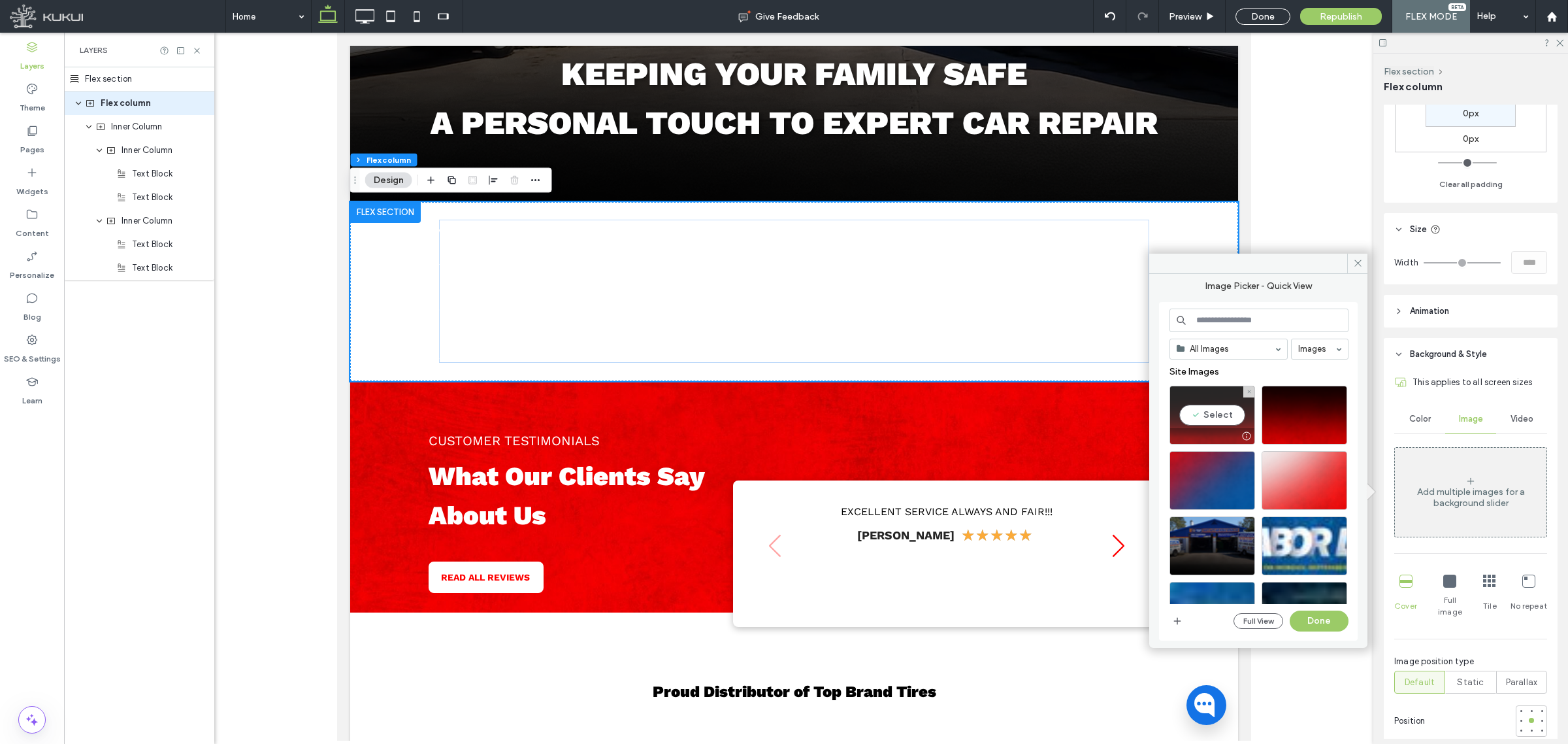
click at [1223, 412] on div "Select" at bounding box center [1213, 415] width 86 height 59
click at [1314, 618] on button "Done" at bounding box center [1320, 620] width 59 height 21
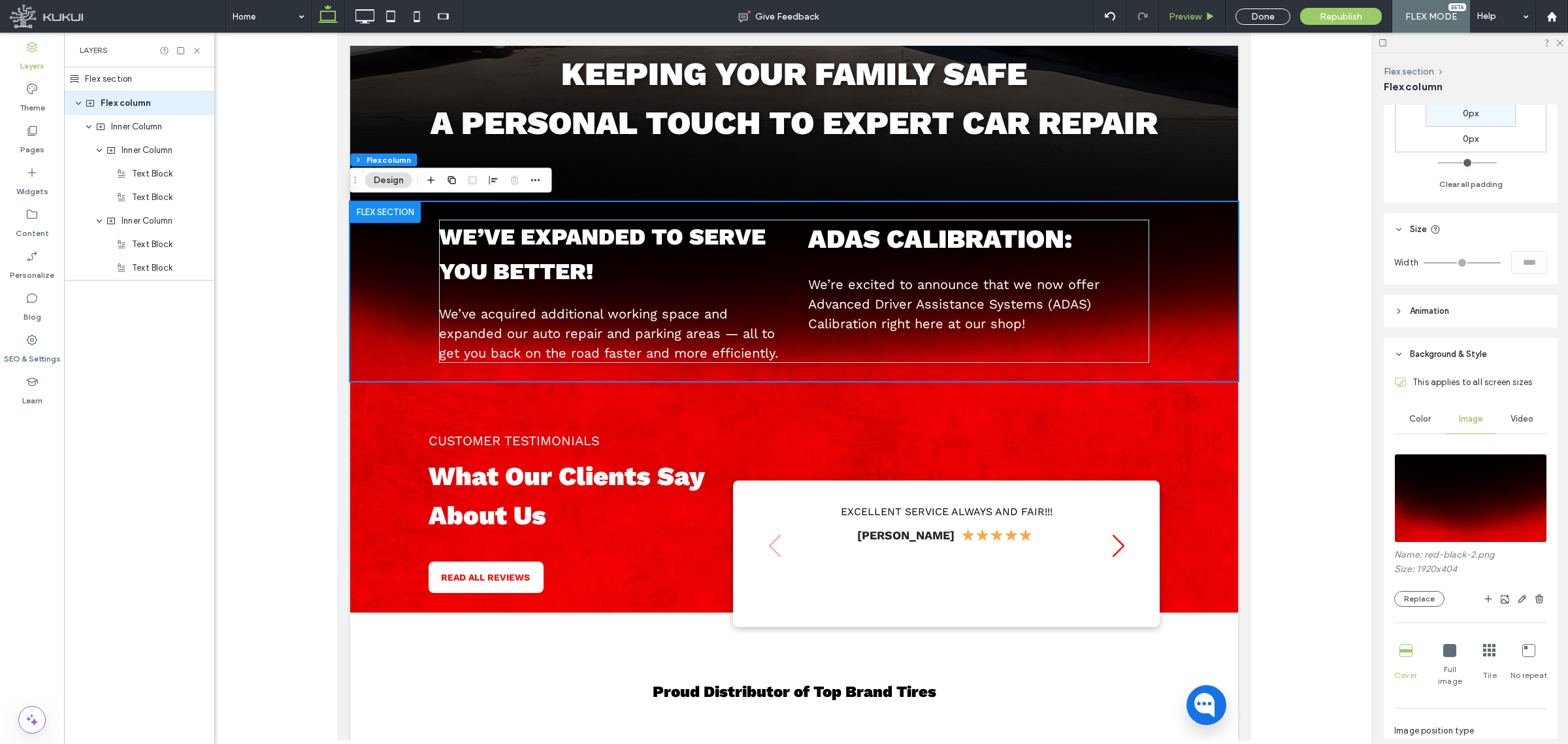
click at [1188, 11] on span "Preview" at bounding box center [1185, 16] width 32 height 11
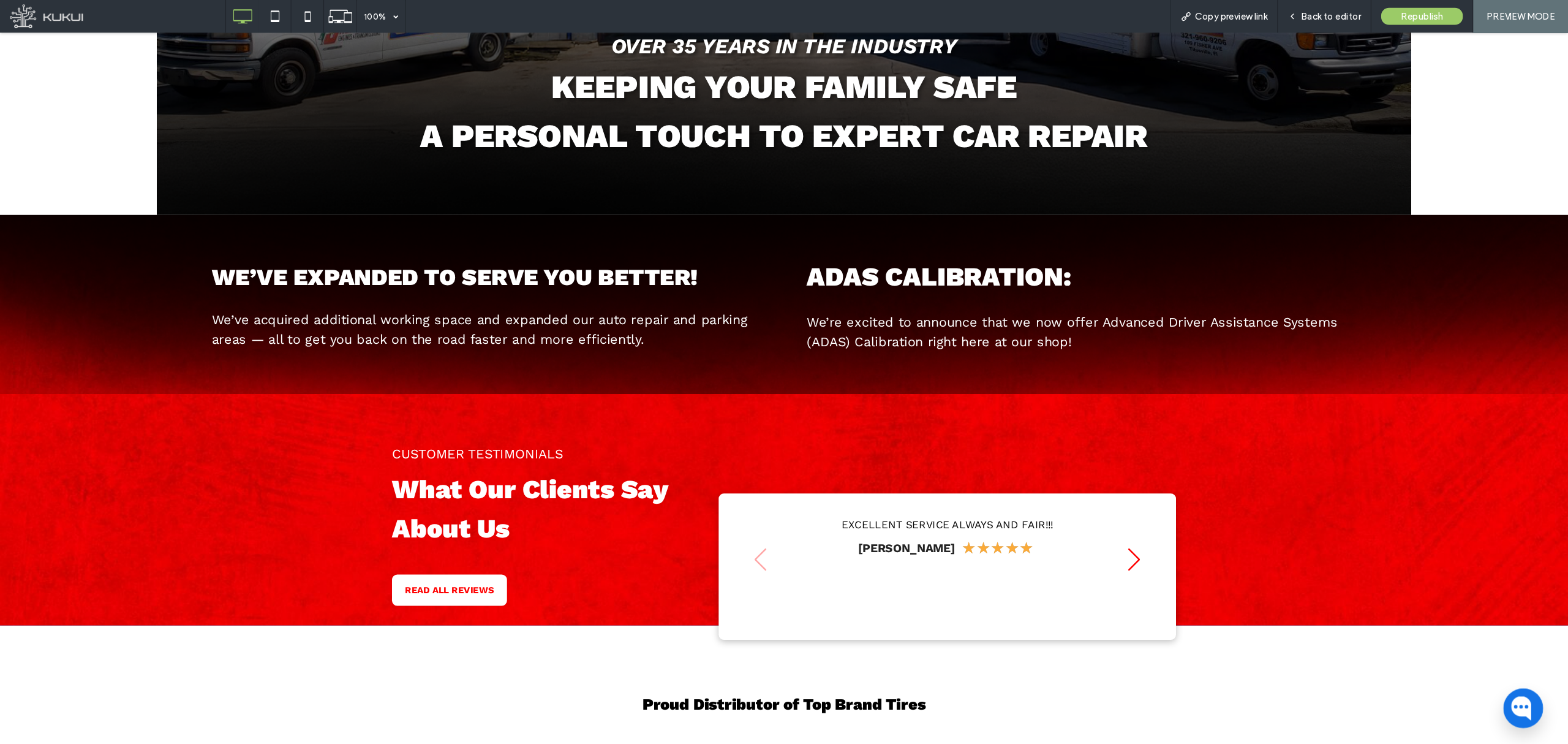
scroll to position [508, 0]
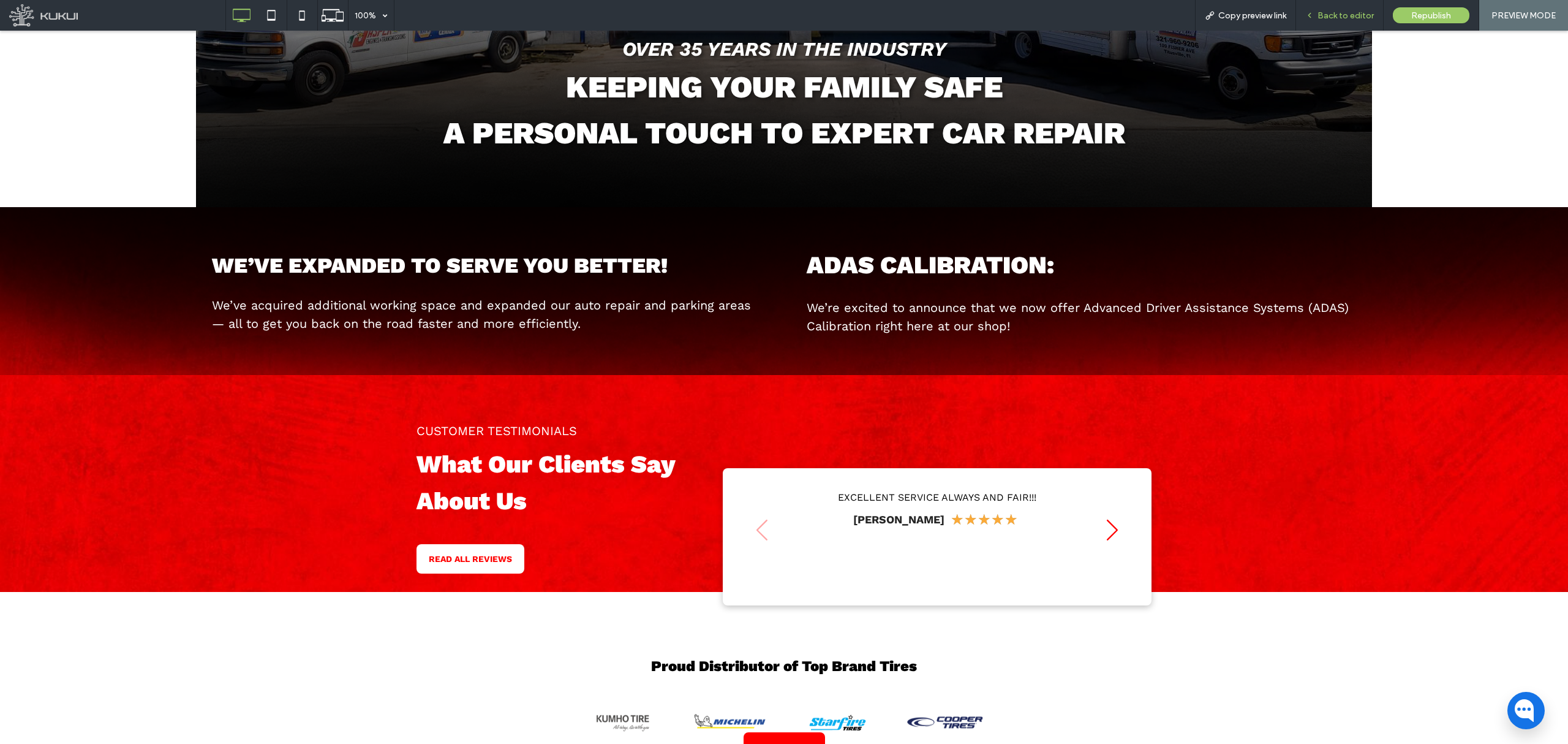
click at [1306, 7] on div "Back to editor" at bounding box center [1341, 15] width 88 height 30
click at [1306, 20] on span "Back to editor" at bounding box center [1346, 15] width 57 height 10
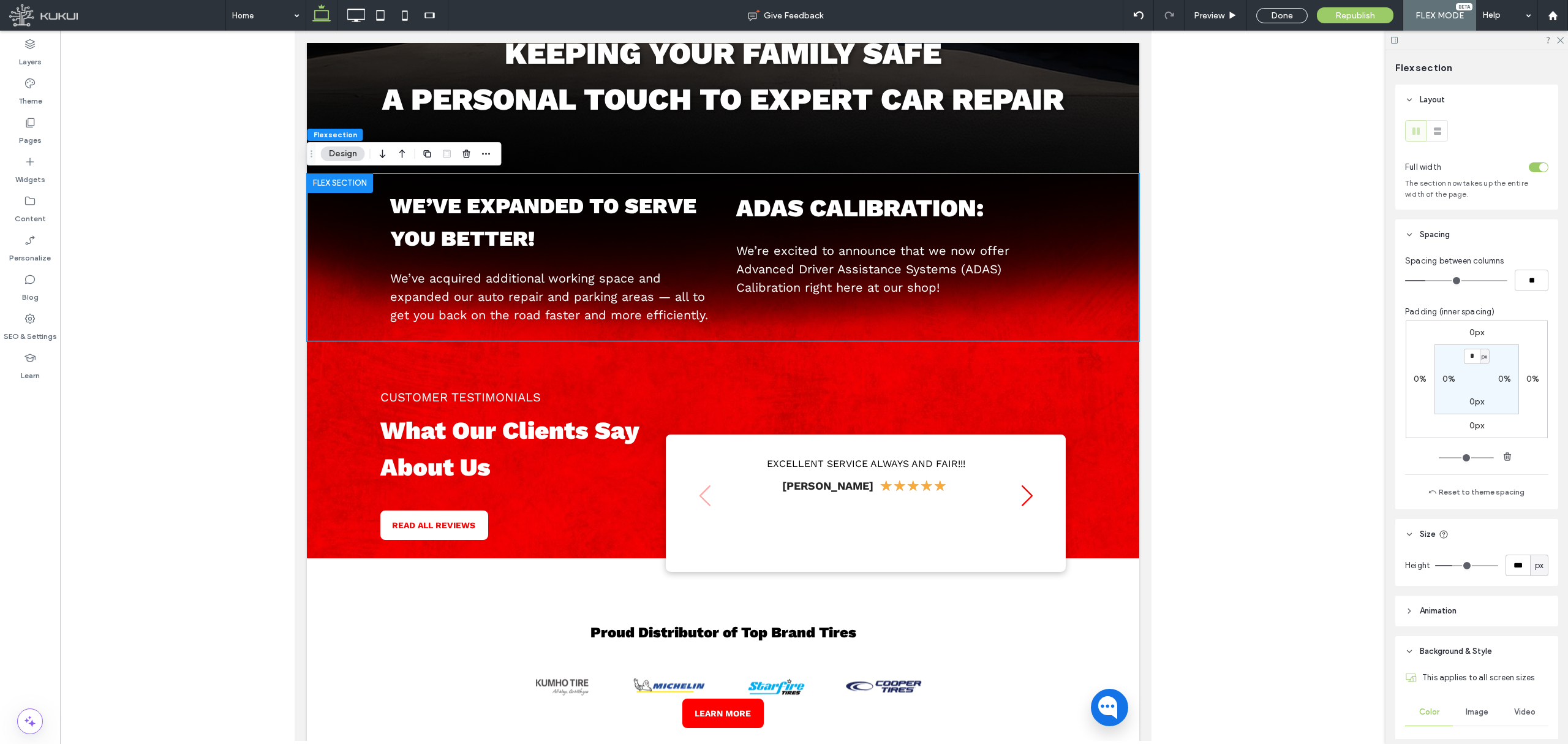
scroll to position [245, 0]
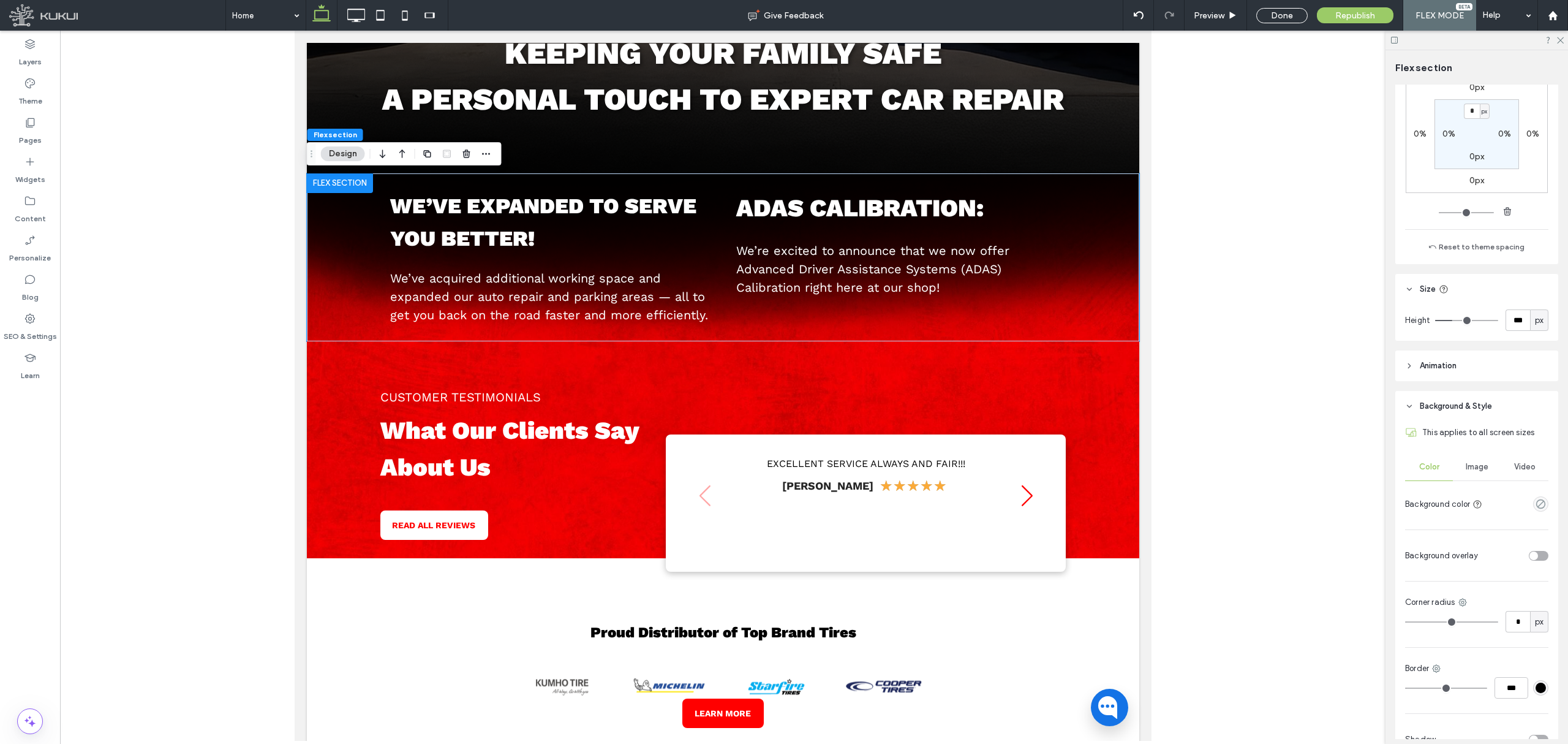
click at [1306, 466] on span "Image" at bounding box center [1477, 466] width 23 height 10
click at [36, 45] on icon at bounding box center [29, 43] width 12 height 12
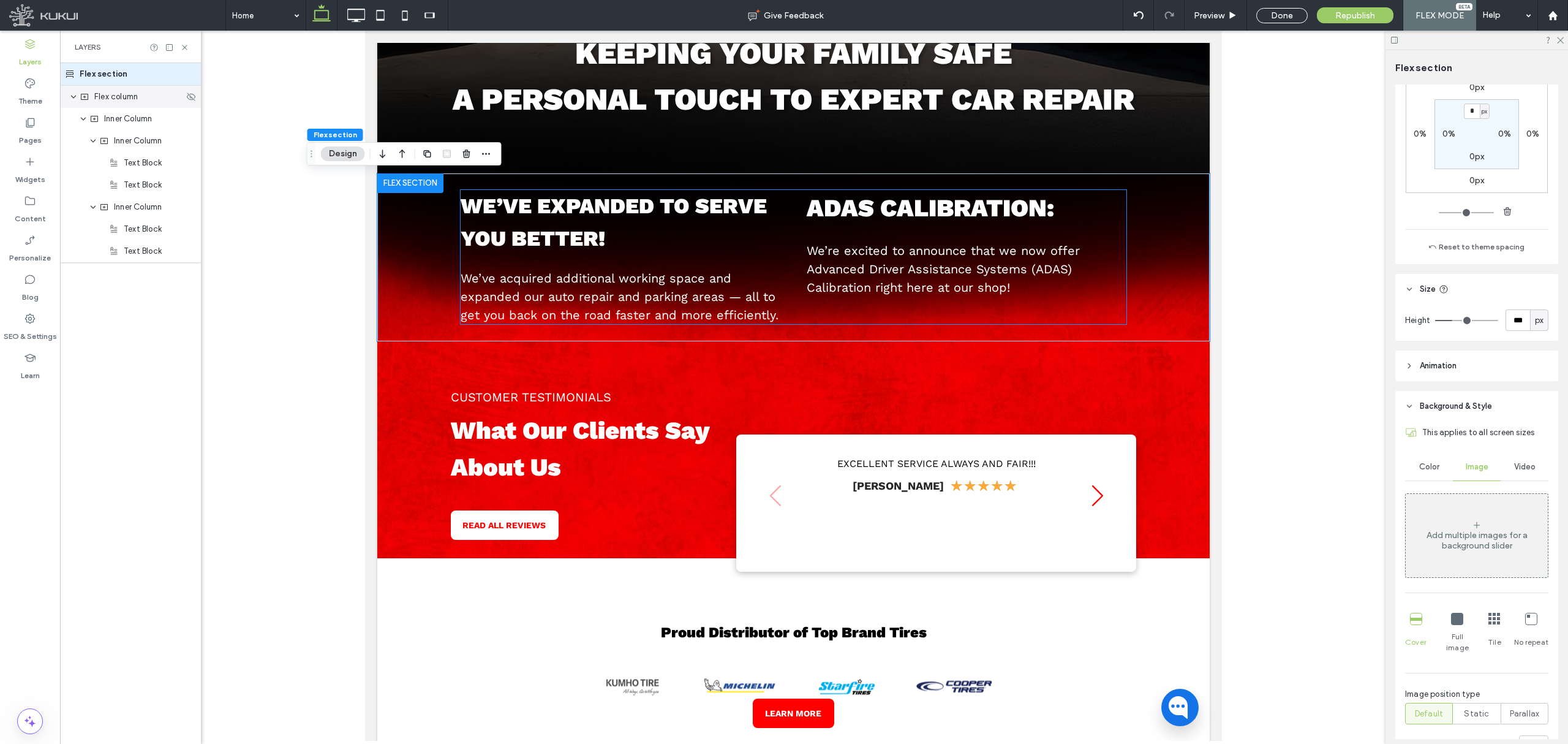
click at [101, 103] on span "Flex column" at bounding box center [115, 96] width 43 height 12
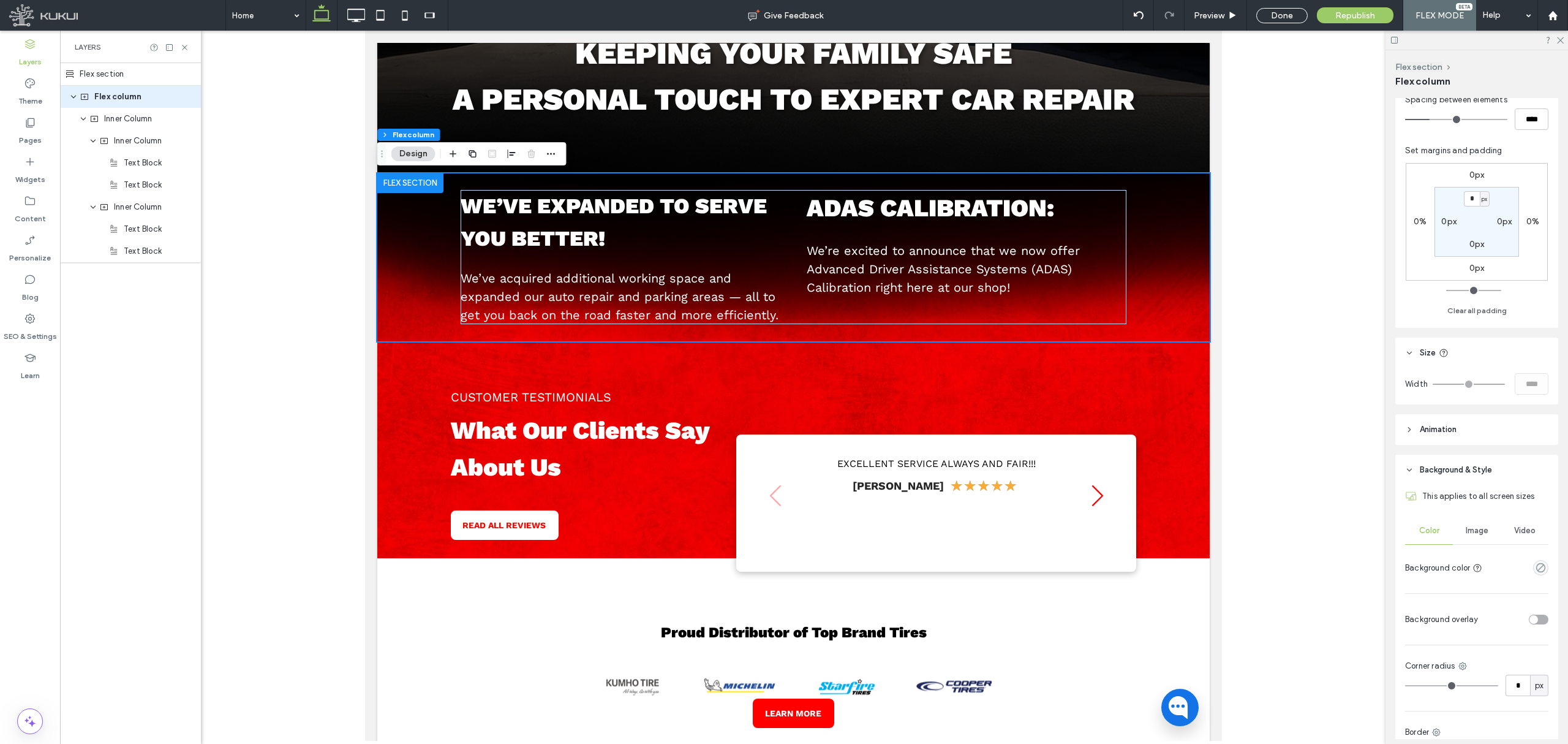
click at [1306, 535] on div "Image" at bounding box center [1477, 530] width 48 height 27
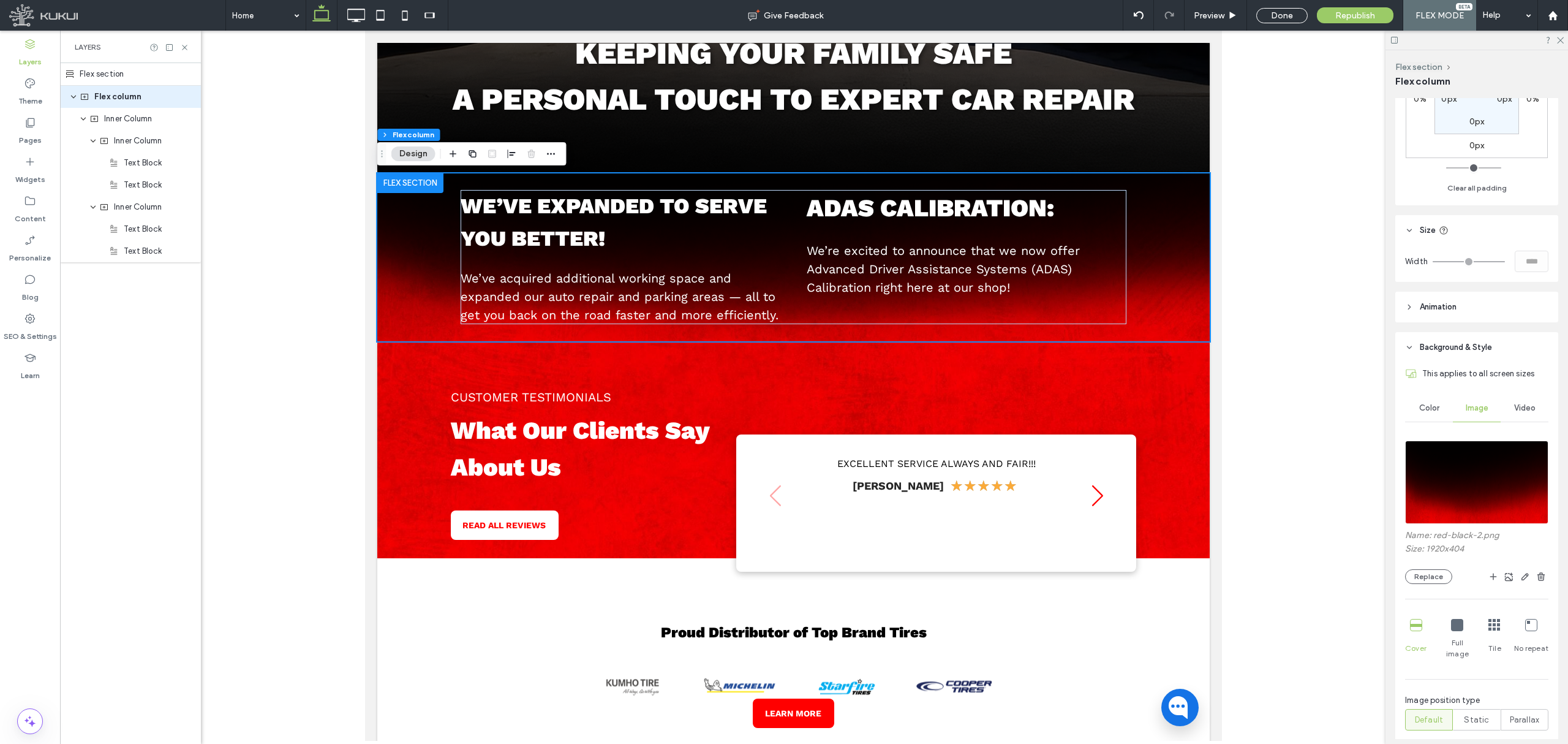
scroll to position [408, 0]
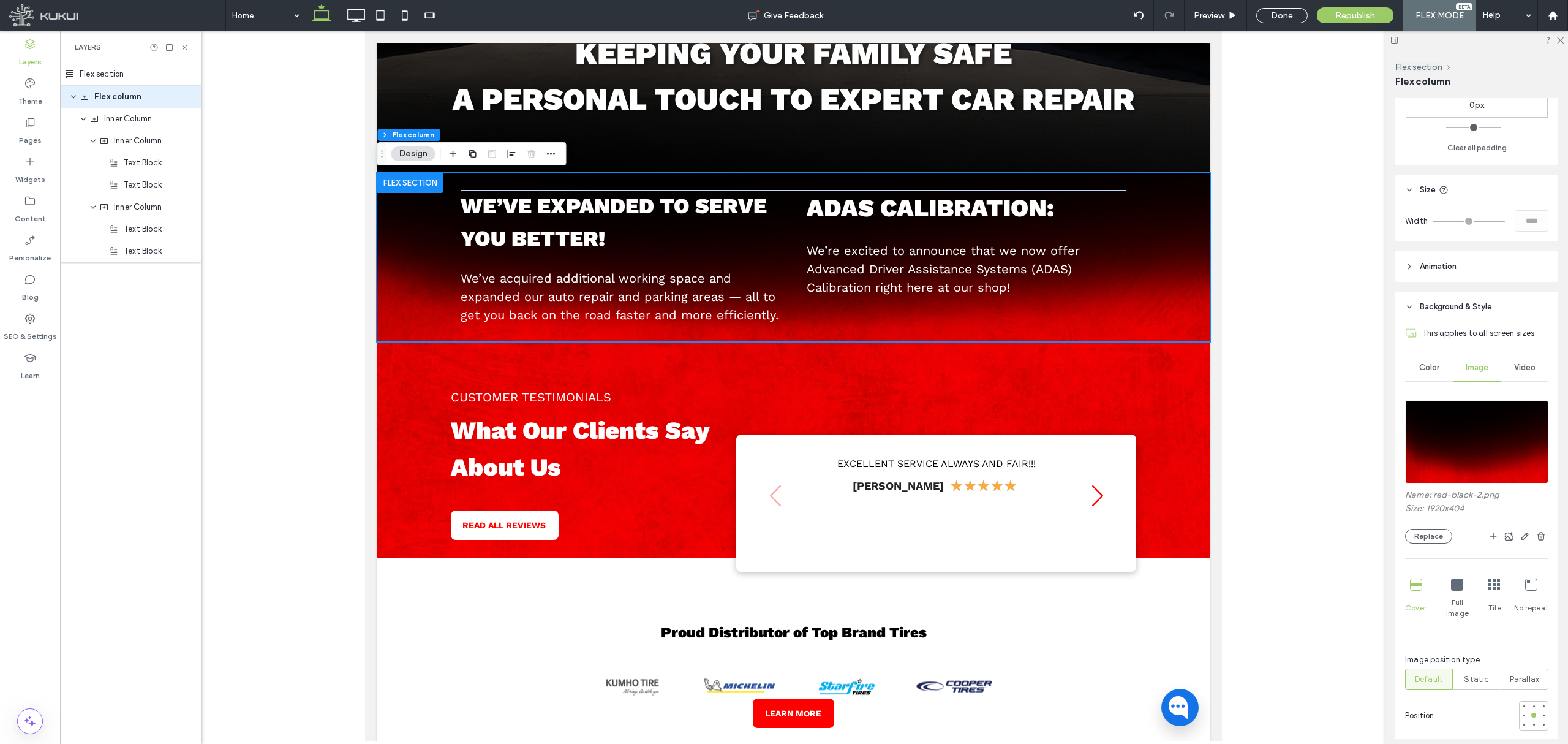
click at [1306, 581] on icon at bounding box center [1531, 584] width 12 height 12
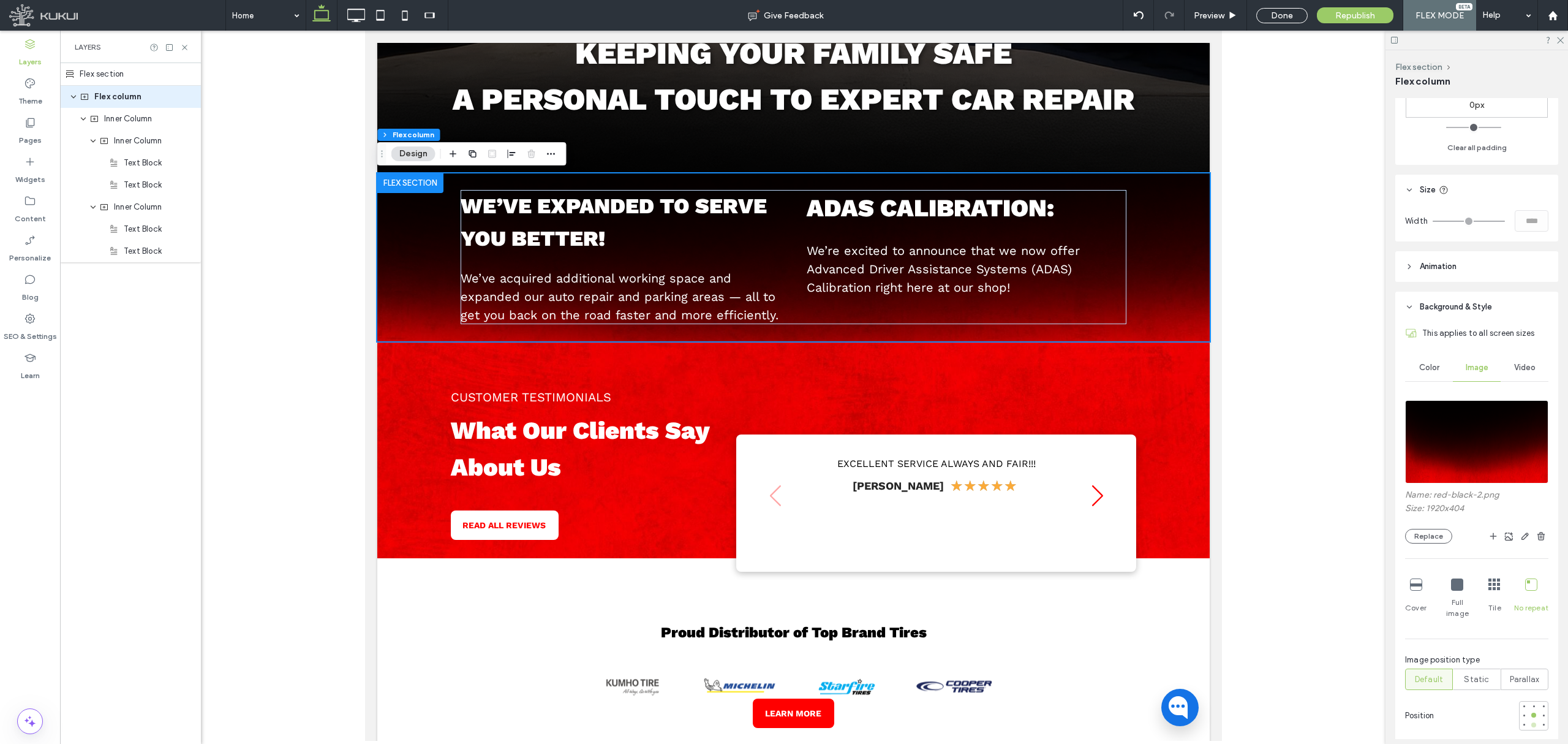
click at [1306, 619] on div at bounding box center [1533, 724] width 5 height 5
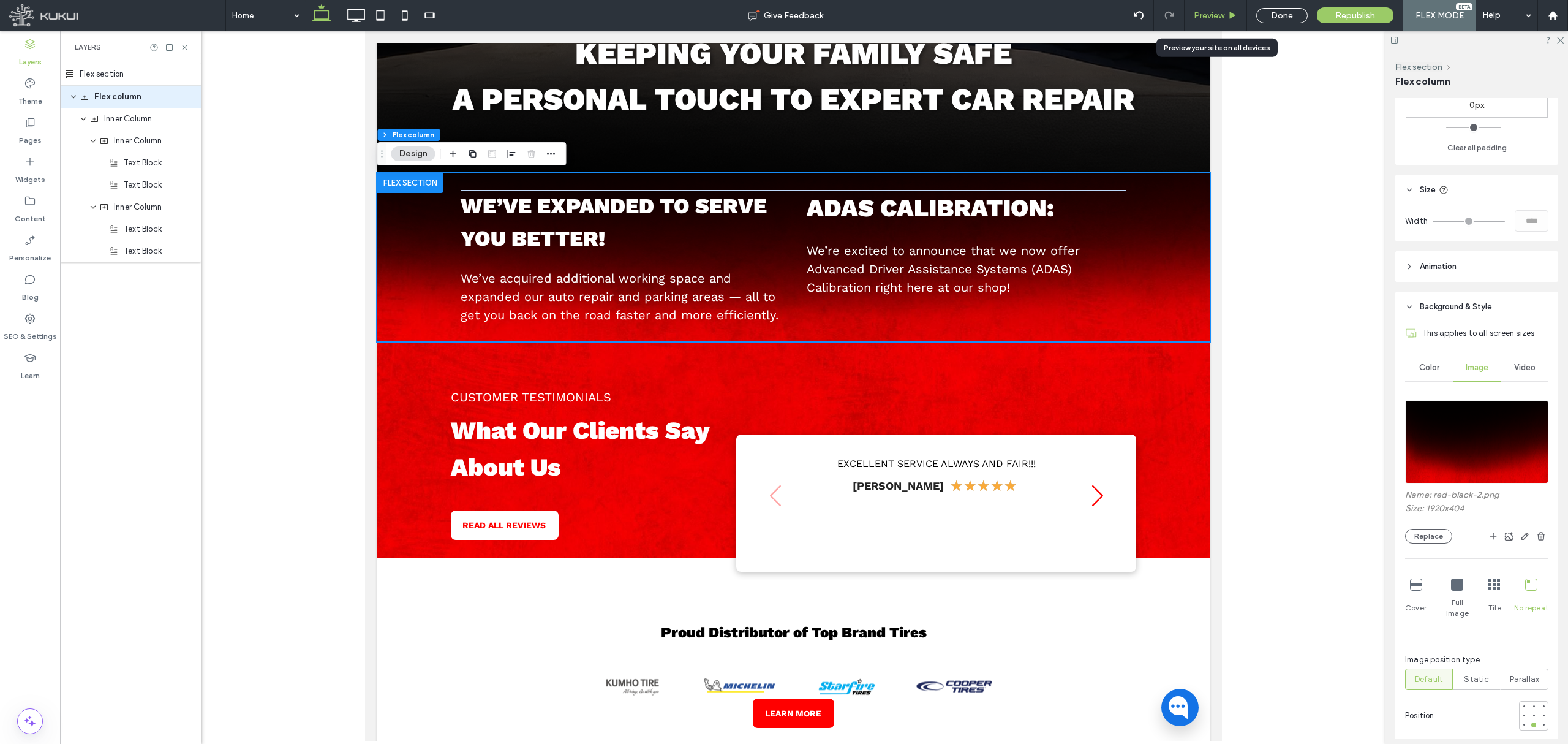
drag, startPoint x: 1210, startPoint y: 16, endPoint x: 1012, endPoint y: 109, distance: 218.8
click at [1210, 16] on span "Preview" at bounding box center [1209, 15] width 30 height 10
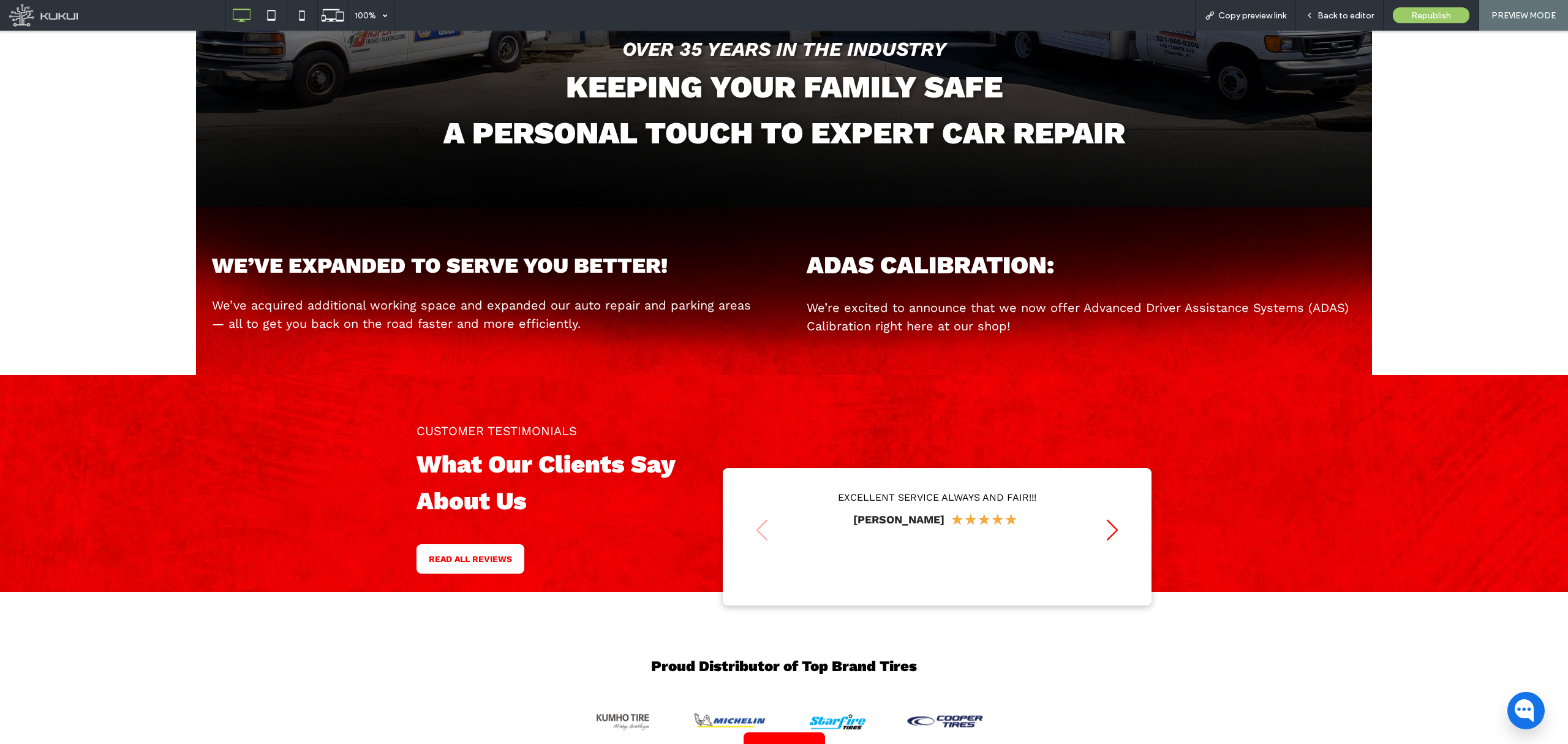
scroll to position [522, 0]
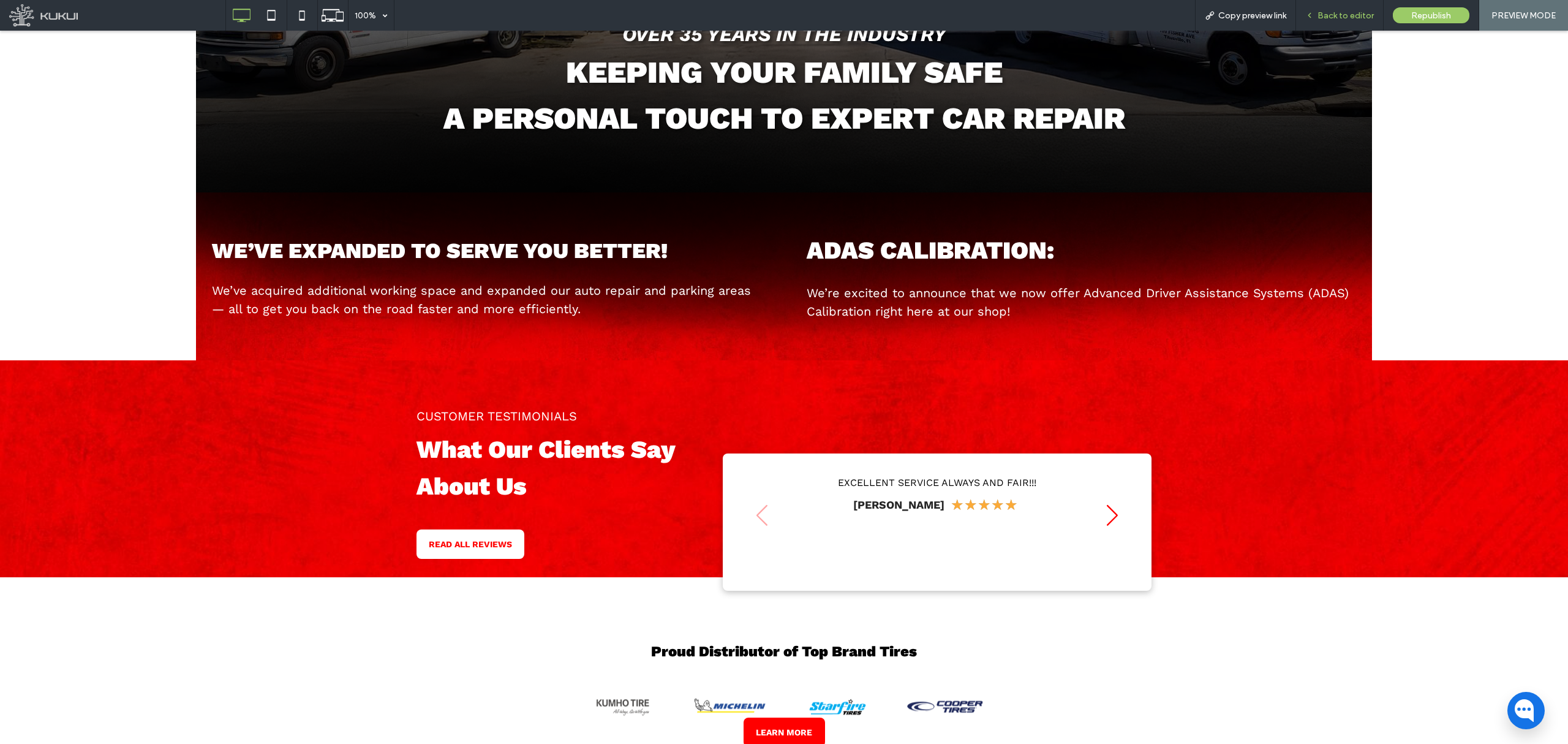
click at [1306, 8] on div "Back to editor" at bounding box center [1341, 15] width 88 height 30
click at [1306, 16] on span "Back to editor" at bounding box center [1346, 15] width 57 height 10
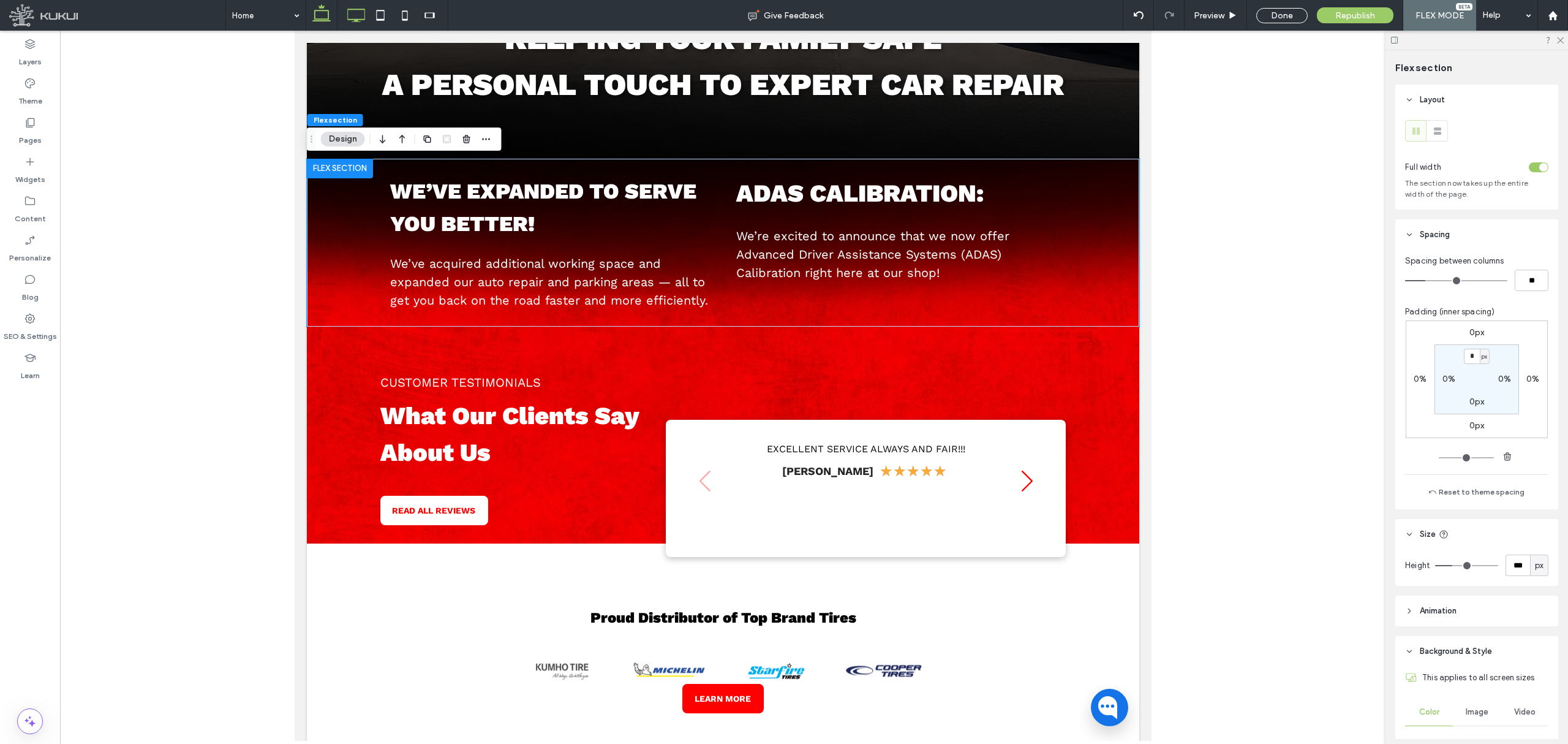
click at [356, 8] on icon at bounding box center [356, 15] width 25 height 25
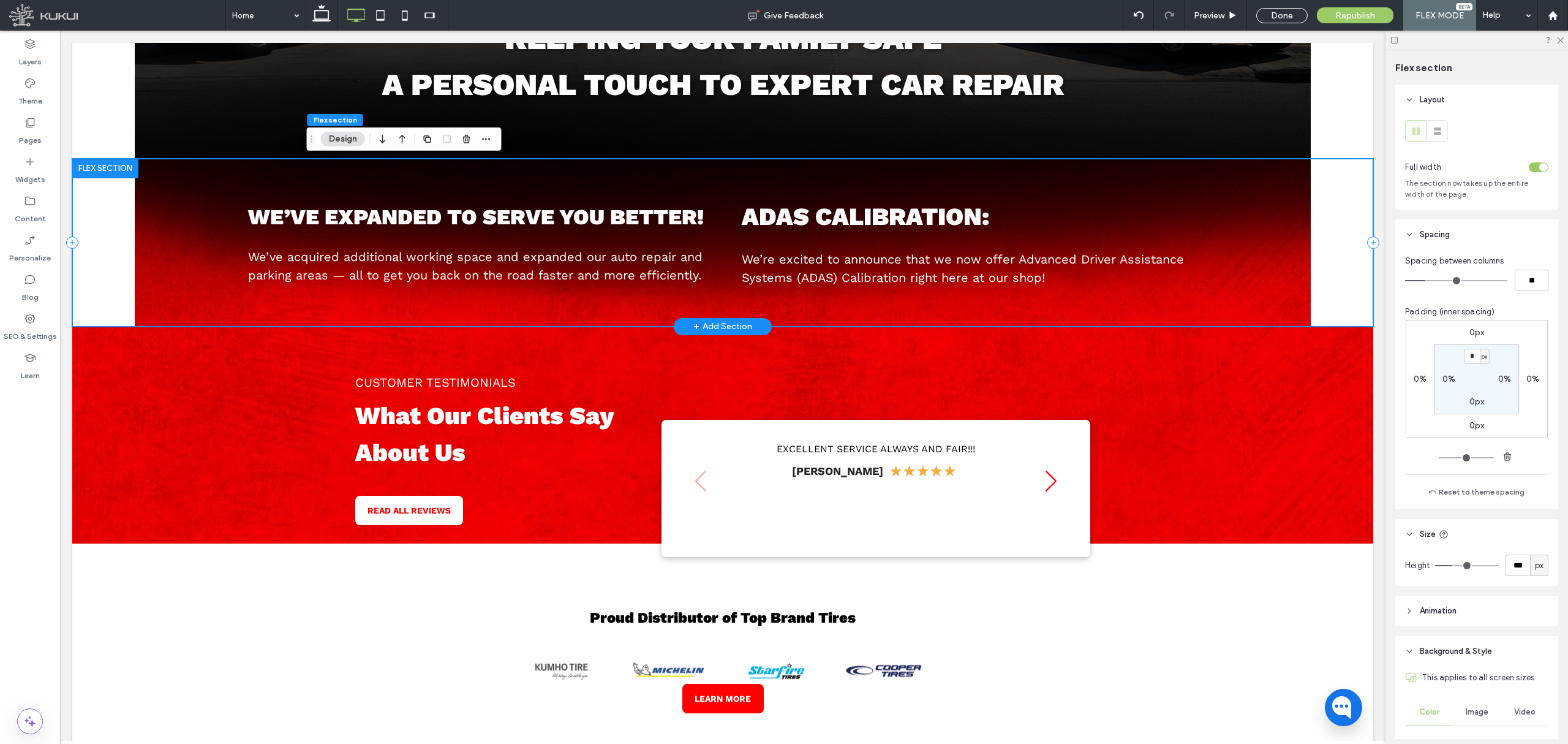
click at [1253, 237] on div "We’ve expanded to serve you better! We’ve acquired additional working space and…" at bounding box center [723, 242] width 1301 height 168
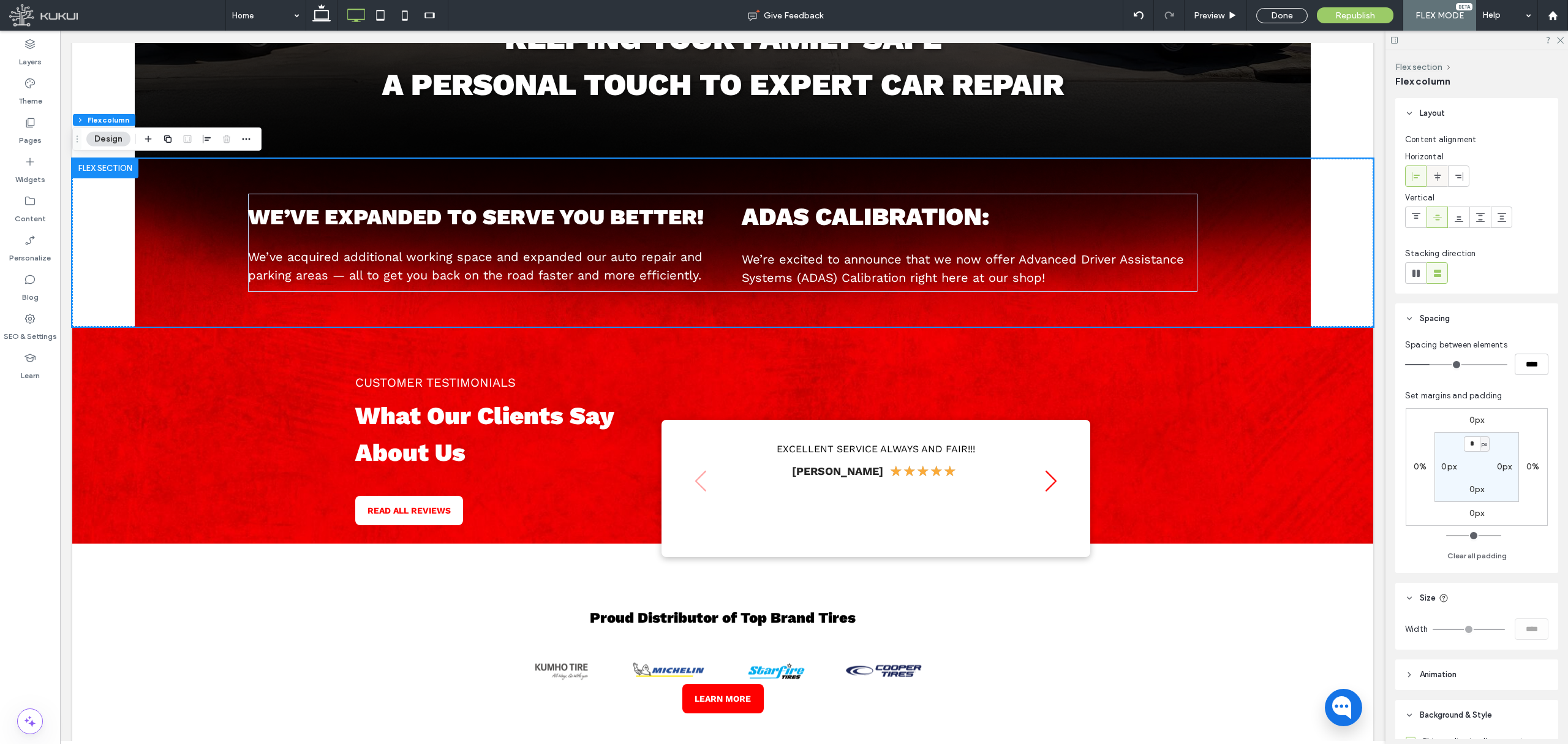
click at [1306, 174] on icon at bounding box center [1438, 176] width 10 height 10
click at [1217, 26] on div "Preview" at bounding box center [1216, 15] width 62 height 30
click at [1212, 16] on span "Preview" at bounding box center [1209, 15] width 30 height 10
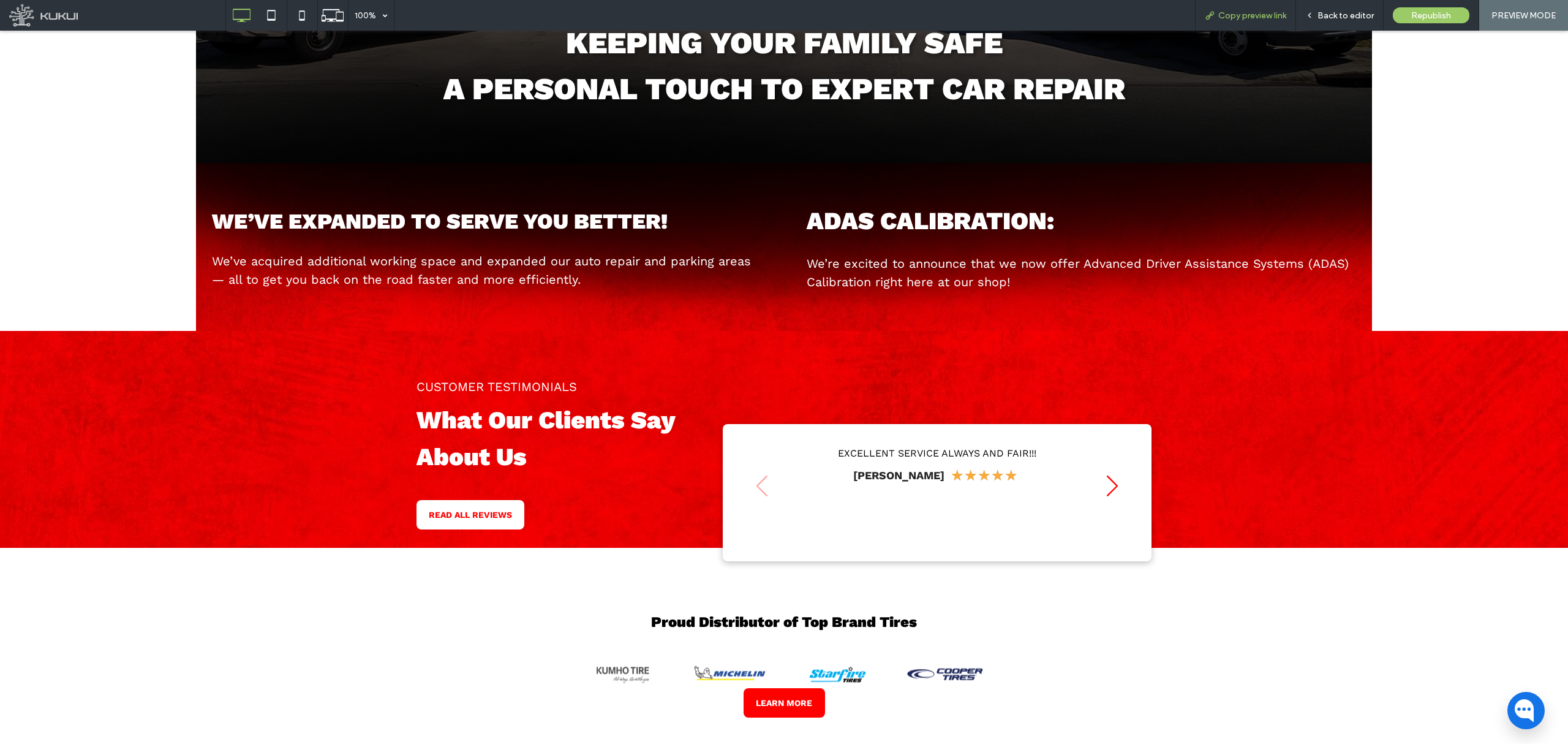
scroll to position [566, 0]
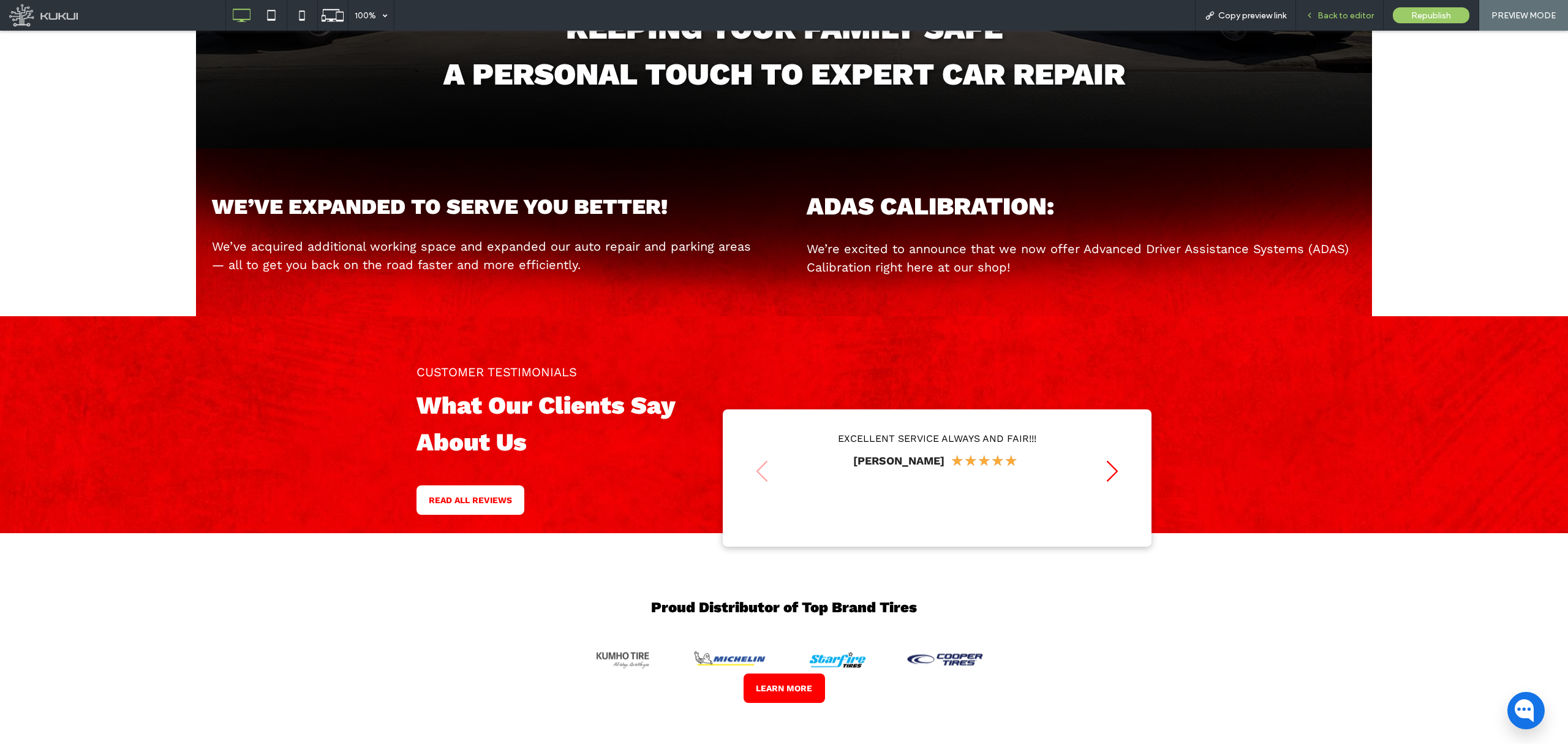
click at [1306, 17] on span "Back to editor" at bounding box center [1346, 15] width 57 height 10
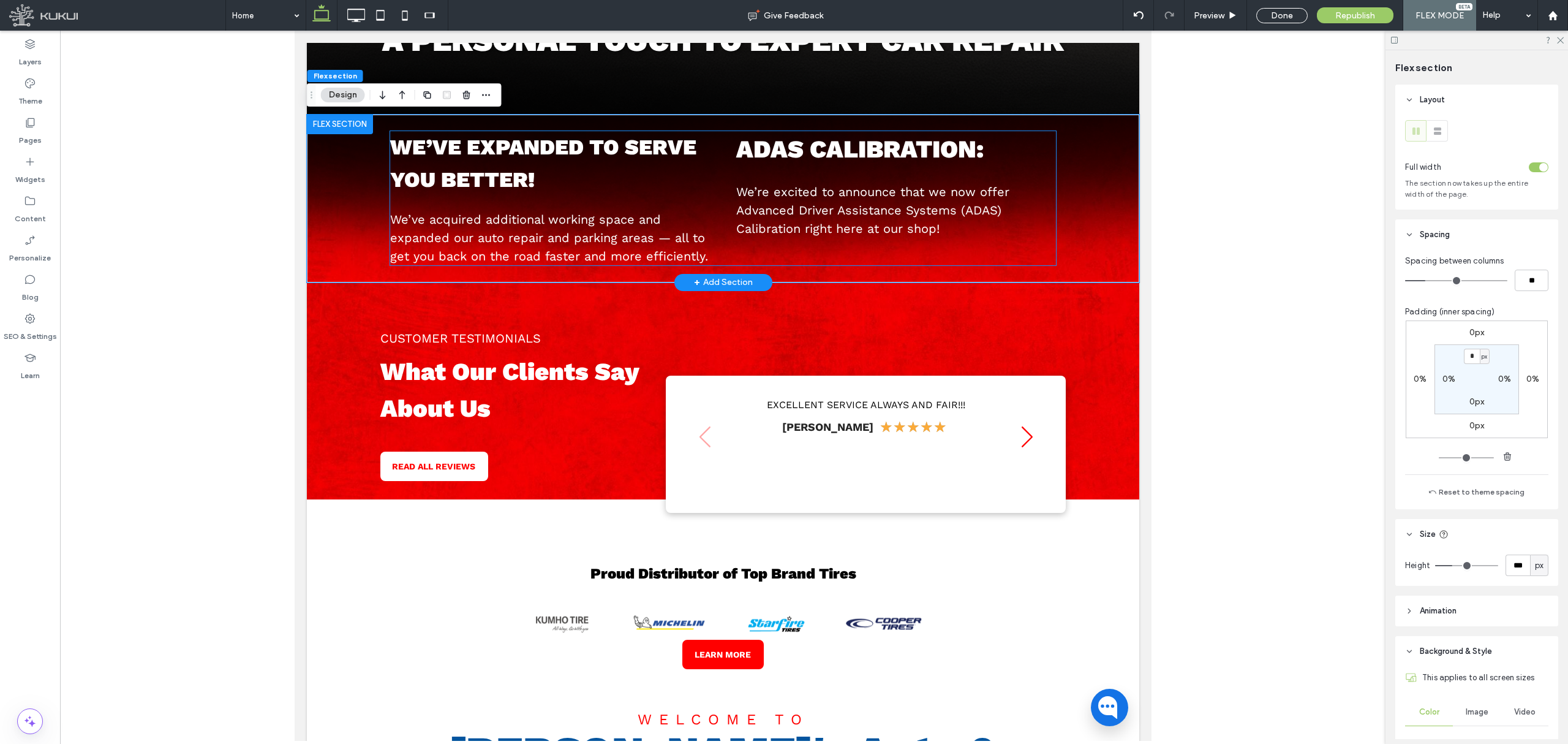
click at [468, 168] on strong "We’ve expanded to serve you better!" at bounding box center [543, 163] width 306 height 59
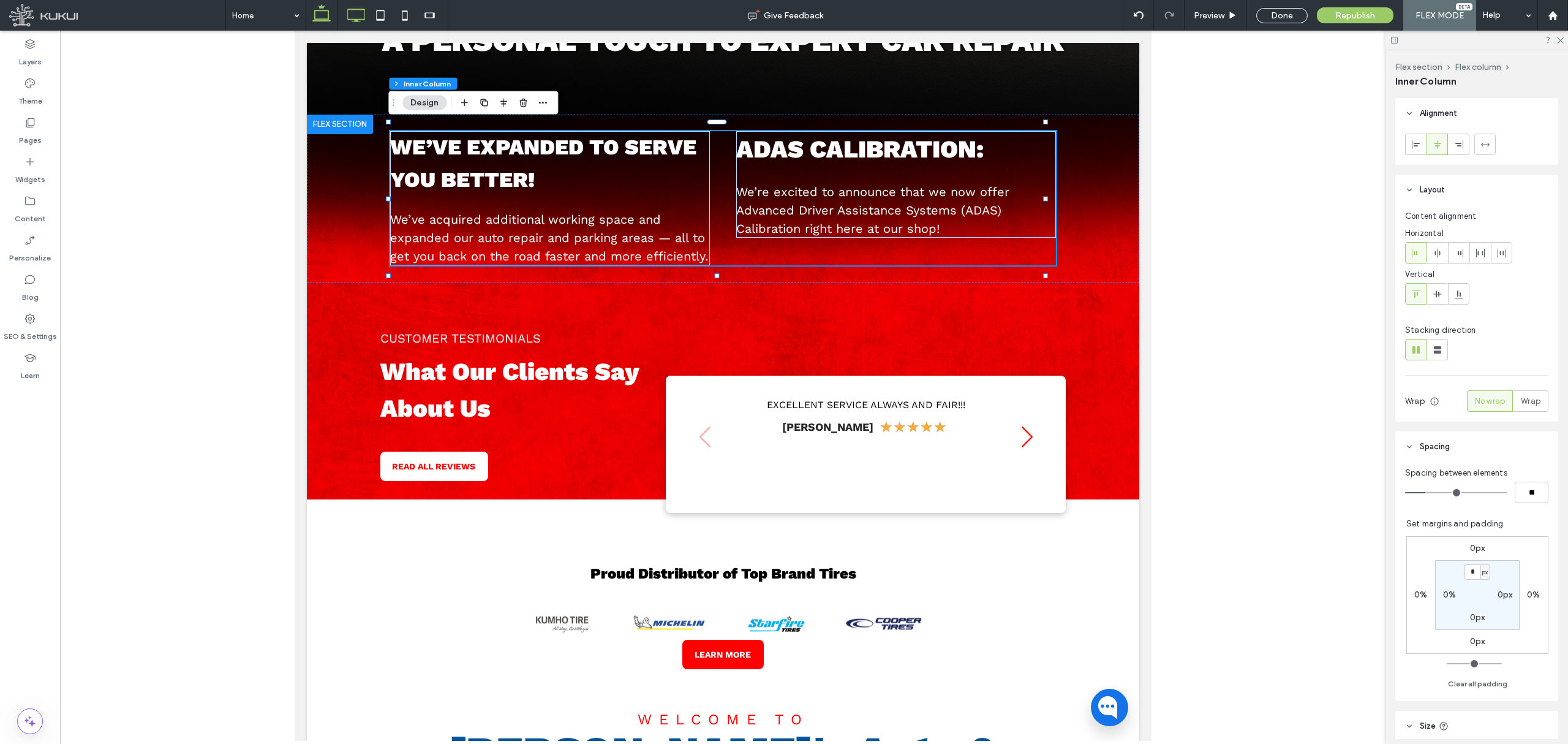
click at [359, 14] on icon at bounding box center [356, 15] width 25 height 25
type input "**"
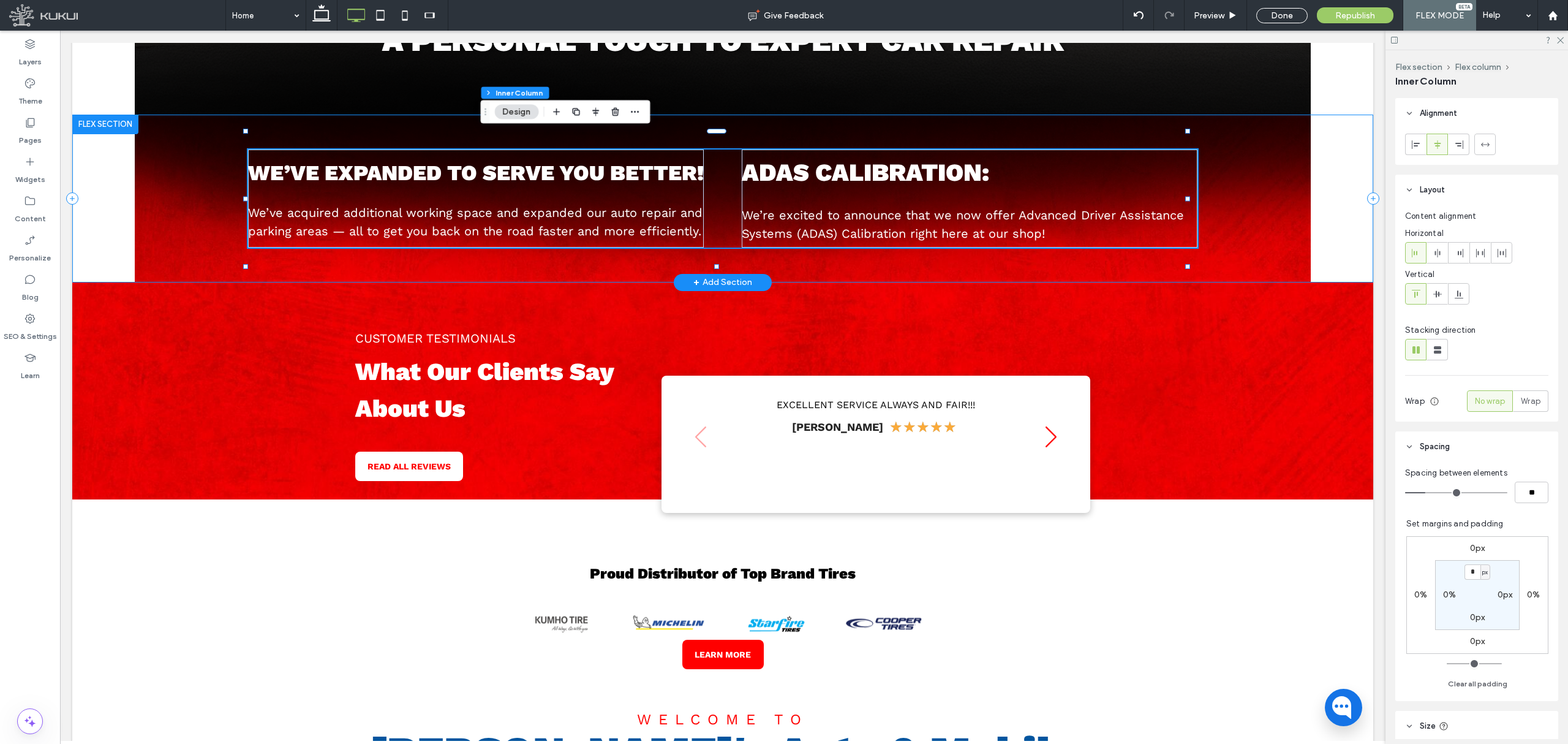
click at [1254, 250] on div "We’ve expanded to serve you better! We’ve acquired additional working space and…" at bounding box center [723, 198] width 1301 height 168
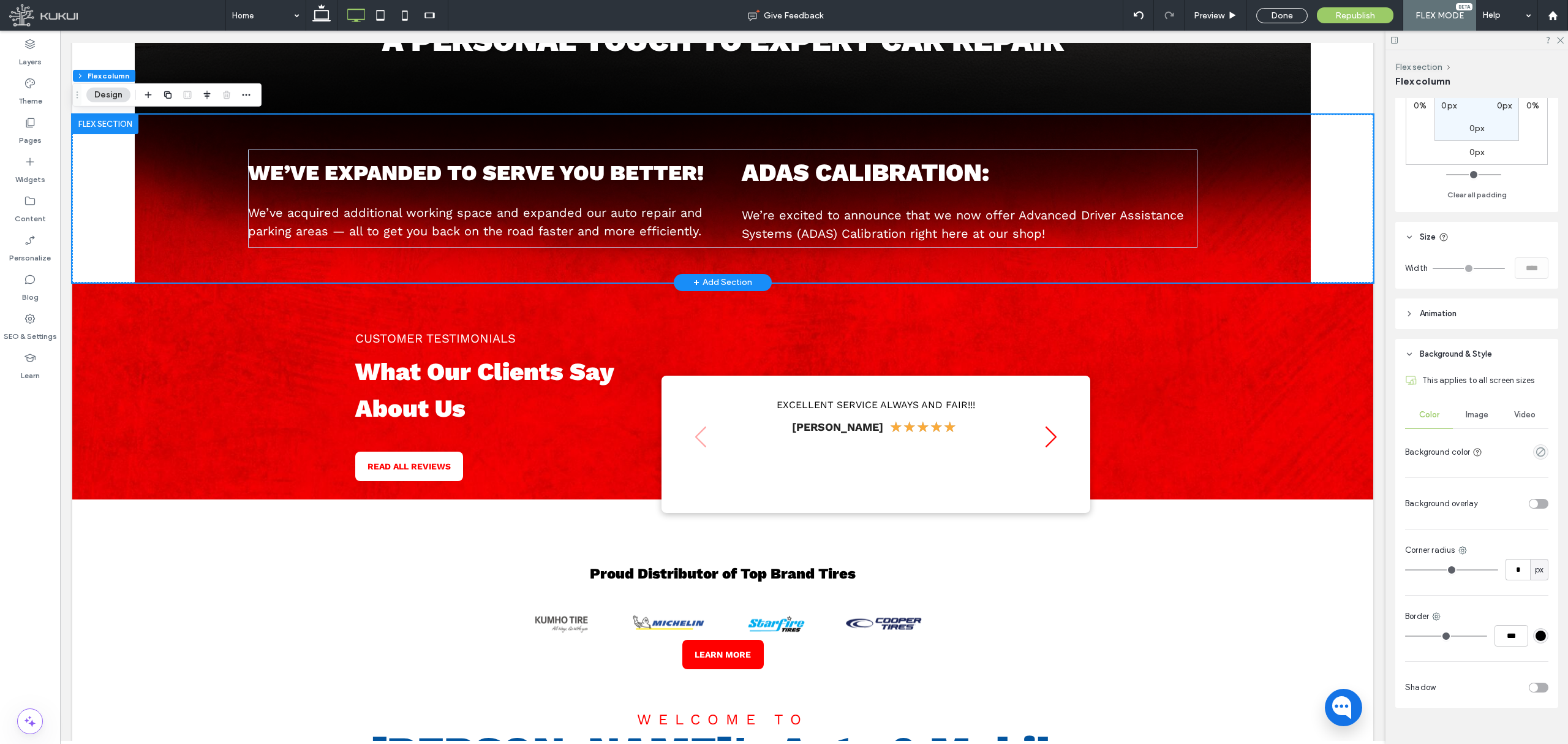
scroll to position [378, 0]
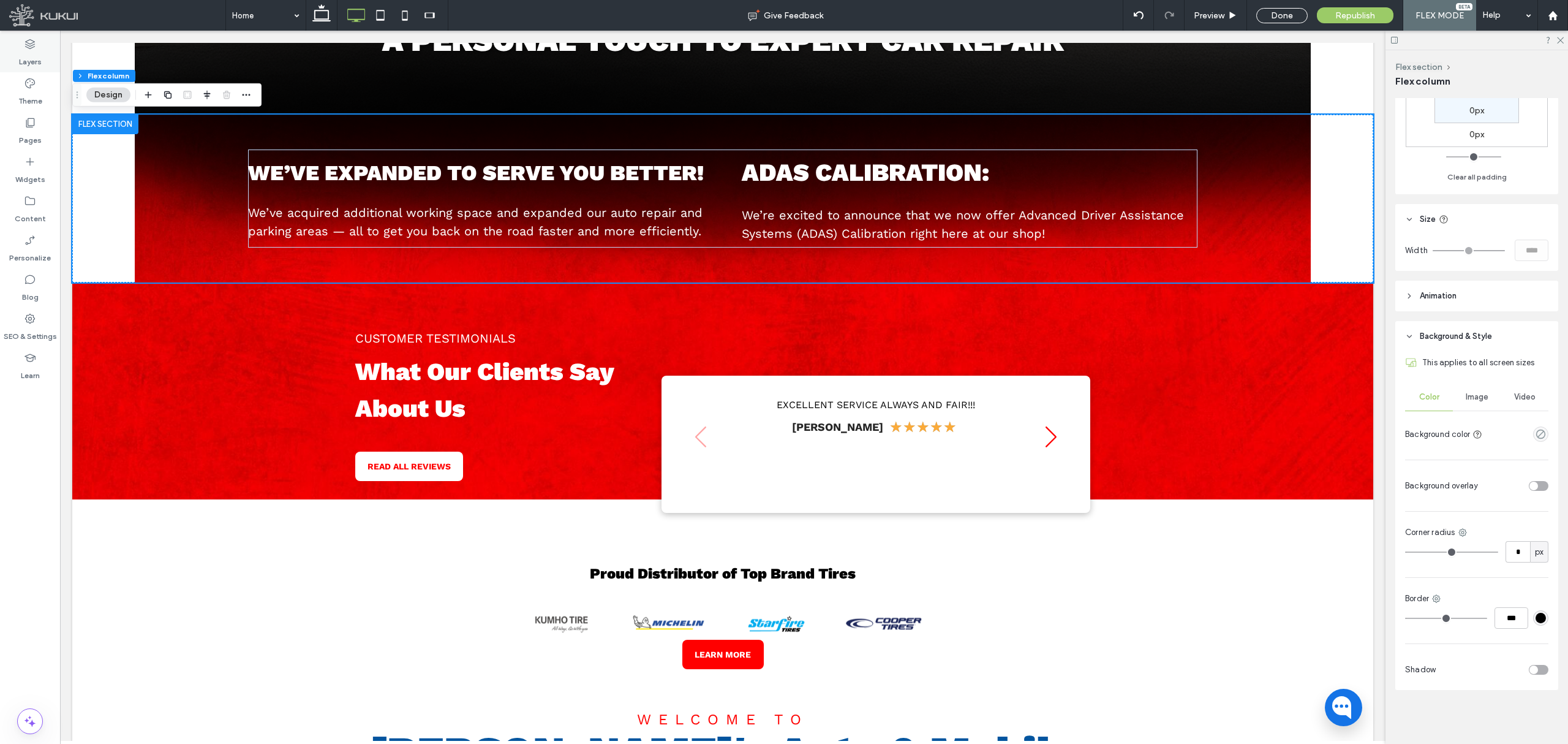
click at [24, 49] on icon at bounding box center [29, 43] width 12 height 12
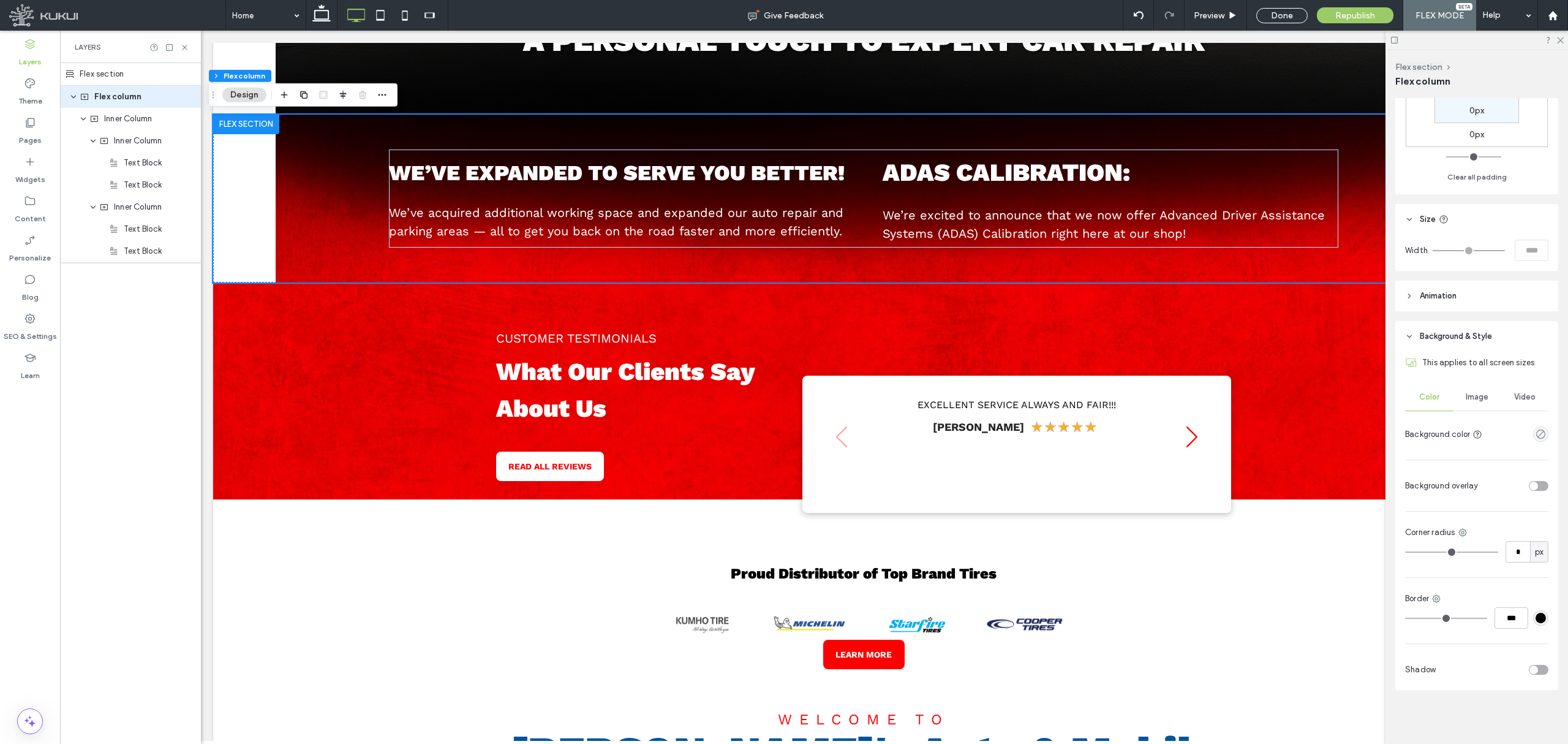
scroll to position [0, 141]
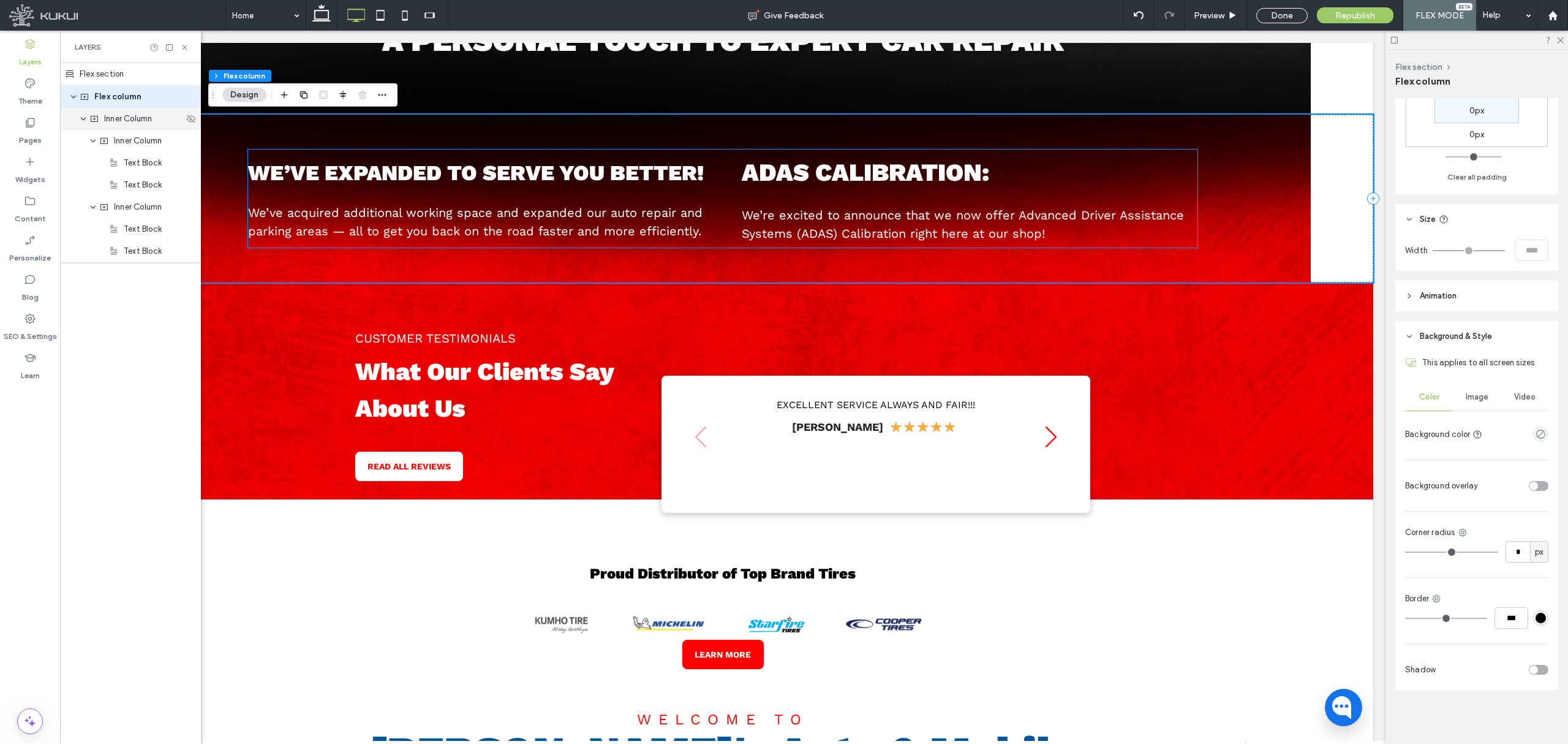
click at [136, 124] on span "Inner Column" at bounding box center [128, 118] width 48 height 12
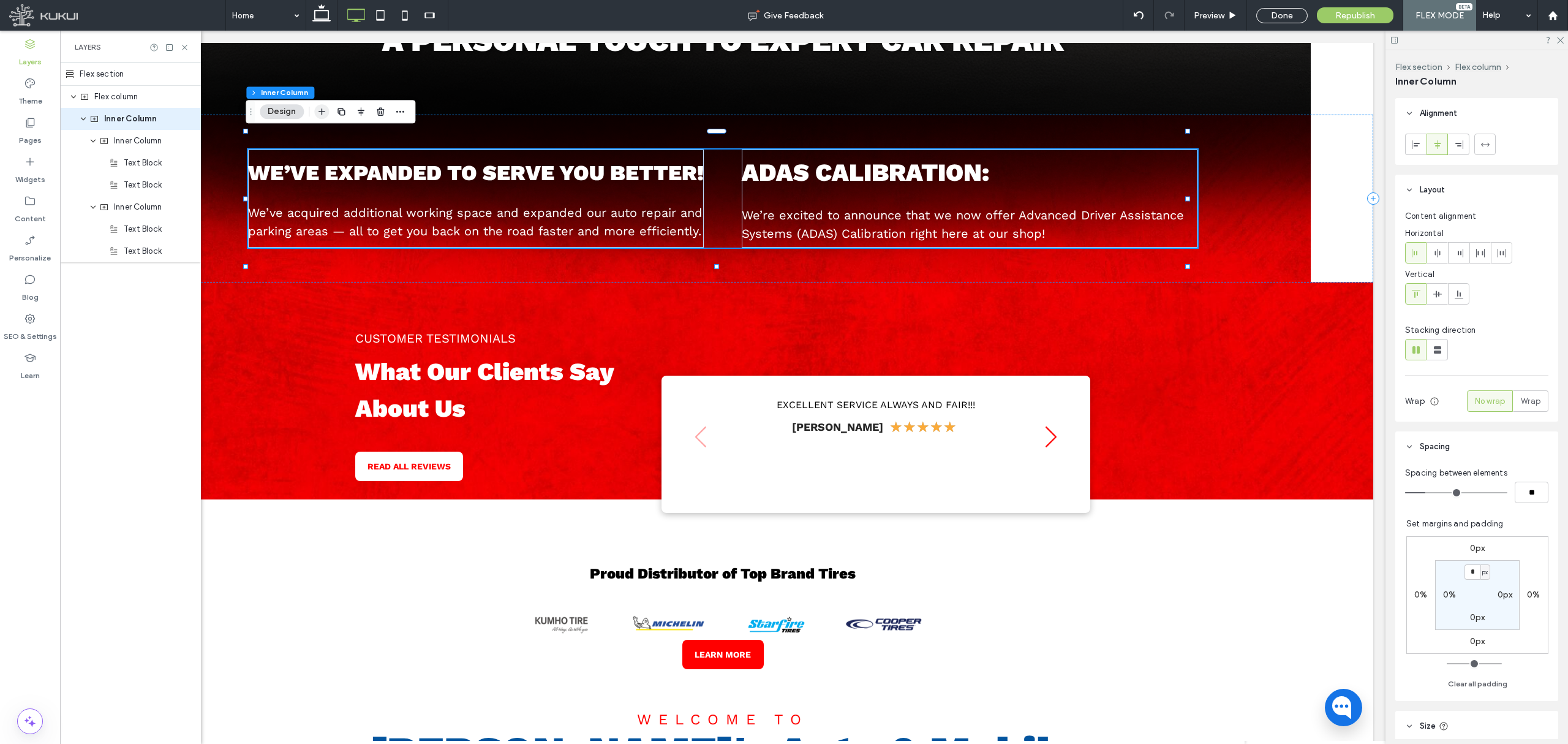
click at [328, 110] on span "button" at bounding box center [322, 112] width 15 height 15
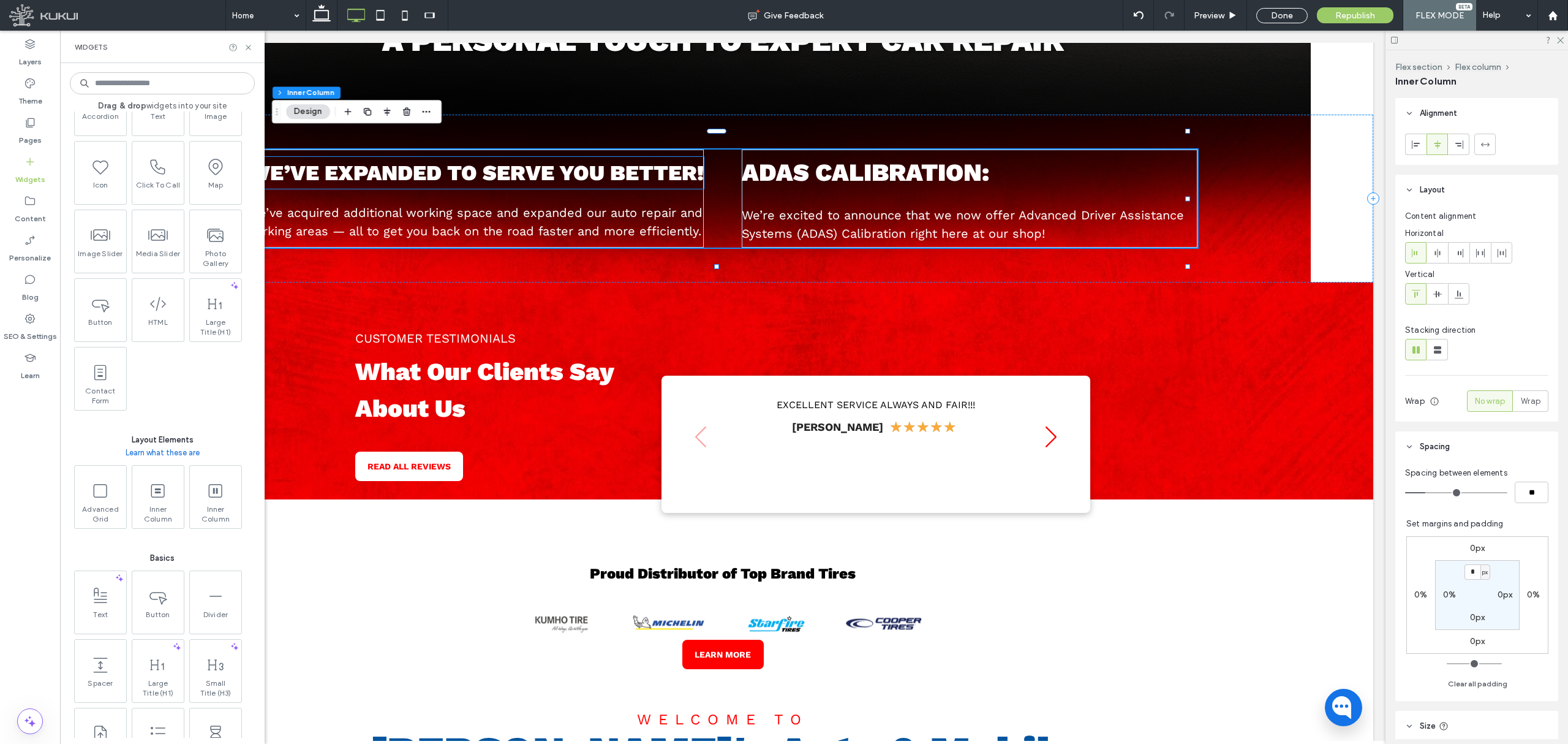
scroll to position [245, 0]
click at [170, 505] on span "Inner Column" at bounding box center [157, 510] width 51 height 17
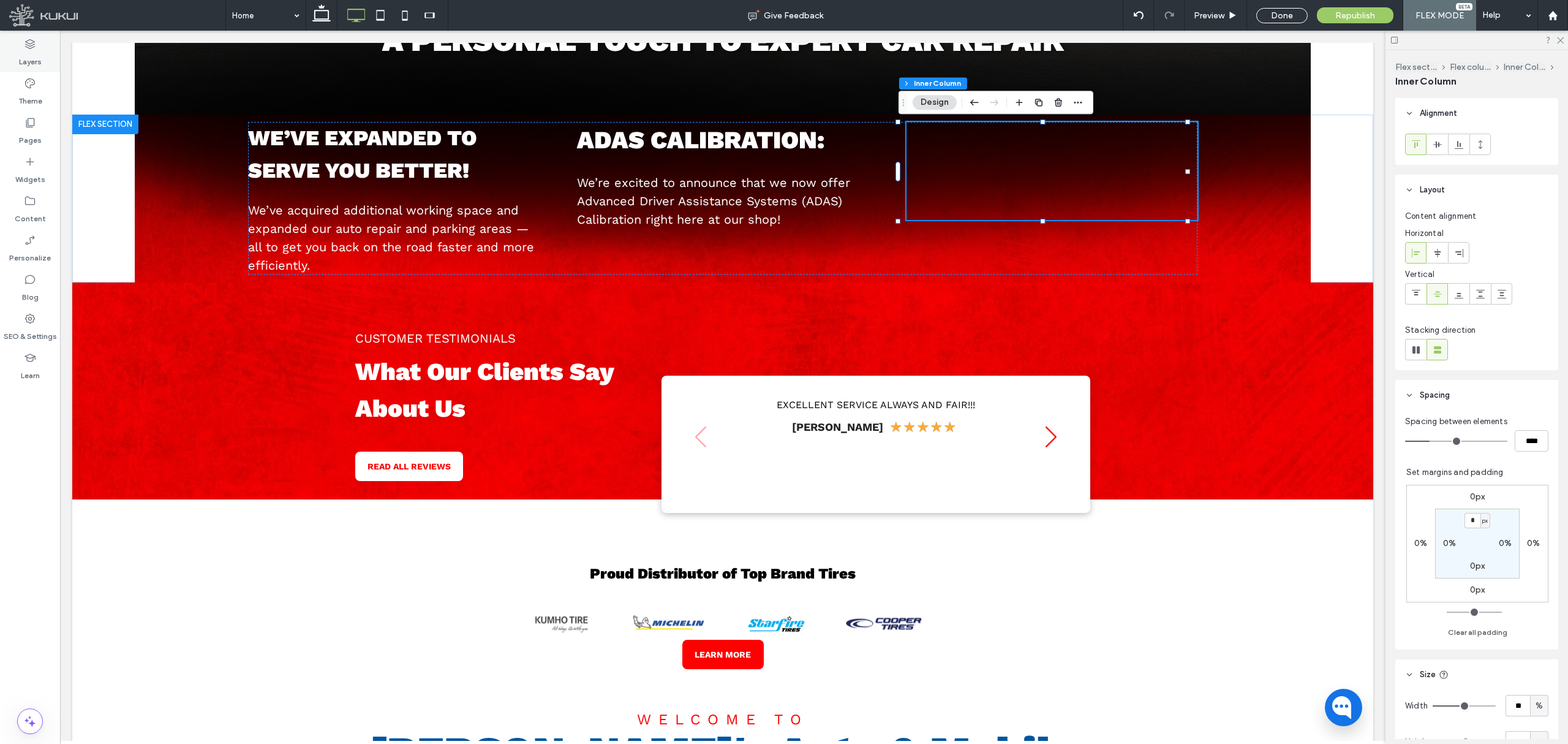
click at [41, 64] on div "Layers" at bounding box center [30, 52] width 60 height 39
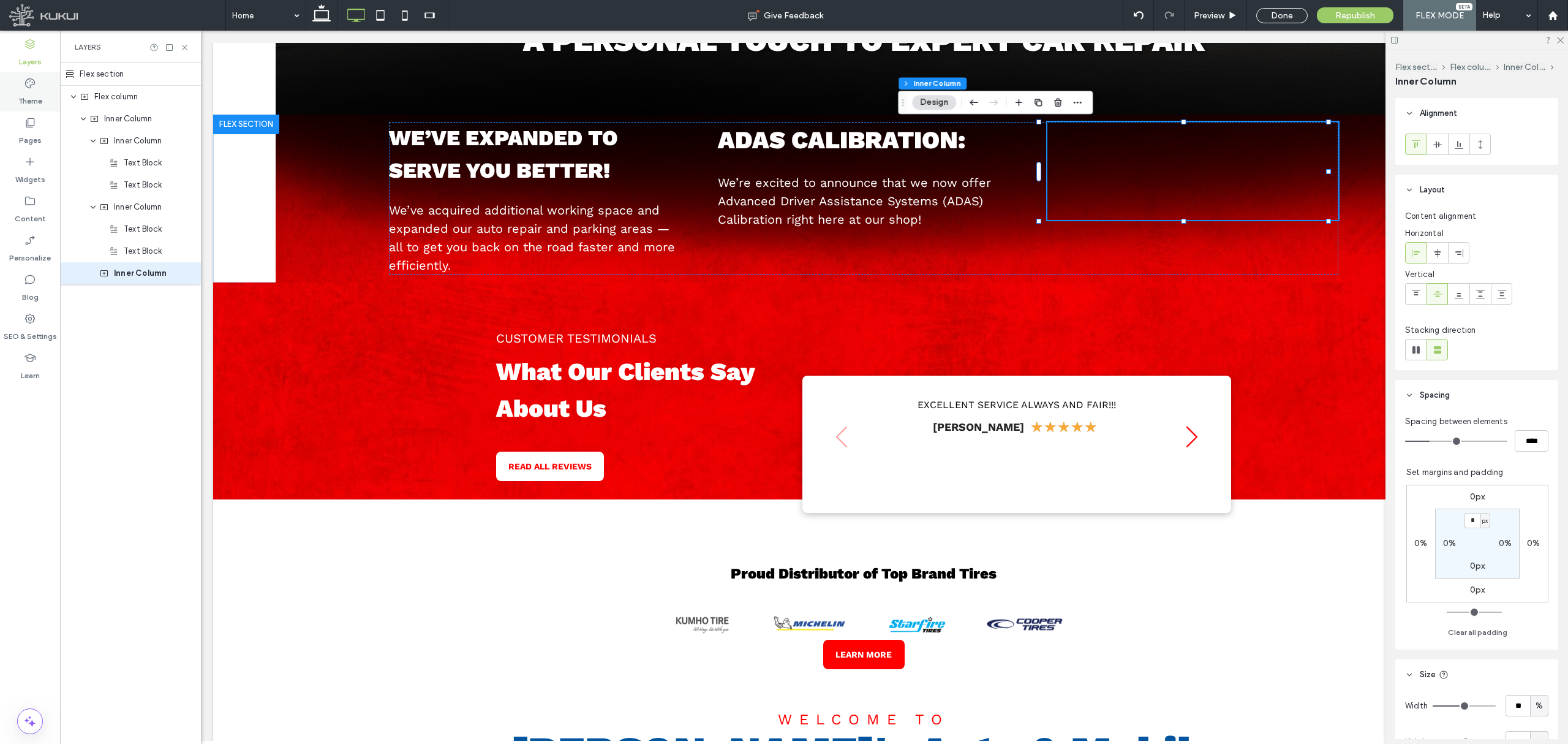
scroll to position [0, 141]
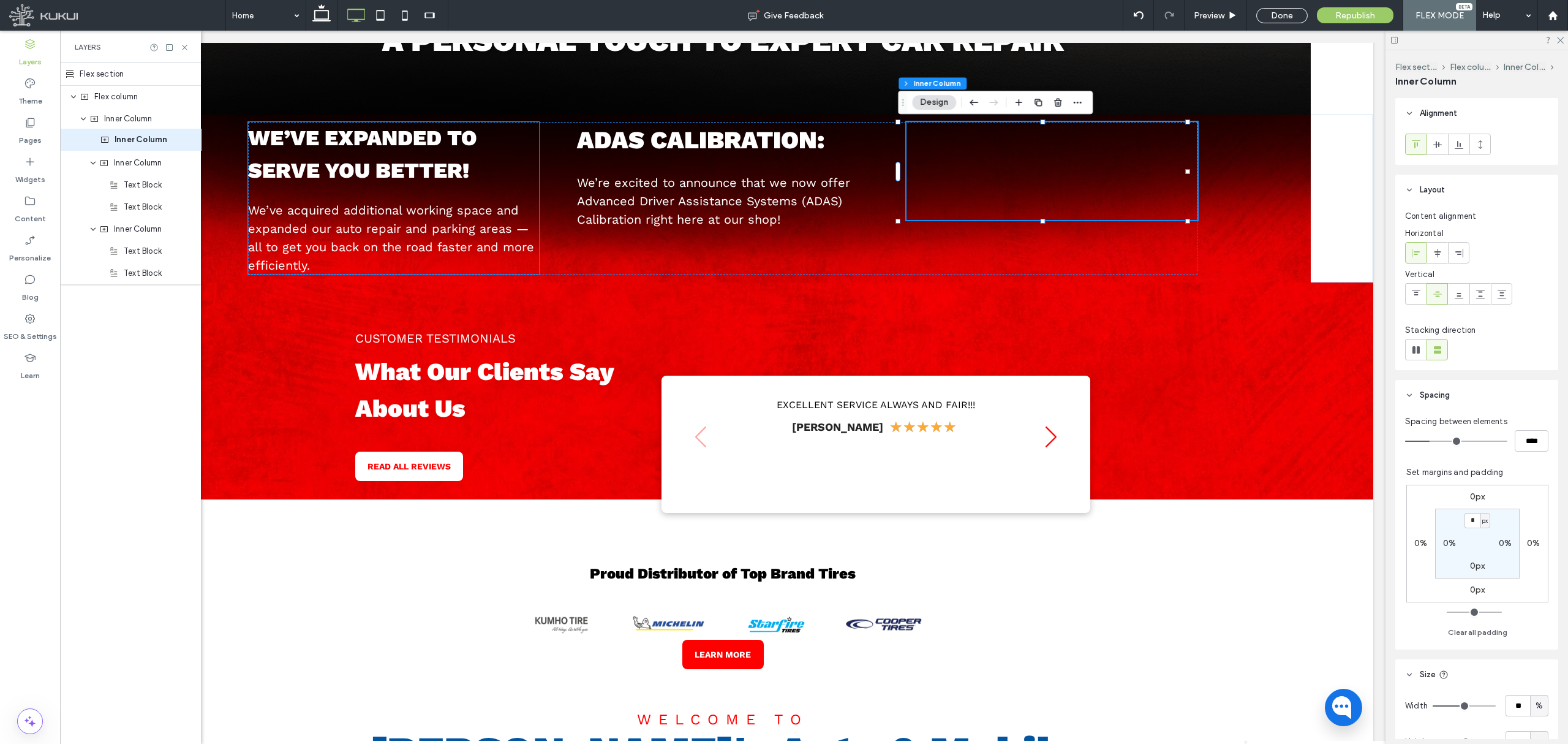
drag, startPoint x: 132, startPoint y: 282, endPoint x: 133, endPoint y: 147, distance: 135.0
click at [133, 147] on div "Flex section Flex column Inner Column Inner Column Text Block Text Block Inner …" at bounding box center [131, 173] width 141 height 221
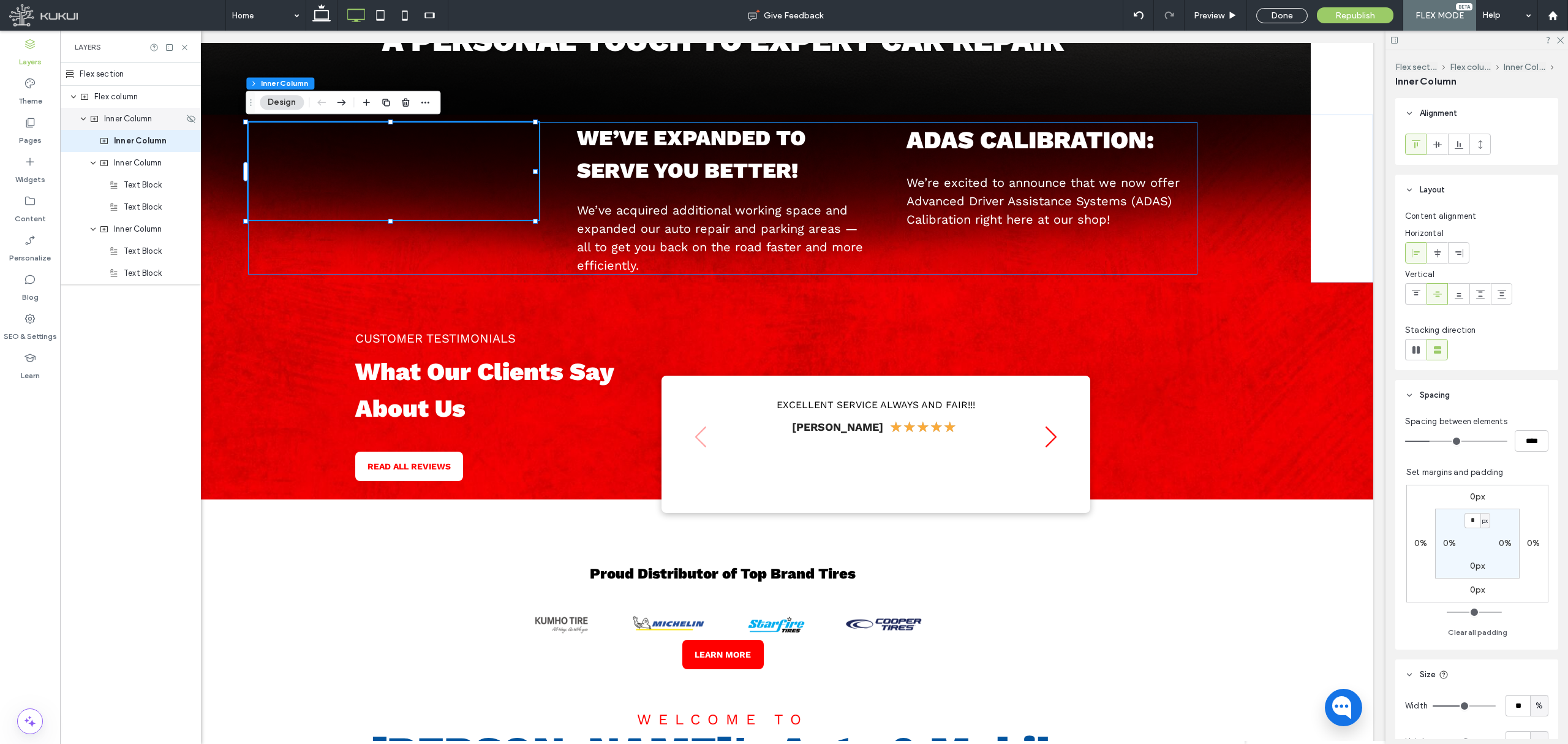
click at [142, 123] on span "Inner Column" at bounding box center [128, 118] width 48 height 12
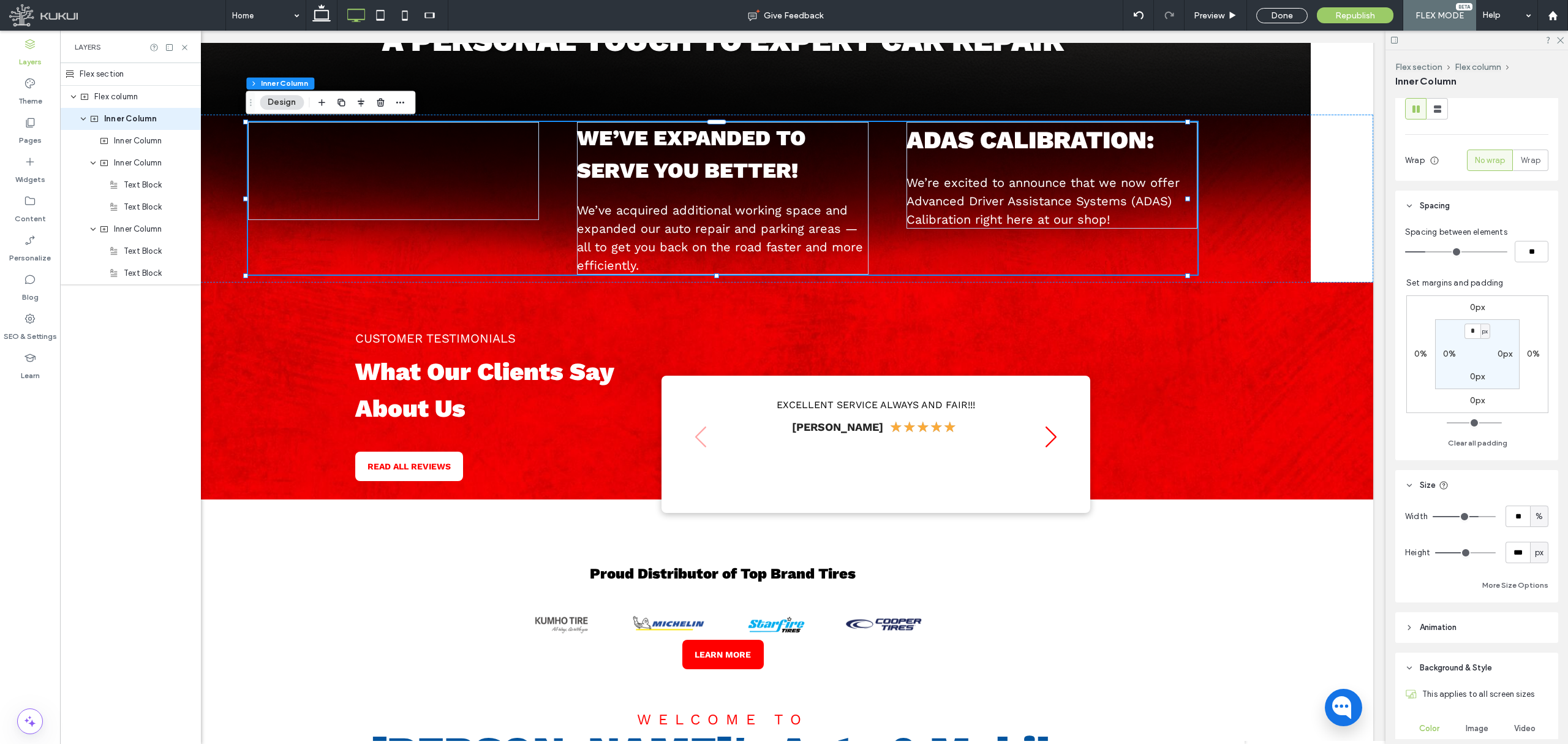
scroll to position [245, 0]
click at [1306, 512] on input "**" at bounding box center [1518, 511] width 25 height 21
type input "***"
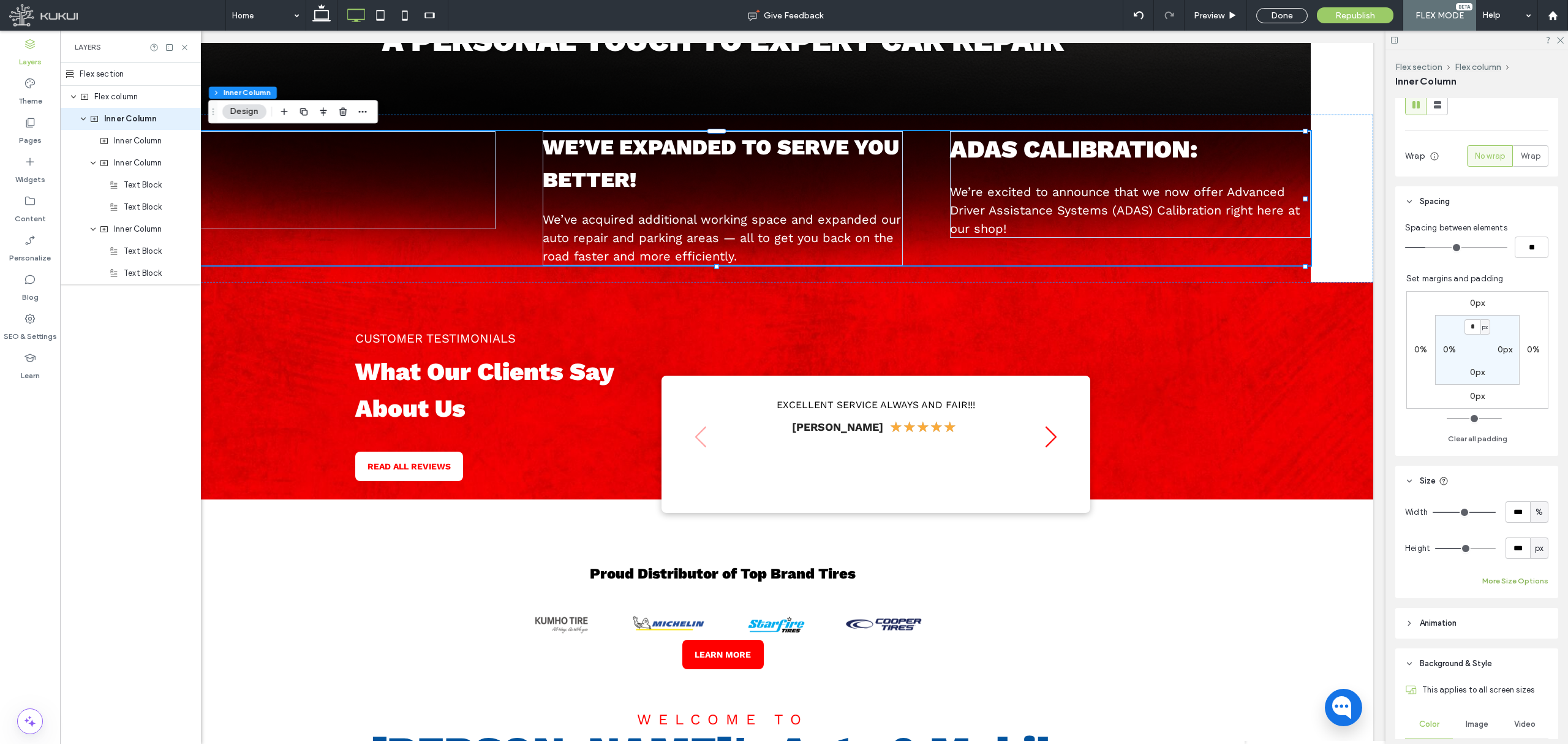
click at [1306, 578] on button "More Size Options" at bounding box center [1516, 581] width 66 height 15
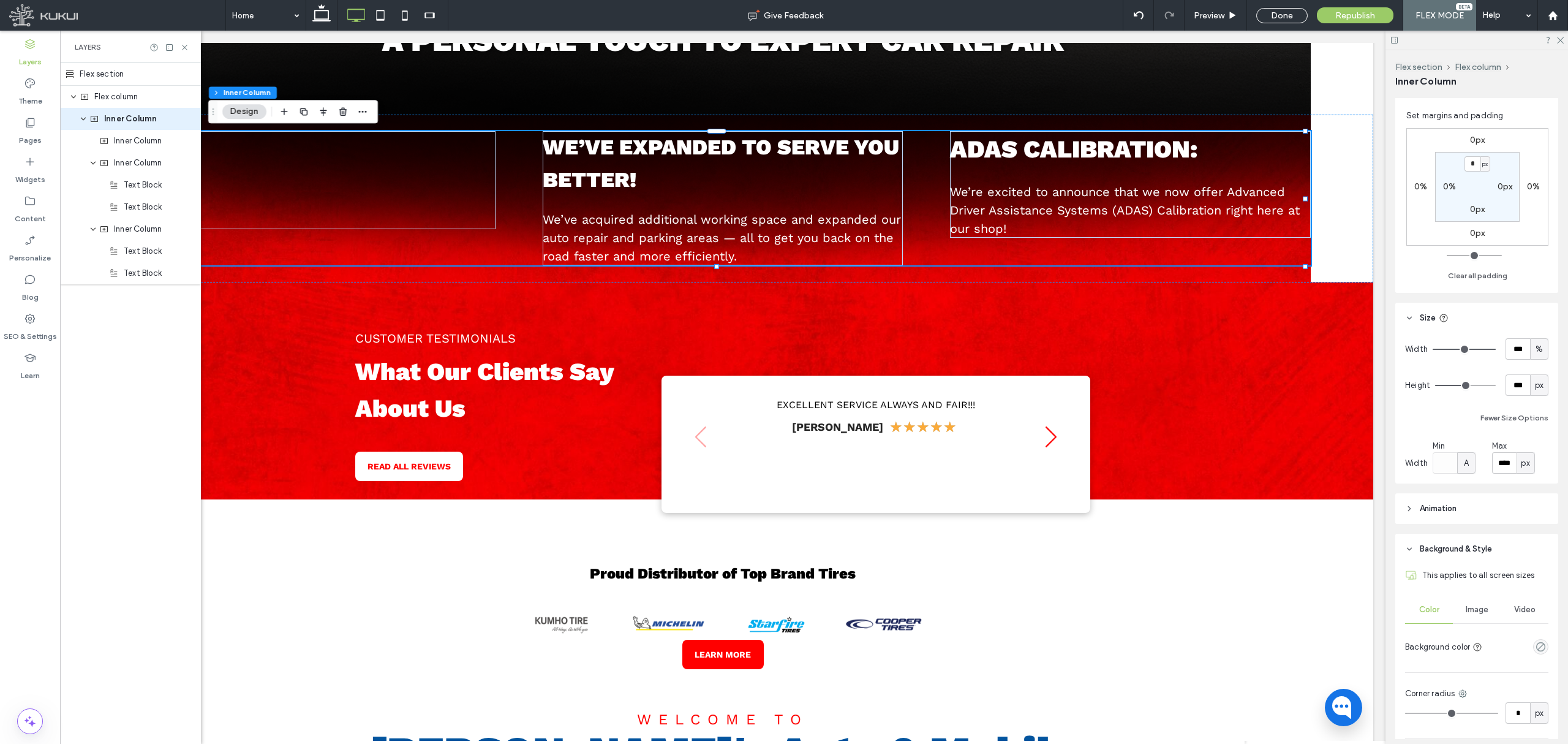
click at [1306, 611] on span "Image" at bounding box center [1477, 609] width 23 height 10
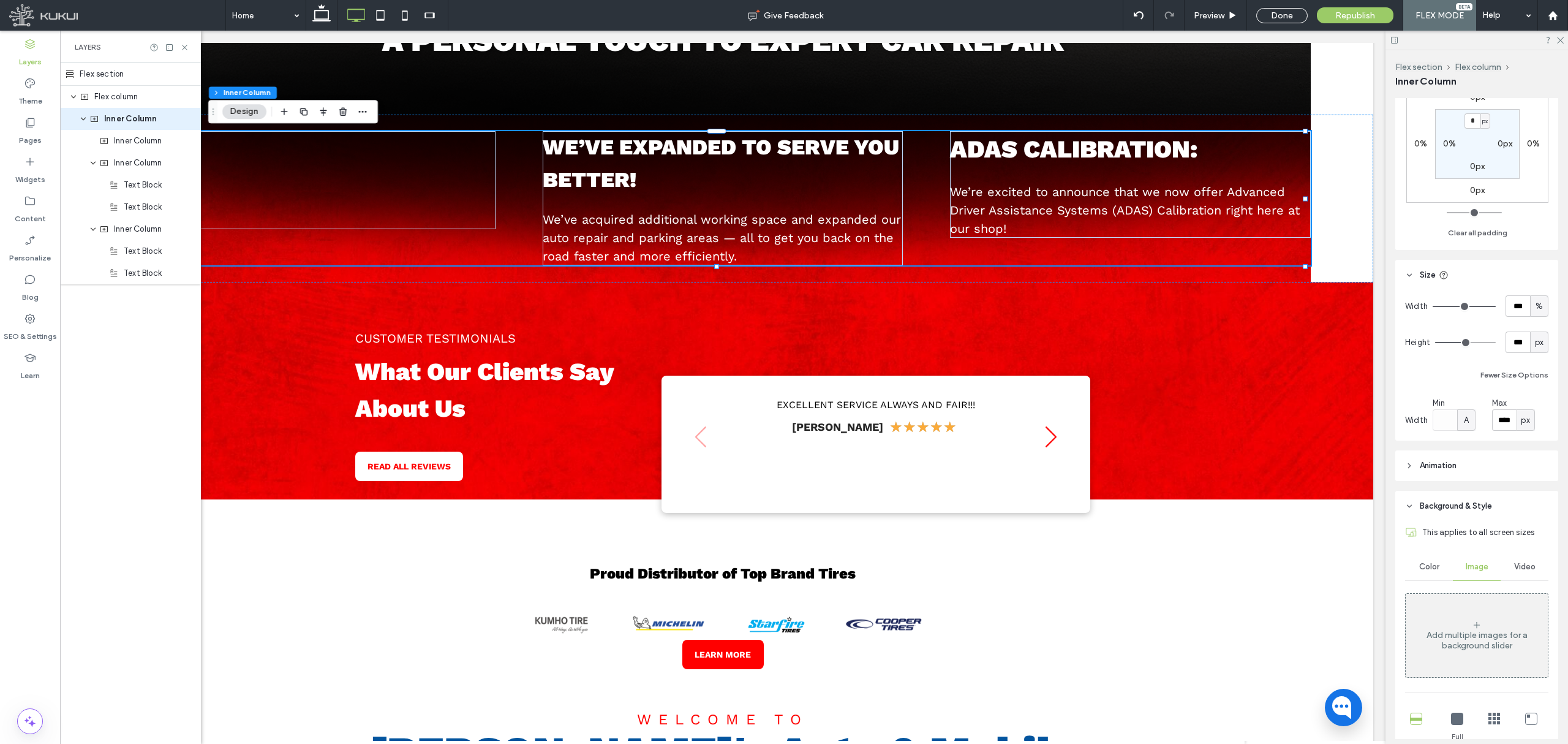
scroll to position [490, 0]
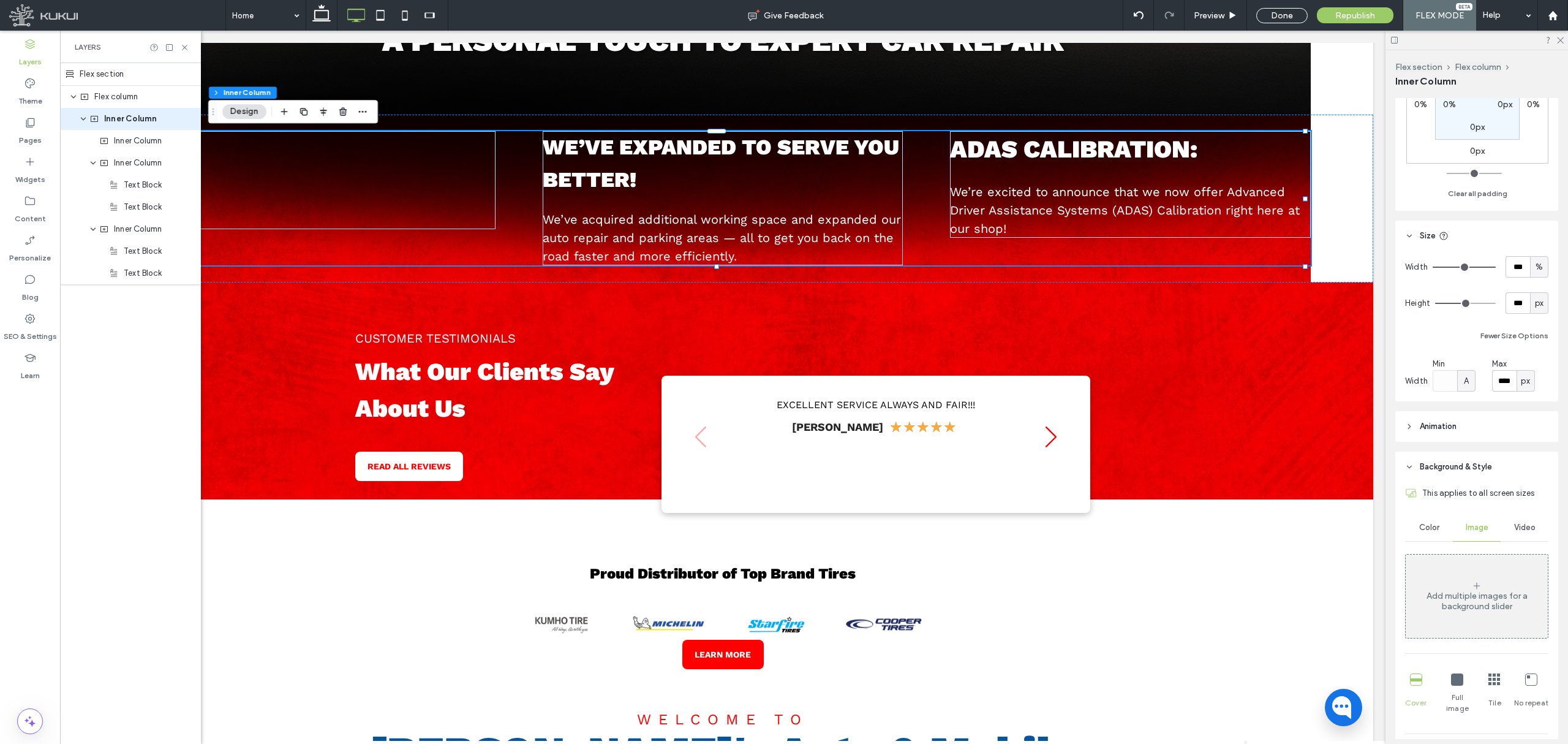
click at [1306, 611] on div "Add multiple images for a background slider" at bounding box center [1476, 596] width 142 height 81
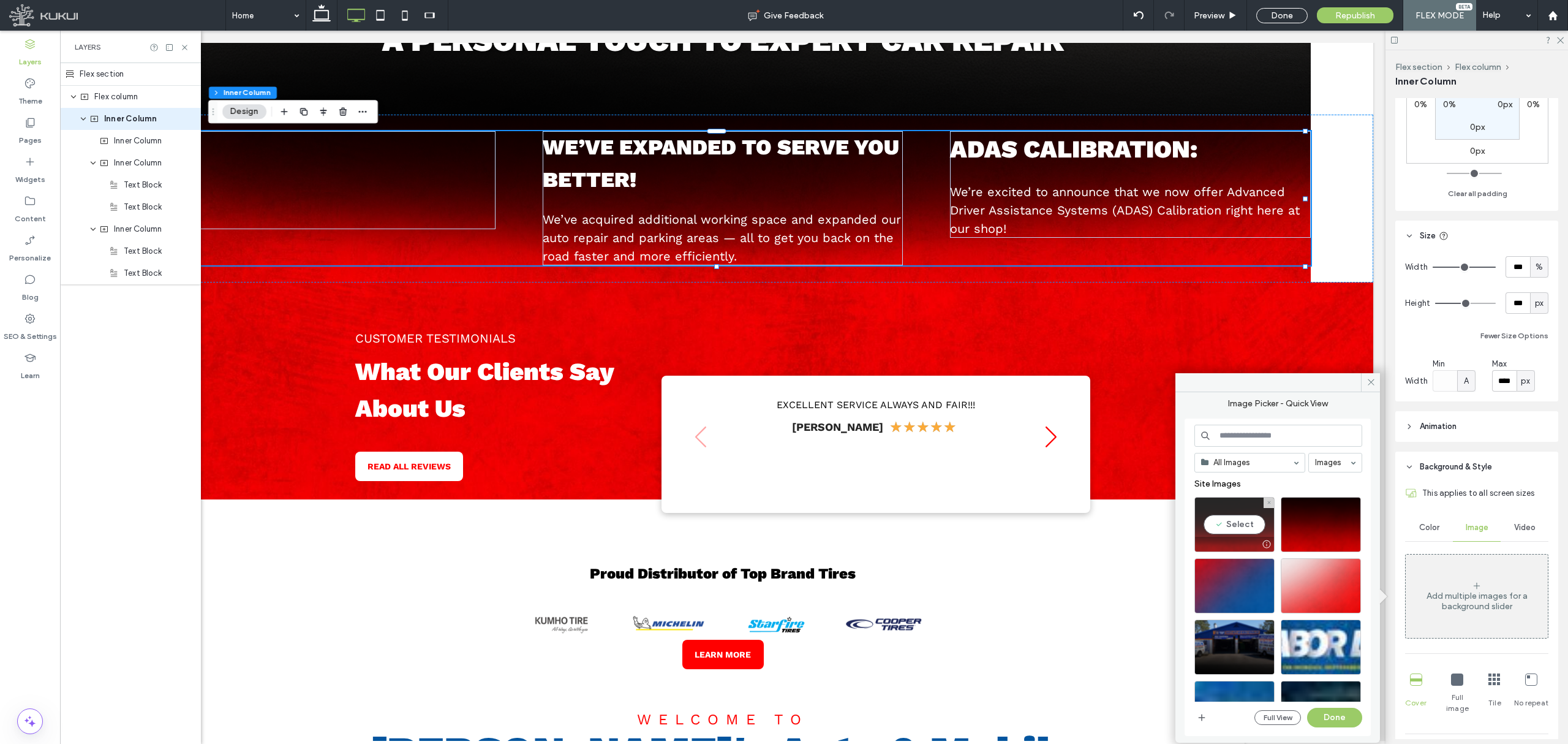
click at [1250, 522] on div "Select" at bounding box center [1235, 524] width 81 height 55
click at [1306, 619] on button "Done" at bounding box center [1335, 717] width 55 height 19
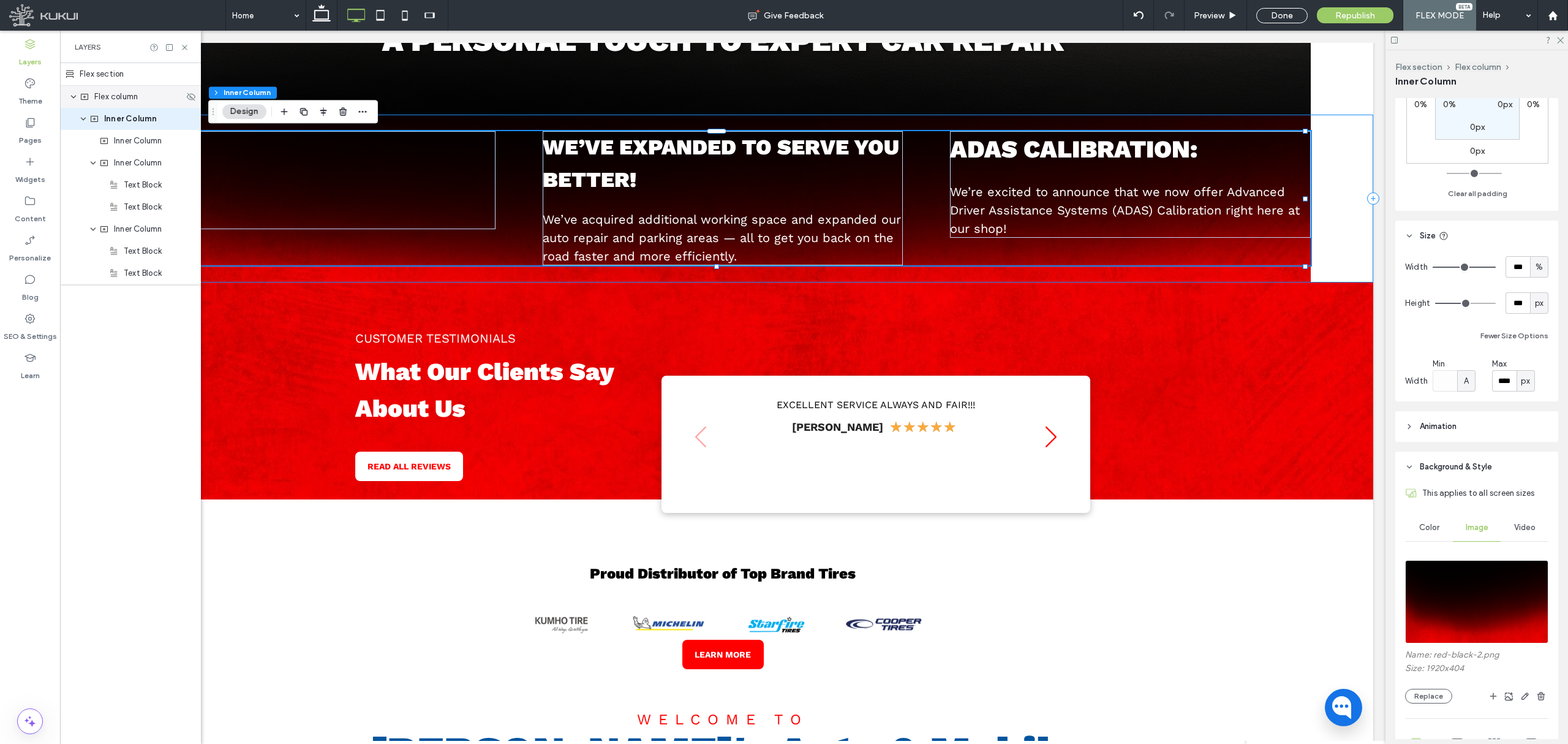
click at [93, 90] on div "Flex column" at bounding box center [131, 97] width 141 height 22
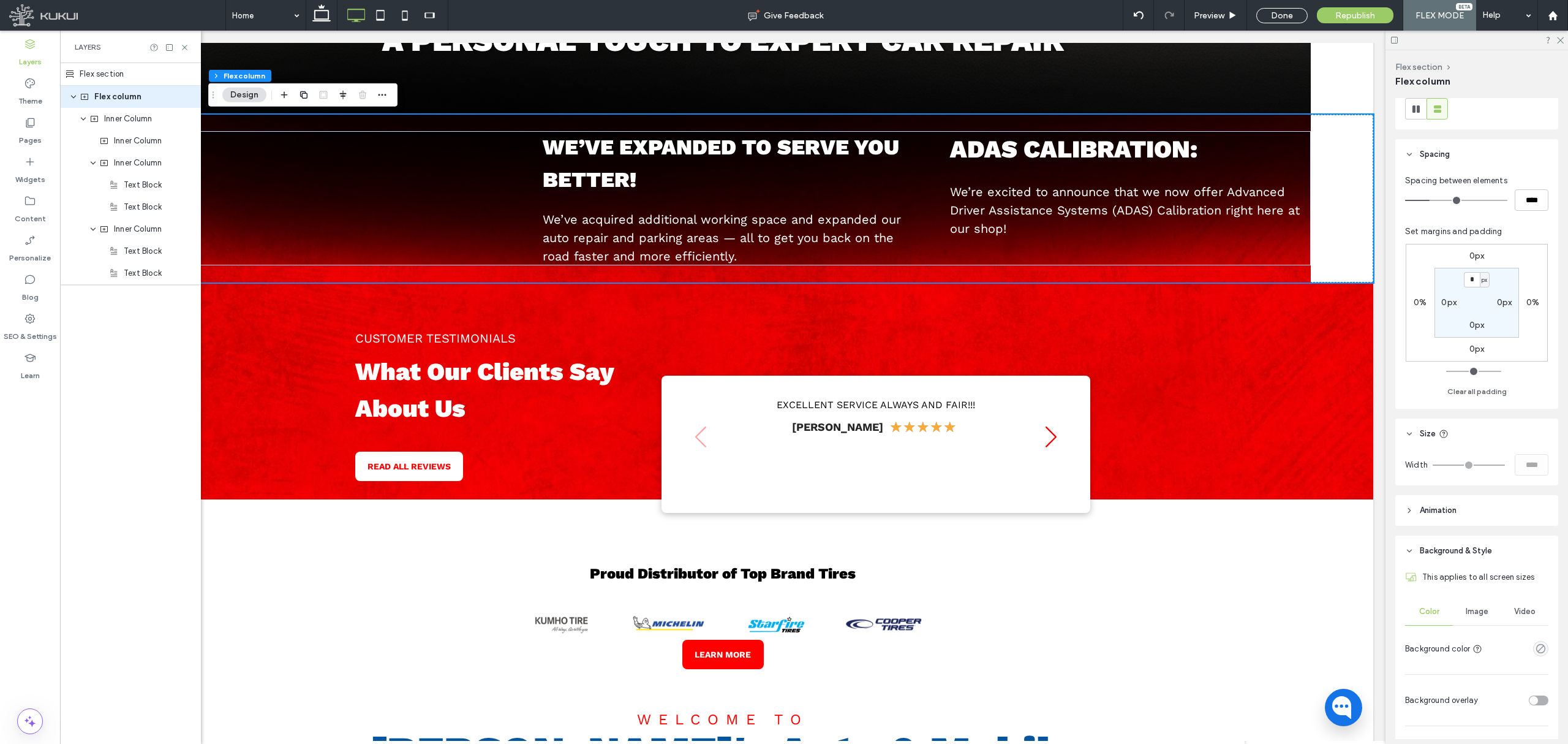
scroll to position [245, 0]
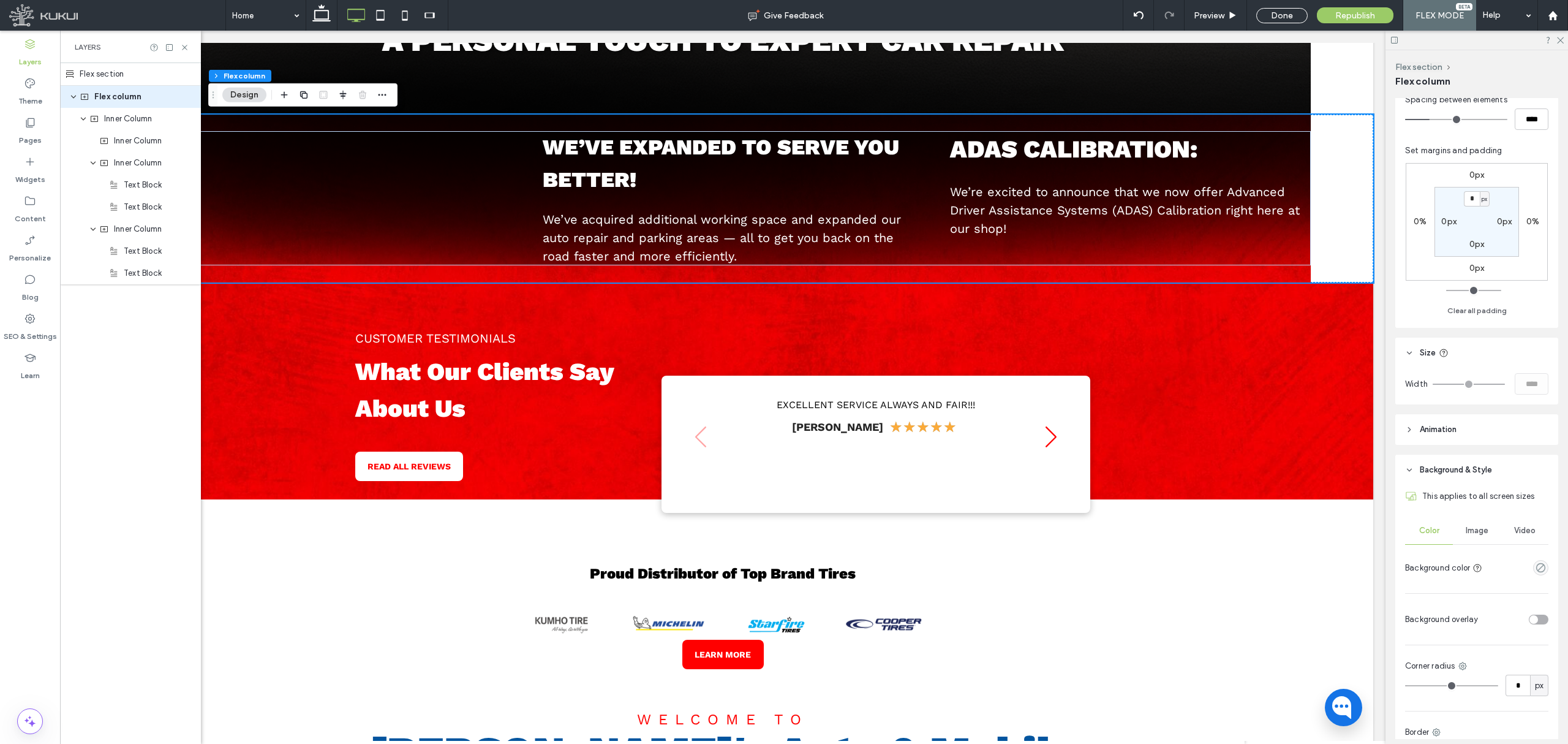
click at [1306, 525] on div "Image" at bounding box center [1477, 530] width 48 height 27
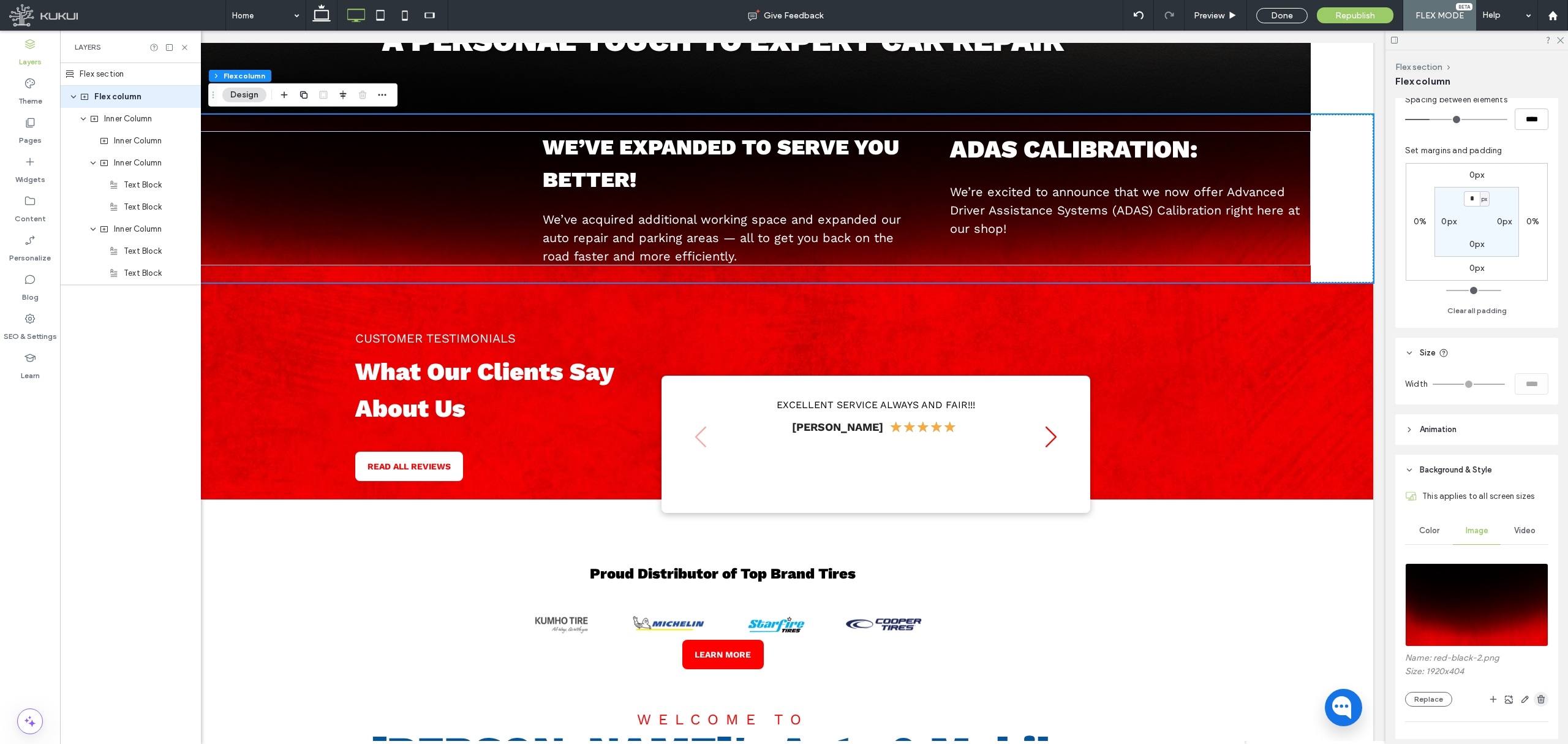
click at [1306, 619] on icon "button" at bounding box center [1541, 698] width 10 height 10
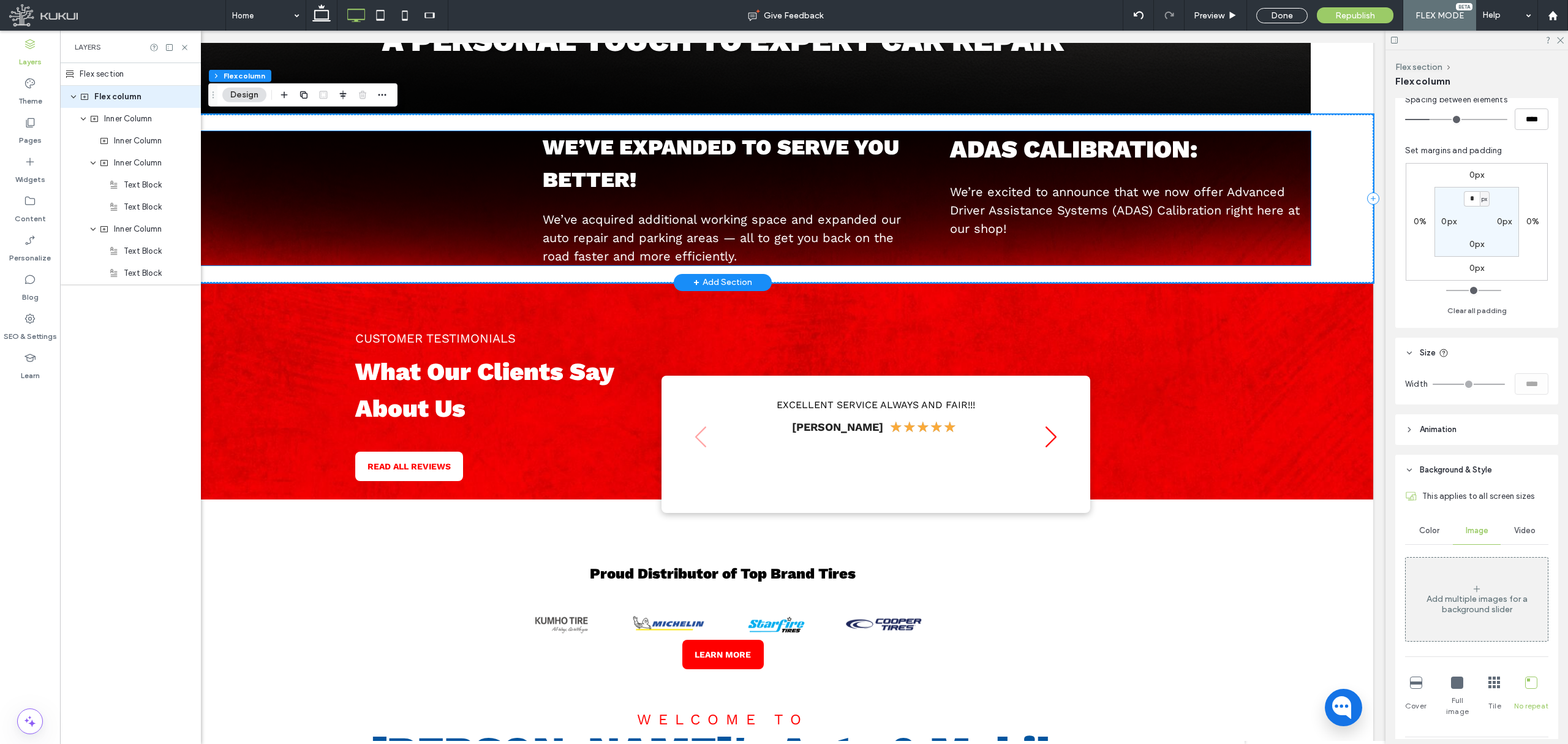
click at [1124, 258] on div "We’ve expanded to serve you better! We’ve acquired additional working space and…" at bounding box center [723, 198] width 1177 height 134
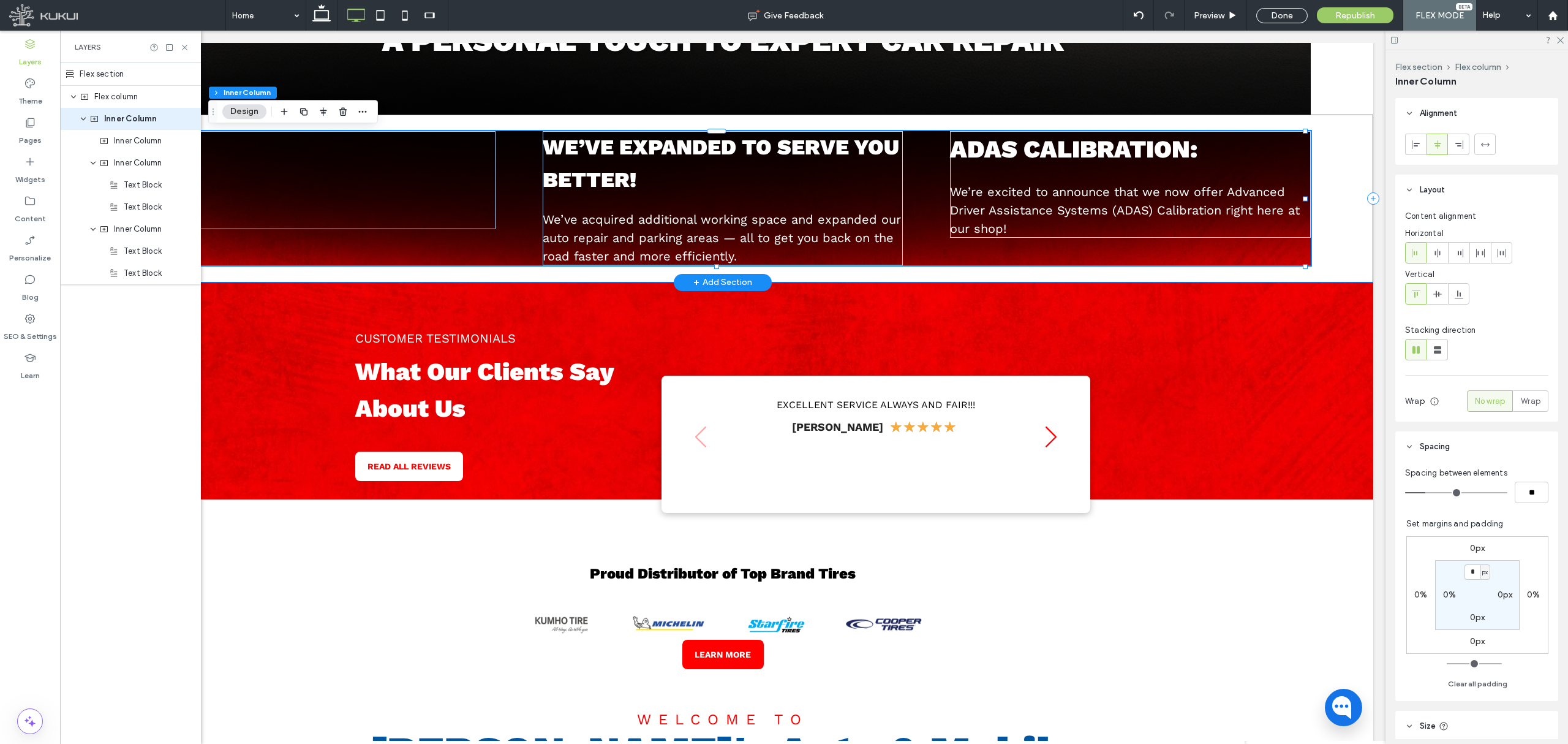
click at [1129, 279] on div "We’ve expanded to serve you better! We’ve acquired additional working space and…" at bounding box center [723, 198] width 1301 height 168
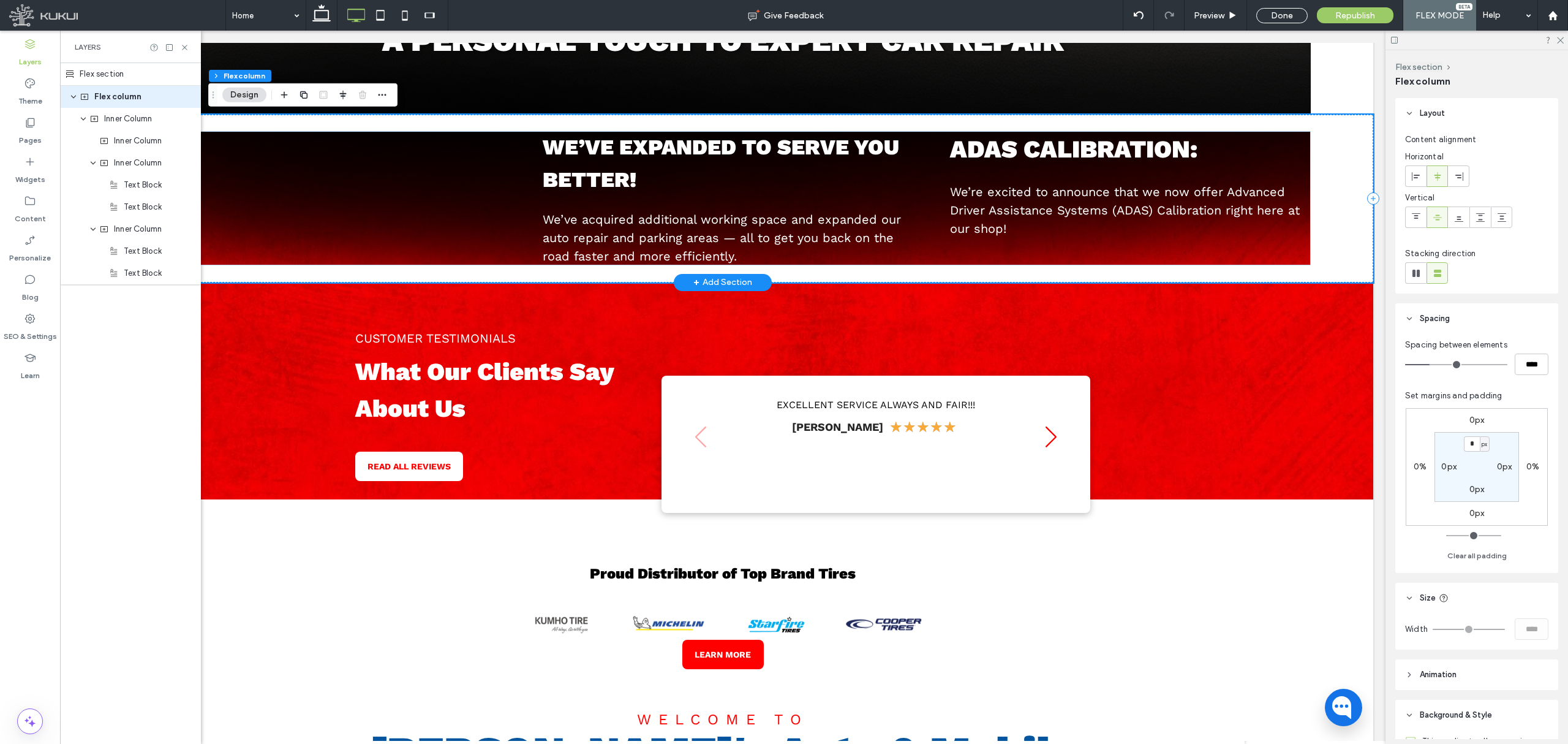
click at [1129, 273] on div "We’ve expanded to serve you better! We’ve acquired additional working space and…" at bounding box center [723, 198] width 1301 height 168
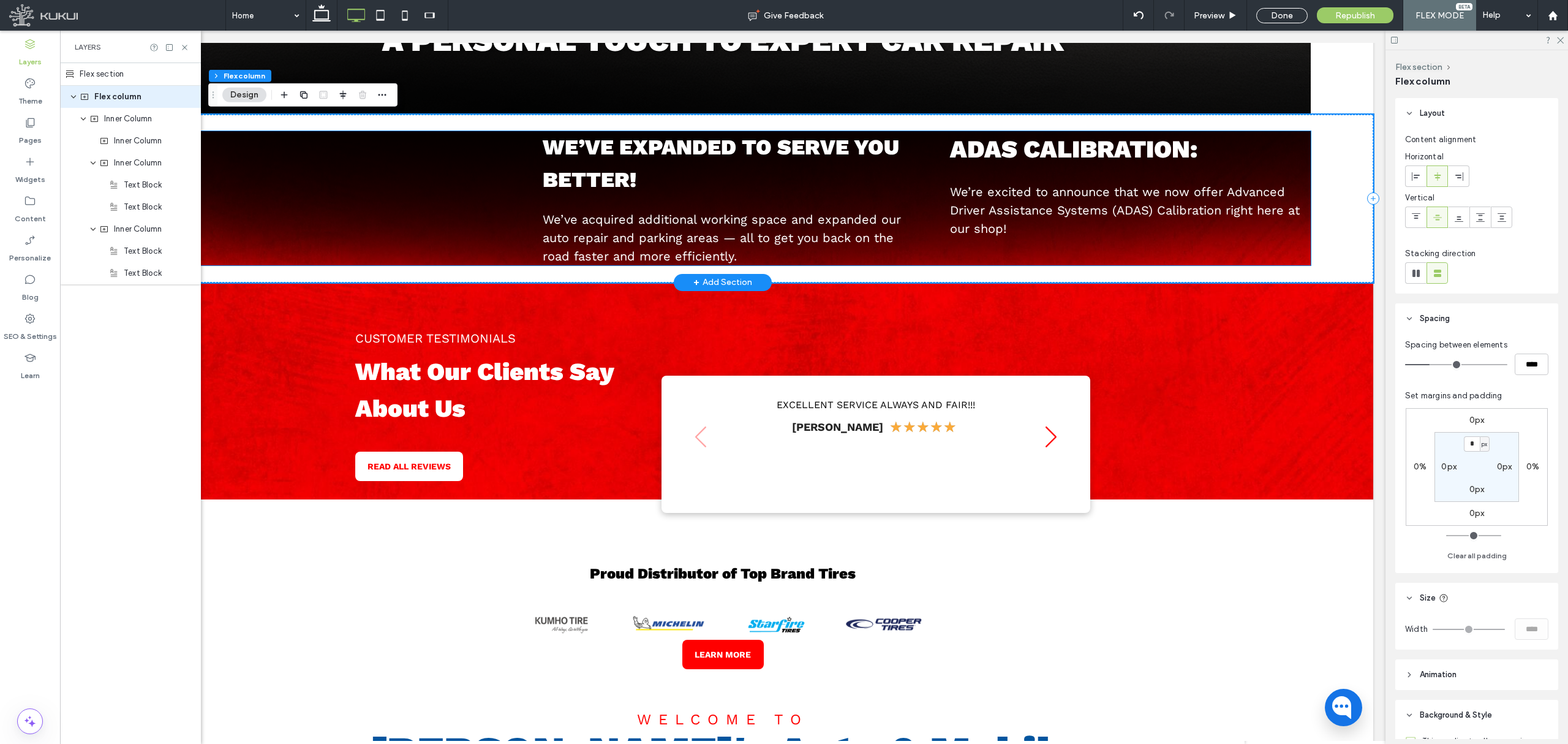
click at [1129, 260] on div "We’ve expanded to serve you better! We’ve acquired additional working space and…" at bounding box center [723, 198] width 1177 height 134
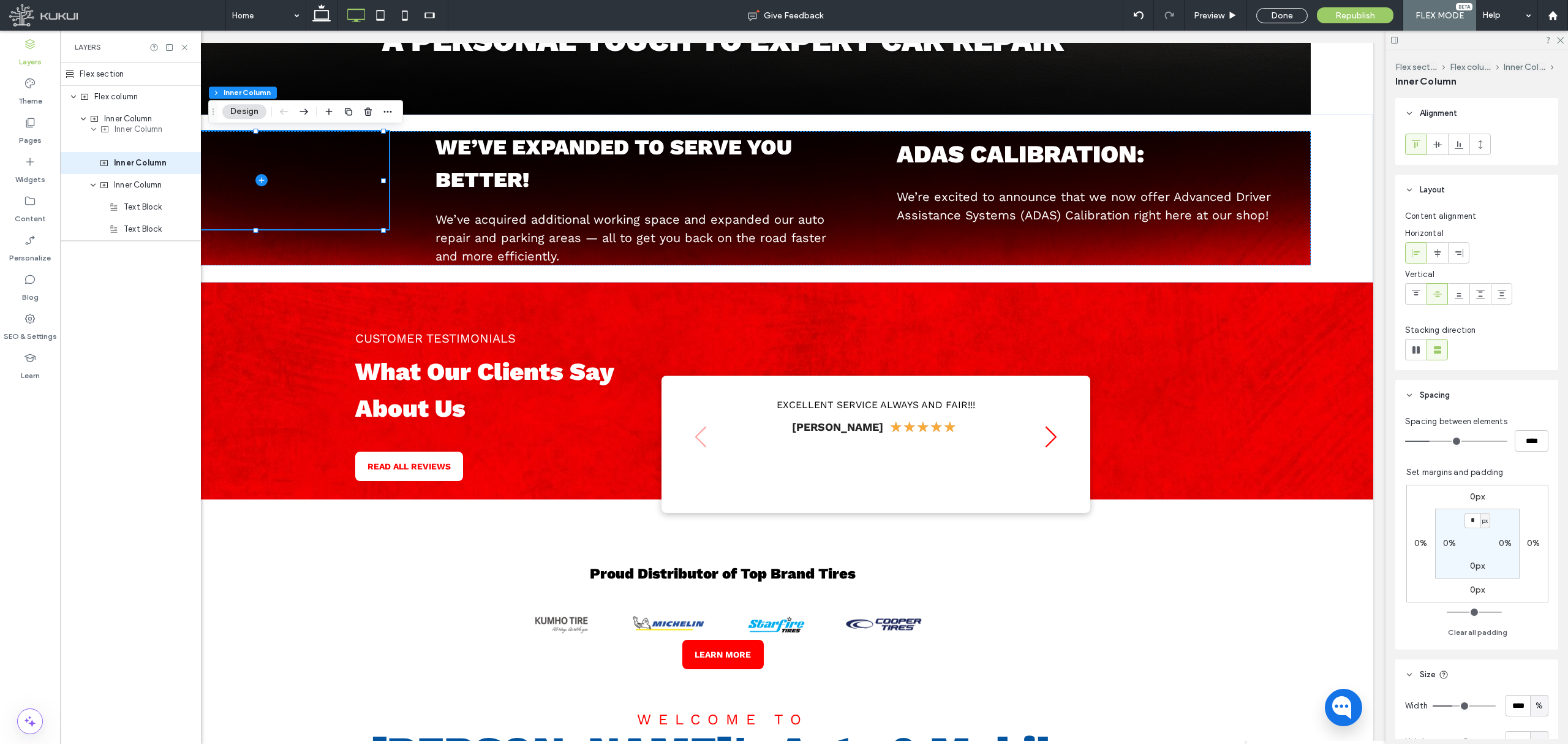
drag, startPoint x: 128, startPoint y: 167, endPoint x: 130, endPoint y: 134, distance: 33.1
click at [130, 133] on div "Flex section Flex column Inner Column Inner Column Inner Column Inner Column Te…" at bounding box center [131, 151] width 141 height 177
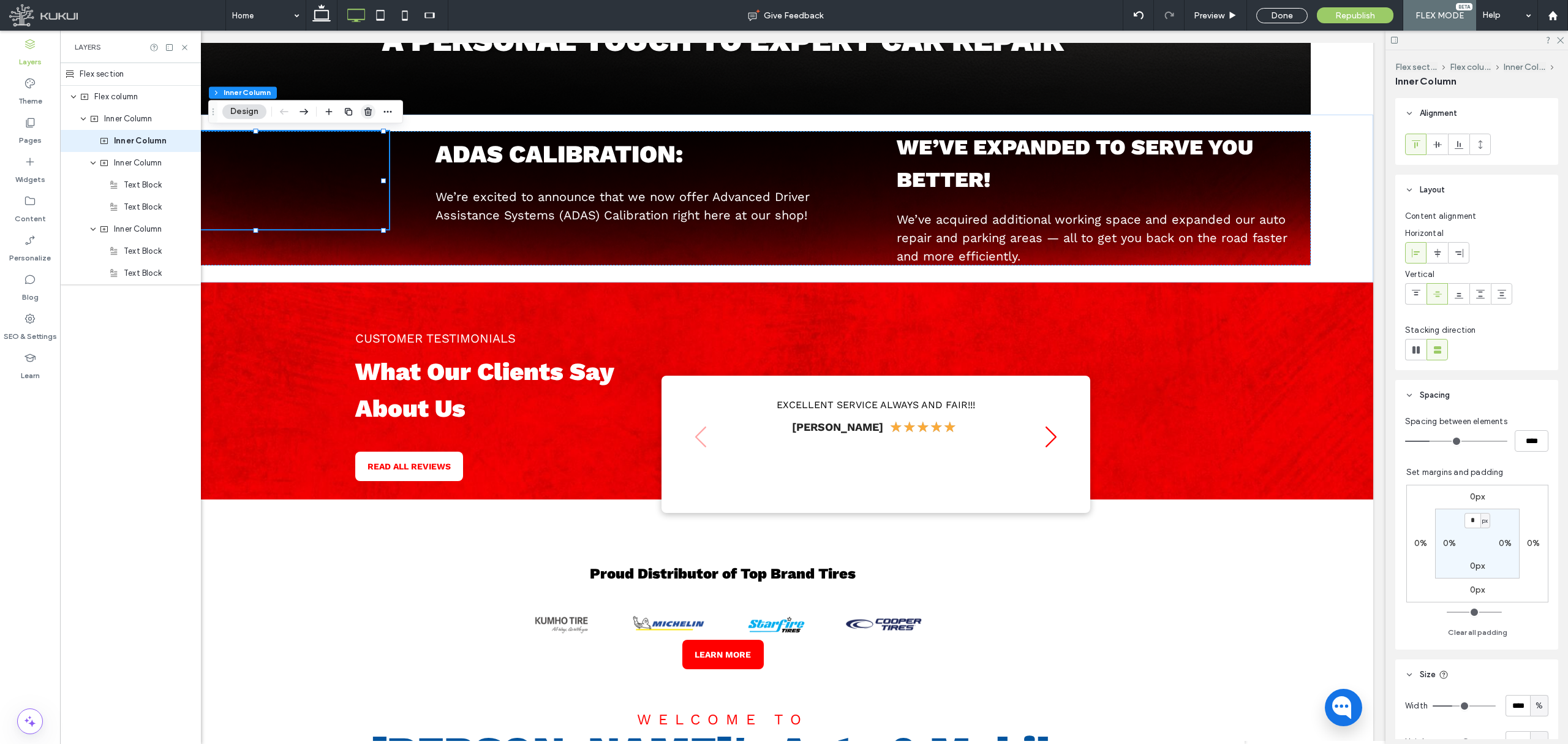
click at [368, 106] on icon "button" at bounding box center [367, 111] width 10 height 10
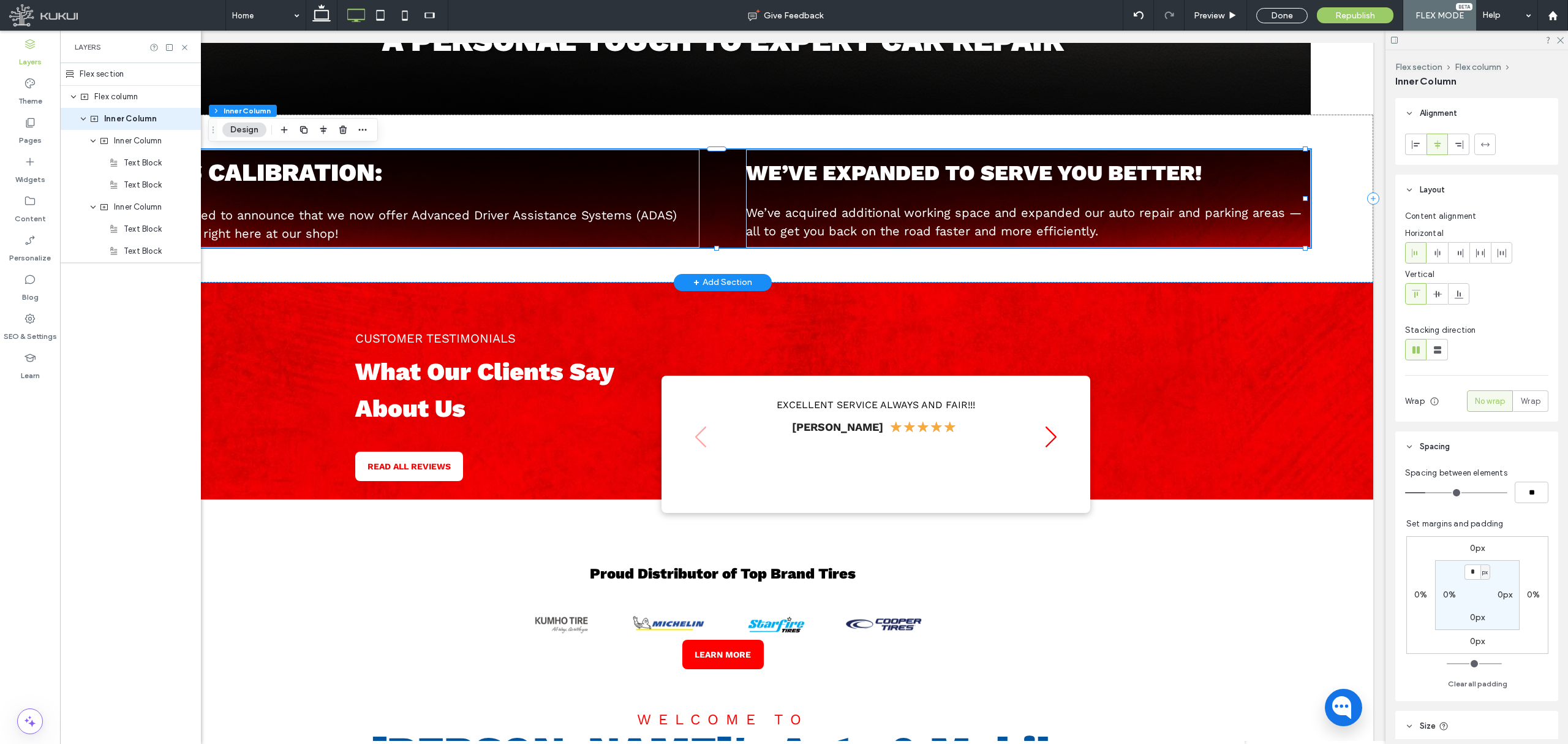
click at [726, 197] on div "We’ve expanded to serve you better! We’ve acquired additional working space and…" at bounding box center [723, 198] width 1177 height 98
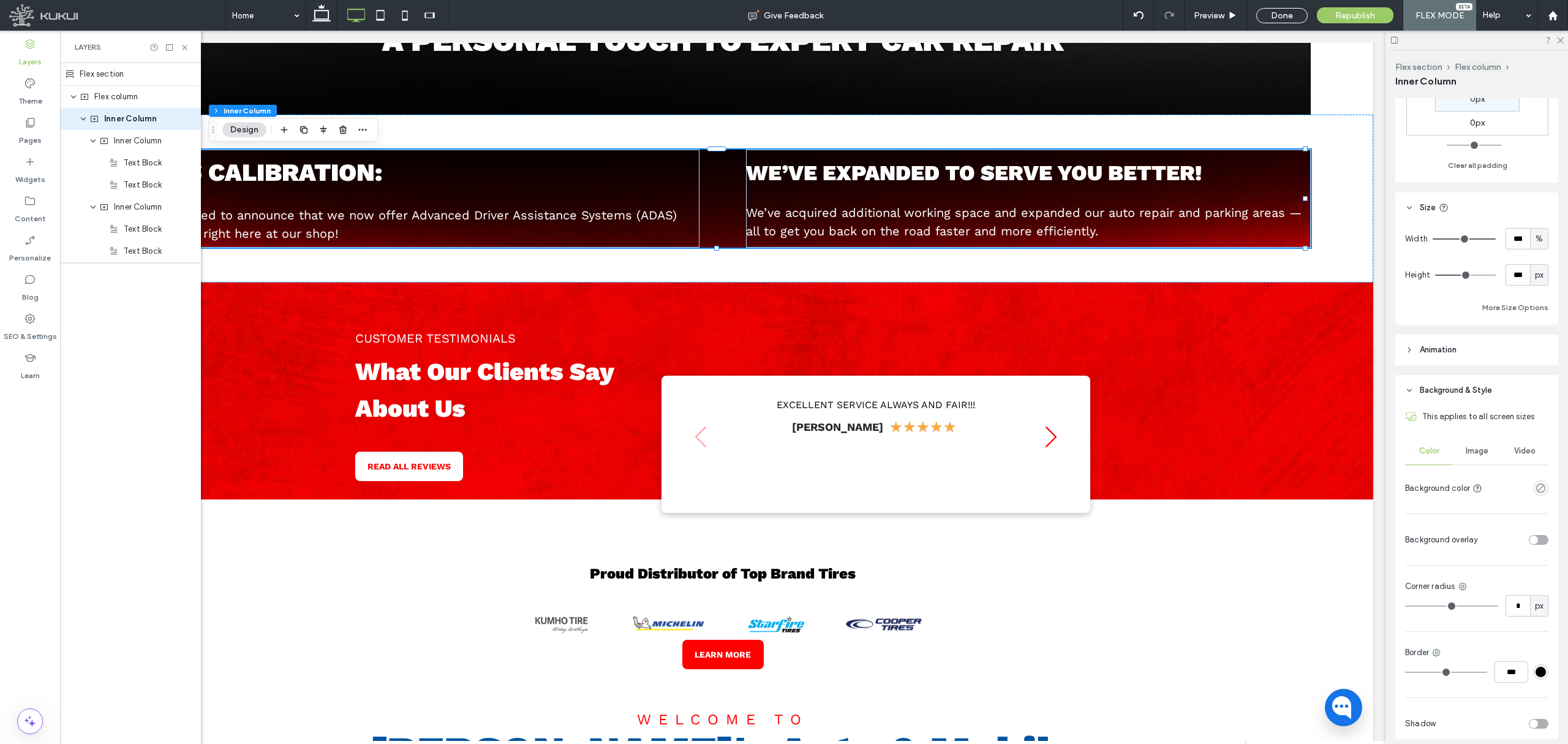
scroll to position [490, 0]
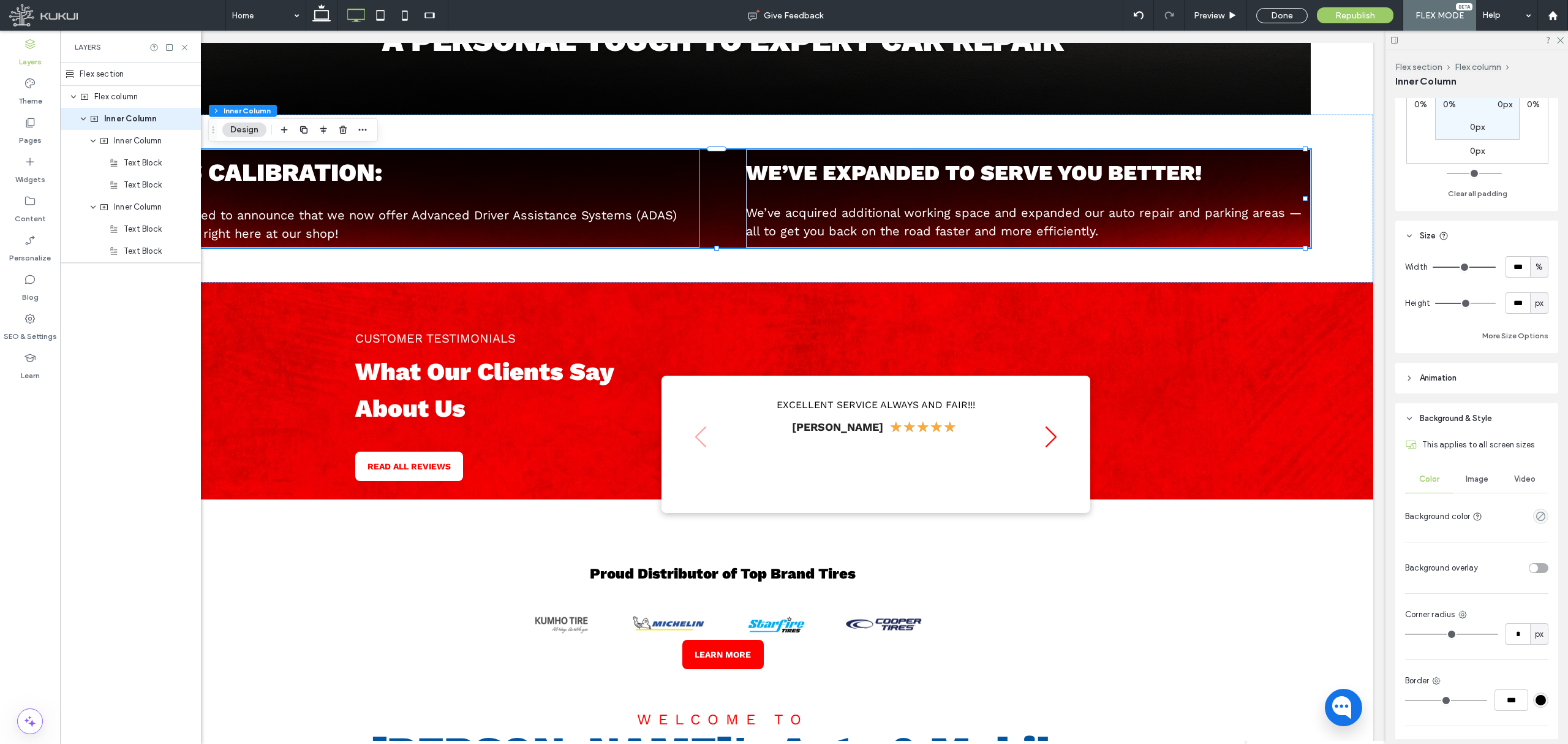
click at [1306, 481] on span "Image" at bounding box center [1477, 478] width 23 height 10
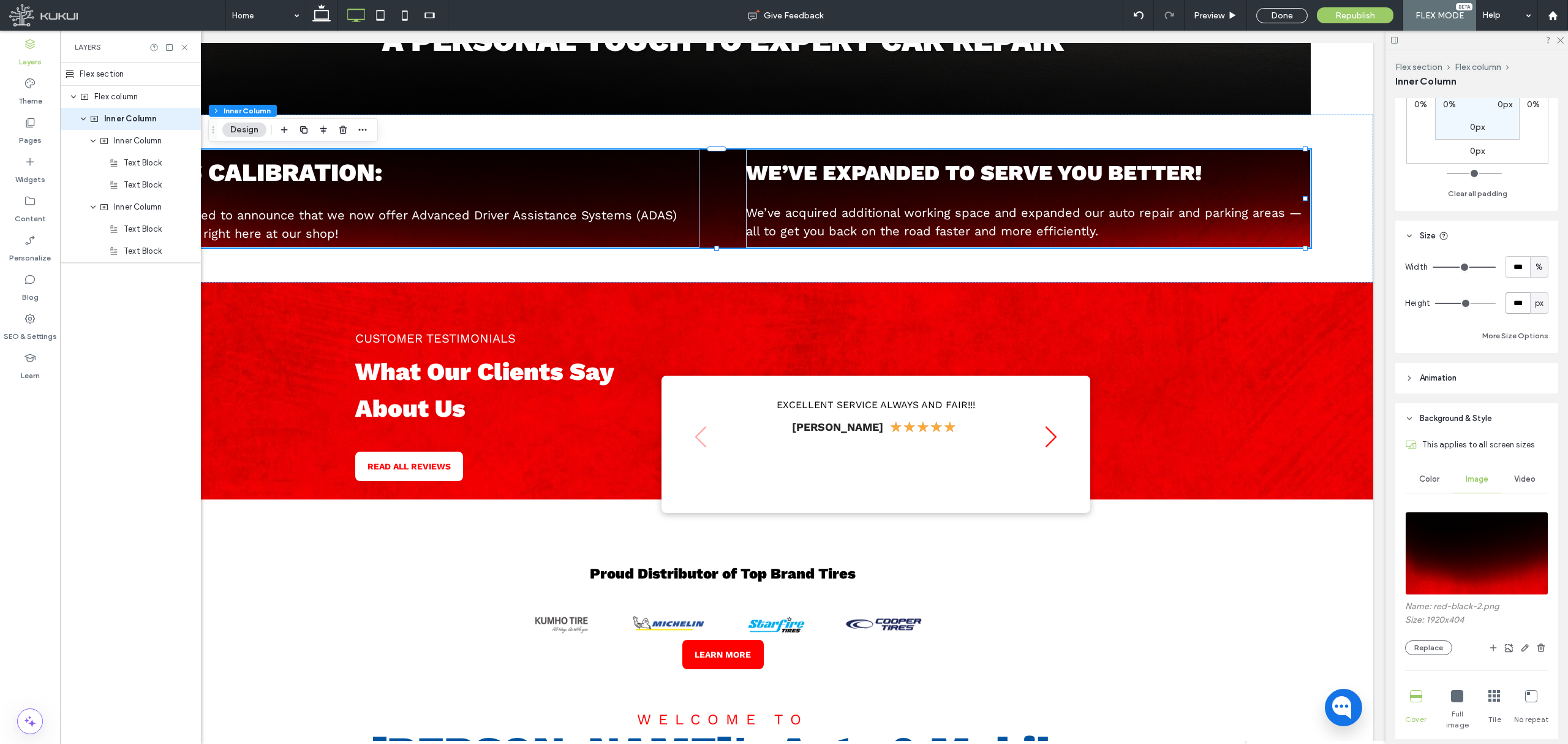
click at [1306, 309] on input "***" at bounding box center [1518, 302] width 25 height 21
type input "***"
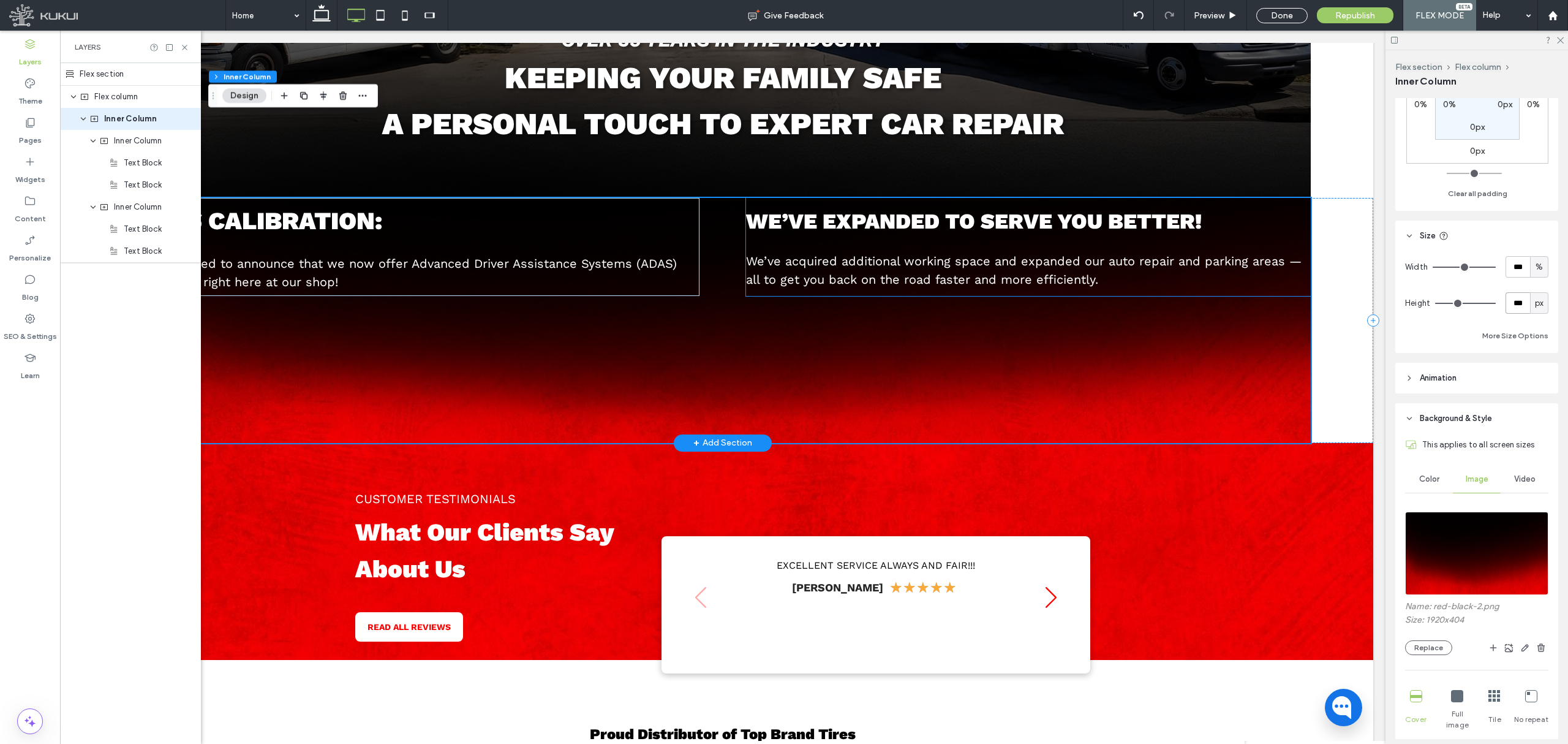
scroll to position [432, 0]
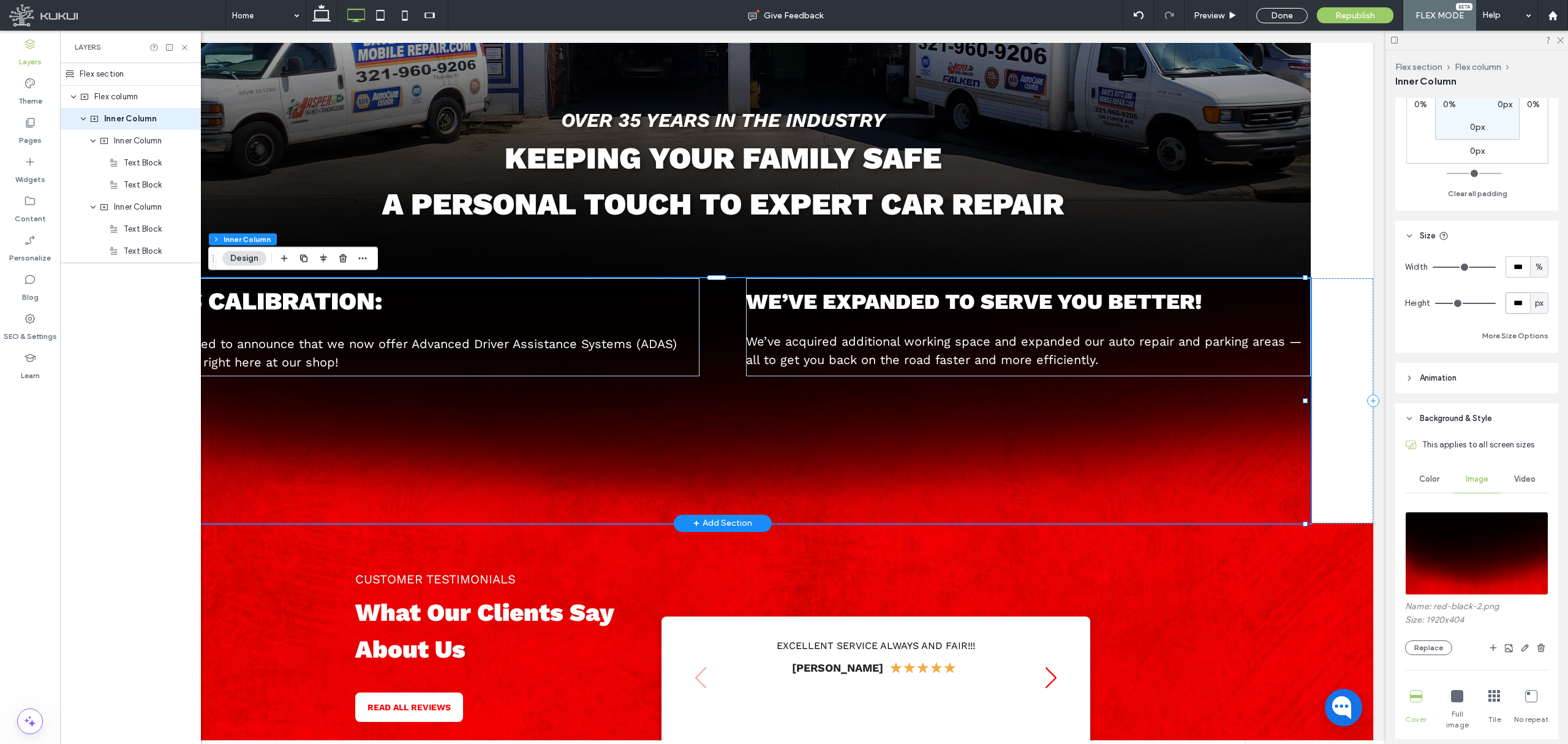
click at [1048, 402] on div "We’ve expanded to serve you better! We’ve acquired additional working space and…" at bounding box center [723, 400] width 1177 height 245
click at [1306, 310] on input "***" at bounding box center [1518, 302] width 25 height 21
click at [1306, 307] on input "***" at bounding box center [1518, 302] width 25 height 21
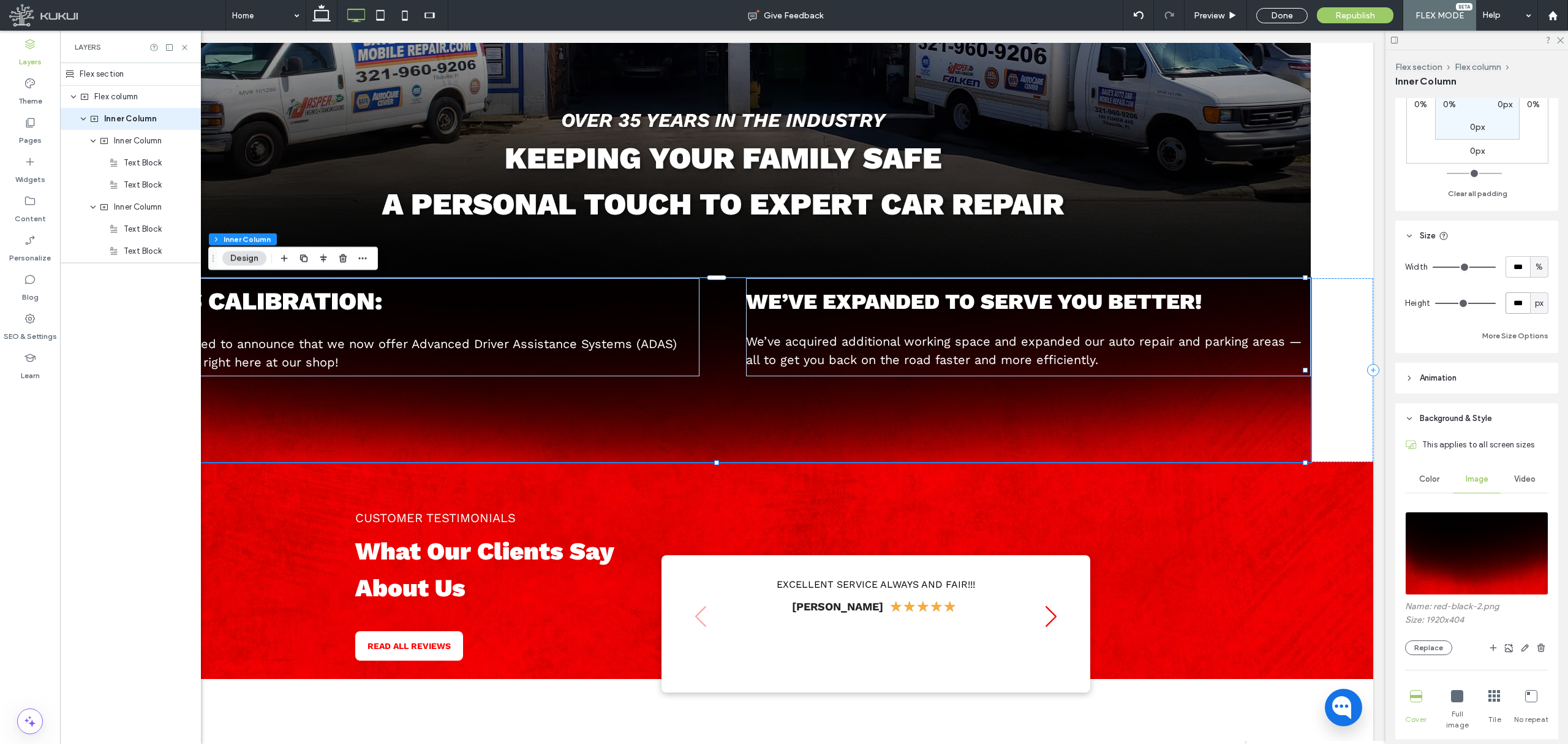
type input "***"
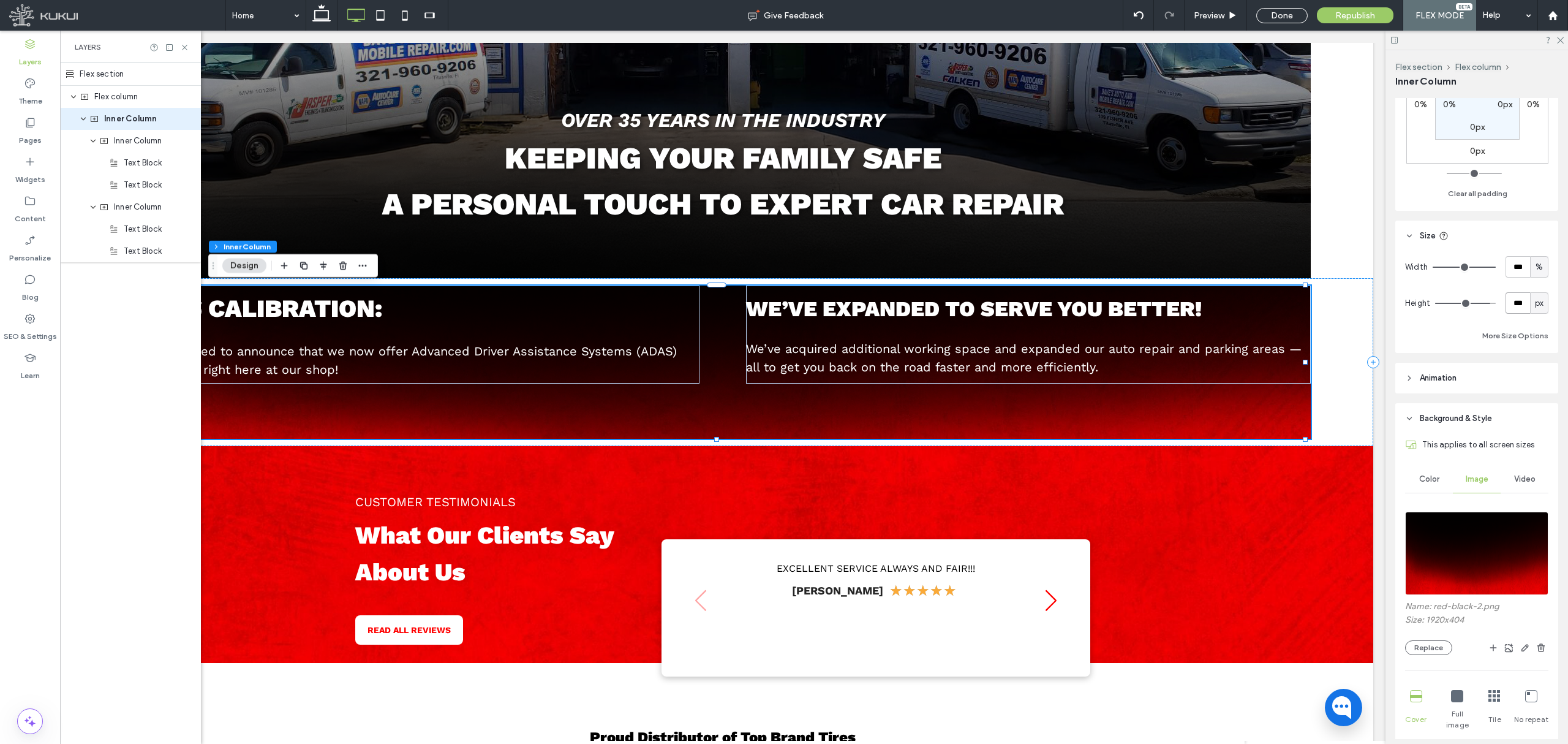
type input "***"
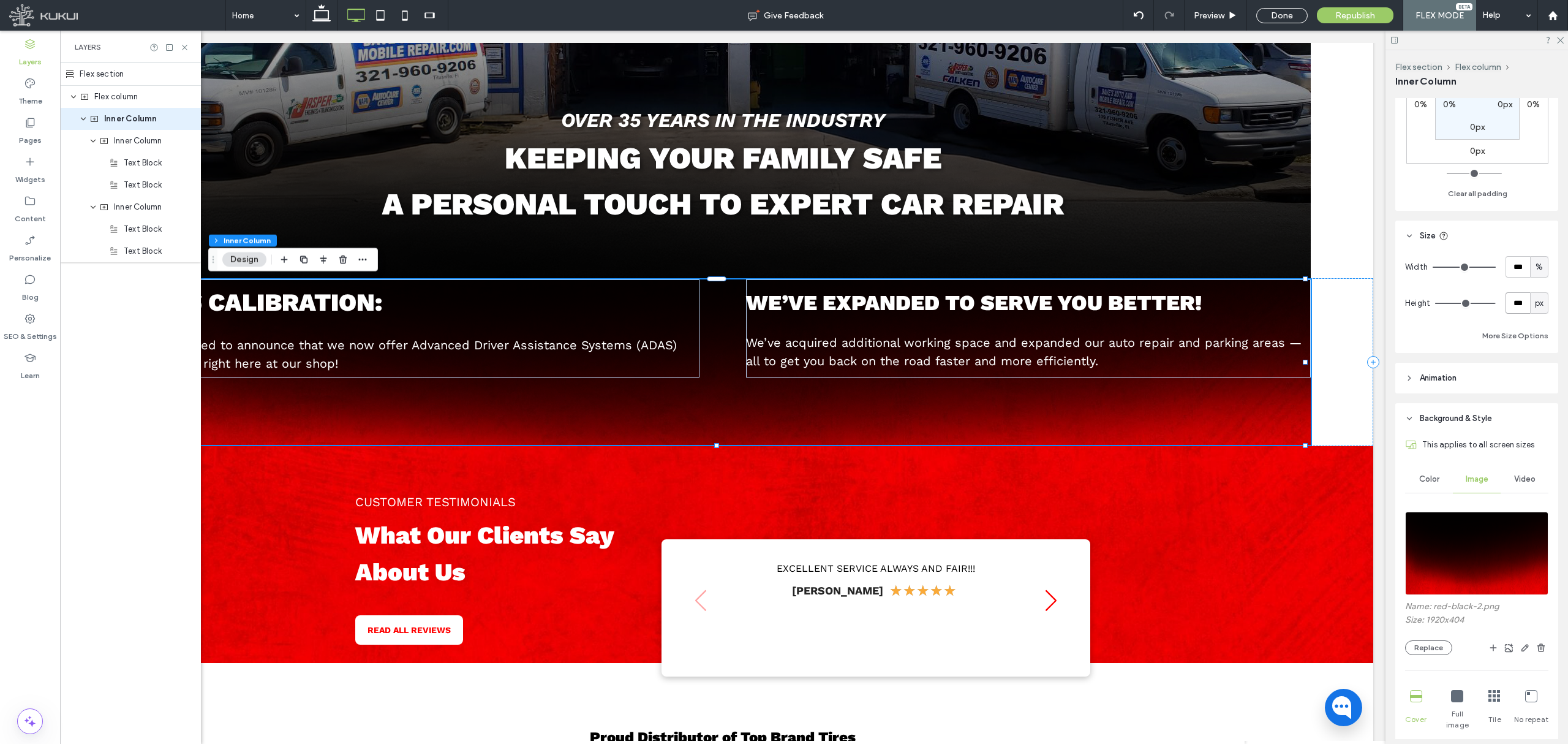
type input "***"
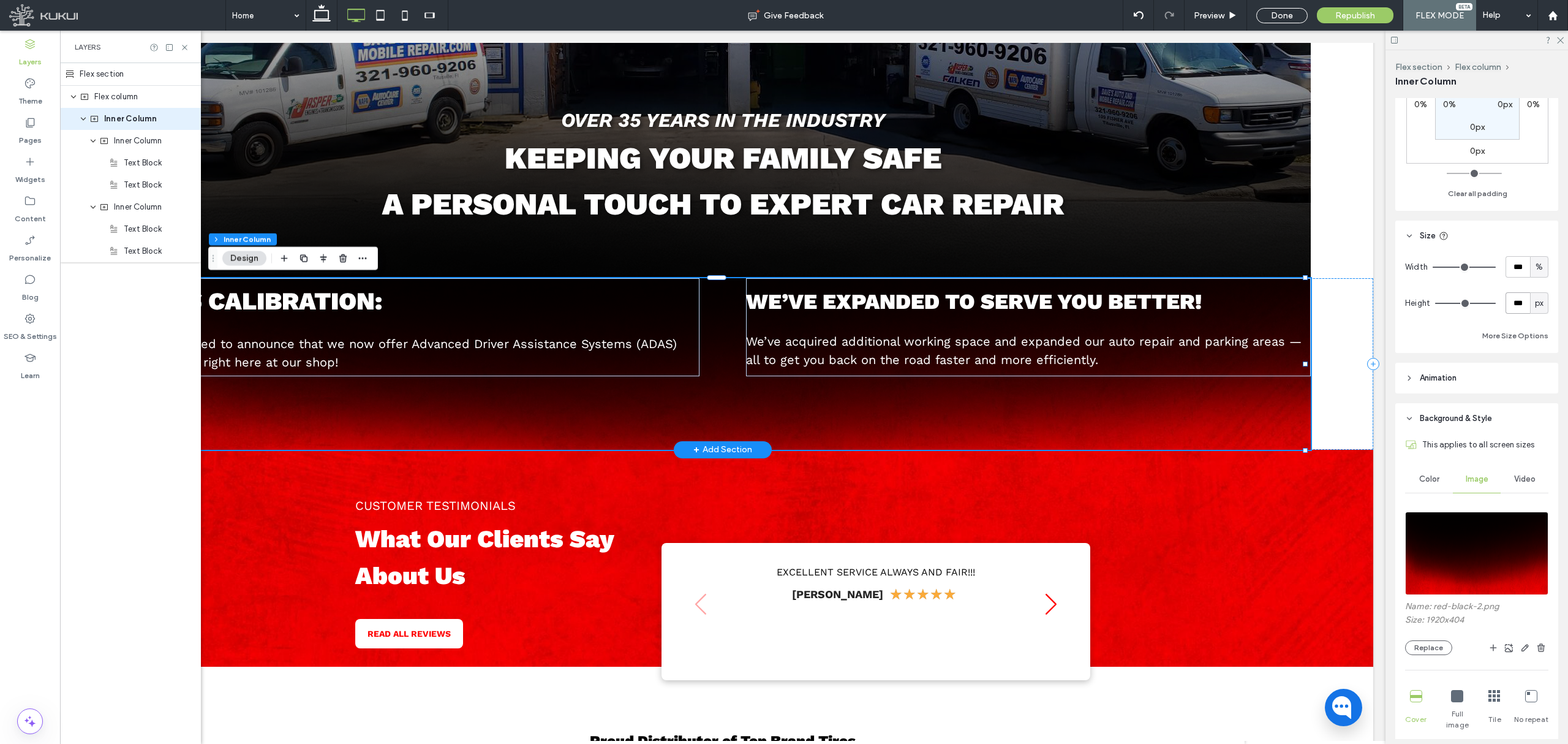
click at [727, 359] on div "We’ve expanded to serve you better! We’ve acquired additional working space and…" at bounding box center [723, 364] width 1177 height 171
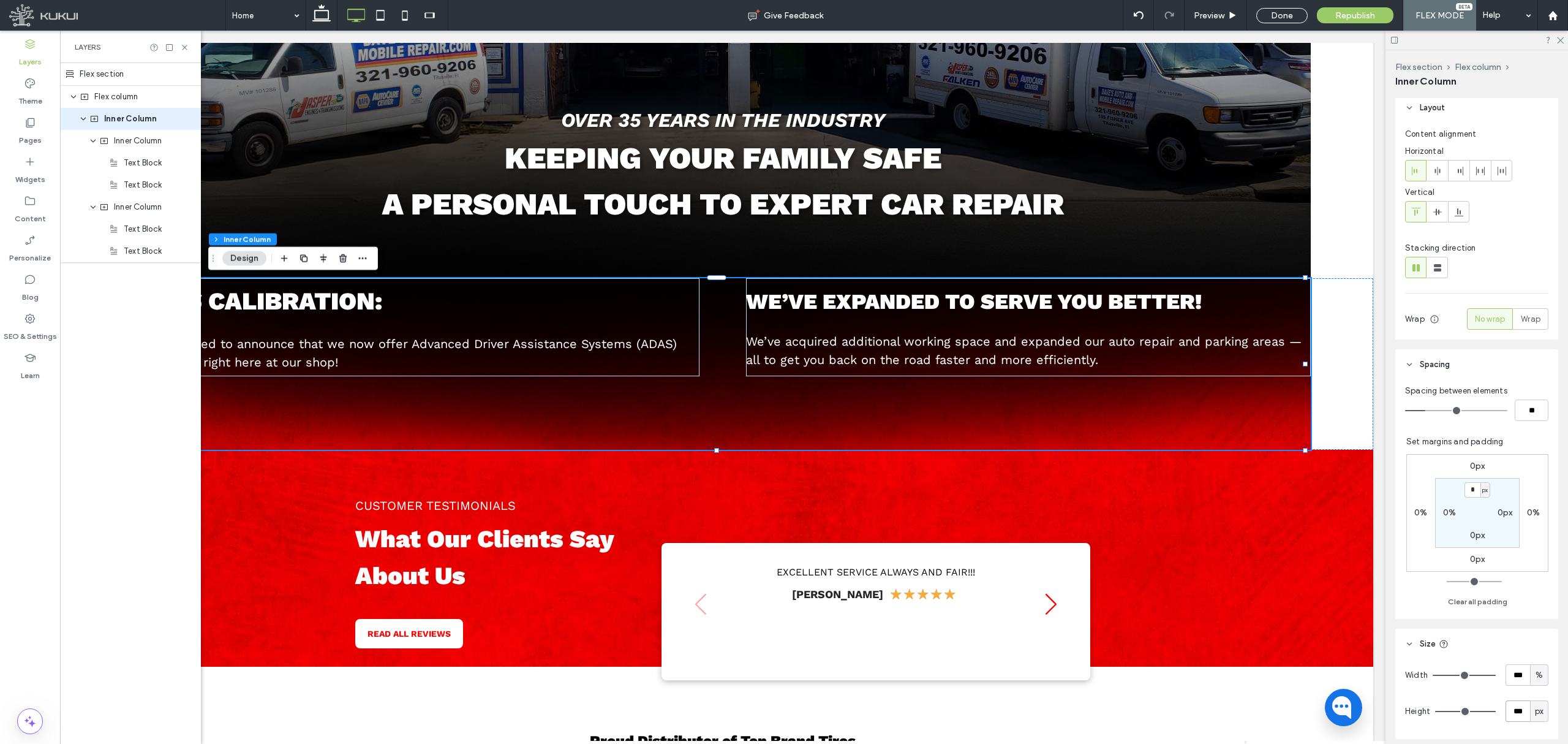
scroll to position [82, 0]
click at [1306, 213] on icon at bounding box center [1438, 213] width 10 height 10
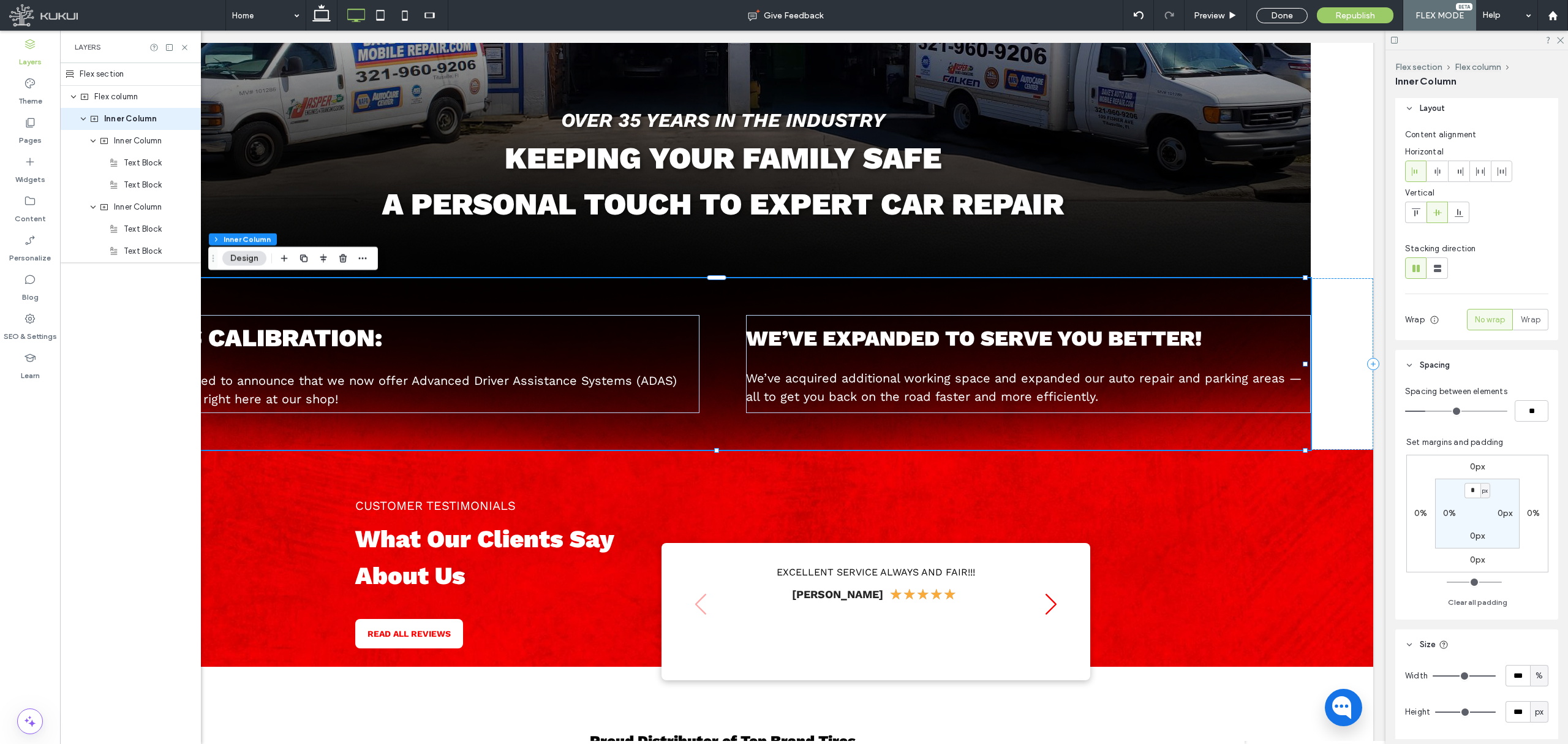
click at [1306, 512] on label "0px" at bounding box center [1506, 512] width 16 height 10
type input "**"
drag, startPoint x: 1497, startPoint y: 515, endPoint x: 1452, endPoint y: 518, distance: 45.1
click at [1306, 518] on section "0px ** px 0px 0%" at bounding box center [1477, 513] width 84 height 70
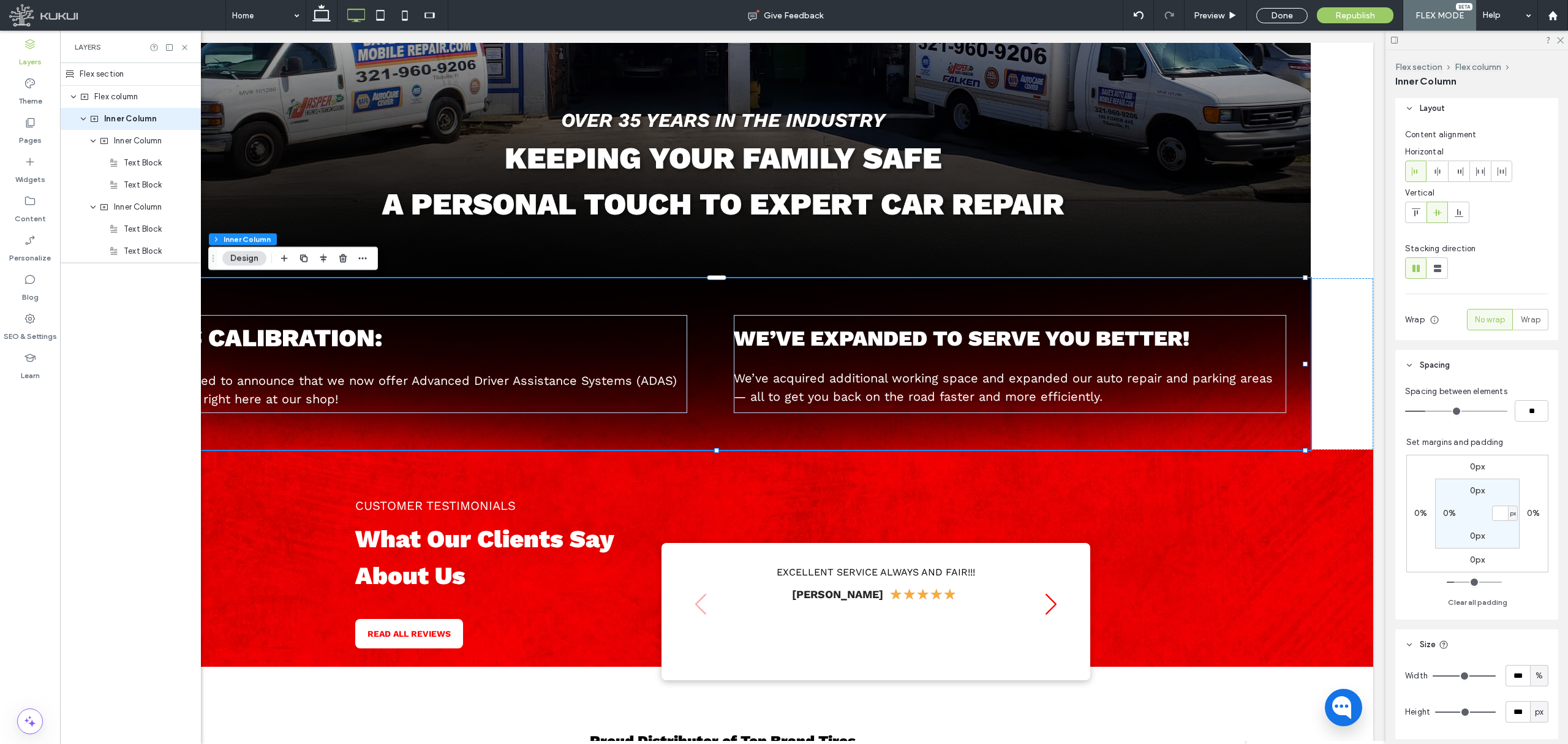
type input "*"
click at [1306, 516] on label "0%" at bounding box center [1534, 512] width 13 height 10
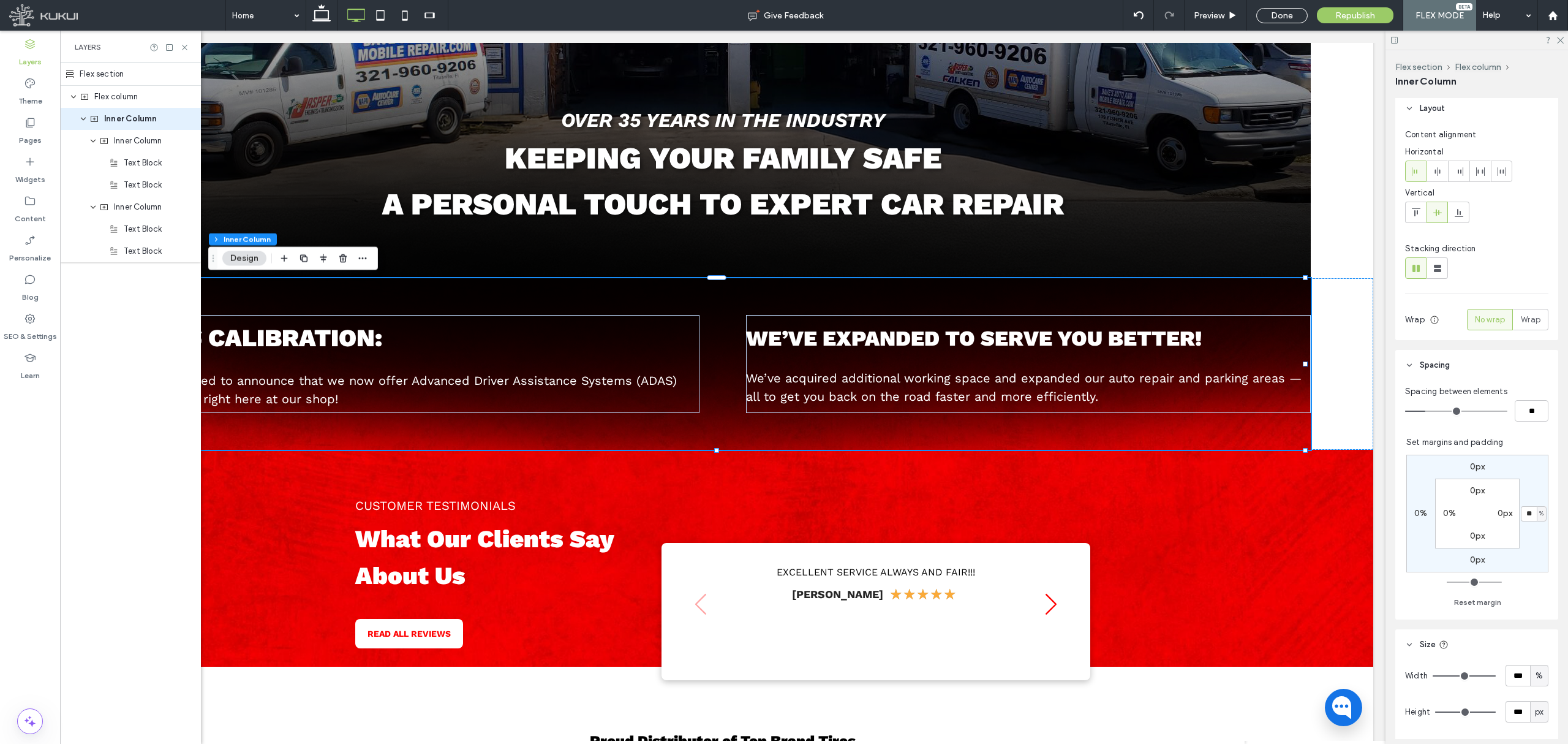
type input "**"
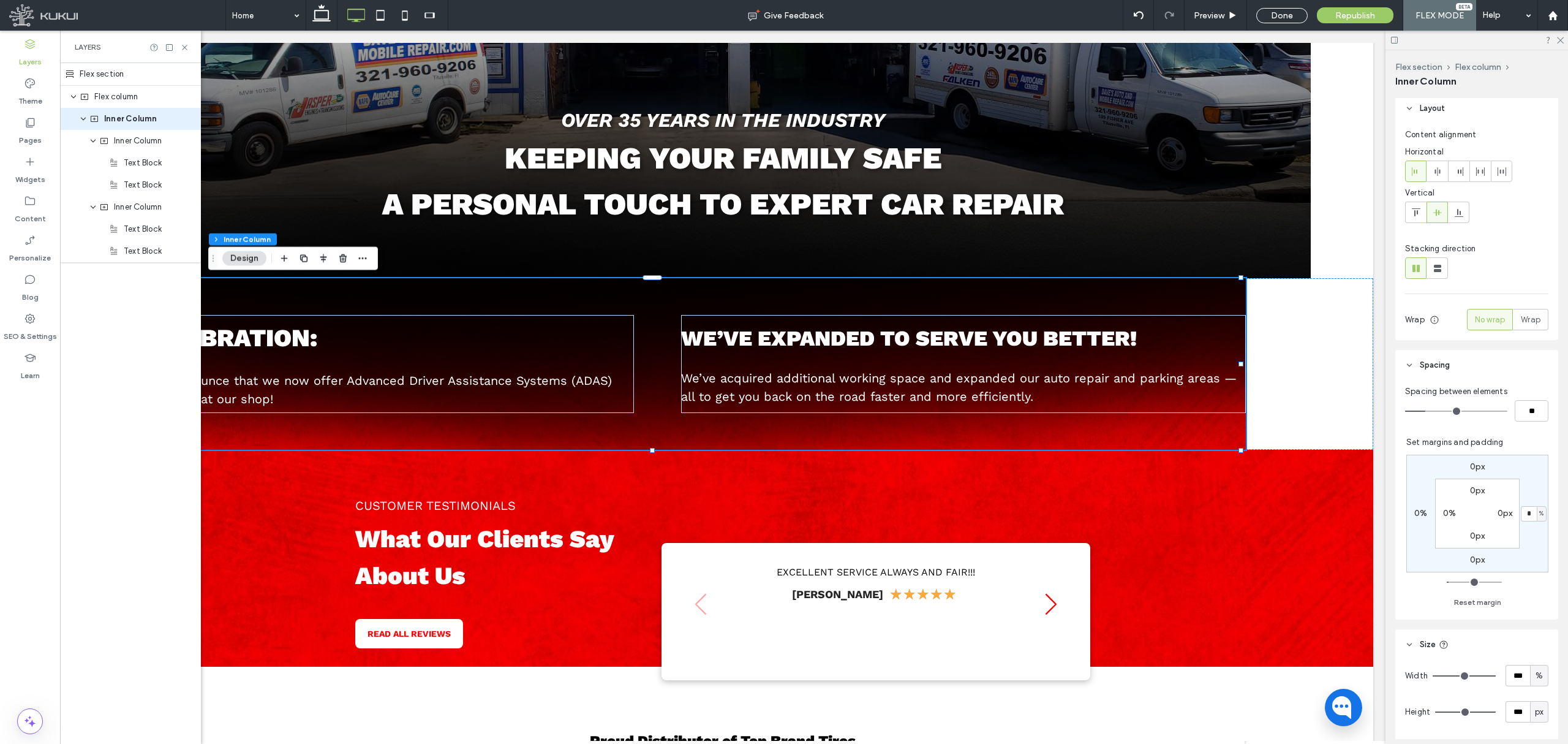
type input "*"
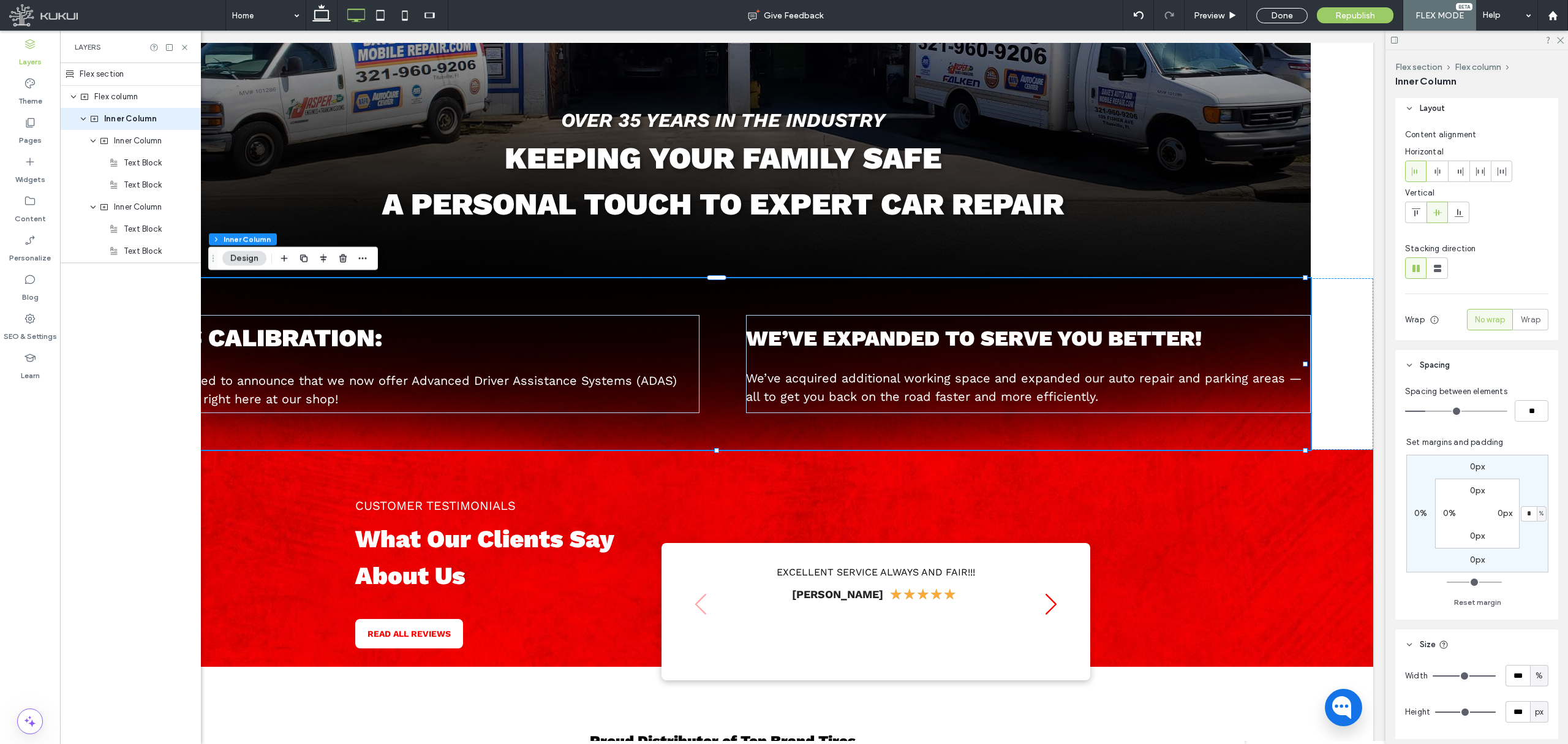
click at [1306, 511] on label "0px" at bounding box center [1506, 512] width 16 height 10
click at [1306, 513] on span "px" at bounding box center [1514, 513] width 5 height 12
click at [1306, 555] on div "%" at bounding box center [1501, 553] width 16 height 21
click at [1306, 518] on input "*" at bounding box center [1500, 513] width 16 height 16
type input "*"
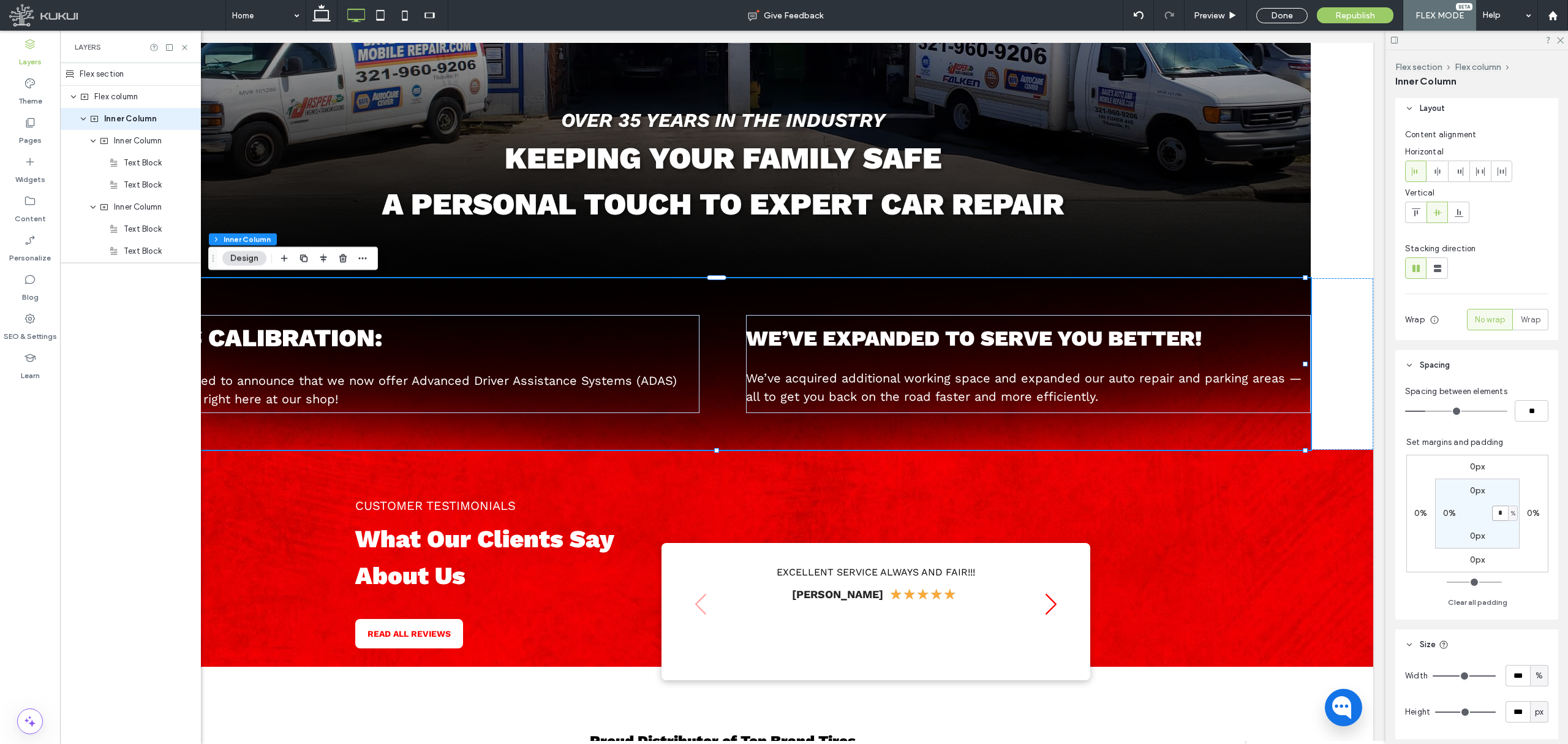
type input "*"
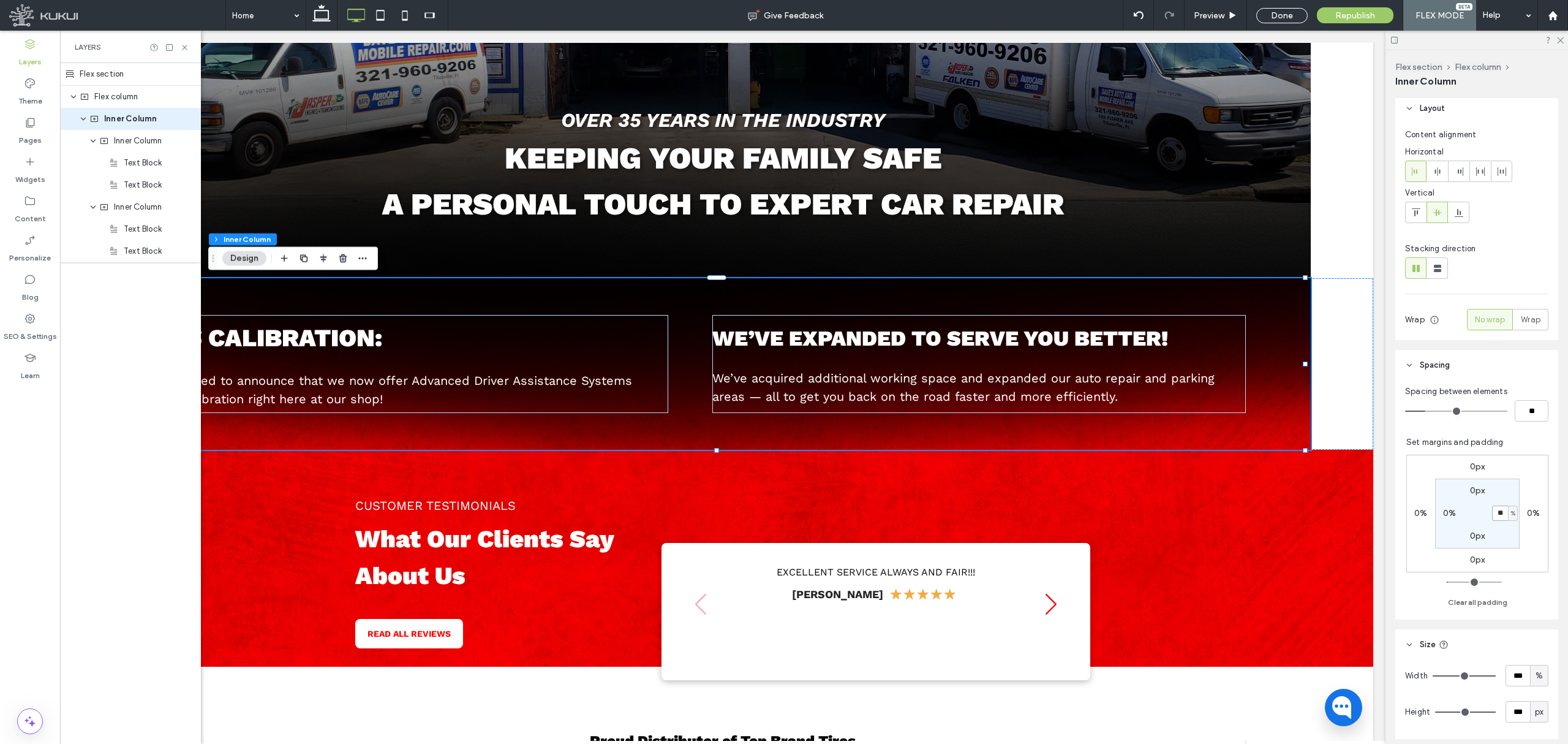
type input "*"
type input "**"
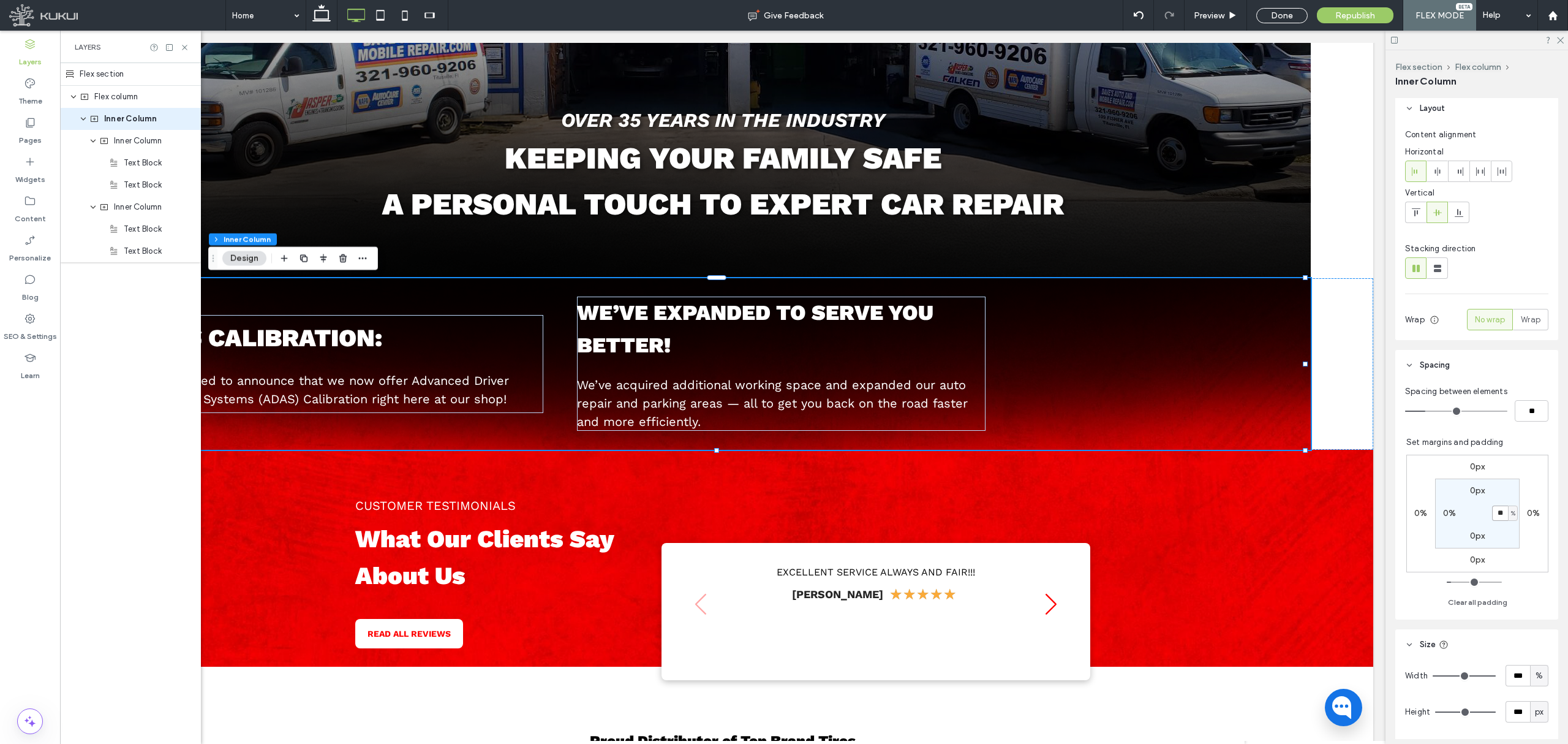
type input "**"
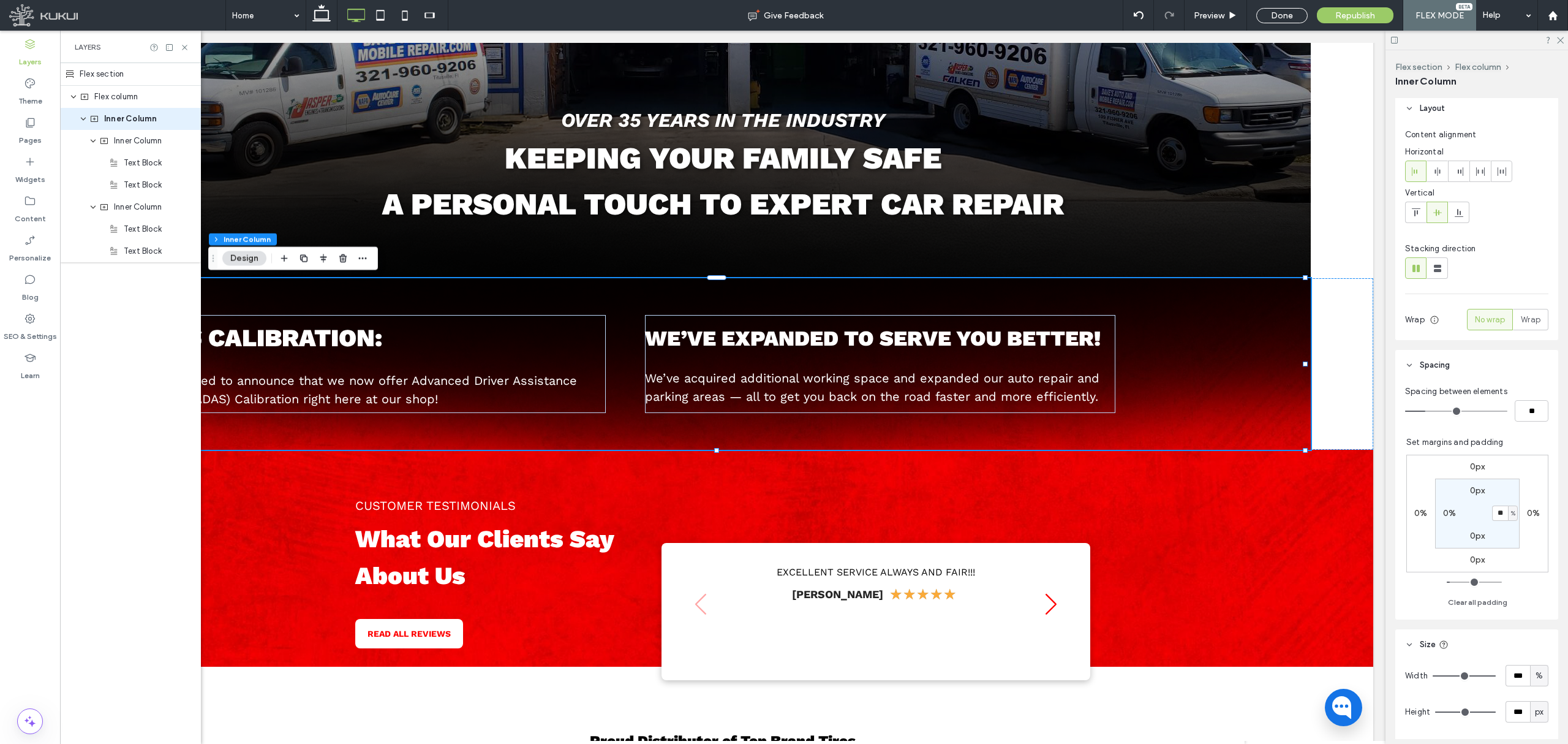
click at [1306, 513] on label "0%" at bounding box center [1450, 512] width 13 height 10
type input "*"
type input "**"
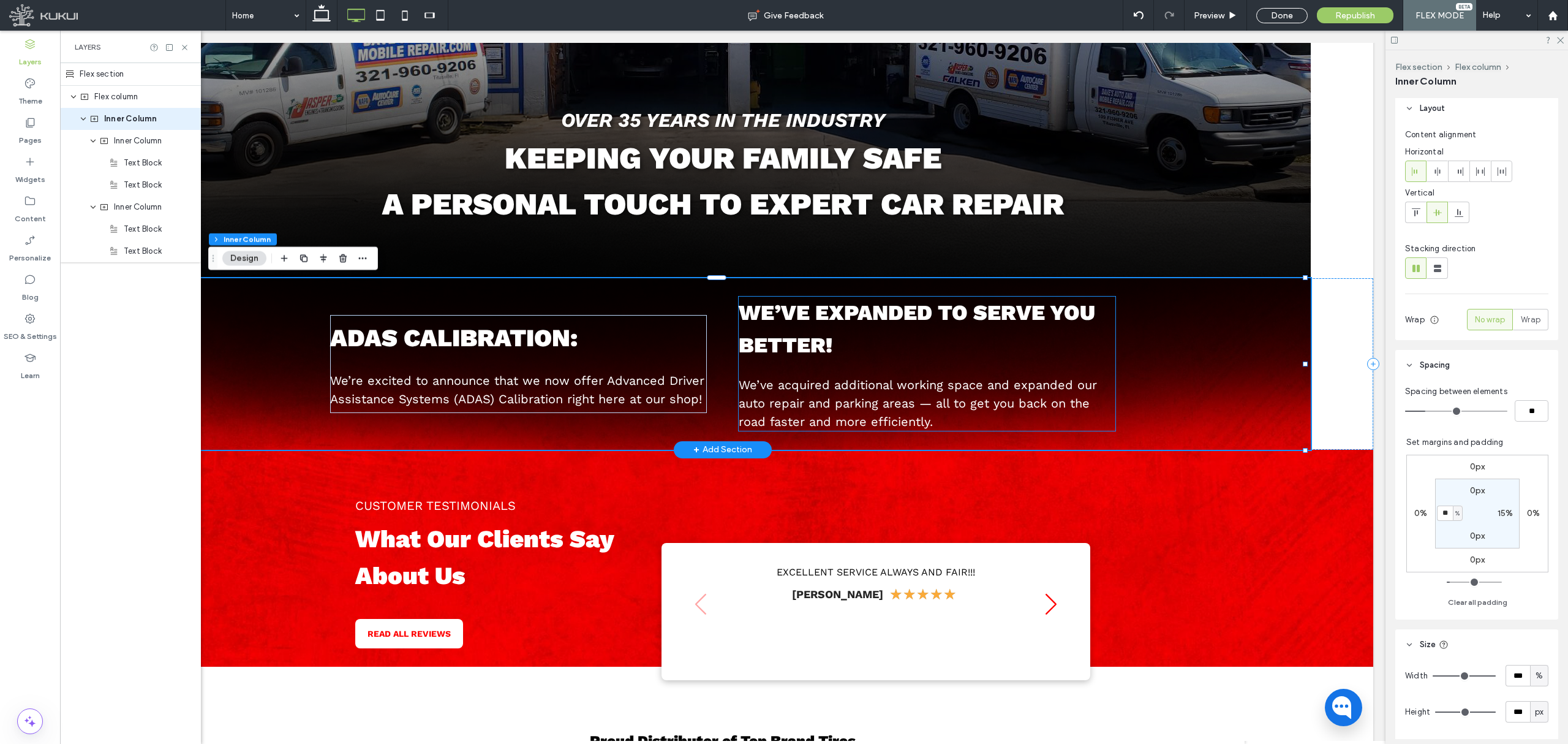
click at [1093, 352] on p "We’ve expanded to serve you better!" at bounding box center [927, 329] width 378 height 64
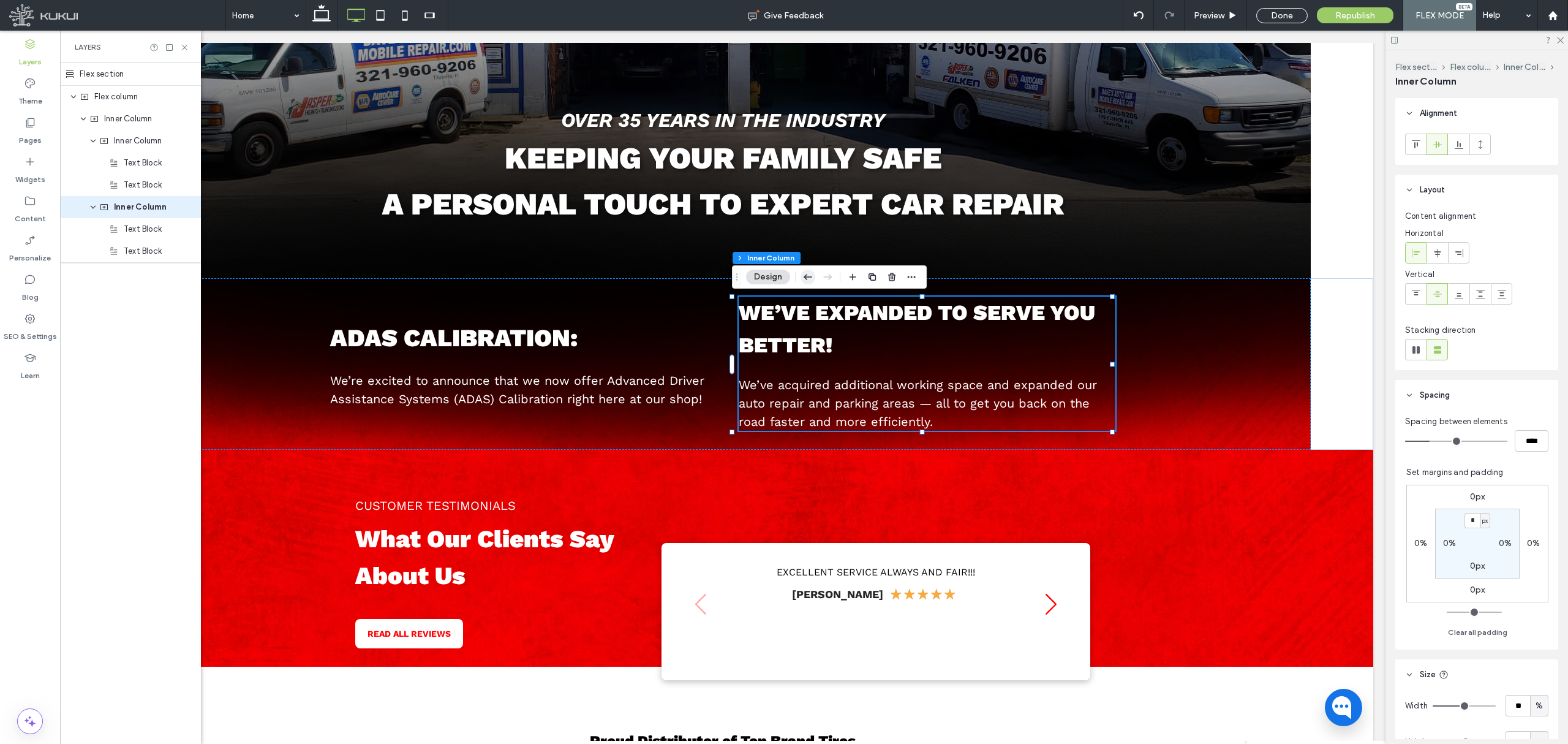
click at [814, 279] on icon "button" at bounding box center [808, 277] width 15 height 22
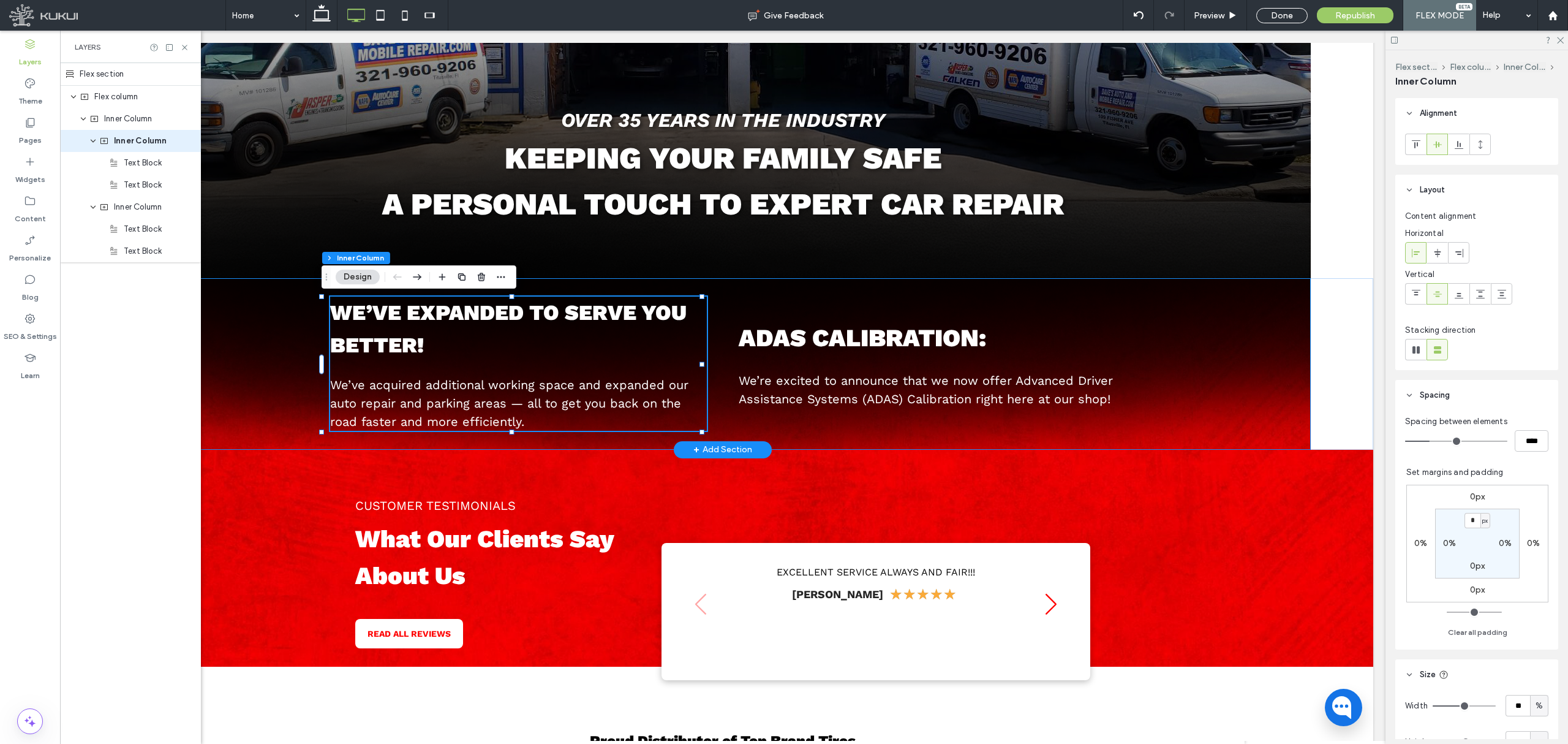
click at [1157, 361] on div "We’ve expanded to serve you better! We’ve acquired additional working space and…" at bounding box center [723, 364] width 1177 height 171
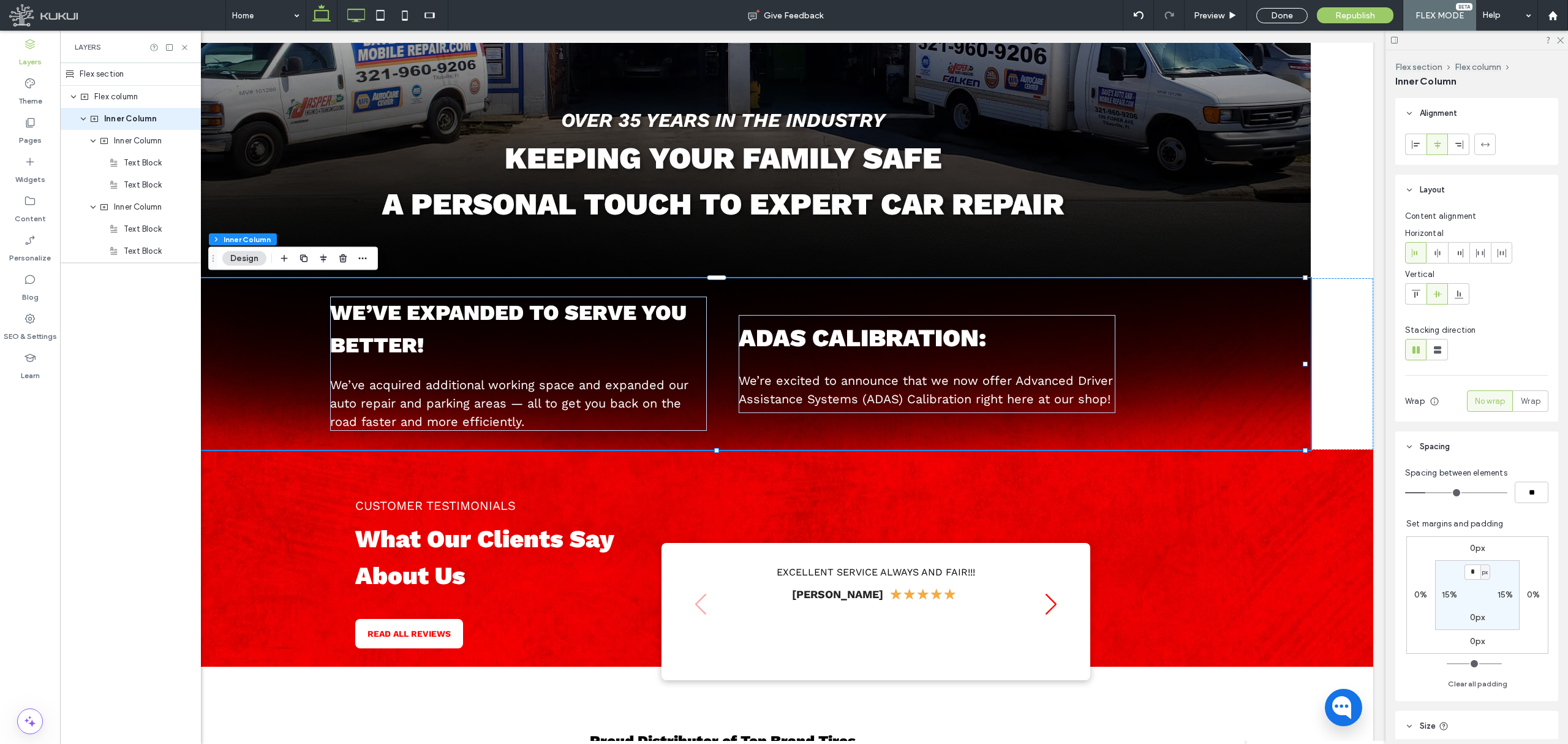
click at [329, 17] on use at bounding box center [322, 13] width 18 height 17
type input "**"
type input "***"
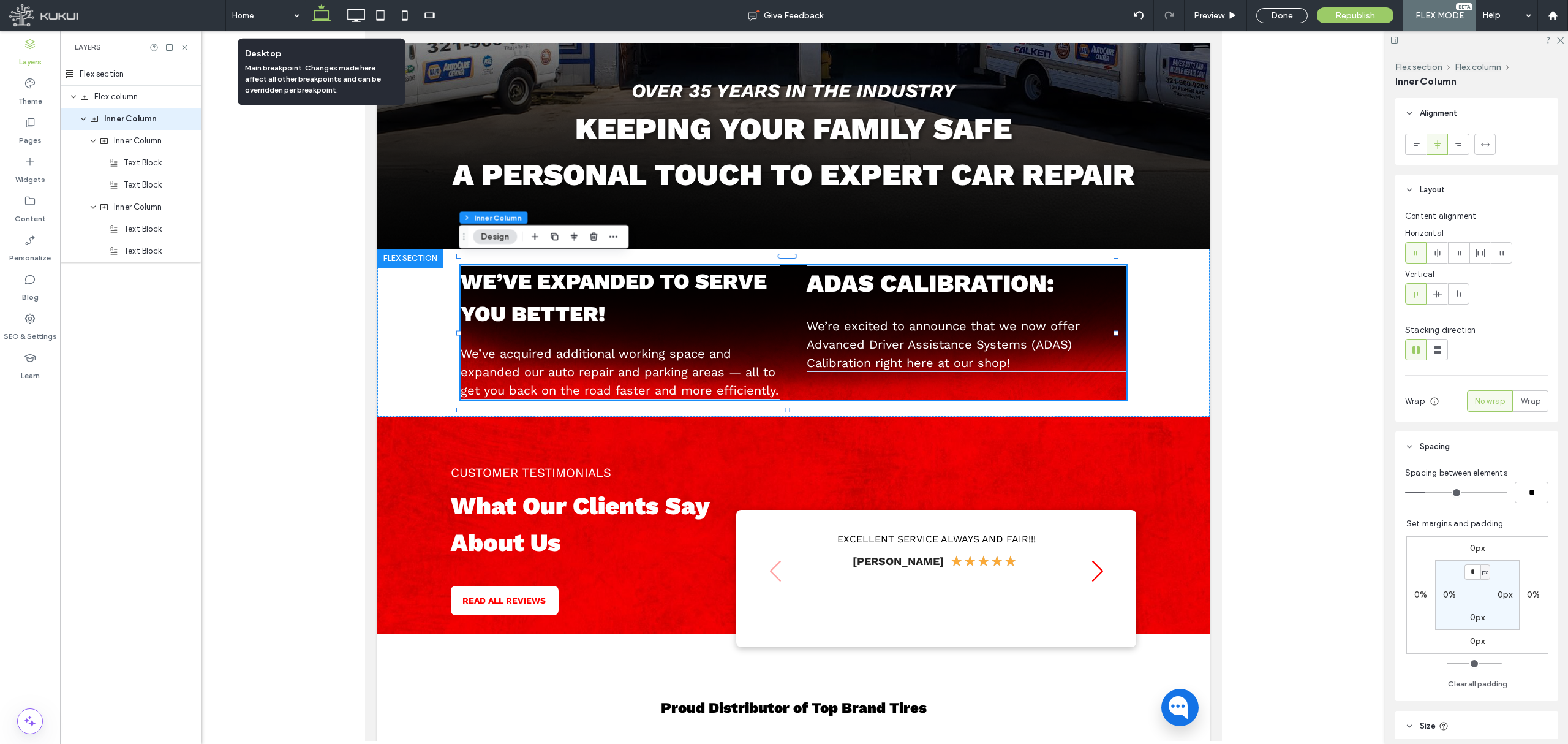
scroll to position [0, 0]
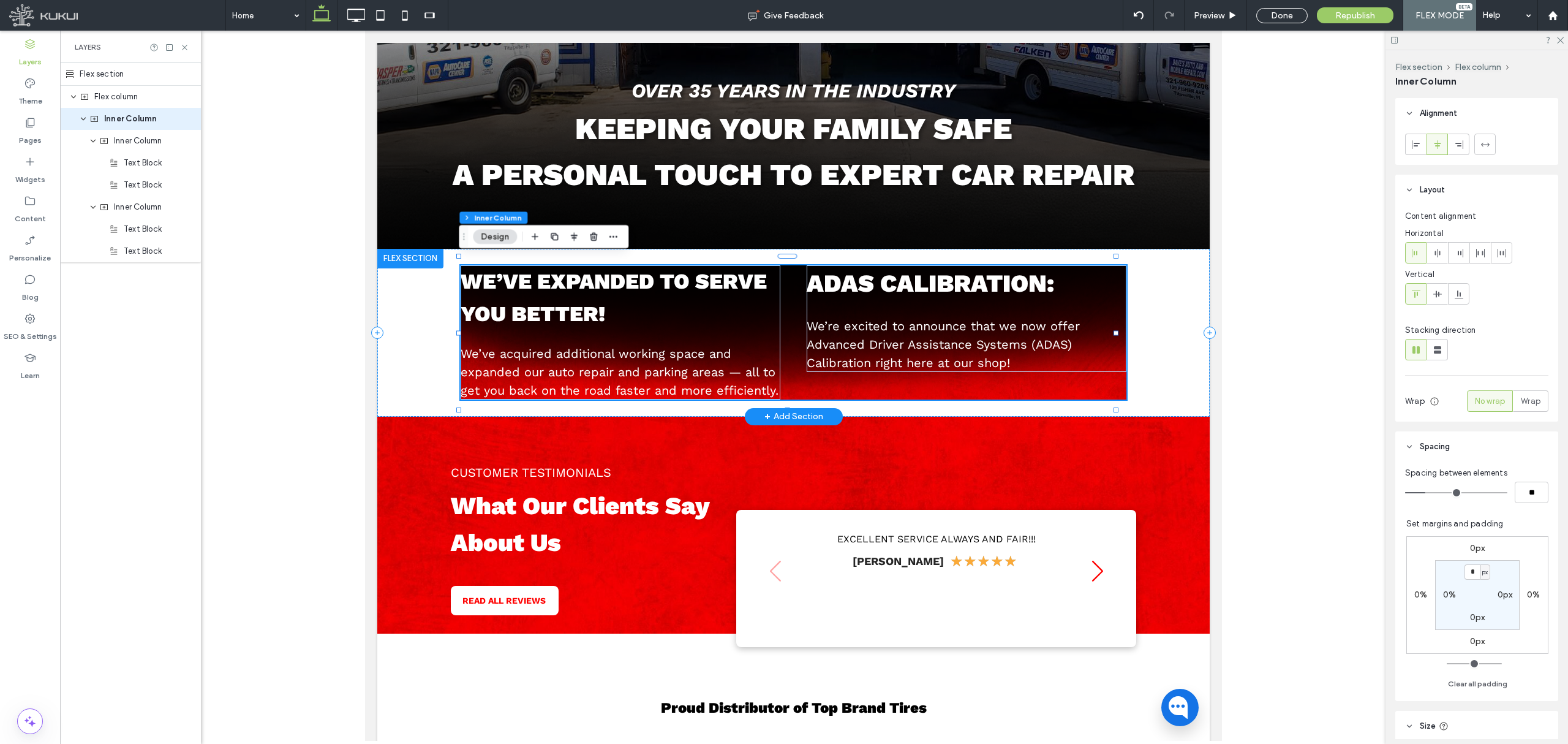
click at [1099, 388] on div "We’ve expanded to serve you better! We’ve acquired additional working space and…" at bounding box center [793, 332] width 666 height 134
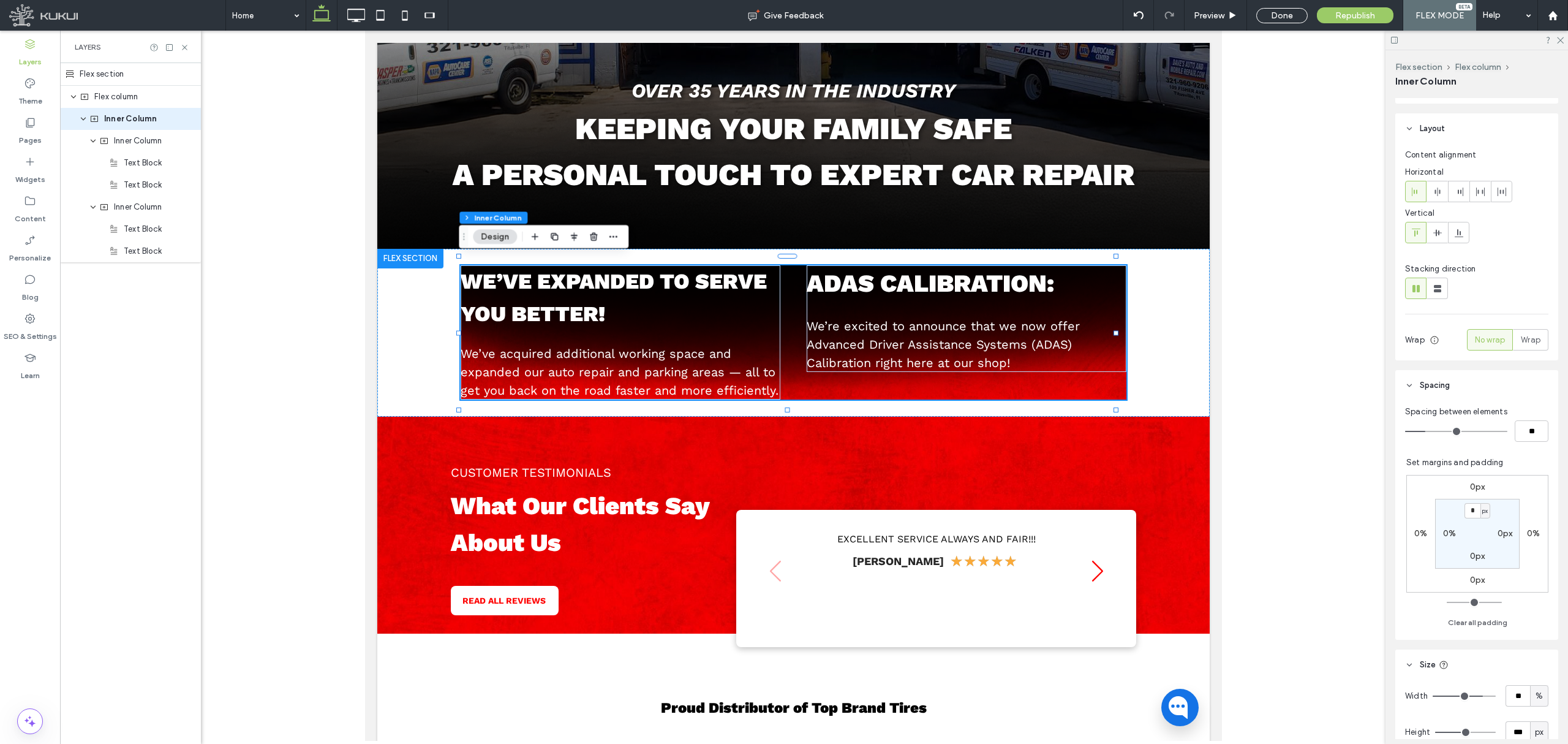
scroll to position [163, 0]
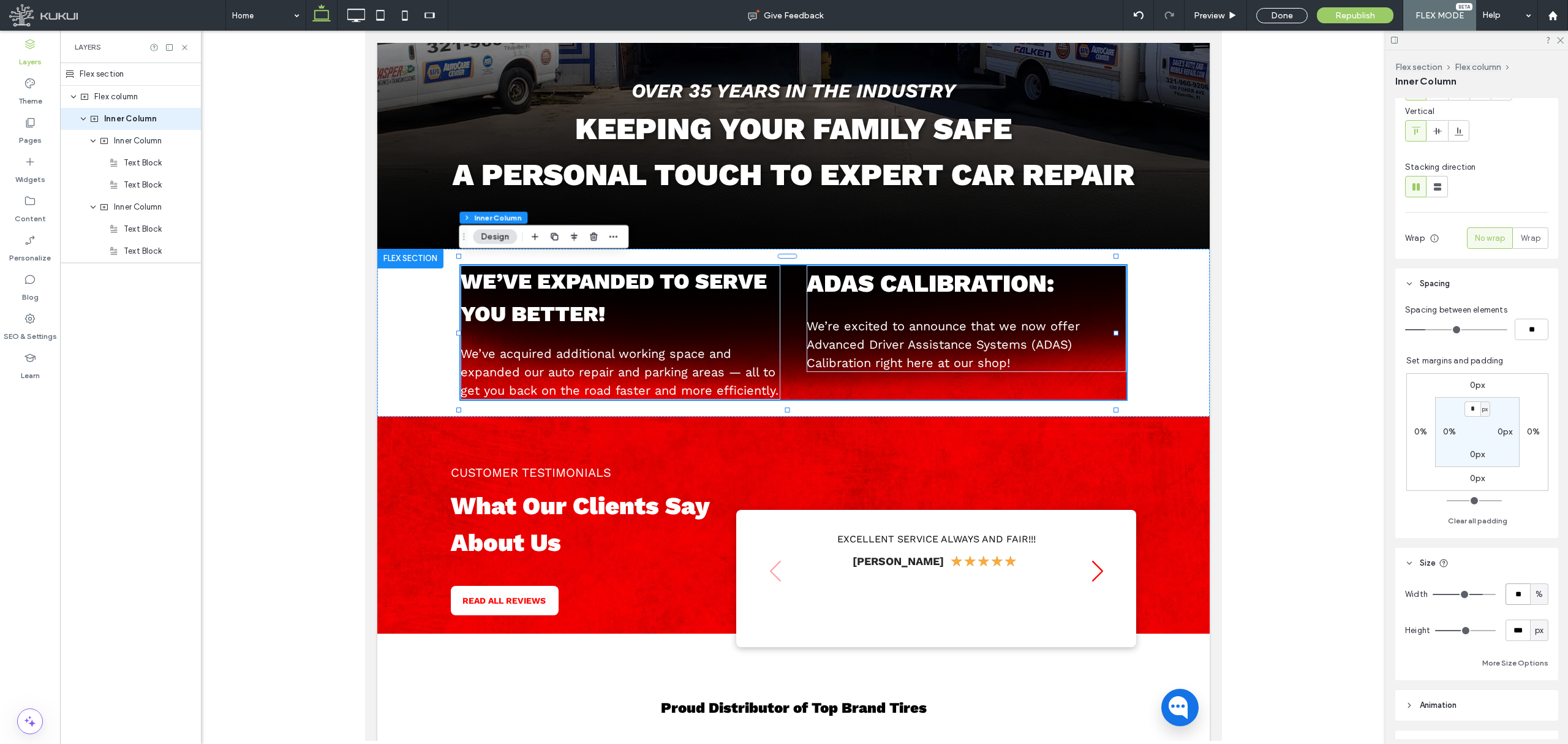
click at [1306, 586] on input "**" at bounding box center [1518, 593] width 25 height 21
type input "***"
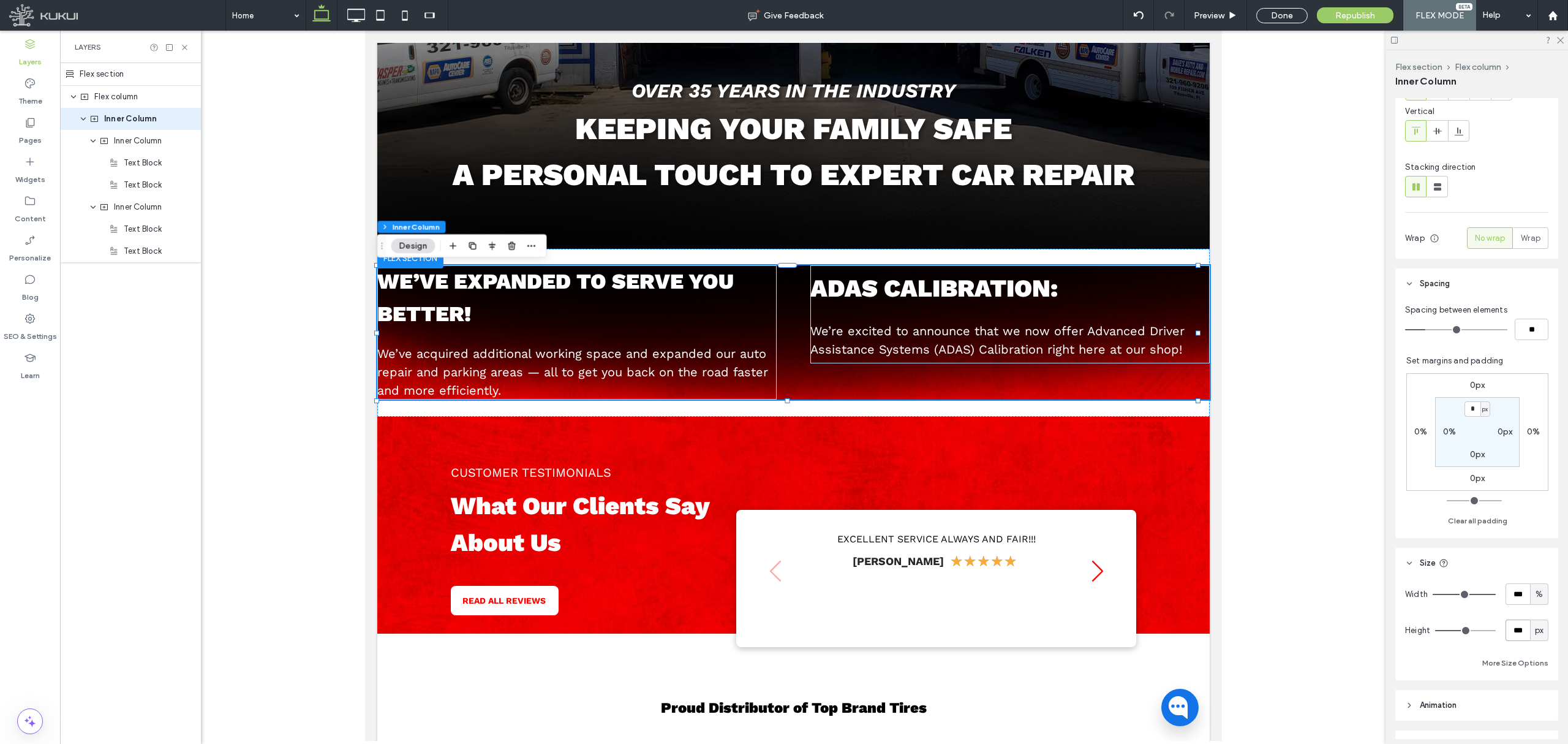
click at [1306, 619] on input "***" at bounding box center [1518, 629] width 25 height 21
type input "***"
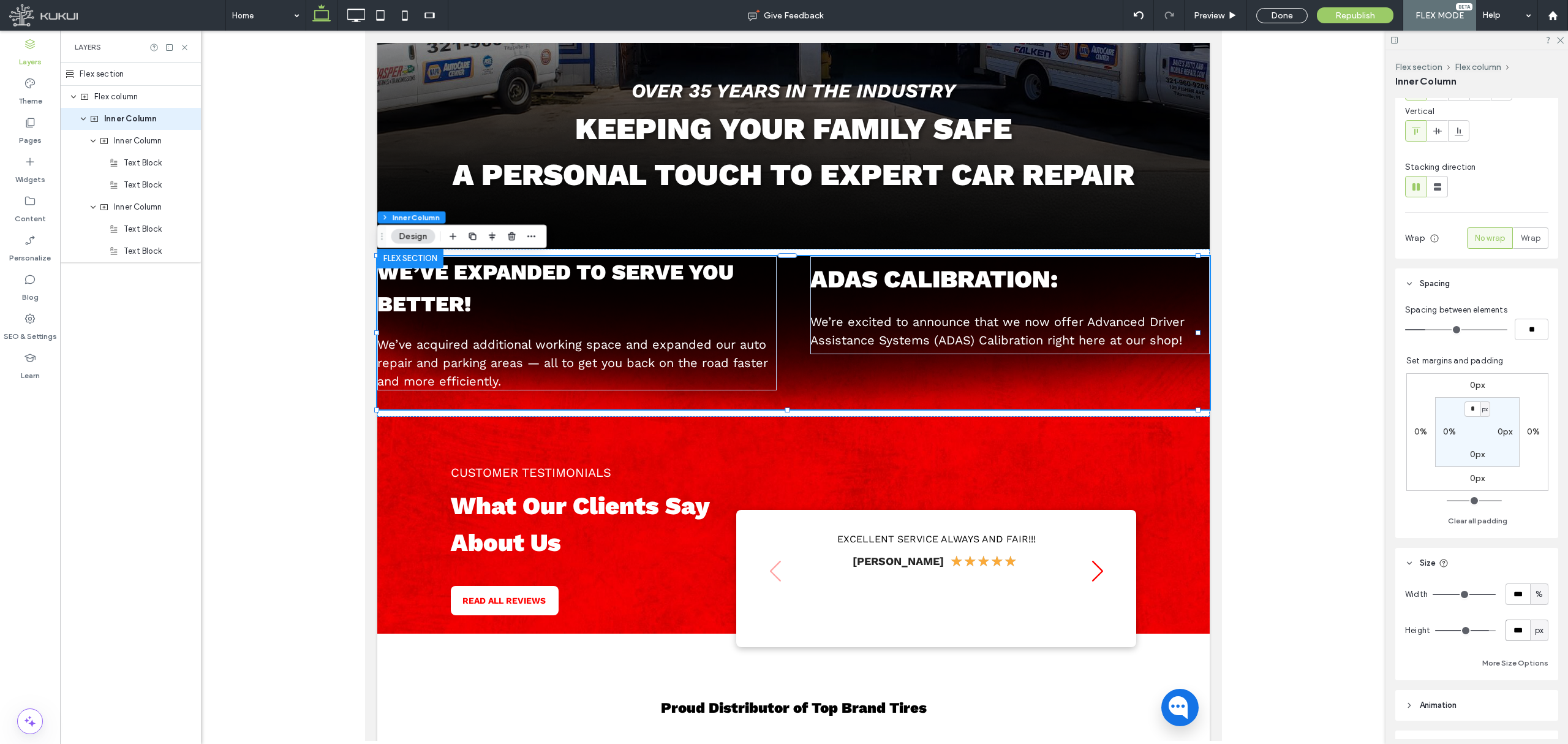
type input "***"
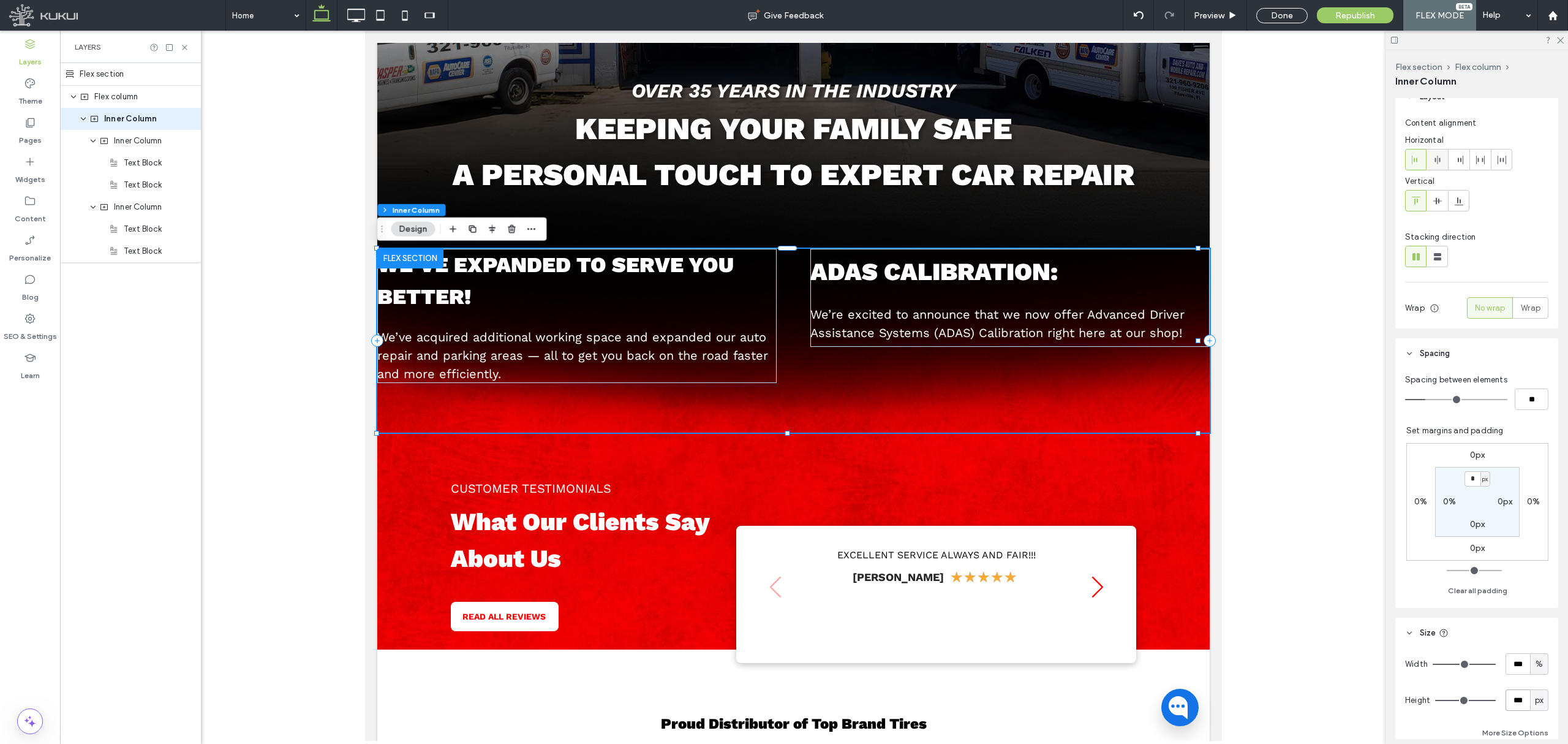
scroll to position [0, 0]
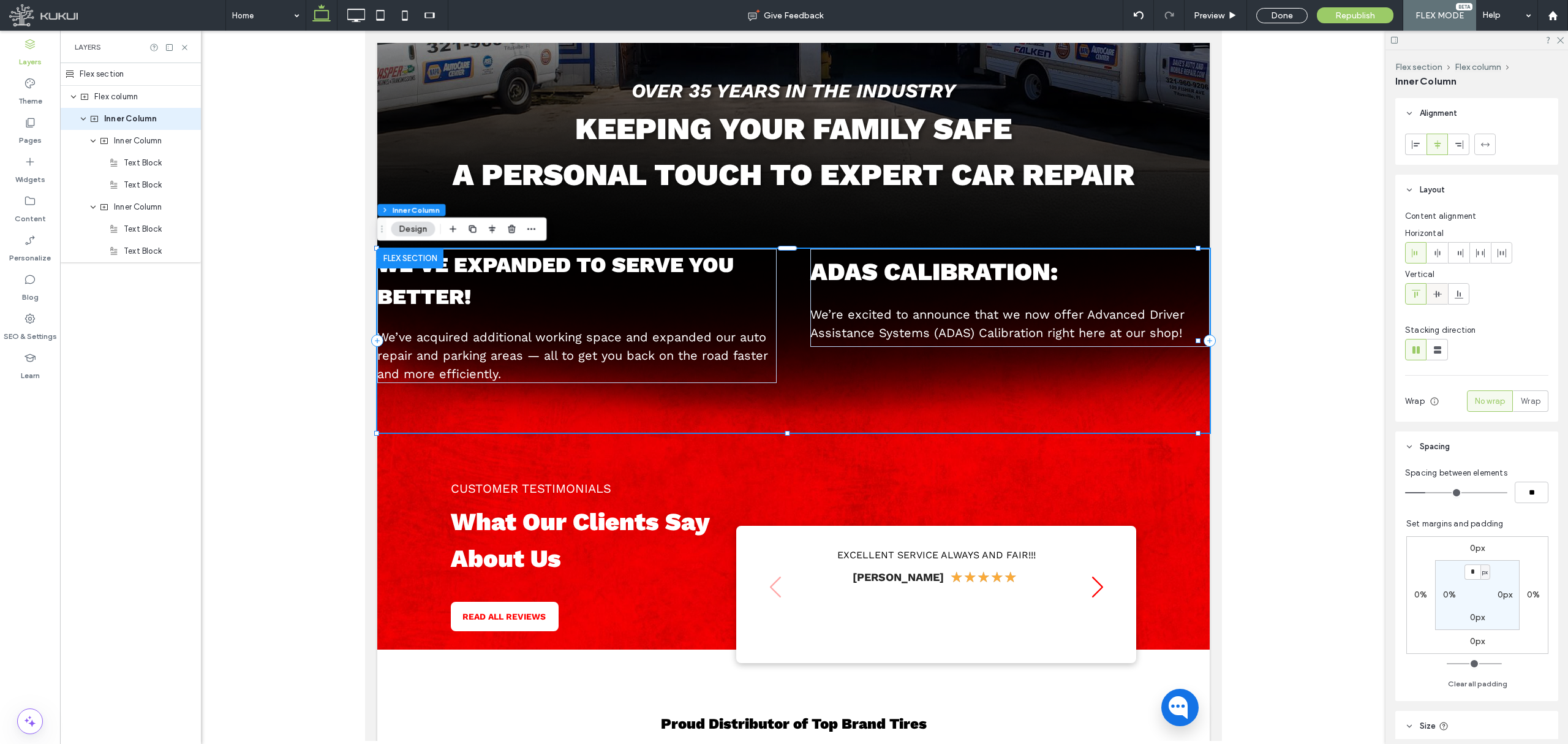
click at [1306, 295] on use at bounding box center [1437, 293] width 8 height 6
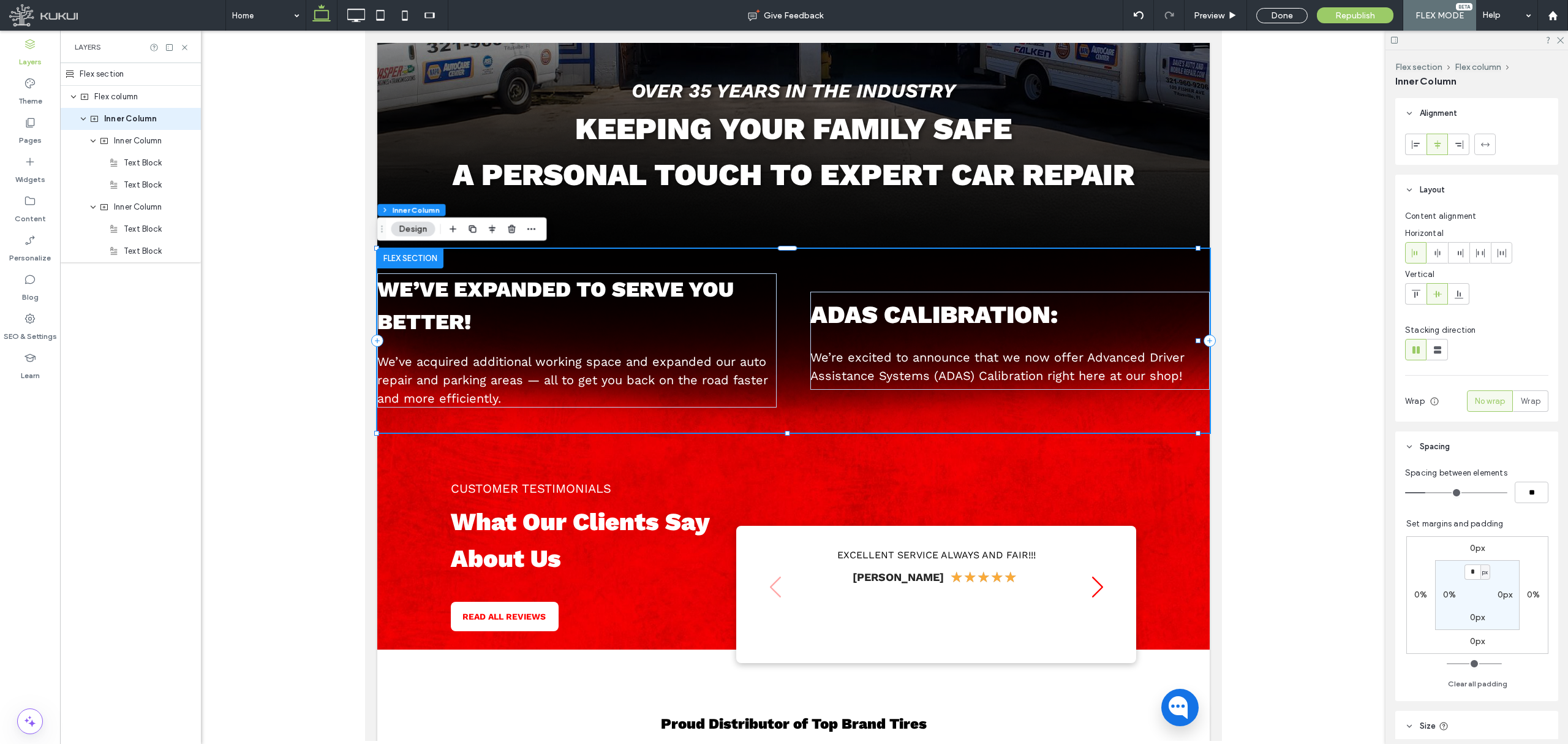
click at [1306, 596] on label "0px" at bounding box center [1506, 594] width 16 height 10
click at [1306, 594] on span "px" at bounding box center [1514, 594] width 5 height 12
click at [1306, 619] on span "%" at bounding box center [1500, 634] width 7 height 12
click at [1306, 600] on input "*" at bounding box center [1500, 594] width 16 height 16
type input "**"
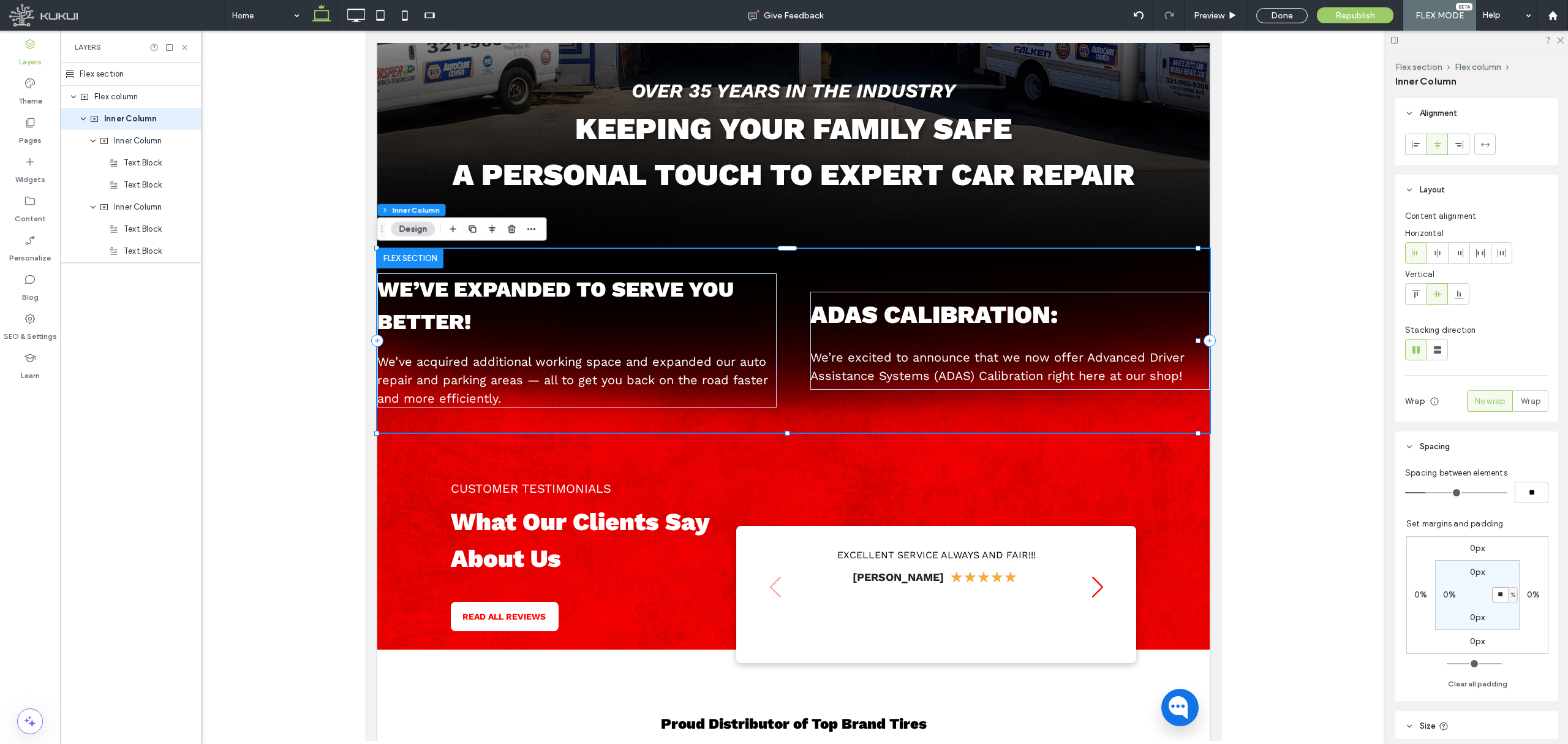
type input "**"
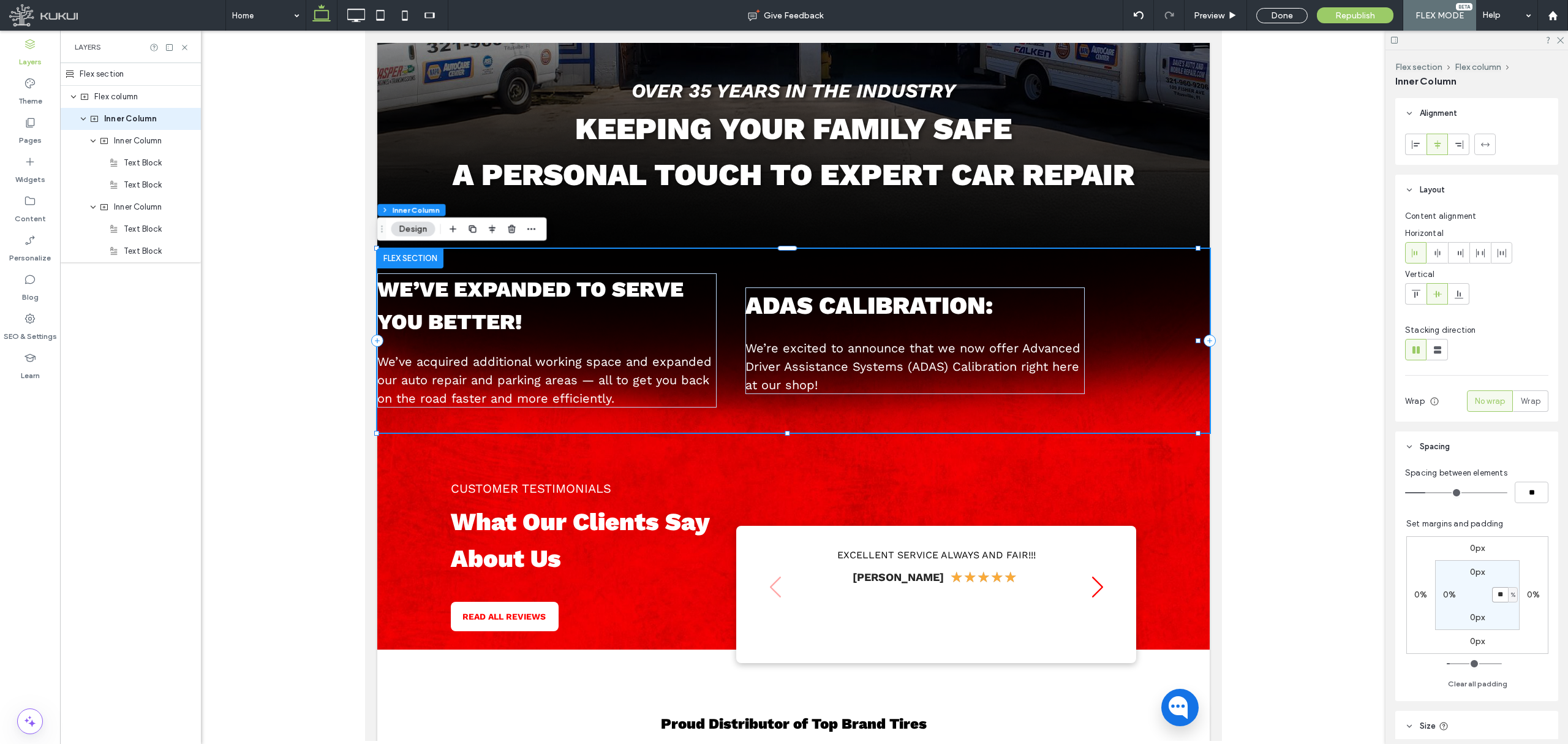
type input "**"
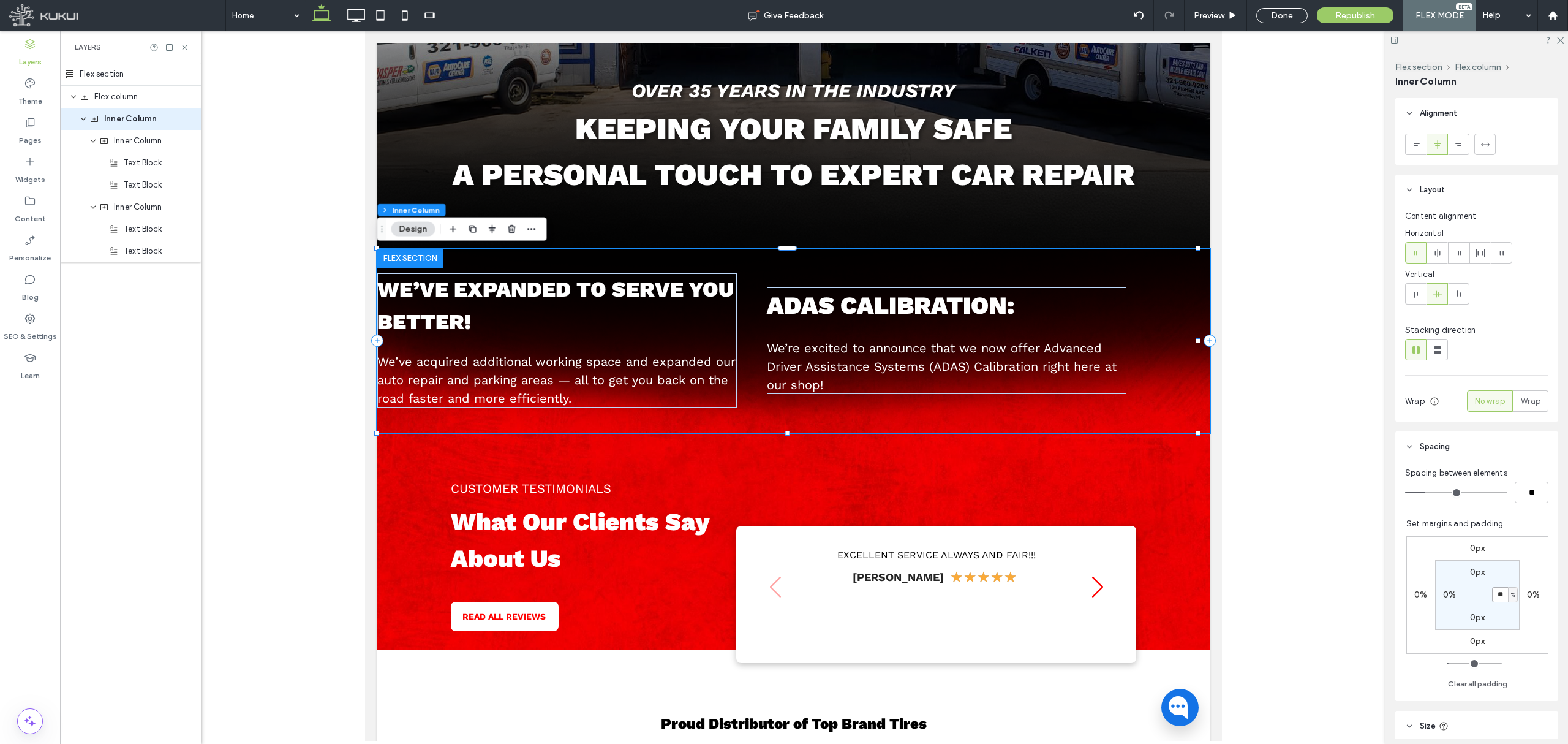
drag, startPoint x: 1497, startPoint y: 596, endPoint x: 1477, endPoint y: 596, distance: 20.0
click at [1306, 596] on section "0px ** % 0px 0%" at bounding box center [1477, 595] width 84 height 70
type input "*"
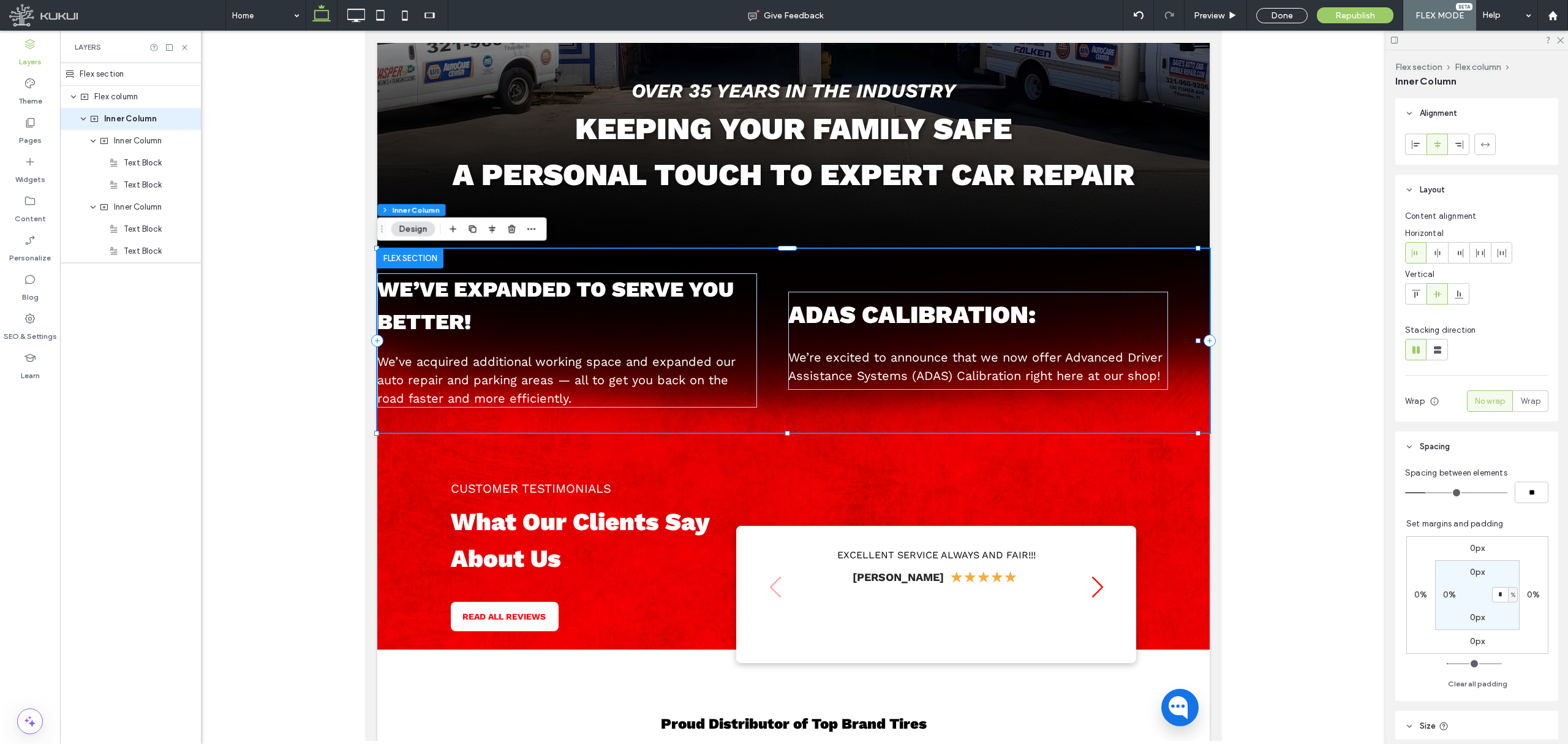
click at [1306, 603] on section "0px * % 0px 0%" at bounding box center [1477, 595] width 84 height 70
click at [1306, 601] on section "0px * % 0px 0%" at bounding box center [1477, 595] width 84 height 70
click at [1306, 598] on label "0%" at bounding box center [1450, 594] width 13 height 10
type input "*"
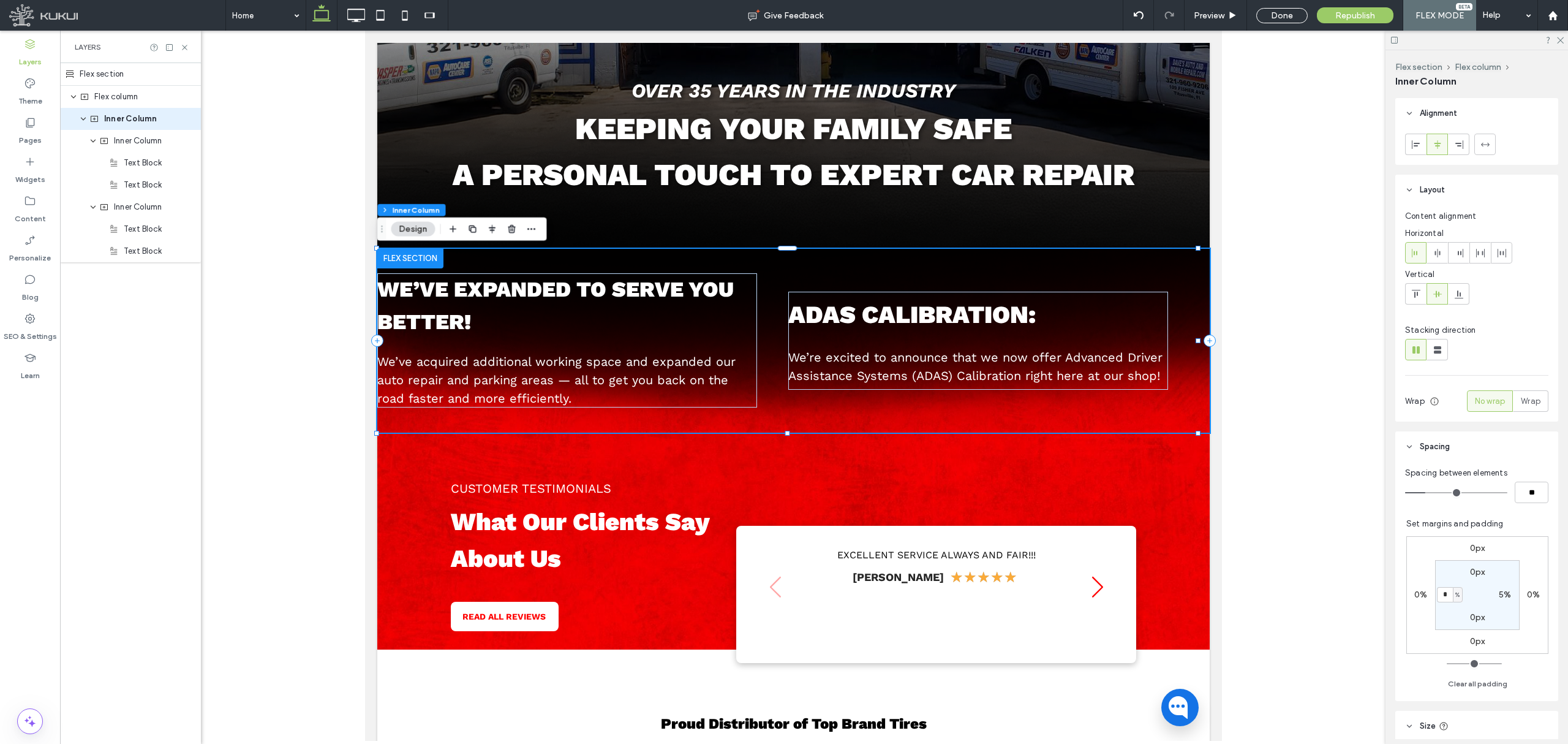
type input "*"
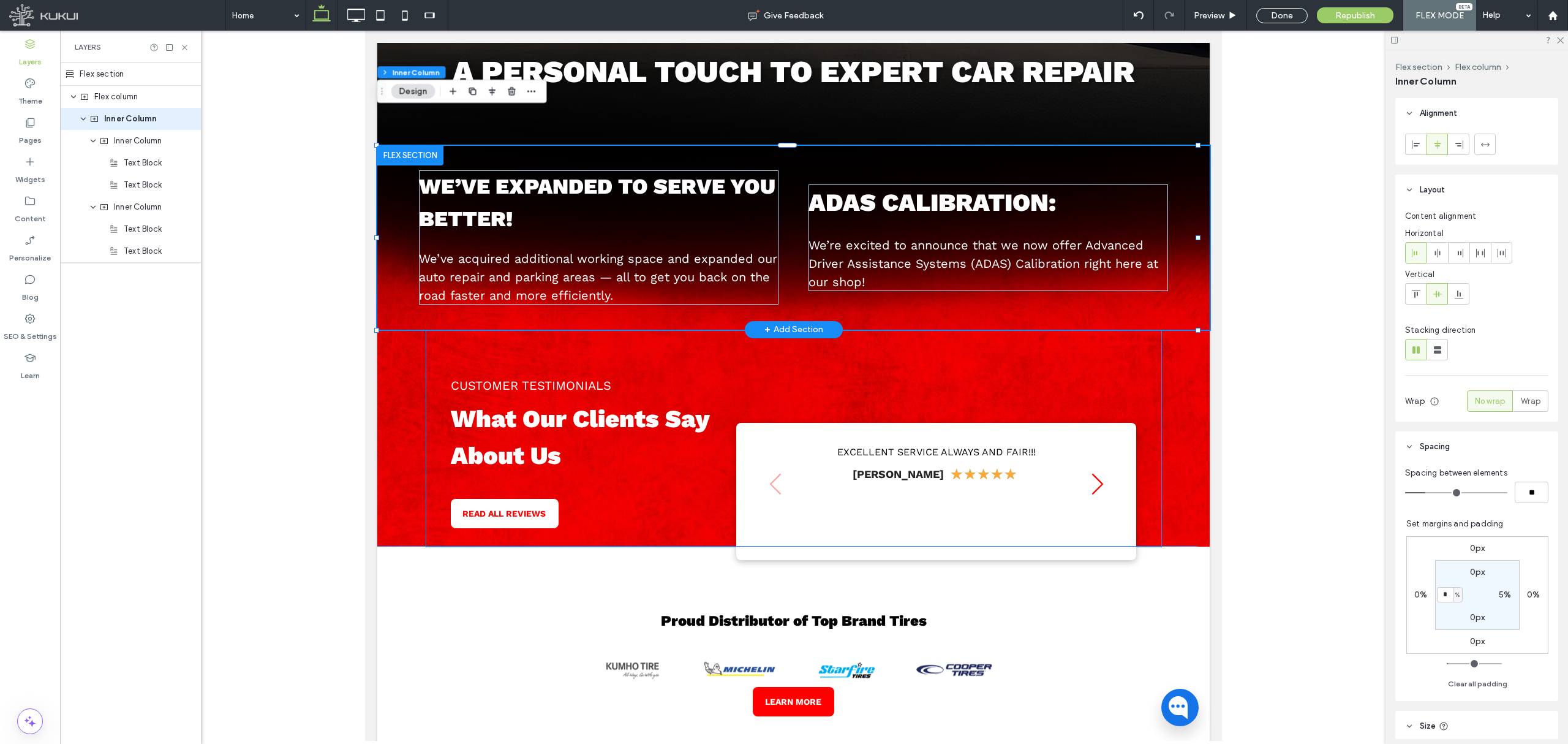
scroll to position [432, 0]
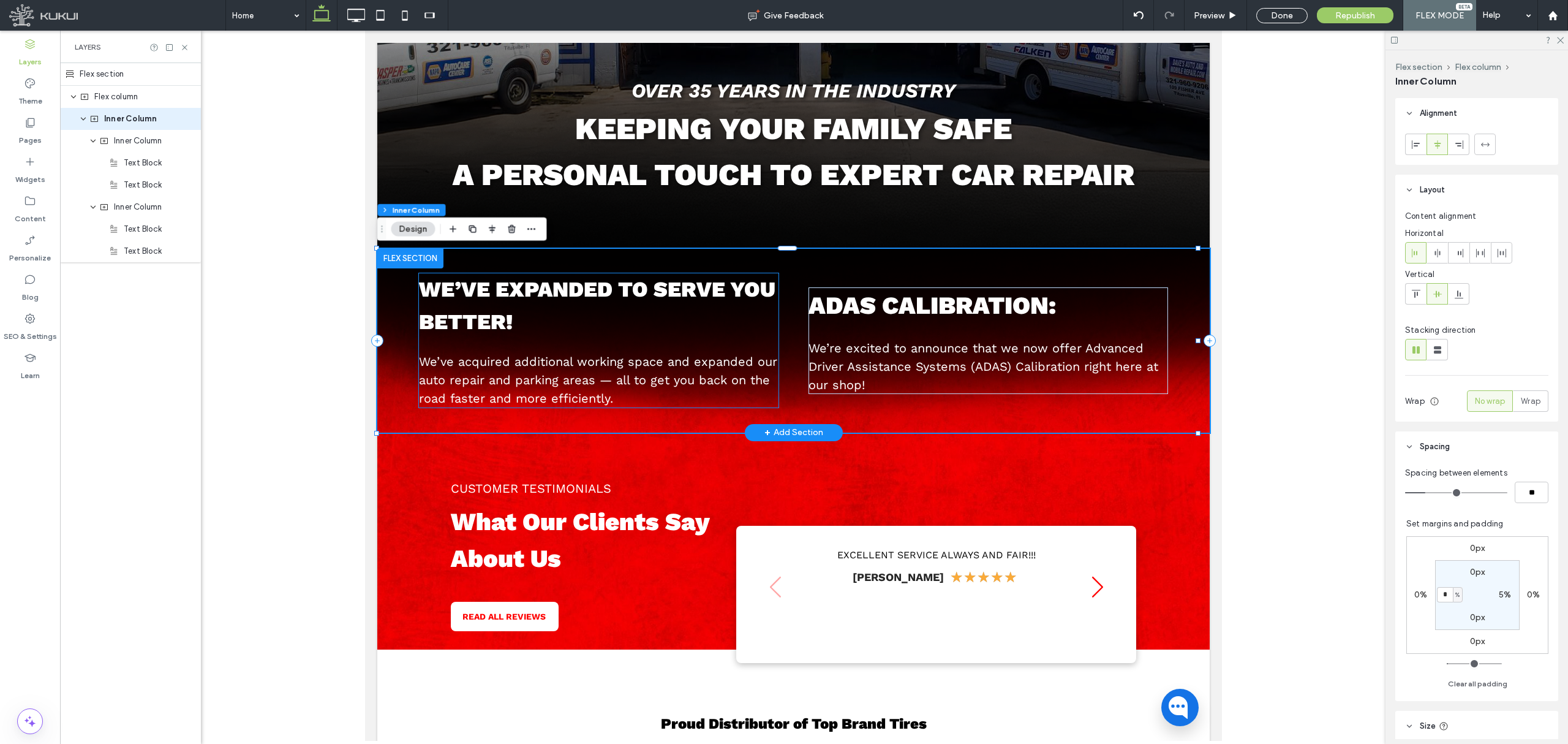
click at [763, 341] on div "We’ve expanded to serve you better! We’ve acquired additional working space and…" at bounding box center [598, 340] width 359 height 134
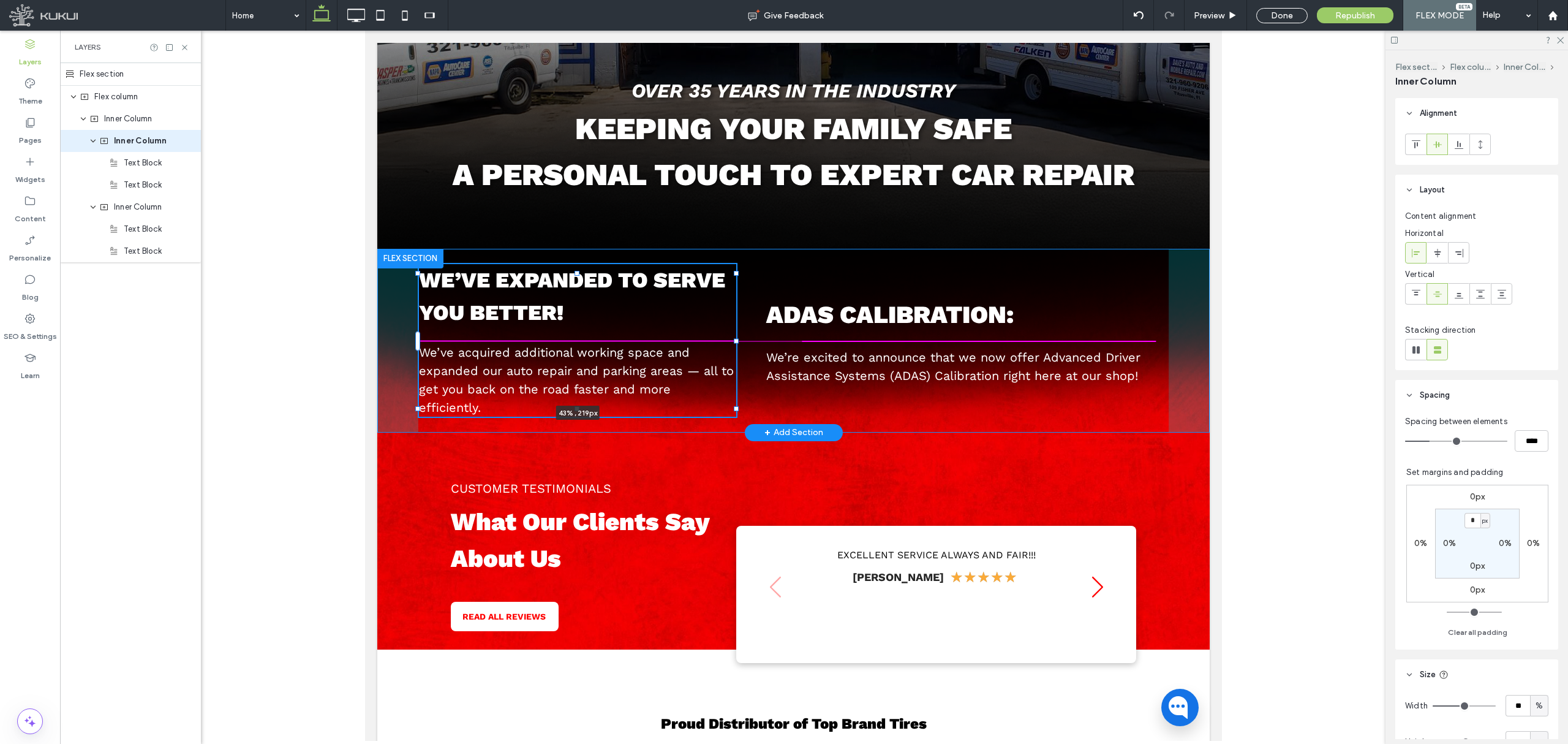
drag, startPoint x: 774, startPoint y: 343, endPoint x: 738, endPoint y: 345, distance: 36.1
click at [738, 345] on div "We’ve expanded to serve you better! We’ve acquired additional working space and…" at bounding box center [793, 340] width 833 height 184
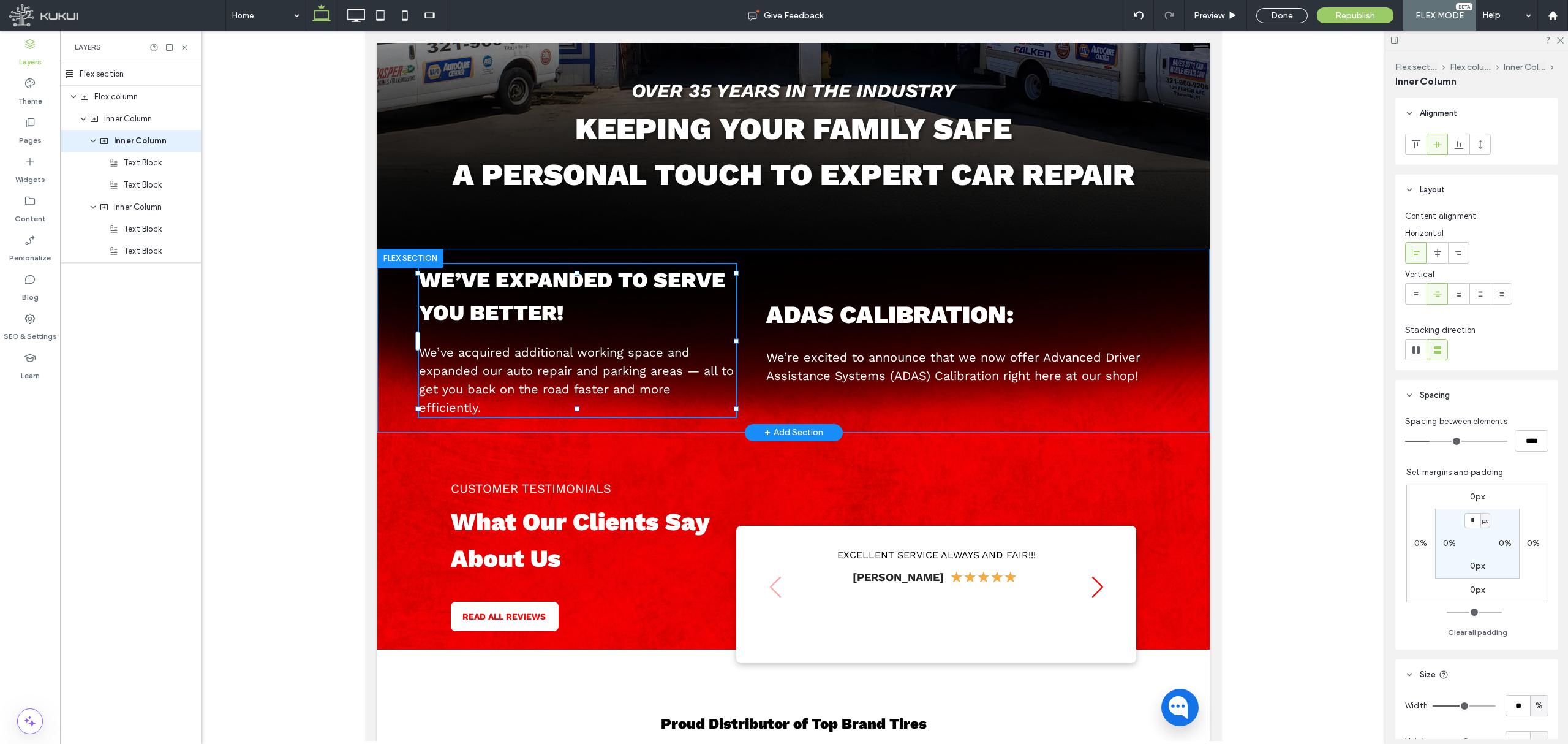
type input "**"
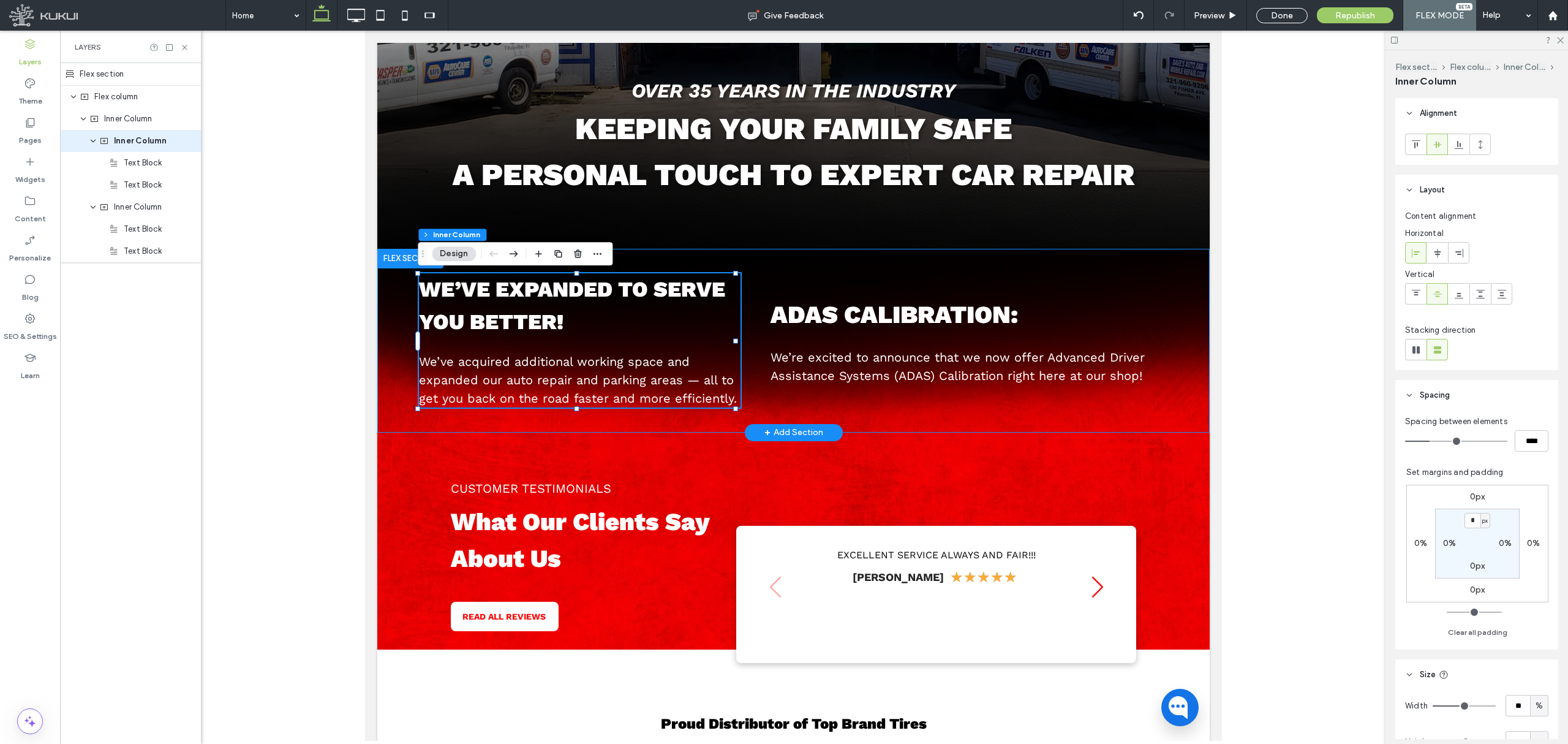
click at [757, 360] on div "We’ve expanded to serve you better! We’ve acquired additional working space and…" at bounding box center [793, 340] width 833 height 184
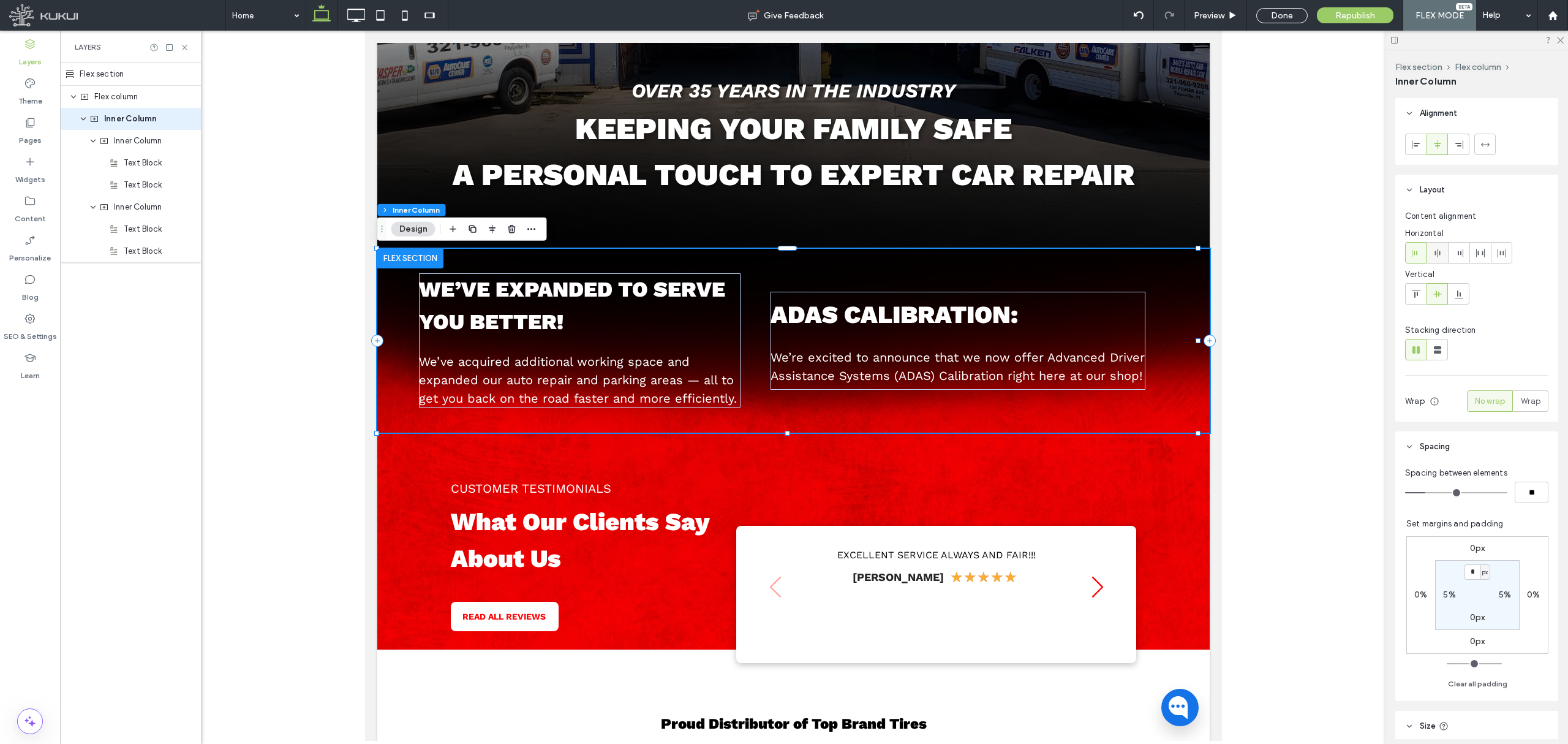
click at [1306, 253] on icon at bounding box center [1438, 253] width 10 height 10
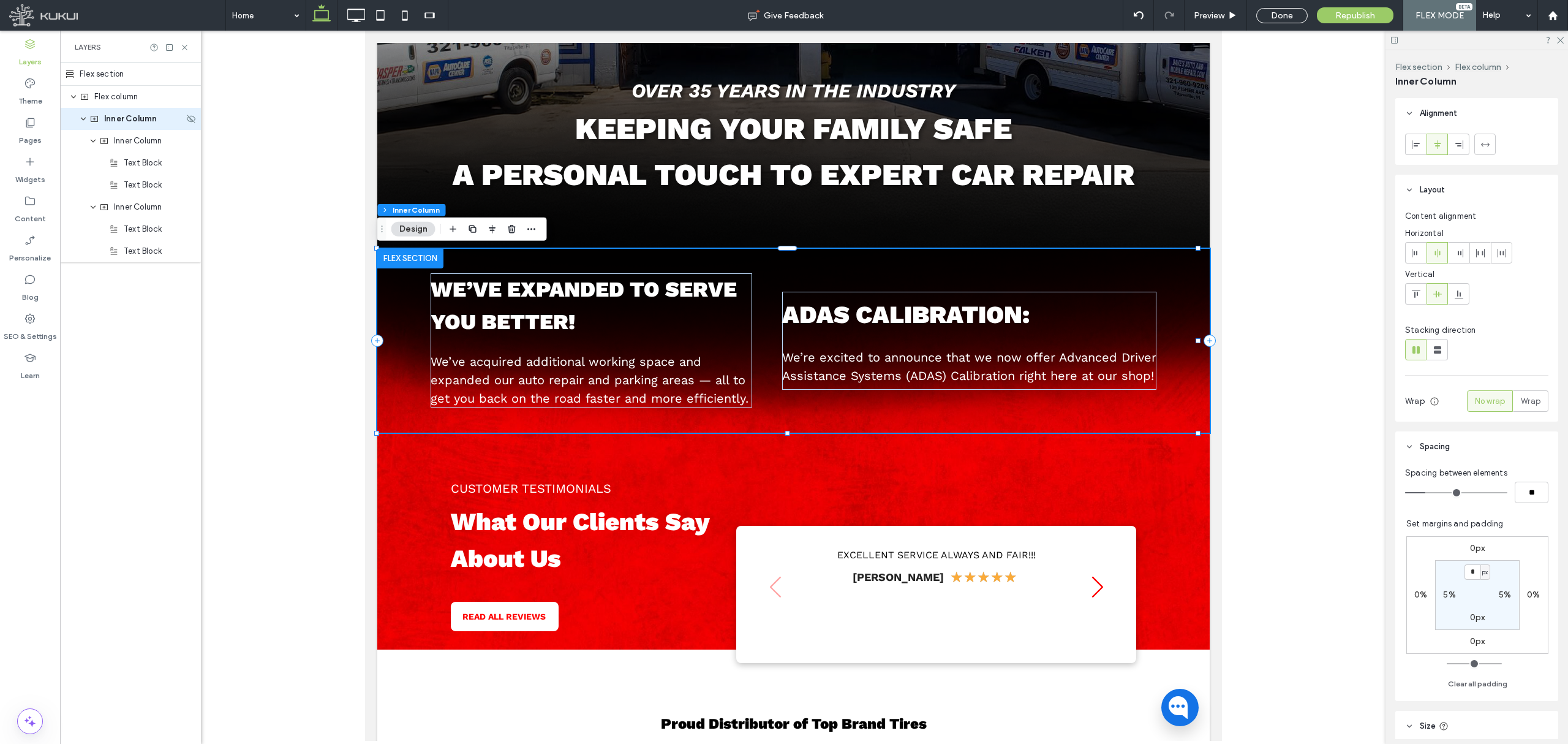
click at [149, 123] on span "Inner Column" at bounding box center [130, 118] width 52 height 12
type input "*******"
click at [825, 269] on div "We’ve expanded to serve you better! We’ve acquired additional working space and…" at bounding box center [793, 340] width 833 height 184
click at [1306, 297] on icon at bounding box center [1416, 294] width 10 height 10
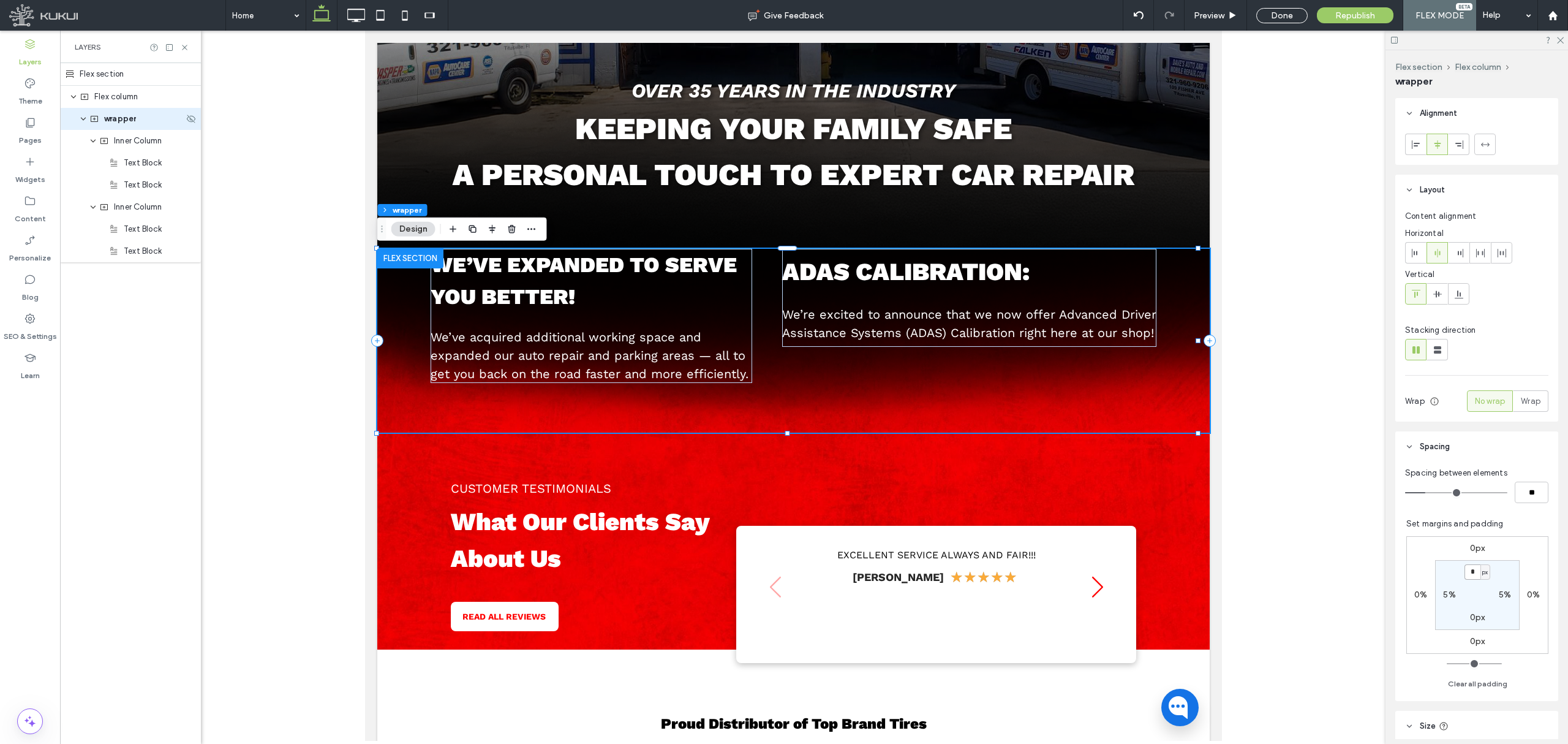
click at [1306, 567] on input "*" at bounding box center [1472, 572] width 16 height 16
type input "**"
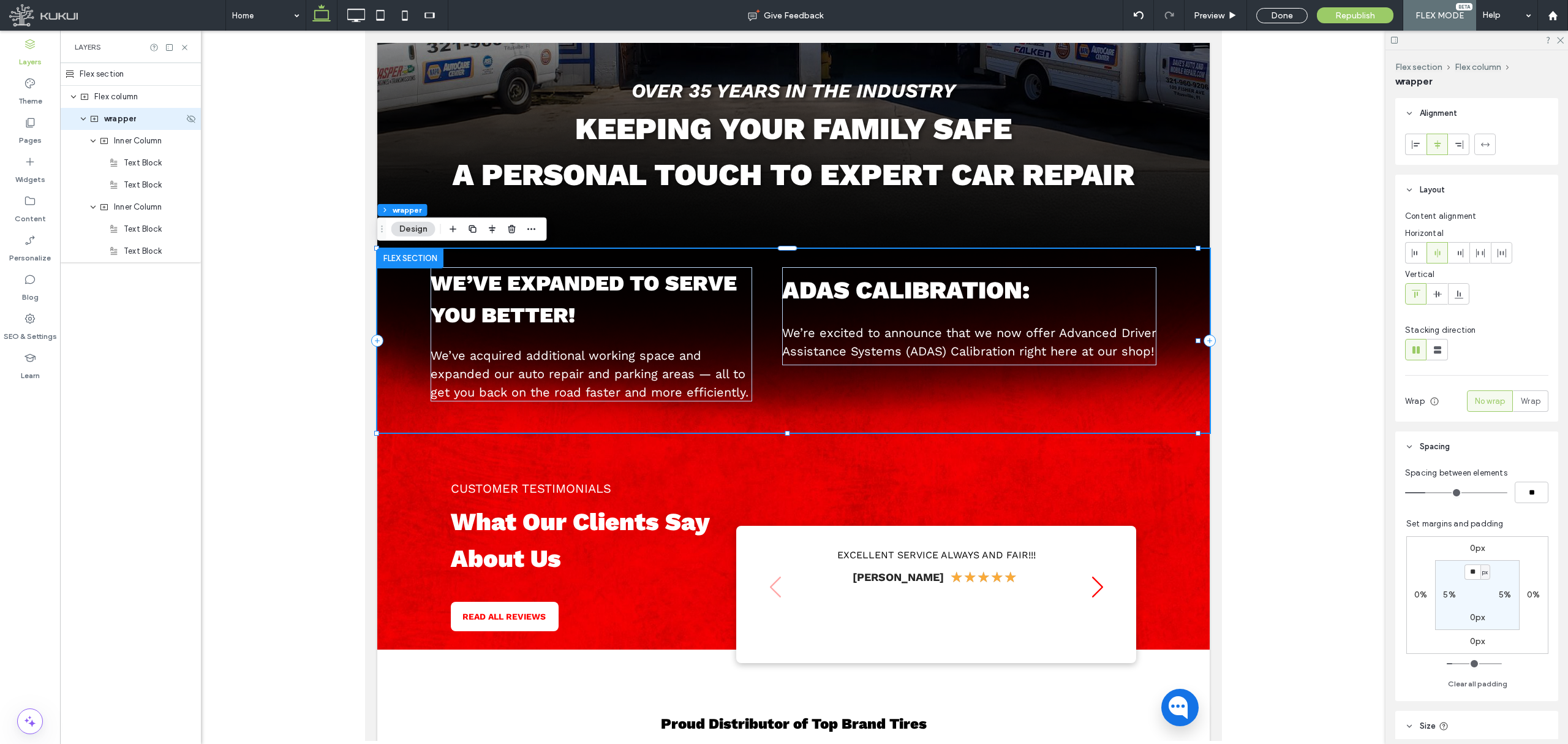
click at [1306, 618] on label "0px" at bounding box center [1477, 617] width 16 height 10
type input "*"
type input "**"
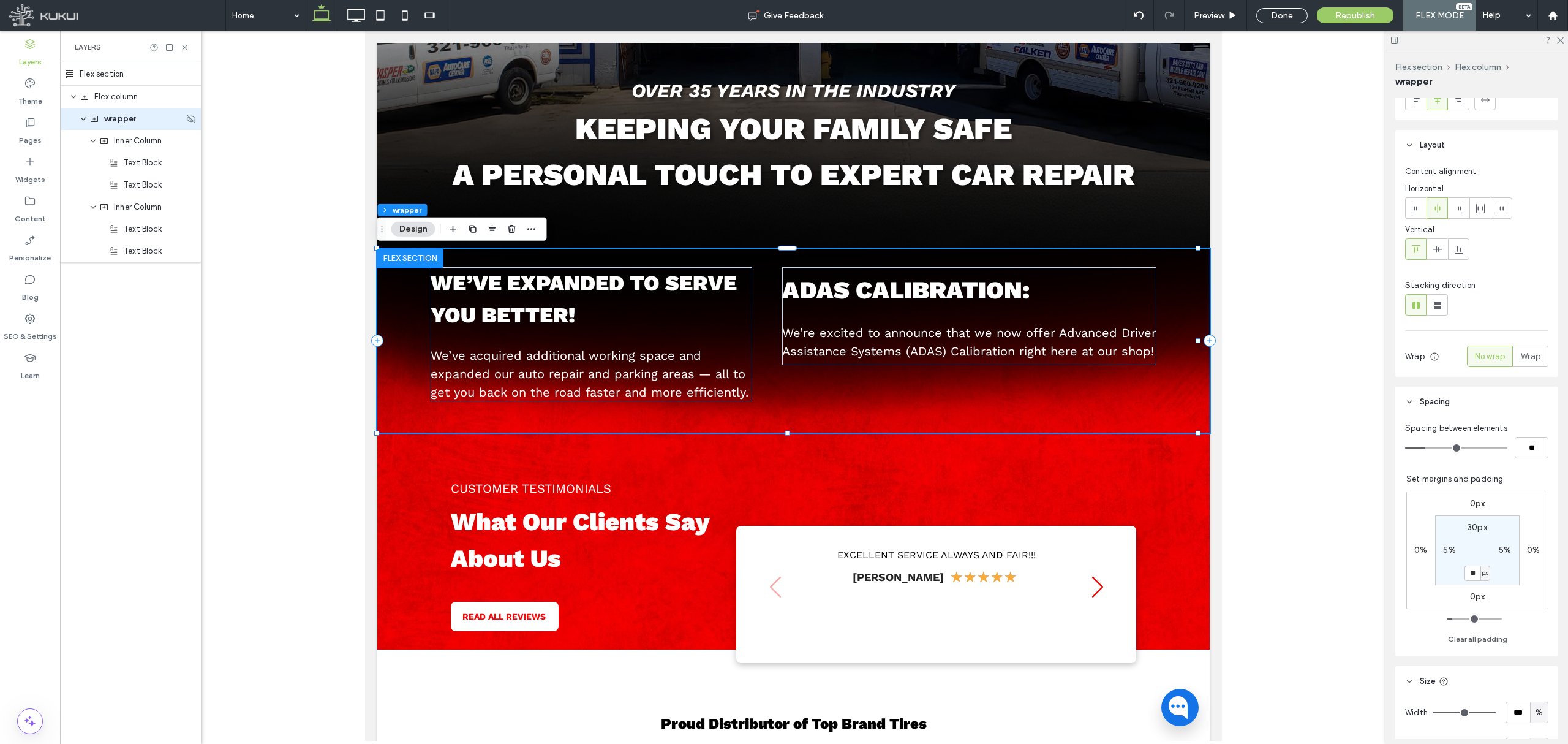
scroll to position [82, 0]
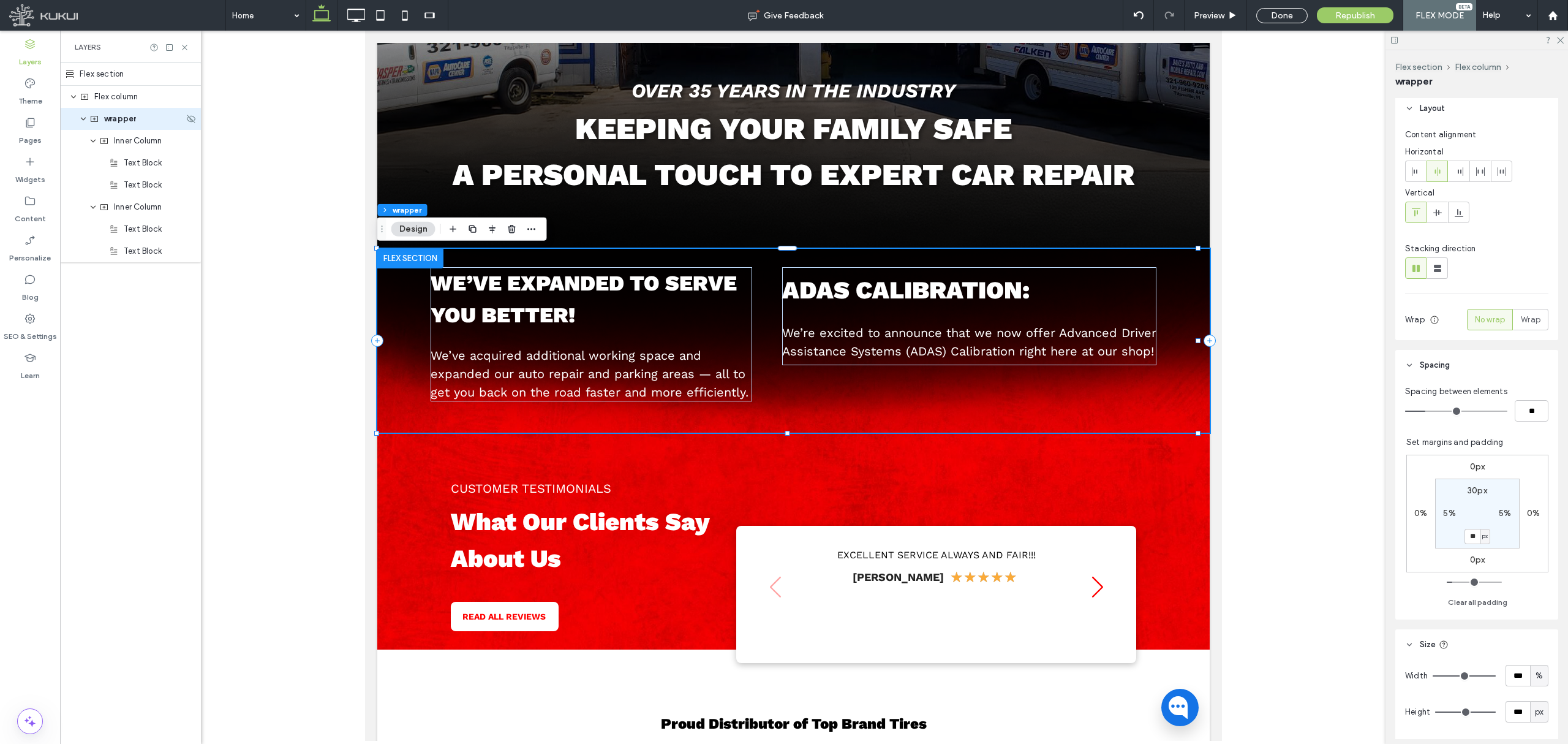
click at [1306, 619] on span "px" at bounding box center [1539, 711] width 8 height 12
click at [1306, 619] on span "A" at bounding box center [1531, 690] width 5 height 12
type input "*"
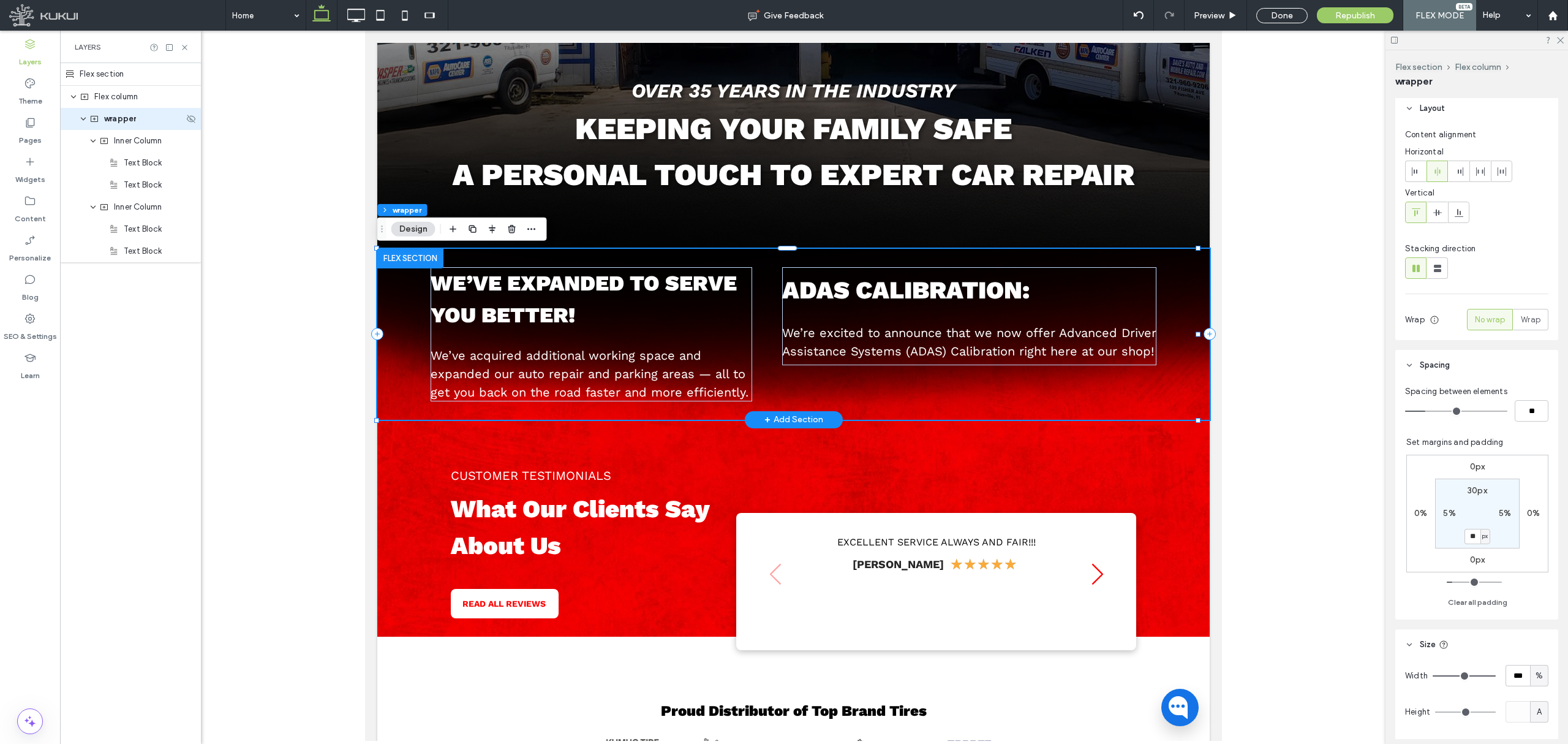
click at [756, 297] on div "We’ve expanded to serve you better! We’ve acquired additional working space and…" at bounding box center [793, 334] width 833 height 171
click at [349, 18] on use at bounding box center [356, 15] width 17 height 14
type input "***"
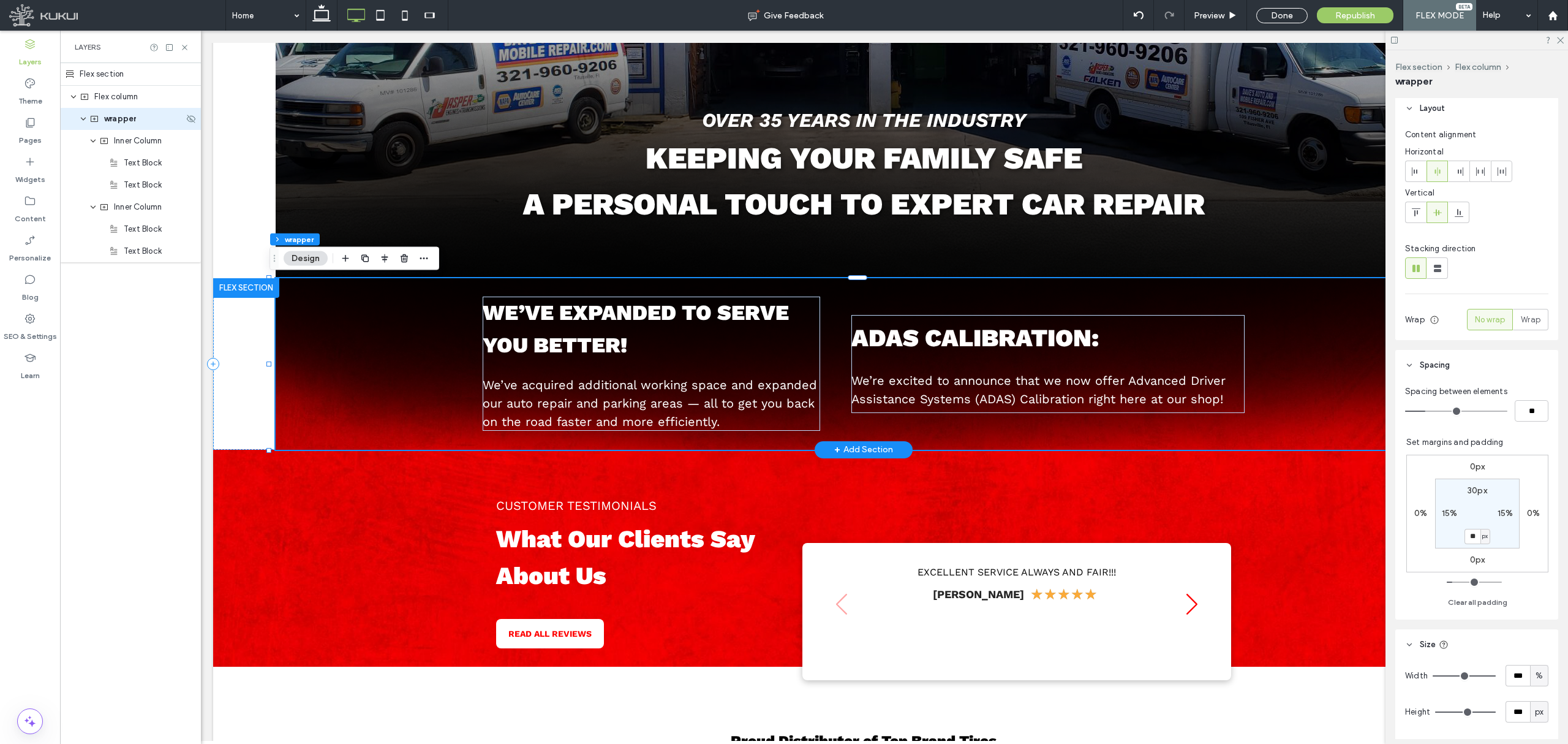
scroll to position [0, 0]
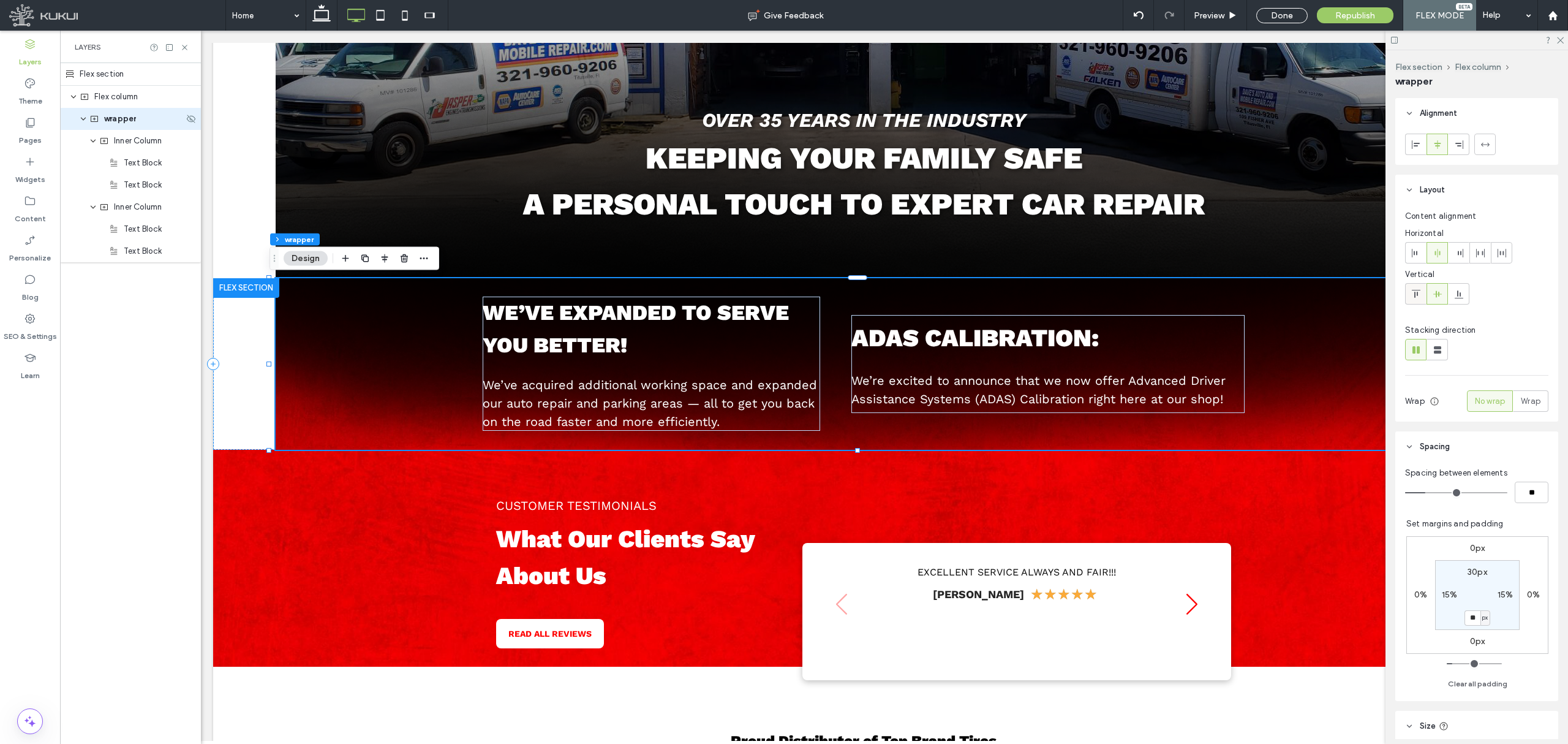
click at [1306, 300] on span at bounding box center [1416, 294] width 10 height 20
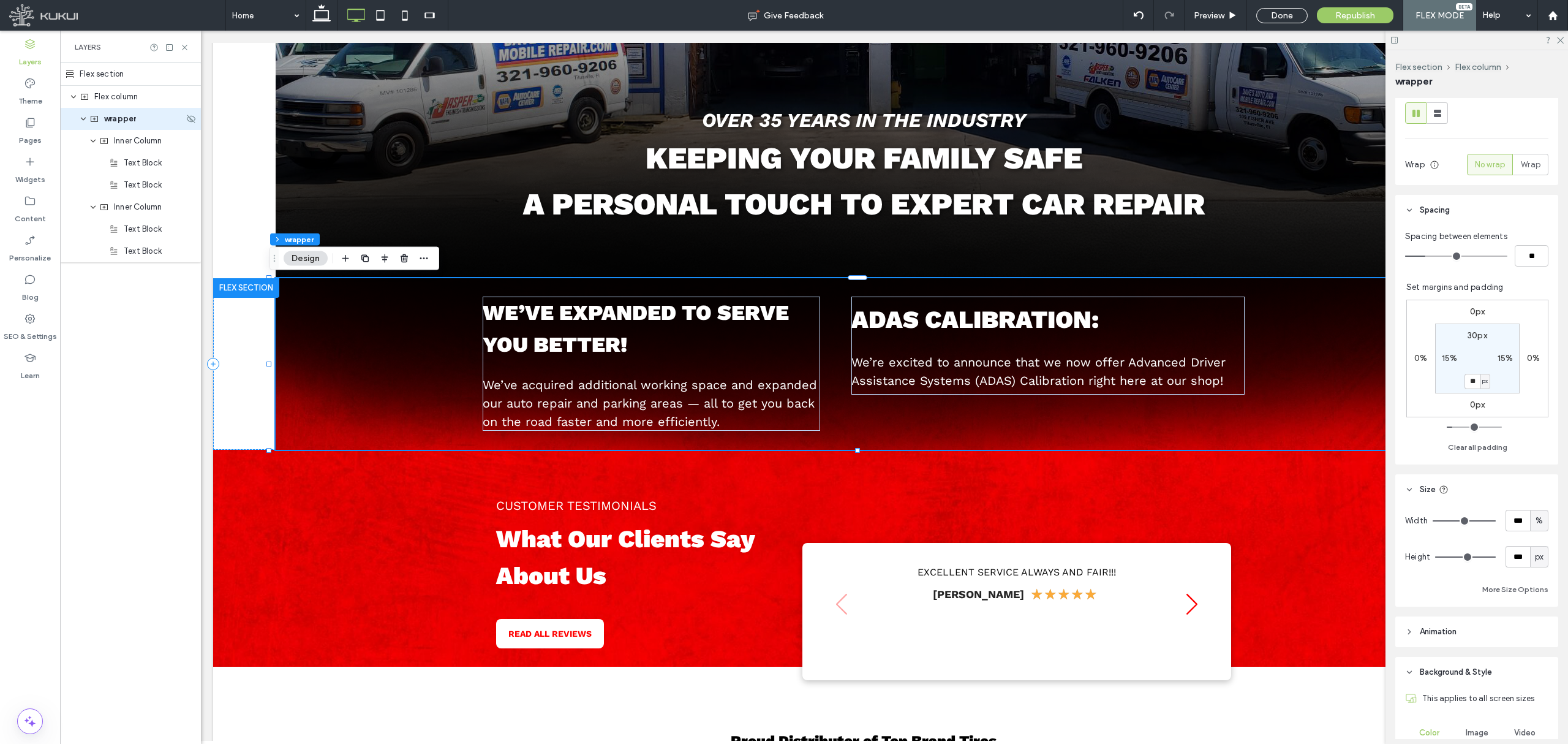
scroll to position [245, 0]
click at [1306, 545] on span "px" at bounding box center [1539, 548] width 8 height 12
click at [1306, 619] on div "A" at bounding box center [1531, 655] width 16 height 21
type input "*"
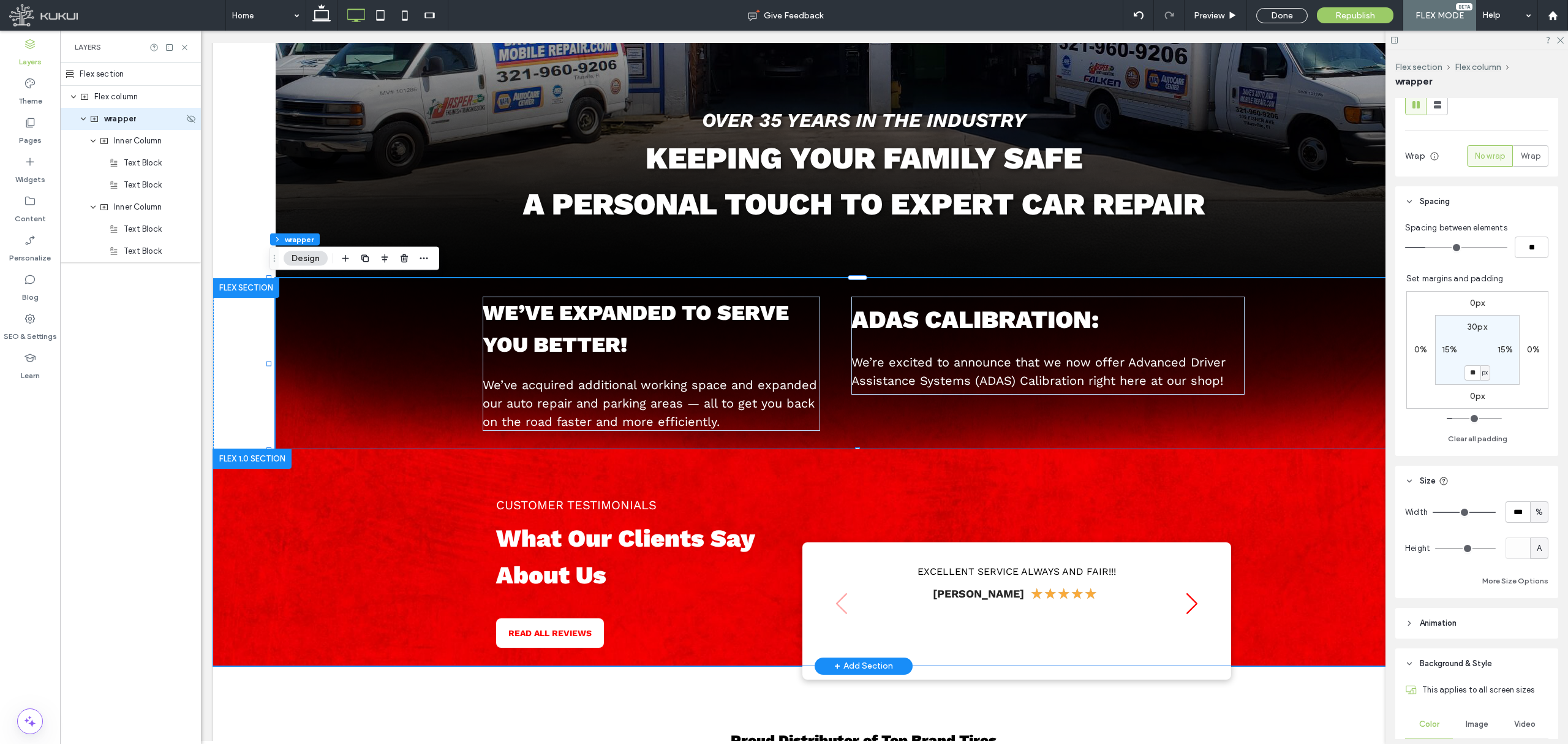
click at [1282, 472] on div "CUSTOMER TESTIMONIALS What Our Clients Say About Us READ ALL REVIEWS Loading ..…" at bounding box center [864, 557] width 1301 height 217
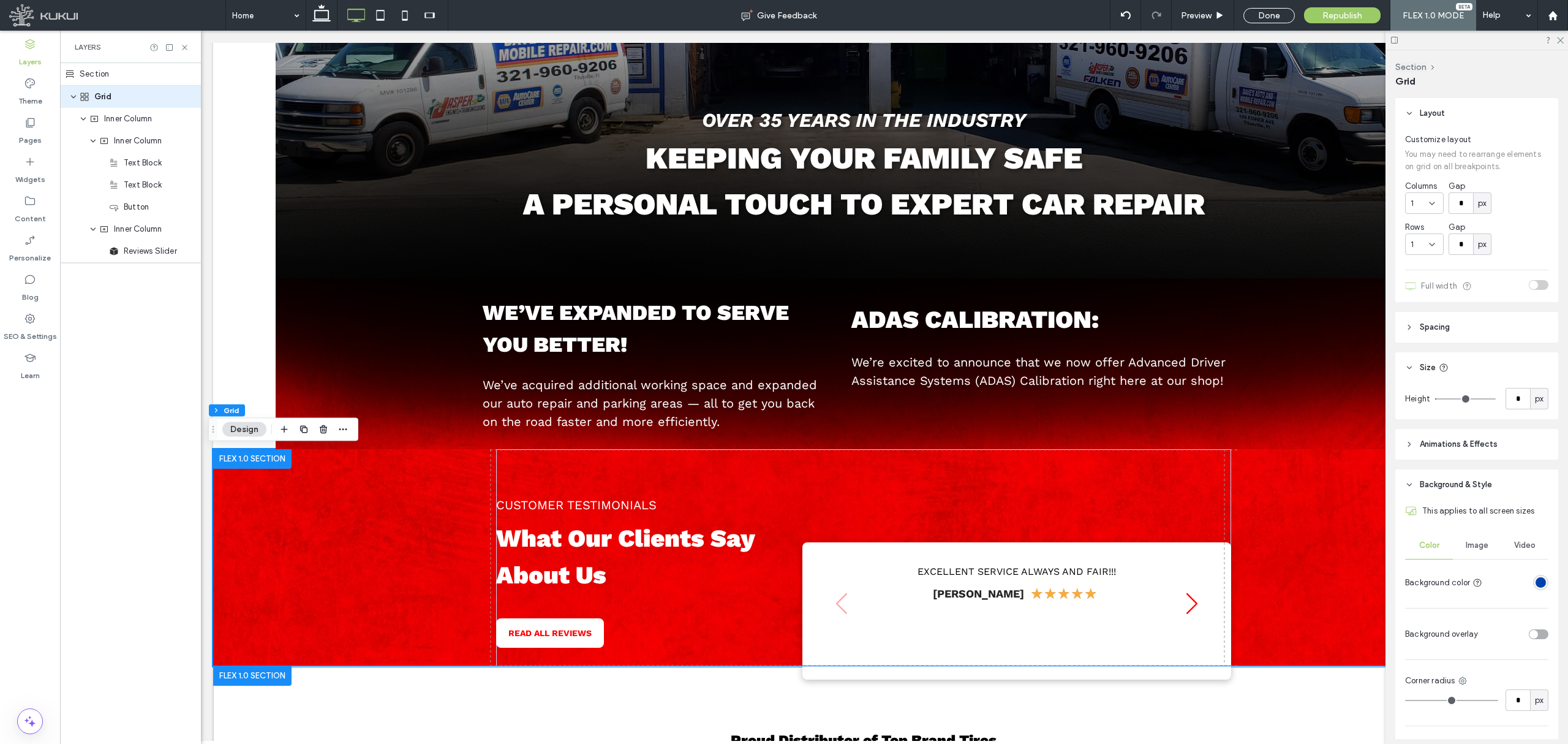
scroll to position [0, 116]
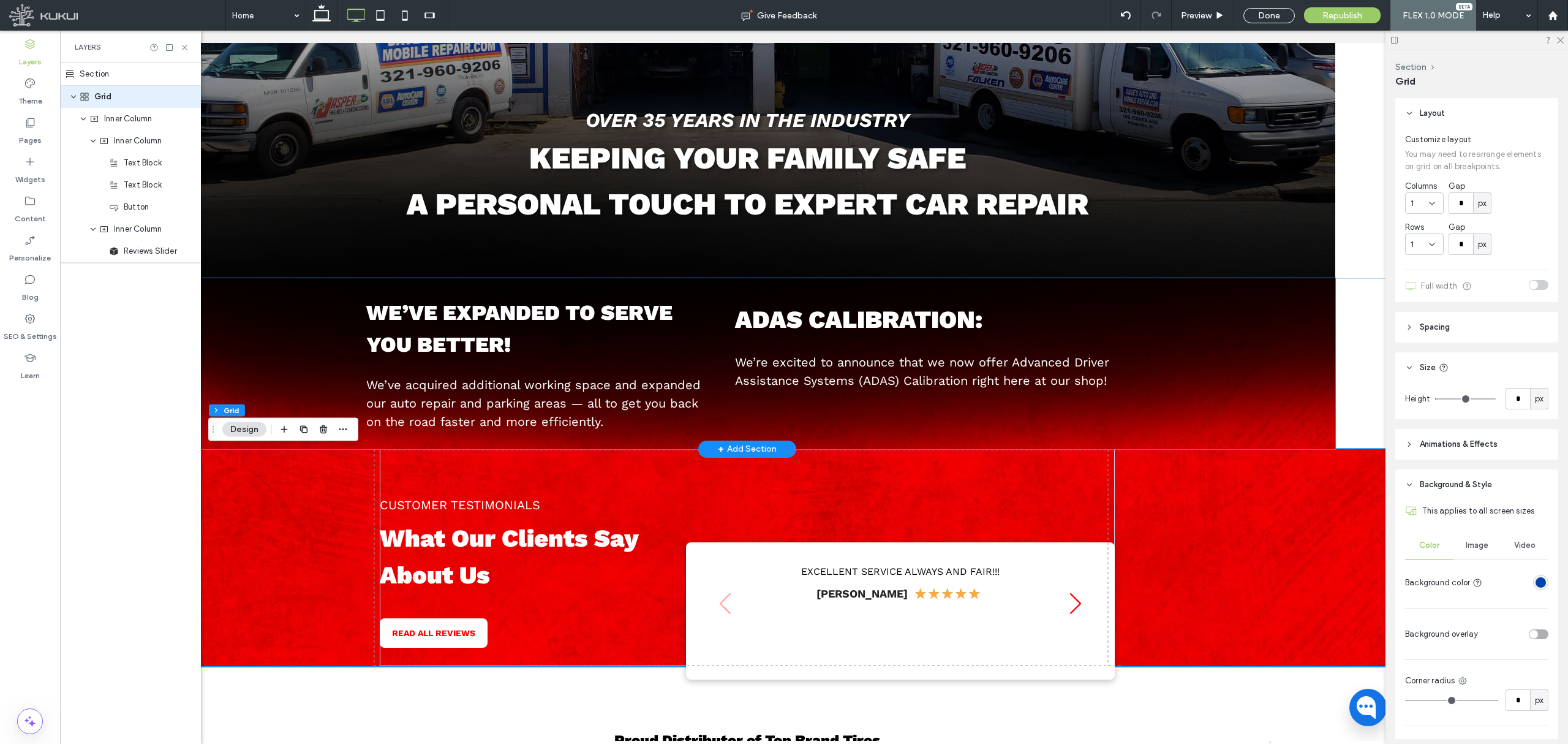
click at [1211, 430] on div "We’ve expanded to serve you better! We’ve acquired additional working space and…" at bounding box center [748, 364] width 1177 height 171
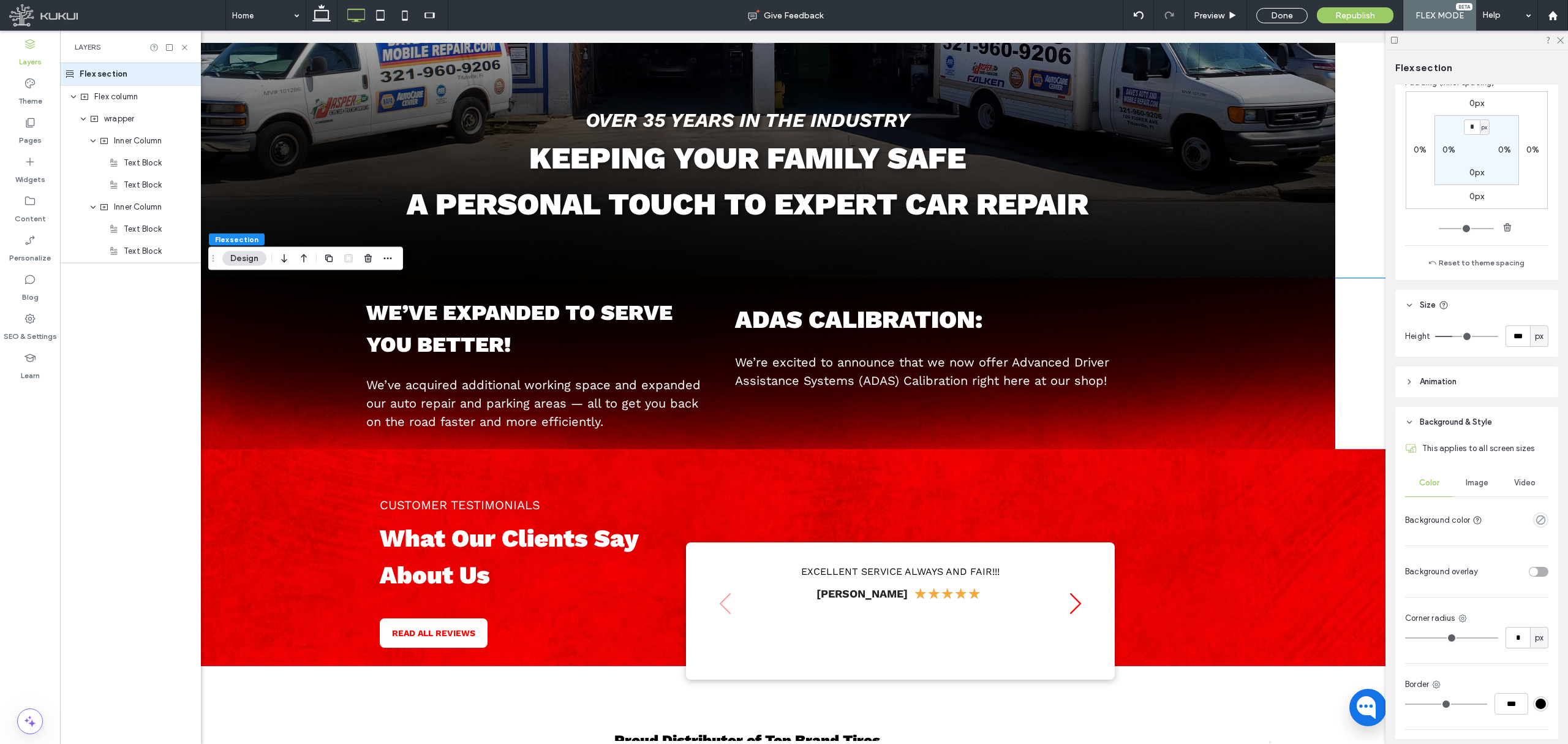
scroll to position [245, 0]
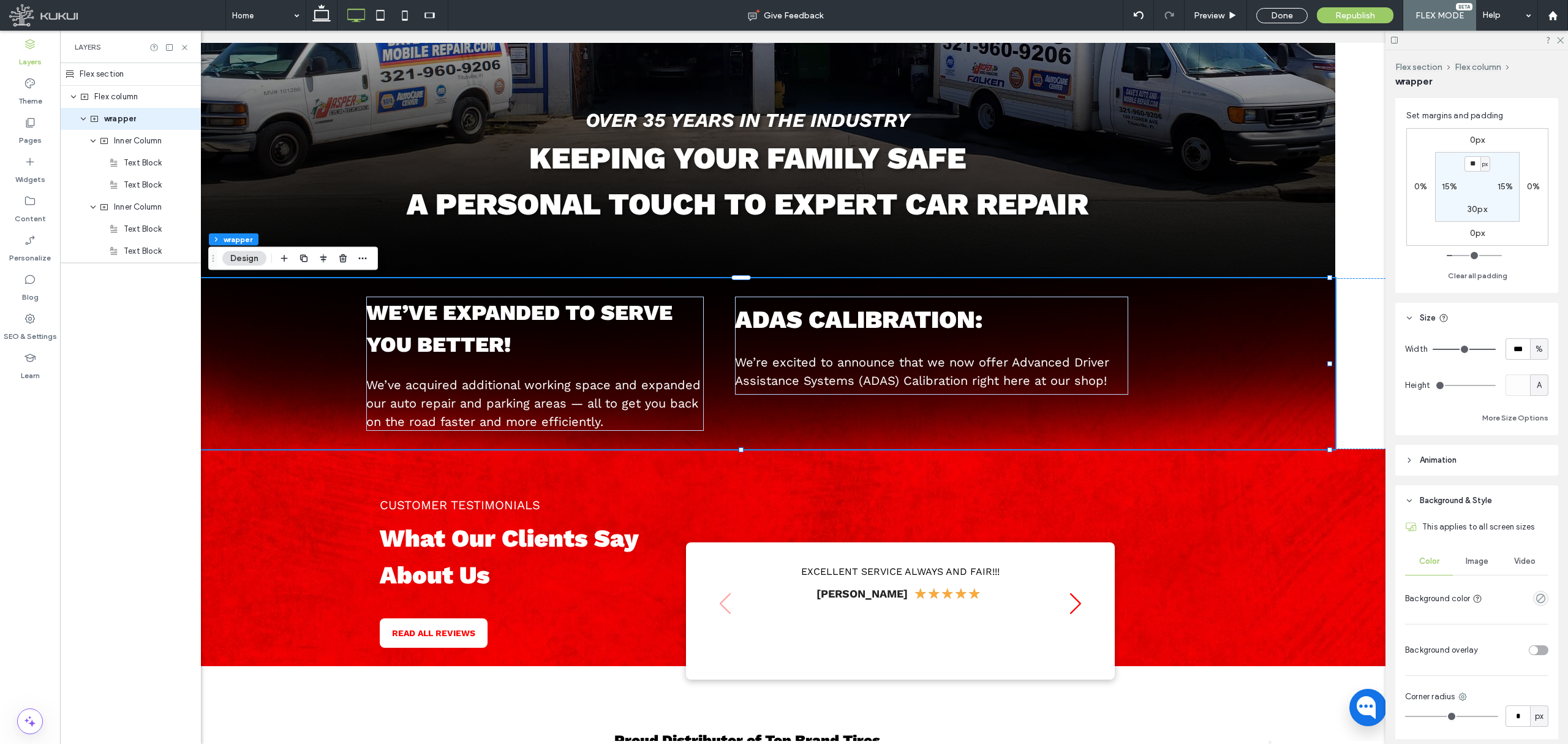
click at [1306, 567] on div "Image" at bounding box center [1477, 561] width 48 height 27
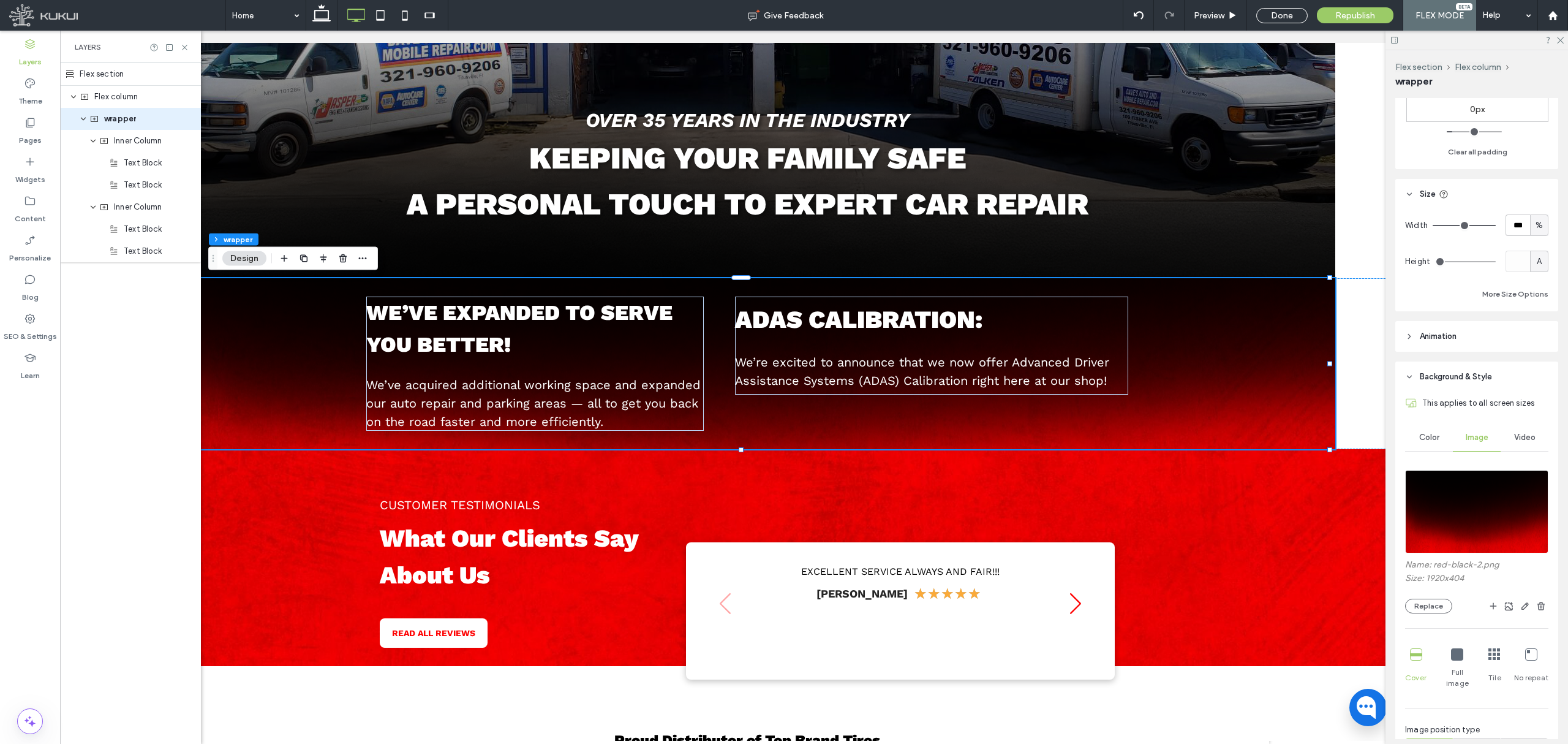
scroll to position [572, 0]
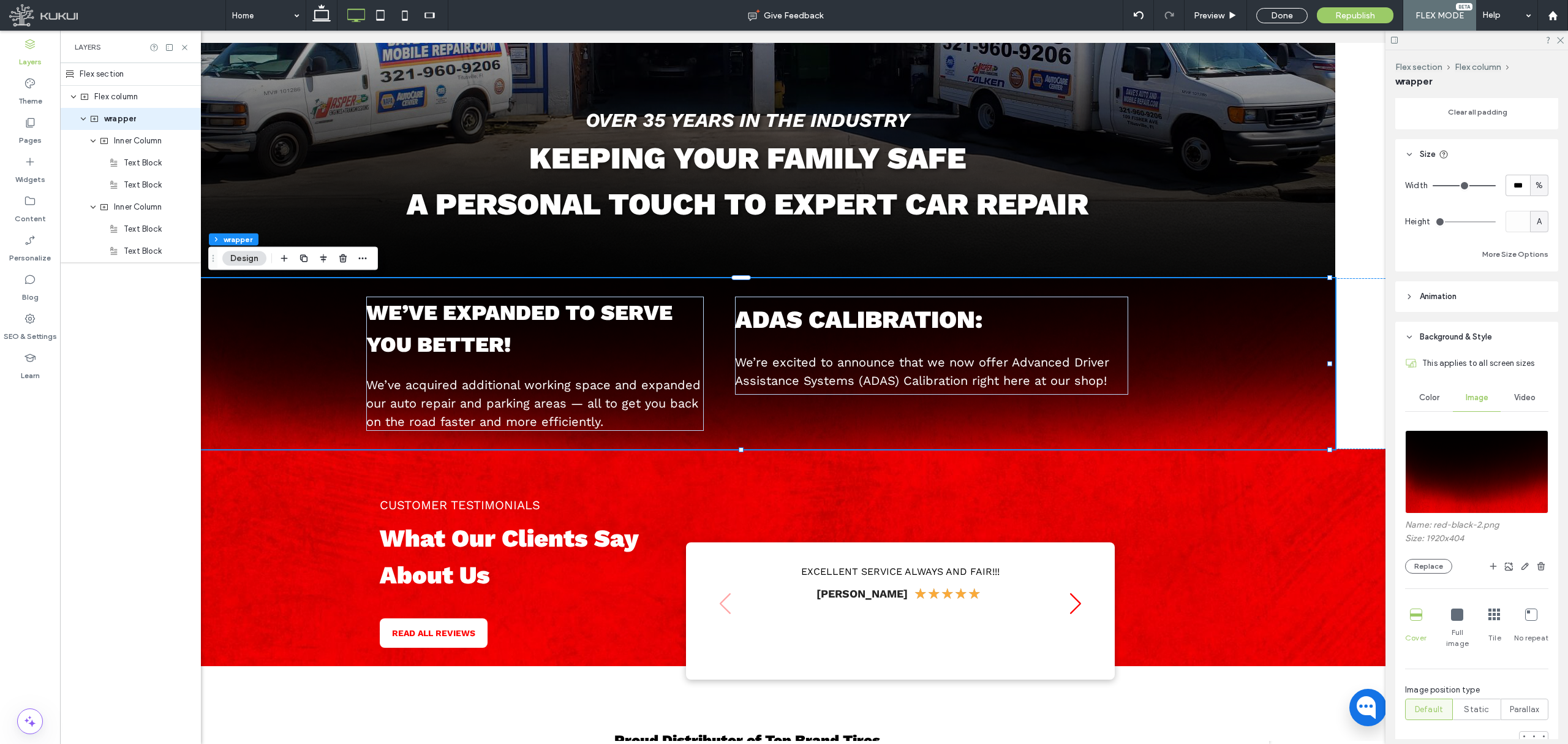
click at [1306, 615] on div "No repeat" at bounding box center [1531, 628] width 34 height 50
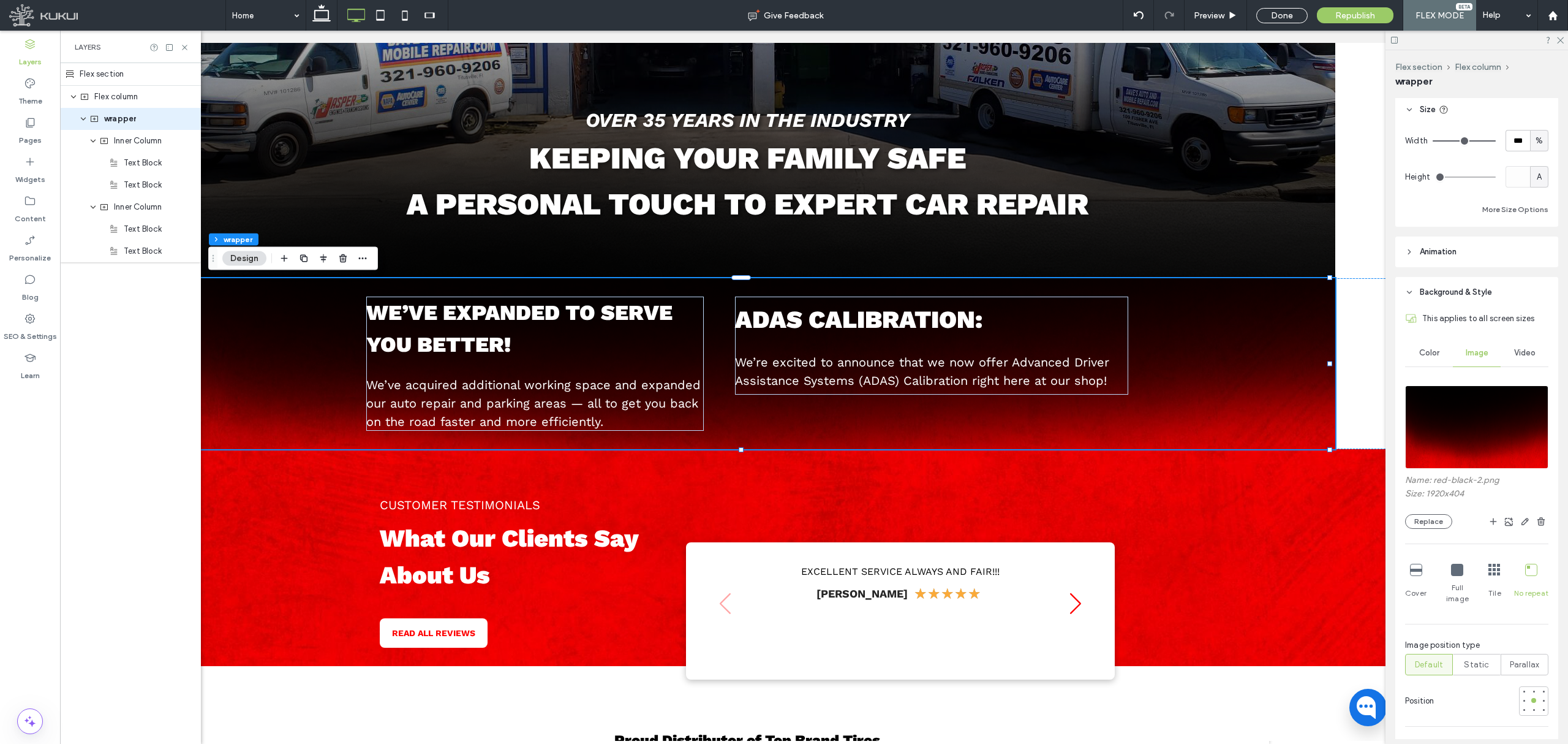
scroll to position [653, 0]
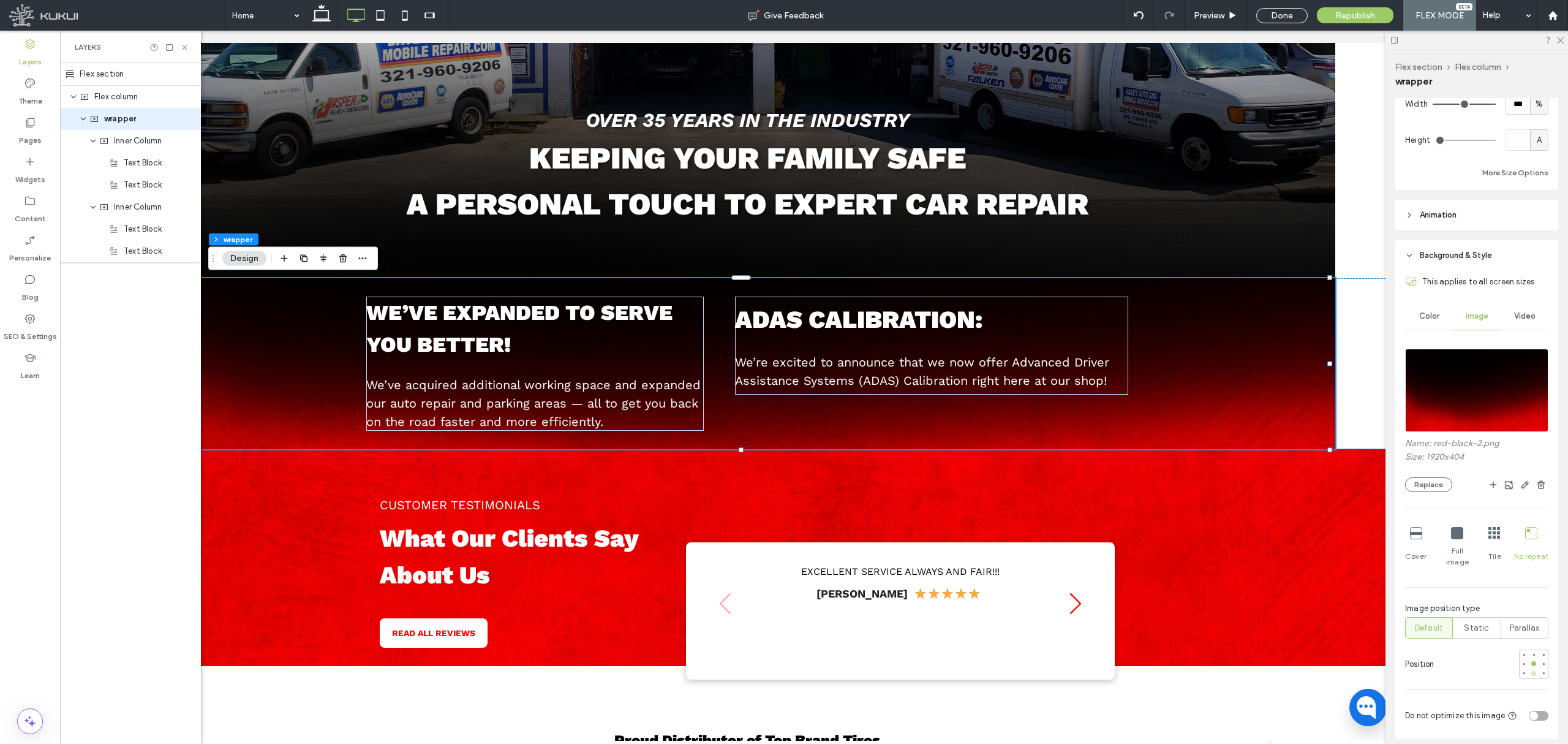
click at [1306, 619] on div at bounding box center [1533, 673] width 8 height 8
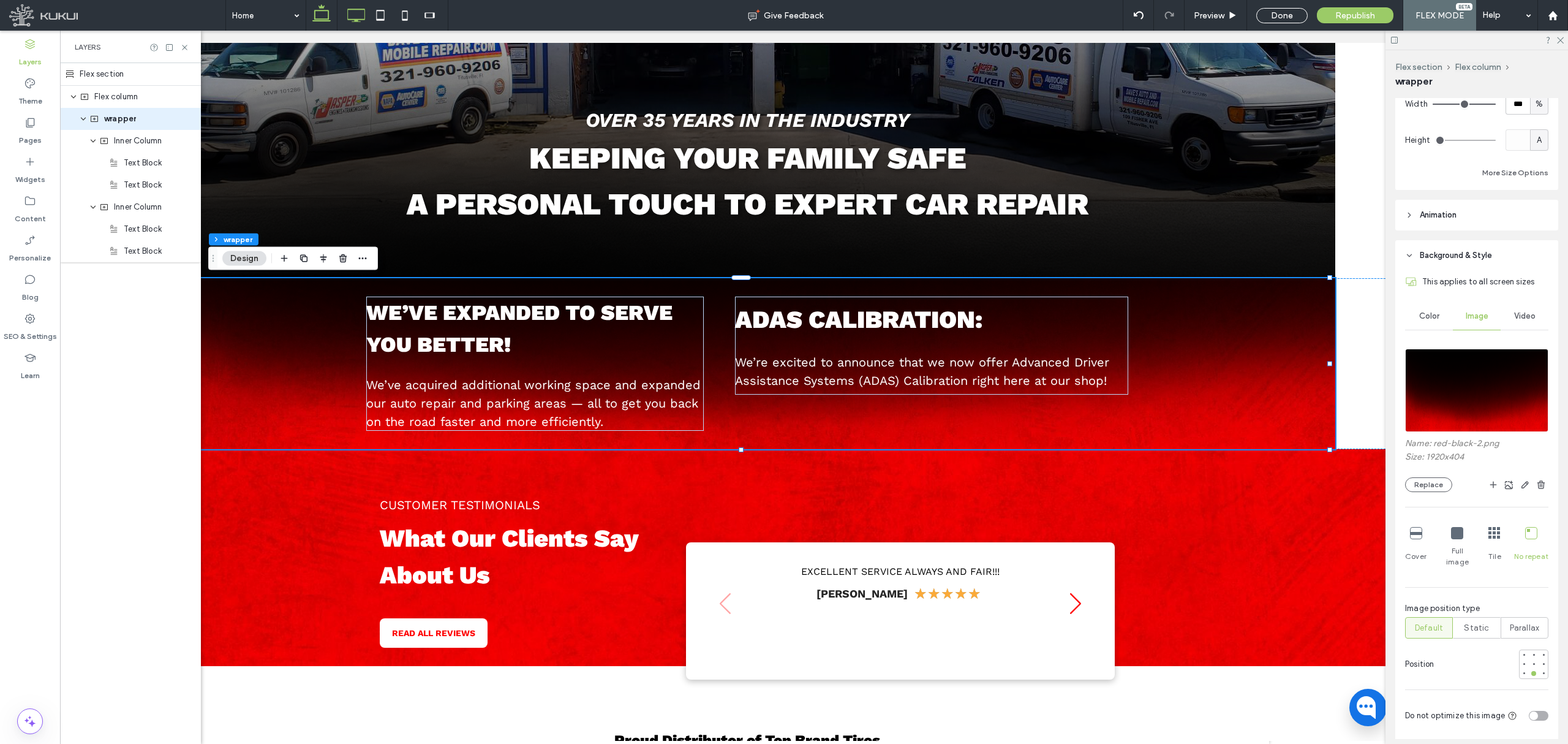
click at [329, 8] on icon at bounding box center [322, 15] width 25 height 25
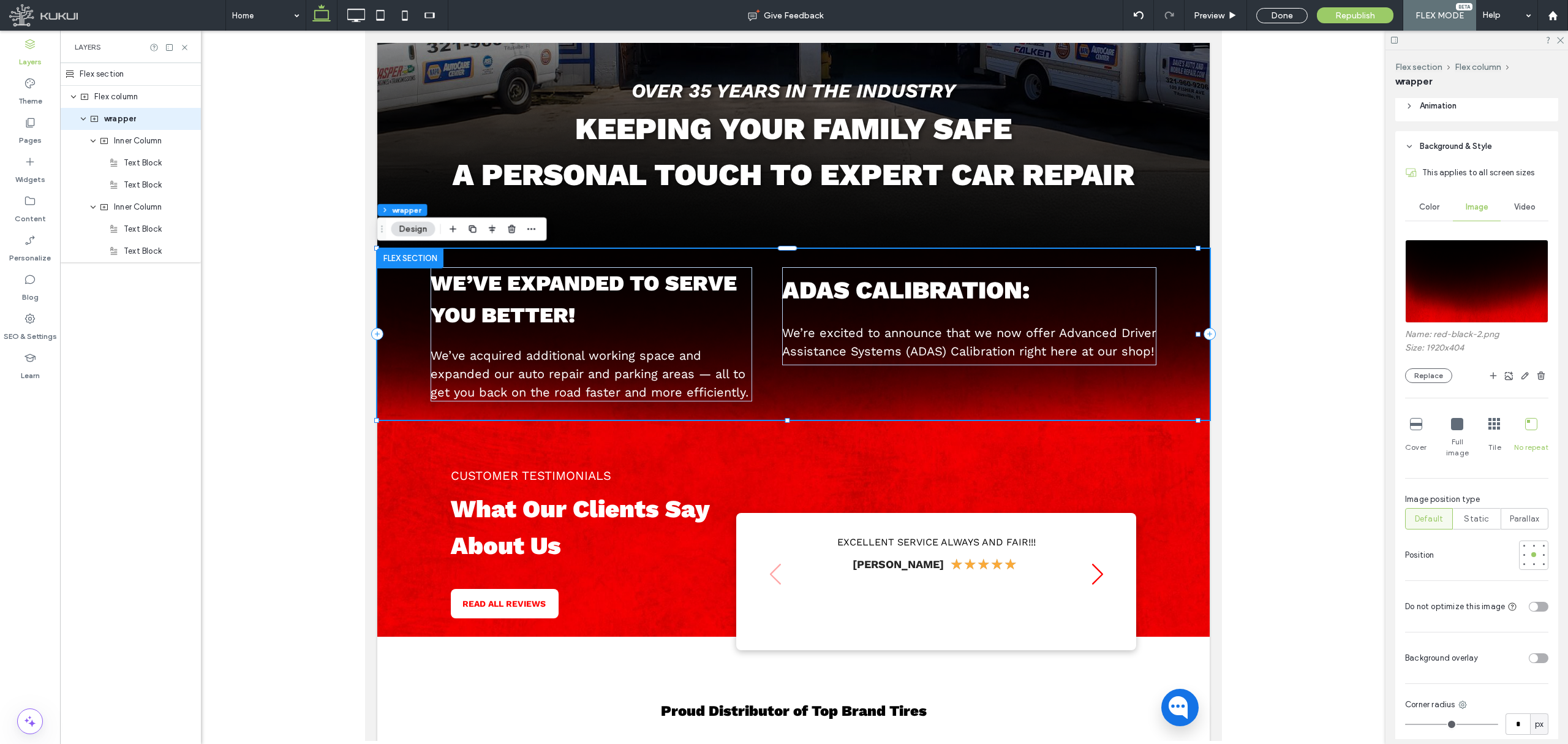
scroll to position [816, 0]
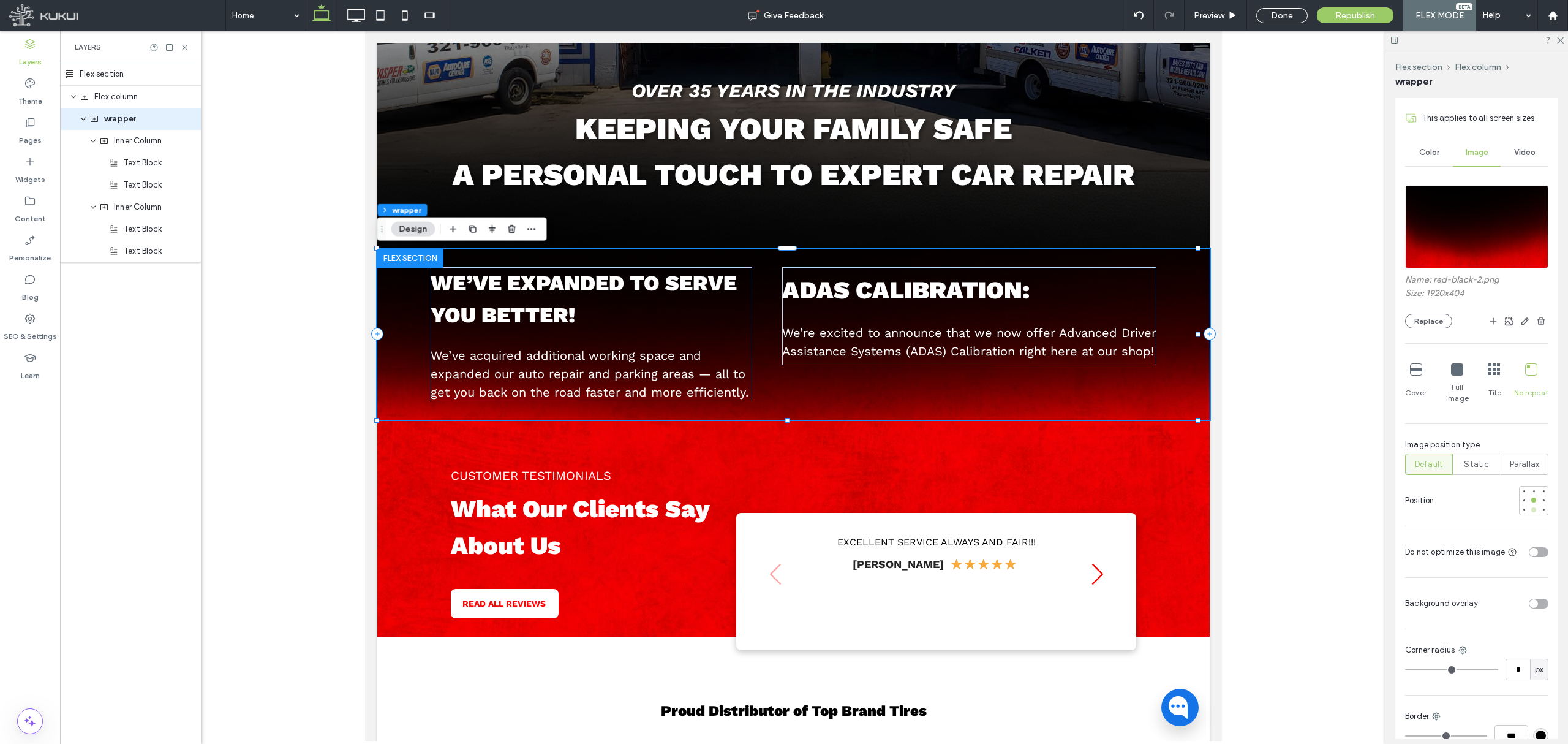
click at [1306, 508] on div at bounding box center [1533, 509] width 5 height 5
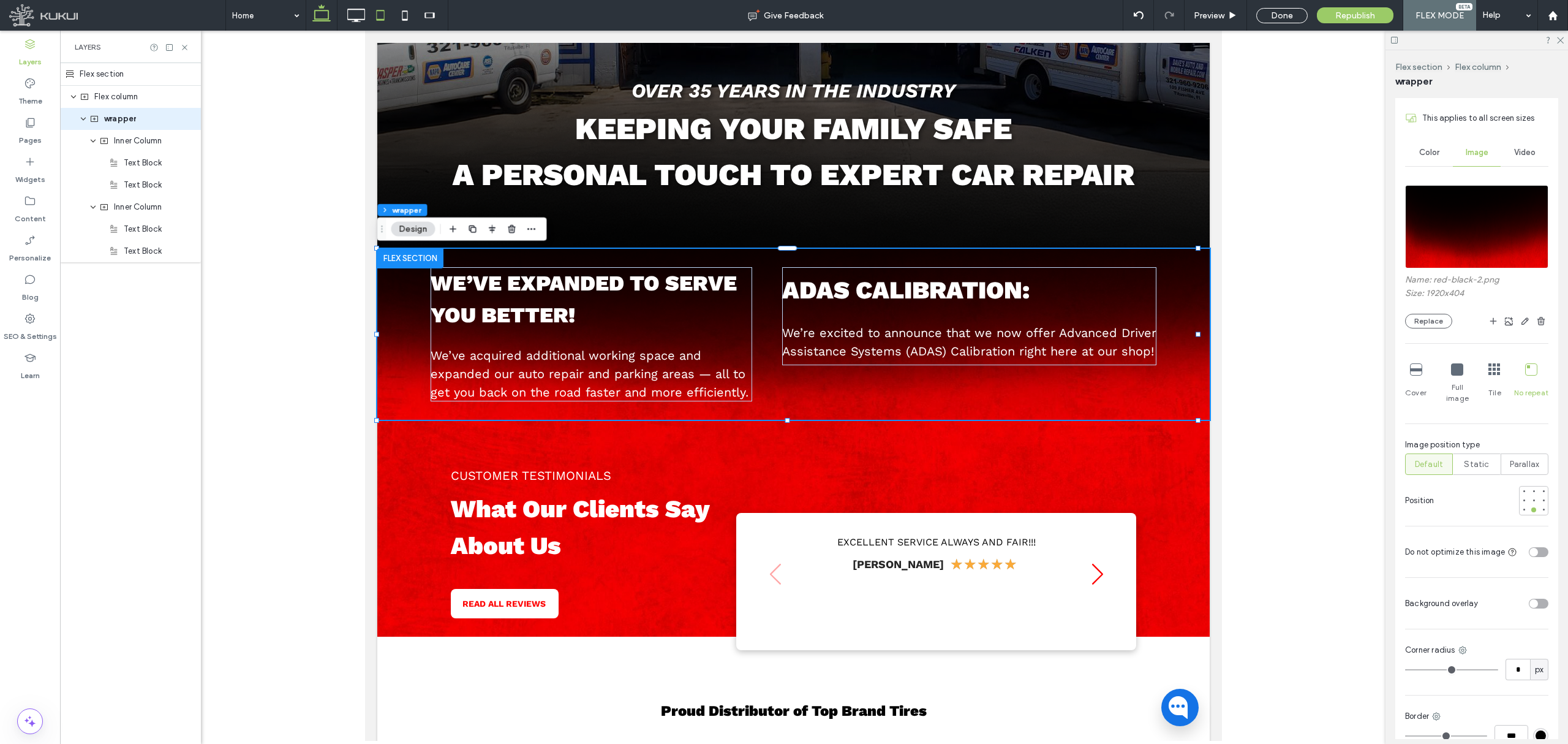
click at [389, 17] on icon at bounding box center [380, 15] width 25 height 25
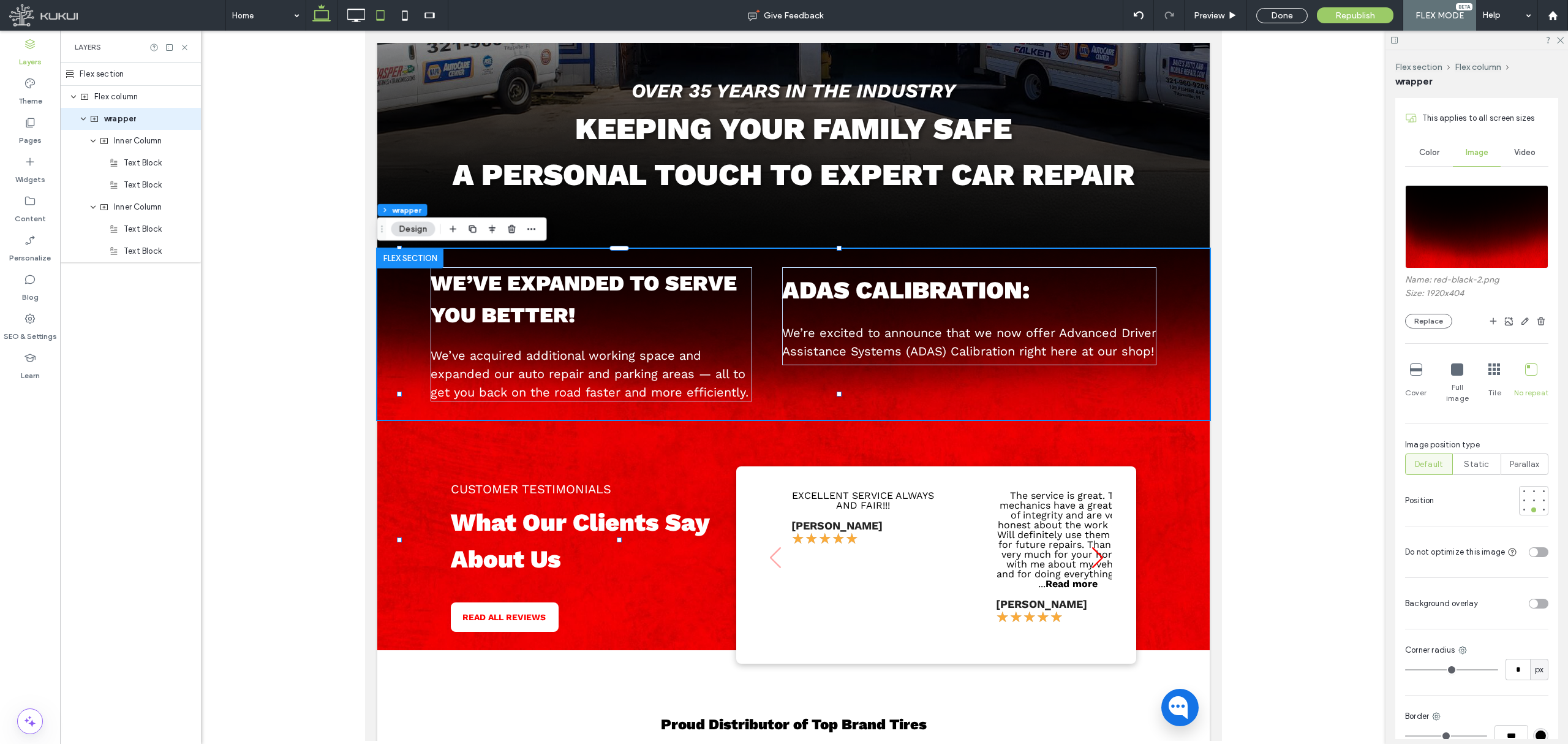
type input "**"
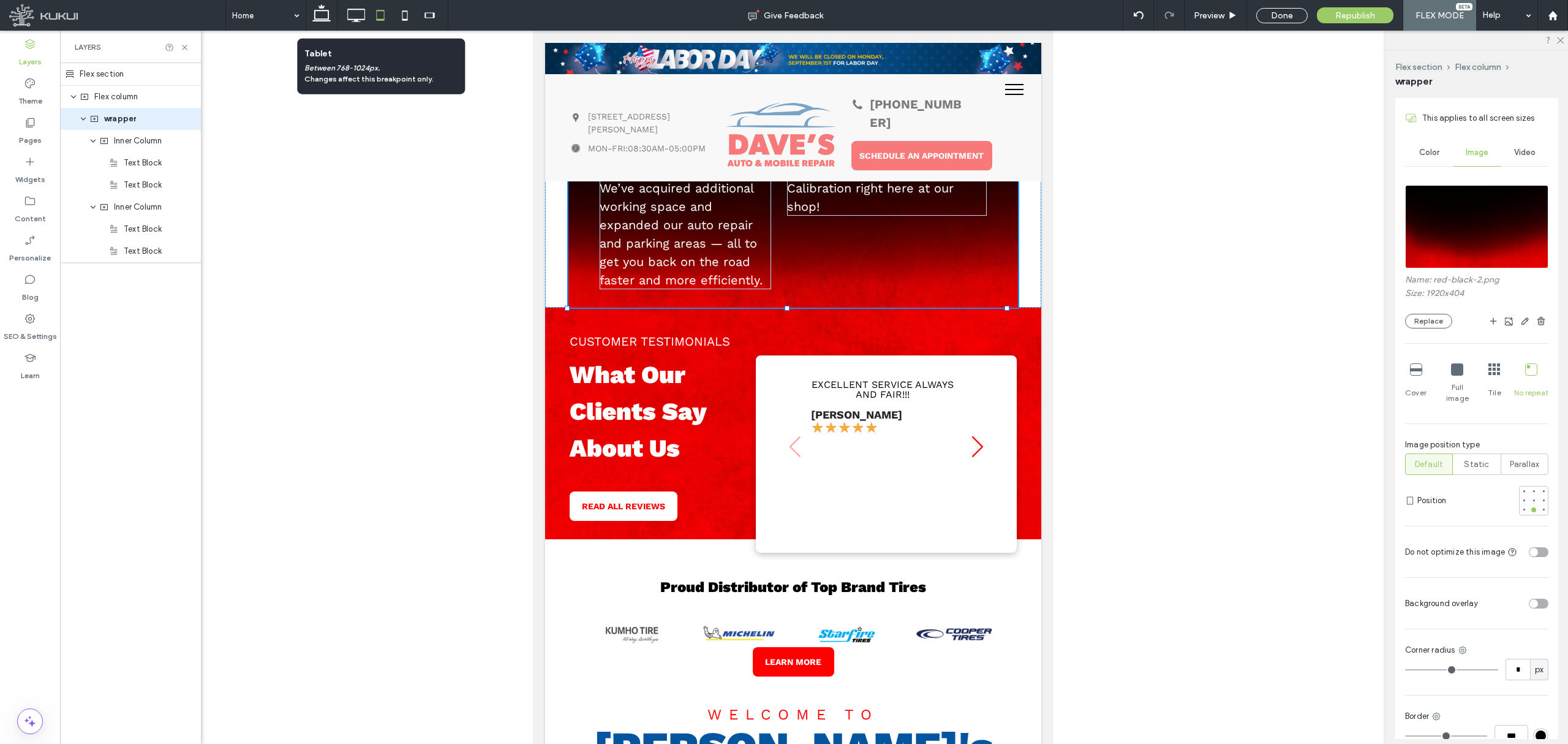
type input "****"
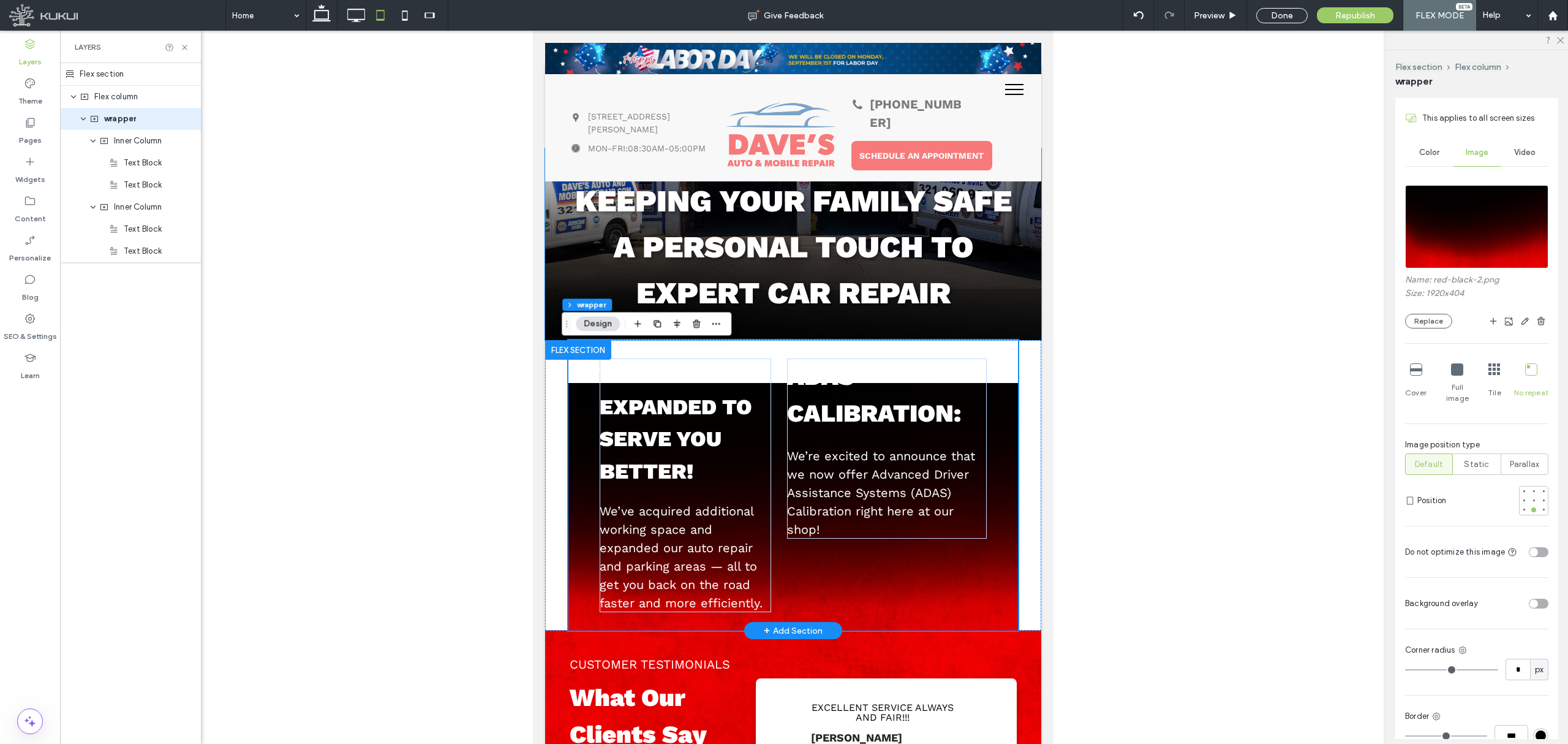
scroll to position [105, 0]
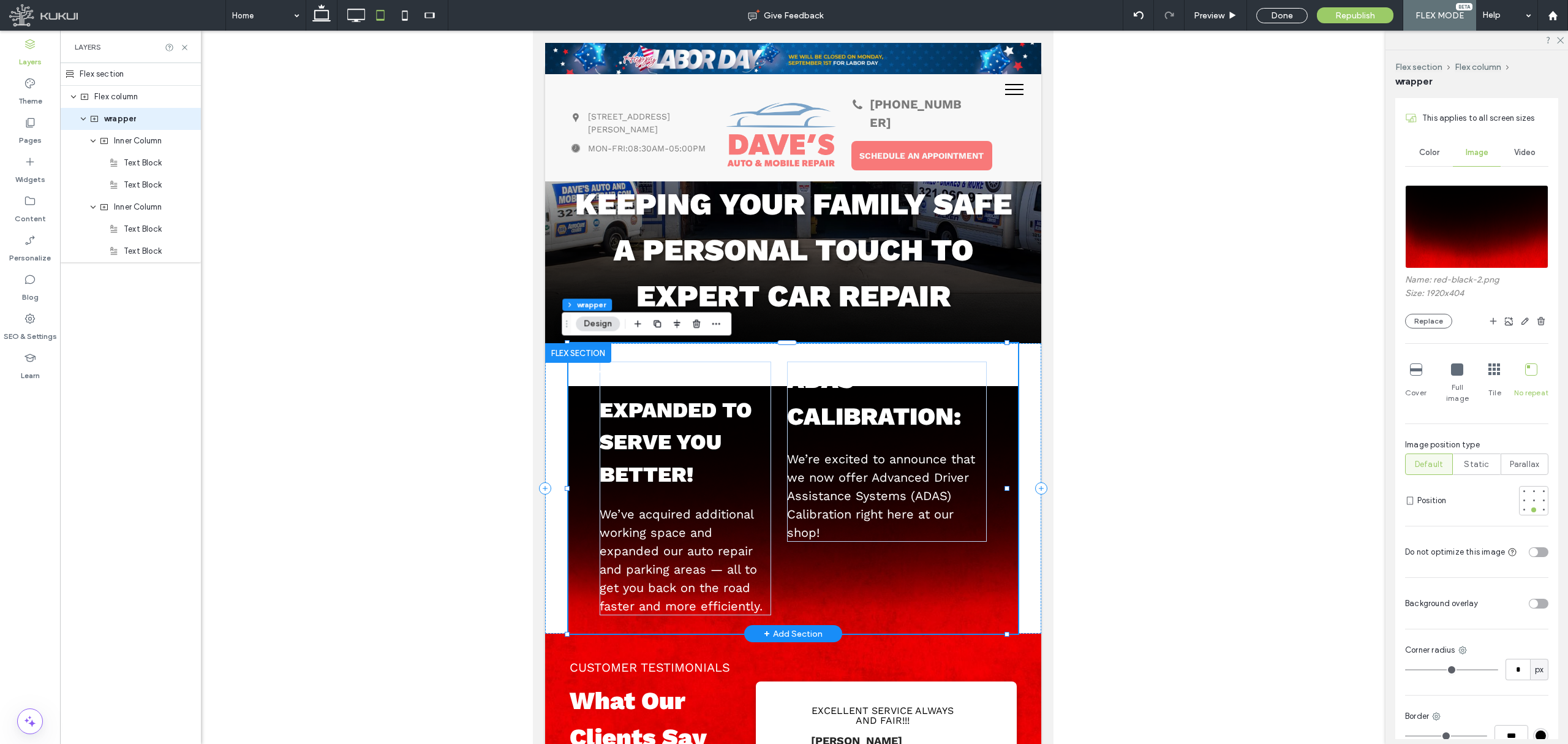
click at [1004, 365] on div "We’ve expanded to serve you better! We’ve acquired additional working space and…" at bounding box center [793, 487] width 450 height 290
click at [1023, 400] on div "We’ve expanded to serve you better! We’ve acquired additional working space and…" at bounding box center [793, 487] width 496 height 290
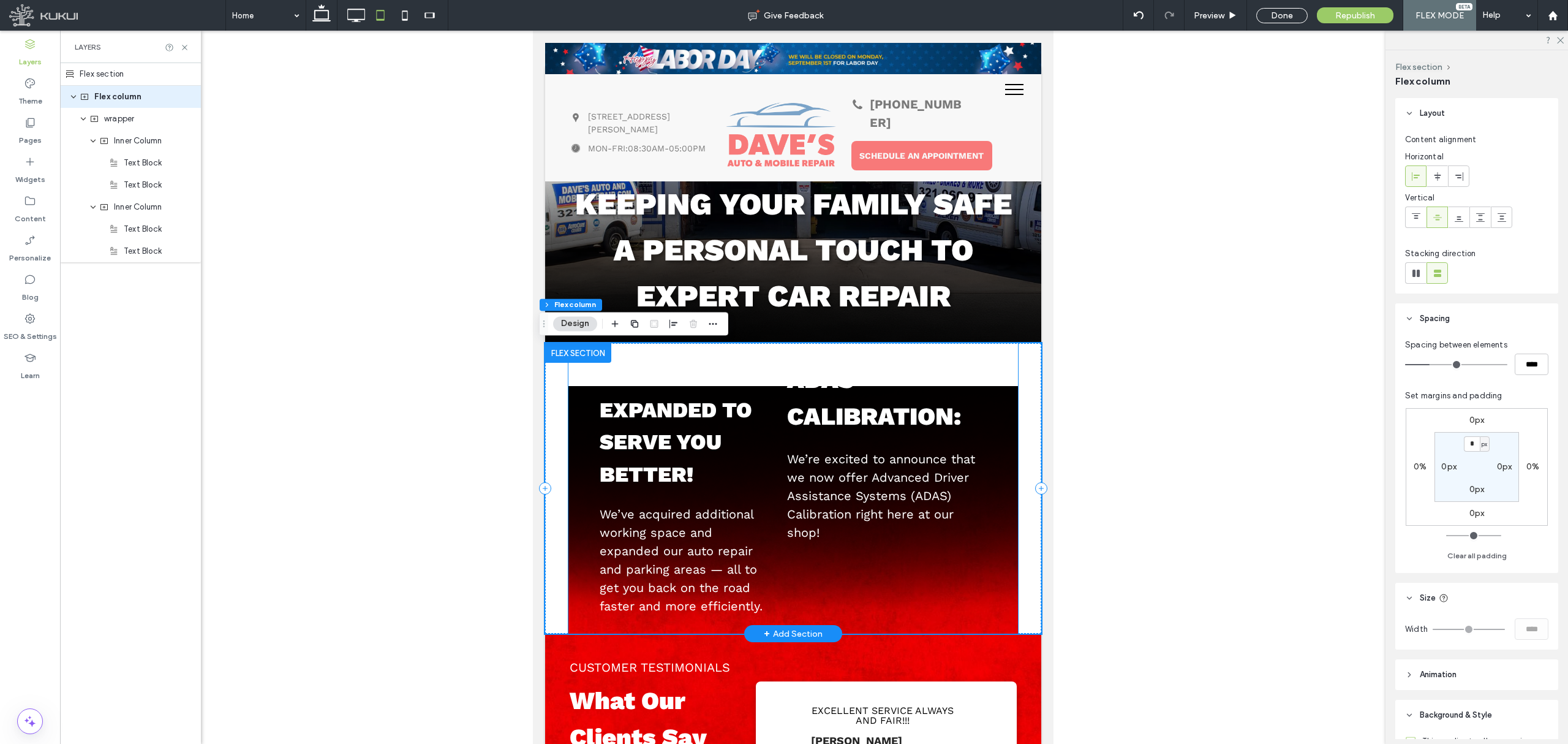
click at [990, 455] on div "We’ve expanded to serve you better! We’ve acquired additional working space and…" at bounding box center [793, 487] width 450 height 290
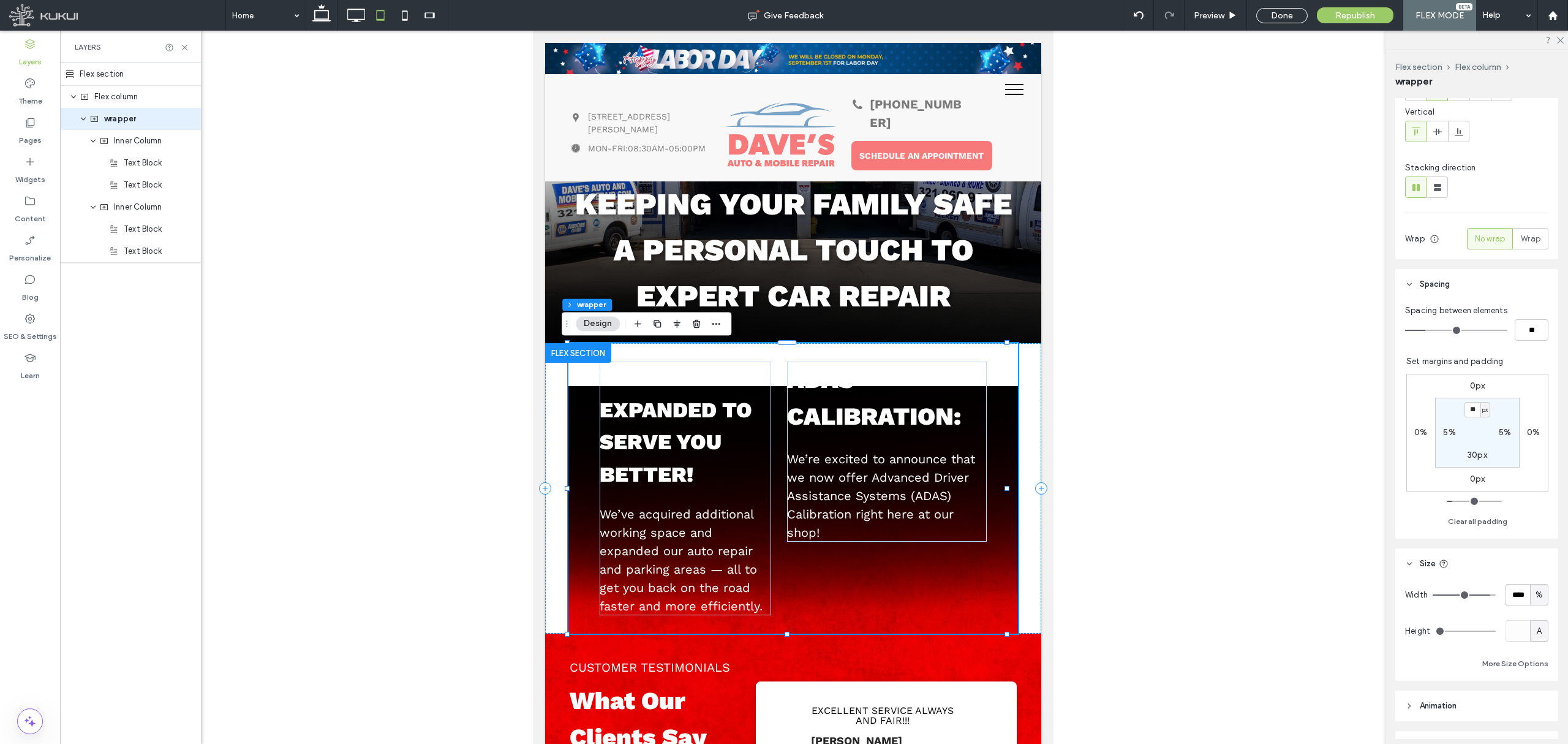
scroll to position [163, 0]
click at [1306, 594] on input "****" at bounding box center [1518, 593] width 25 height 21
type input "***"
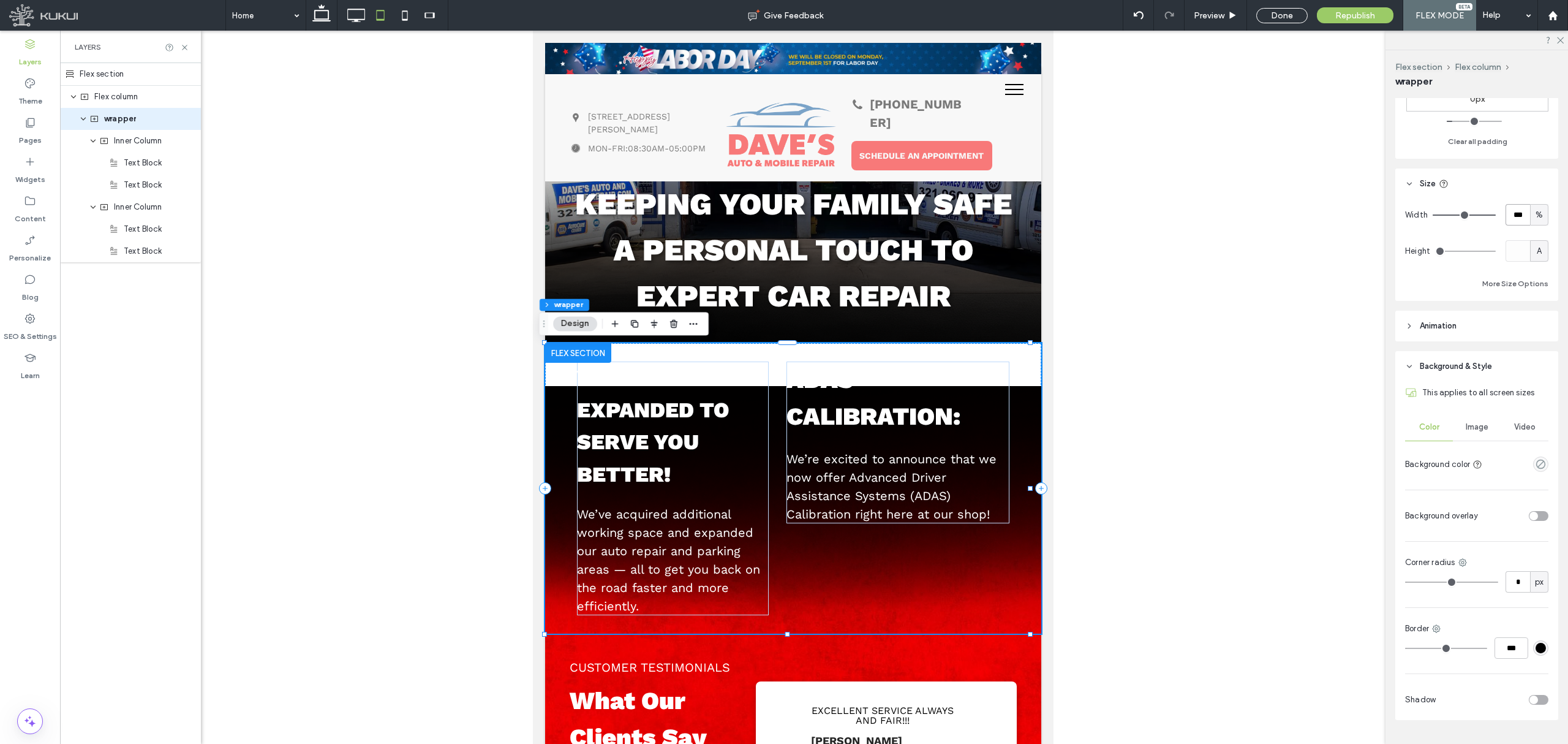
scroll to position [572, 0]
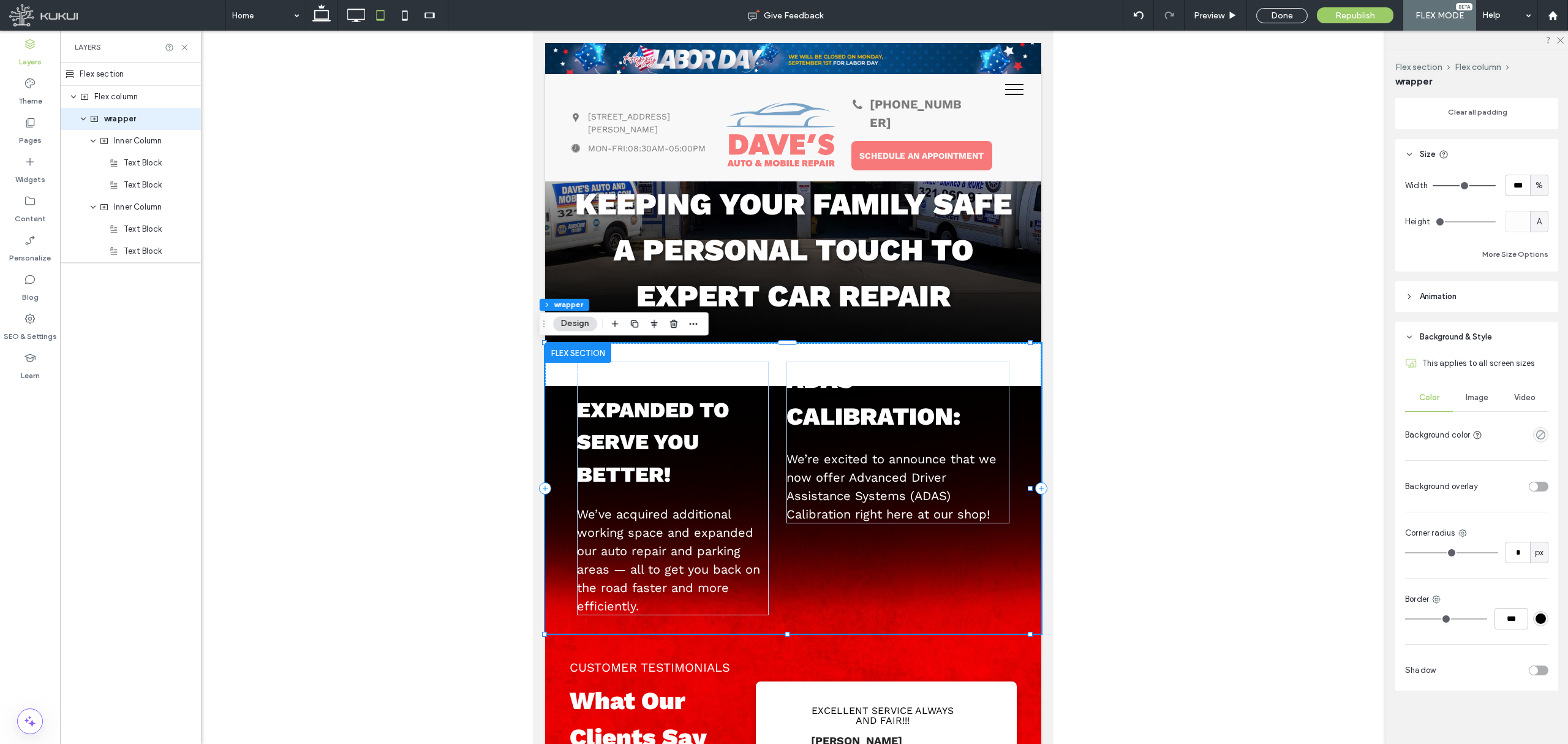
click at [1306, 393] on span "Image" at bounding box center [1477, 398] width 23 height 10
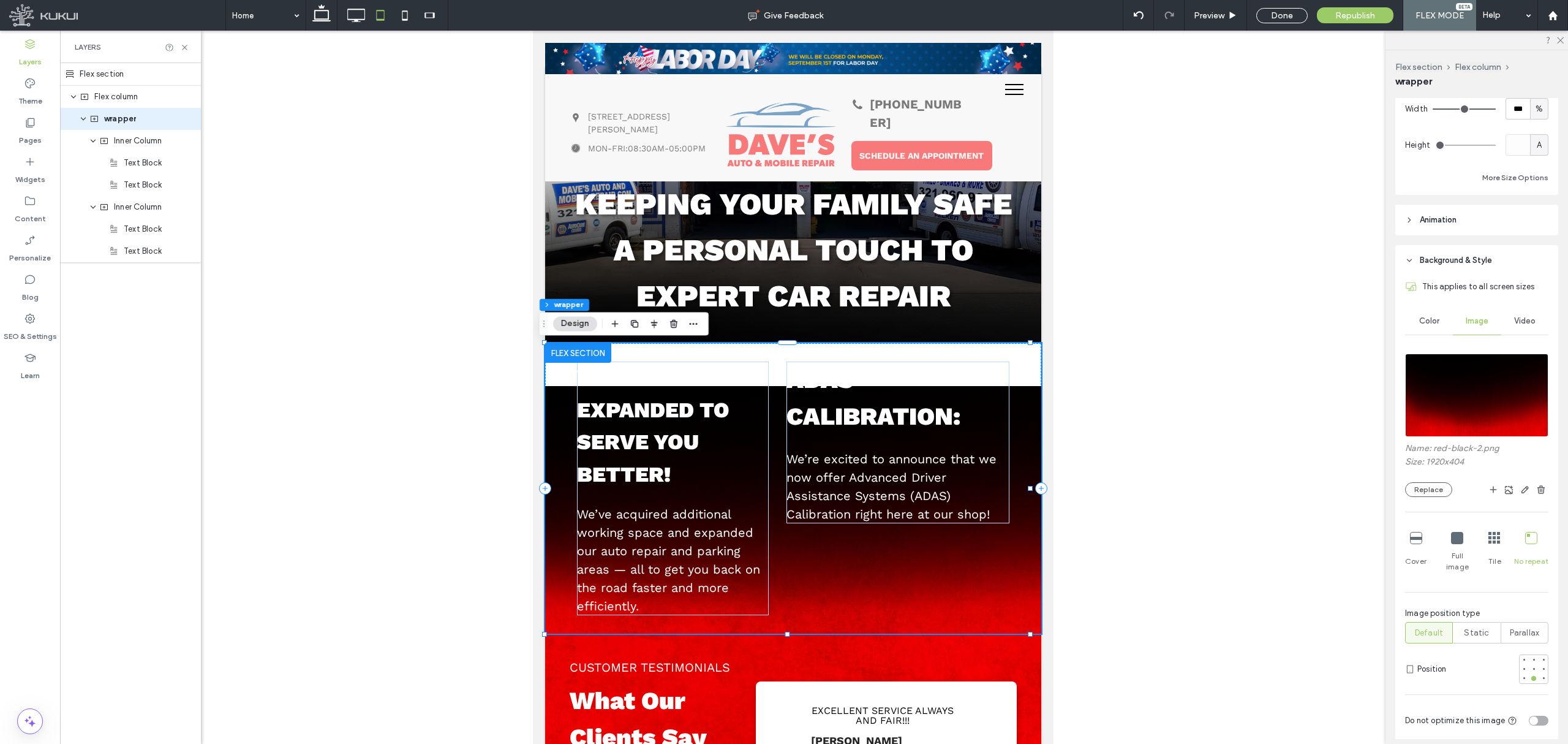
scroll to position [735, 0]
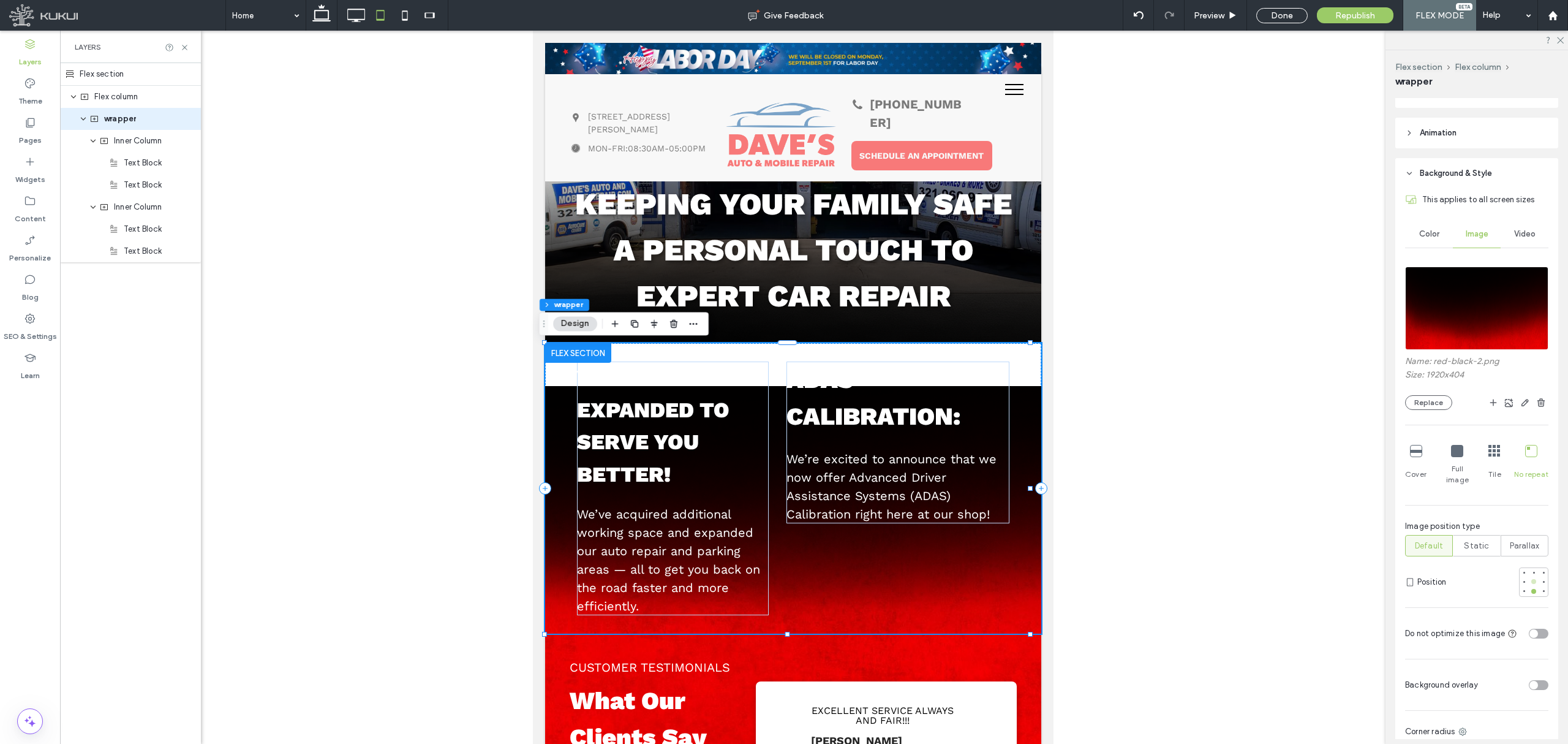
click at [1306, 579] on div at bounding box center [1533, 581] width 5 height 5
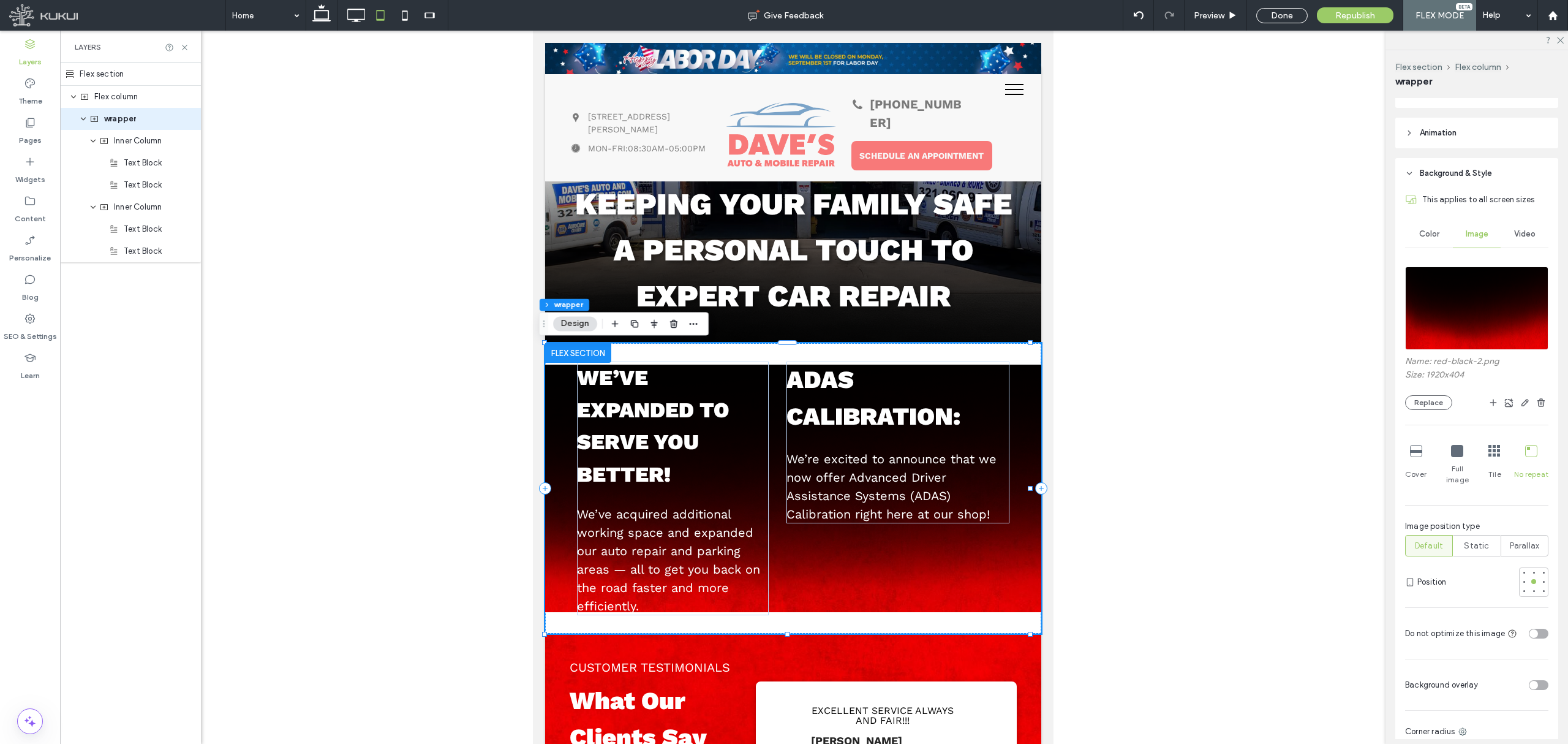
click at [1306, 459] on div "Cover" at bounding box center [1416, 465] width 21 height 50
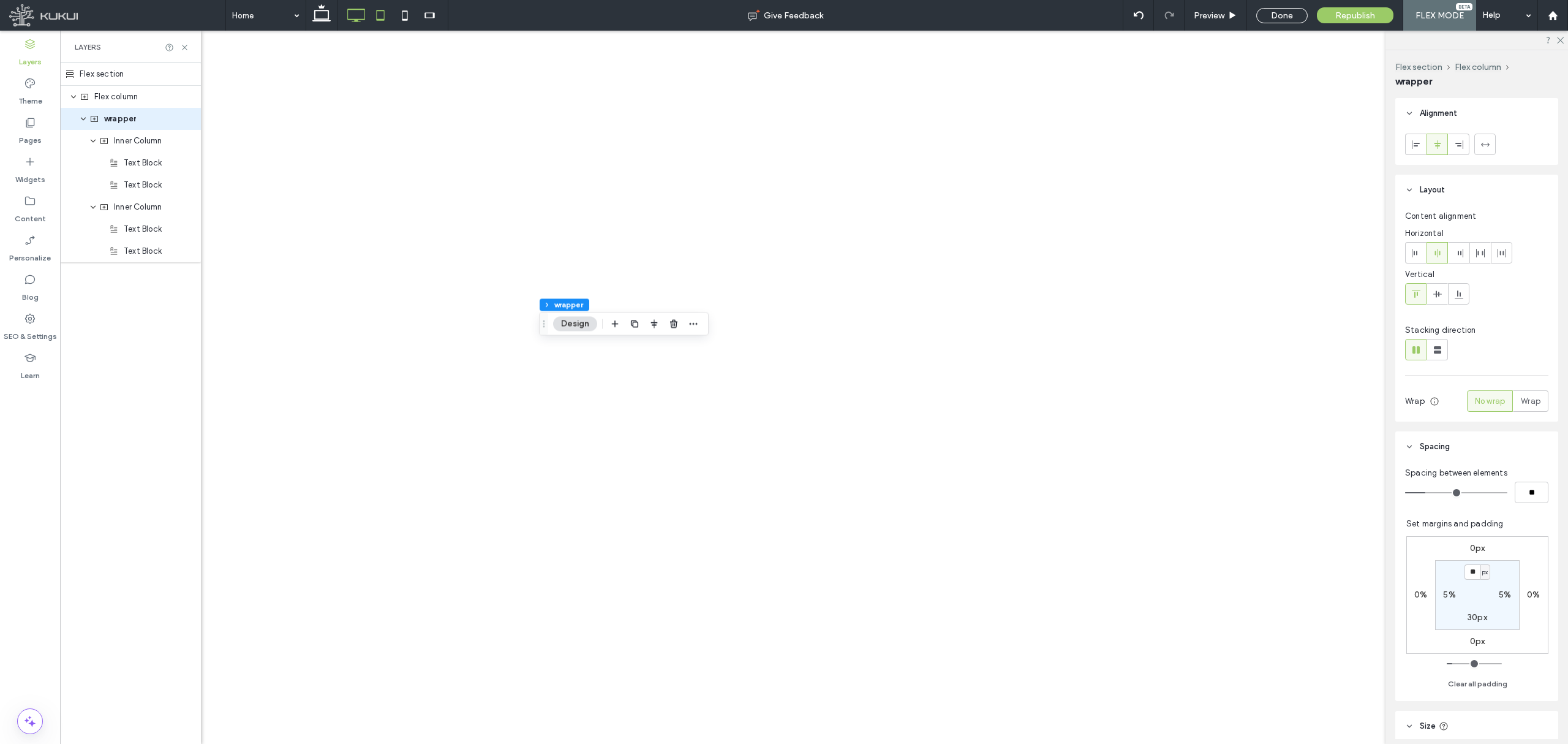
click at [364, 27] on icon at bounding box center [356, 15] width 25 height 25
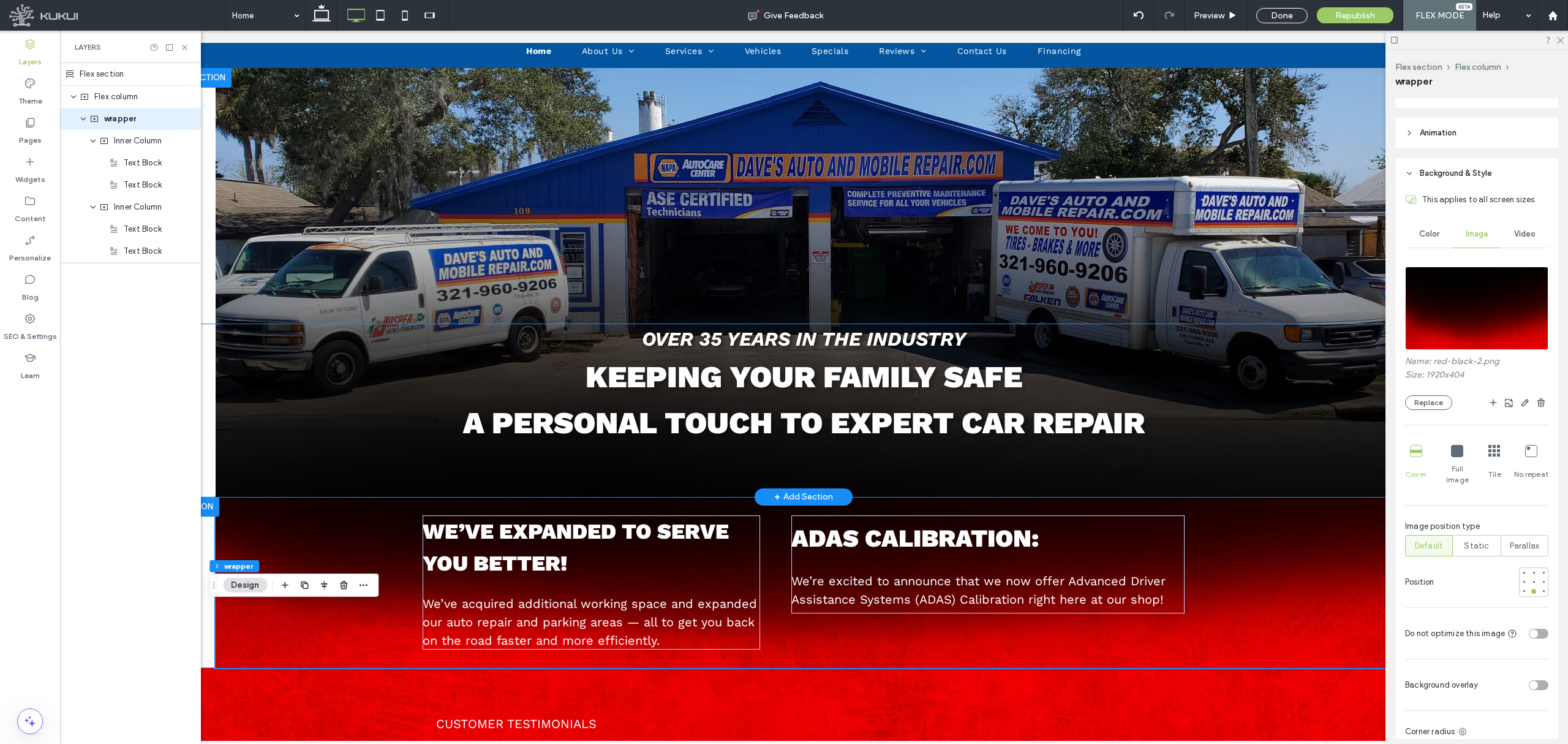
scroll to position [350, 0]
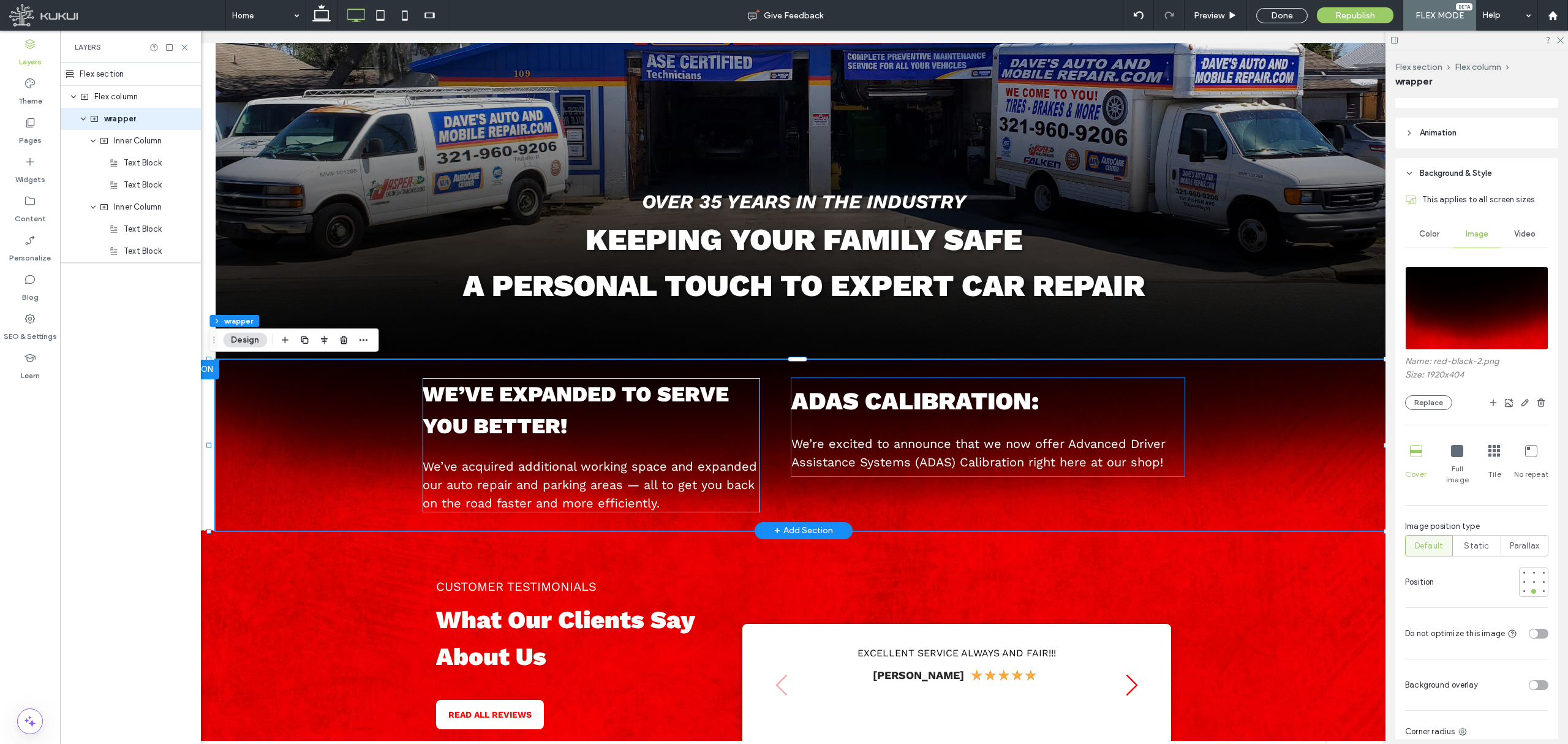
click at [792, 429] on div "ADAS Calibration: We’re excited to announce that we now offer Advanced Driver A…" at bounding box center [988, 426] width 393 height 98
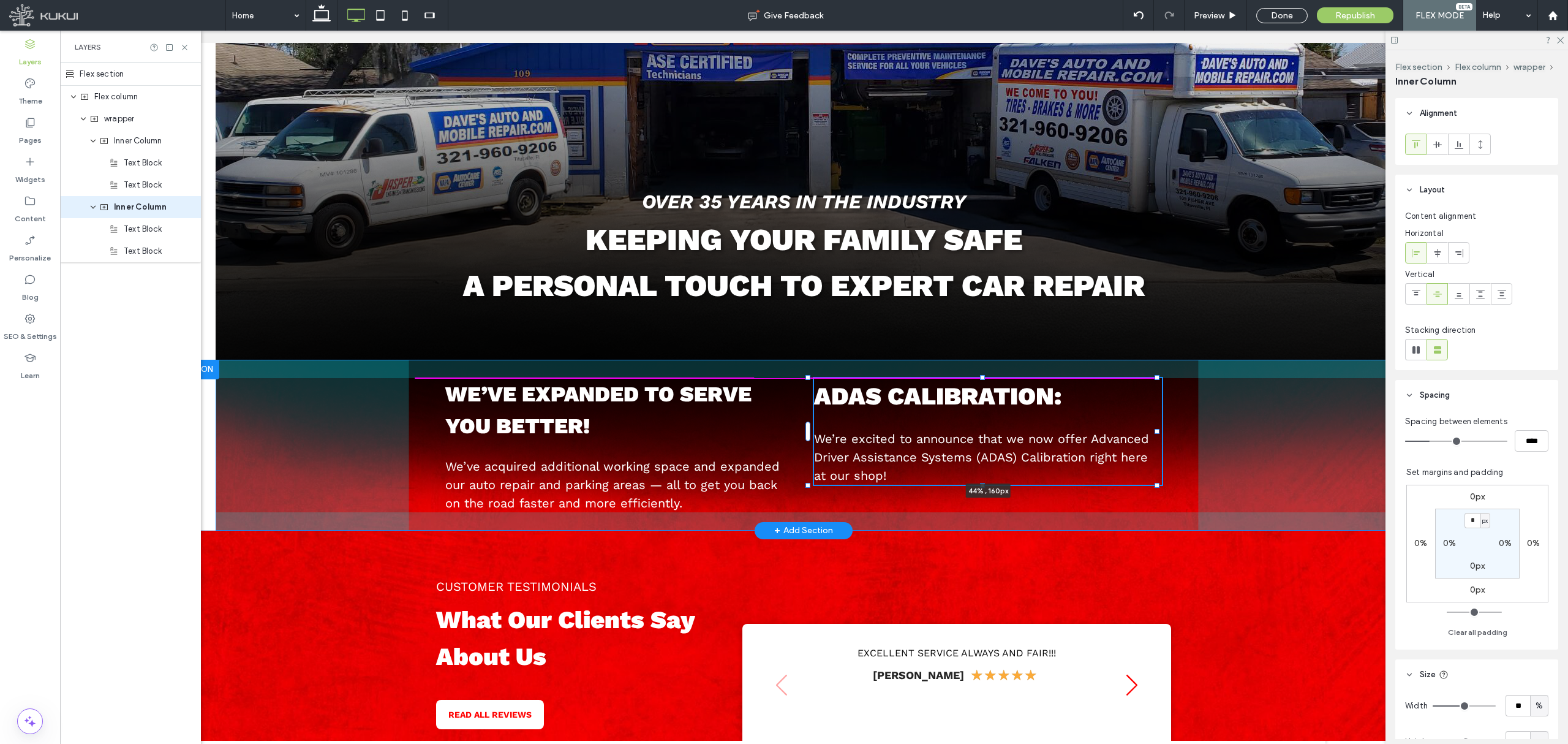
drag, startPoint x: 1182, startPoint y: 429, endPoint x: 1159, endPoint y: 429, distance: 23.0
click at [1159, 429] on div at bounding box center [1157, 431] width 5 height 5
type input "**"
type input "****"
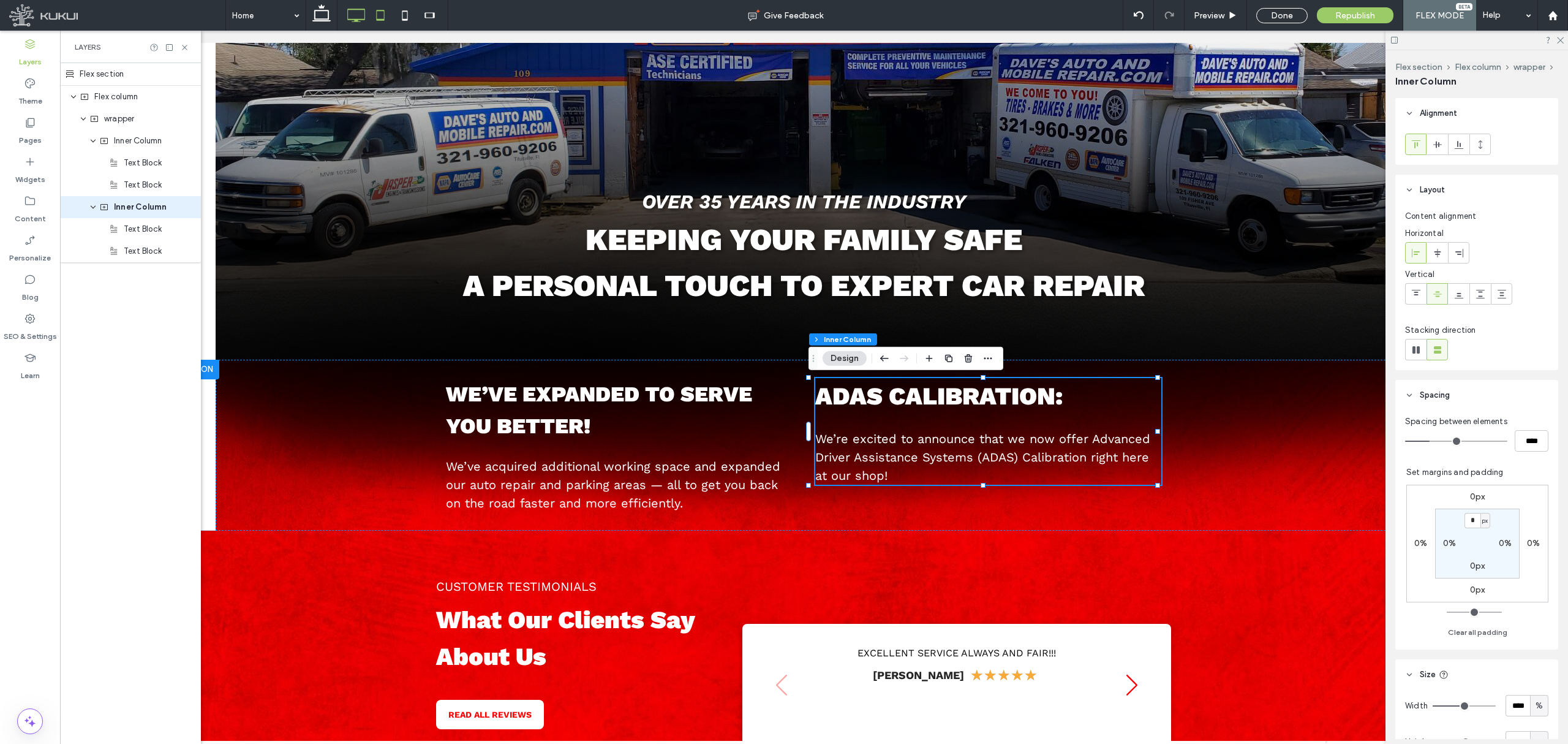
click at [380, 11] on icon at bounding box center [380, 15] width 25 height 25
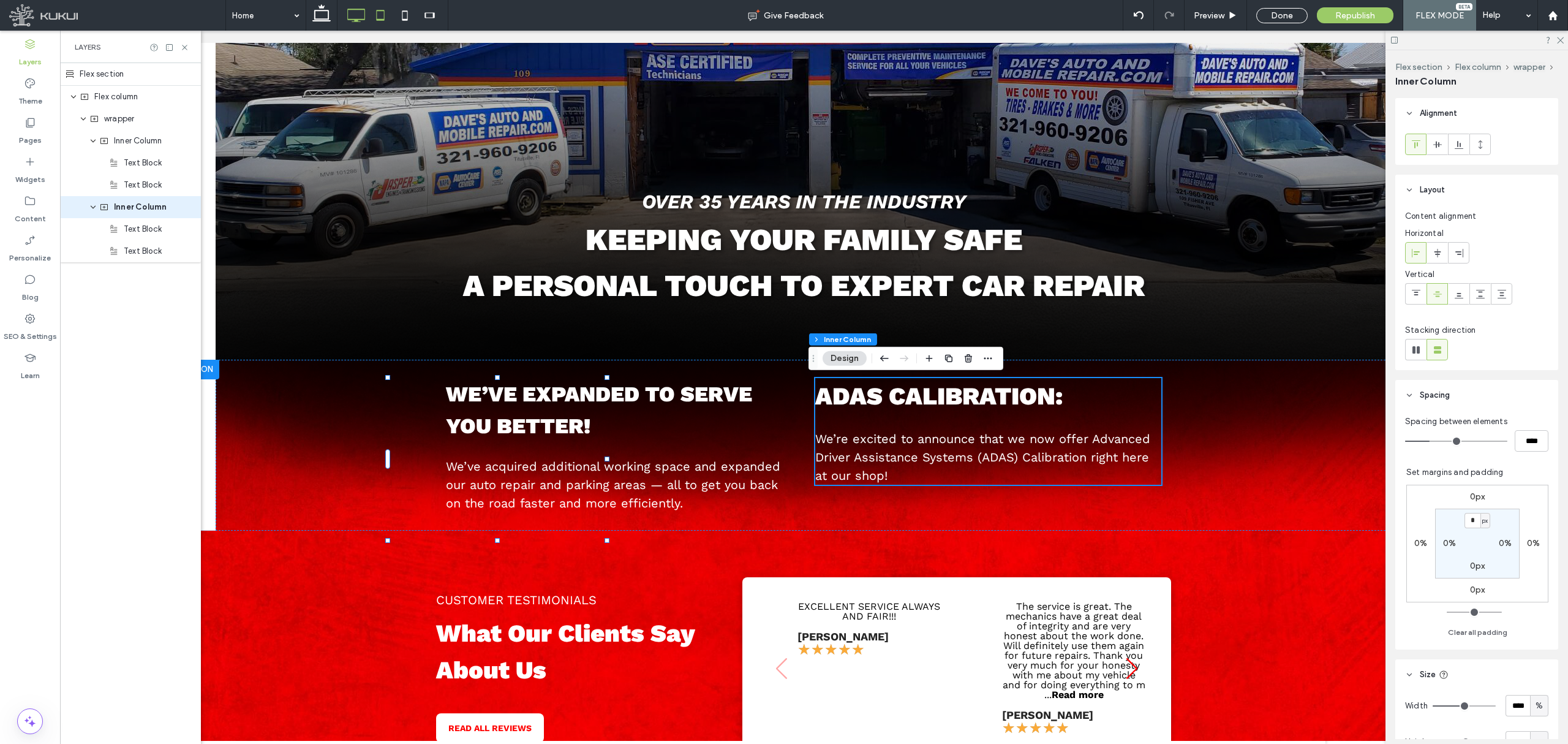
type input "**"
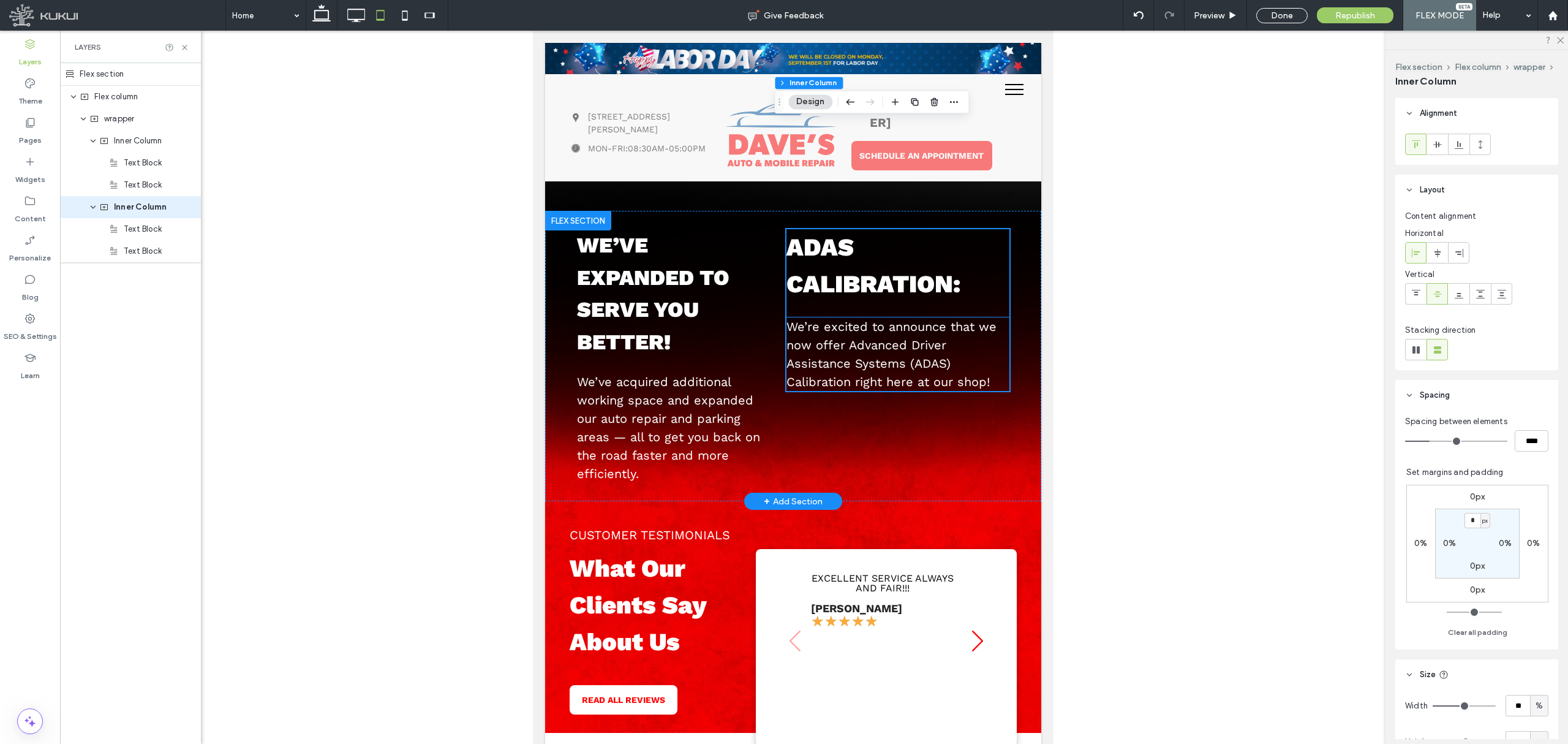
scroll to position [187, 0]
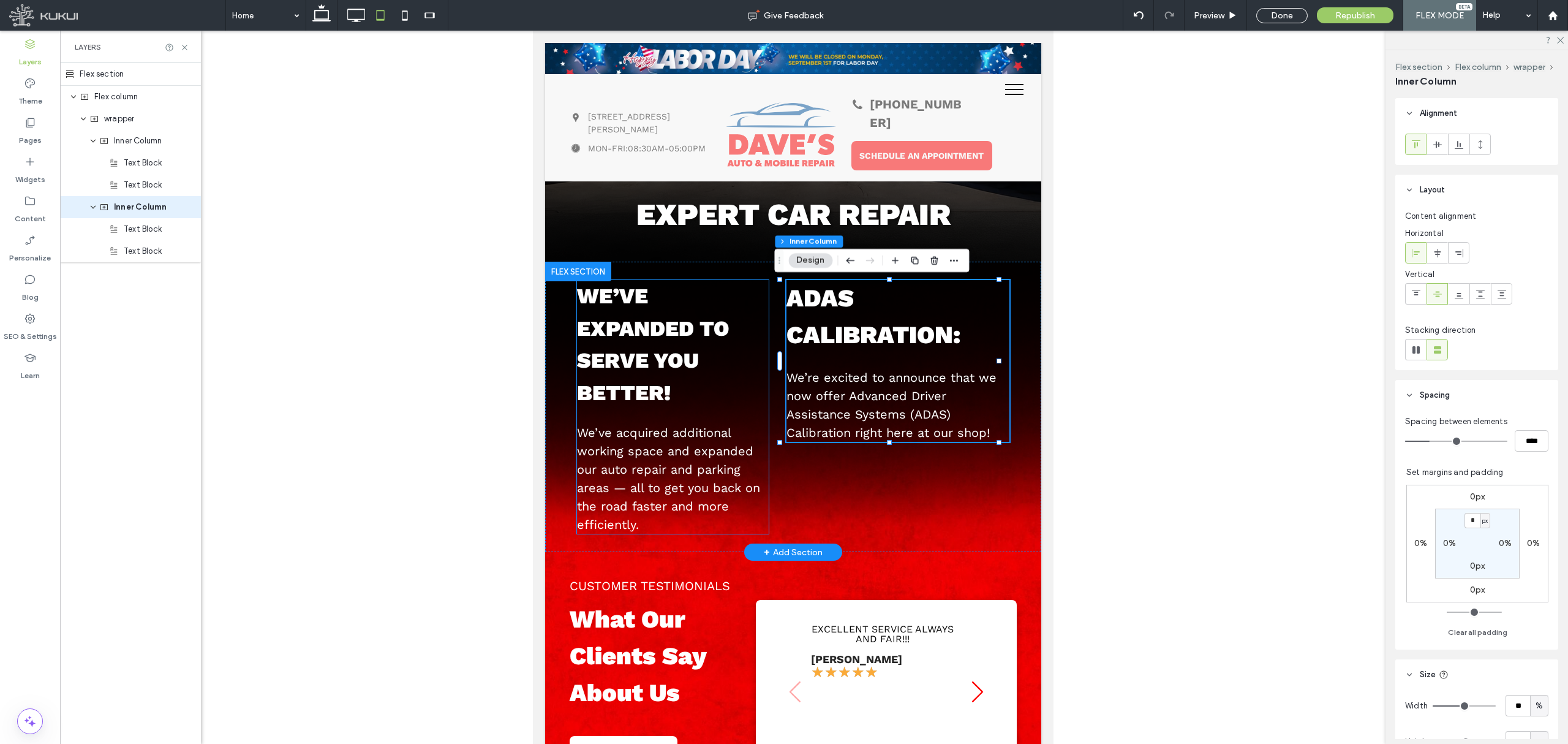
click at [691, 332] on strong "We’ve expanded to serve you better!" at bounding box center [653, 345] width 152 height 123
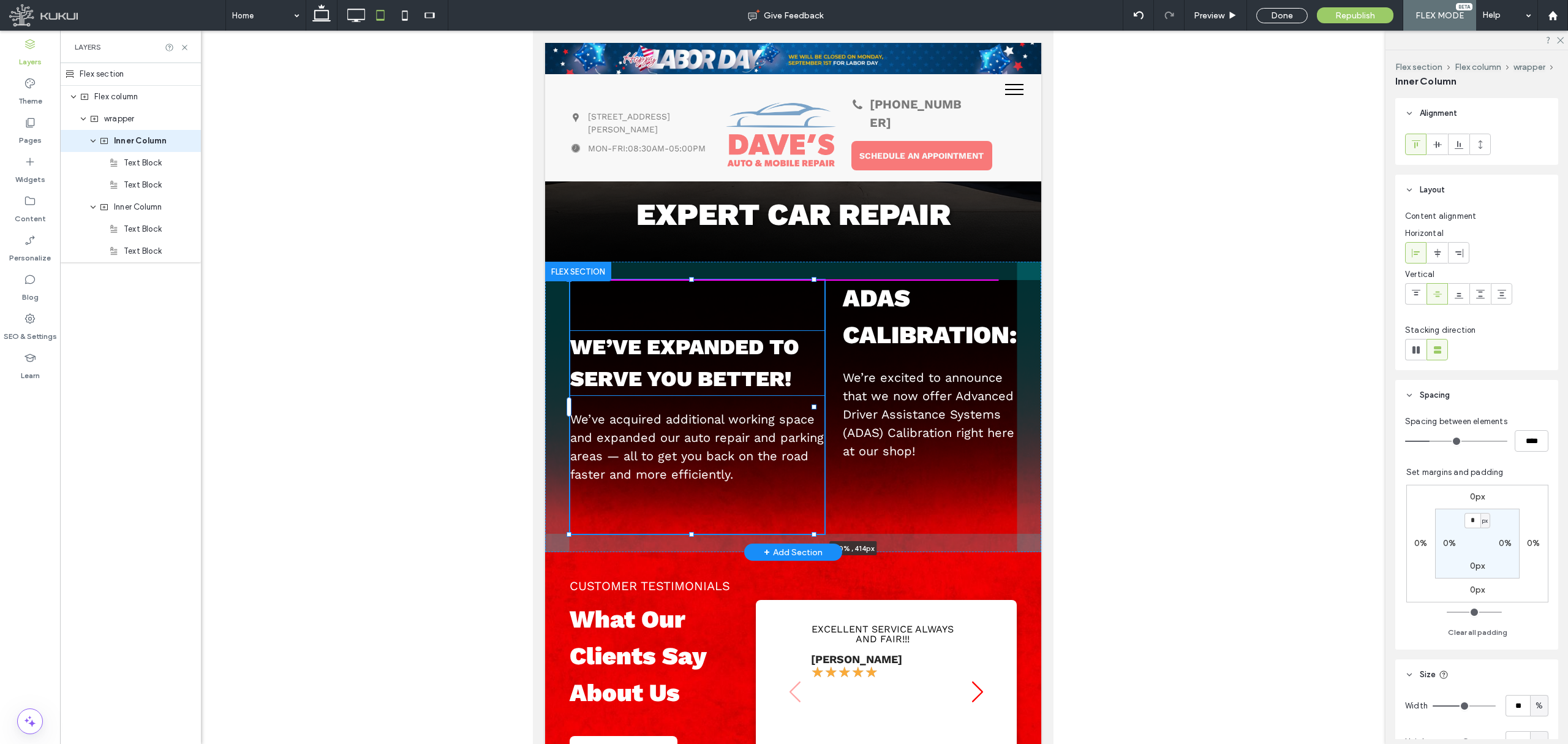
drag, startPoint x: 763, startPoint y: 408, endPoint x: 953, endPoint y: 432, distance: 191.5
click at [953, 432] on div "We’ve expanded to serve you better! We’ve acquired additional working space and…" at bounding box center [793, 406] width 496 height 290
type input "**"
type input "****"
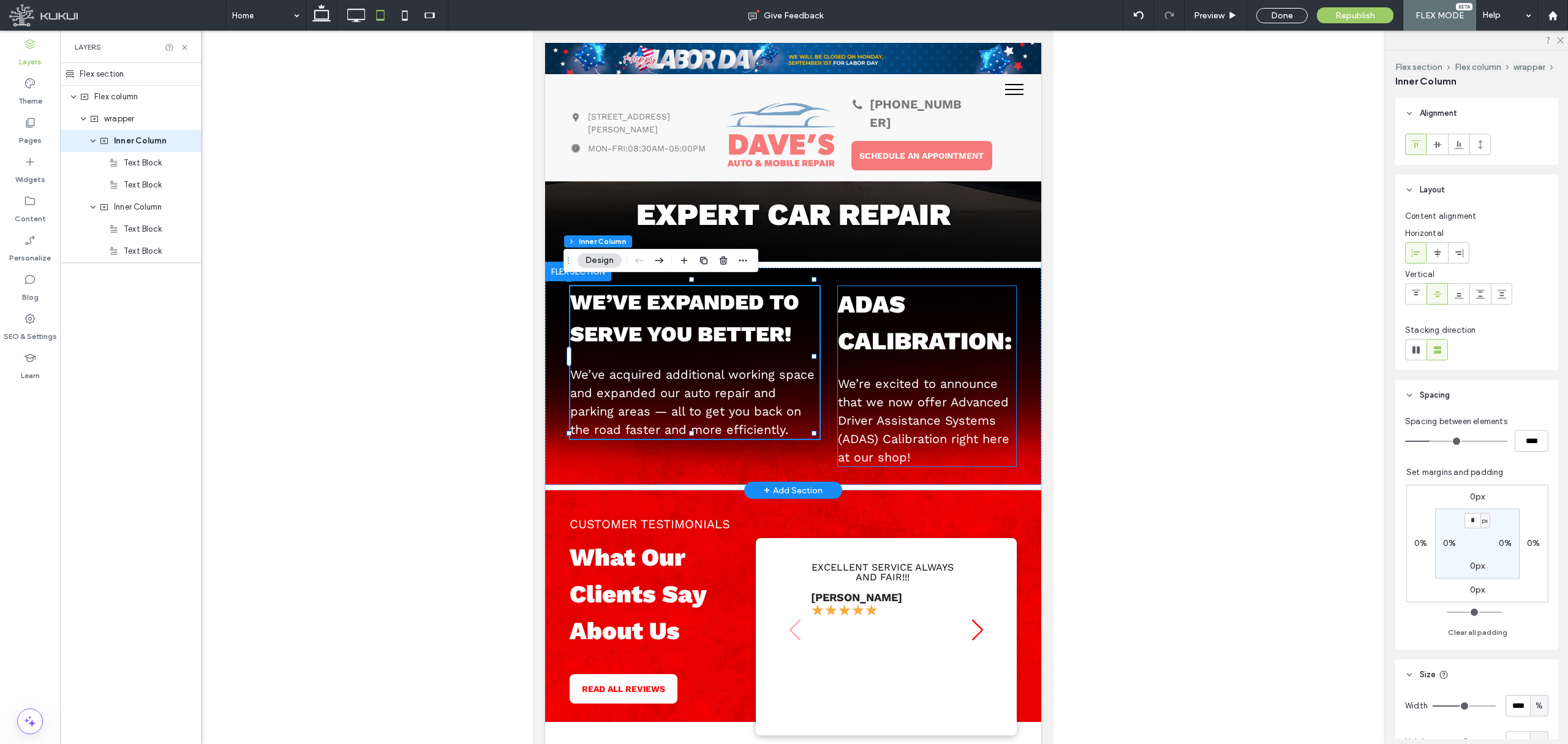
click at [964, 359] on p "ADAS Calibration:" at bounding box center [927, 323] width 179 height 73
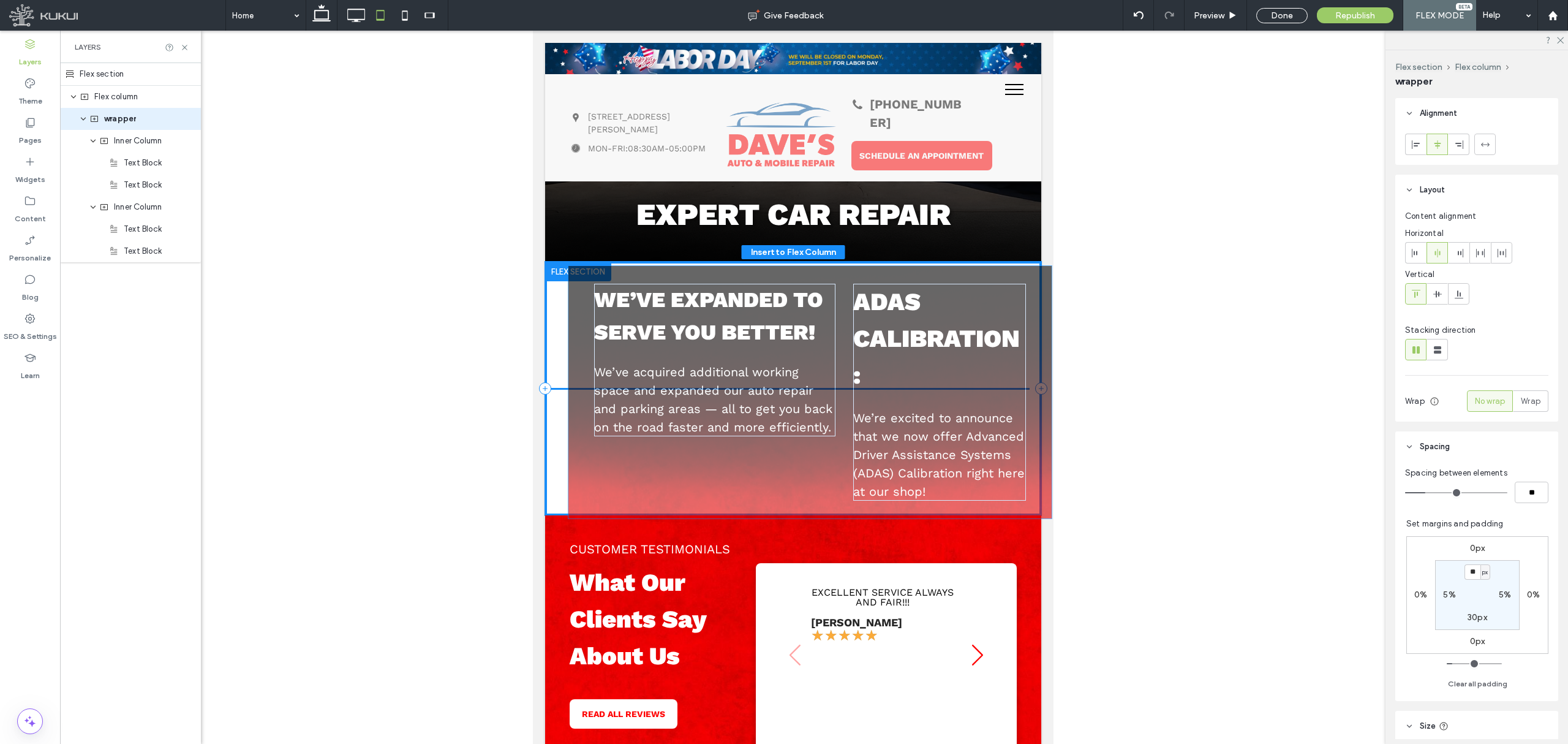
drag, startPoint x: 1006, startPoint y: 385, endPoint x: 1046, endPoint y: 389, distance: 40.2
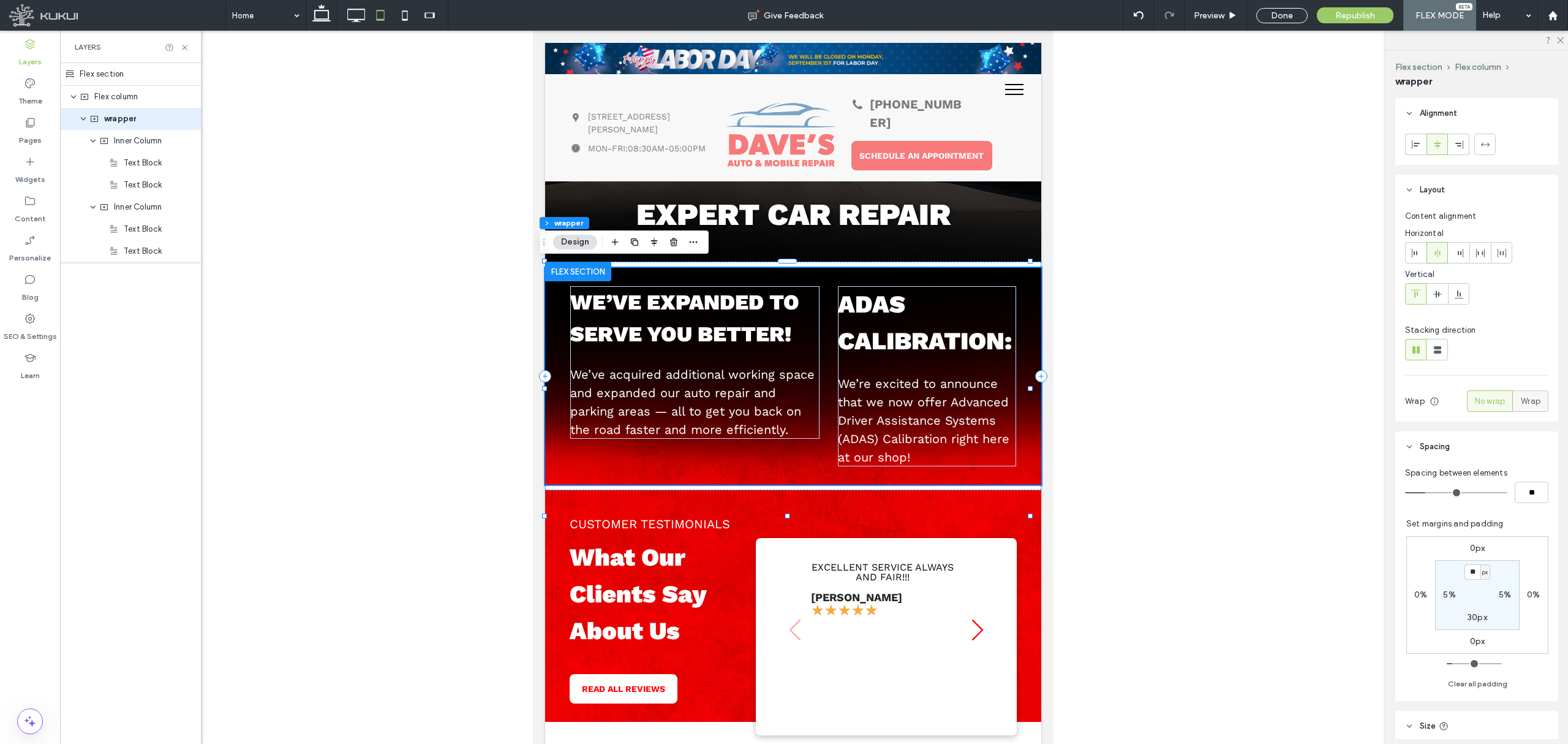
click at [1530, 396] on span "Wrap" at bounding box center [1530, 400] width 19 height 12
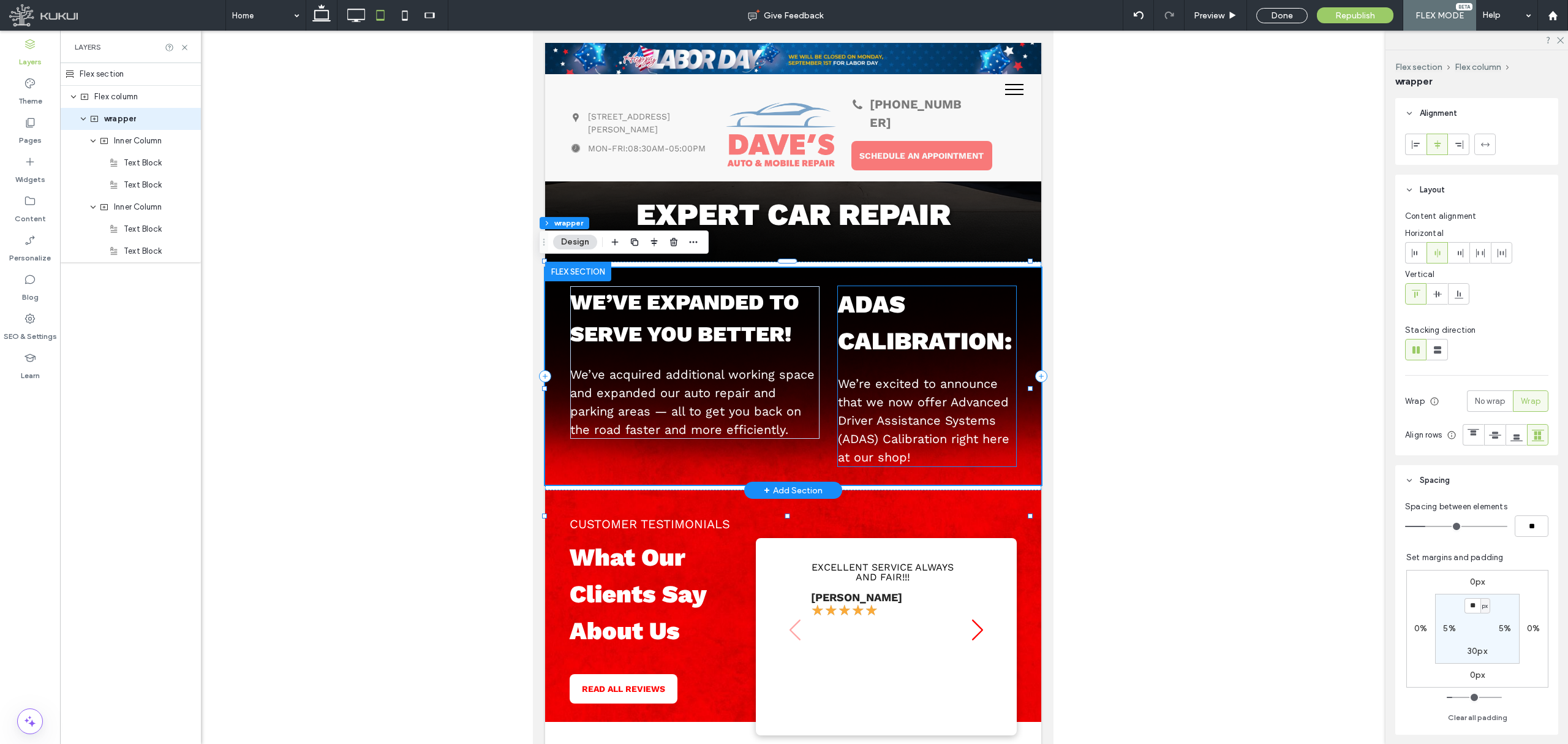
click at [959, 359] on p "ADAS Calibration:" at bounding box center [927, 323] width 179 height 73
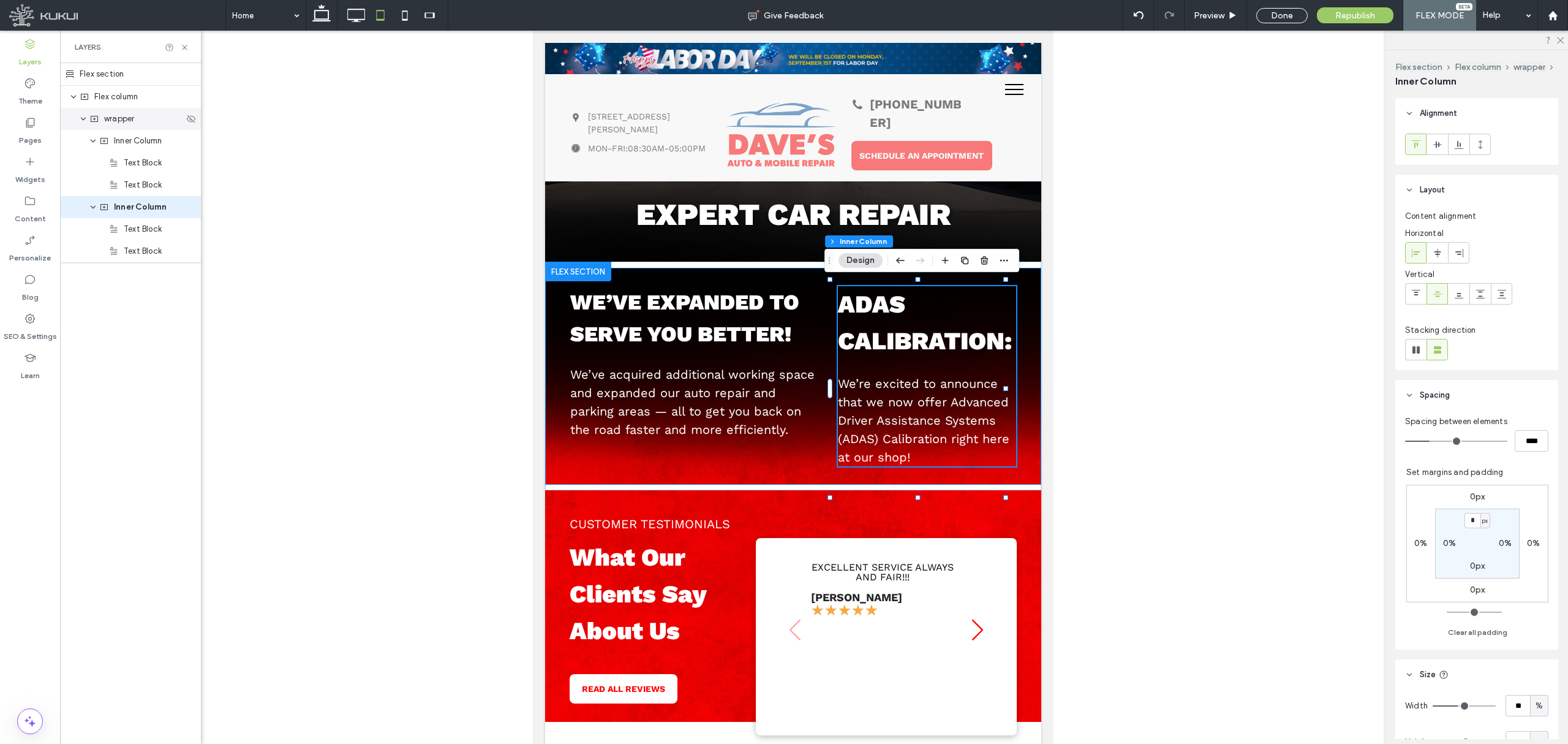
click at [153, 121] on div "wrapper" at bounding box center [137, 118] width 94 height 12
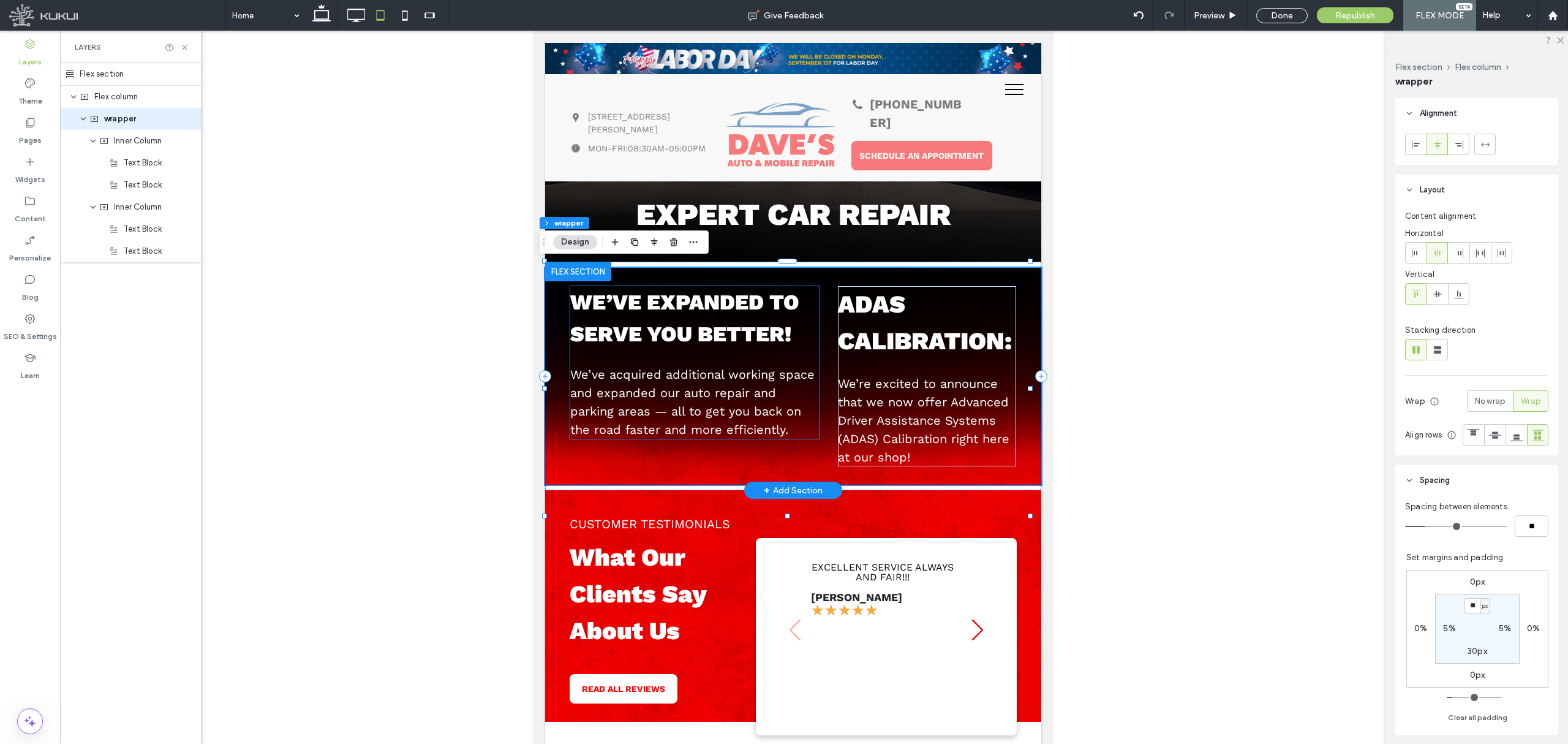
click at [755, 370] on span "We’ve acquired additional working space and expanded our auto repair and parkin…" at bounding box center [692, 401] width 245 height 70
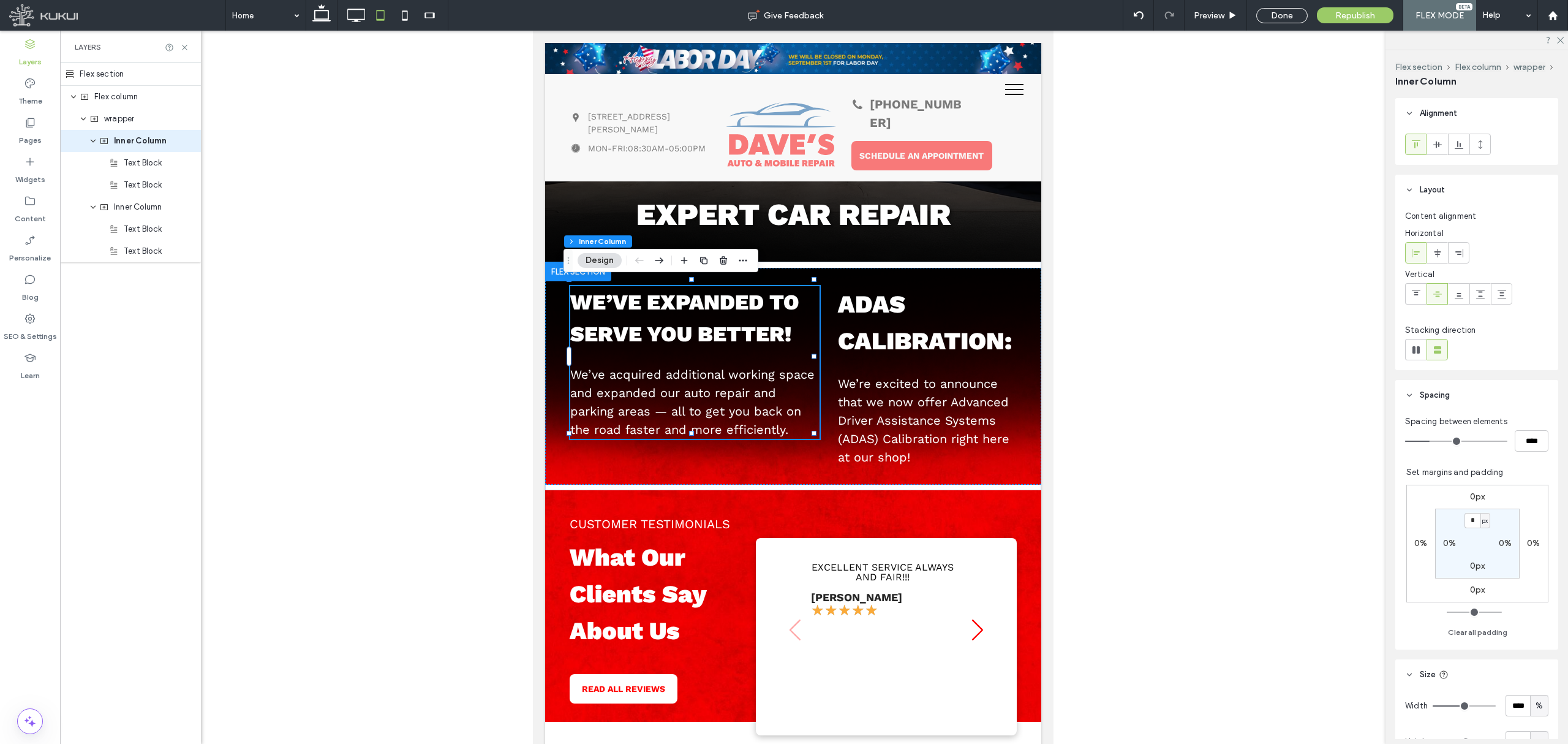
scroll to position [163, 0]
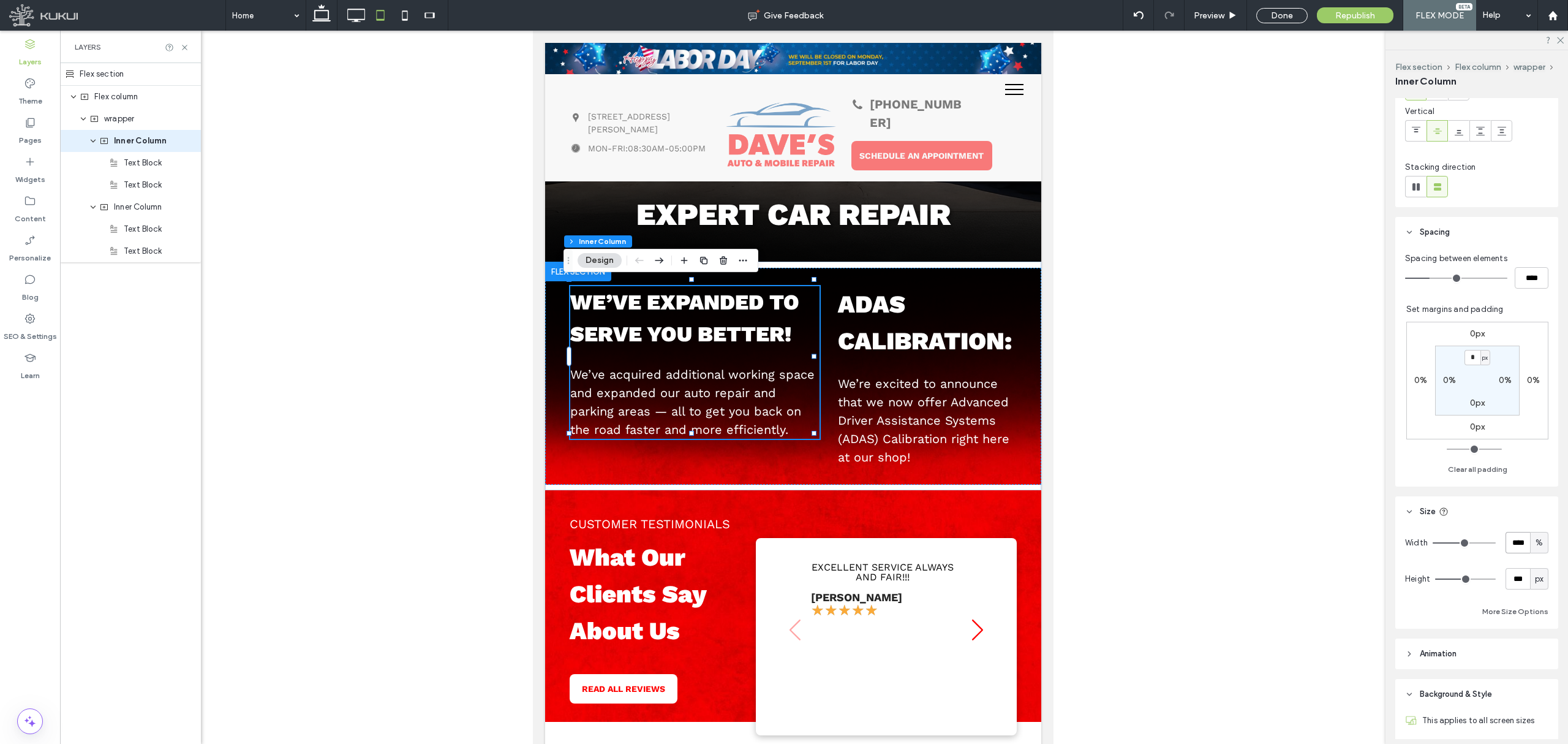
click at [1512, 542] on input "****" at bounding box center [1518, 542] width 25 height 21
type input "***"
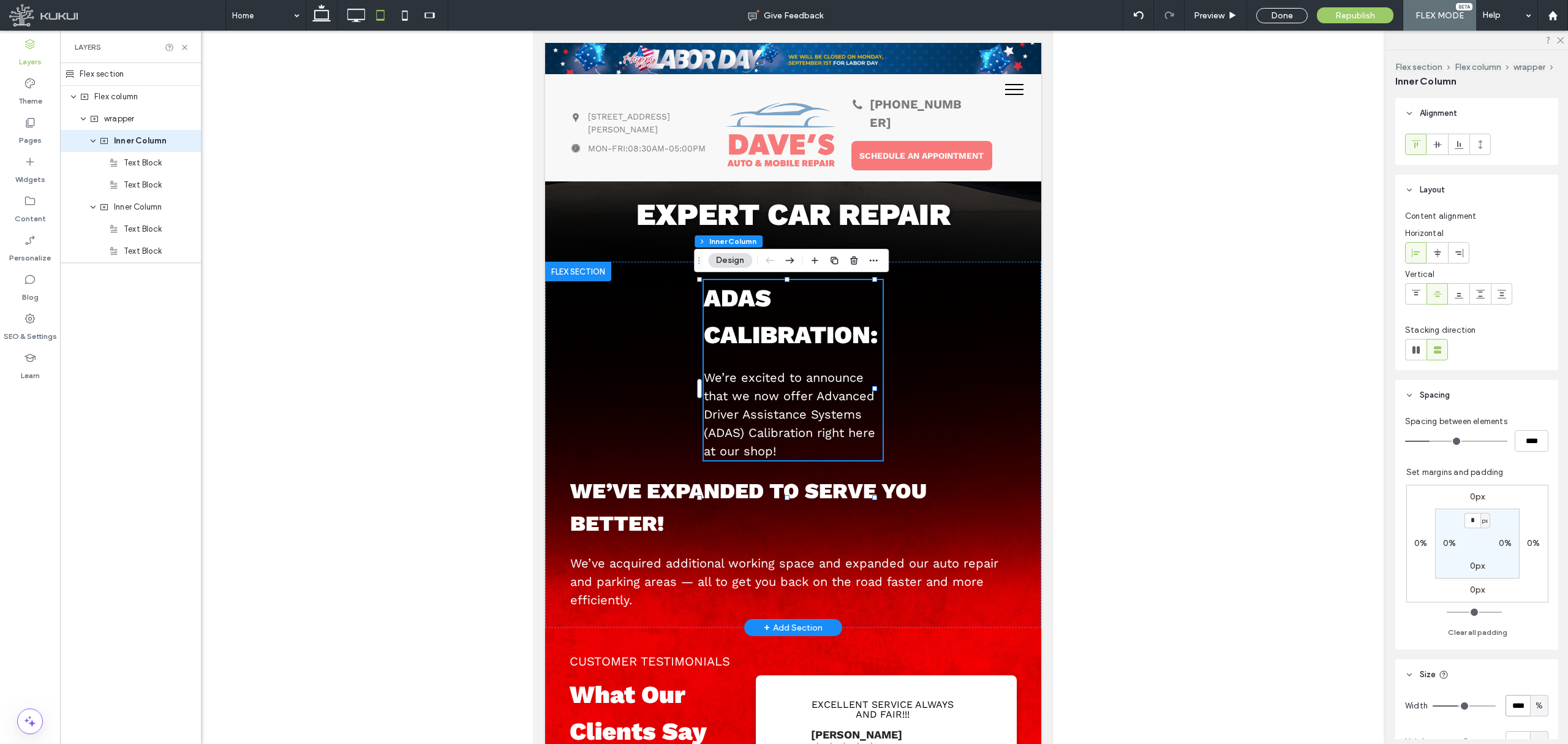
click at [1513, 704] on input "****" at bounding box center [1518, 705] width 25 height 21
type input "***"
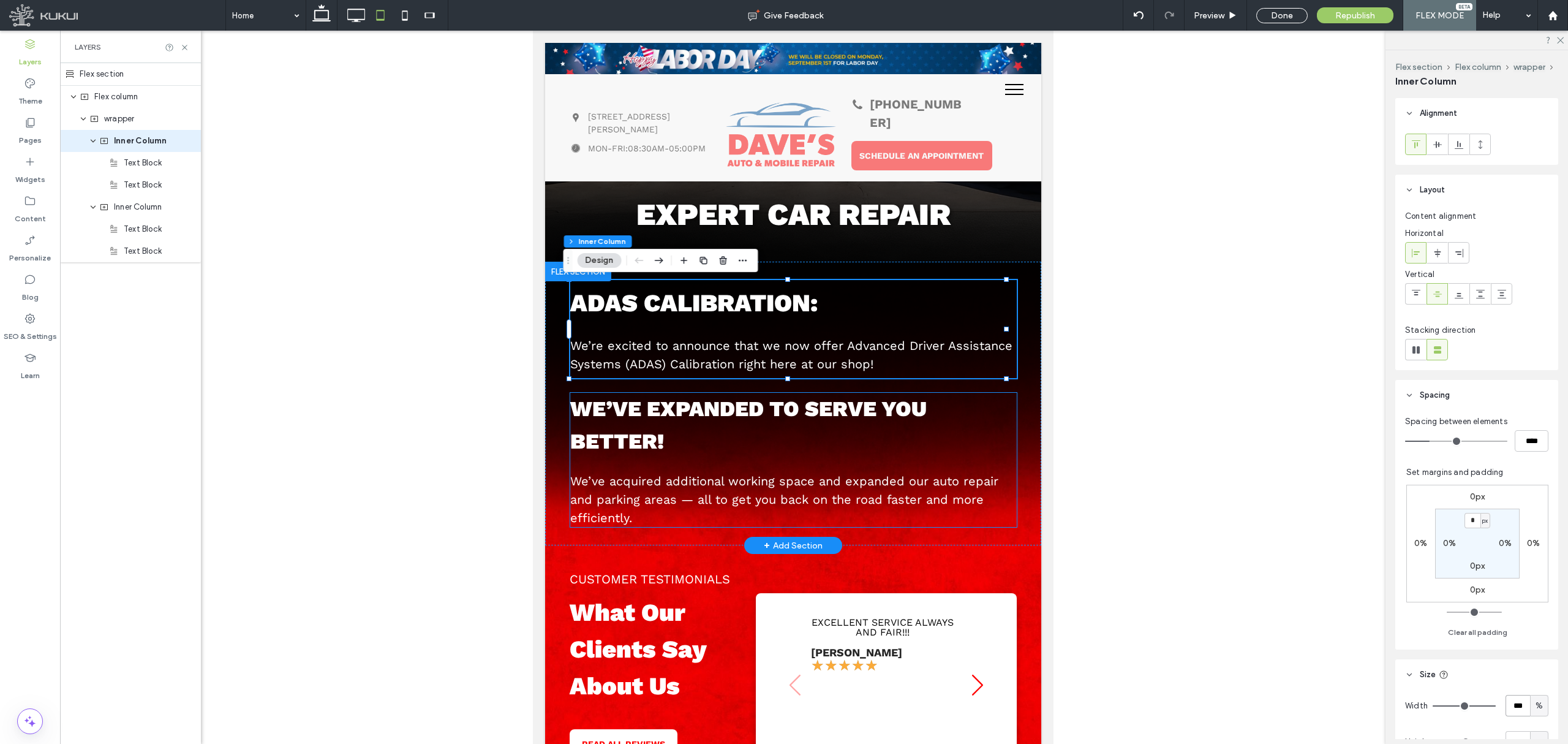
click at [883, 430] on p "We’ve expanded to serve you better!" at bounding box center [793, 425] width 446 height 64
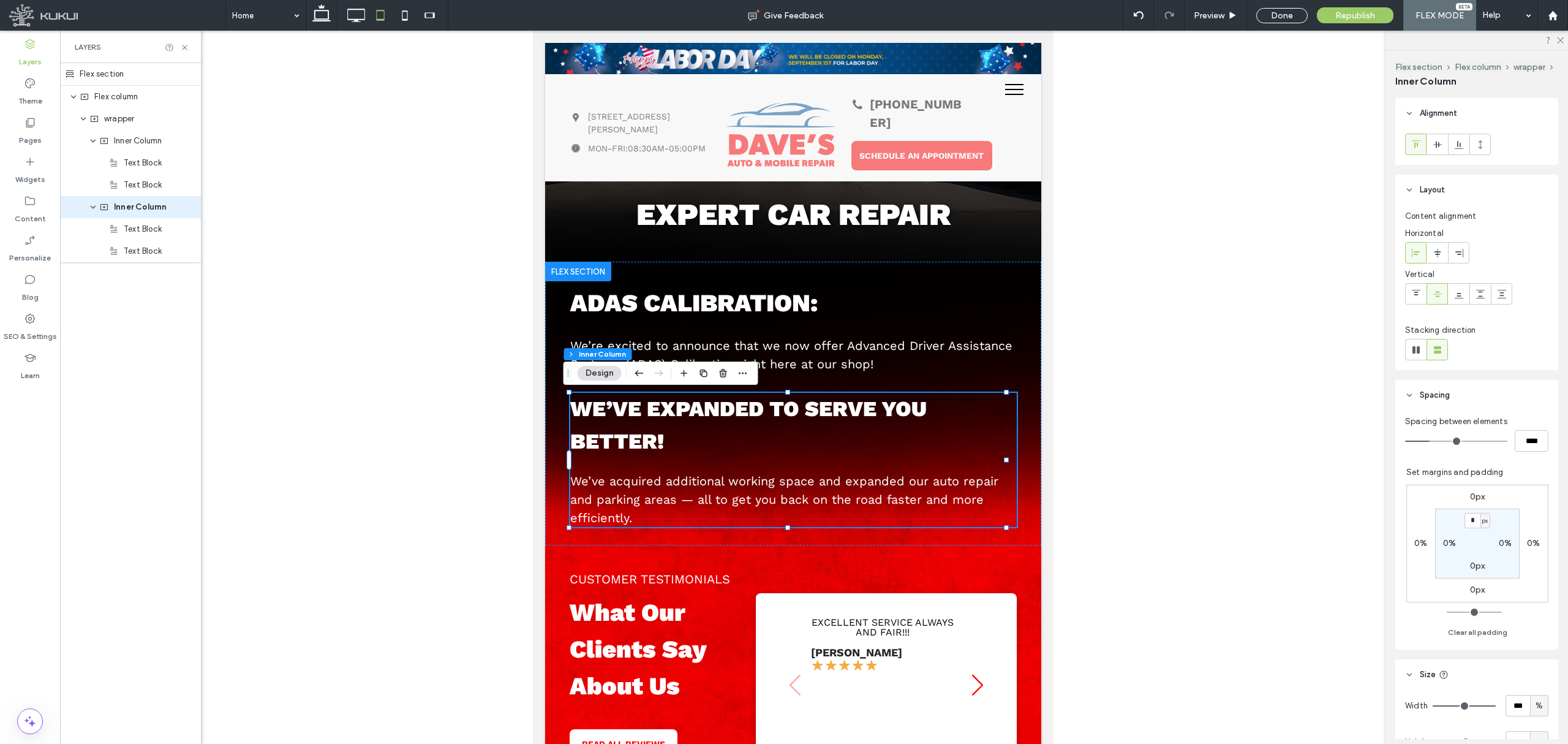
click at [648, 374] on div at bounding box center [649, 373] width 34 height 22
drag, startPoint x: 644, startPoint y: 374, endPoint x: 116, endPoint y: 345, distance: 528.8
click at [644, 374] on icon "button" at bounding box center [640, 373] width 15 height 22
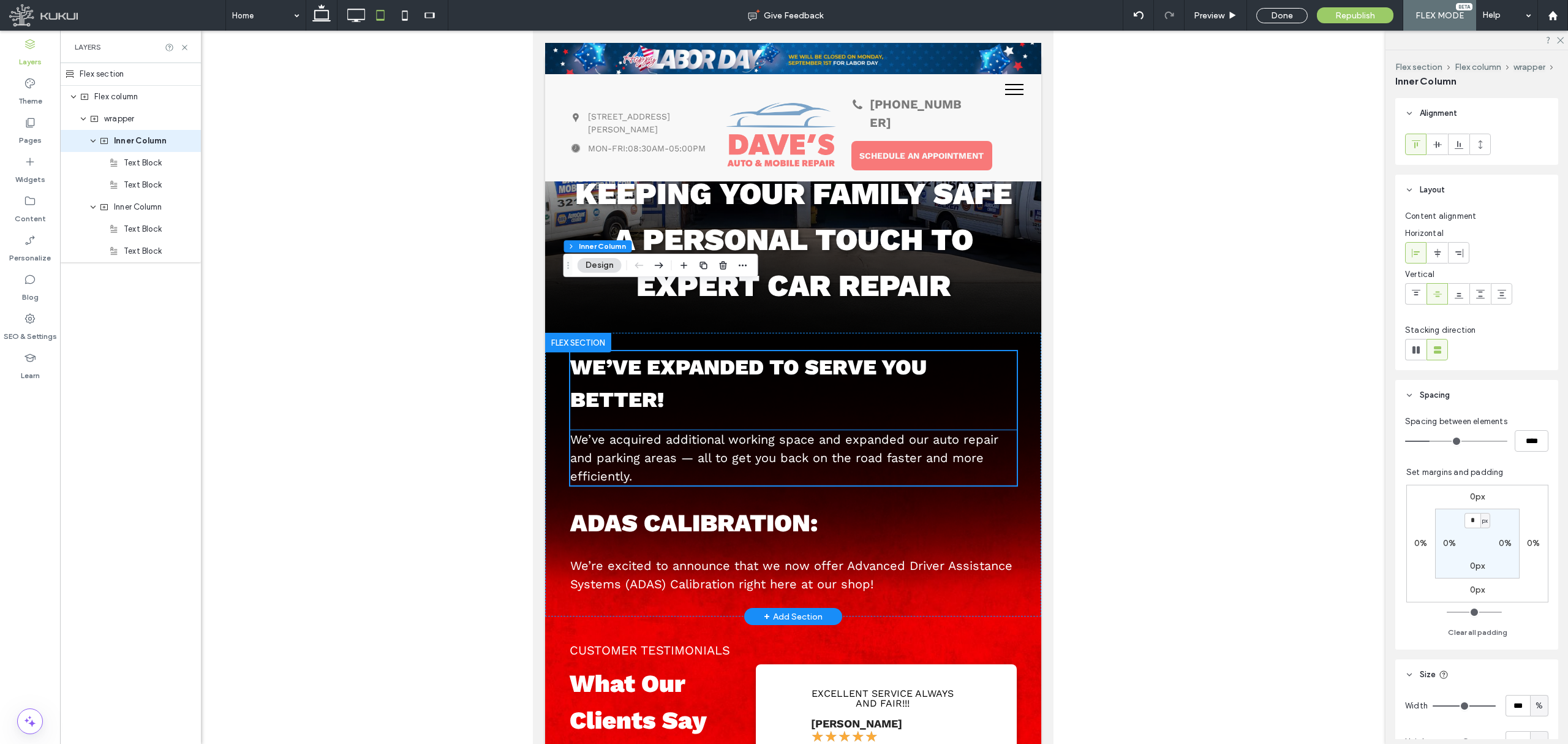
scroll to position [105, 0]
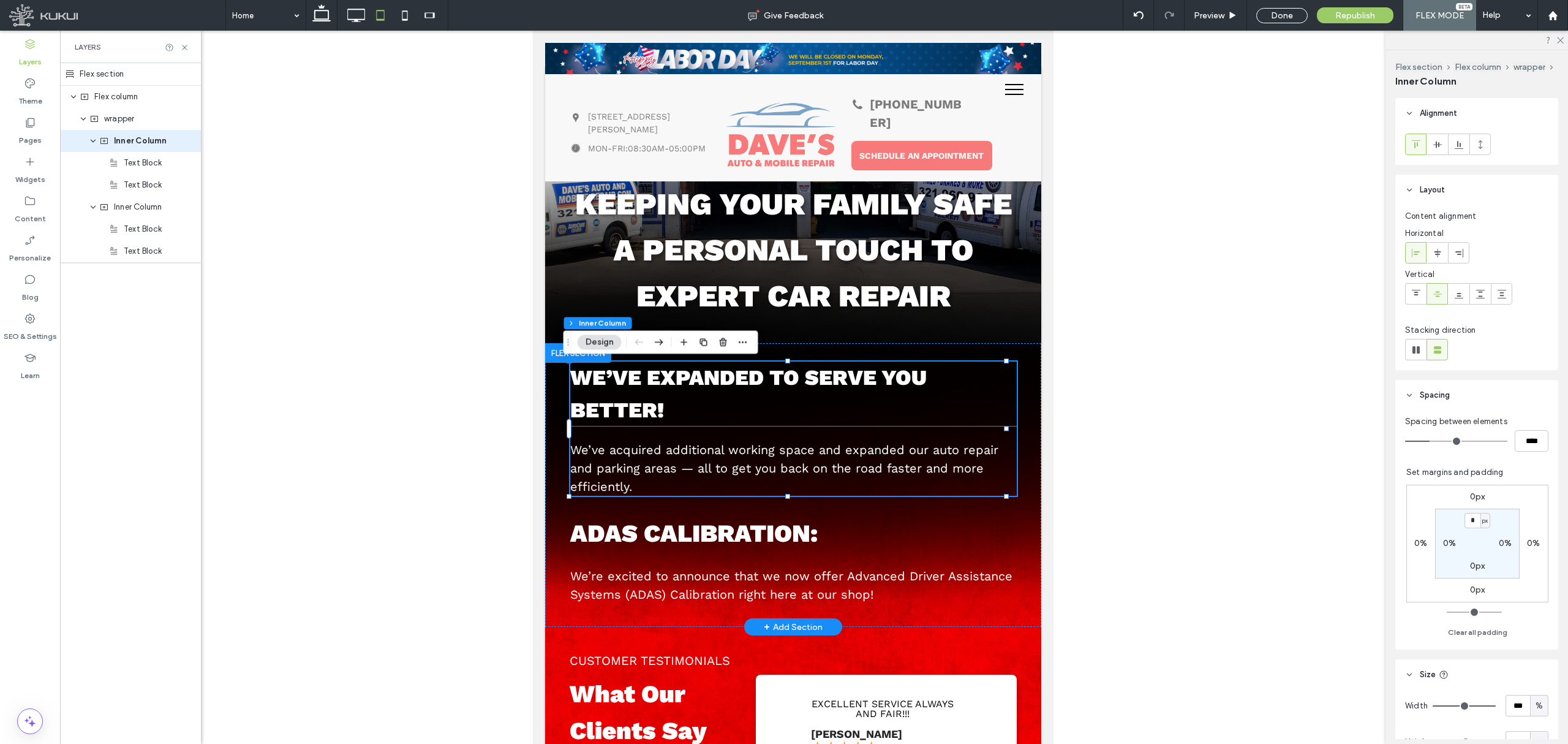
click at [839, 411] on p "We’ve expanded to serve you better!" at bounding box center [793, 393] width 446 height 64
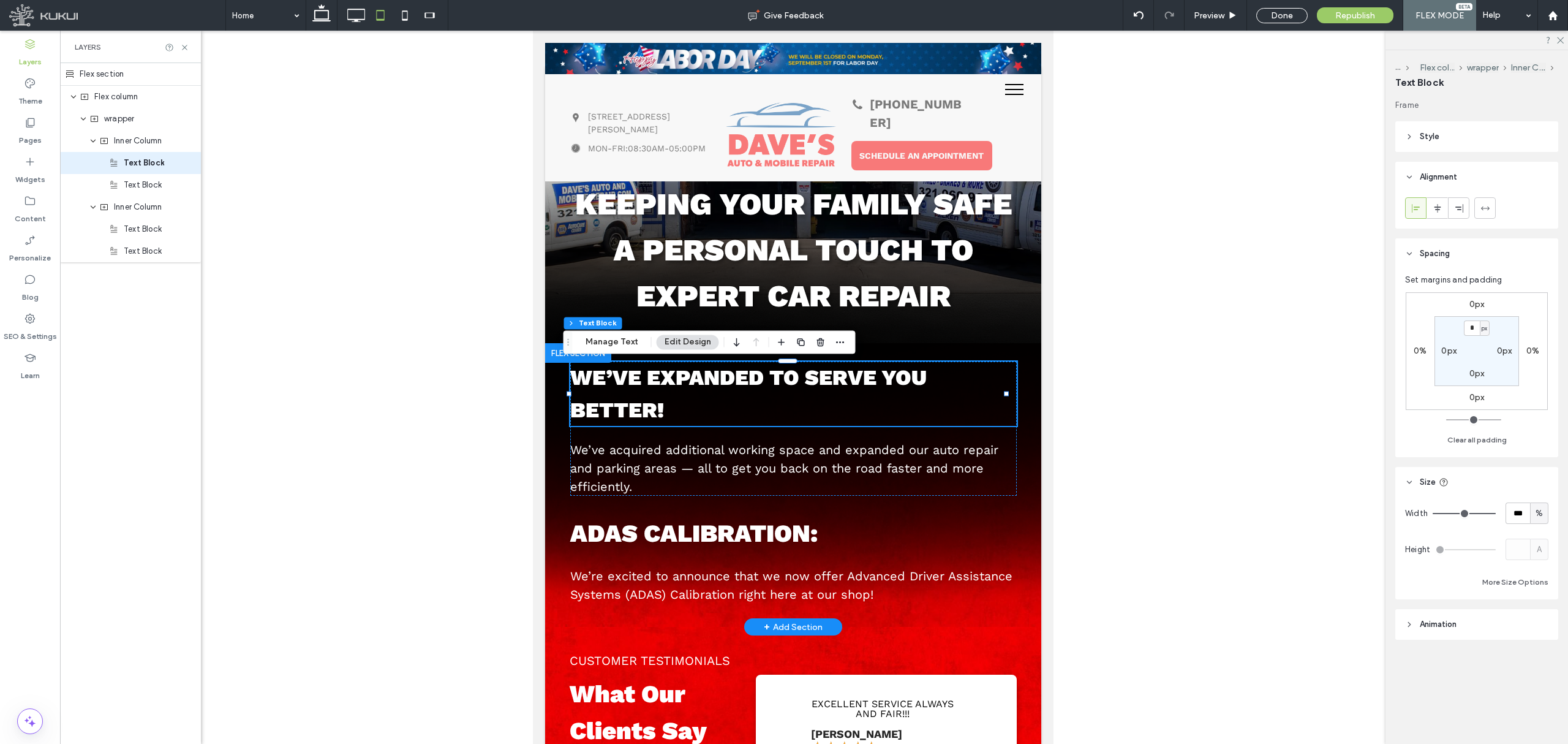
click at [984, 403] on p "We’ve expanded to serve you better!" at bounding box center [793, 393] width 446 height 64
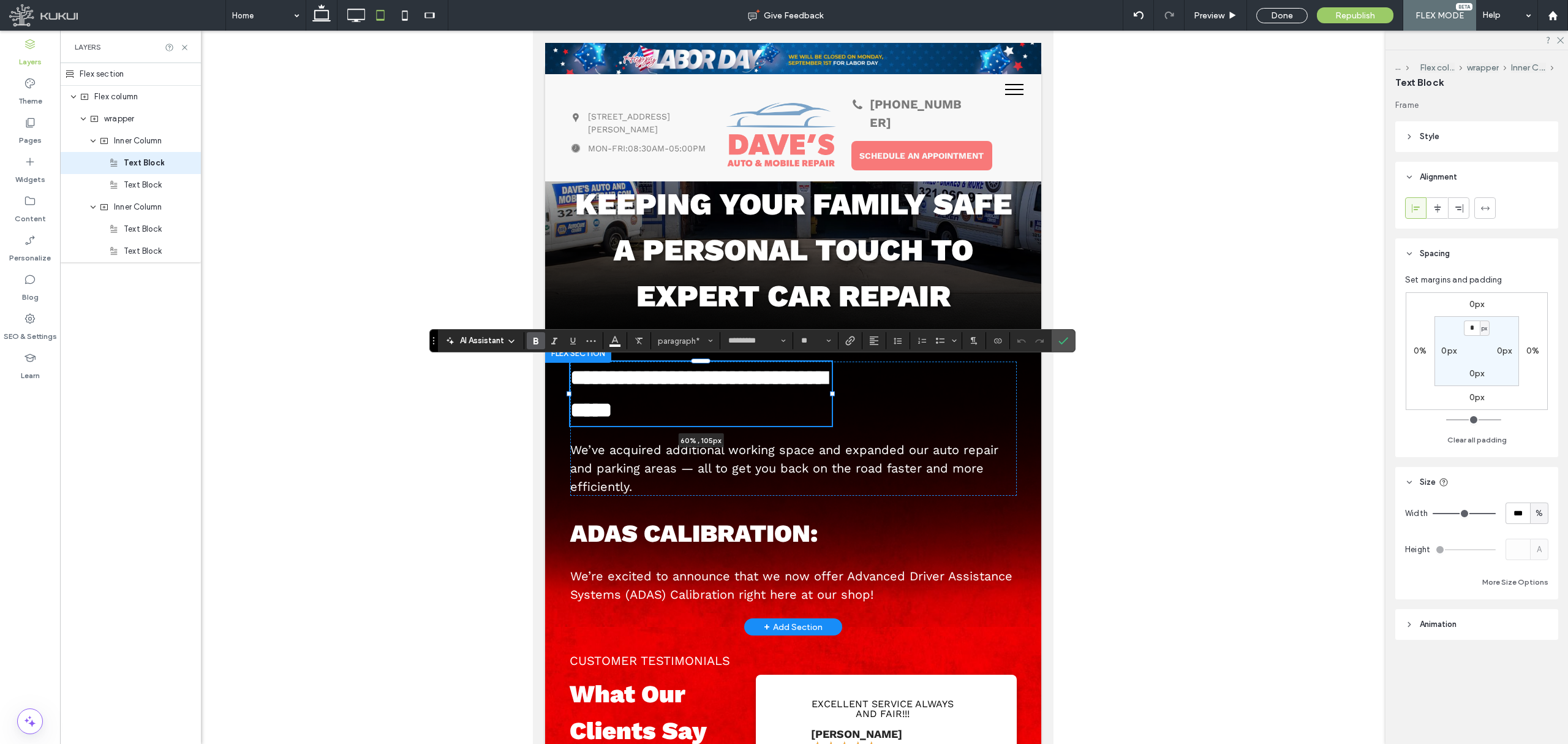
drag, startPoint x: 1007, startPoint y: 391, endPoint x: 833, endPoint y: 372, distance: 175.0
click at [833, 372] on div "**********" at bounding box center [793, 485] width 496 height 284
type input "**"
type input "****"
click at [1059, 348] on label "Confirm" at bounding box center [1064, 341] width 18 height 22
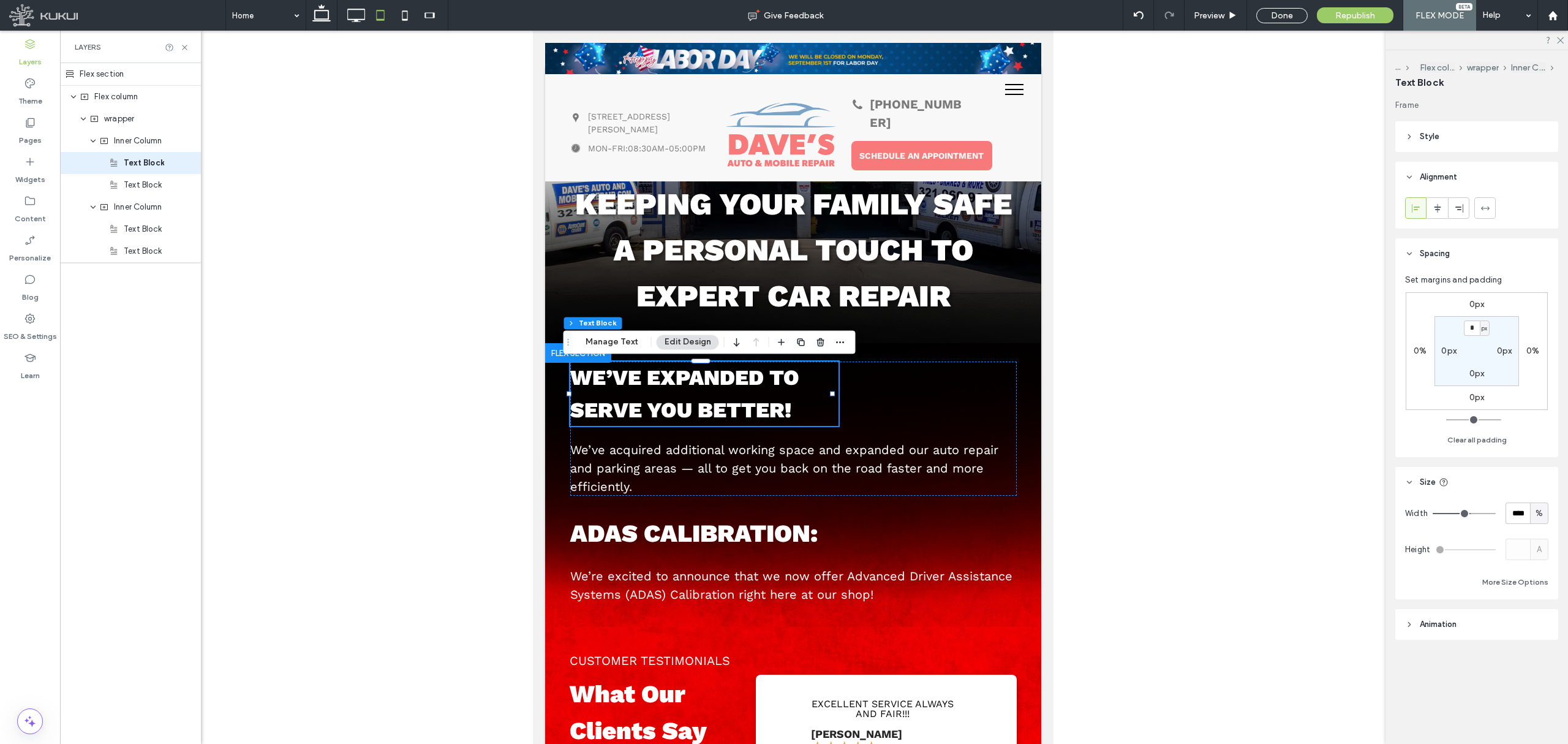
click at [1208, 511] on div at bounding box center [723, 421] width 1326 height 781
click at [361, 22] on icon at bounding box center [356, 15] width 25 height 25
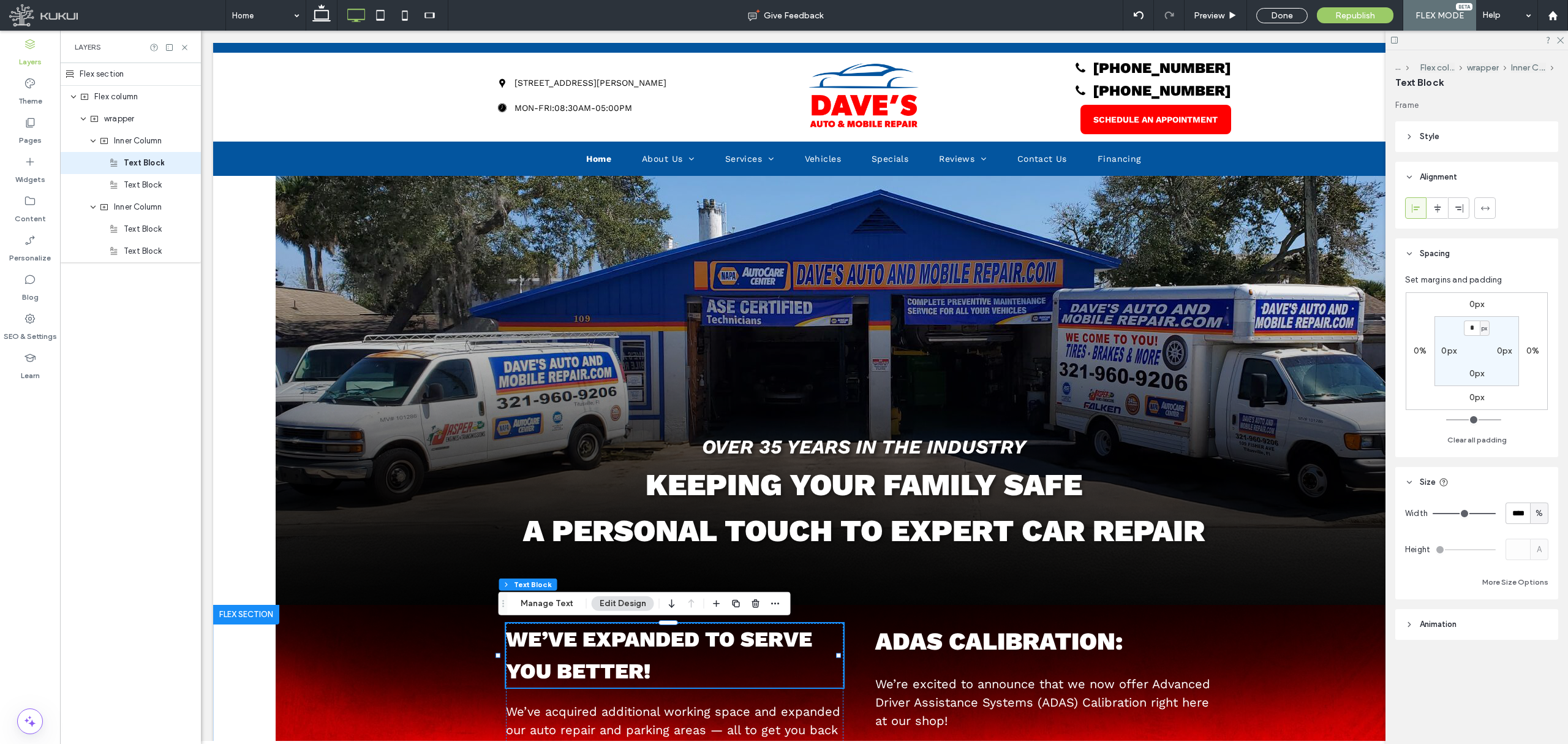
type input "***"
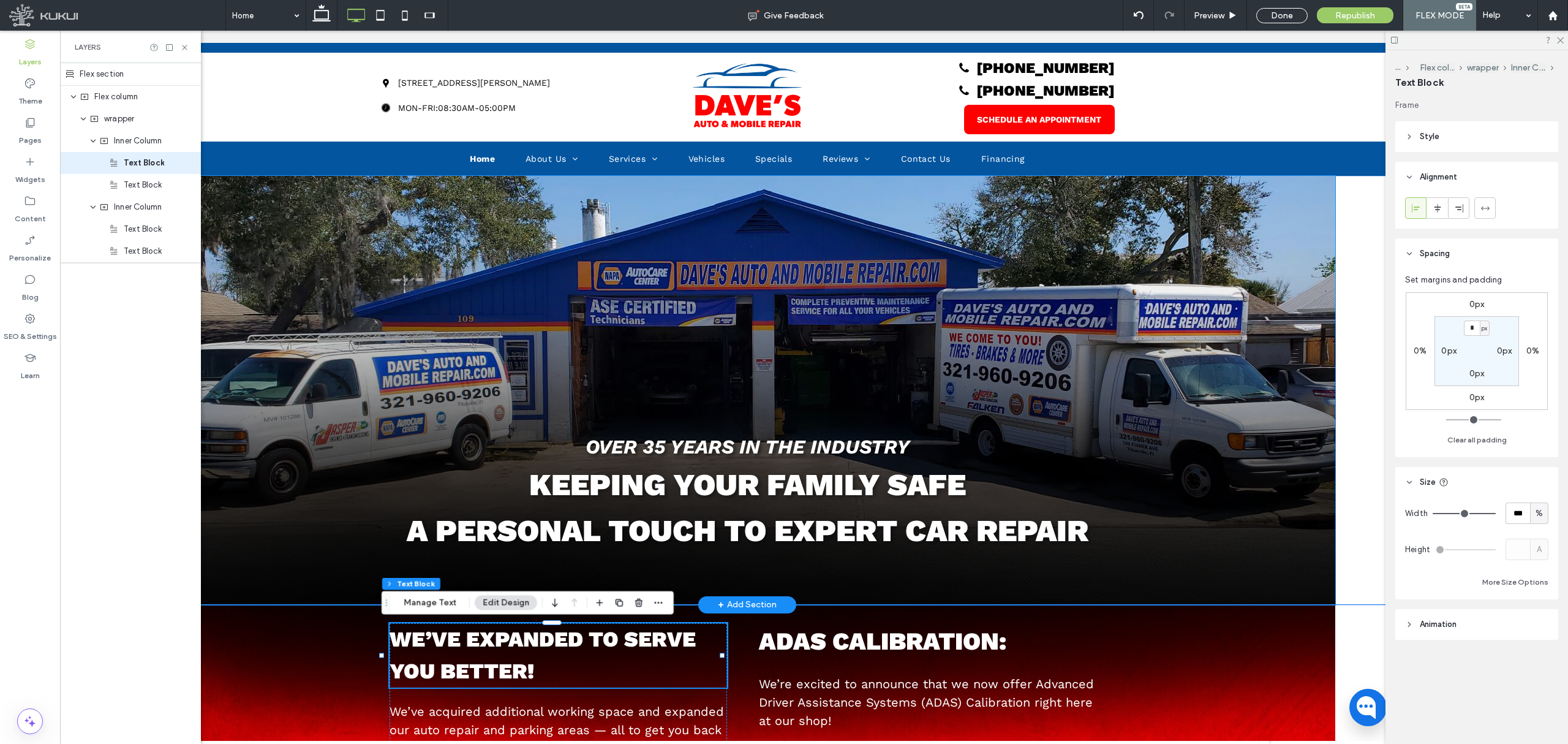
scroll to position [350, 0]
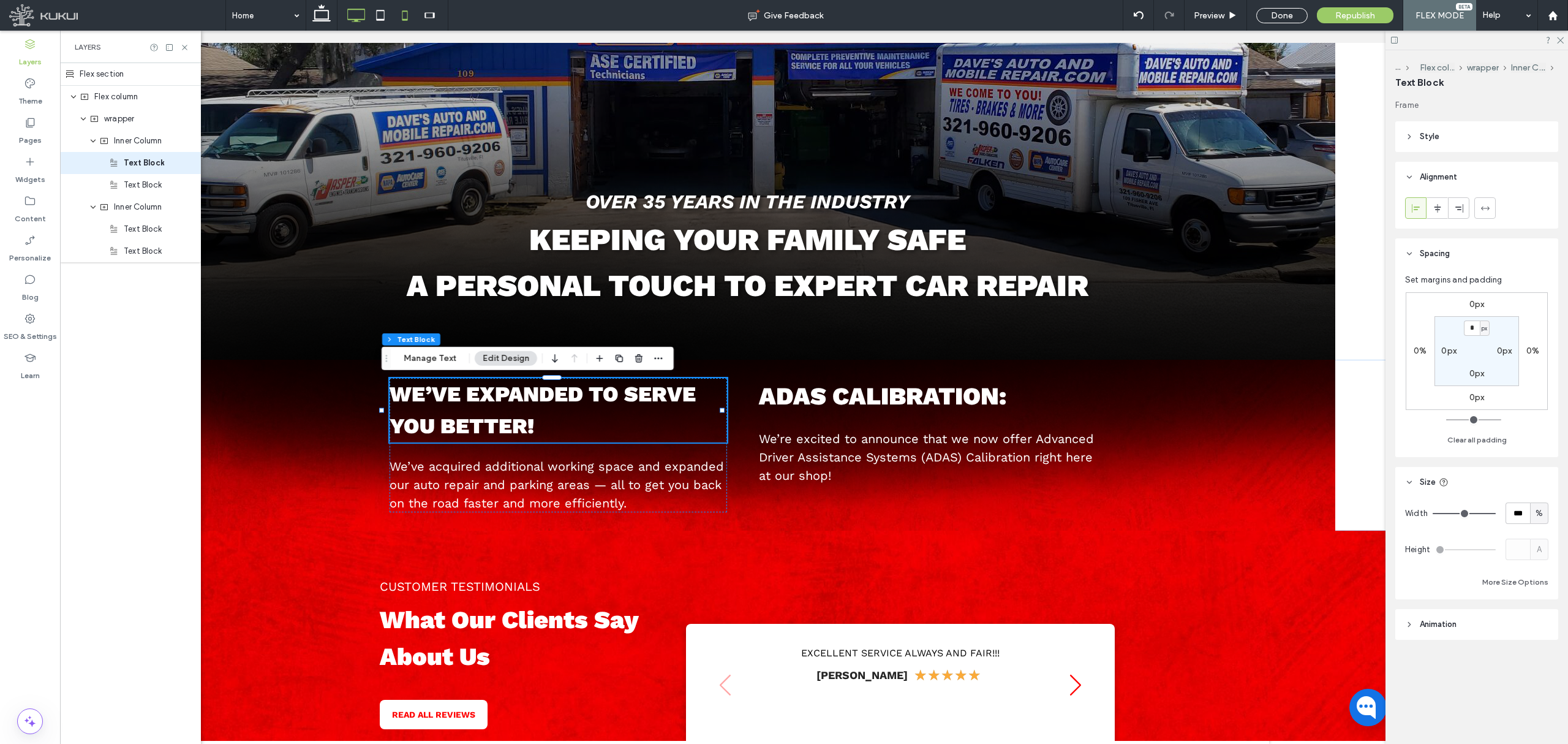
click at [404, 11] on use at bounding box center [405, 15] width 5 height 10
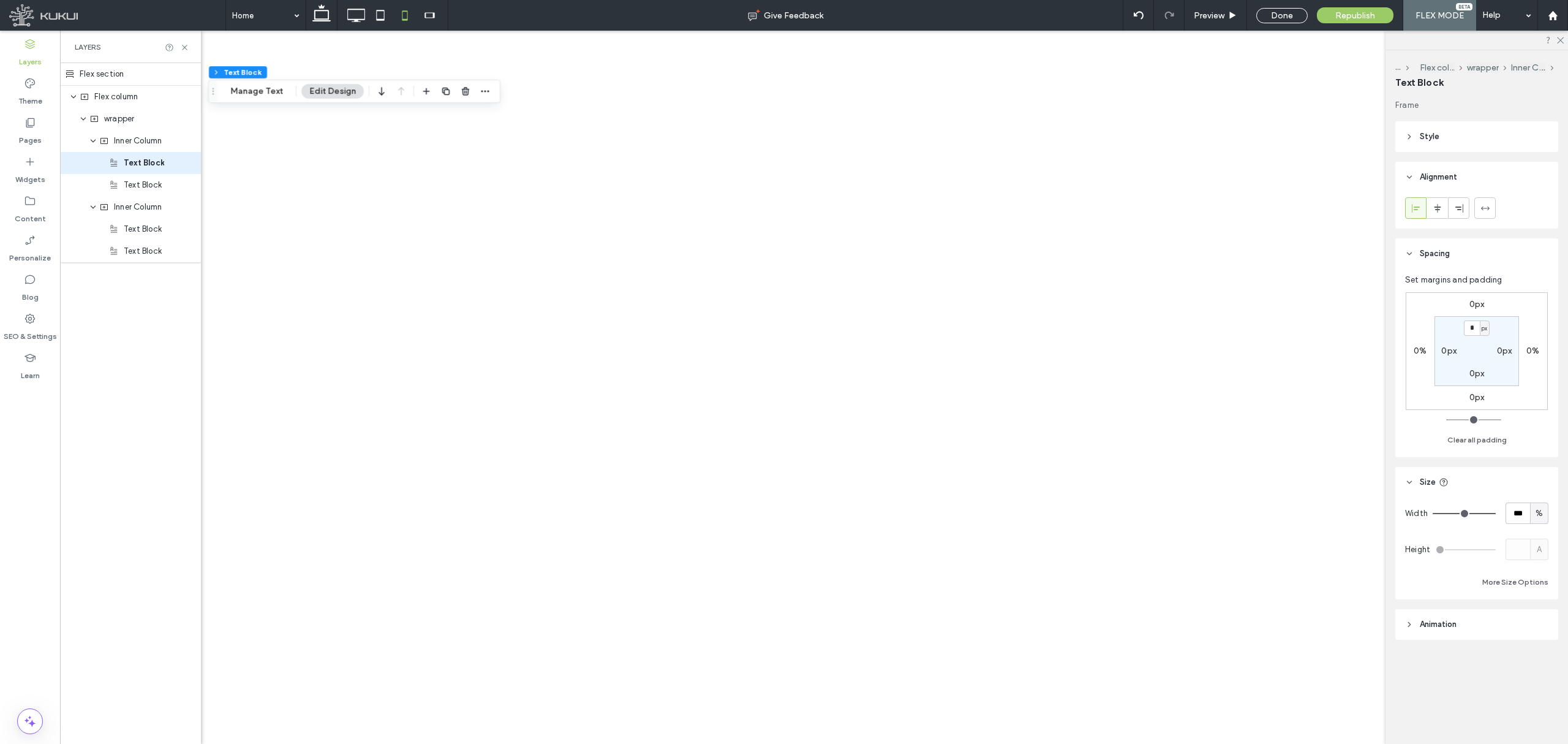
scroll to position [0, 0]
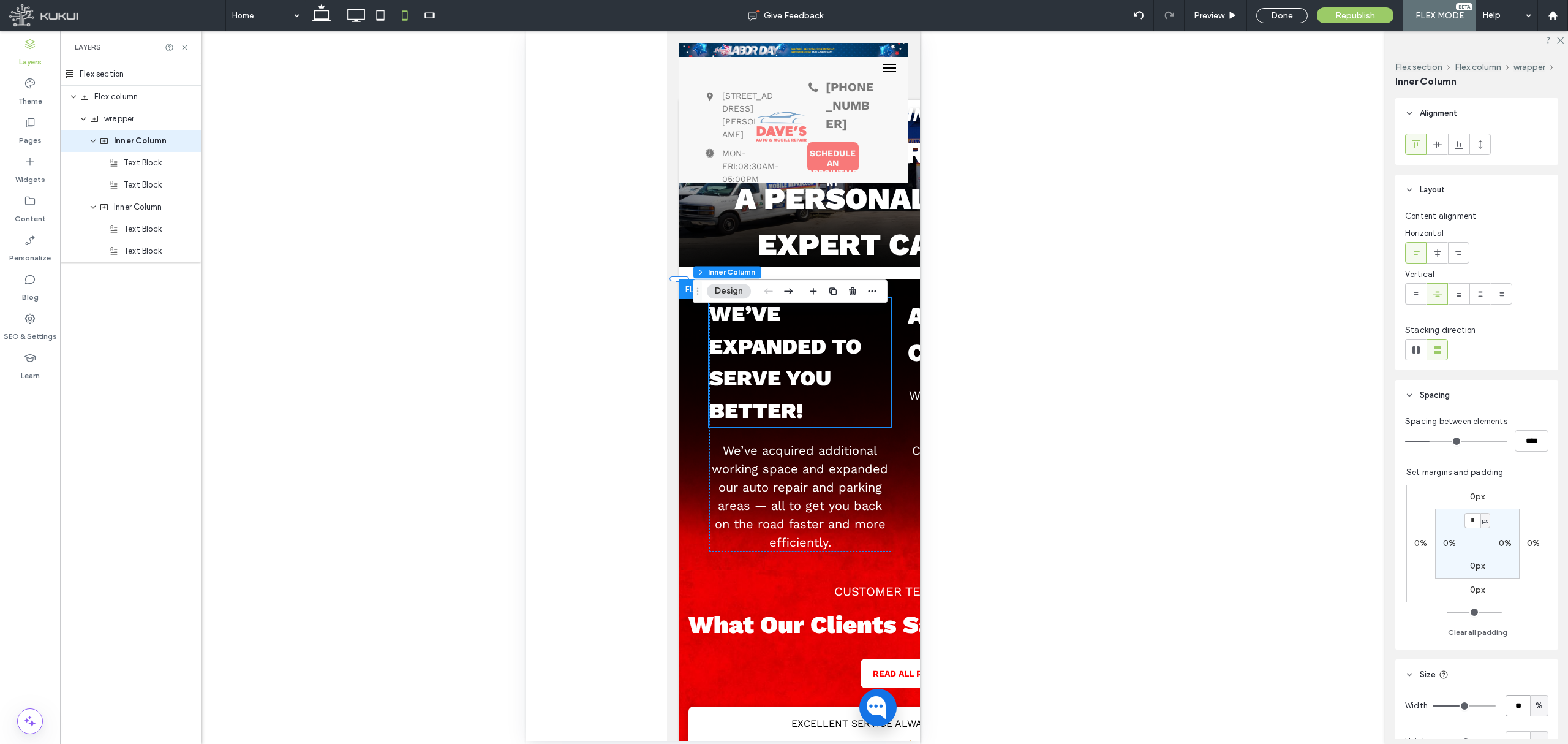
click at [1516, 702] on input "**" at bounding box center [1518, 705] width 25 height 21
type input "***"
click at [1508, 703] on input "**" at bounding box center [1518, 705] width 25 height 21
type input "***"
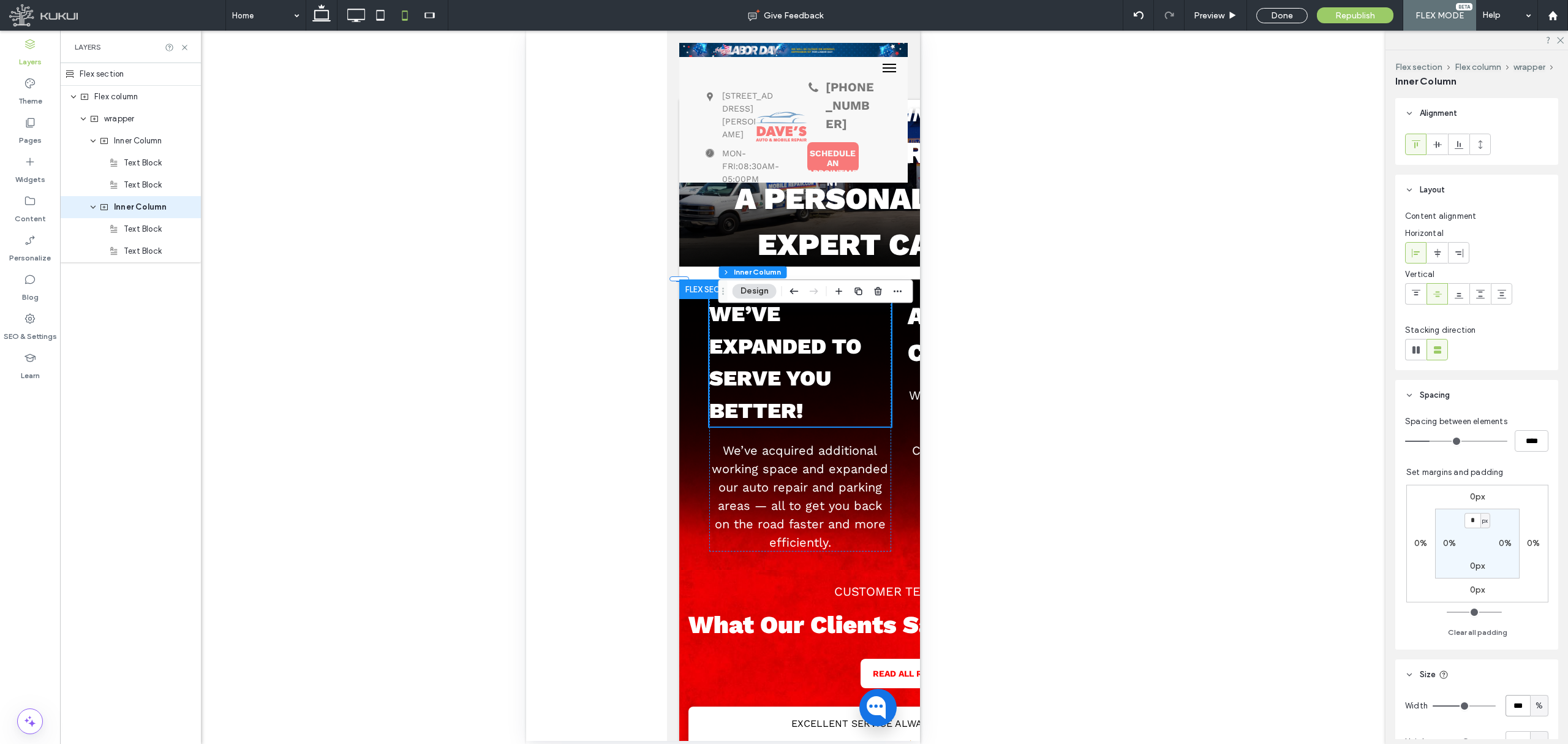
type input "***"
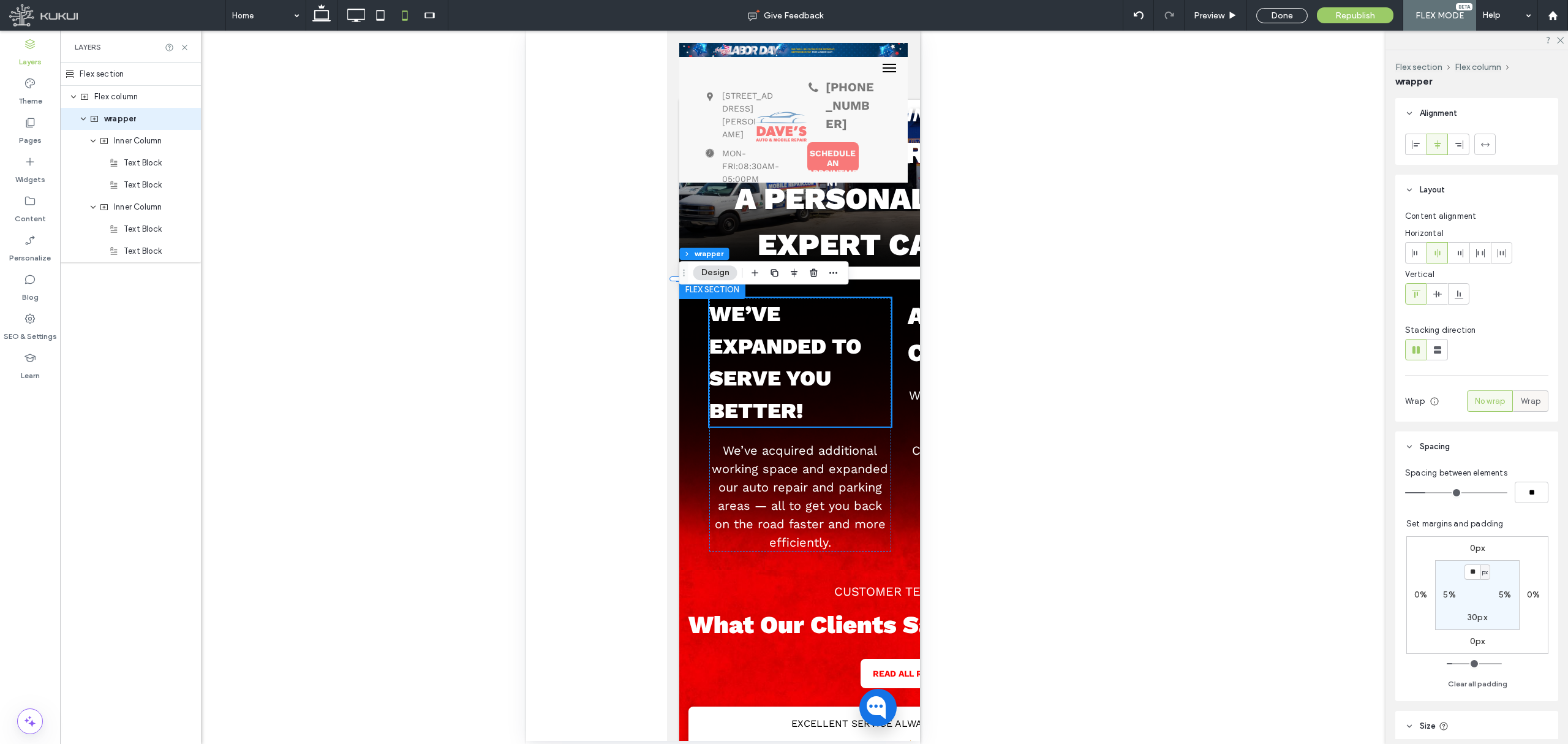
click at [1532, 395] on label "Wrap" at bounding box center [1530, 400] width 36 height 21
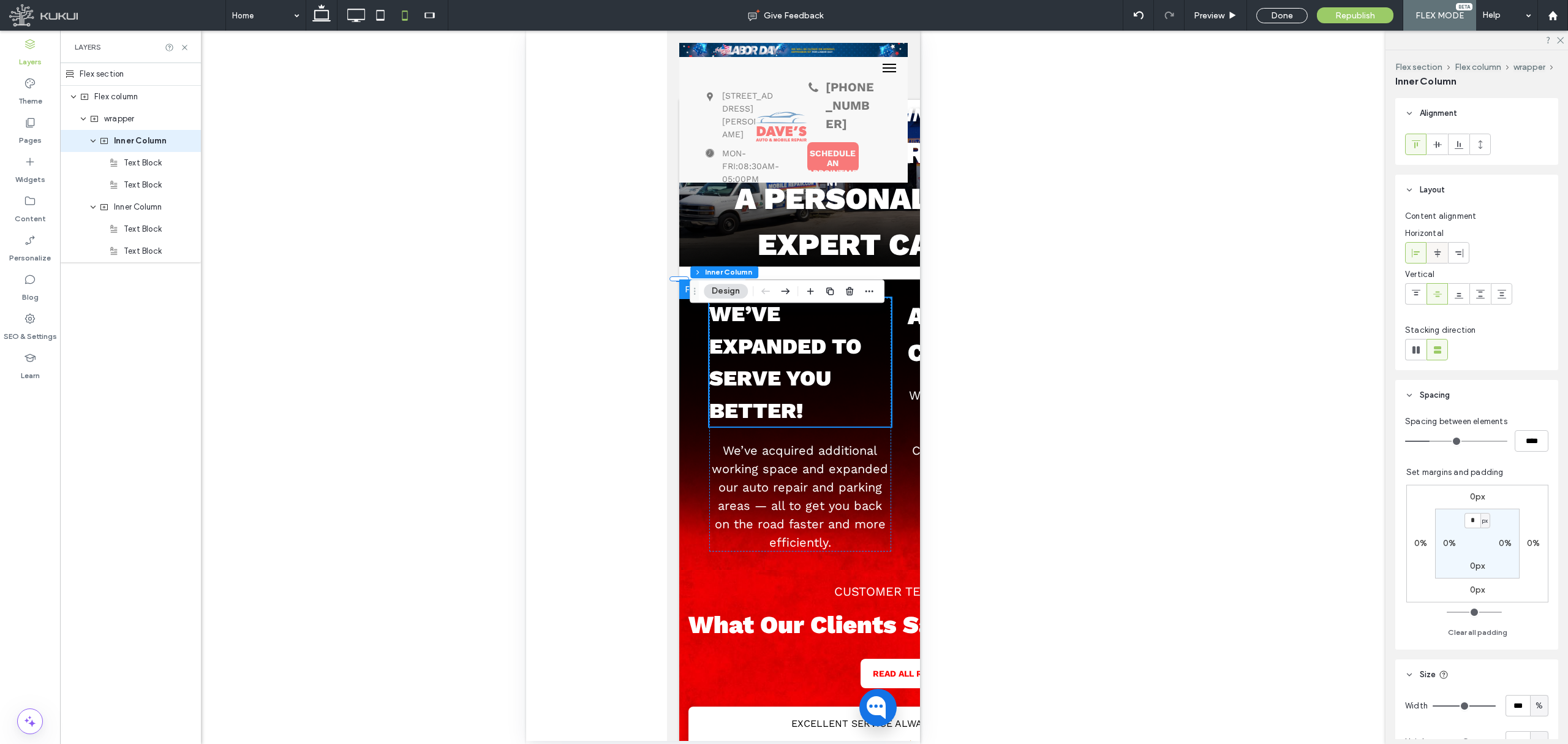
click at [1443, 252] on div at bounding box center [1438, 253] width 20 height 20
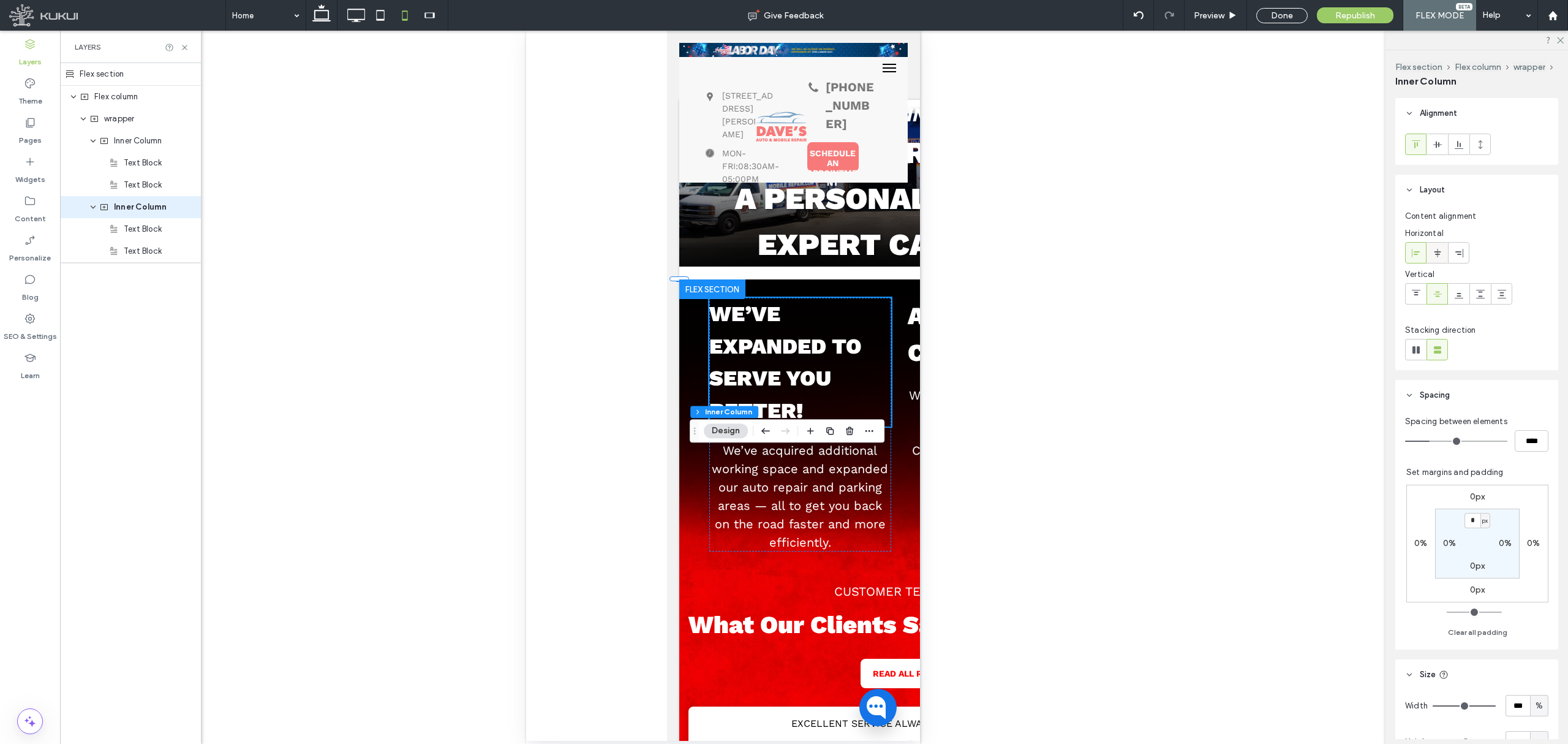
click at [1439, 255] on icon at bounding box center [1438, 253] width 10 height 10
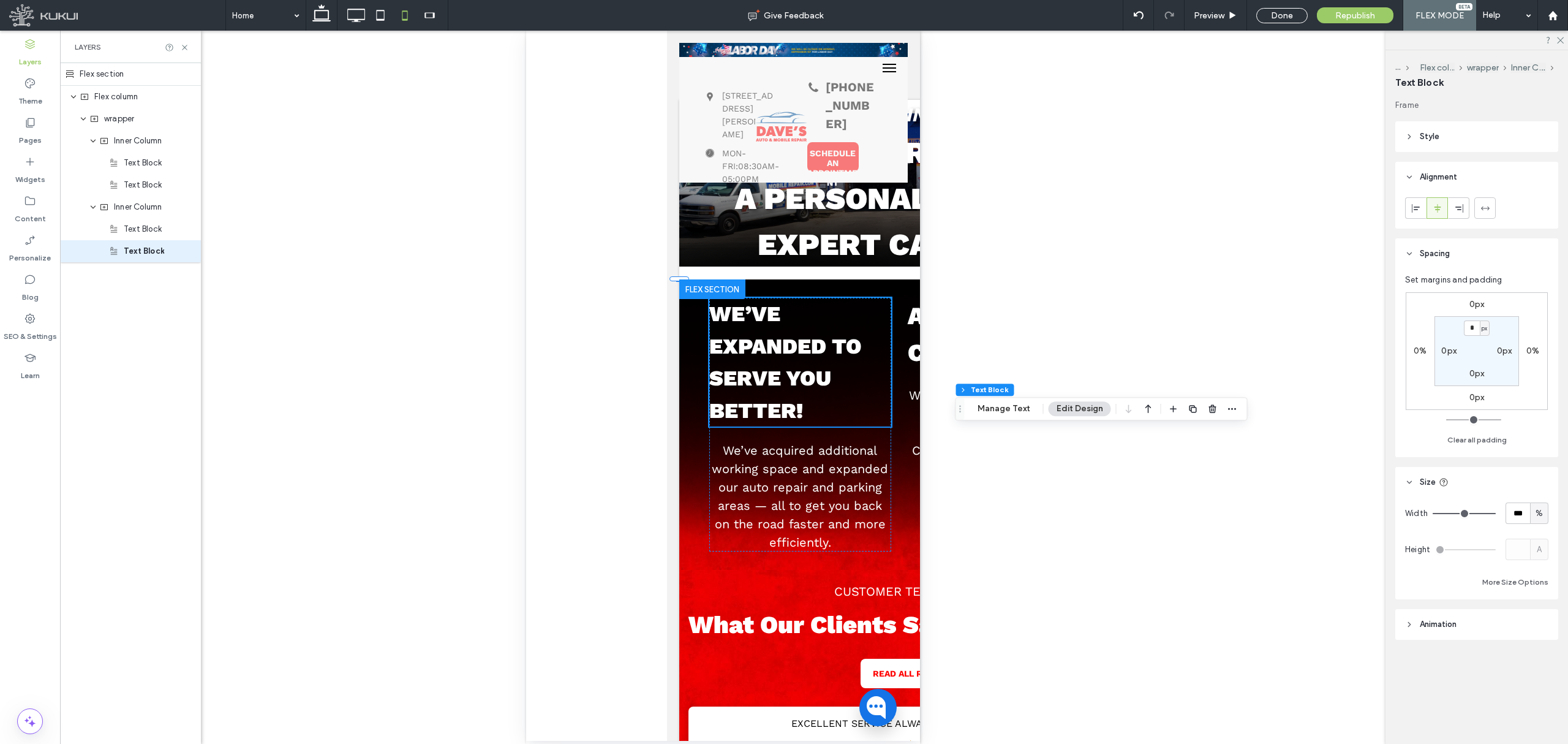
drag, startPoint x: 679, startPoint y: 504, endPoint x: 959, endPoint y: 418, distance: 292.9
click at [961, 406] on use "Drag" at bounding box center [960, 409] width 2 height 6
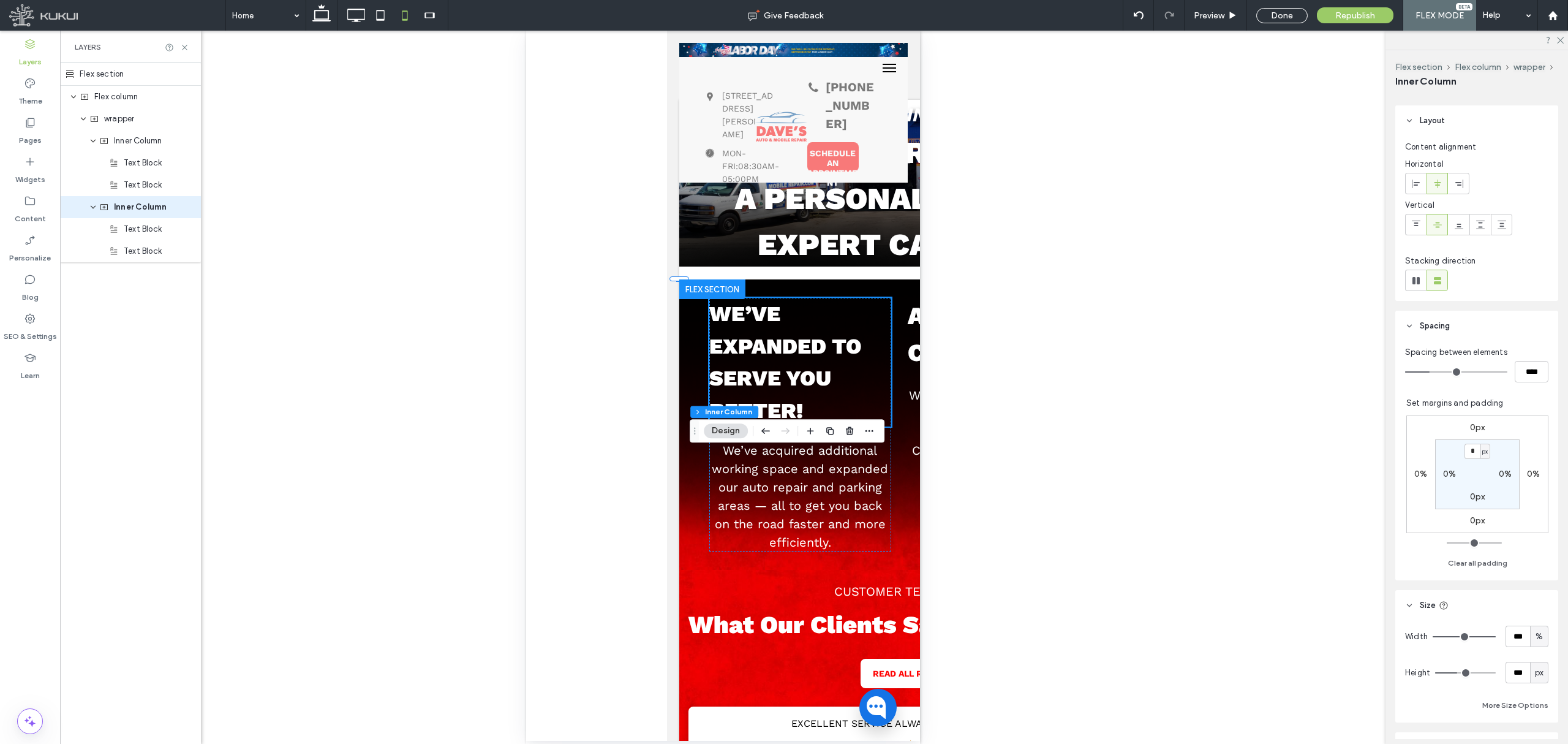
scroll to position [163, 0]
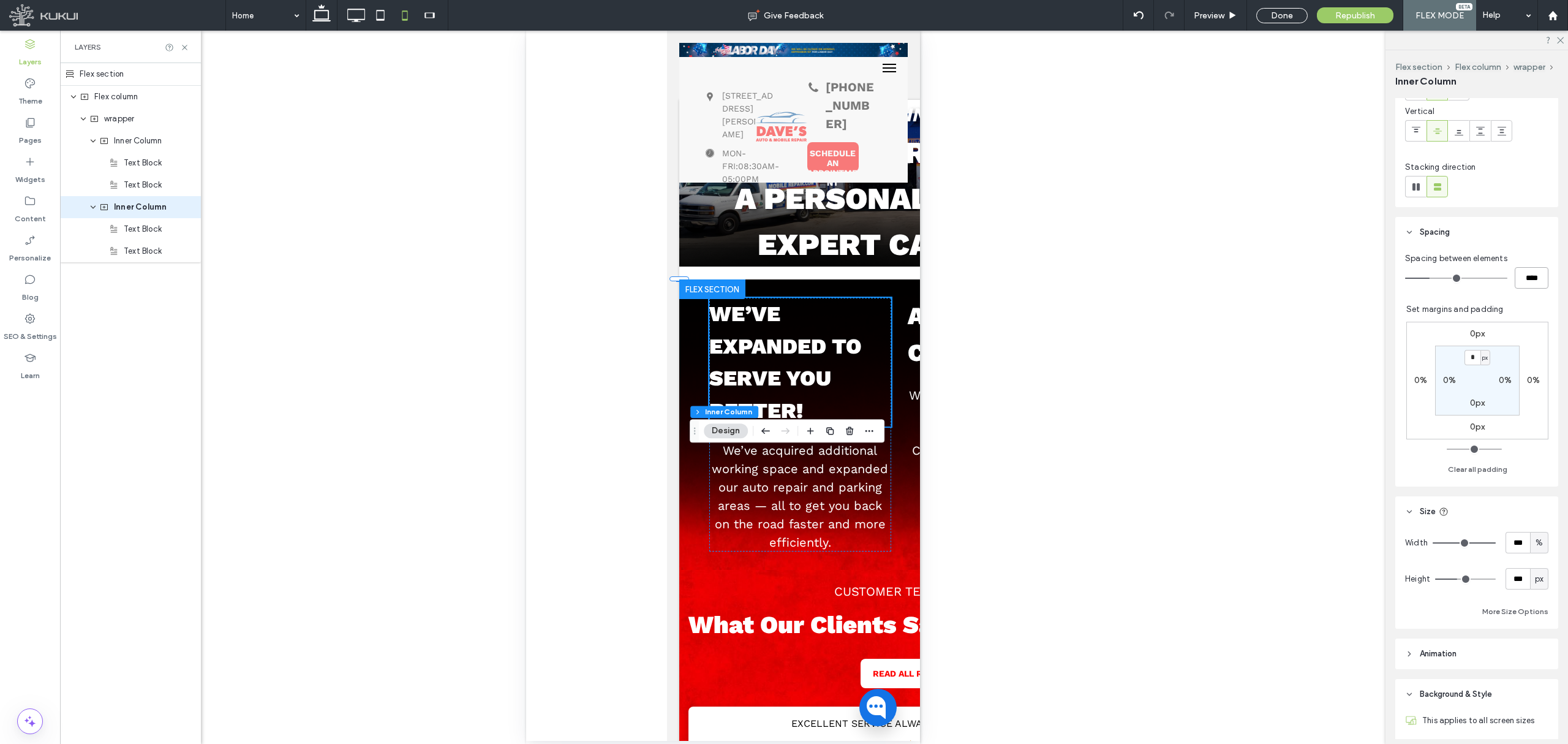
click at [1523, 279] on input "****" at bounding box center [1531, 277] width 34 height 21
type input "**"
type input "****"
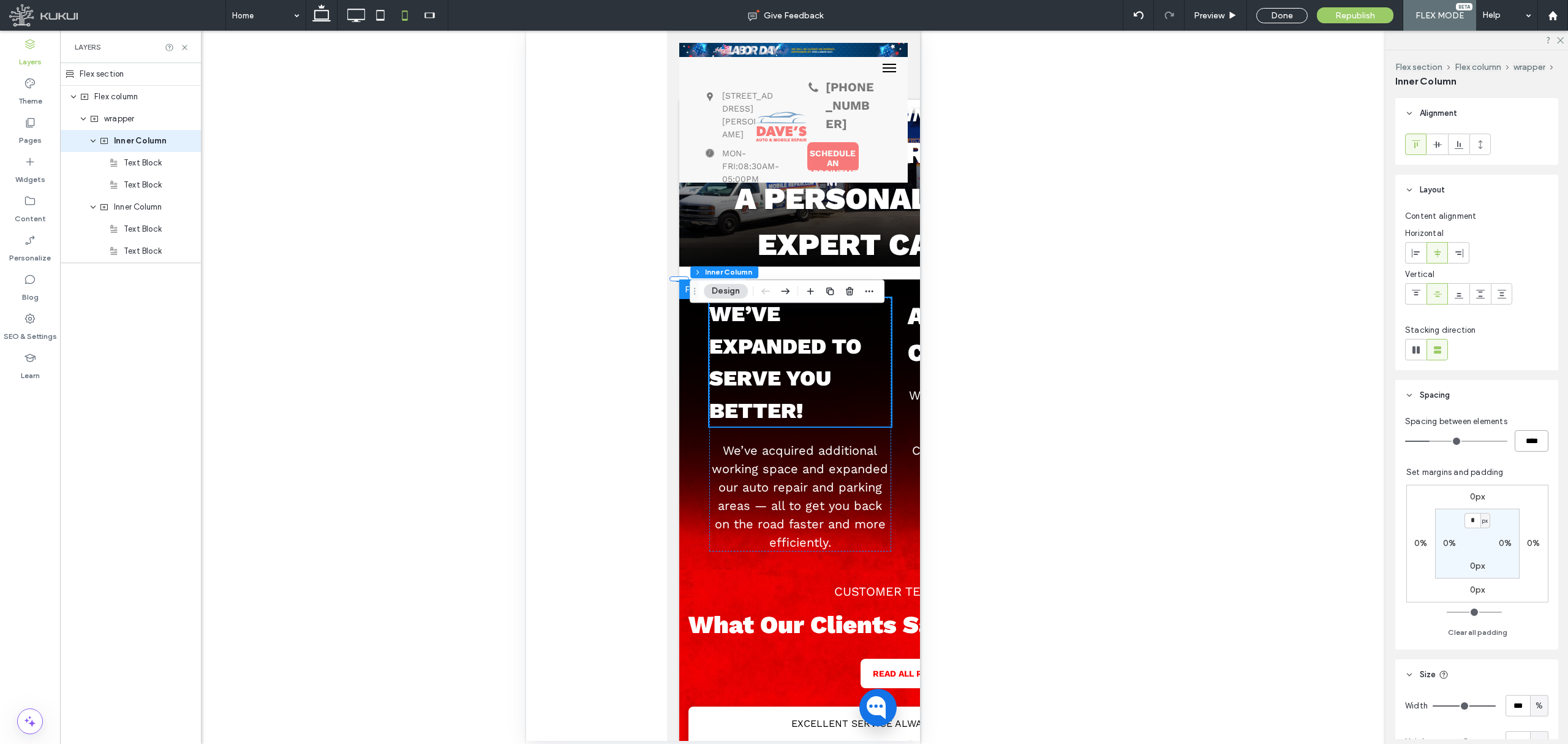
click at [1537, 433] on input "****" at bounding box center [1531, 440] width 34 height 21
type input "**"
type input "****"
drag, startPoint x: 697, startPoint y: 295, endPoint x: 967, endPoint y: 334, distance: 272.8
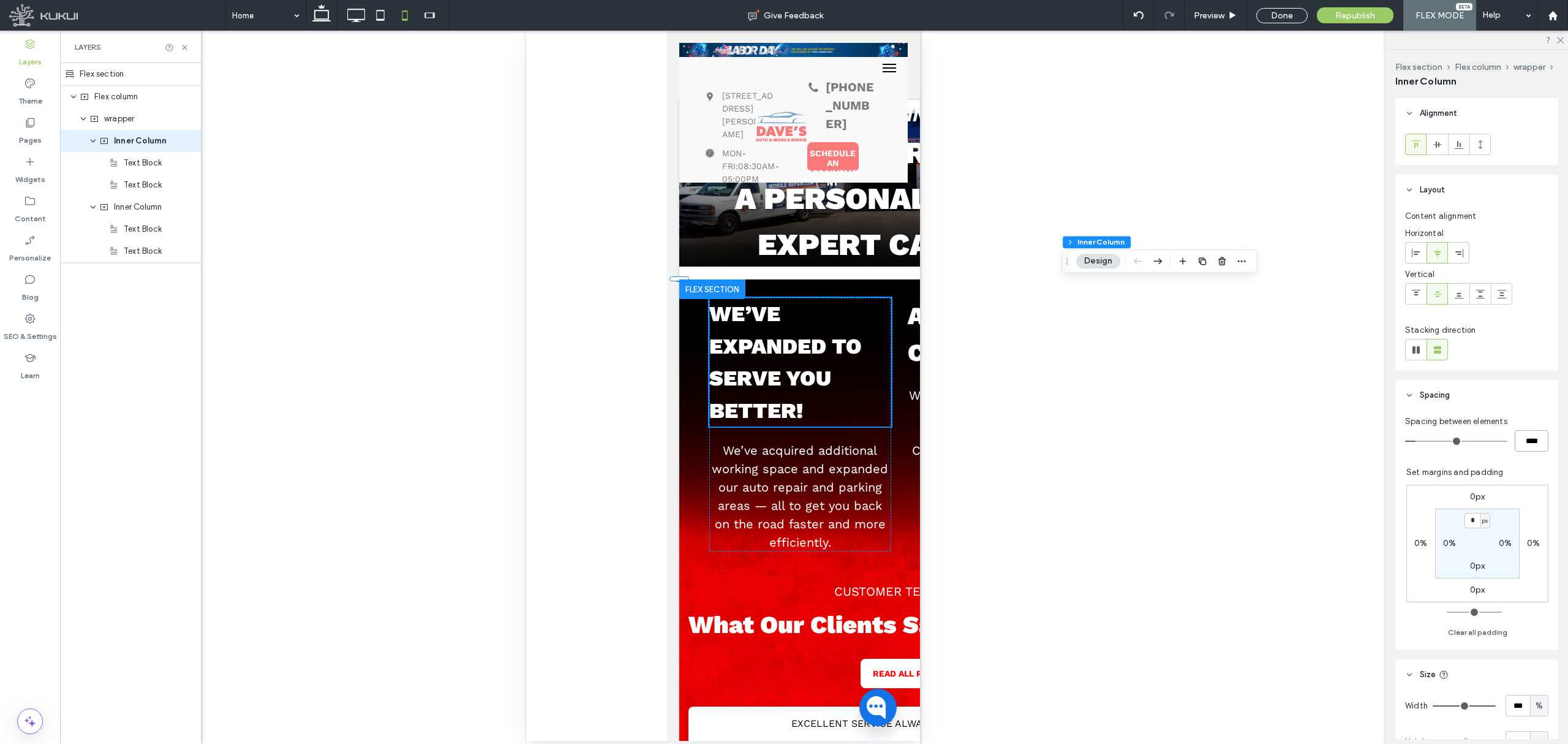
click at [1064, 259] on div "Drag" at bounding box center [1067, 261] width 8 height 22
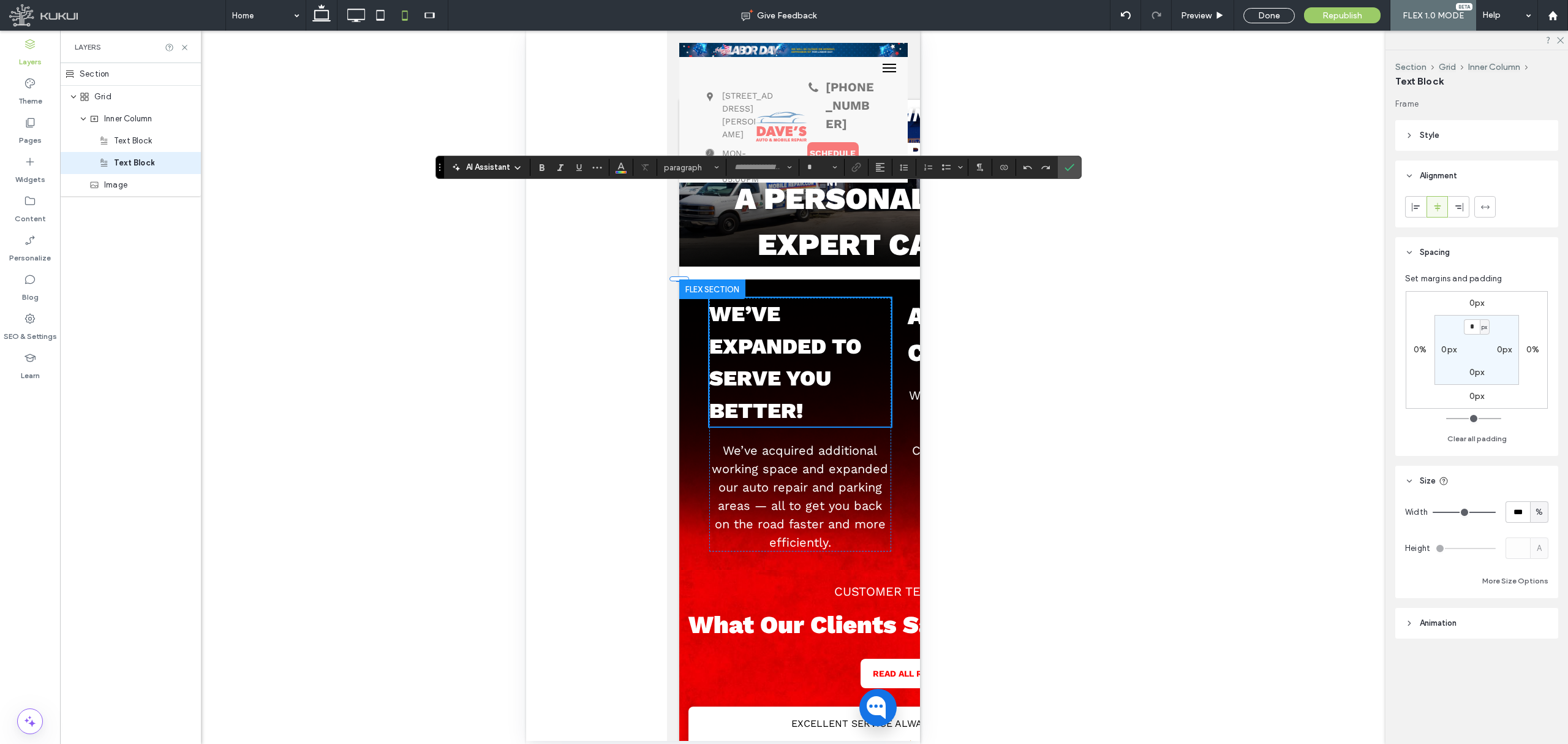
type input "*********"
type input "**"
click at [823, 167] on input "**" at bounding box center [818, 167] width 24 height 10
type input "**"
click at [1069, 167] on icon "Confirm" at bounding box center [1069, 167] width 10 height 10
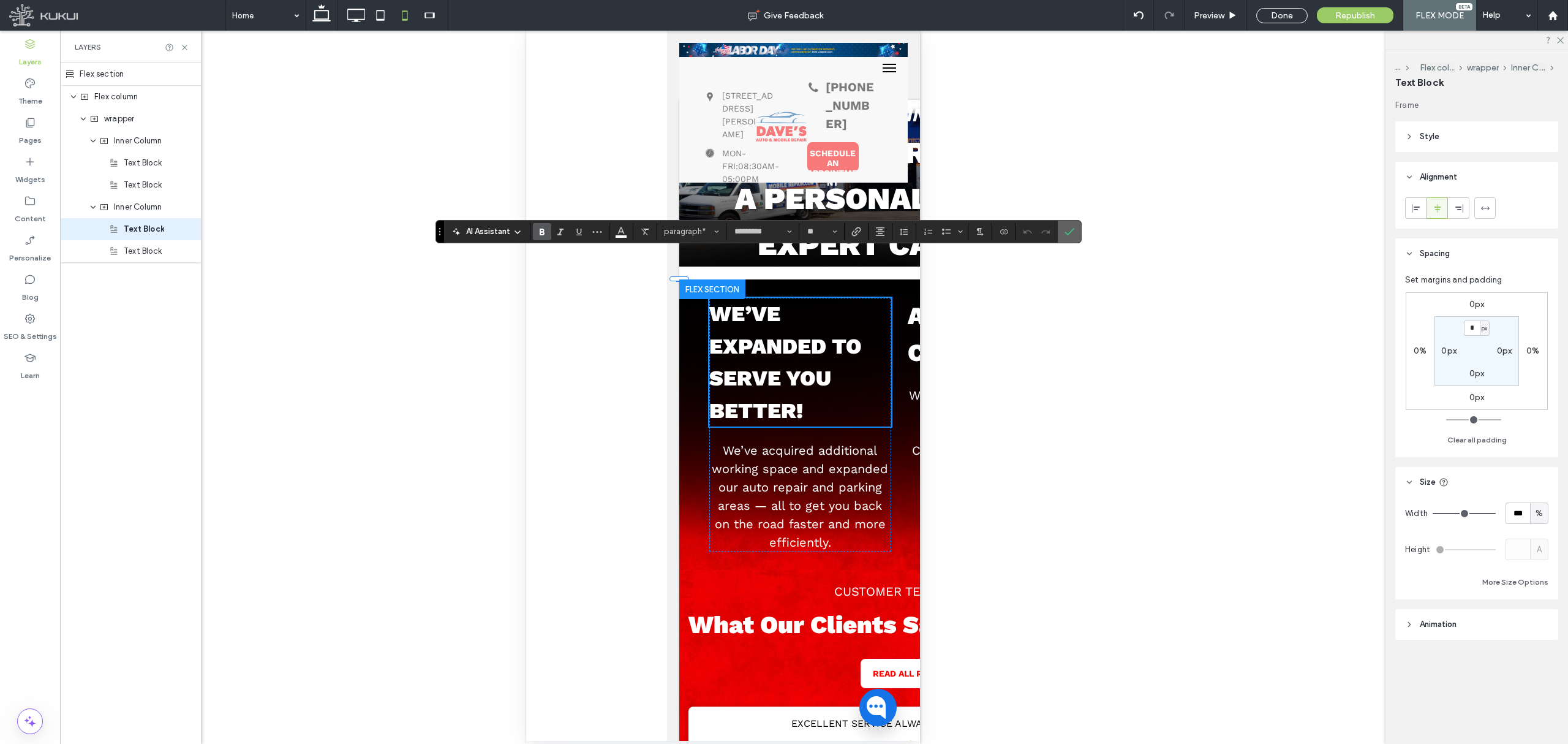
click at [1066, 235] on label "Confirm" at bounding box center [1069, 232] width 18 height 22
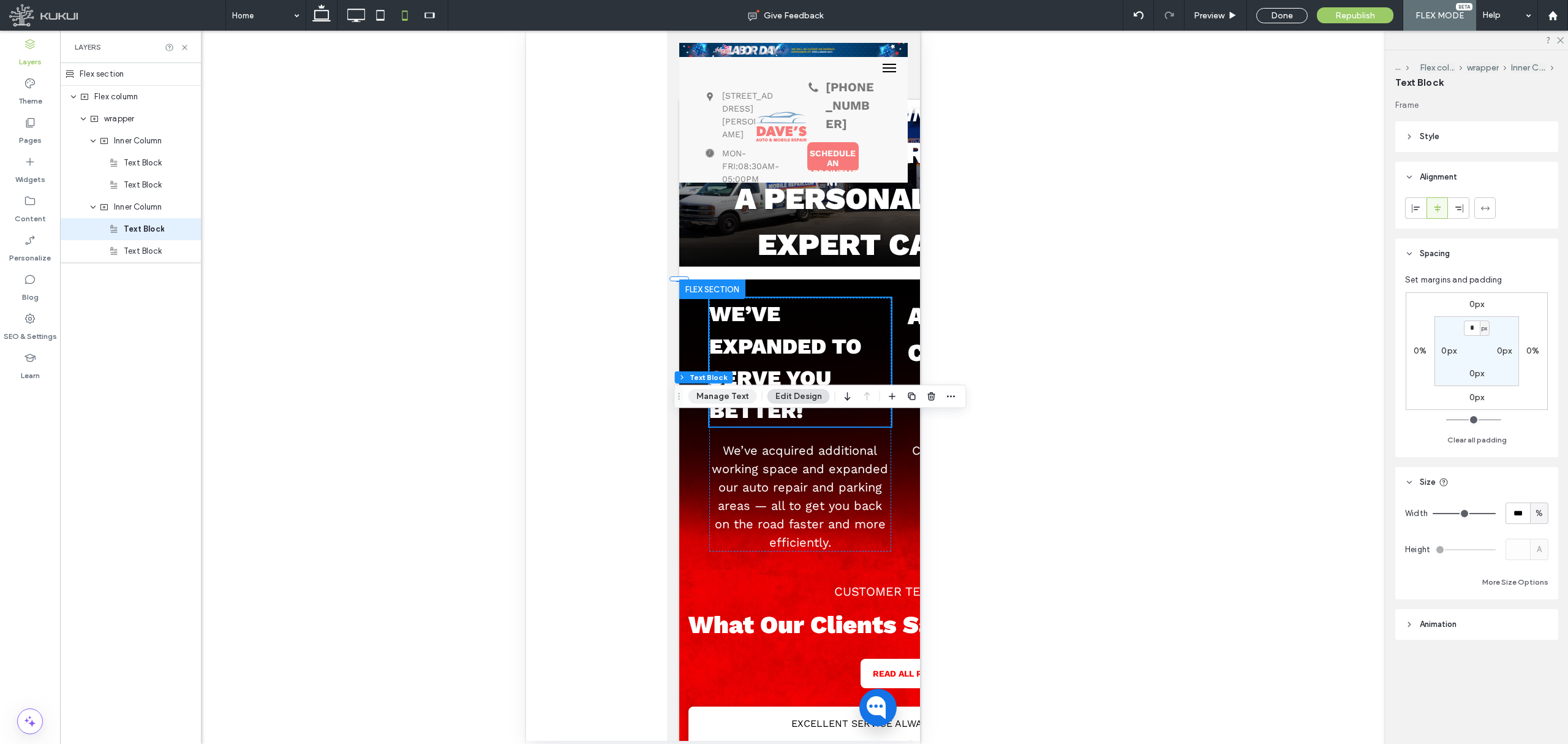
click at [710, 396] on button "Manage Text" at bounding box center [722, 397] width 69 height 15
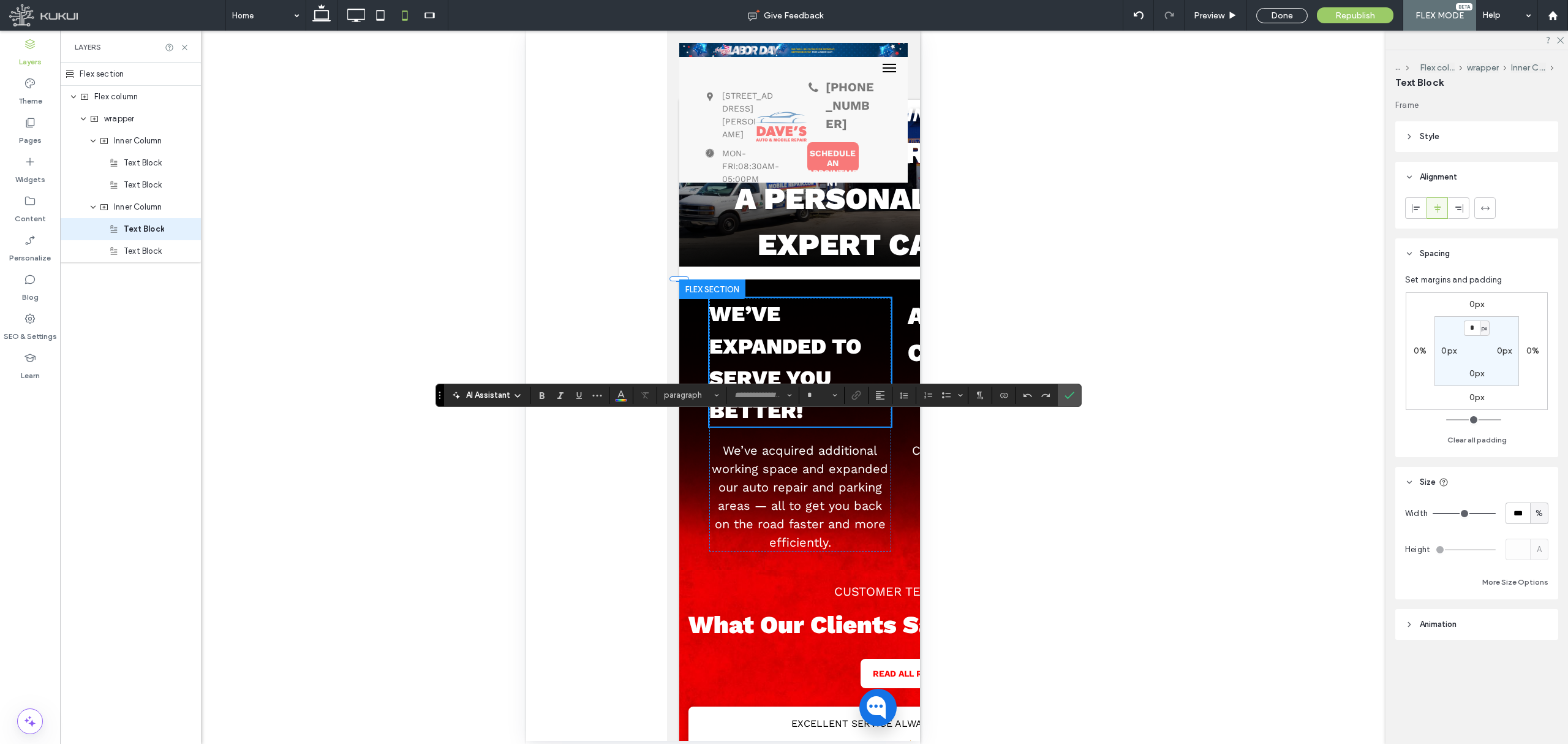
type input "*********"
type input "**"
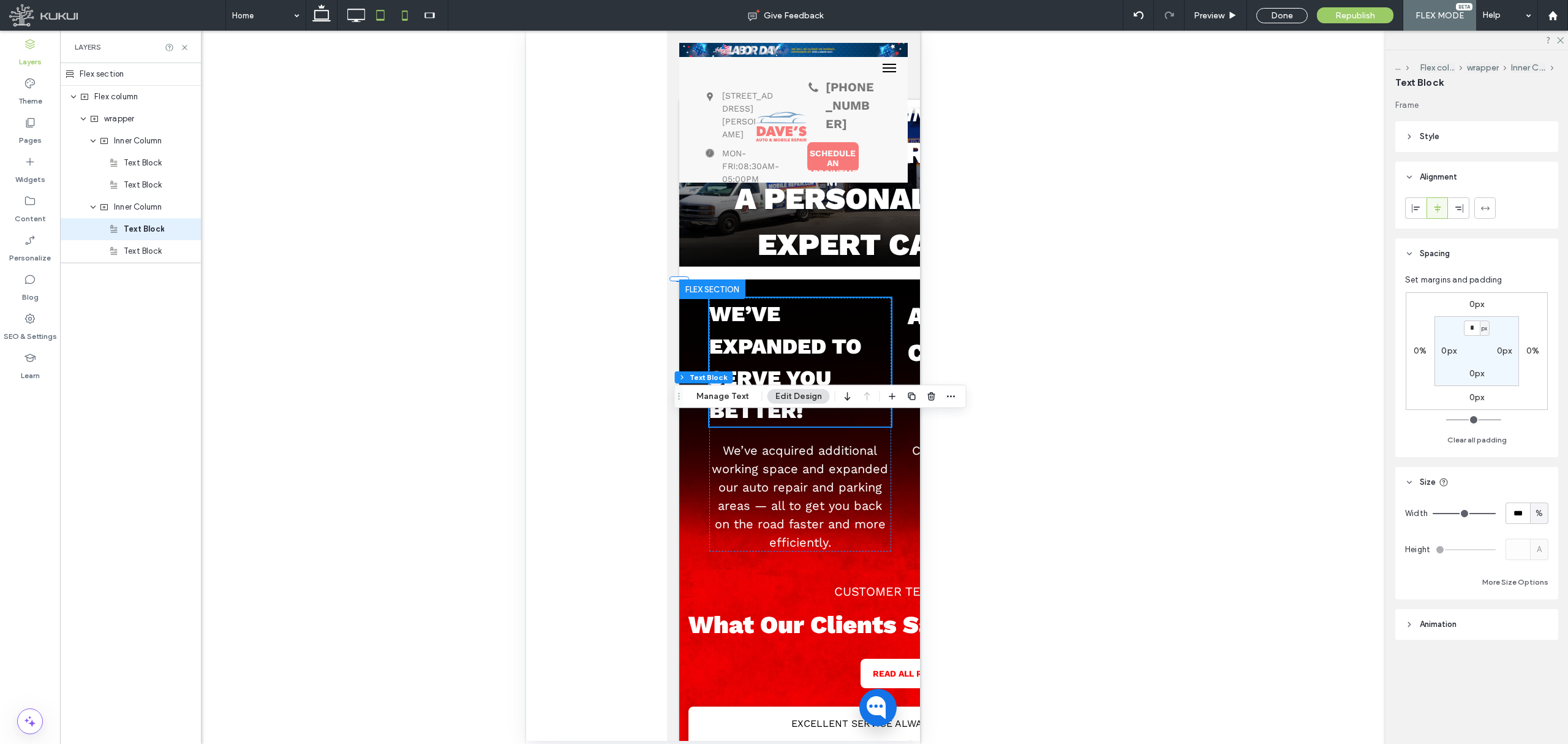
click at [382, 21] on icon at bounding box center [380, 15] width 25 height 25
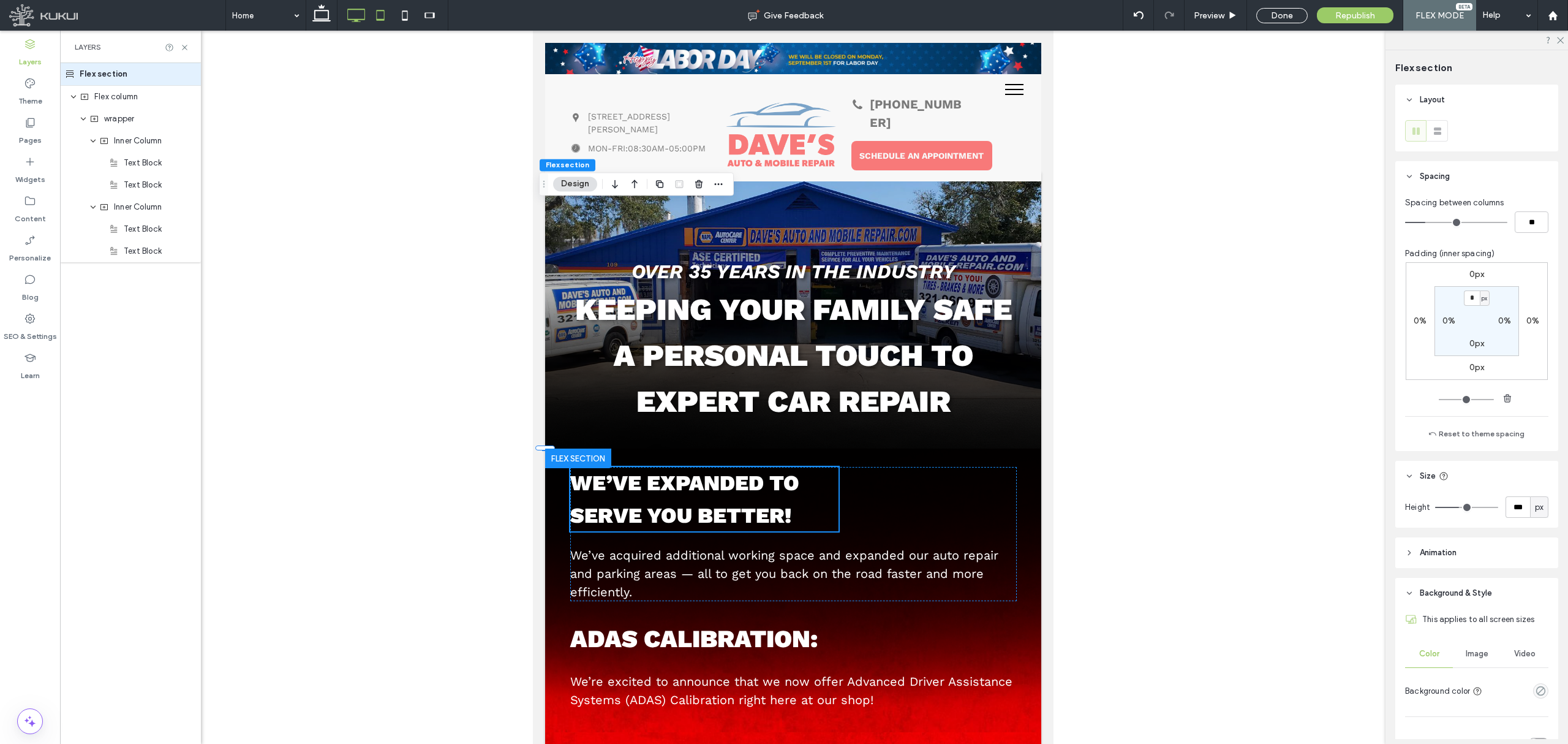
click at [364, 17] on icon at bounding box center [356, 15] width 25 height 25
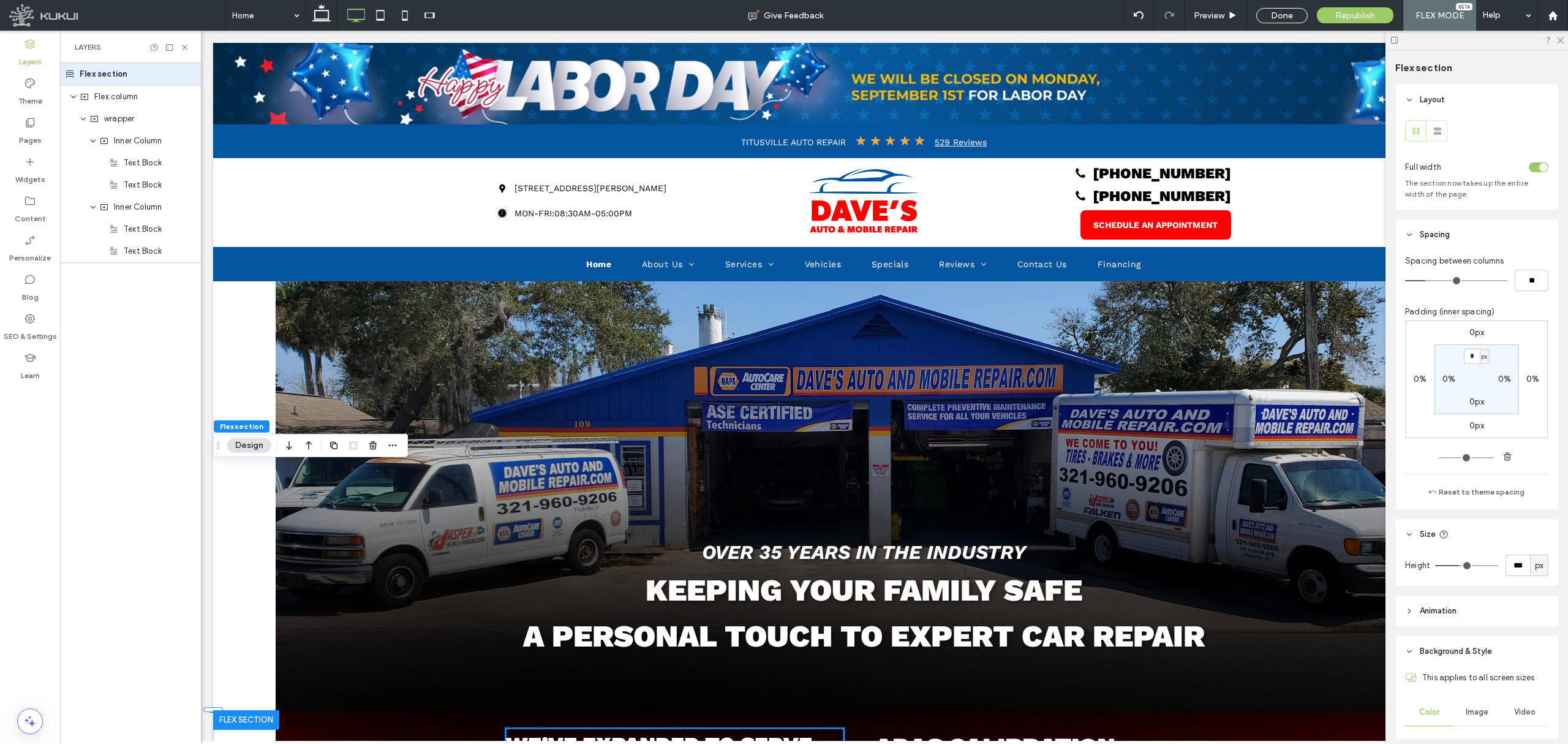
type input "***"
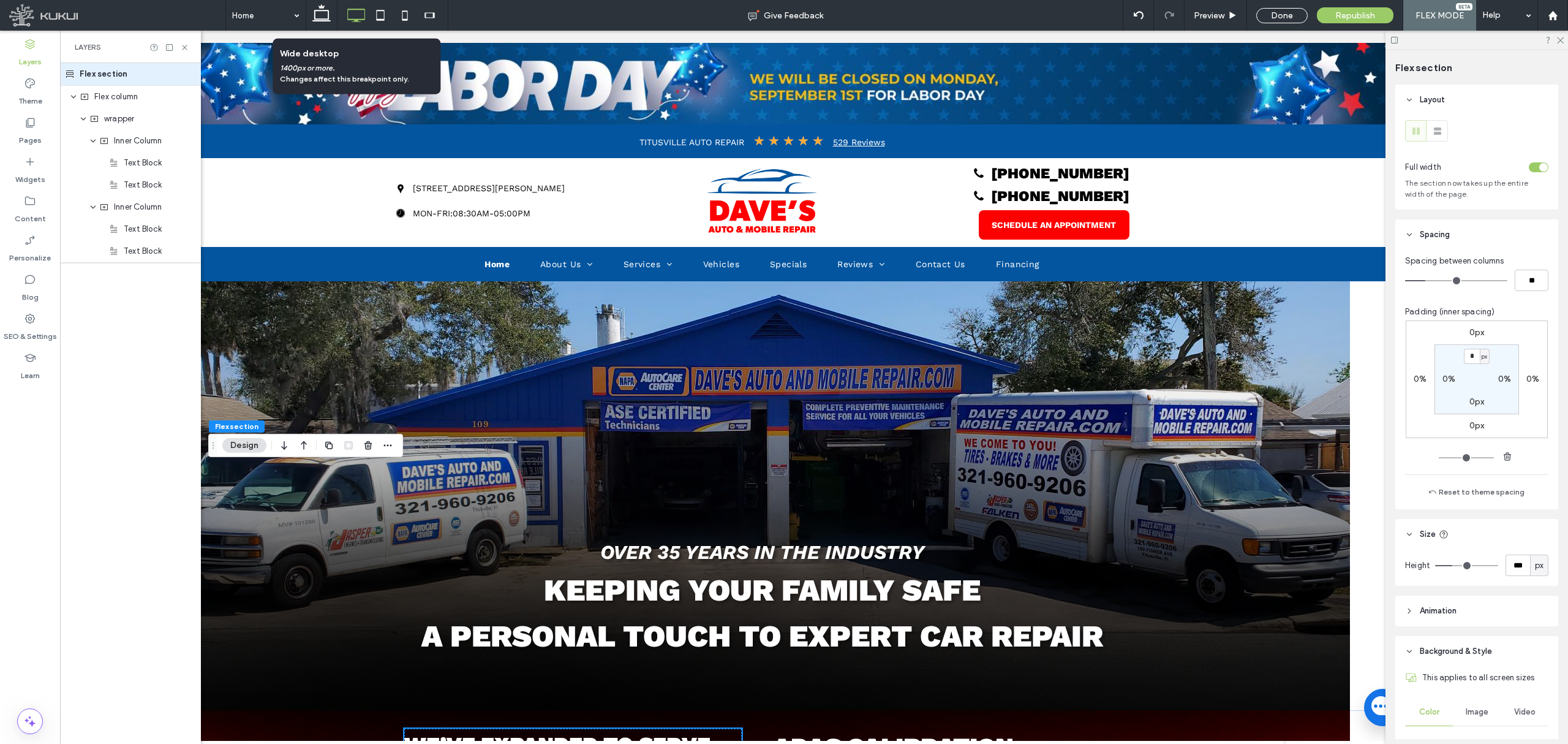
scroll to position [0, 116]
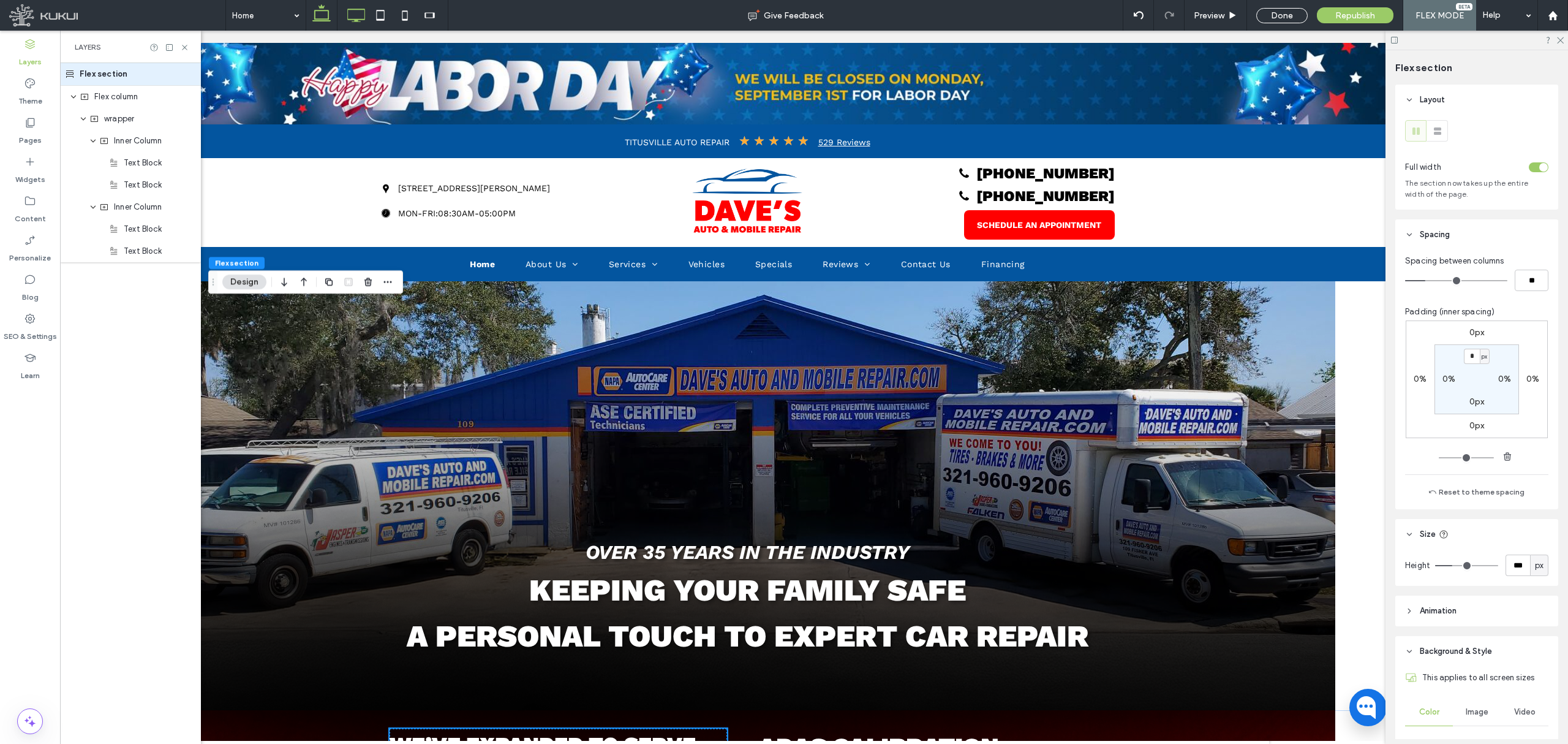
click at [329, 16] on use at bounding box center [322, 13] width 18 height 17
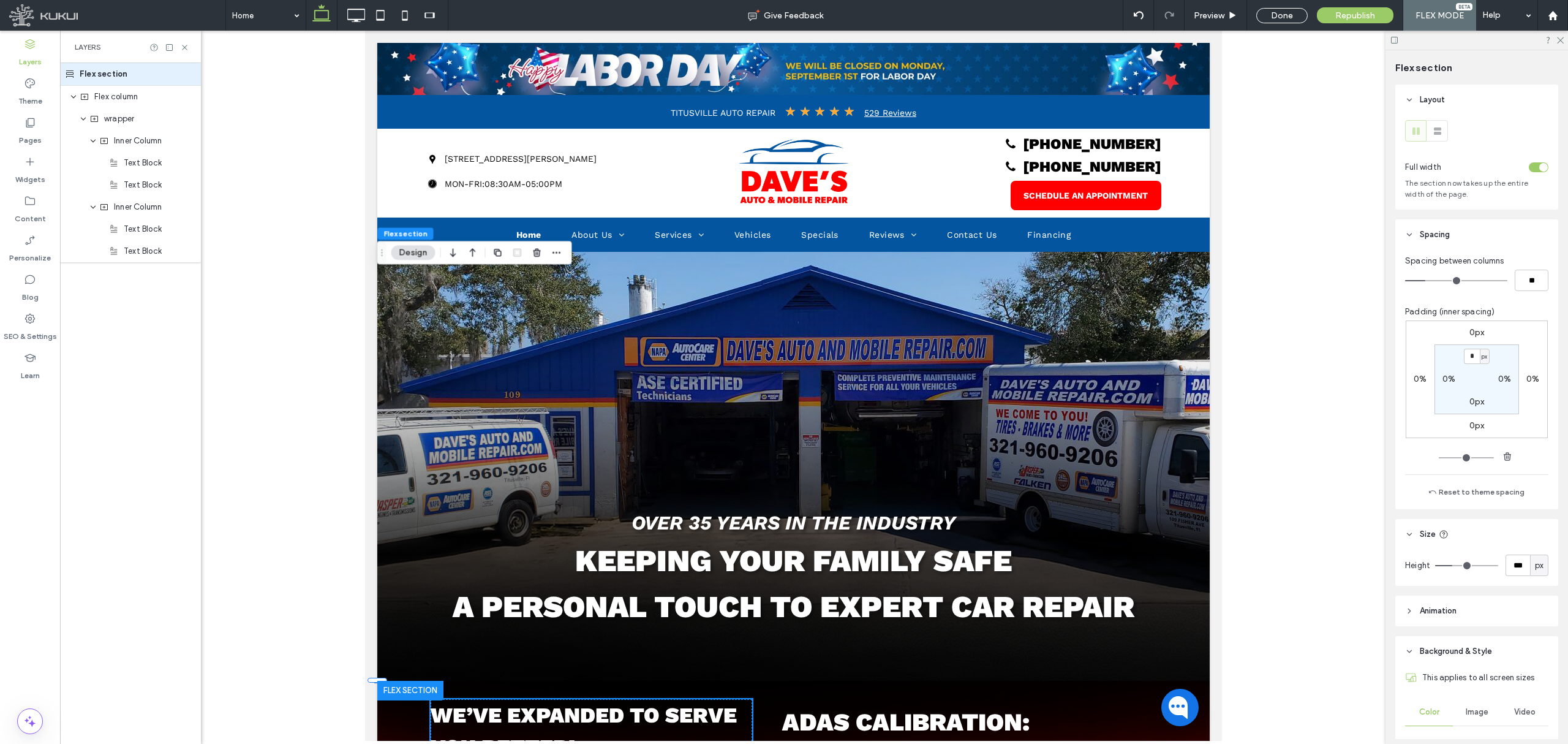
scroll to position [0, 0]
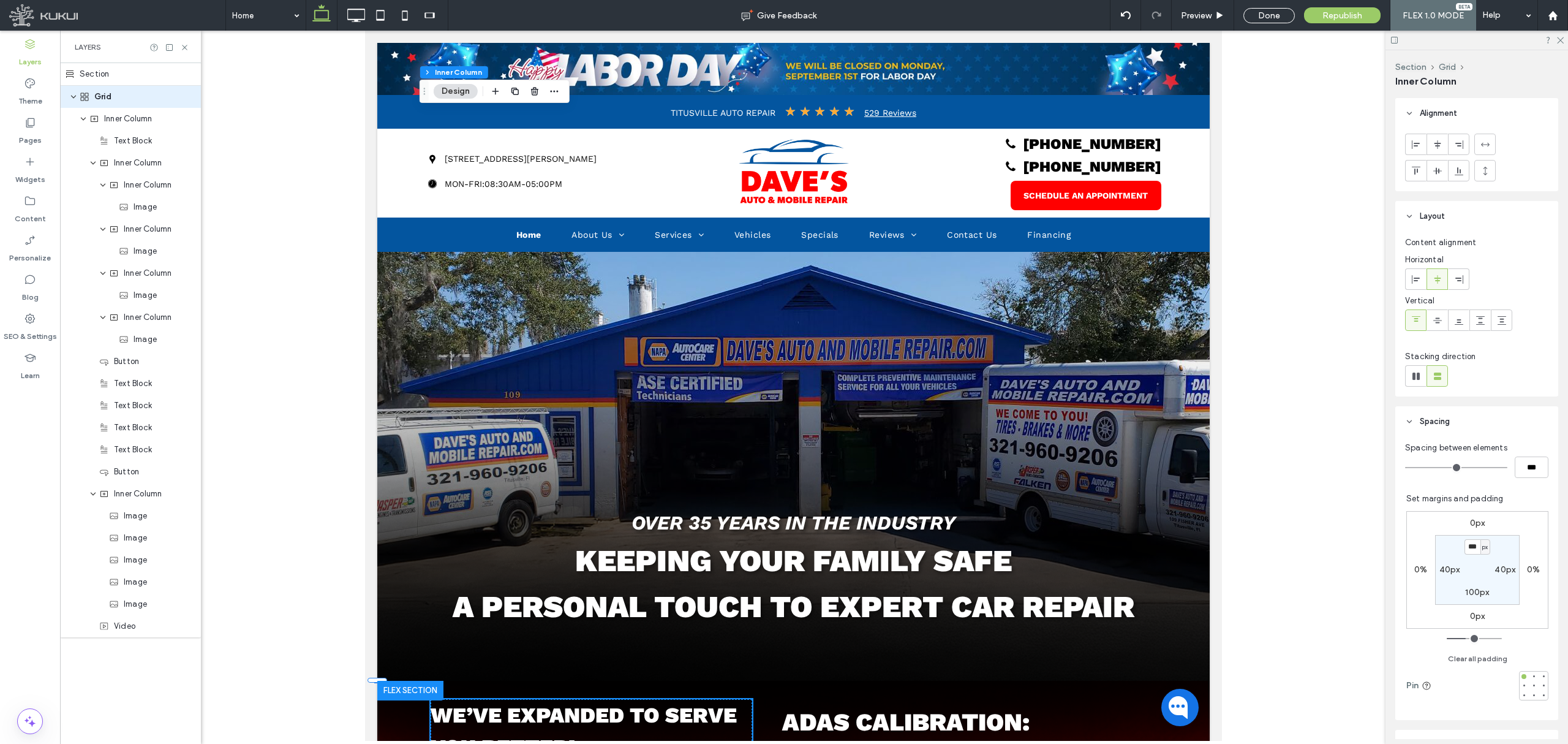
type input "**"
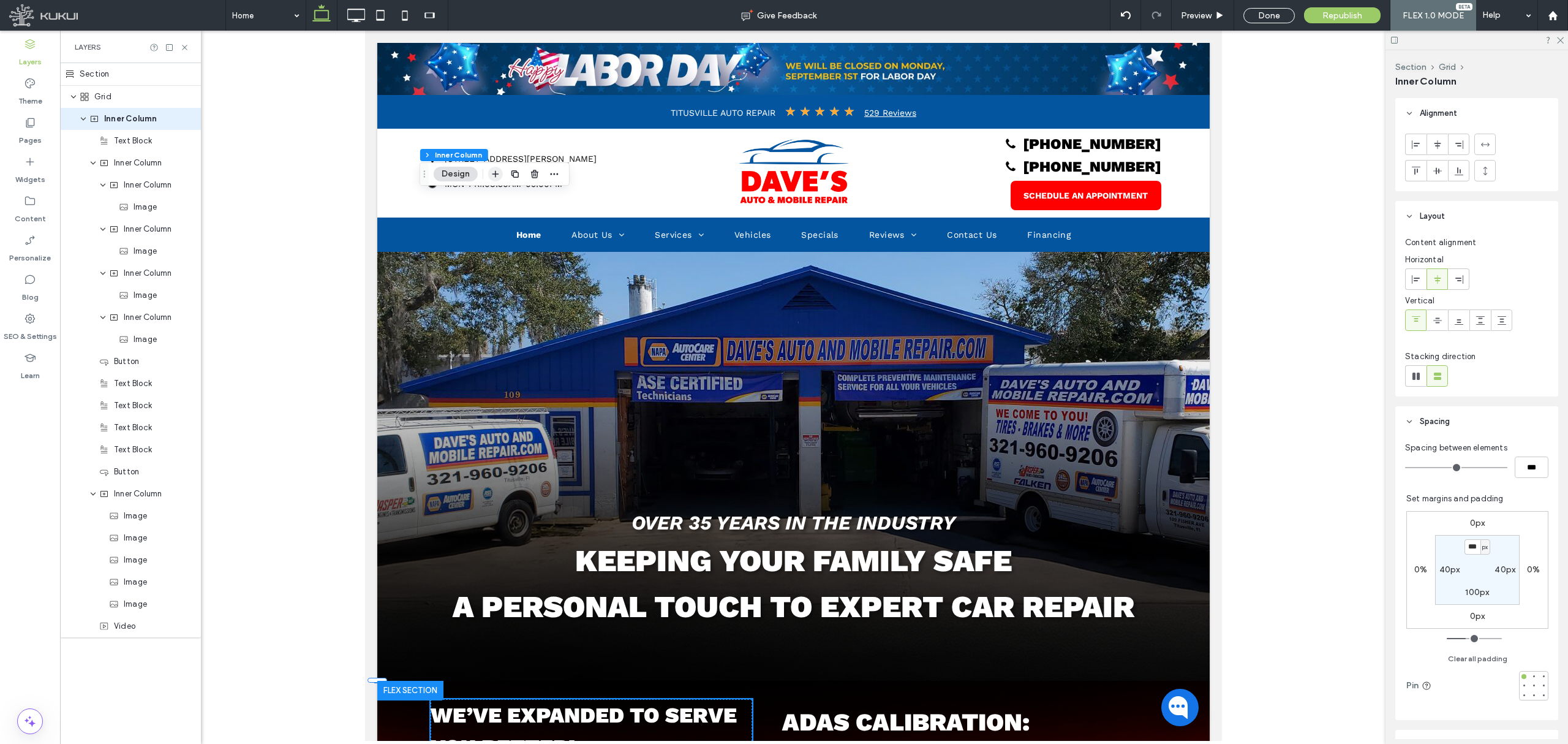
click at [500, 175] on icon "button" at bounding box center [495, 174] width 10 height 10
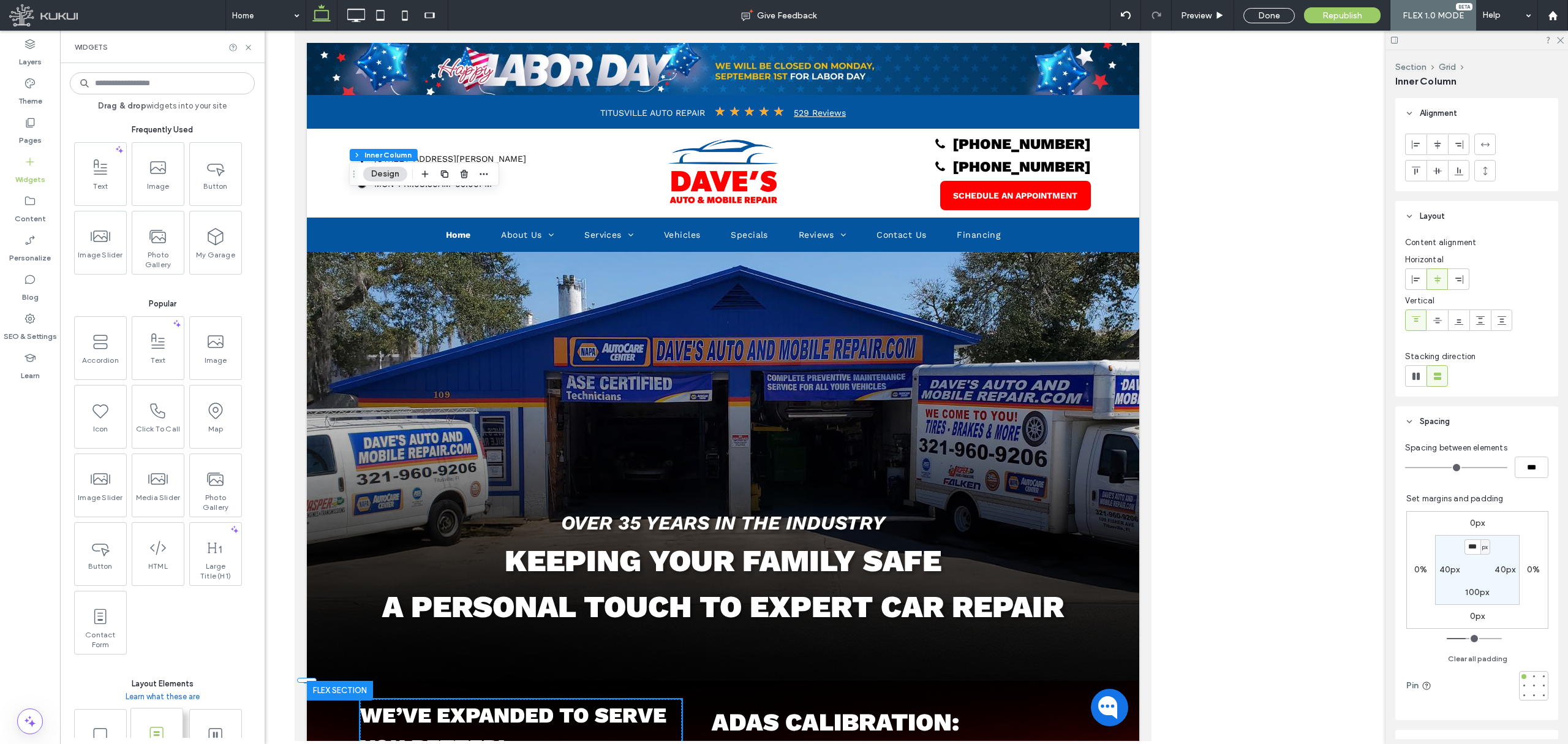
scroll to position [163, 0]
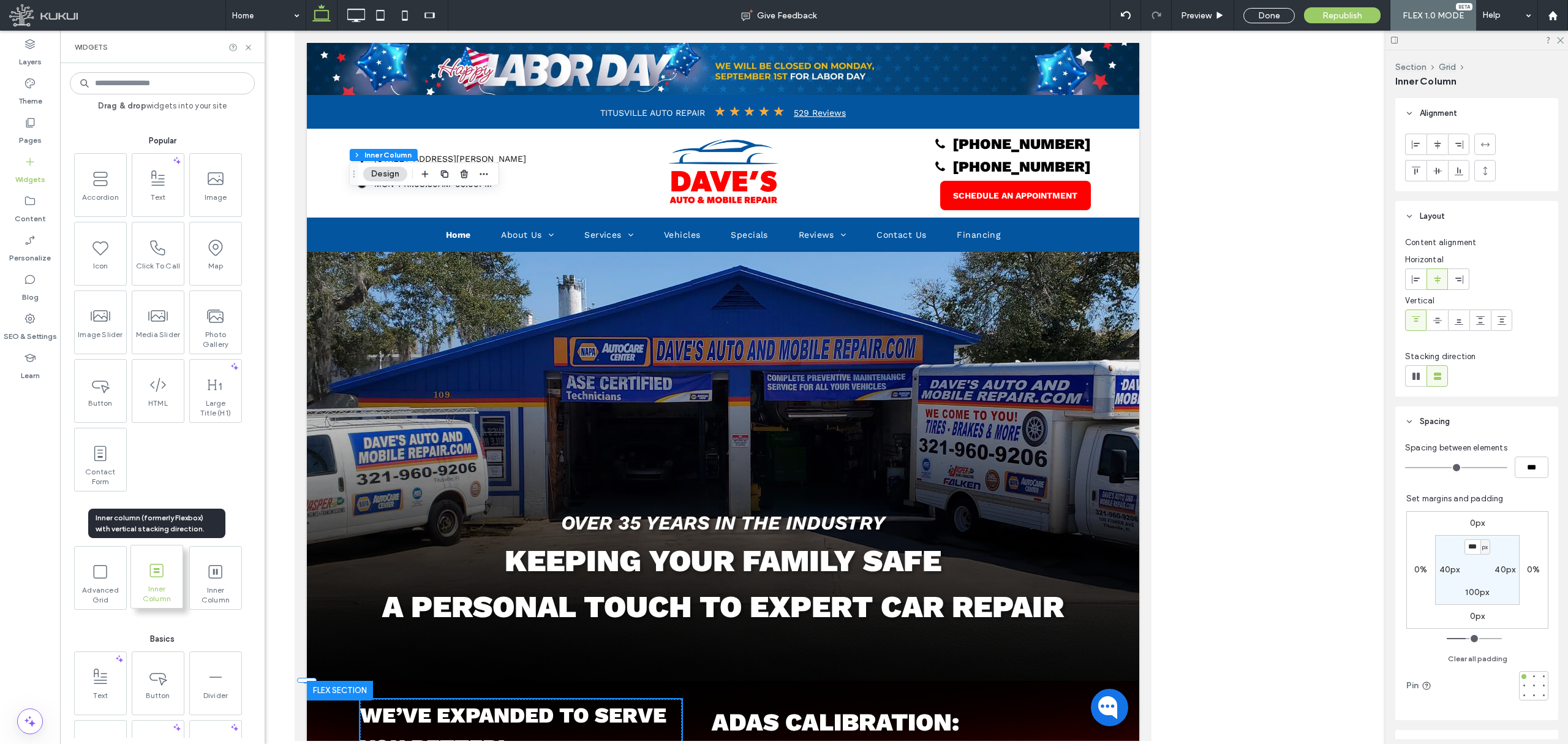
click at [155, 592] on span "Inner Column" at bounding box center [157, 592] width 51 height 17
type input "**"
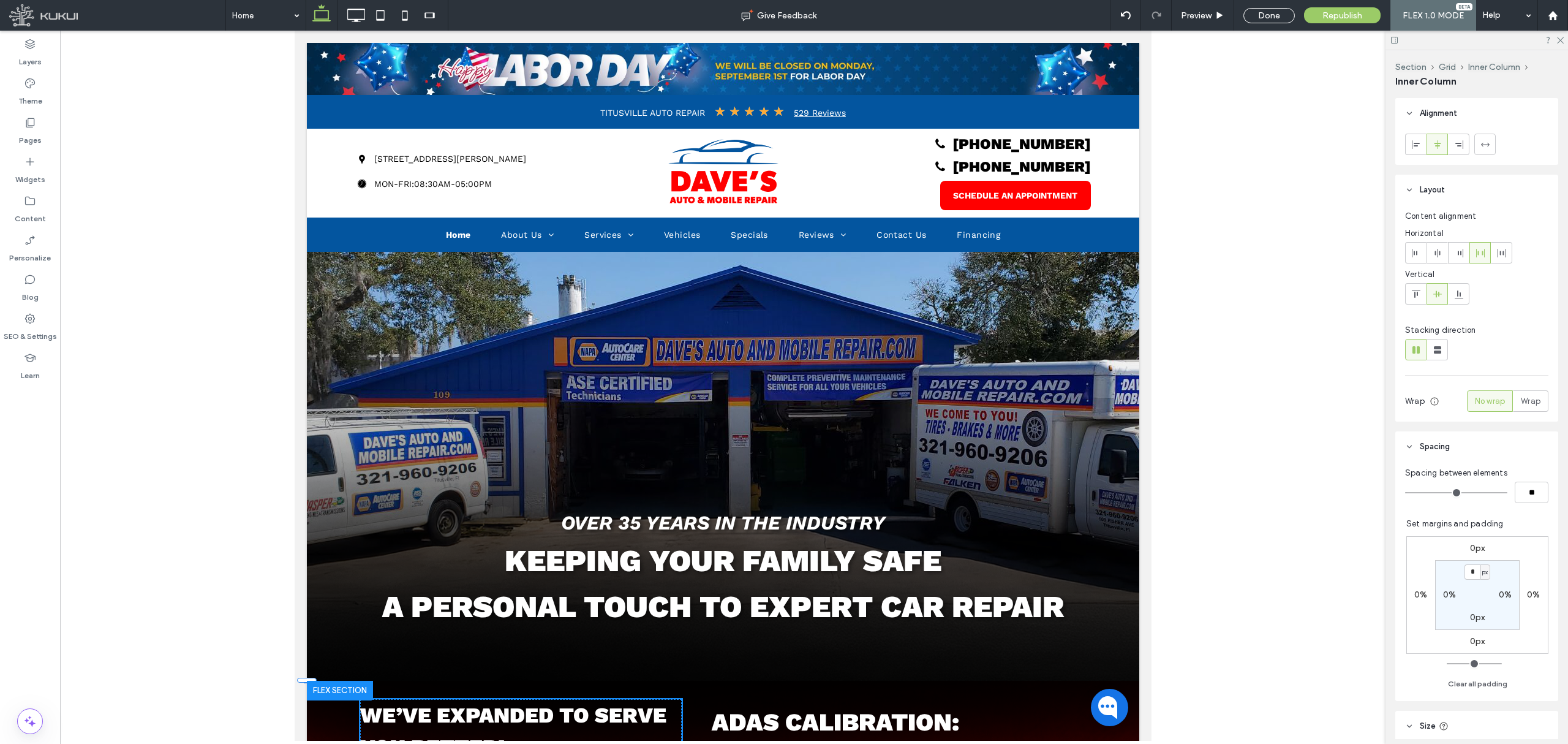
type input "**"
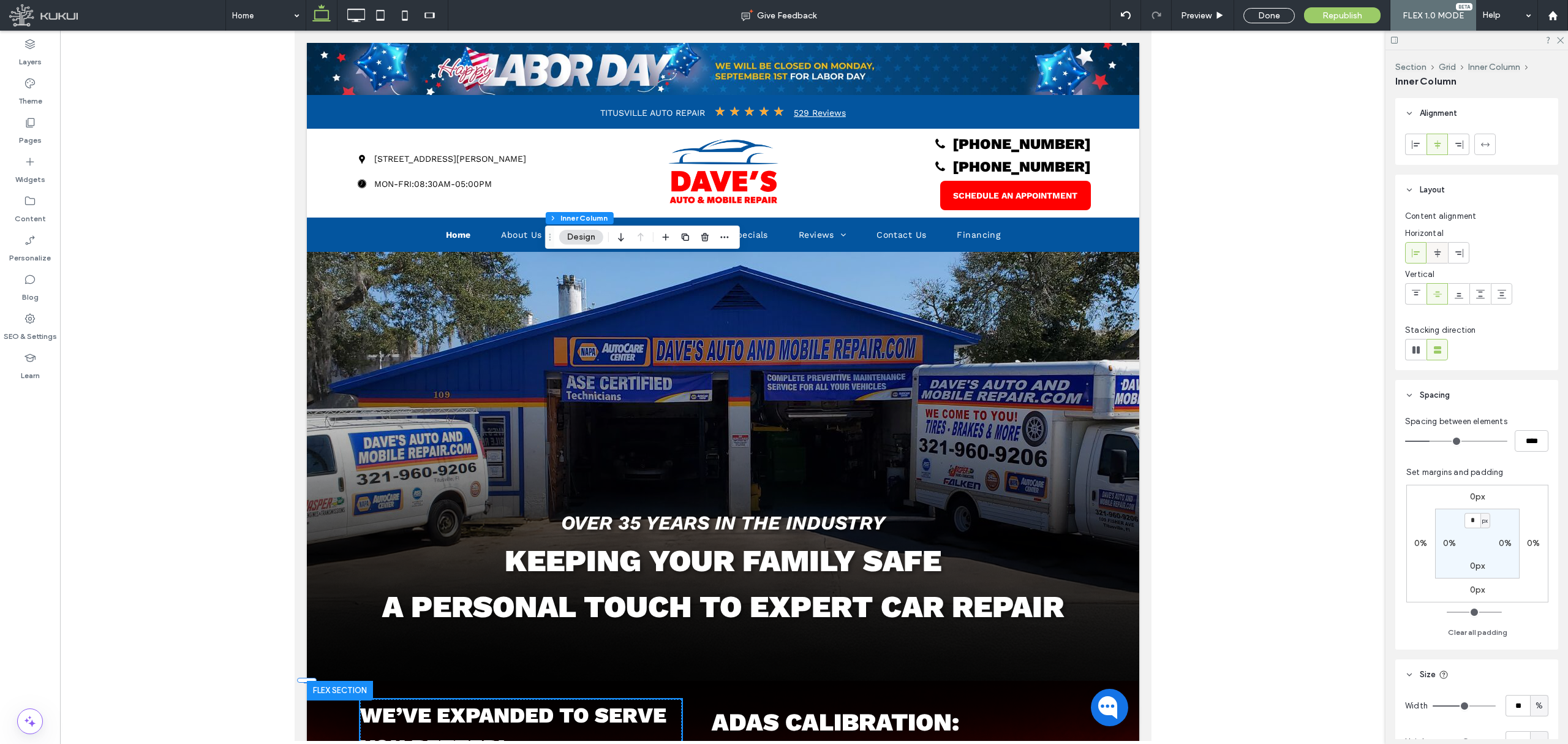
click at [1439, 250] on icon at bounding box center [1438, 253] width 10 height 10
click at [724, 233] on icon "button" at bounding box center [725, 236] width 10 height 10
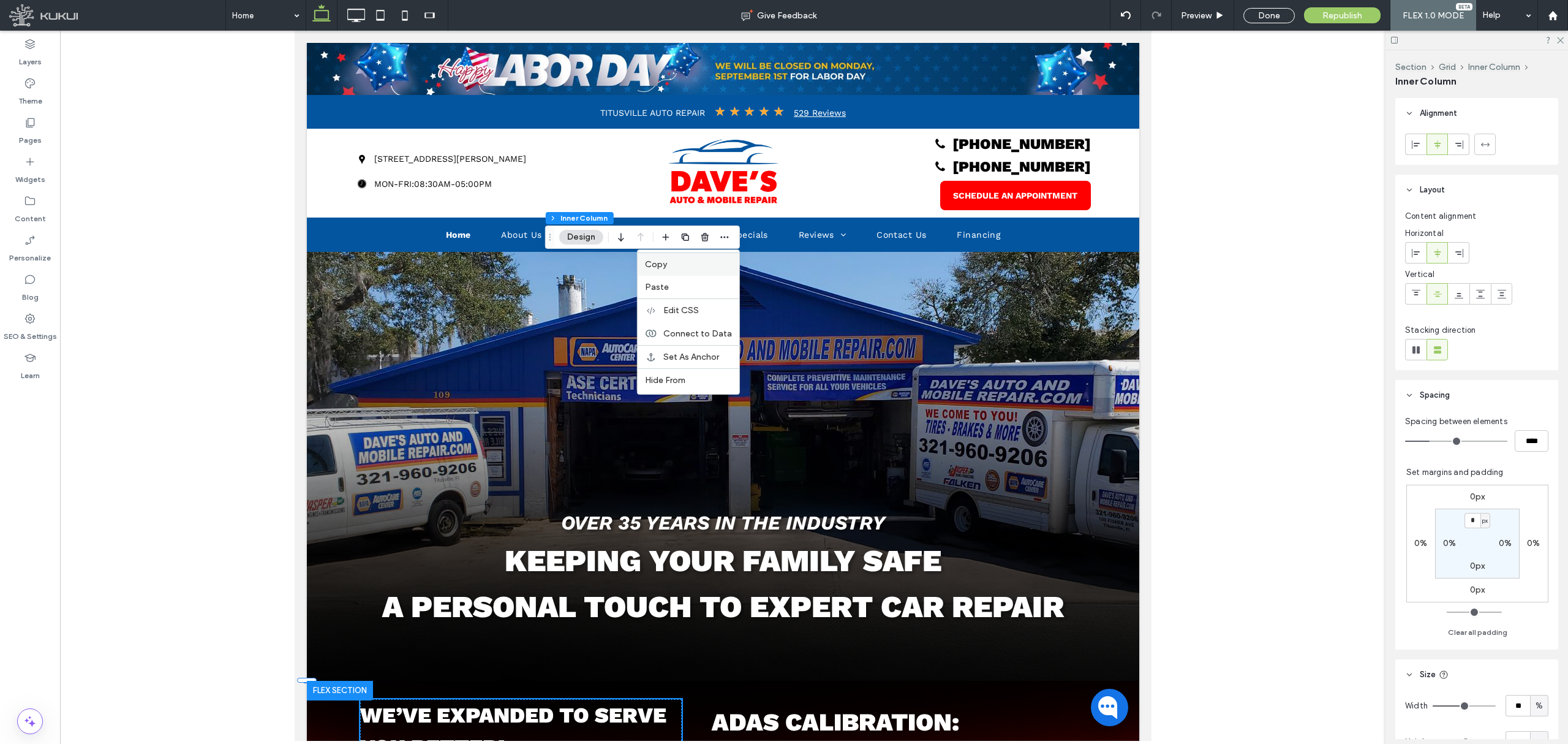
click at [696, 268] on label "Copy" at bounding box center [688, 264] width 87 height 10
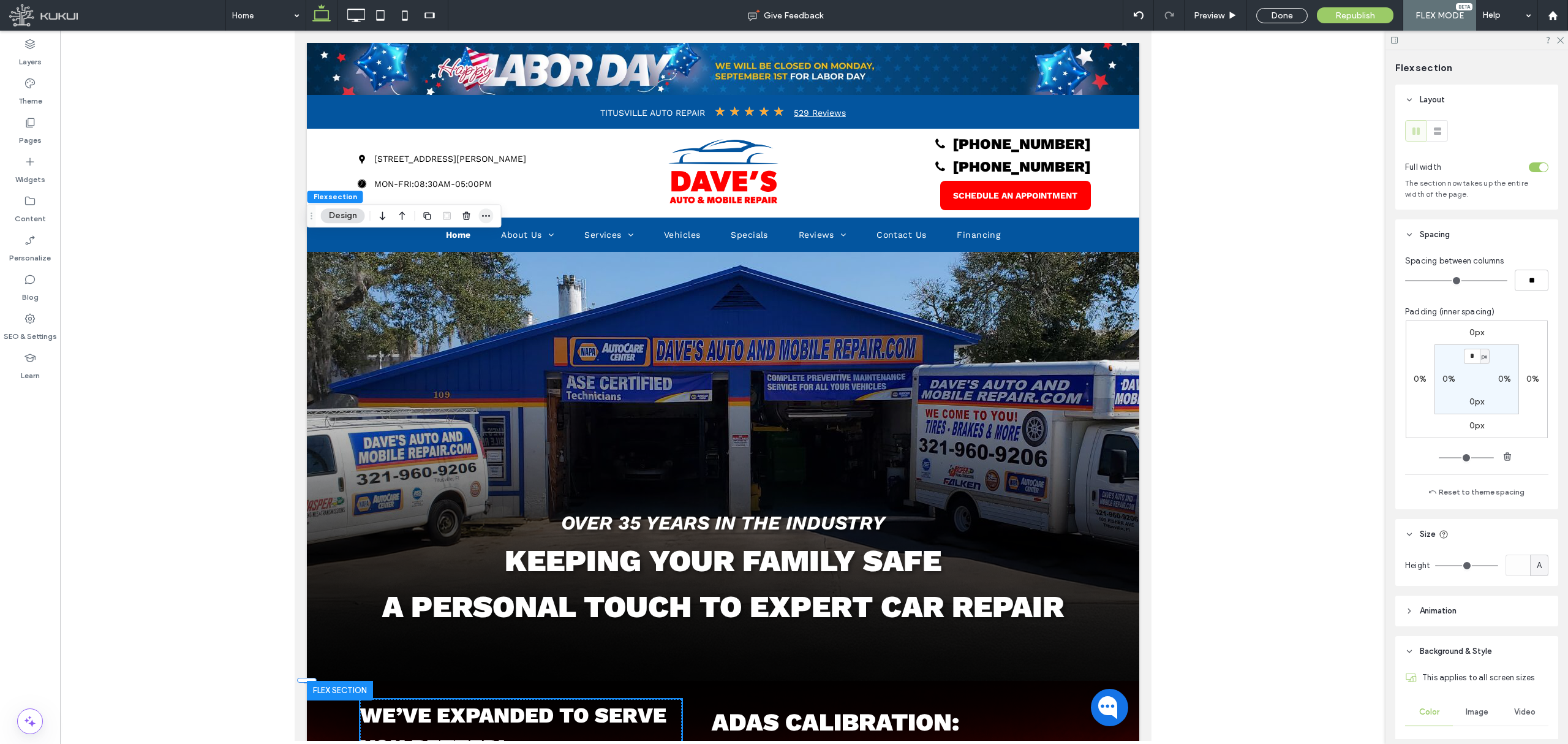
click at [488, 215] on use "button" at bounding box center [486, 216] width 8 height 2
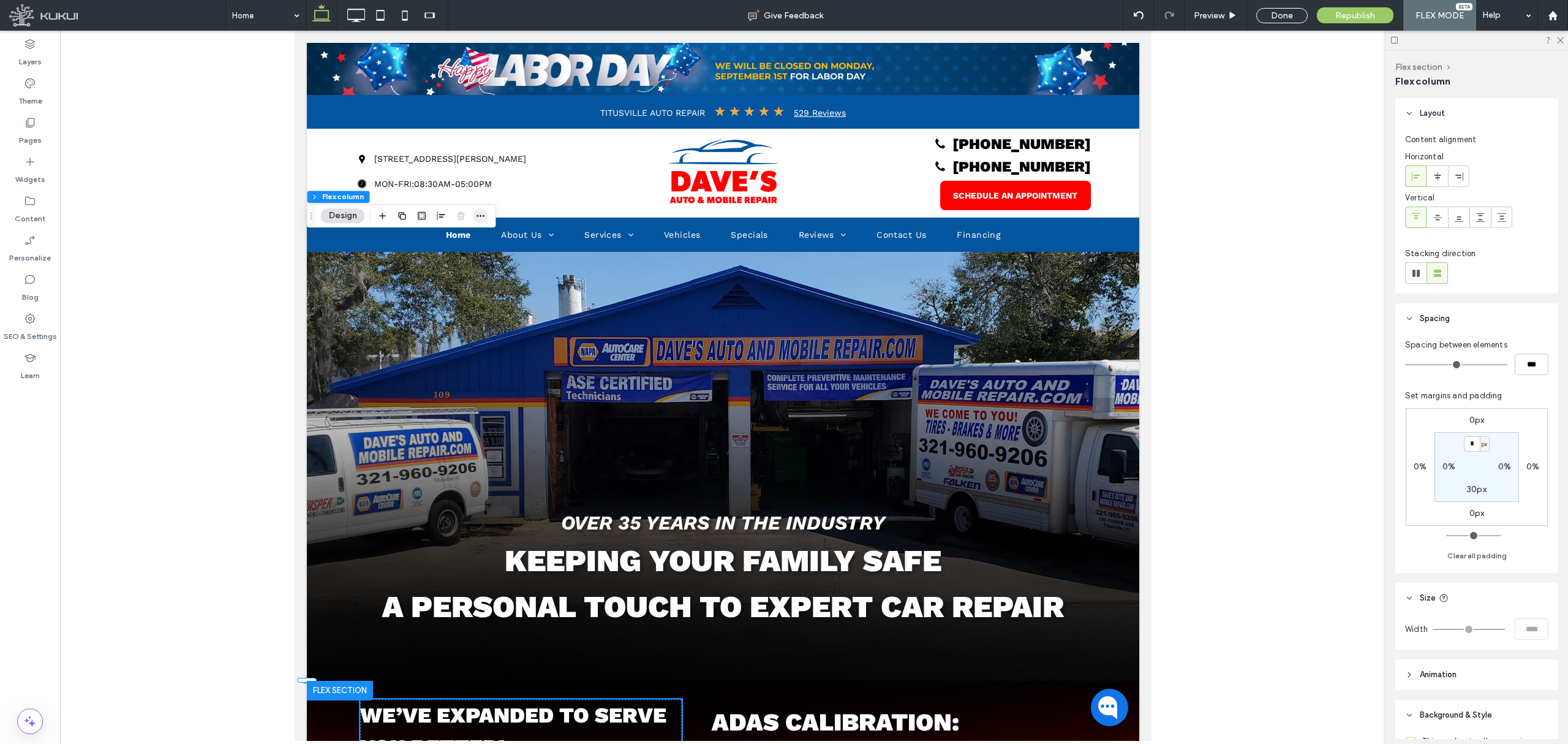
click at [487, 208] on span "button" at bounding box center [481, 215] width 15 height 15
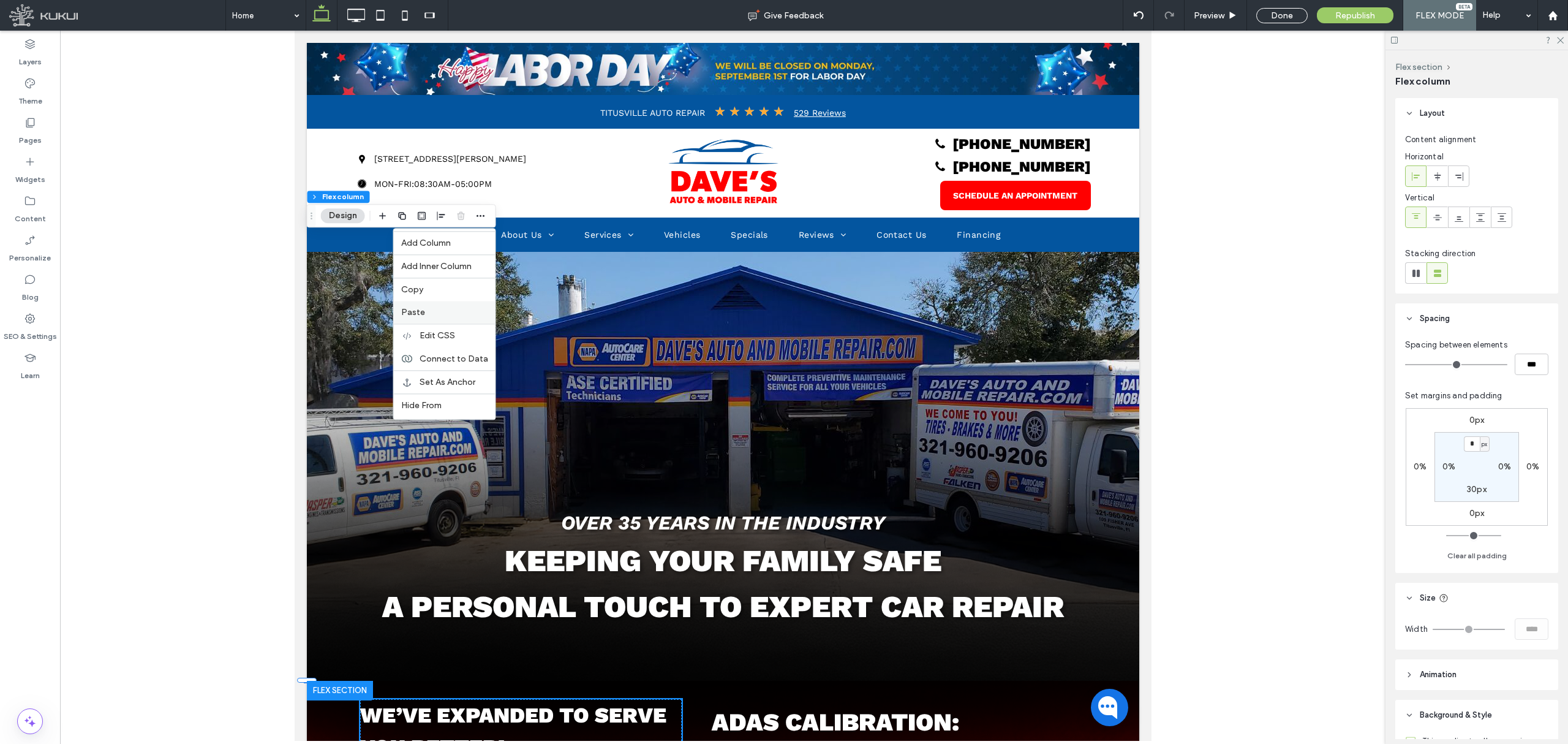
click at [452, 313] on label "Paste" at bounding box center [444, 312] width 87 height 10
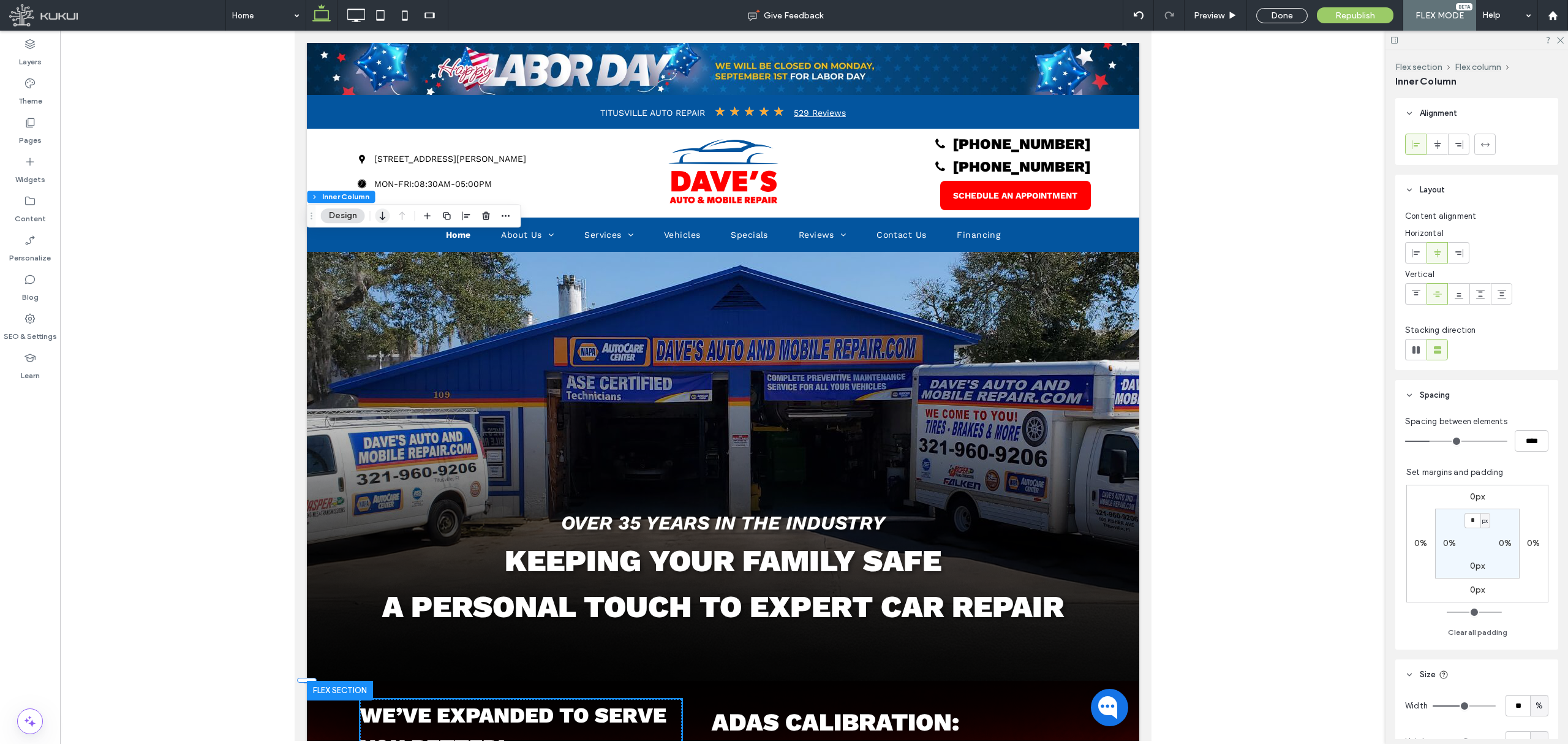
click at [385, 213] on icon "button" at bounding box center [383, 215] width 15 height 22
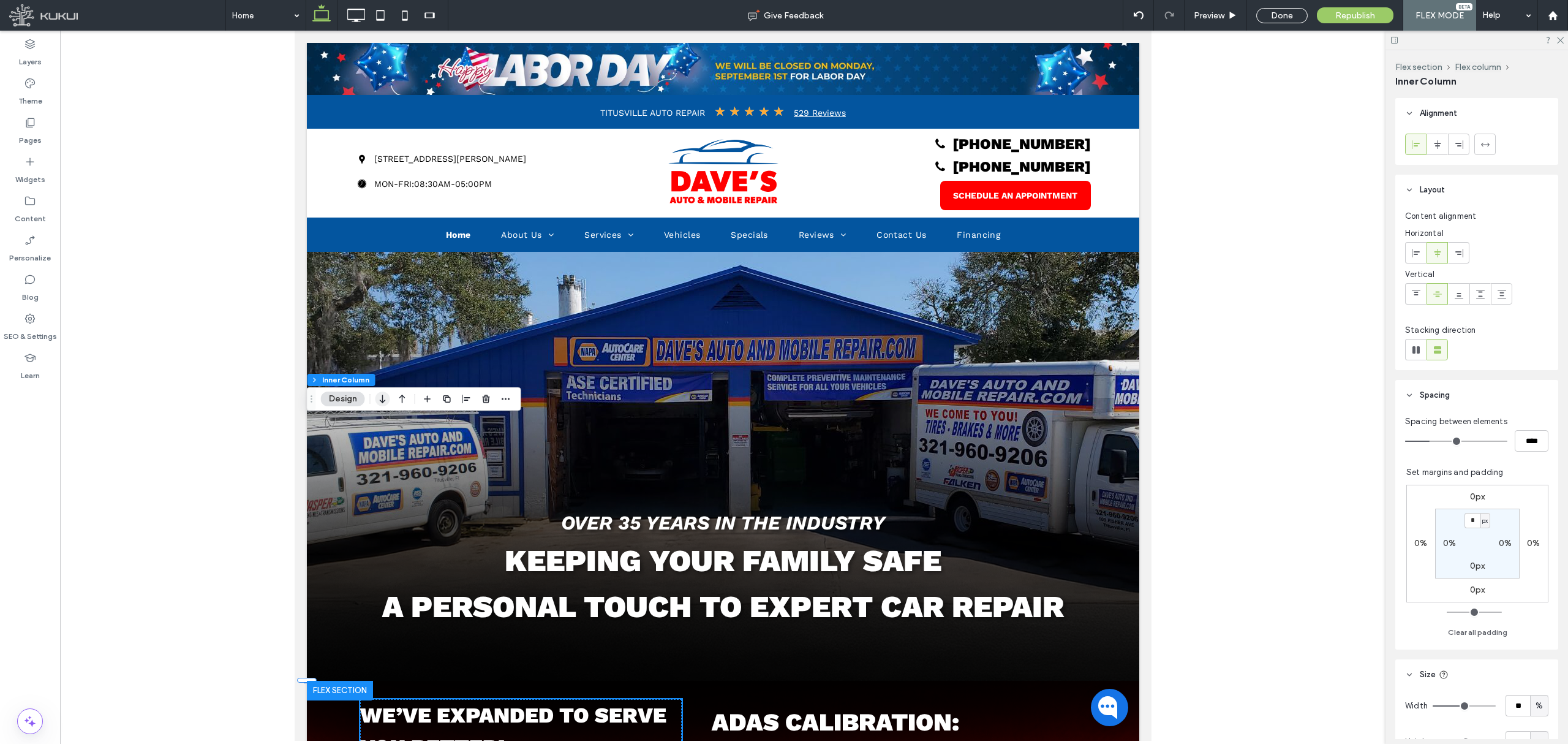
click at [388, 397] on icon "button" at bounding box center [383, 399] width 15 height 22
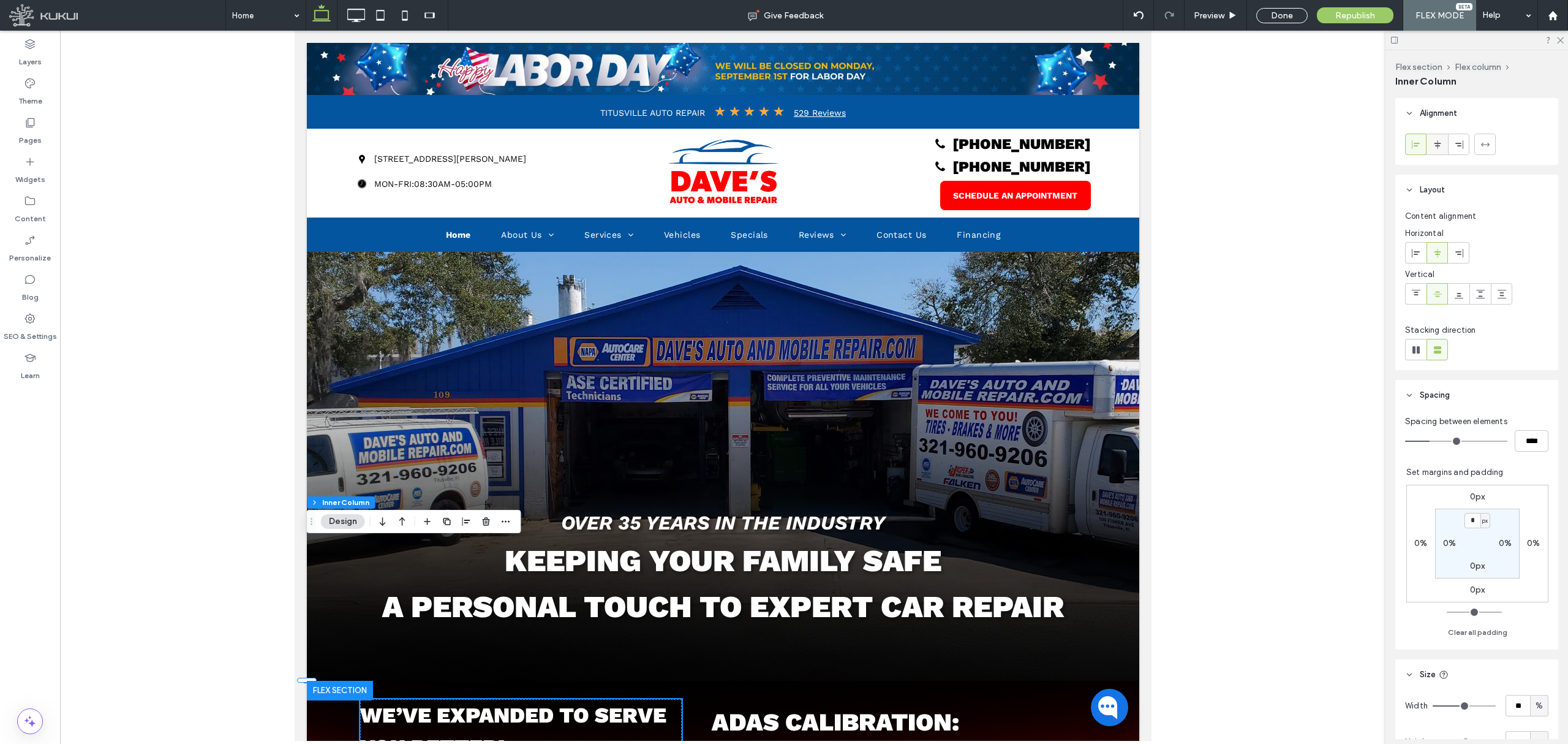
click at [1434, 143] on use at bounding box center [1437, 143] width 6 height 8
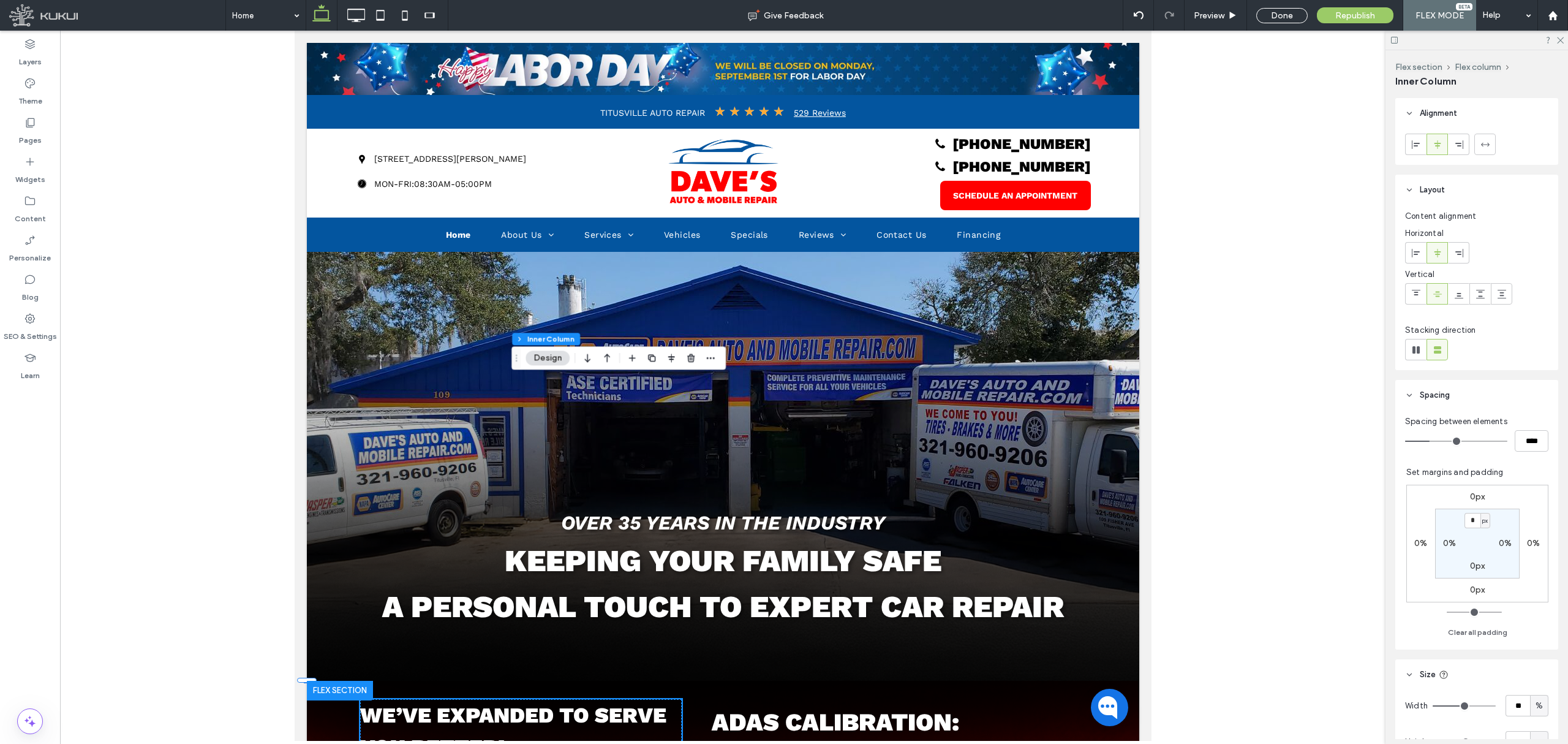
click at [1470, 590] on label "0px" at bounding box center [1477, 589] width 16 height 10
type input "**"
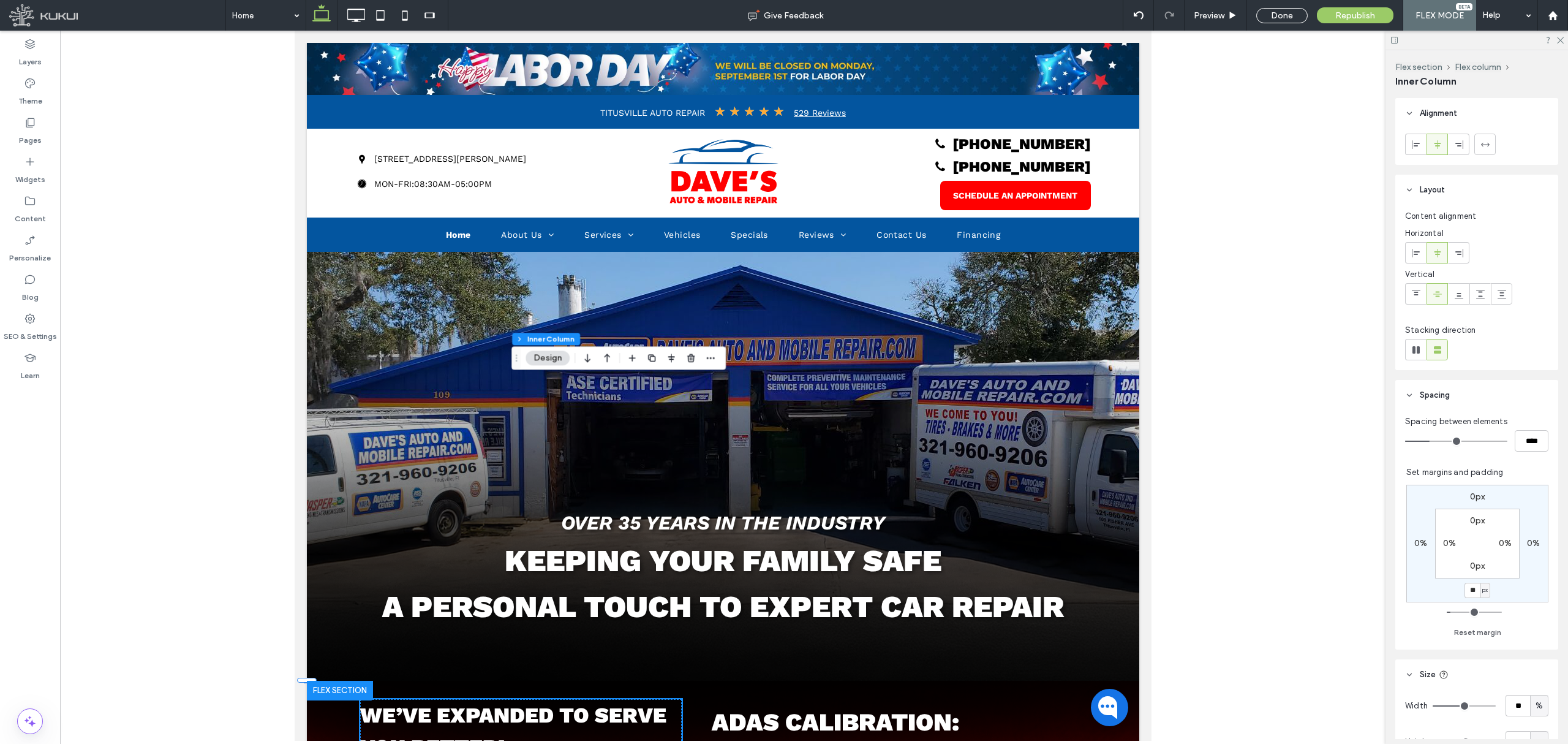
type input "**"
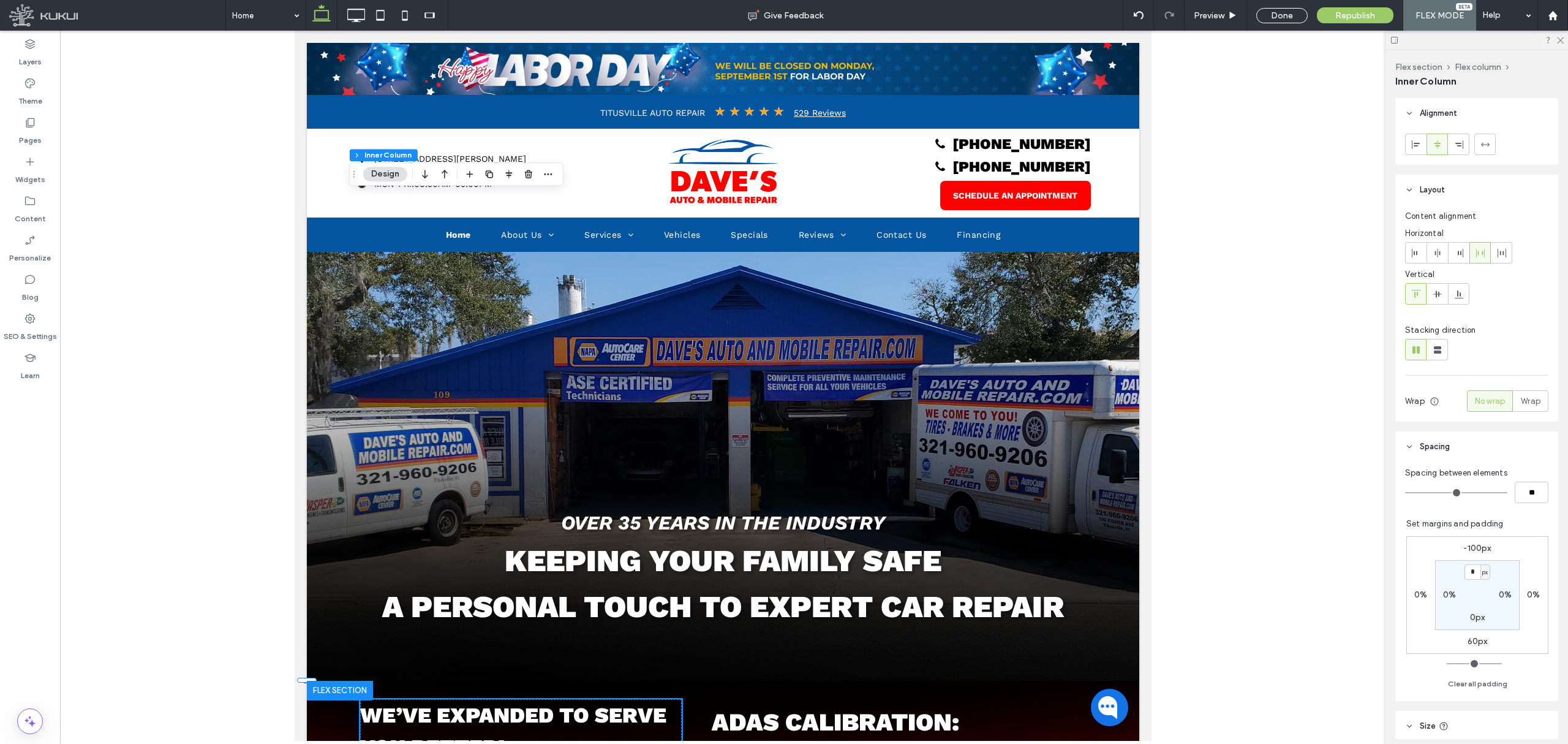
click at [1464, 647] on div "-100px 0% 60px 0% * px 0% 0px 0%" at bounding box center [1477, 595] width 142 height 117
click at [1468, 640] on label "60px" at bounding box center [1478, 640] width 20 height 10
type input "**"
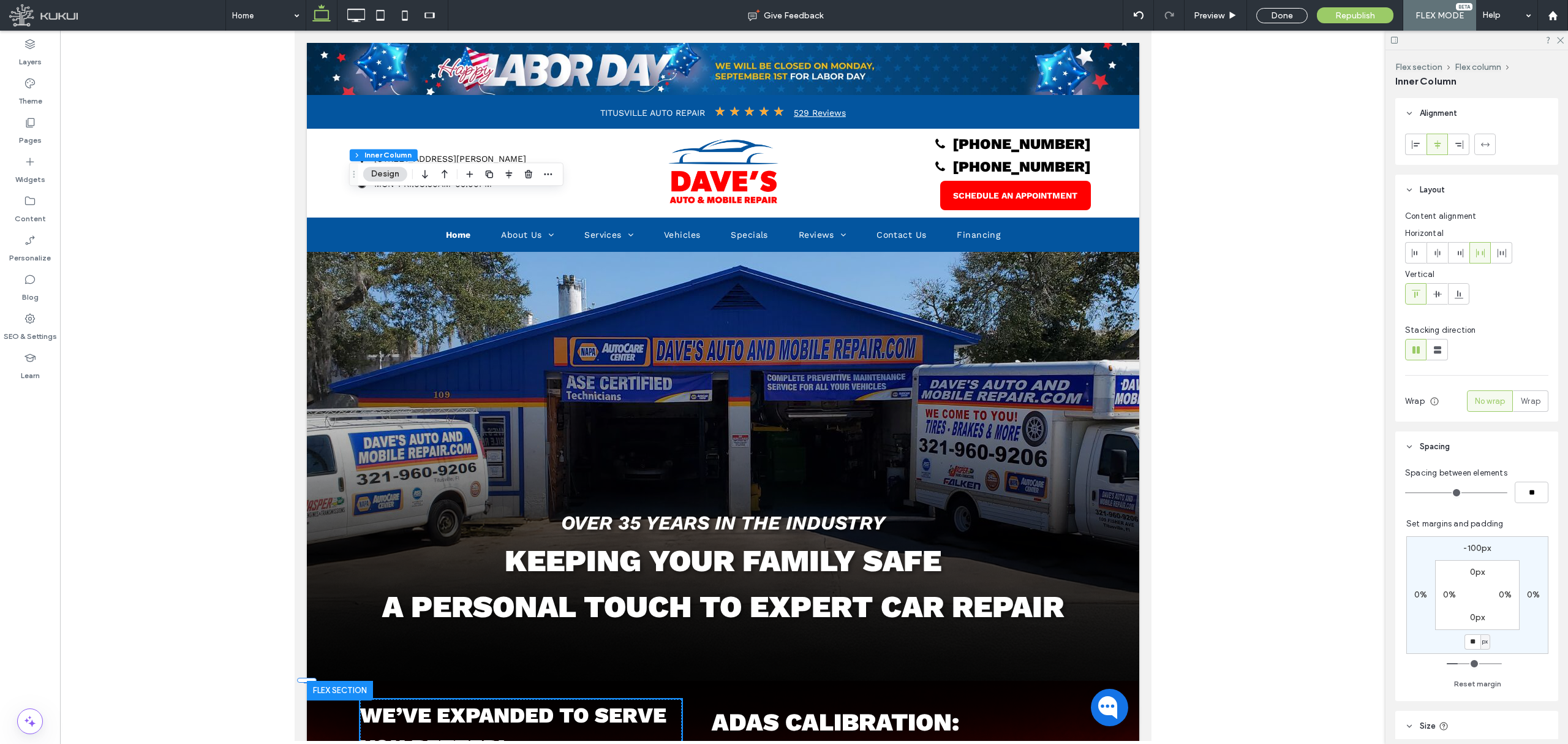
type input "**"
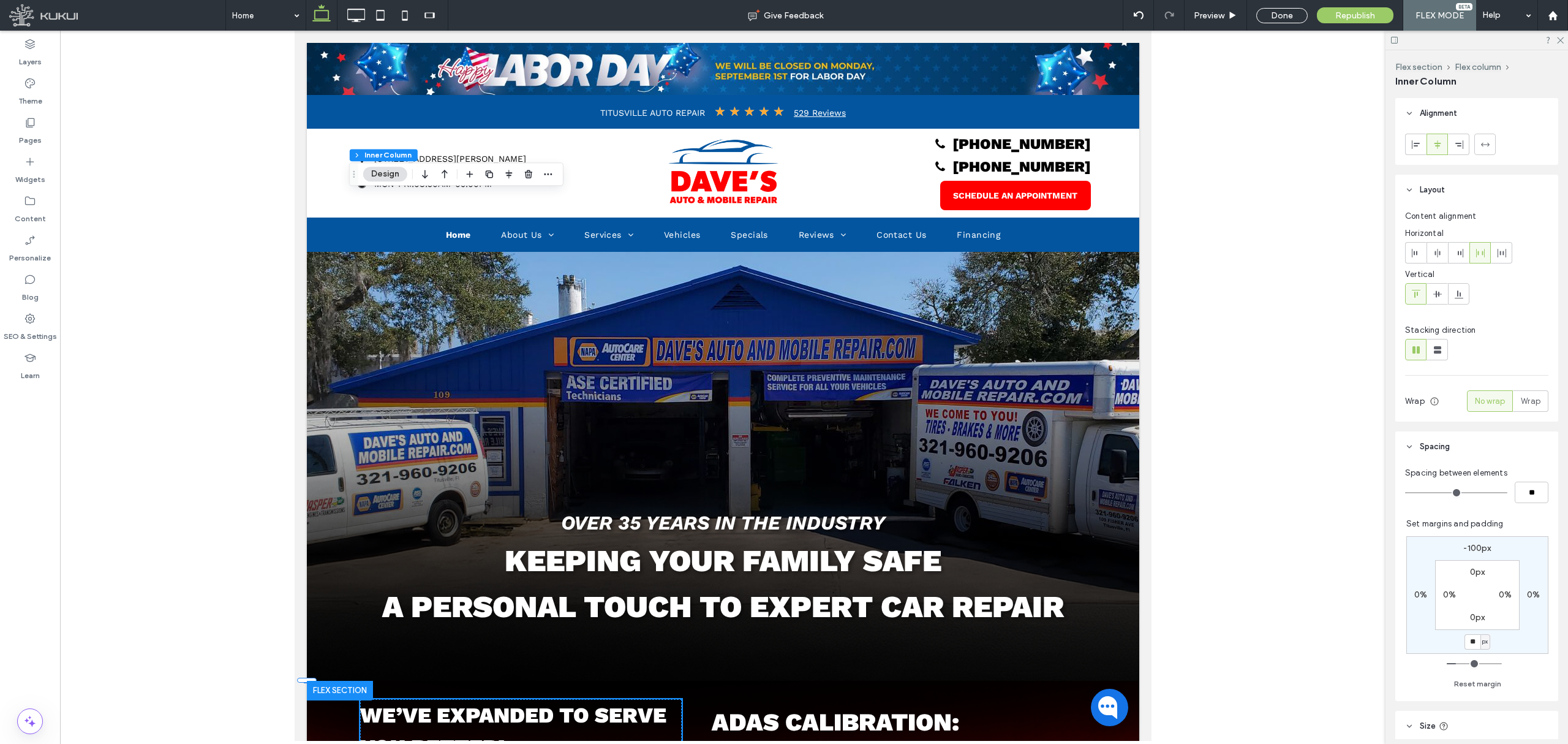
type input "**"
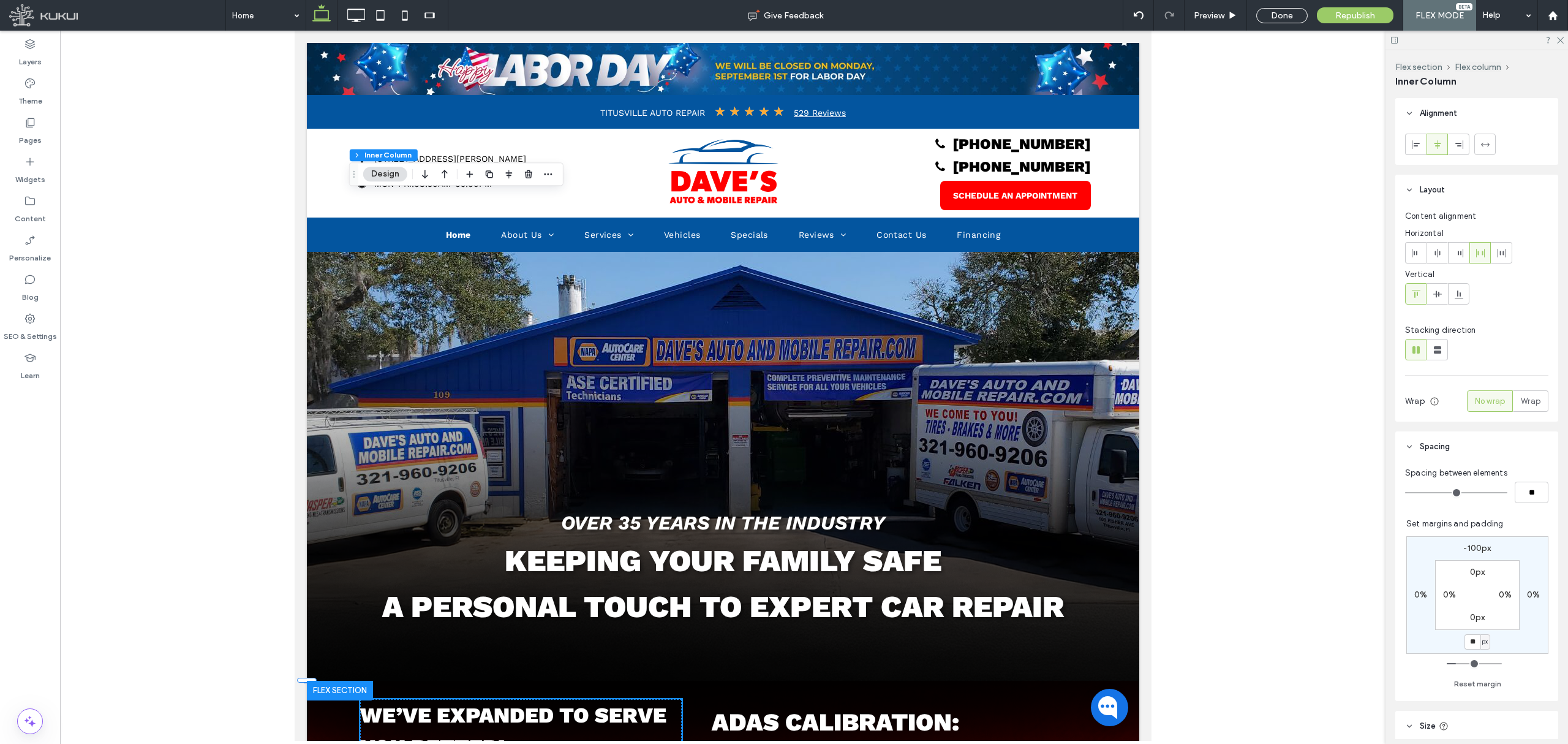
type input "**"
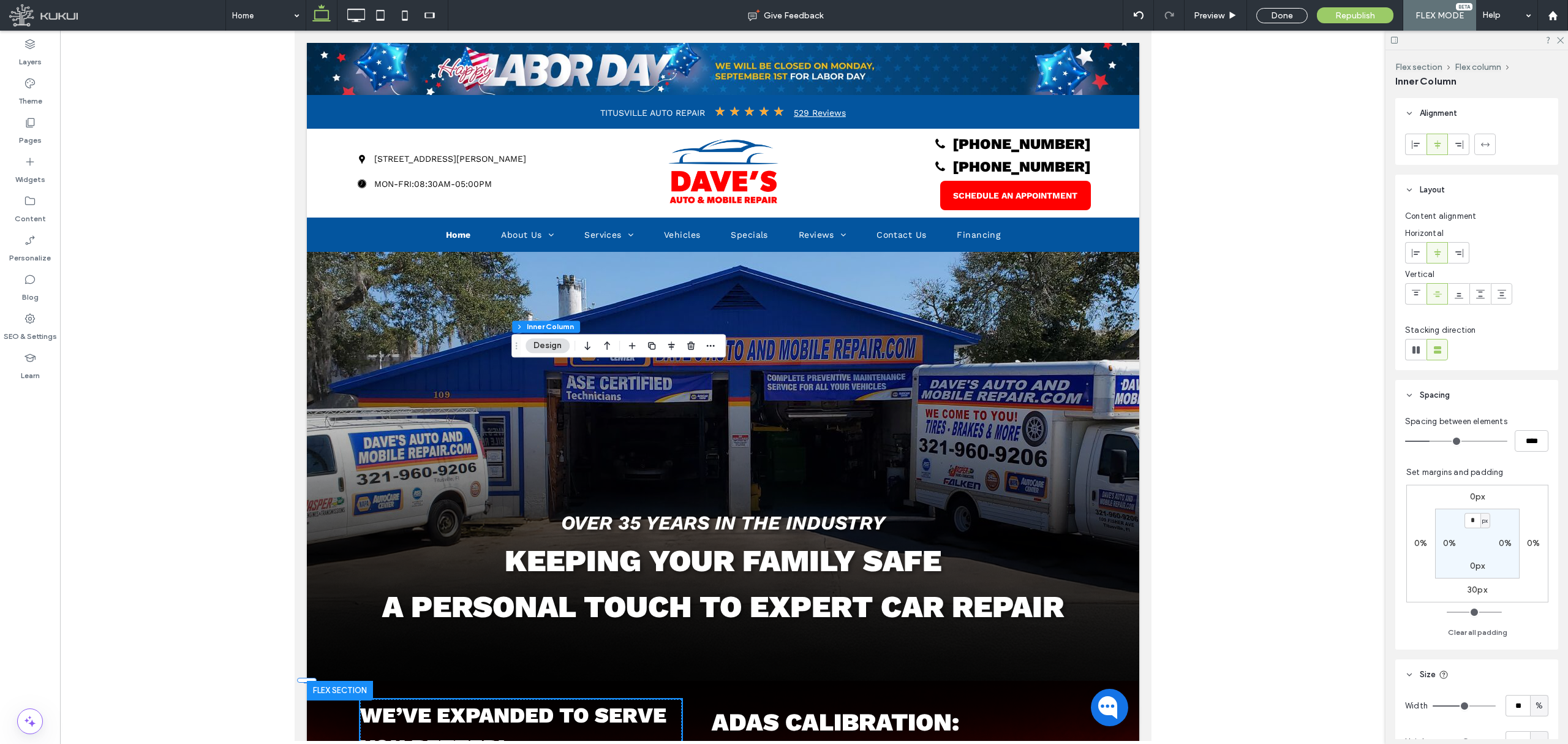
click at [1479, 588] on div "30px" at bounding box center [1477, 590] width 28 height 11
click at [1477, 588] on label "30px" at bounding box center [1477, 589] width 19 height 10
type input "**"
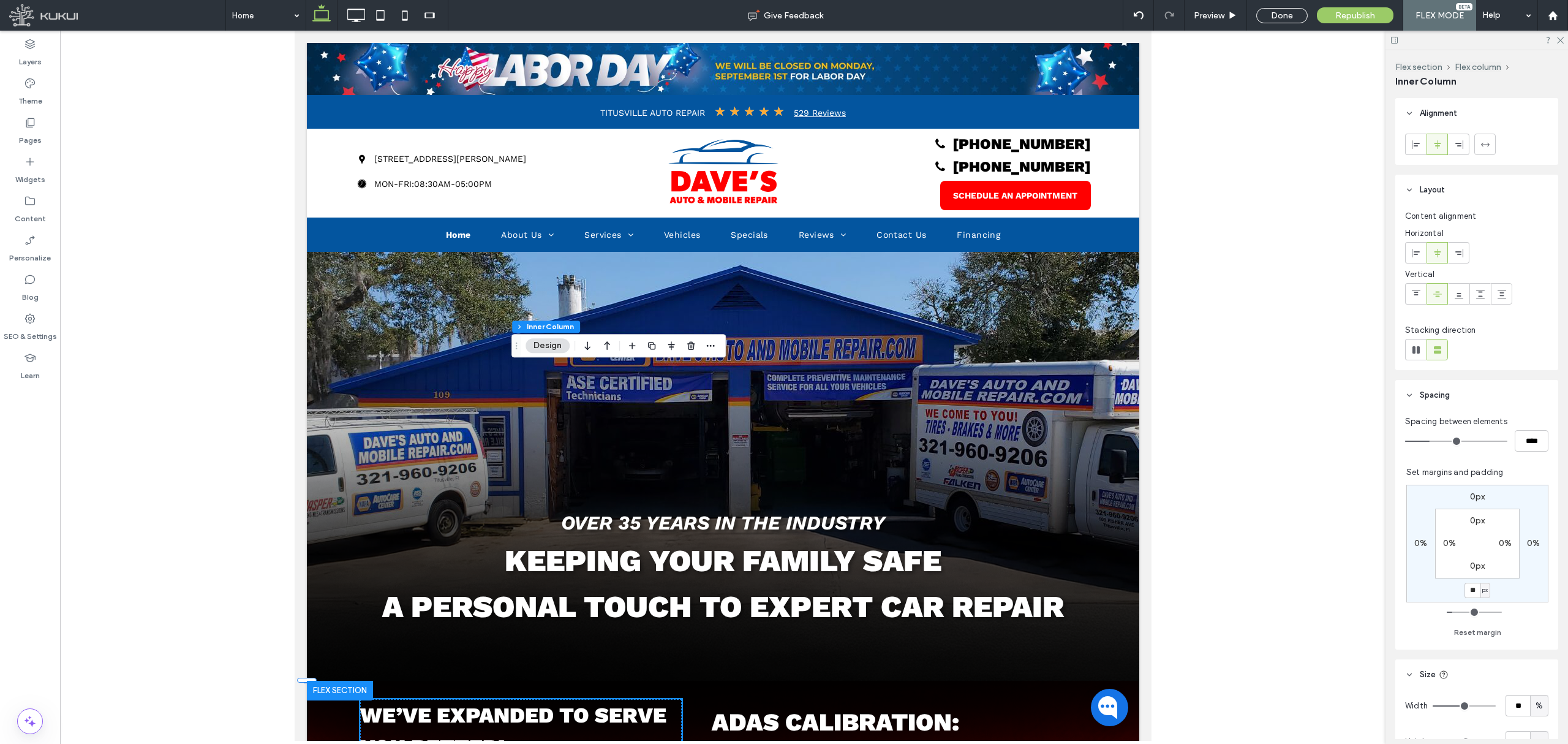
type input "**"
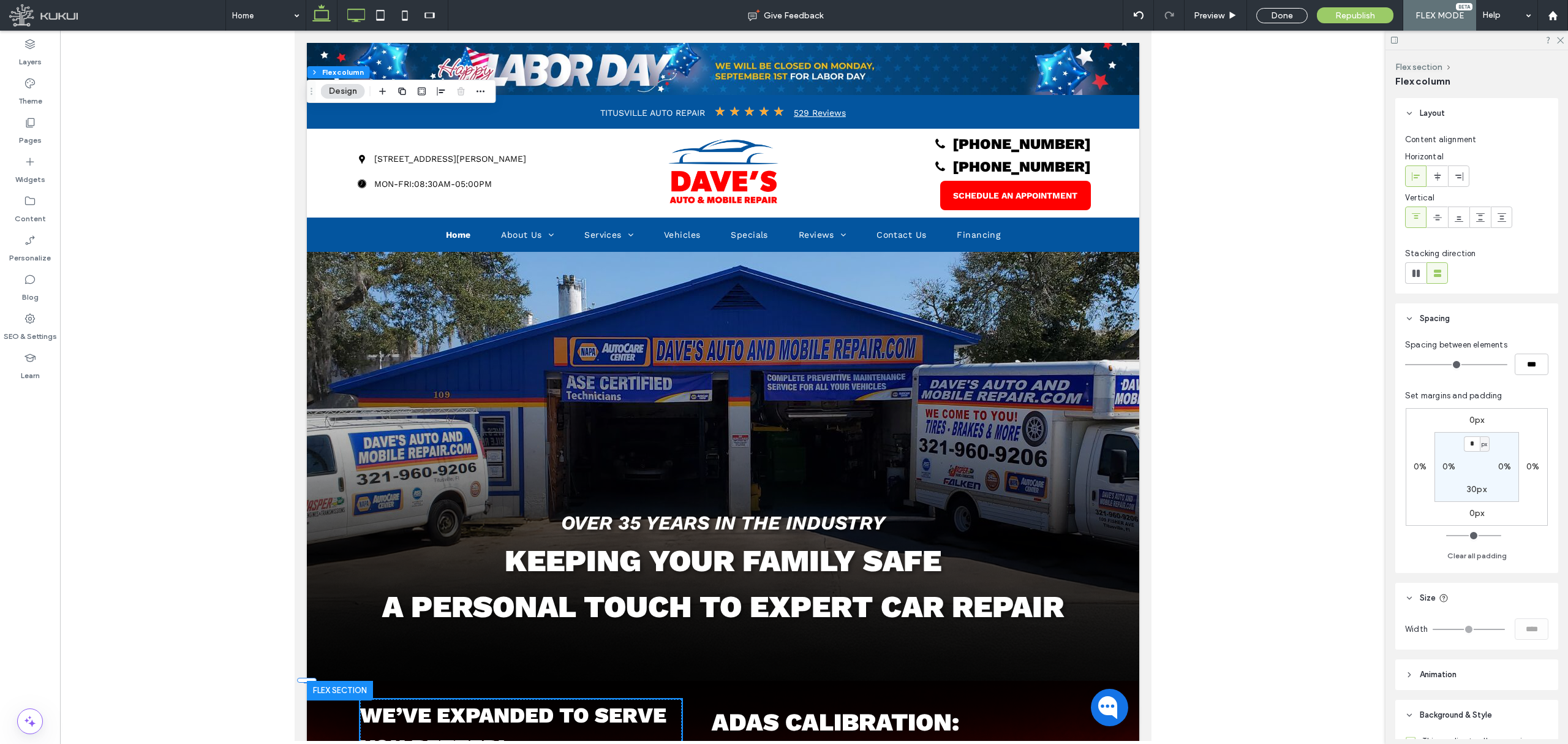
click at [365, 19] on use at bounding box center [356, 15] width 17 height 14
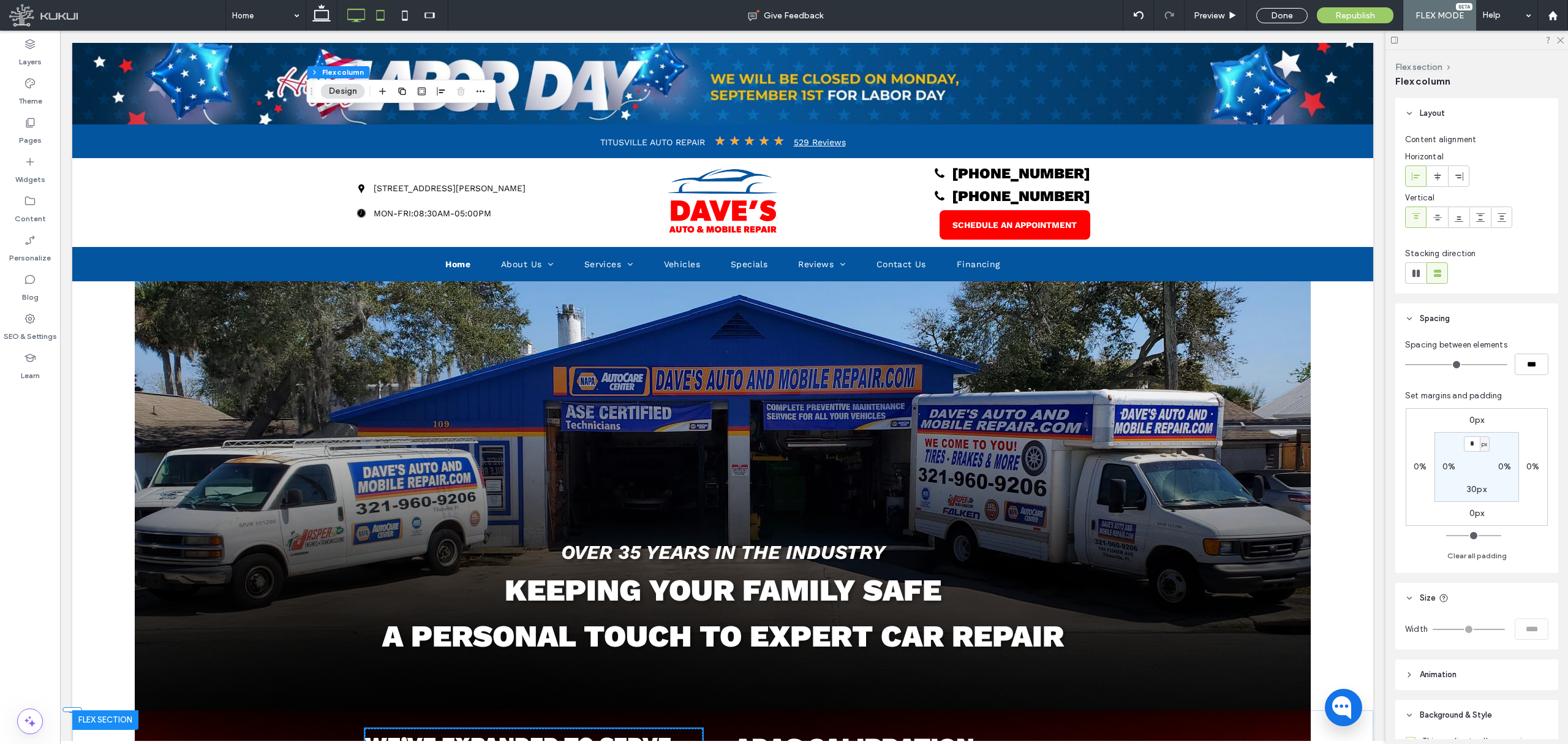
click at [389, 17] on icon at bounding box center [380, 15] width 25 height 25
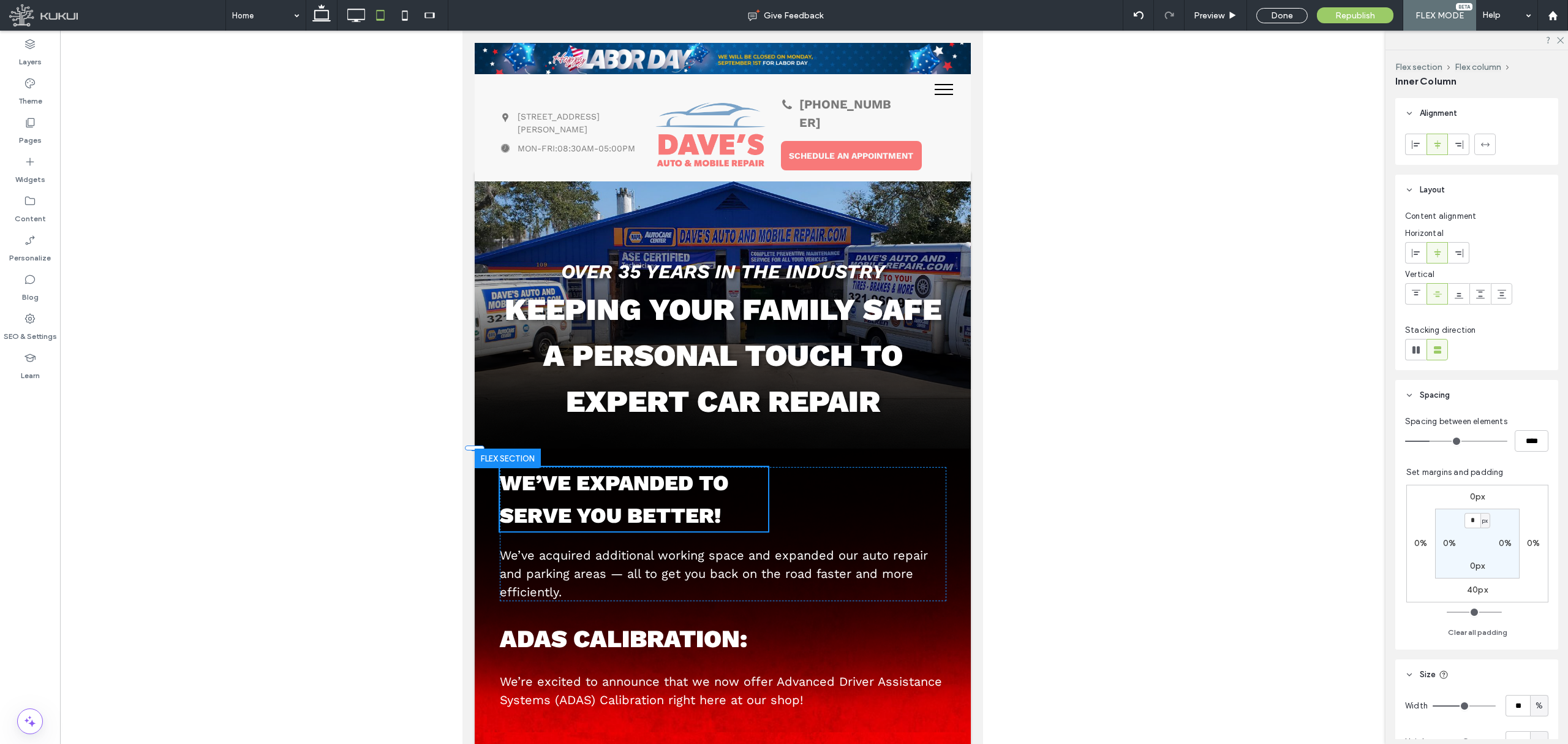
type input "**"
type input "****"
type input "**"
type input "****"
click at [405, 25] on icon at bounding box center [405, 15] width 25 height 25
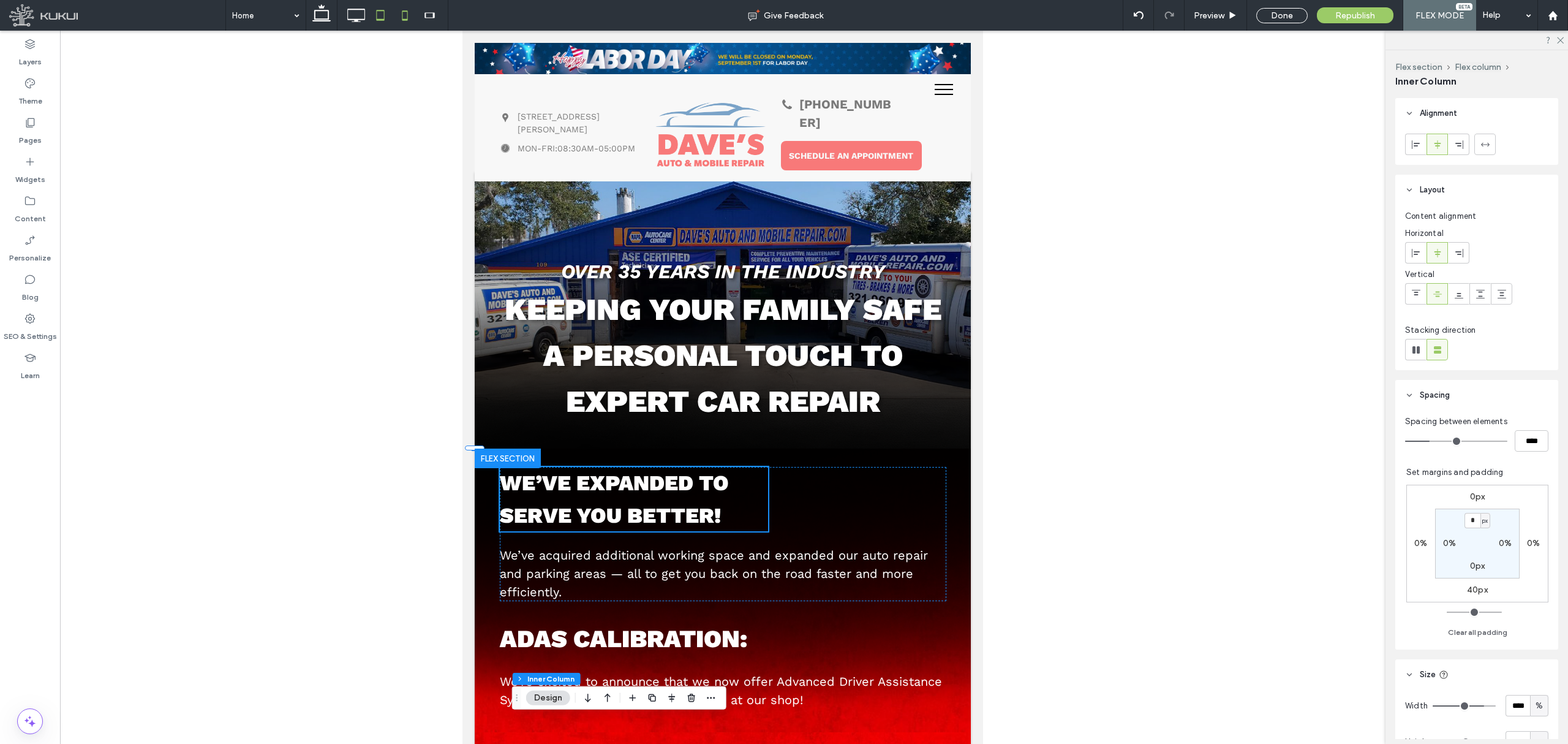
type input "**"
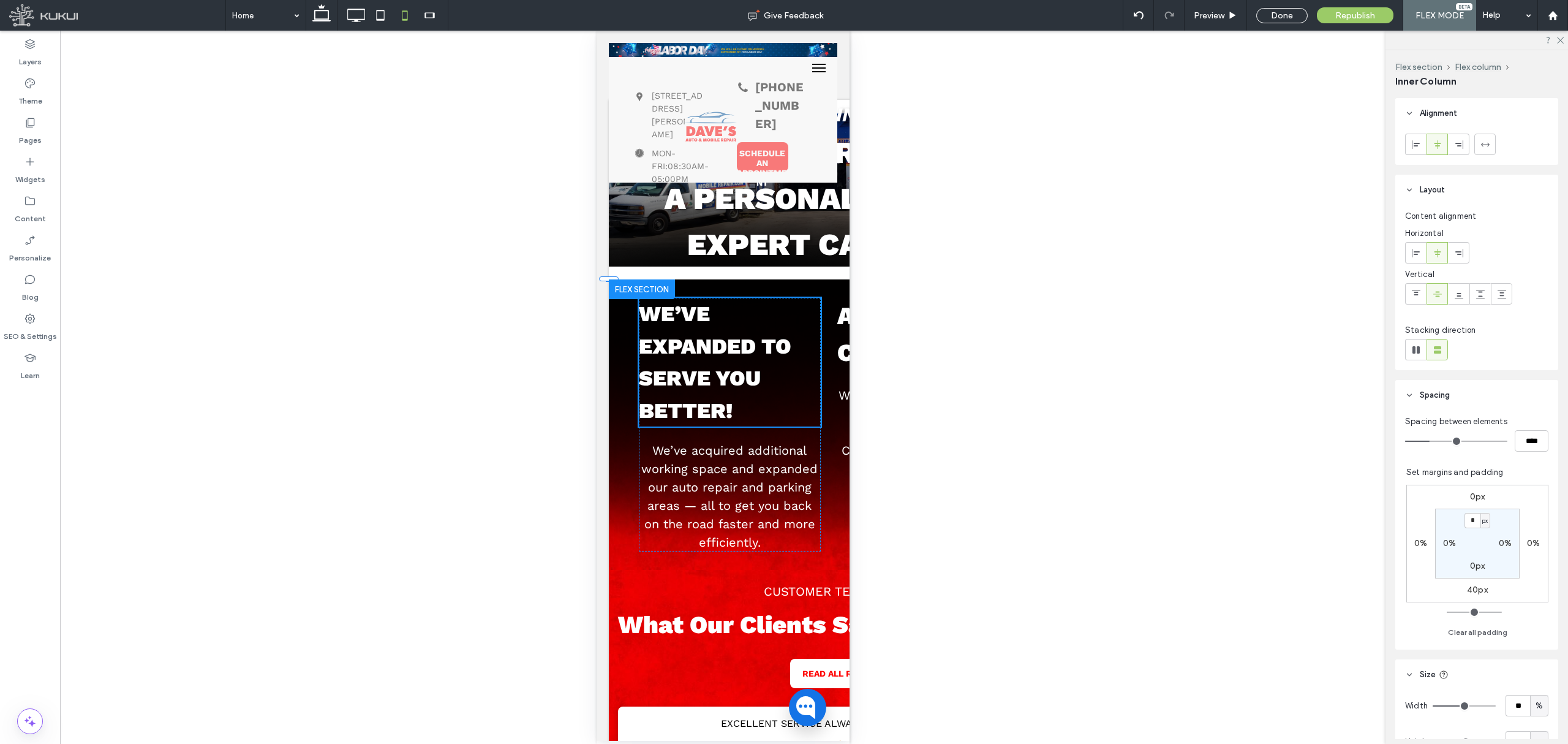
type input "**"
type input "****"
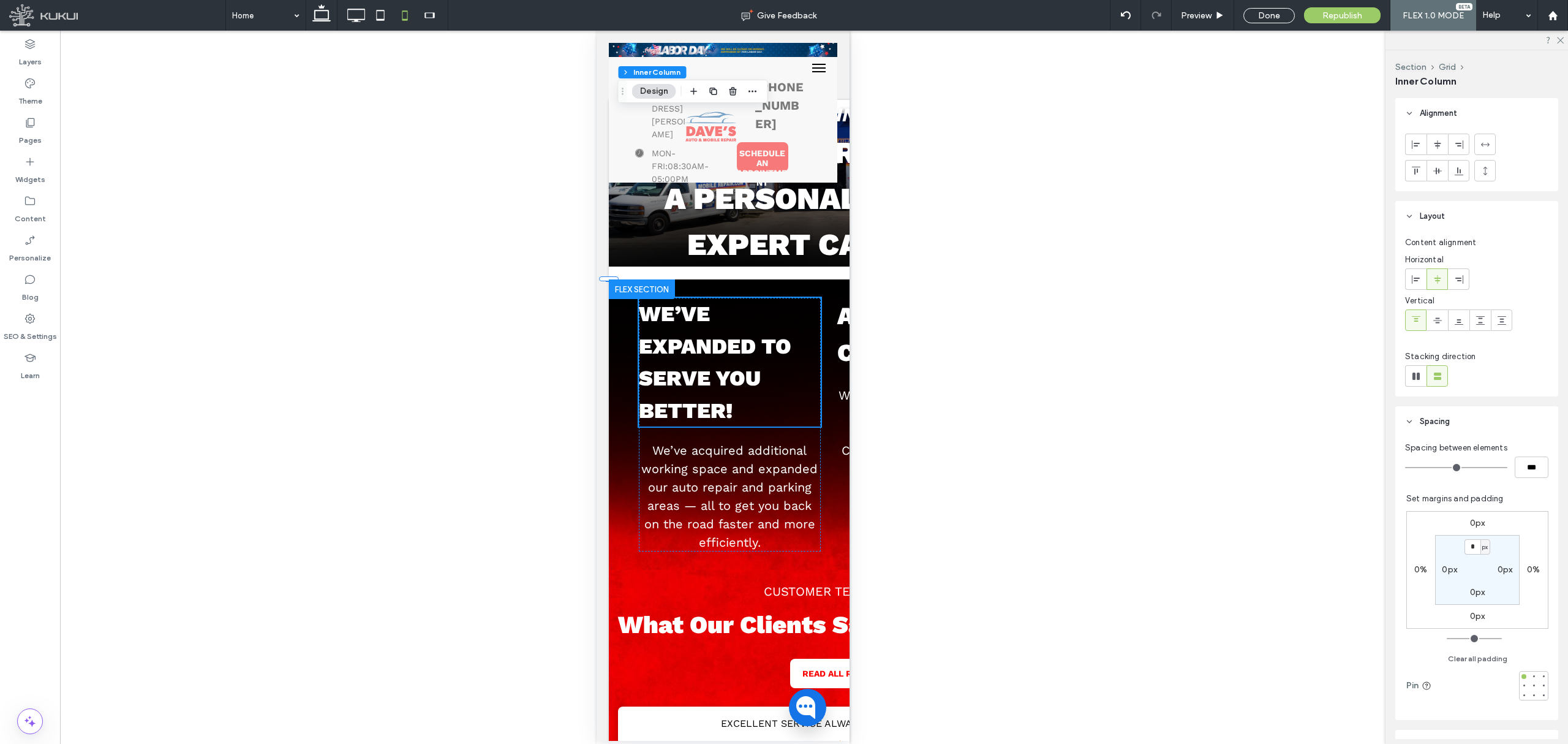
type input "**"
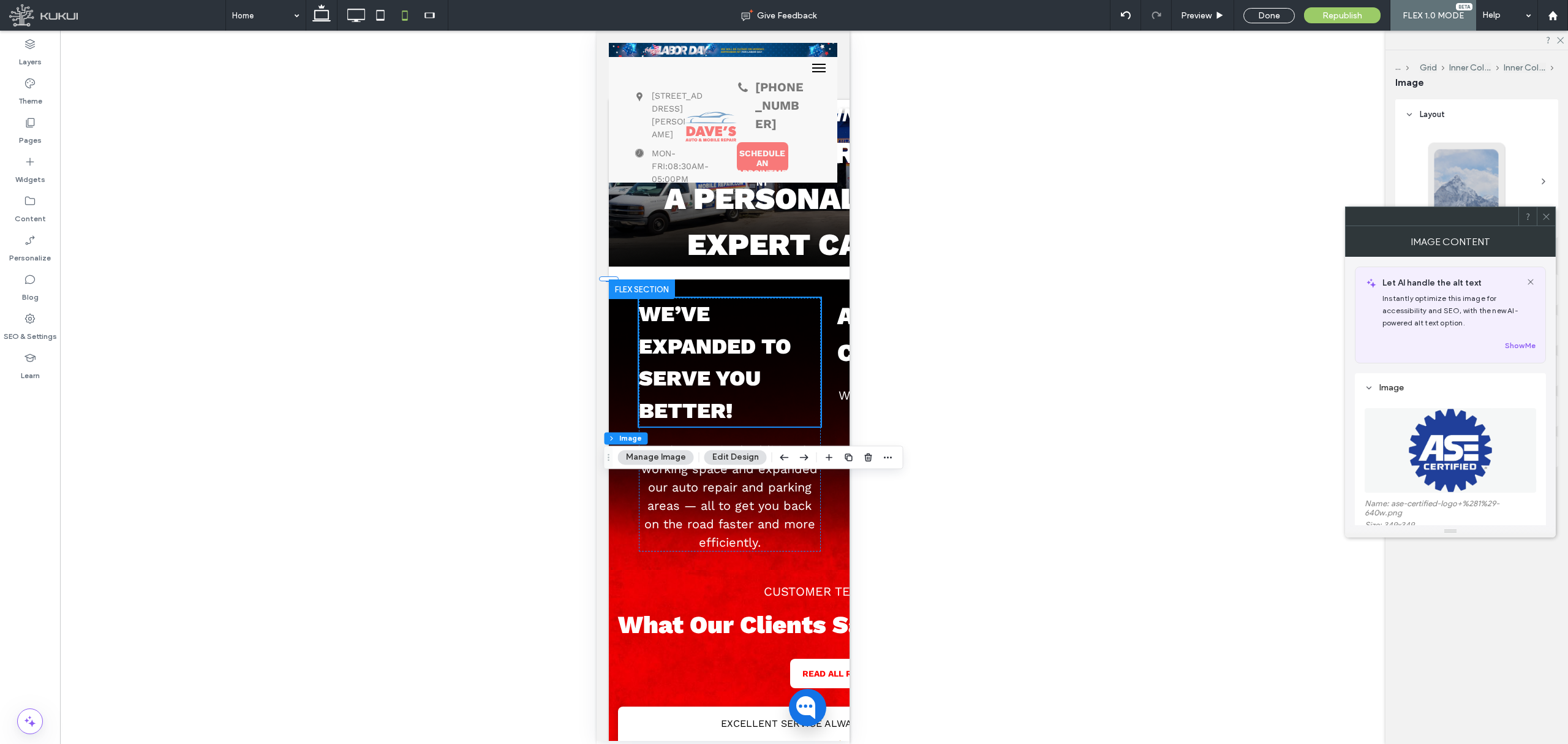
click at [1546, 217] on icon at bounding box center [1547, 216] width 9 height 9
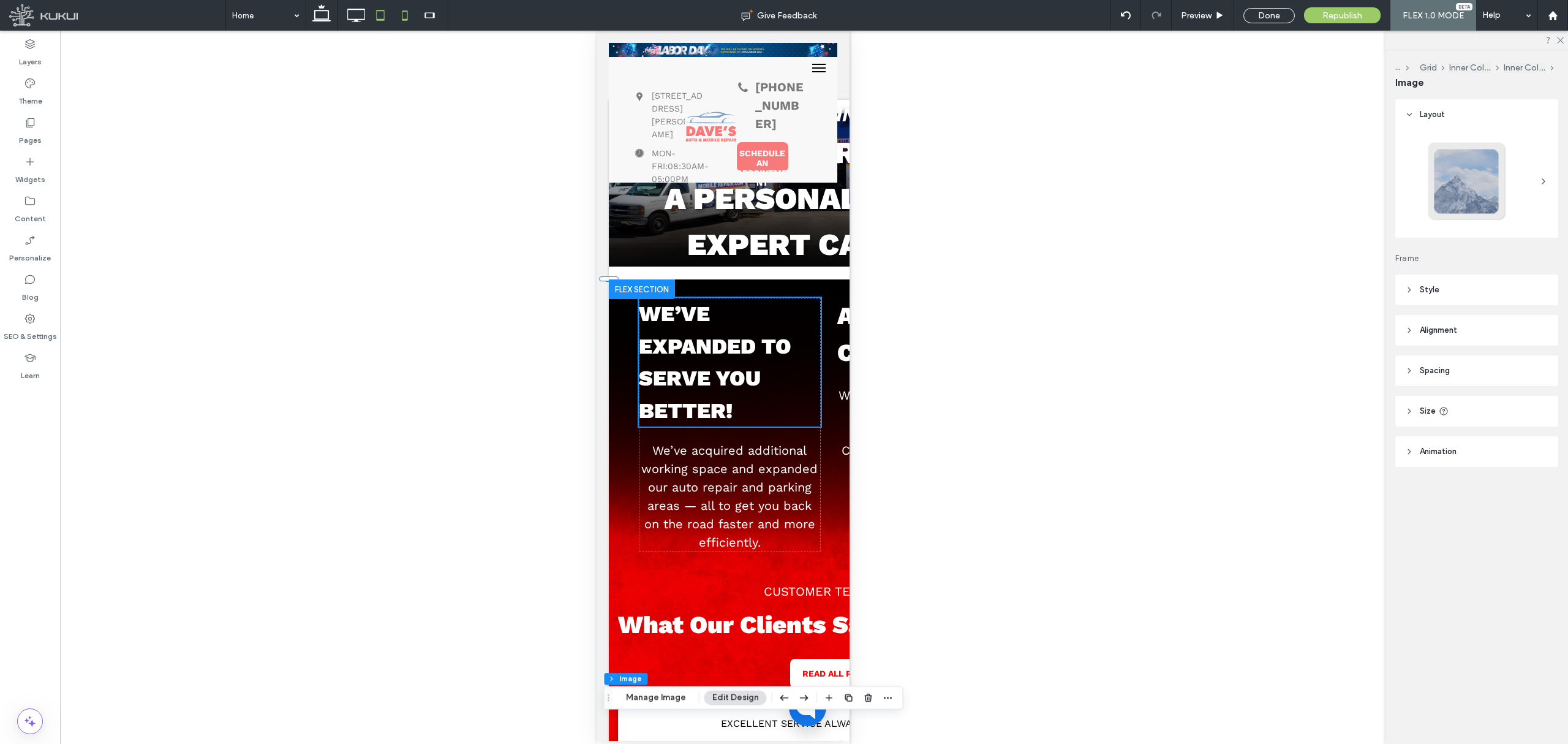
click at [378, 18] on icon at bounding box center [380, 15] width 25 height 25
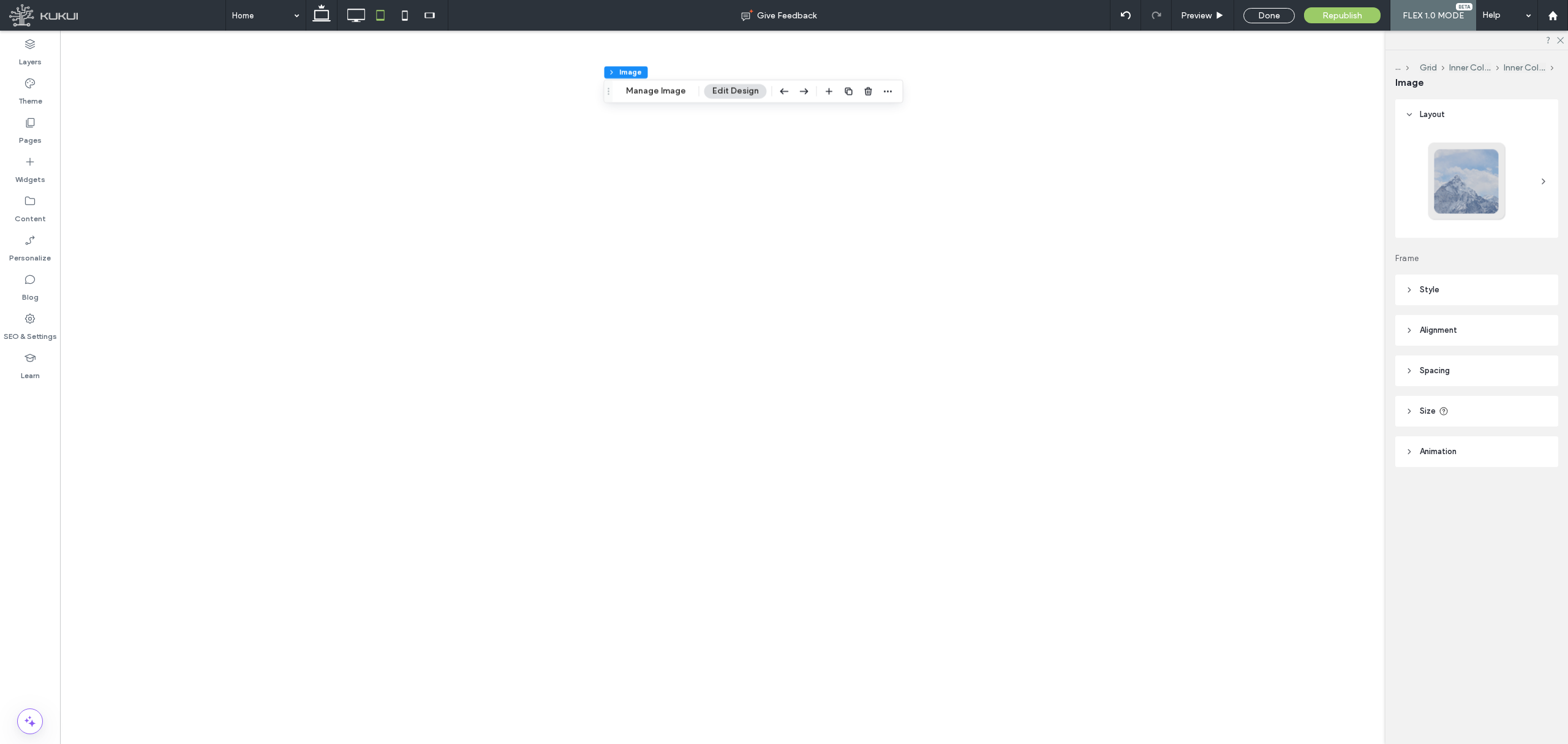
type input "**"
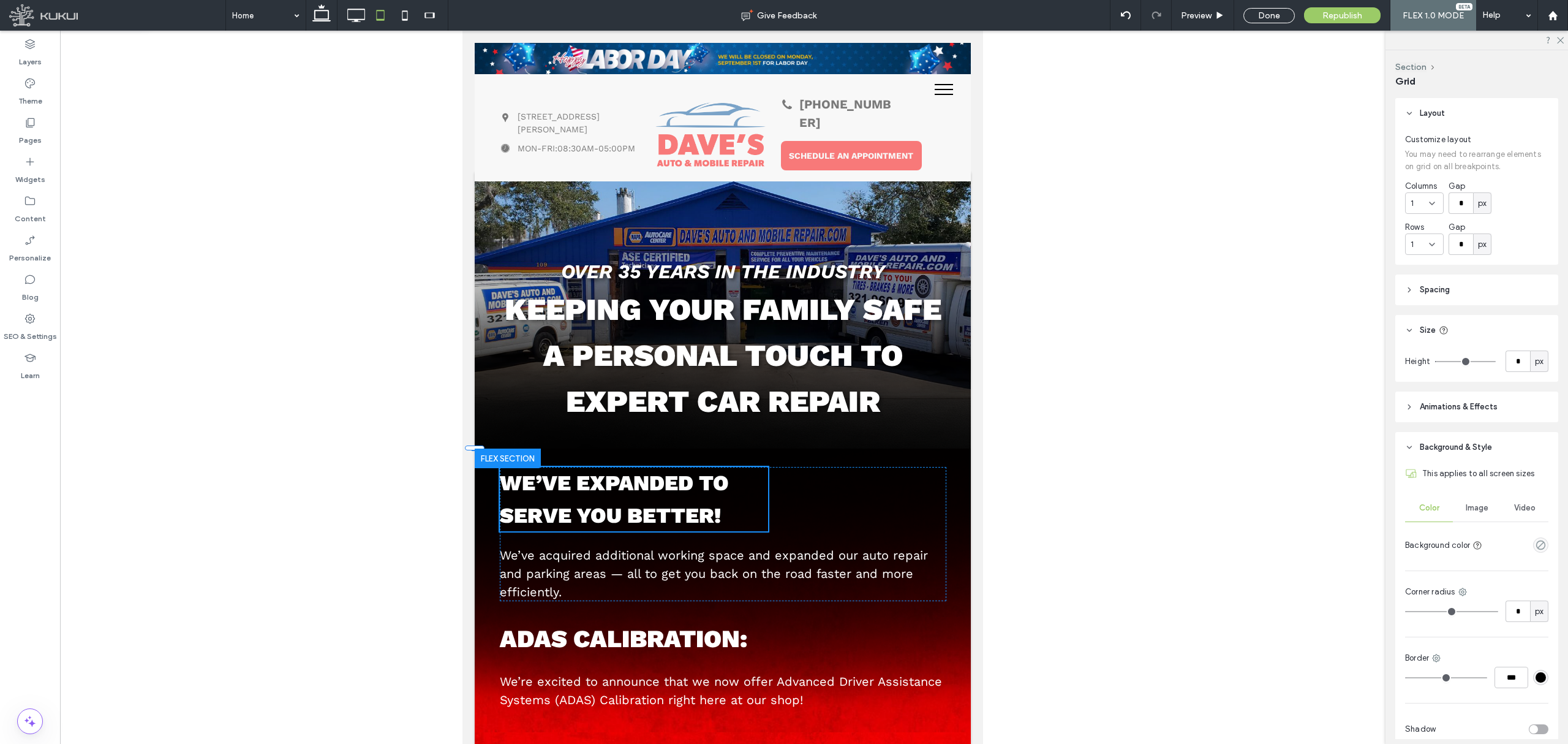
scroll to position [36, 0]
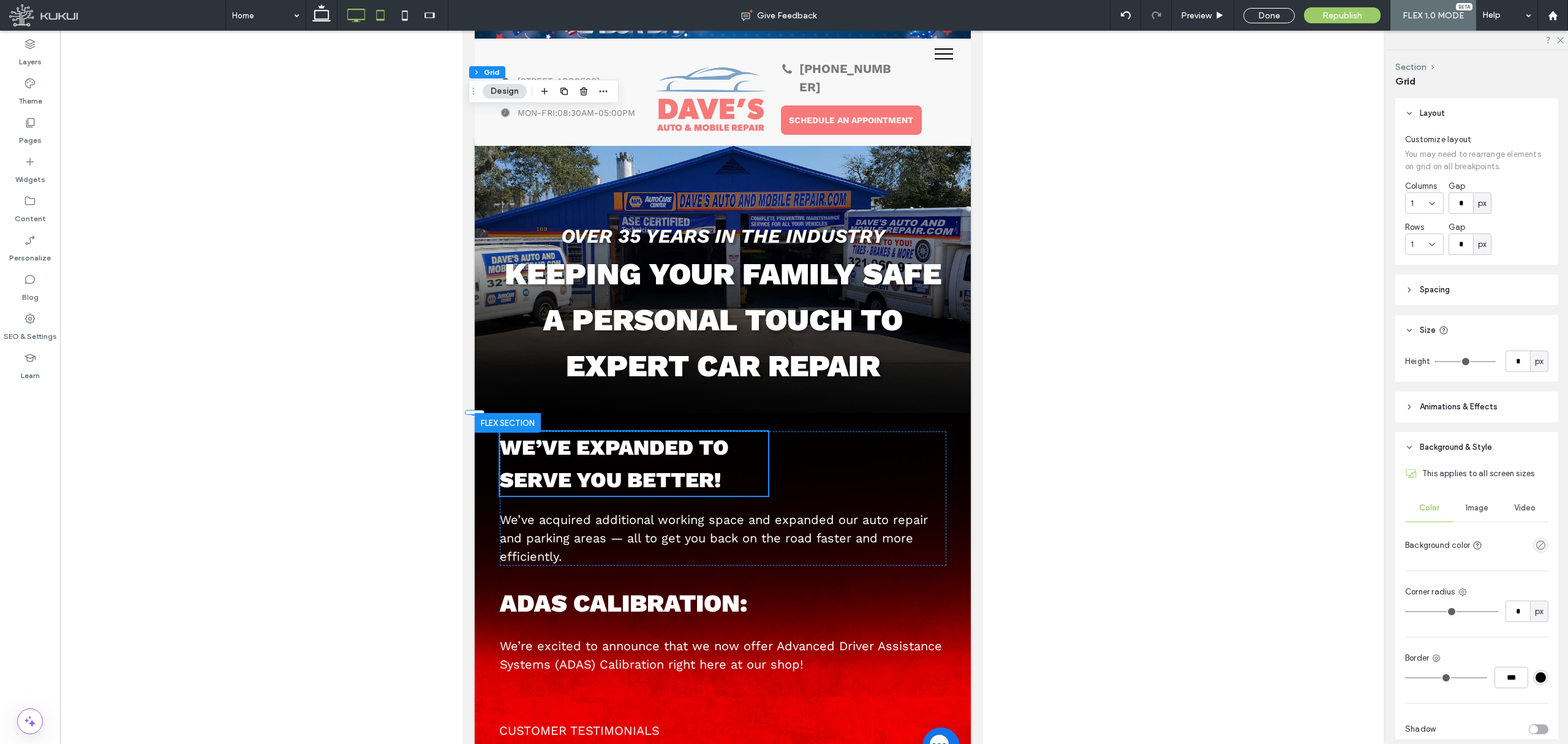
click at [354, 10] on icon at bounding box center [356, 15] width 25 height 25
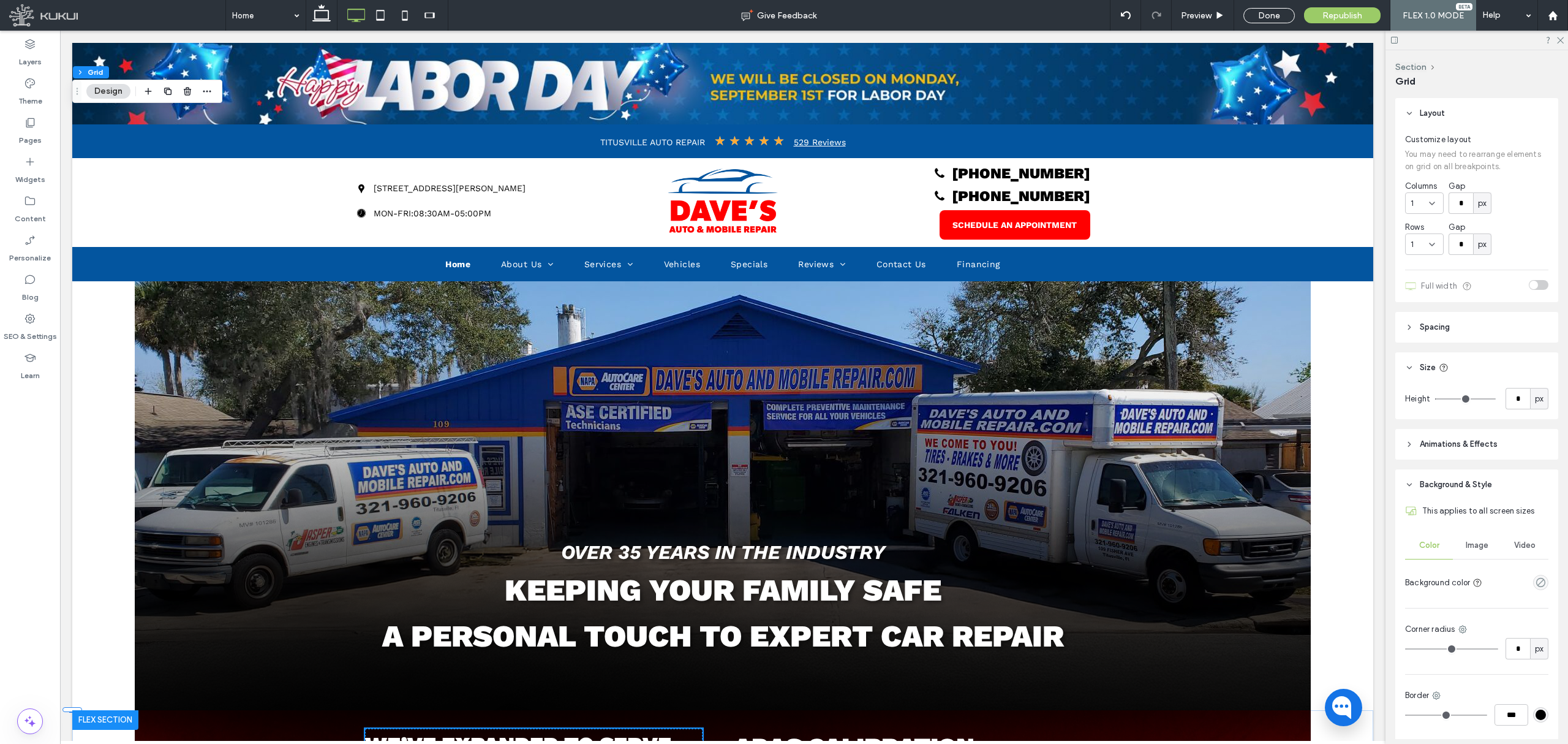
scroll to position [0, 0]
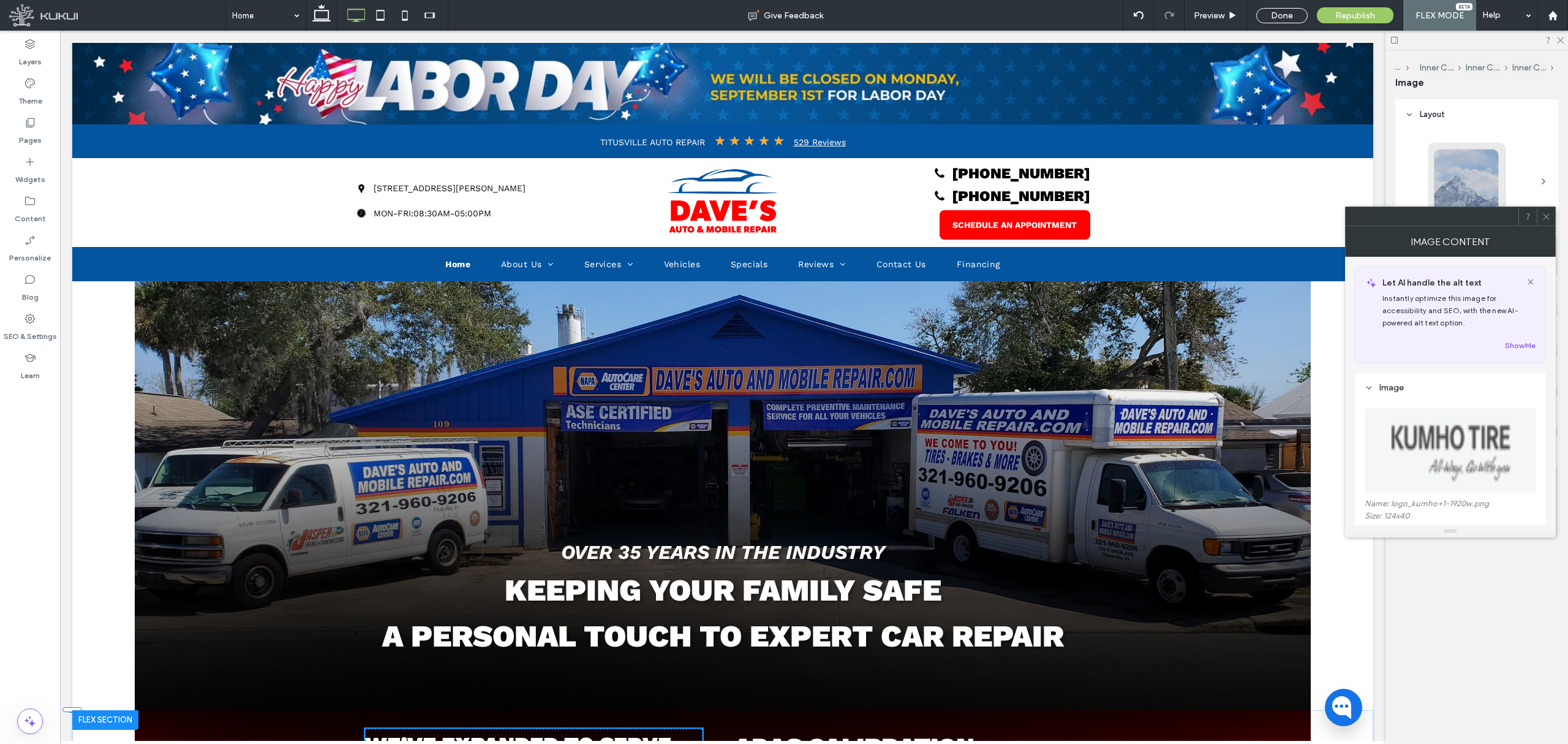
type input "***"
click at [1547, 223] on span at bounding box center [1547, 216] width 9 height 18
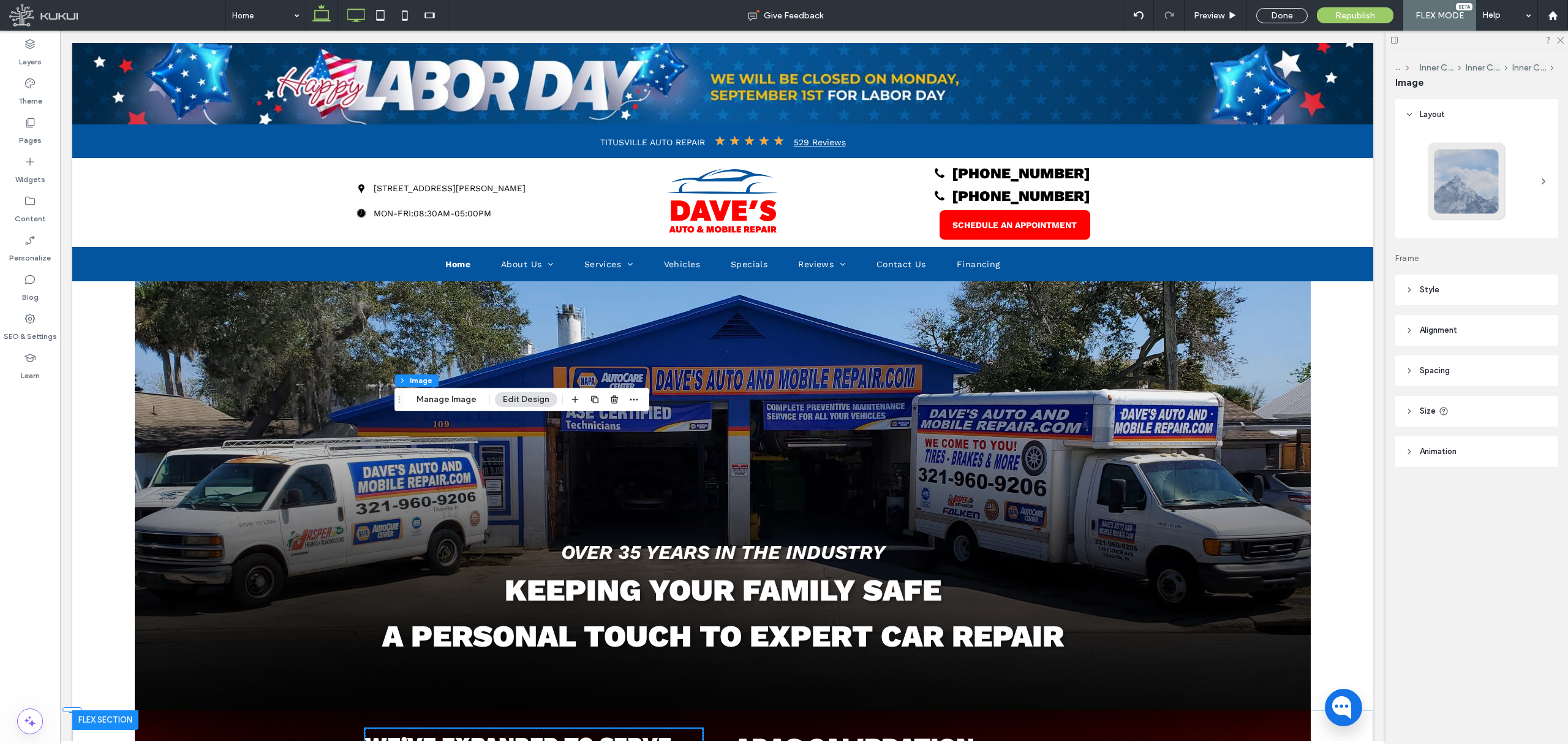
click at [322, 15] on icon at bounding box center [322, 15] width 25 height 25
type input "*"
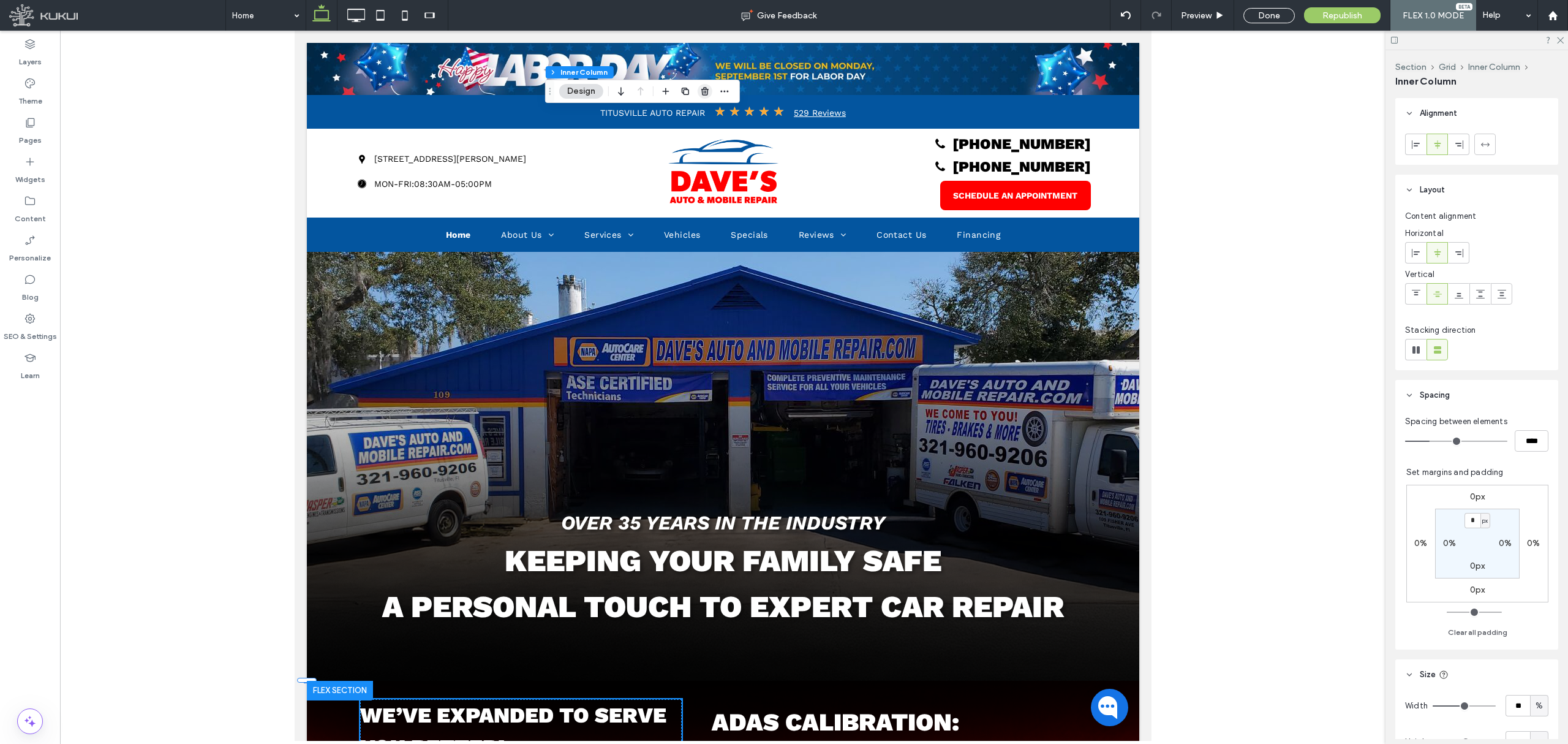
click at [706, 89] on use "button" at bounding box center [705, 91] width 7 height 8
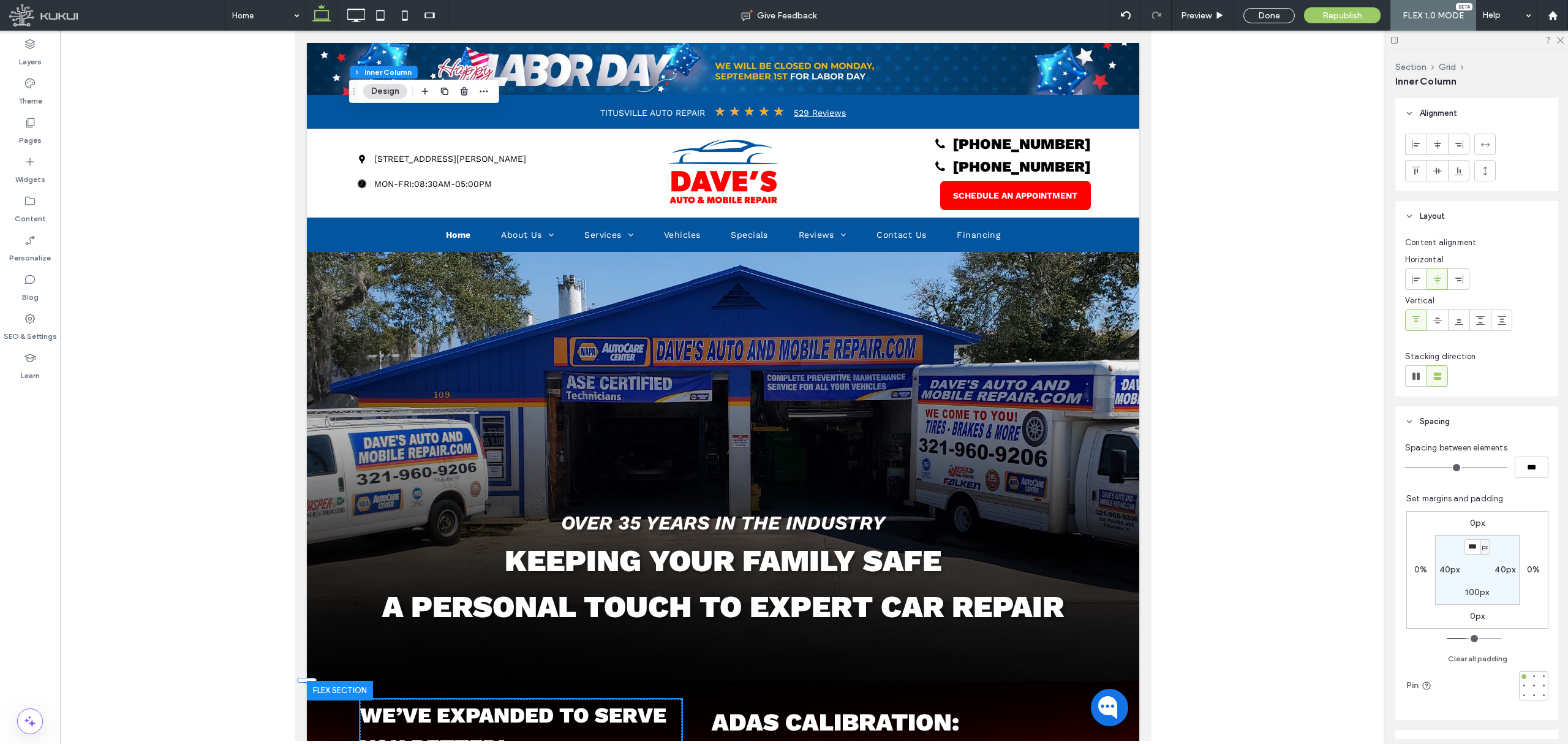
type input "**"
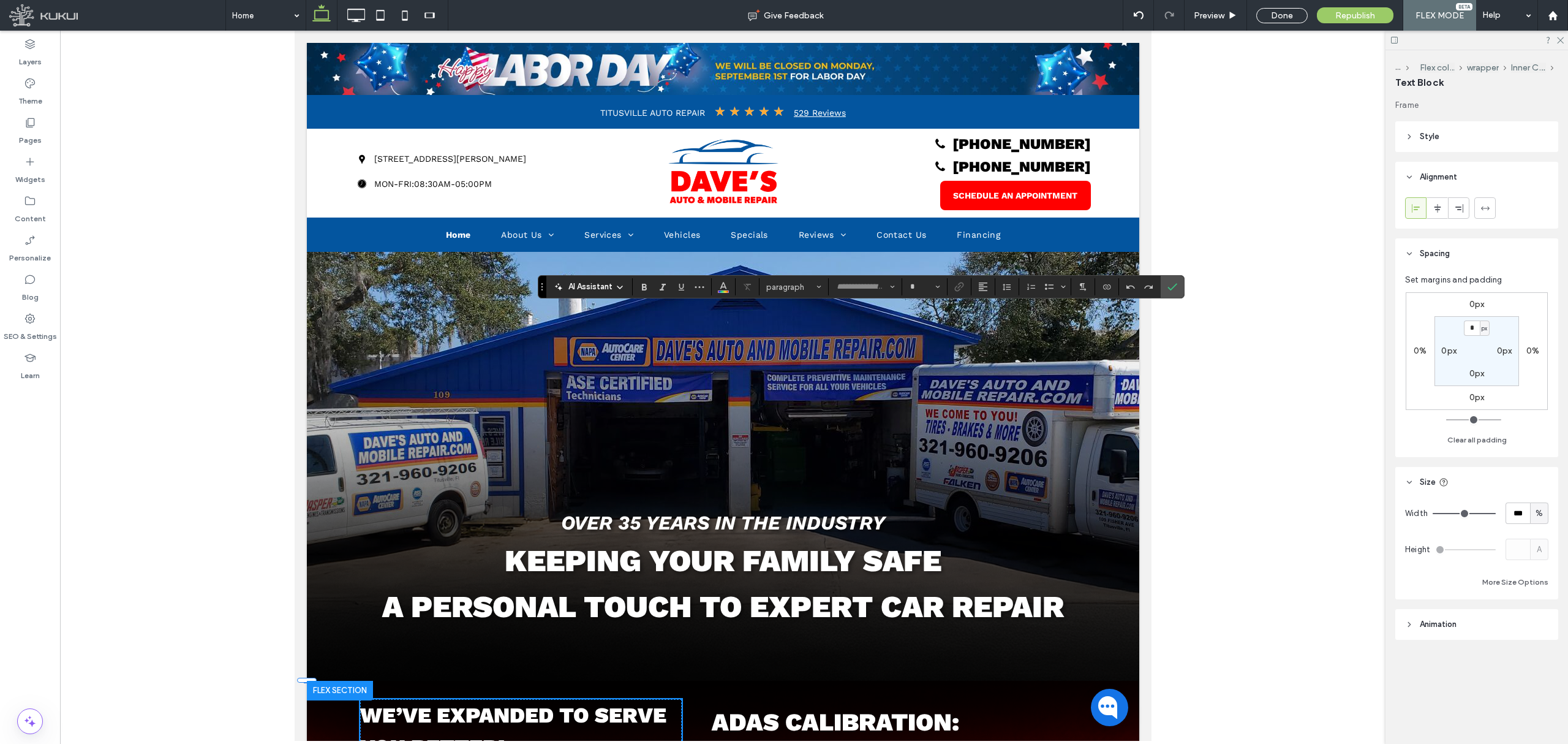
type input "*********"
type input "**"
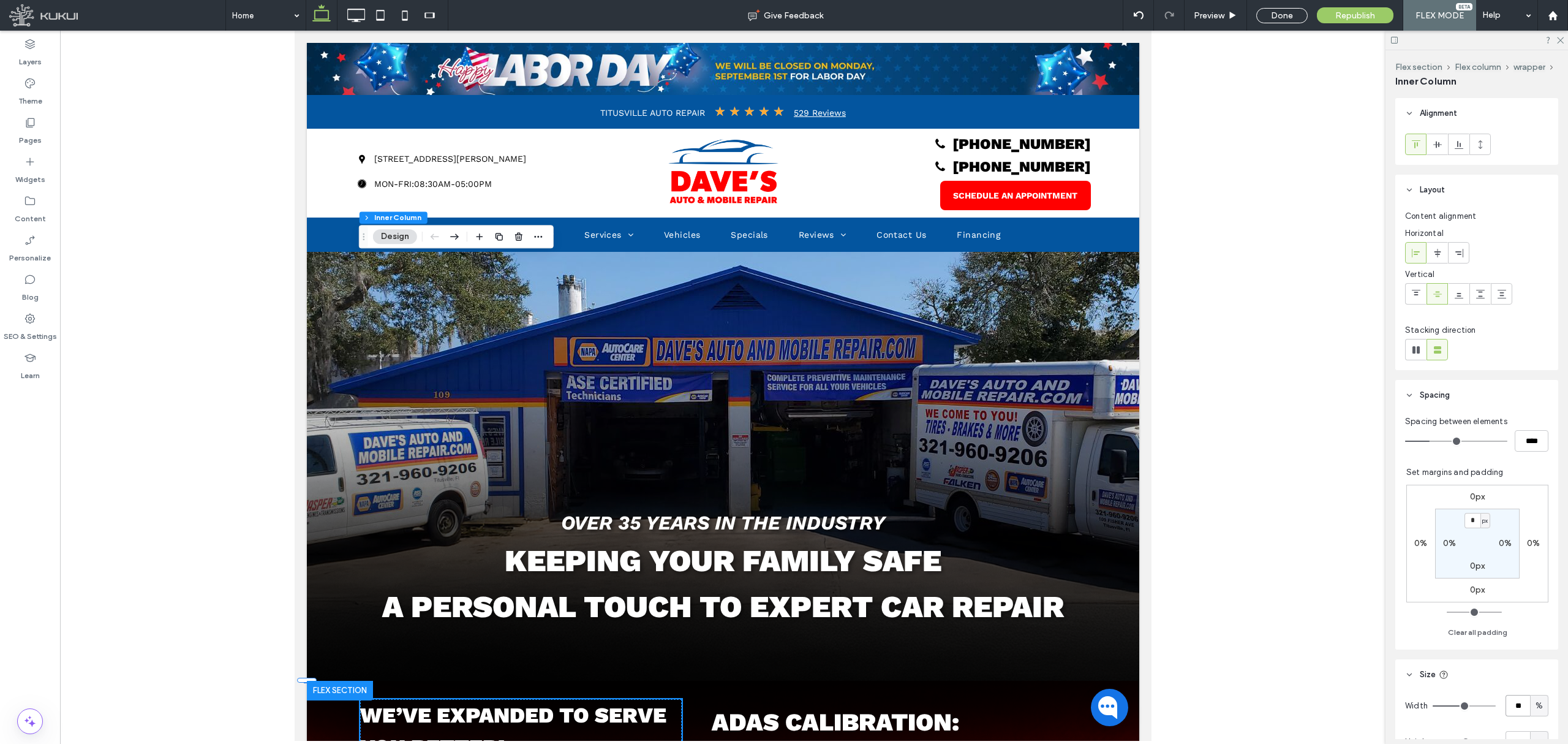
click at [1513, 705] on input "**" at bounding box center [1518, 705] width 25 height 21
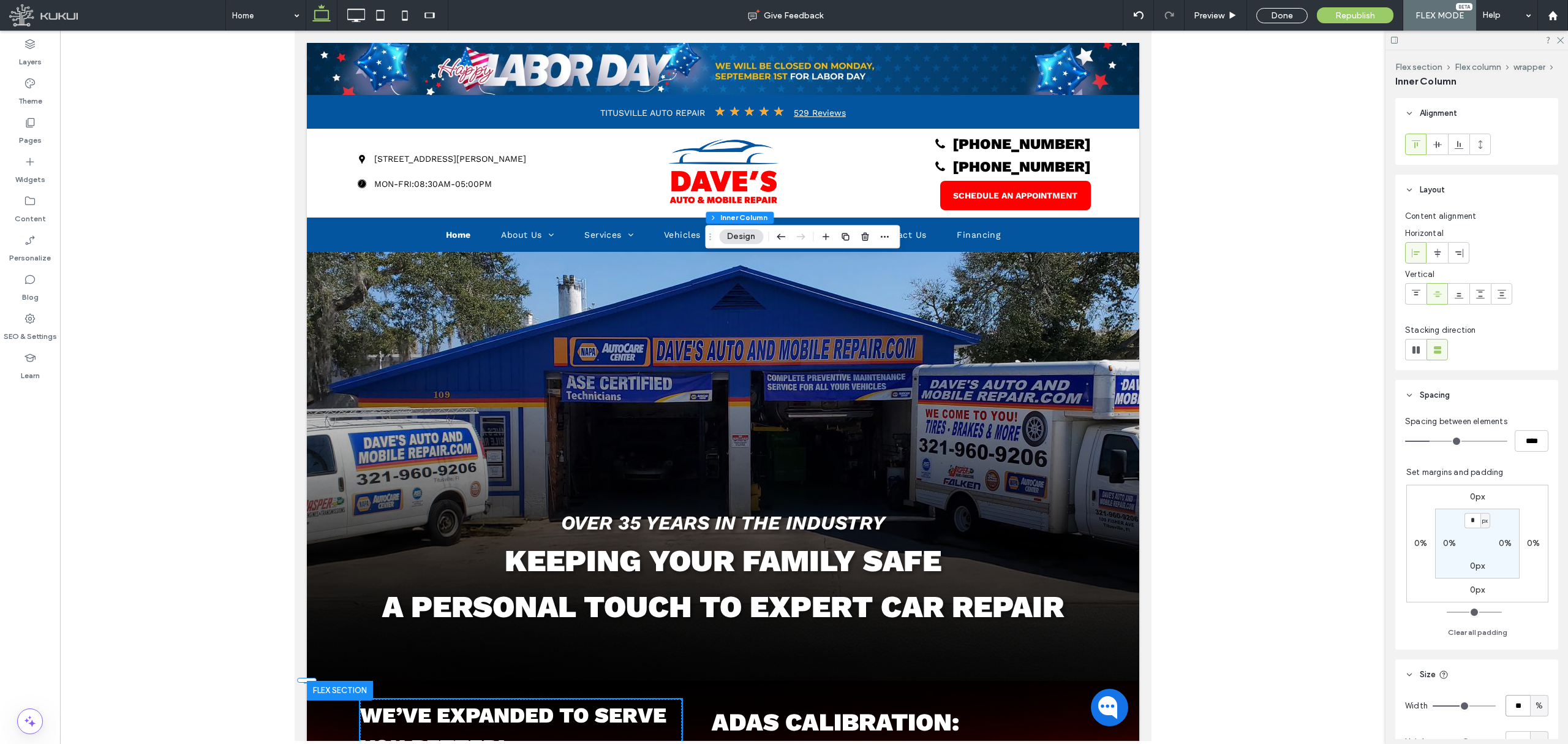
click at [1513, 708] on input "**" at bounding box center [1518, 705] width 25 height 21
type input "**"
click at [341, 11] on div at bounding box center [393, 15] width 112 height 30
click at [348, 11] on icon at bounding box center [356, 15] width 25 height 25
type input "**"
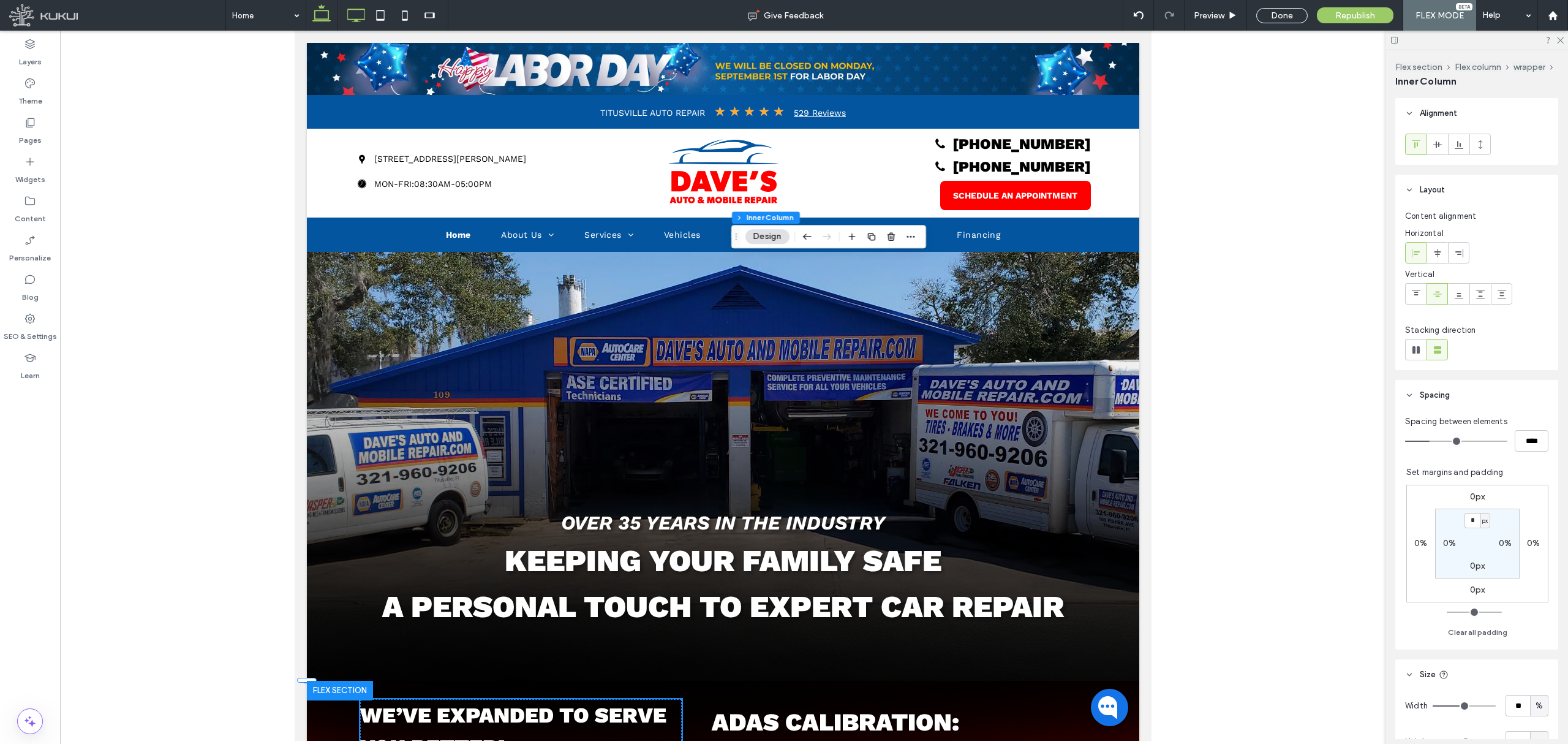
type input "****"
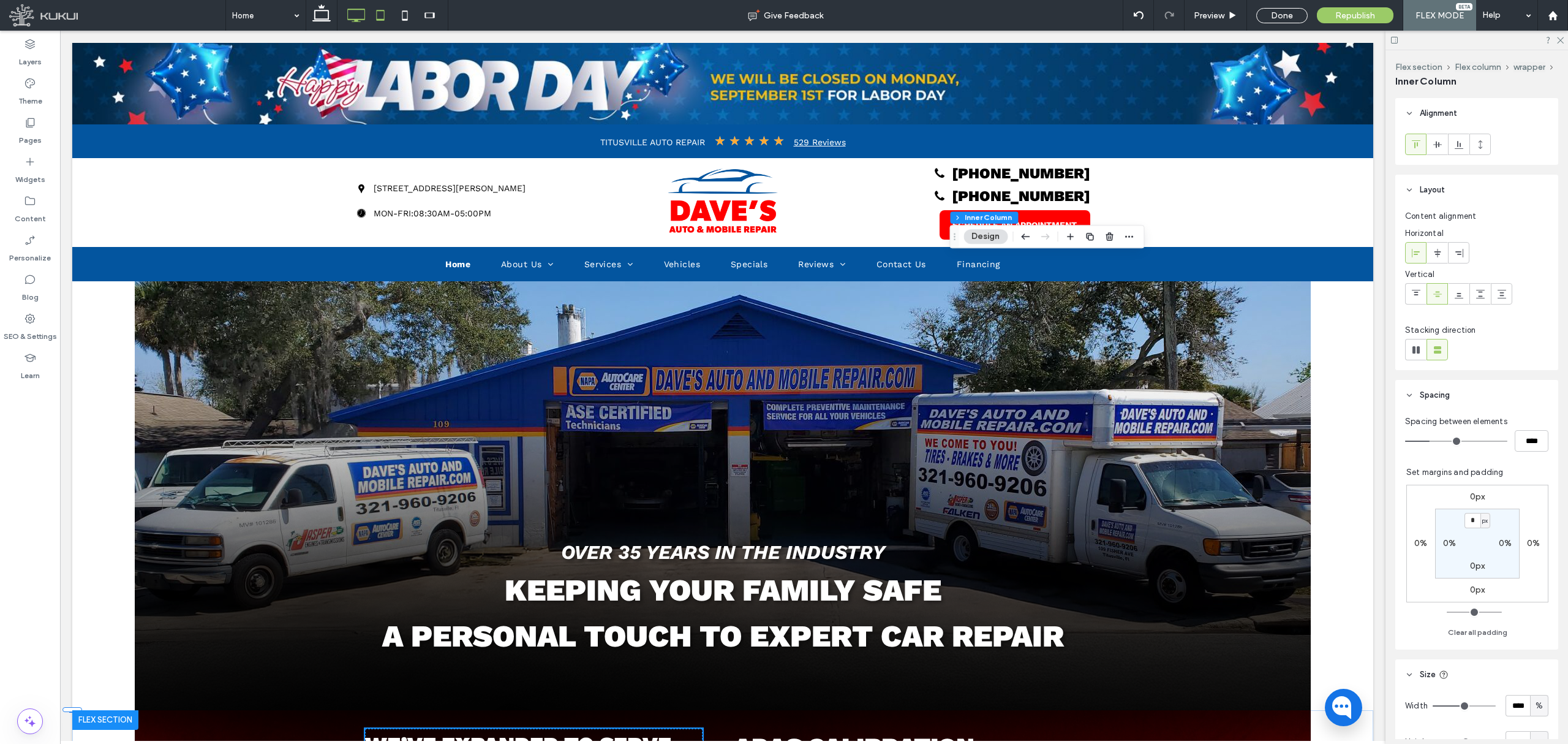
click at [386, 15] on icon at bounding box center [380, 15] width 25 height 25
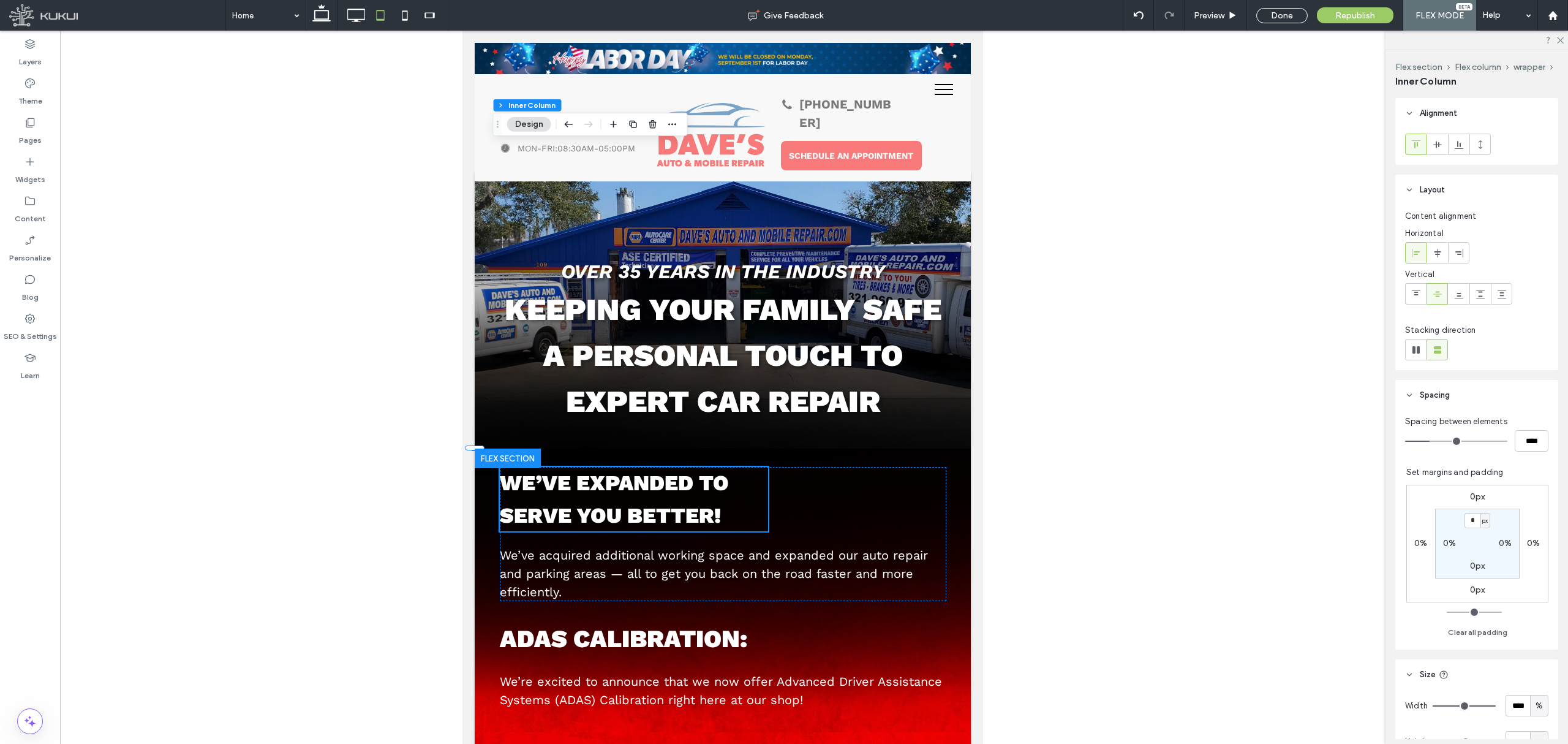
type input "***"
click at [400, 19] on icon at bounding box center [405, 15] width 25 height 25
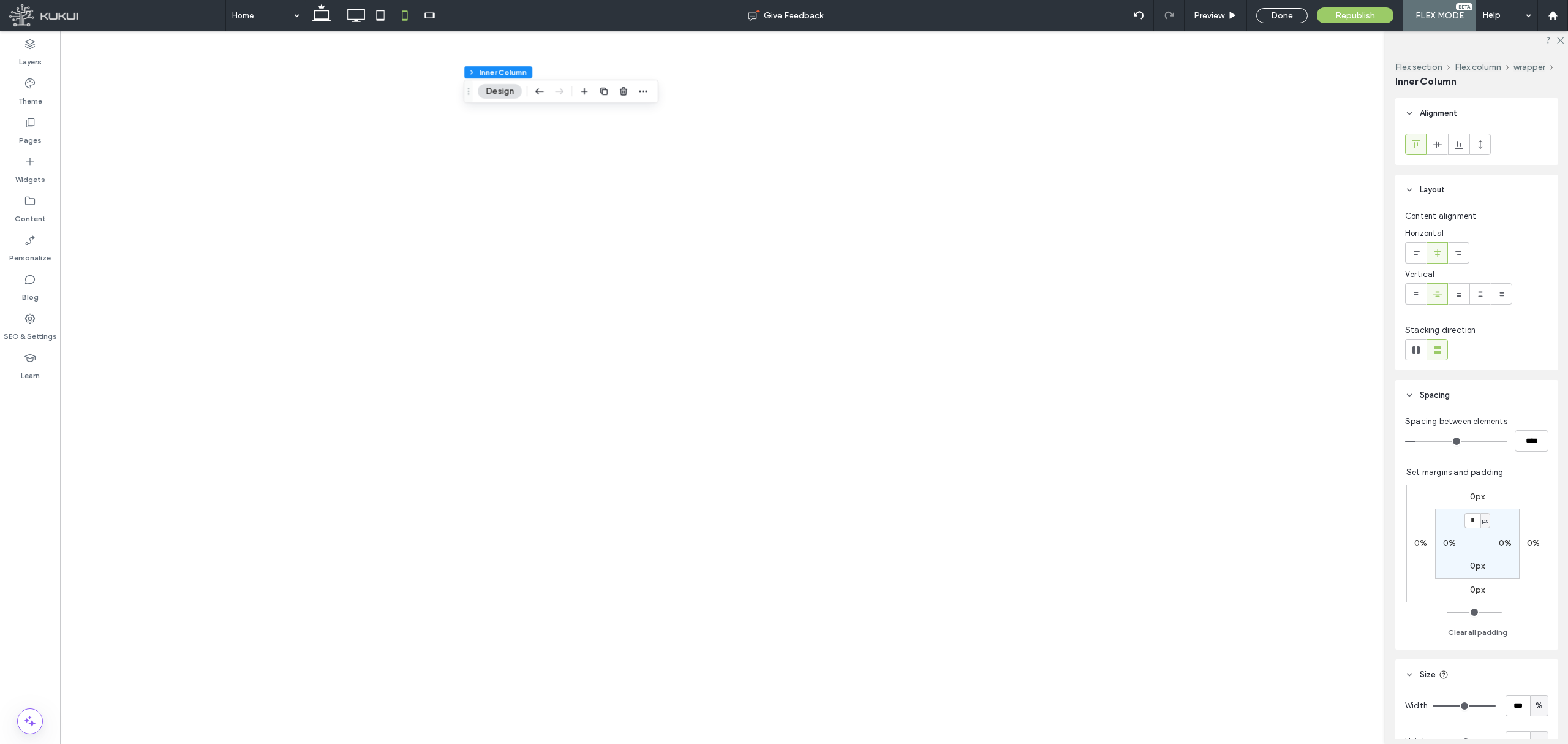
type input "**"
type input "****"
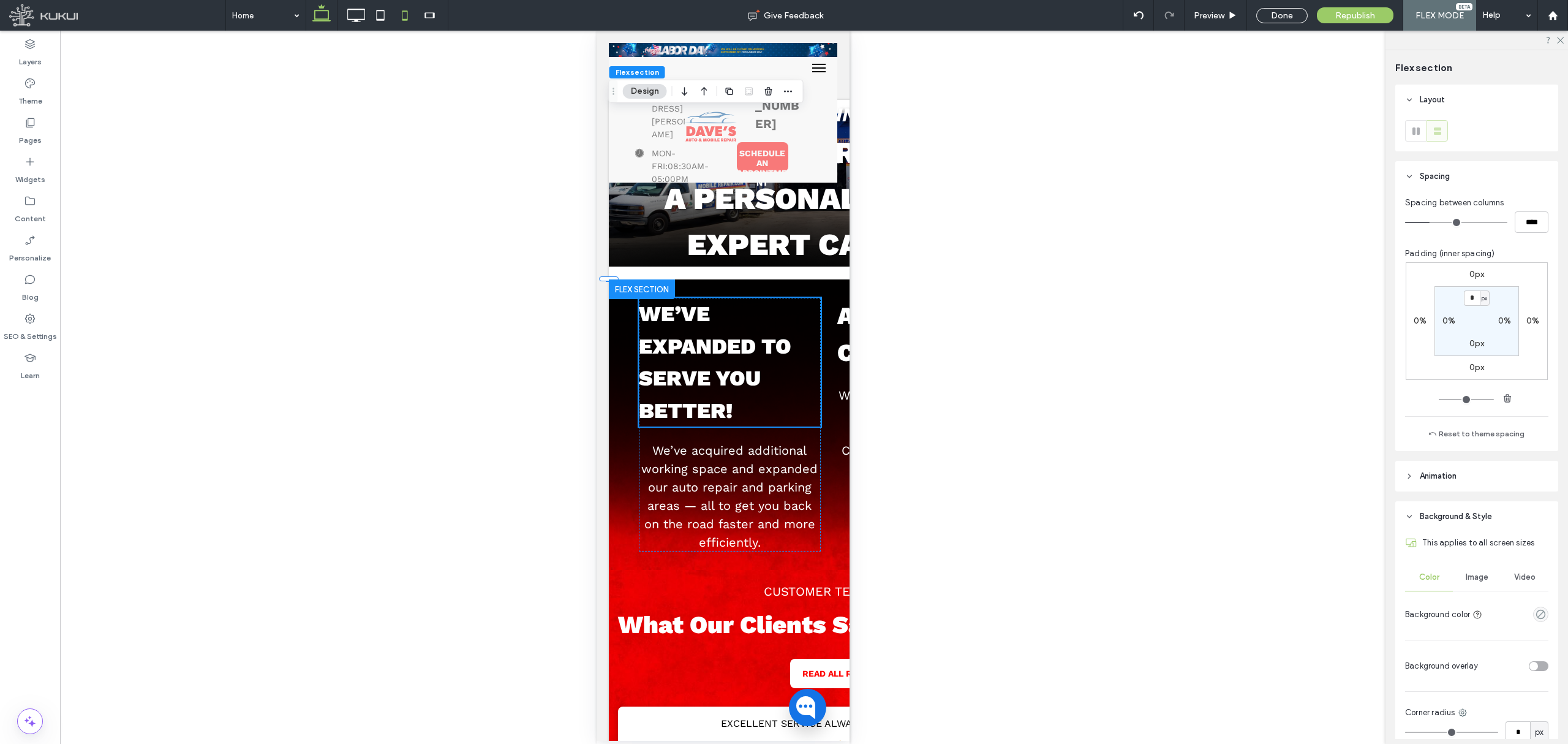
click at [323, 15] on icon at bounding box center [322, 15] width 25 height 25
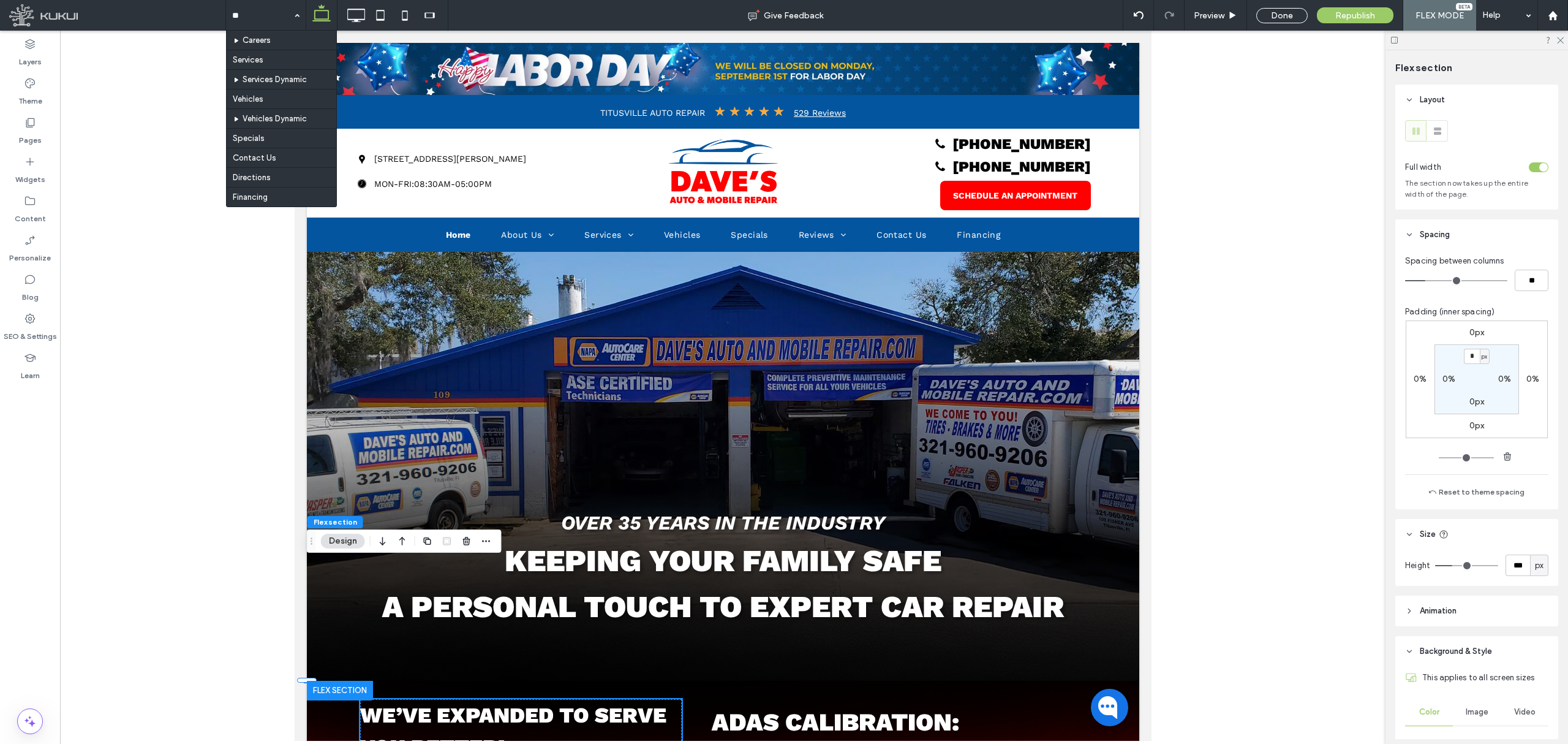
type input "***"
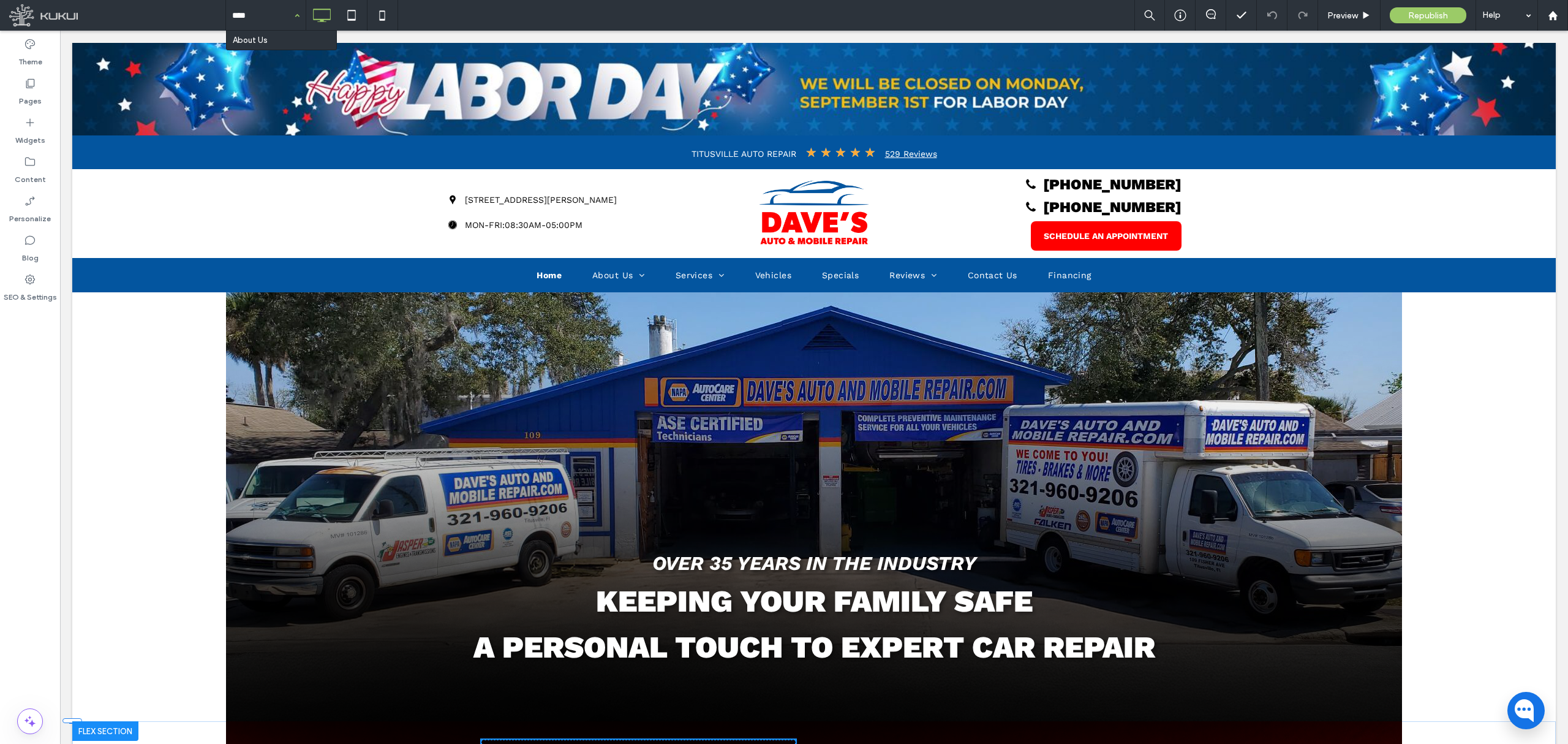
type input "*****"
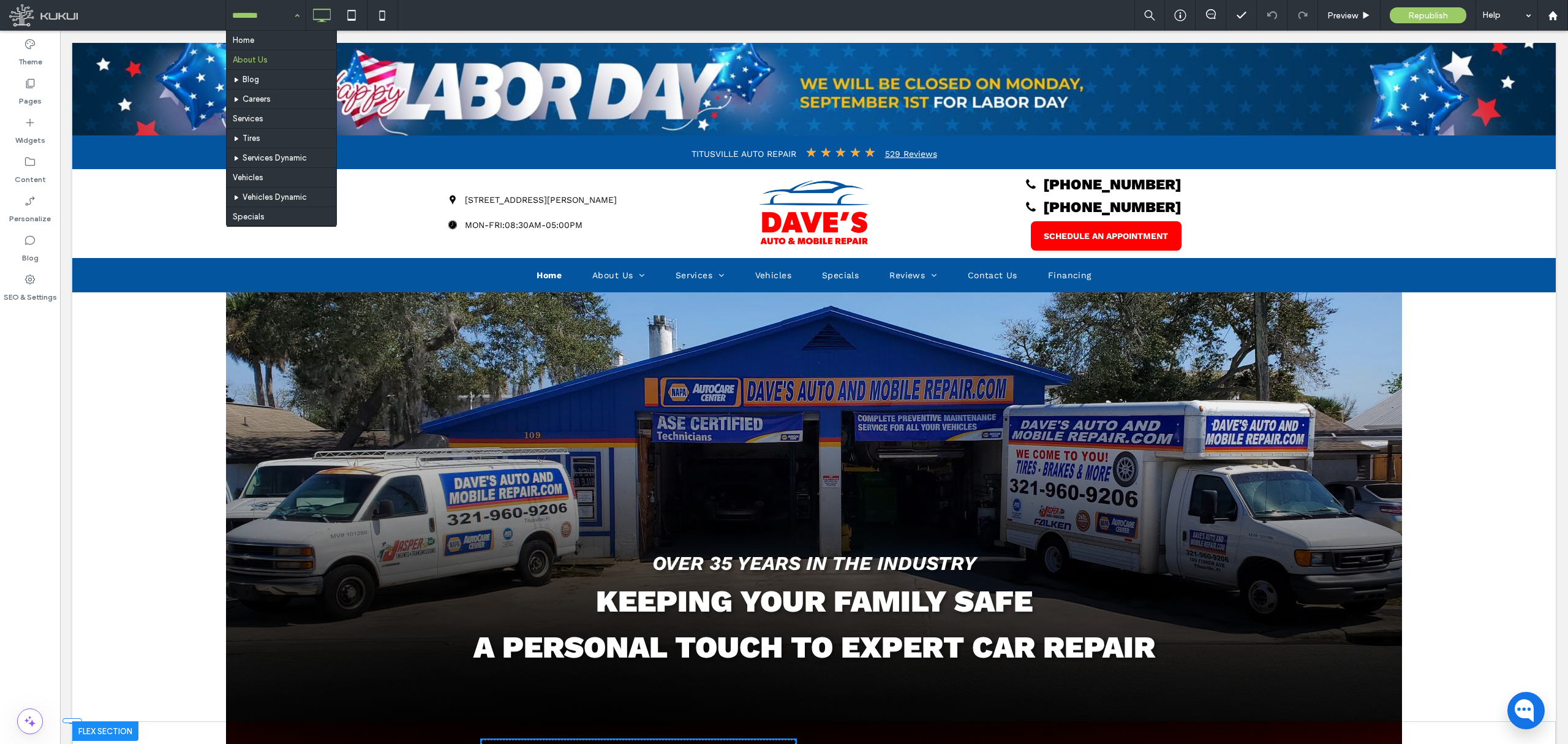
click at [252, 10] on input at bounding box center [262, 15] width 61 height 30
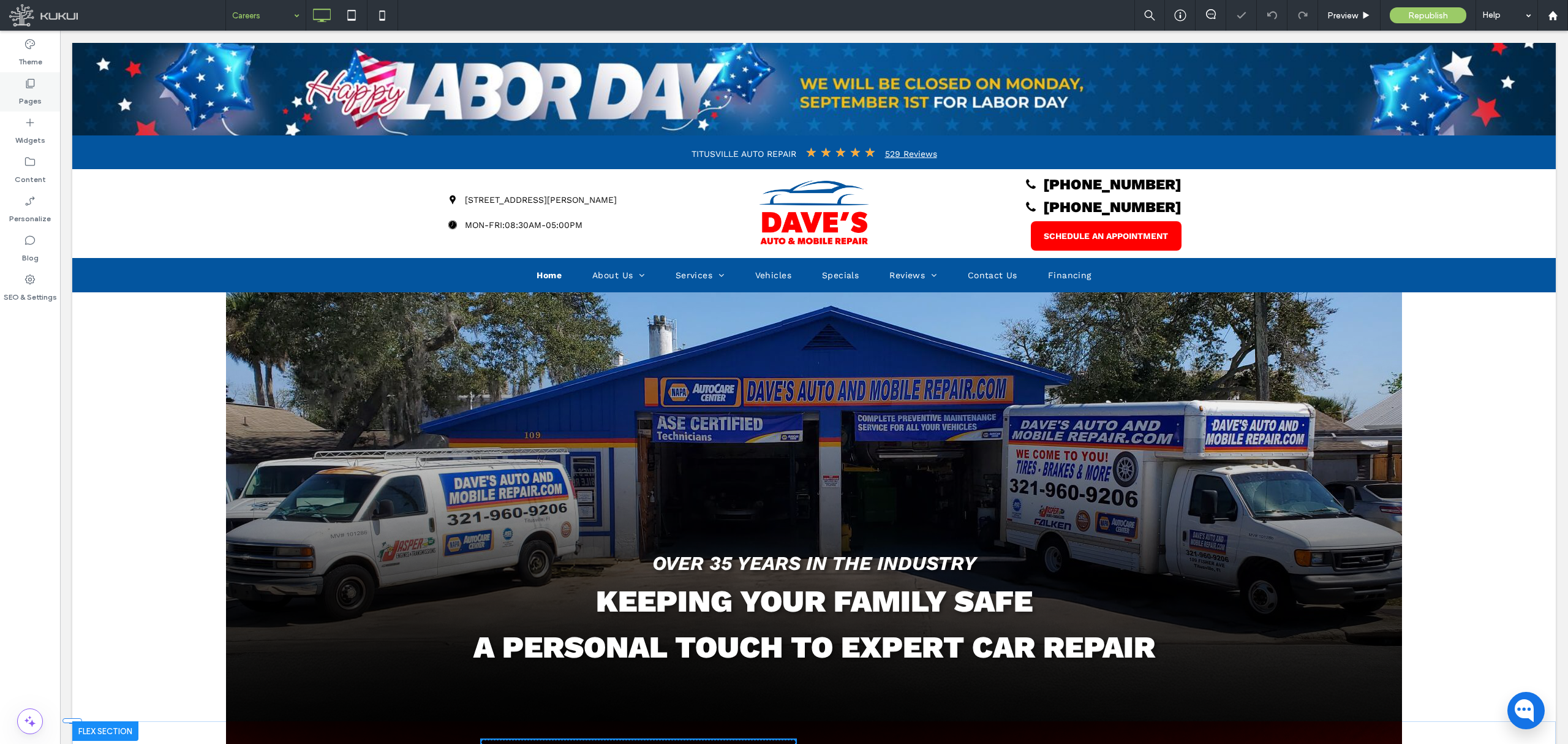
click at [33, 102] on label "Pages" at bounding box center [30, 98] width 23 height 17
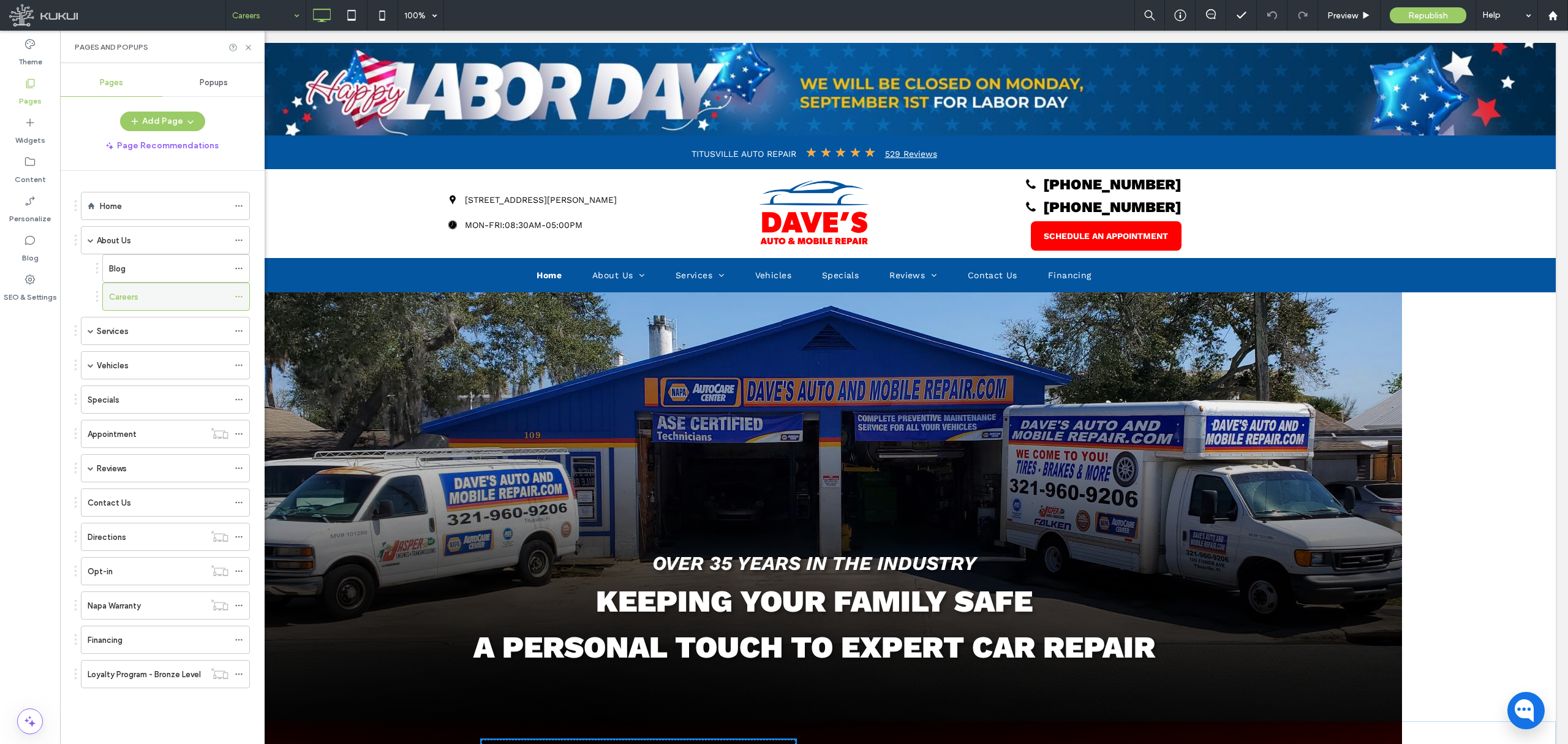
click at [236, 297] on icon at bounding box center [238, 296] width 8 height 8
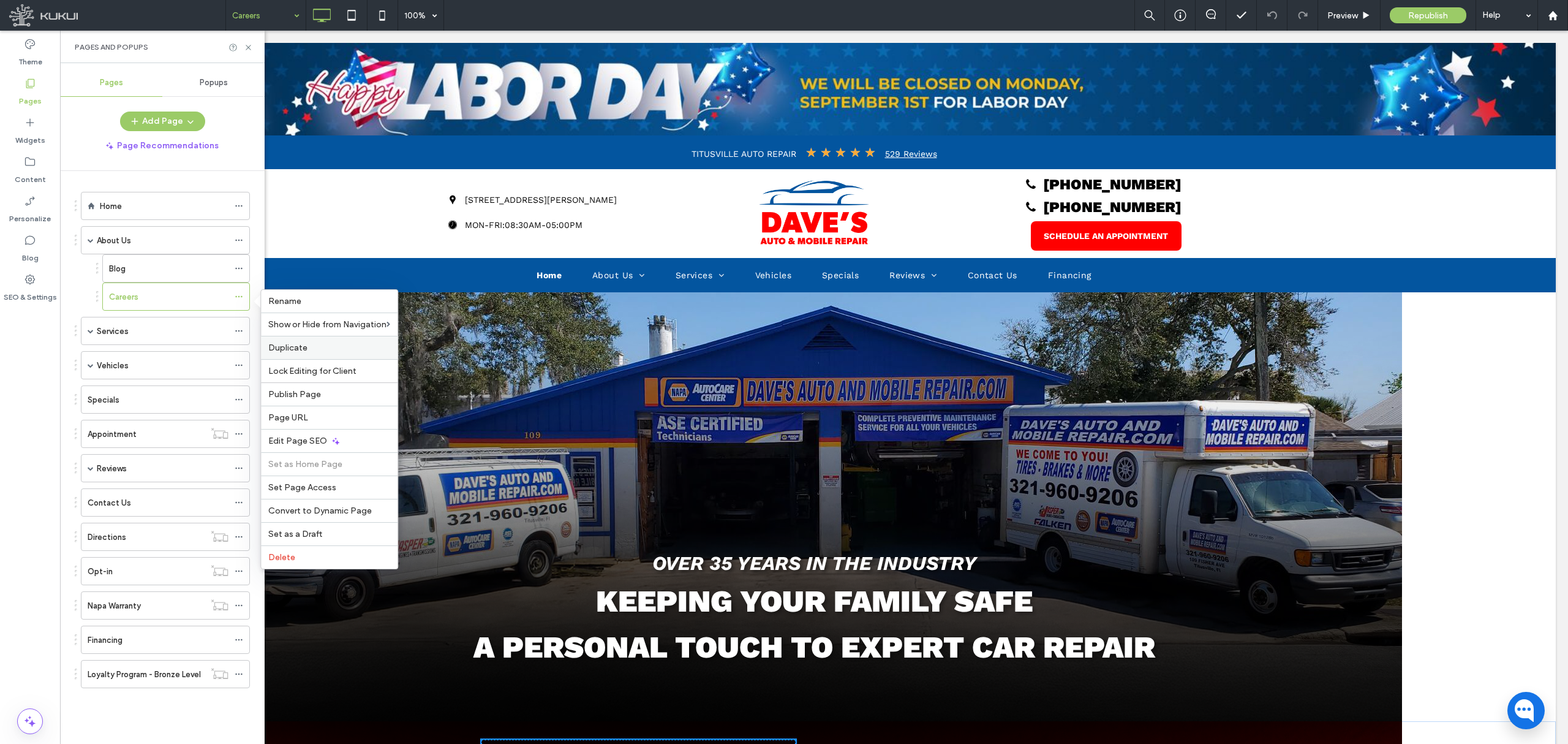
click at [319, 346] on label "Duplicate" at bounding box center [329, 347] width 122 height 10
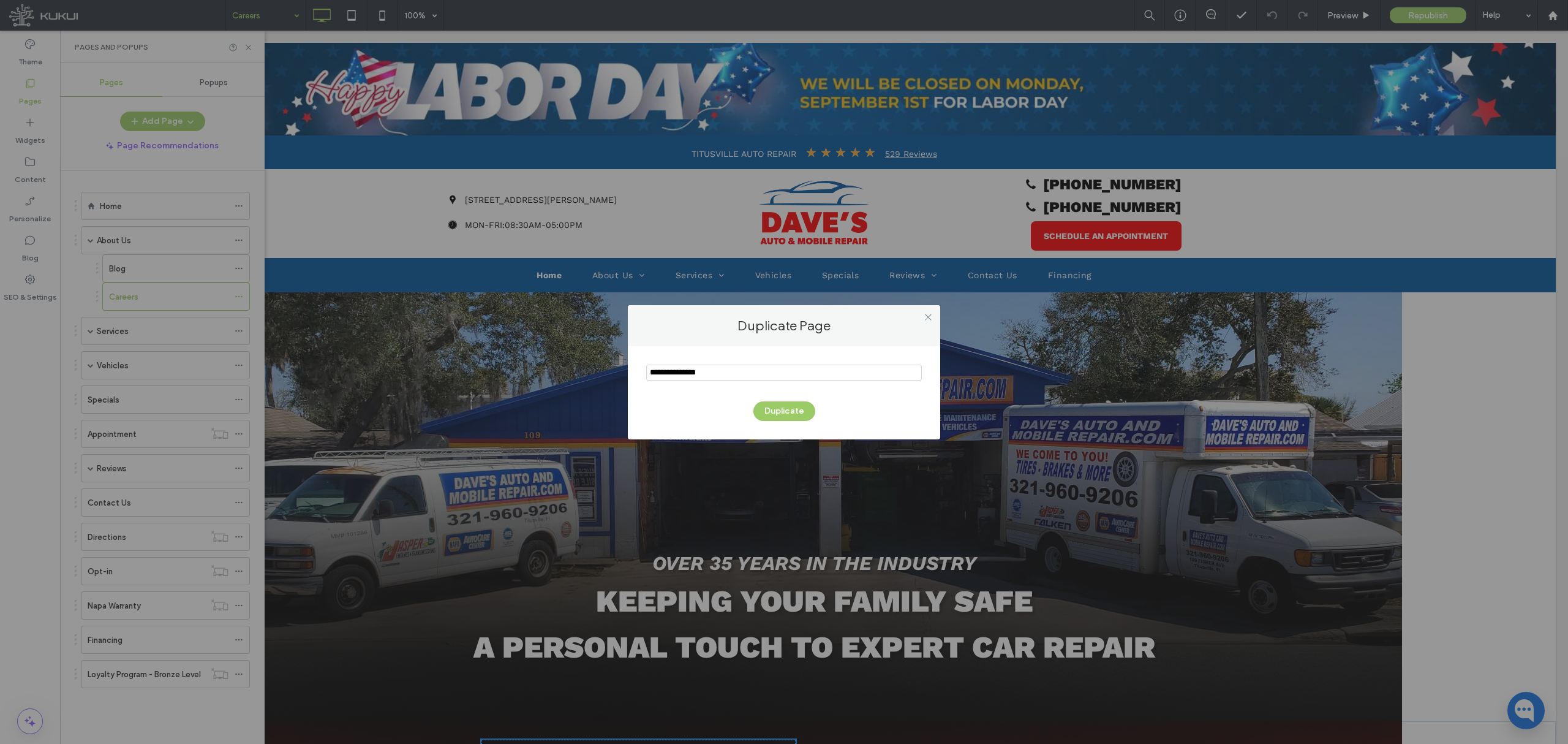
drag, startPoint x: 683, startPoint y: 374, endPoint x: 510, endPoint y: 393, distance: 174.0
click at [510, 393] on div "Duplicate Page Duplicate" at bounding box center [784, 372] width 1568 height 744
type input "**********"
click at [795, 408] on button "Duplicate" at bounding box center [784, 410] width 62 height 19
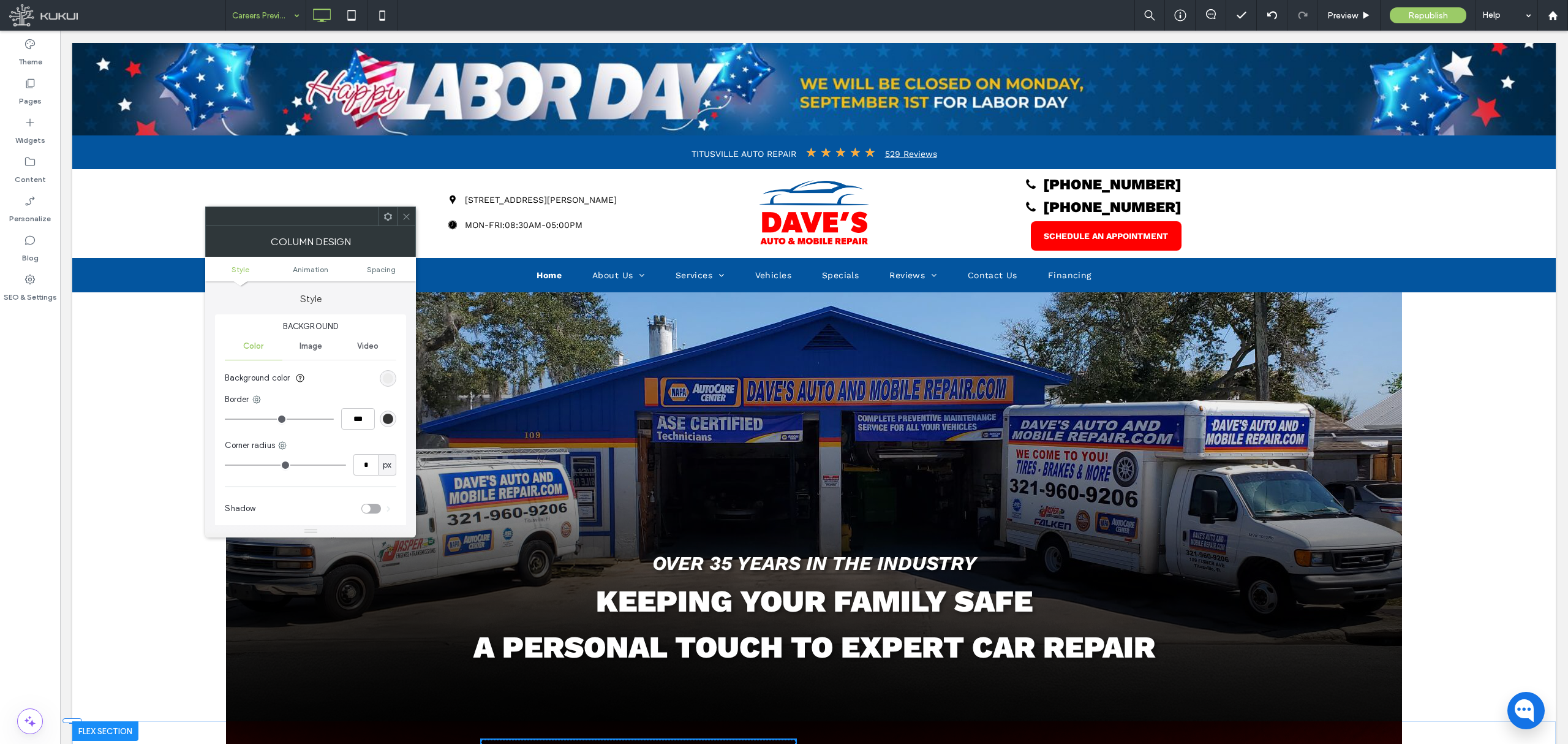
click at [385, 216] on use at bounding box center [388, 215] width 8 height 8
click at [408, 212] on icon at bounding box center [407, 216] width 9 height 9
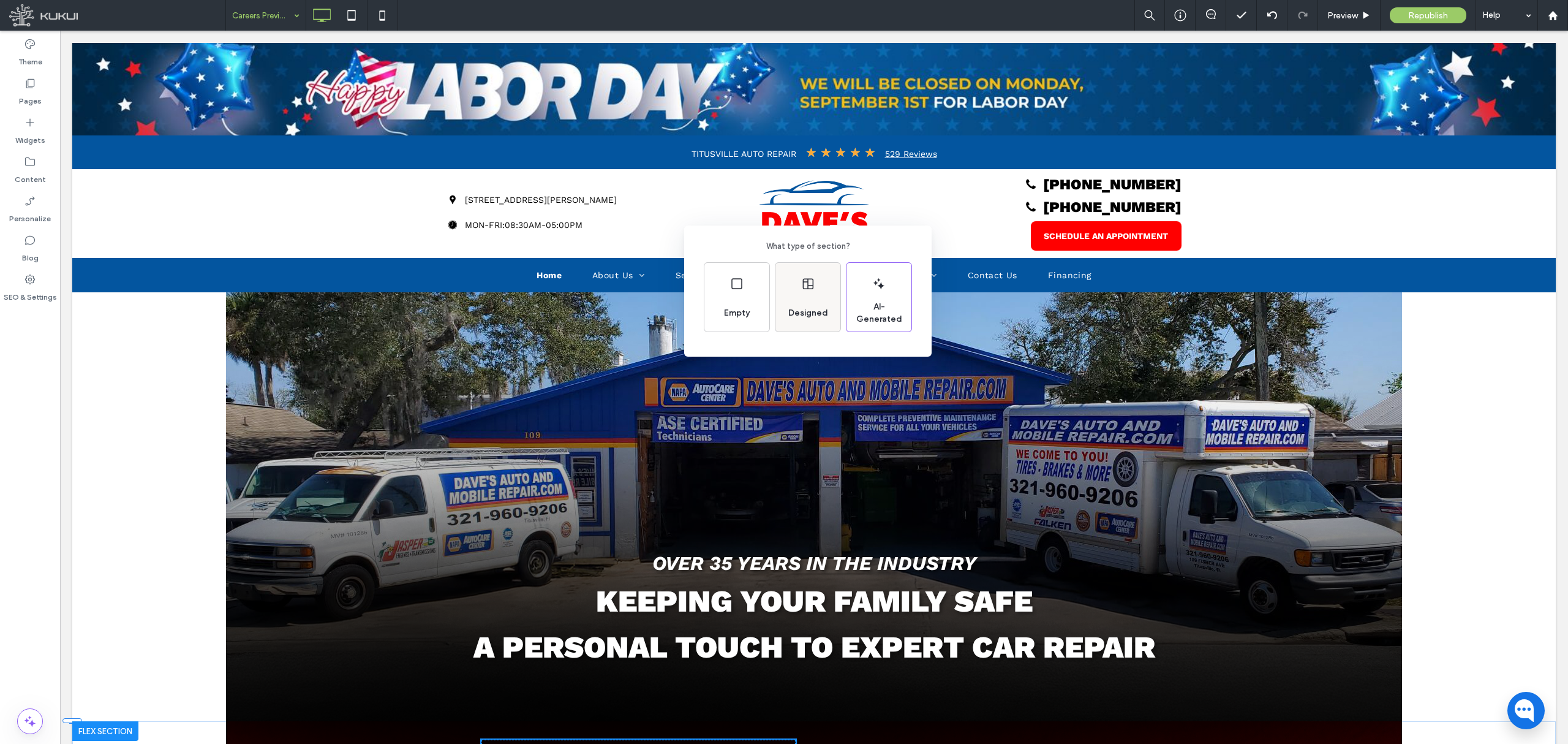
click at [808, 316] on span "Designed" at bounding box center [808, 312] width 49 height 12
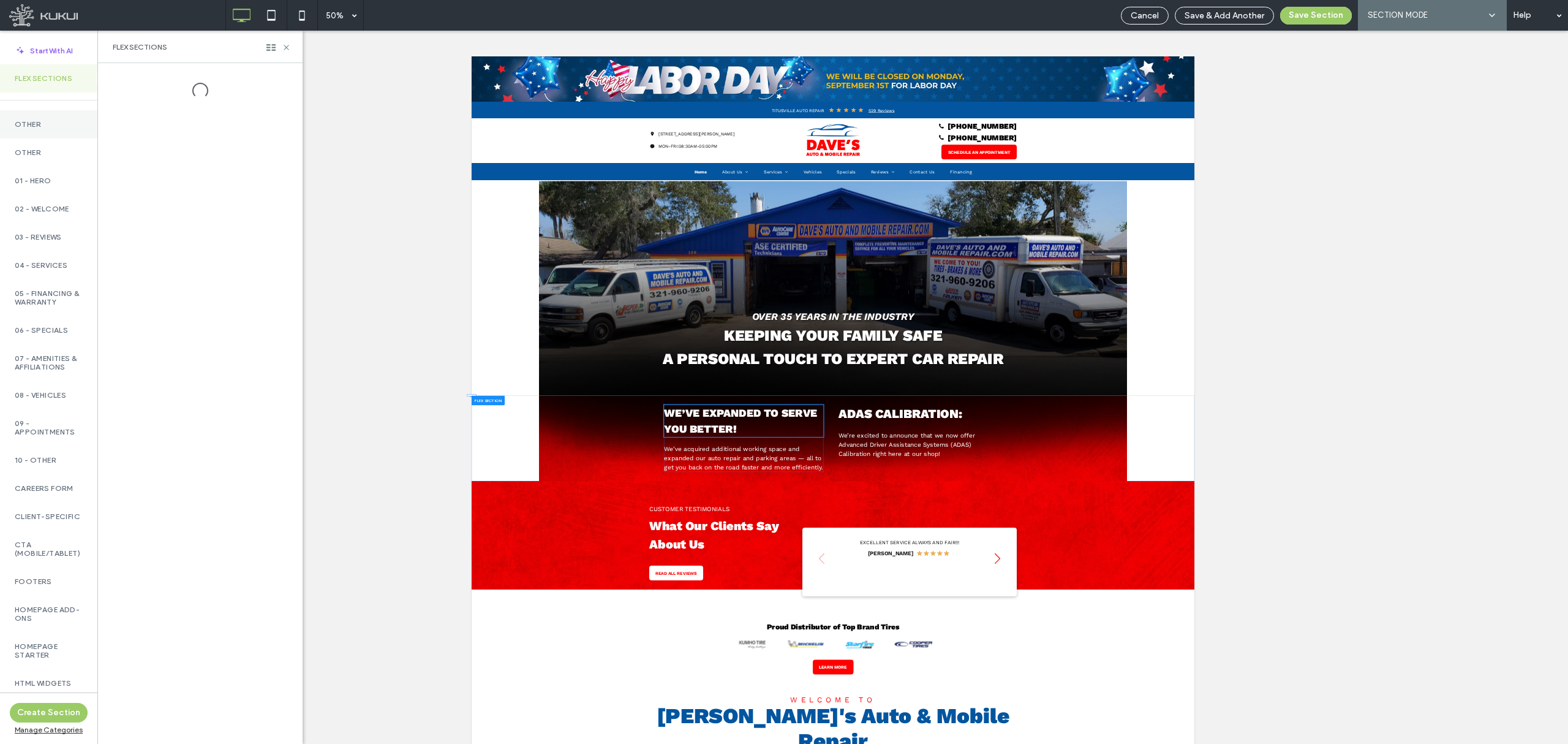
click at [30, 120] on label "Other" at bounding box center [49, 124] width 68 height 8
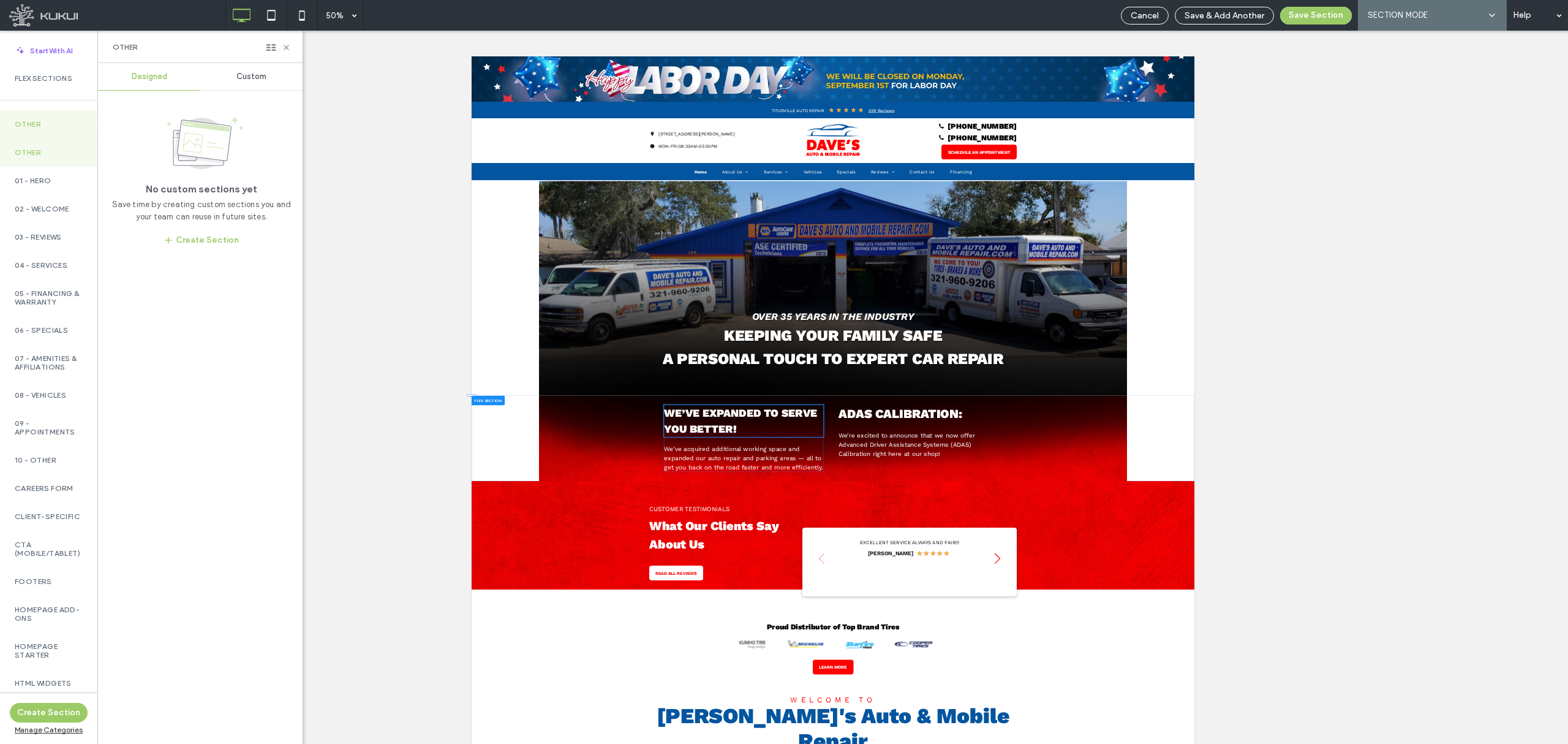
click at [45, 128] on label "Other" at bounding box center [49, 124] width 68 height 8
click at [64, 128] on label "Other" at bounding box center [49, 124] width 68 height 8
click at [64, 116] on div "Other" at bounding box center [49, 124] width 97 height 28
click at [225, 74] on div "Custom" at bounding box center [252, 76] width 103 height 27
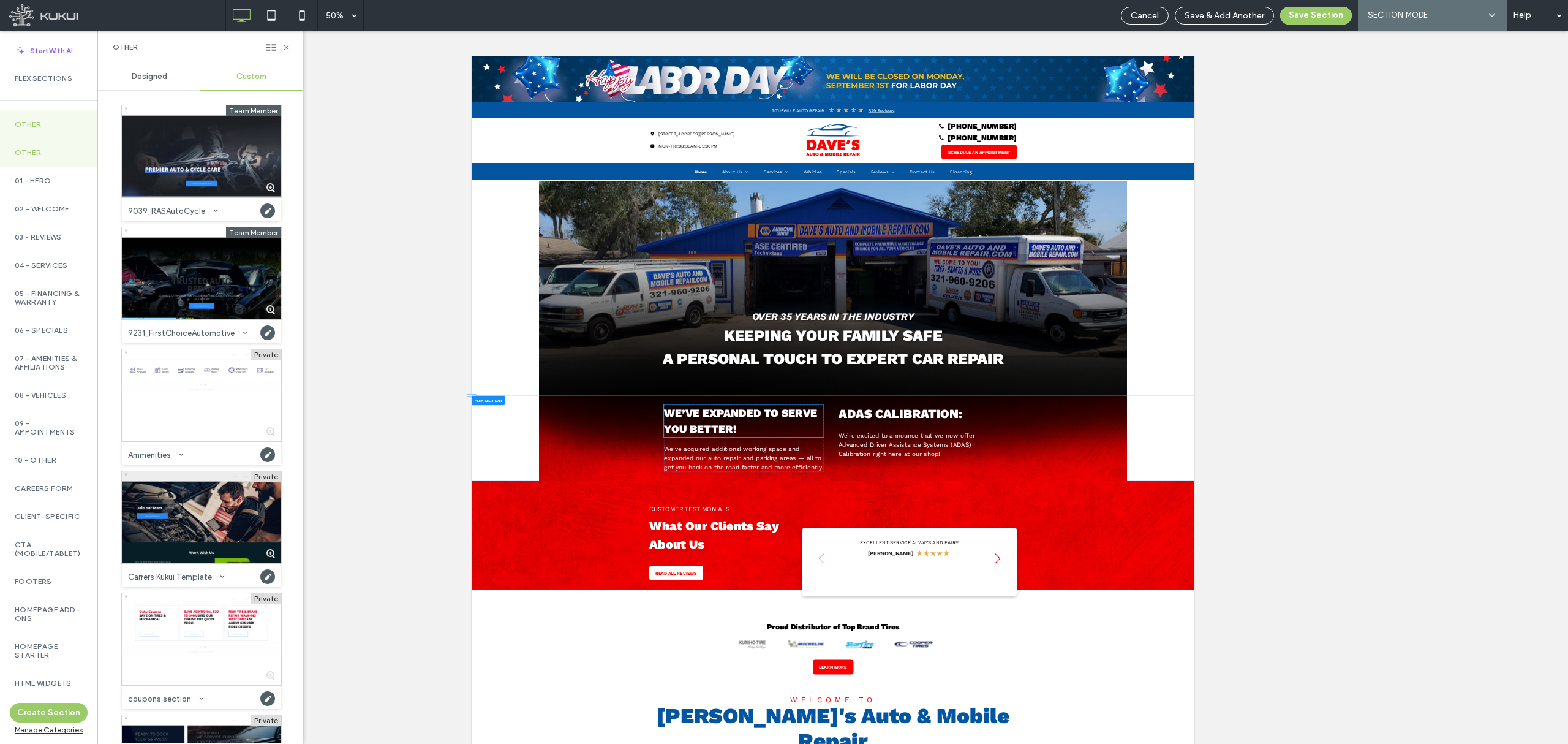
click at [203, 527] on div at bounding box center [202, 517] width 159 height 92
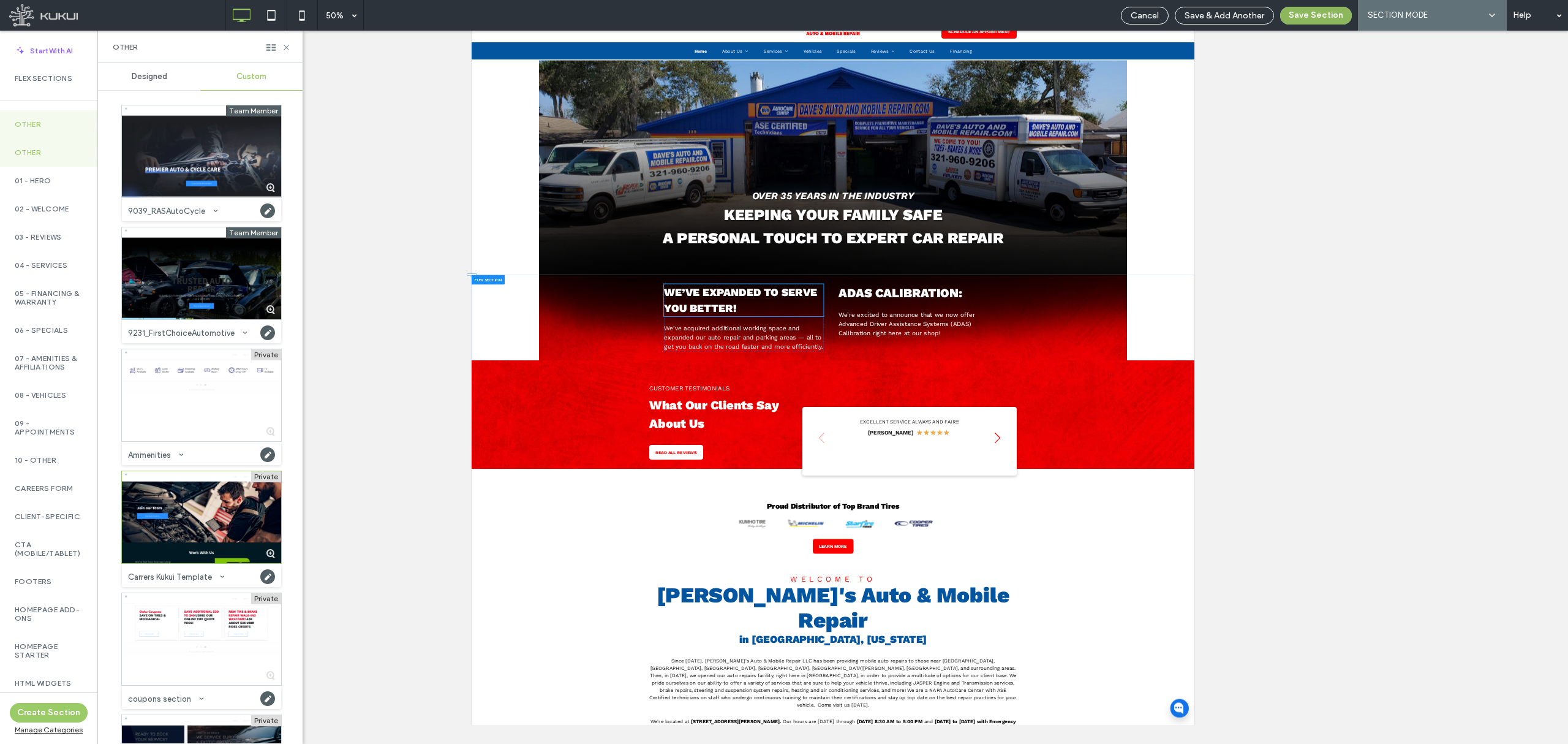
click at [1307, 13] on button "Save Section" at bounding box center [1316, 15] width 71 height 17
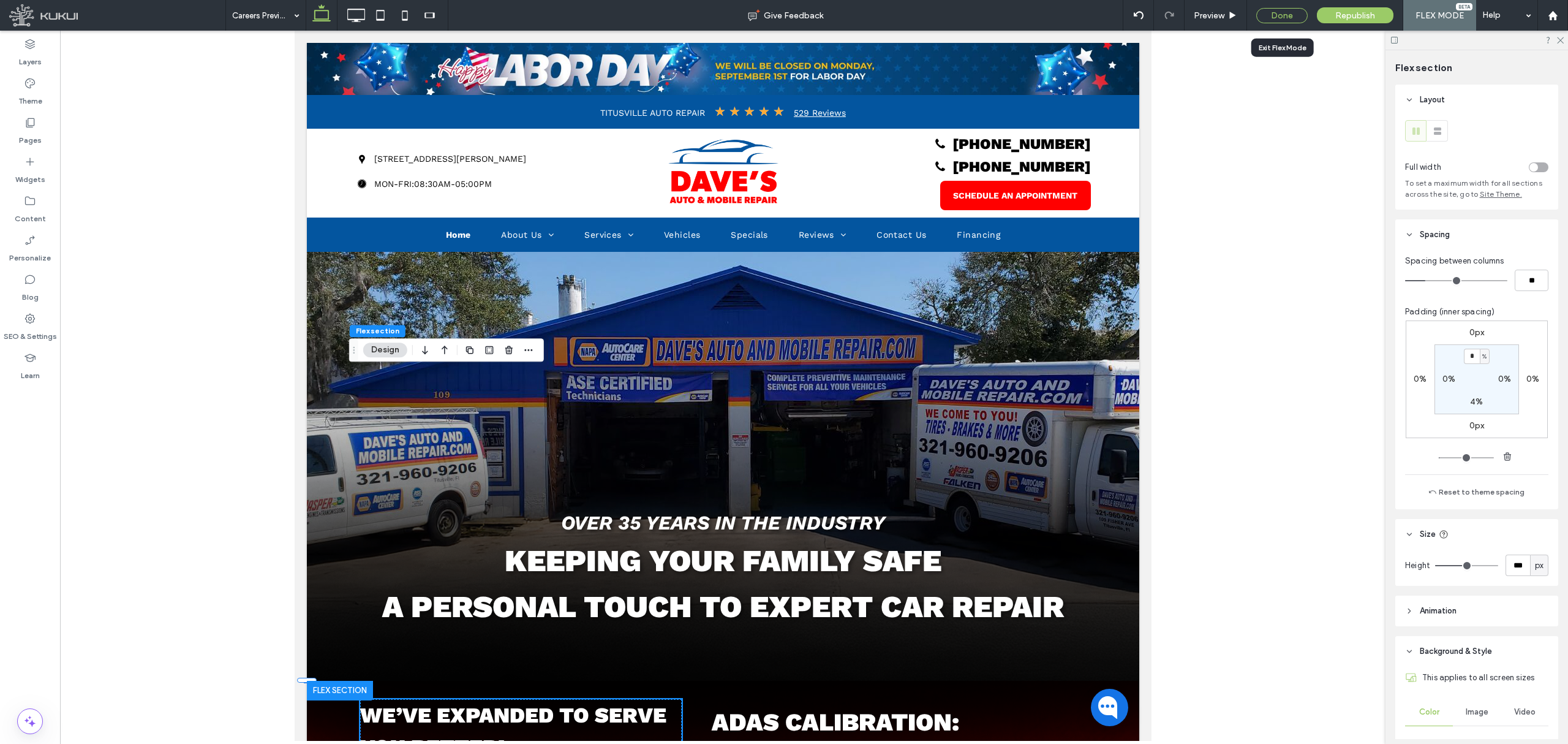
click at [1265, 12] on div "Done" at bounding box center [1282, 16] width 51 height 16
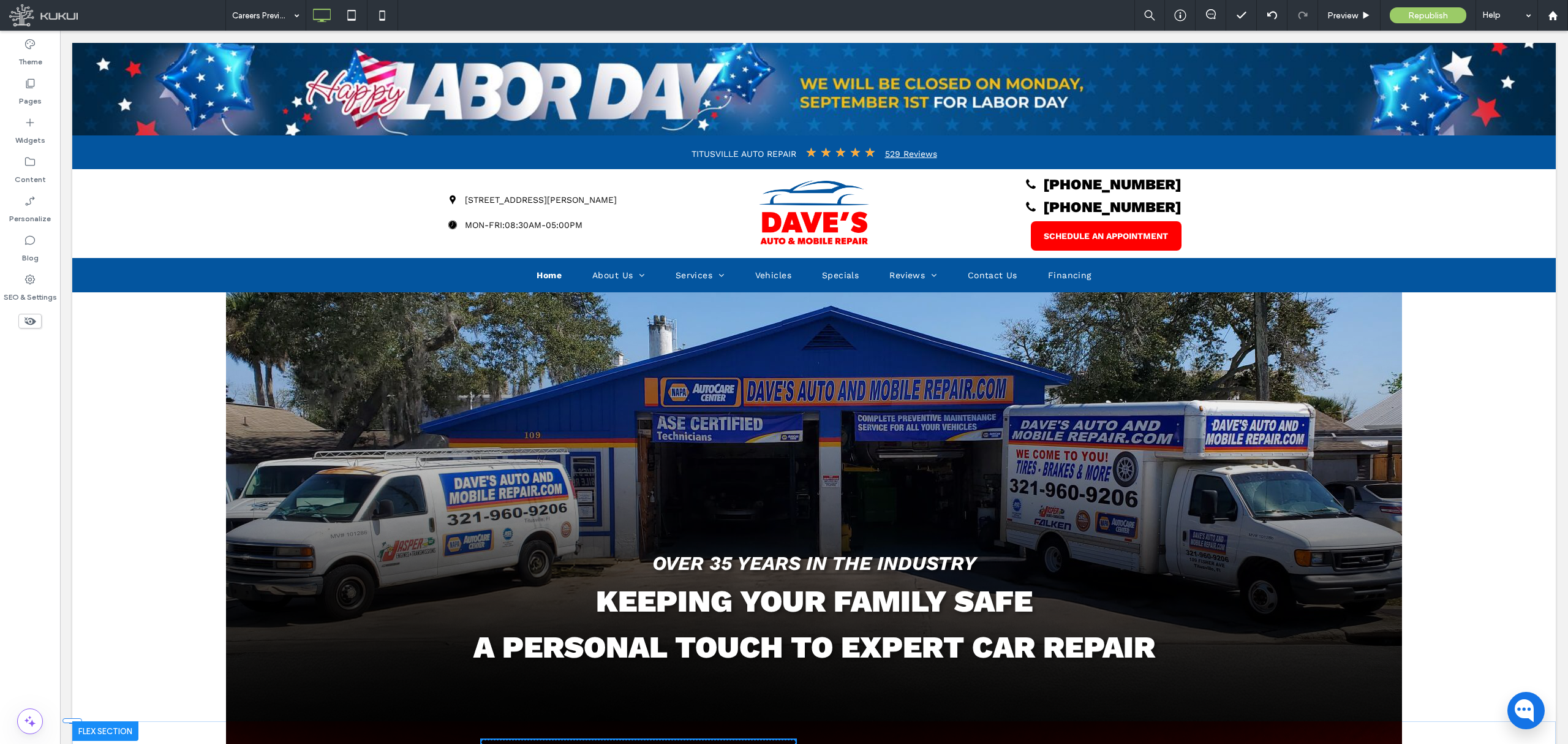
scroll to position [0, 0]
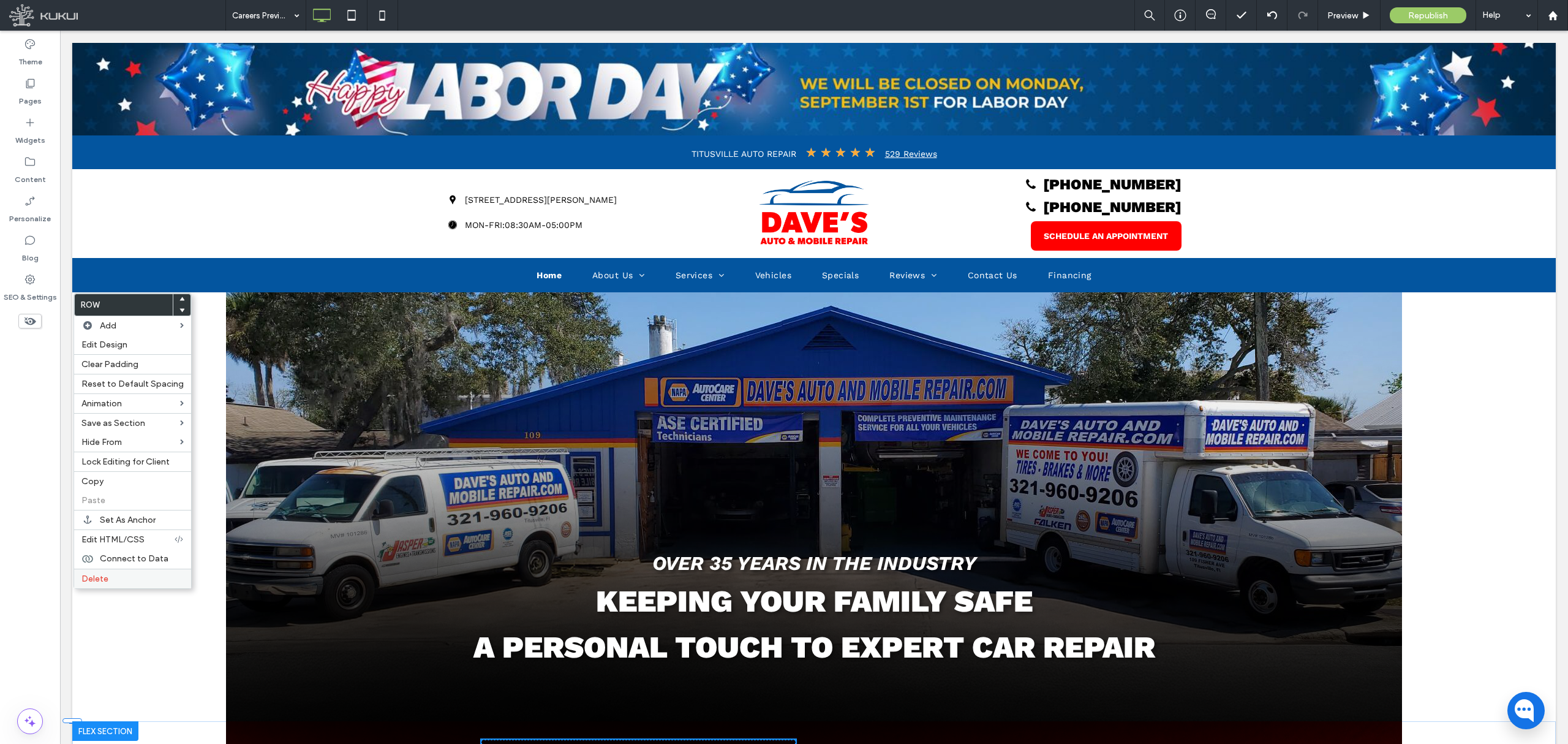
click at [105, 581] on span "Delete" at bounding box center [94, 578] width 27 height 10
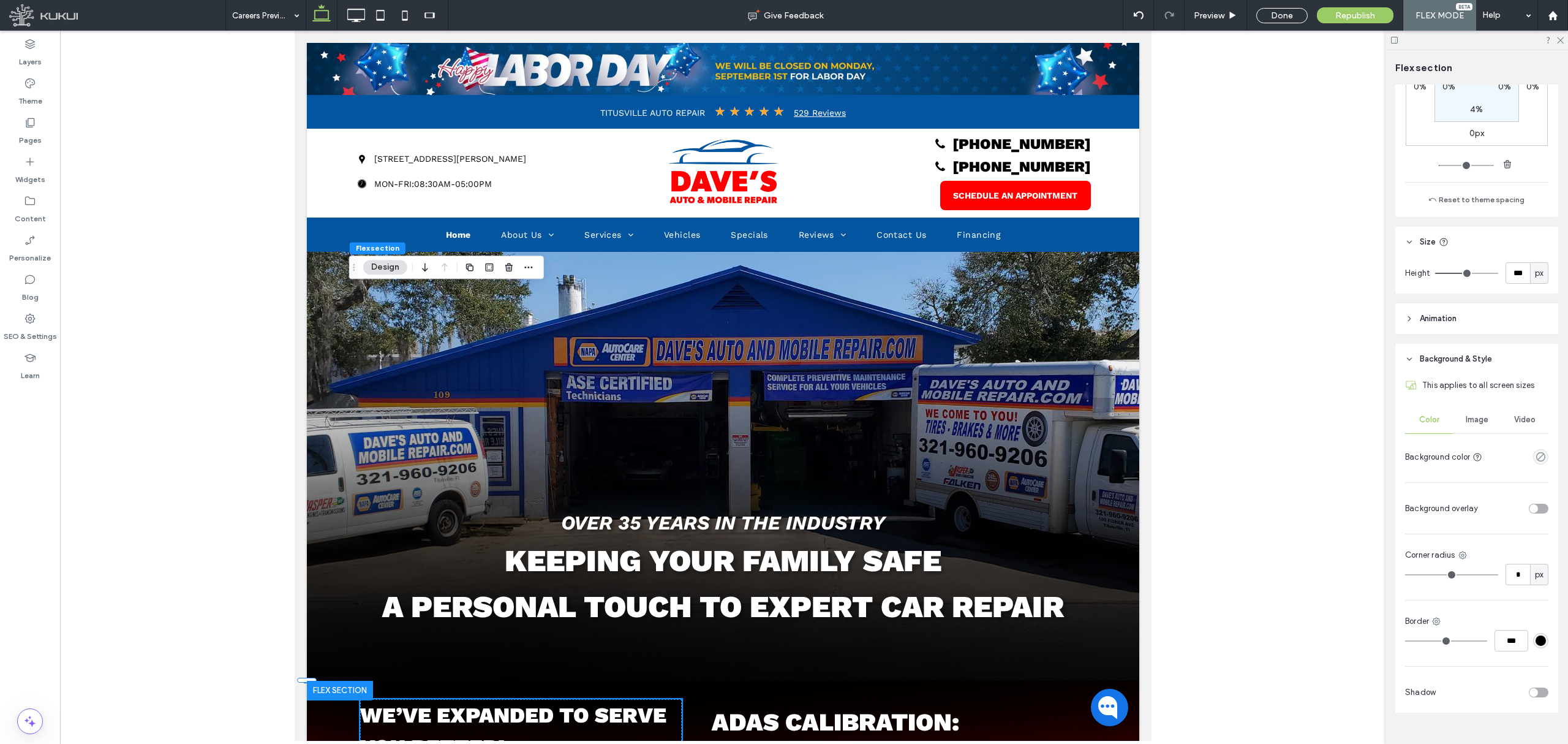
scroll to position [316, 0]
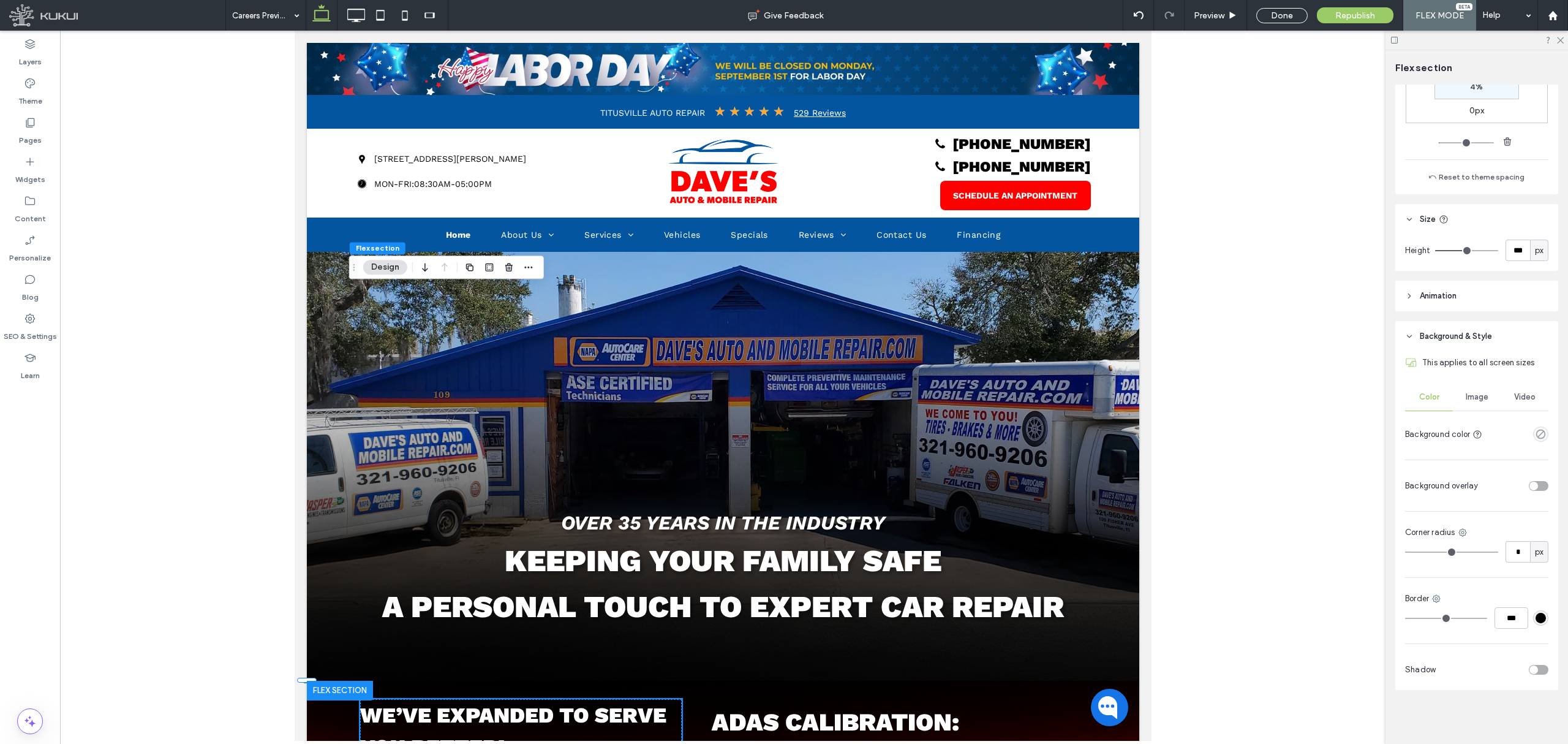
click at [1474, 411] on div "Color Image Video Background color" at bounding box center [1477, 413] width 143 height 61
click at [1474, 404] on div "Image" at bounding box center [1477, 396] width 48 height 27
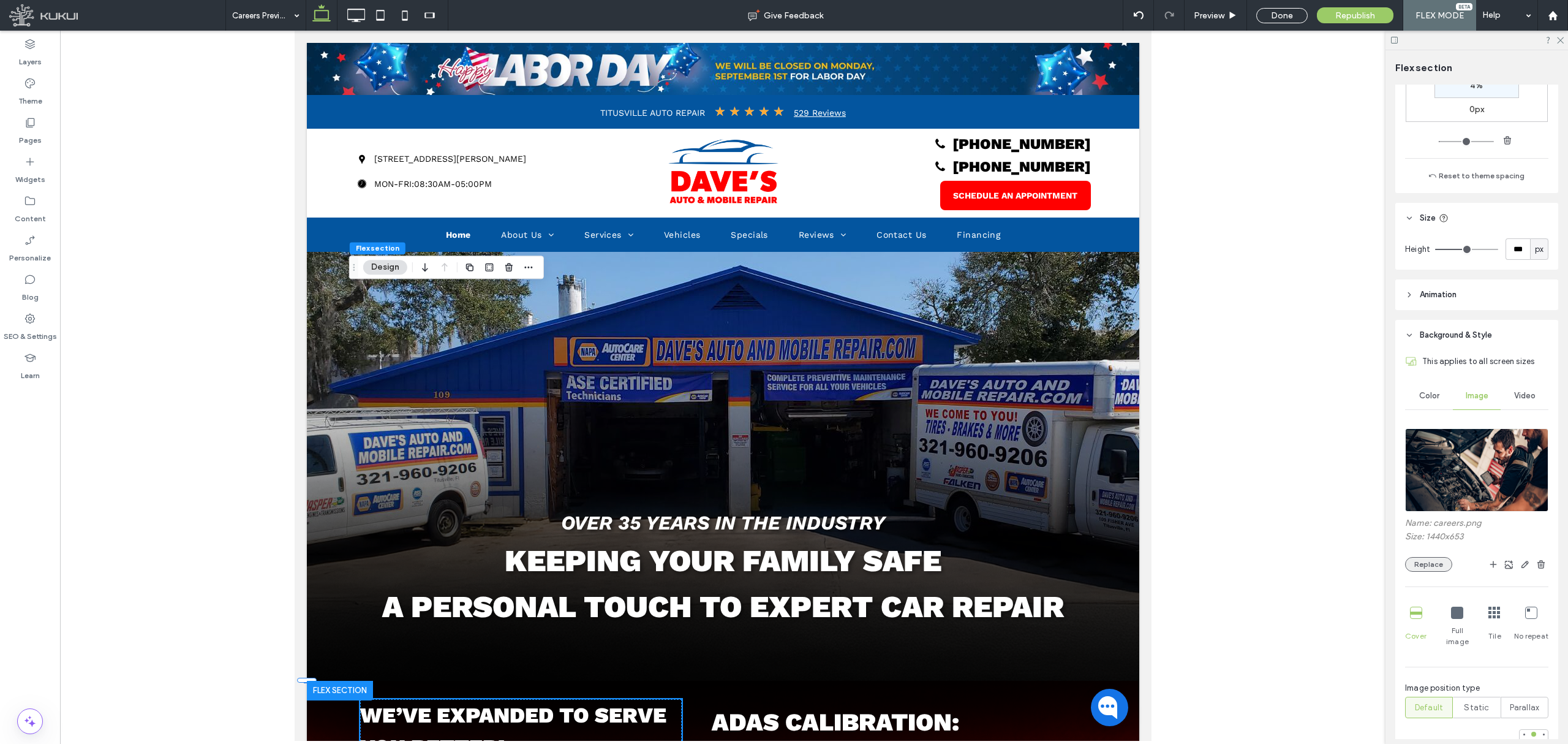
click at [1432, 561] on button "Replace" at bounding box center [1429, 564] width 47 height 15
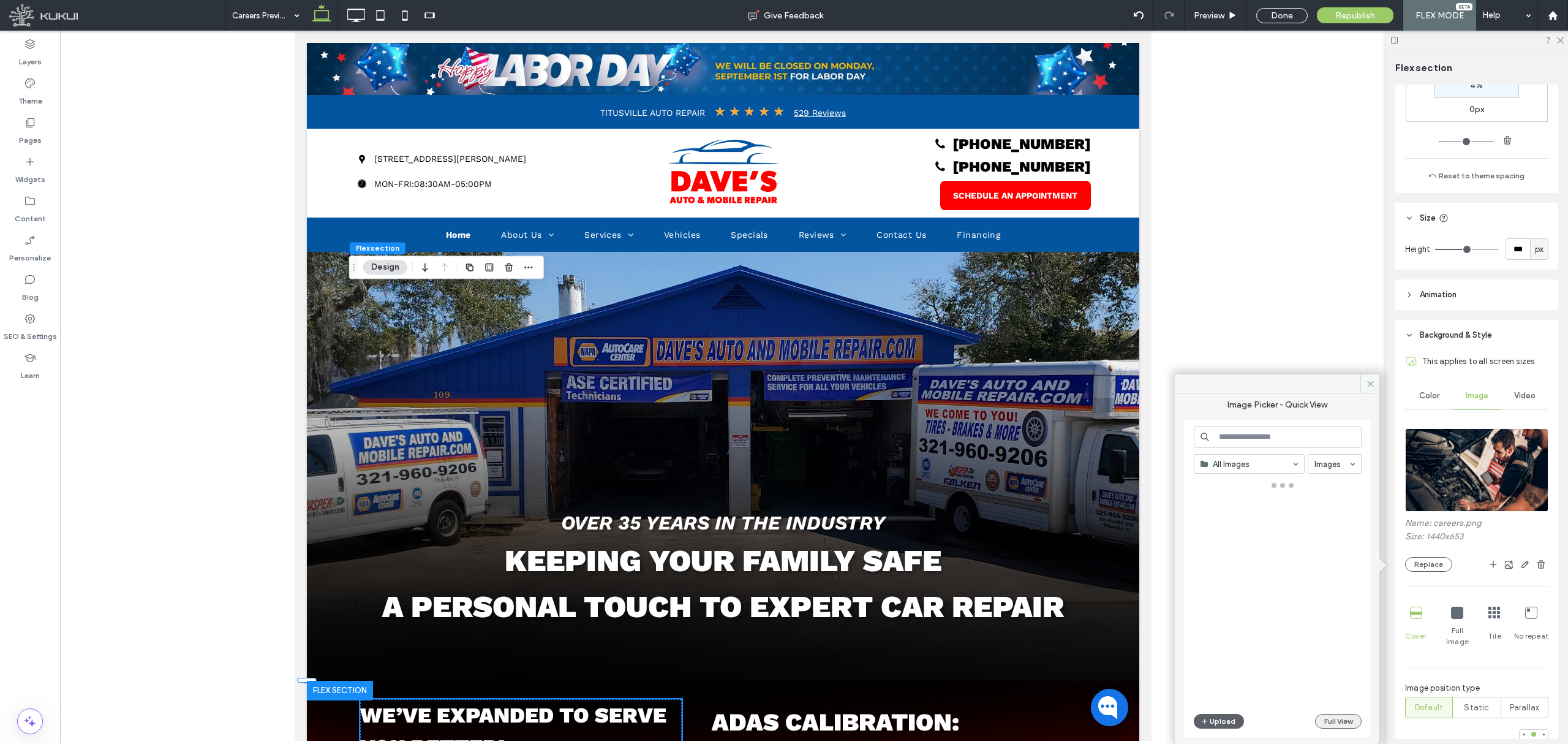
click at [1330, 717] on button "Full View" at bounding box center [1338, 721] width 47 height 15
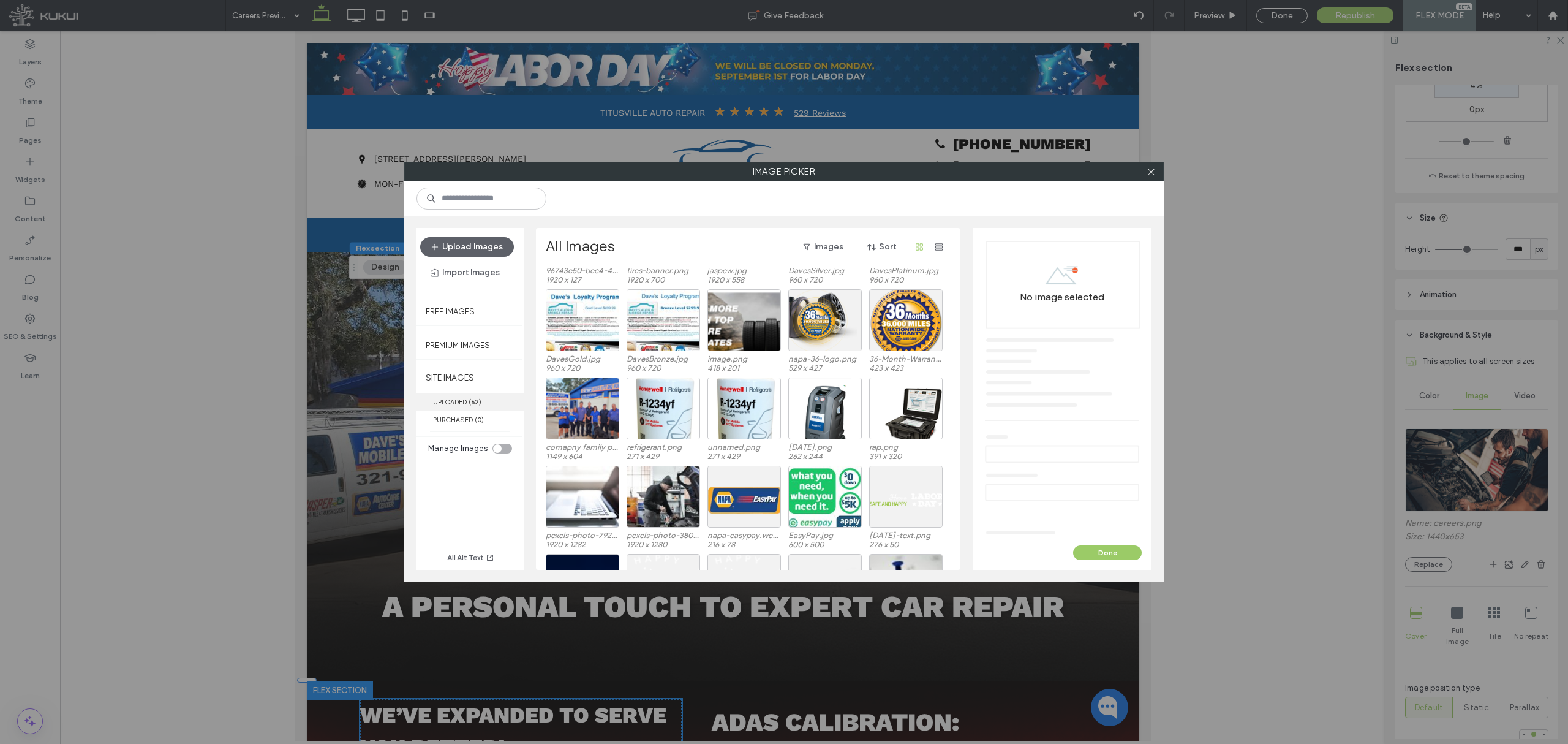
scroll to position [250, 0]
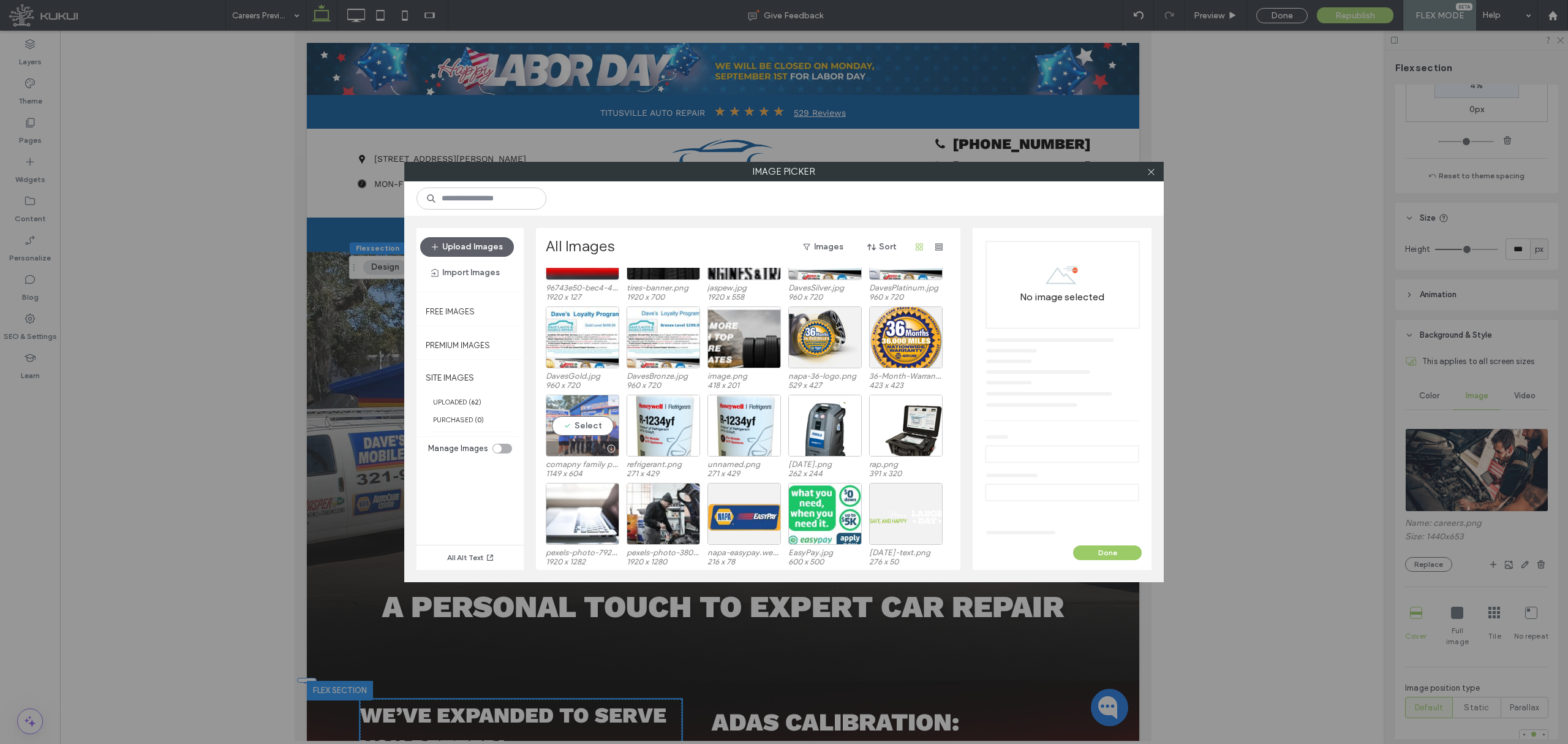
click at [579, 430] on div "Select" at bounding box center [583, 426] width 73 height 62
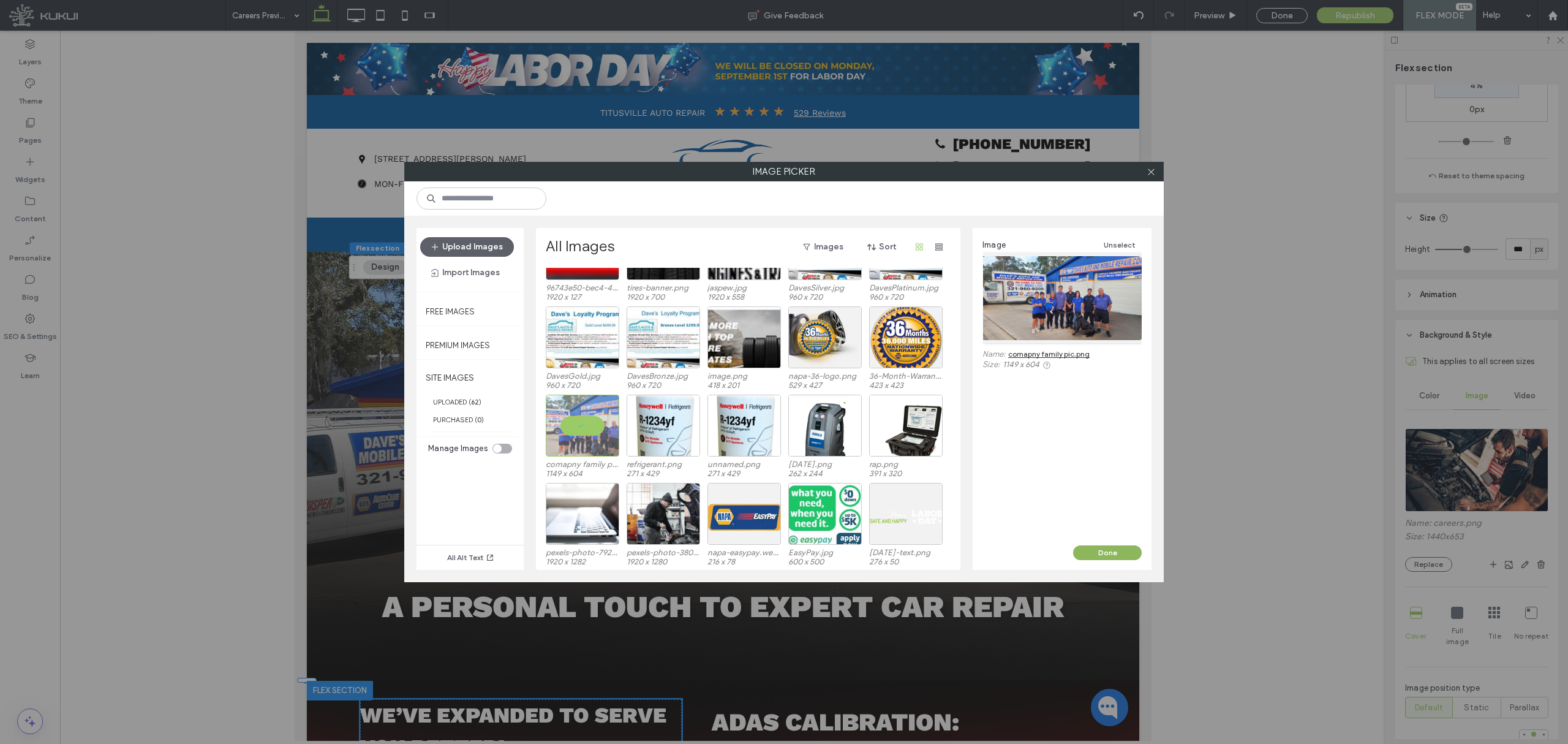
click at [1123, 549] on button "Done" at bounding box center [1107, 553] width 69 height 15
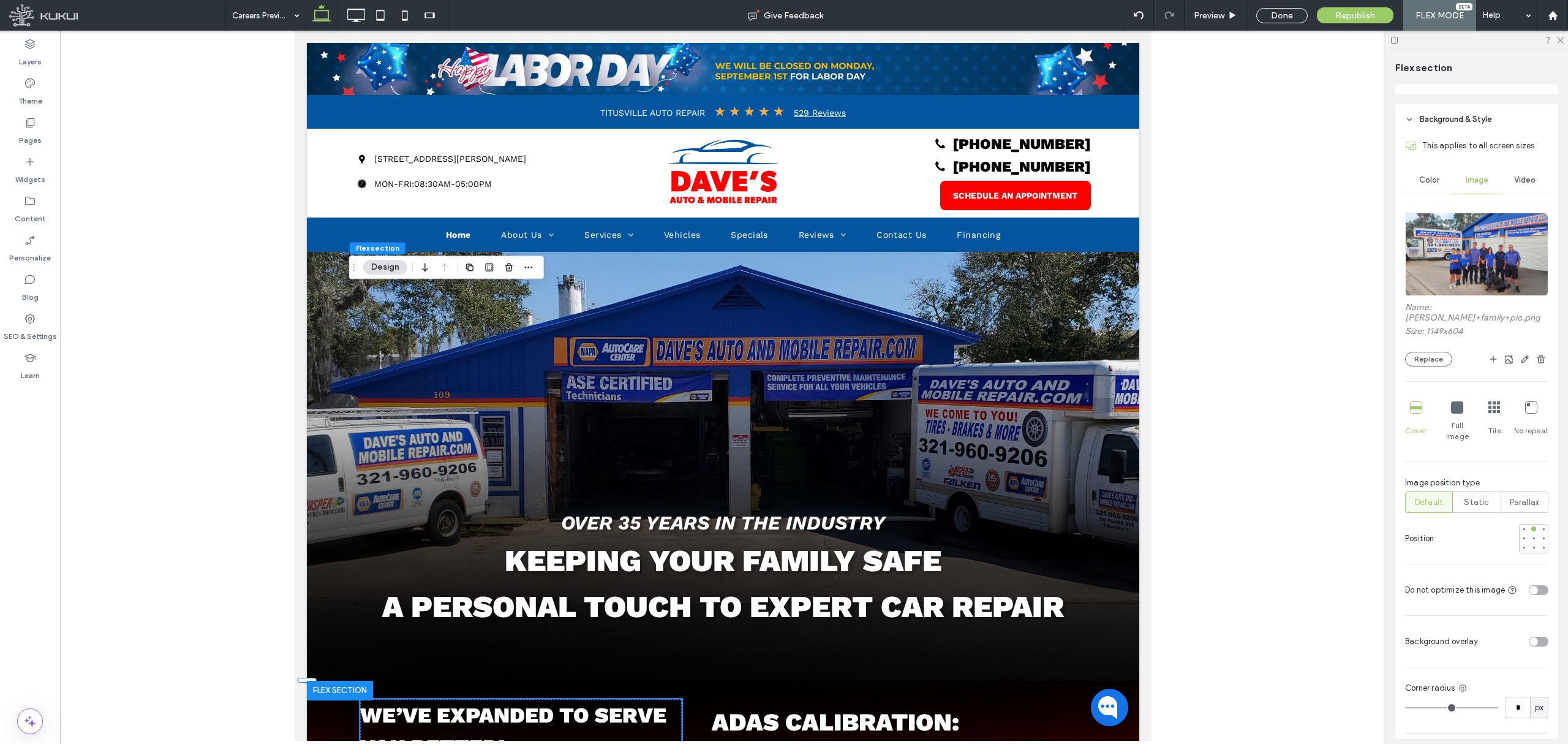
scroll to position [561, 0]
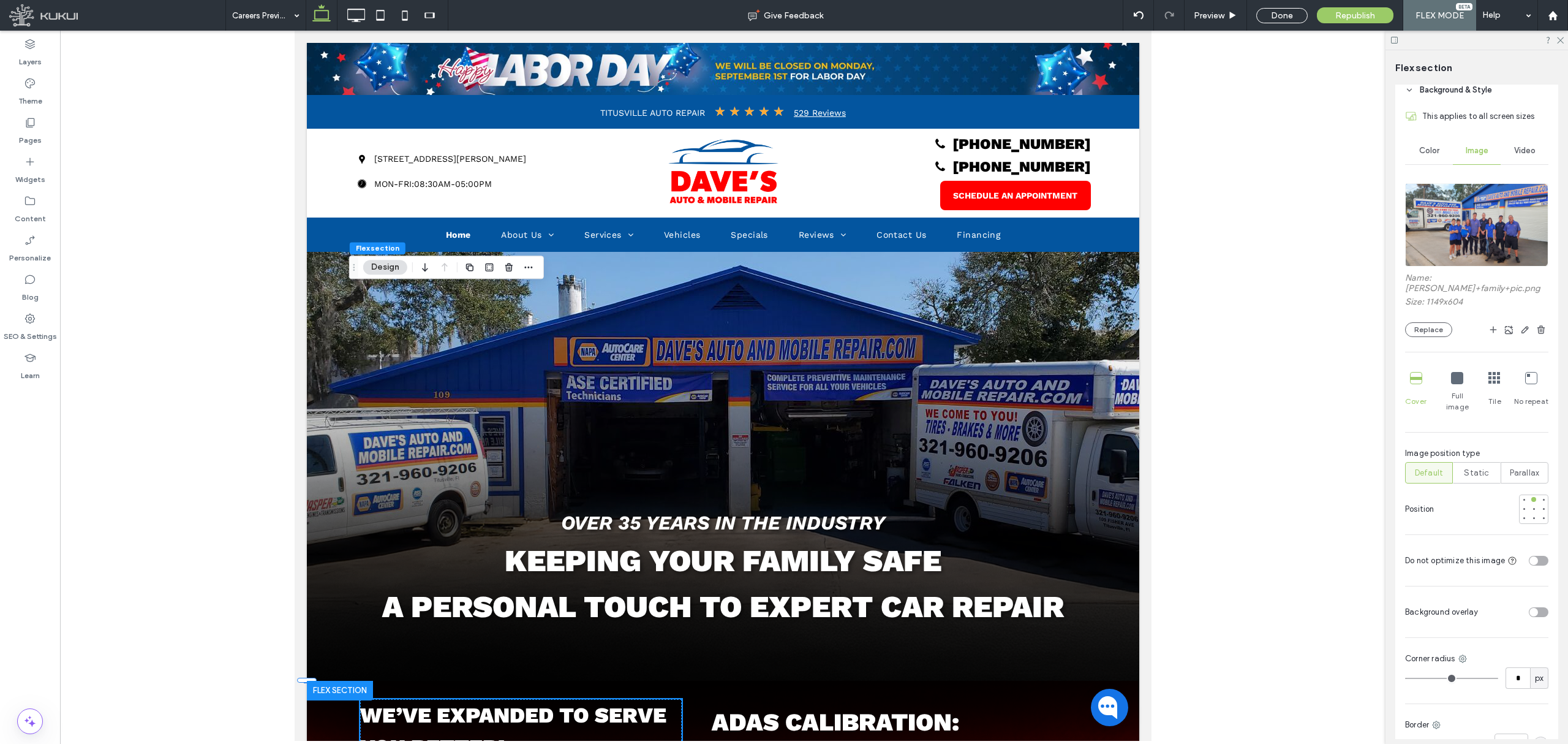
click at [1534, 607] on div "toggle" at bounding box center [1539, 611] width 19 height 10
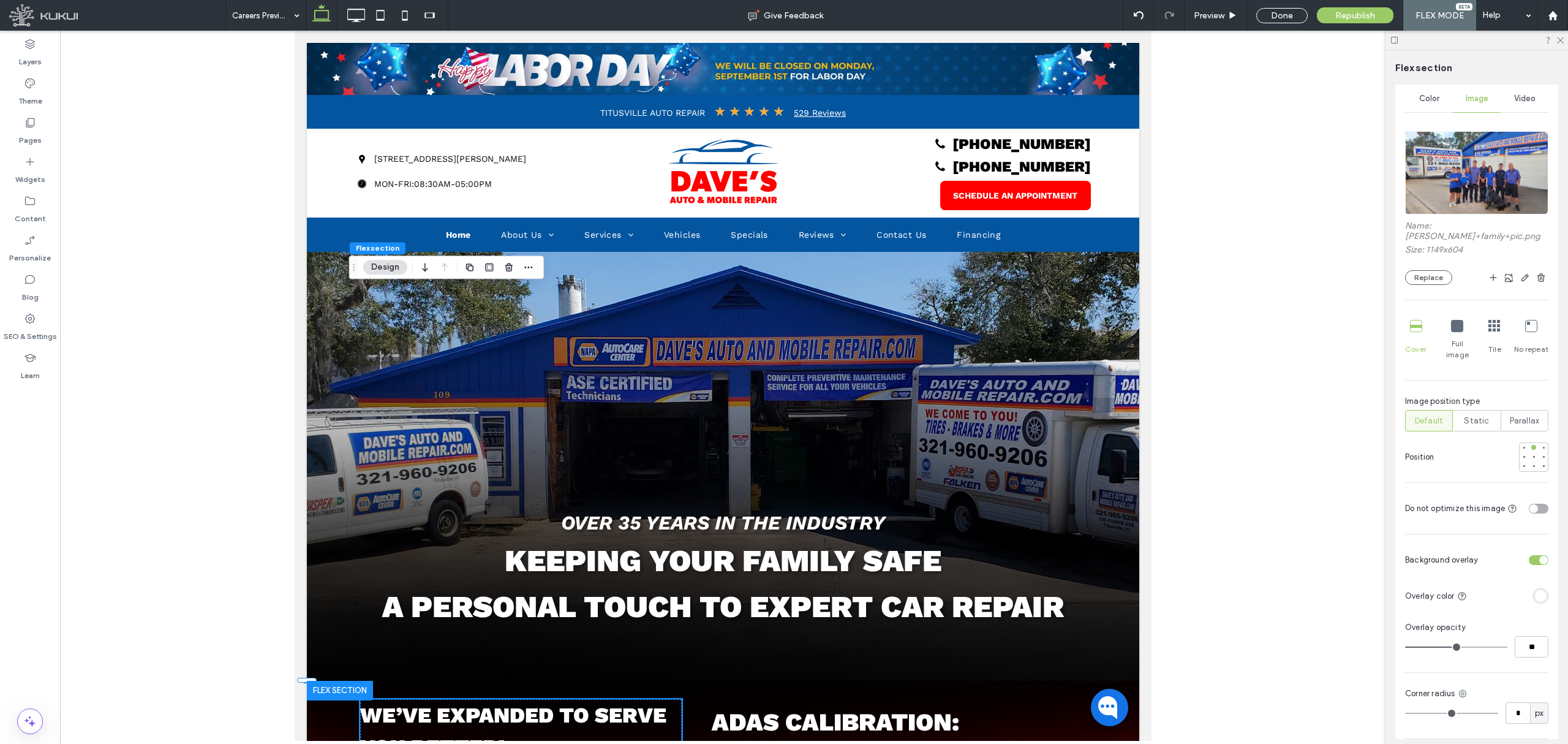
scroll to position [642, 0]
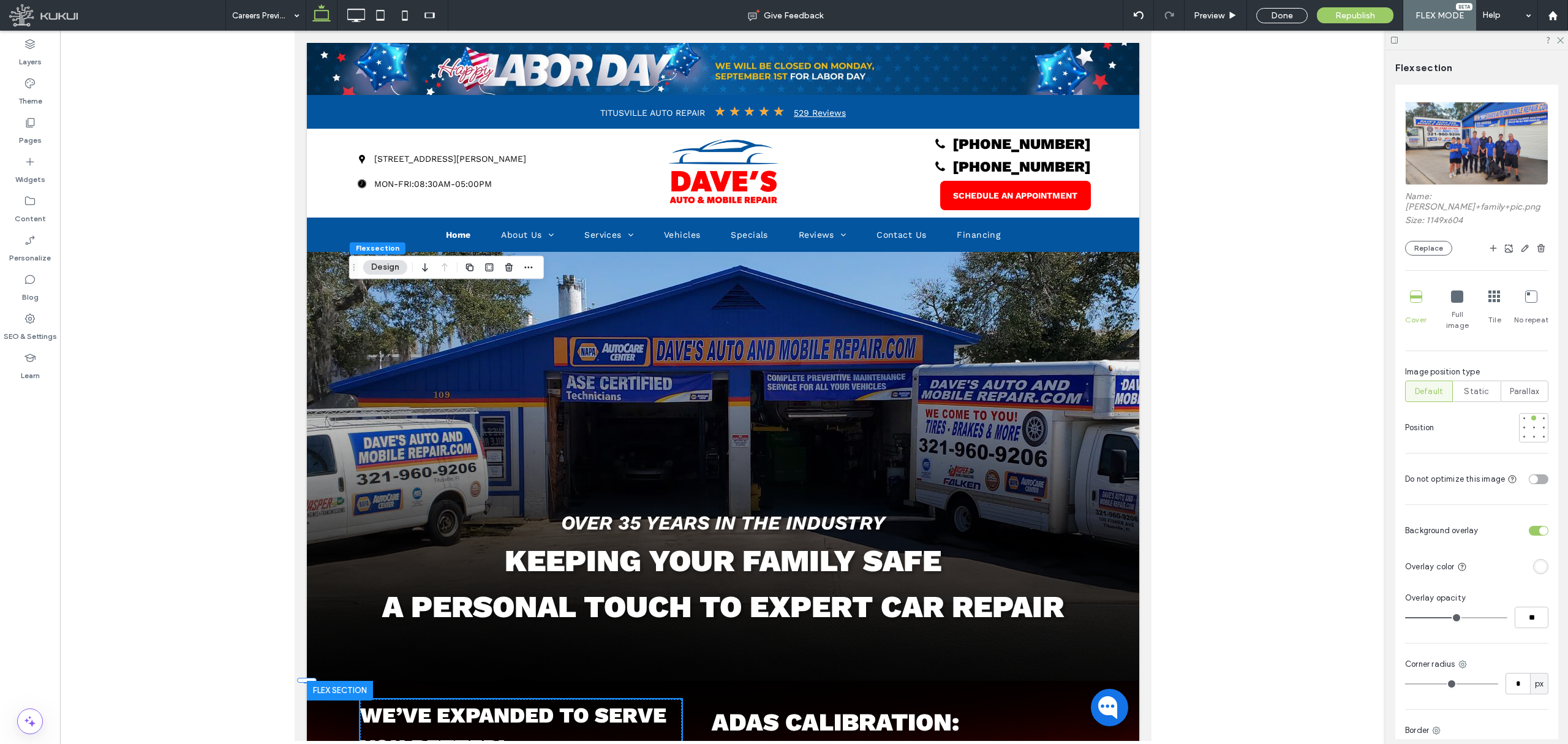
click at [1536, 561] on div "rgba(255, 255, 255, 1)" at bounding box center [1541, 565] width 10 height 10
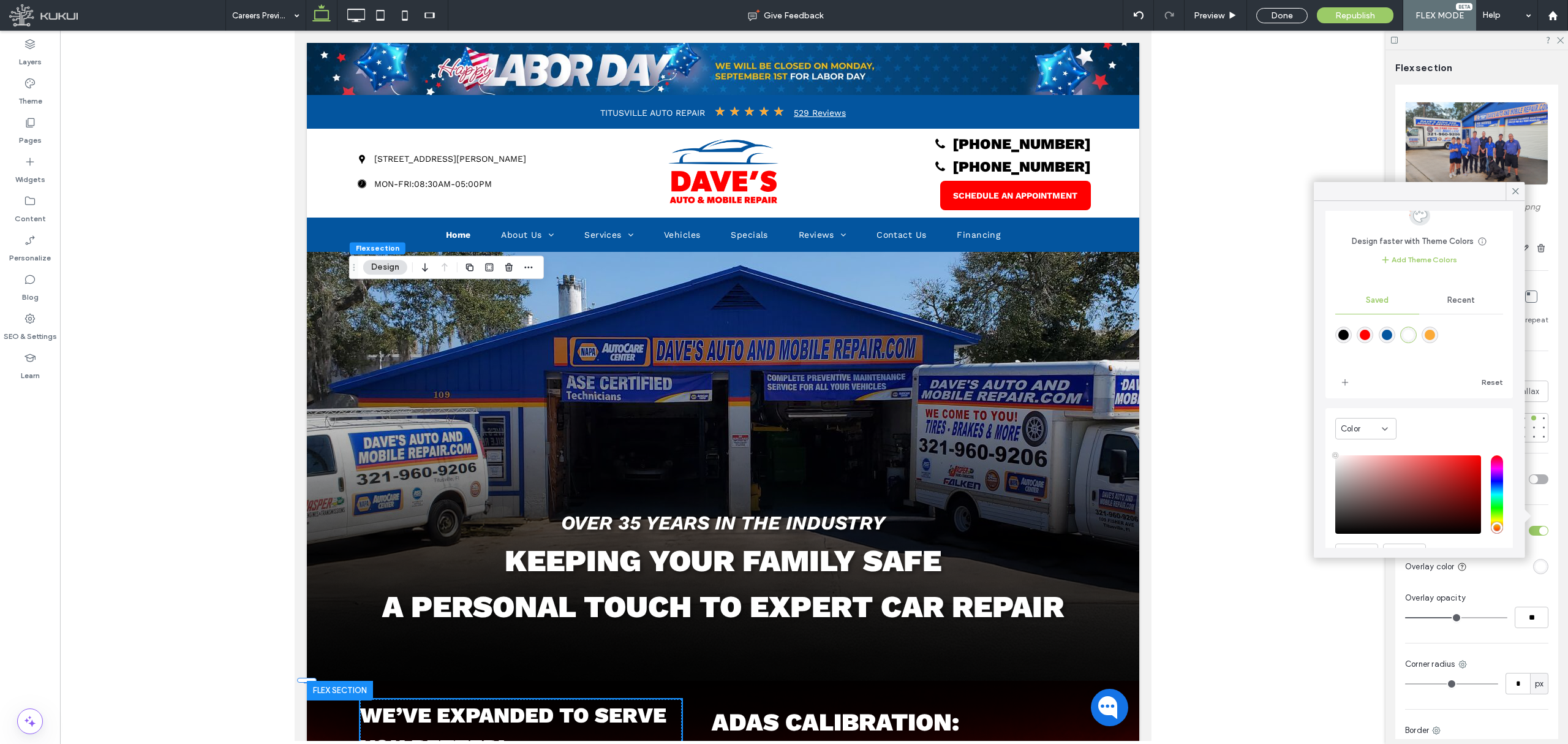
scroll to position [67, 0]
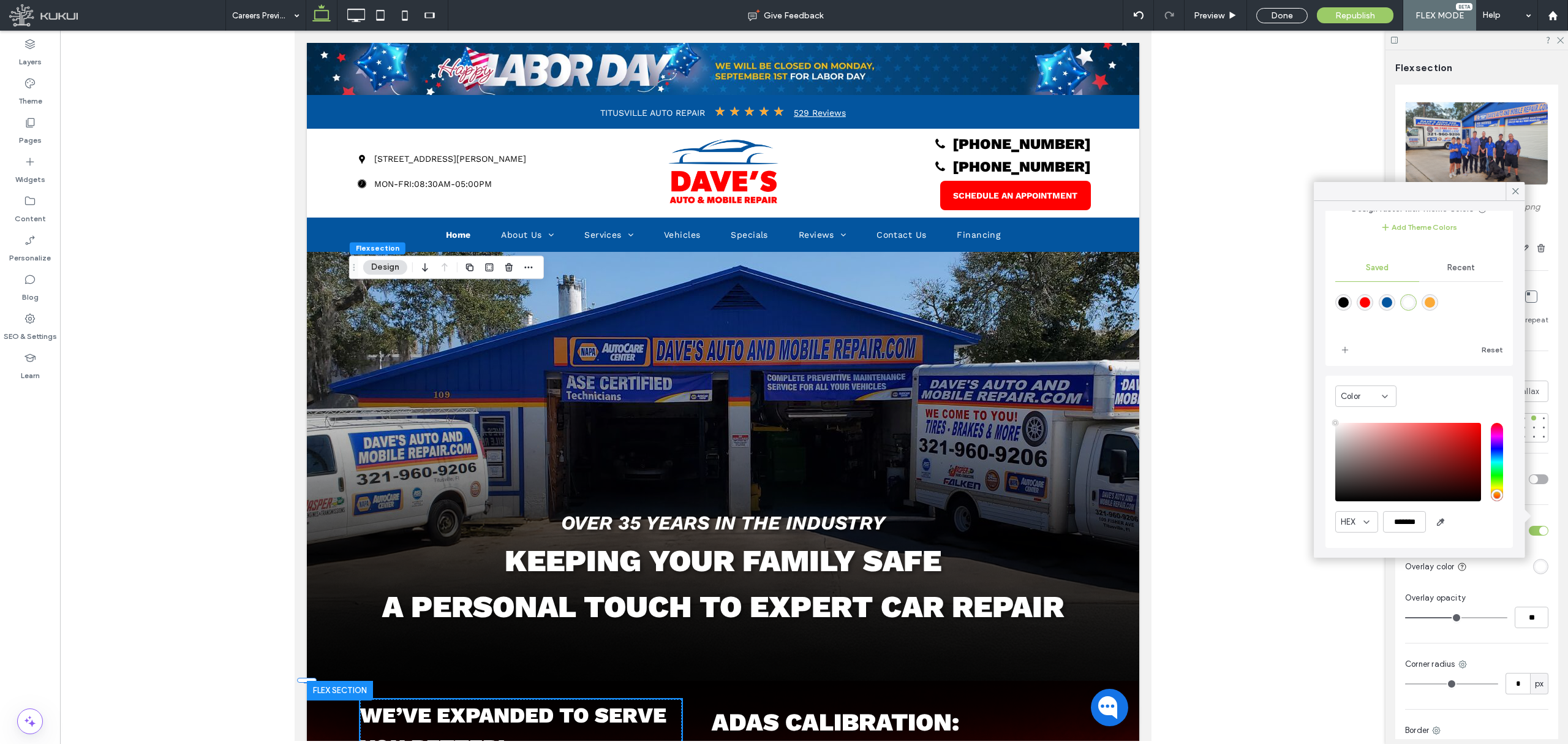
type input "*******"
drag, startPoint x: 1359, startPoint y: 485, endPoint x: 1308, endPoint y: 535, distance: 71.4
click at [1310, 535] on body ".wqwq-1{fill:#231f20;} .cls-1q, .cls-2q { fill-rule: evenodd; } .cls-2q { fill:…" at bounding box center [784, 372] width 1568 height 744
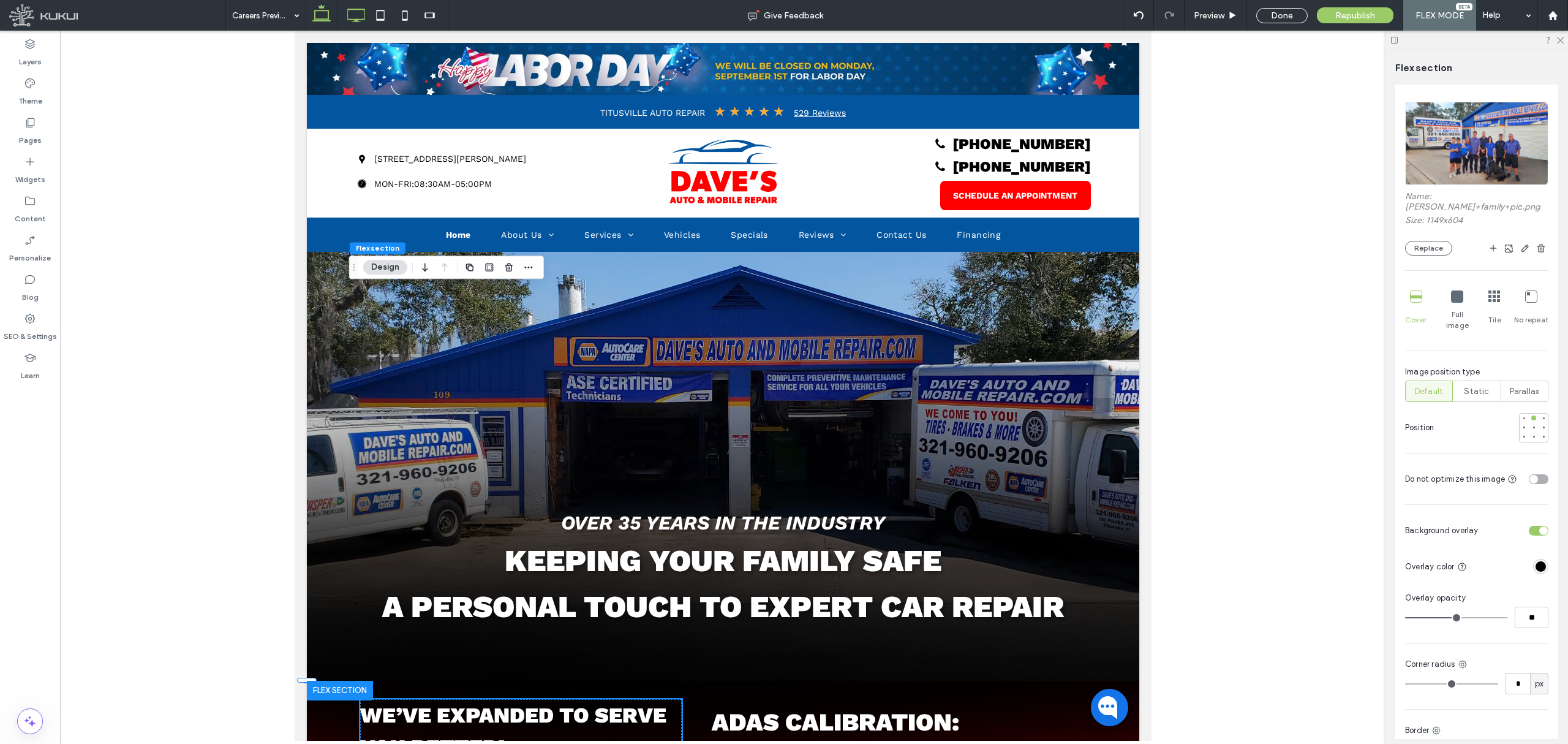
click at [357, 17] on icon at bounding box center [356, 15] width 25 height 25
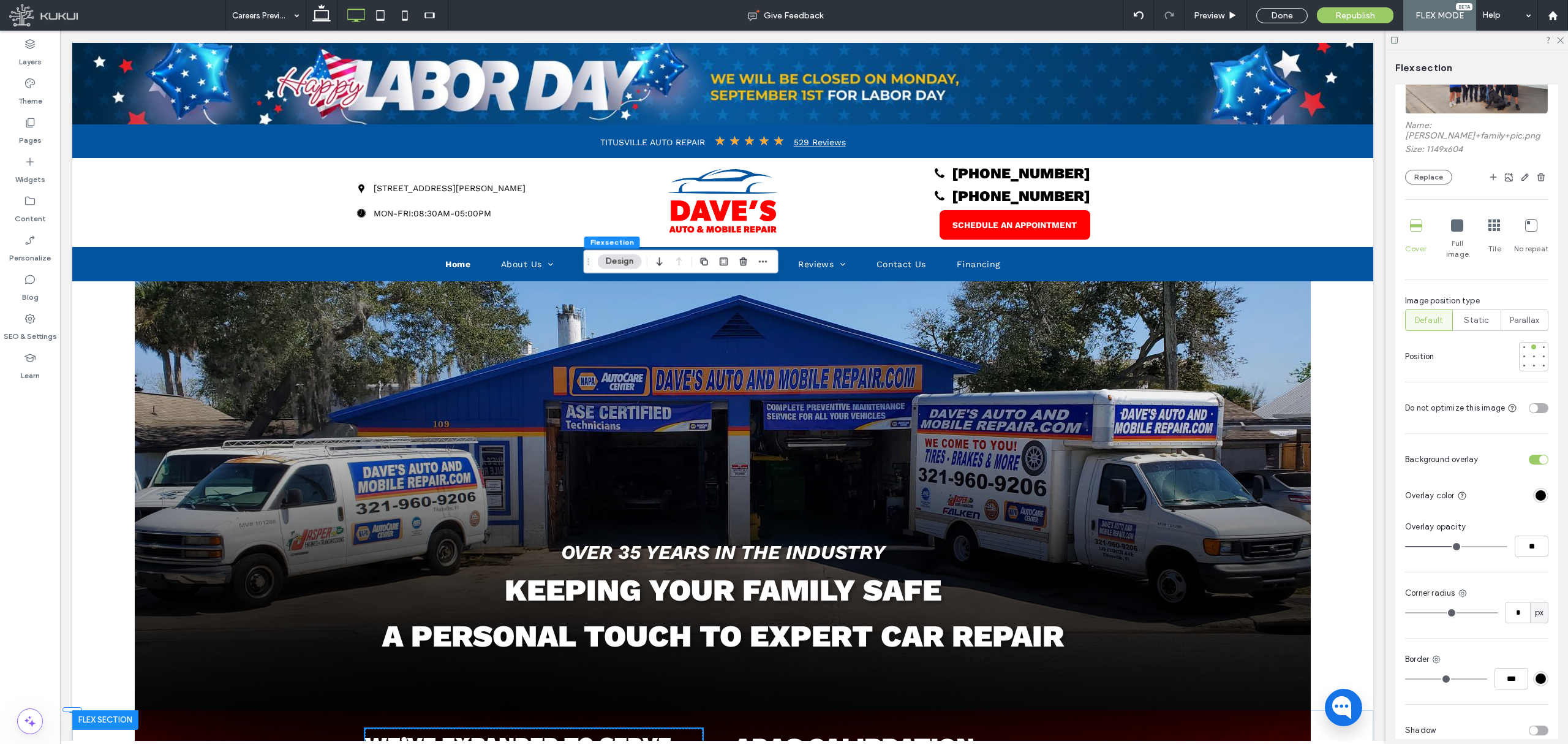
scroll to position [676, 0]
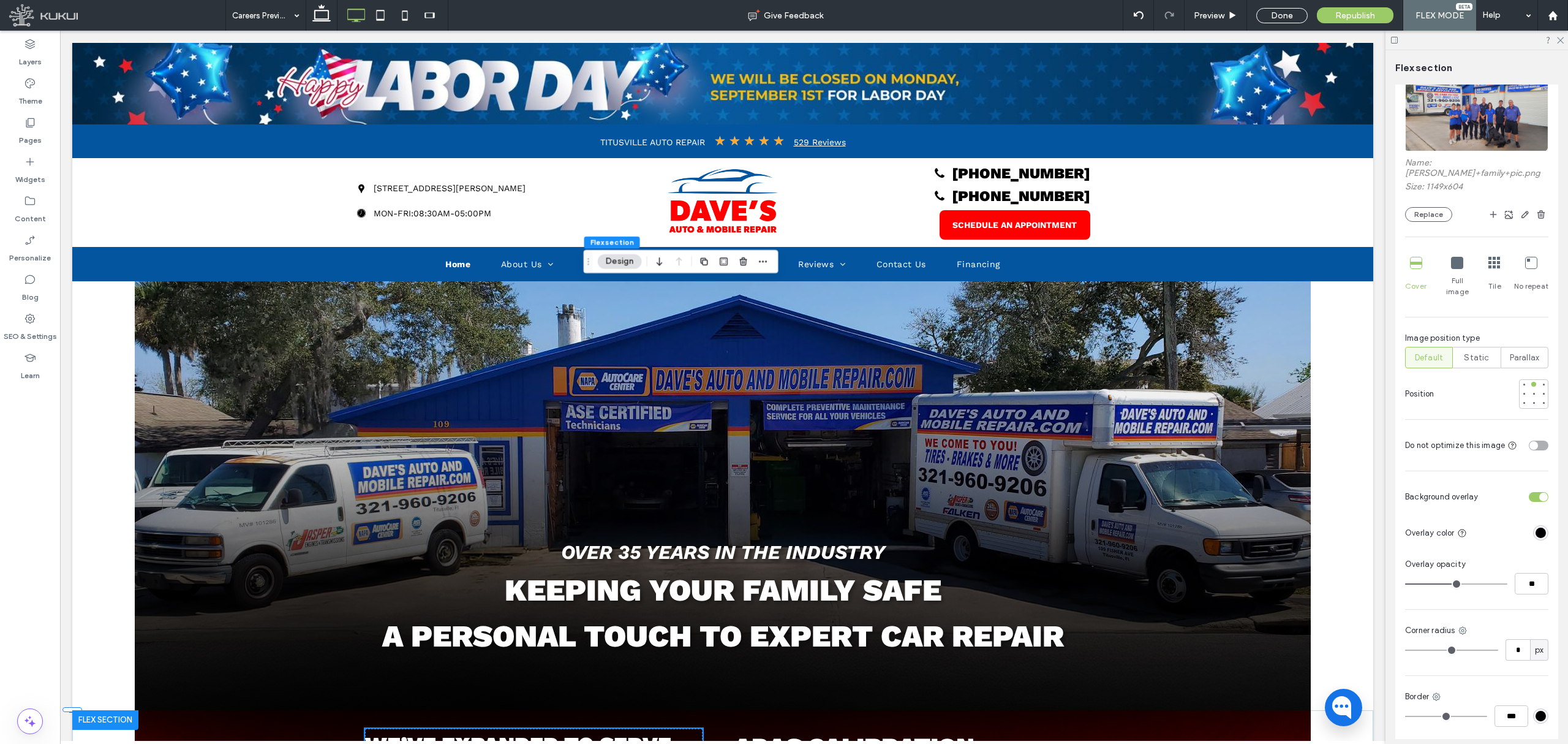
click at [1526, 258] on icon at bounding box center [1531, 262] width 12 height 12
click at [1488, 257] on icon at bounding box center [1494, 262] width 12 height 12
click at [1452, 257] on icon at bounding box center [1457, 262] width 12 height 12
click at [1425, 254] on div "Cover" at bounding box center [1416, 277] width 21 height 50
click at [1418, 257] on icon at bounding box center [1416, 262] width 12 height 12
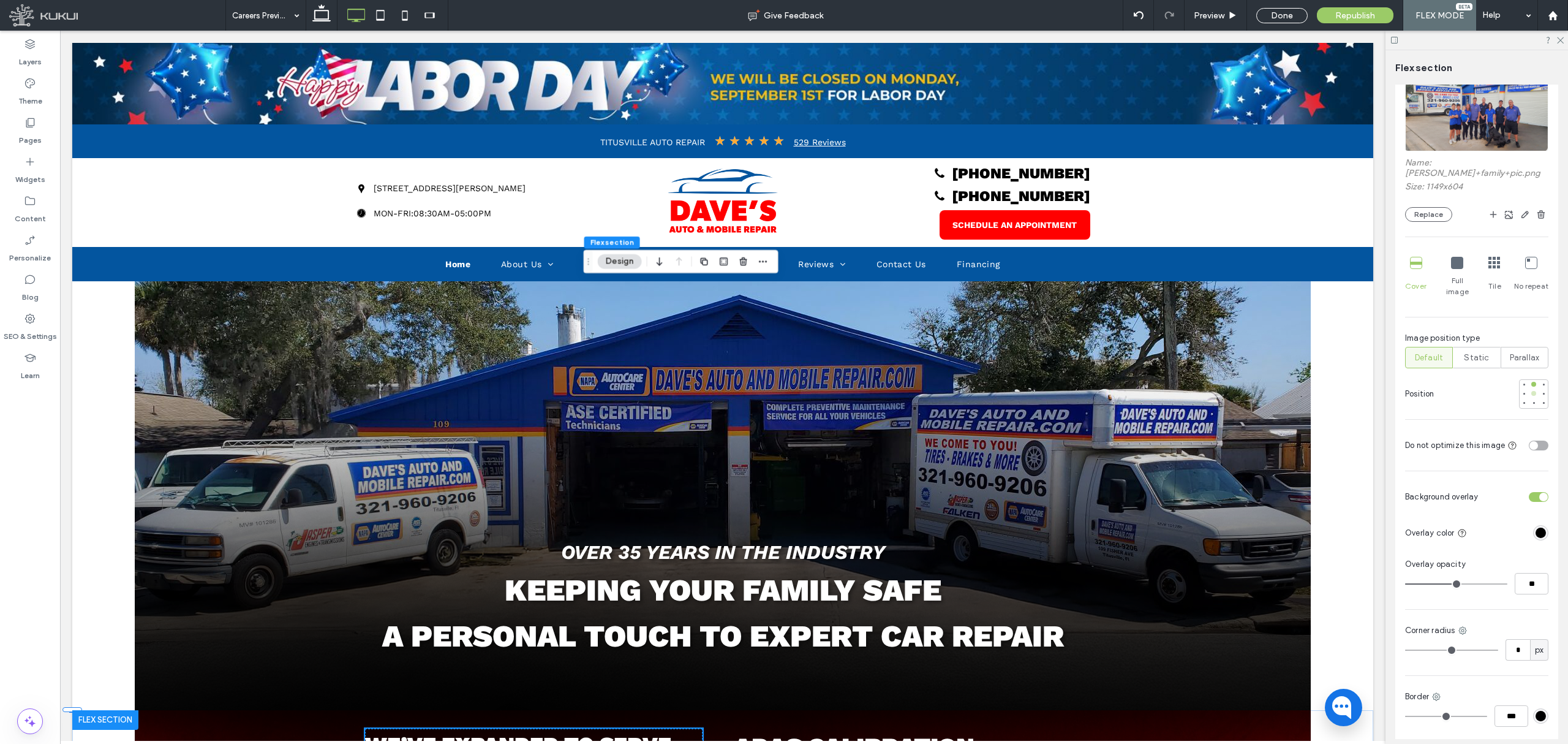
click at [1531, 391] on div at bounding box center [1533, 393] width 5 height 5
click at [1541, 391] on div at bounding box center [1543, 393] width 5 height 5
click at [1540, 389] on div at bounding box center [1543, 393] width 8 height 8
click at [1522, 391] on div at bounding box center [1524, 393] width 5 height 5
click at [1530, 399] on div at bounding box center [1533, 402] width 8 height 8
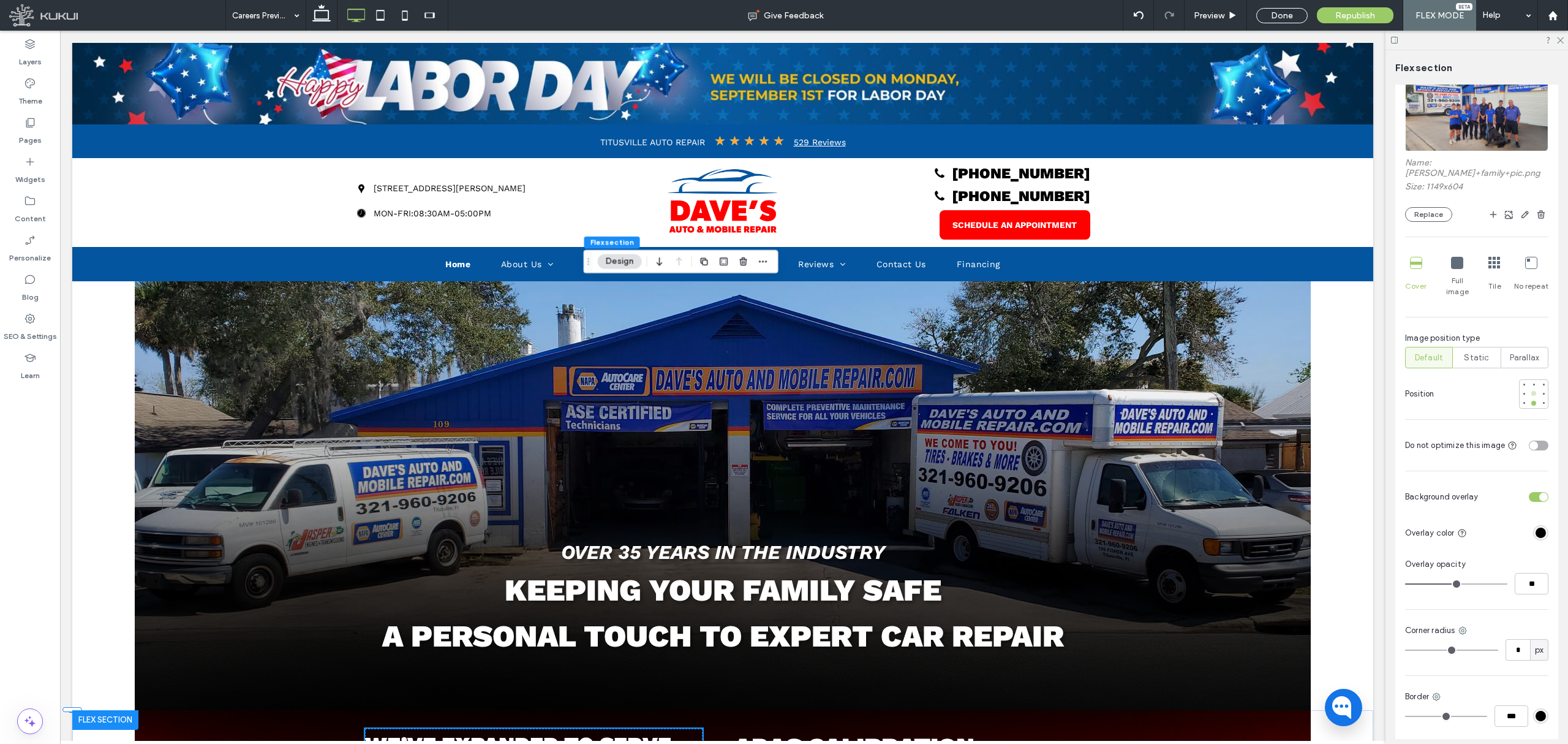
click at [1530, 389] on div at bounding box center [1533, 393] width 8 height 8
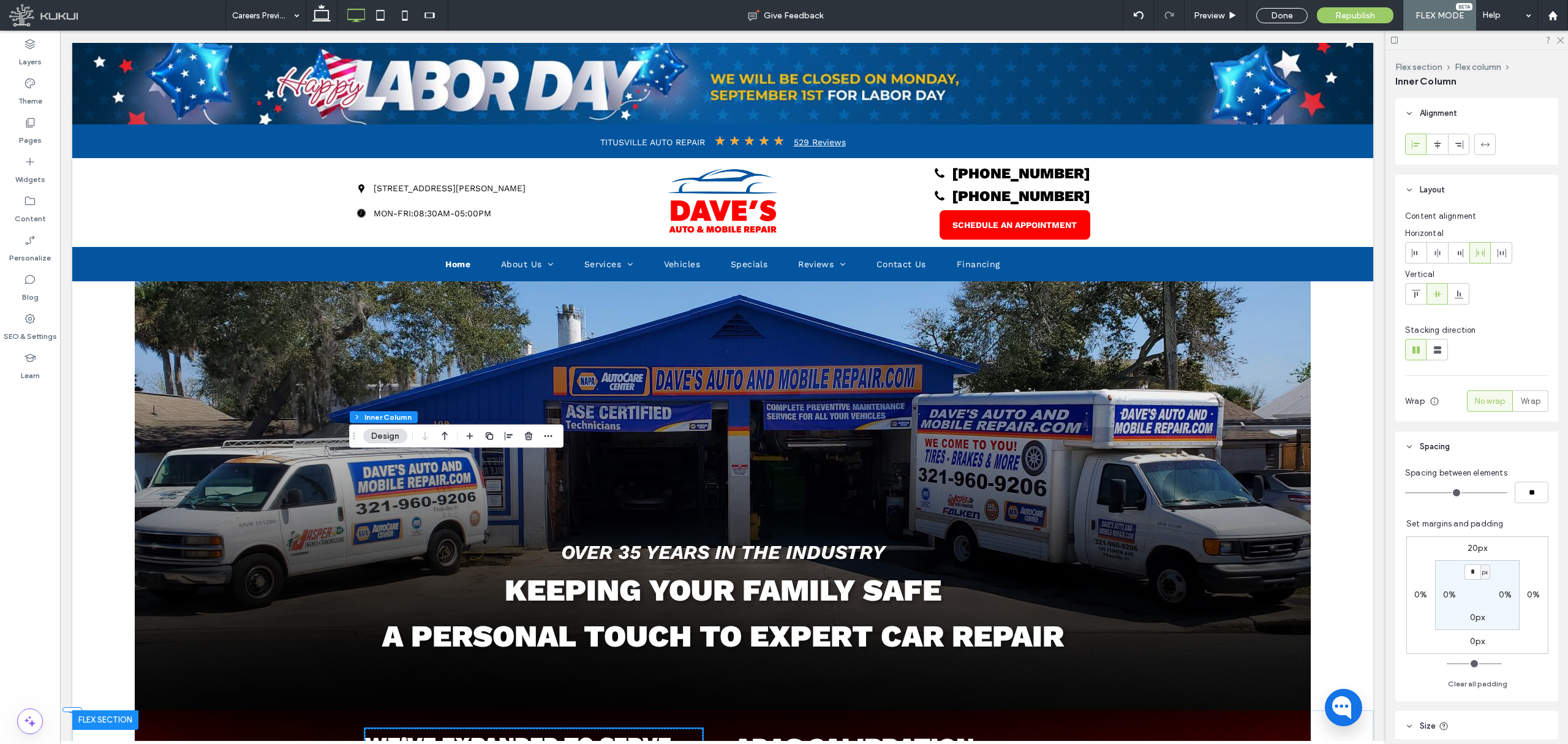
type input "**"
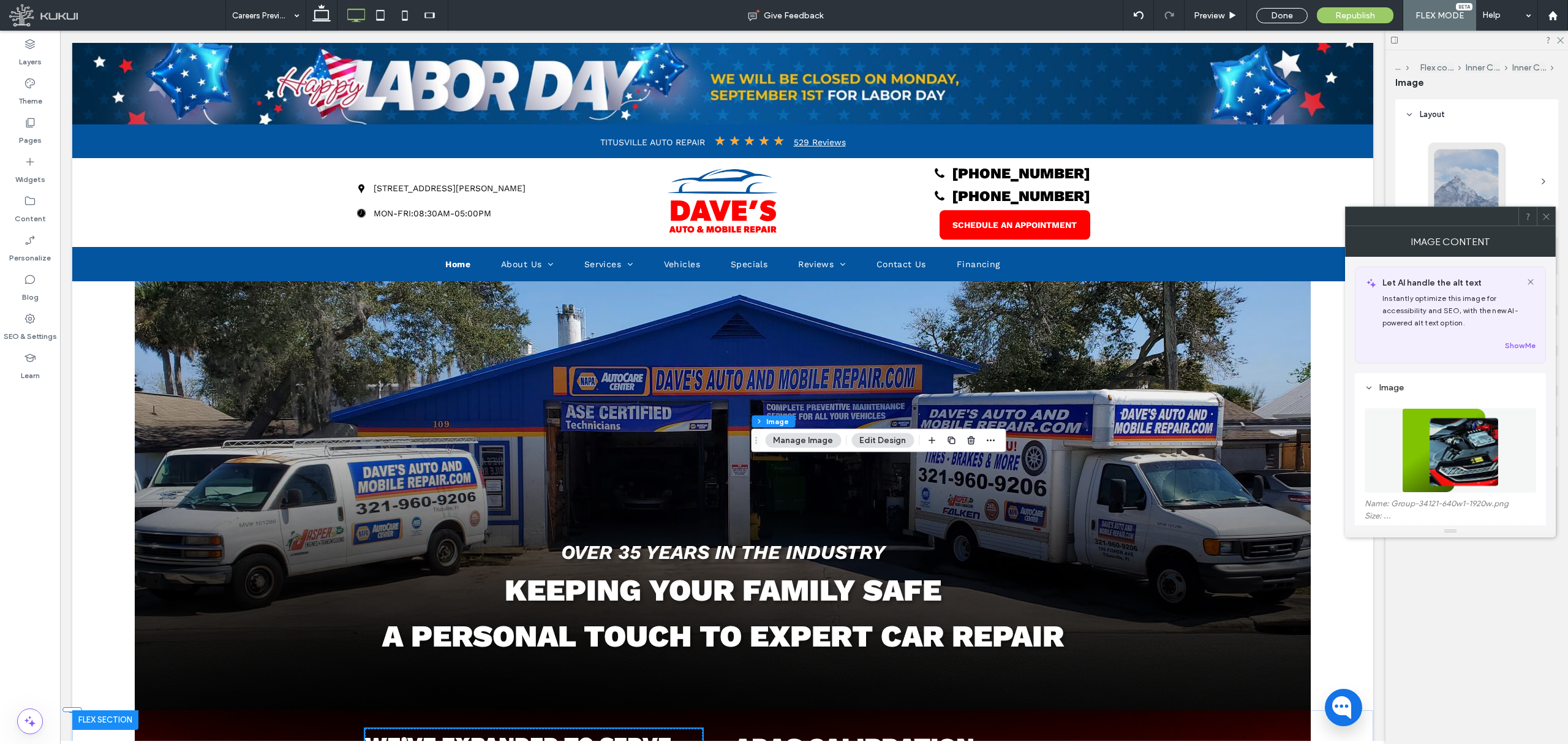
type input "*"
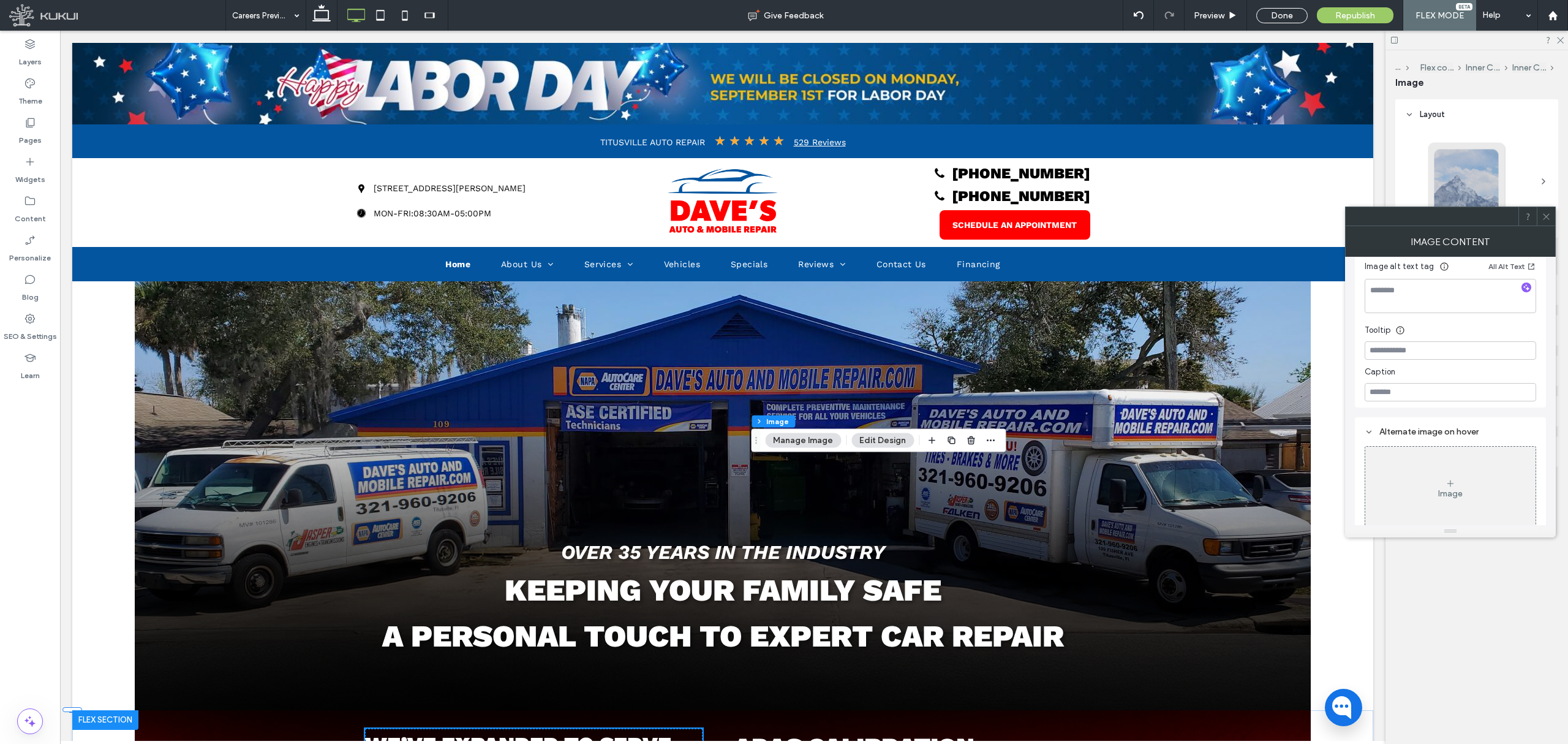
scroll to position [326, 0]
click at [1552, 224] on div at bounding box center [1546, 216] width 18 height 18
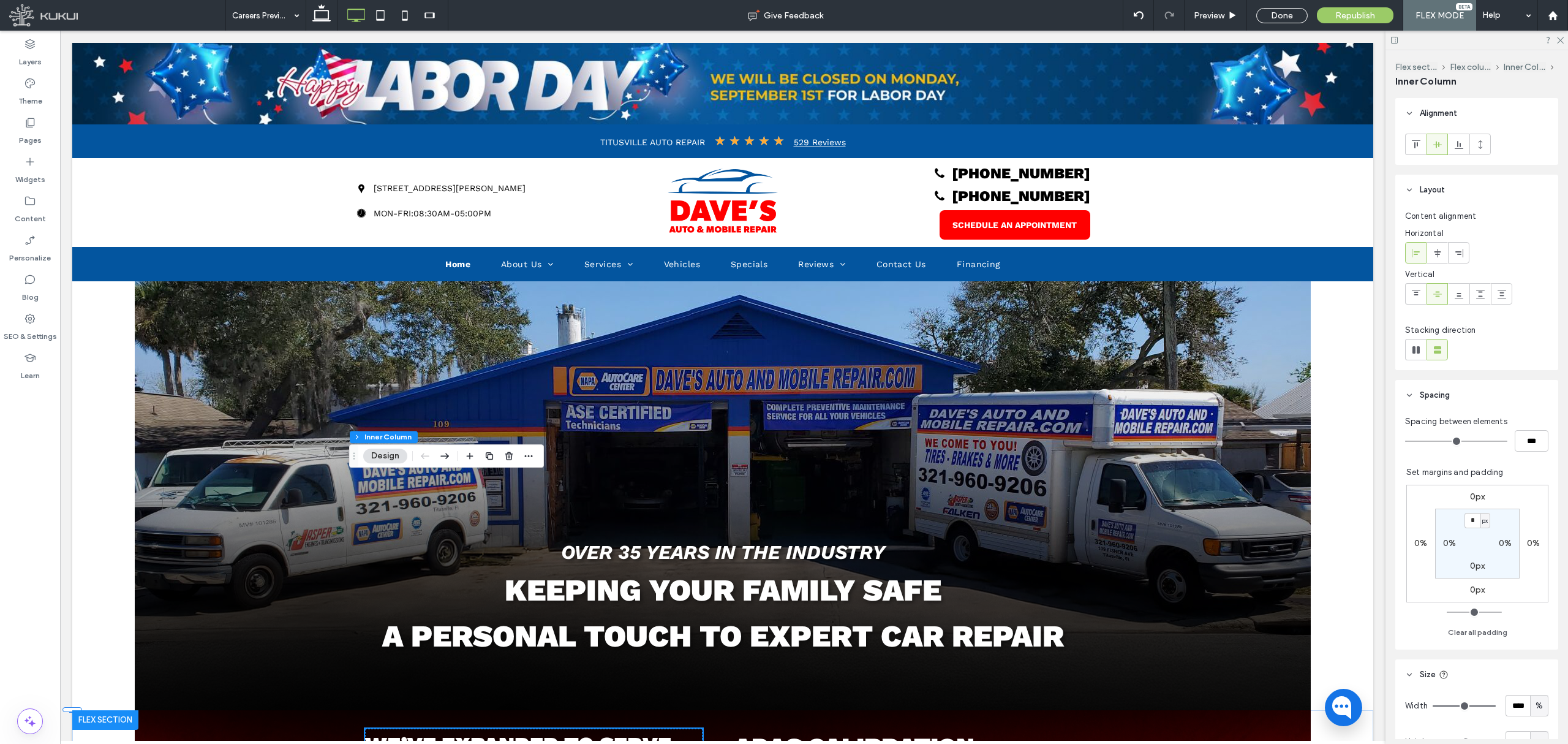
type input "**"
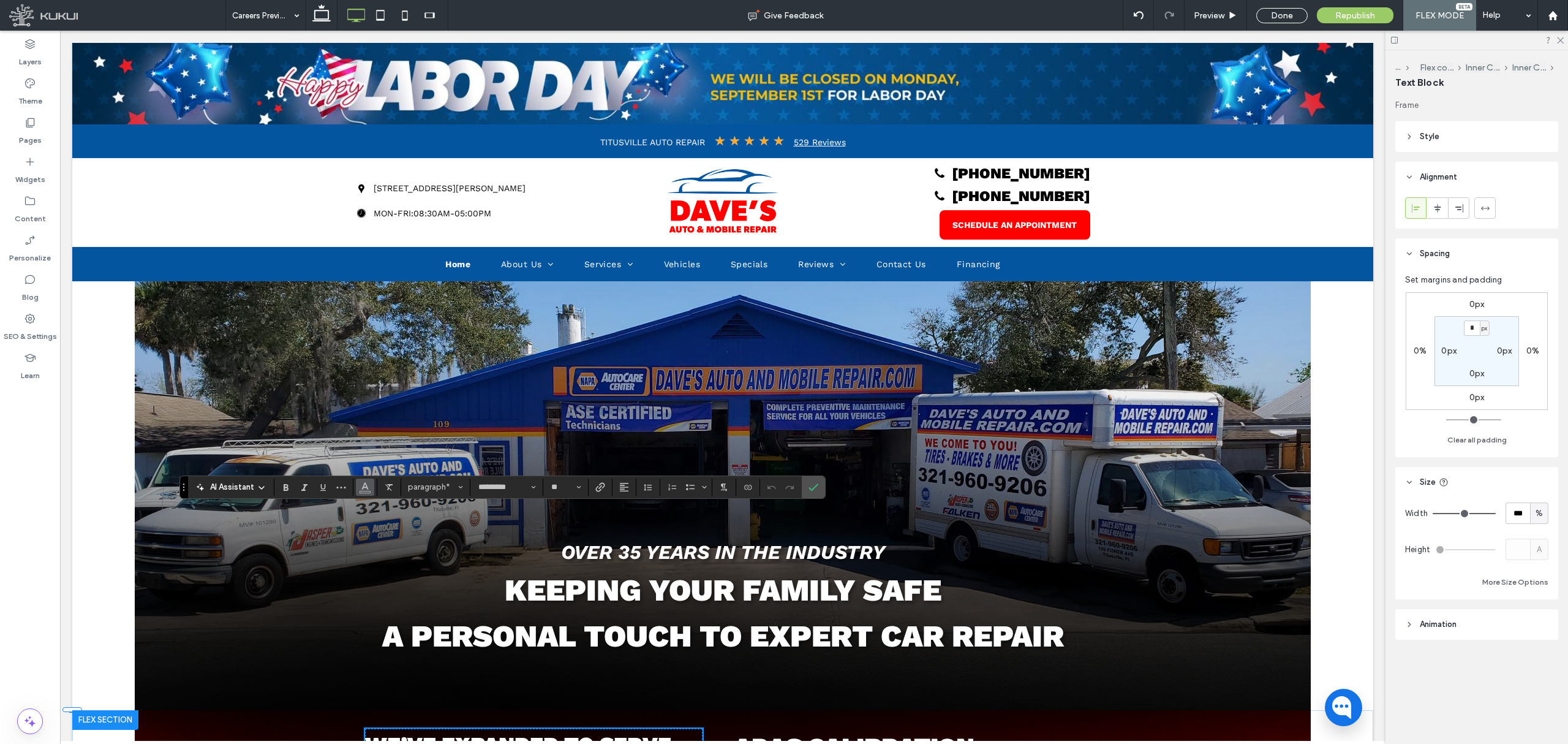
click at [364, 490] on icon "Color" at bounding box center [365, 486] width 10 height 10
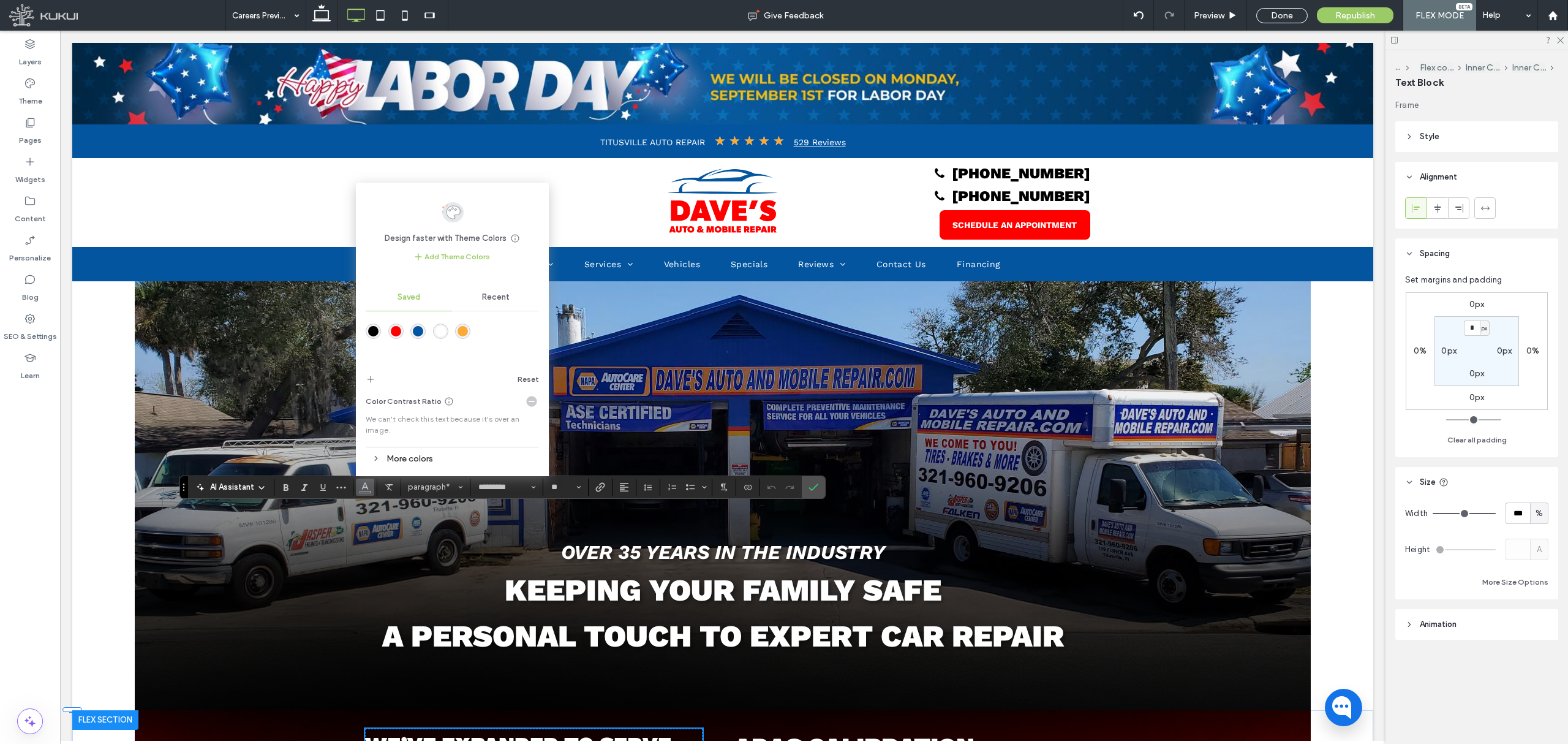
click at [439, 327] on div "rgba(255,255,255,1)" at bounding box center [440, 331] width 10 height 10
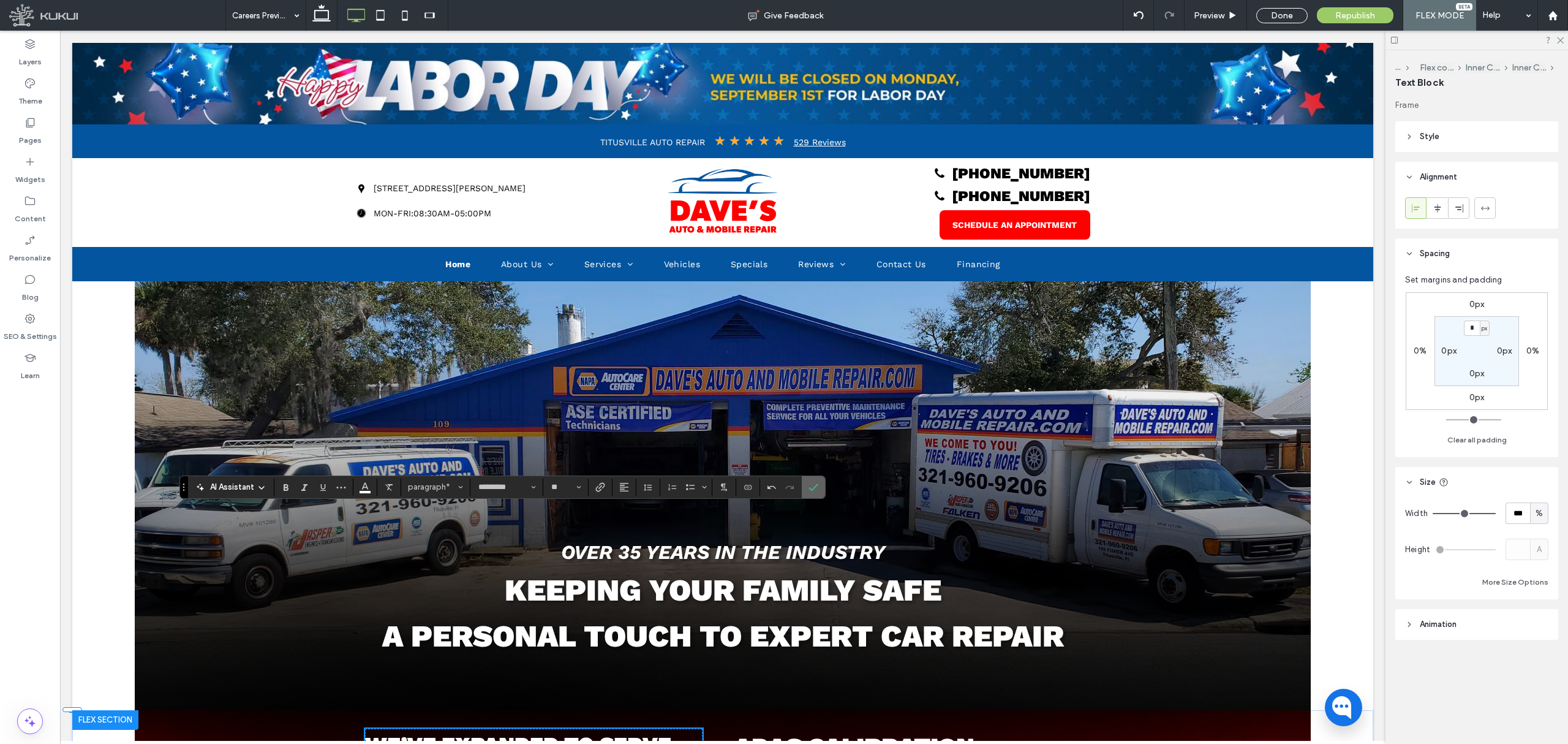
click at [816, 488] on use "Confirm" at bounding box center [813, 487] width 10 height 7
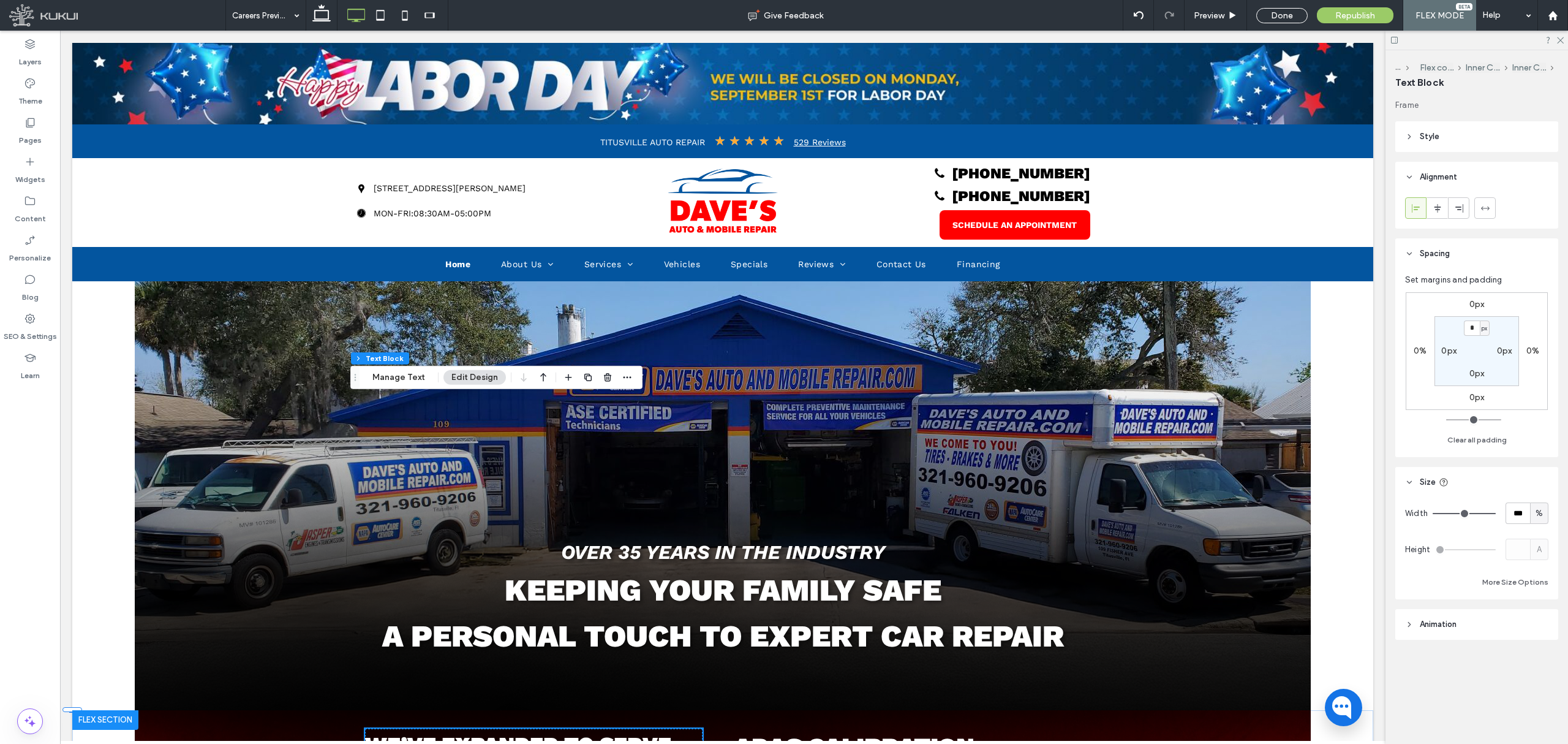
drag, startPoint x: 354, startPoint y: 494, endPoint x: 356, endPoint y: 381, distance: 113.0
click at [356, 381] on div "Drag" at bounding box center [355, 377] width 8 height 22
type input "*********"
type input "**"
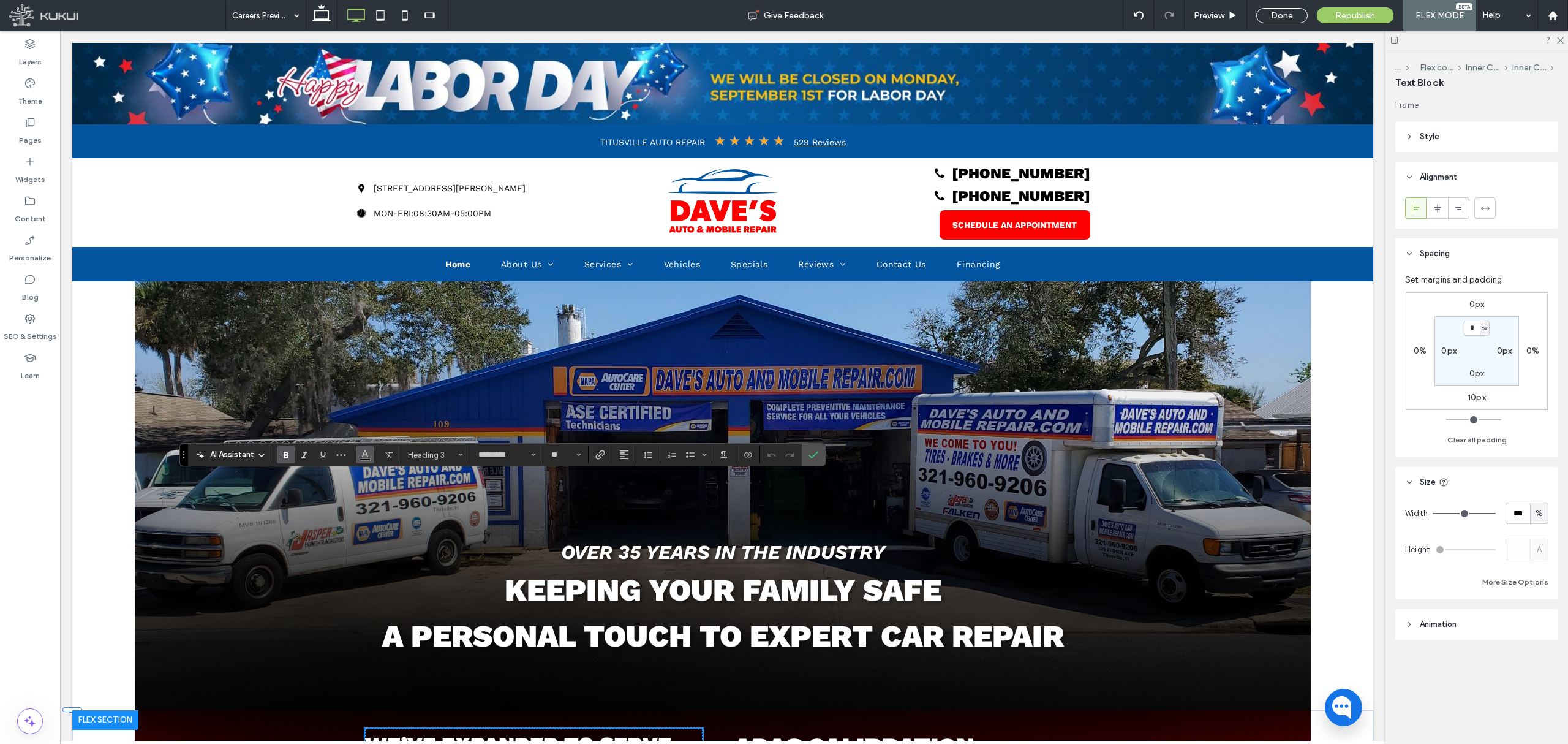
click at [366, 454] on icon "Color" at bounding box center [365, 453] width 10 height 10
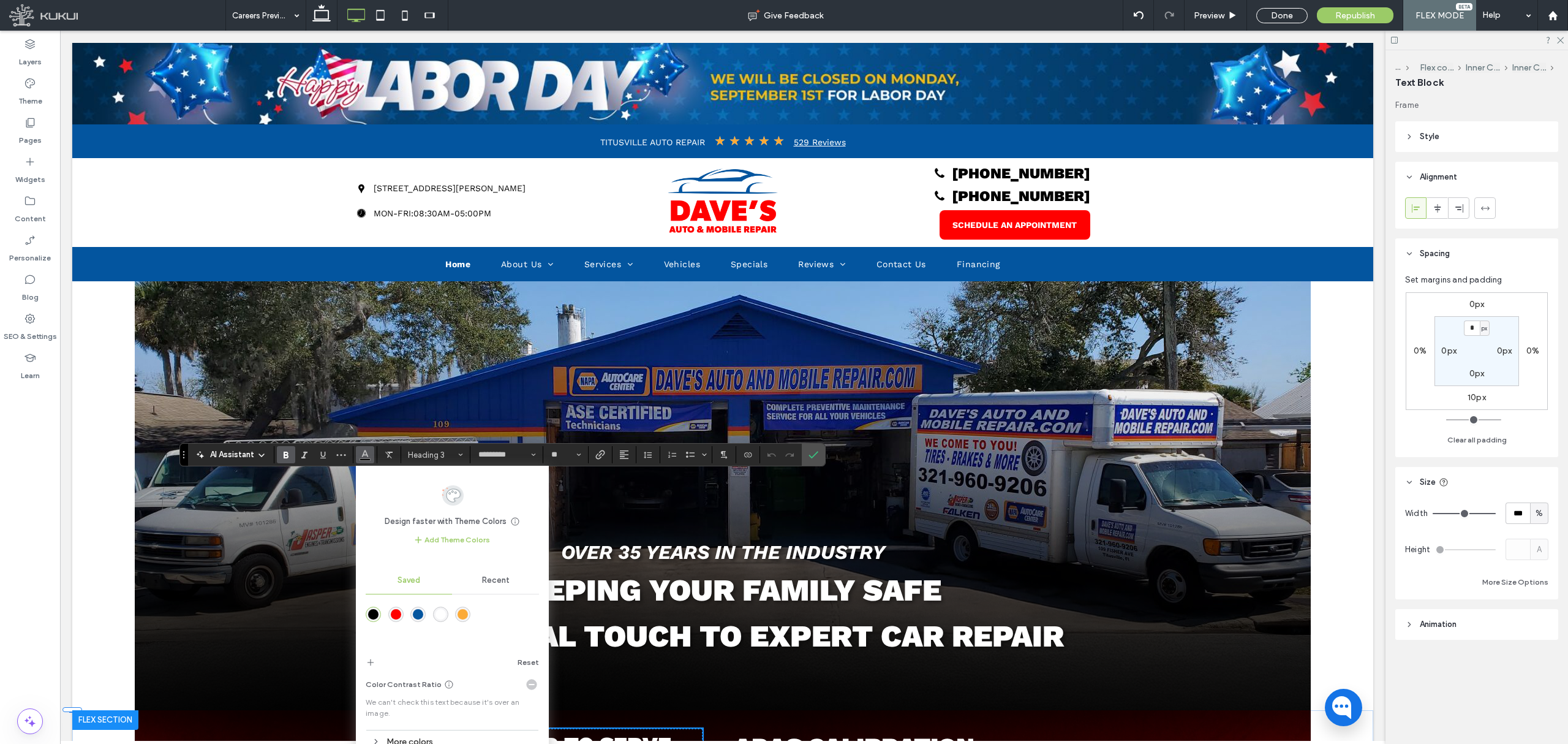
click at [444, 615] on div "rgba(255,255,255,1)" at bounding box center [440, 614] width 10 height 10
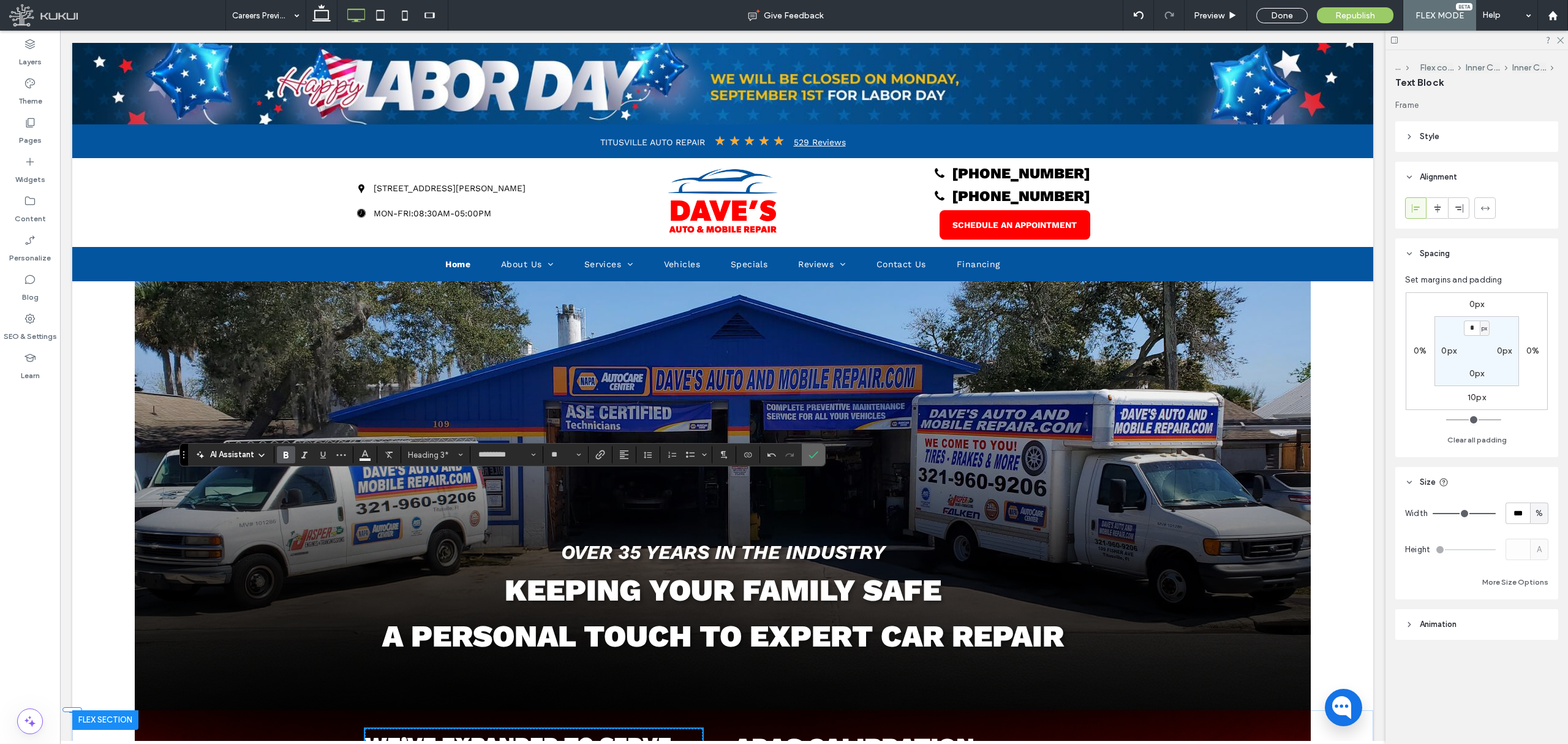
click at [814, 458] on icon "Confirm" at bounding box center [813, 454] width 10 height 10
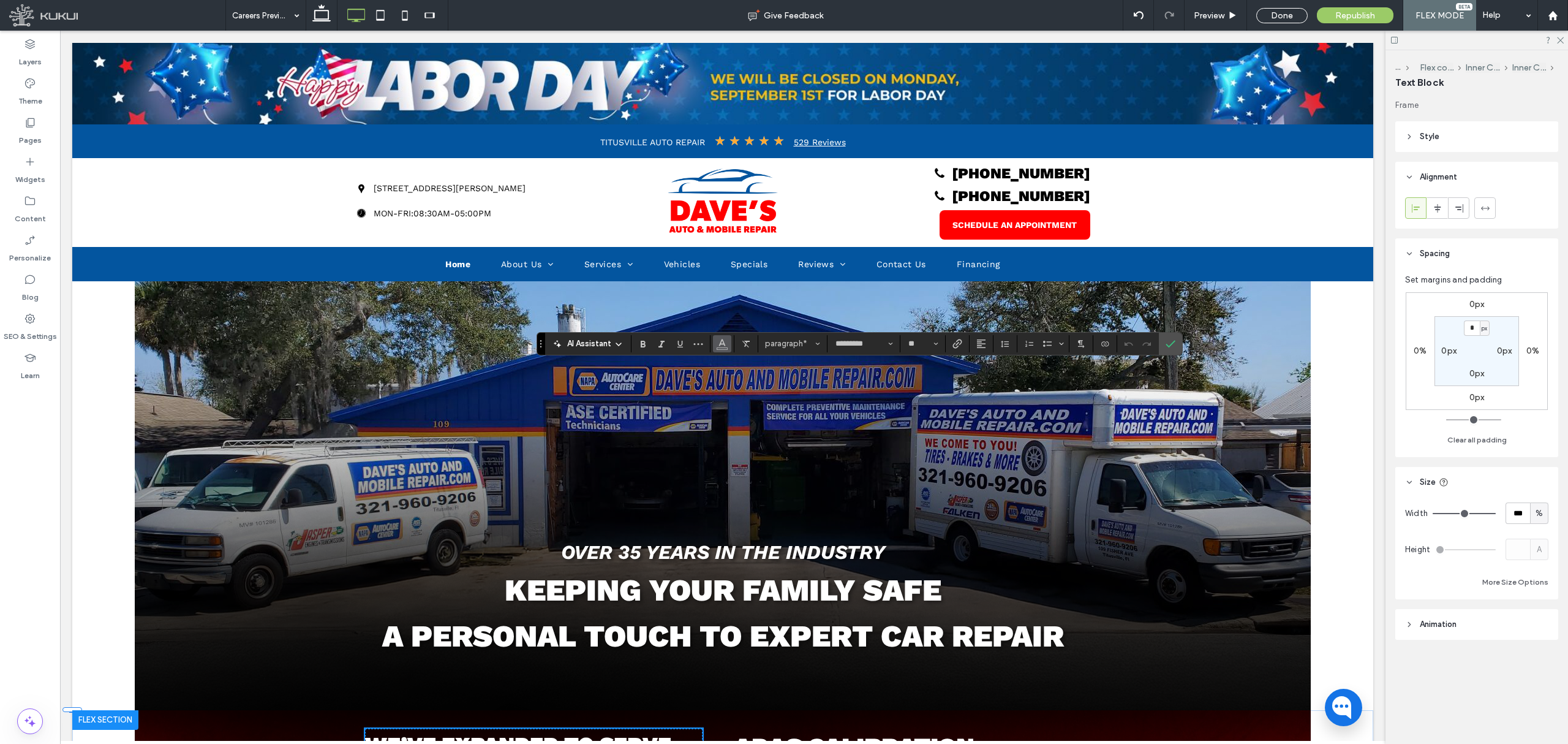
click at [730, 344] on button "Color" at bounding box center [722, 344] width 18 height 17
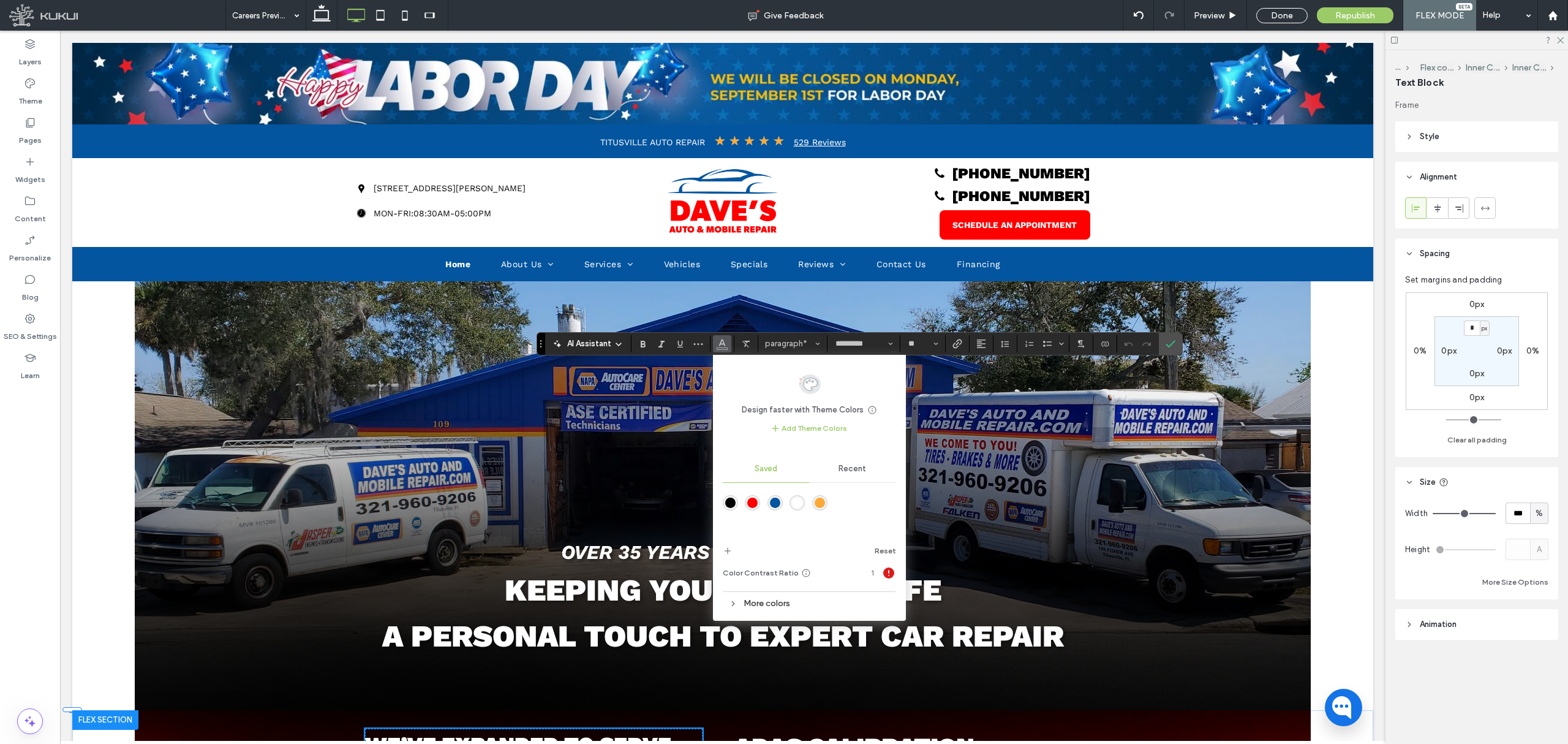
click at [797, 498] on div "rgba(255,255,255,1)" at bounding box center [796, 502] width 10 height 10
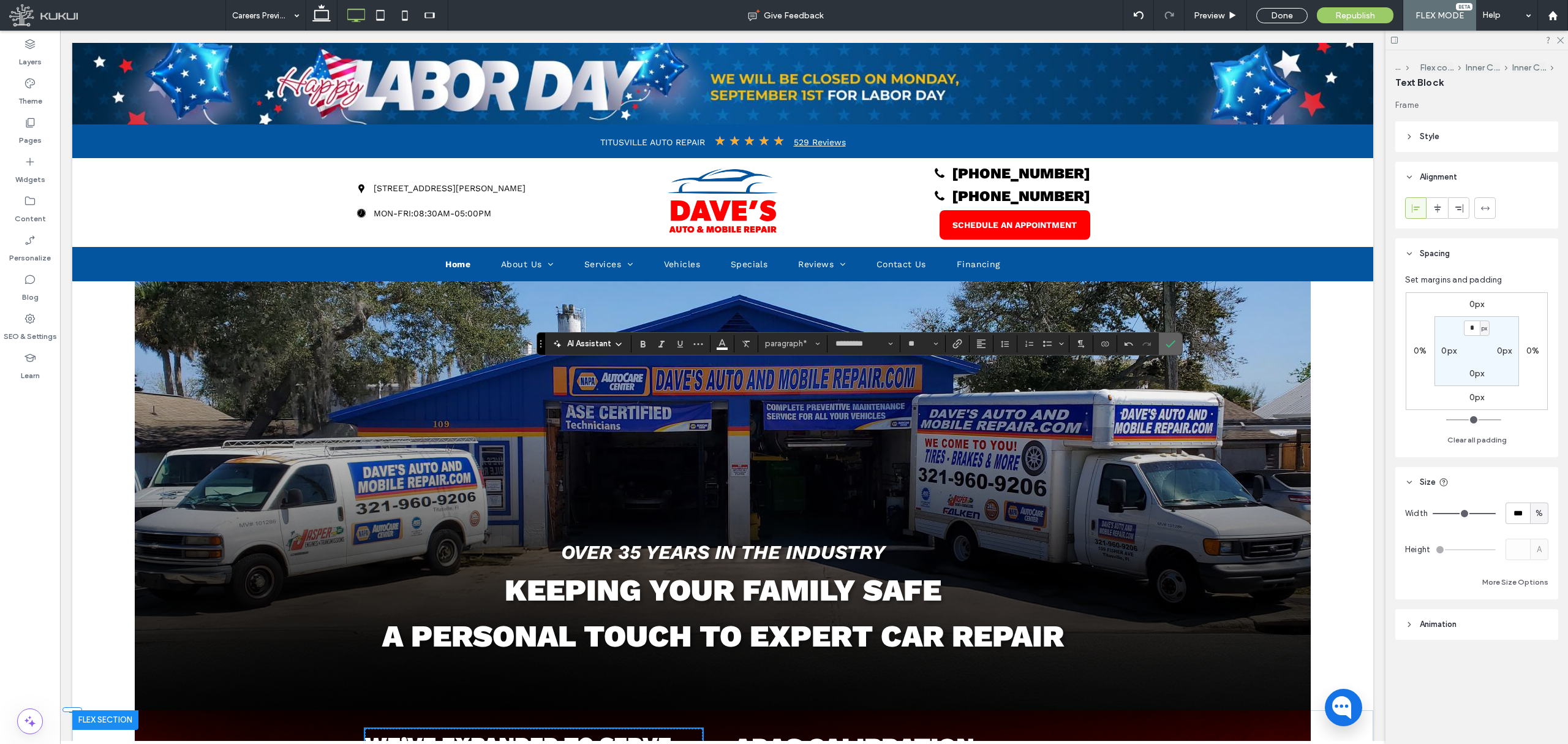
click at [1180, 341] on label "Confirm" at bounding box center [1171, 344] width 18 height 22
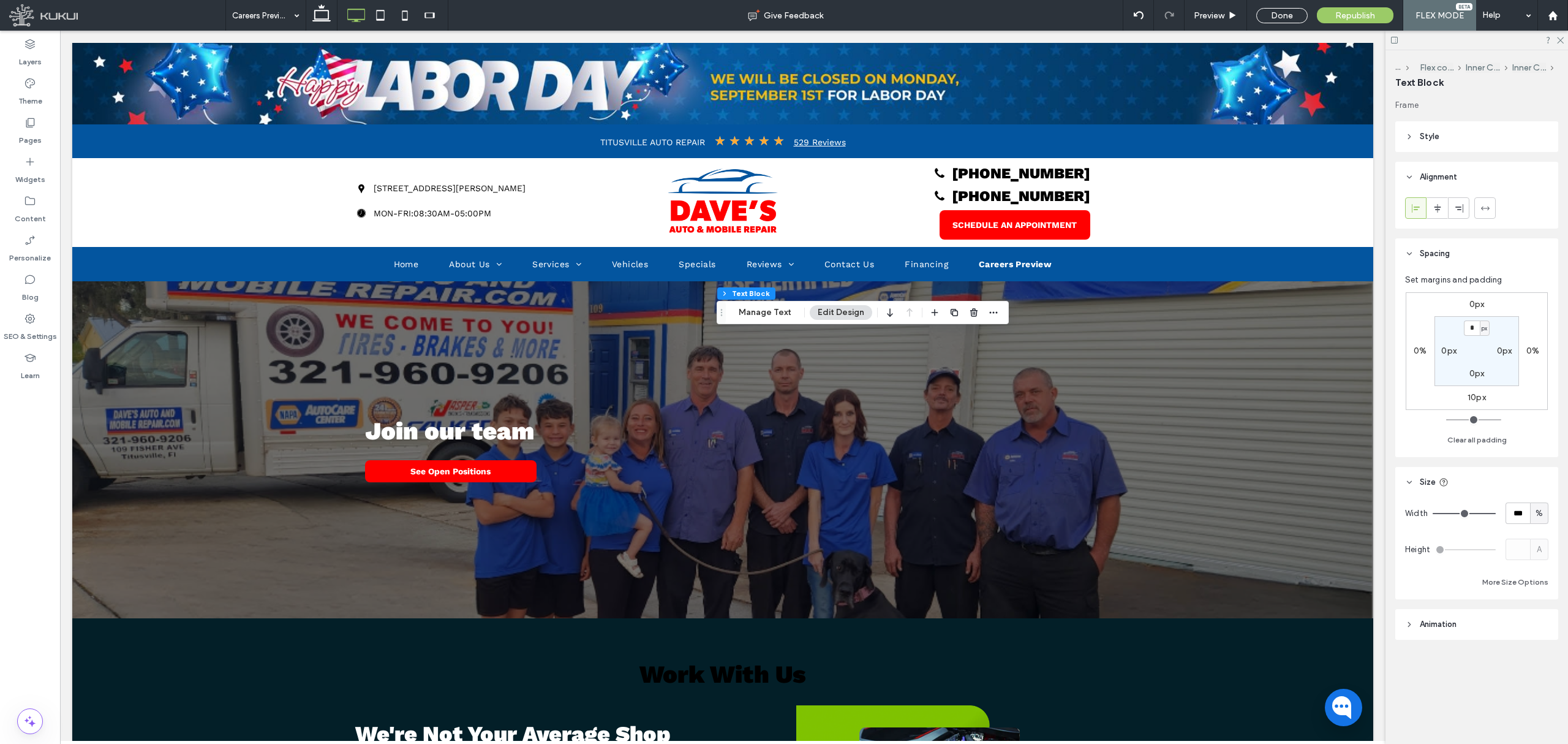
type input "*********"
type input "**"
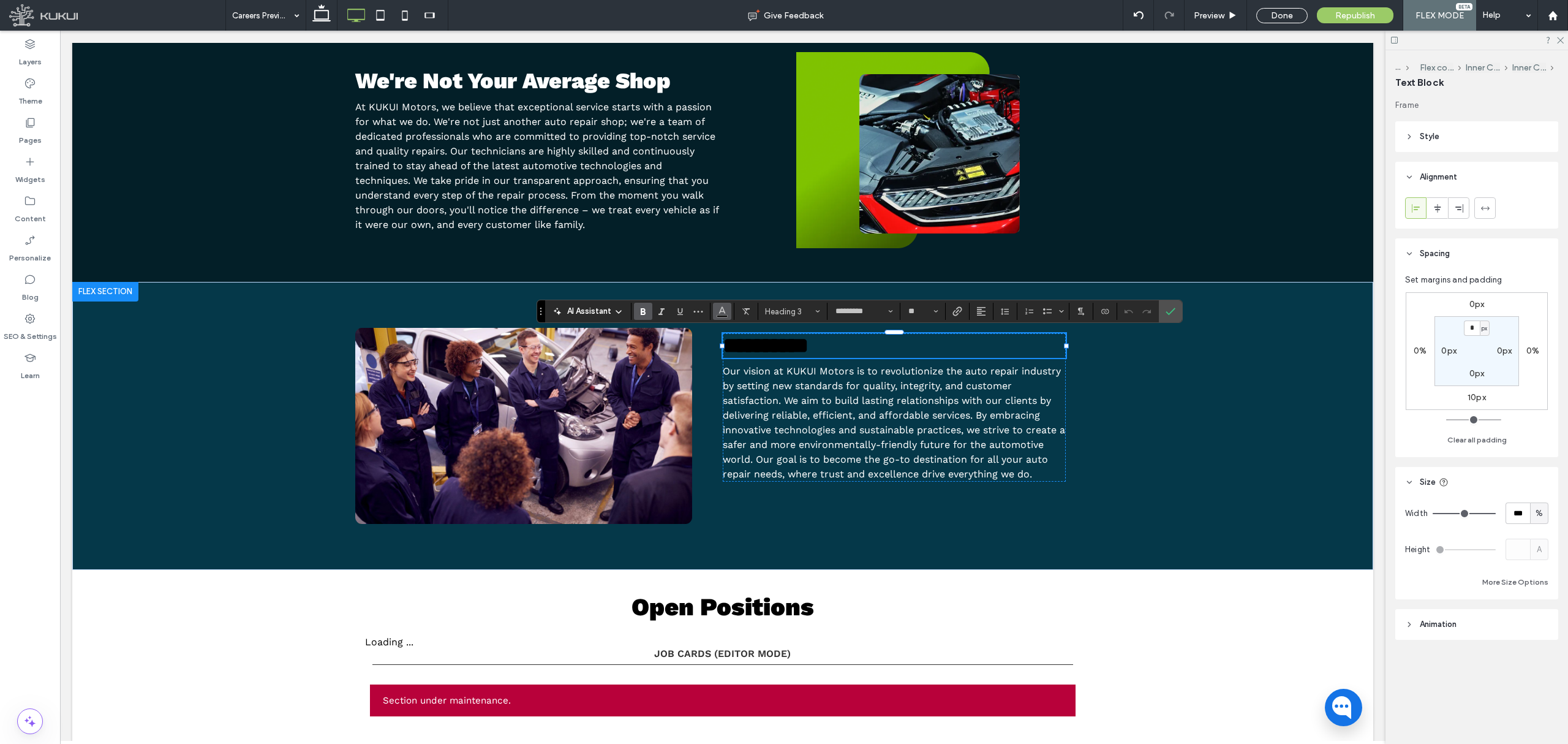
click at [721, 312] on use "Color" at bounding box center [721, 310] width 6 height 6
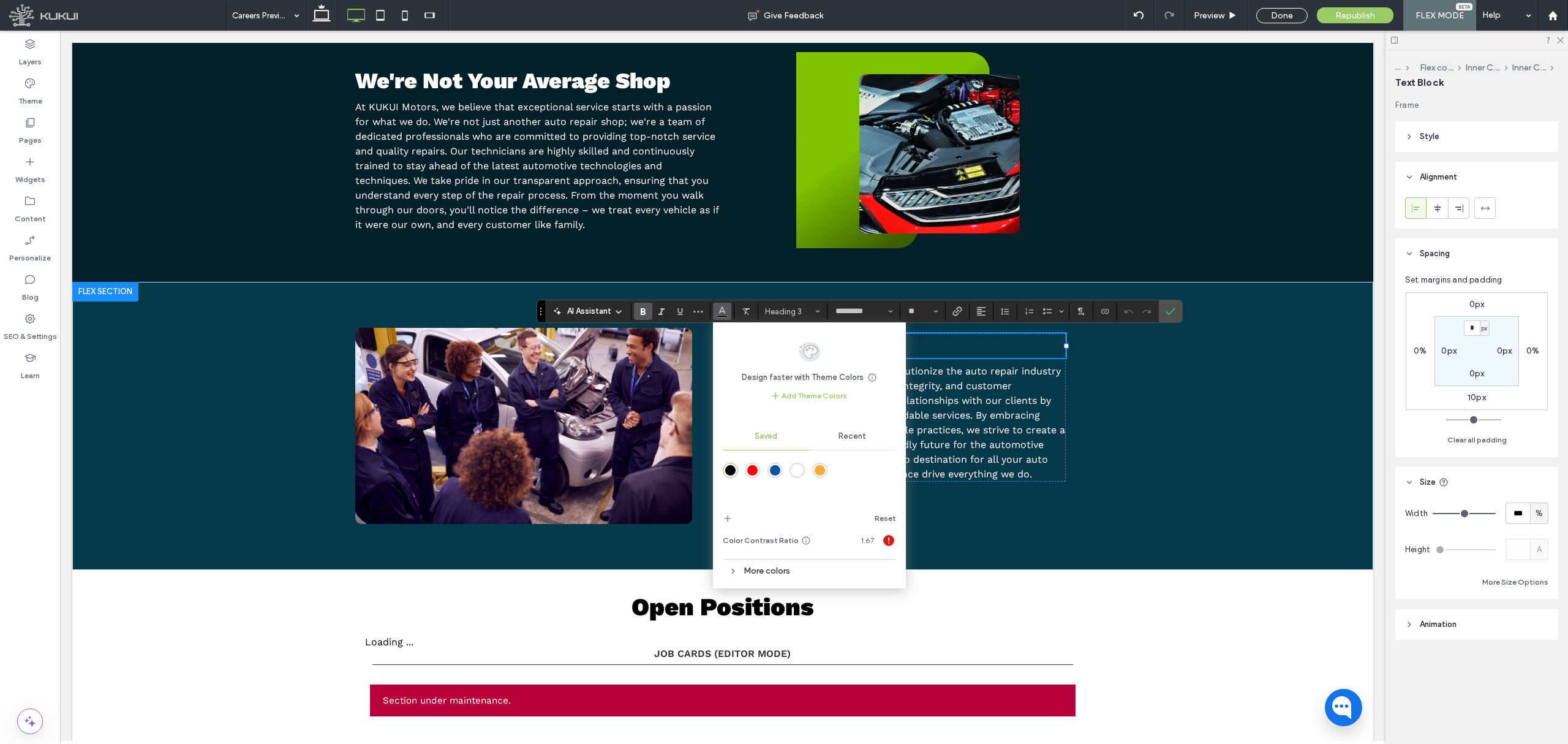
click at [794, 468] on div "rgba(255,255,255,1)" at bounding box center [796, 469] width 10 height 10
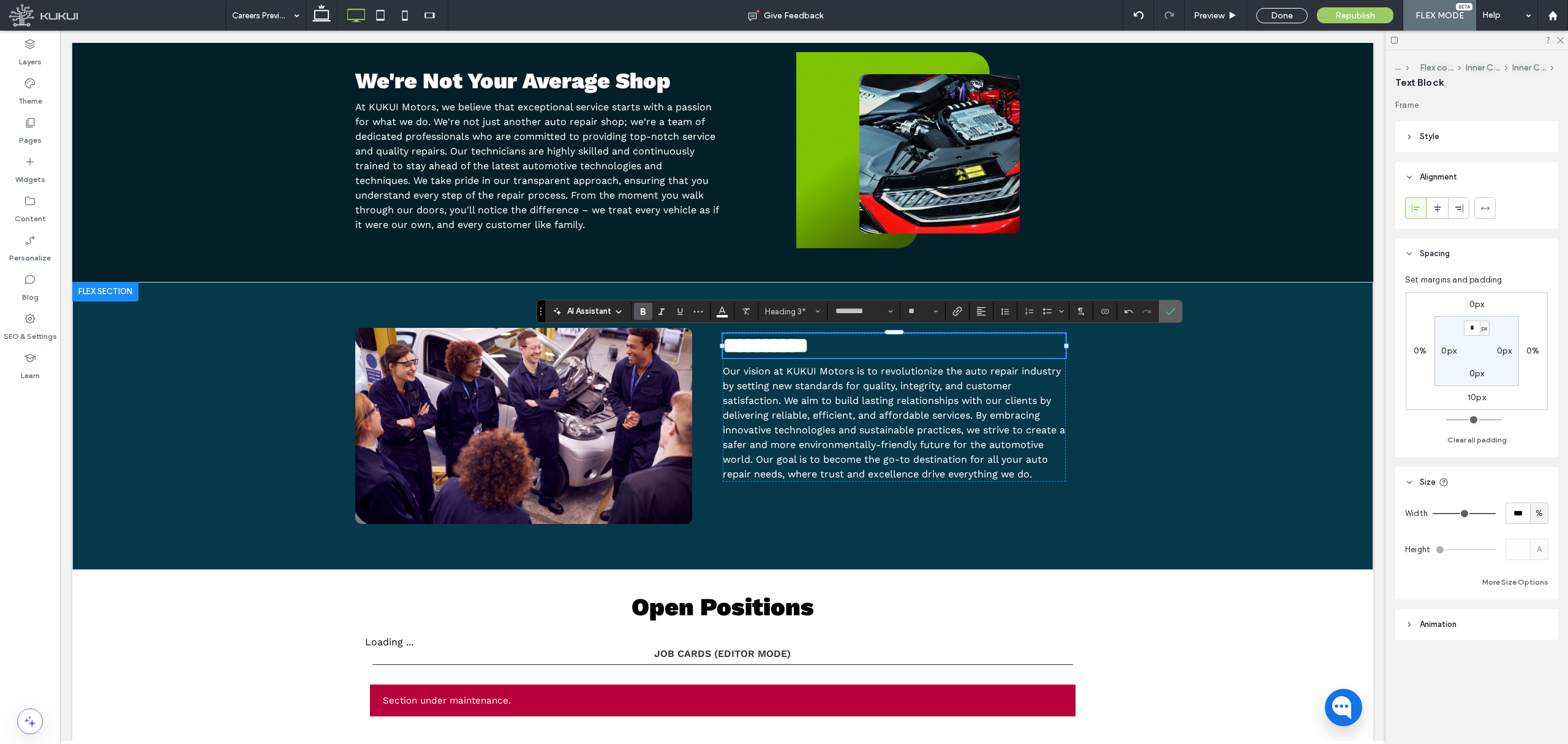
click at [1172, 312] on icon "Confirm" at bounding box center [1170, 311] width 10 height 10
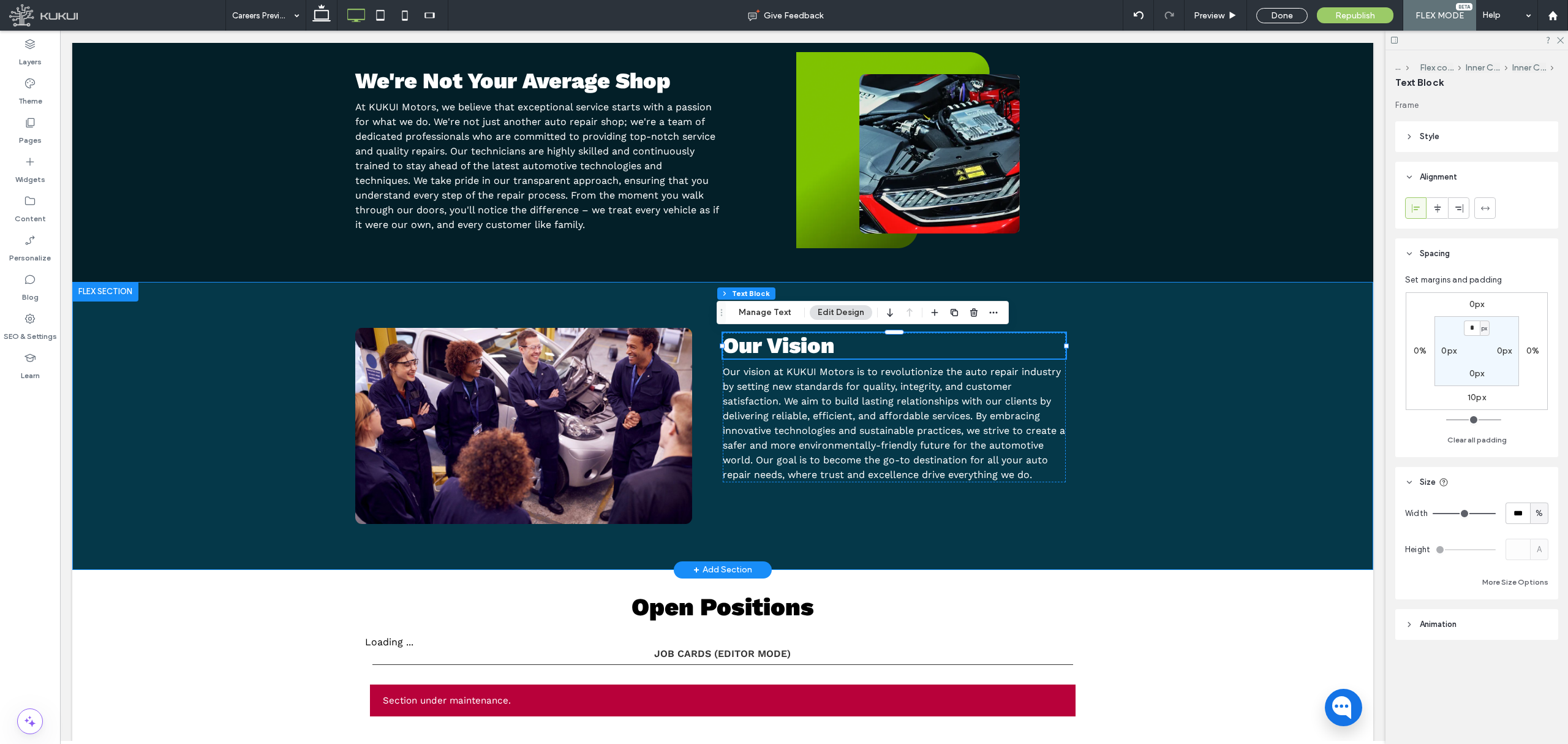
click at [1160, 415] on div "Our Vision Our vision at KUKUI Motors is to revolutionize the auto repair indus…" at bounding box center [723, 426] width 1301 height 288
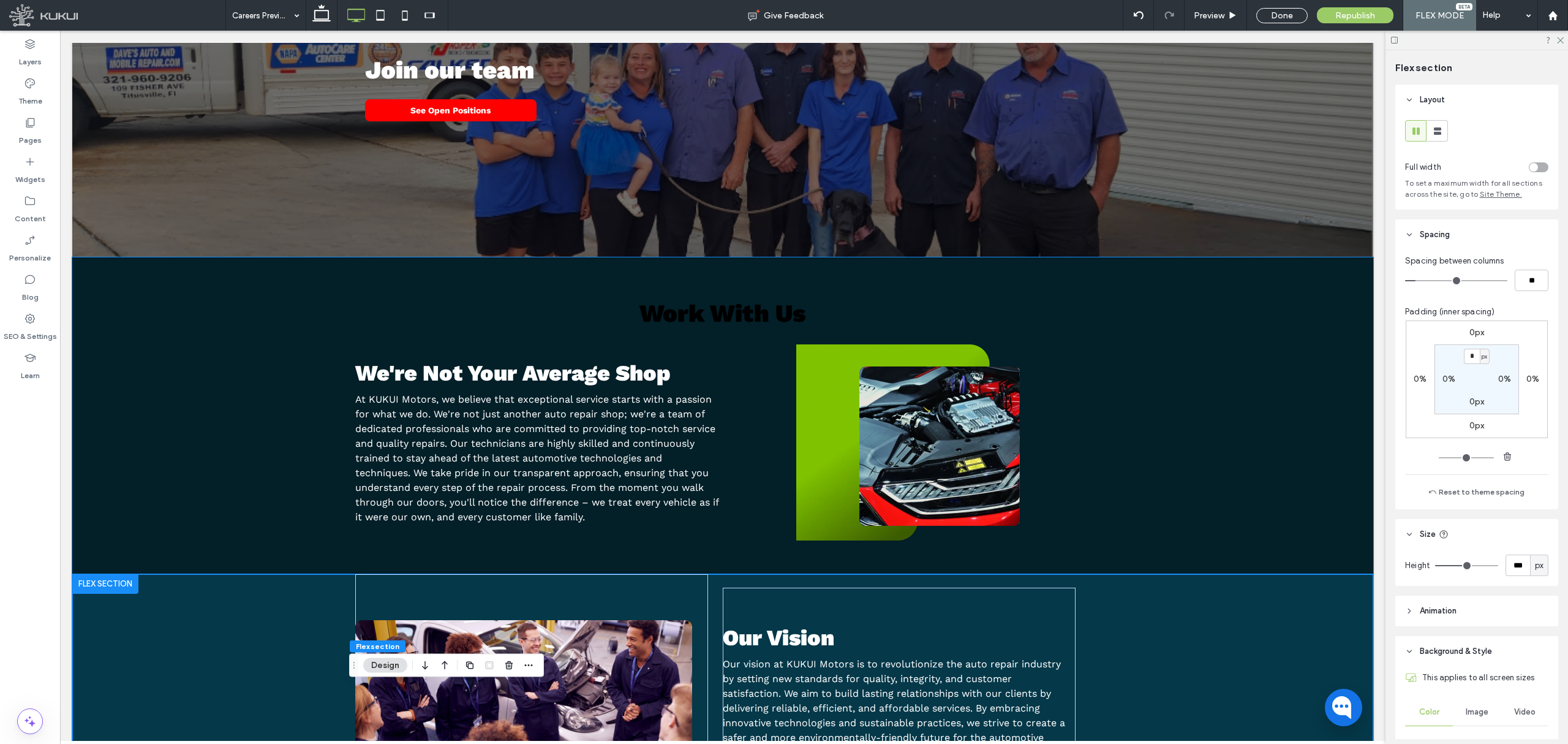
scroll to position [653, 0]
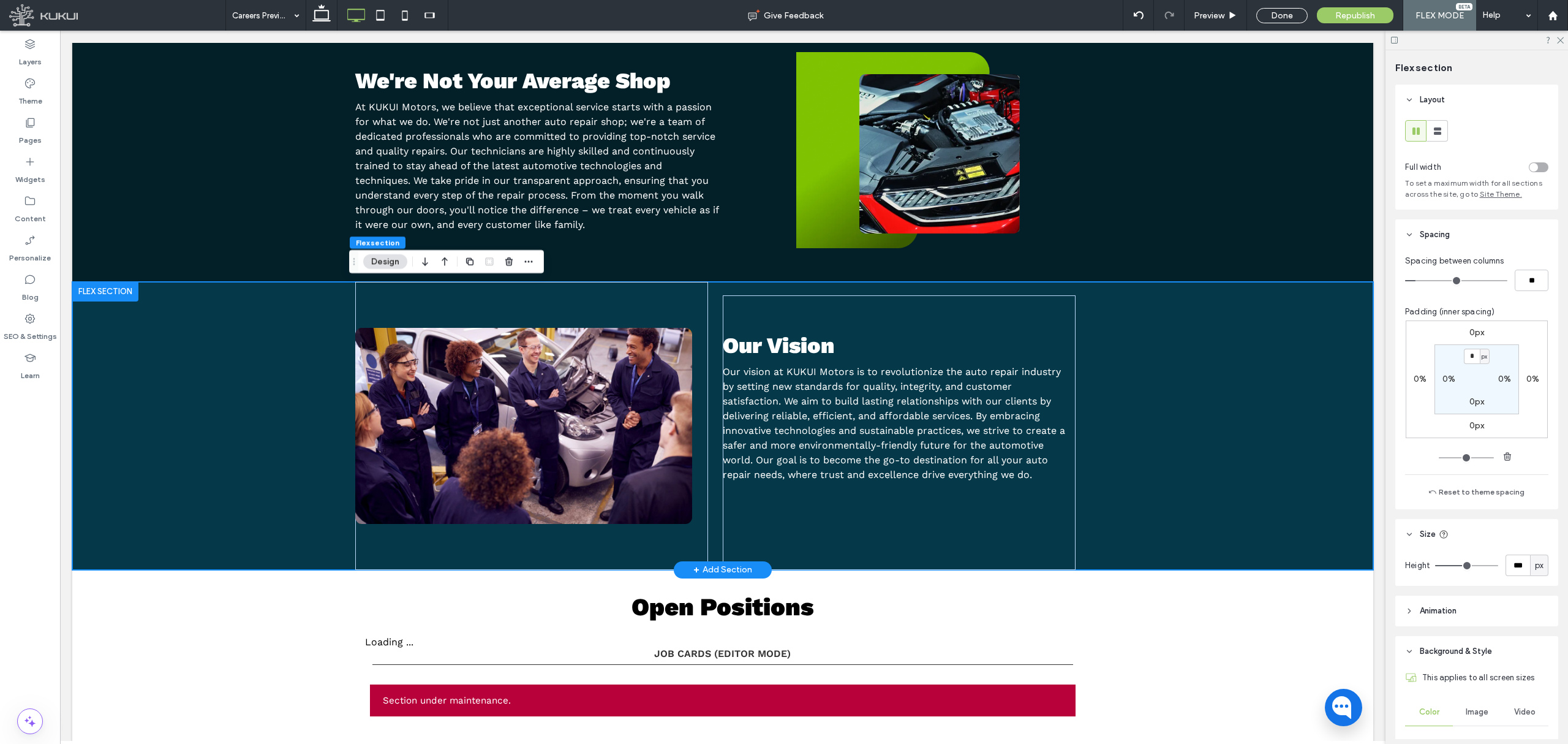
click at [1179, 454] on div "Our Vision Our vision at KUKUI Motors is to revolutionize the auto repair indus…" at bounding box center [723, 426] width 1301 height 288
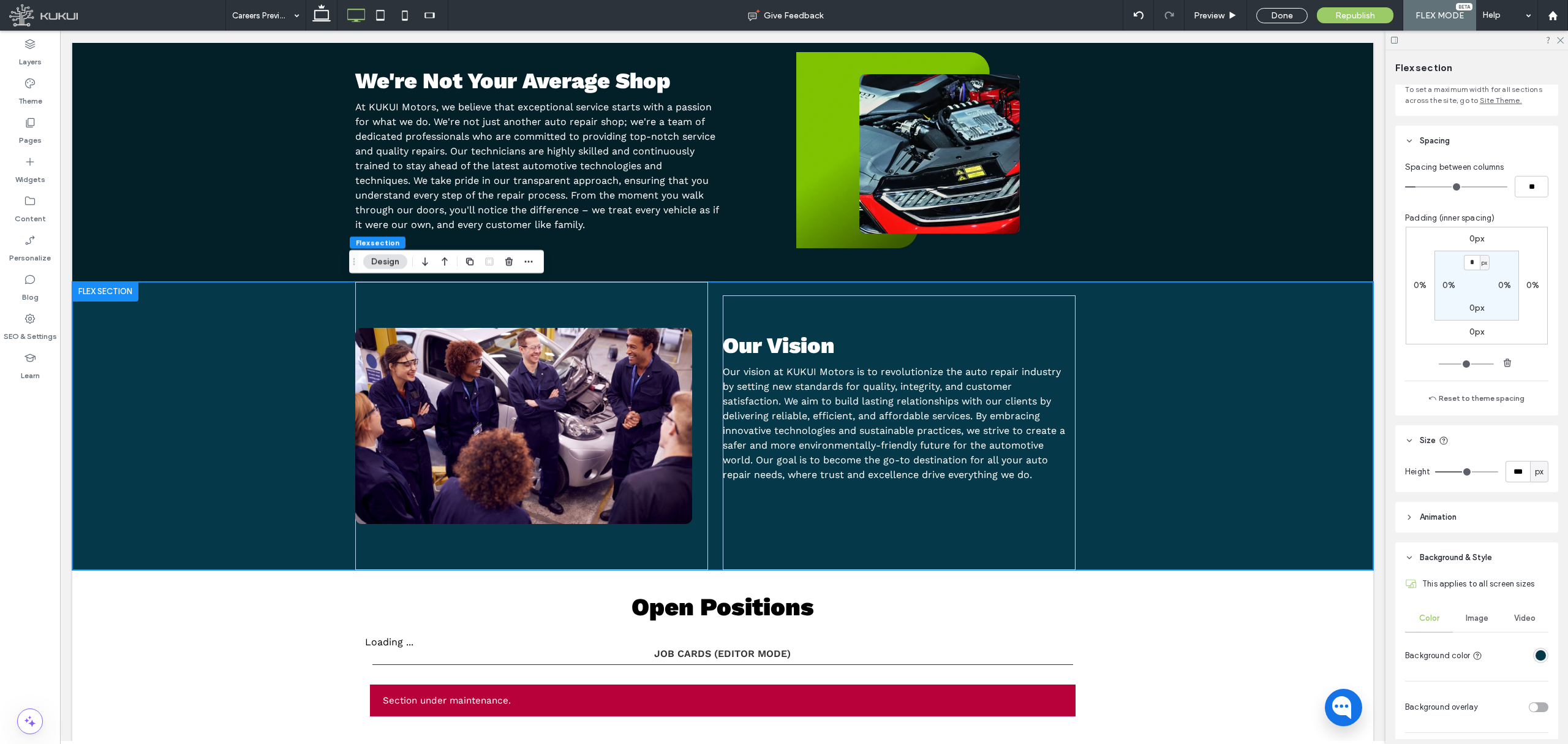
scroll to position [316, 0]
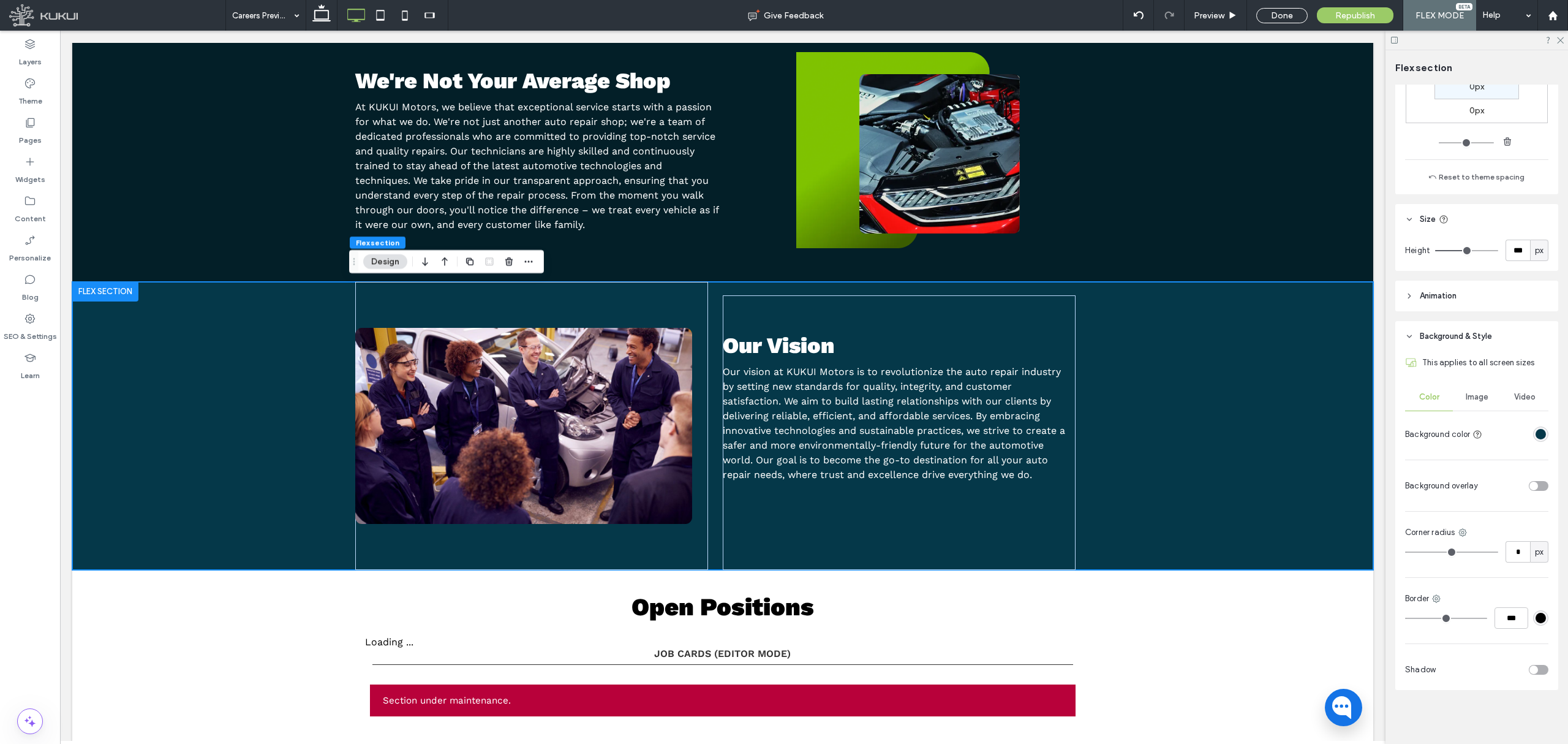
click at [1480, 402] on div "Image" at bounding box center [1477, 396] width 48 height 27
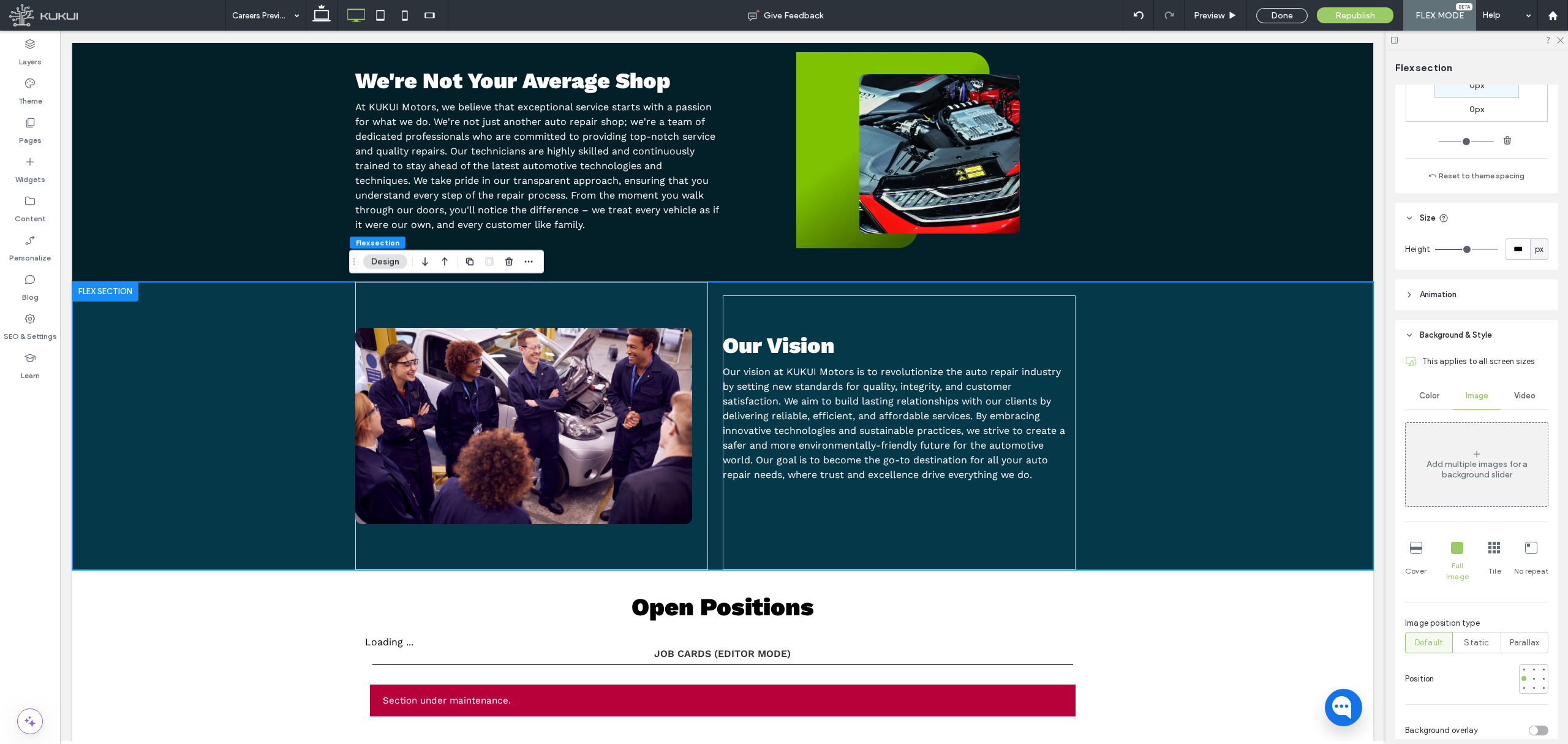
click at [1412, 388] on div "Color" at bounding box center [1430, 395] width 48 height 27
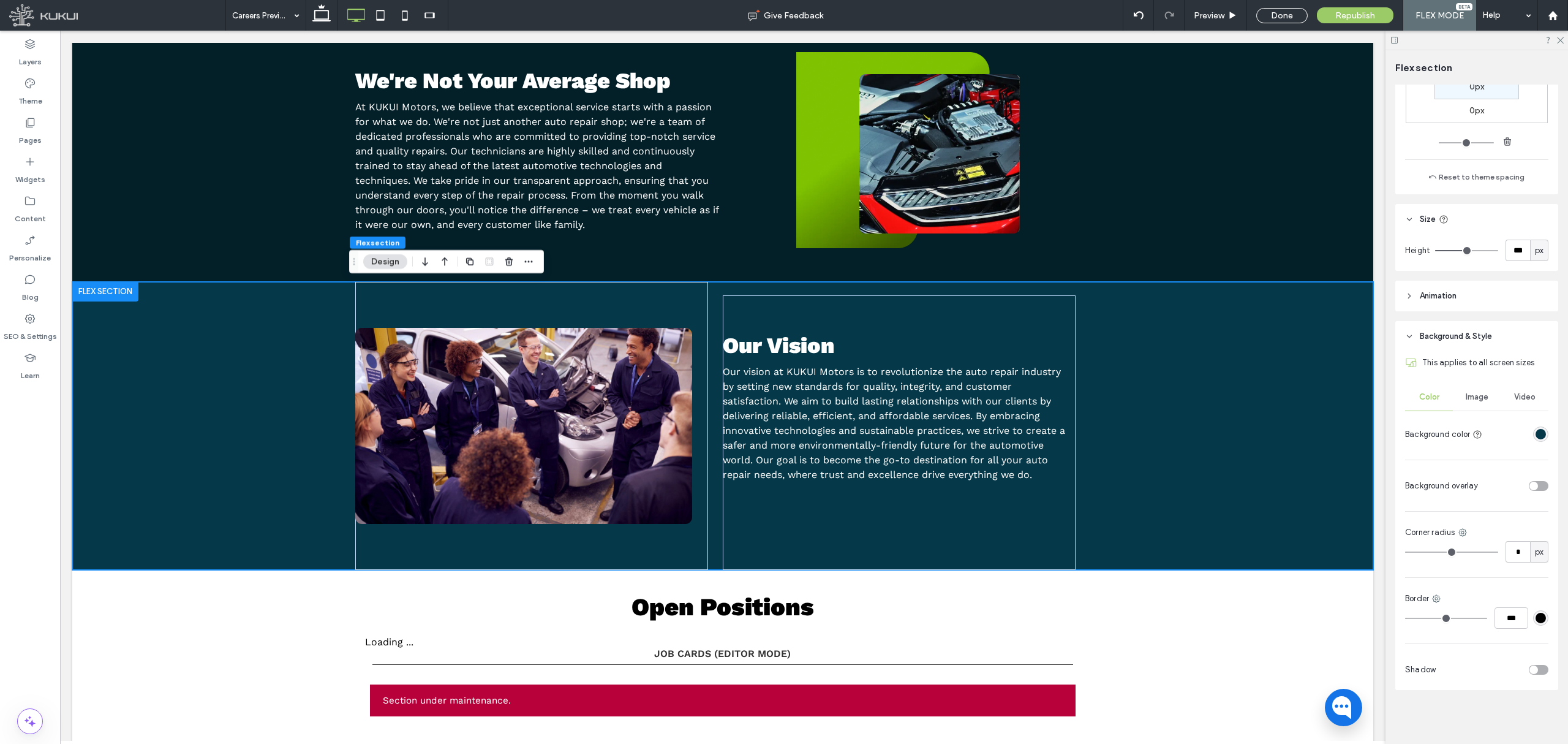
click at [1472, 399] on span "Image" at bounding box center [1477, 397] width 23 height 10
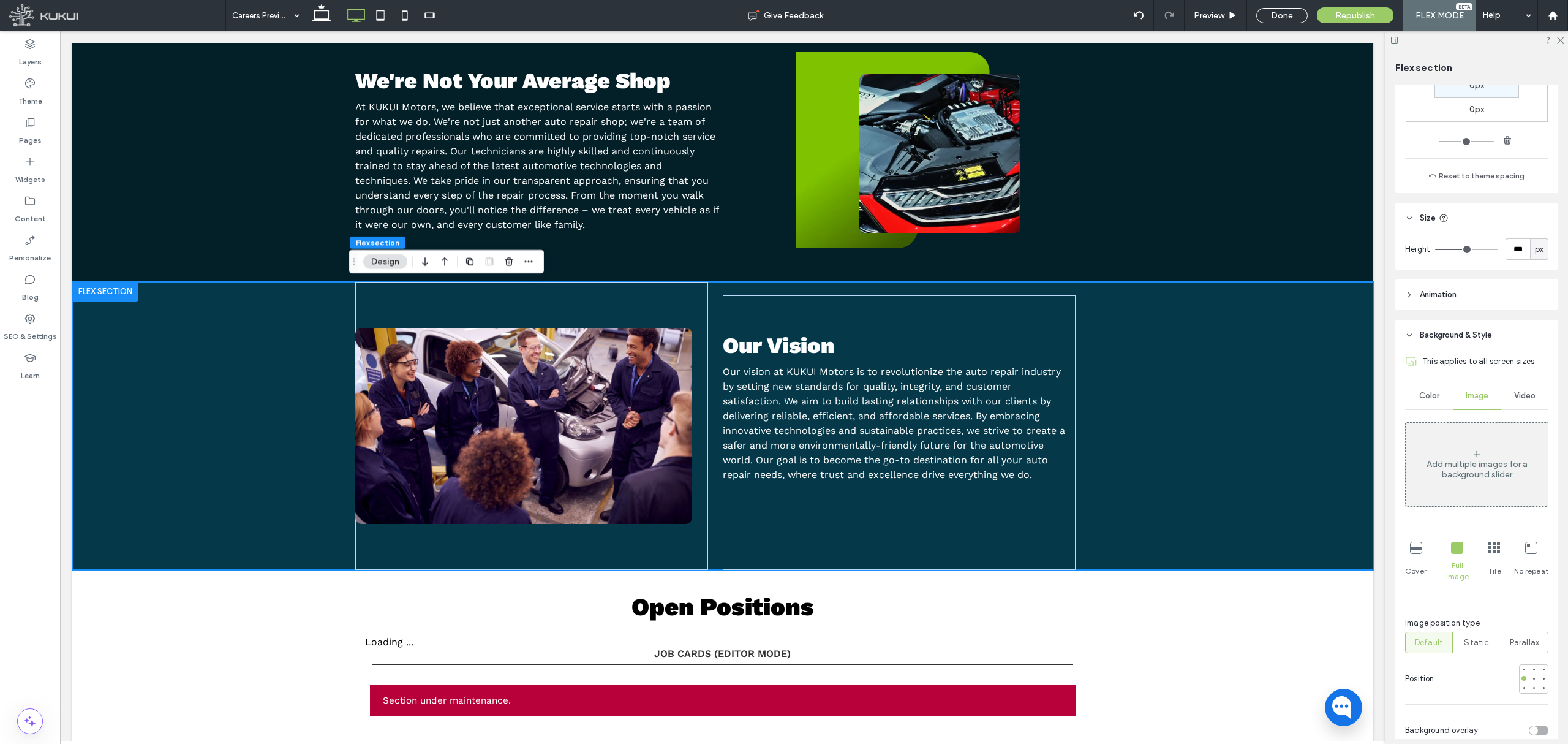
click at [1475, 452] on icon at bounding box center [1476, 454] width 10 height 10
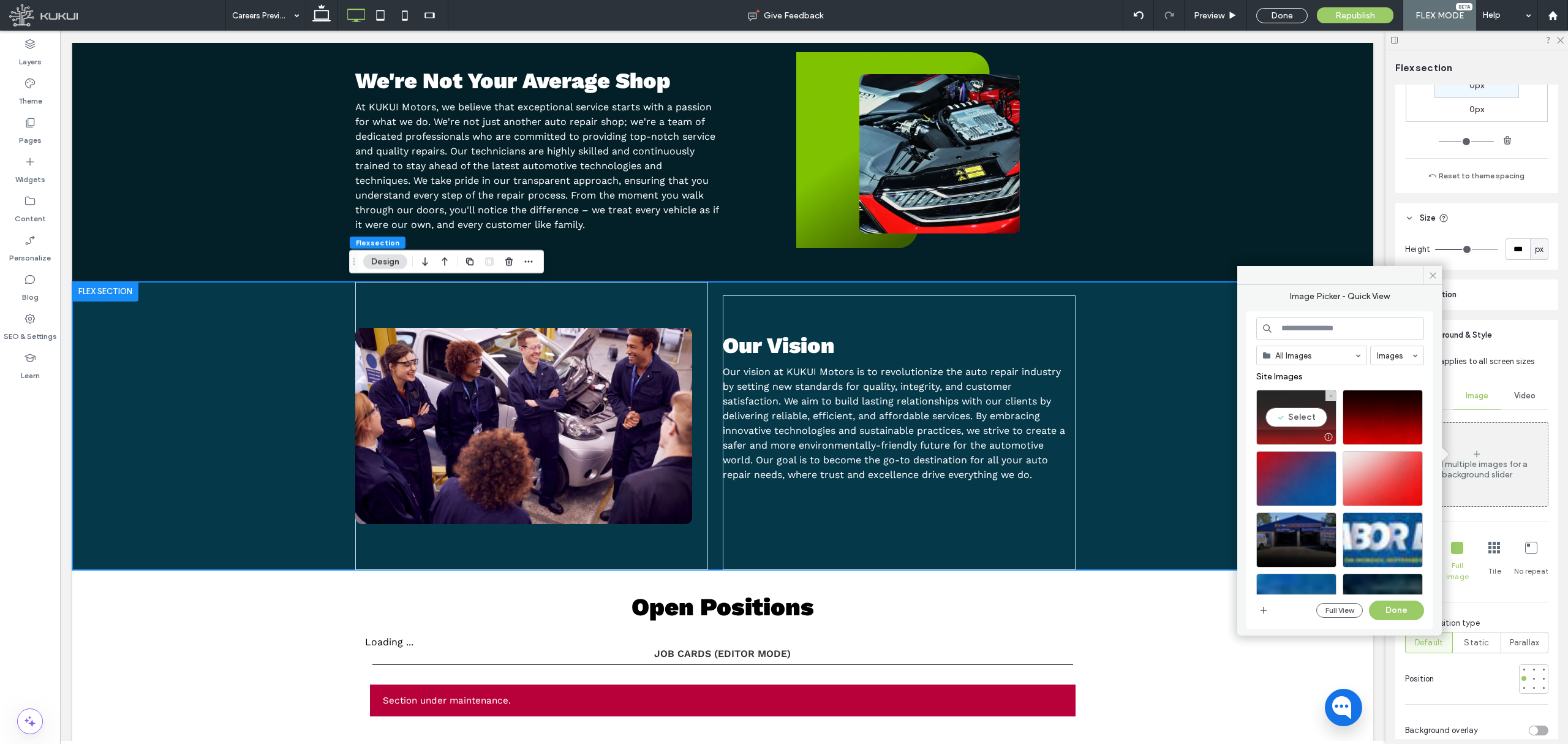
click at [1302, 417] on div "Select" at bounding box center [1297, 417] width 81 height 55
click at [1396, 601] on button "Done" at bounding box center [1397, 609] width 55 height 19
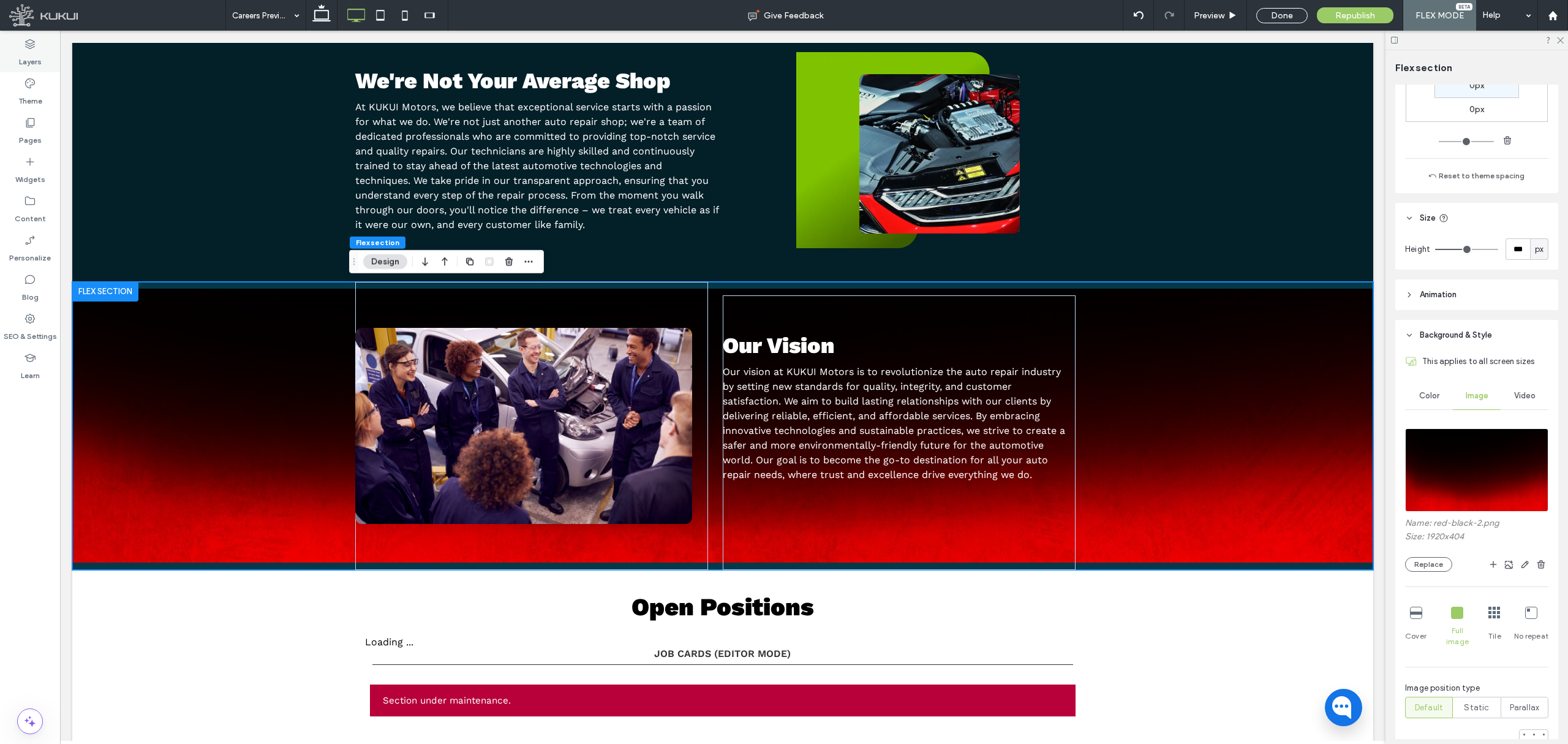
click at [30, 60] on label "Layers" at bounding box center [30, 59] width 23 height 17
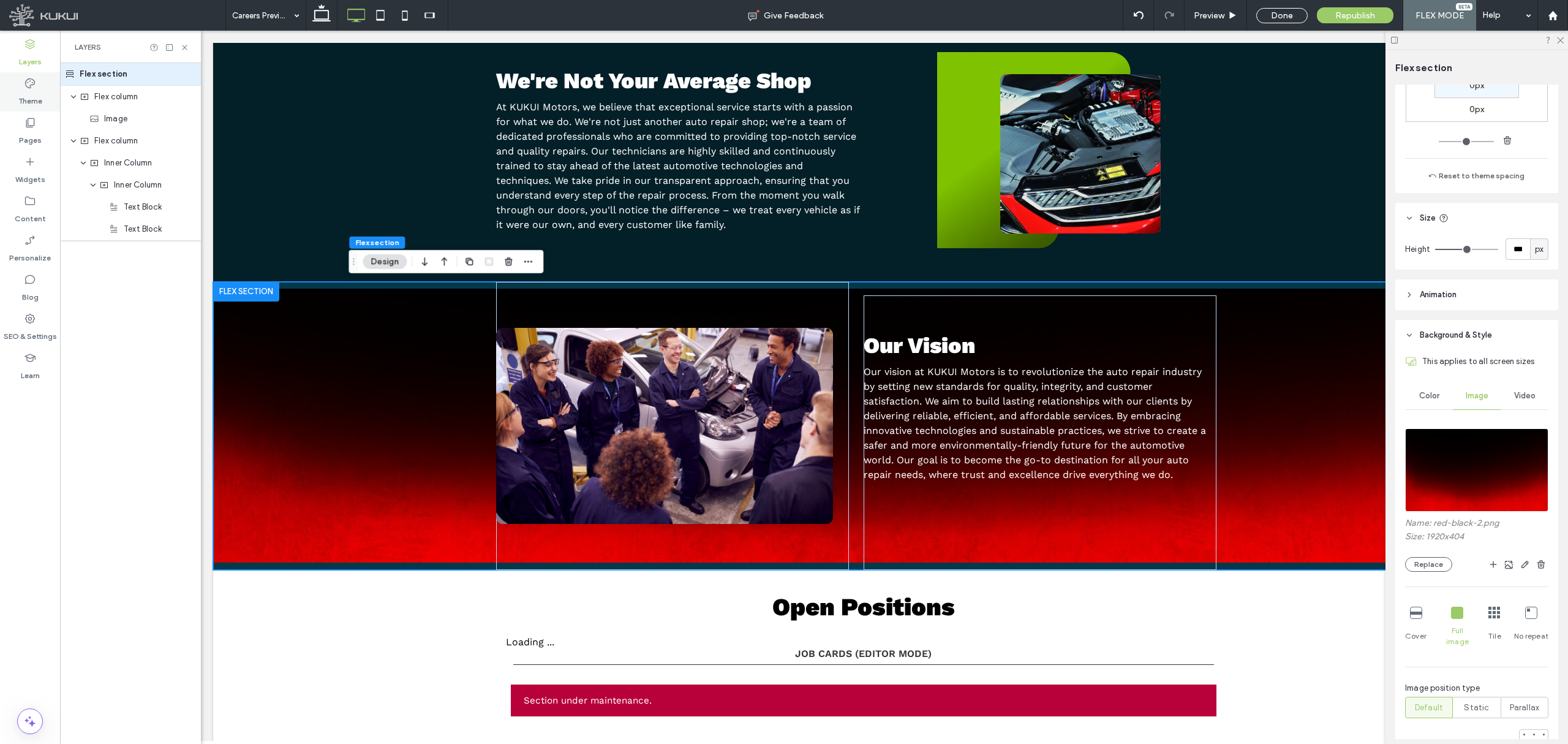
scroll to position [0, 141]
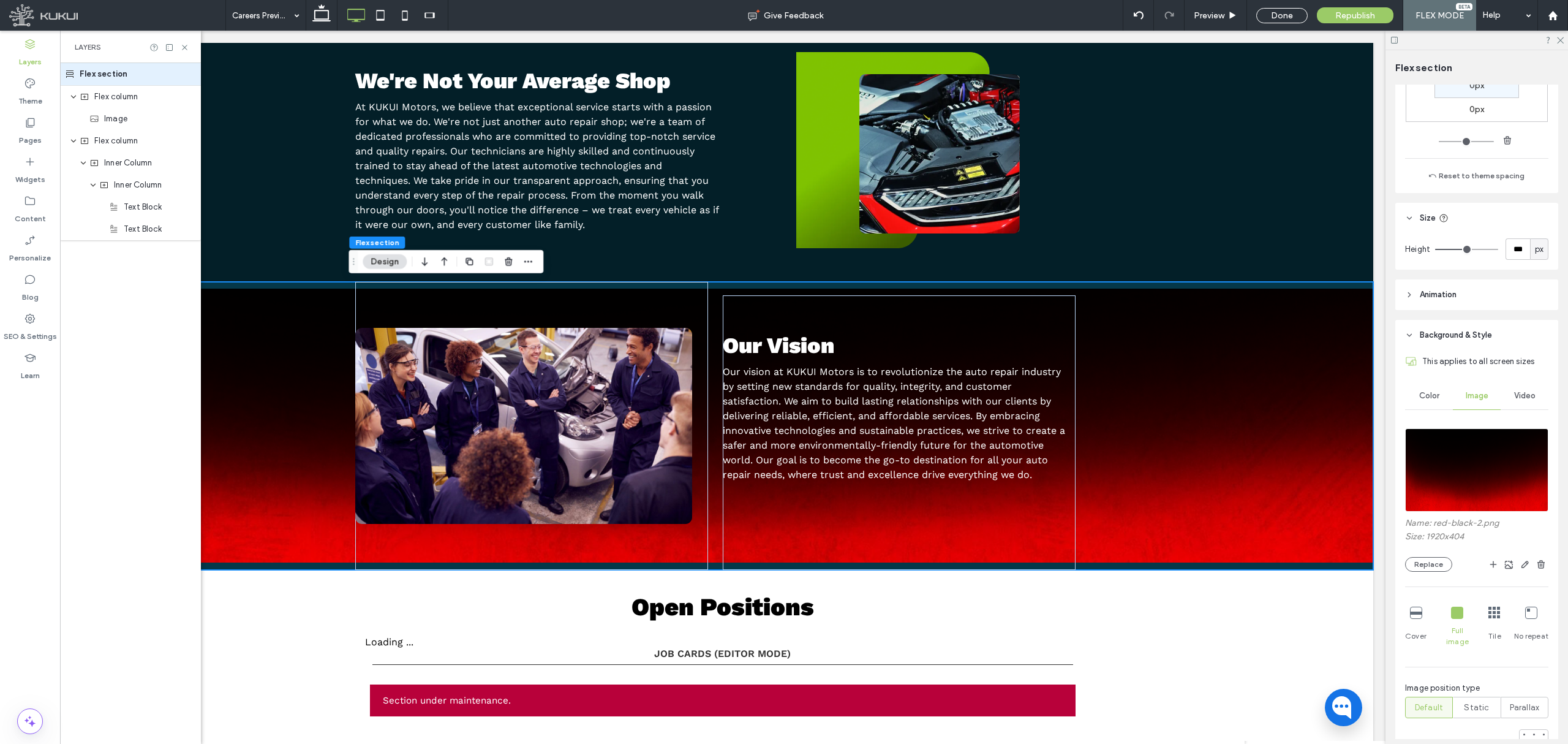
click at [1526, 611] on icon at bounding box center [1531, 612] width 12 height 12
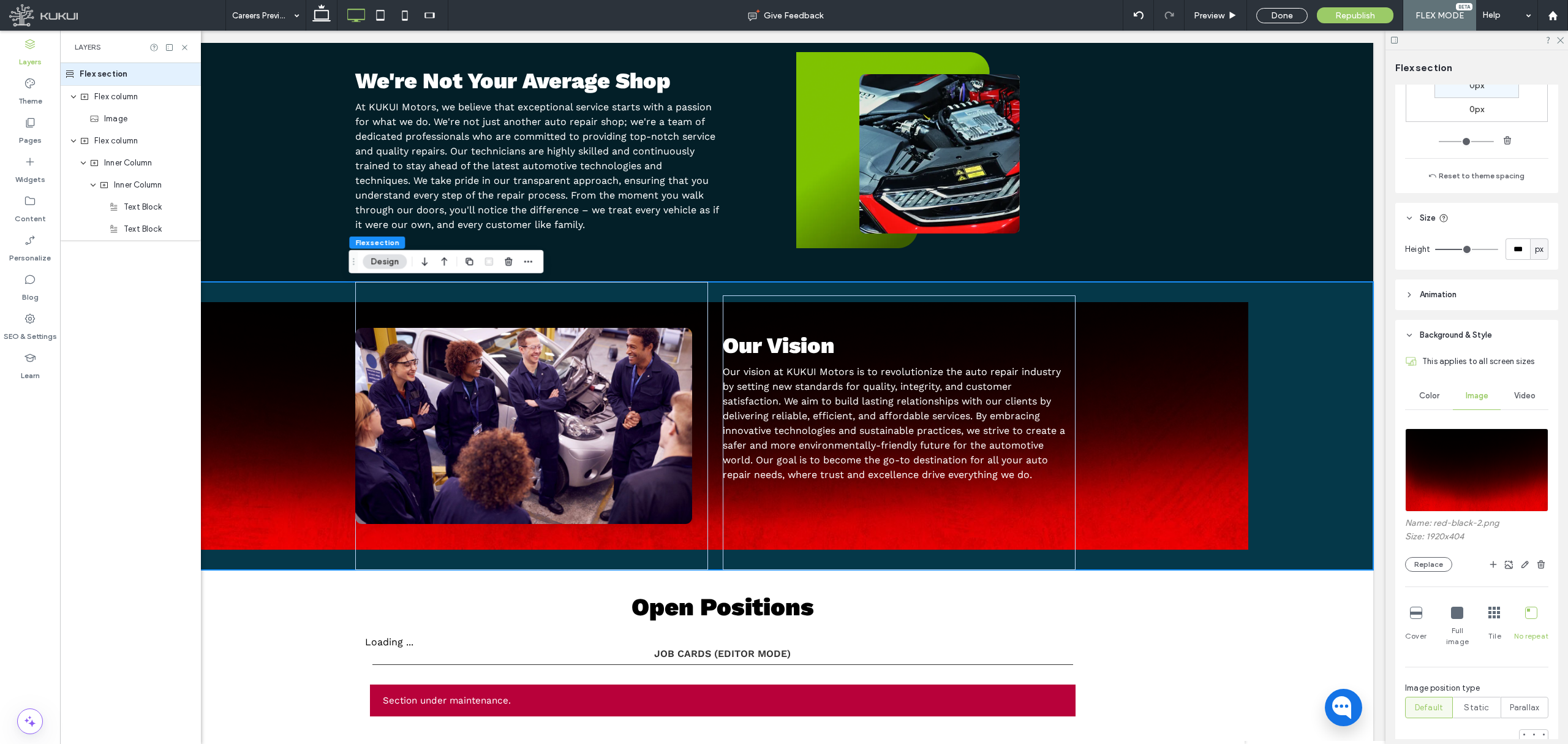
click at [1475, 614] on div "Cover Full image Tile No repeat" at bounding box center [1477, 626] width 143 height 50
click at [1459, 614] on icon at bounding box center [1457, 612] width 12 height 12
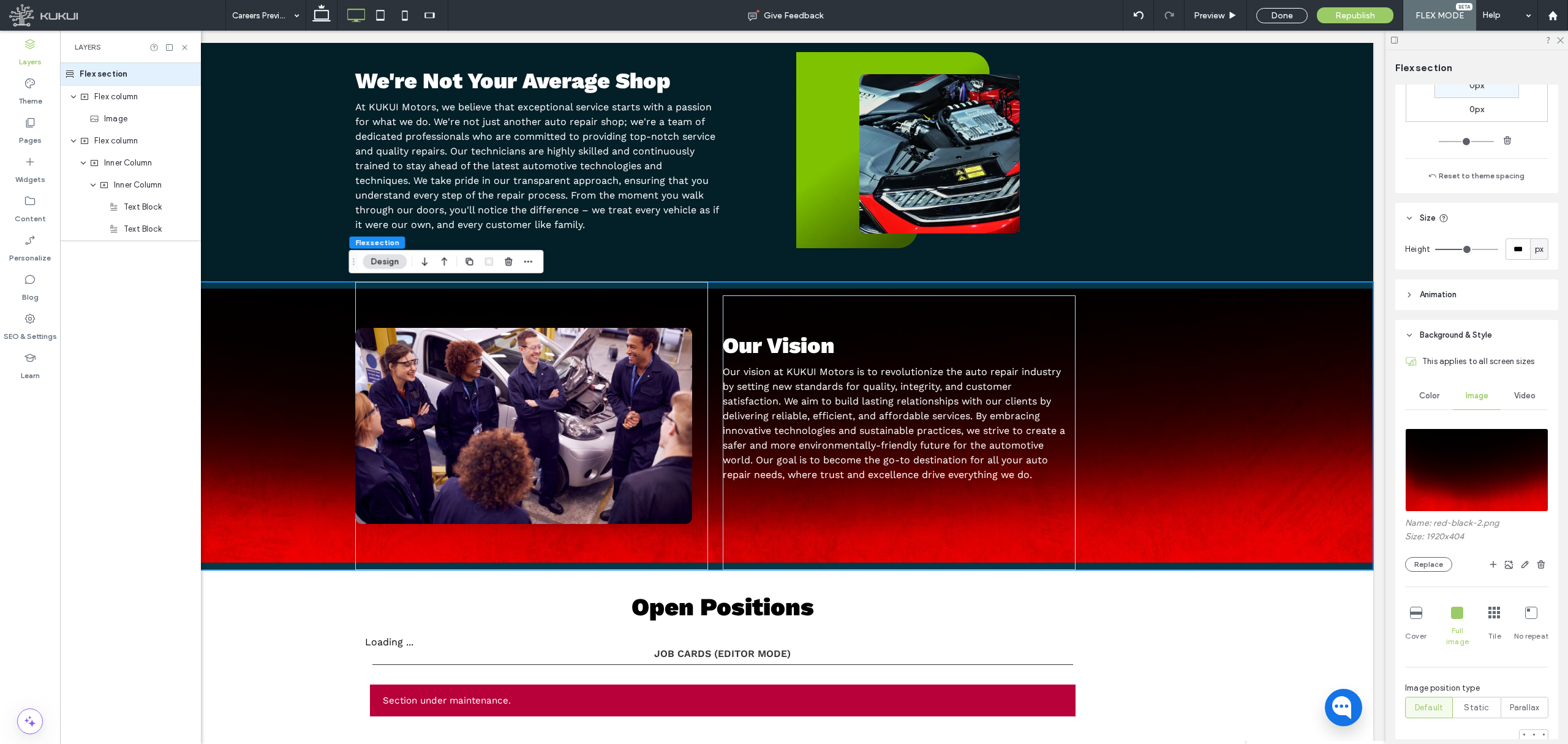
click at [1412, 622] on div "Cover" at bounding box center [1416, 626] width 21 height 50
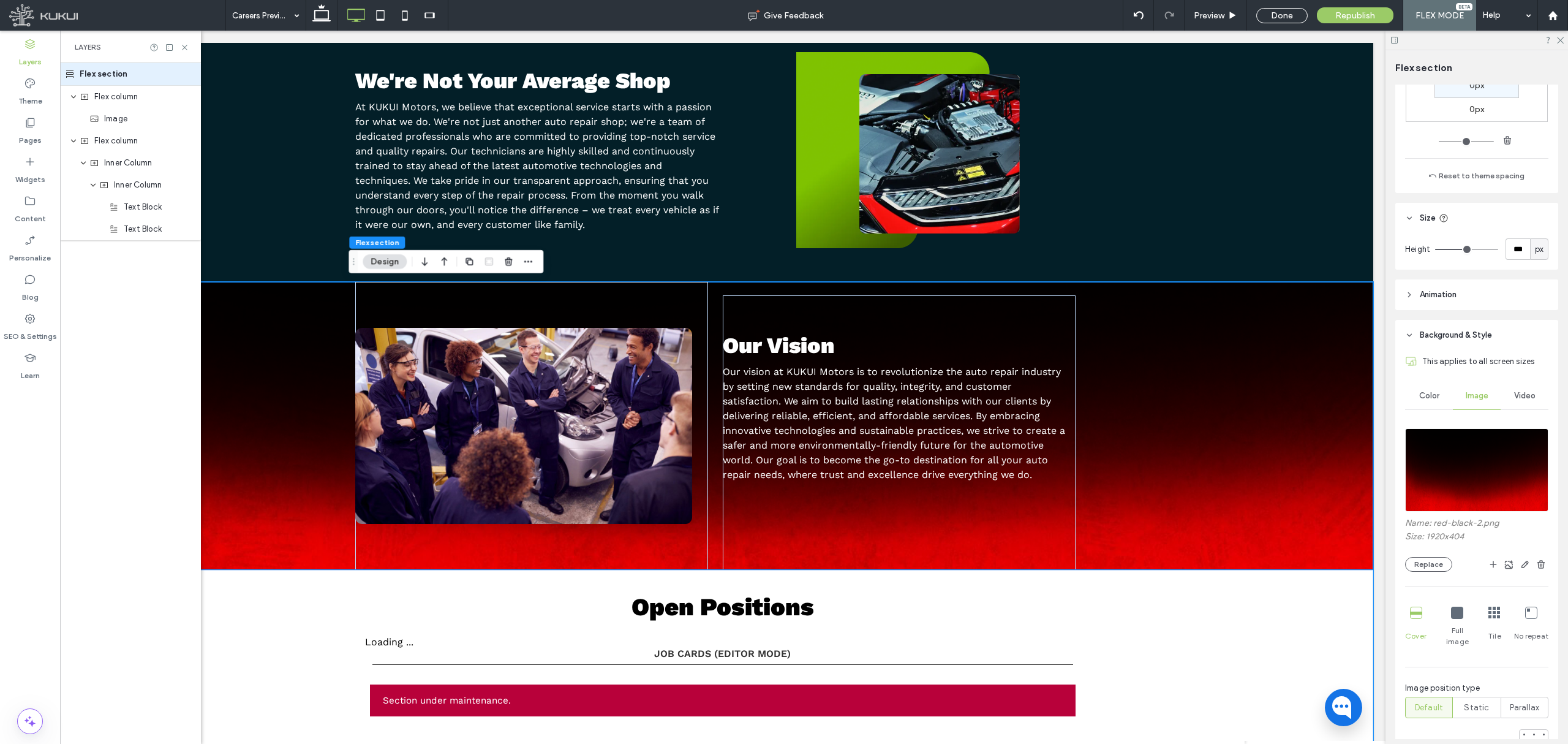
click at [1201, 617] on div "Open Positions Loading ... Job Cards (Editor Mode) Job Details (Editor Mode) Ba…" at bounding box center [723, 711] width 1301 height 282
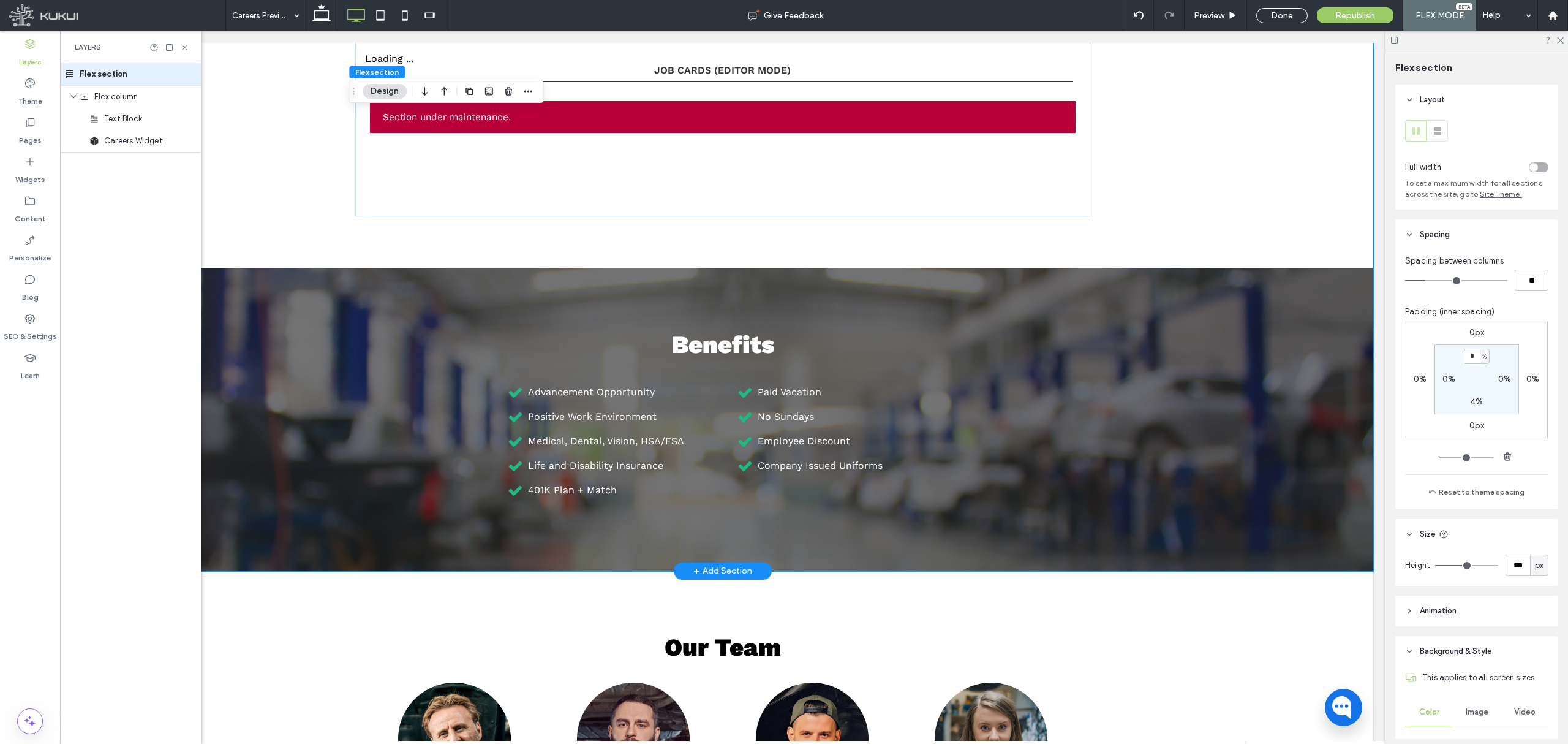
scroll to position [1264, 0]
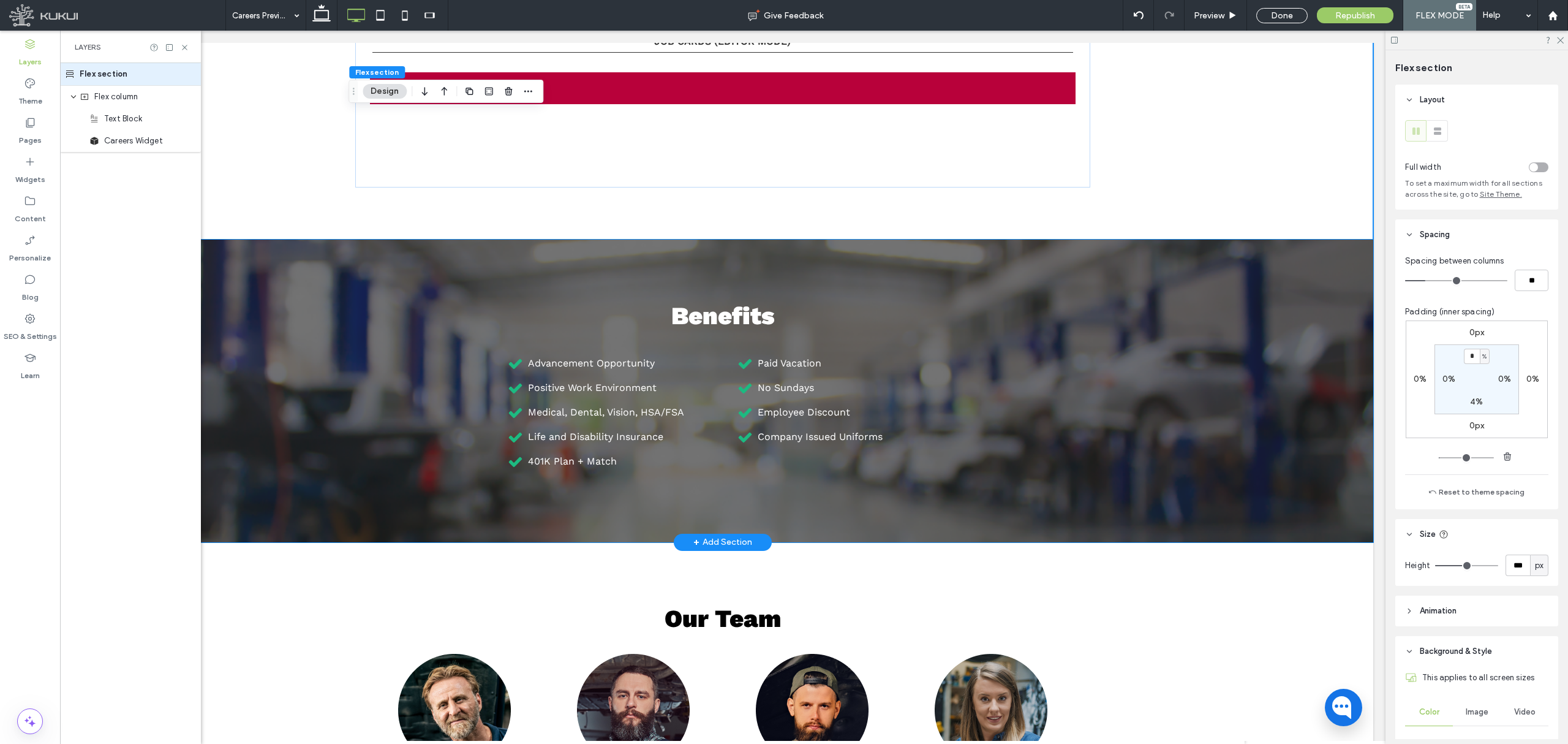
click at [1149, 341] on div "Benefits Advancement Opportunity Positive Work Environment Medical, Dental, Vis…" at bounding box center [723, 390] width 1301 height 302
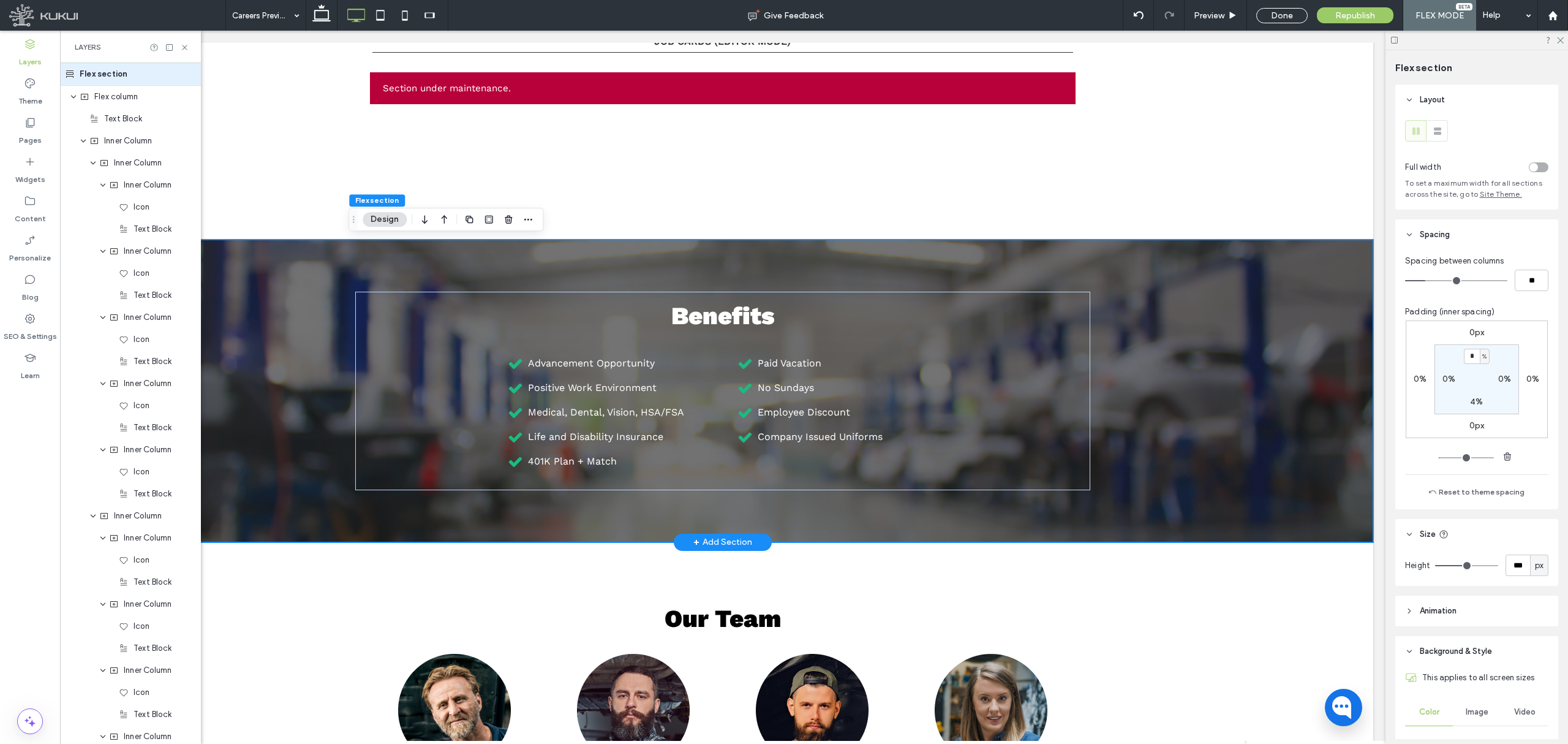
click at [1154, 341] on div "Benefits Advancement Opportunity Positive Work Environment Medical, Dental, Vis…" at bounding box center [723, 390] width 1301 height 302
click at [1217, 410] on div "Benefits Advancement Opportunity Positive Work Environment Medical, Dental, Vis…" at bounding box center [723, 390] width 1301 height 302
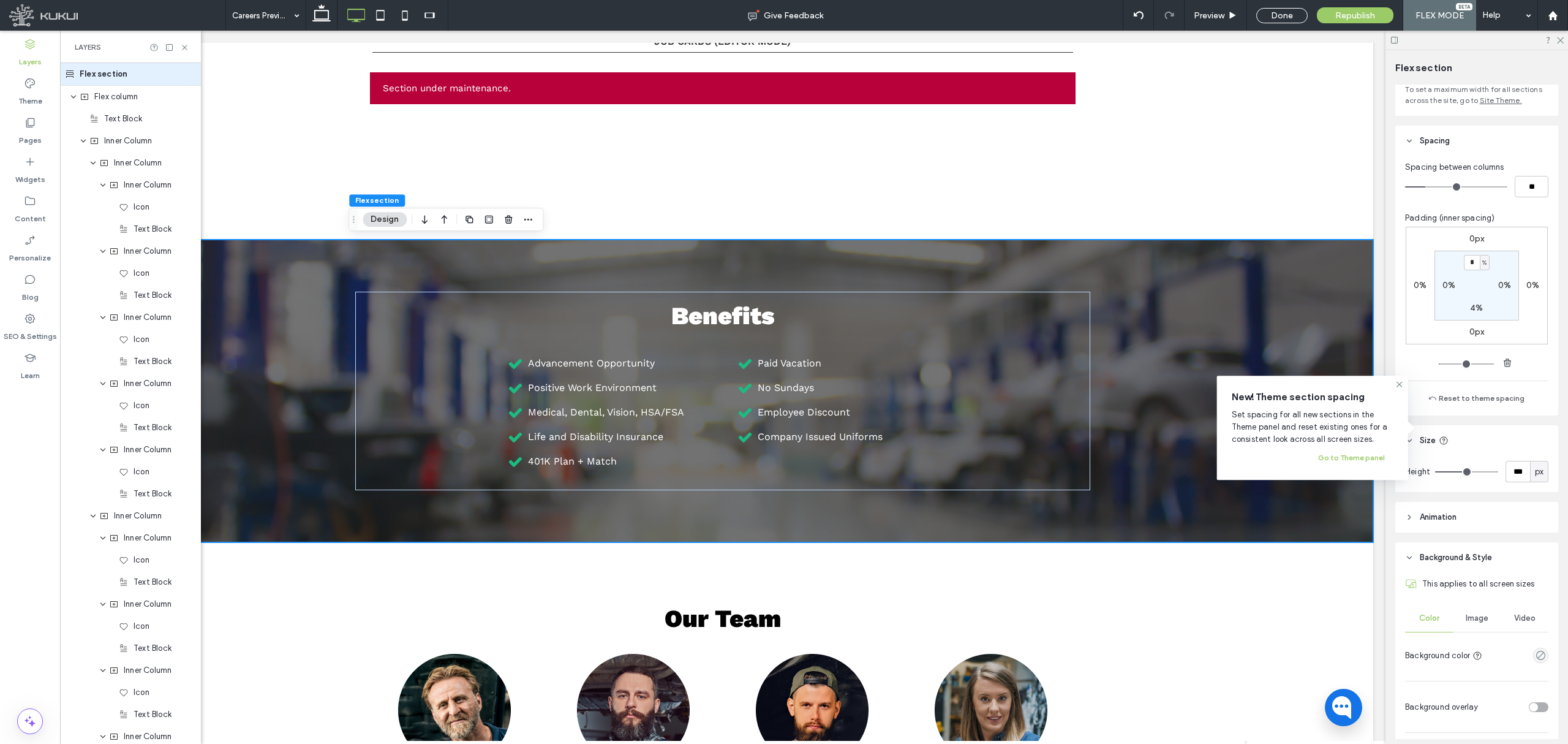
scroll to position [316, 0]
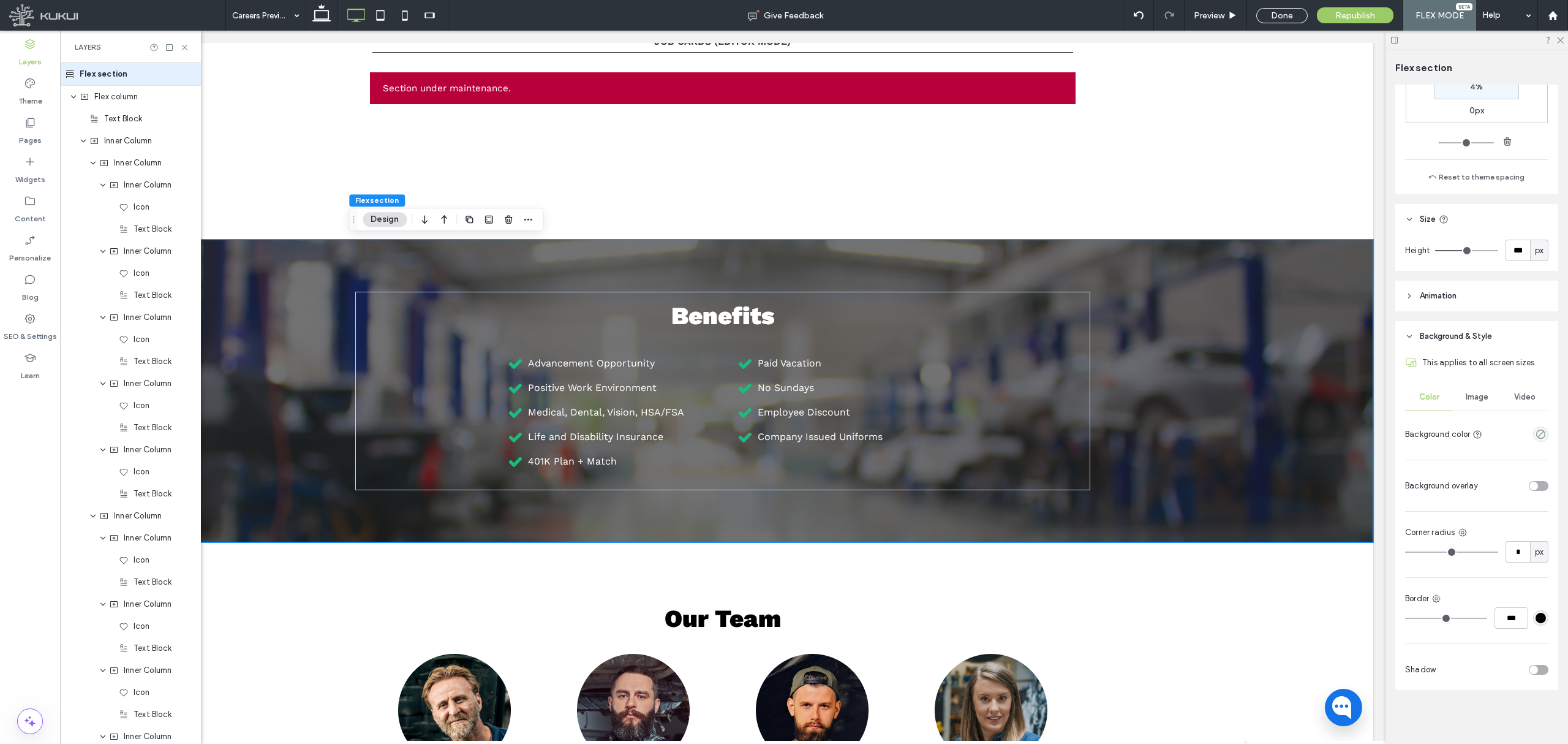
click at [1474, 396] on span "Image" at bounding box center [1477, 397] width 23 height 10
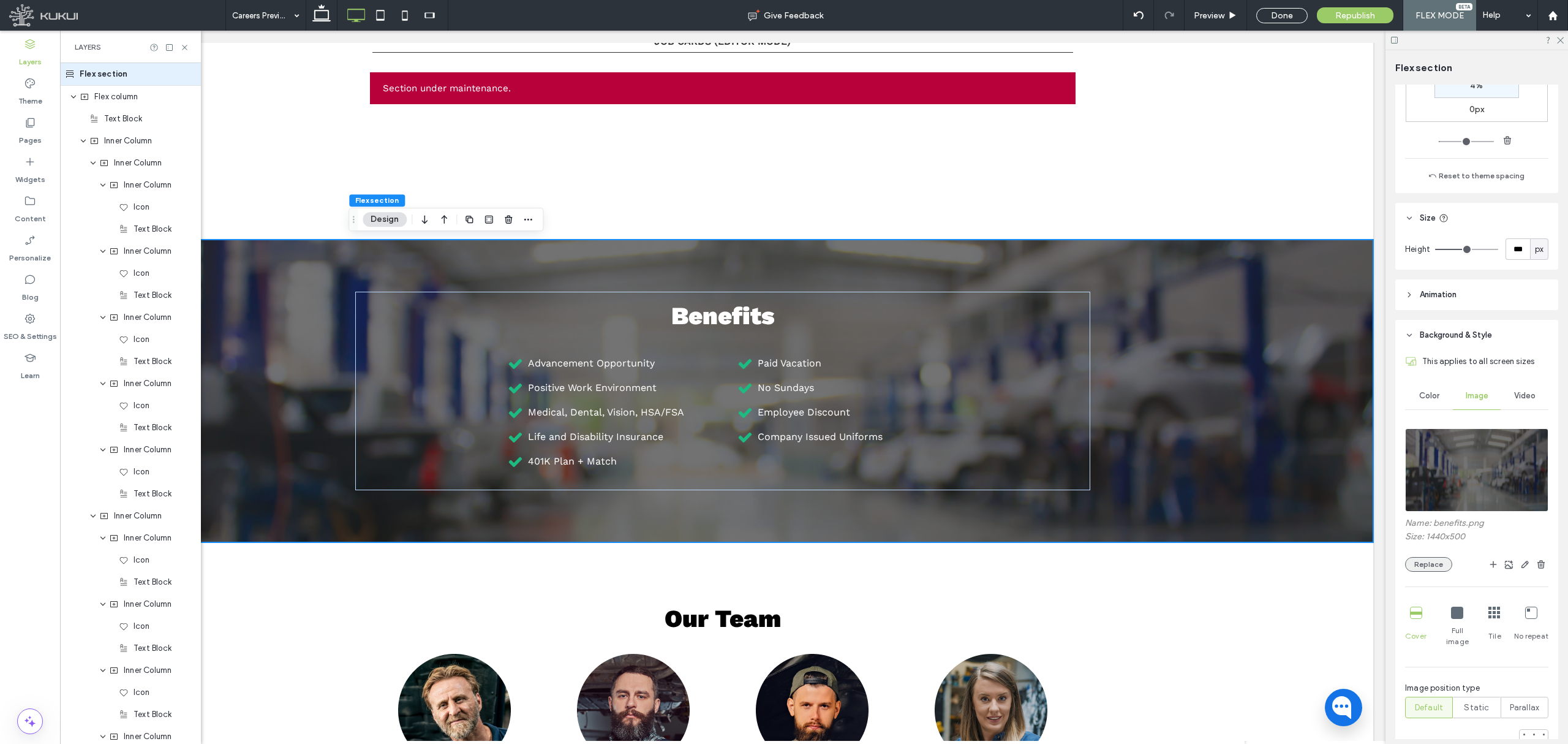
click at [1430, 563] on button "Replace" at bounding box center [1429, 564] width 47 height 15
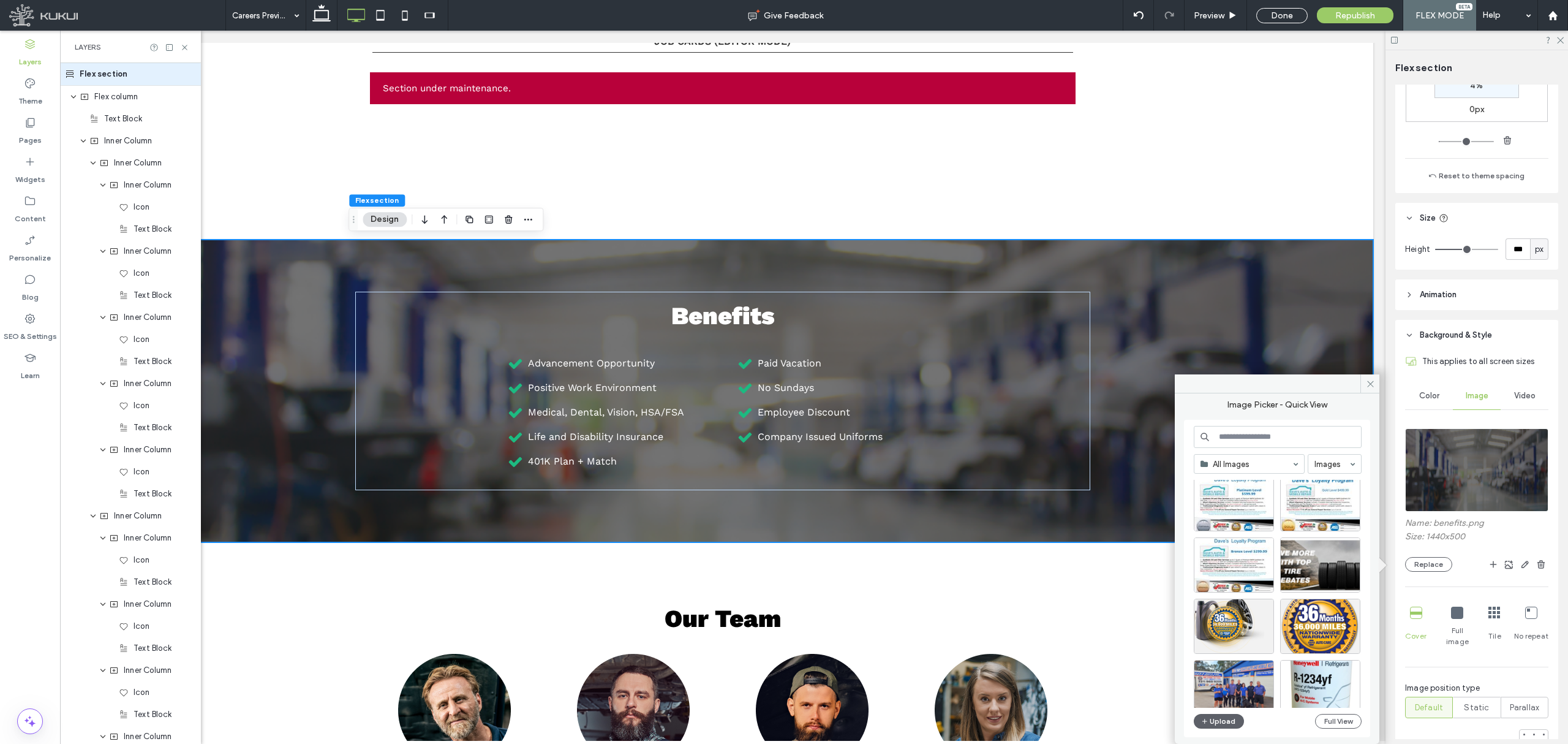
scroll to position [526, 0]
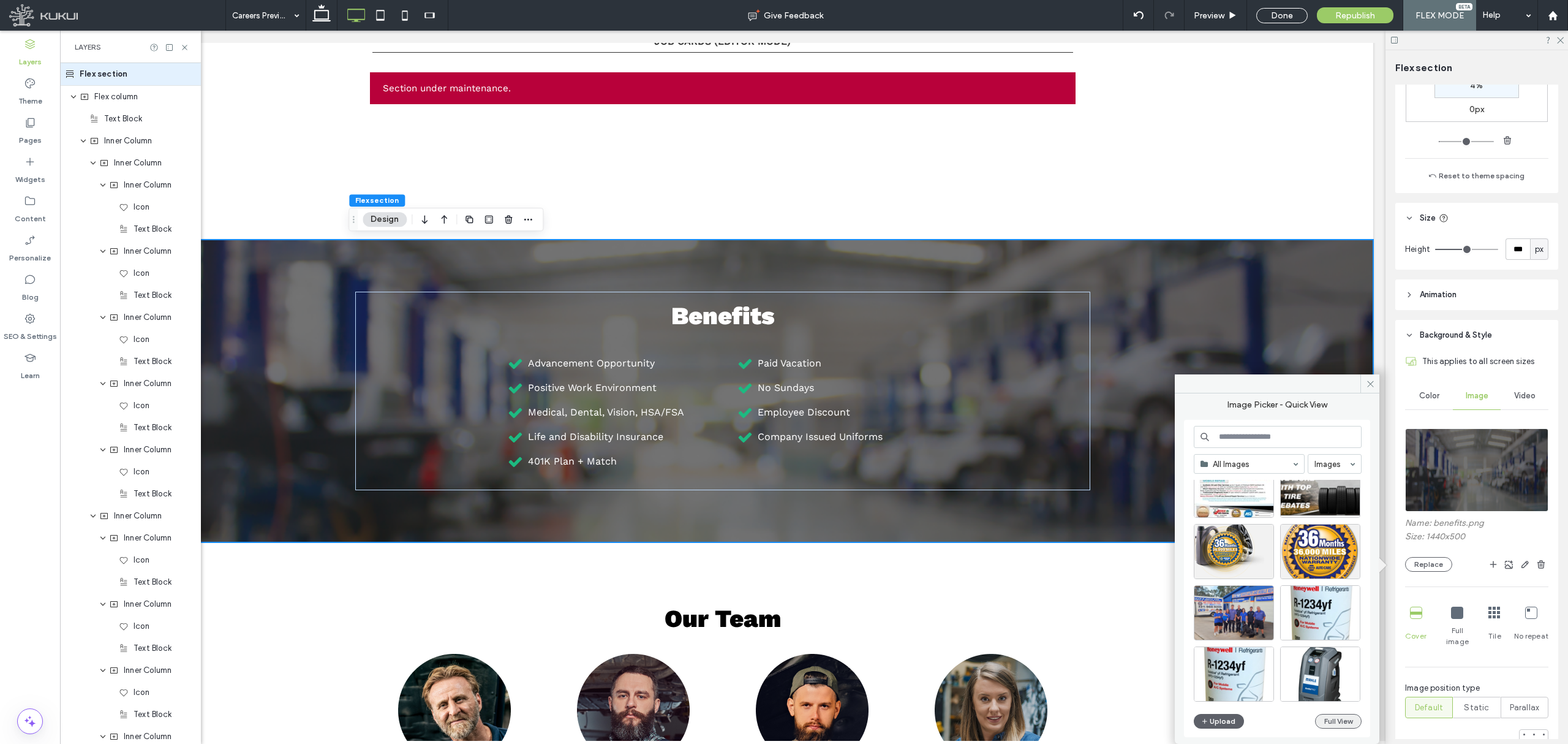
click at [1326, 714] on button "Full View" at bounding box center [1338, 721] width 47 height 15
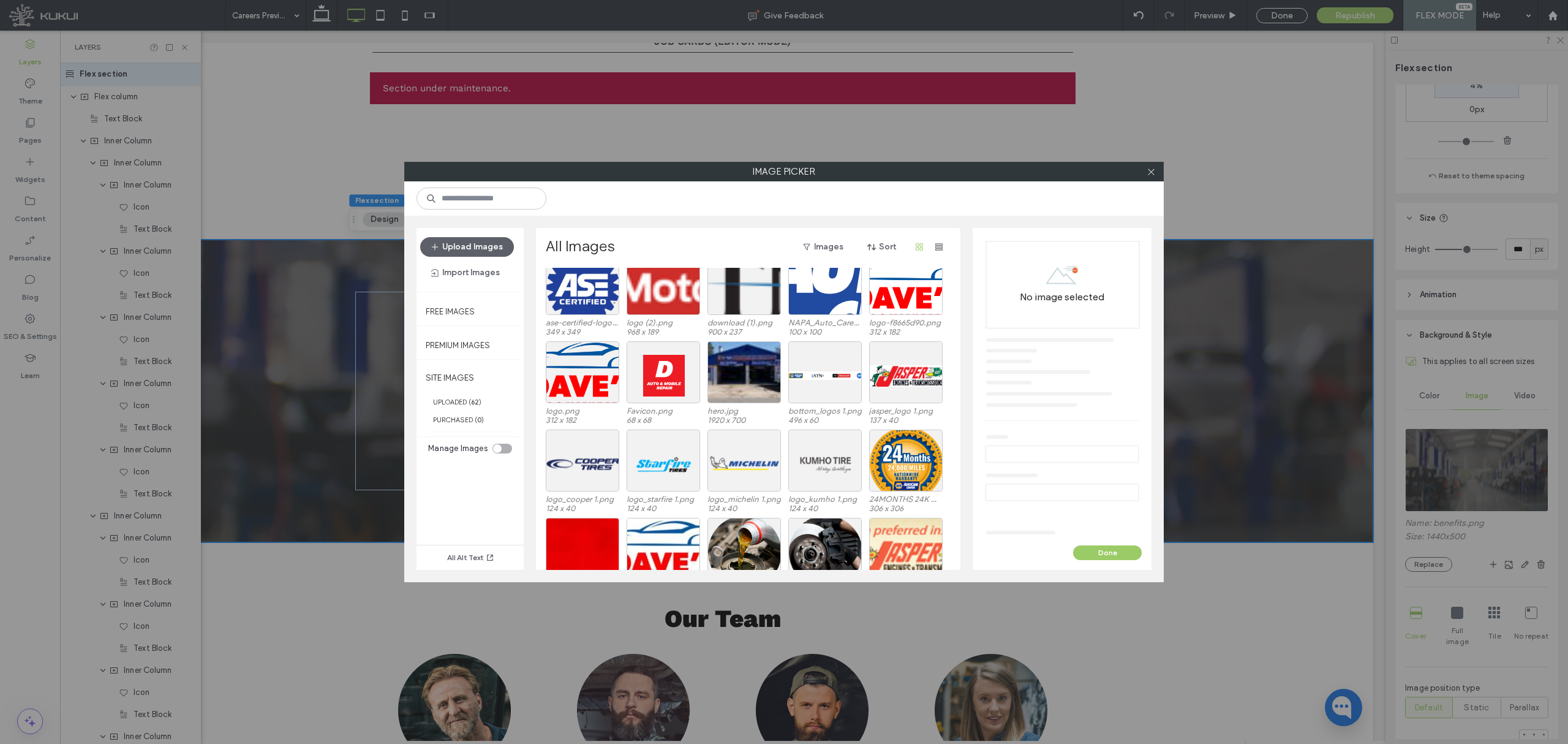
scroll to position [856, 0]
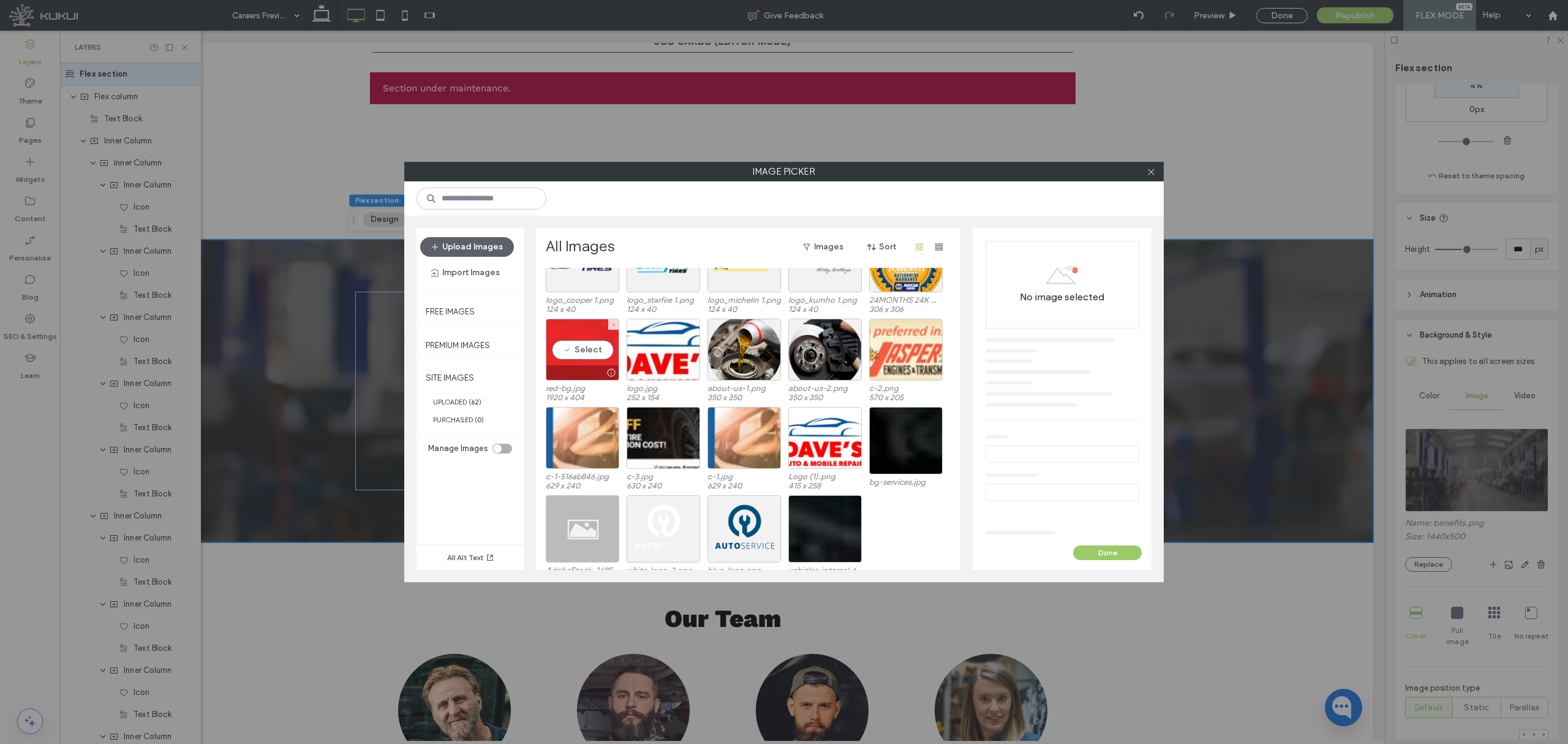
click at [587, 341] on div "Select" at bounding box center [583, 350] width 73 height 62
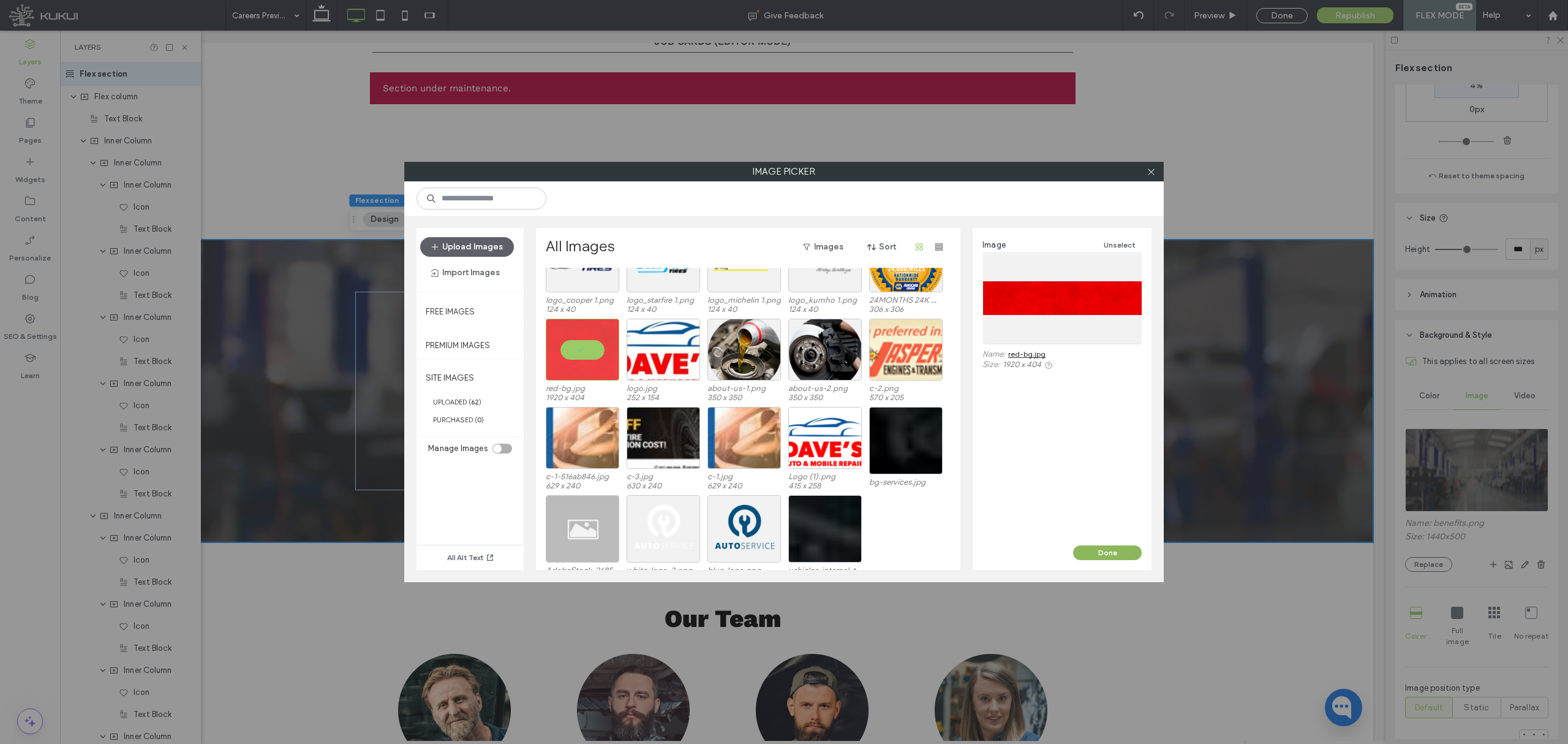
click at [1096, 550] on button "Done" at bounding box center [1107, 553] width 69 height 15
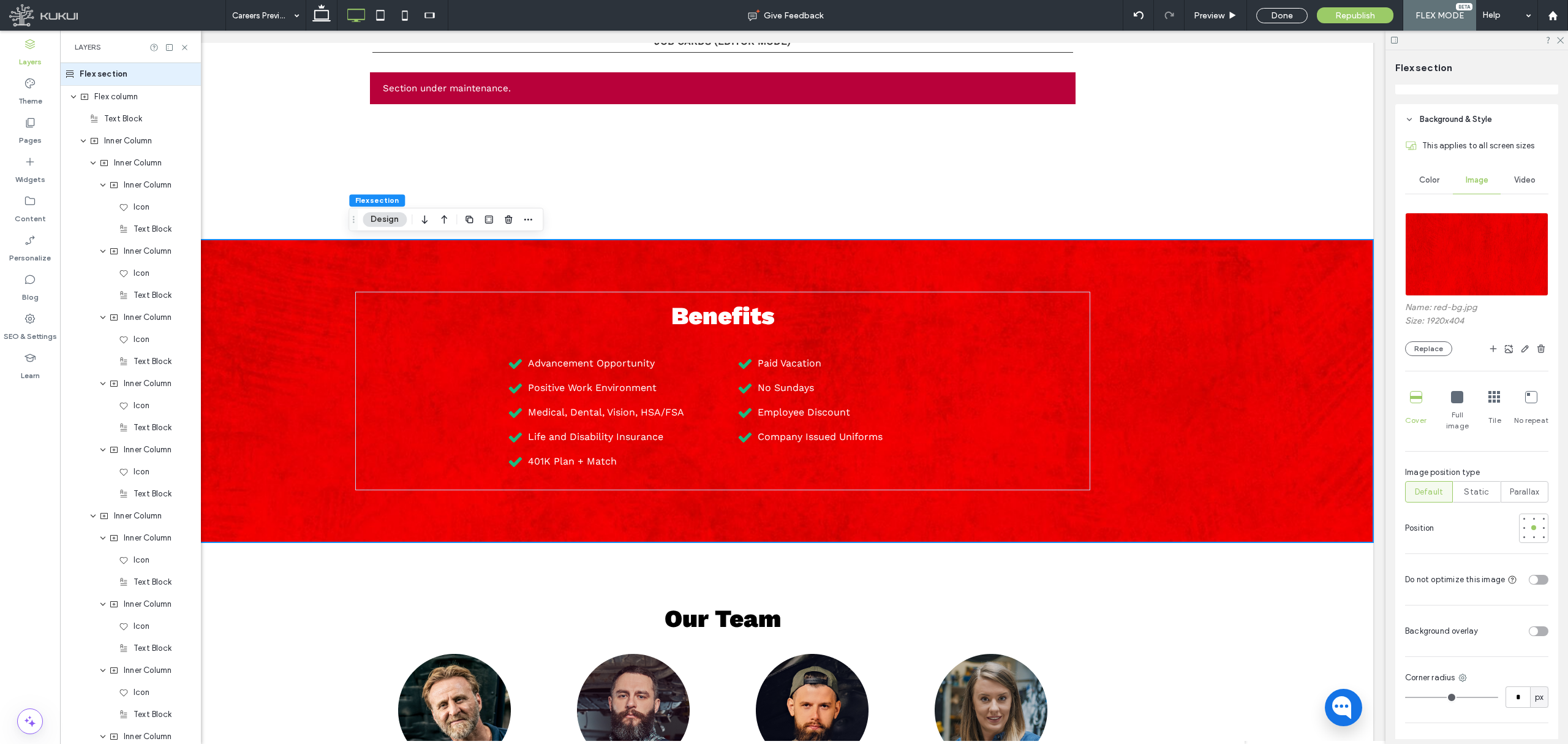
scroll to position [561, 0]
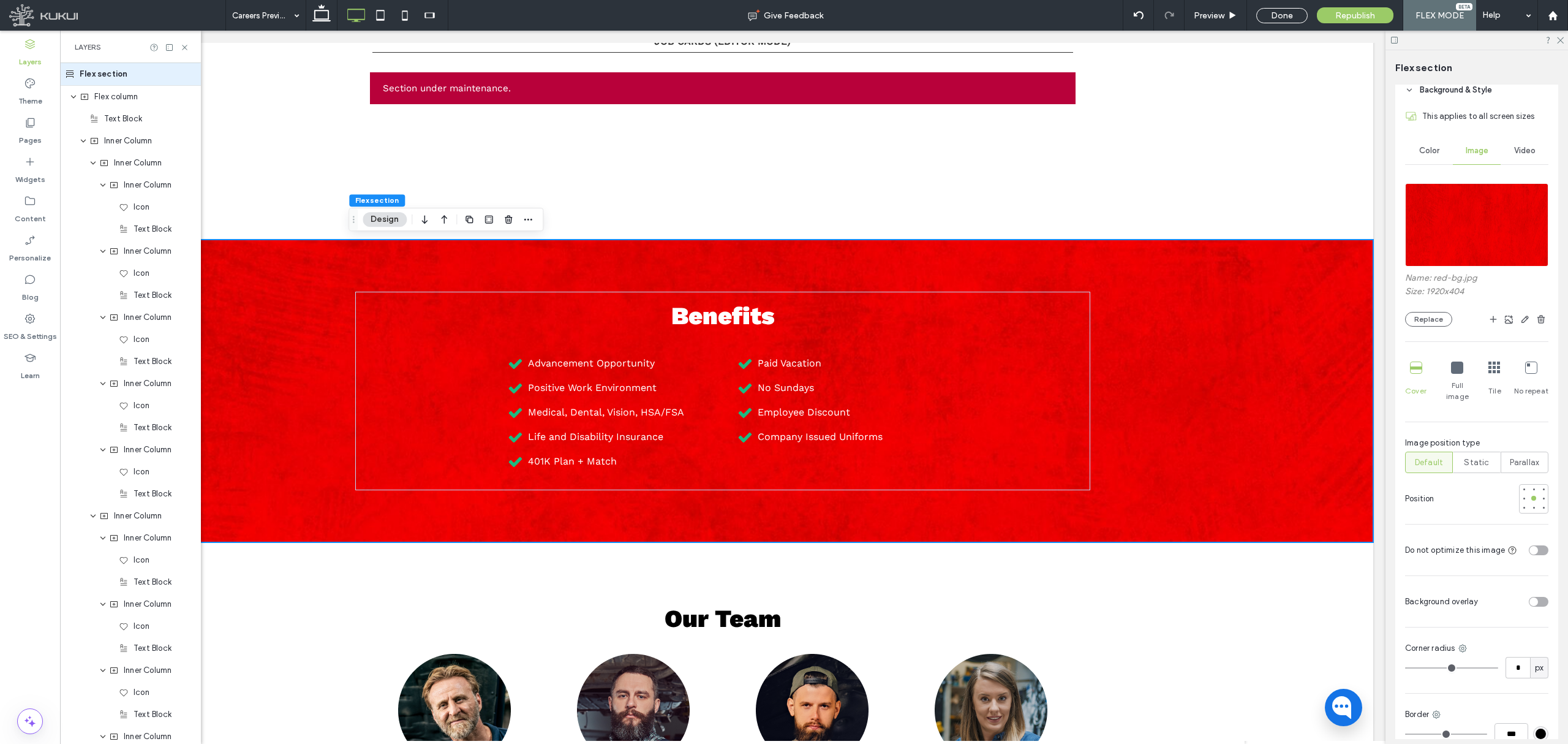
click at [1537, 596] on div "toggle" at bounding box center [1539, 601] width 19 height 10
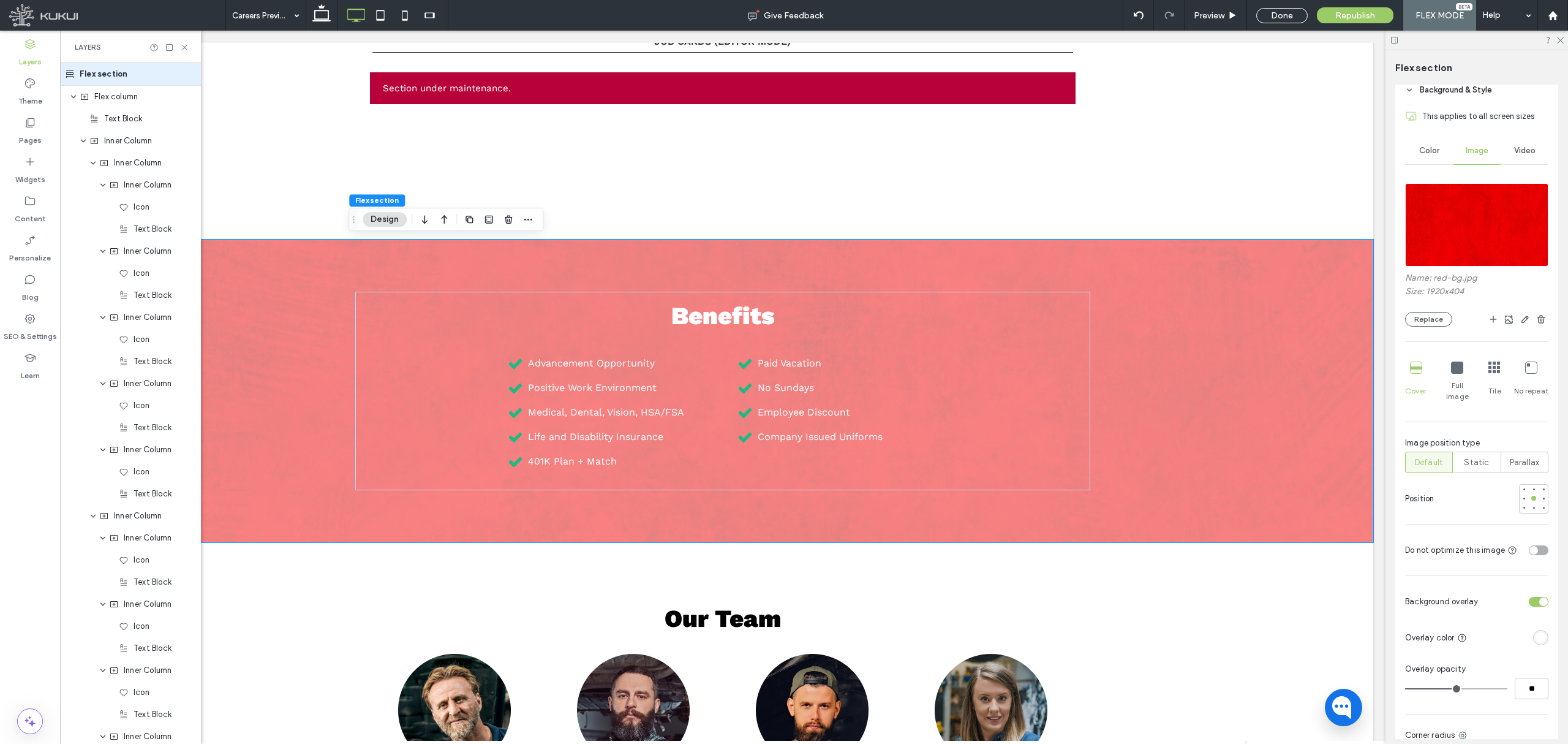
click at [1536, 632] on div "rgba(255, 255, 255, 1)" at bounding box center [1541, 637] width 10 height 10
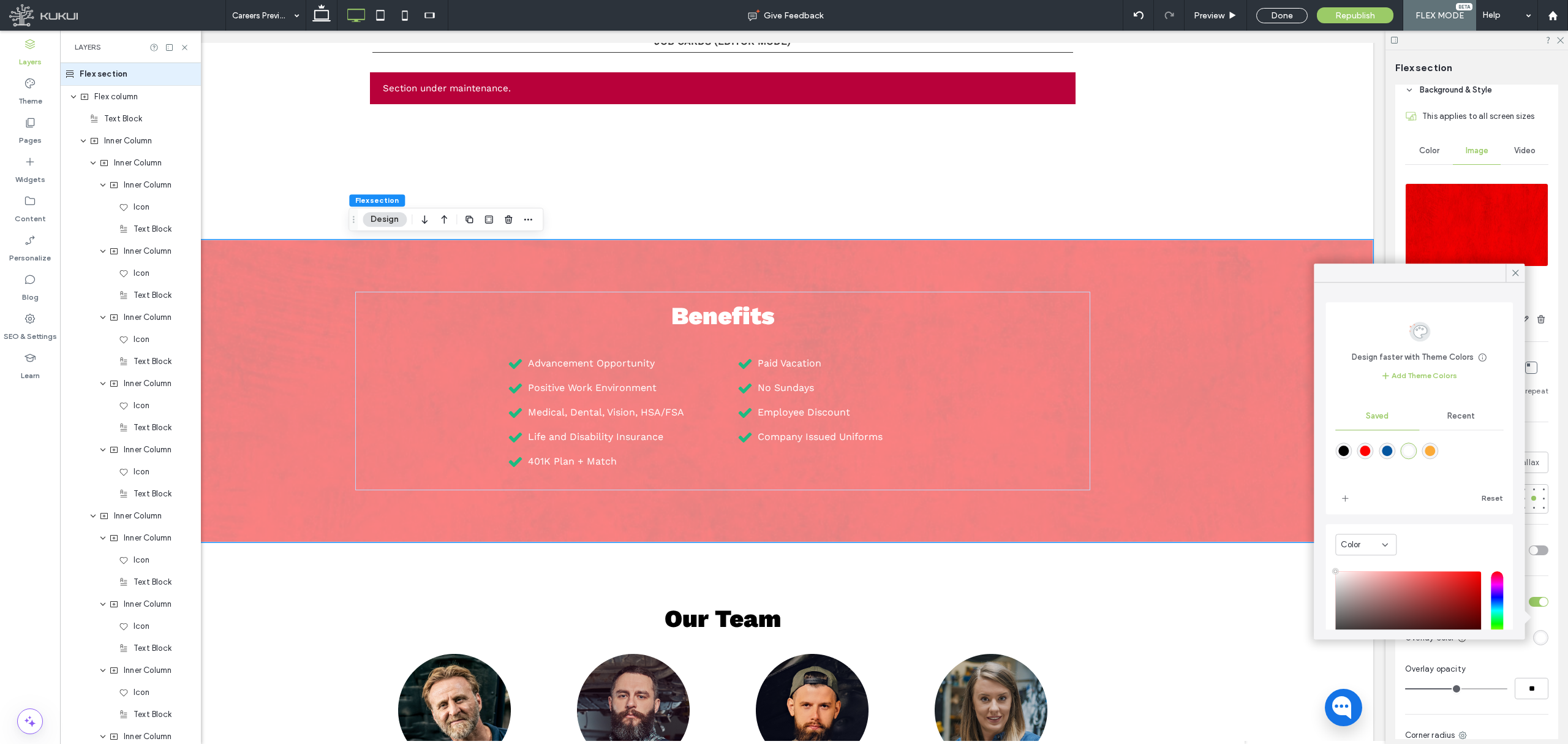
click at [1341, 452] on div "rgba(0,0,0,1)" at bounding box center [1343, 451] width 10 height 10
type input "*******"
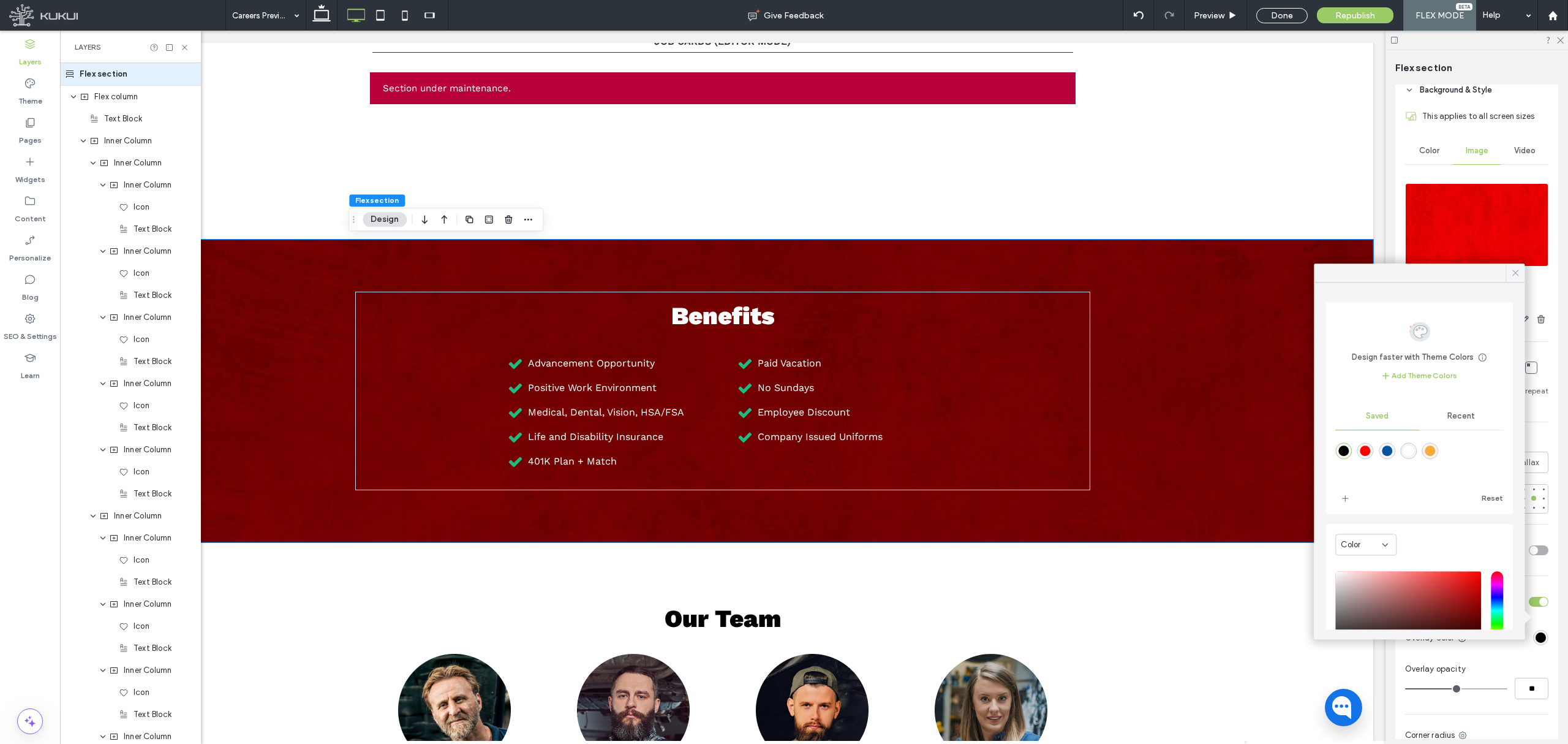
click at [1515, 273] on use at bounding box center [1516, 272] width 6 height 6
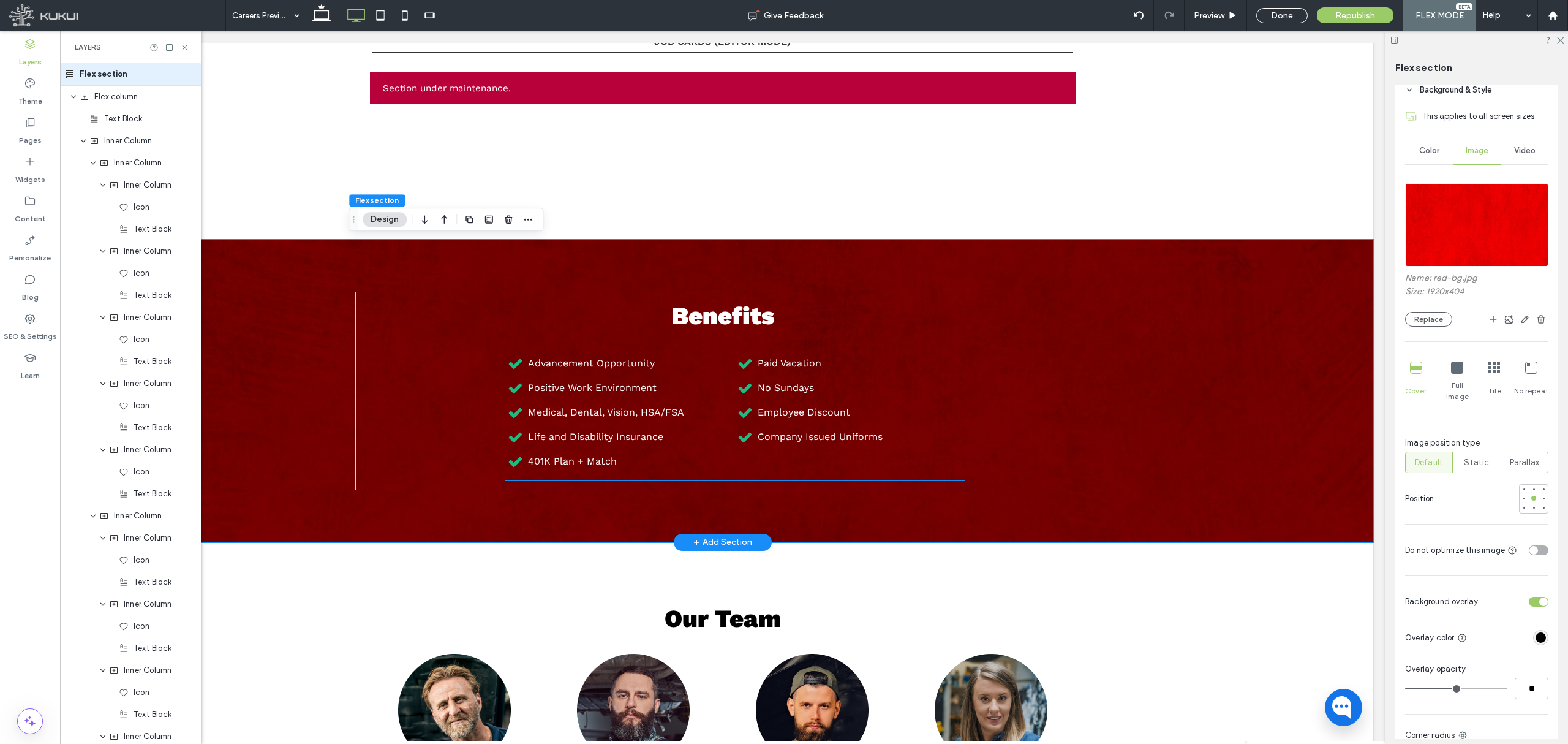
click at [740, 360] on icon at bounding box center [745, 363] width 16 height 16
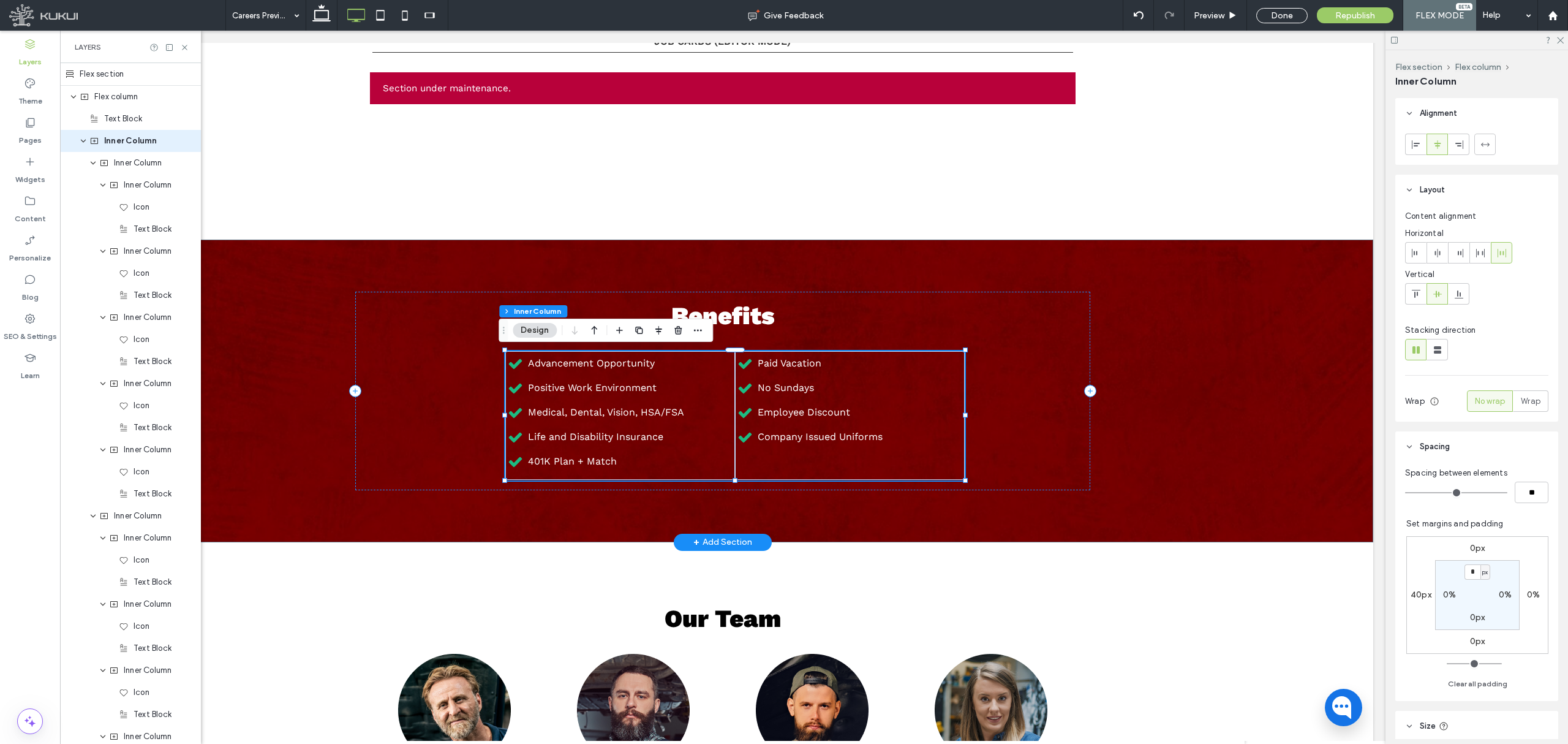
click at [740, 360] on icon at bounding box center [745, 363] width 16 height 16
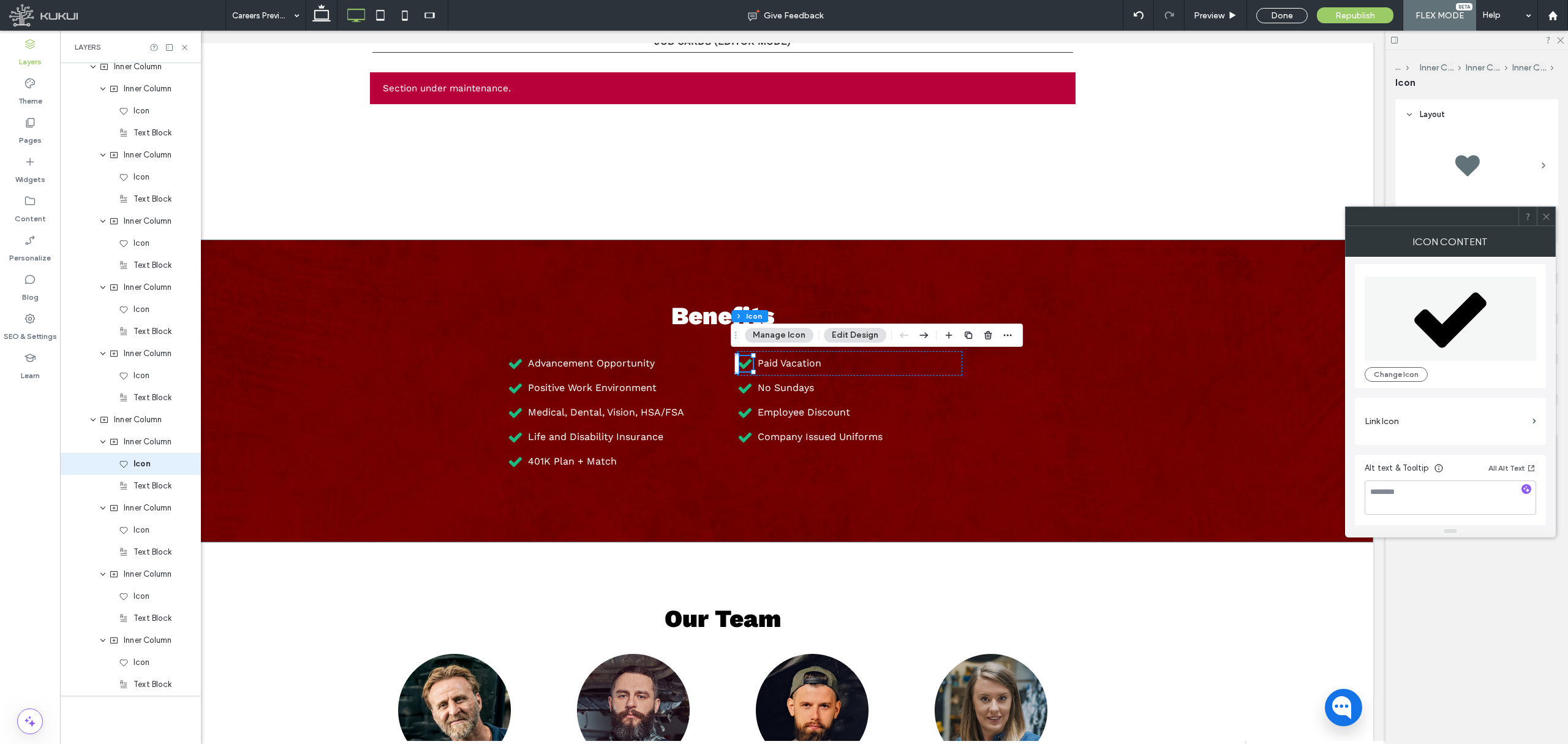
scroll to position [4, 0]
click at [1550, 223] on span at bounding box center [1547, 216] width 9 height 18
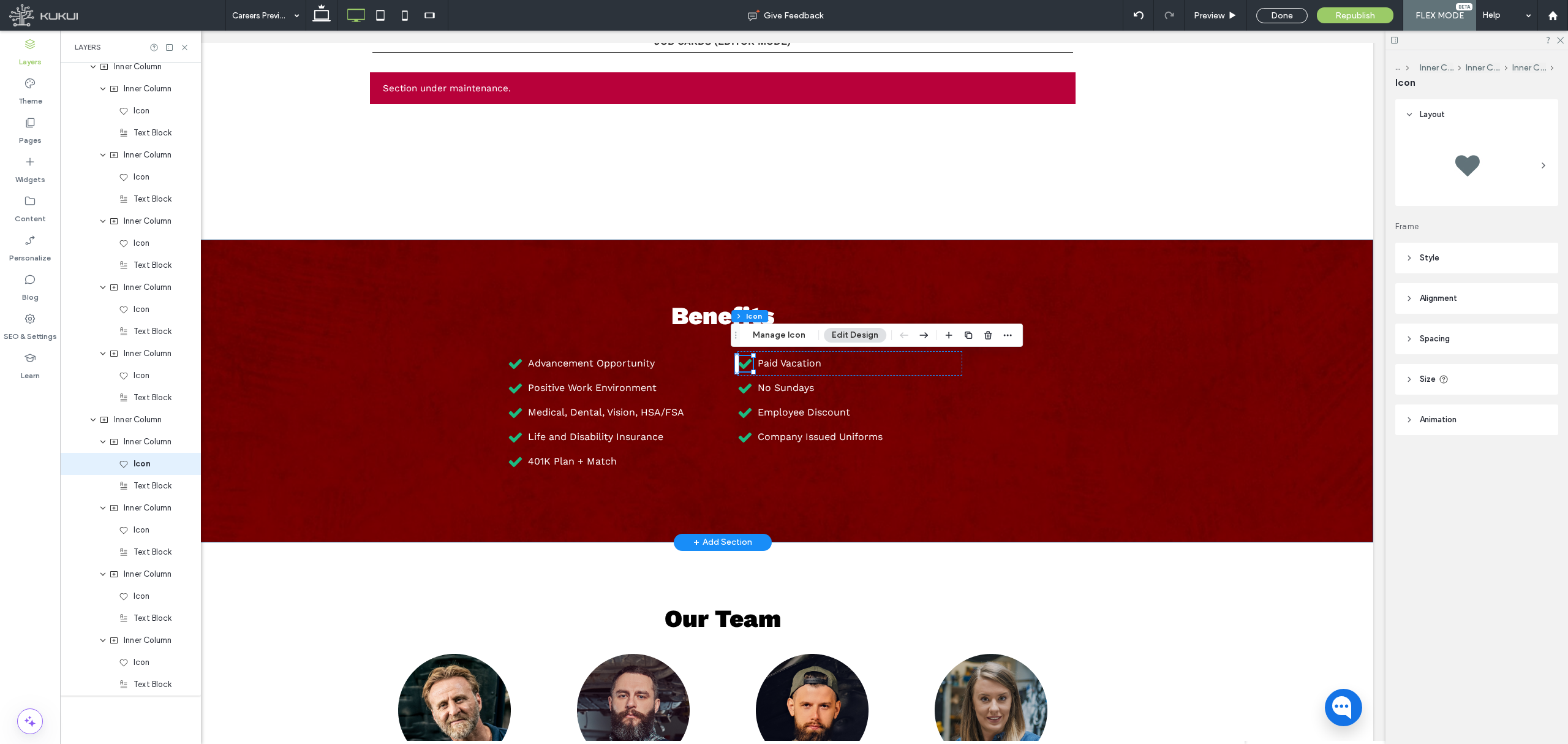
click at [1135, 447] on div "Benefits Advancement Opportunity Positive Work Environment Medical, Dental, Vis…" at bounding box center [723, 390] width 1301 height 302
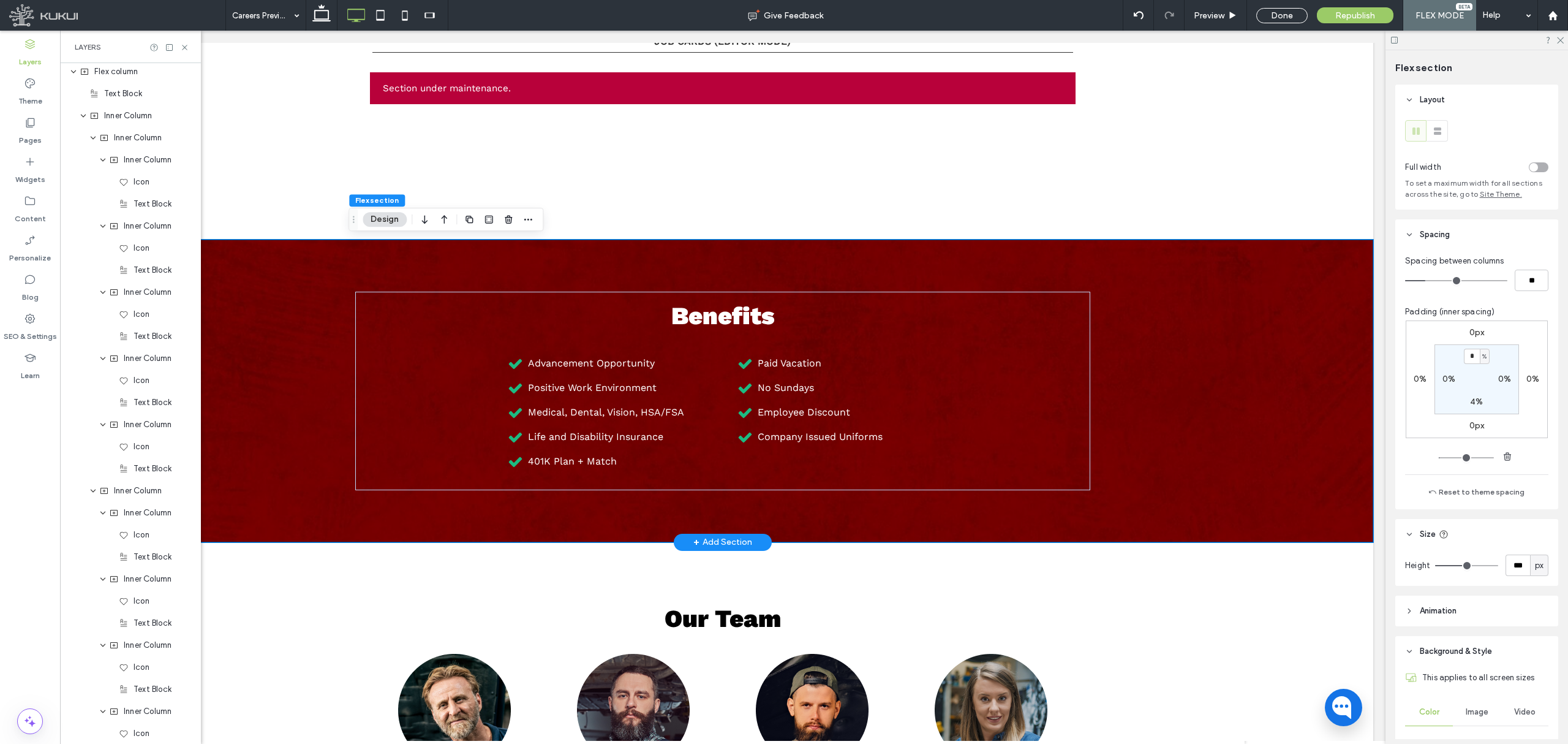
scroll to position [0, 0]
click at [510, 361] on icon at bounding box center [516, 363] width 14 height 10
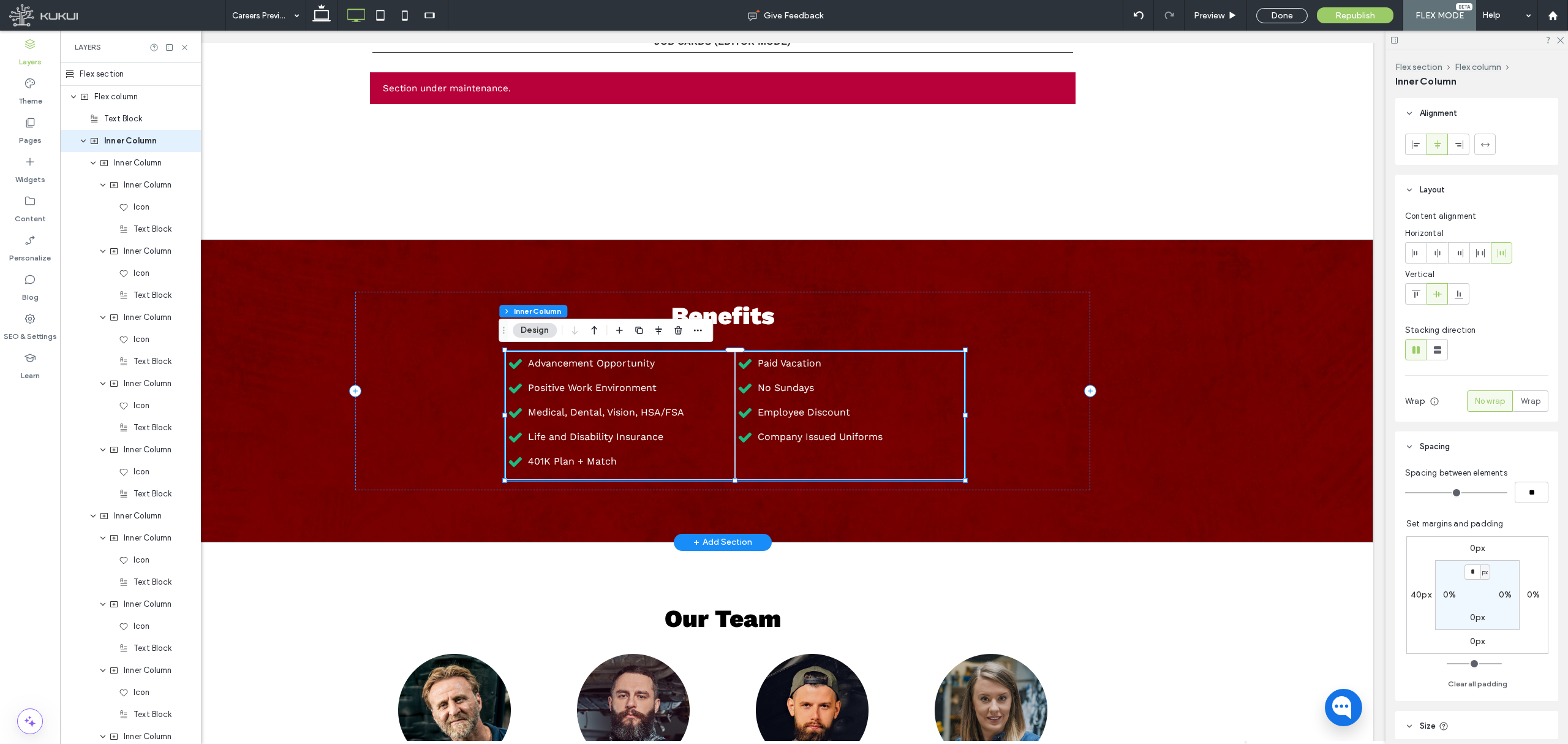
click at [510, 361] on icon at bounding box center [516, 363] width 14 height 10
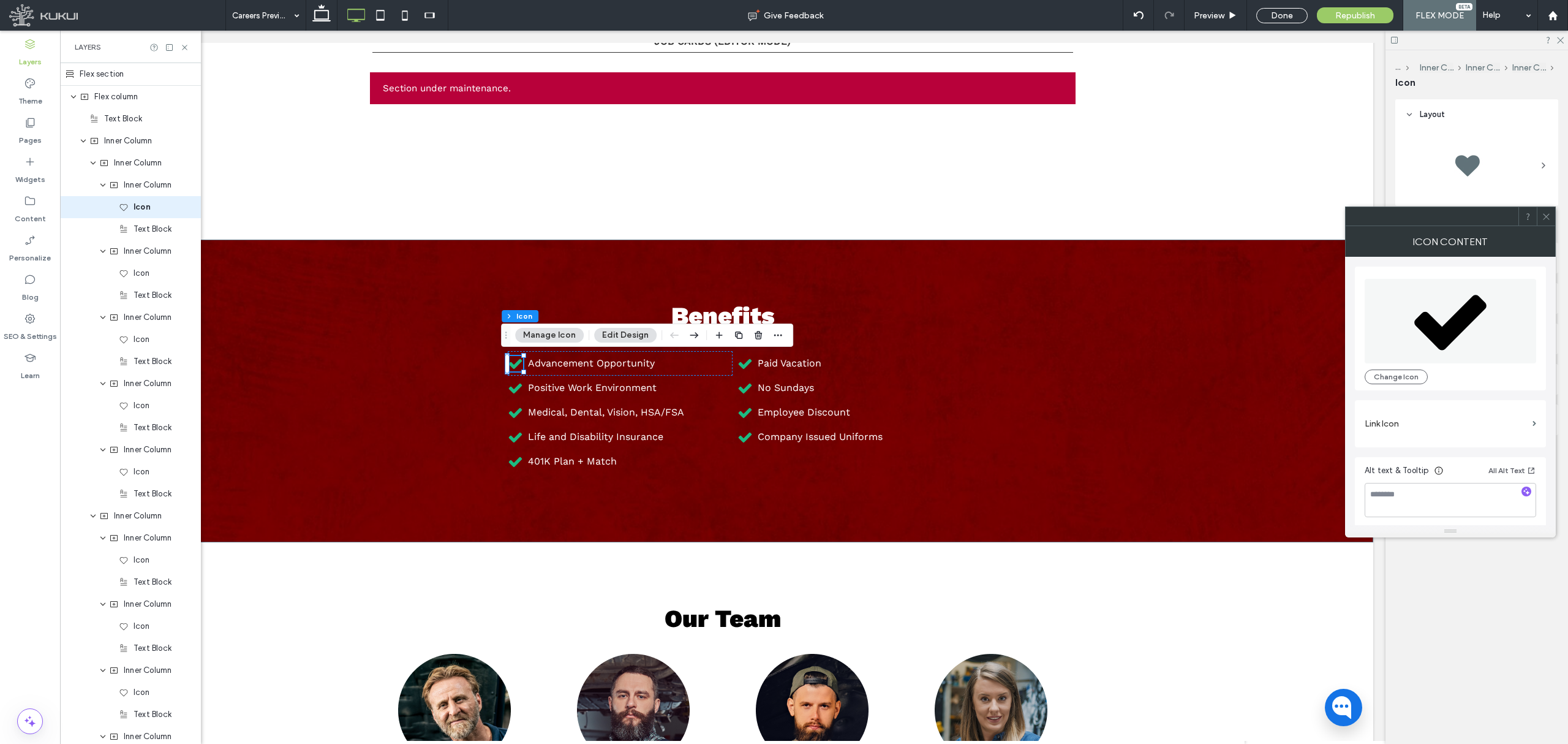
click at [1550, 219] on icon at bounding box center [1547, 216] width 9 height 9
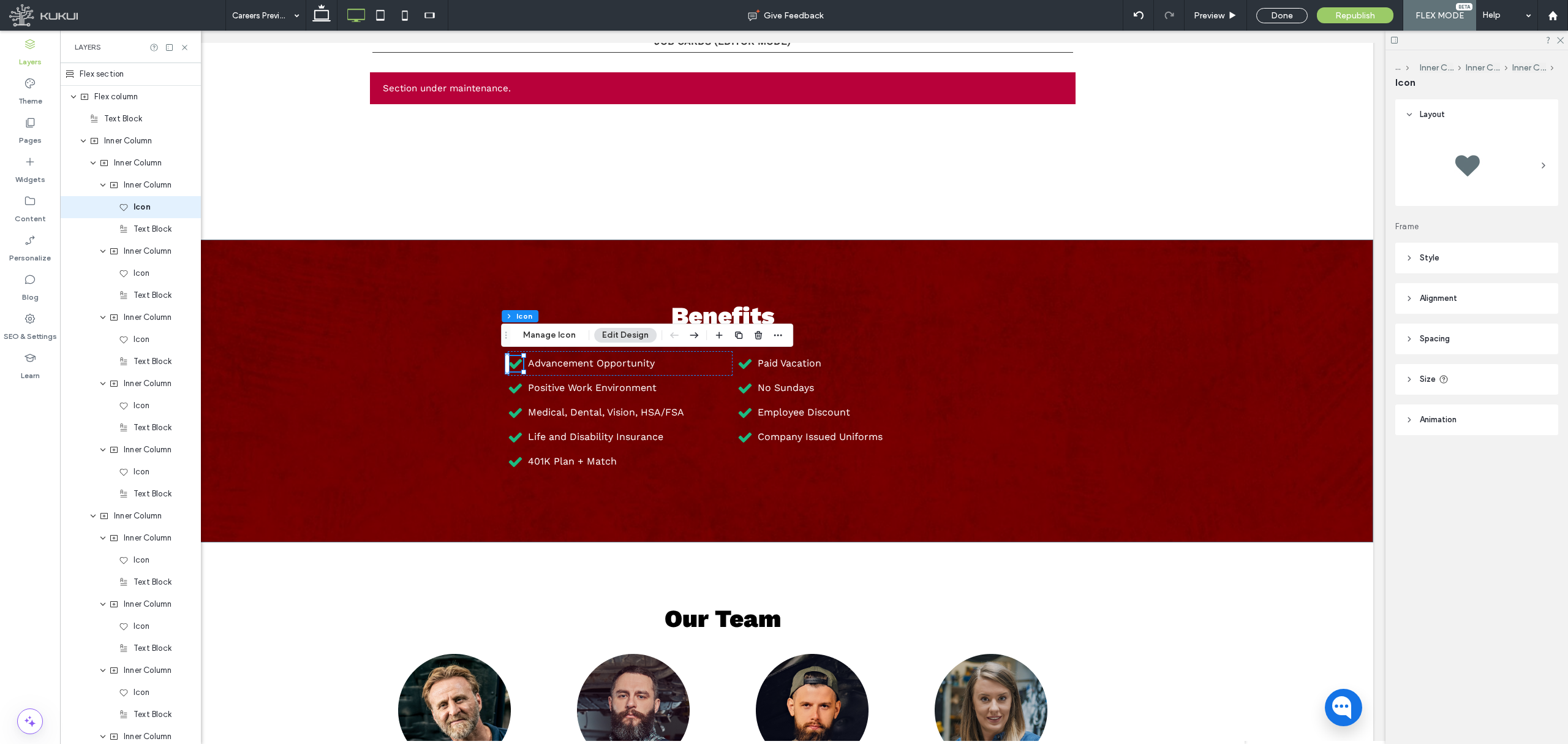
click at [1502, 256] on header "Style" at bounding box center [1477, 257] width 163 height 30
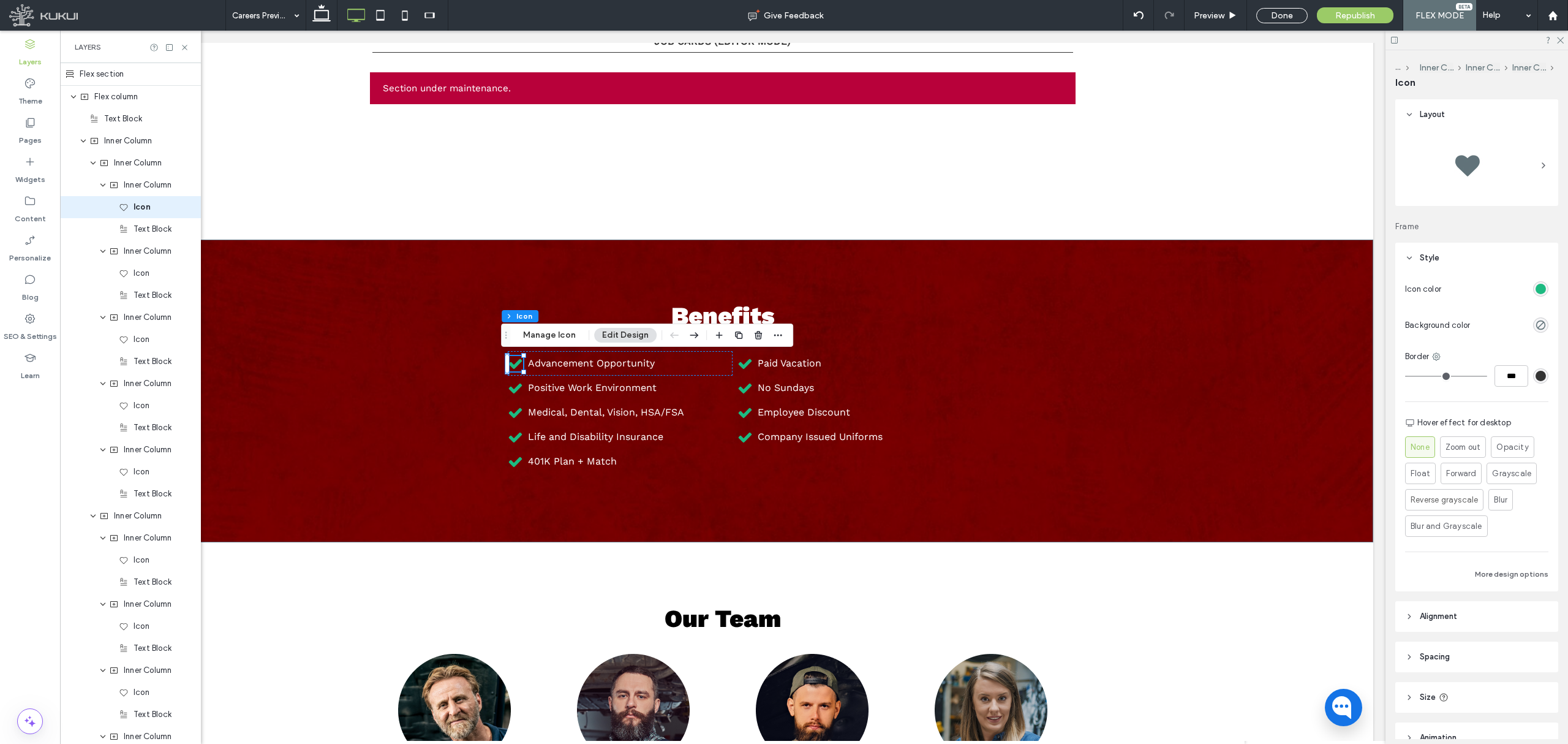
click at [1537, 284] on div "rgb(29, 186, 129)" at bounding box center [1541, 289] width 10 height 10
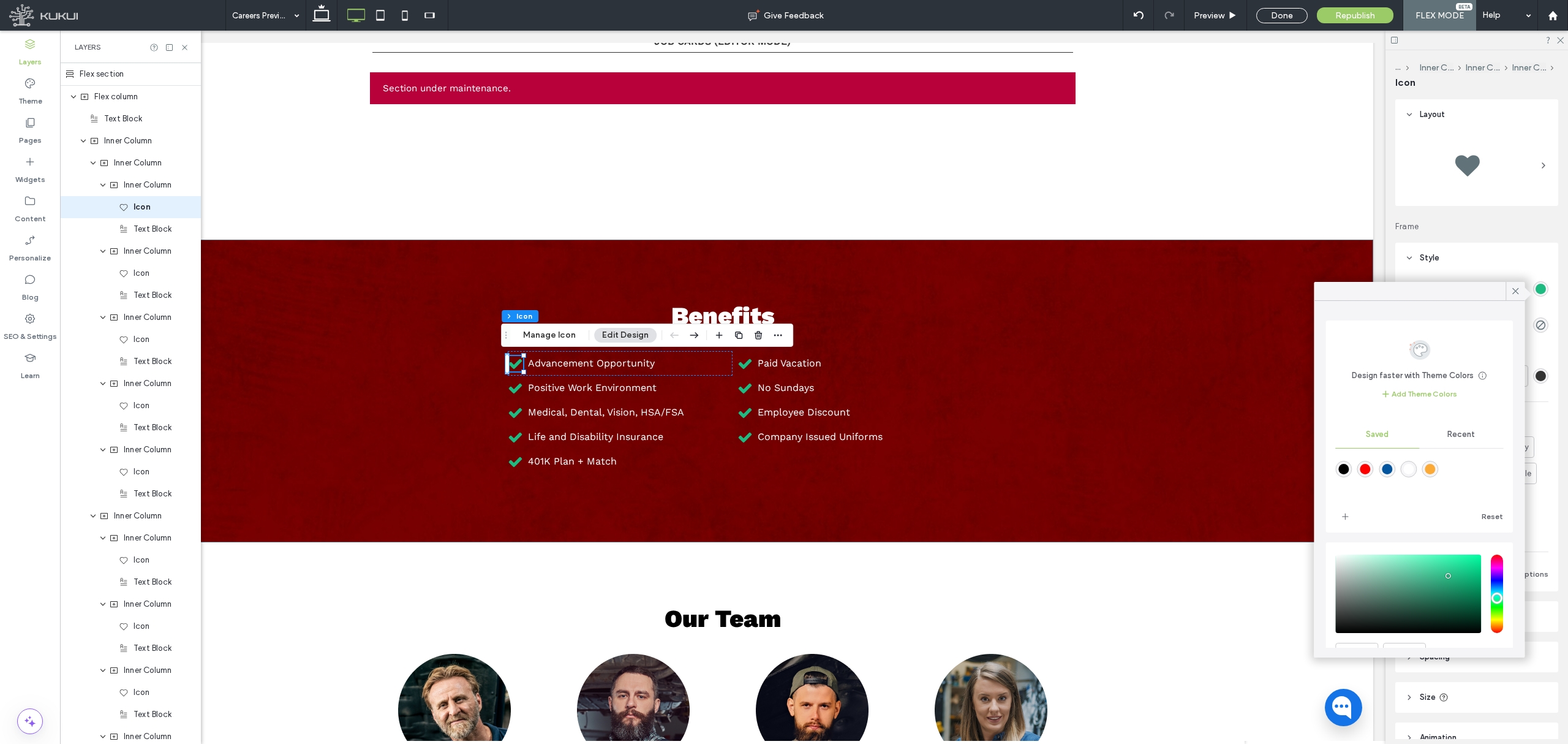
click at [1366, 469] on div "rgba(255,0,0,1)" at bounding box center [1365, 468] width 10 height 10
type input "*******"
click at [1517, 290] on icon at bounding box center [1516, 291] width 11 height 11
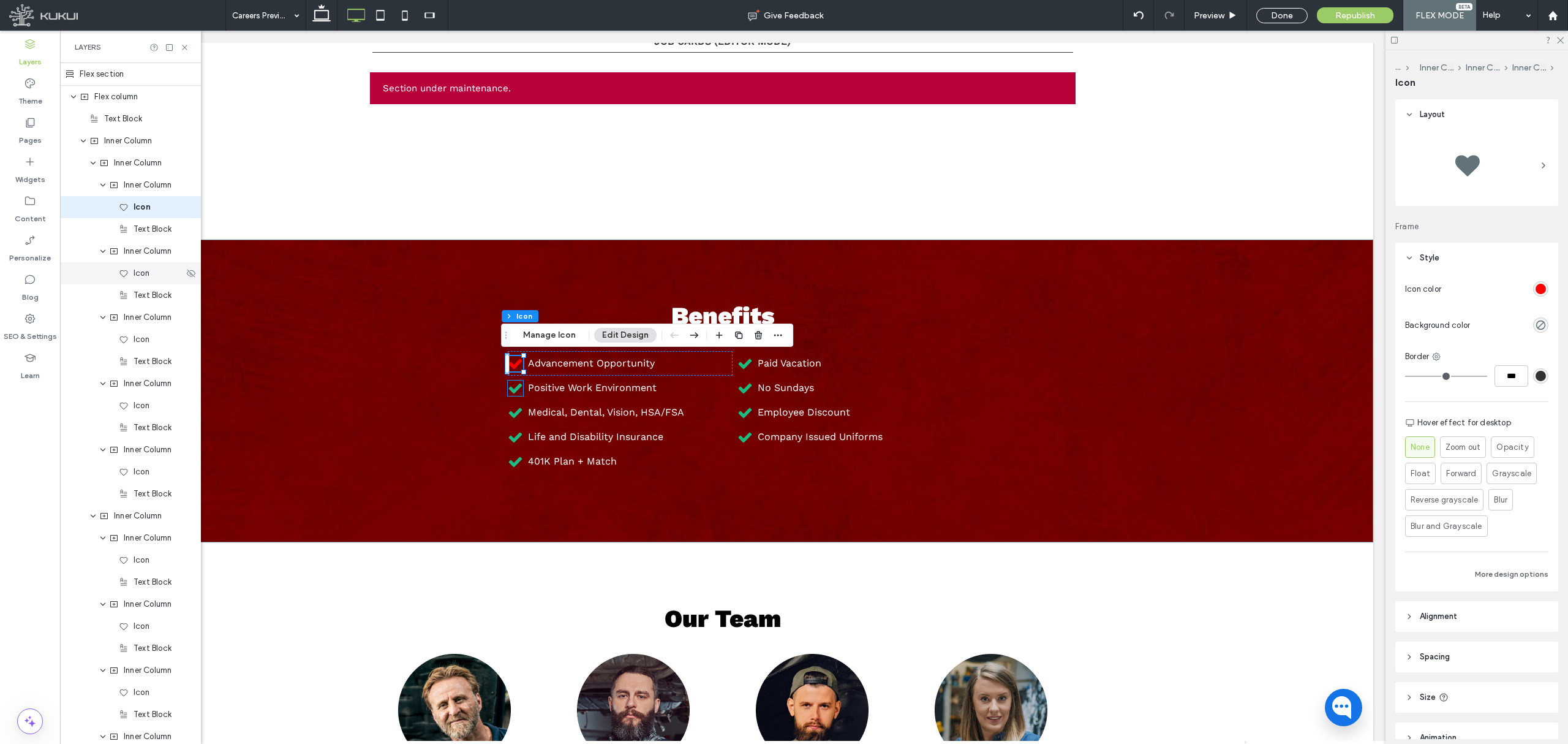
click at [140, 278] on span "Icon" at bounding box center [141, 272] width 16 height 12
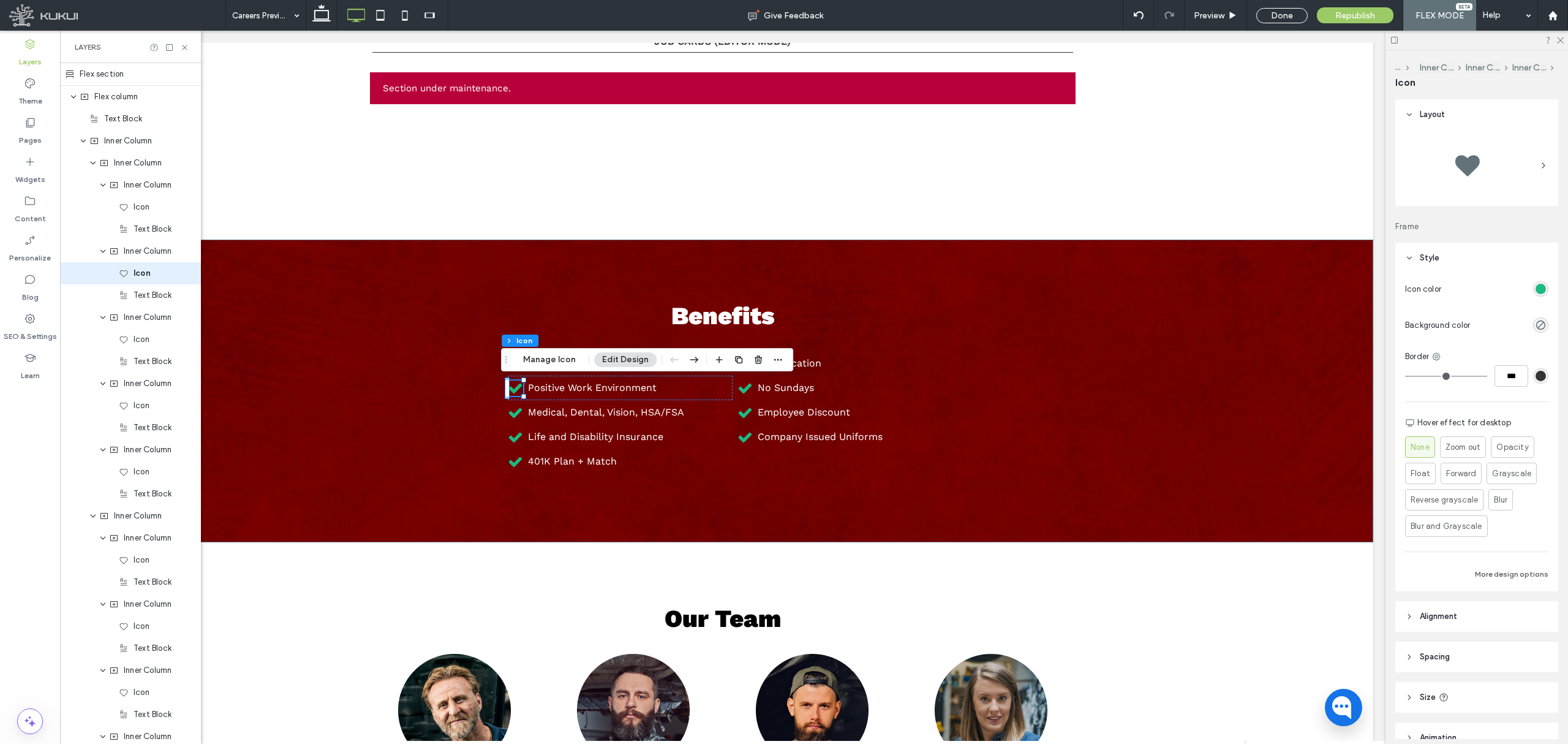
click at [1538, 290] on div "rgb(29, 186, 129)" at bounding box center [1541, 289] width 16 height 16
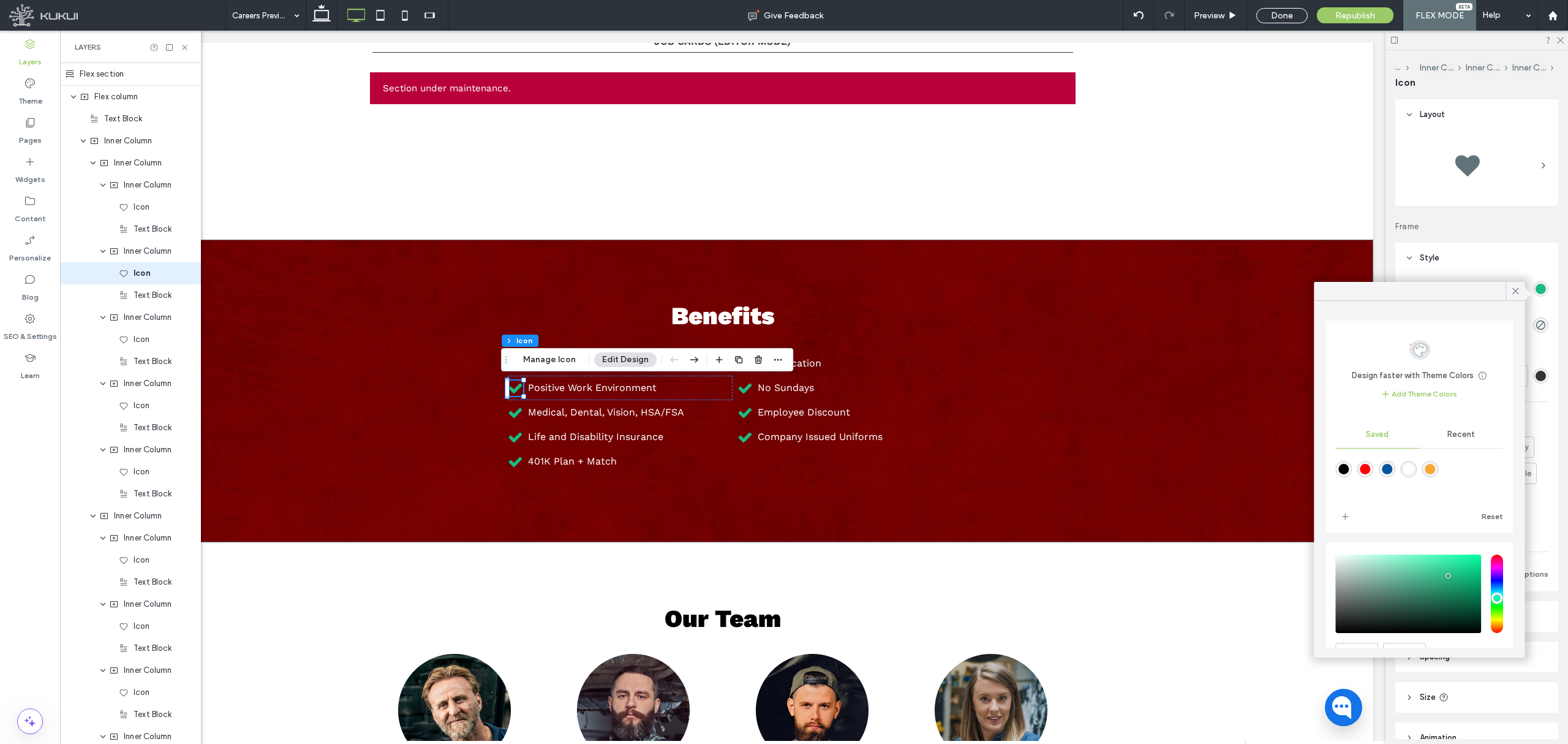
click at [1361, 468] on div "rgba(255,0,0,1)" at bounding box center [1365, 468] width 10 height 10
type input "*******"
click at [143, 348] on div "Icon" at bounding box center [131, 339] width 141 height 22
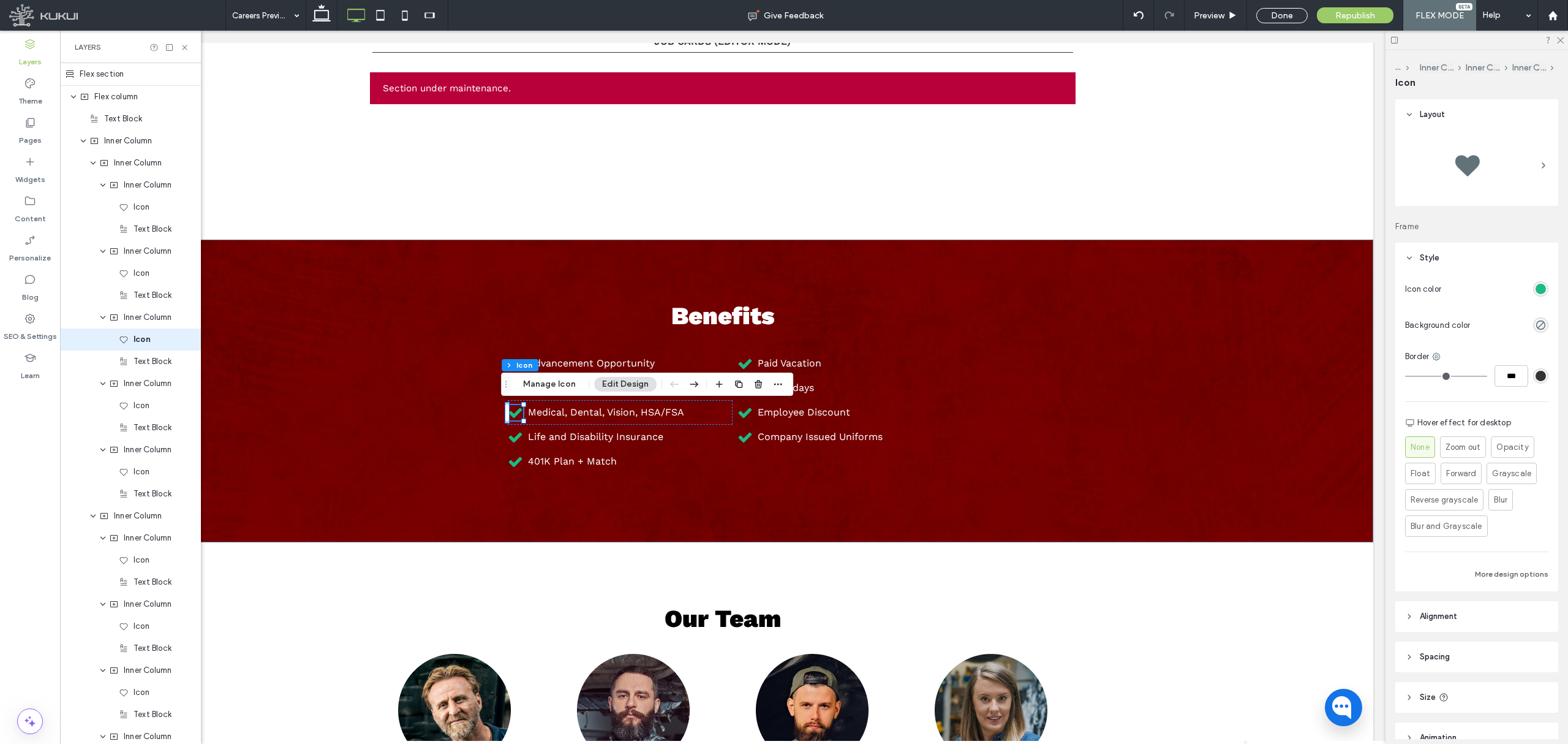
click at [1539, 283] on div "rgb(29, 186, 129)" at bounding box center [1541, 289] width 16 height 16
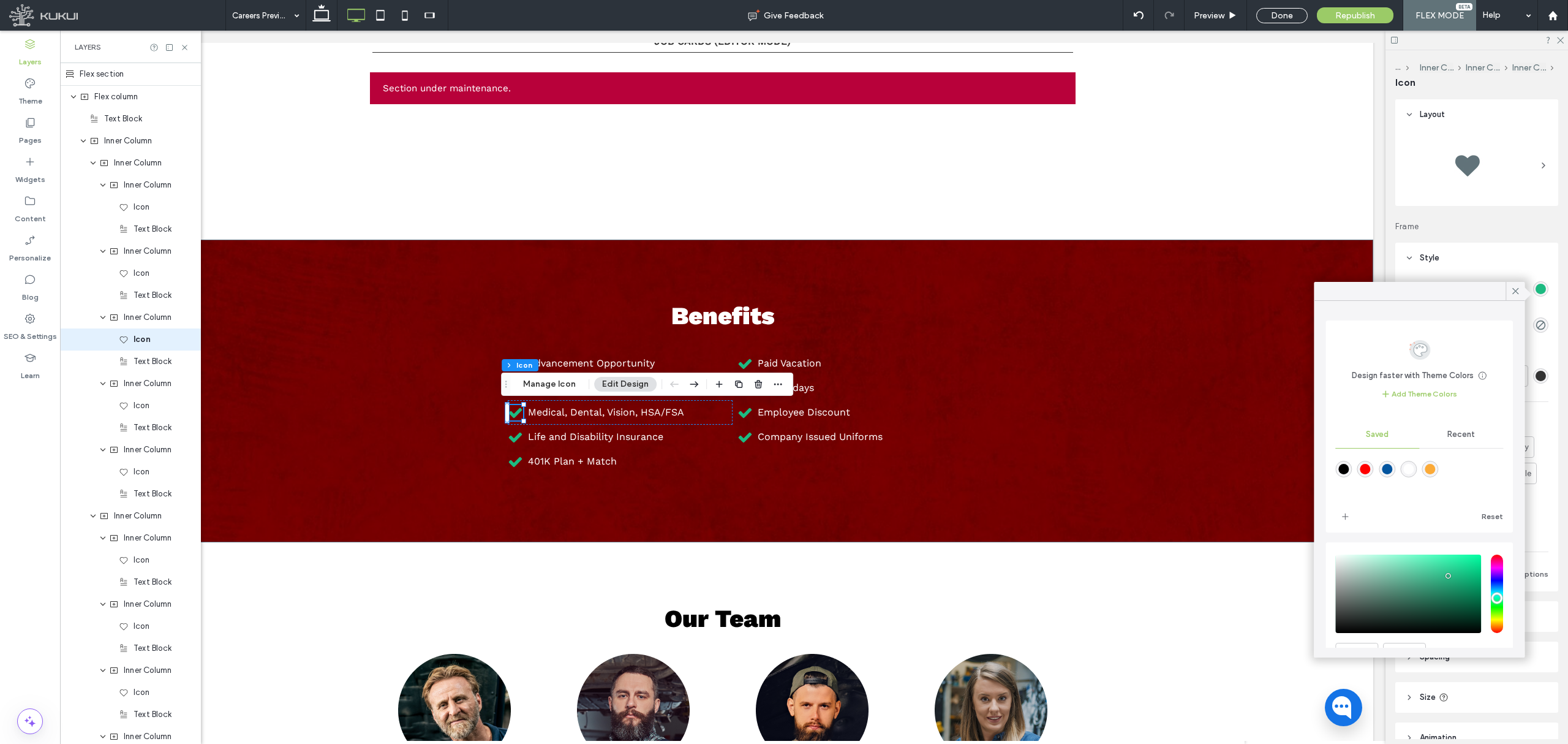
click at [1368, 461] on div "rgba(255,0,0,1)" at bounding box center [1365, 469] width 16 height 16
type input "*******"
click at [150, 404] on div "Icon" at bounding box center [151, 405] width 65 height 12
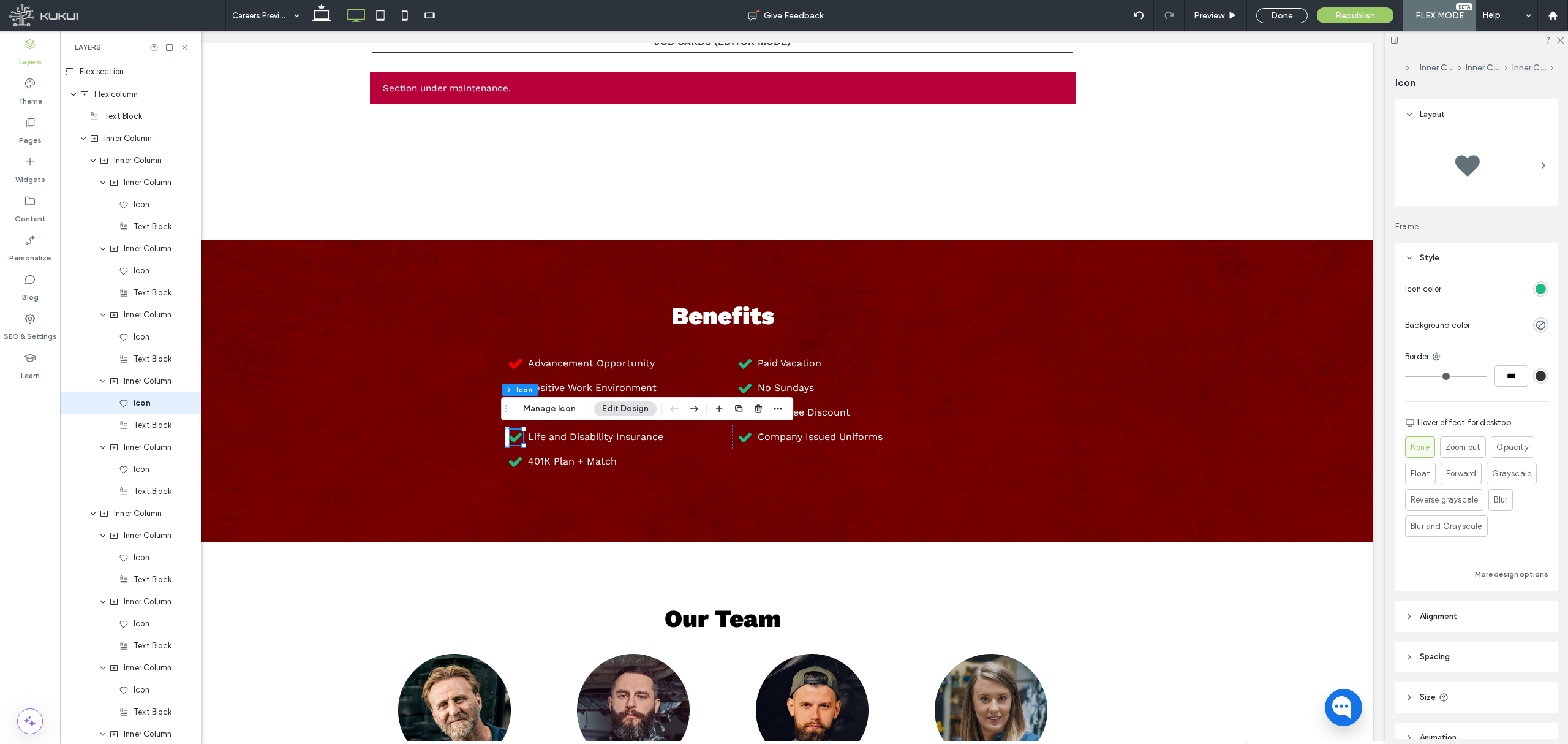
click at [1536, 288] on div "rgb(29, 186, 129)" at bounding box center [1541, 289] width 10 height 10
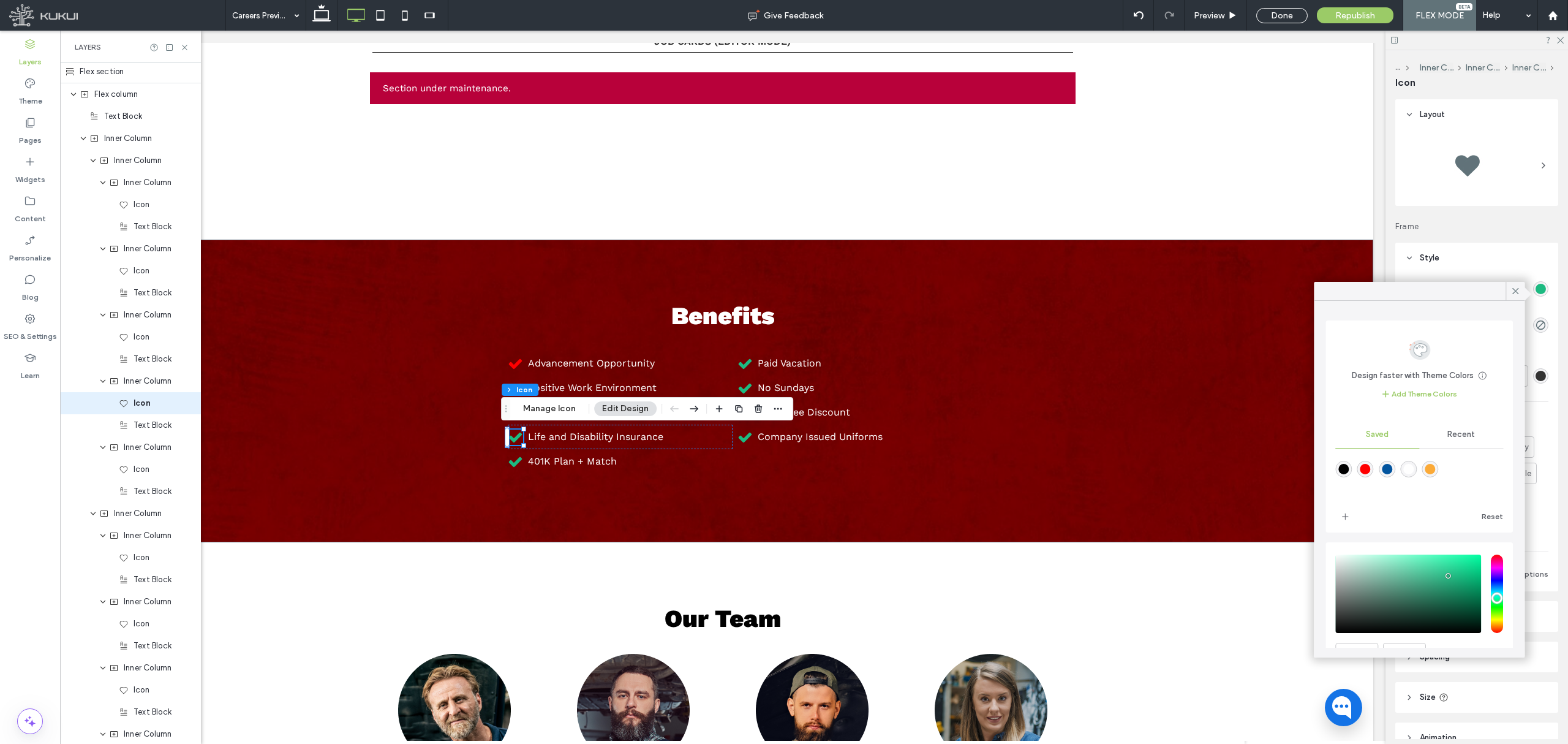
click at [1371, 462] on div "rgba(255,0,0,1)" at bounding box center [1365, 469] width 16 height 16
type input "*******"
click at [145, 471] on span "Icon" at bounding box center [141, 468] width 16 height 12
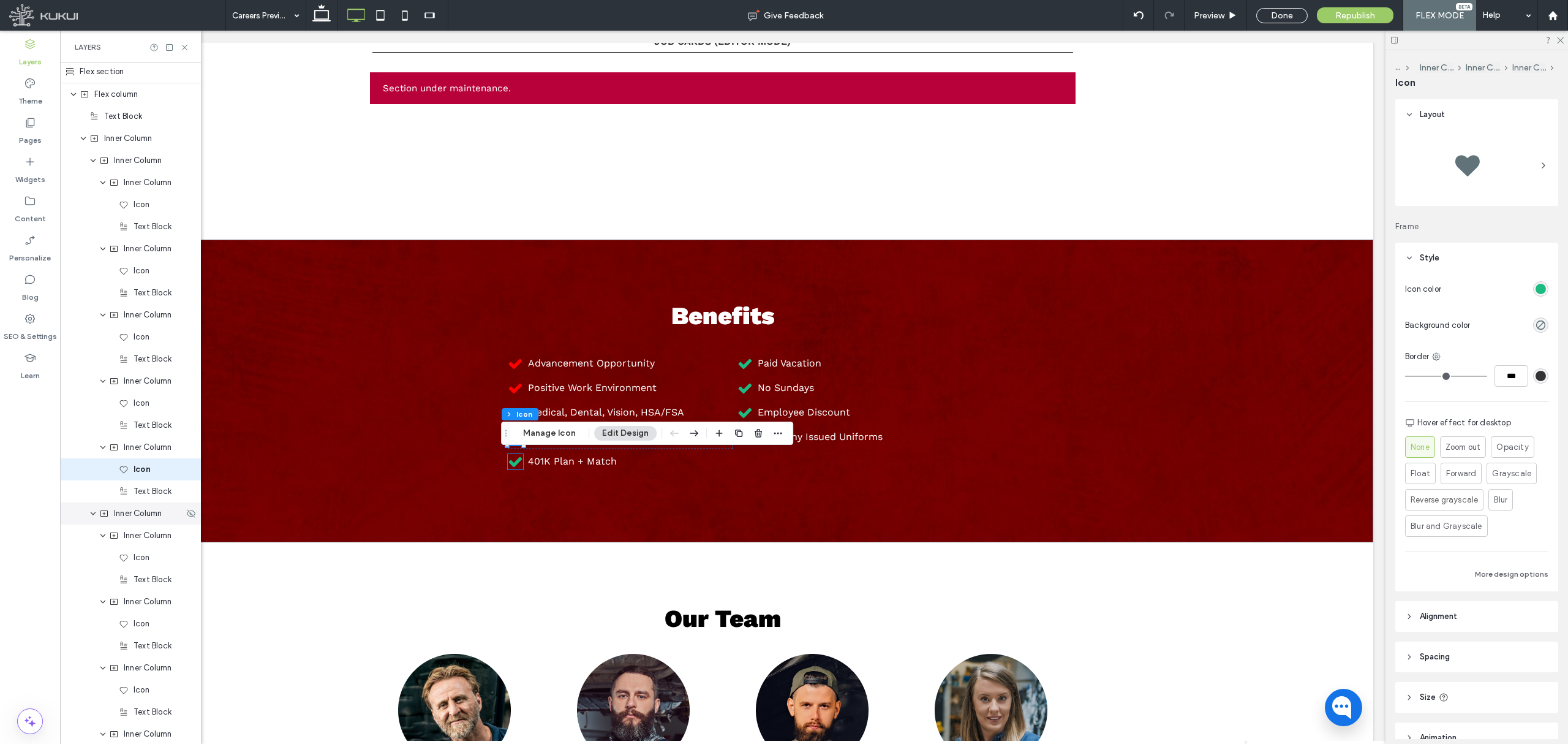
scroll to position [69, 0]
click at [1536, 288] on div "rgb(29, 186, 129)" at bounding box center [1541, 289] width 10 height 10
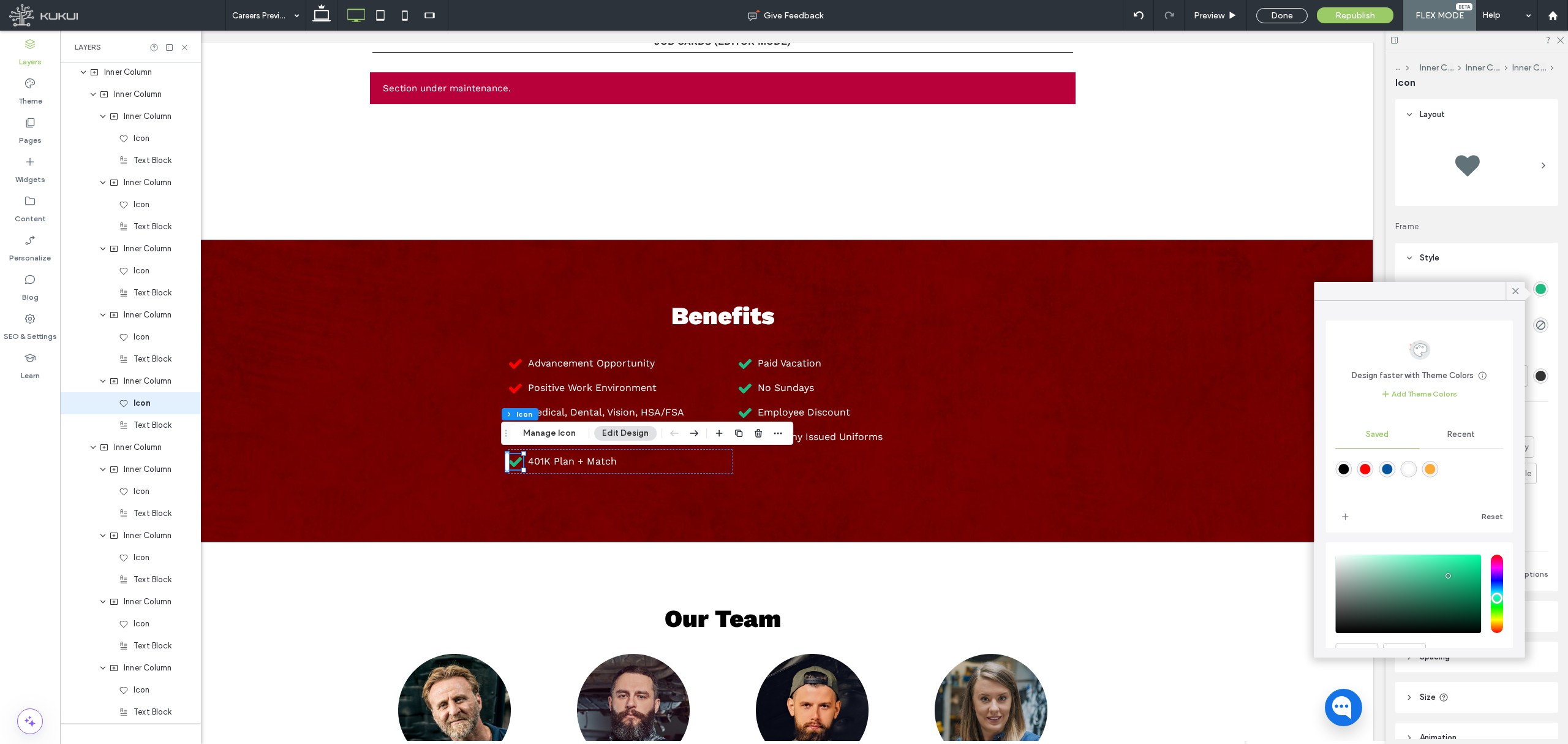
click at [1367, 474] on div "rgba(255,0,0,1)" at bounding box center [1365, 468] width 10 height 10
type input "*******"
click at [148, 561] on span "Icon" at bounding box center [141, 557] width 16 height 12
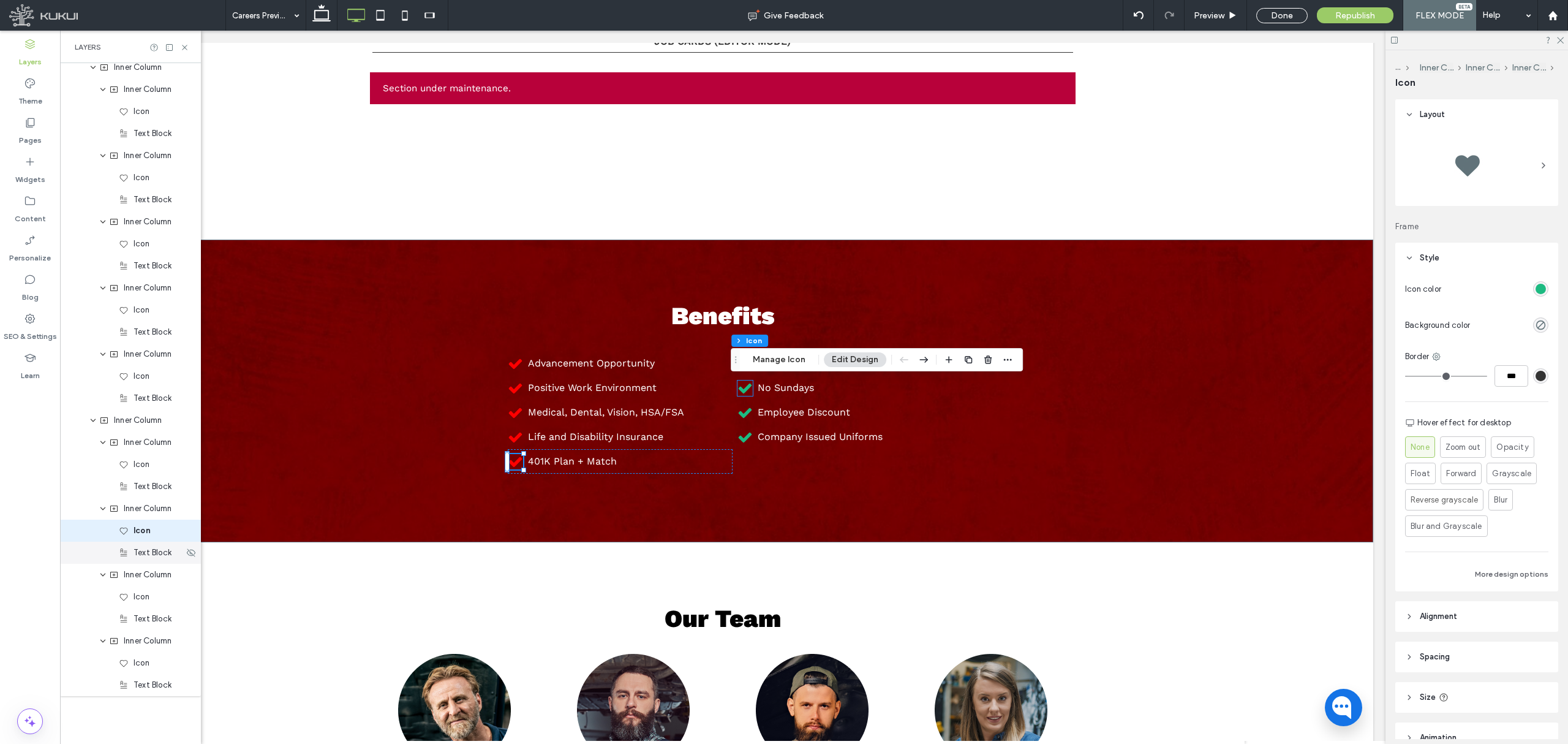
scroll to position [96, 0]
click at [1536, 287] on div "rgb(29, 186, 129)" at bounding box center [1541, 289] width 10 height 10
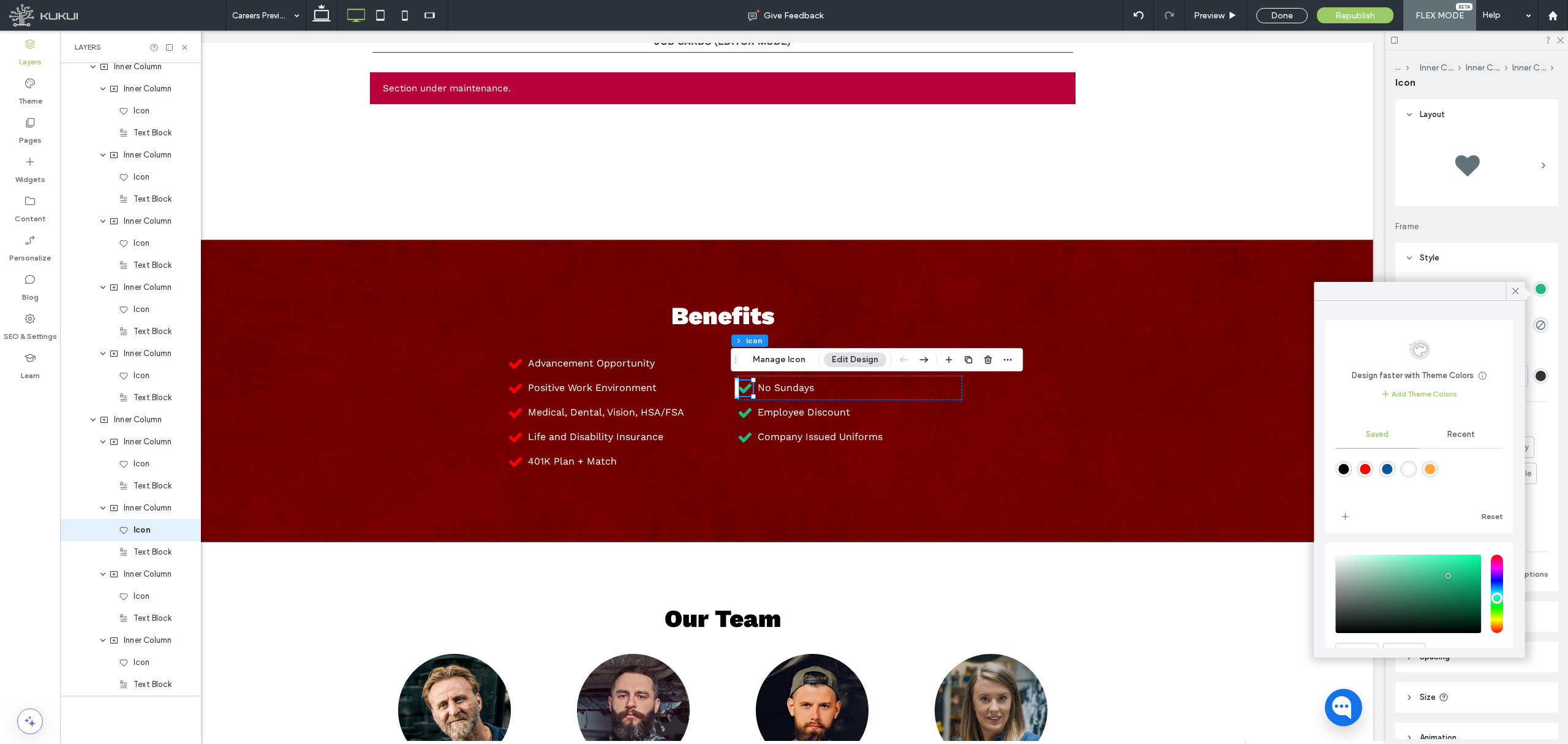
click at [1363, 470] on div "rgba(255,0,0,1)" at bounding box center [1365, 468] width 10 height 10
type input "*******"
click at [163, 461] on div "Icon" at bounding box center [151, 463] width 65 height 12
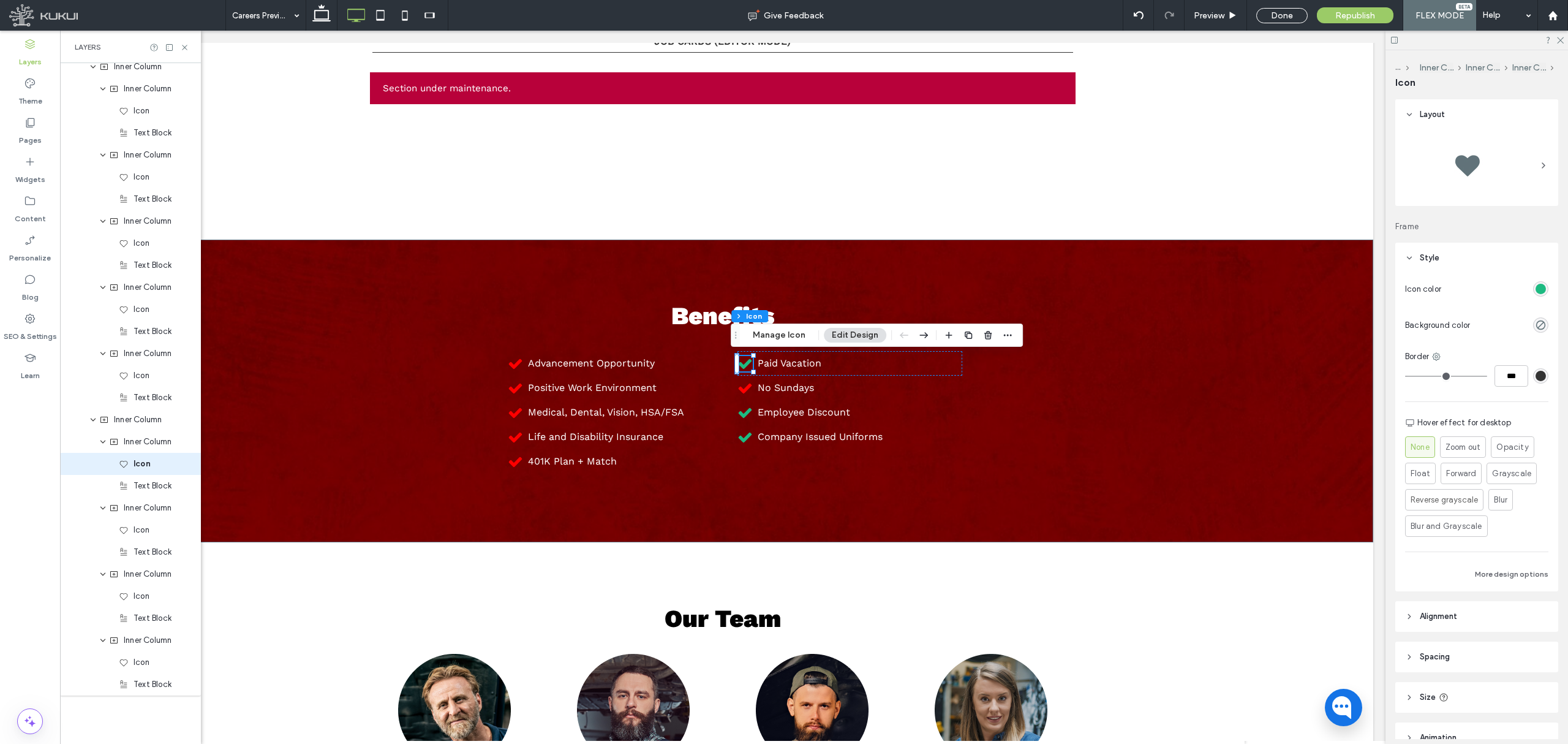
click at [1536, 285] on div "rgb(29, 186, 129)" at bounding box center [1541, 289] width 10 height 10
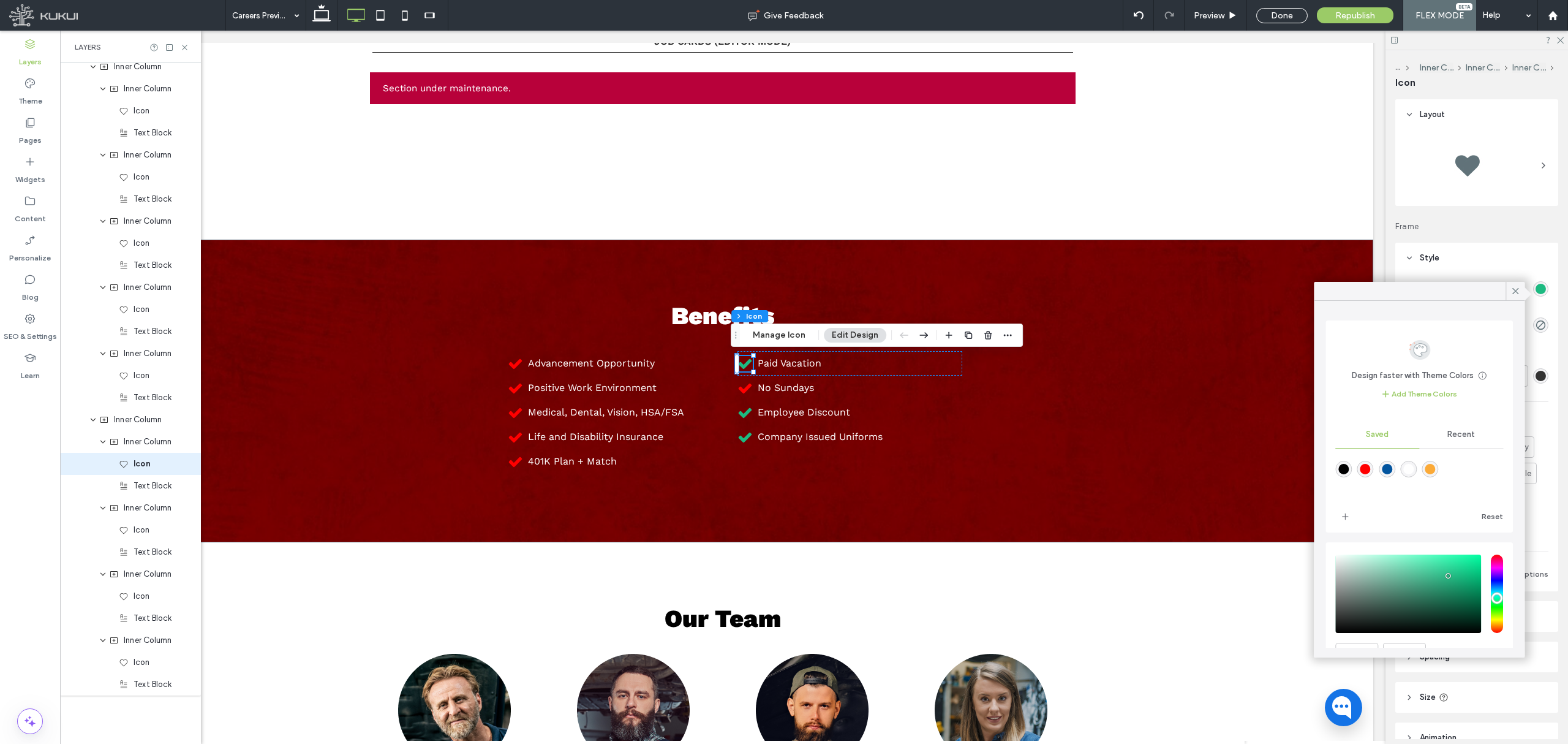
click at [1374, 468] on div "rgba(255,0,0,1)" at bounding box center [1365, 469] width 16 height 16
type input "*******"
click at [130, 605] on div "Icon" at bounding box center [131, 596] width 141 height 22
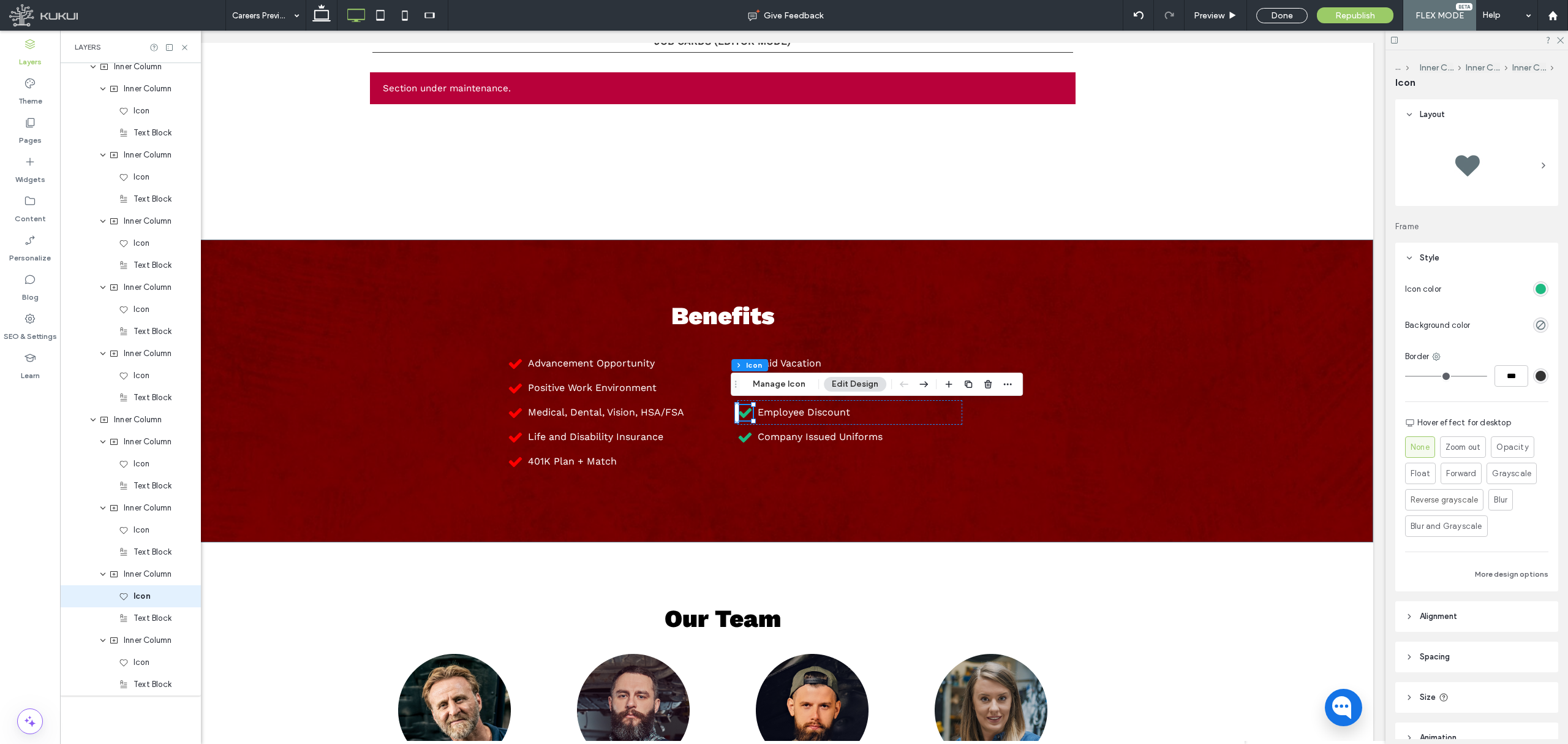
click at [1536, 287] on div "rgb(29, 186, 129)" at bounding box center [1541, 289] width 10 height 10
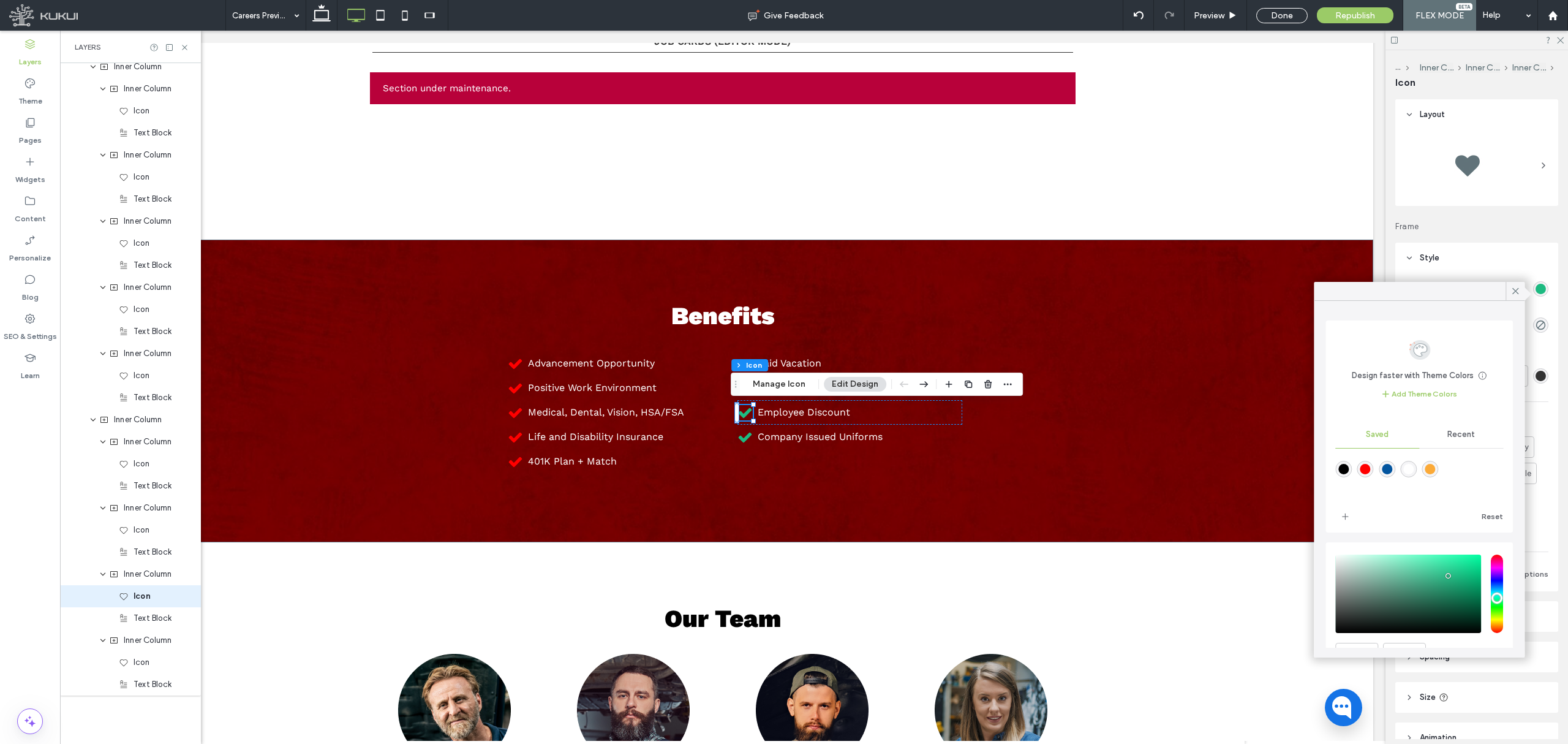
click at [1363, 479] on div at bounding box center [1419, 477] width 168 height 46
click at [1366, 476] on div "rgba(255,0,0,1)" at bounding box center [1365, 469] width 16 height 16
type input "*******"
click at [136, 674] on div "Text Block" at bounding box center [131, 684] width 141 height 22
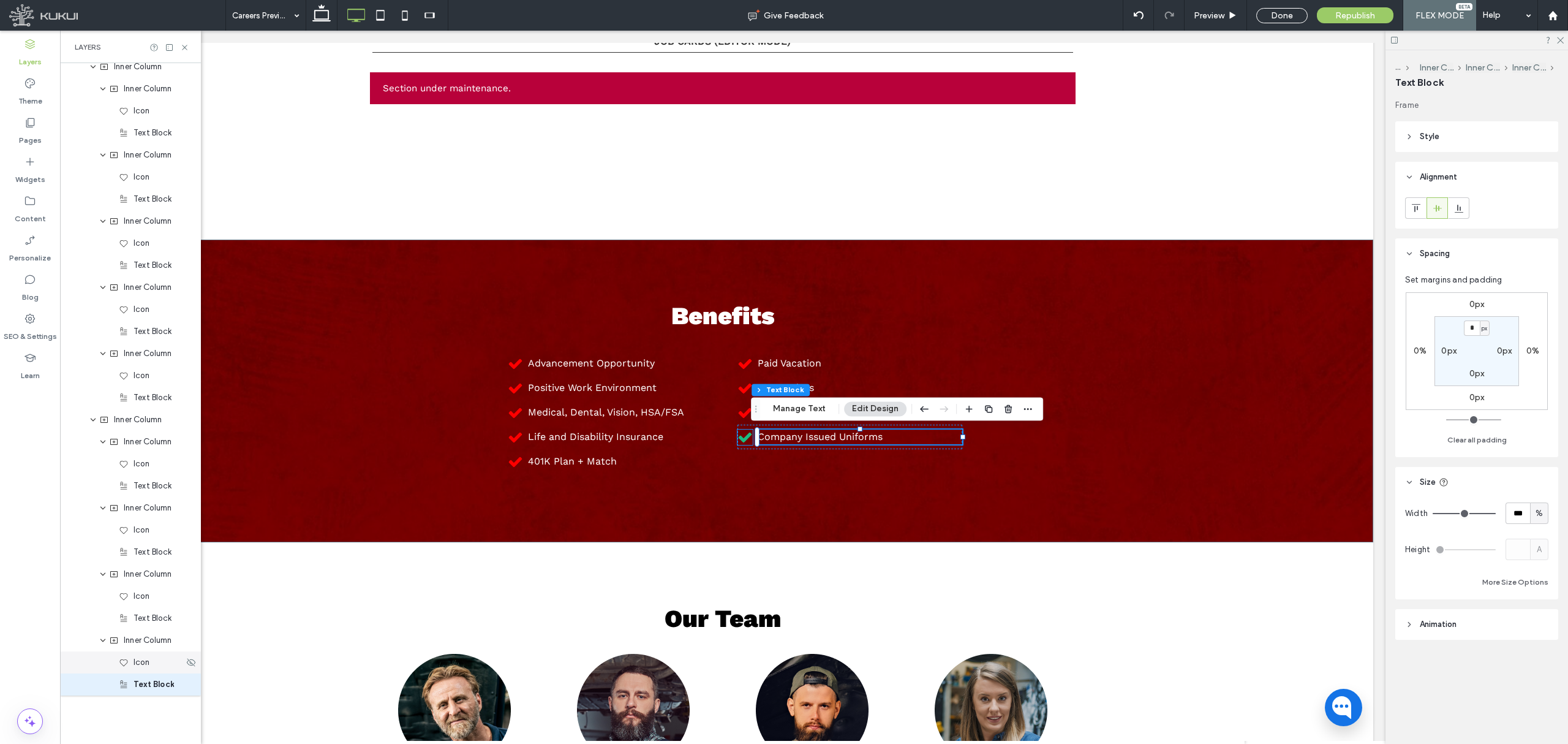
click at [162, 666] on div "Icon" at bounding box center [151, 662] width 65 height 12
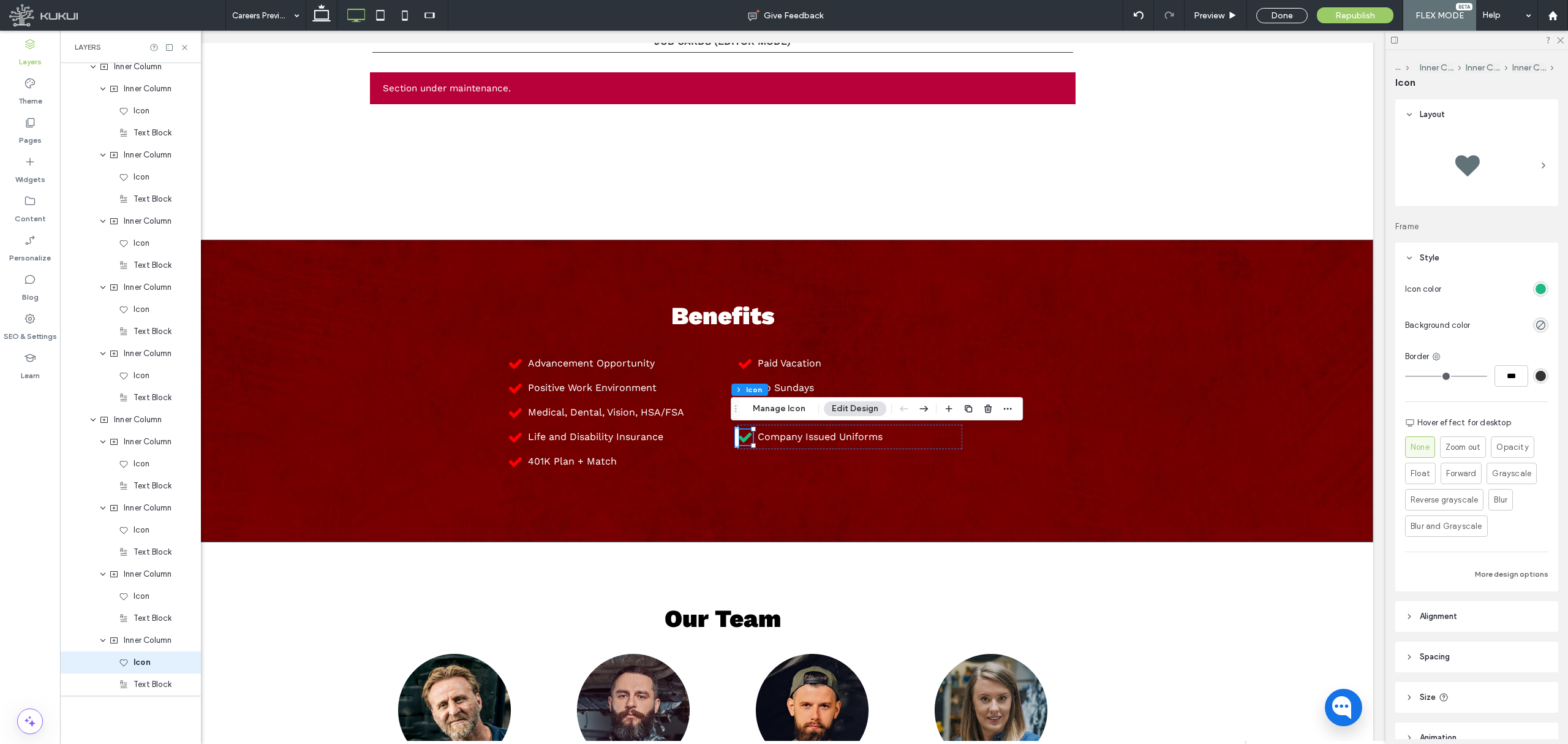
click at [1544, 279] on div "Icon color Background color Border *** Hover effect for desktop None Zoom out O…" at bounding box center [1477, 432] width 163 height 318
click at [1538, 284] on div "rgb(29, 186, 129)" at bounding box center [1541, 289] width 16 height 16
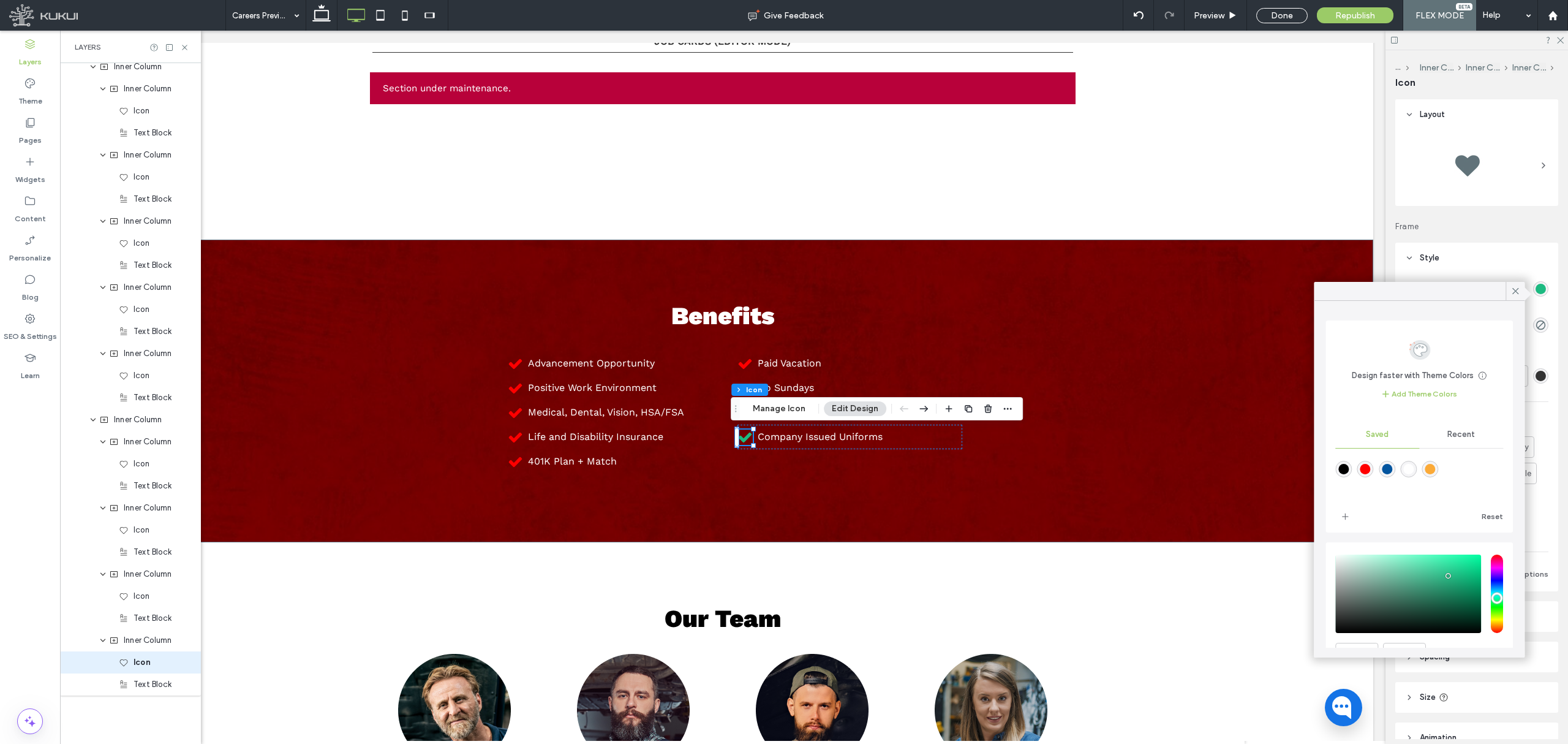
click at [1368, 476] on div "rgba(255,0,0,1)" at bounding box center [1365, 469] width 16 height 16
type input "*******"
click at [1519, 287] on icon at bounding box center [1516, 291] width 11 height 11
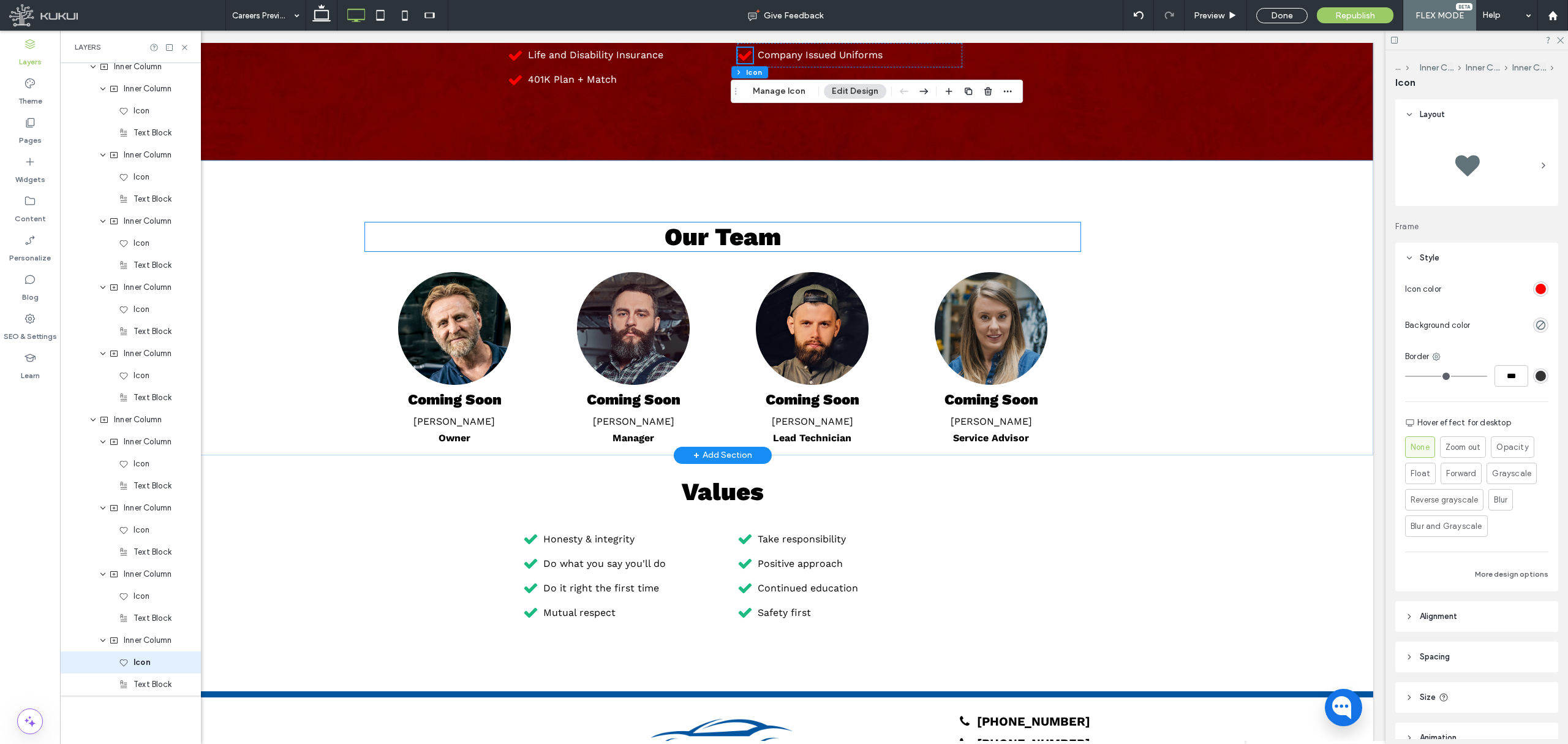
scroll to position [1755, 0]
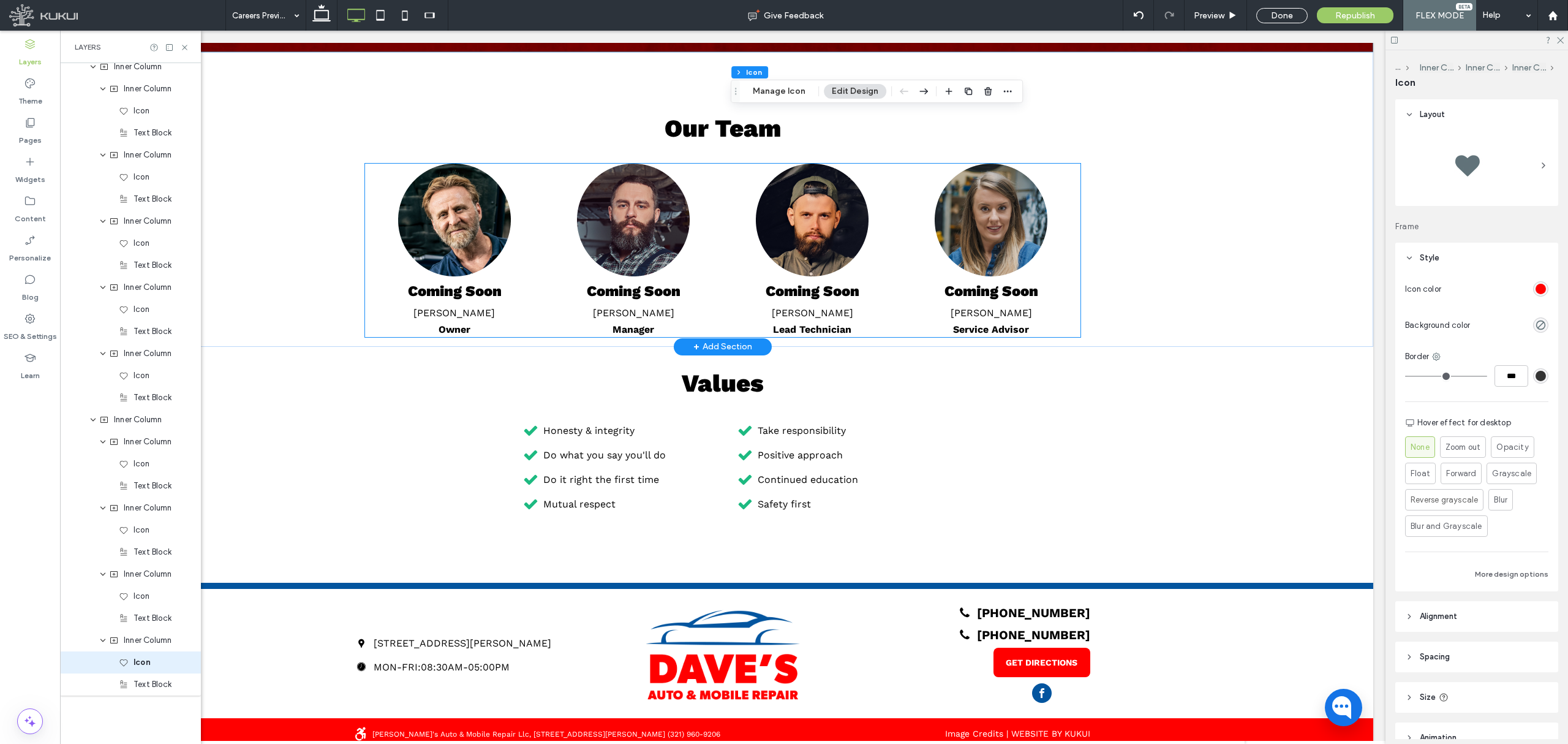
click at [799, 204] on img at bounding box center [812, 219] width 113 height 113
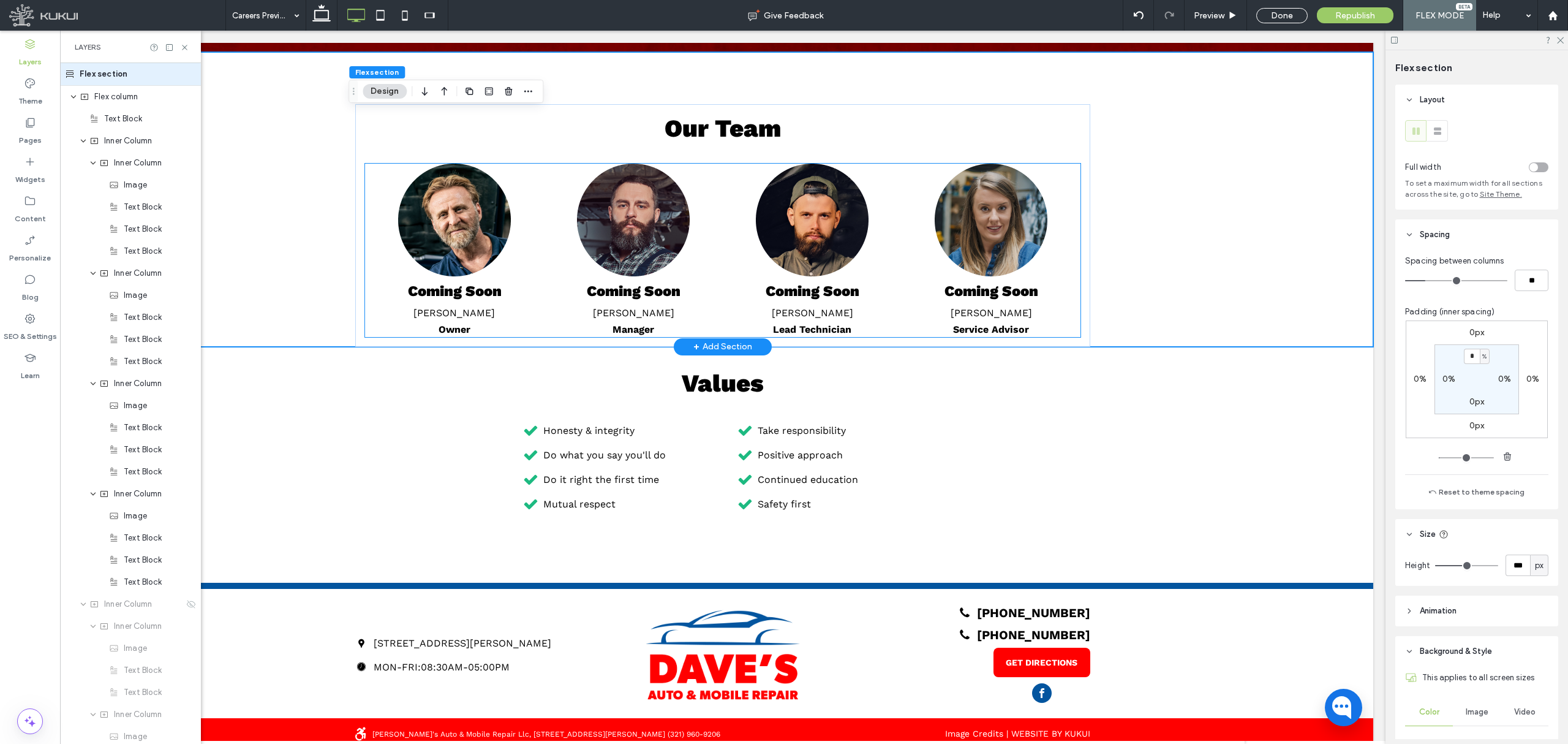
click at [799, 204] on img at bounding box center [812, 219] width 113 height 113
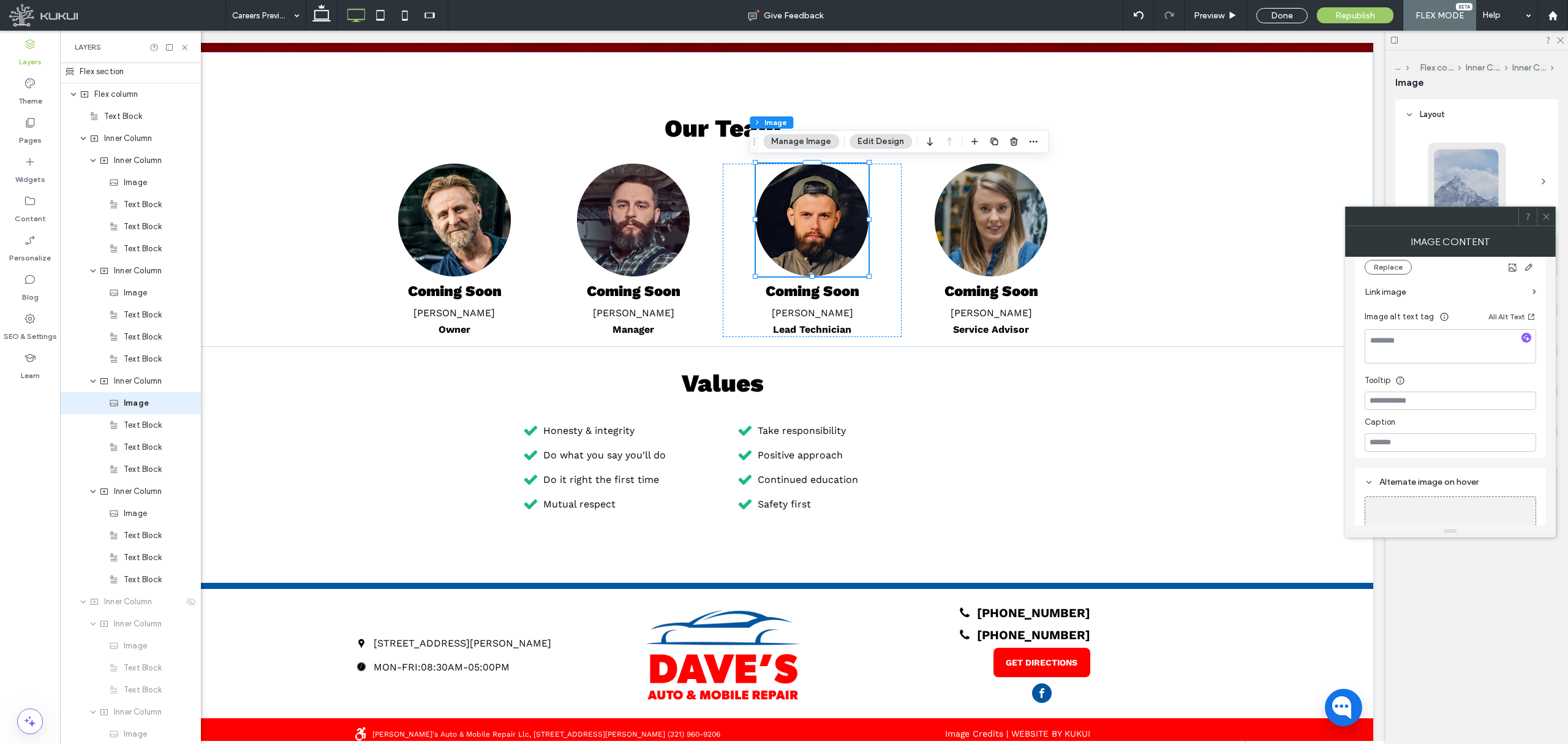
scroll to position [163, 0]
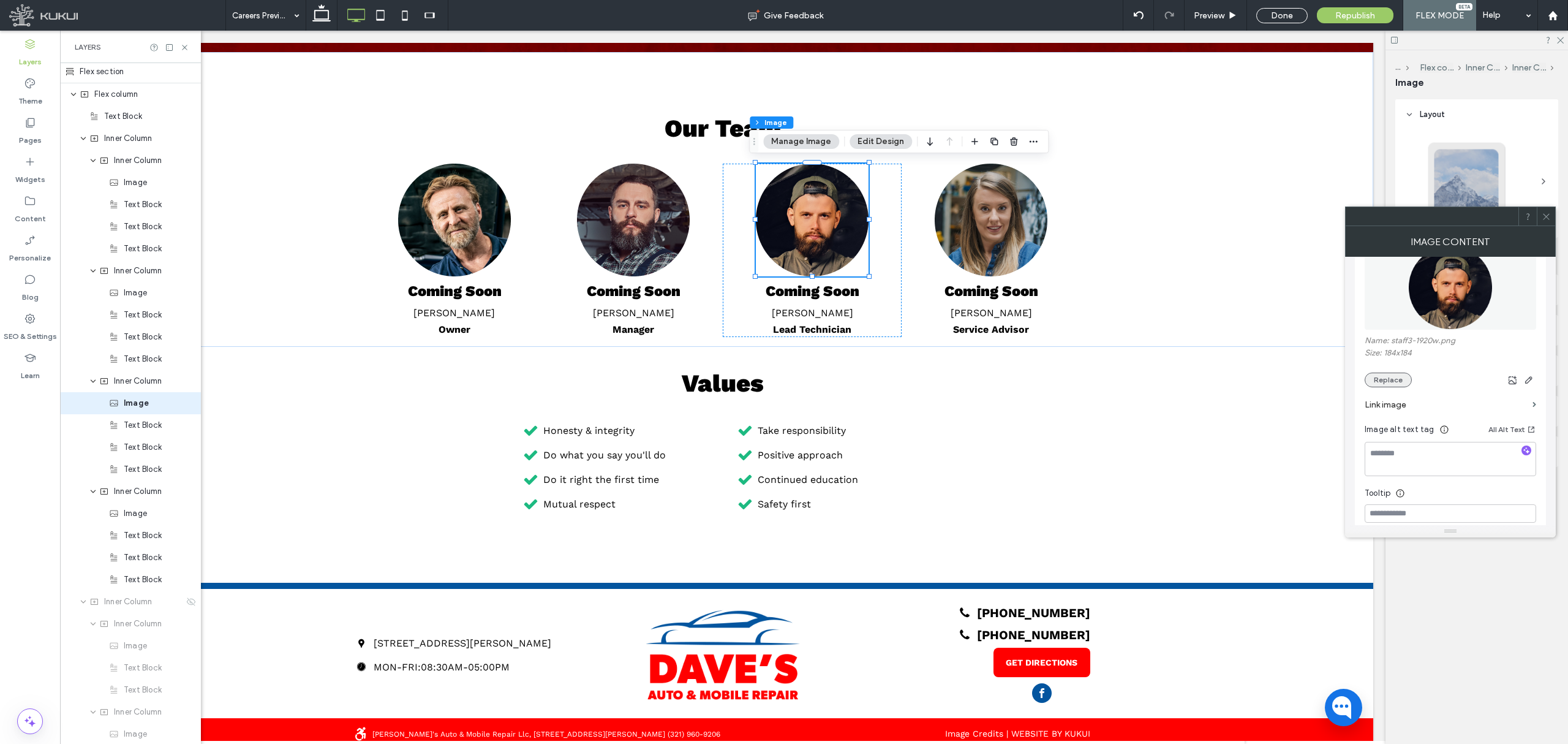
click at [1403, 385] on button "Replace" at bounding box center [1387, 379] width 47 height 15
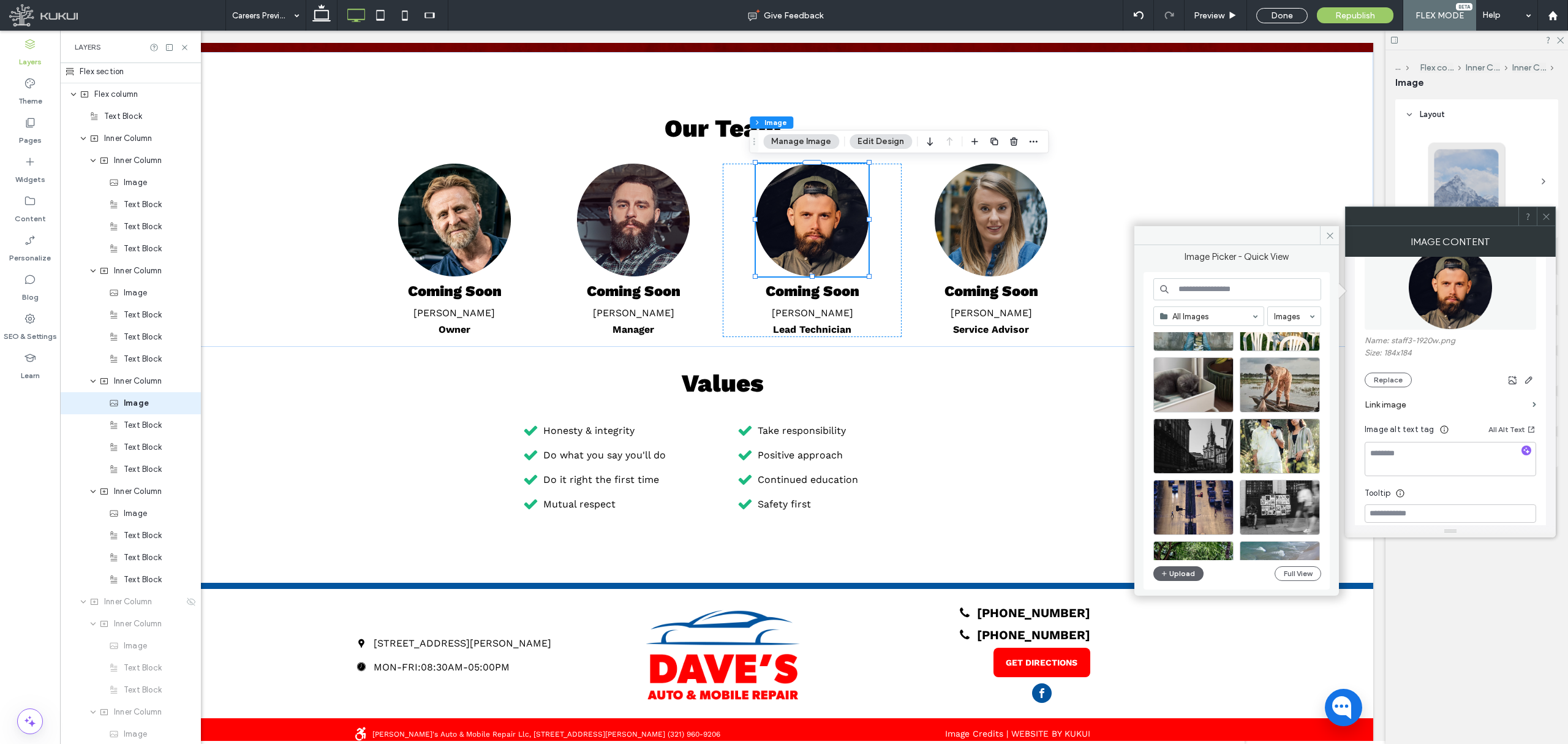
scroll to position [2441, 0]
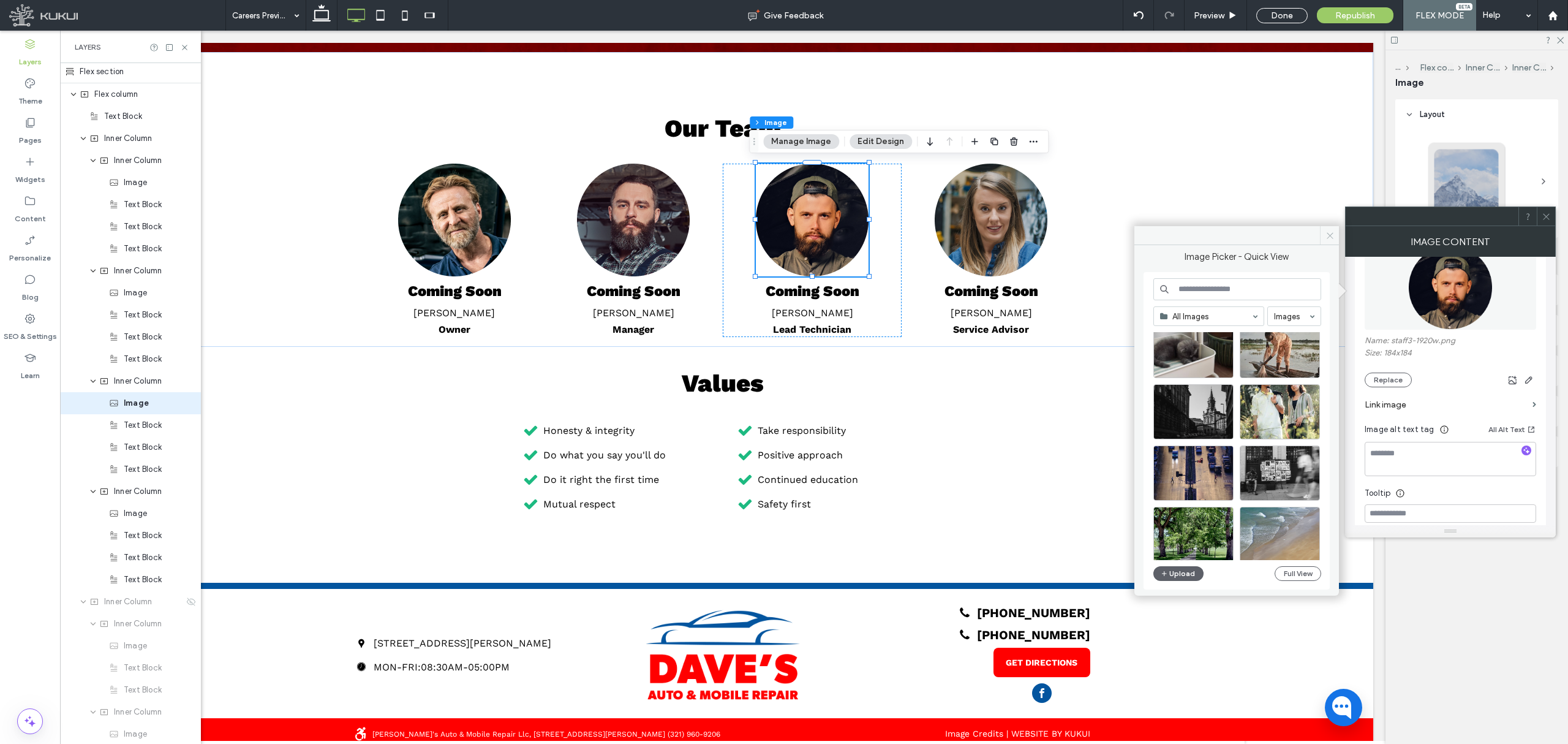
click at [1332, 237] on icon at bounding box center [1331, 235] width 9 height 9
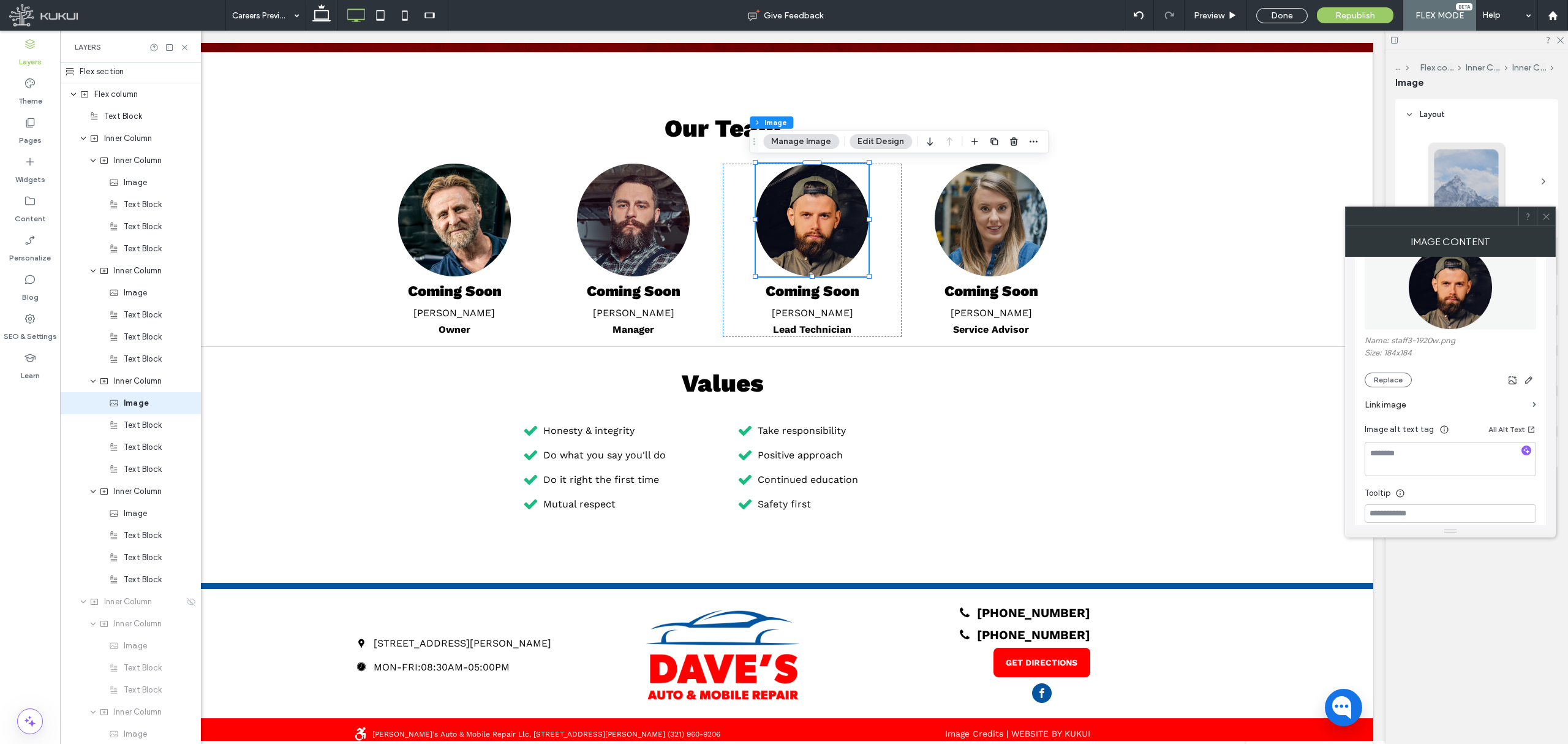
click at [1552, 215] on div at bounding box center [1546, 216] width 18 height 18
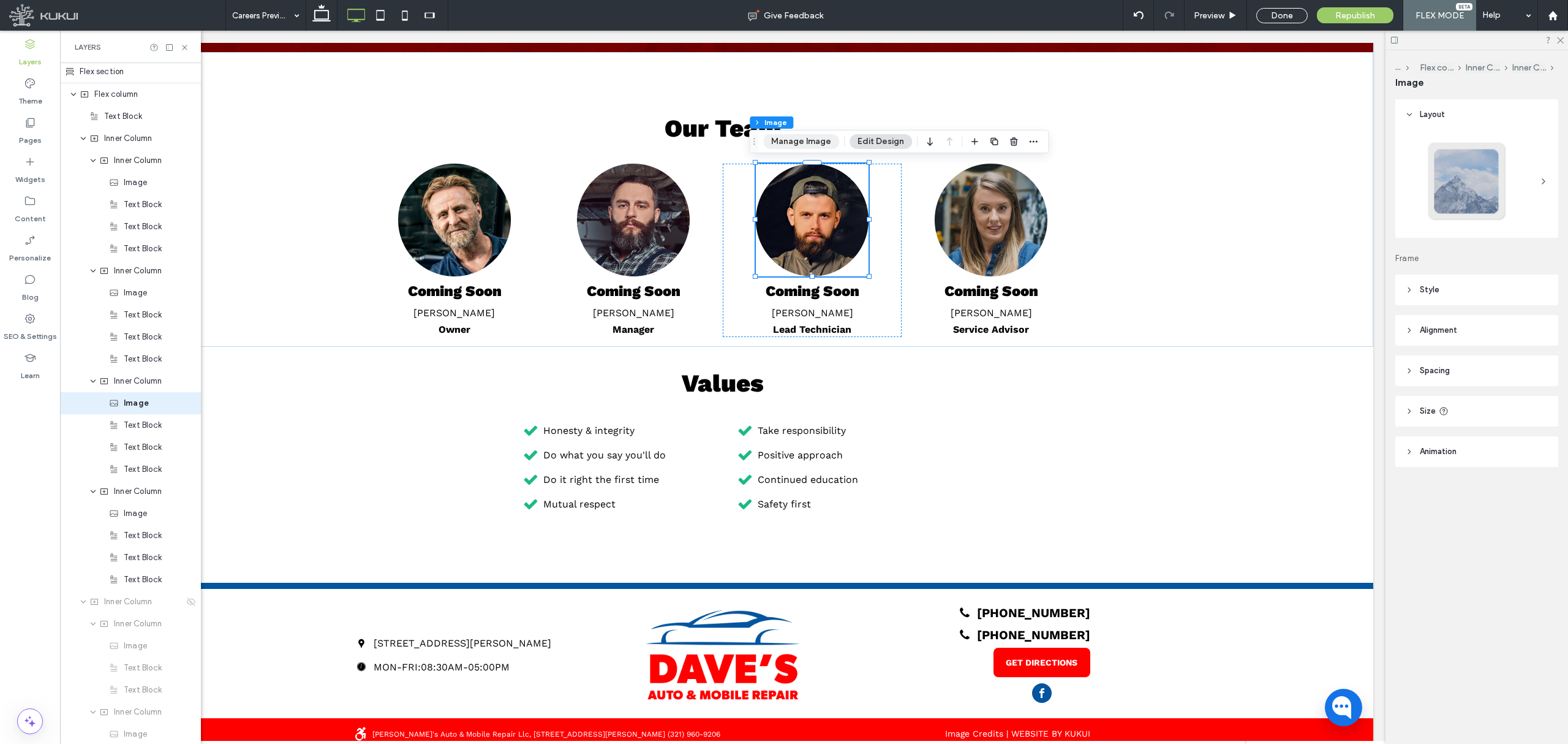
click at [817, 137] on button "Manage Image" at bounding box center [801, 141] width 76 height 15
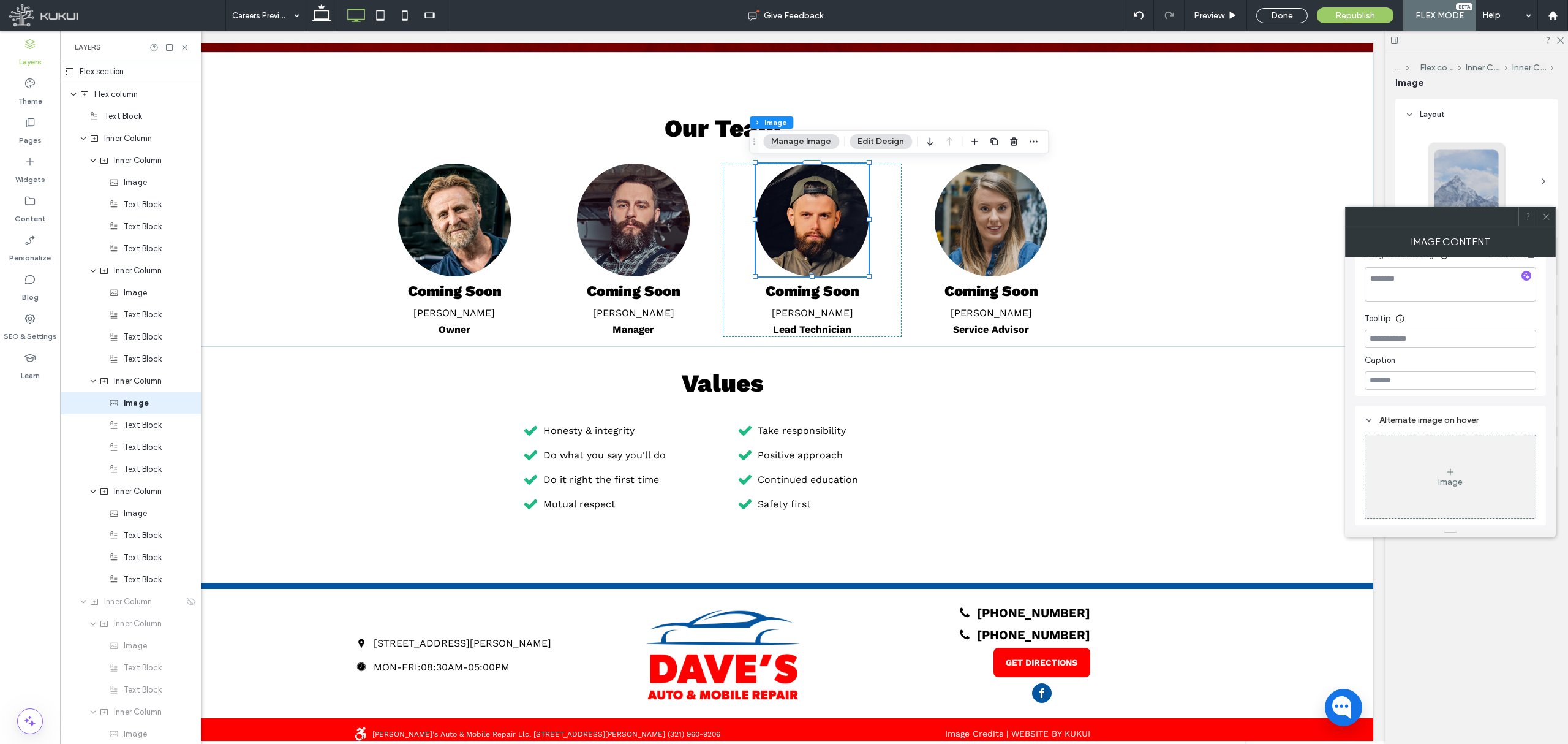
scroll to position [339, 0]
click at [1544, 215] on icon at bounding box center [1547, 216] width 9 height 9
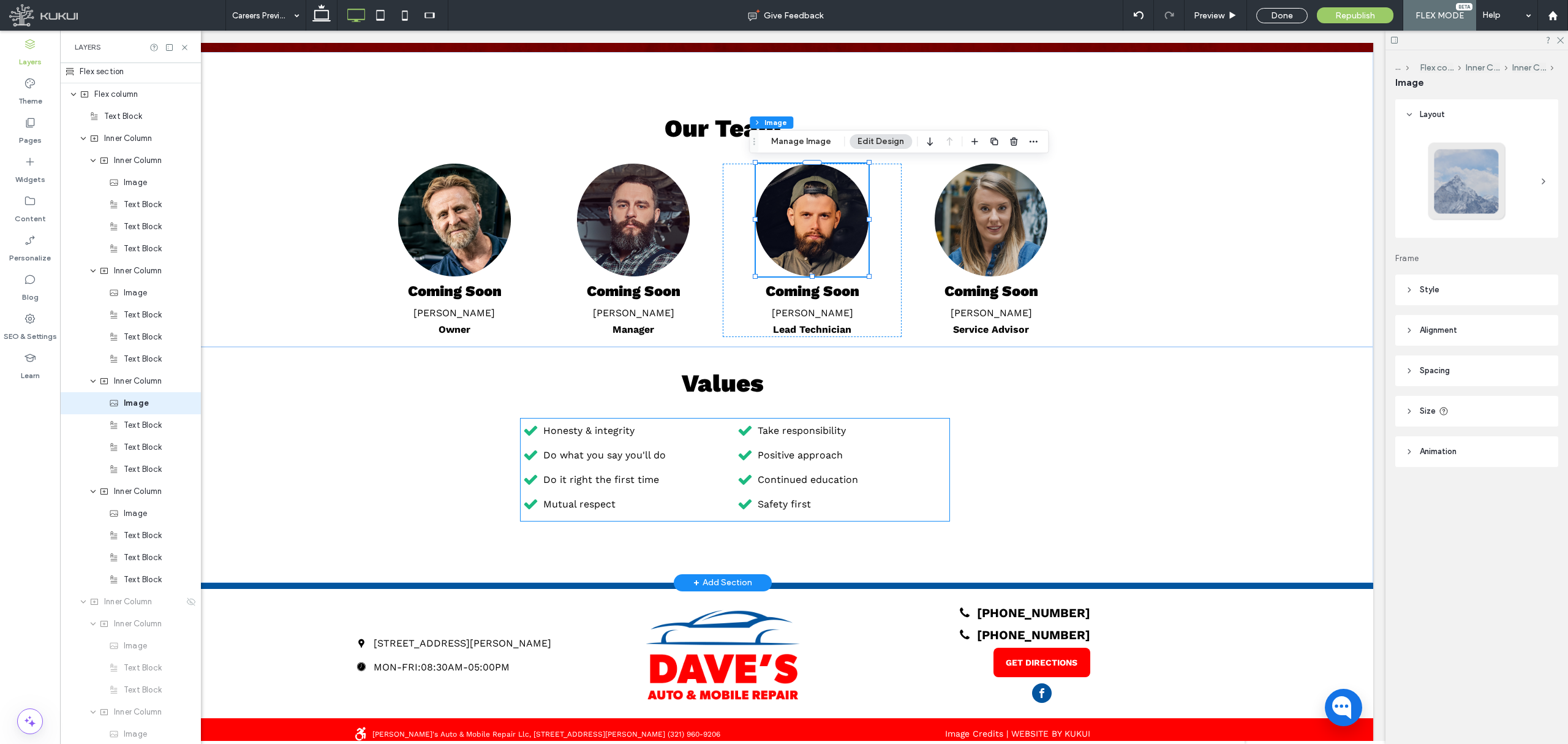
click at [772, 432] on span "Take responsibility" at bounding box center [802, 430] width 88 height 12
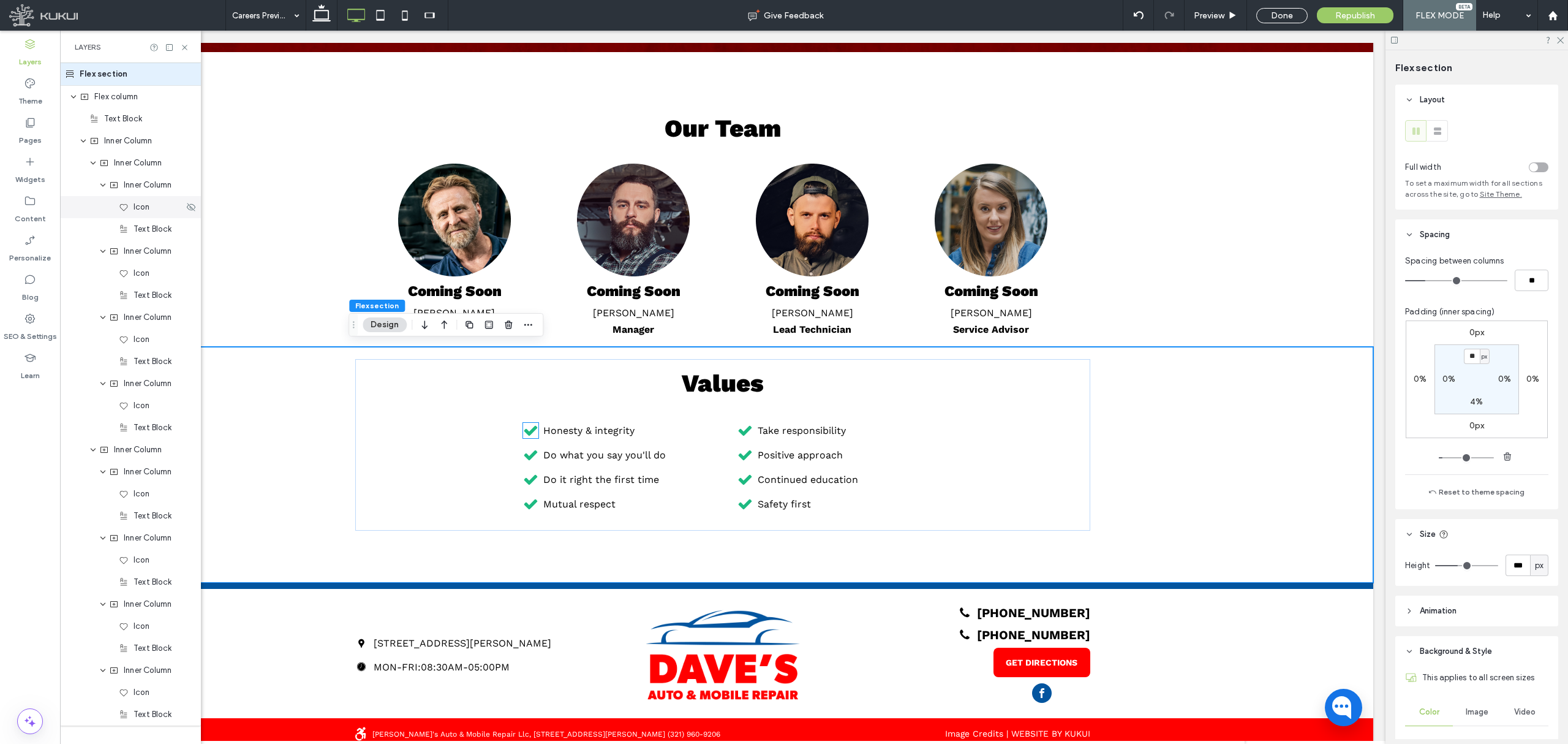
click at [137, 208] on span "Icon" at bounding box center [141, 206] width 16 height 12
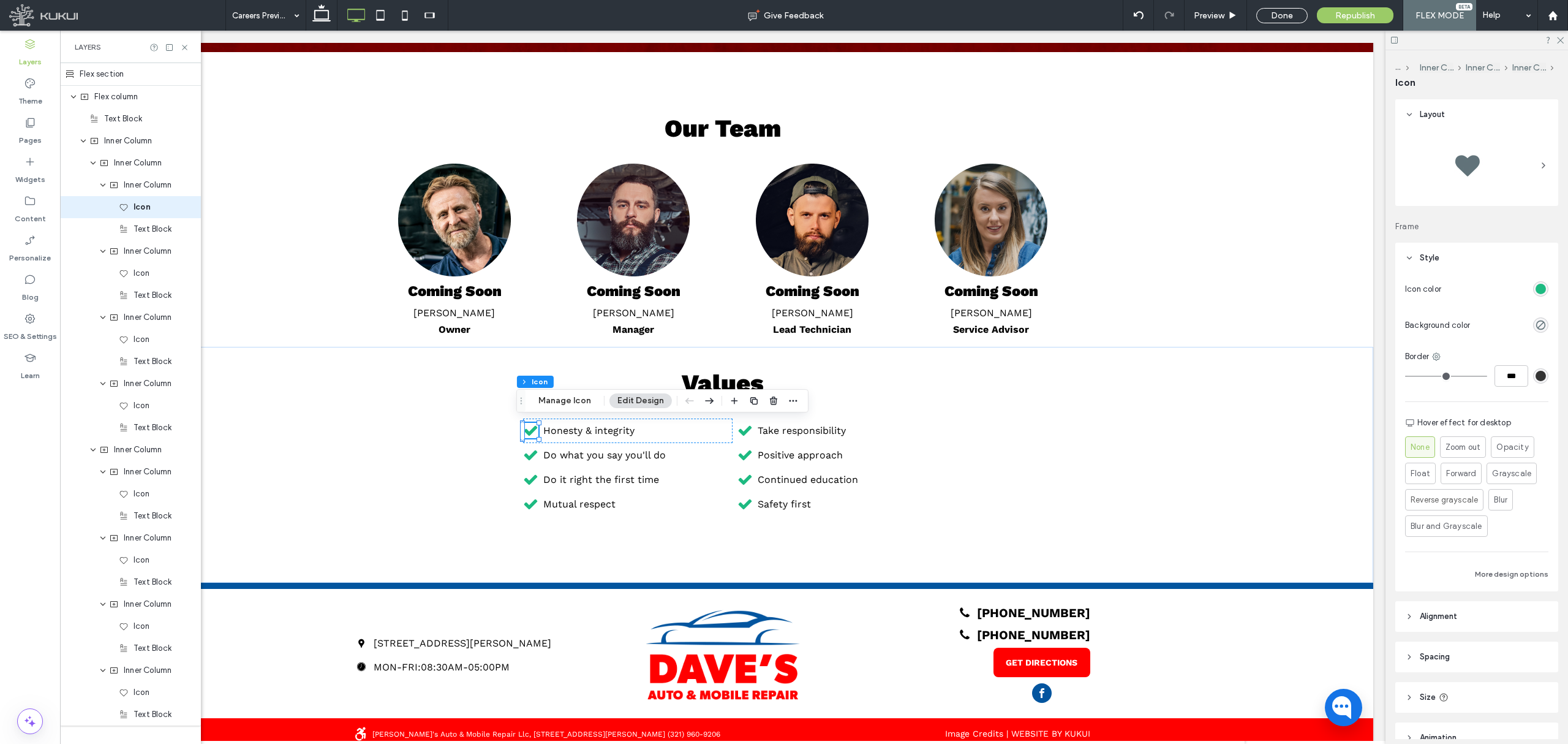
click at [1536, 284] on div "rgb(29, 186, 129)" at bounding box center [1541, 289] width 10 height 10
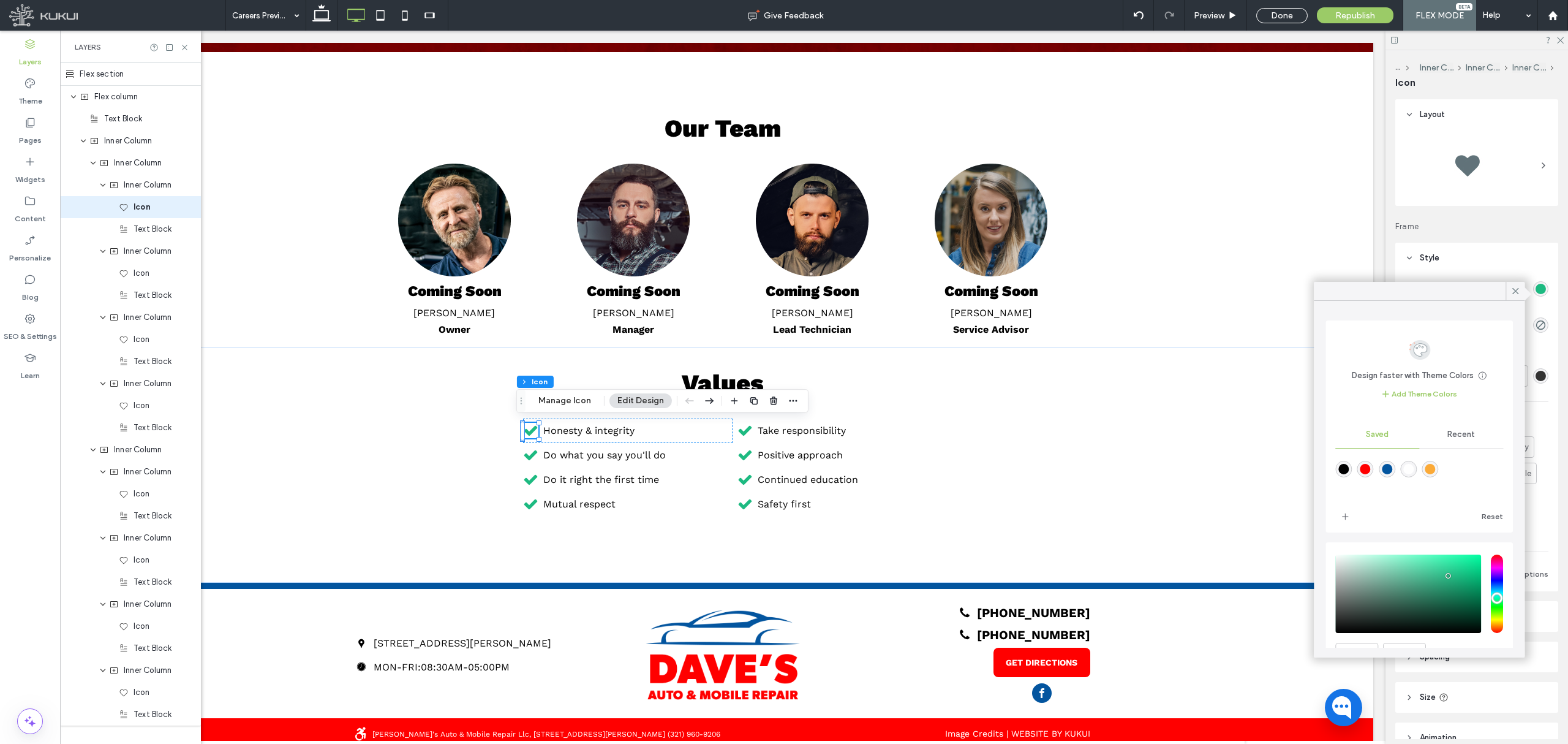
click at [1374, 470] on div "rgba(255,0,0,1)" at bounding box center [1365, 469] width 16 height 16
type input "*******"
click at [152, 277] on div "Icon" at bounding box center [151, 272] width 65 height 12
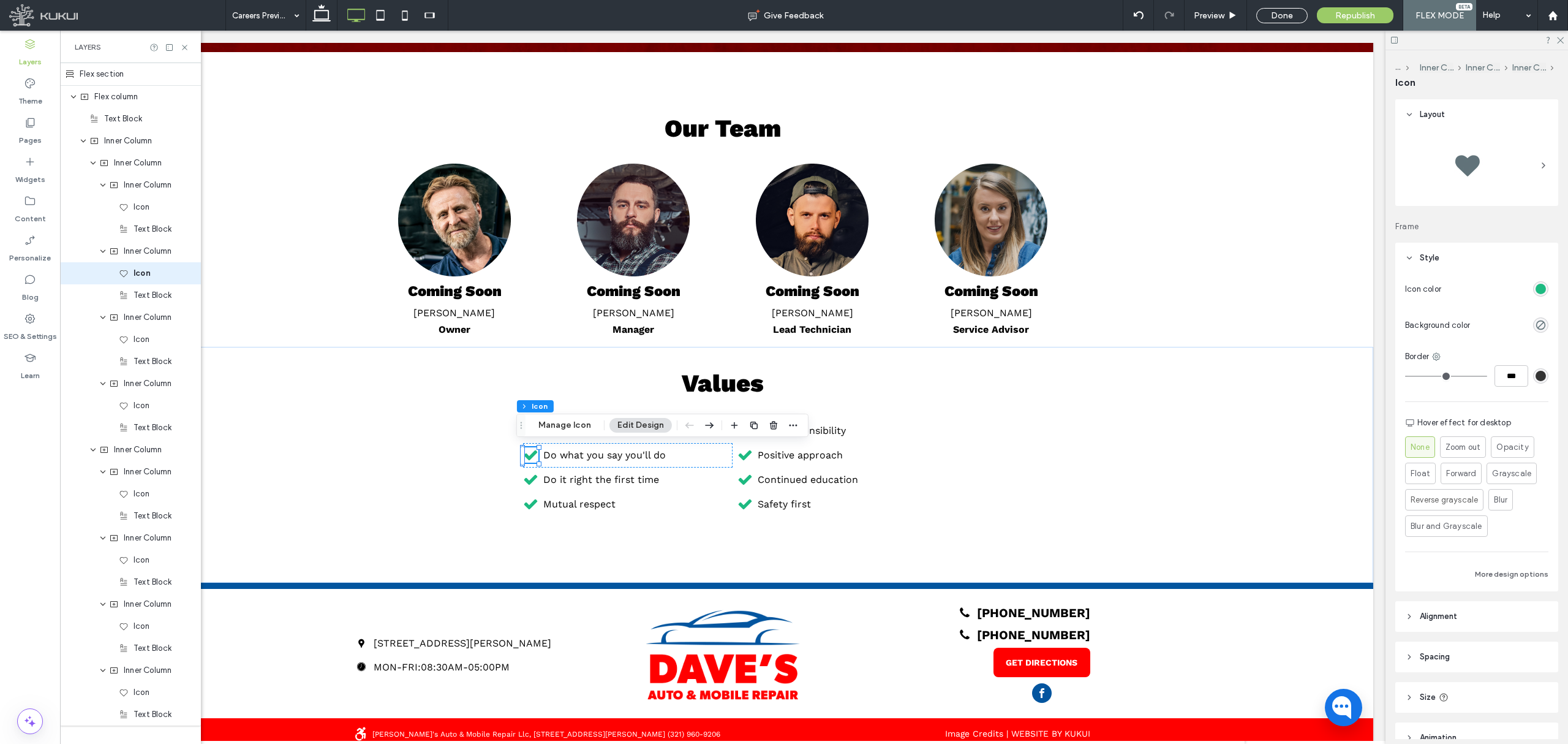
click at [1541, 284] on div "Icon color Background color Border *** Hover effect for desktop None Zoom out O…" at bounding box center [1477, 432] width 163 height 318
click at [1538, 288] on div "rgb(29, 186, 129)" at bounding box center [1541, 289] width 16 height 16
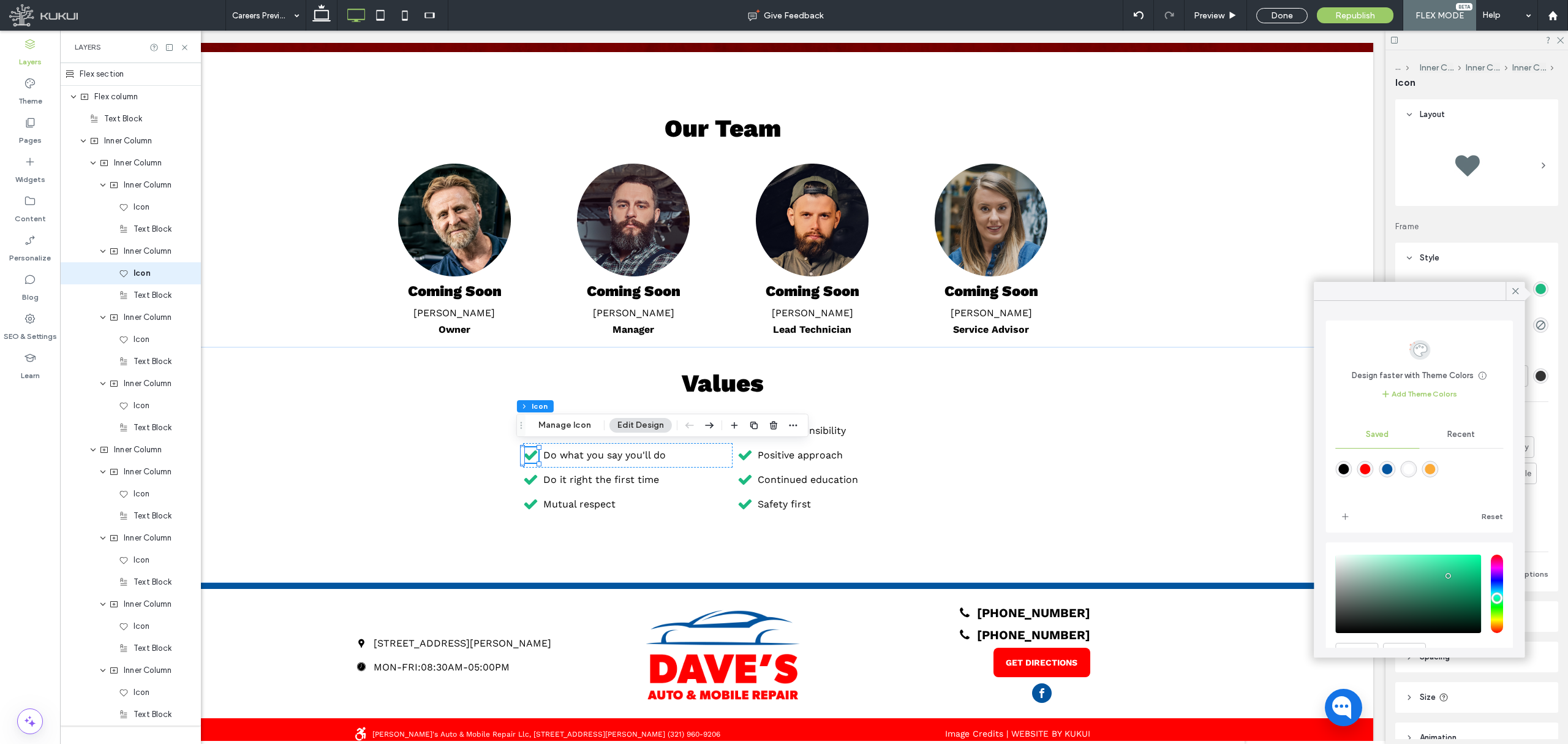
click at [1374, 465] on div "rgba(255,0,0,1)" at bounding box center [1365, 469] width 16 height 16
type input "*******"
click at [145, 339] on span "Icon" at bounding box center [141, 339] width 16 height 12
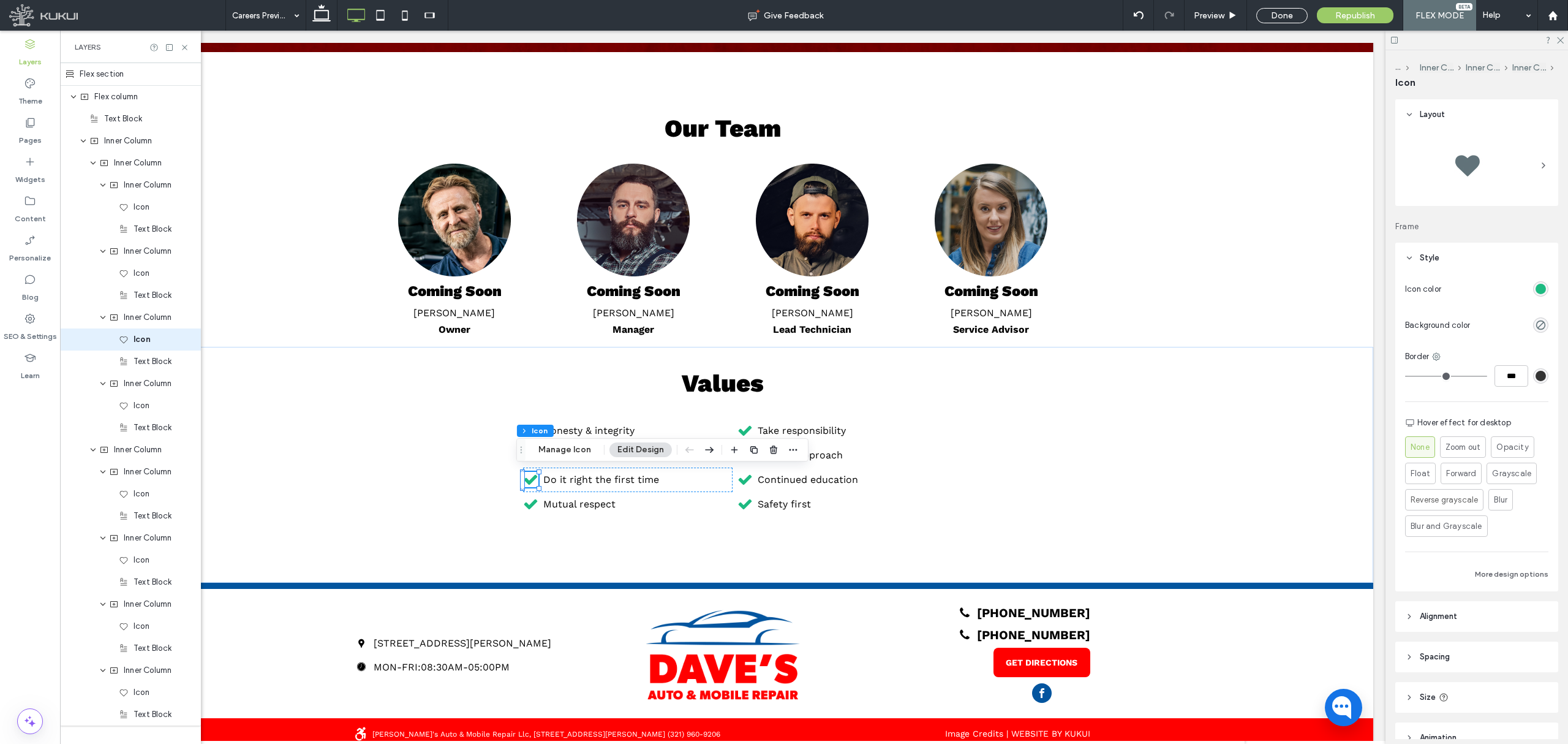
click at [1536, 286] on div "rgb(29, 186, 129)" at bounding box center [1541, 289] width 10 height 10
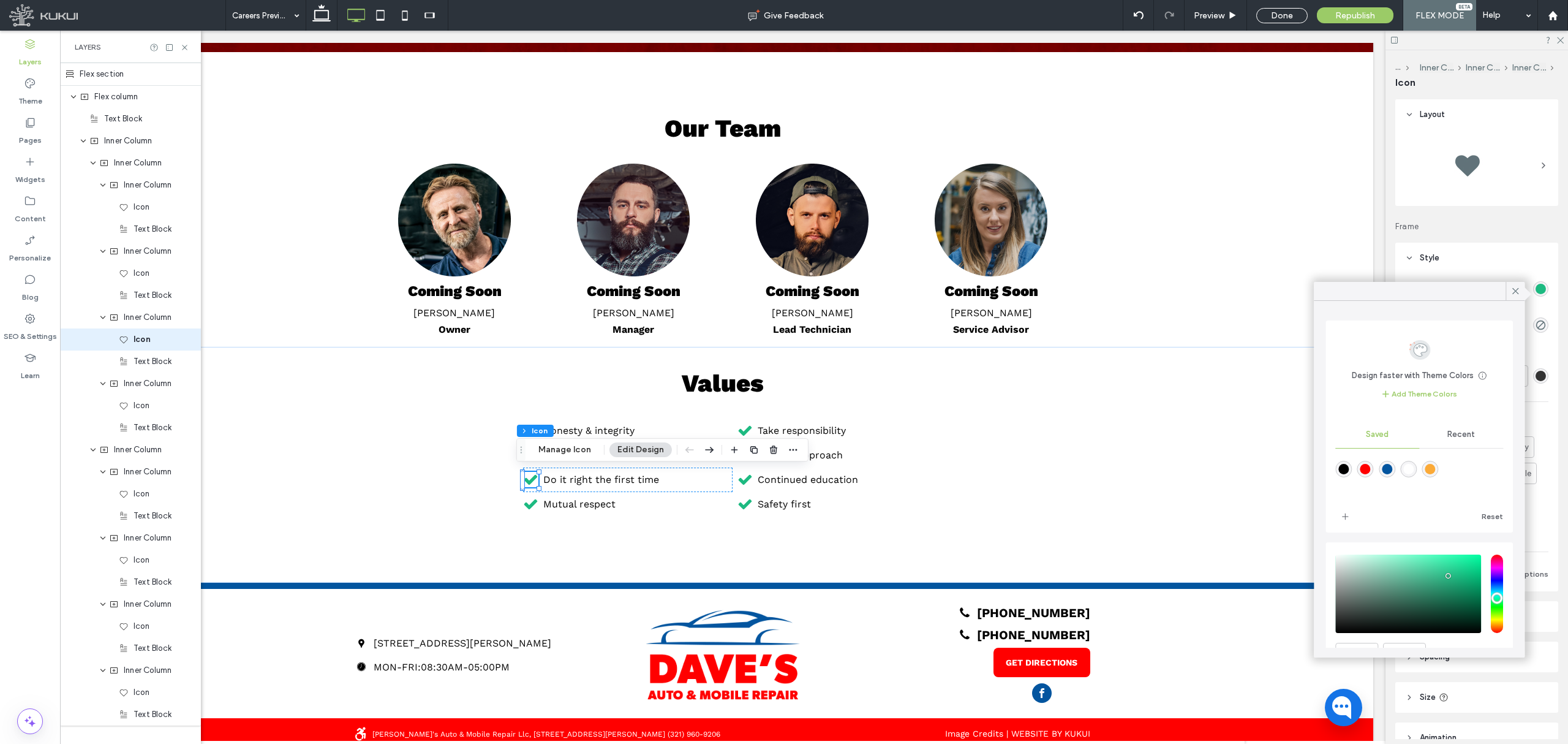
click at [1364, 476] on div "rgba(255,0,0,1)" at bounding box center [1365, 469] width 16 height 16
type input "*******"
click at [158, 408] on div "Icon" at bounding box center [151, 405] width 65 height 12
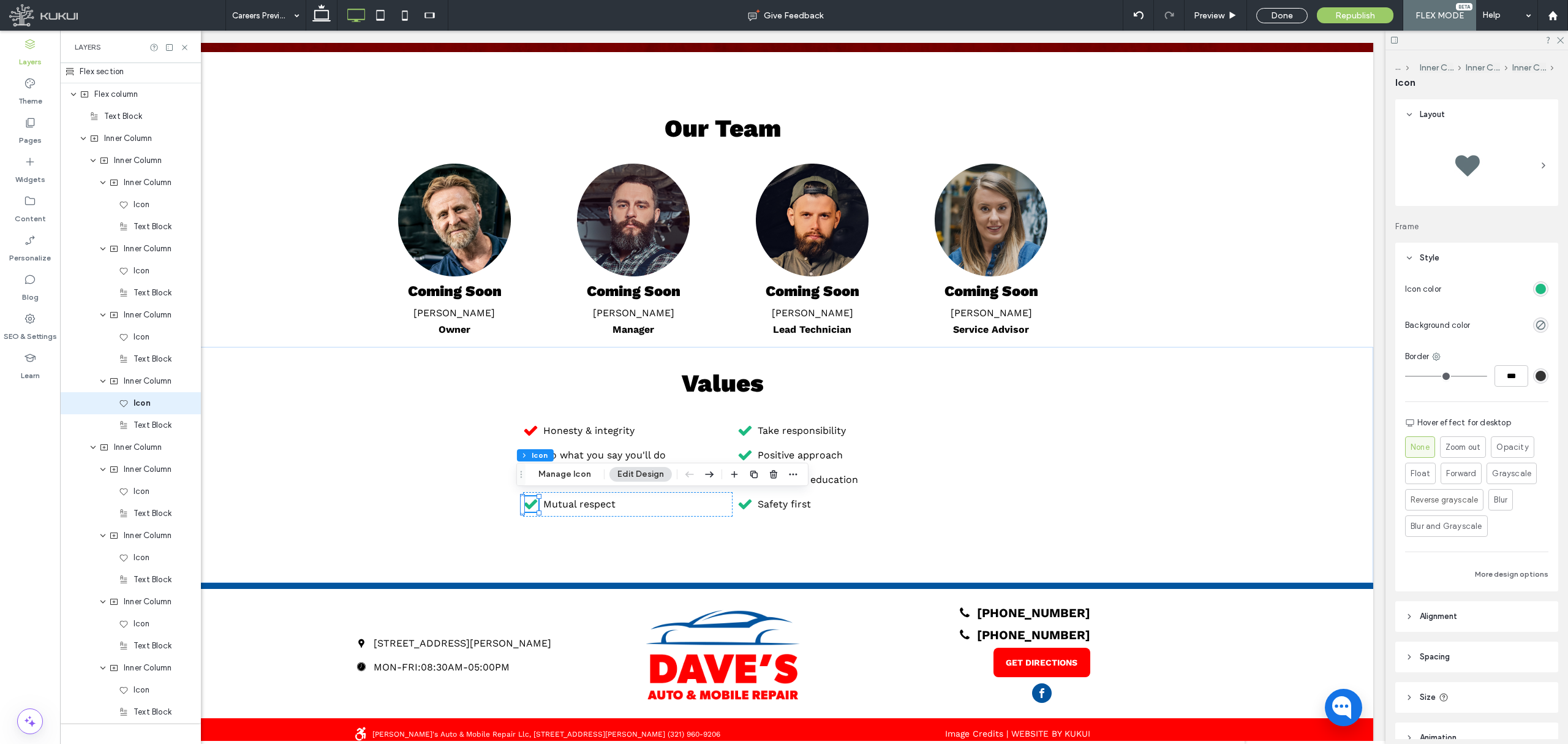
click at [1536, 287] on div "rgb(29, 186, 129)" at bounding box center [1541, 289] width 10 height 10
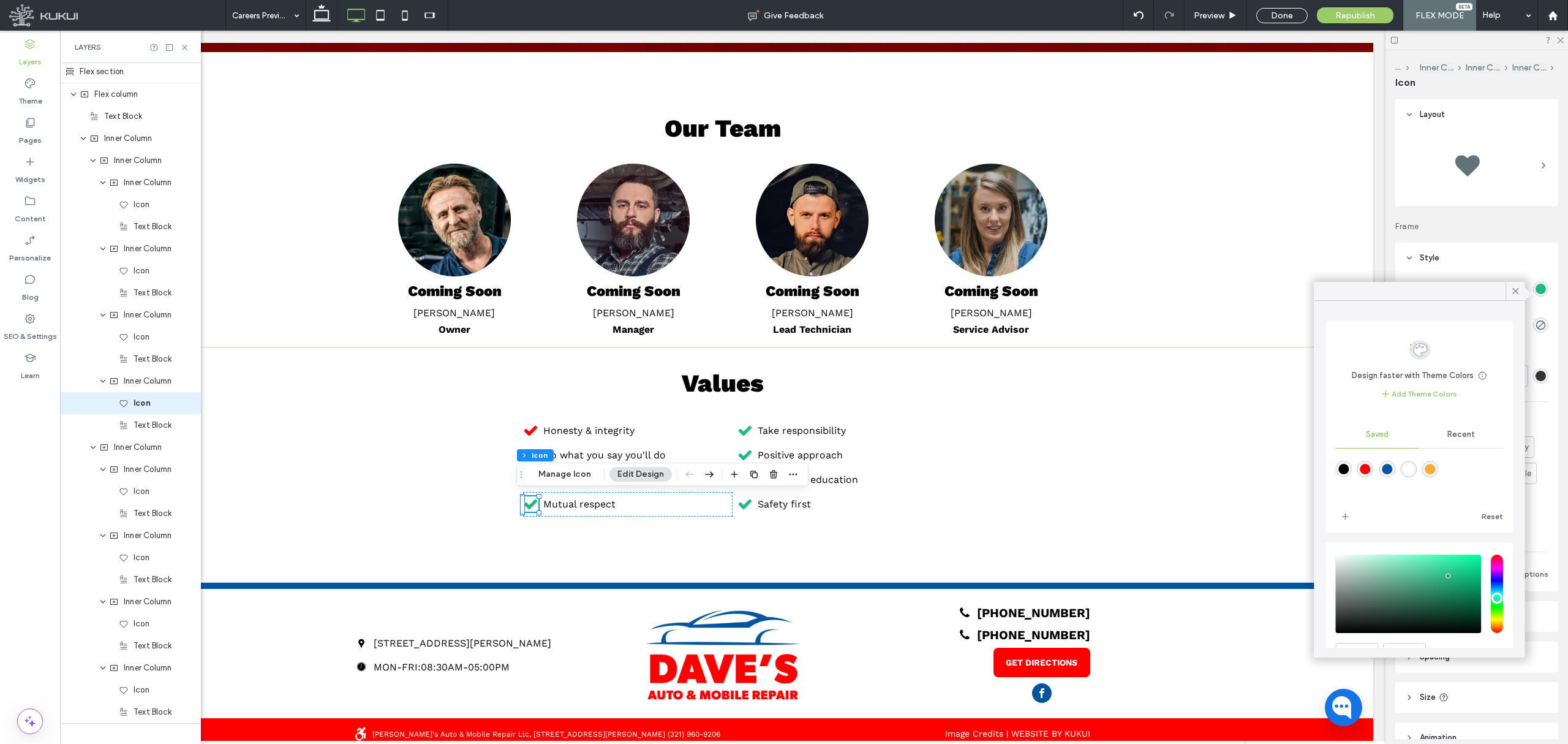
click at [1368, 462] on div "rgba(255,0,0,1)" at bounding box center [1365, 469] width 16 height 16
type input "*******"
click at [149, 492] on span "Icon" at bounding box center [141, 490] width 16 height 12
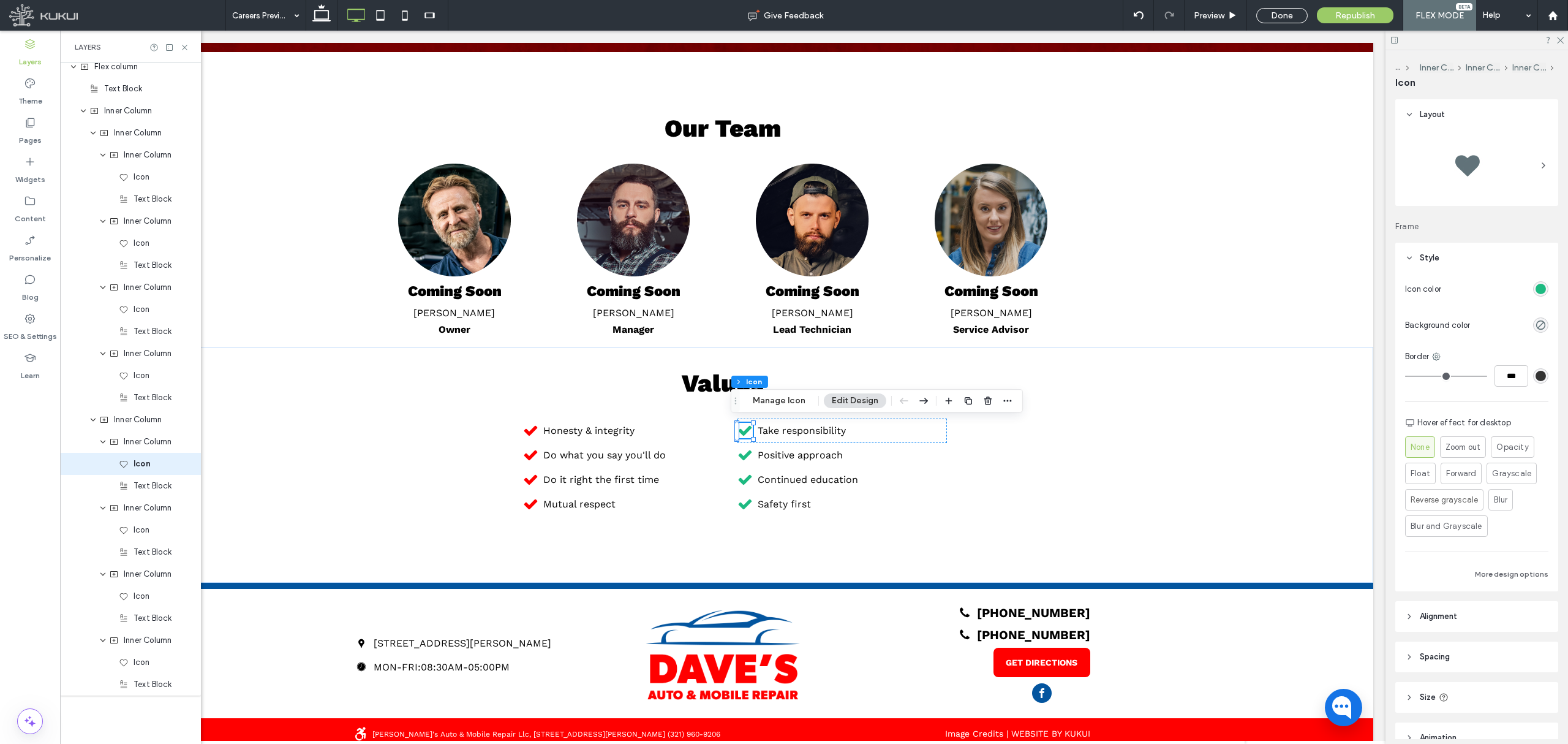
click at [1536, 286] on div "rgb(29, 186, 129)" at bounding box center [1541, 289] width 10 height 10
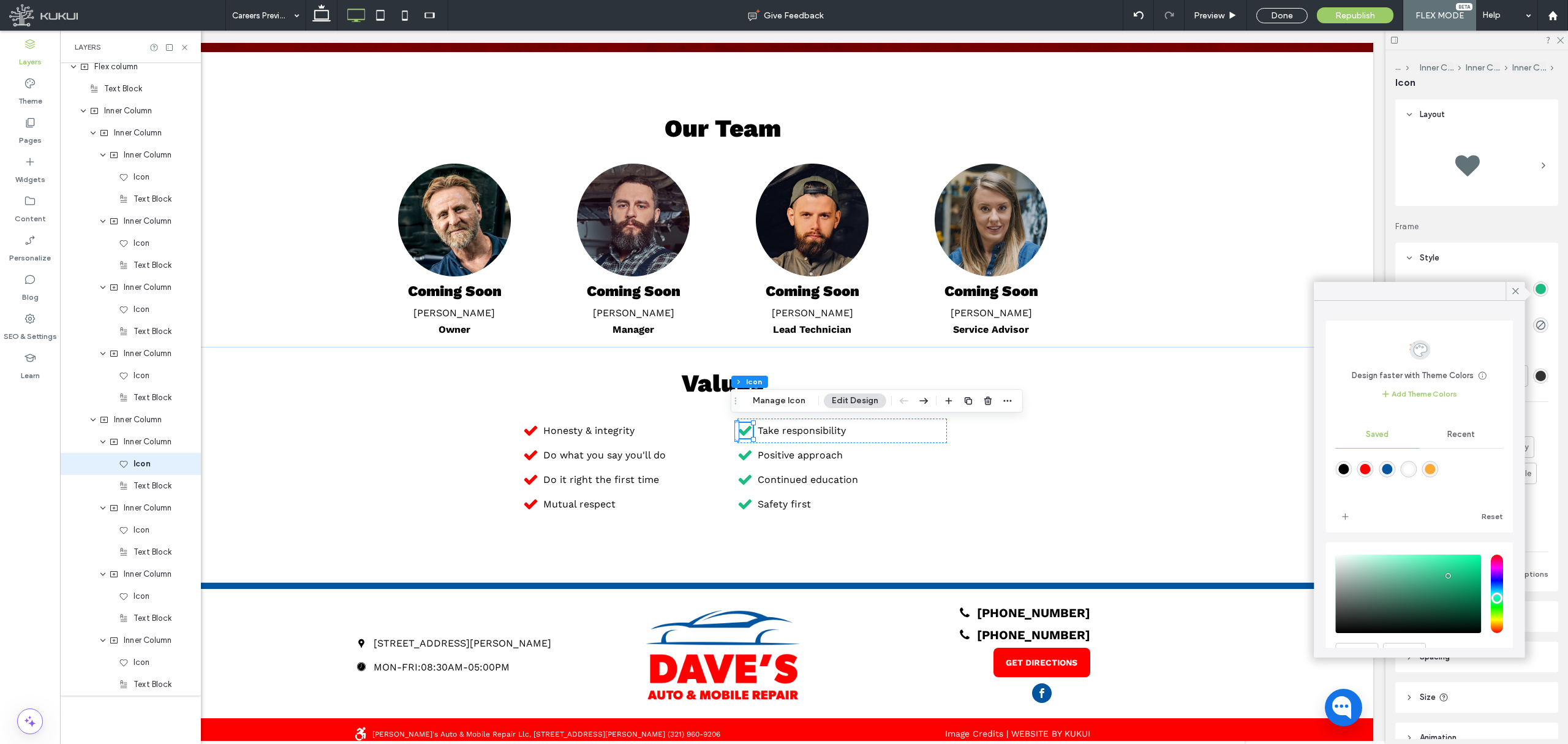
click at [1368, 472] on div "rgba(255,0,0,1)" at bounding box center [1365, 468] width 10 height 10
type input "*******"
click at [128, 528] on div "Icon" at bounding box center [151, 530] width 65 height 12
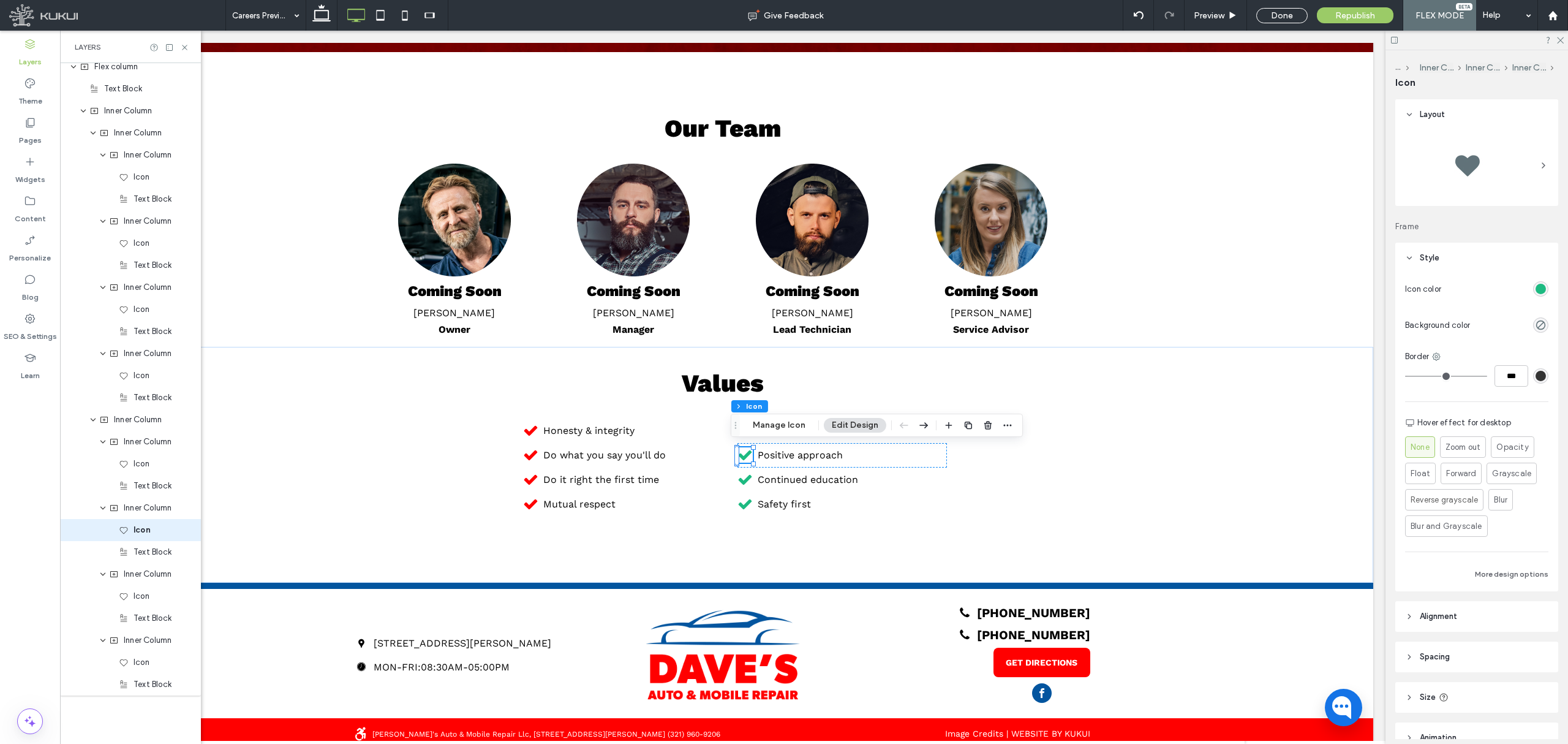
click at [1538, 285] on div "rgb(29, 186, 129)" at bounding box center [1541, 289] width 16 height 16
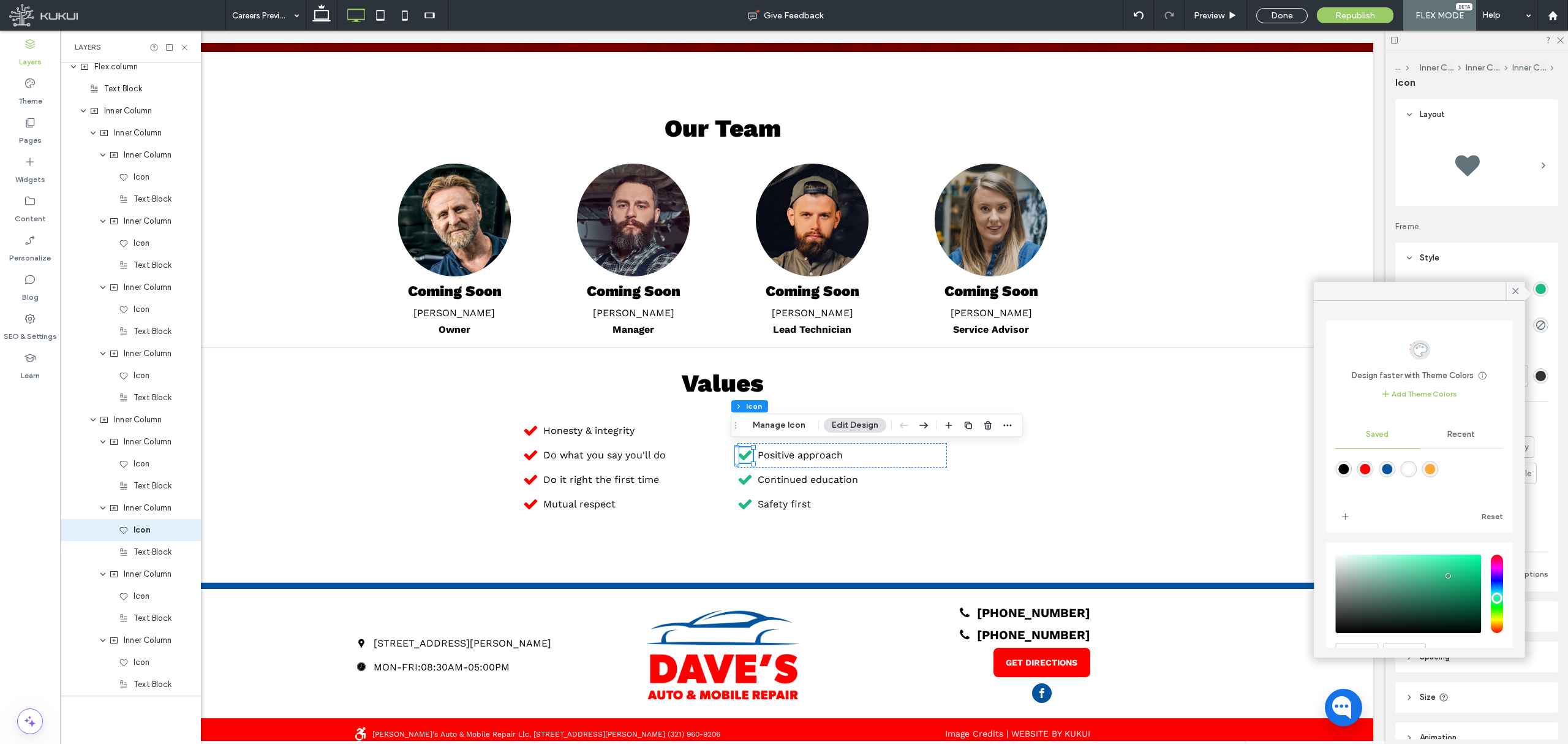
click at [1363, 468] on div "rgba(255,0,0,1)" at bounding box center [1365, 468] width 10 height 10
type input "*******"
click at [140, 604] on div "Icon" at bounding box center [131, 596] width 141 height 22
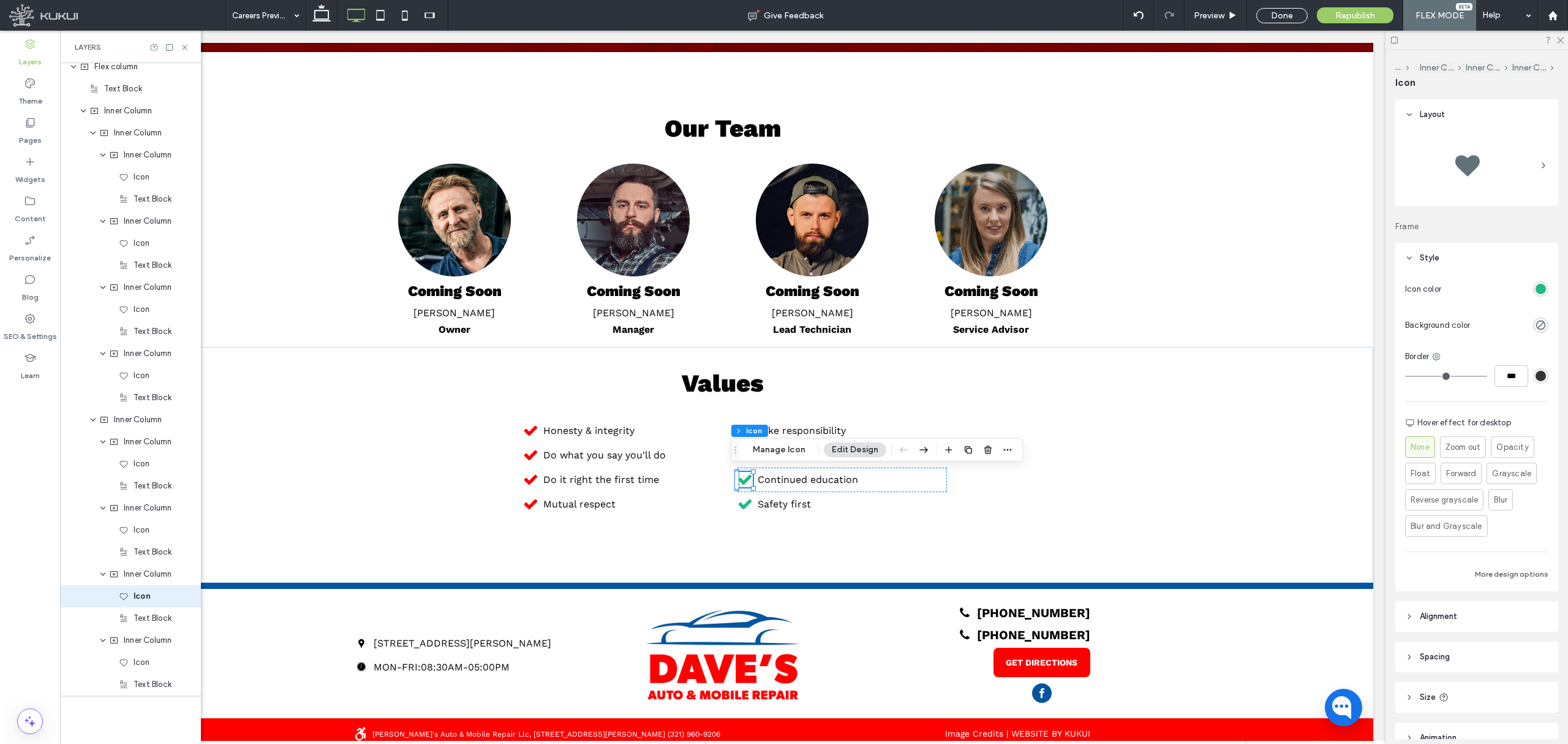
click at [1533, 282] on div "rgb(29, 186, 129)" at bounding box center [1541, 289] width 16 height 16
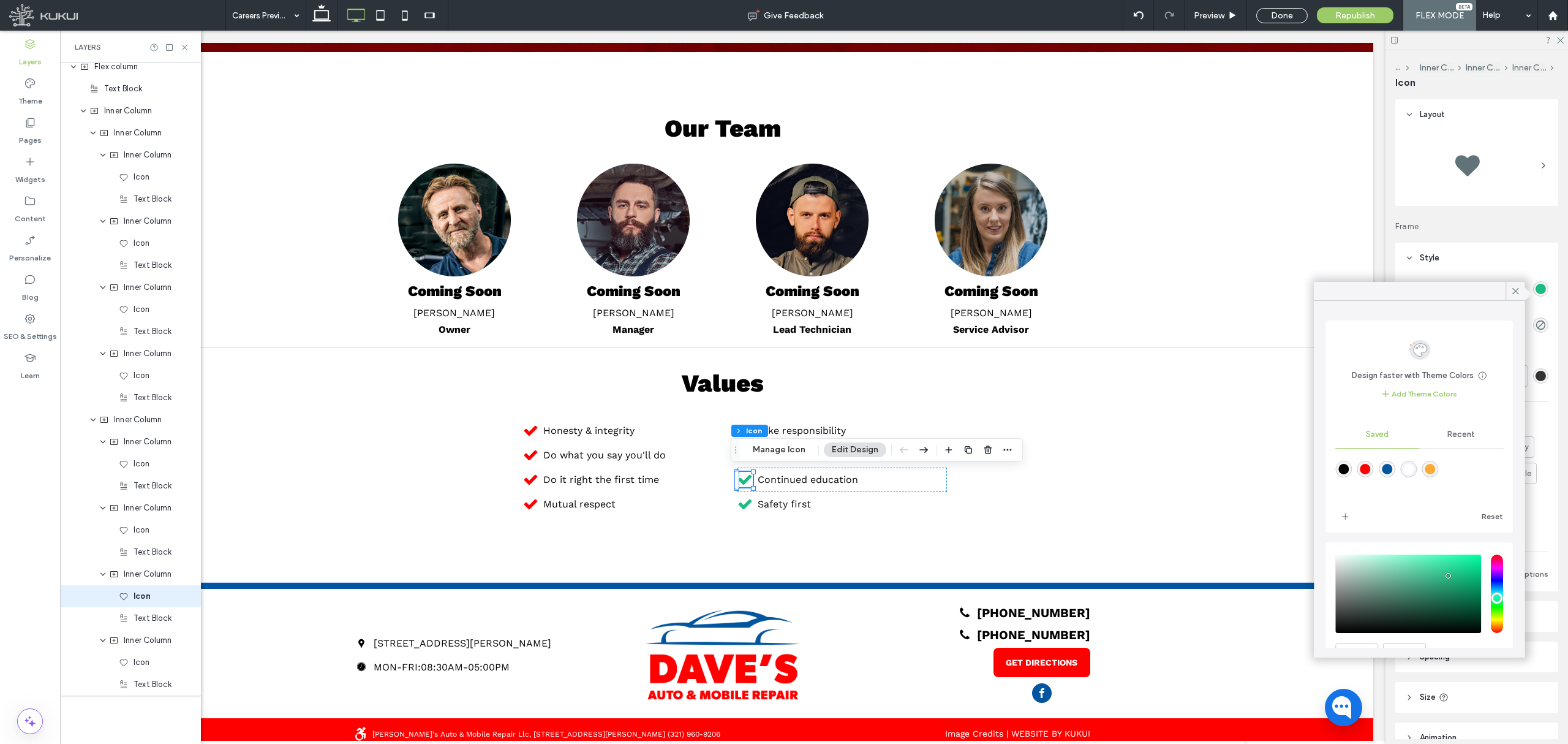
click at [1361, 469] on div "rgba(255,0,0,1)" at bounding box center [1365, 469] width 16 height 16
type input "*******"
click at [150, 658] on div "Icon" at bounding box center [151, 662] width 65 height 12
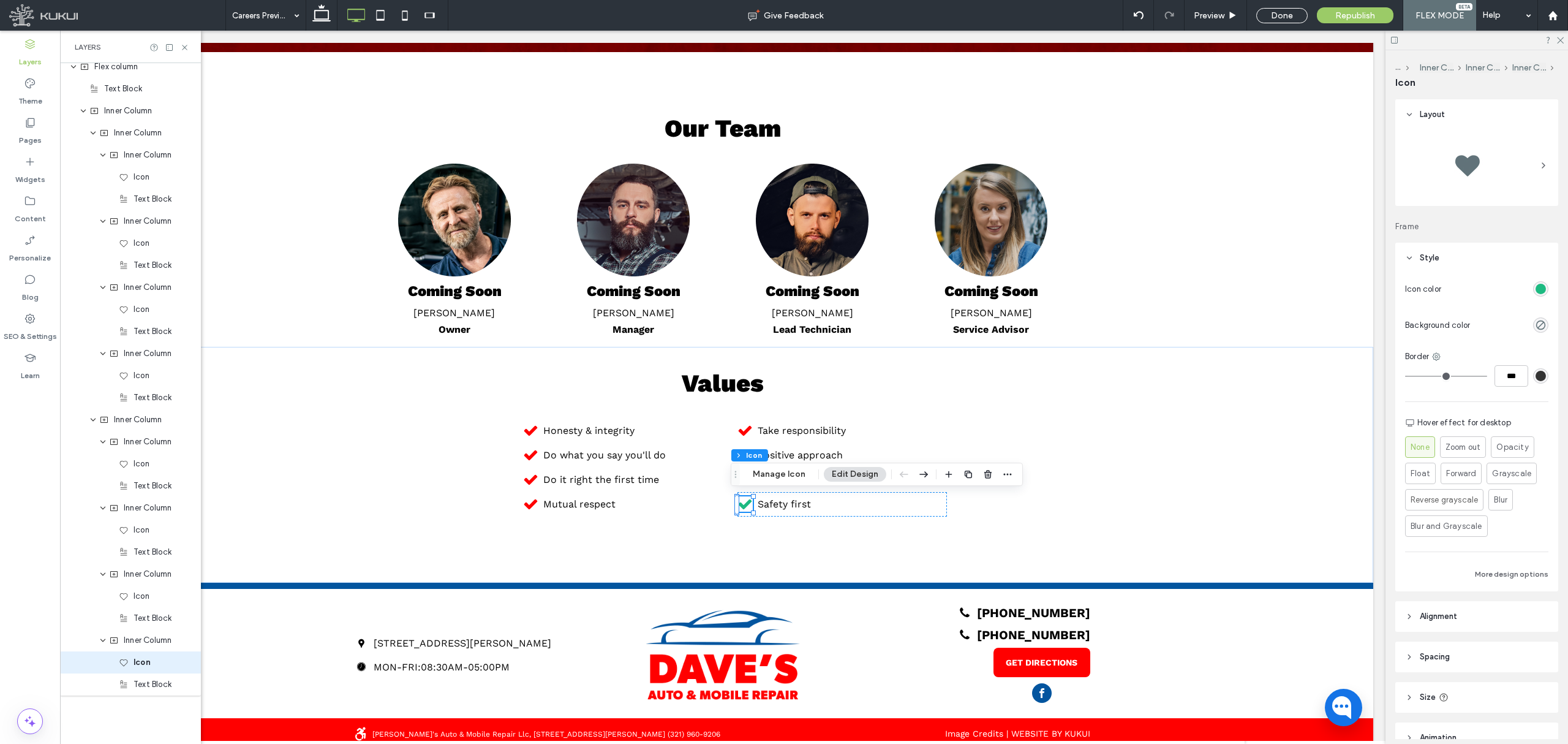
click at [1536, 284] on div "rgb(29, 186, 129)" at bounding box center [1541, 289] width 10 height 10
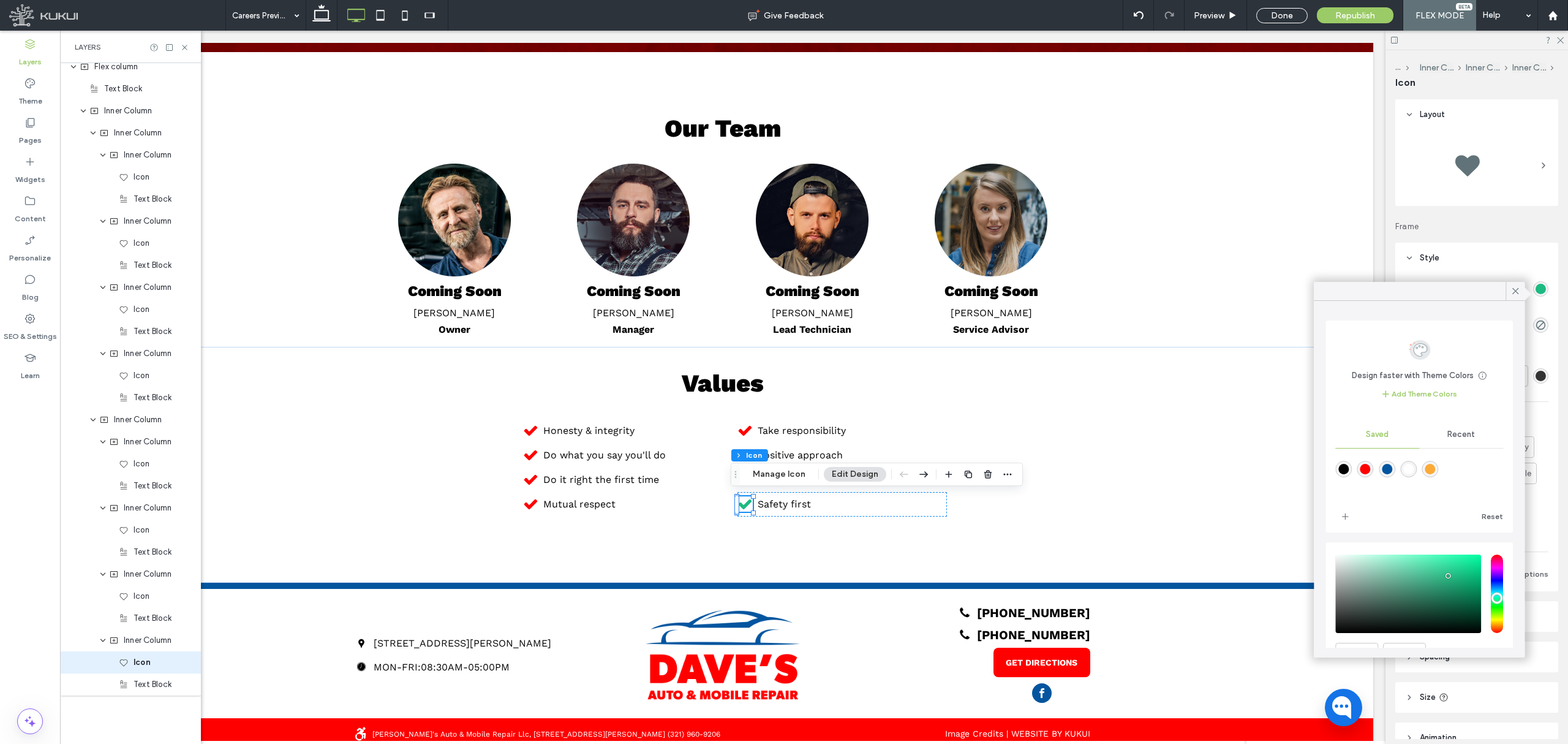
click at [1367, 469] on div "rgba(255,0,0,1)" at bounding box center [1365, 468] width 10 height 10
type input "*******"
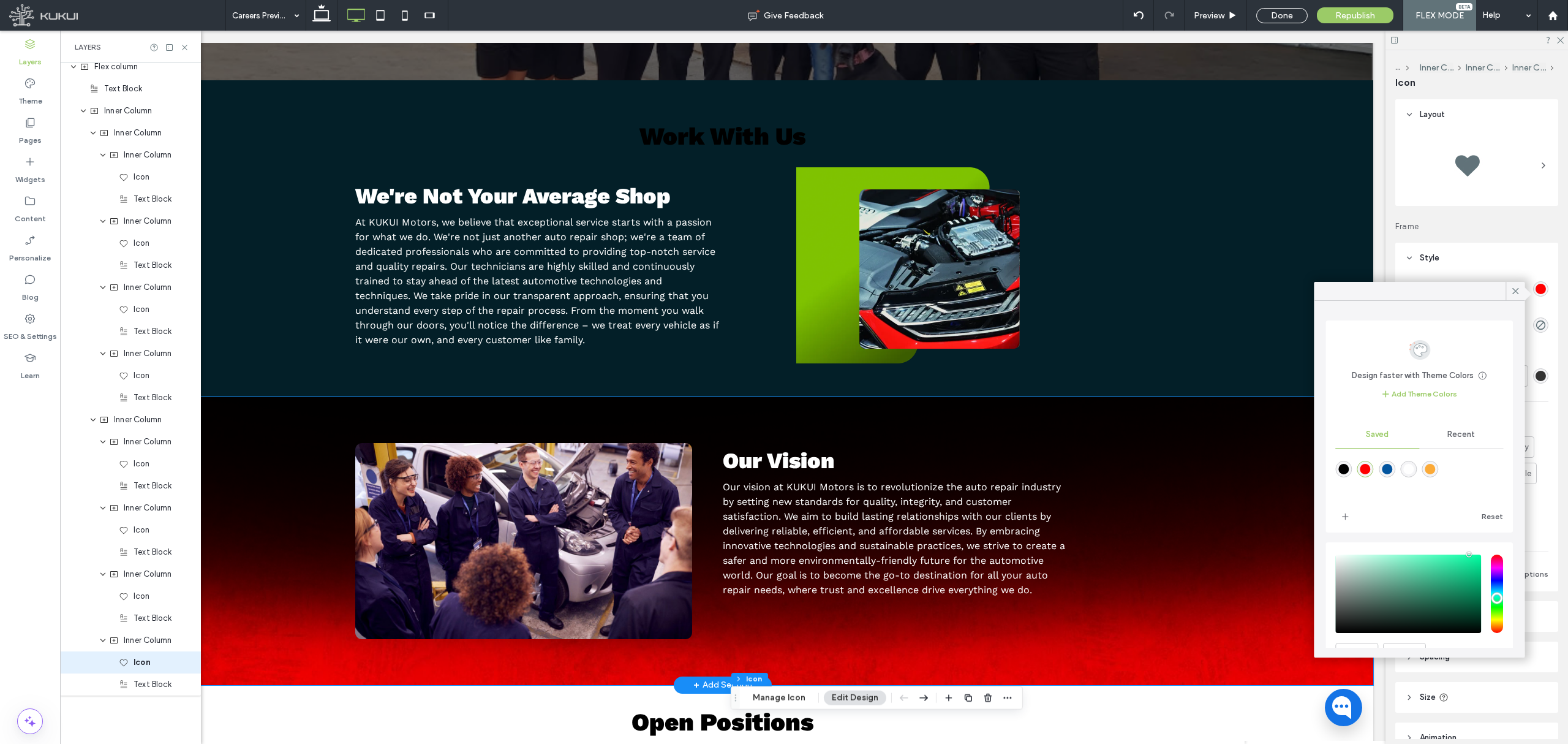
scroll to position [448, 0]
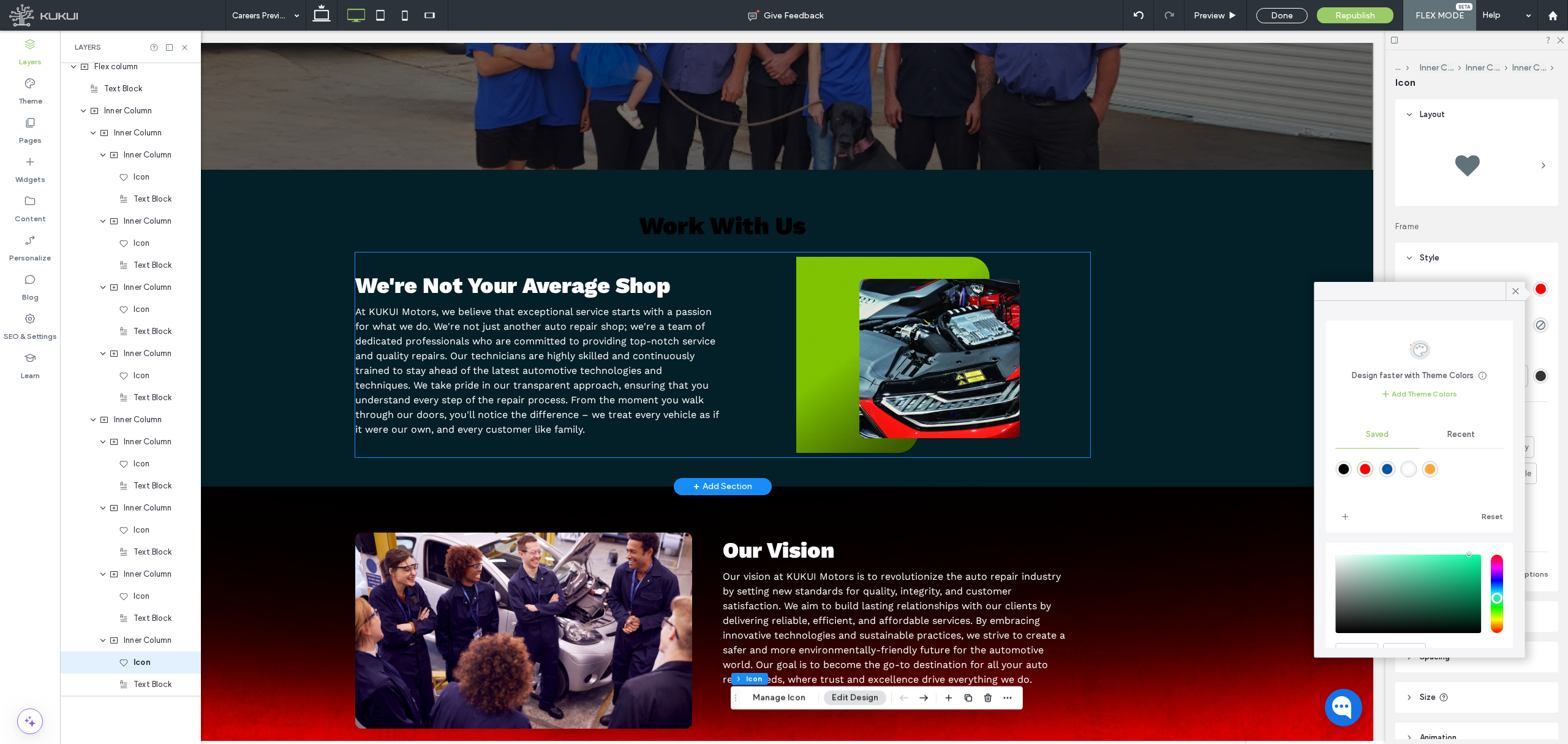
click at [829, 314] on img at bounding box center [907, 355] width 302 height 196
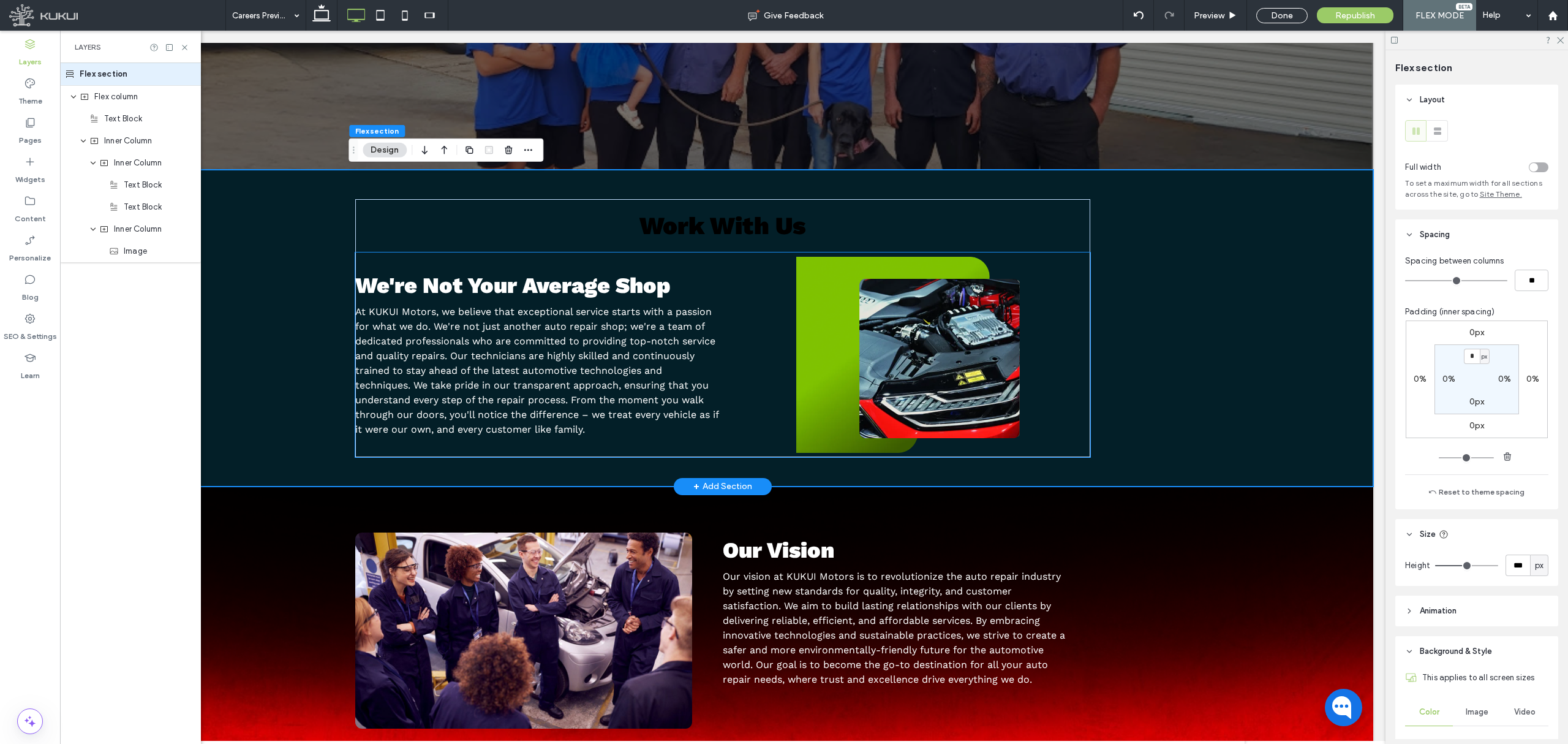
click at [829, 314] on img at bounding box center [907, 355] width 302 height 196
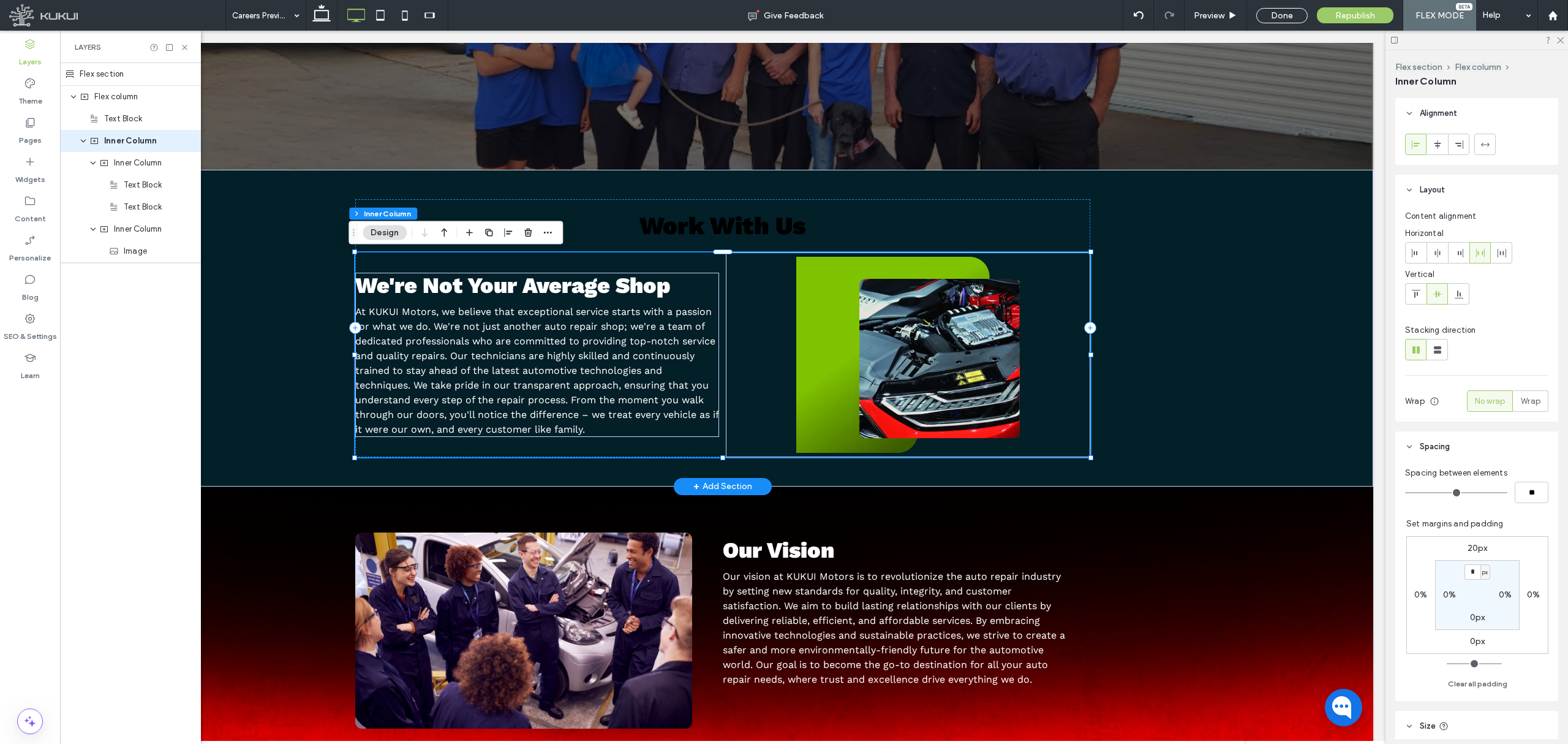
click at [829, 314] on img at bounding box center [907, 355] width 302 height 196
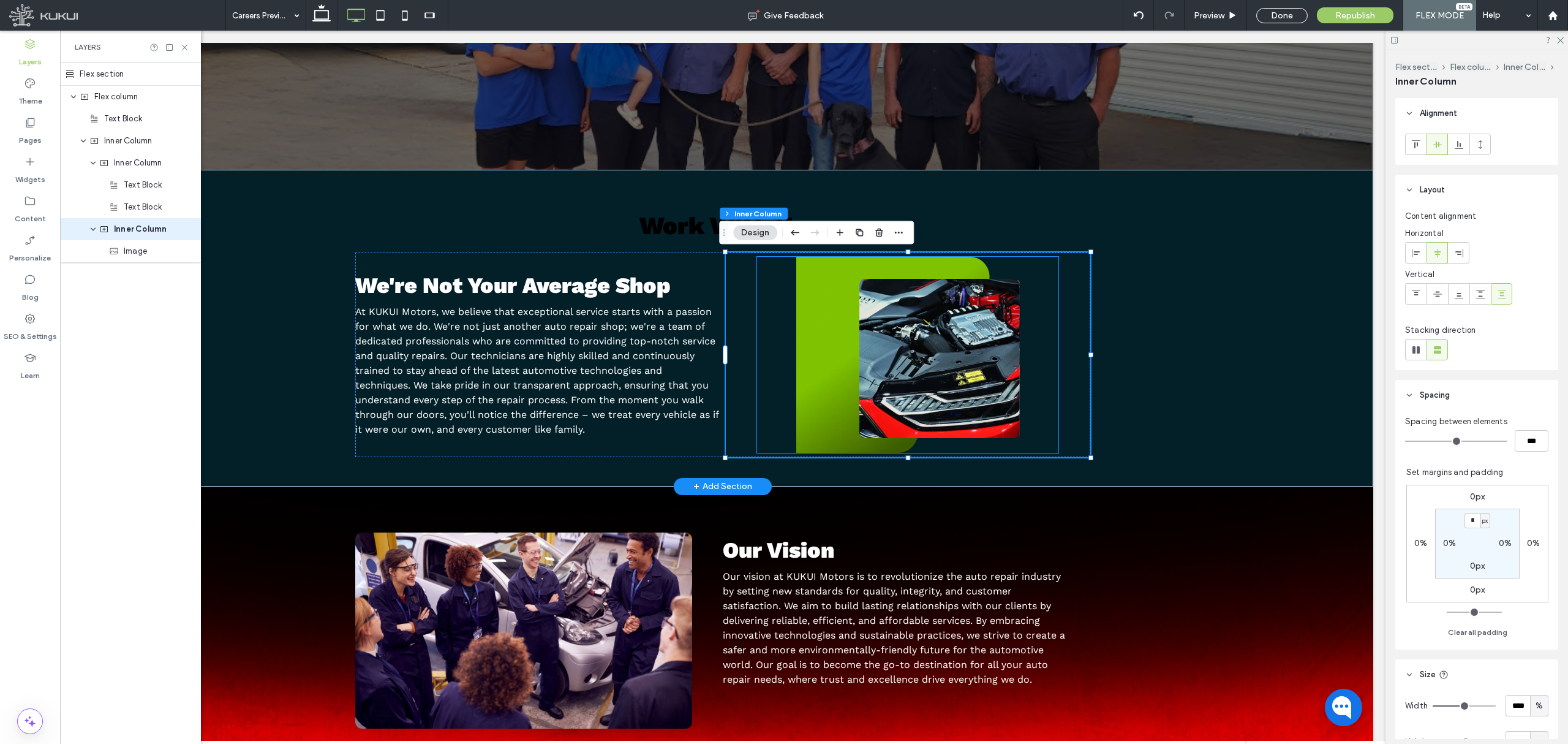
click at [817, 302] on img at bounding box center [907, 355] width 302 height 196
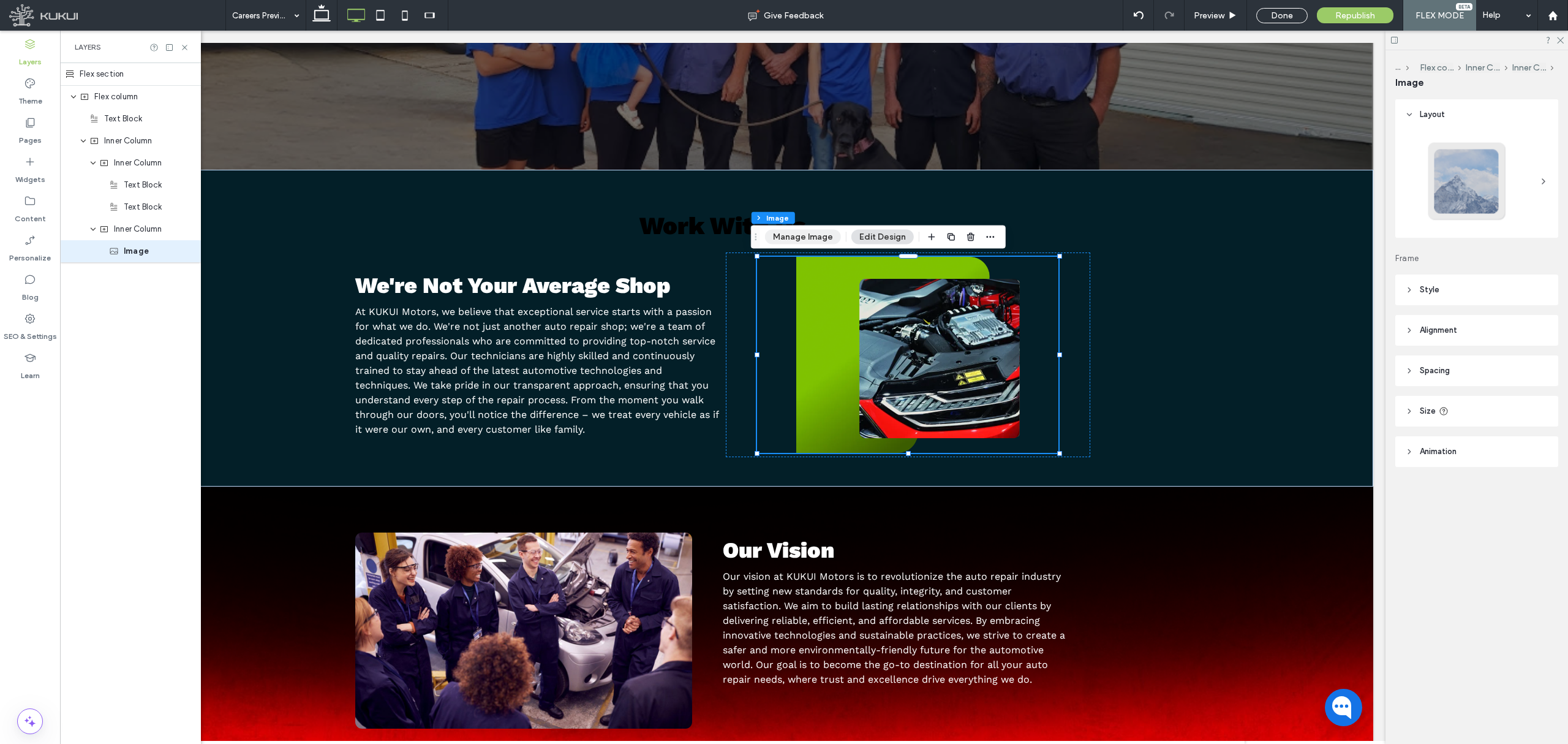
click at [803, 234] on button "Manage Image" at bounding box center [803, 237] width 76 height 15
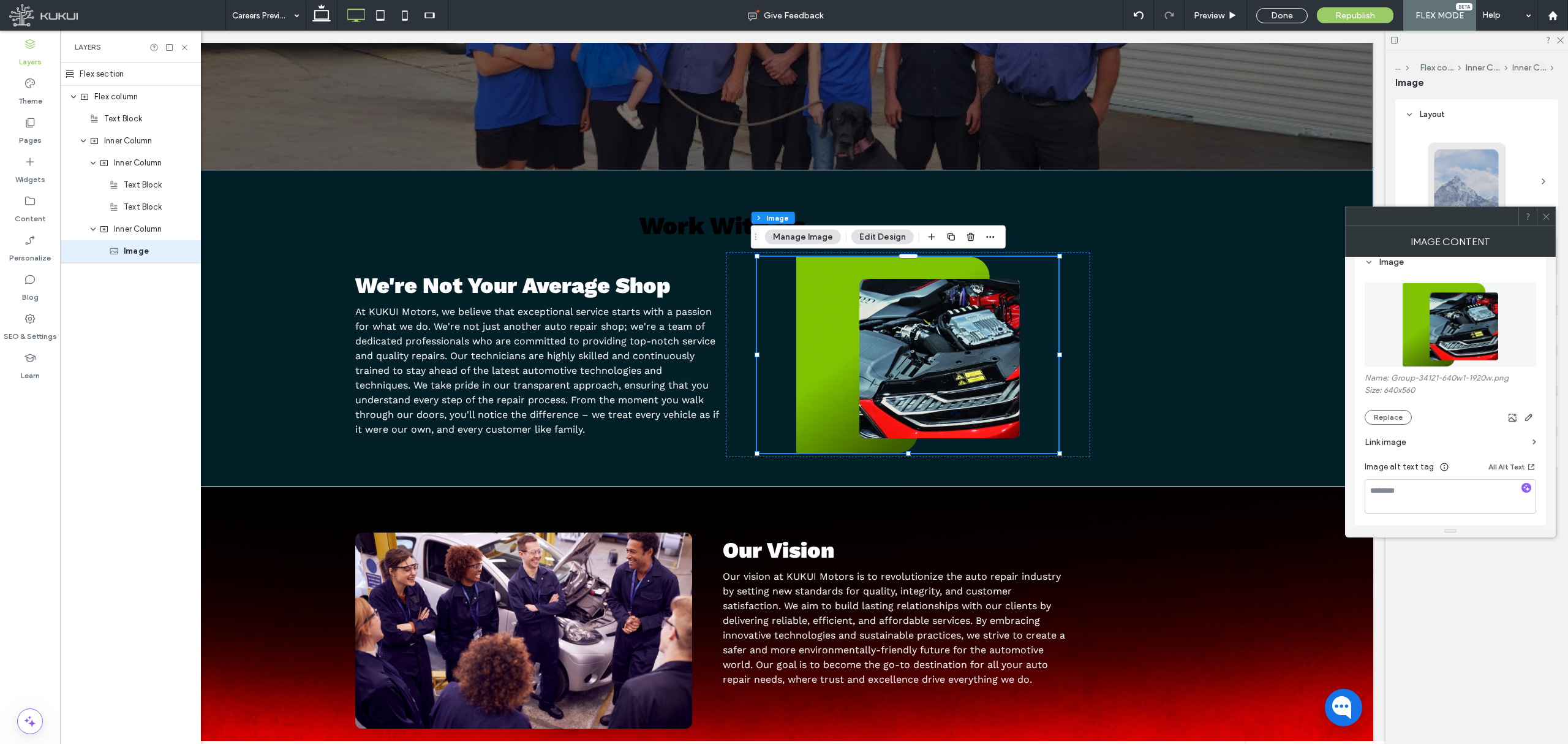
scroll to position [163, 0]
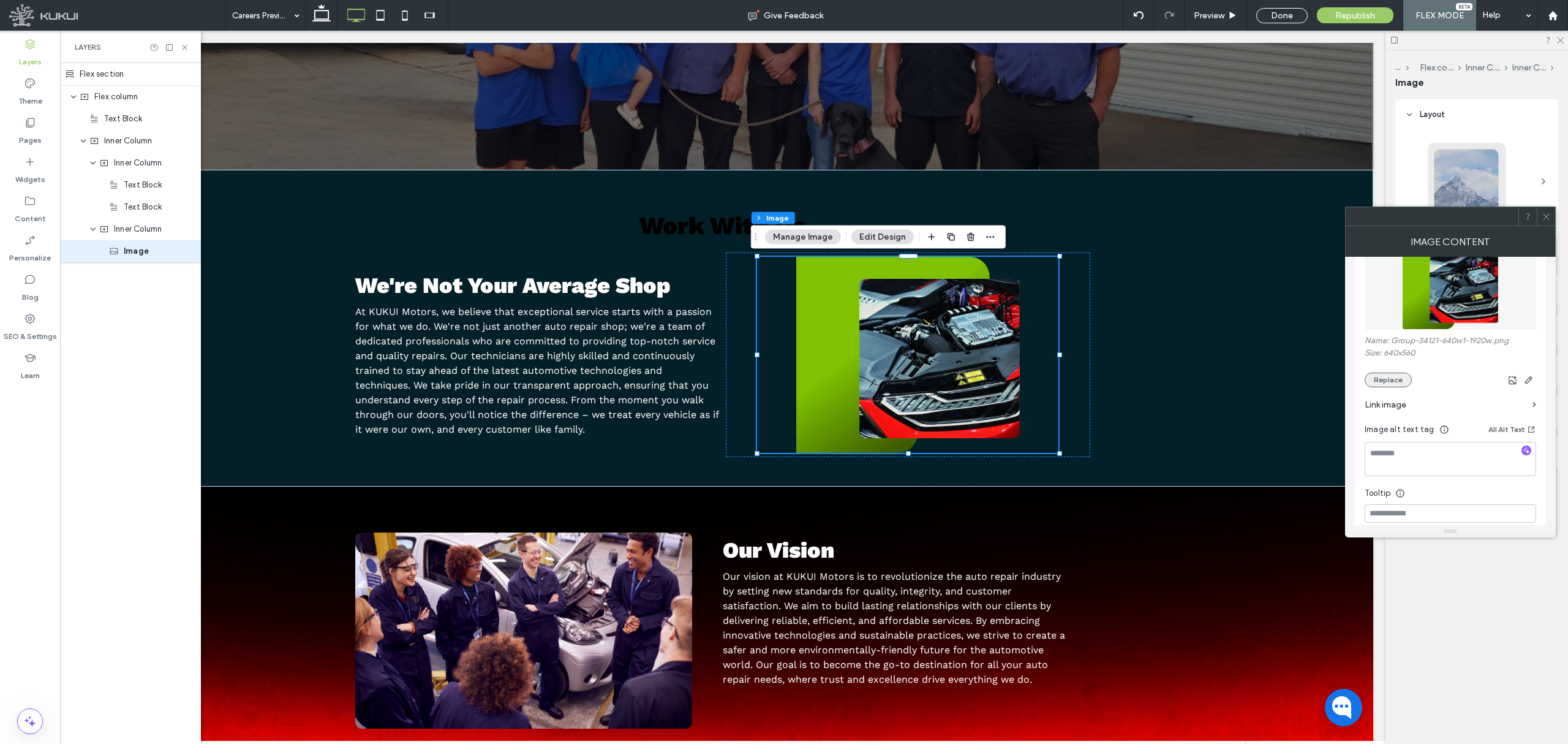
click at [1398, 376] on button "Replace" at bounding box center [1387, 379] width 47 height 15
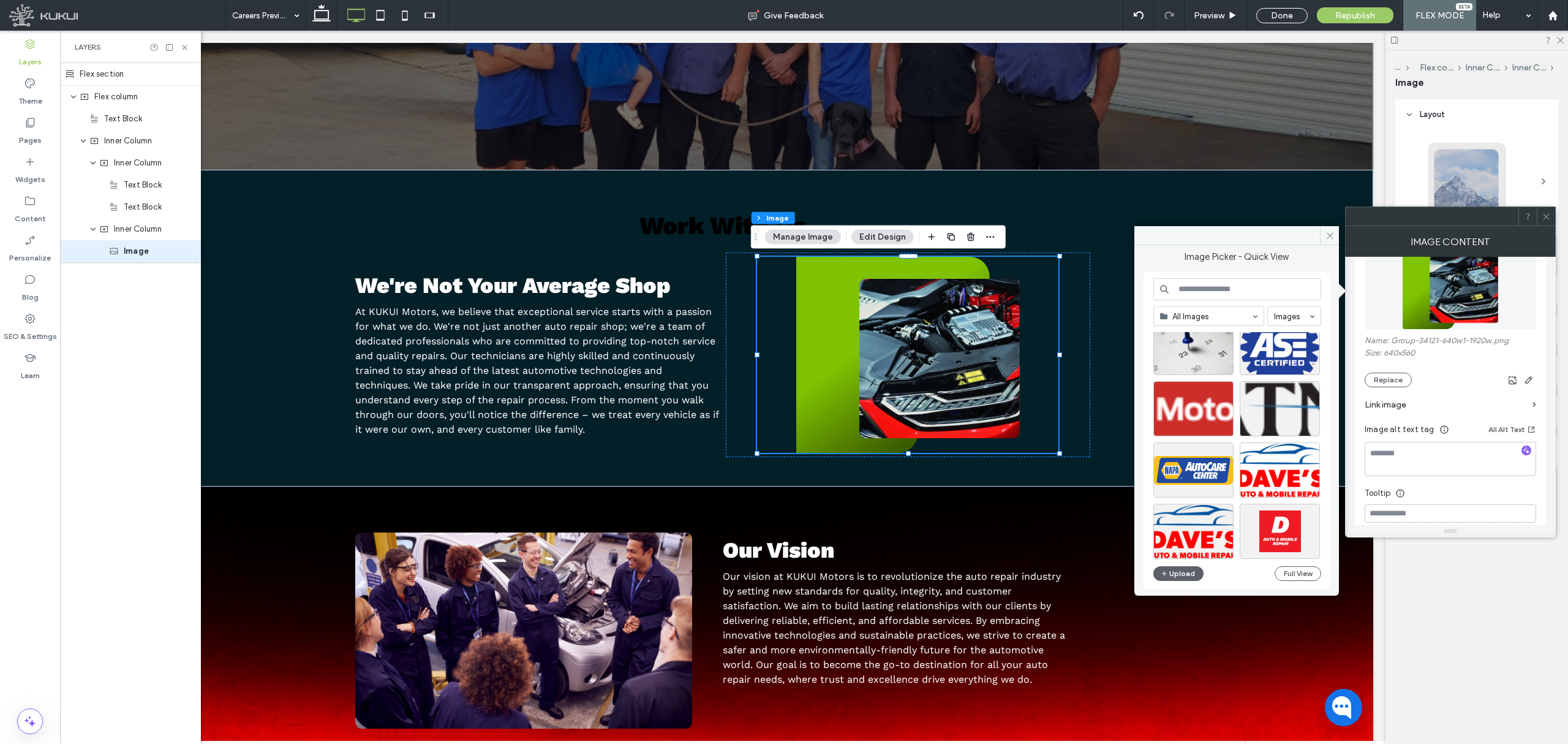
scroll to position [1110, 0]
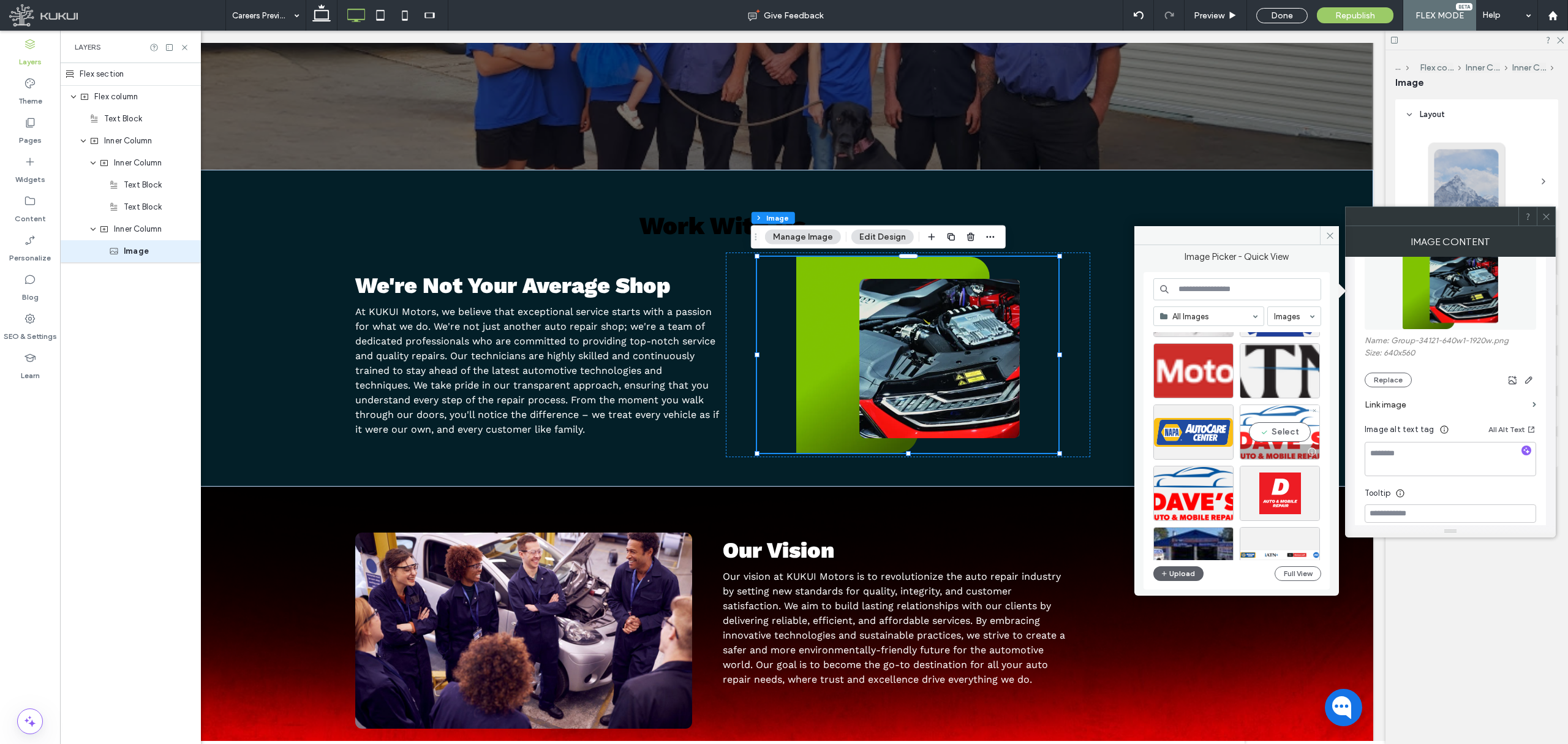
click at [1291, 434] on div "Select" at bounding box center [1280, 432] width 81 height 55
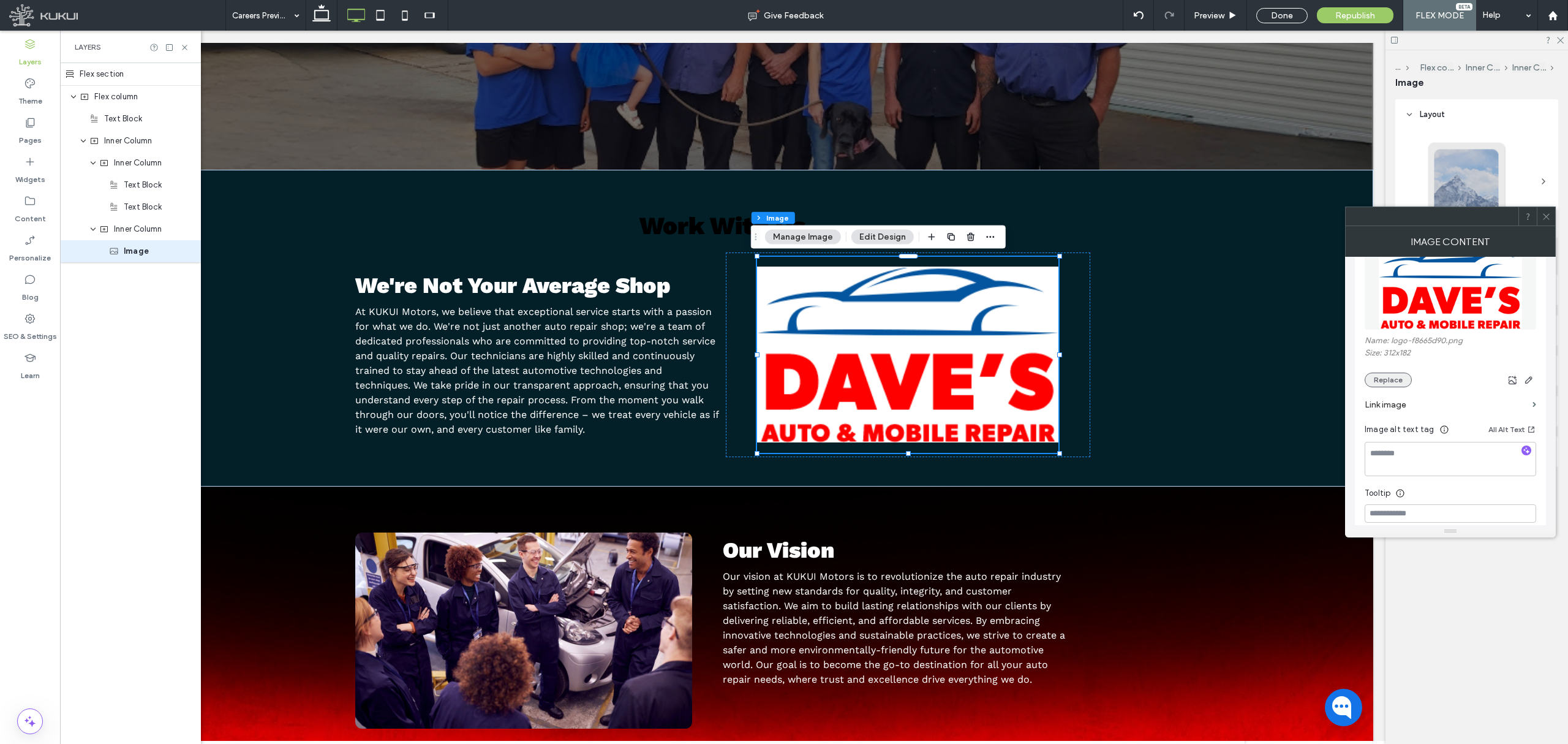
click at [1399, 380] on button "Replace" at bounding box center [1387, 379] width 47 height 15
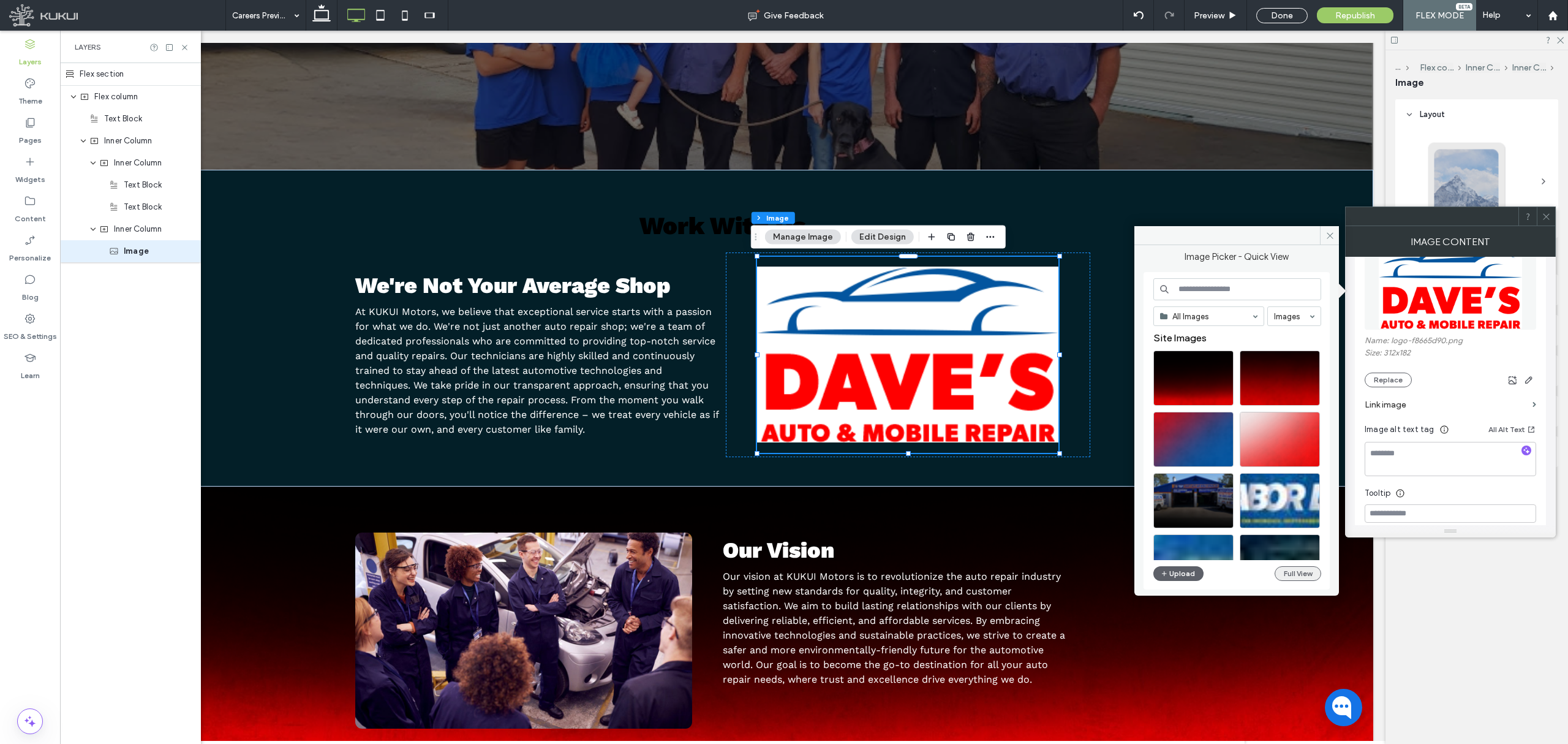
click at [1302, 574] on button "Full View" at bounding box center [1298, 574] width 47 height 15
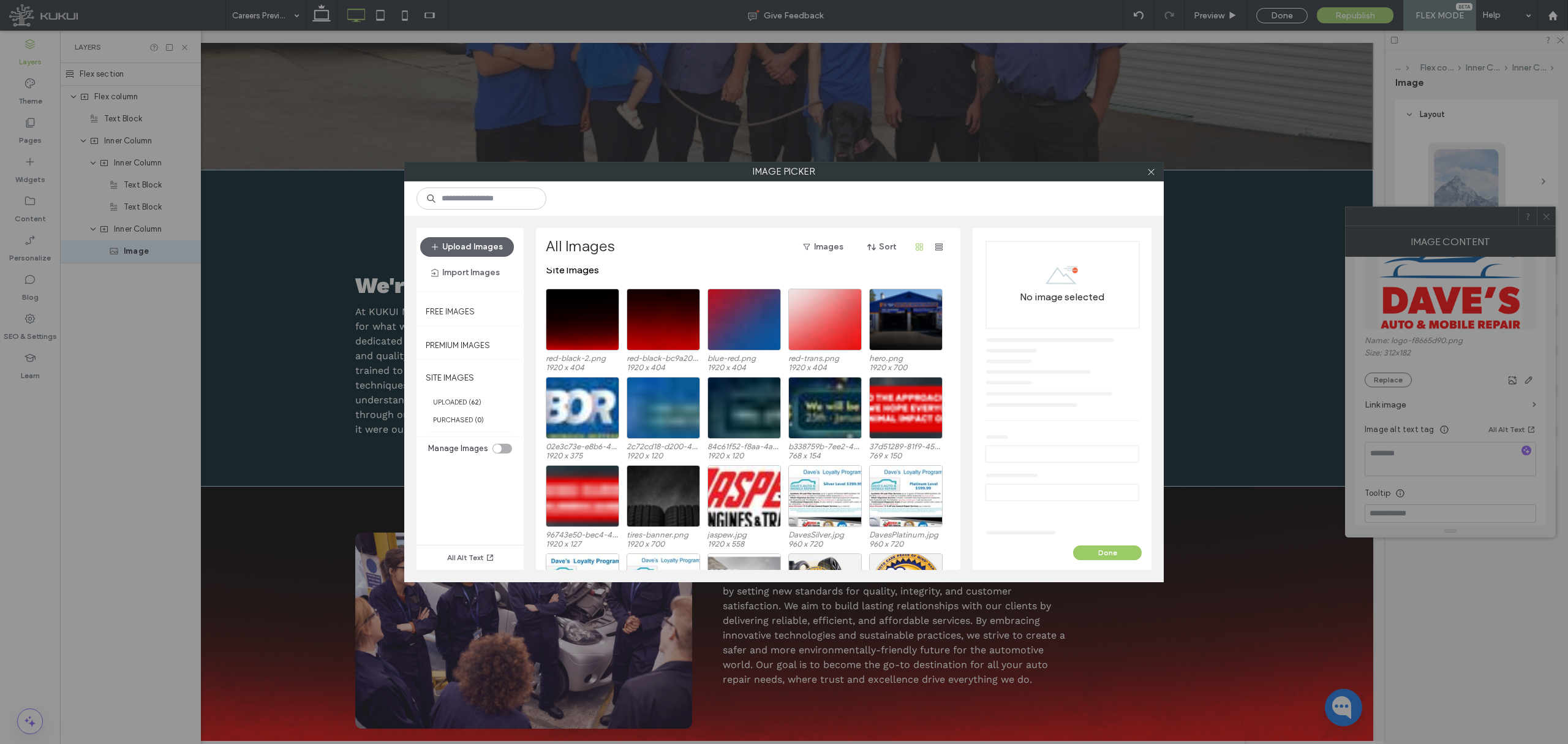
scroll to position [0, 0]
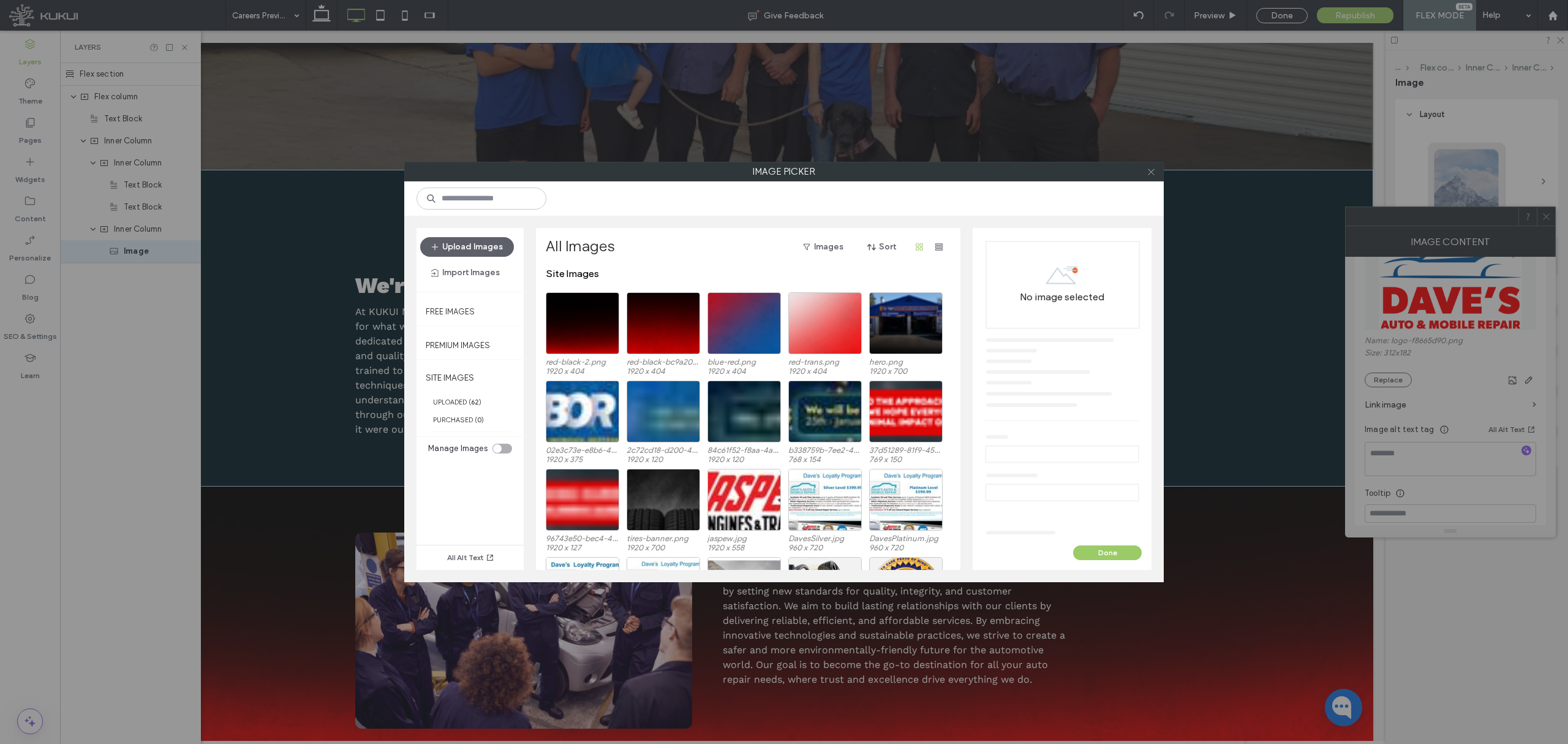
click at [1150, 168] on icon at bounding box center [1151, 172] width 9 height 9
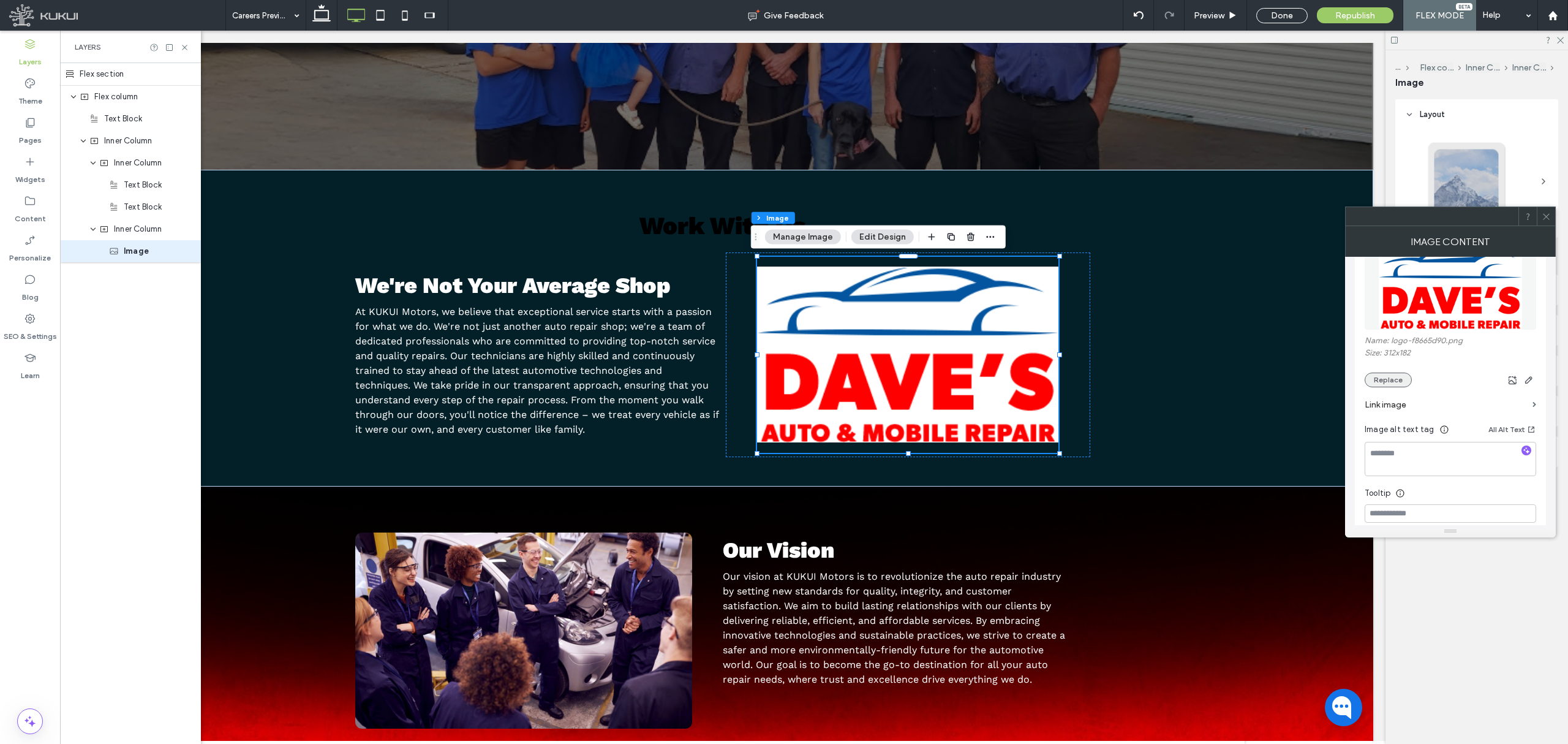
click at [1387, 374] on button "Replace" at bounding box center [1387, 379] width 47 height 15
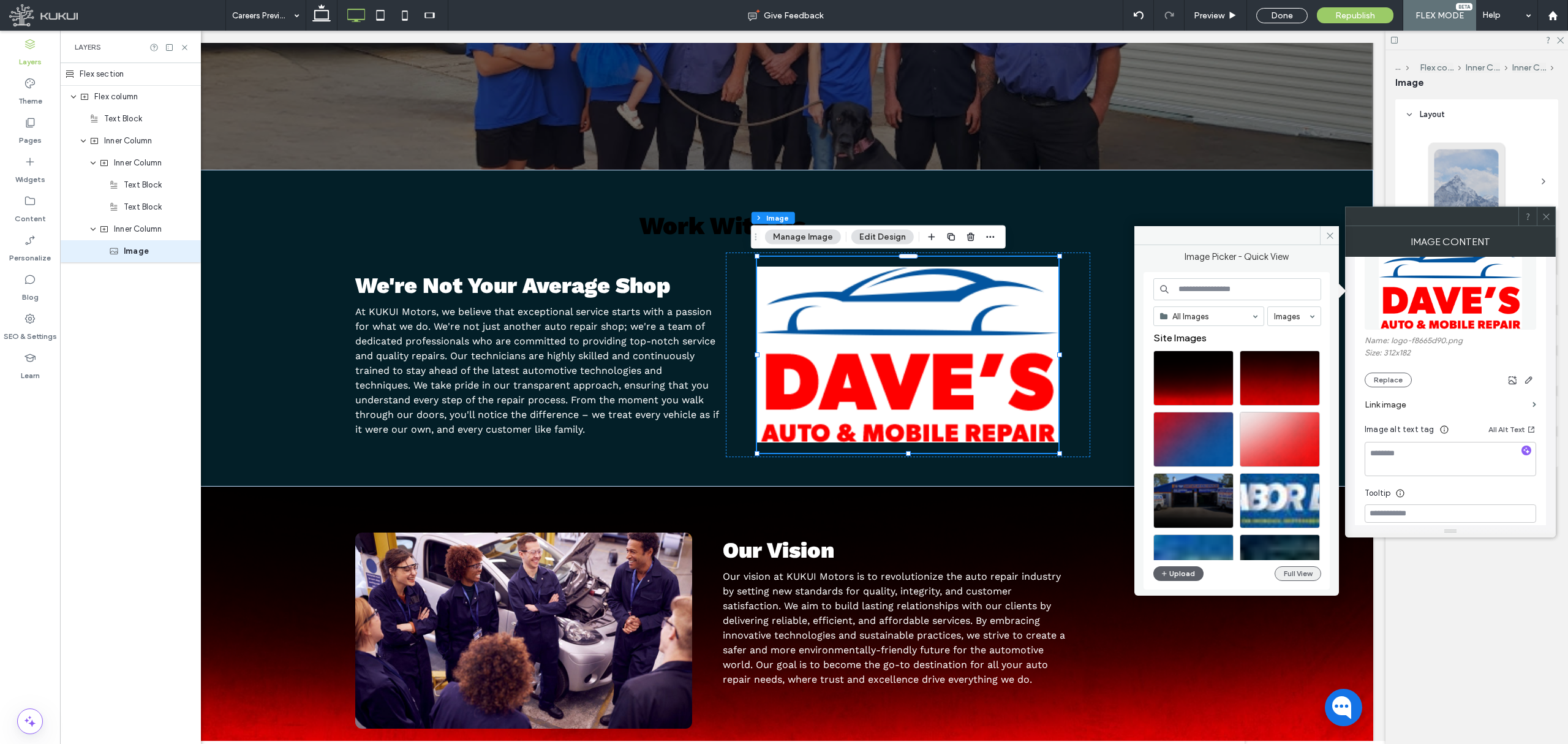
click at [1304, 572] on button "Full View" at bounding box center [1298, 574] width 47 height 15
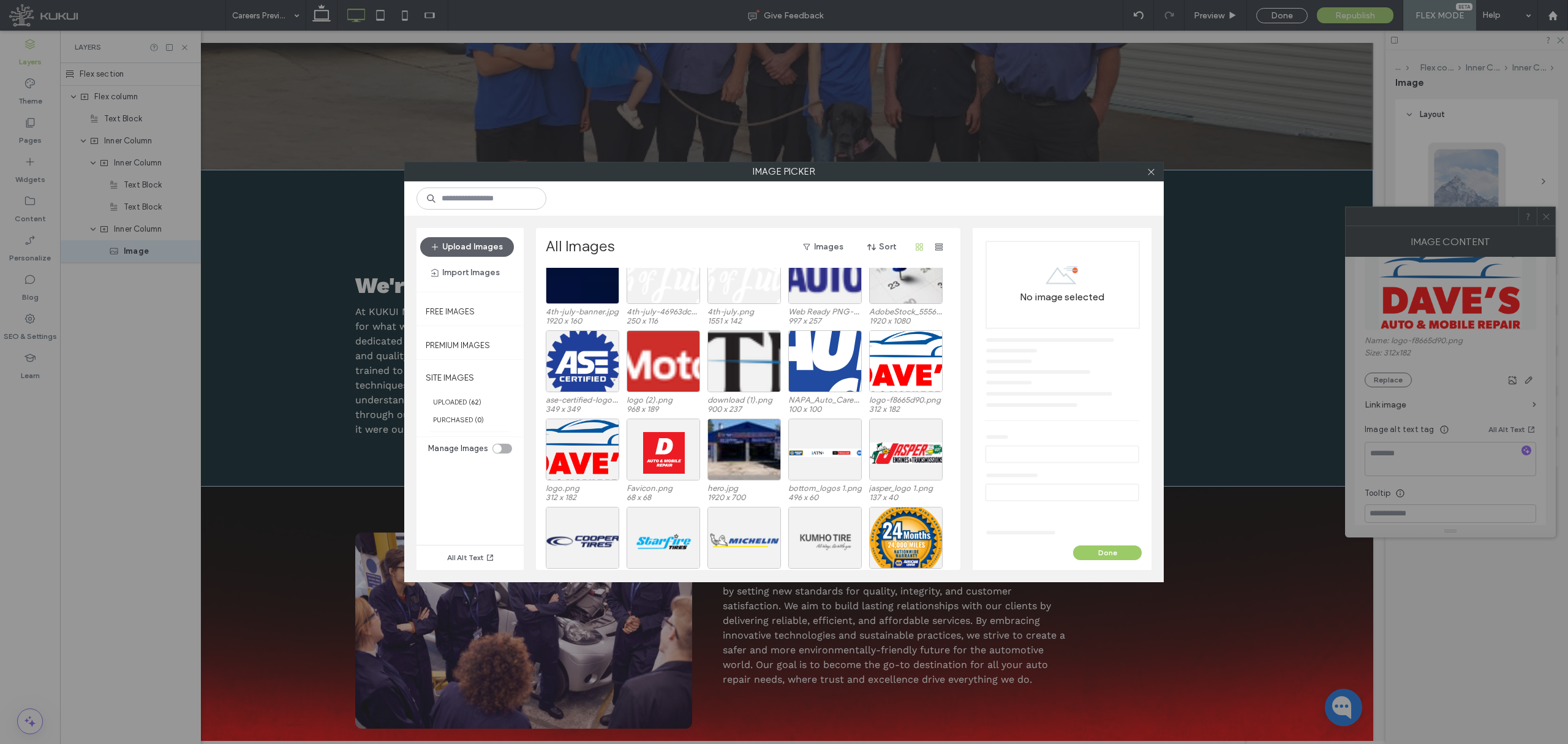
scroll to position [680, 0]
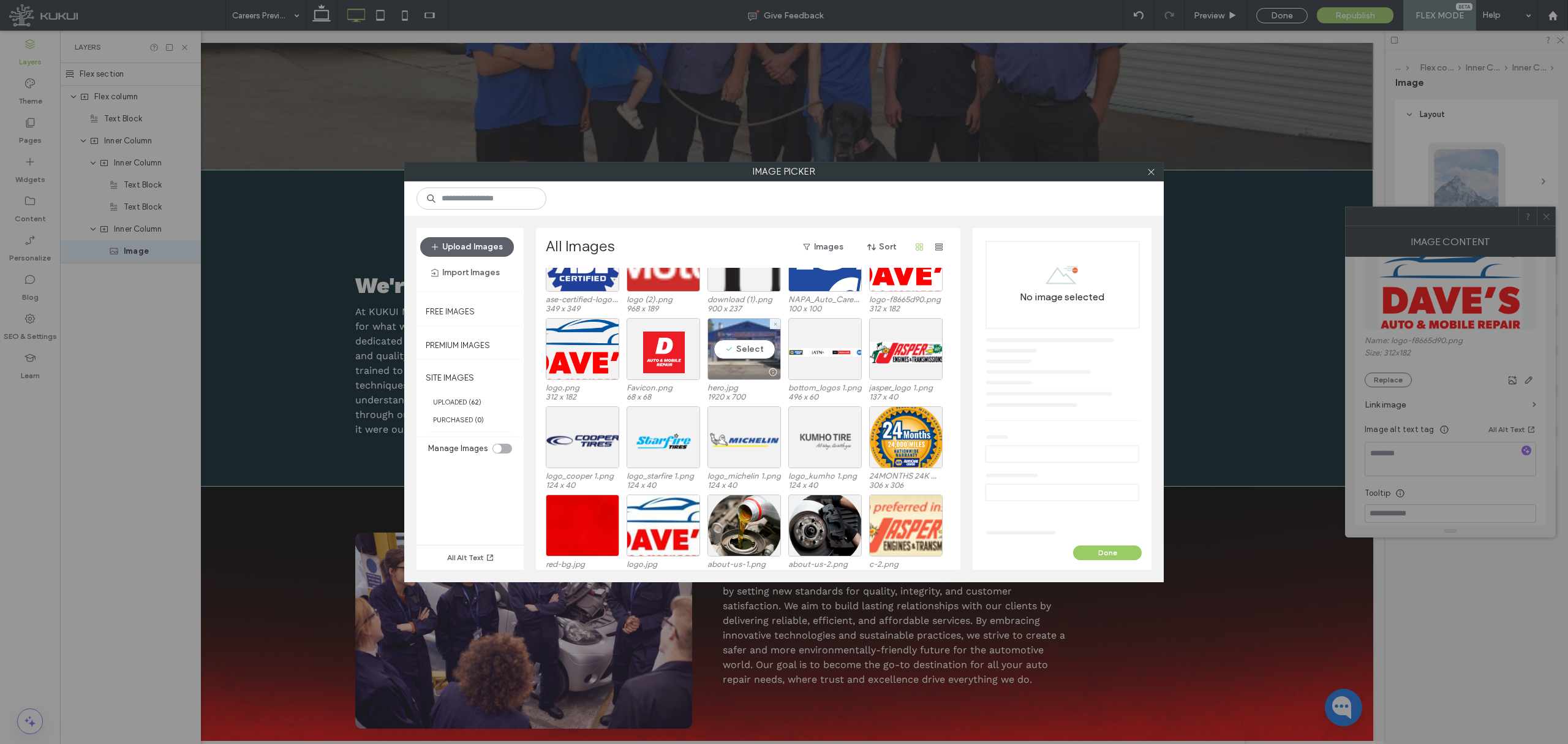
click at [741, 352] on div "Select" at bounding box center [744, 349] width 73 height 62
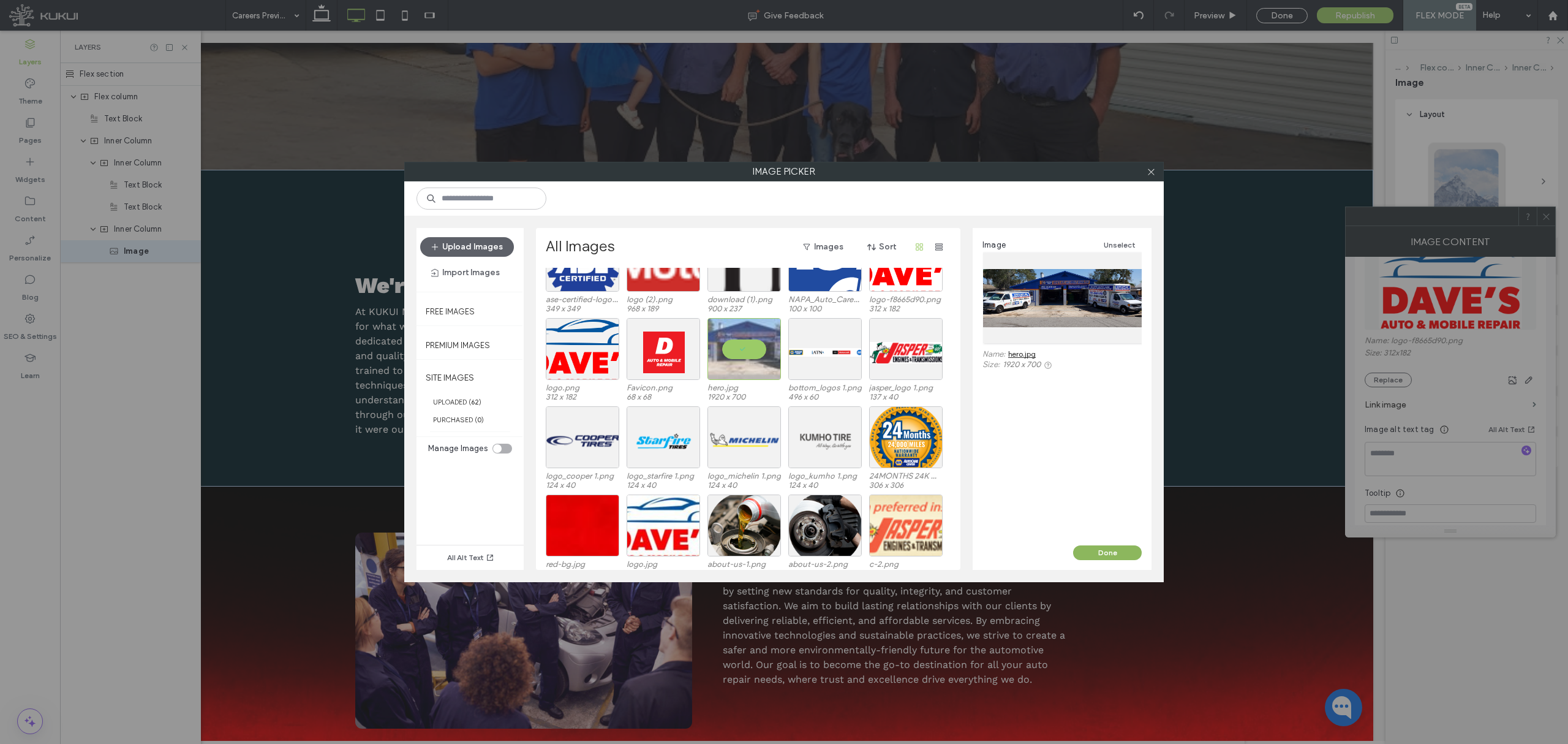
click at [1102, 559] on button "Done" at bounding box center [1107, 553] width 69 height 15
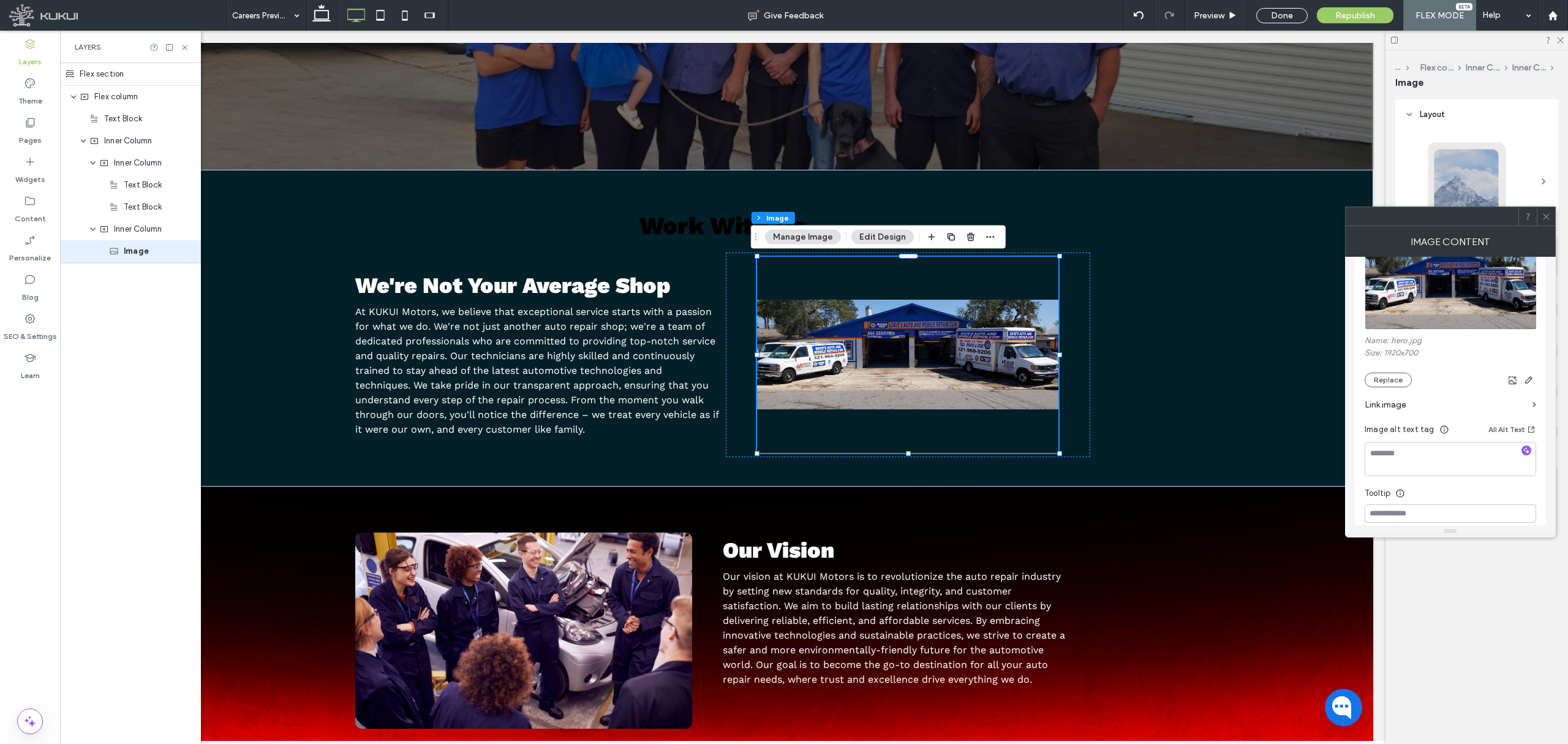
click at [1542, 221] on icon at bounding box center [1547, 216] width 9 height 9
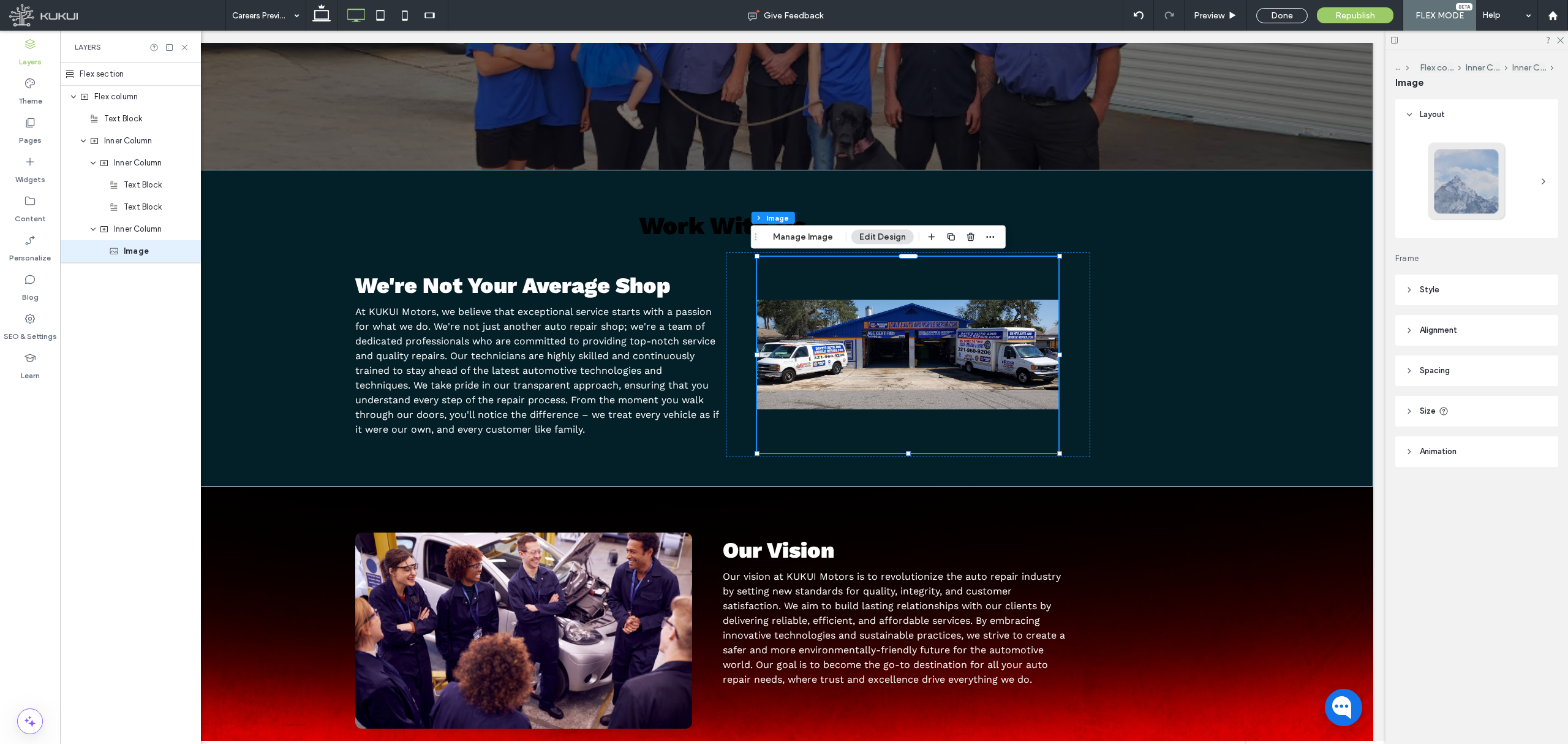
click at [1488, 290] on header "Style" at bounding box center [1477, 289] width 163 height 30
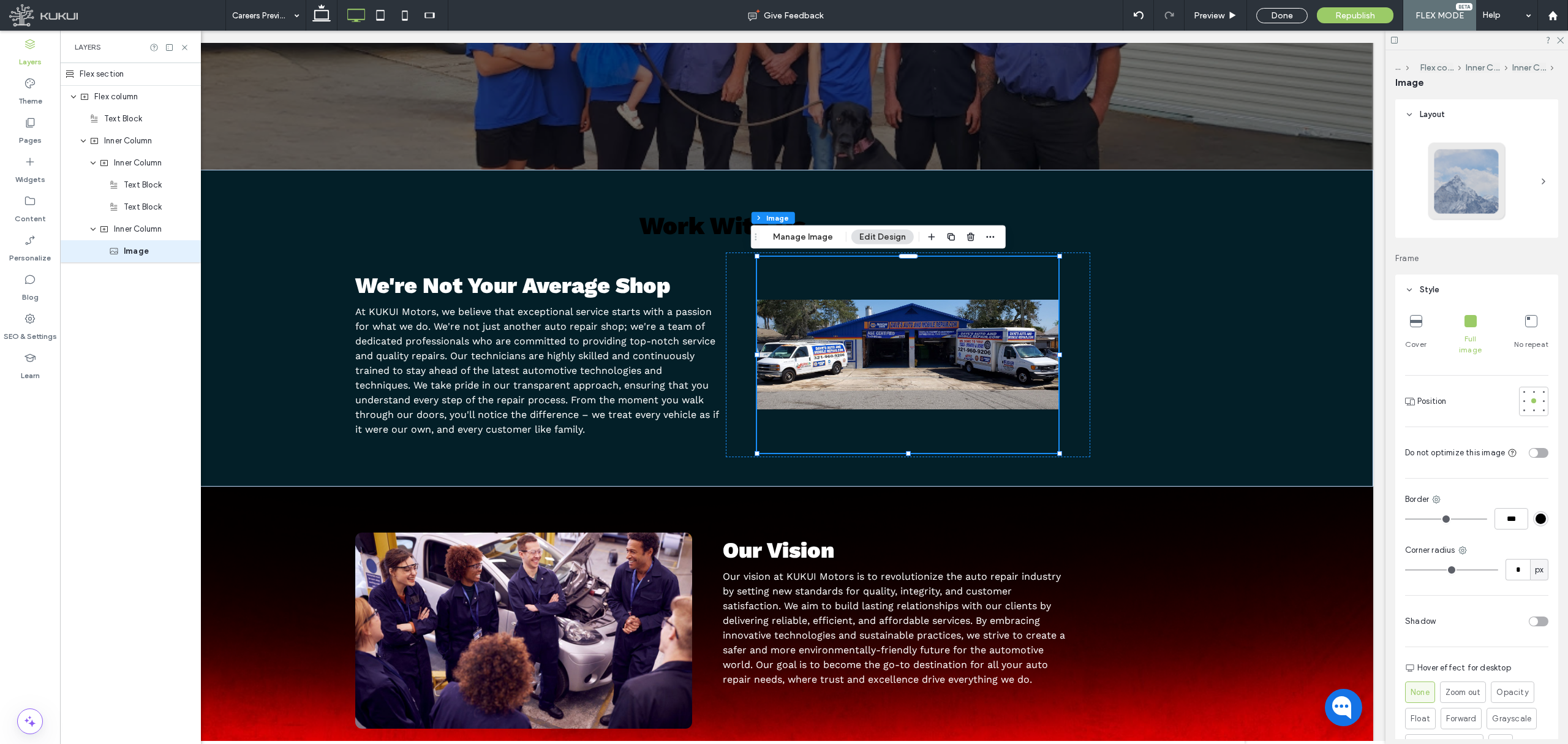
click at [1422, 323] on div "Cover" at bounding box center [1416, 334] width 21 height 50
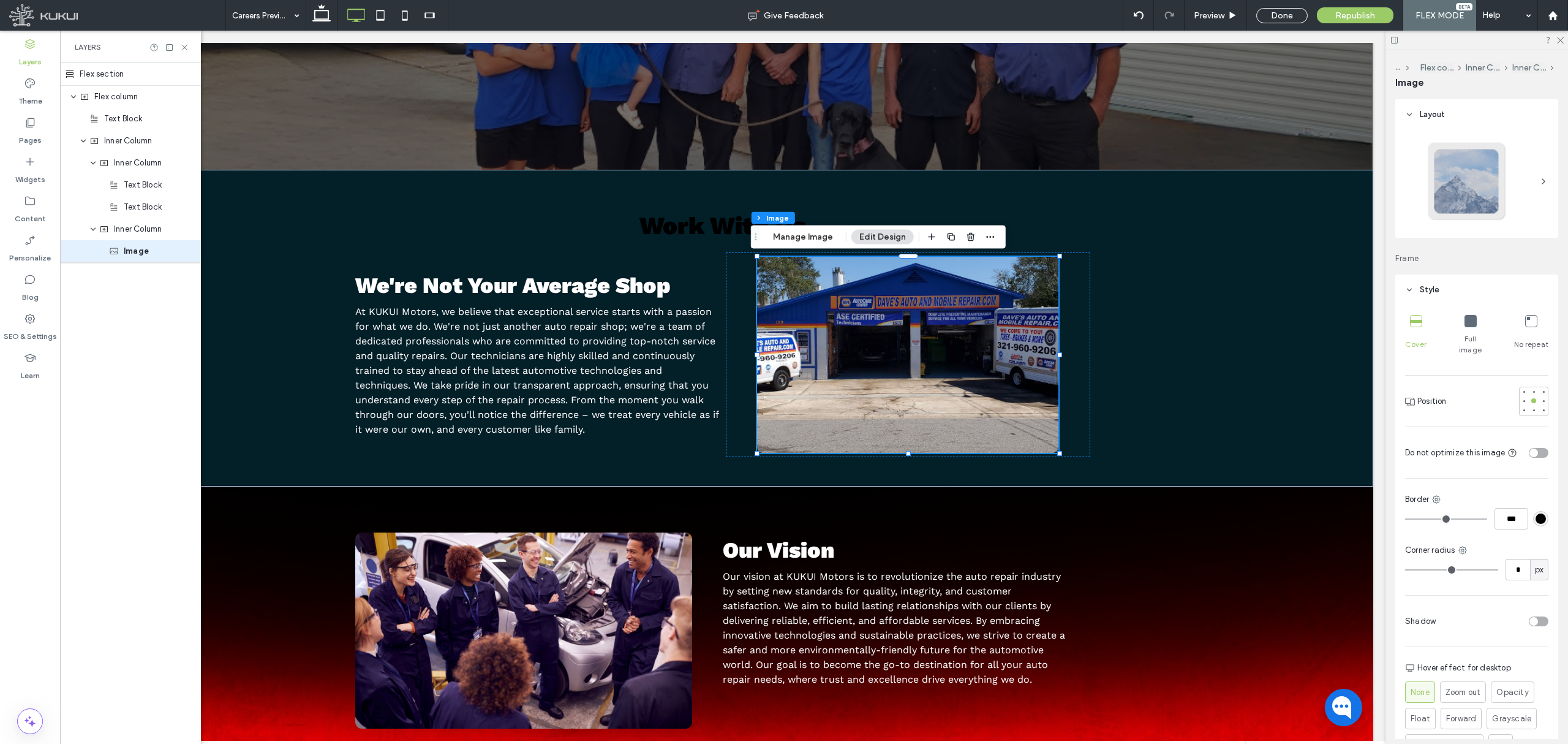
click at [1527, 339] on span "No repeat" at bounding box center [1531, 345] width 34 height 11
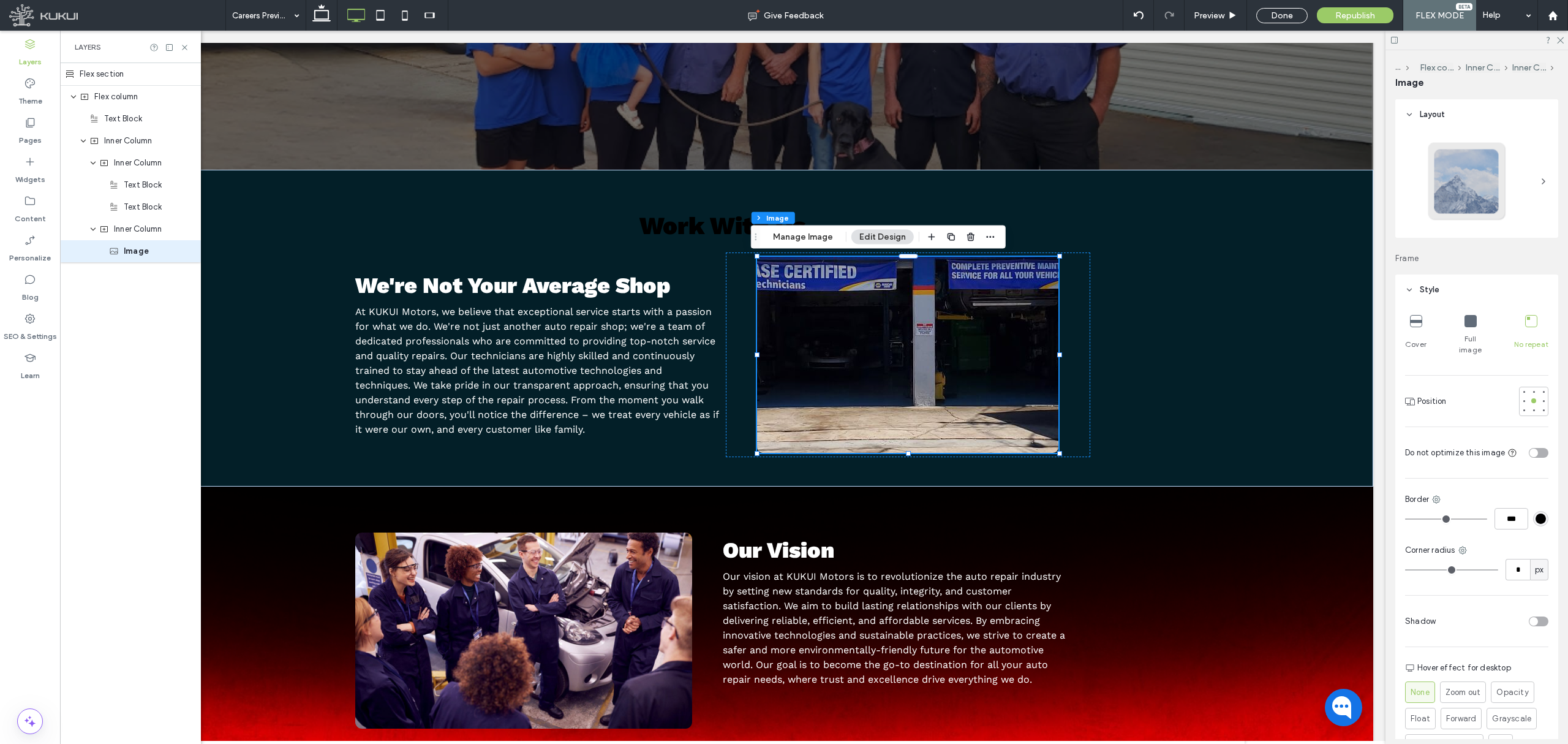
click at [1463, 329] on div "Full image" at bounding box center [1471, 334] width 36 height 50
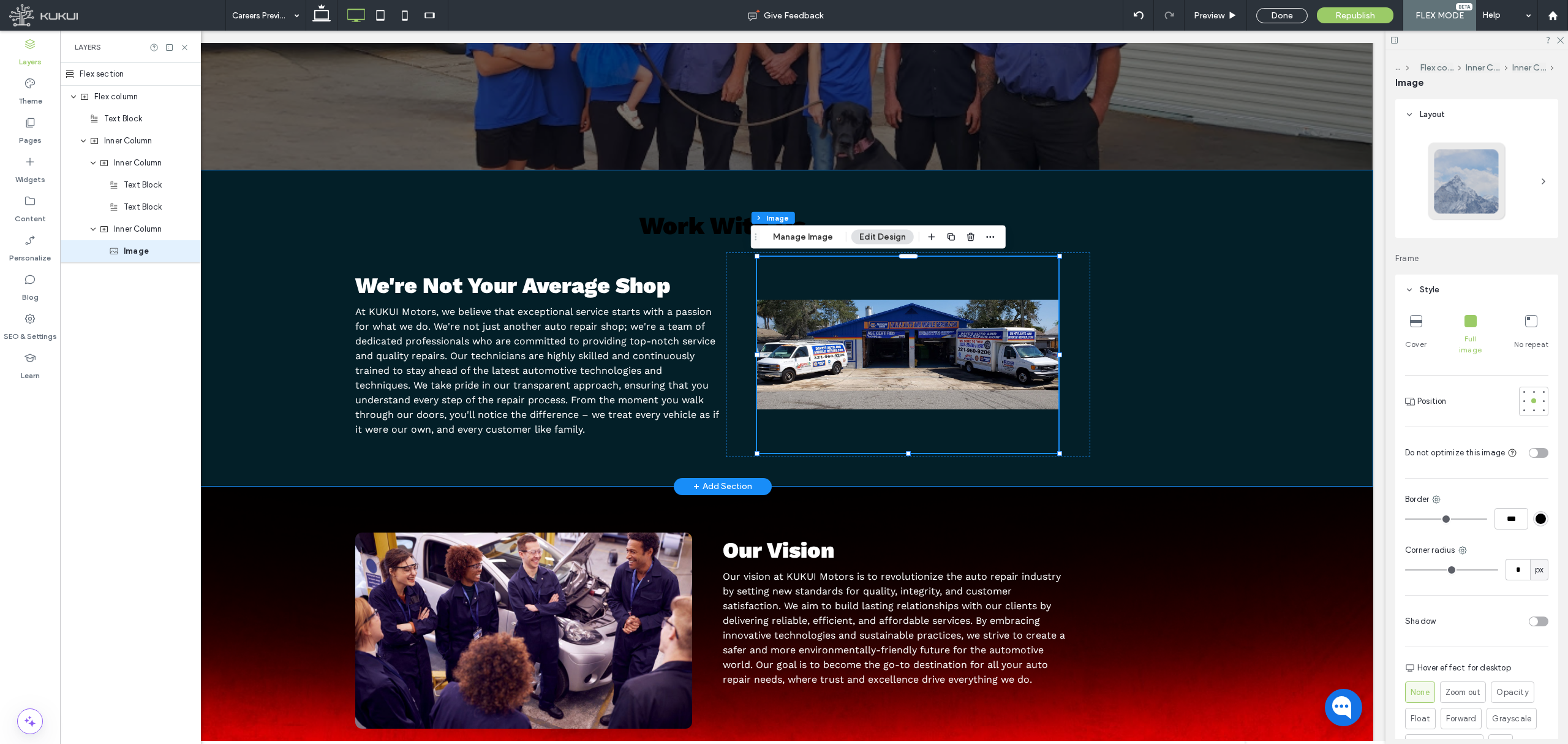
click at [1136, 443] on div "Work With Us We're Not Your Average Shop At [GEOGRAPHIC_DATA] Motors, we believ…" at bounding box center [723, 328] width 1301 height 317
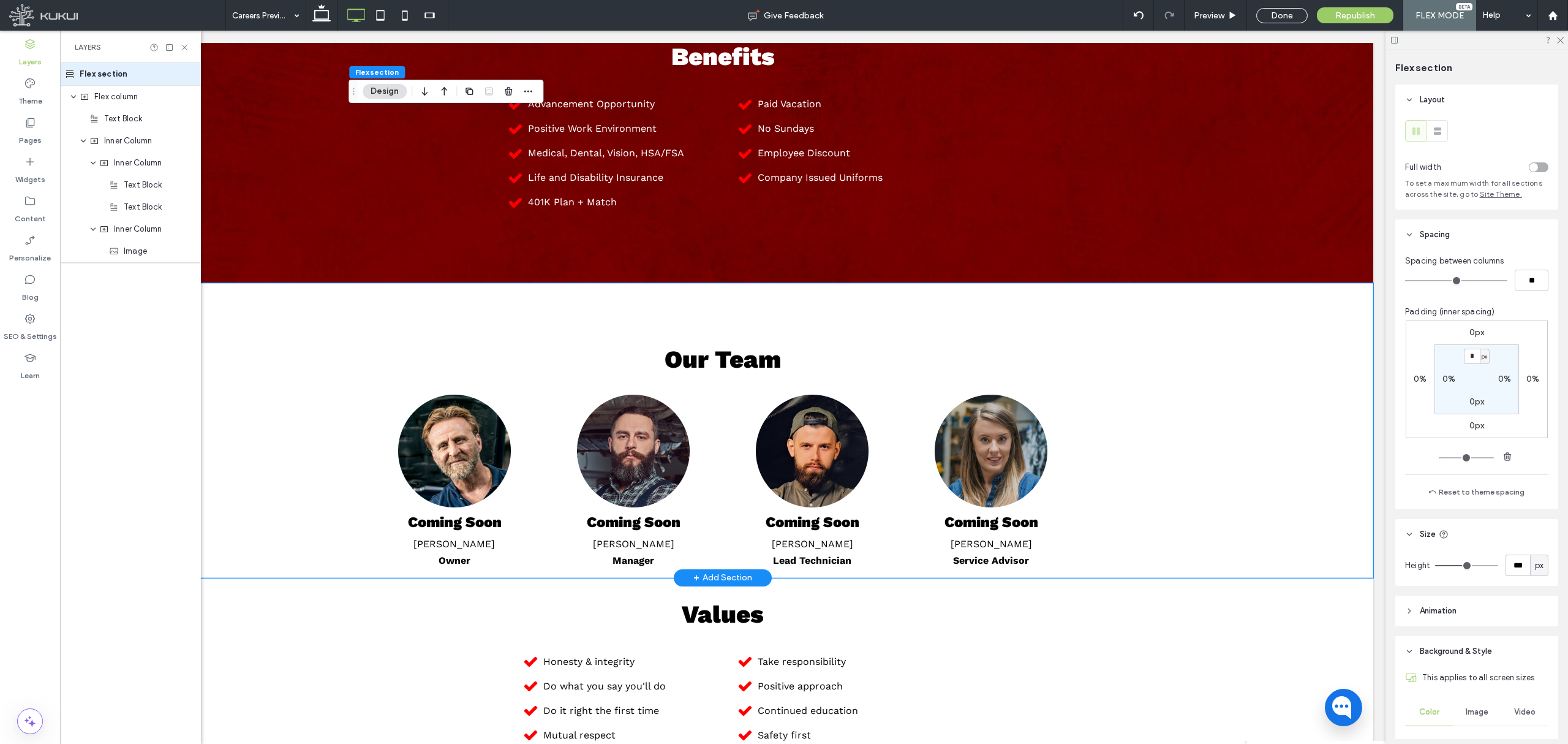
scroll to position [1673, 0]
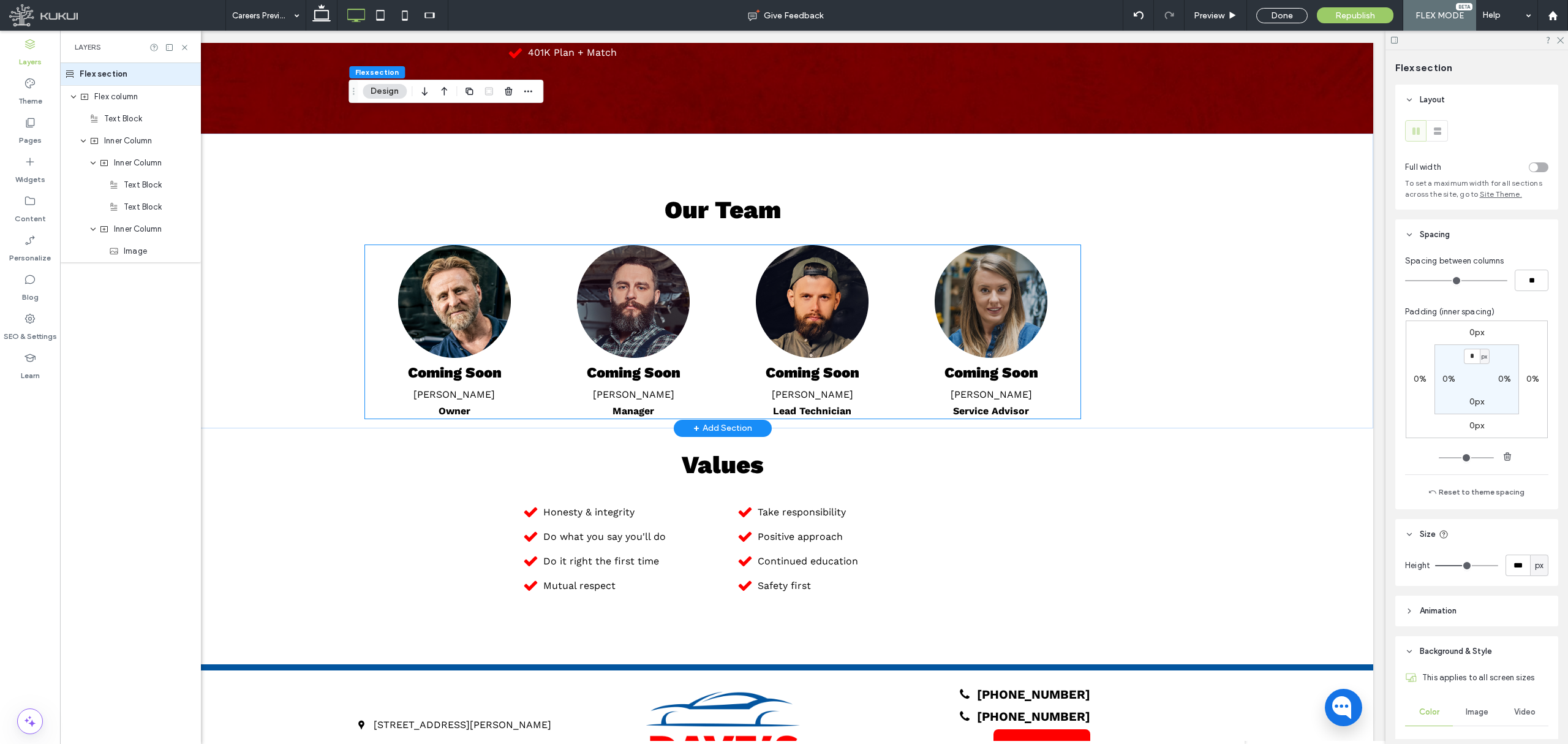
click at [840, 298] on img at bounding box center [812, 301] width 113 height 113
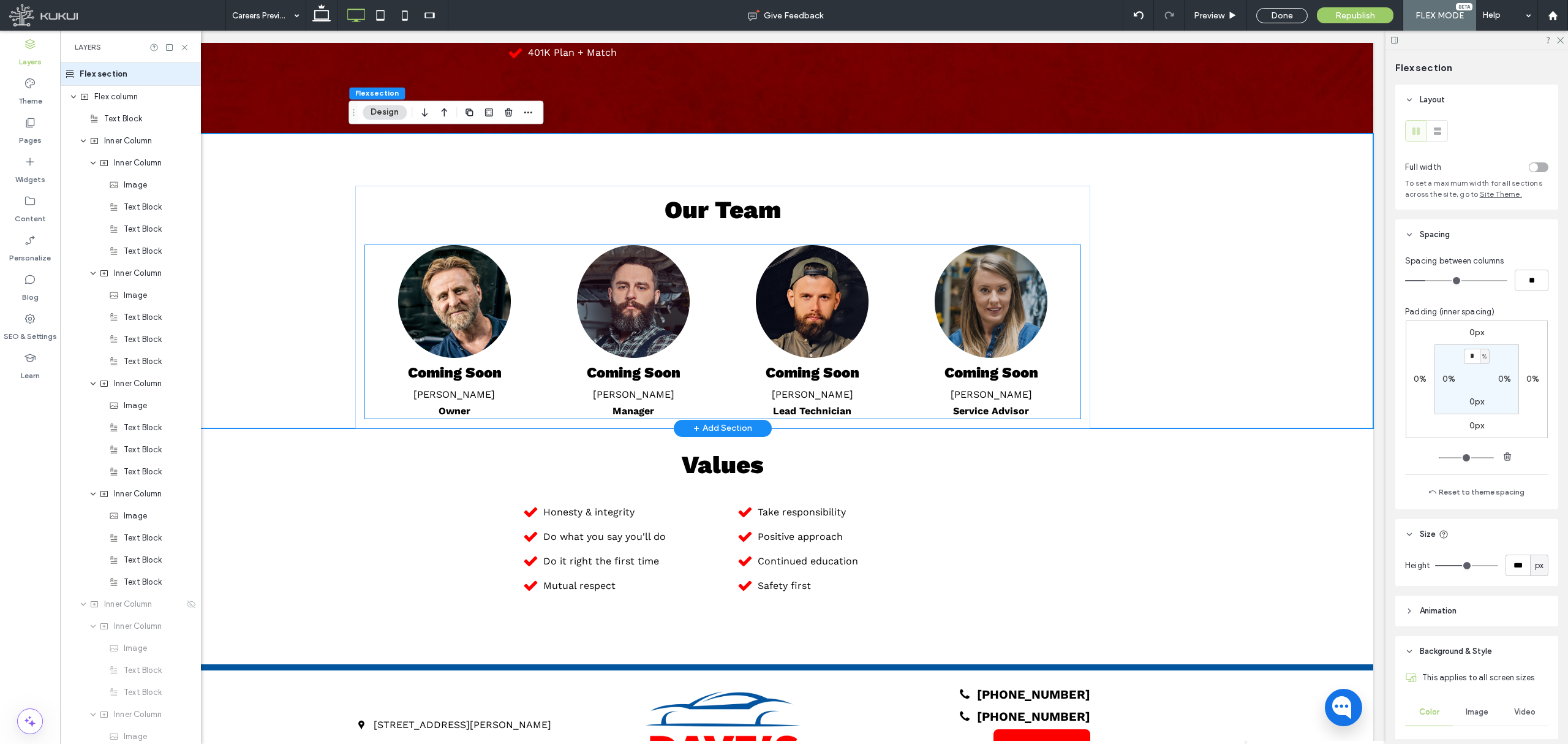
click at [838, 299] on img at bounding box center [812, 301] width 113 height 113
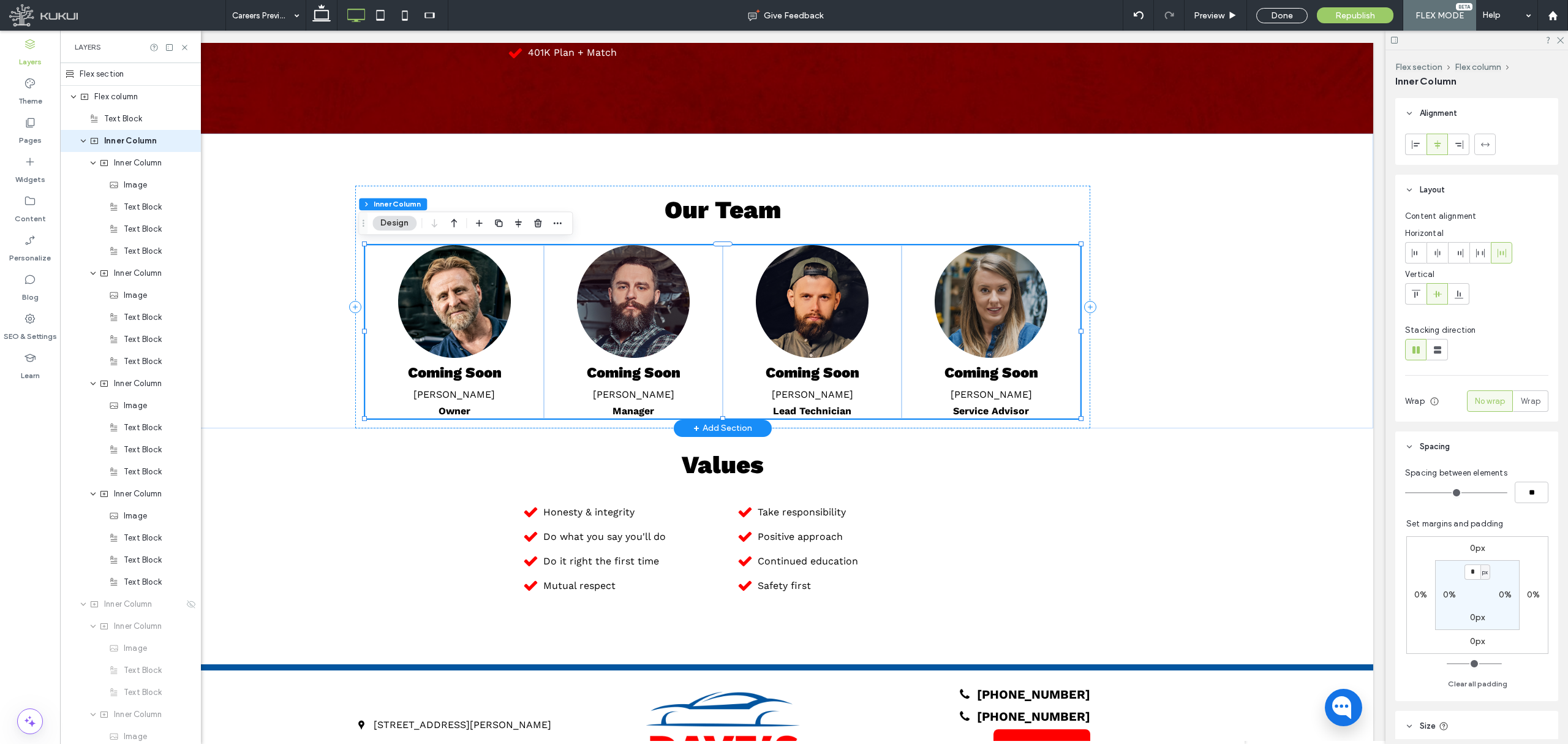
click at [838, 299] on img at bounding box center [812, 301] width 113 height 113
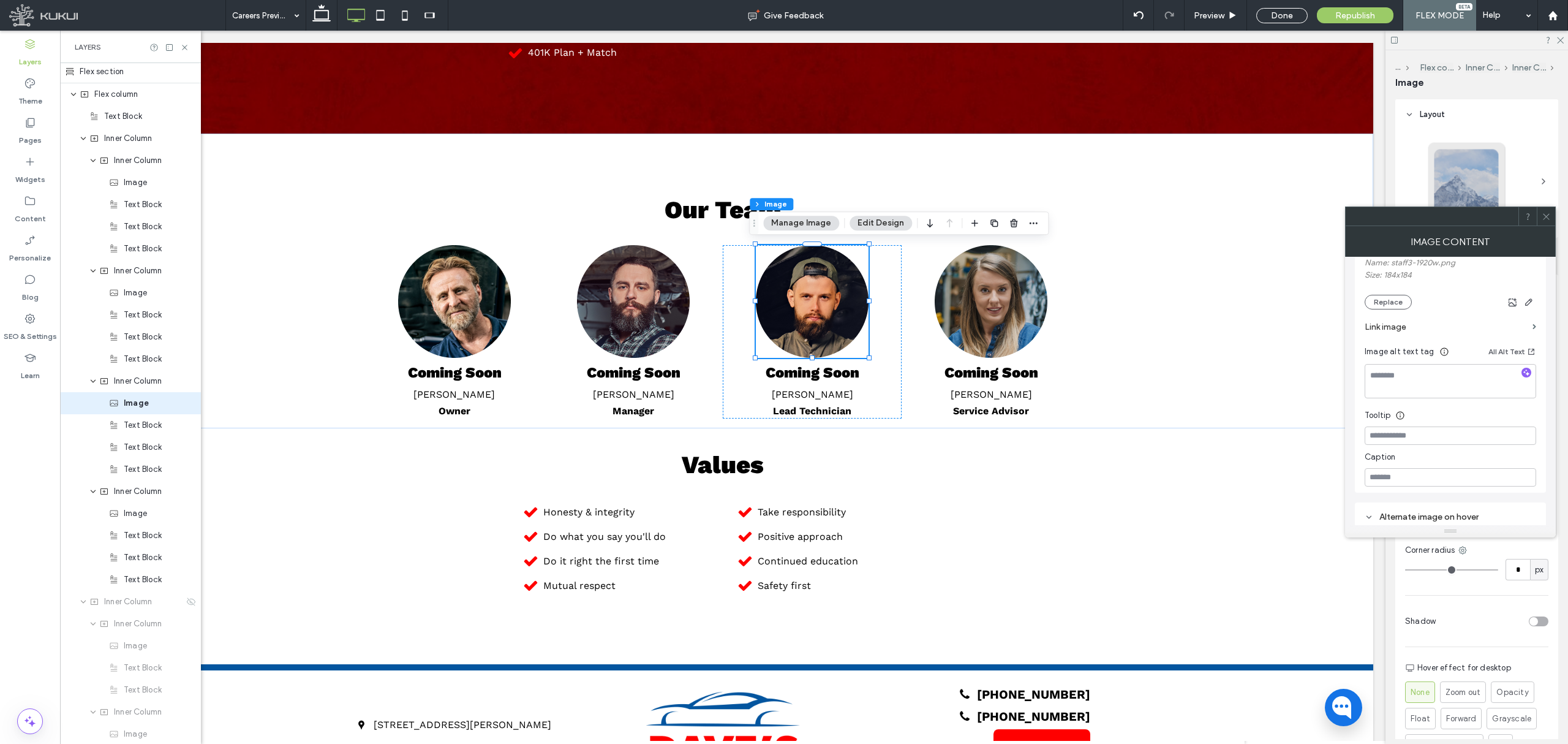
scroll to position [245, 0]
click at [1552, 219] on div at bounding box center [1546, 216] width 18 height 18
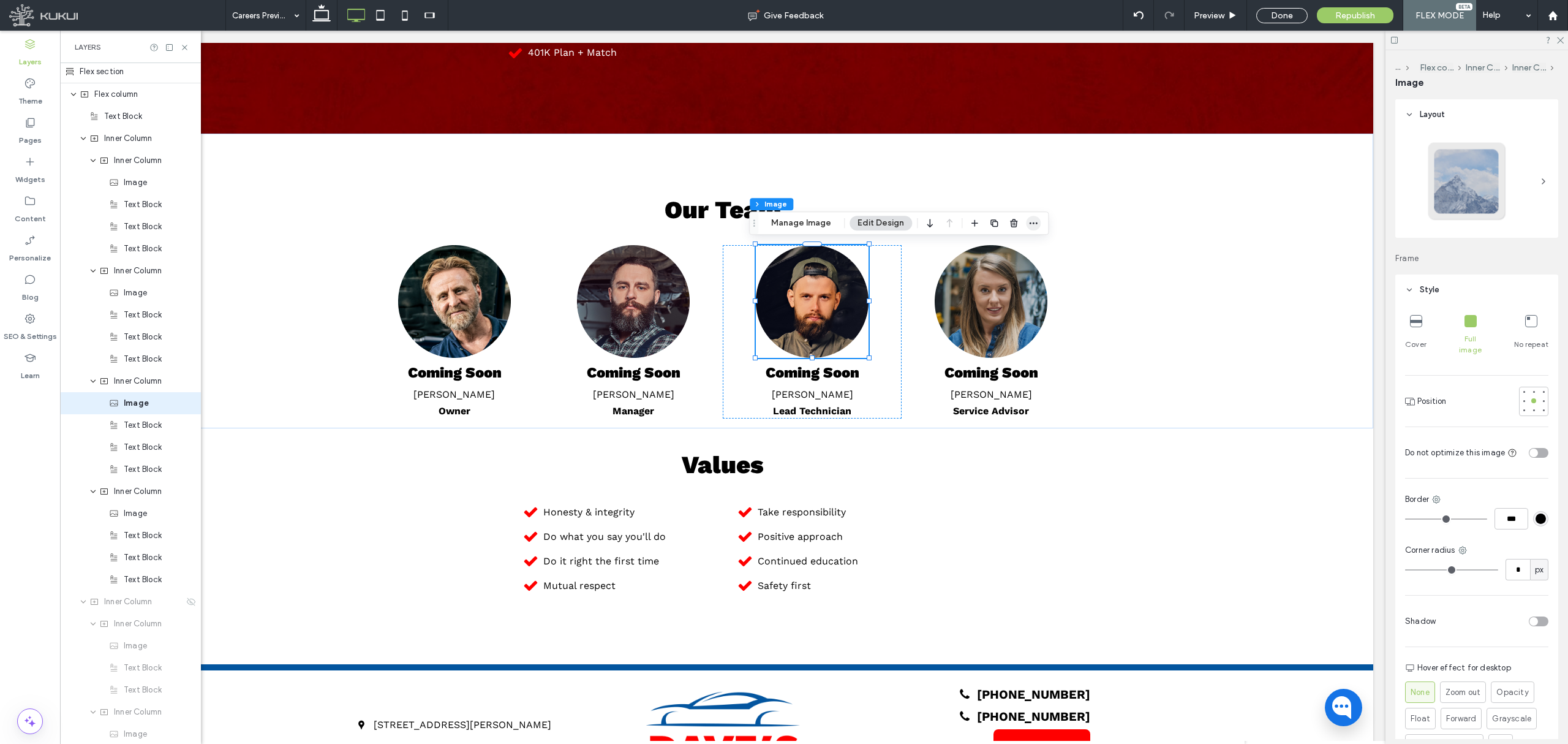
click at [1032, 221] on icon "button" at bounding box center [1033, 223] width 10 height 10
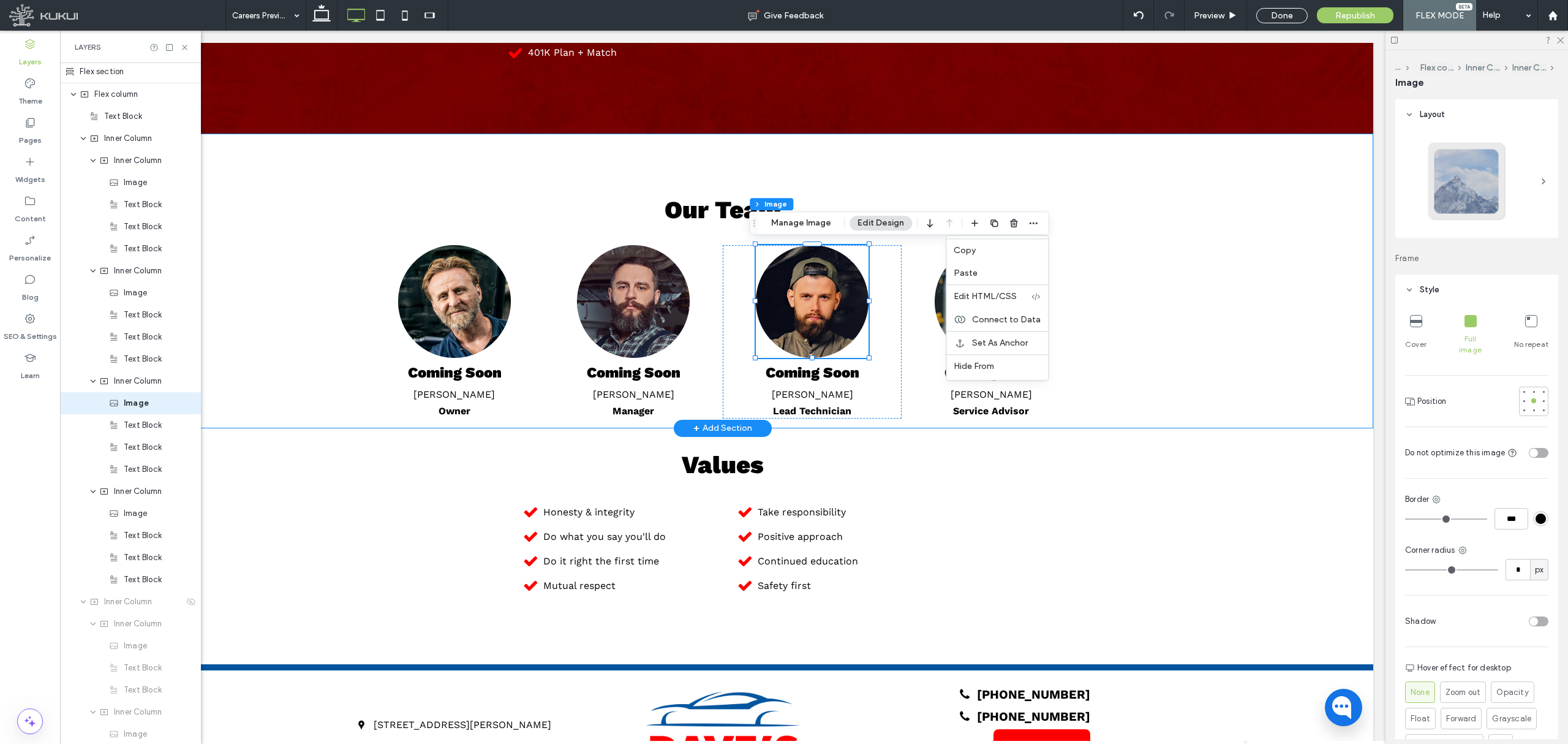
click at [1148, 295] on div "Our Team Coming Soon [PERSON_NAME] Owner Coming Soon [PERSON_NAME] Manager Comi…" at bounding box center [723, 281] width 1301 height 295
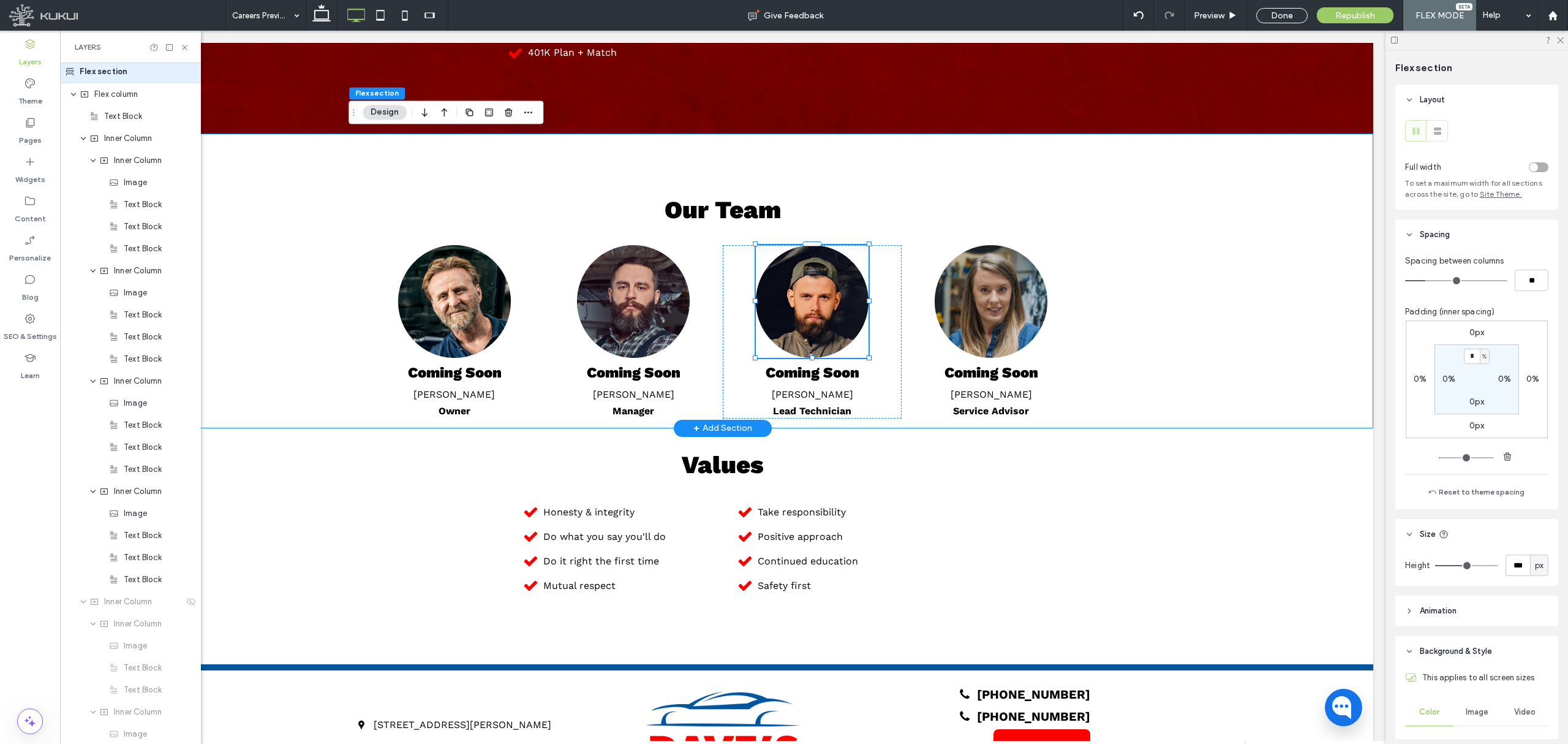
scroll to position [0, 0]
click at [419, 301] on img at bounding box center [455, 301] width 113 height 113
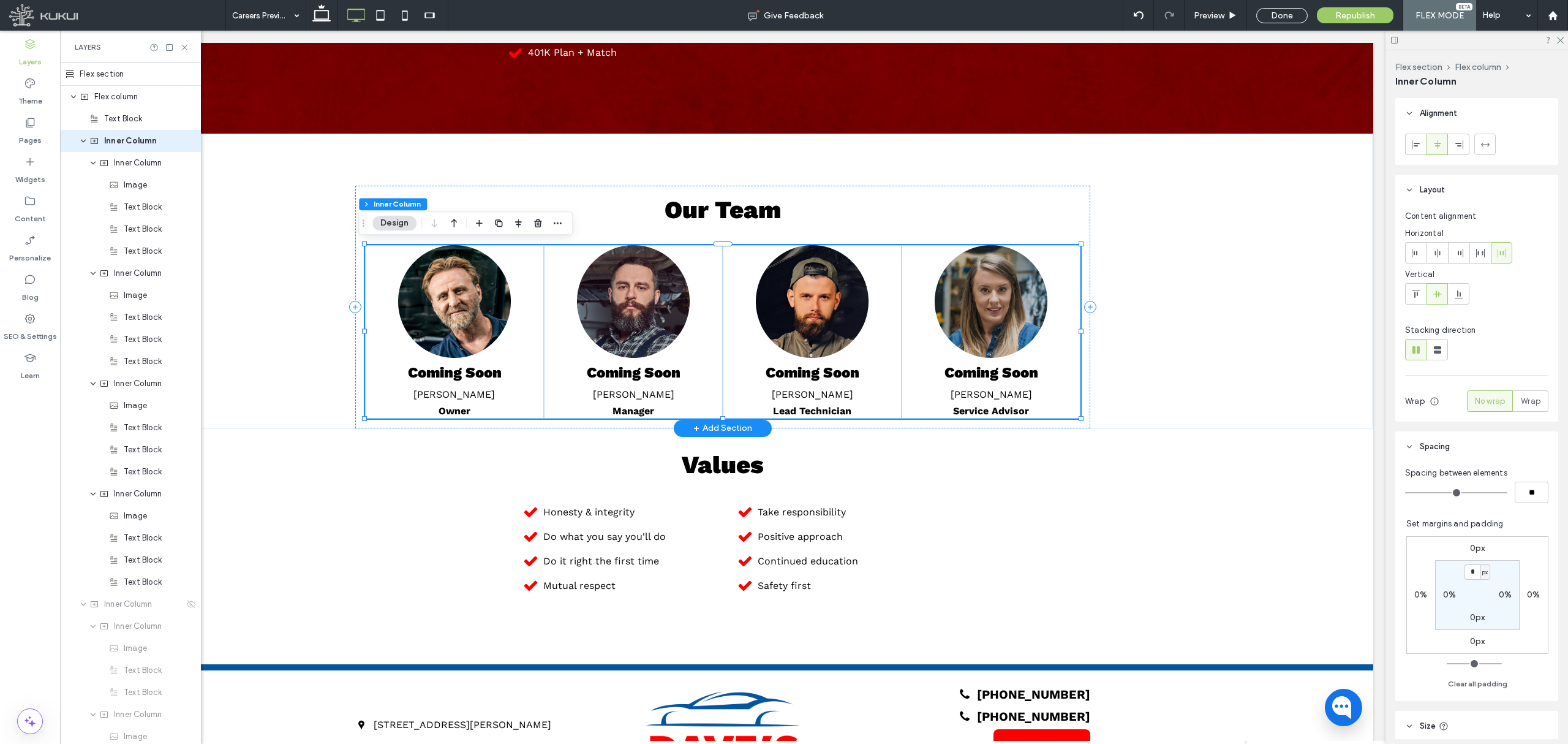
click at [419, 301] on img at bounding box center [455, 301] width 113 height 113
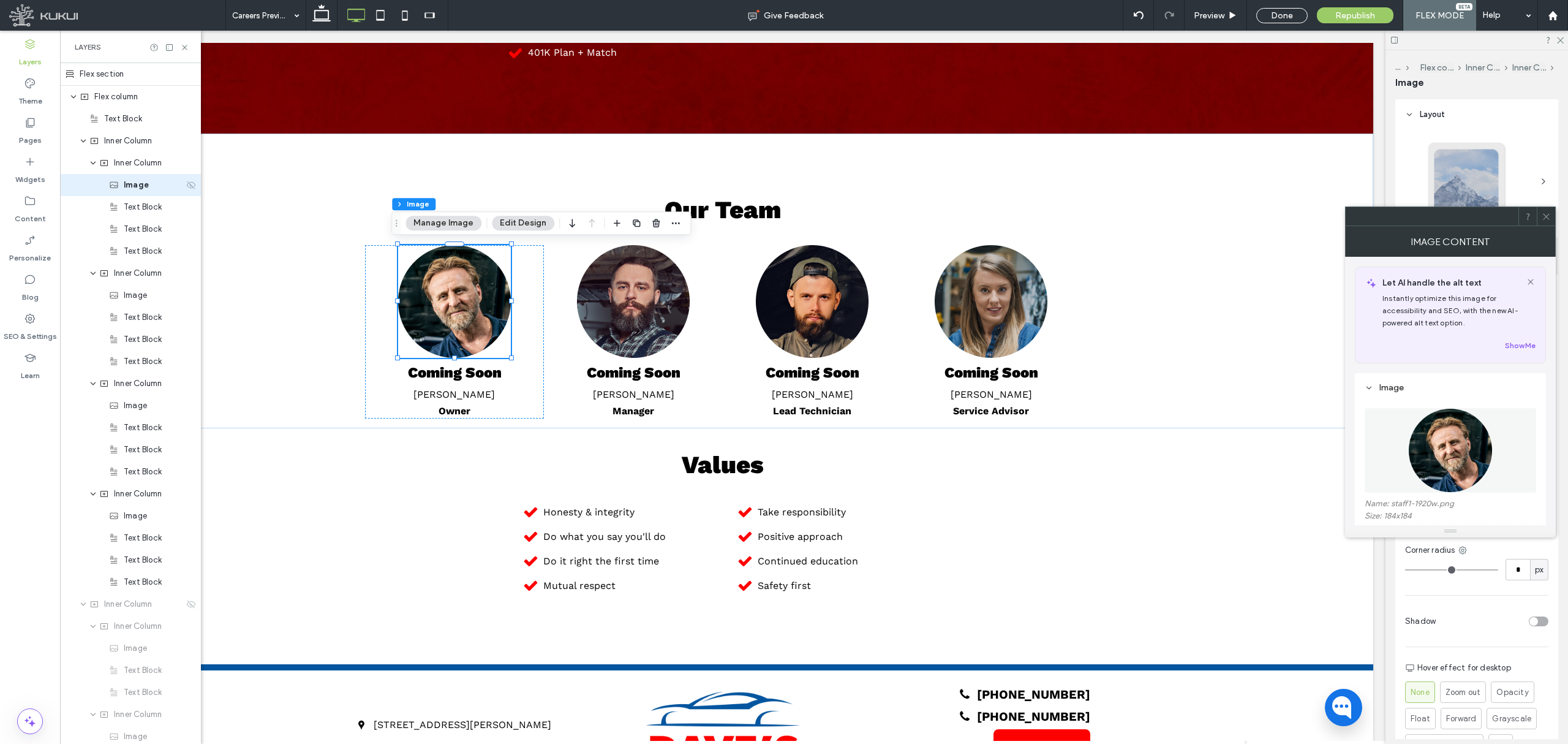
click at [186, 184] on icon at bounding box center [191, 185] width 10 height 10
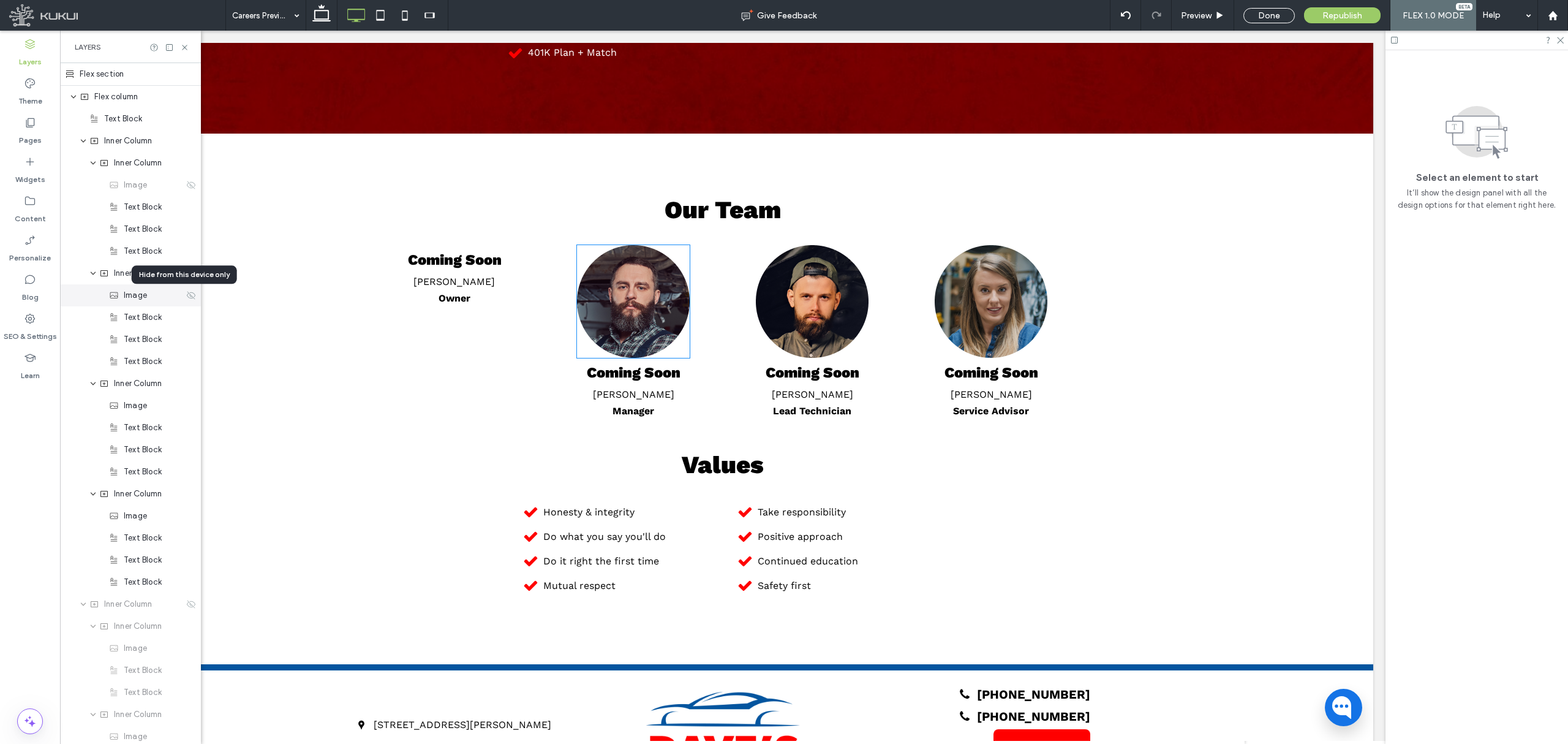
click at [186, 295] on icon at bounding box center [191, 295] width 10 height 10
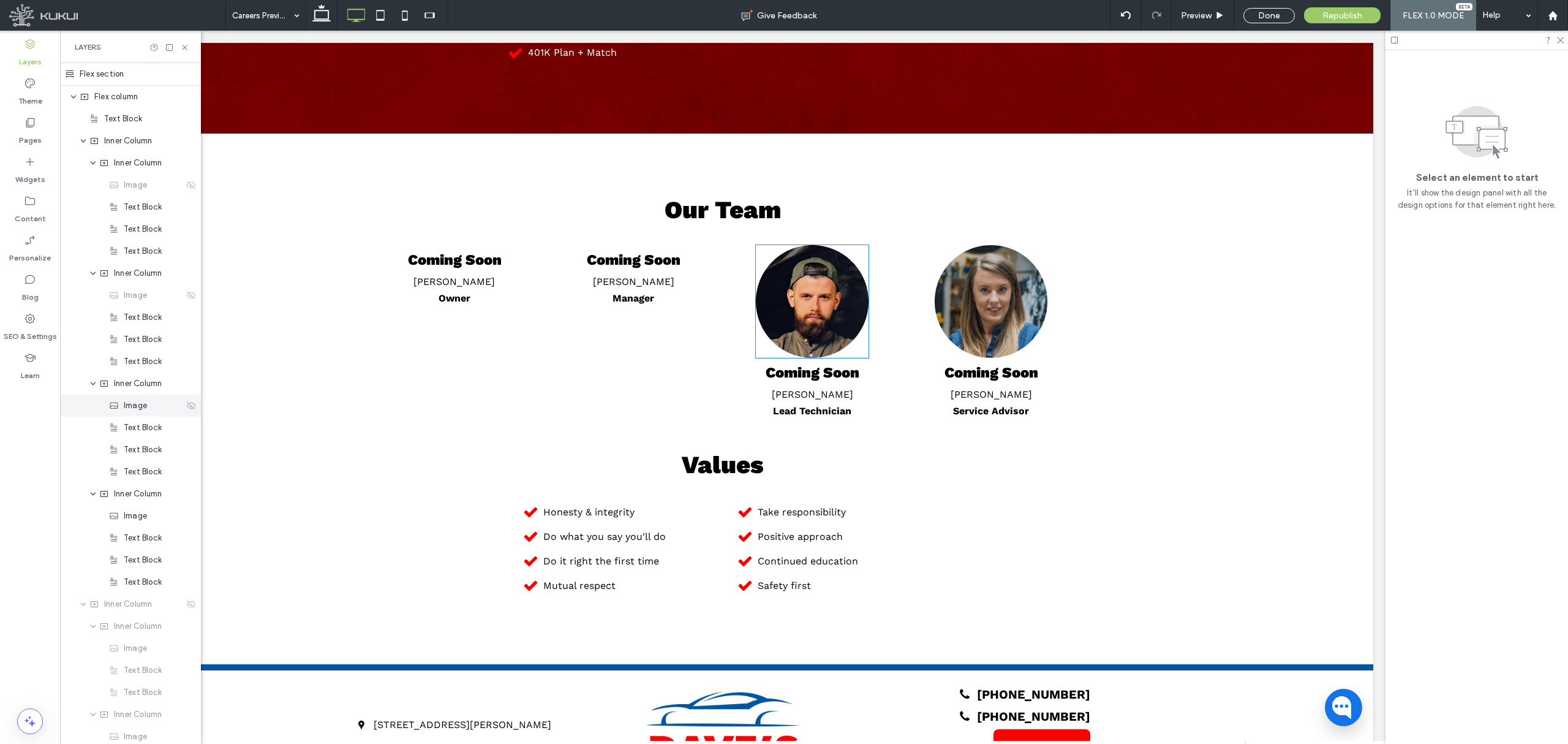
click at [187, 405] on use at bounding box center [191, 405] width 8 height 8
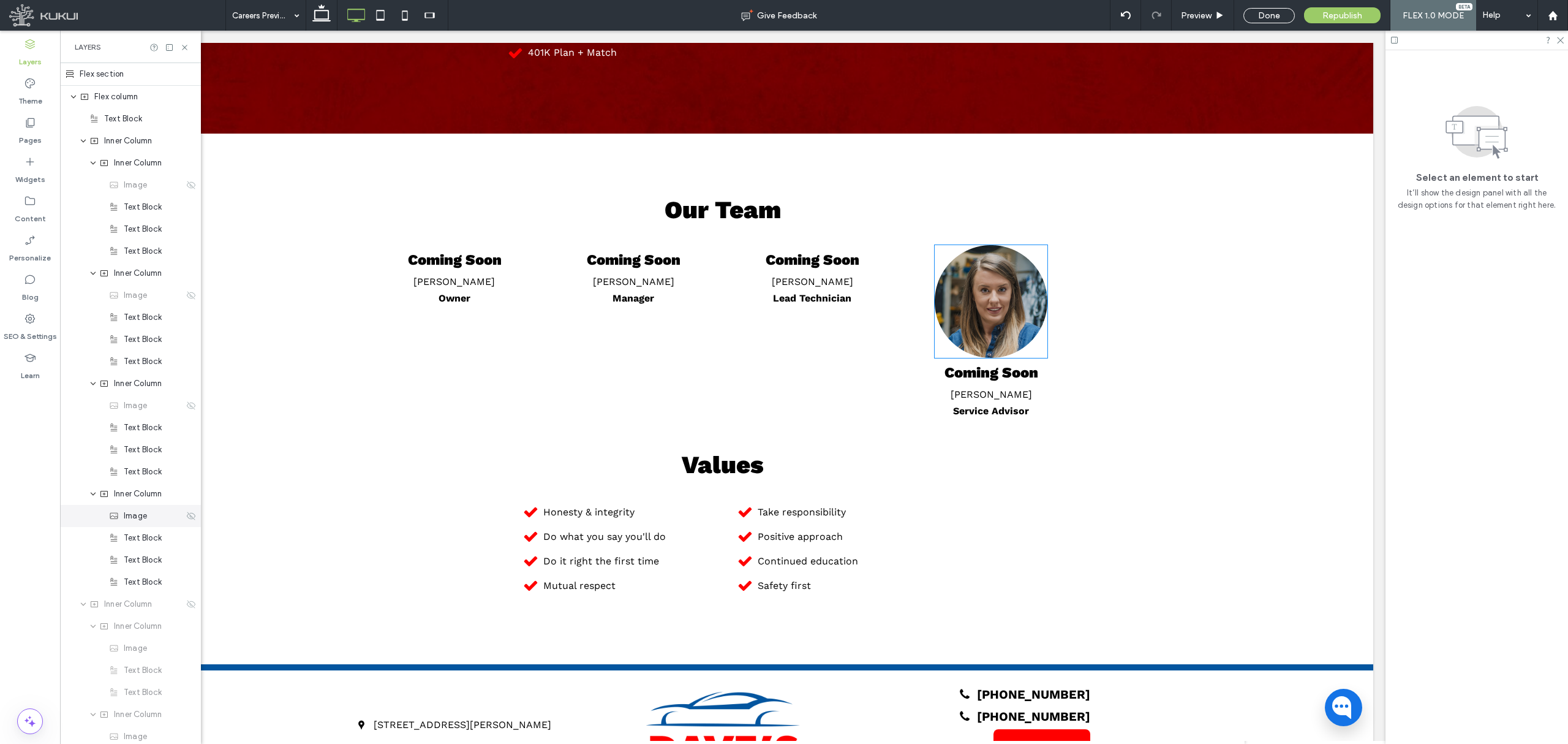
click at [186, 515] on icon at bounding box center [191, 516] width 10 height 10
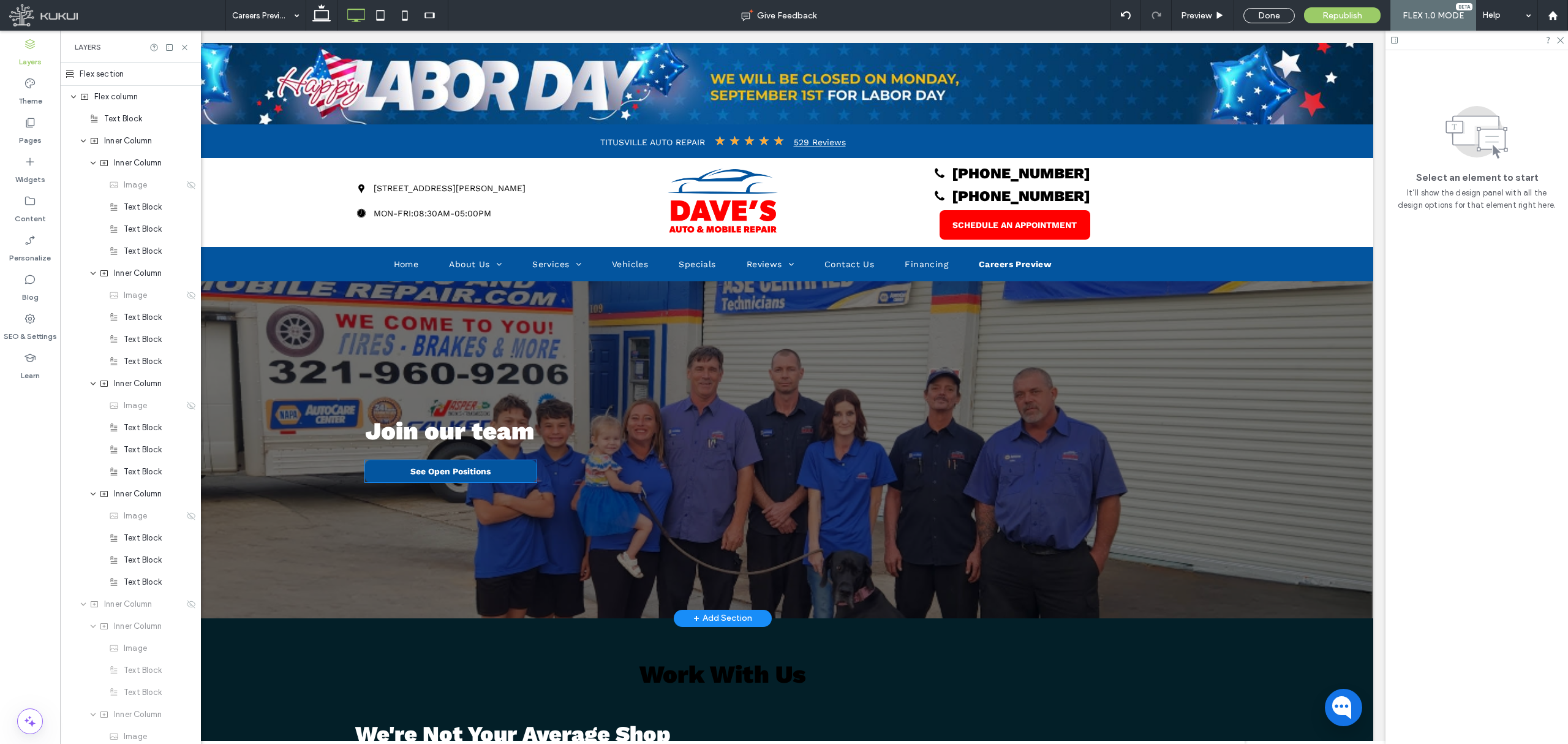
click at [421, 476] on span "See Open Positions" at bounding box center [451, 471] width 81 height 22
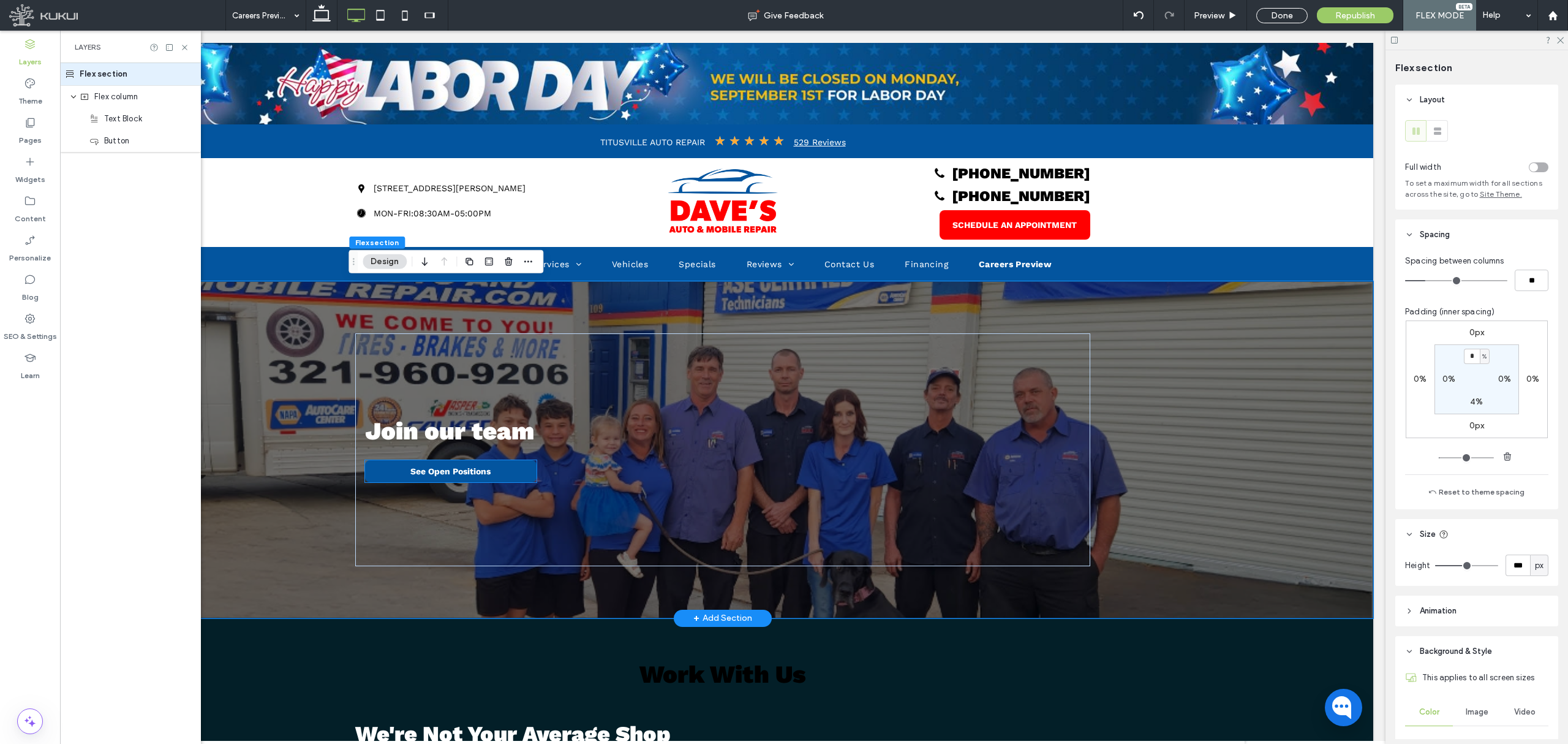
click at [421, 476] on span "See Open Positions" at bounding box center [451, 471] width 81 height 22
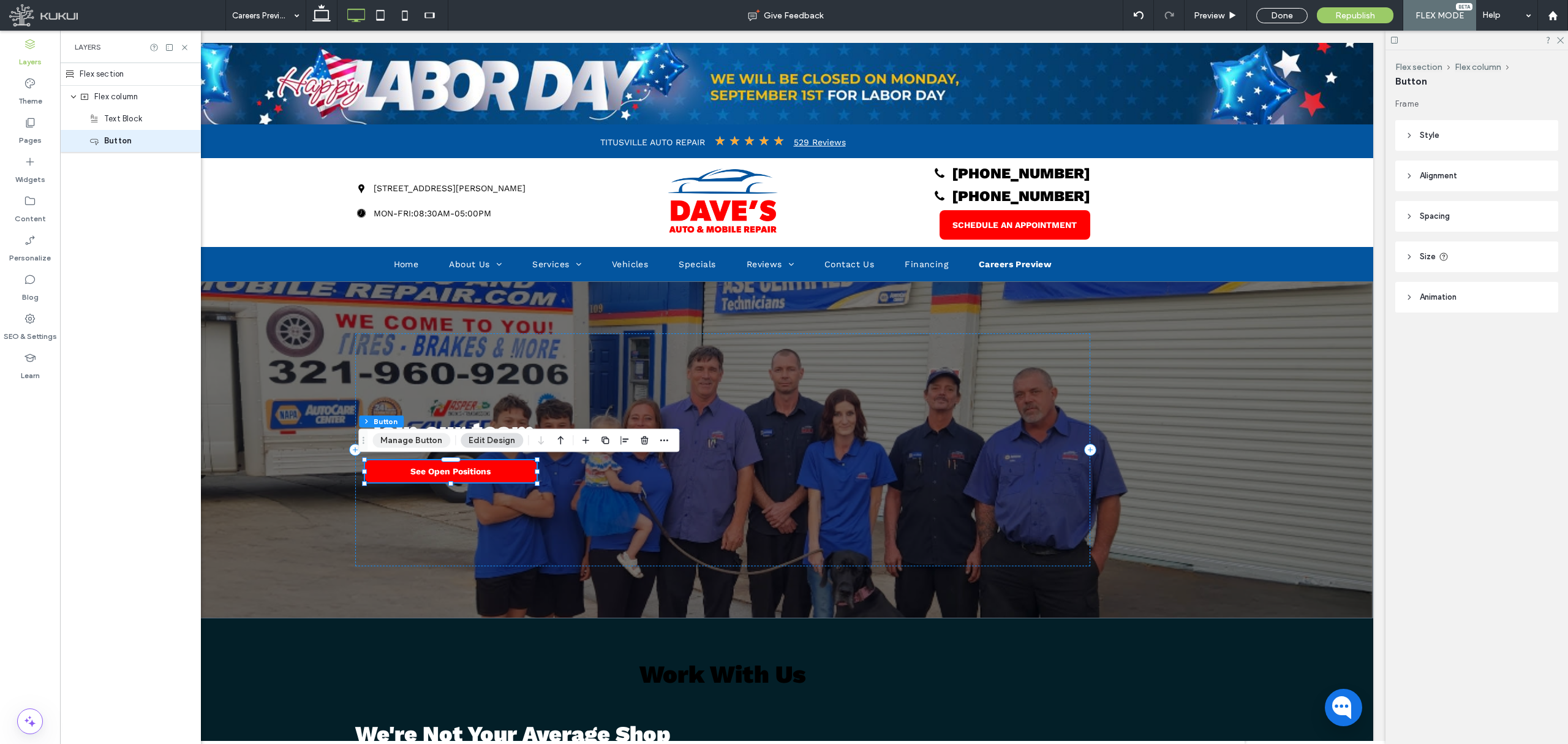
click at [432, 437] on button "Manage Button" at bounding box center [411, 441] width 78 height 15
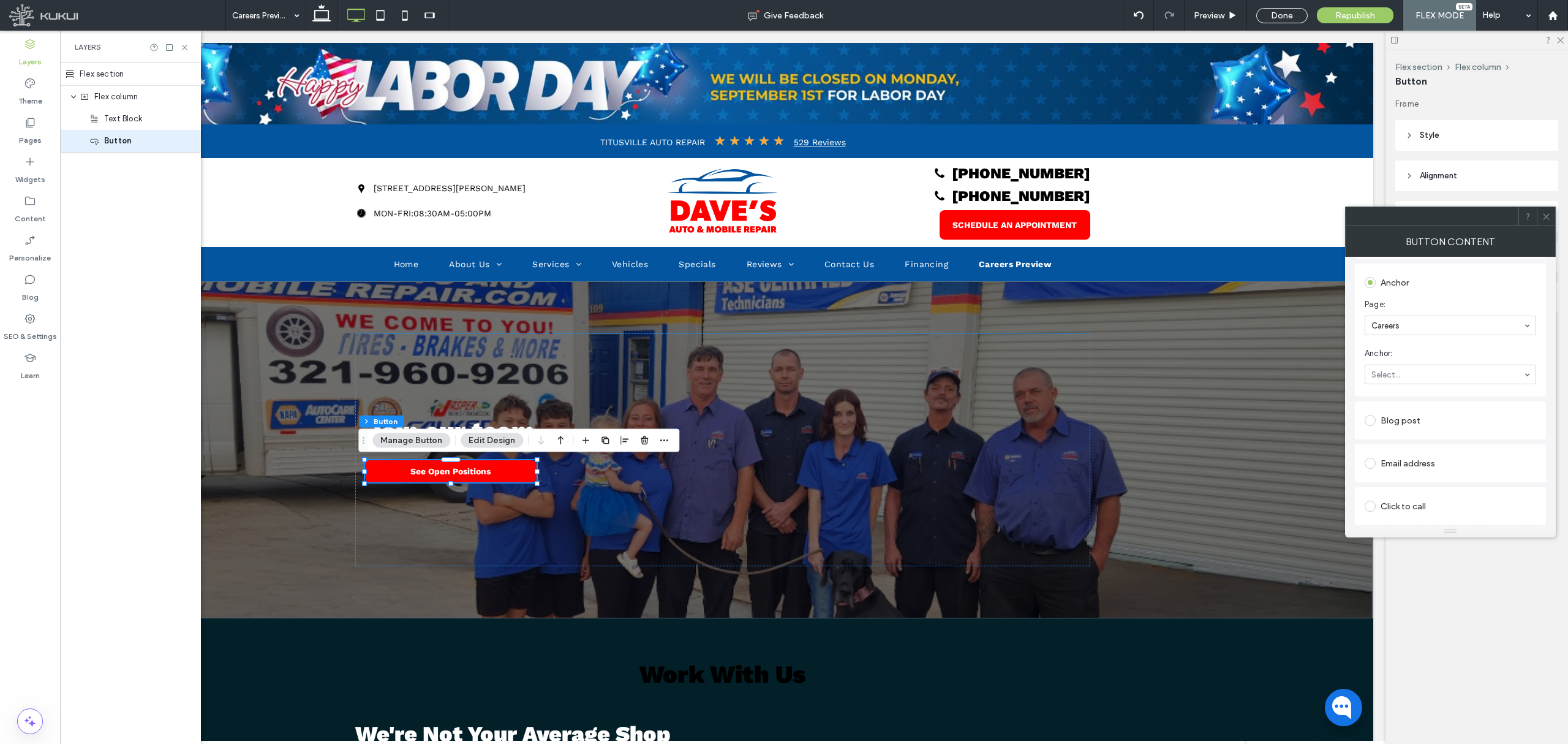
scroll to position [257, 0]
click at [1548, 216] on icon at bounding box center [1547, 216] width 9 height 9
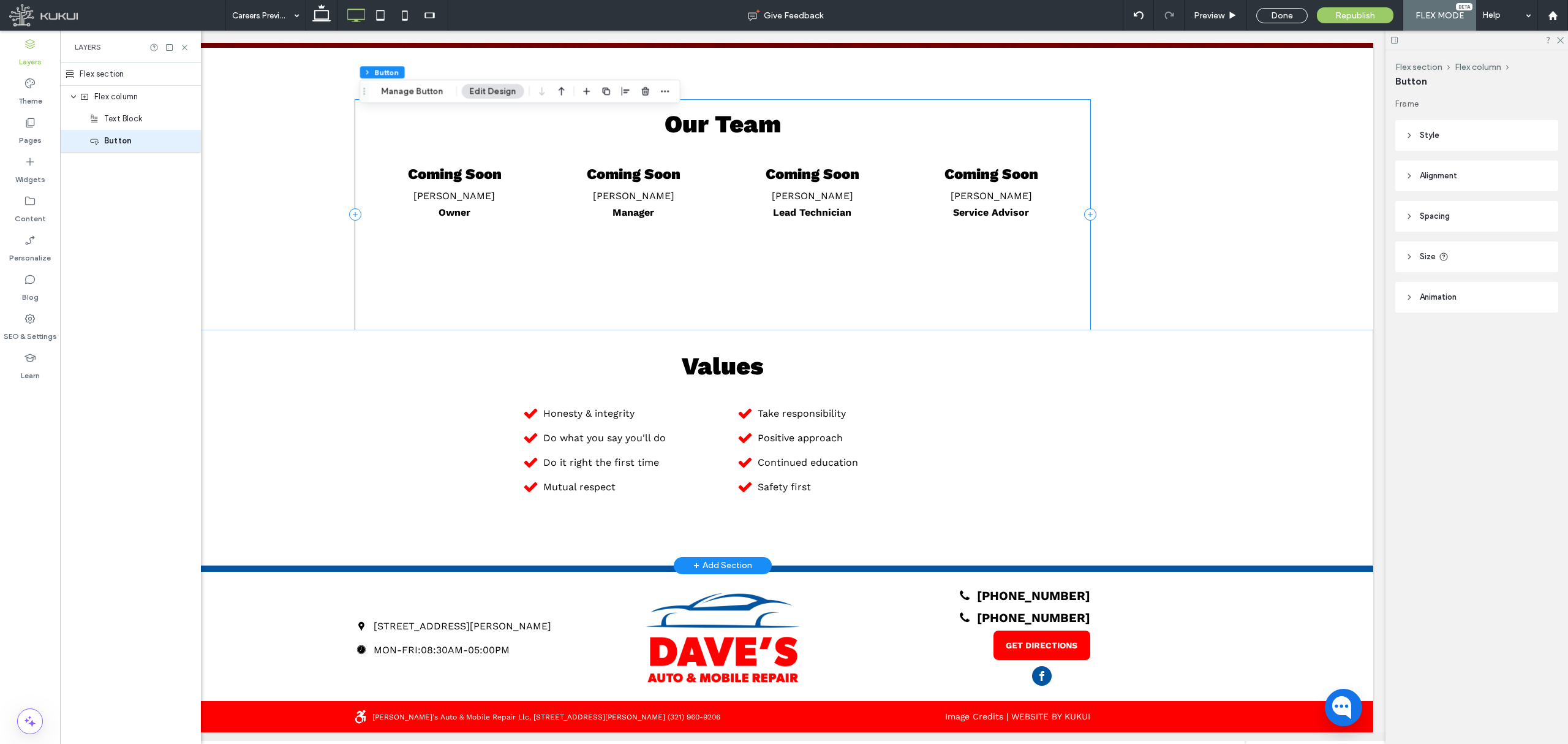
scroll to position [0, 140]
click at [1269, 15] on div "Done" at bounding box center [1282, 16] width 51 height 16
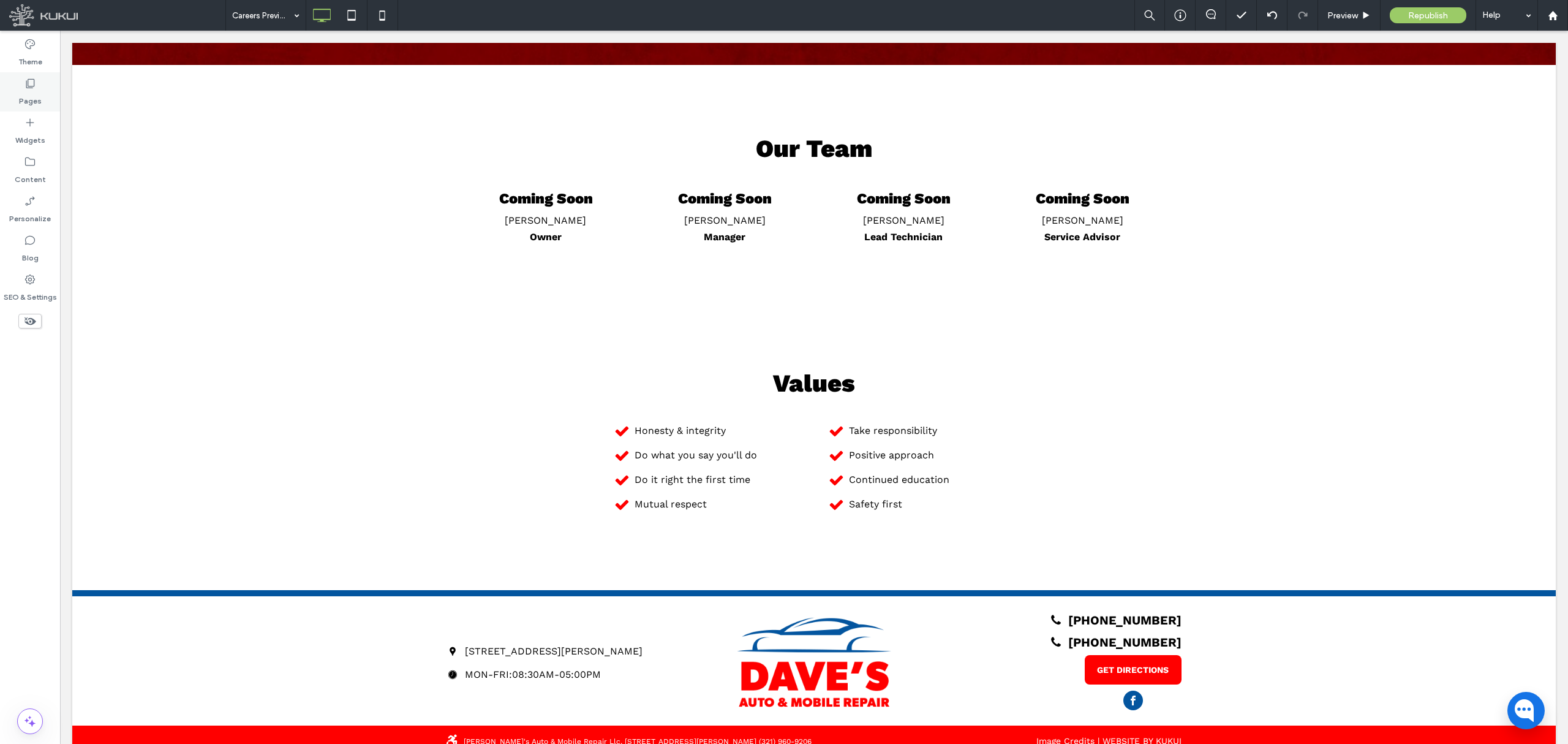
click at [44, 82] on div "Pages" at bounding box center [30, 92] width 60 height 39
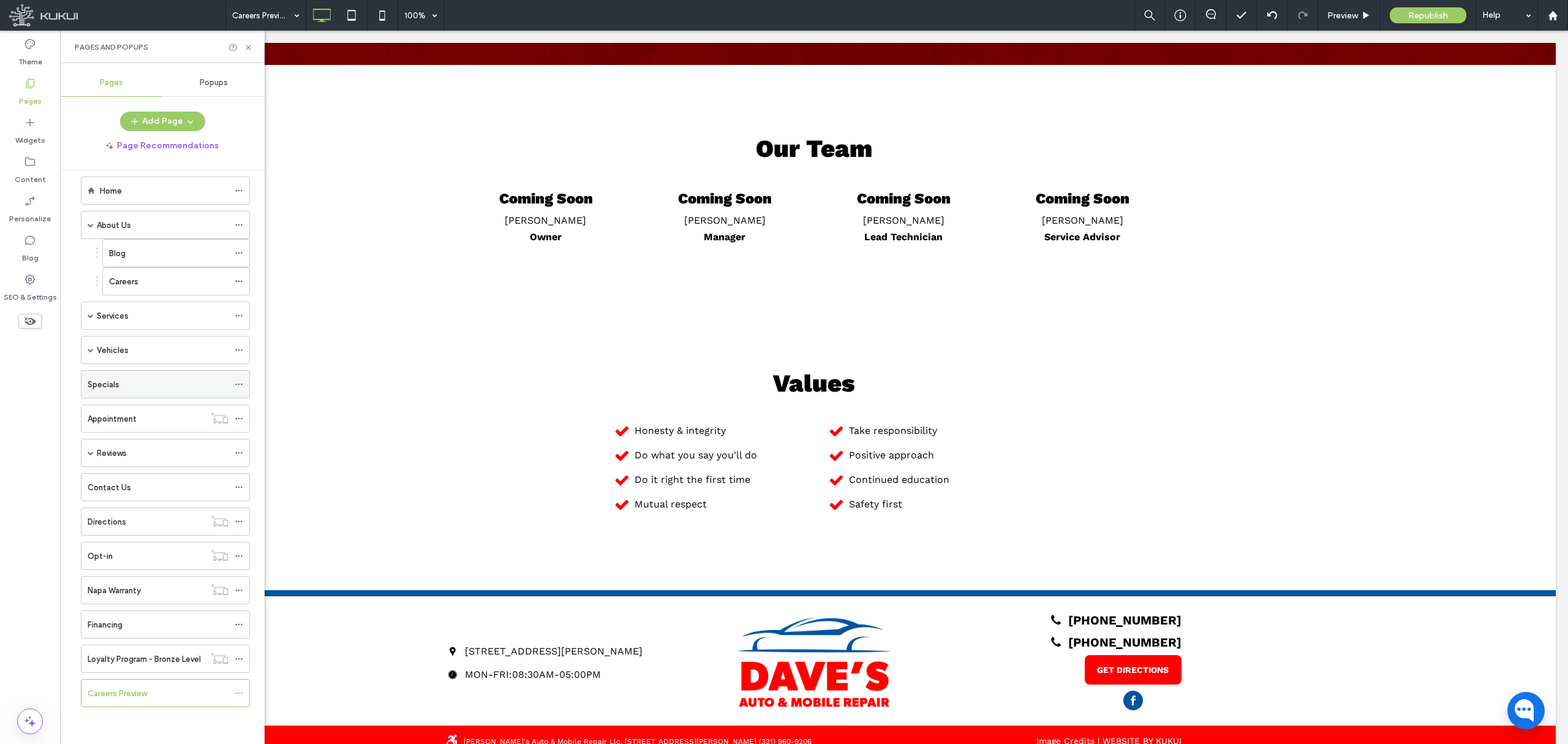
scroll to position [22, 0]
click at [236, 689] on icon at bounding box center [238, 692] width 8 height 8
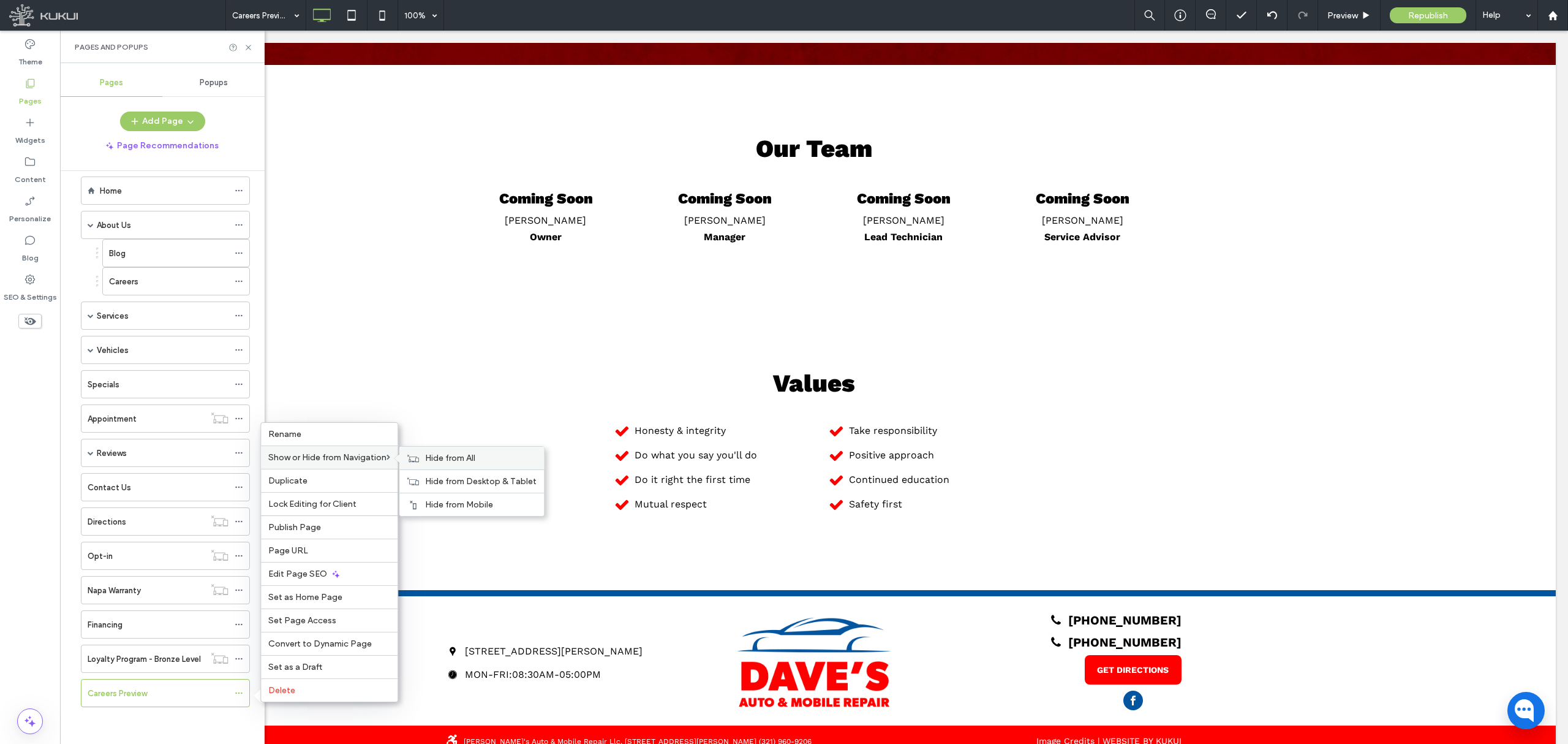
click at [419, 454] on use at bounding box center [413, 457] width 12 height 7
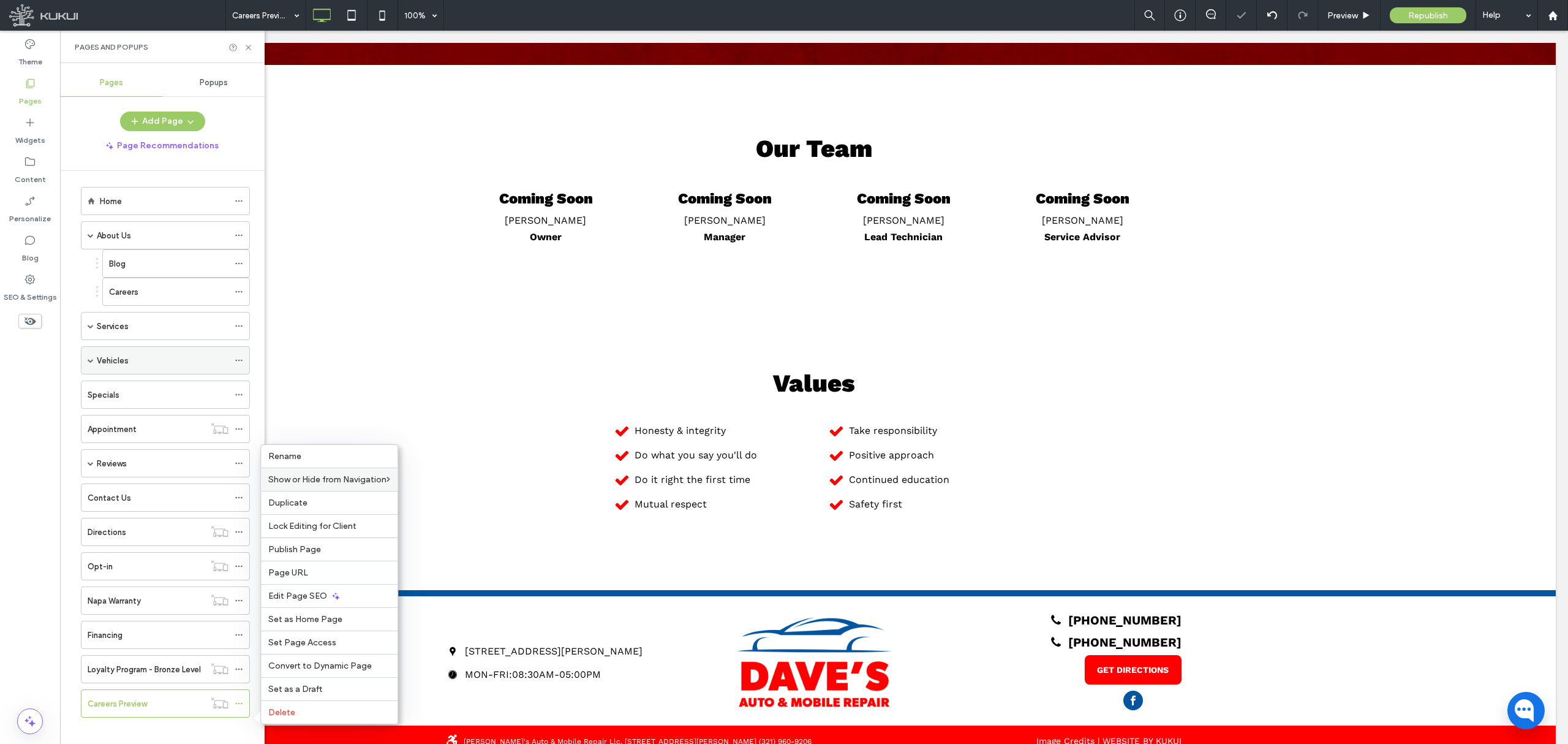
scroll to position [0, 0]
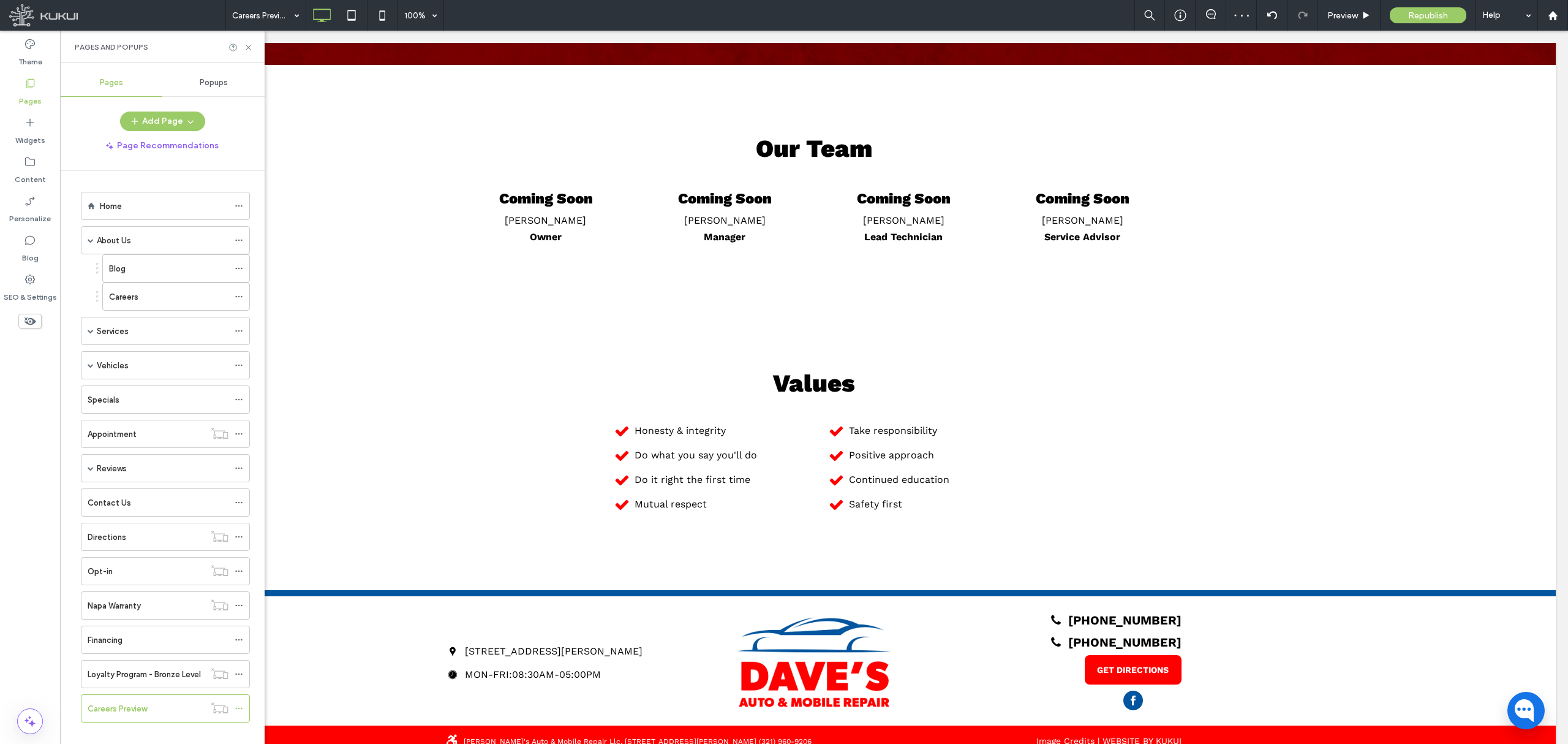
click at [1097, 17] on div "Careers Preview 100% Preview Republish Help" at bounding box center [896, 15] width 1343 height 30
click at [1419, 12] on span "Republish" at bounding box center [1428, 15] width 39 height 10
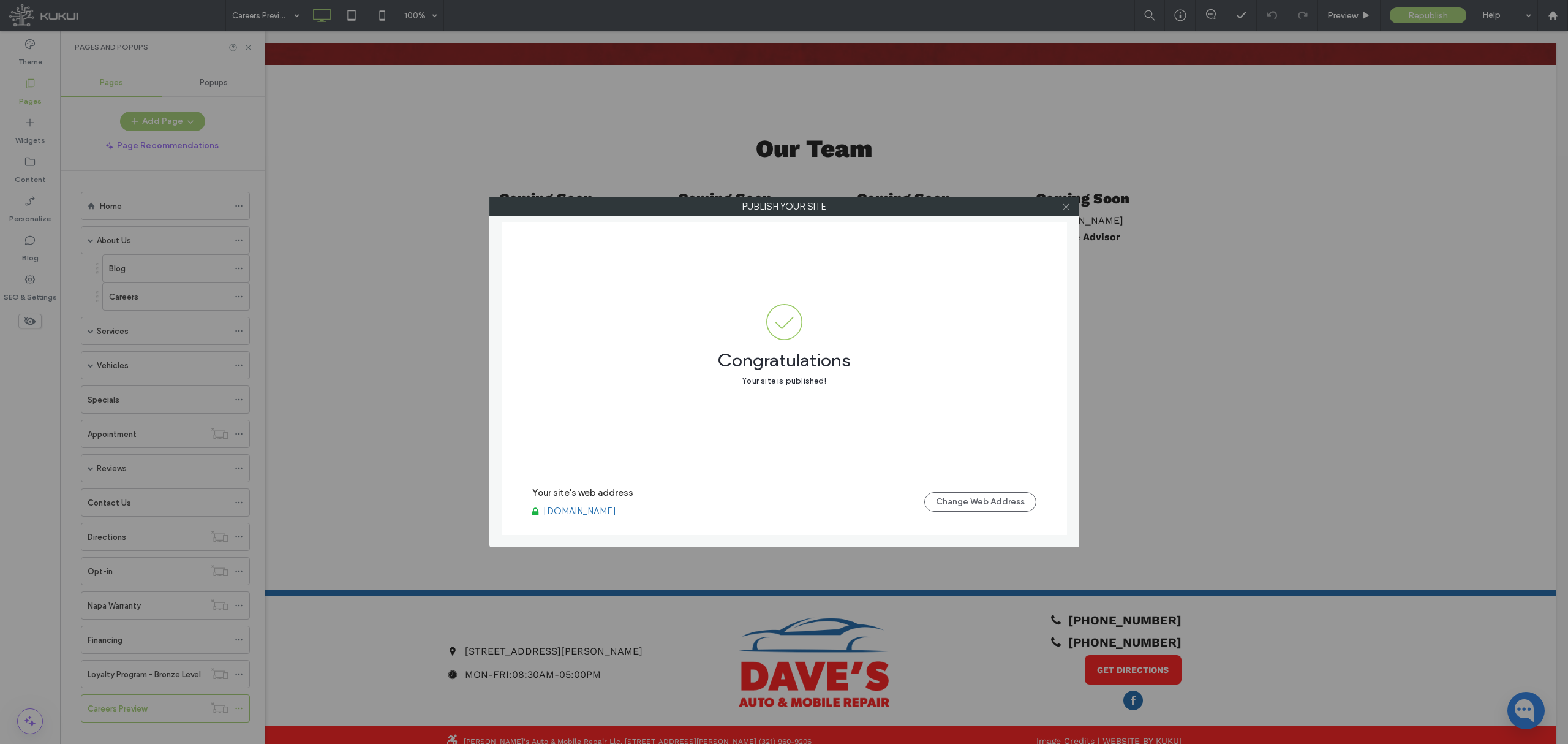
click at [1069, 203] on icon at bounding box center [1067, 207] width 9 height 9
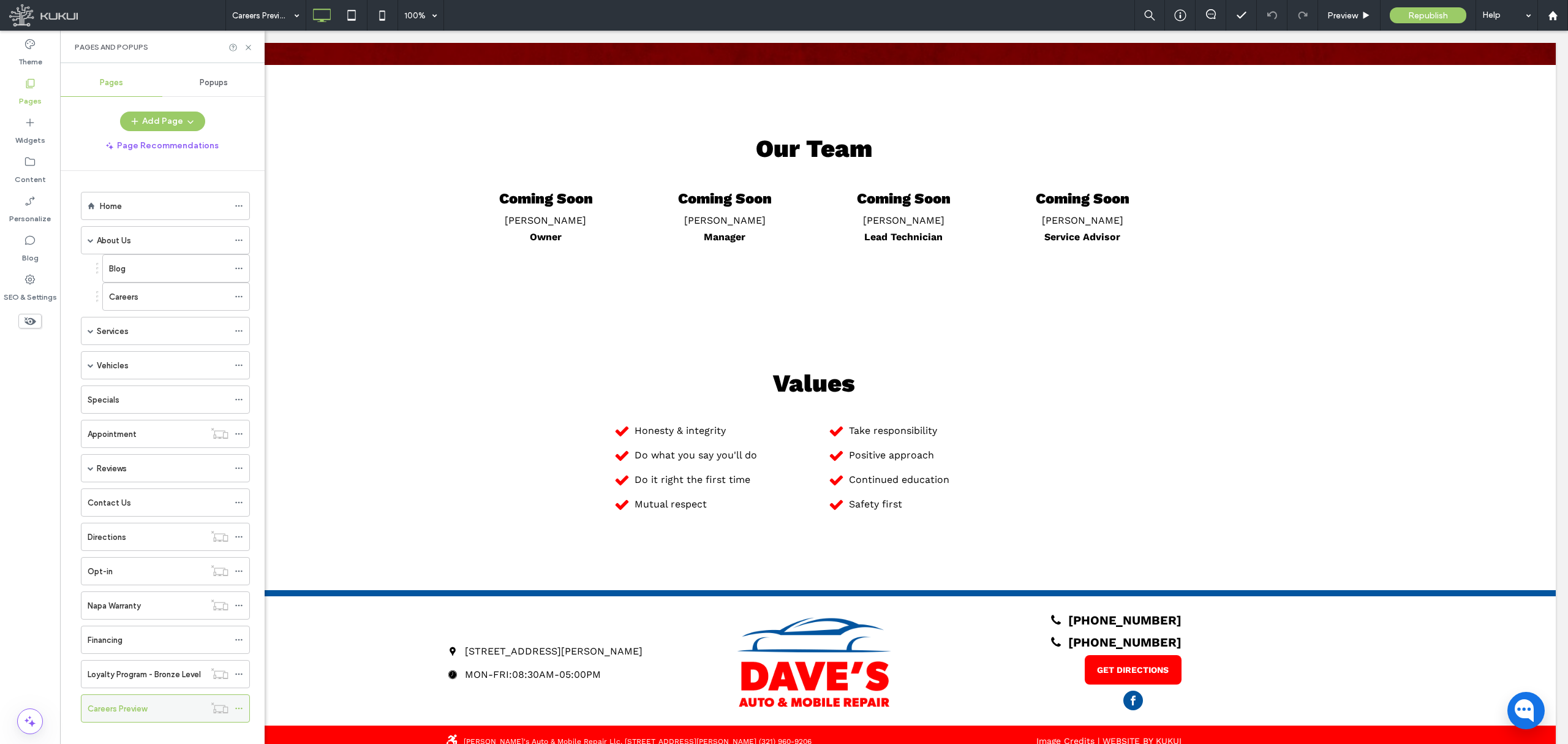
click at [238, 711] on icon at bounding box center [238, 707] width 8 height 8
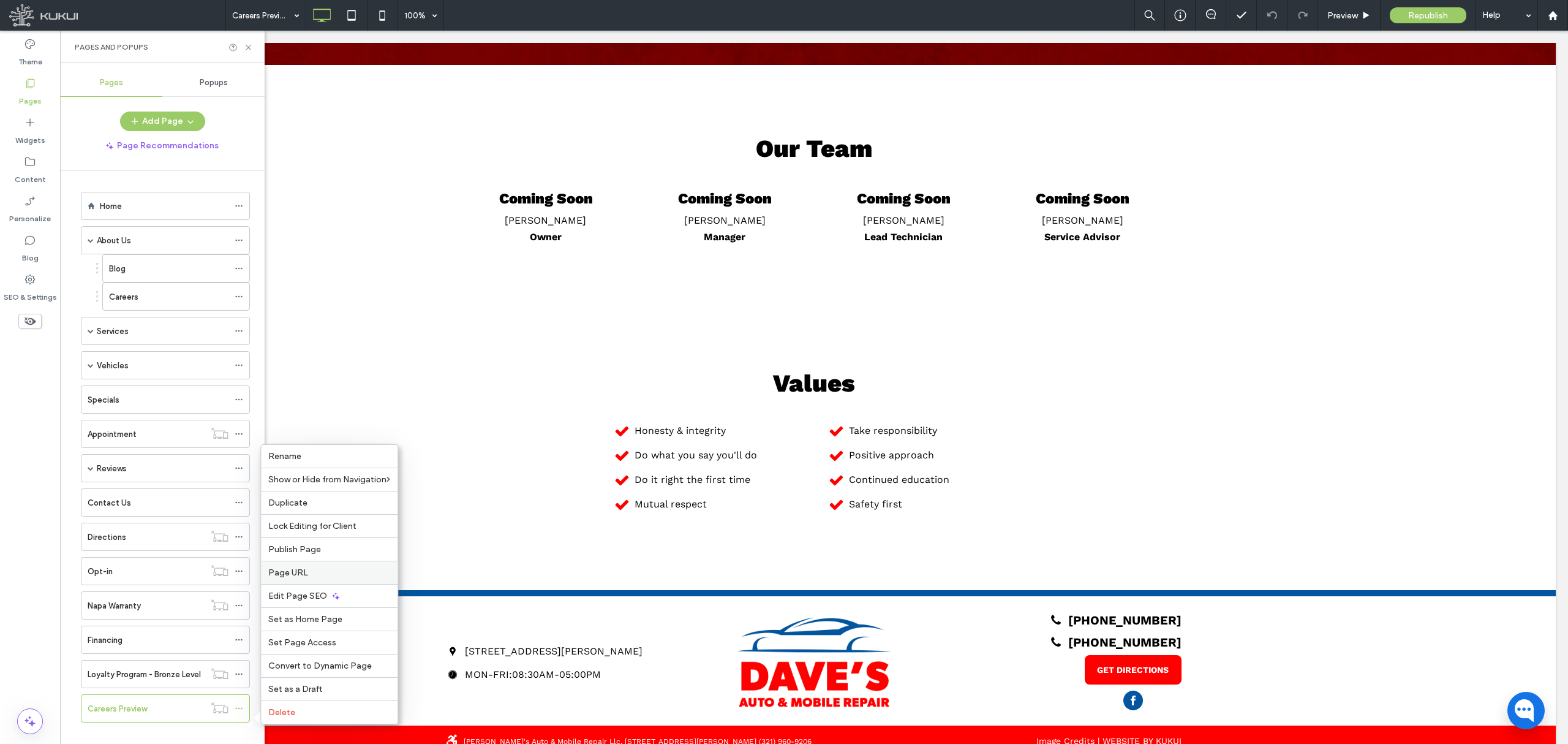
click at [310, 567] on label "Page URL" at bounding box center [329, 572] width 122 height 10
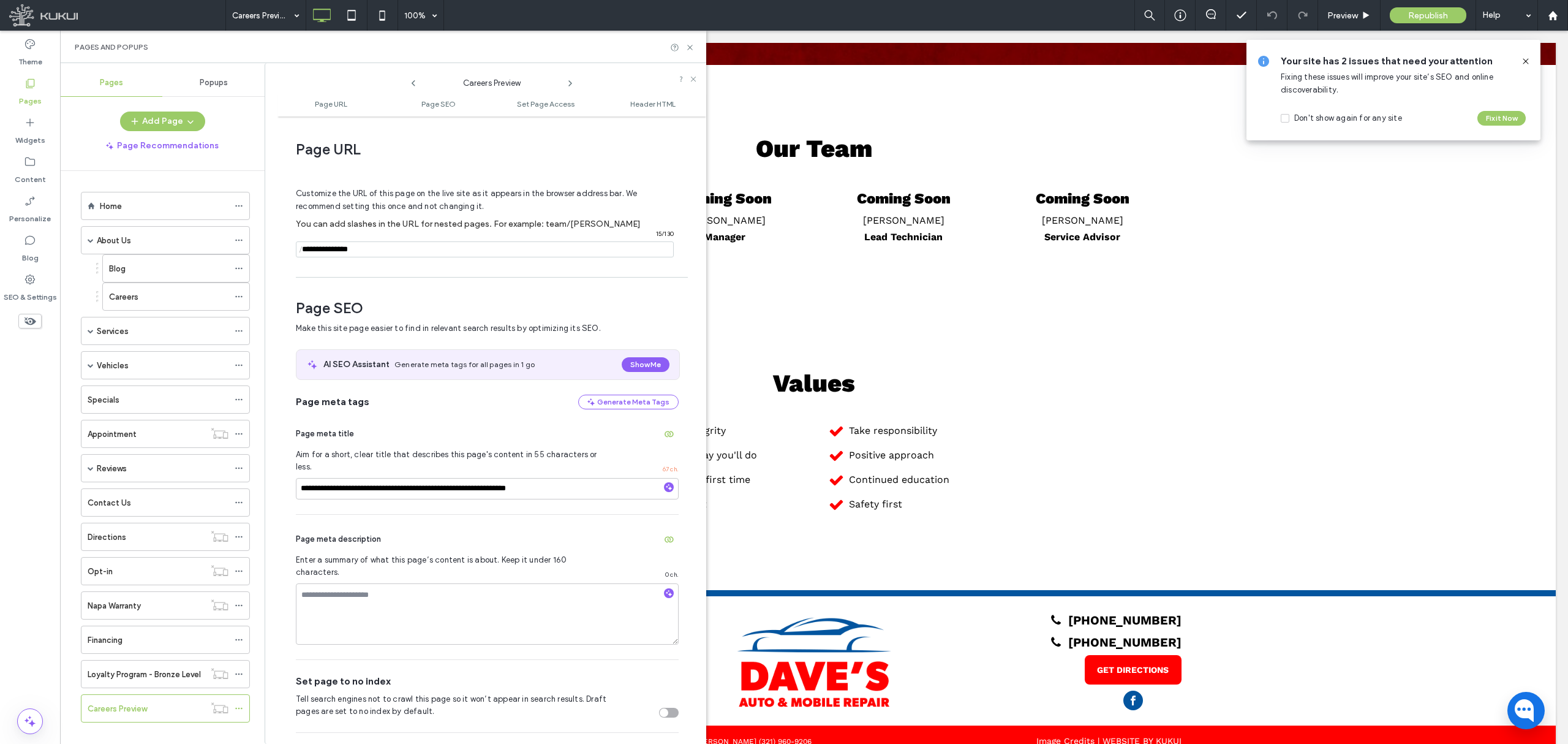
click at [397, 248] on input "notEmpty" at bounding box center [485, 248] width 378 height 16
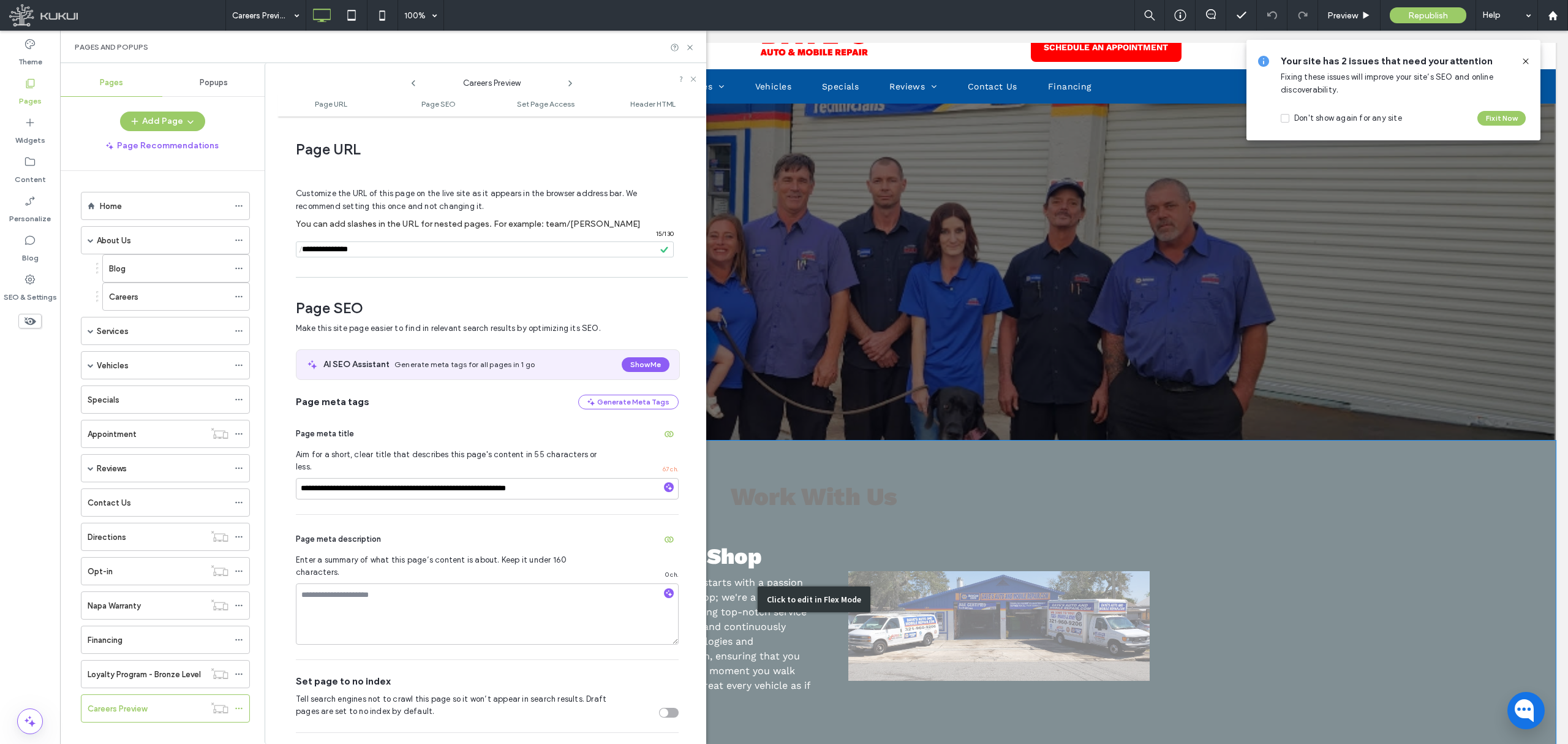
scroll to position [298, 0]
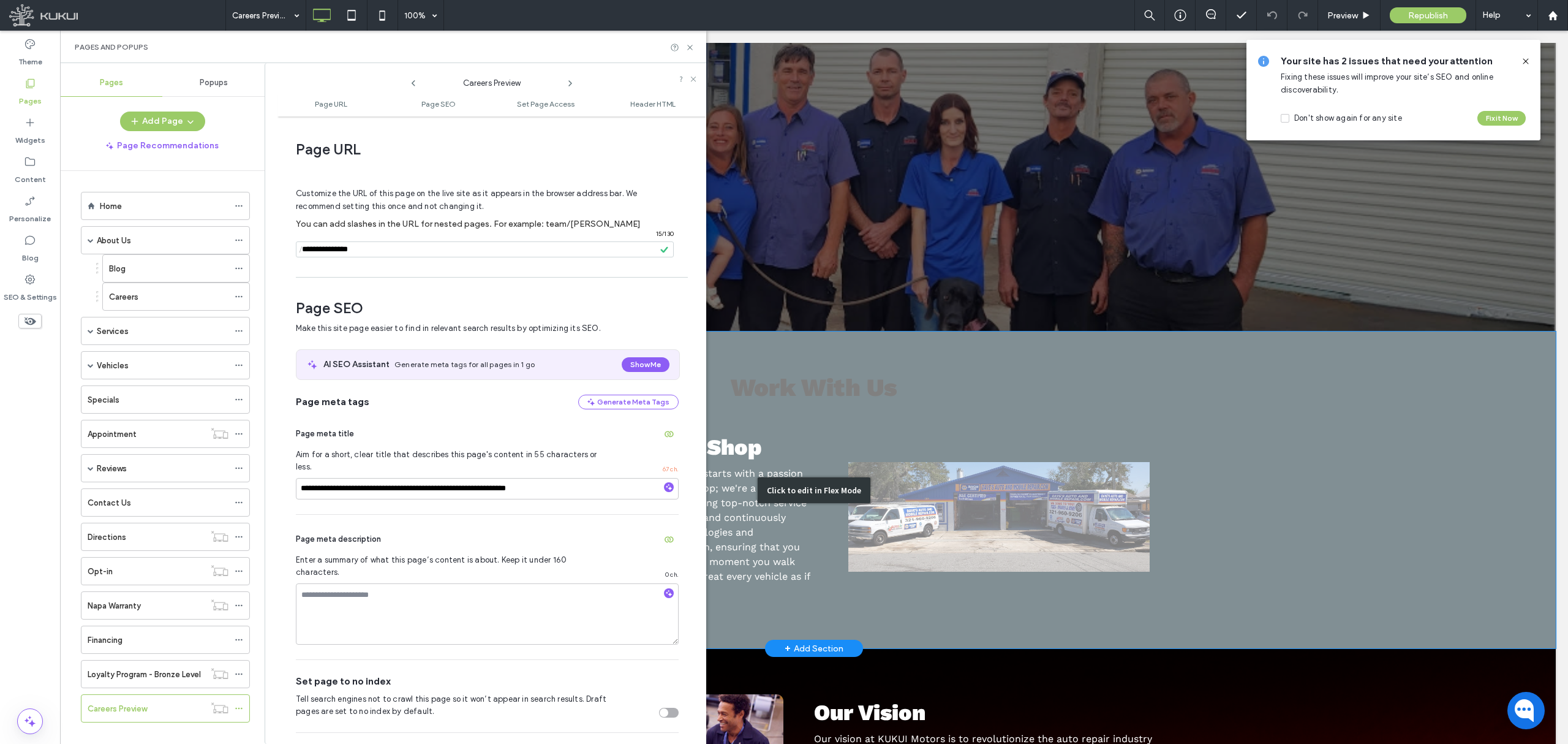
click at [825, 391] on div "Click to edit in Flex Mode" at bounding box center [814, 490] width 1484 height 317
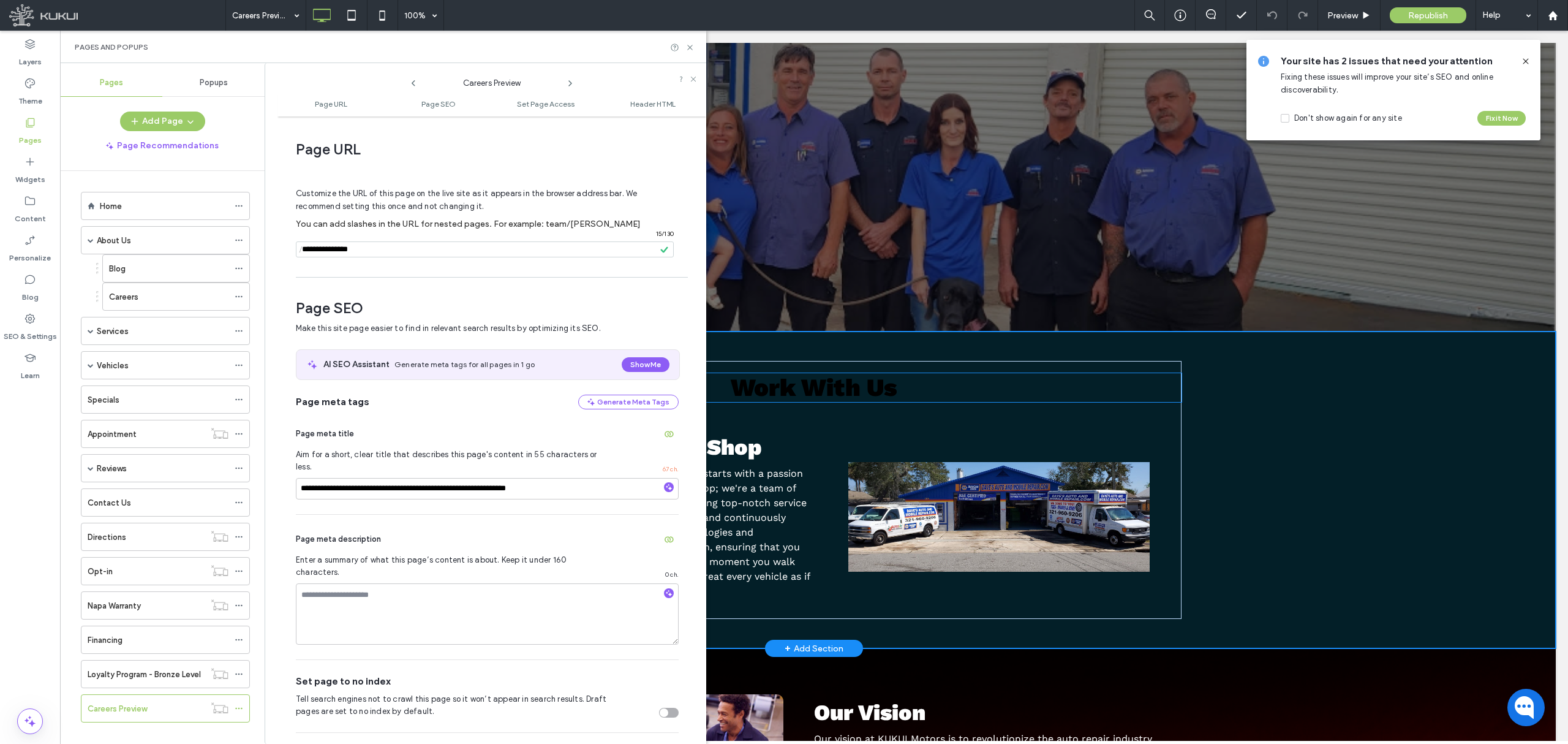
scroll to position [0, 0]
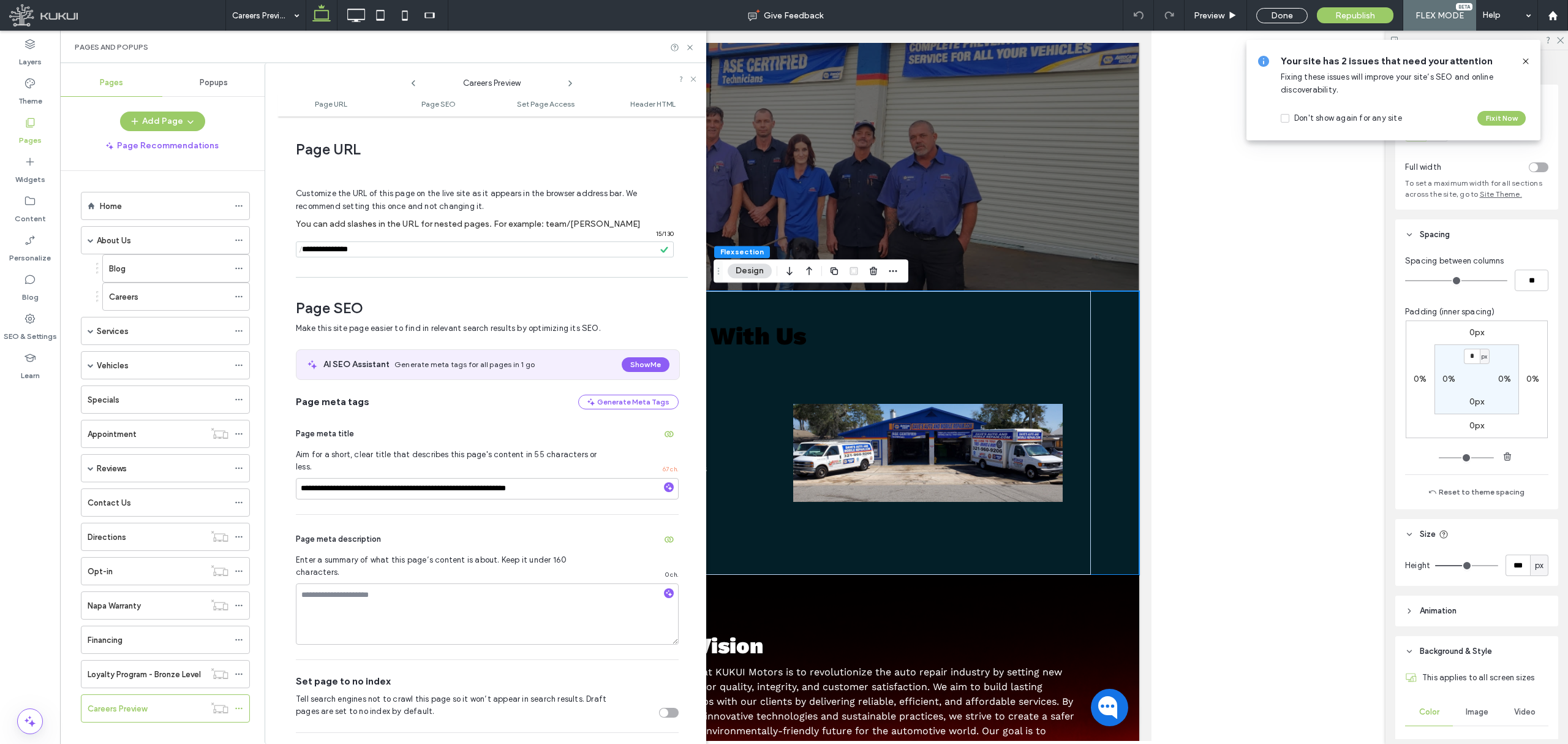
click at [692, 41] on div "Pages and Popups" at bounding box center [383, 46] width 646 height 32
click at [690, 45] on icon at bounding box center [690, 48] width 9 height 9
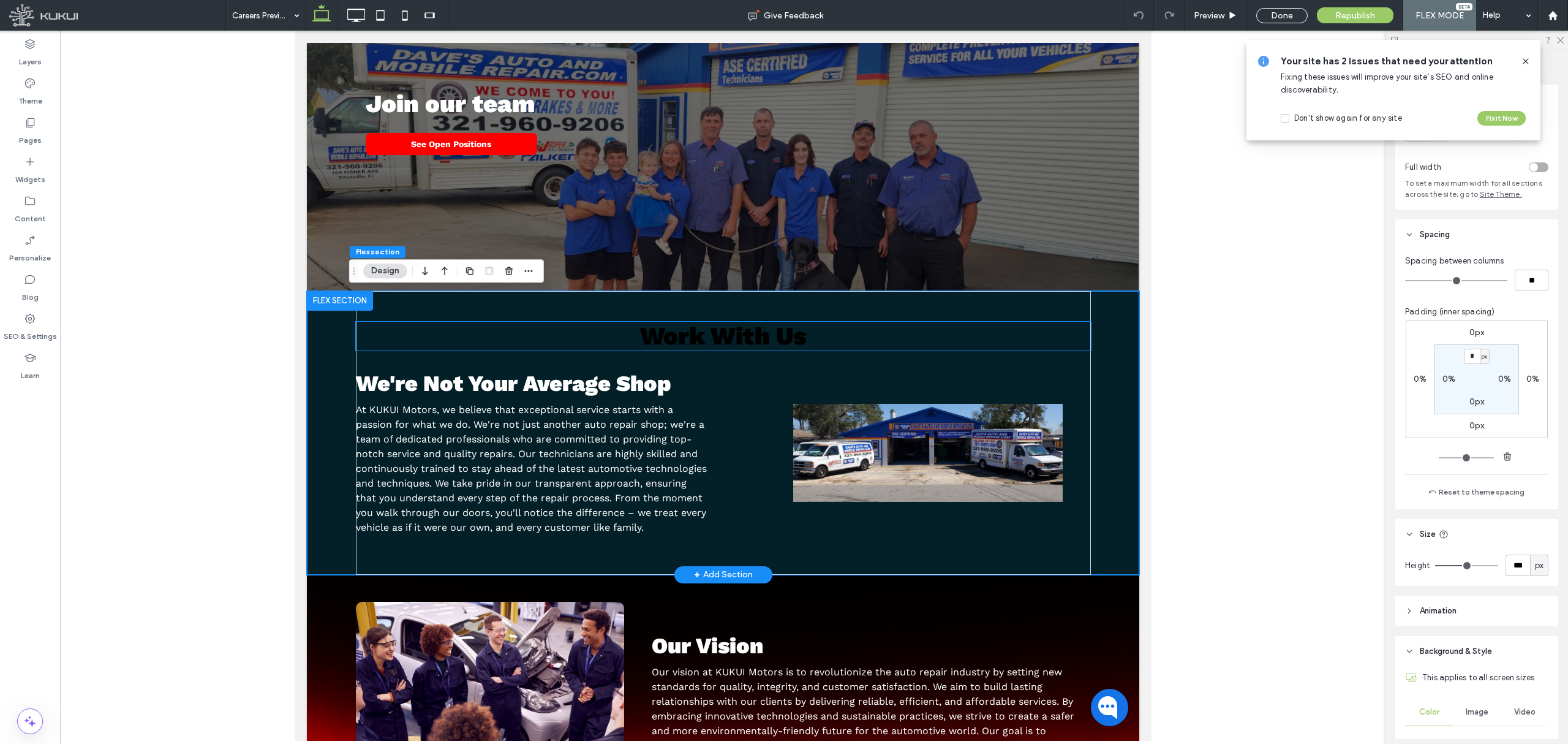
click at [669, 329] on span "Work With Us" at bounding box center [723, 335] width 167 height 28
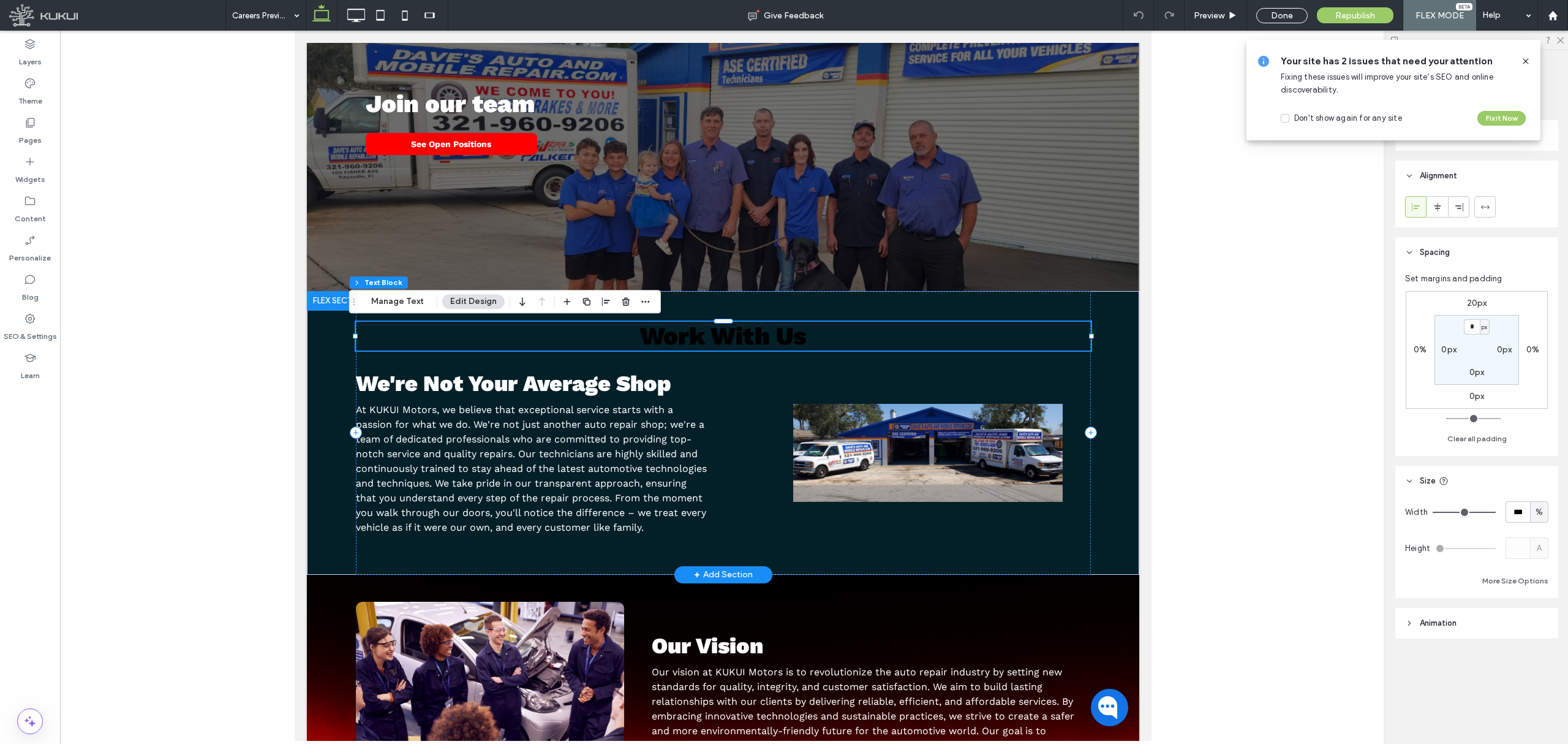
click at [669, 334] on span "Work With Us" at bounding box center [723, 335] width 167 height 28
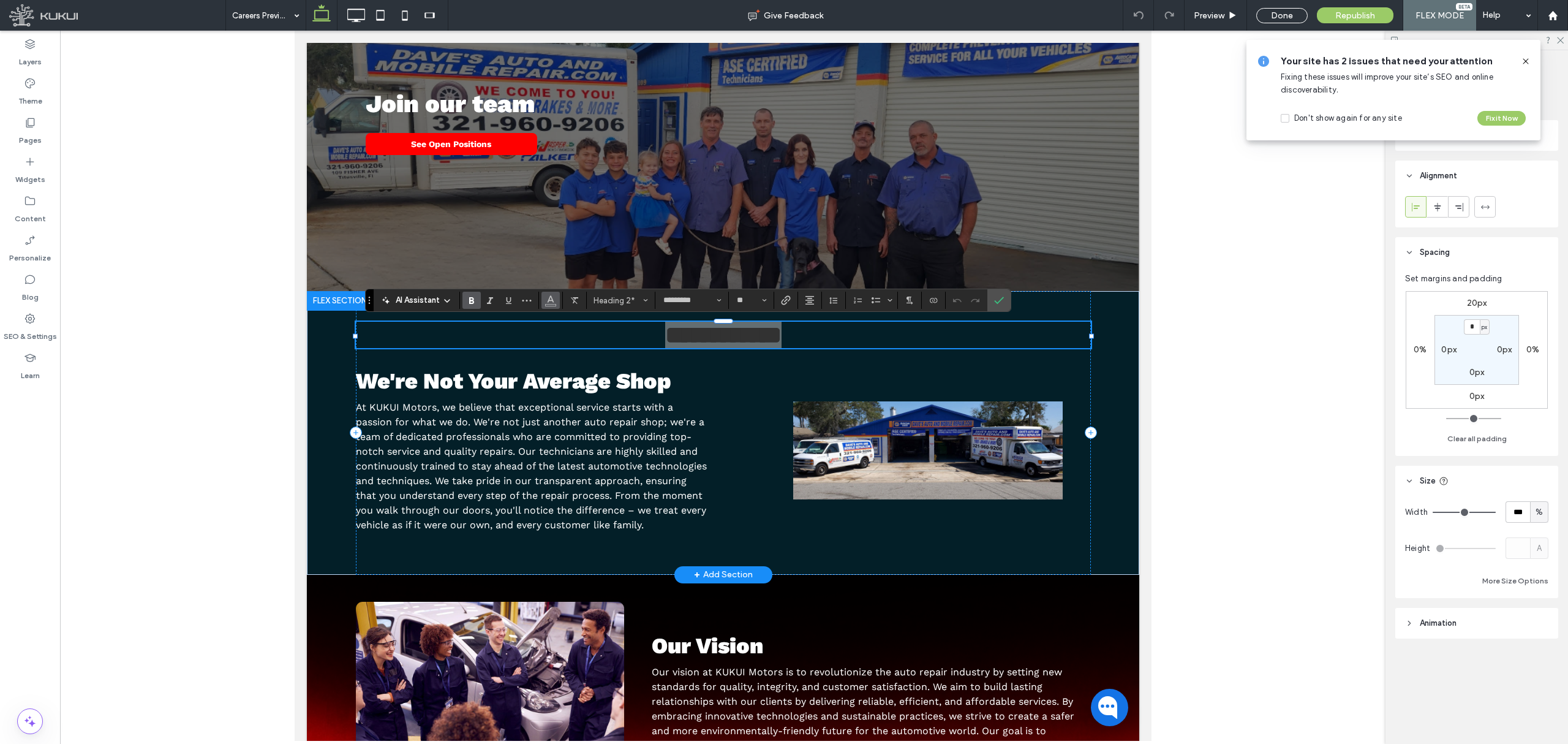
click at [548, 297] on icon "Color" at bounding box center [551, 299] width 10 height 10
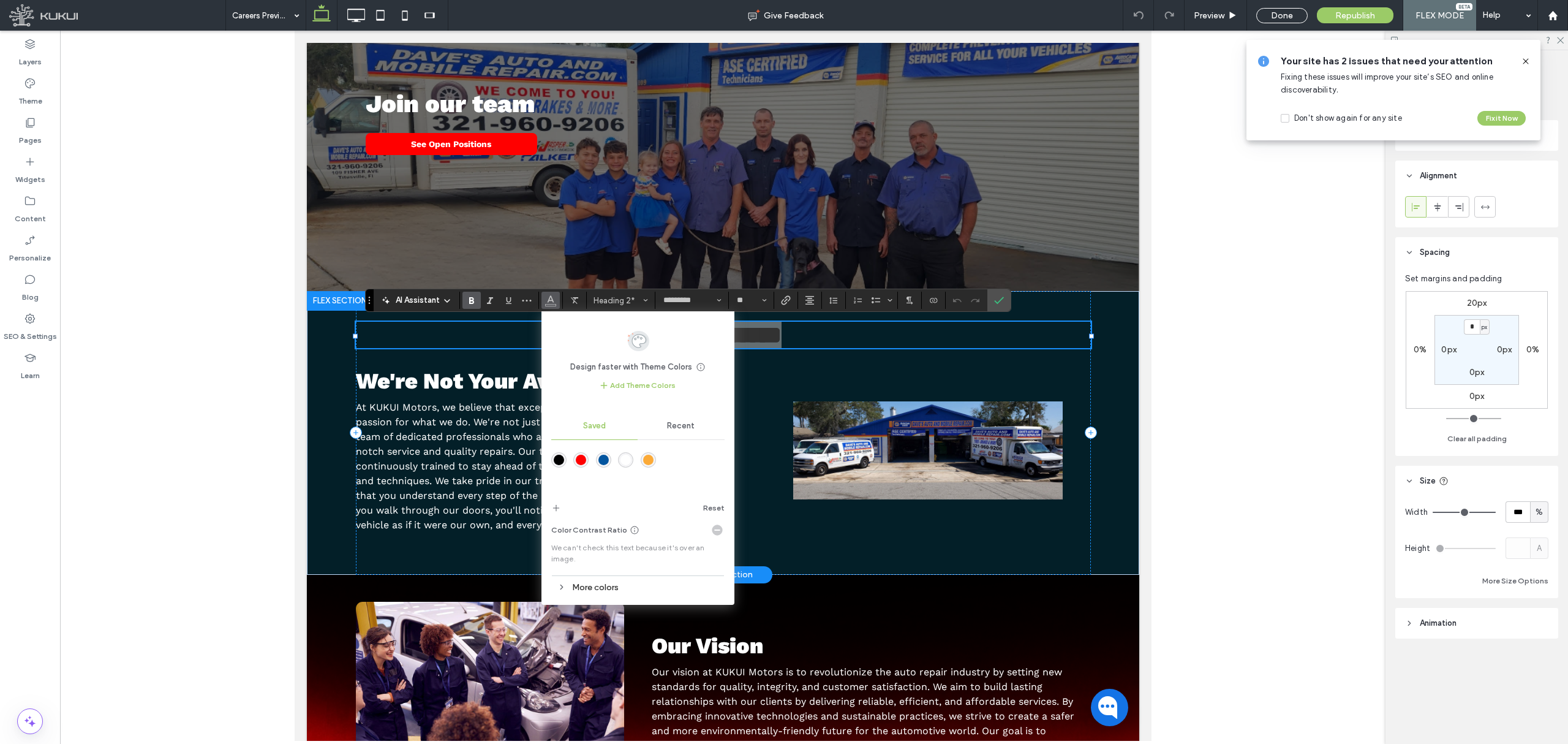
click at [629, 455] on div "rgba(255,255,255,1)" at bounding box center [625, 459] width 10 height 10
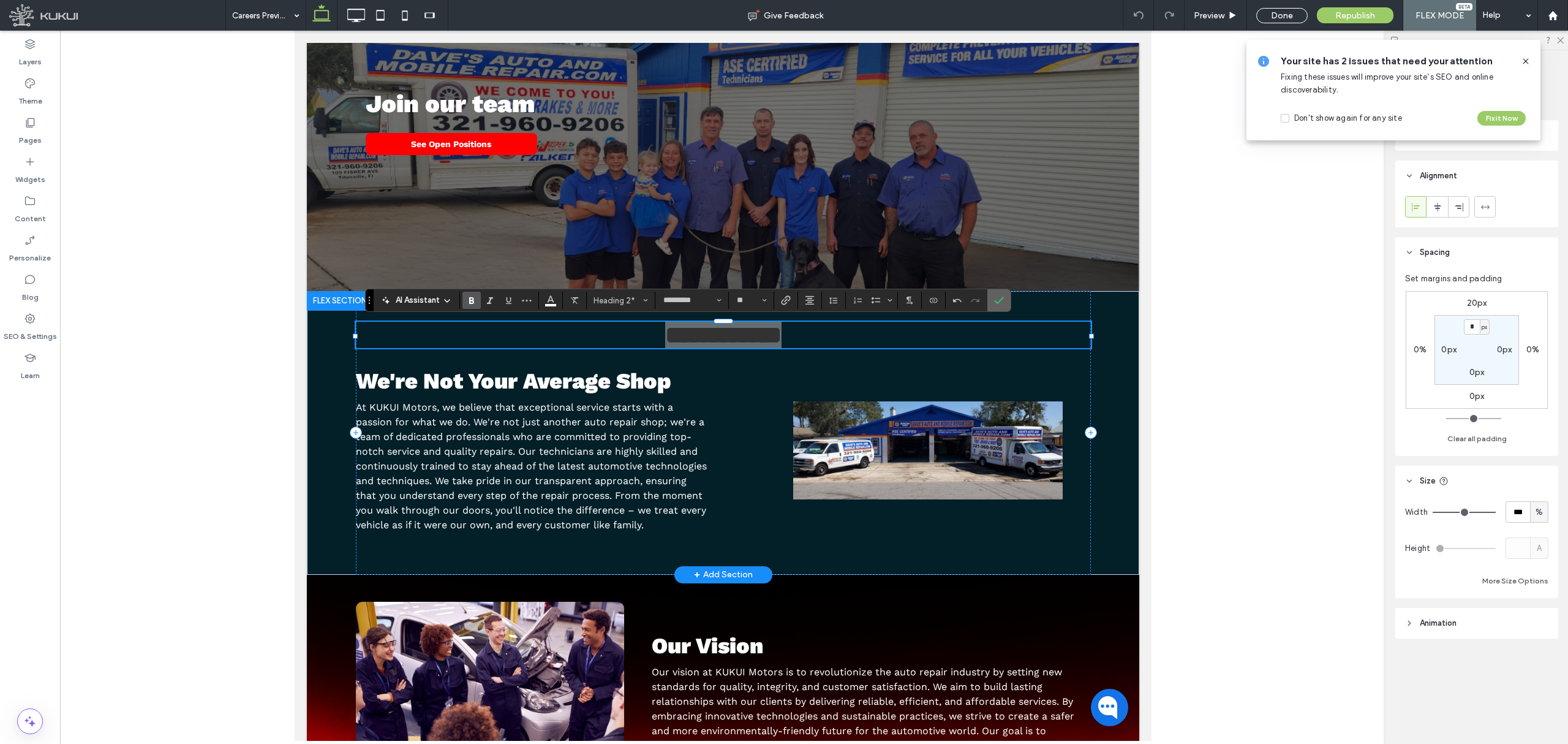
click at [1008, 299] on label "Confirm" at bounding box center [999, 301] width 18 height 22
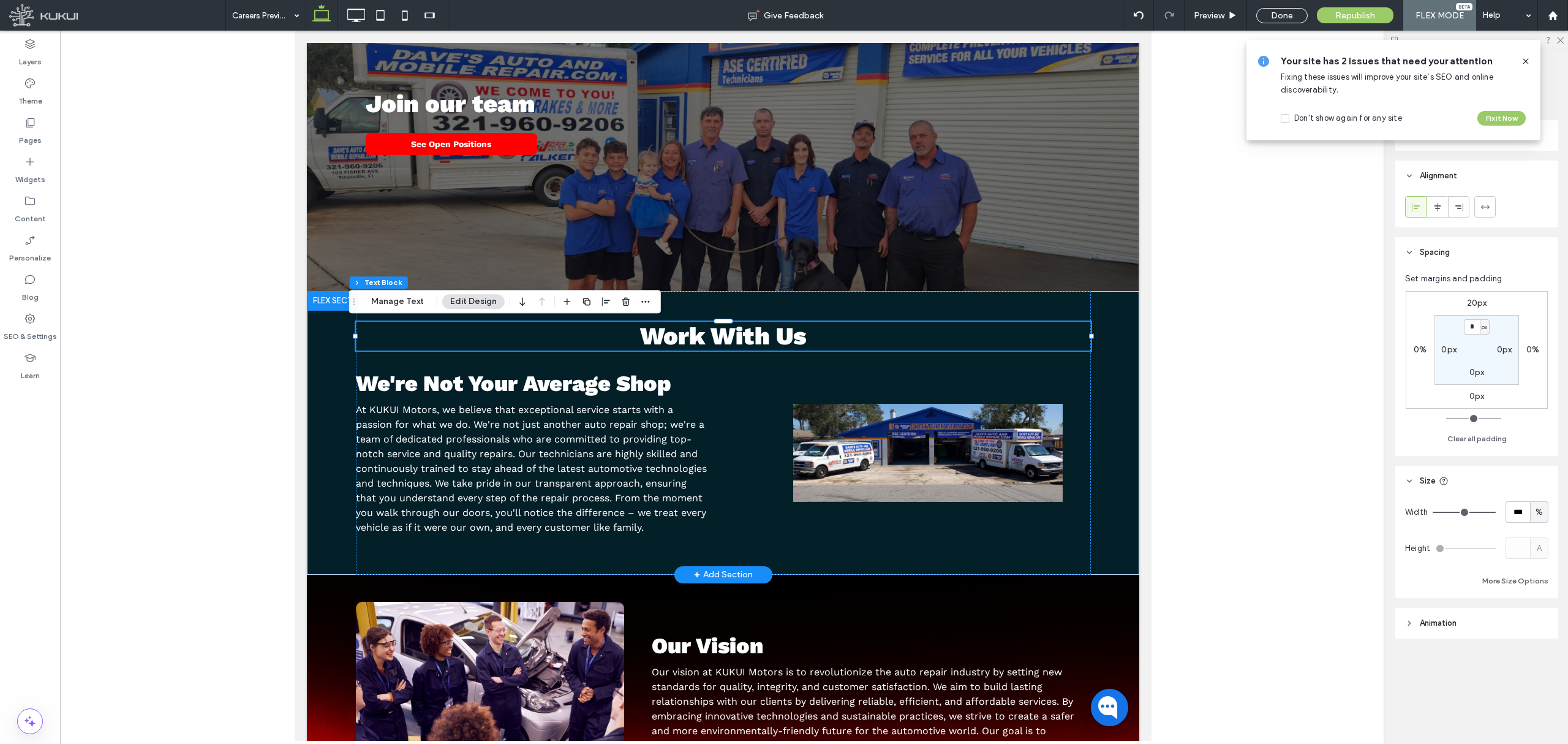
click at [1526, 60] on icon at bounding box center [1526, 61] width 10 height 10
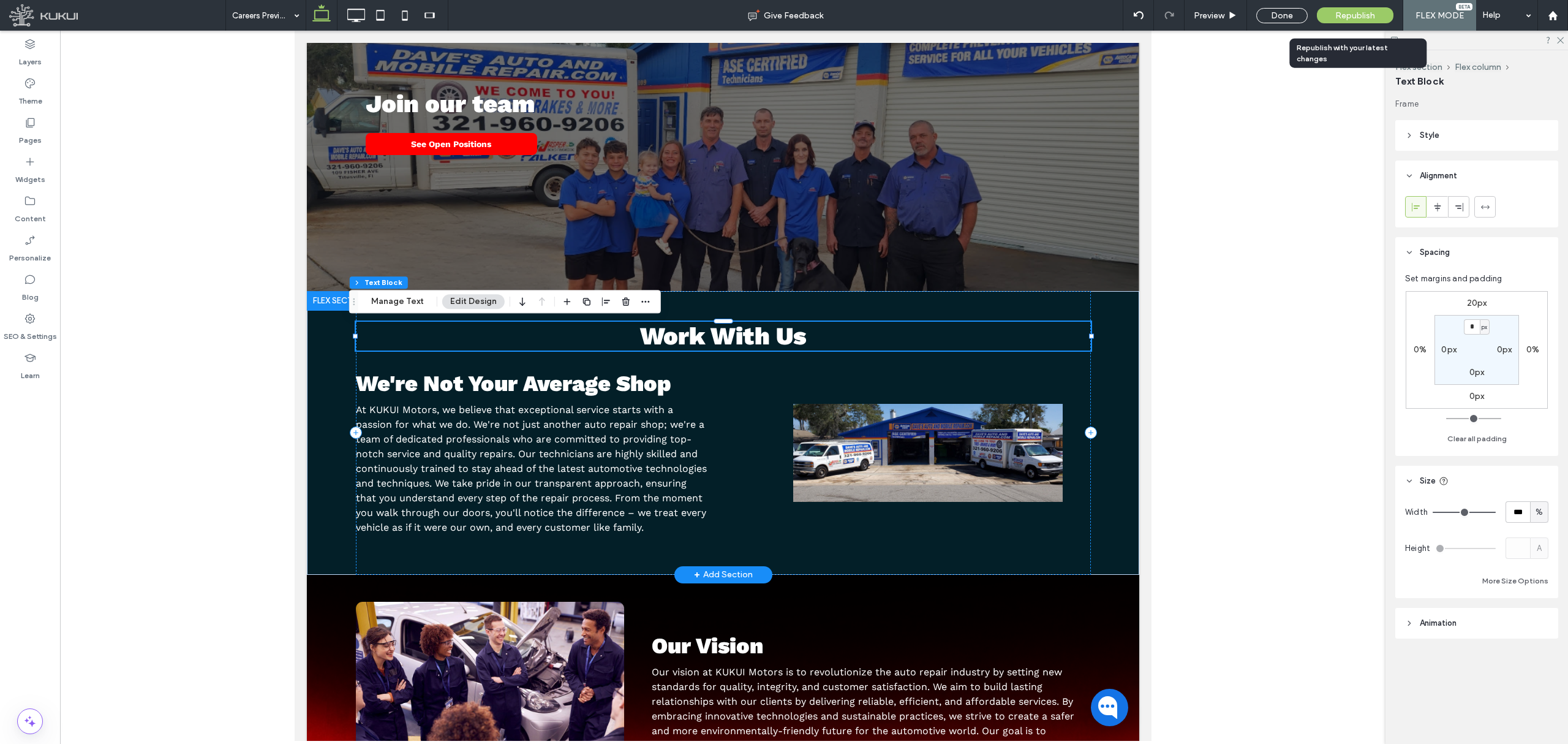
click at [1363, 16] on span "Republish" at bounding box center [1354, 15] width 39 height 10
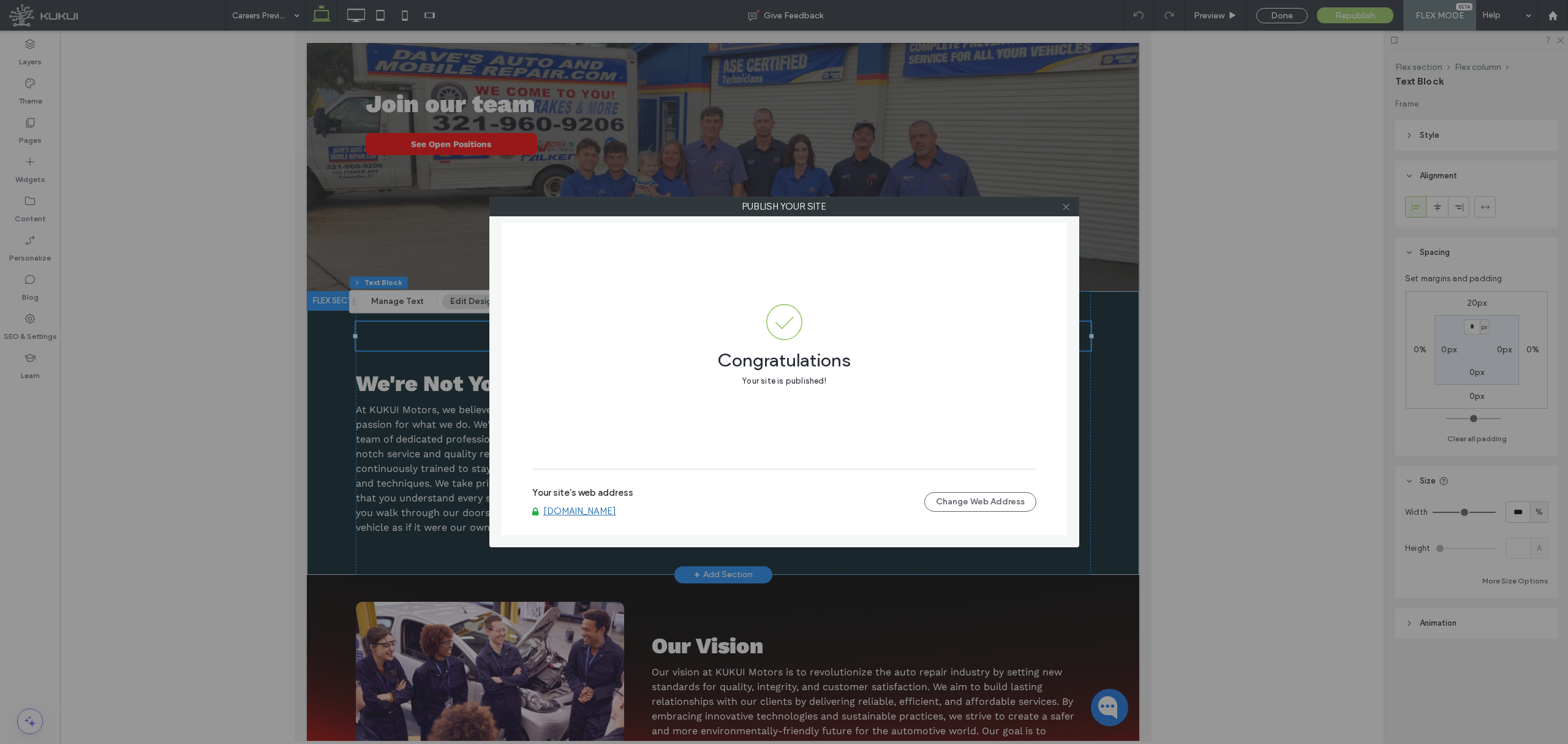
click at [1064, 206] on icon at bounding box center [1067, 207] width 9 height 9
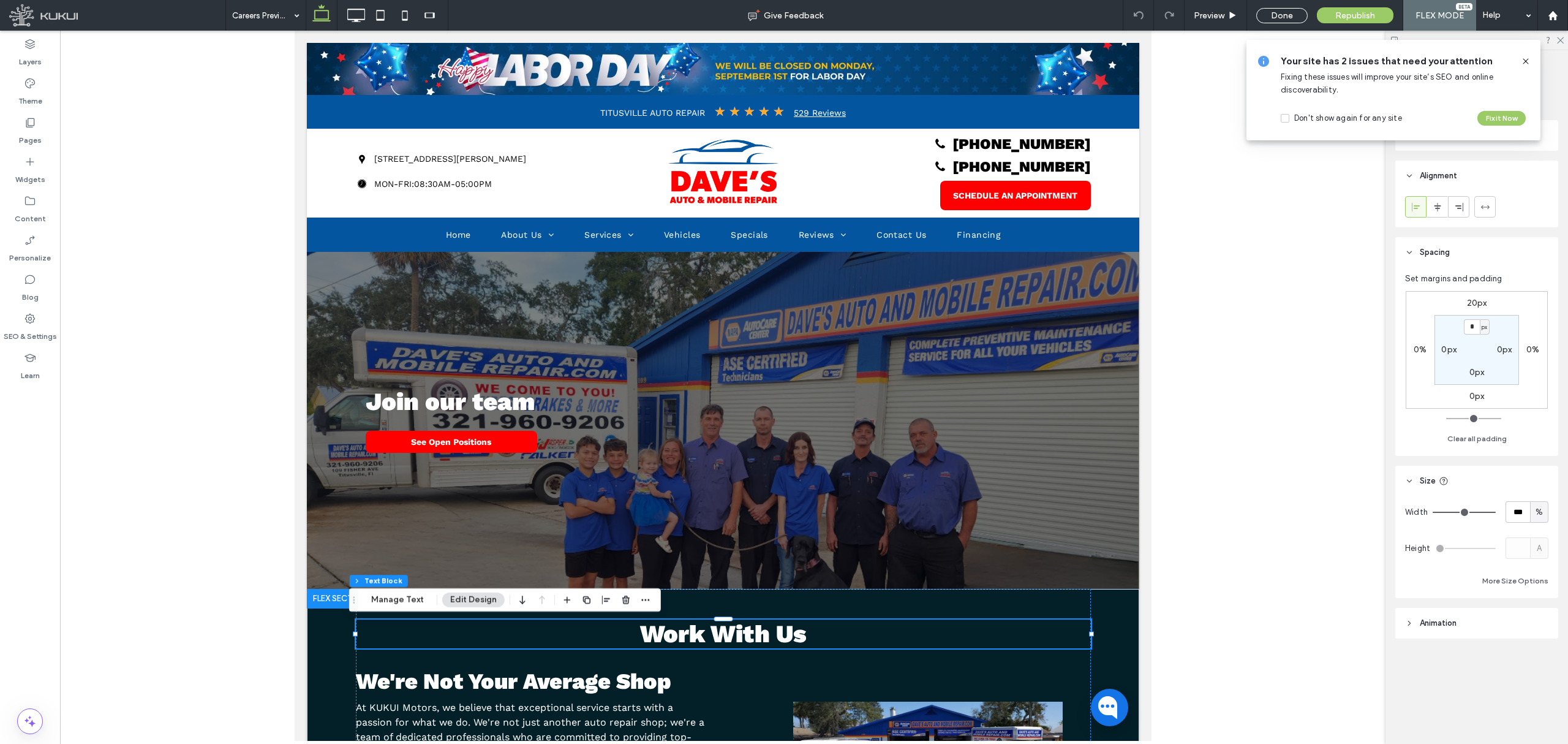
click at [1530, 58] on icon at bounding box center [1526, 61] width 10 height 10
